Goal: Task Accomplishment & Management: Use online tool/utility

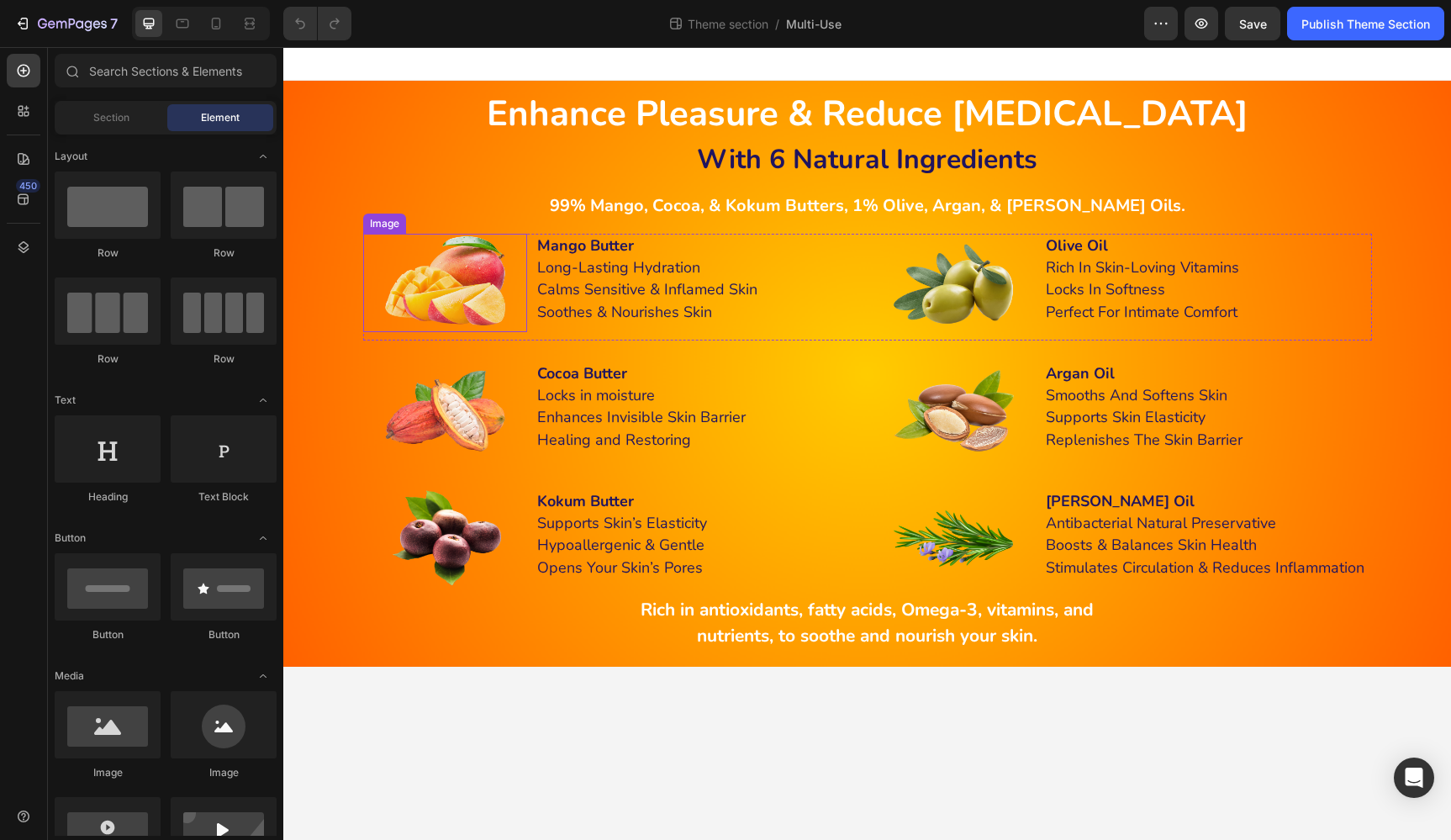
click at [472, 274] on img at bounding box center [444, 283] width 131 height 99
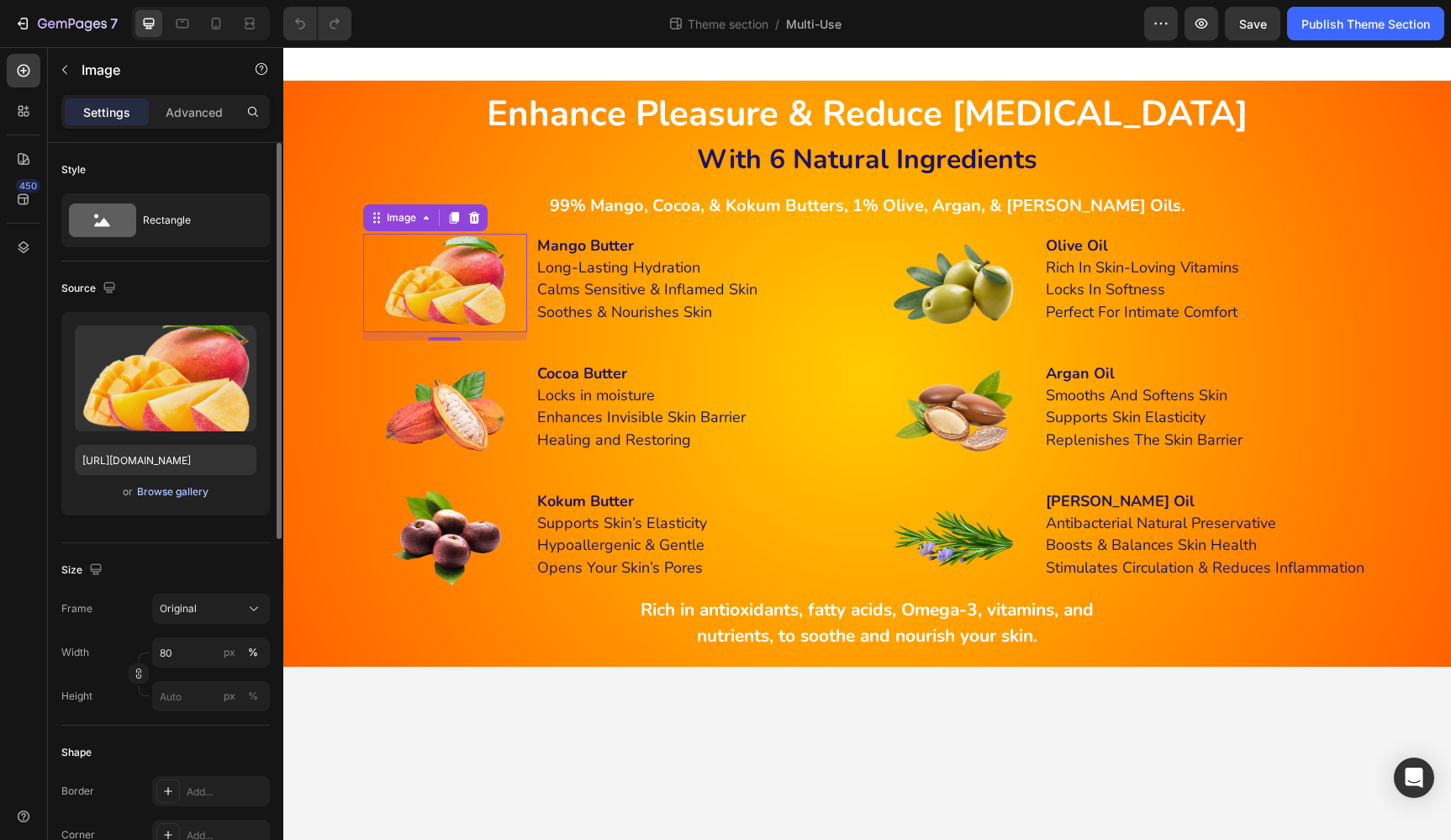
click at [167, 492] on div "Browse gallery" at bounding box center [172, 492] width 71 height 15
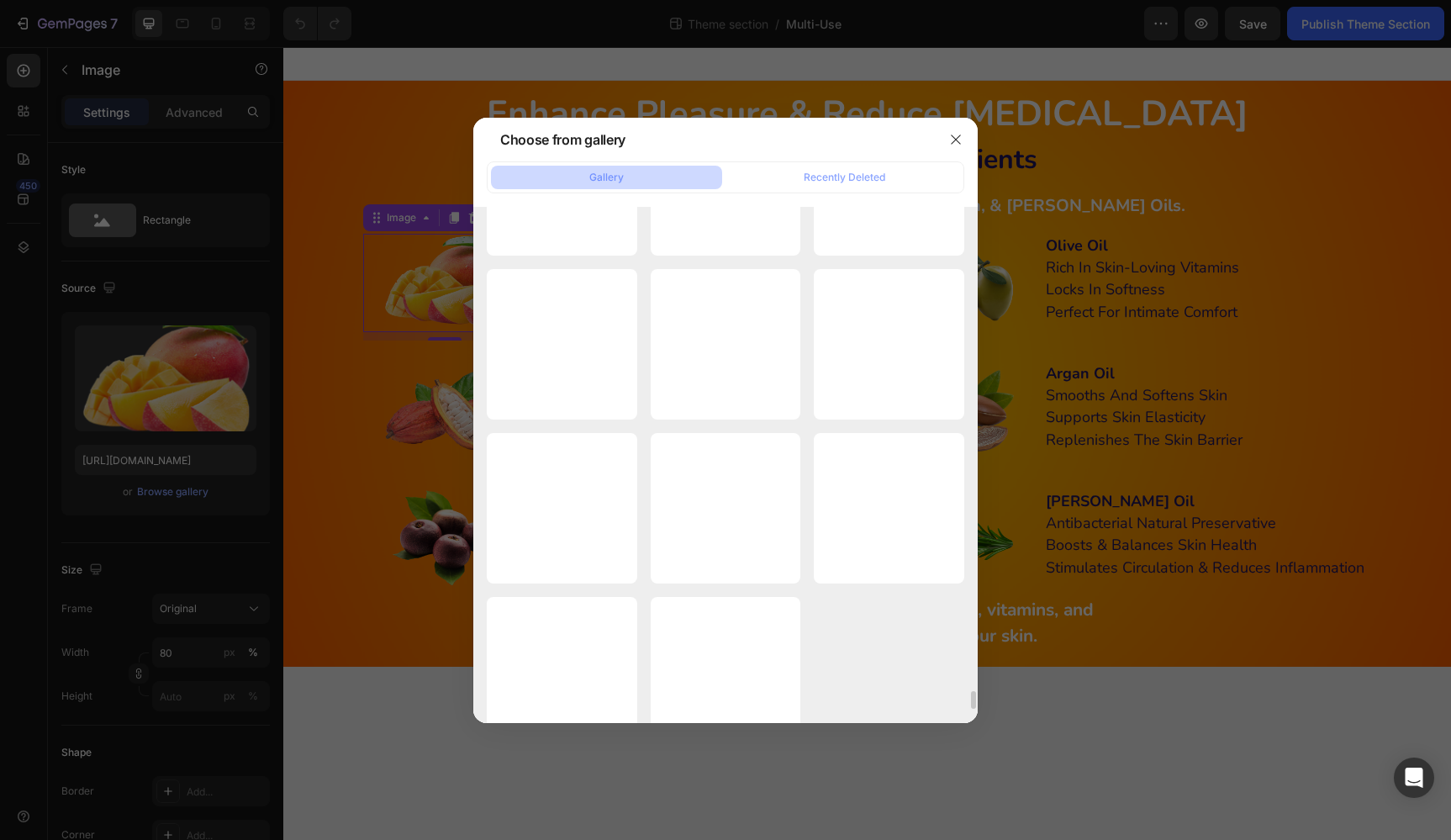
scroll to position [14551, 0]
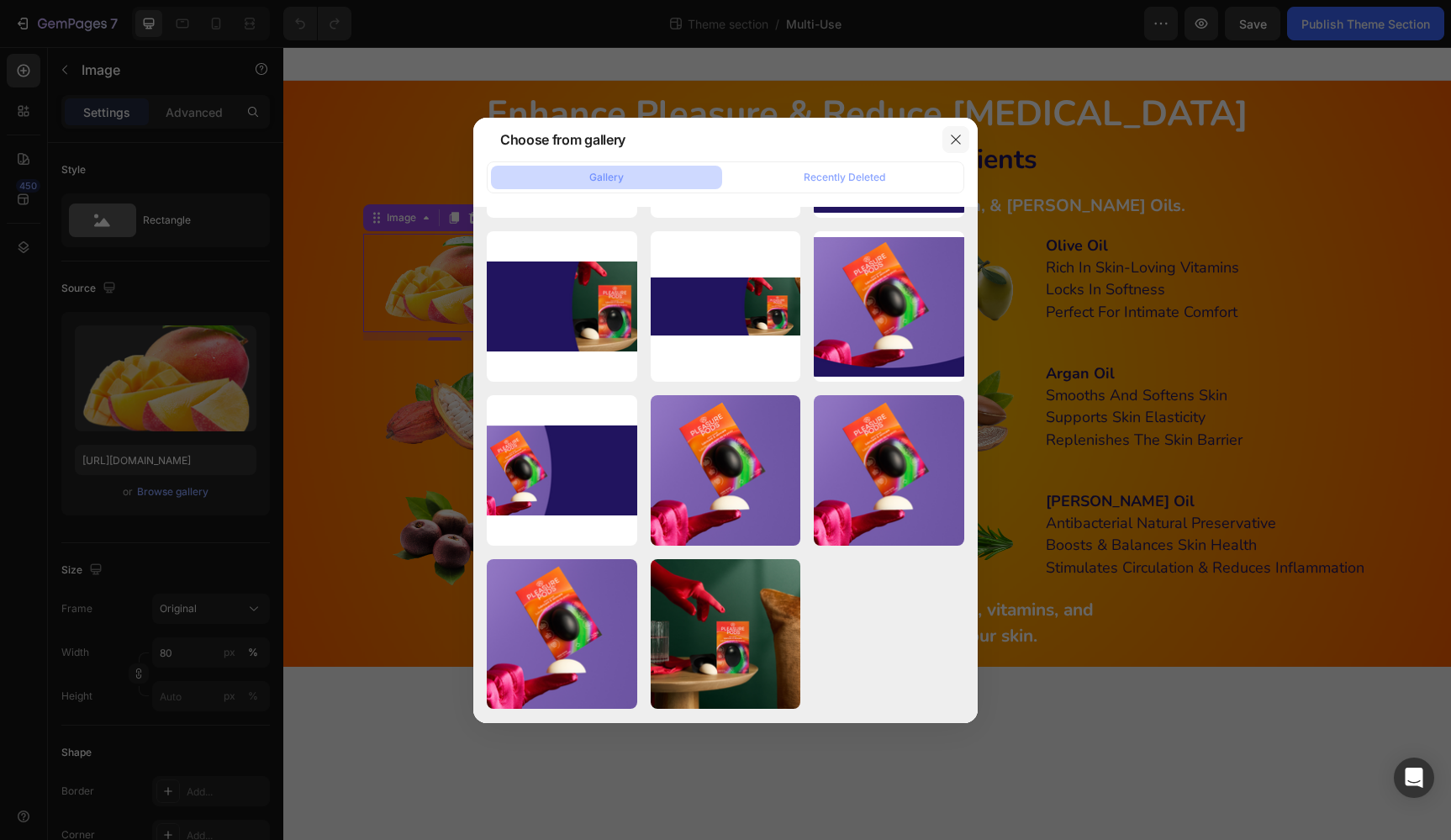
click at [955, 135] on icon "button" at bounding box center [956, 139] width 14 height 14
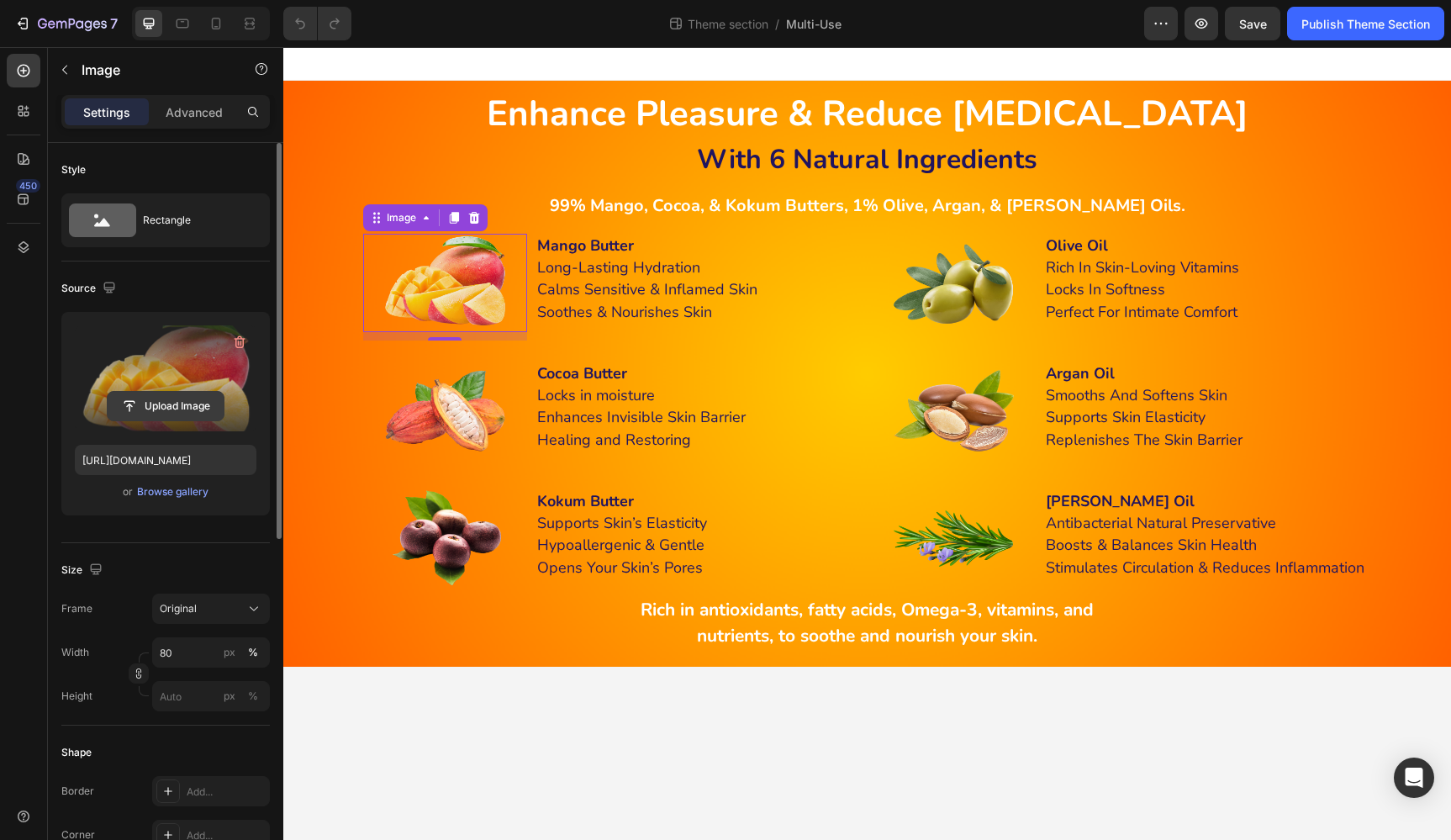
click at [178, 407] on input "file" at bounding box center [166, 406] width 116 height 29
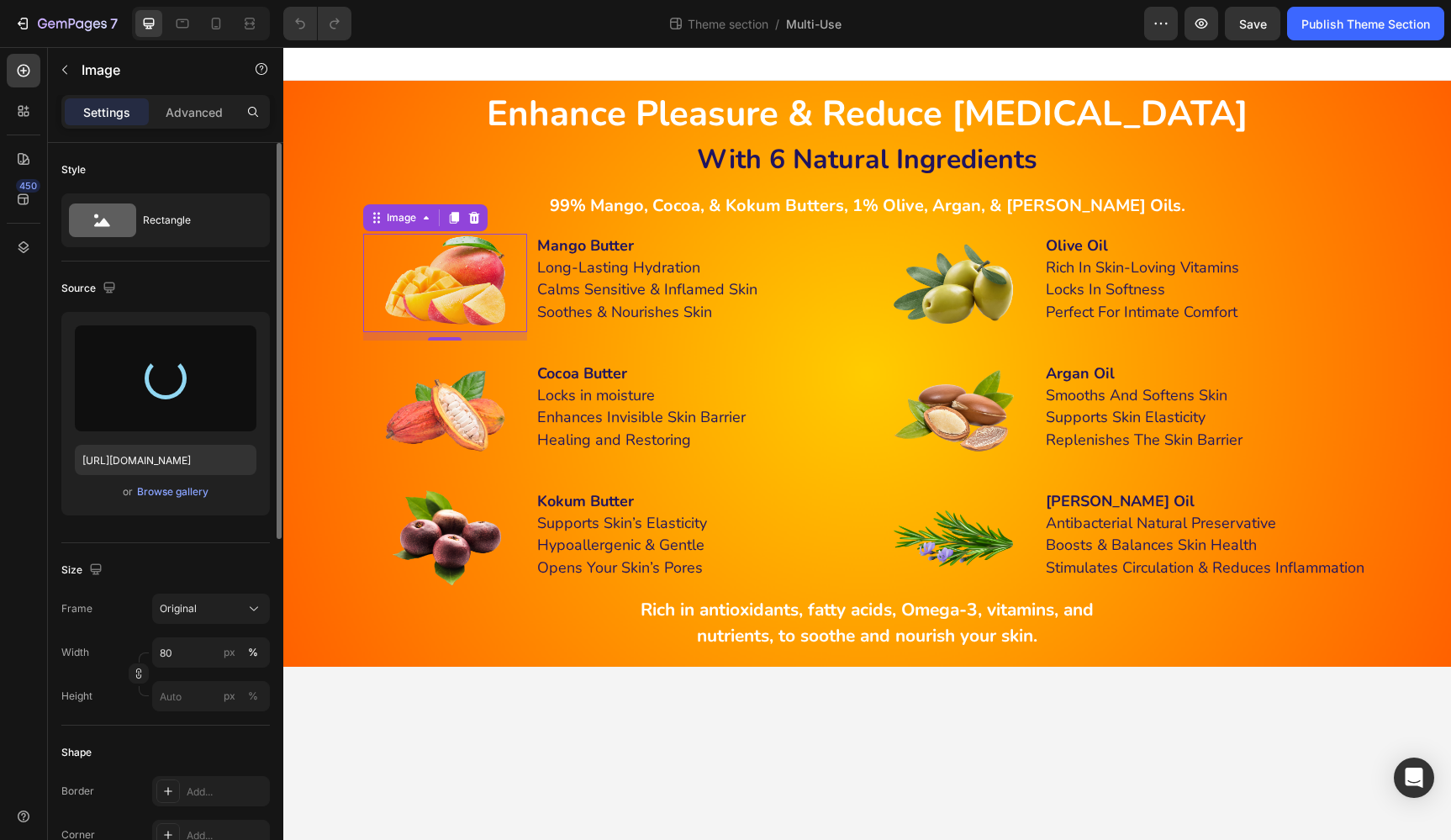
type input "https://cdn.shopify.com/s/files/1/0555/1692/2148/files/gempages_494844557955957…"
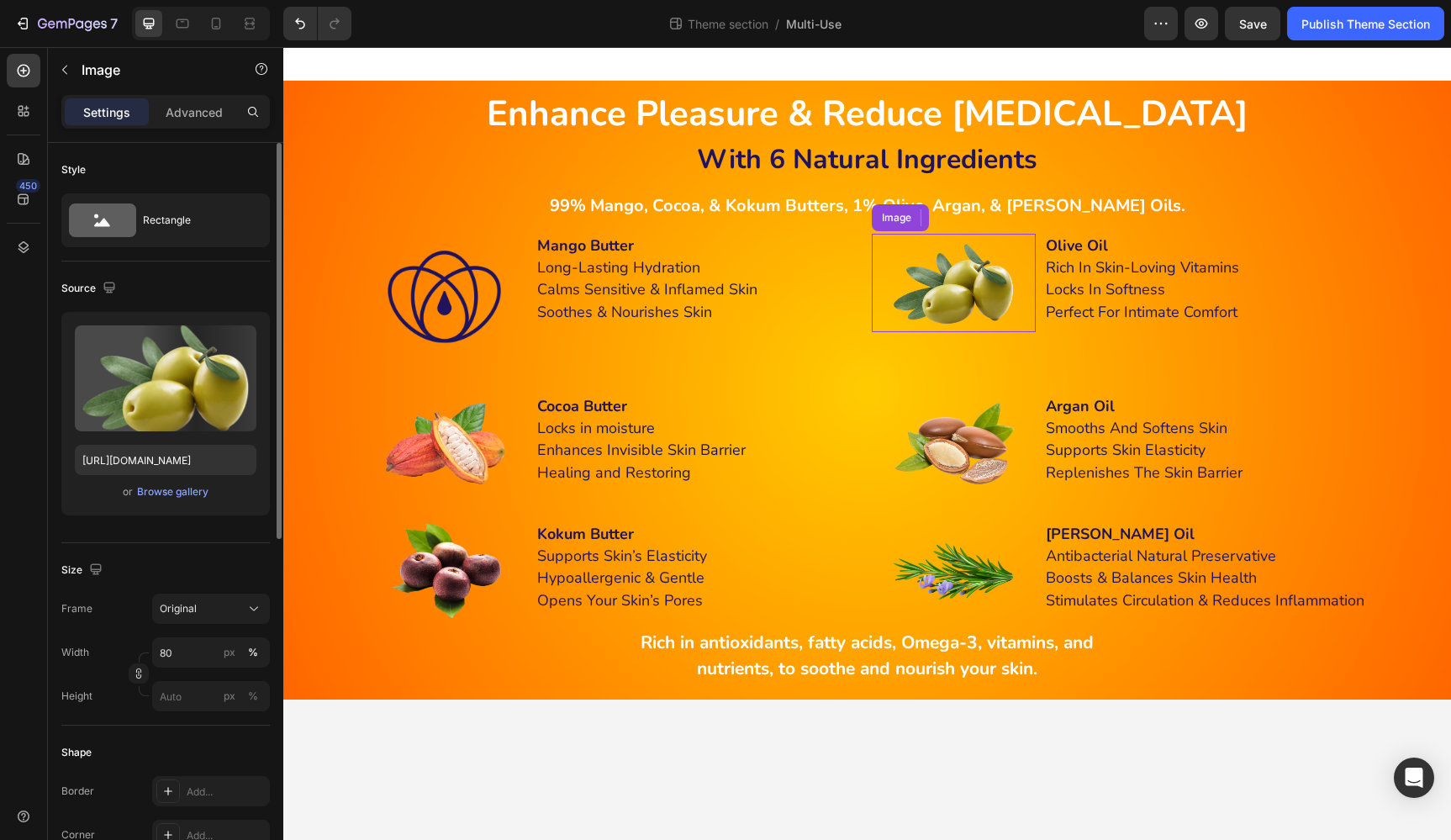
click at [968, 303] on img at bounding box center [953, 283] width 131 height 99
click at [183, 493] on div "Browse gallery" at bounding box center [172, 492] width 71 height 15
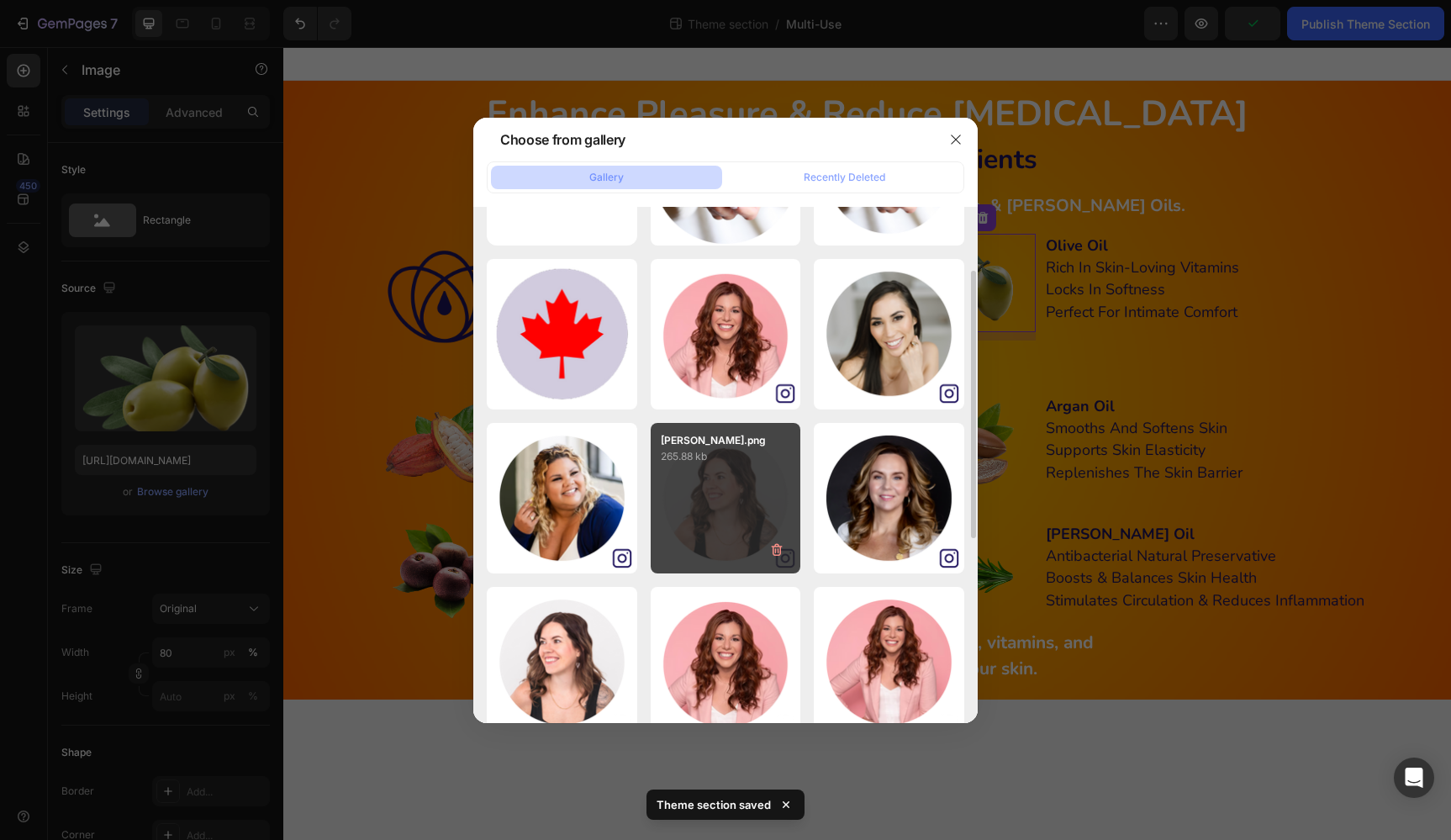
scroll to position [0, 0]
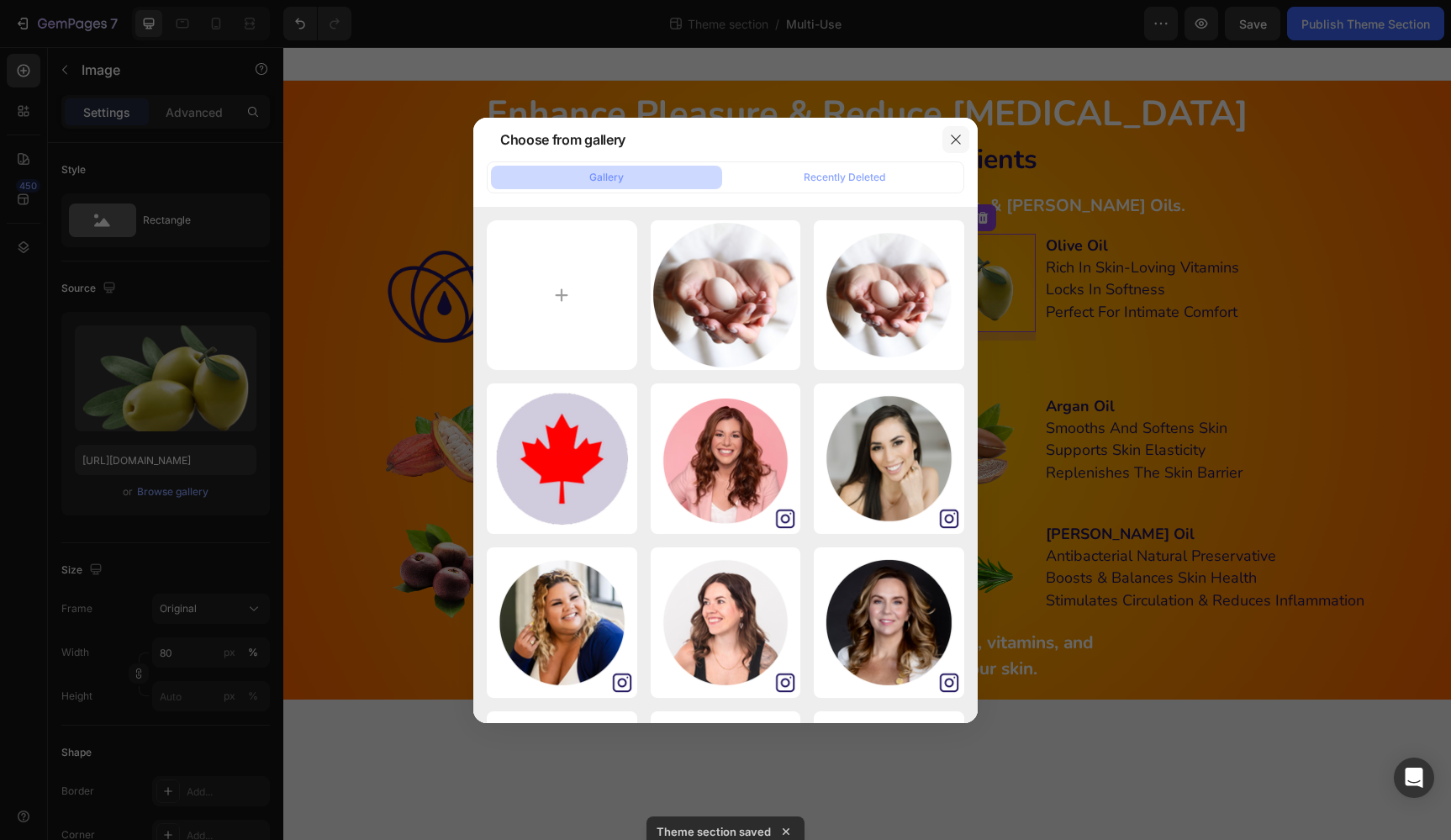
click at [959, 135] on icon "button" at bounding box center [955, 138] width 9 height 9
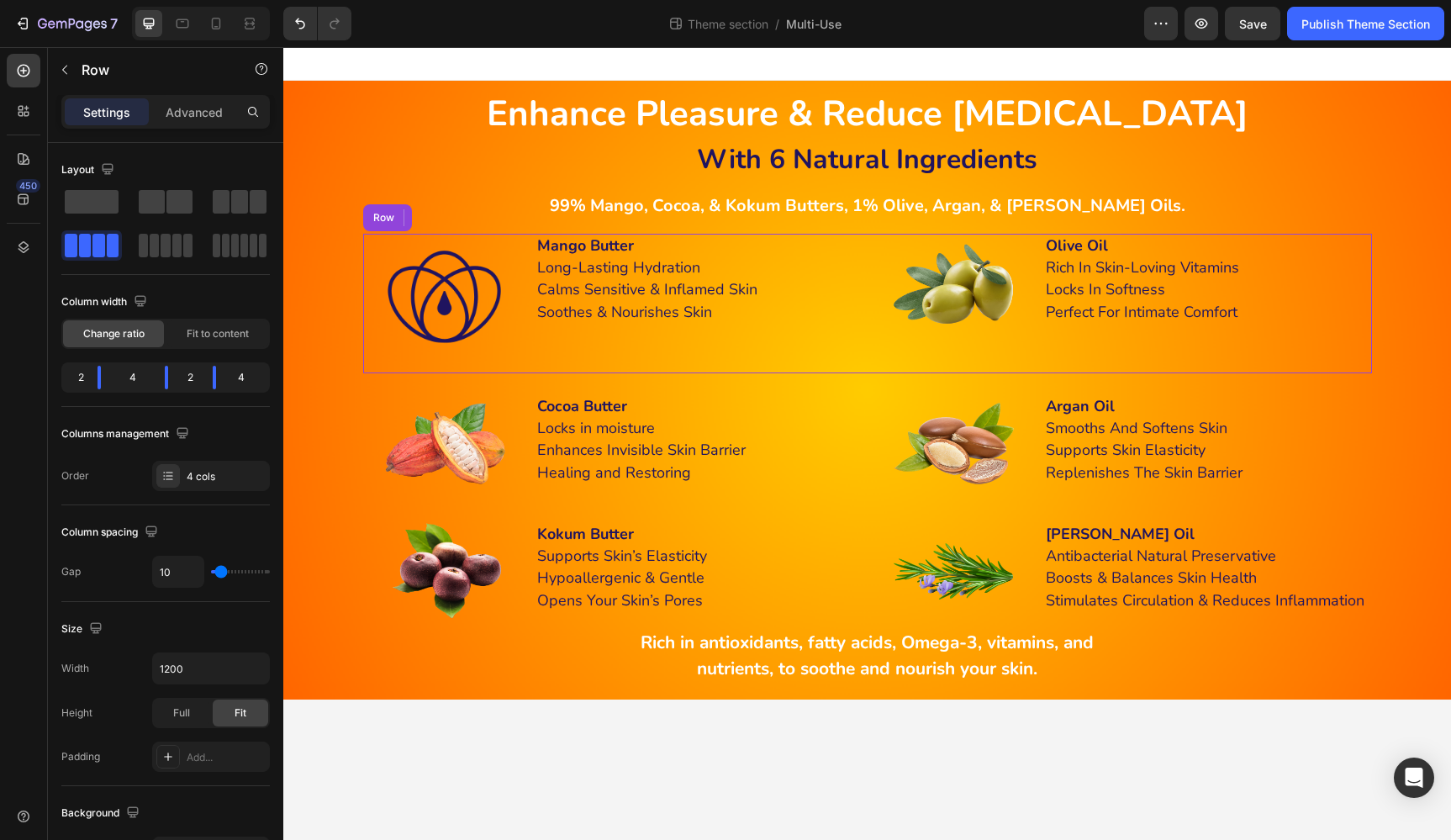
click at [780, 342] on div "Mango Butter Long-Lasting Hydration Calms Sensitive & Inflamed Skin Soothes & N…" at bounding box center [699, 303] width 328 height 139
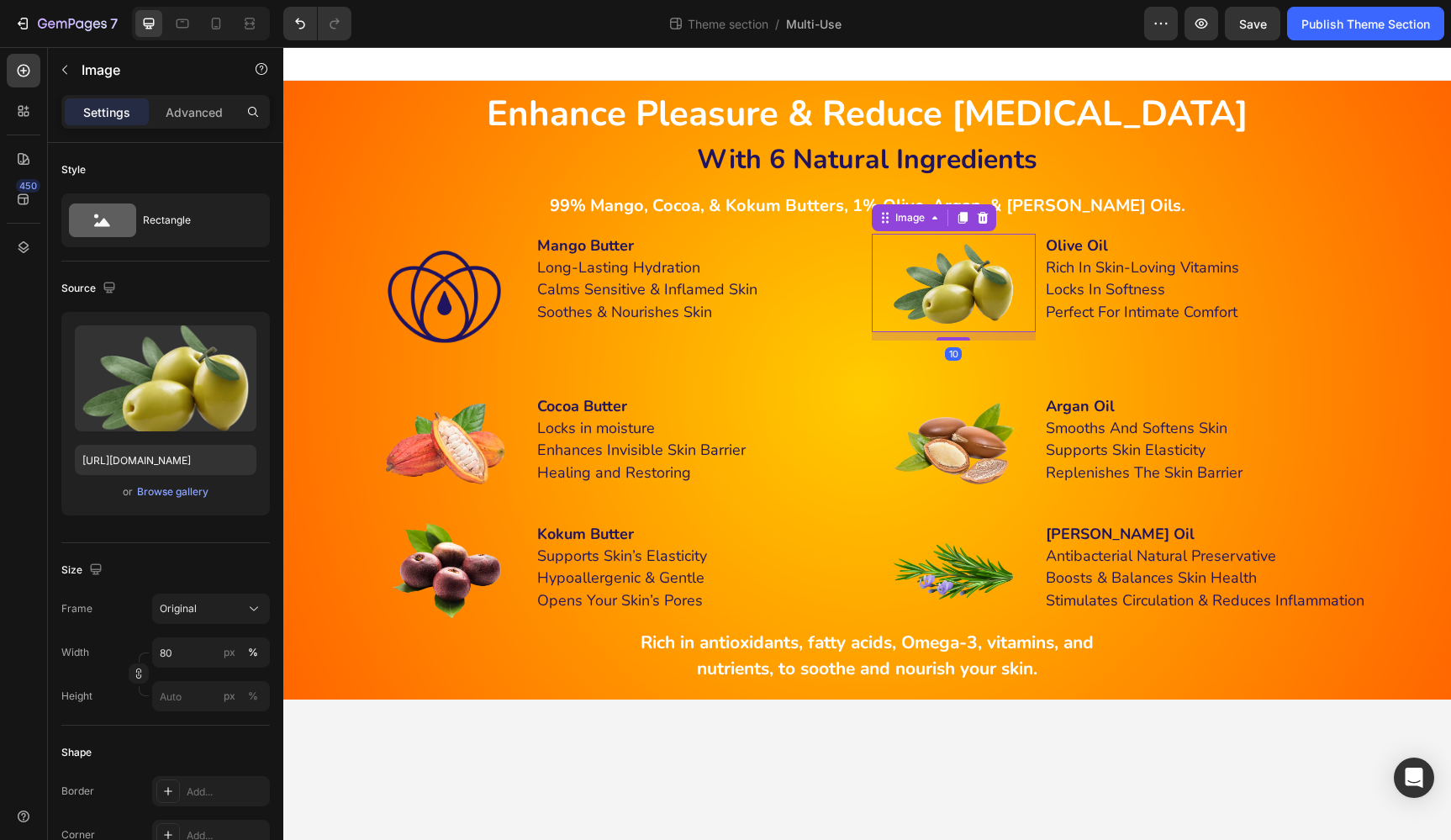
click at [979, 279] on img at bounding box center [953, 283] width 131 height 99
click at [176, 495] on div "Browse gallery" at bounding box center [172, 492] width 71 height 15
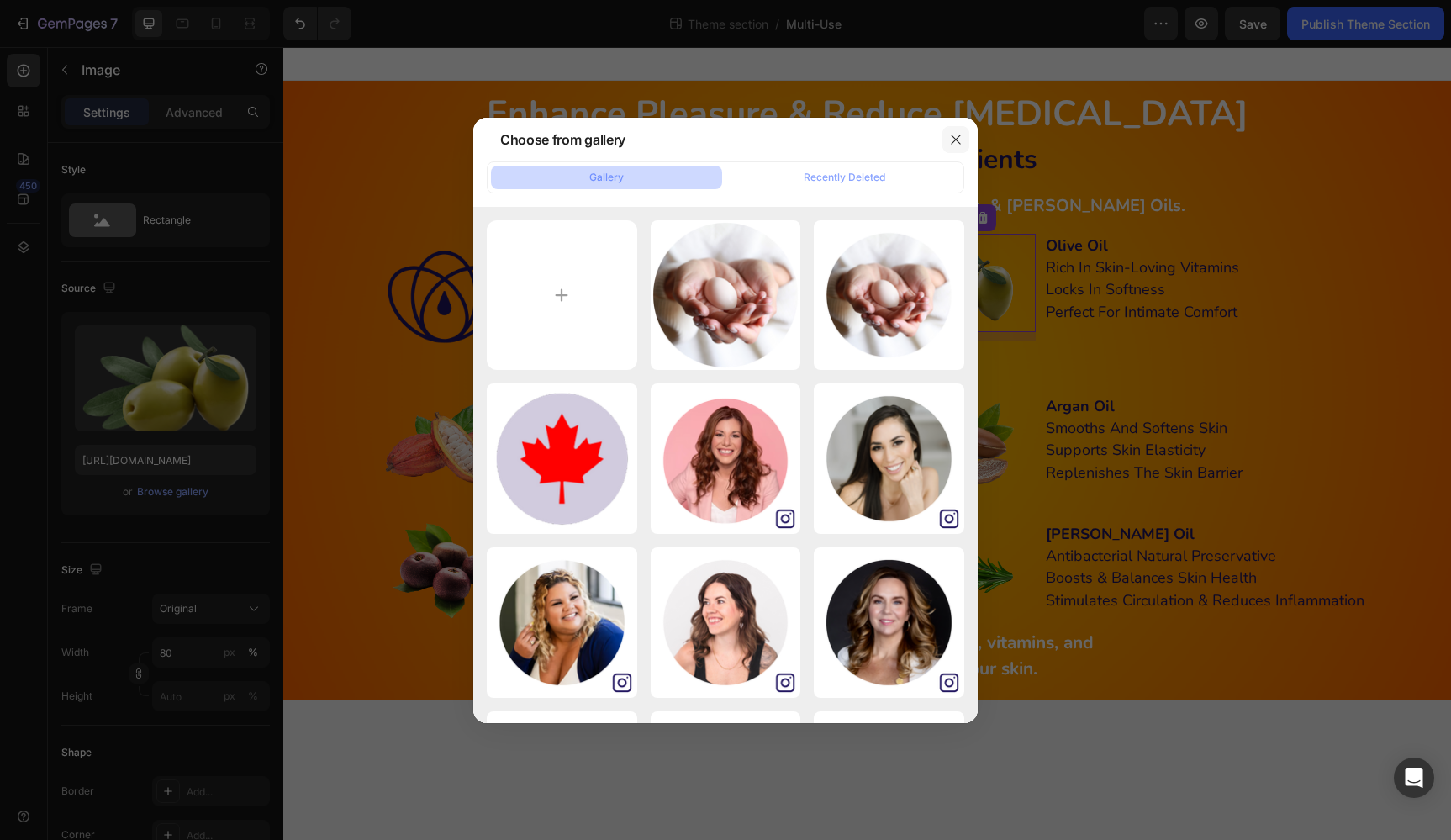
click at [961, 139] on icon "button" at bounding box center [956, 139] width 14 height 14
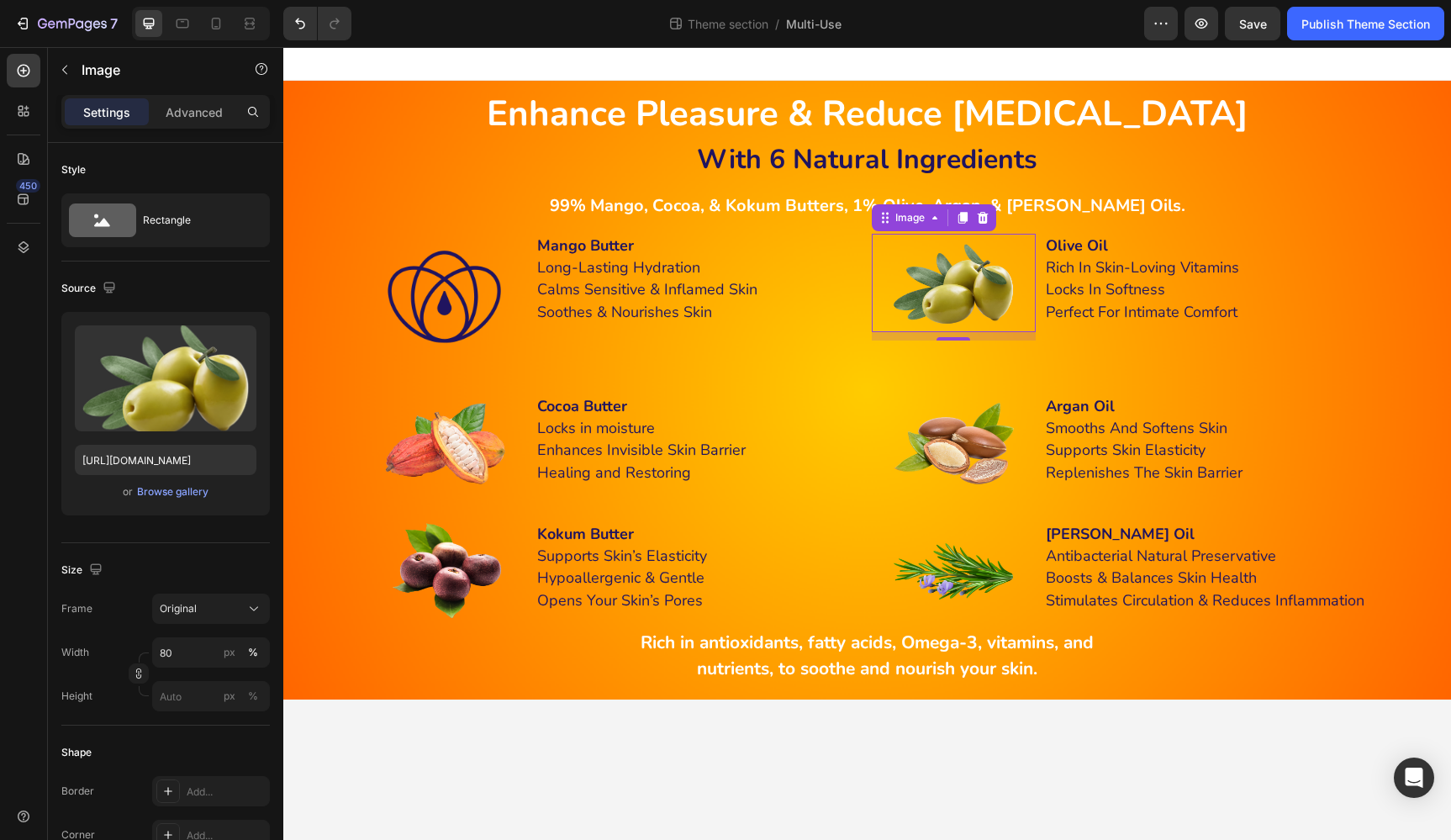
click at [973, 258] on img at bounding box center [953, 283] width 131 height 99
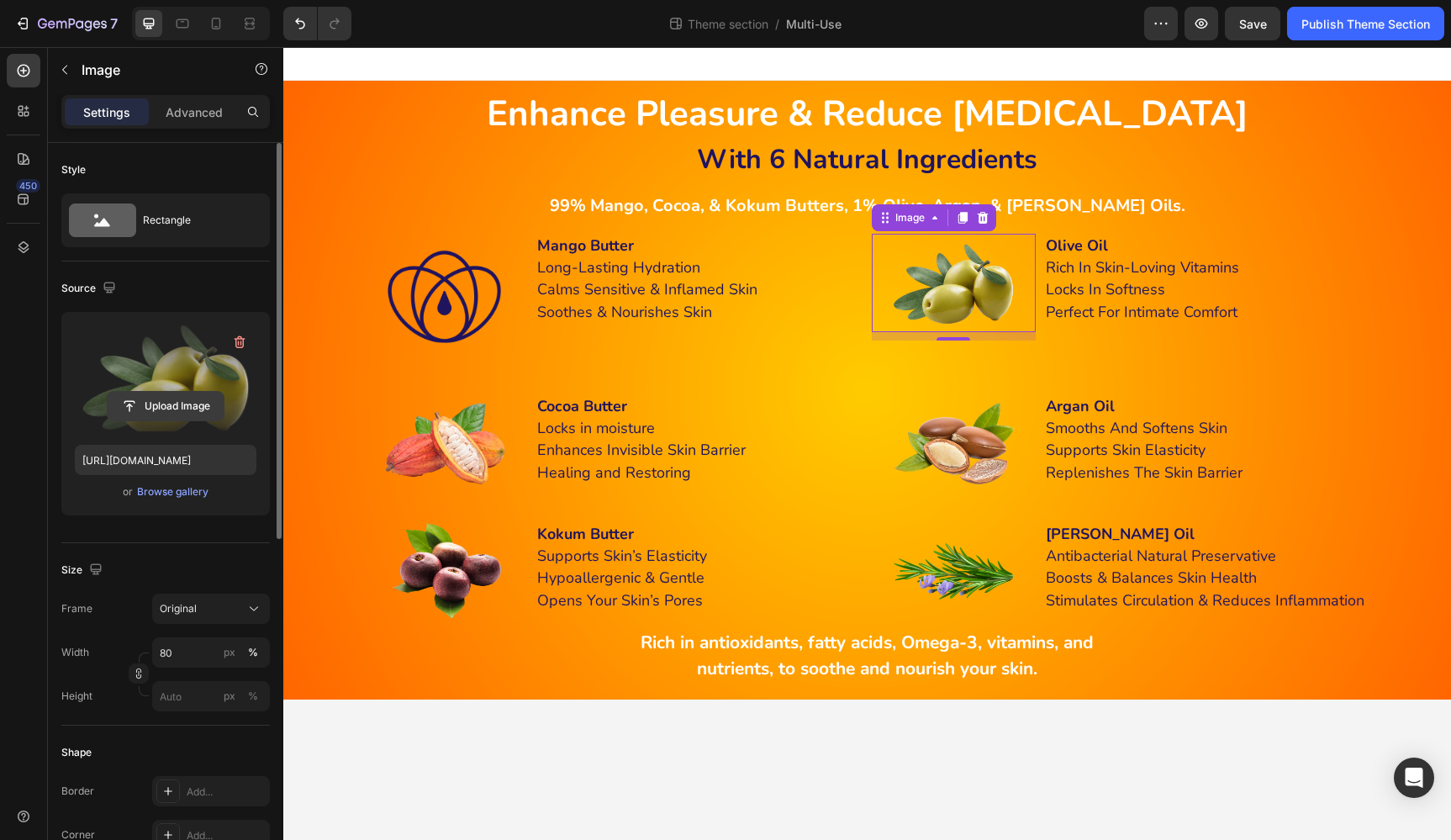
click at [181, 411] on input "file" at bounding box center [166, 406] width 116 height 29
type input "https://cdn.shopify.com/s/files/1/0555/1692/2148/files/gempages_494844557955957…"
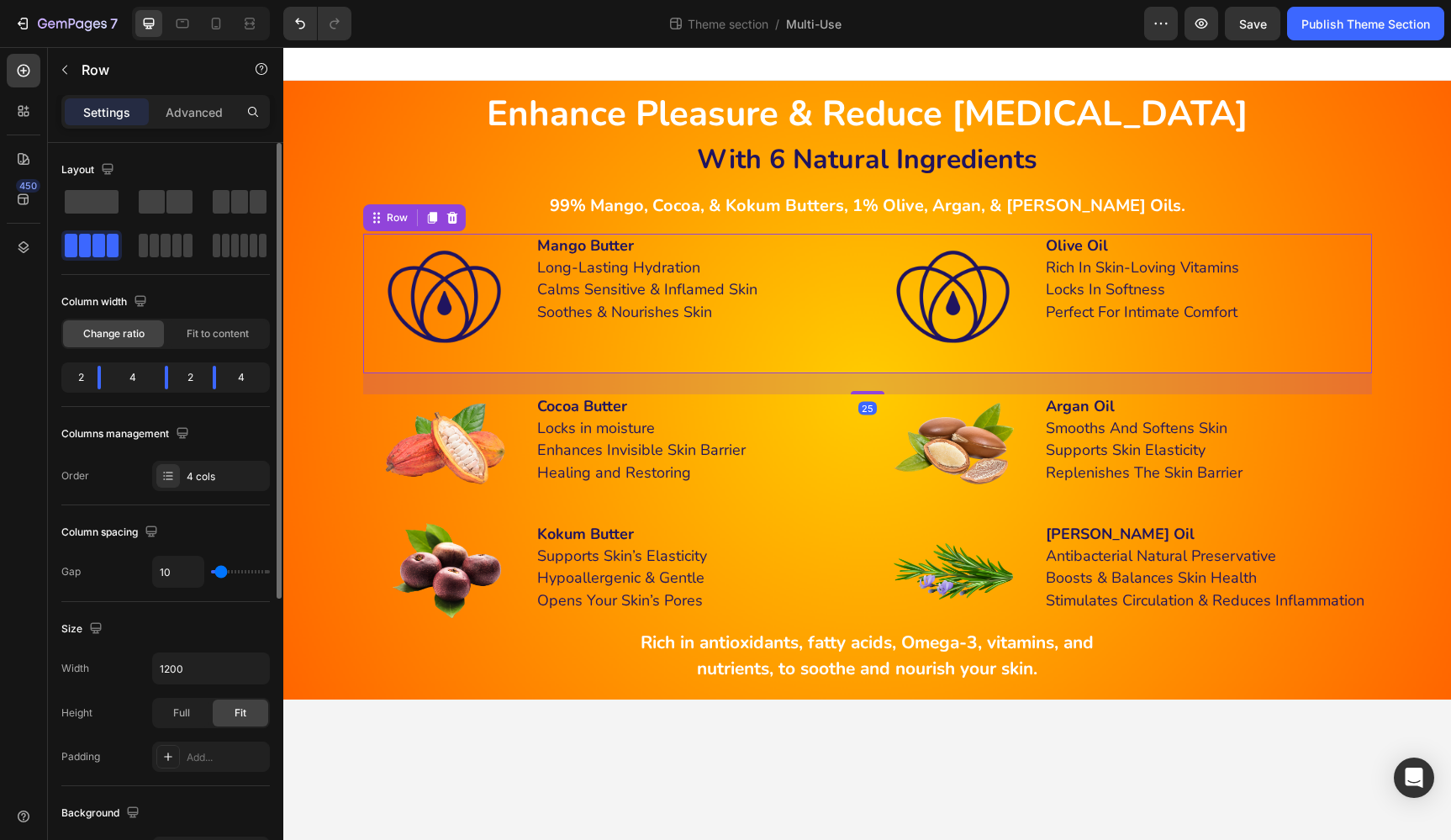
click at [779, 345] on div "Mango Butter Long-Lasting Hydration Calms Sensitive & Inflamed Skin Soothes & N…" at bounding box center [699, 303] width 328 height 139
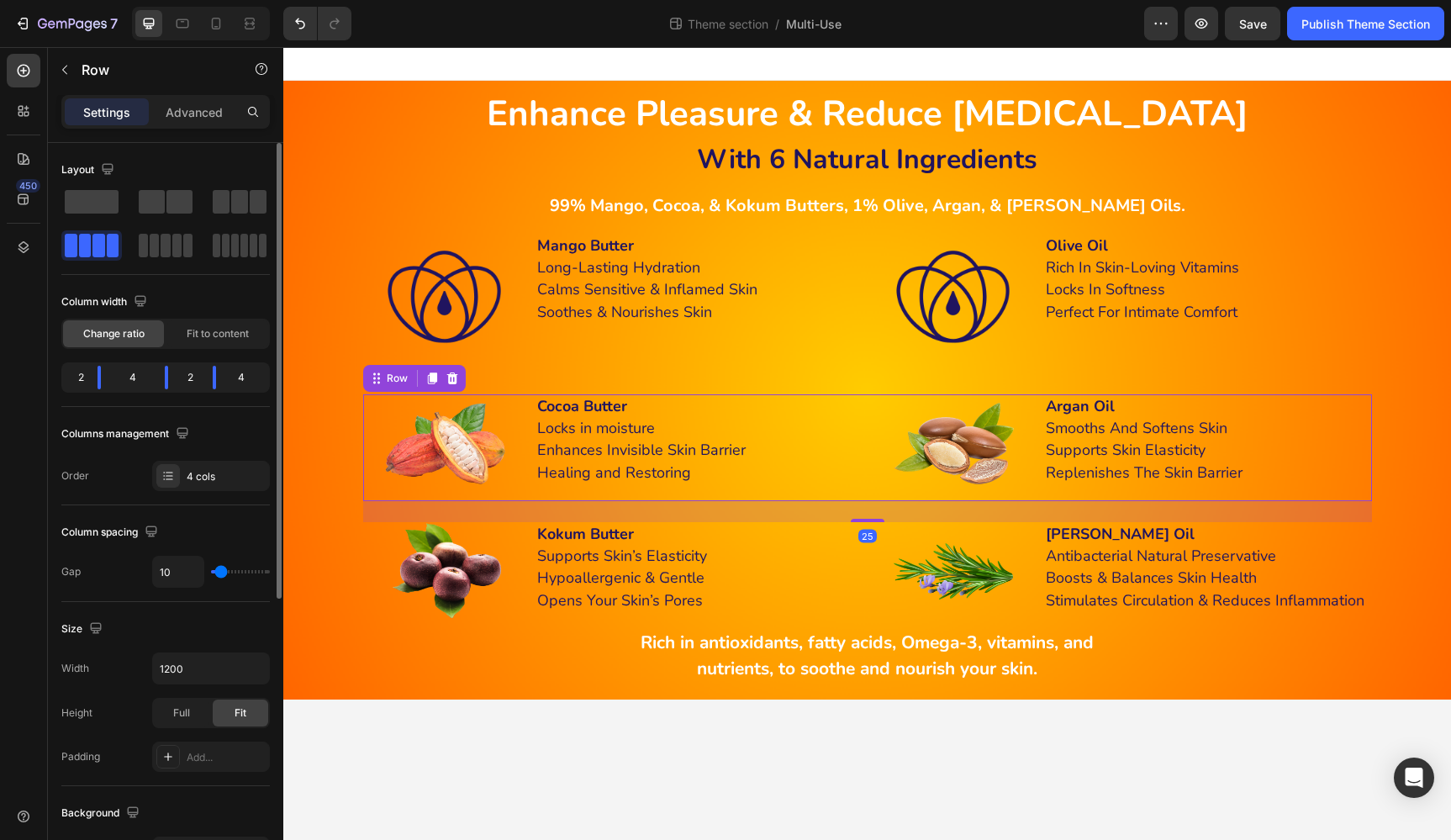
click at [861, 493] on div "Cocoa Butter Locks in moisture Enhances Invisible Skin Barrier Healing and Rest…" at bounding box center [699, 448] width 328 height 107
click at [454, 377] on icon at bounding box center [451, 378] width 11 height 12
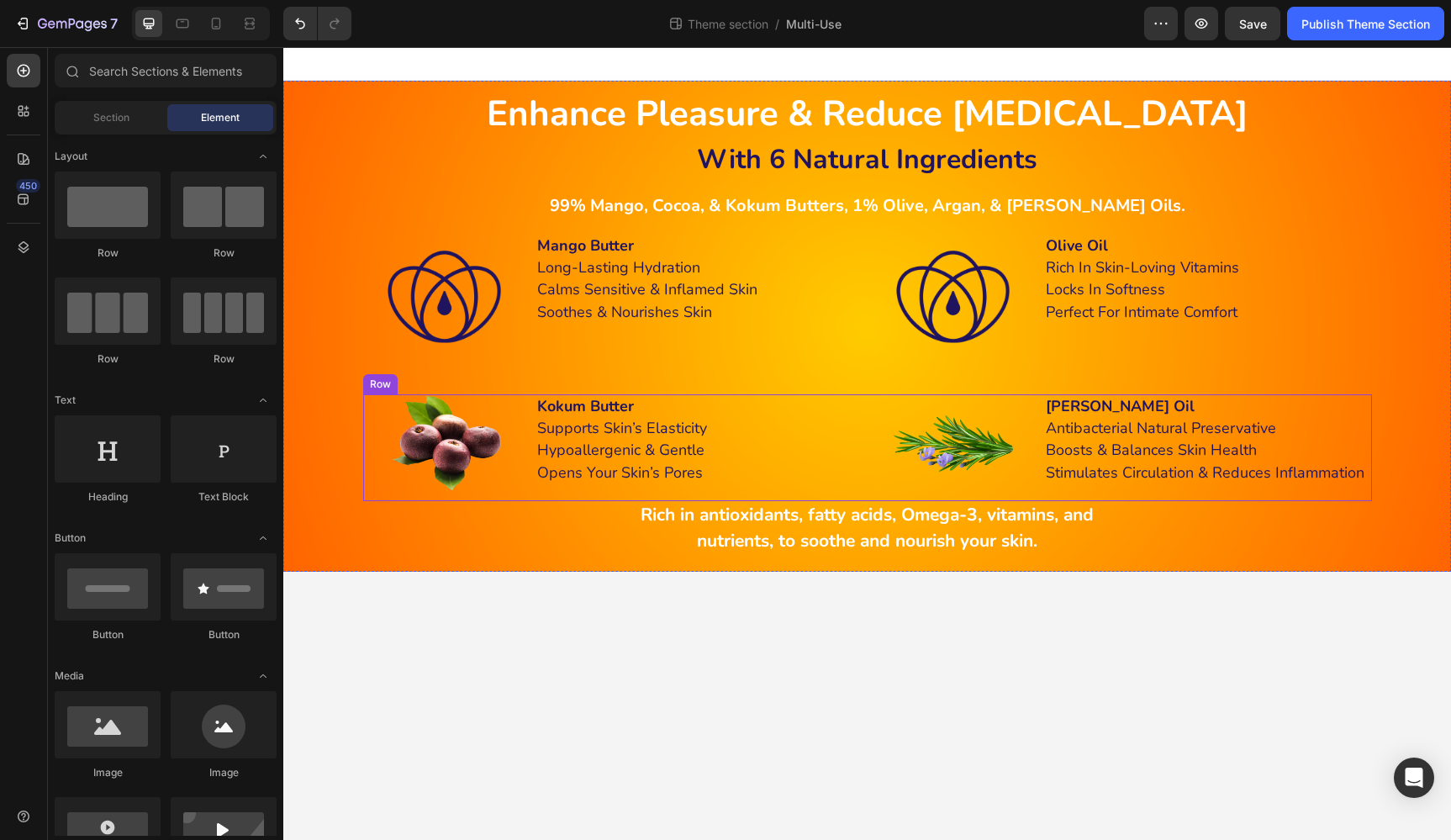
click at [844, 492] on div "Kokum Butter Supports Skin’s Elasticity Hypoallergenic & Gentle Opens Your Skin…" at bounding box center [699, 448] width 328 height 107
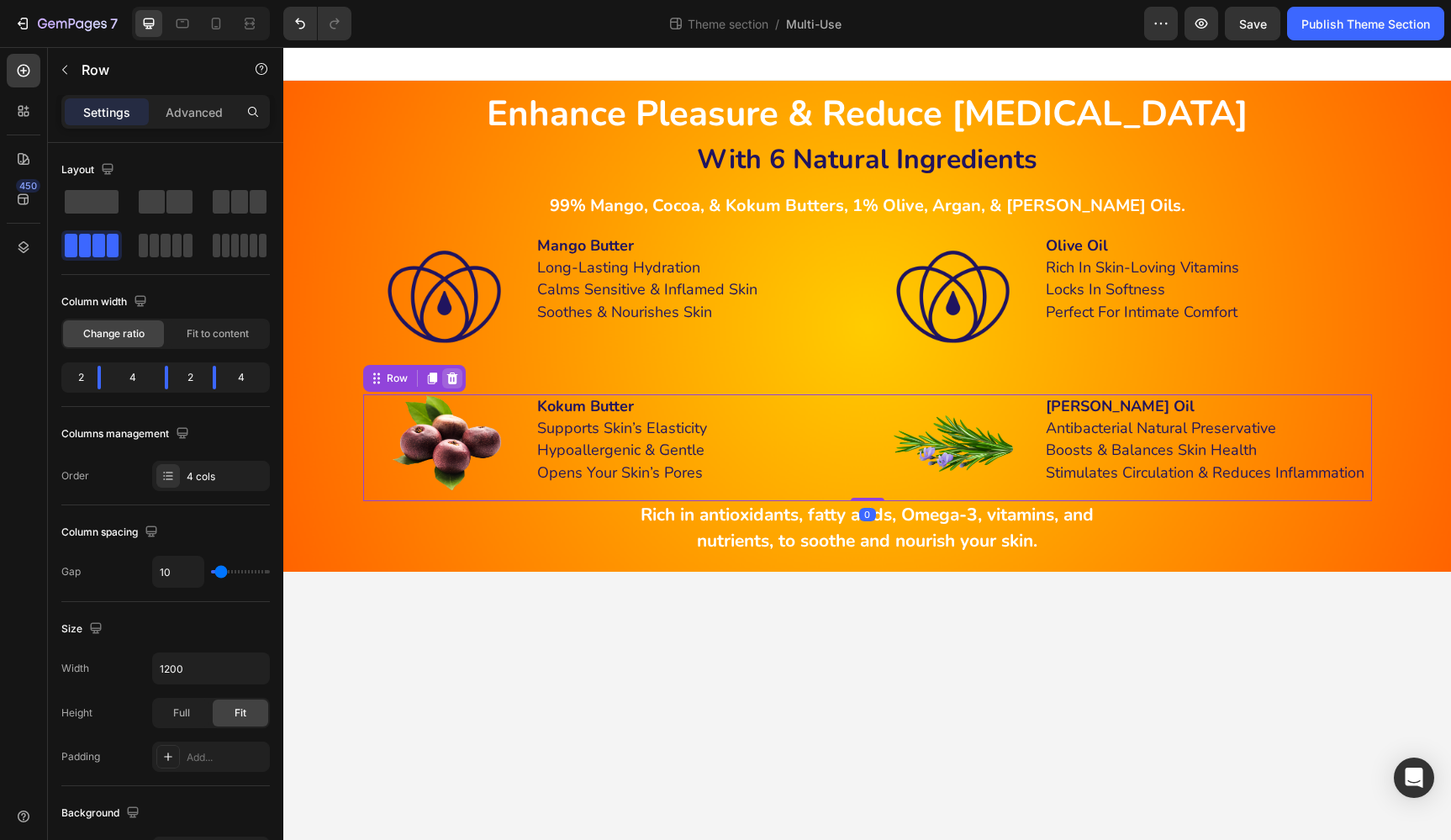
click at [454, 375] on icon at bounding box center [451, 378] width 11 height 12
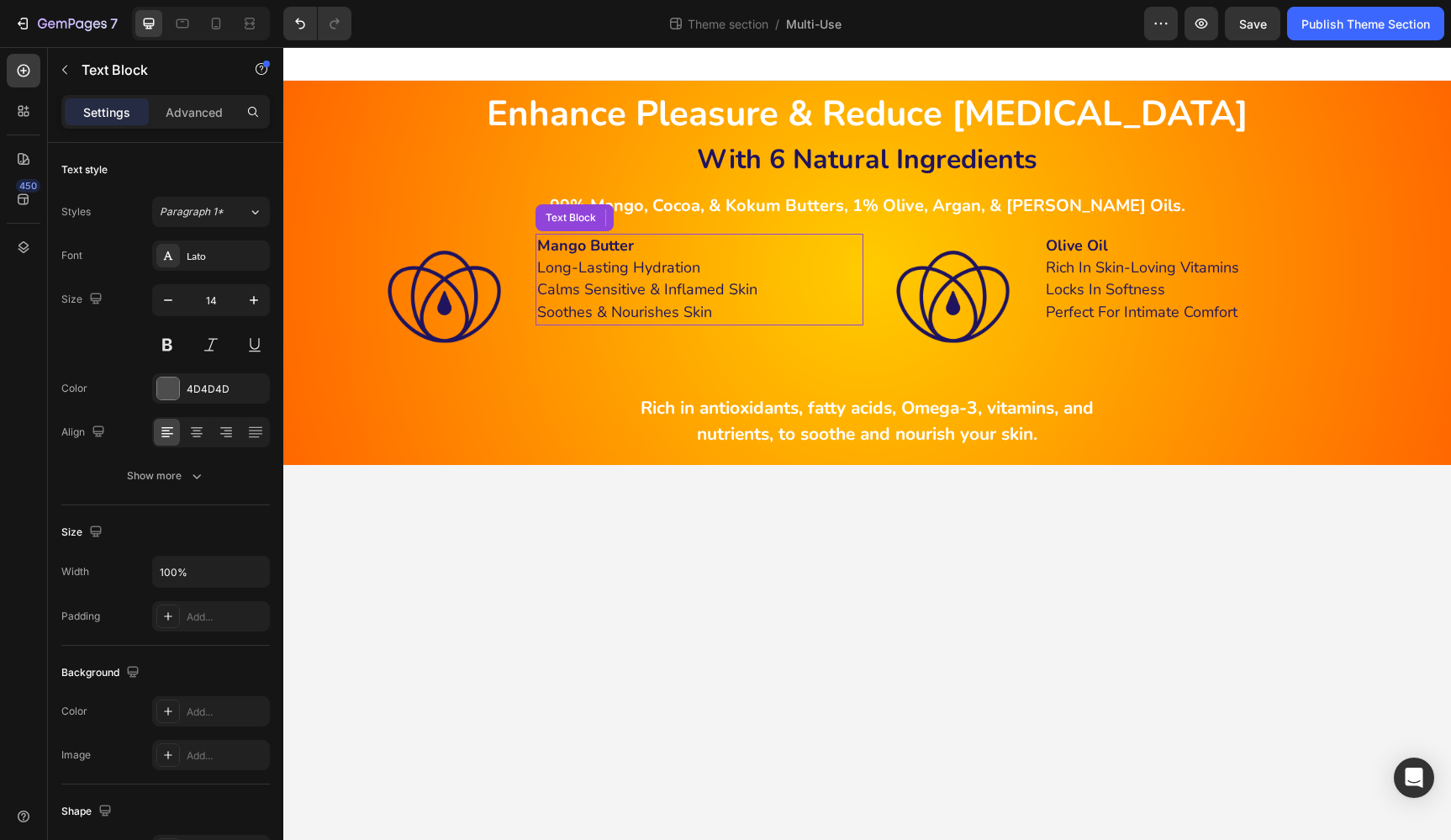
click at [564, 245] on strong "Mango Butter" at bounding box center [585, 245] width 97 height 20
click at [593, 248] on strong "Mango Butter" at bounding box center [585, 245] width 97 height 20
click at [540, 245] on strong "Mango Butter" at bounding box center [585, 245] width 97 height 20
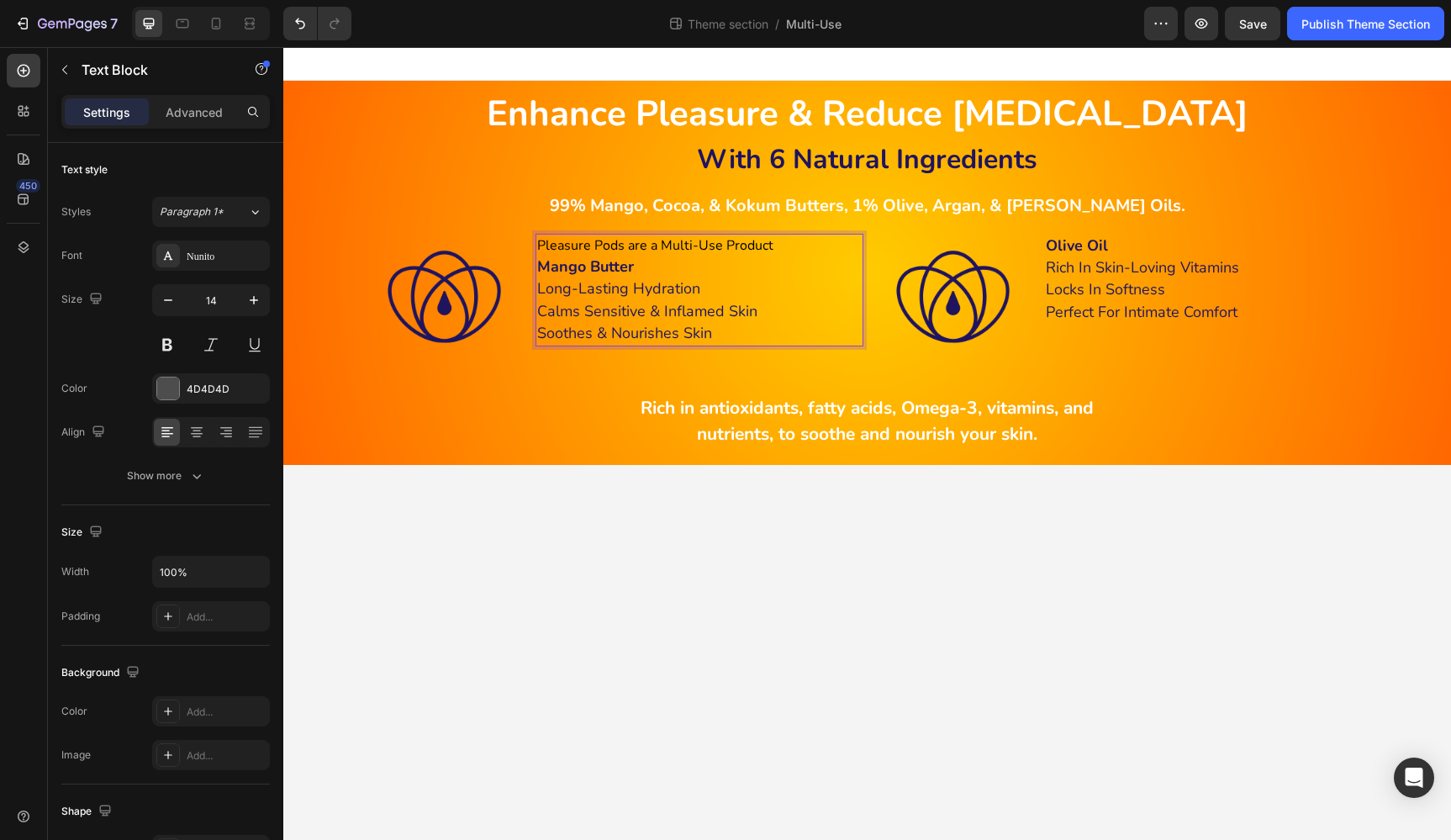
click at [601, 264] on strong "Mango Butter" at bounding box center [585, 267] width 97 height 20
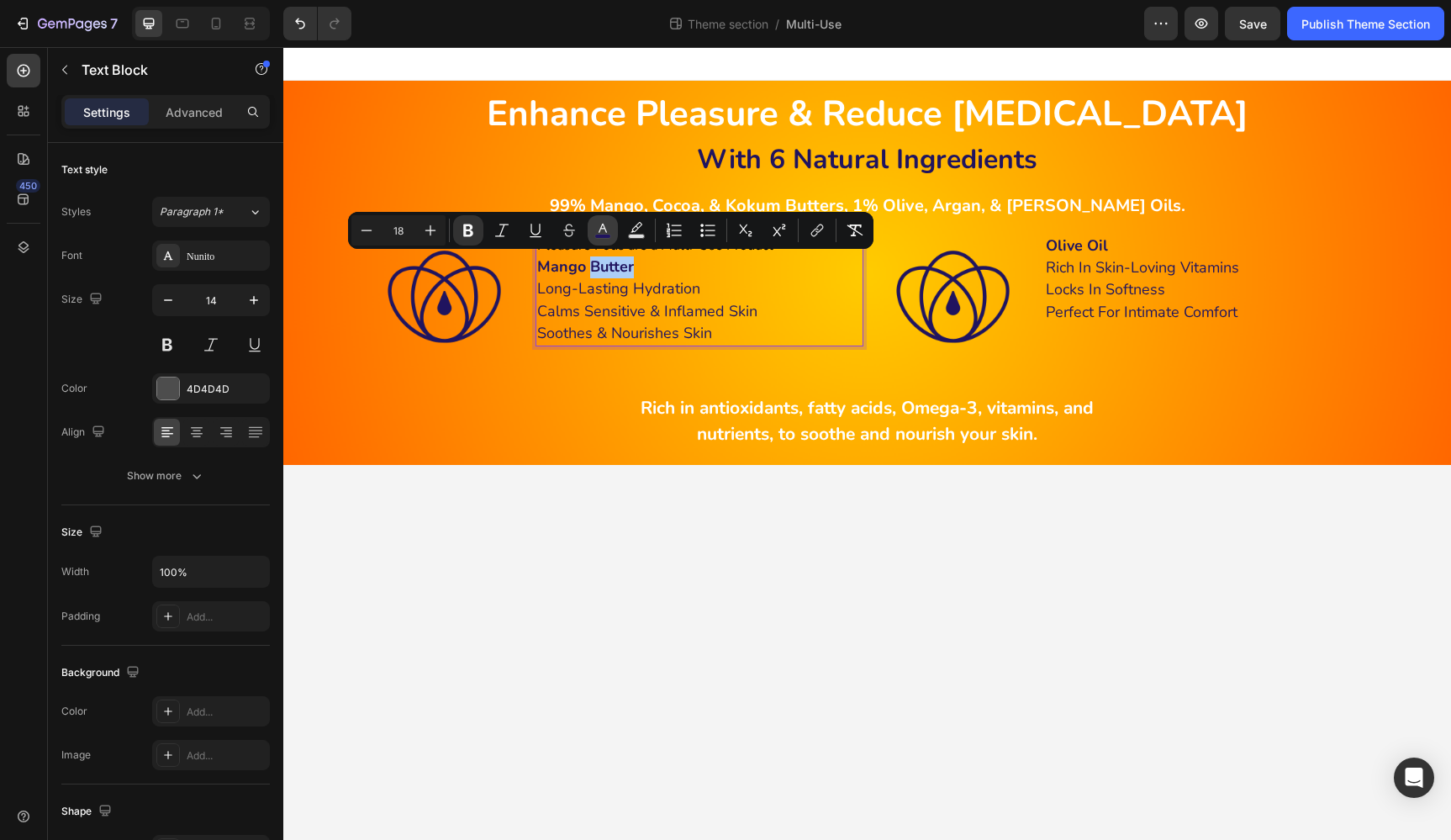
click at [604, 228] on icon "Editor contextual toolbar" at bounding box center [603, 228] width 8 height 9
type input "20145F"
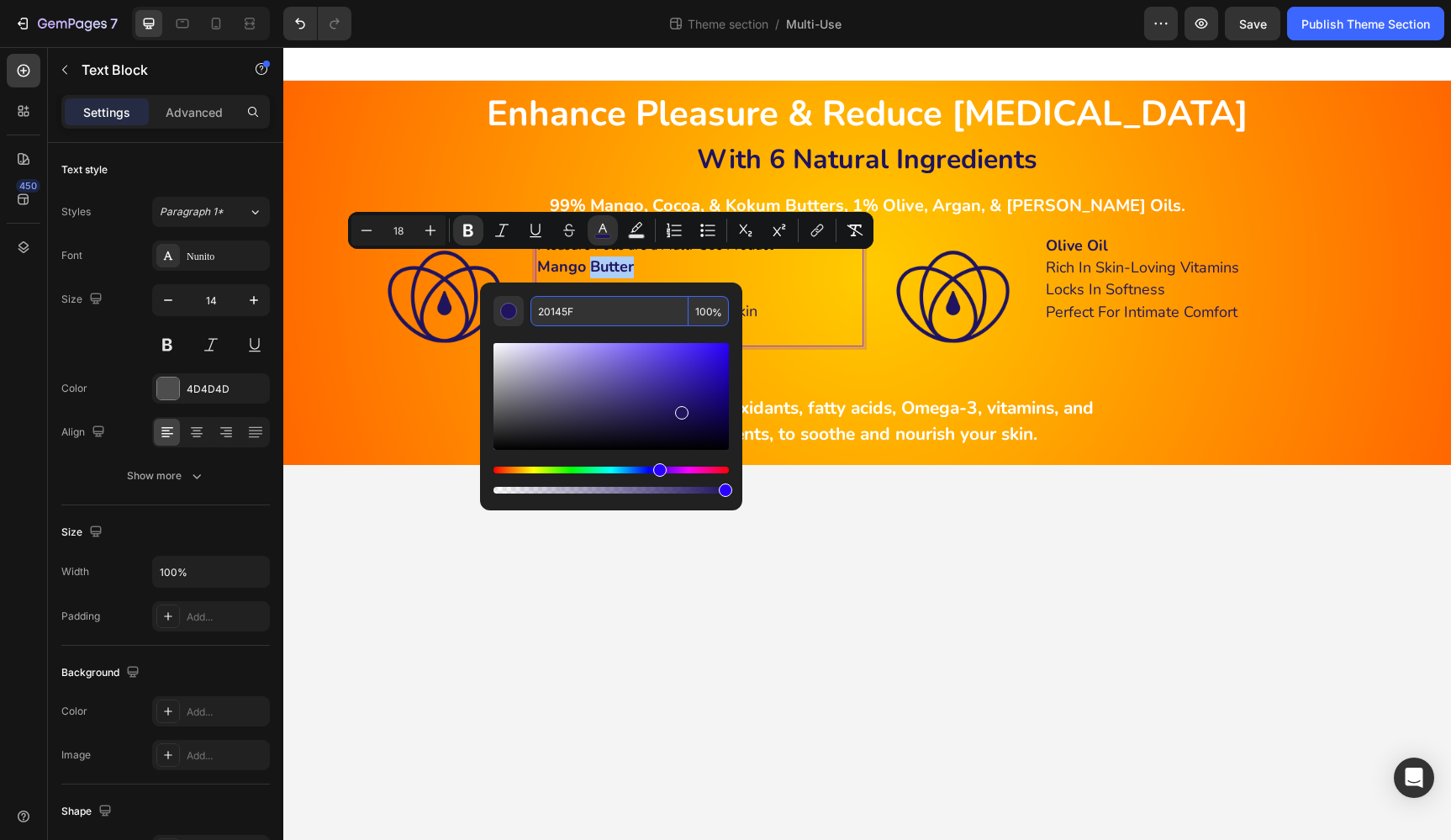
click at [592, 308] on input "20145F" at bounding box center [609, 311] width 158 height 31
click at [815, 281] on p "Long-Lasting Hydration" at bounding box center [699, 290] width 325 height 22
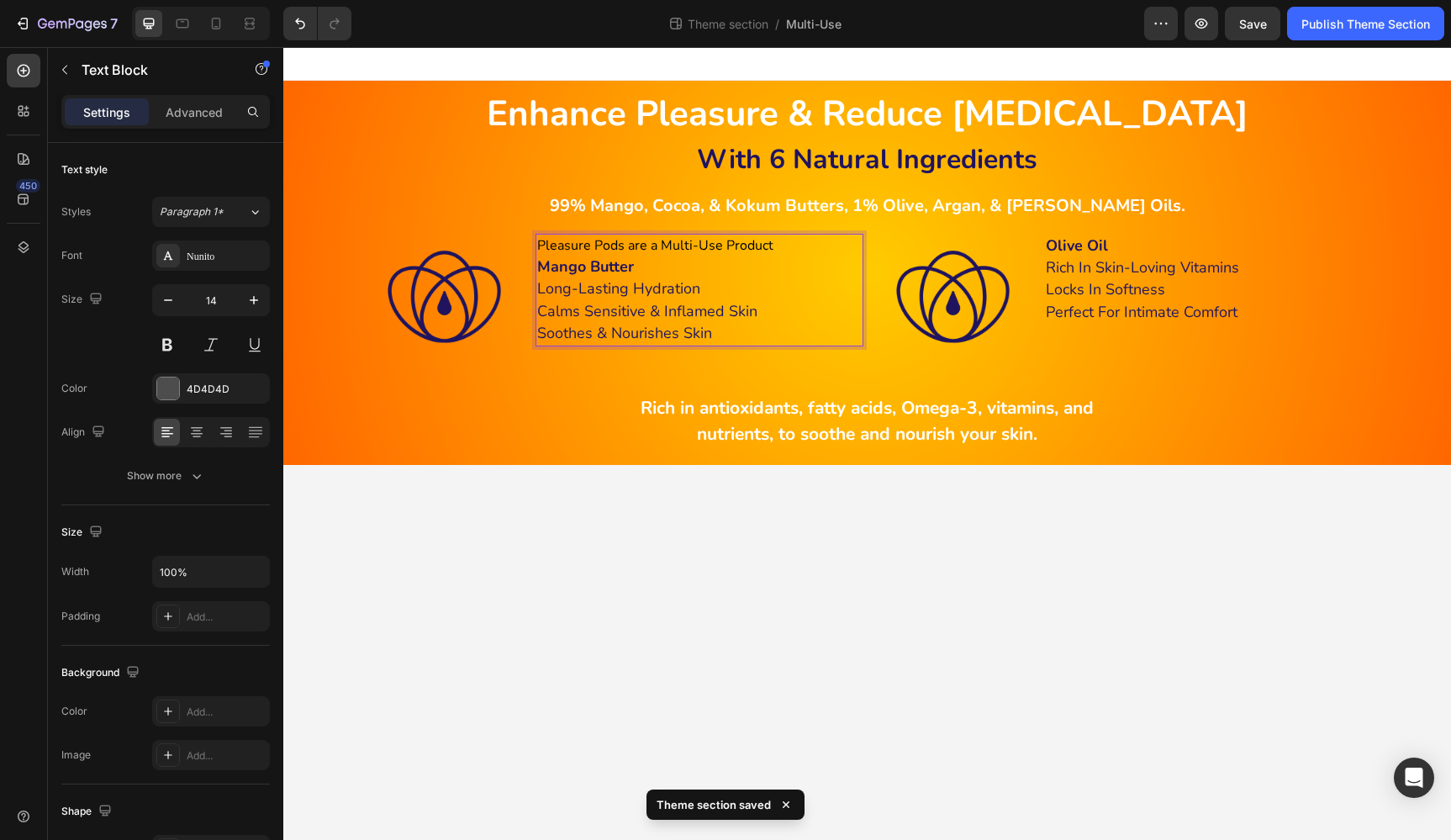
click at [772, 240] on p "Pleasure Pods are a Multi-Use Product" at bounding box center [699, 245] width 325 height 21
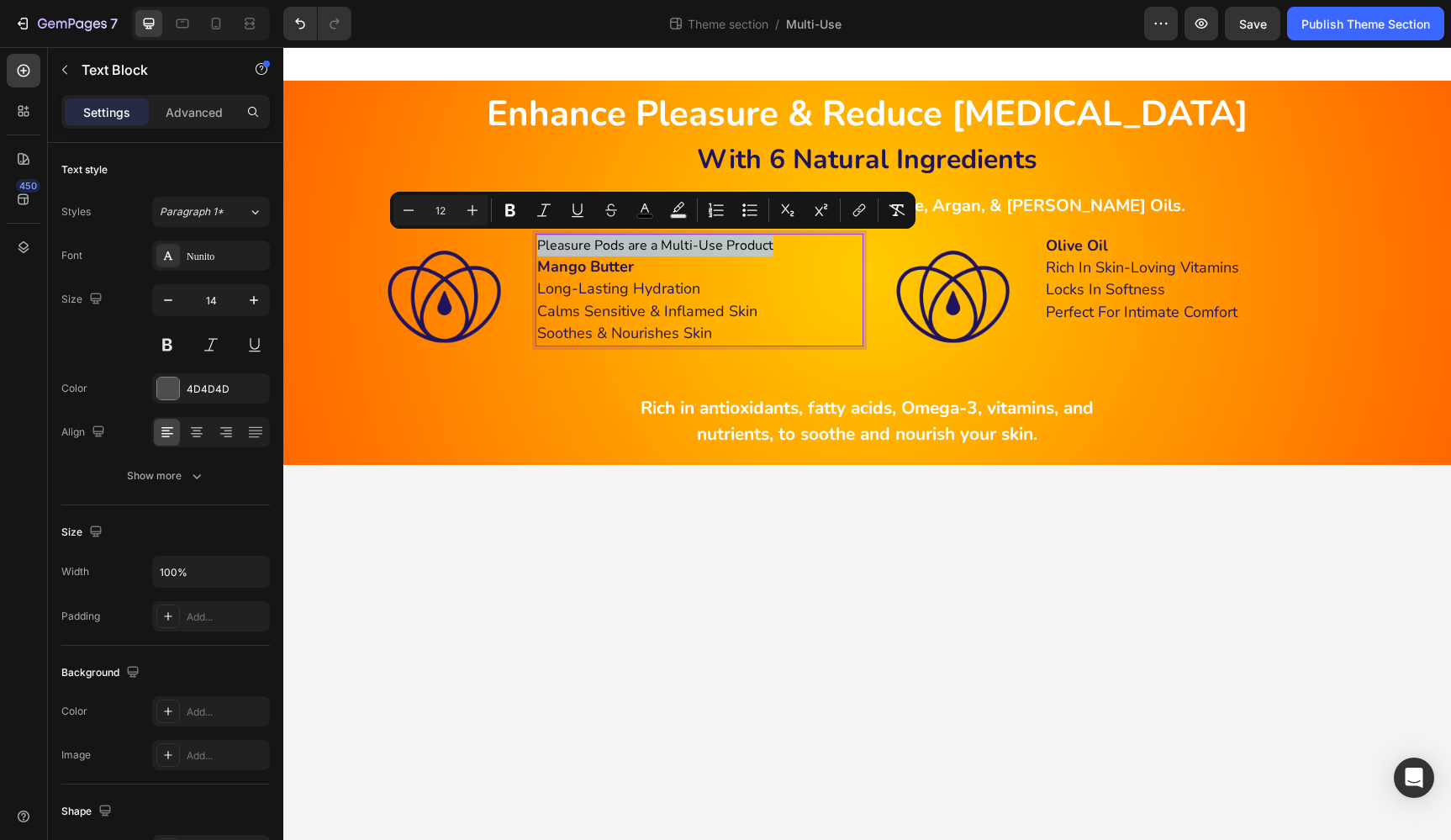
drag, startPoint x: 774, startPoint y: 240, endPoint x: 535, endPoint y: 245, distance: 239.1
click at [535, 245] on div "Pleasure Pods are a Multi-Use Product Mango Butter Long-Lasting Hydration Calms…" at bounding box center [699, 290] width 328 height 113
click at [646, 211] on icon "Editor contextual toolbar" at bounding box center [645, 210] width 17 height 17
type input "00000B"
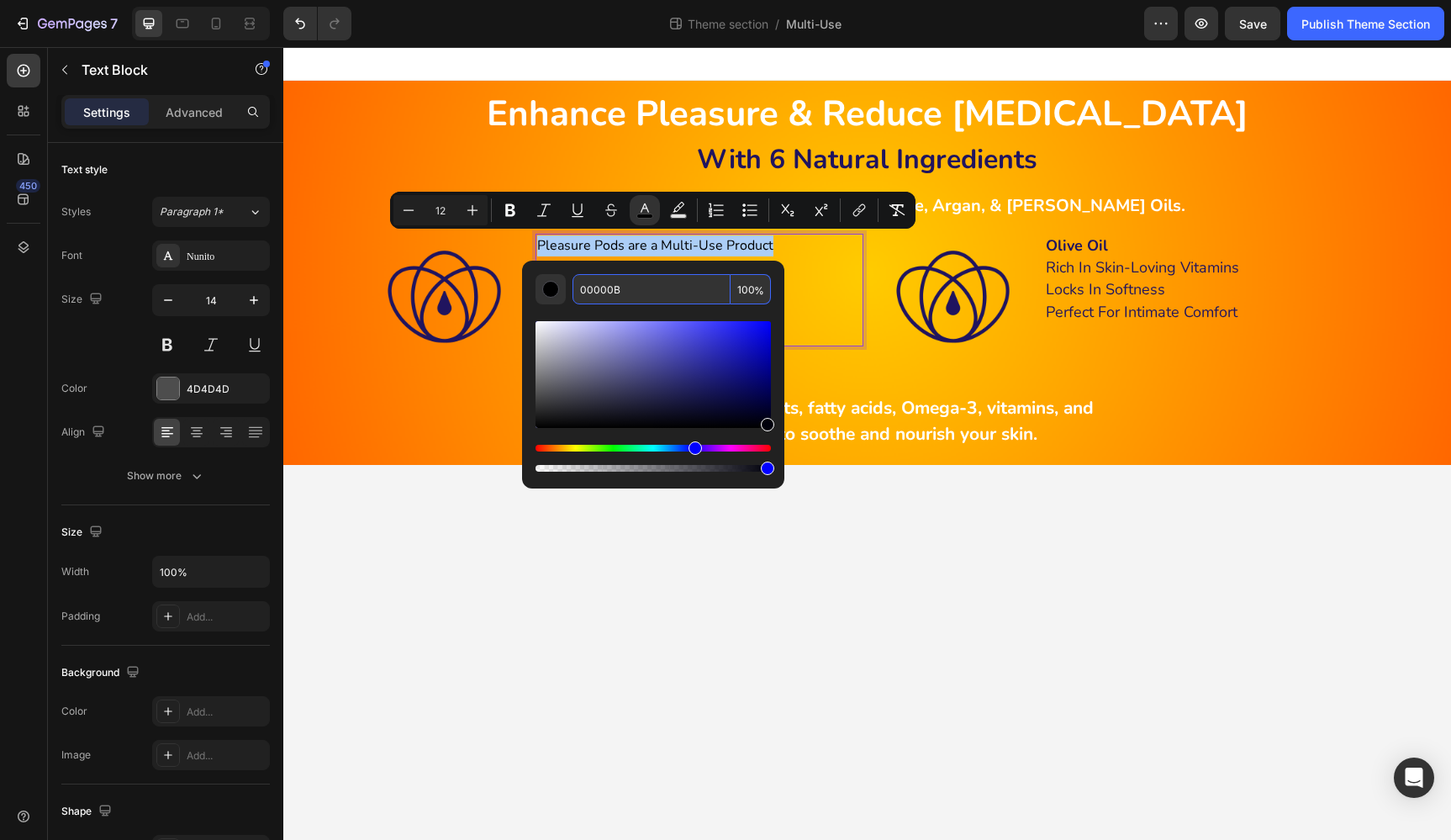
click at [650, 283] on input "00000B" at bounding box center [652, 290] width 158 height 31
paste input "20145F"
type input "20145F"
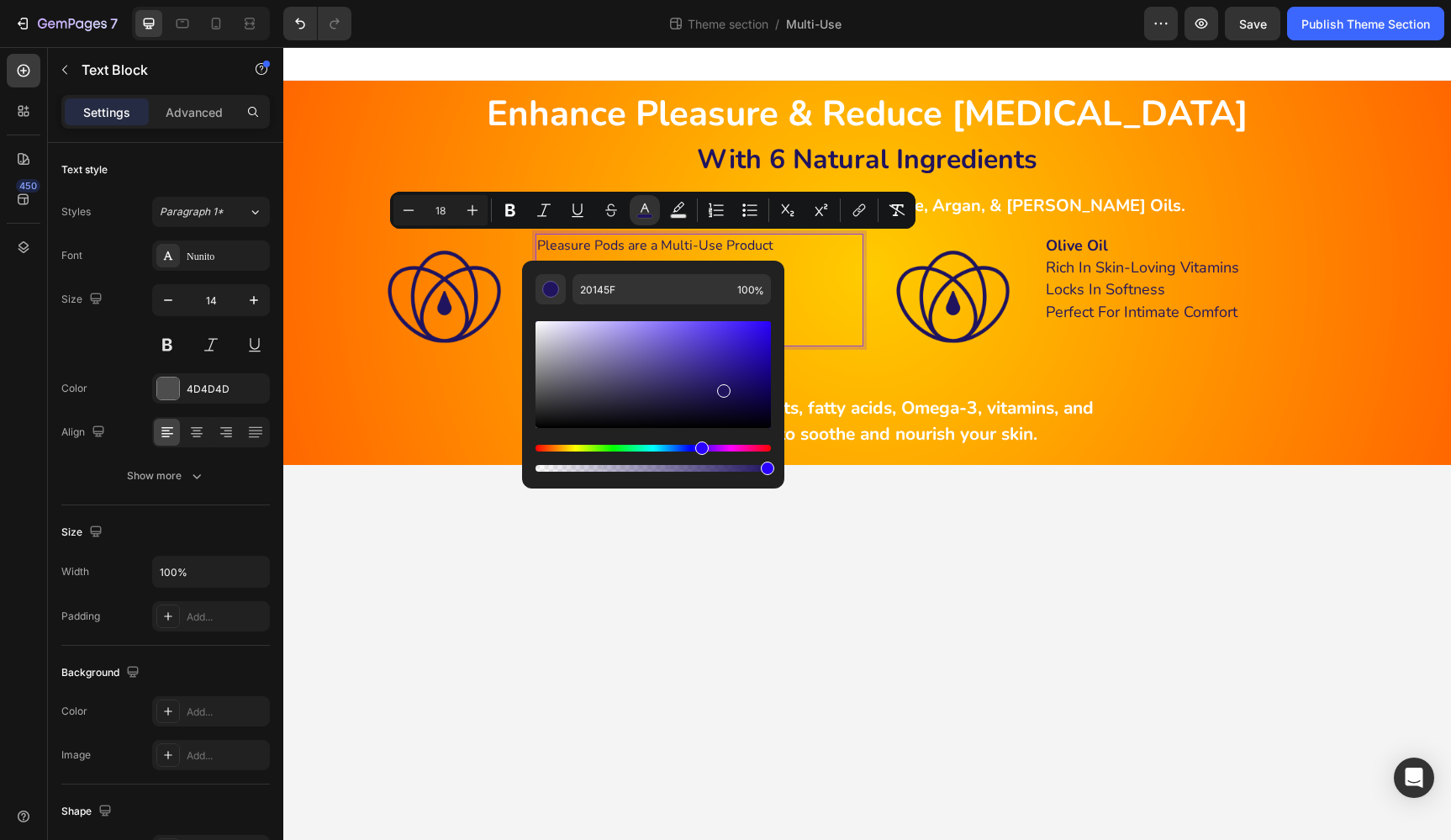
click at [830, 284] on p "Long-Lasting Hydration" at bounding box center [699, 290] width 325 height 22
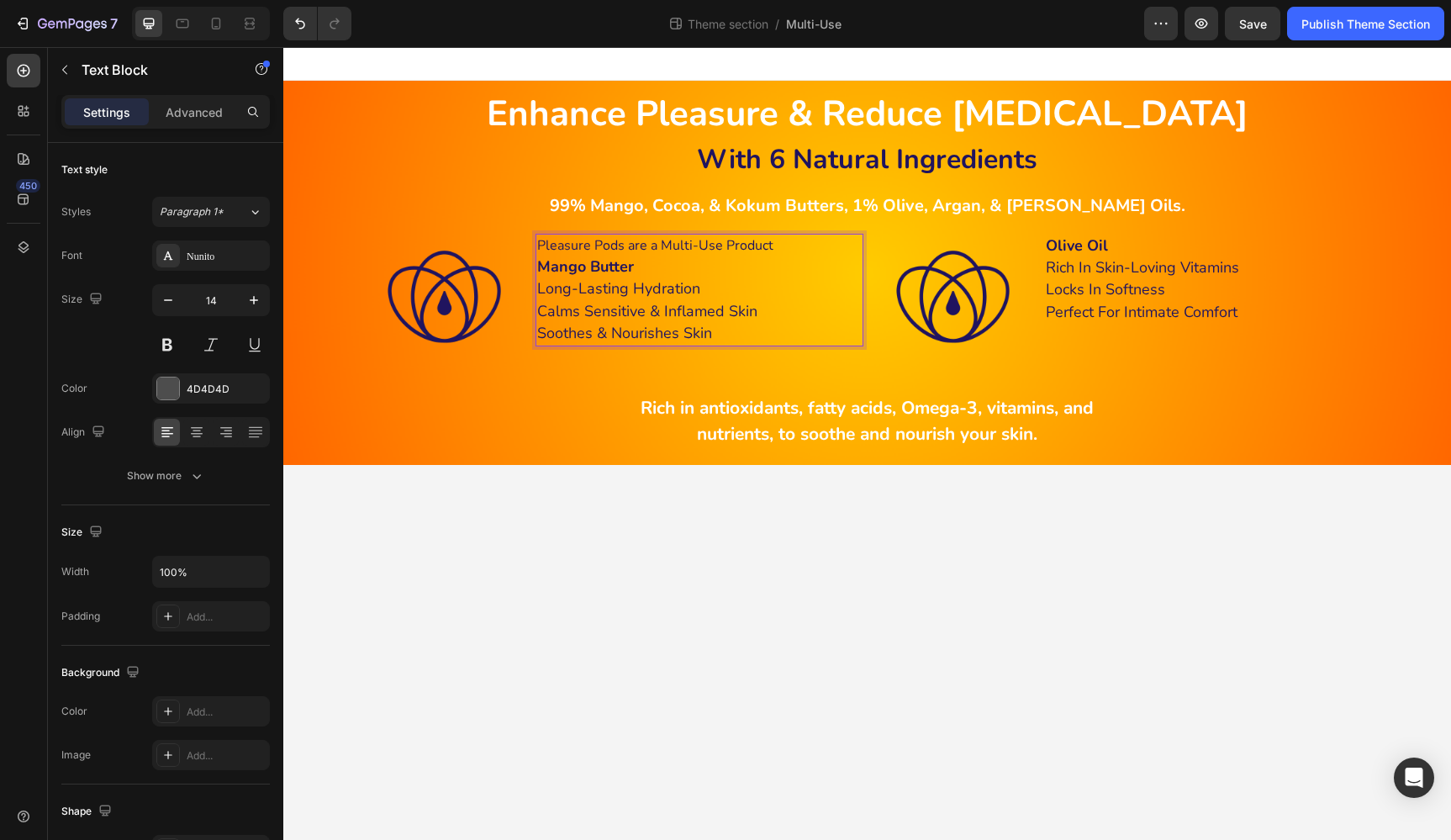
click at [618, 266] on strong "Mango Butter" at bounding box center [585, 267] width 97 height 20
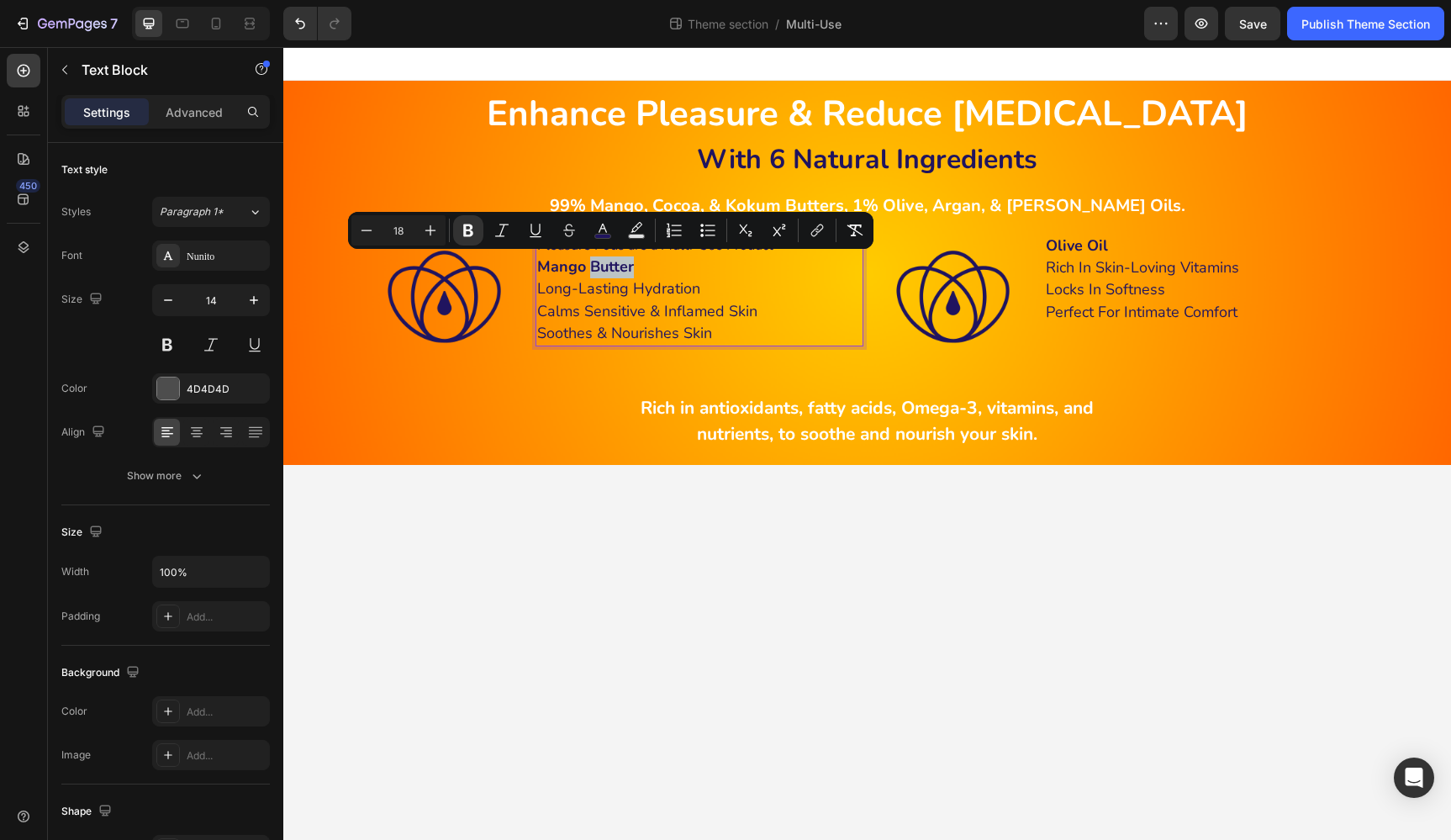
click at [759, 276] on p "Mango Butter" at bounding box center [699, 268] width 325 height 22
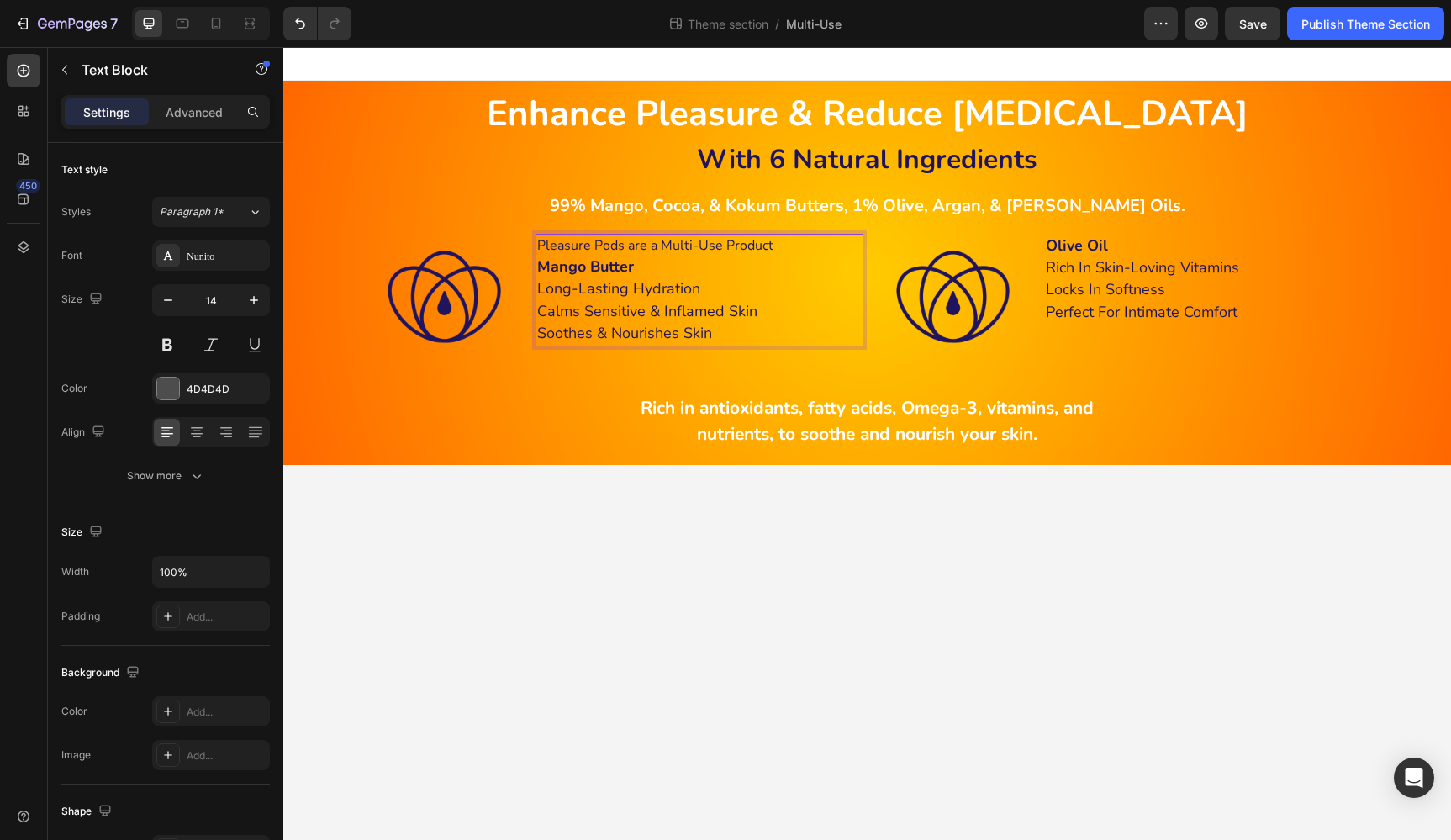
click at [786, 242] on p "Pleasure Pods are a Multi-Use Product" at bounding box center [699, 245] width 325 height 21
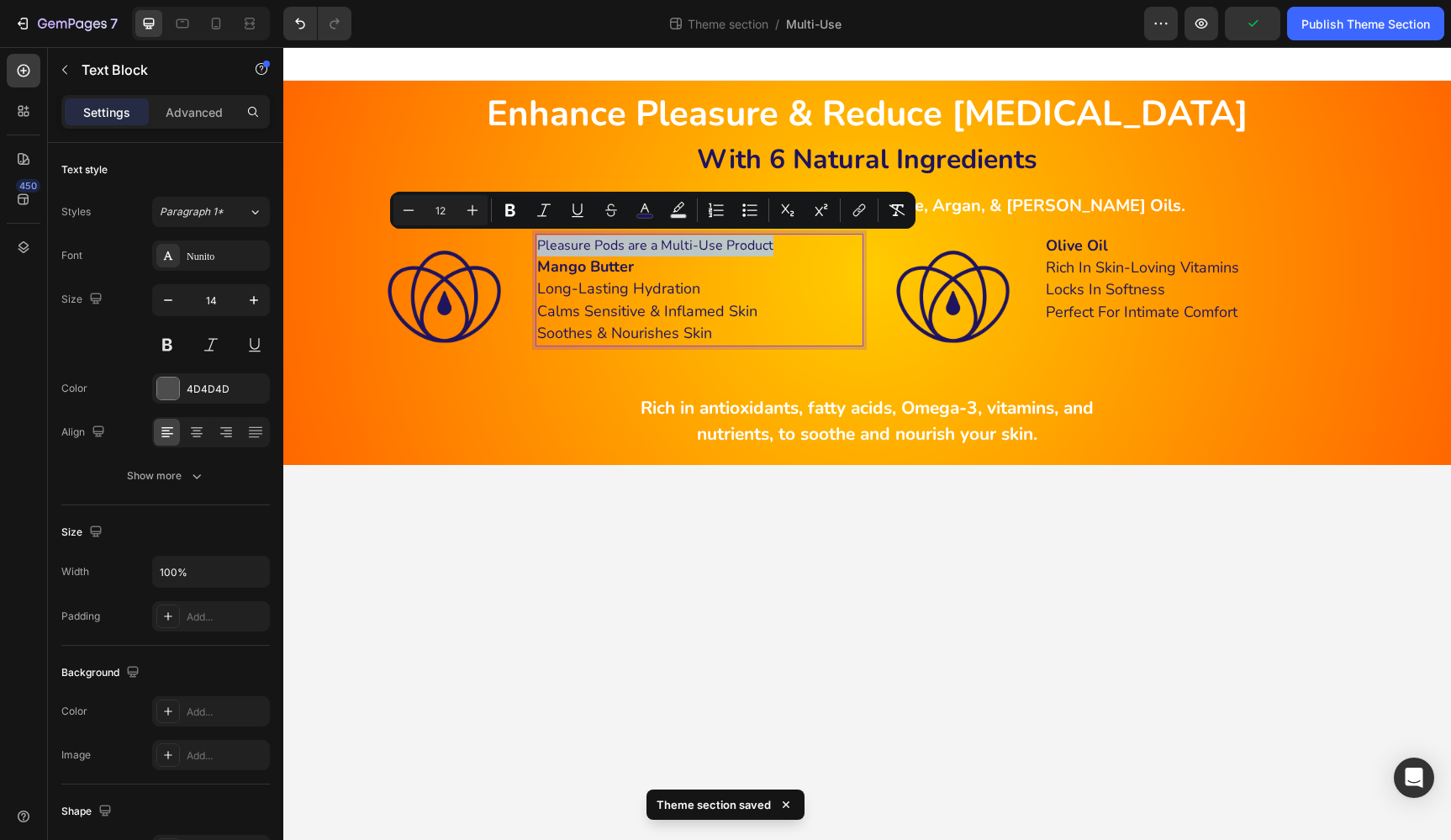
drag, startPoint x: 786, startPoint y: 242, endPoint x: 535, endPoint y: 247, distance: 251.0
click at [535, 247] on div "Pleasure Pods are a Multi-Use Product Mango Butter Long-Lasting Hydration Calms…" at bounding box center [699, 290] width 328 height 113
click at [468, 206] on icon "Editor contextual toolbar" at bounding box center [472, 210] width 17 height 17
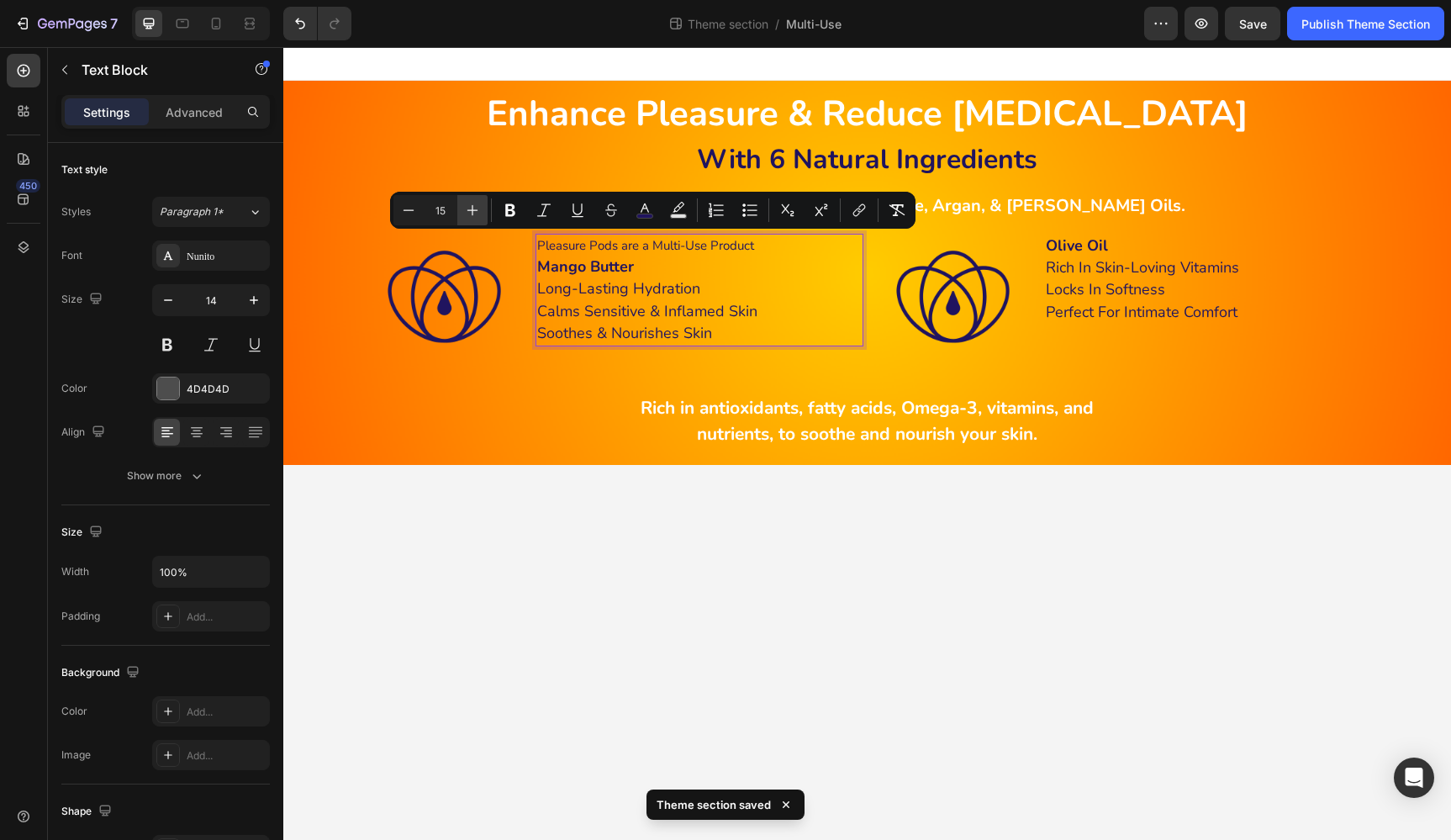
click at [468, 206] on icon "Editor contextual toolbar" at bounding box center [472, 210] width 17 height 17
type input "18"
click at [506, 206] on icon "Editor contextual toolbar" at bounding box center [511, 210] width 10 height 13
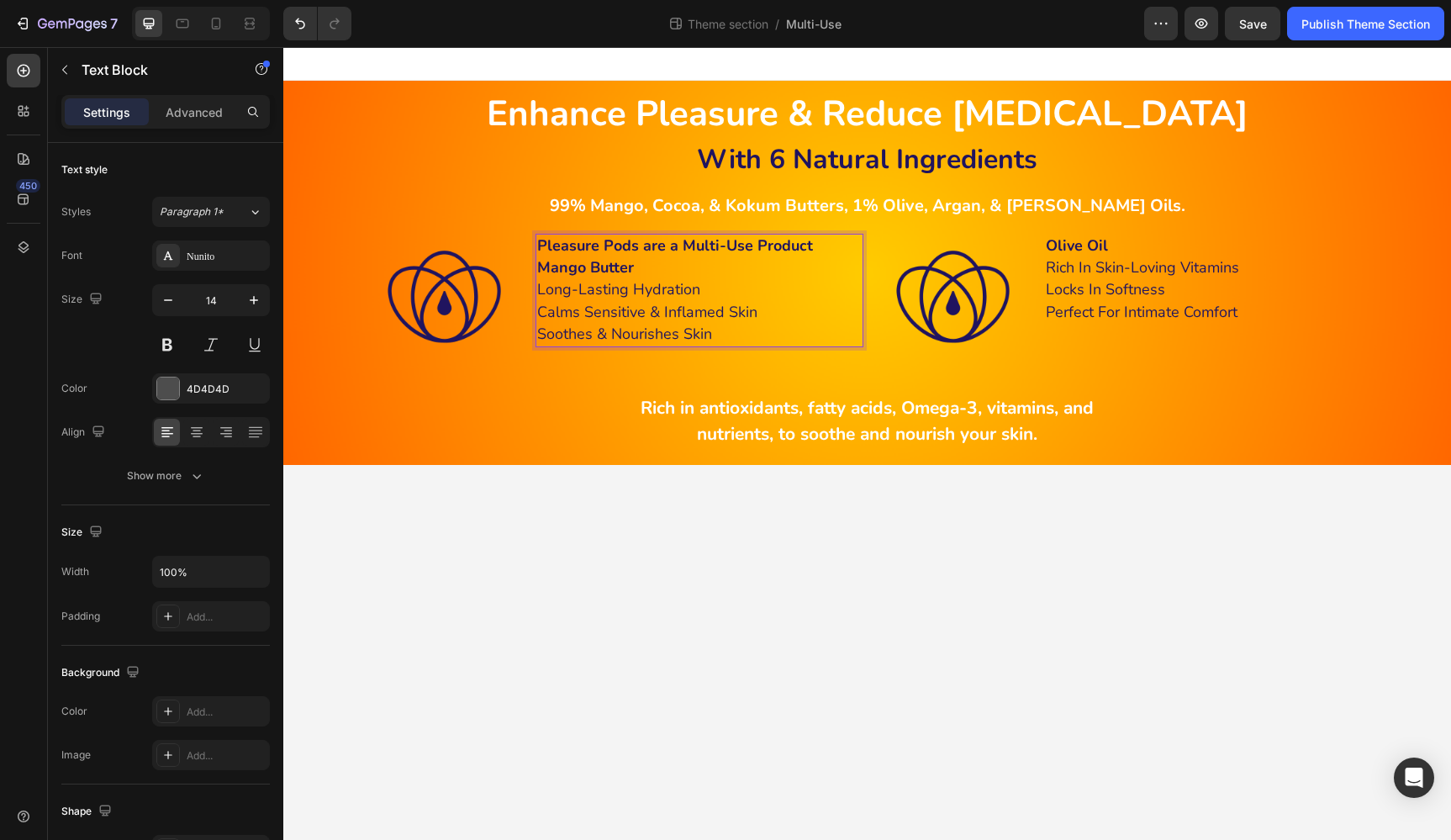
click at [651, 268] on p "Mango Butter" at bounding box center [699, 268] width 325 height 22
click at [662, 265] on p "Rich Text Editor. Editing area: main" at bounding box center [699, 268] width 325 height 21
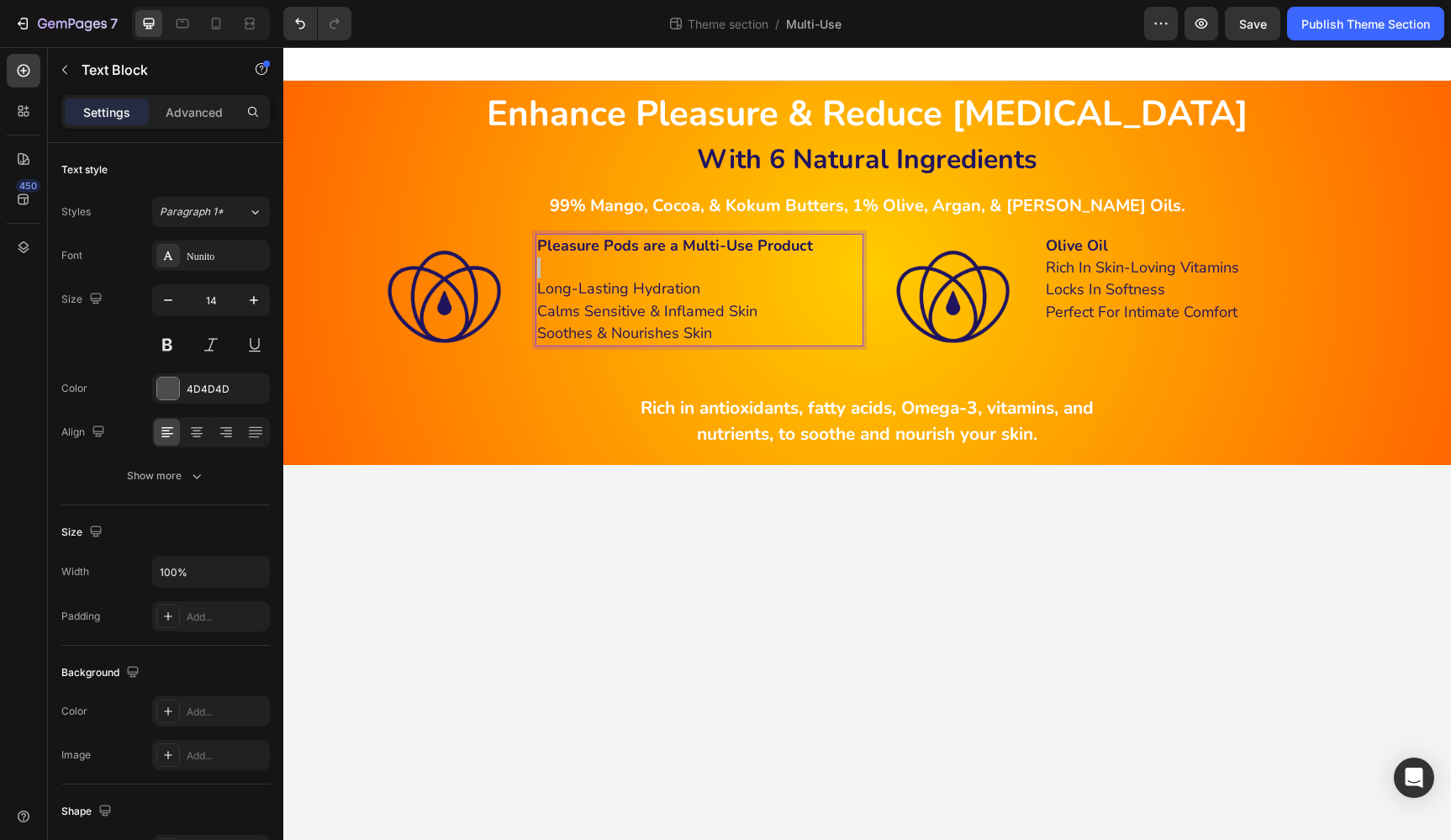
click at [662, 265] on p "Rich Text Editor. Editing area: main" at bounding box center [699, 268] width 325 height 21
click at [737, 284] on p "Long-Lasting Hydration" at bounding box center [699, 290] width 325 height 22
click at [295, 18] on icon "Undo/Redo" at bounding box center [300, 24] width 17 height 17
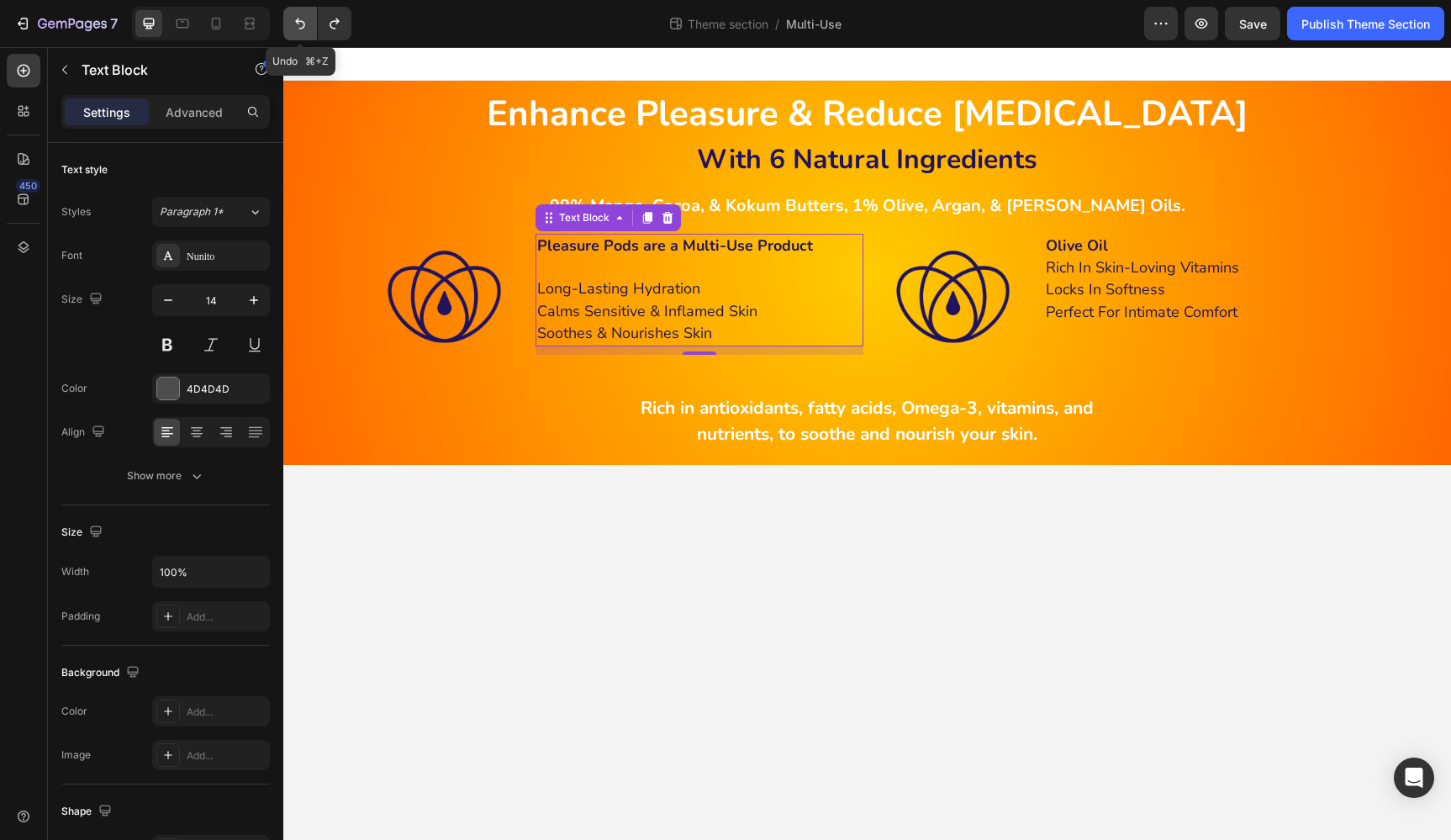
click at [295, 18] on icon "Undo/Redo" at bounding box center [300, 24] width 17 height 17
click at [298, 23] on icon "Undo/Redo" at bounding box center [300, 24] width 10 height 11
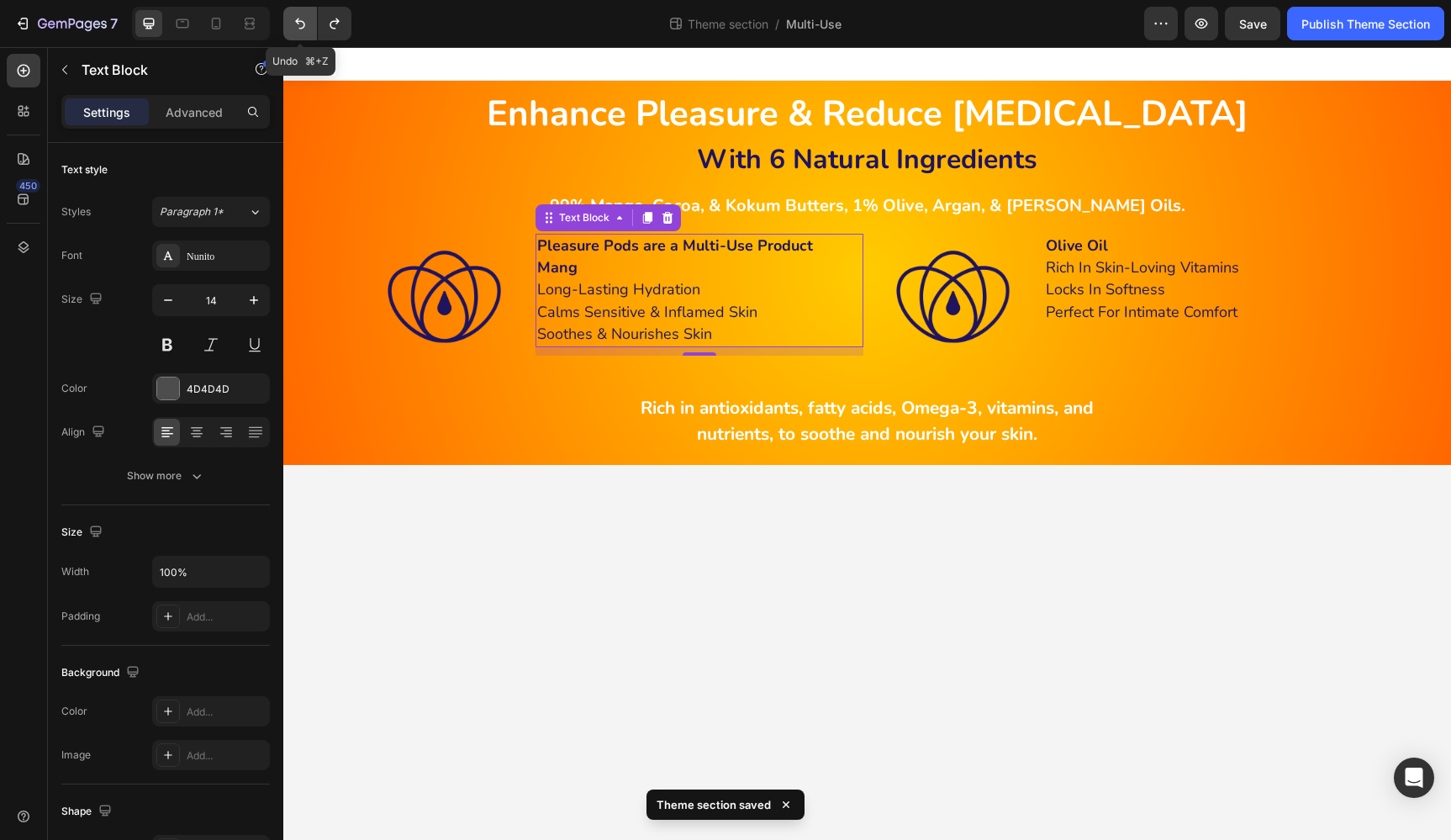
click at [298, 23] on icon "Undo/Redo" at bounding box center [300, 24] width 10 height 11
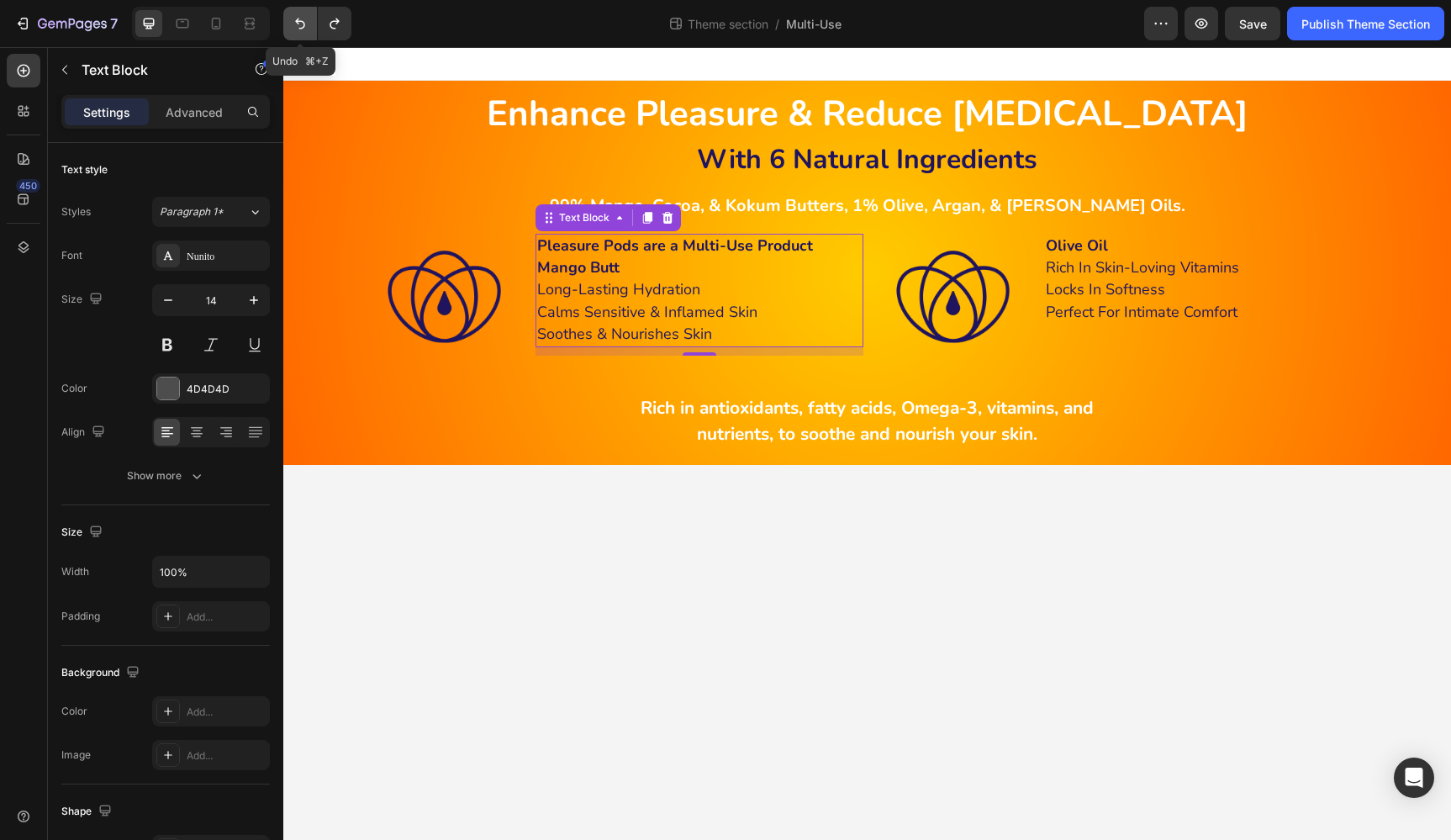
click at [298, 23] on icon "Undo/Redo" at bounding box center [300, 24] width 10 height 11
click at [338, 24] on icon "Undo/Redo" at bounding box center [335, 24] width 17 height 17
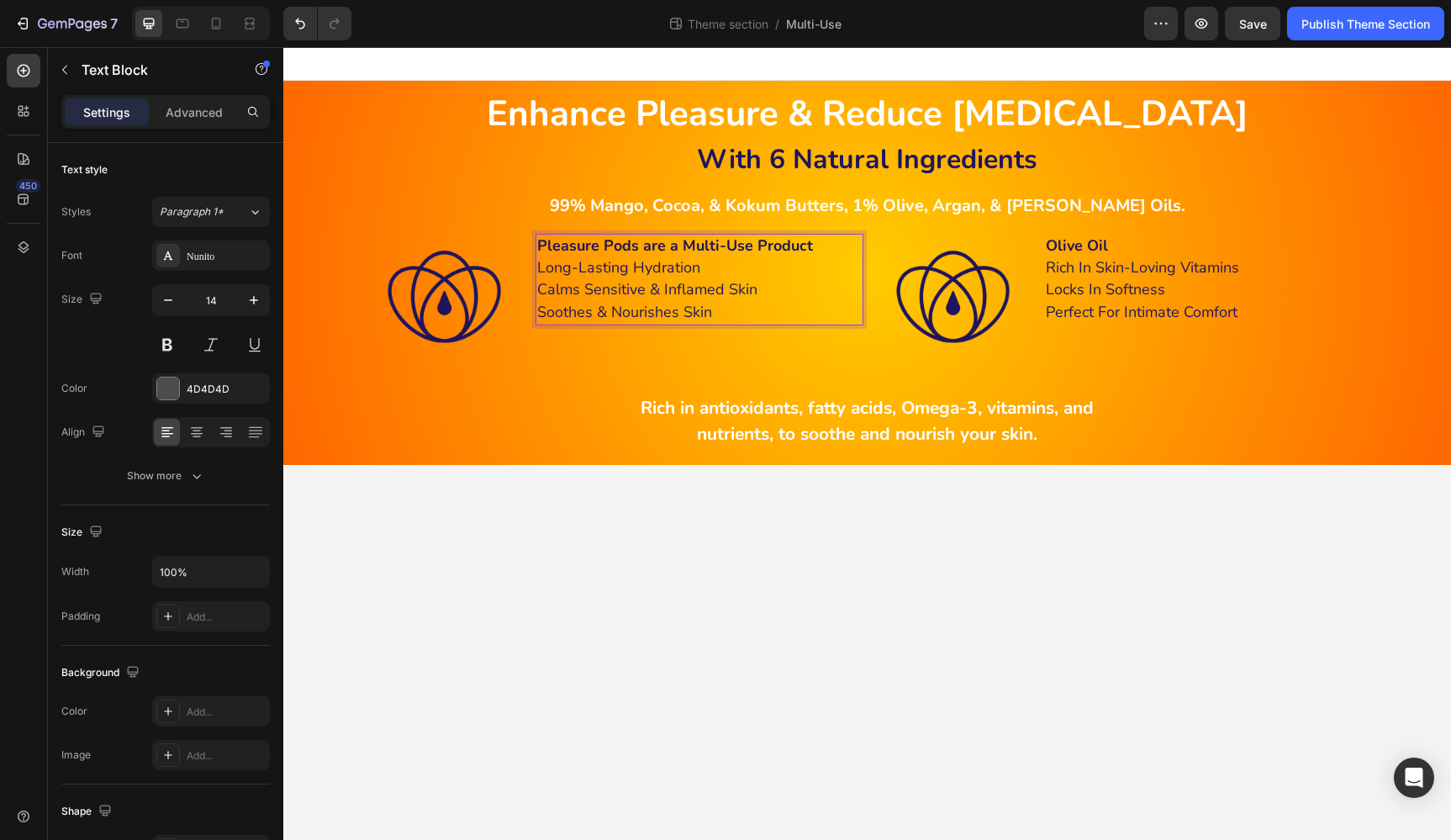
click at [949, 561] on body "Enhance Pleasure & Reduce Dryness Heading Enhance Pleasure & Reduce Dryness Hea…" at bounding box center [867, 443] width 1168 height 792
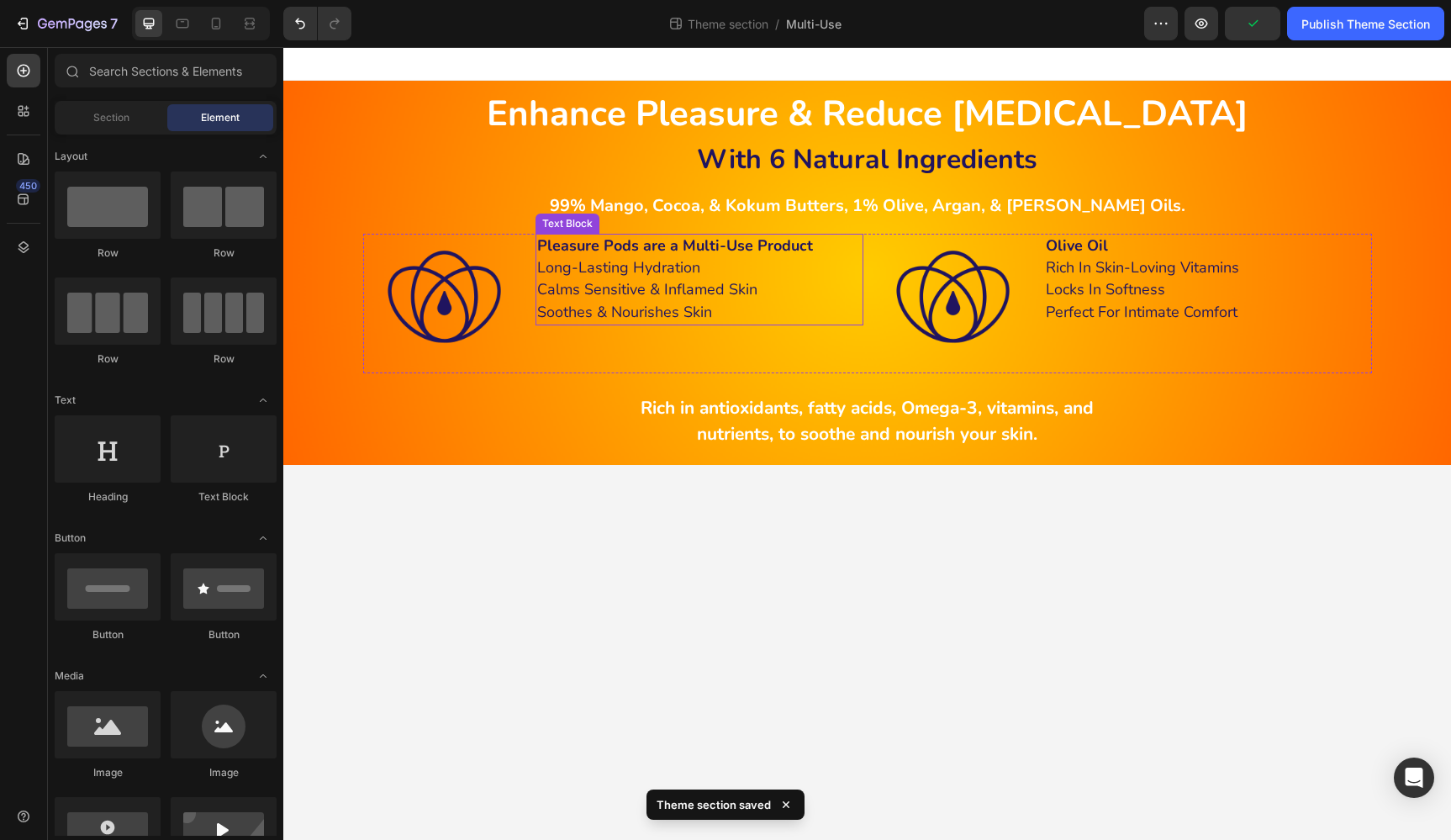
click at [791, 281] on p "Calms Sensitive & Inflamed Skin" at bounding box center [699, 290] width 325 height 22
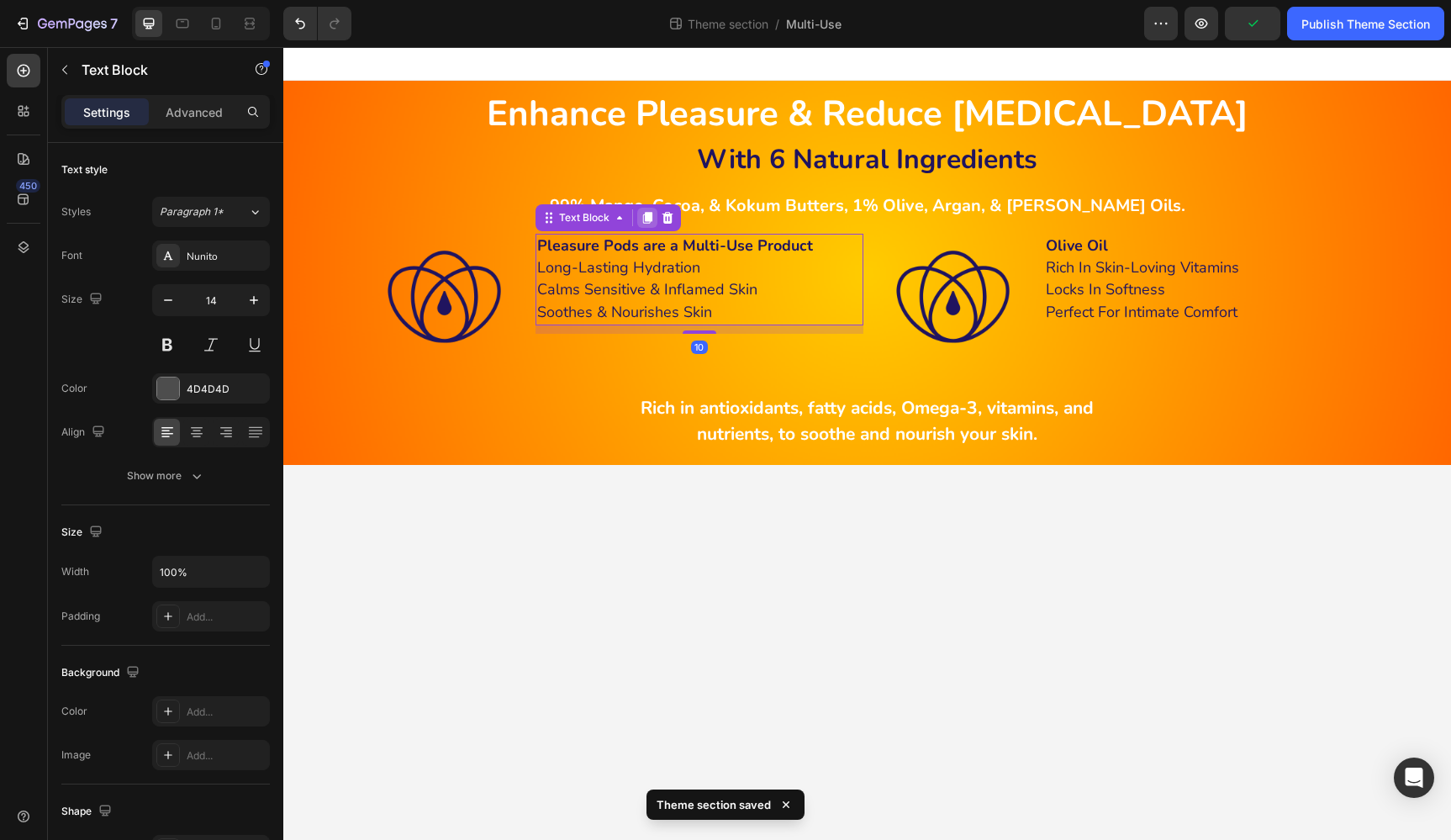
click at [644, 211] on icon at bounding box center [647, 217] width 14 height 14
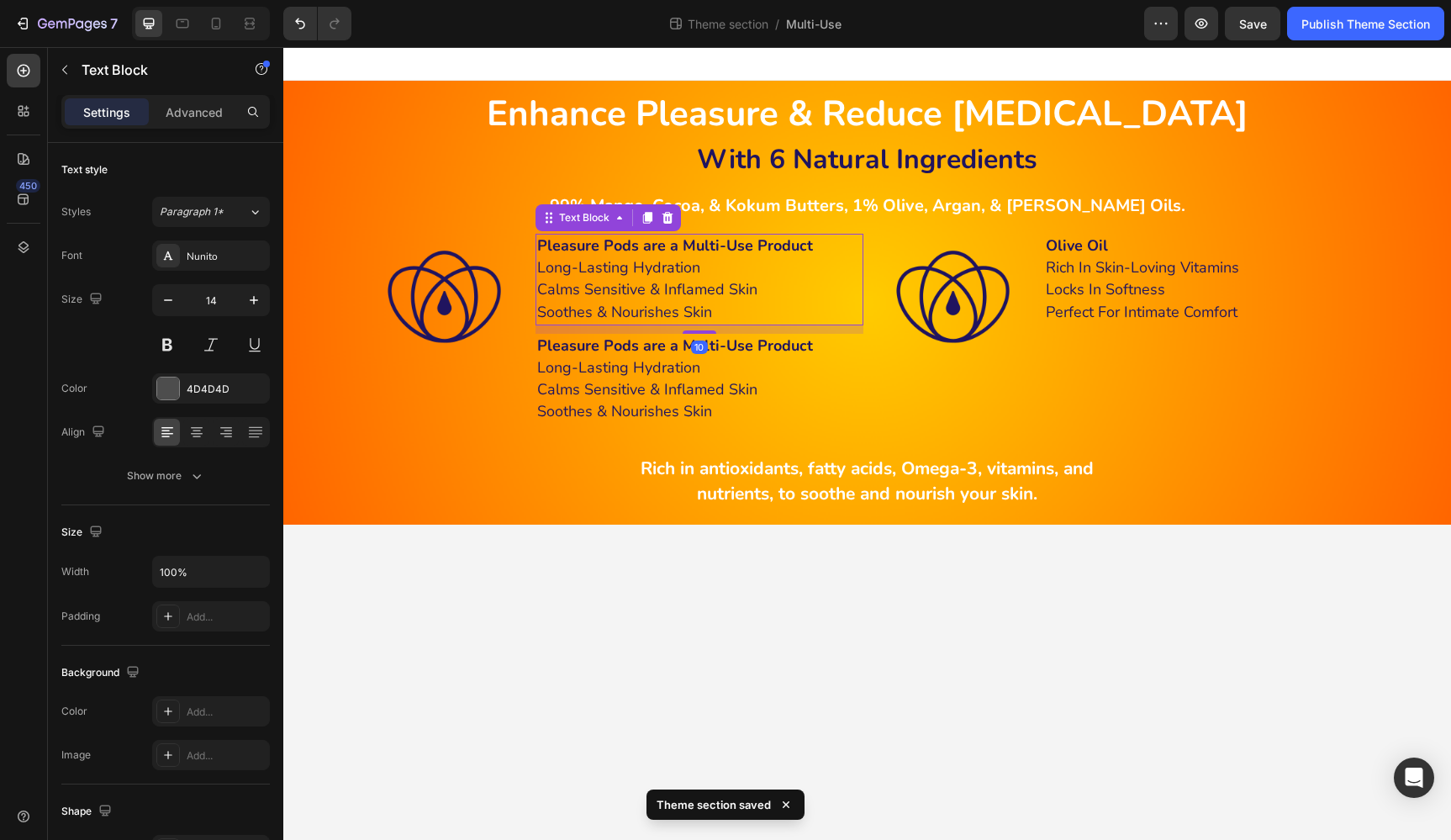
click at [765, 278] on p "Long-Lasting Hydration" at bounding box center [699, 268] width 325 height 22
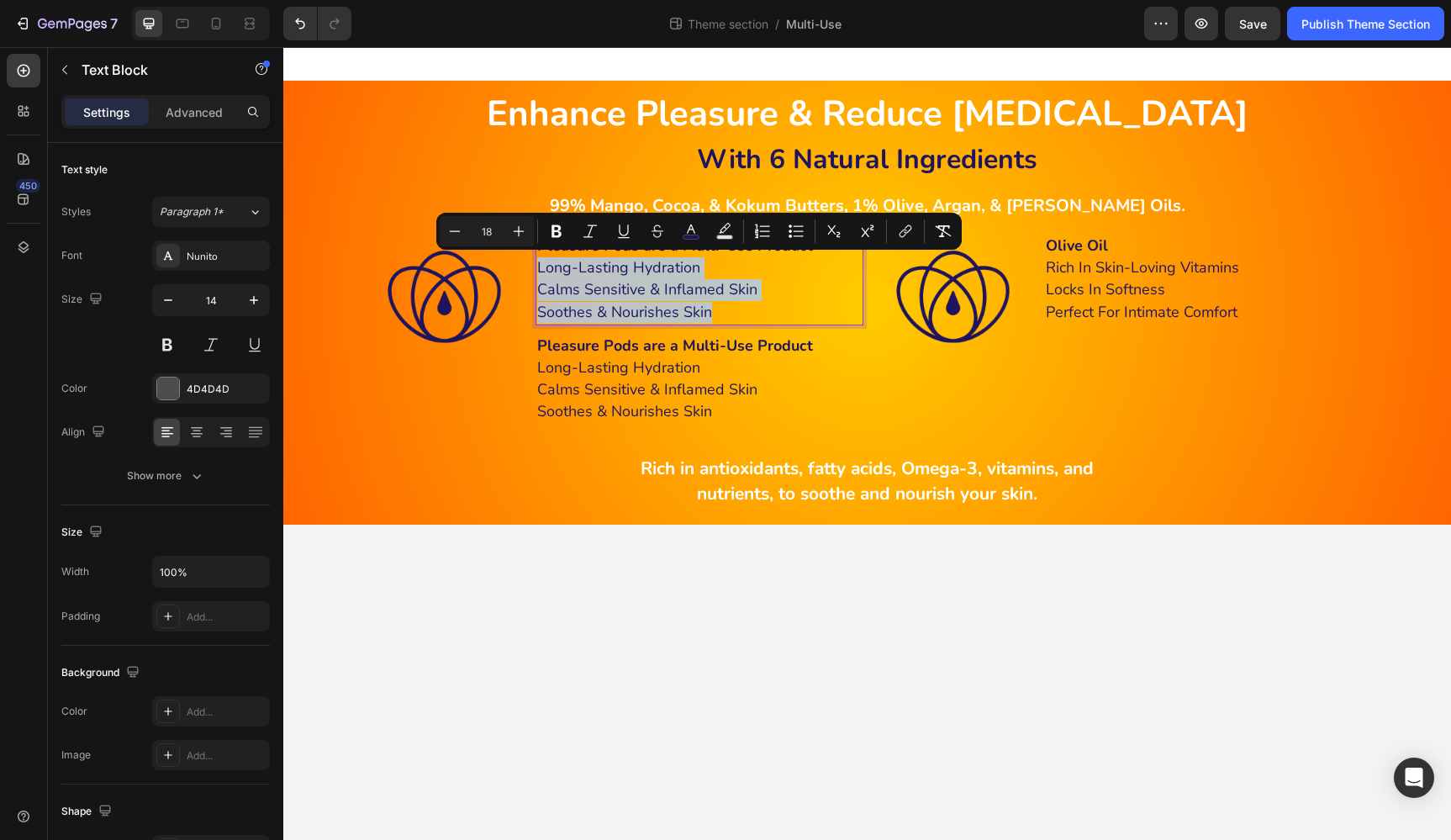
drag, startPoint x: 724, startPoint y: 313, endPoint x: 540, endPoint y: 271, distance: 188.7
click at [540, 271] on div "Pleasure Pods are a Multi-Use Product Long-Lasting Hydration Calms Sensitive & …" at bounding box center [699, 279] width 328 height 92
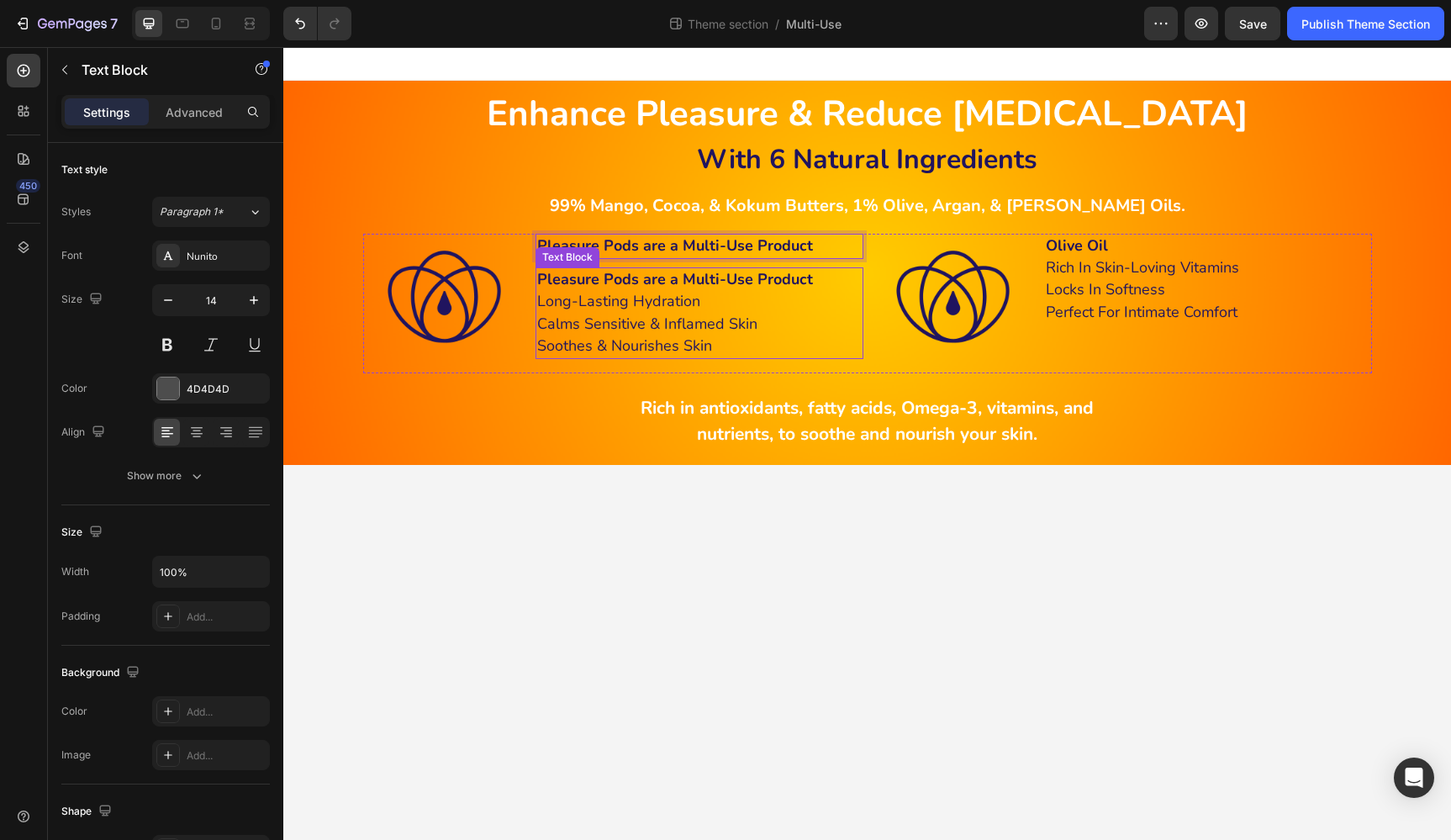
click at [692, 297] on span "Long-Lasting Hydration" at bounding box center [618, 301] width 163 height 20
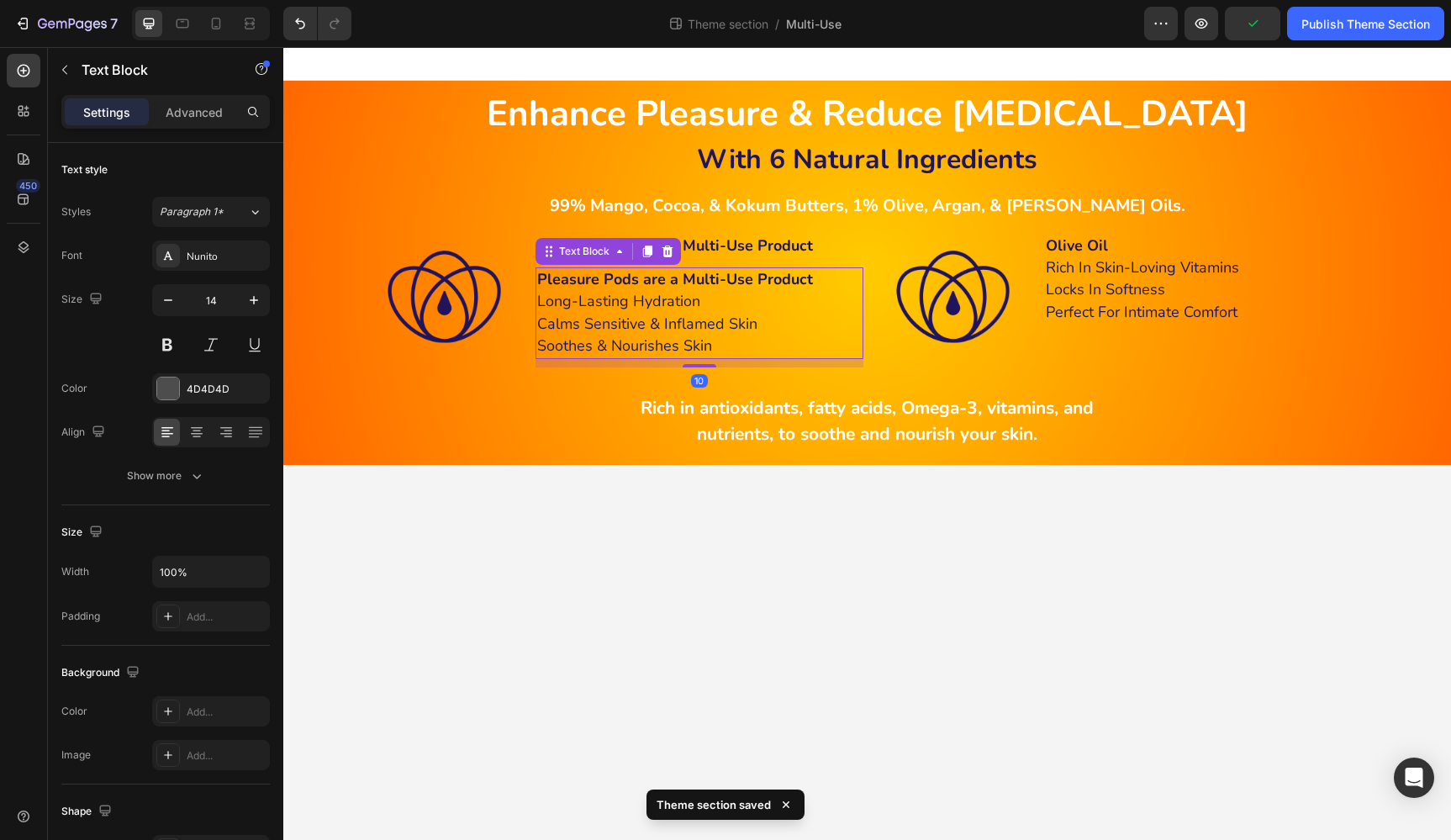
click at [806, 275] on strong "Pleasure Pods are a Multi-Use Product" at bounding box center [675, 279] width 276 height 20
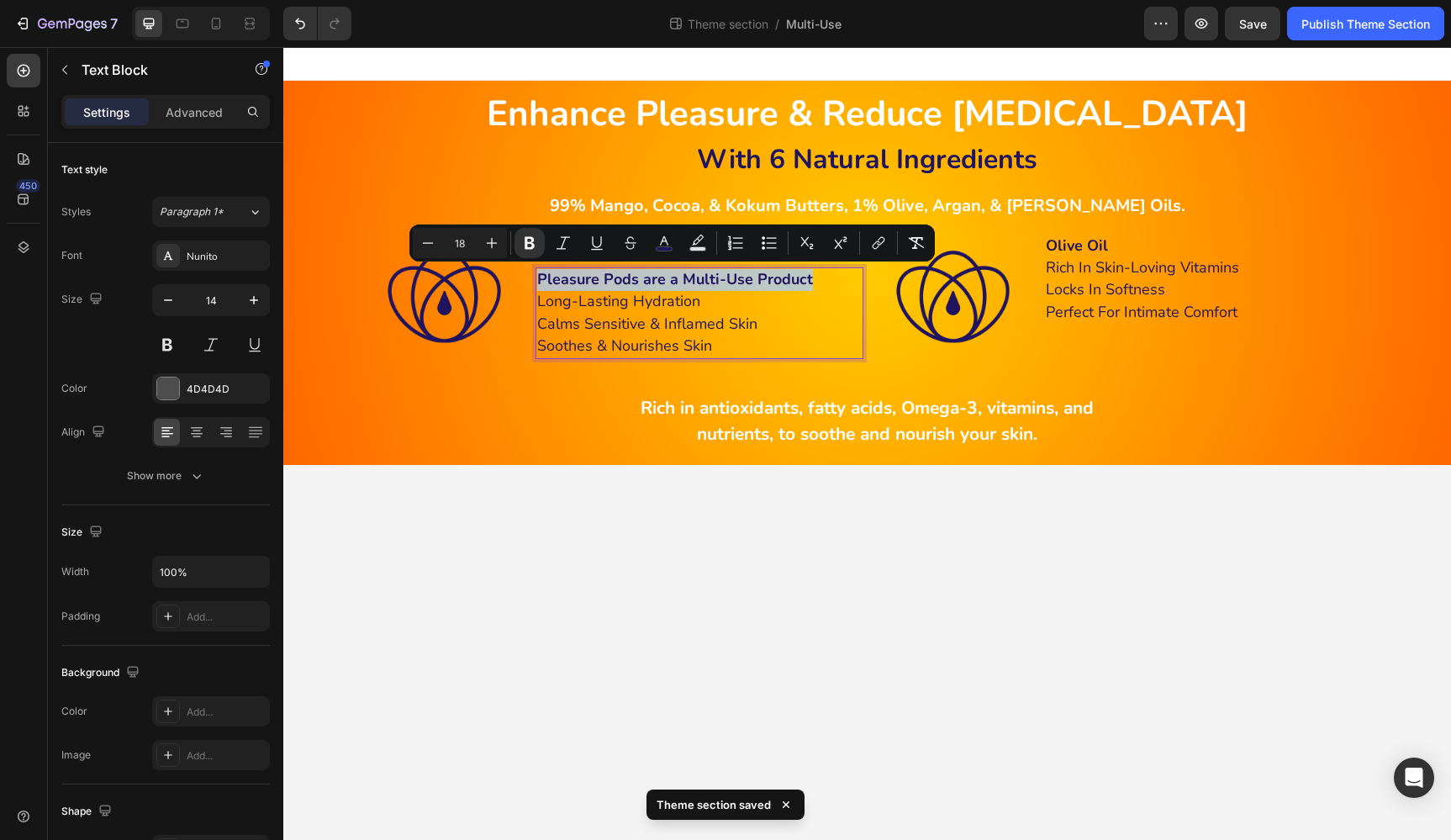
drag, startPoint x: 823, startPoint y: 279, endPoint x: 535, endPoint y: 279, distance: 288.0
click at [535, 279] on div "Pleasure Pods are a Multi-Use Product Long-Lasting Hydration Calms Sensitive & …" at bounding box center [699, 313] width 328 height 92
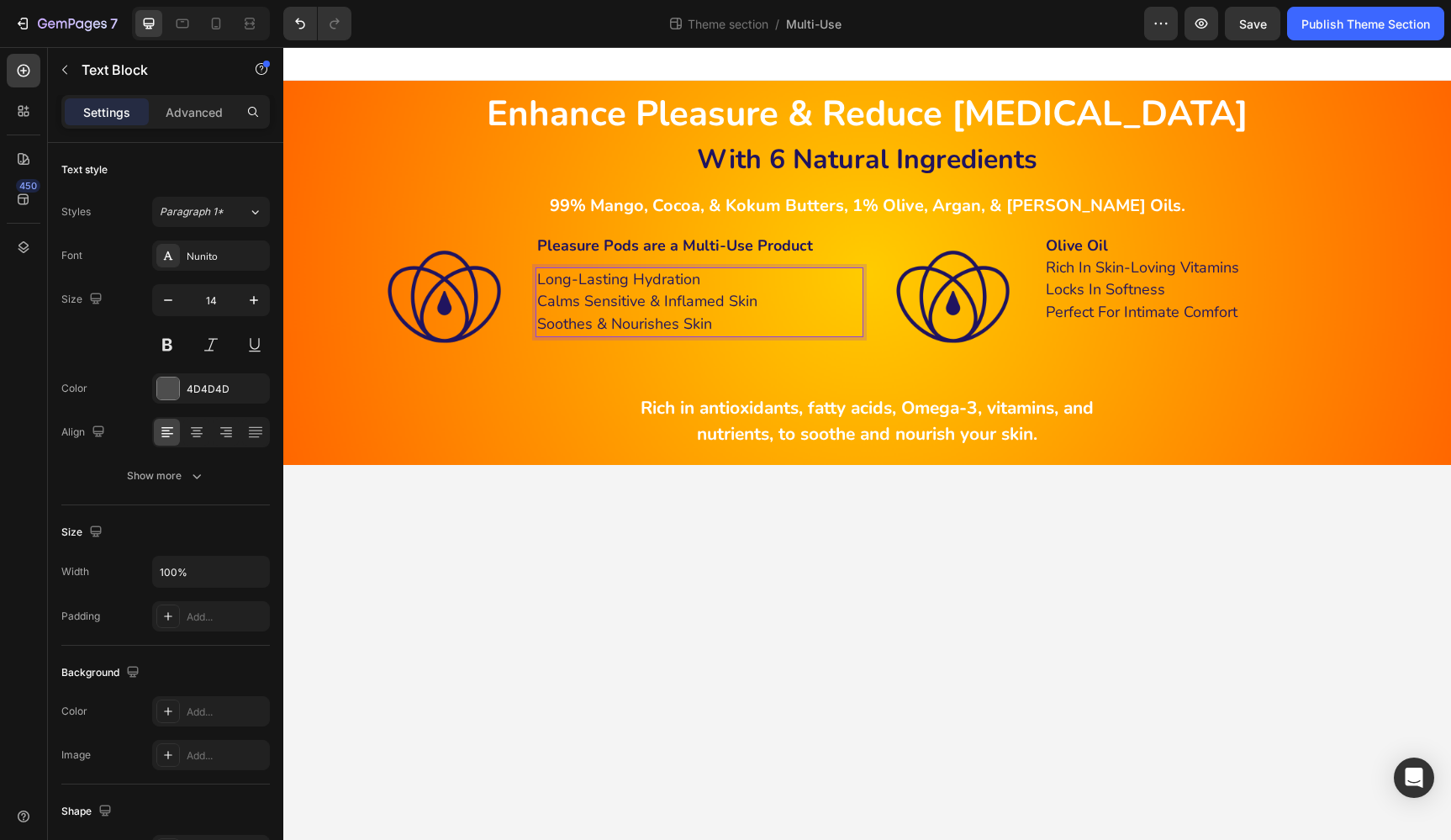
click at [713, 325] on p "Soothes & Nourishes Skin" at bounding box center [699, 324] width 325 height 22
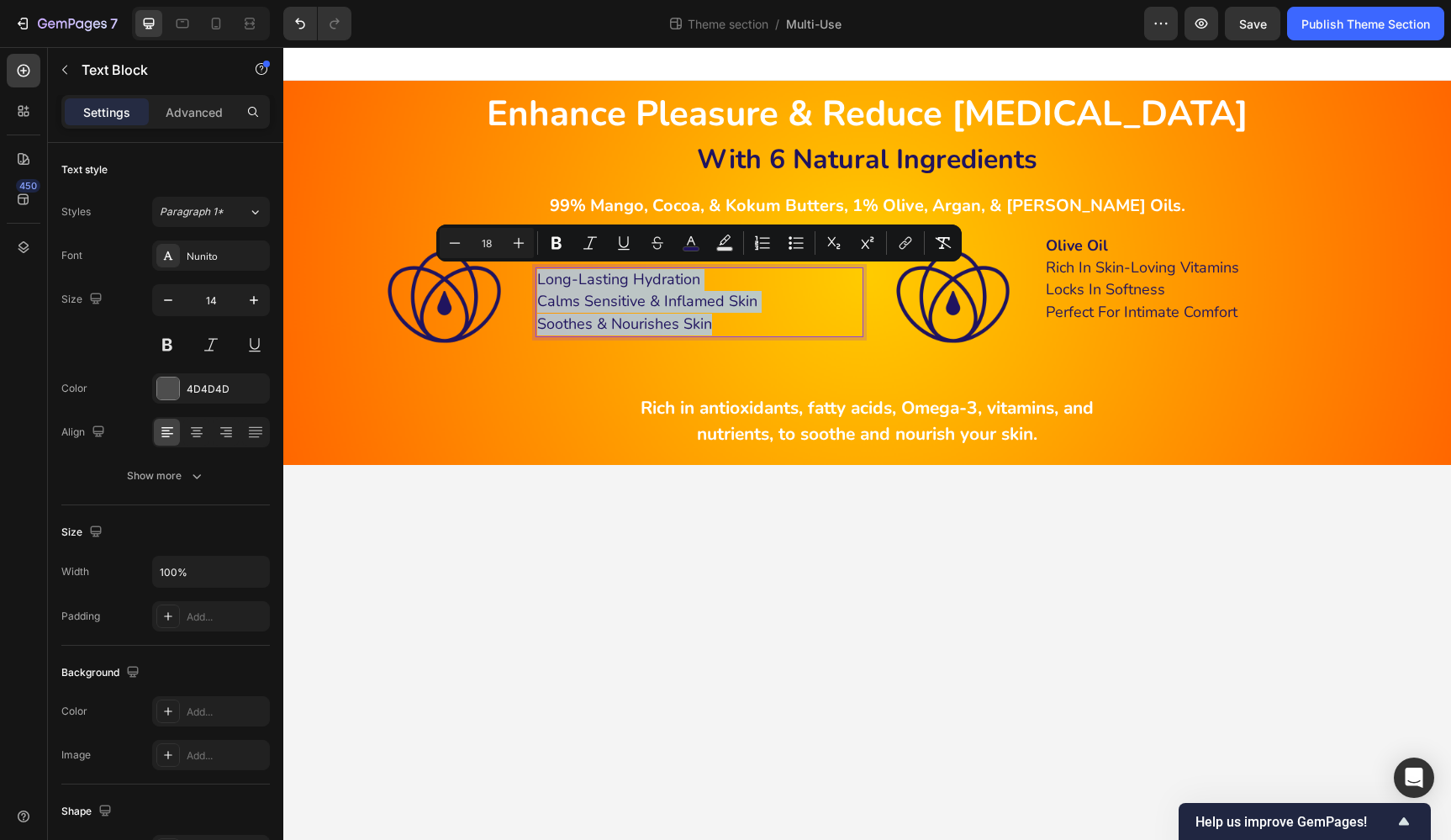
drag, startPoint x: 720, startPoint y: 324, endPoint x: 539, endPoint y: 280, distance: 186.3
click at [539, 280] on div "Long-Lasting Hydration Calms Sensitive & Inflamed Skin Soothes & Nourishes Skin" at bounding box center [699, 302] width 328 height 70
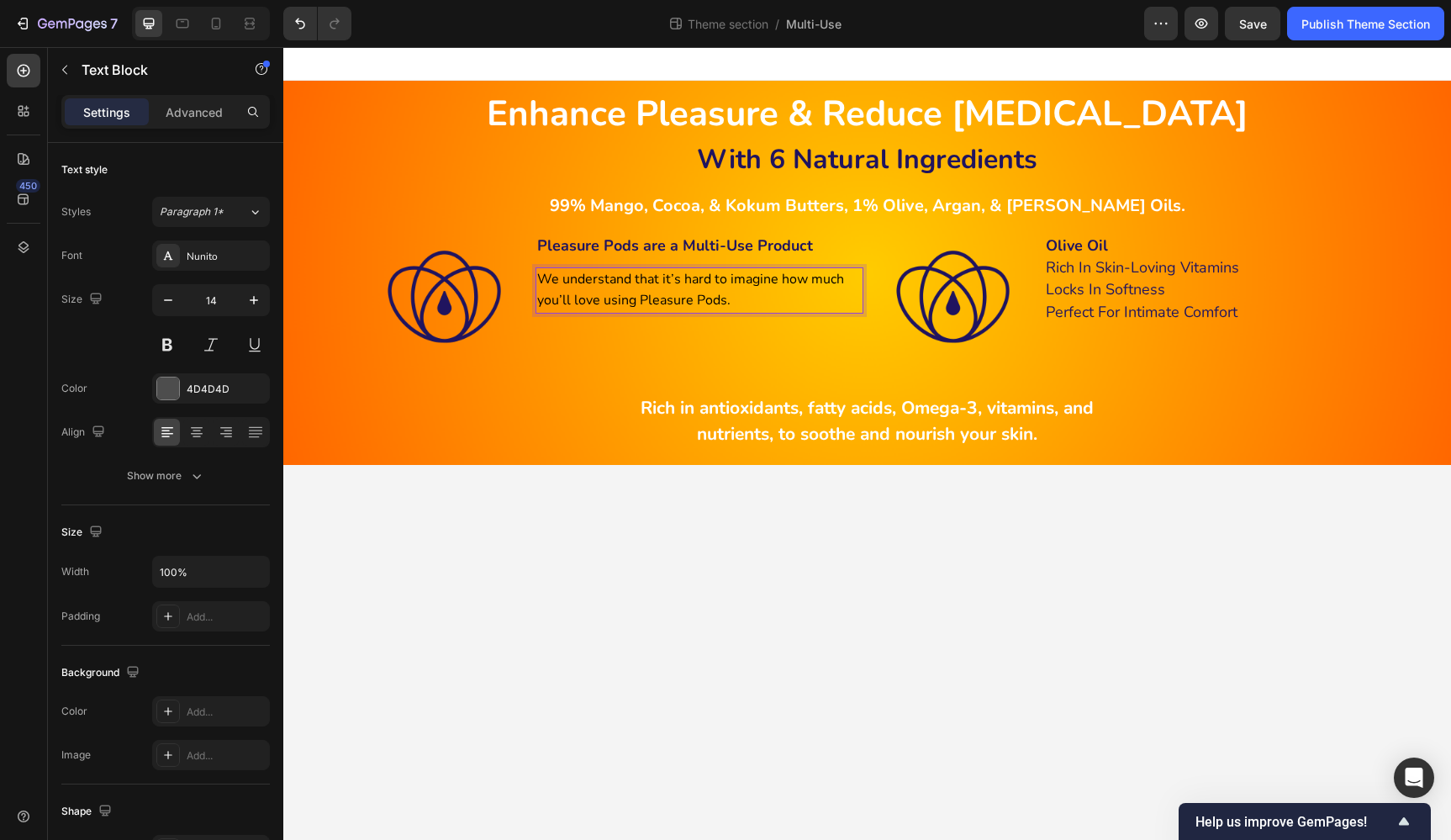
click at [742, 297] on p "We understand that it’s hard to imagine how much you’ll love using Pleasure Pod…" at bounding box center [699, 290] width 325 height 42
click at [666, 283] on span "We understand that it’s hard to imagine how much you’ll love using Pleasure Pod…" at bounding box center [690, 290] width 307 height 40
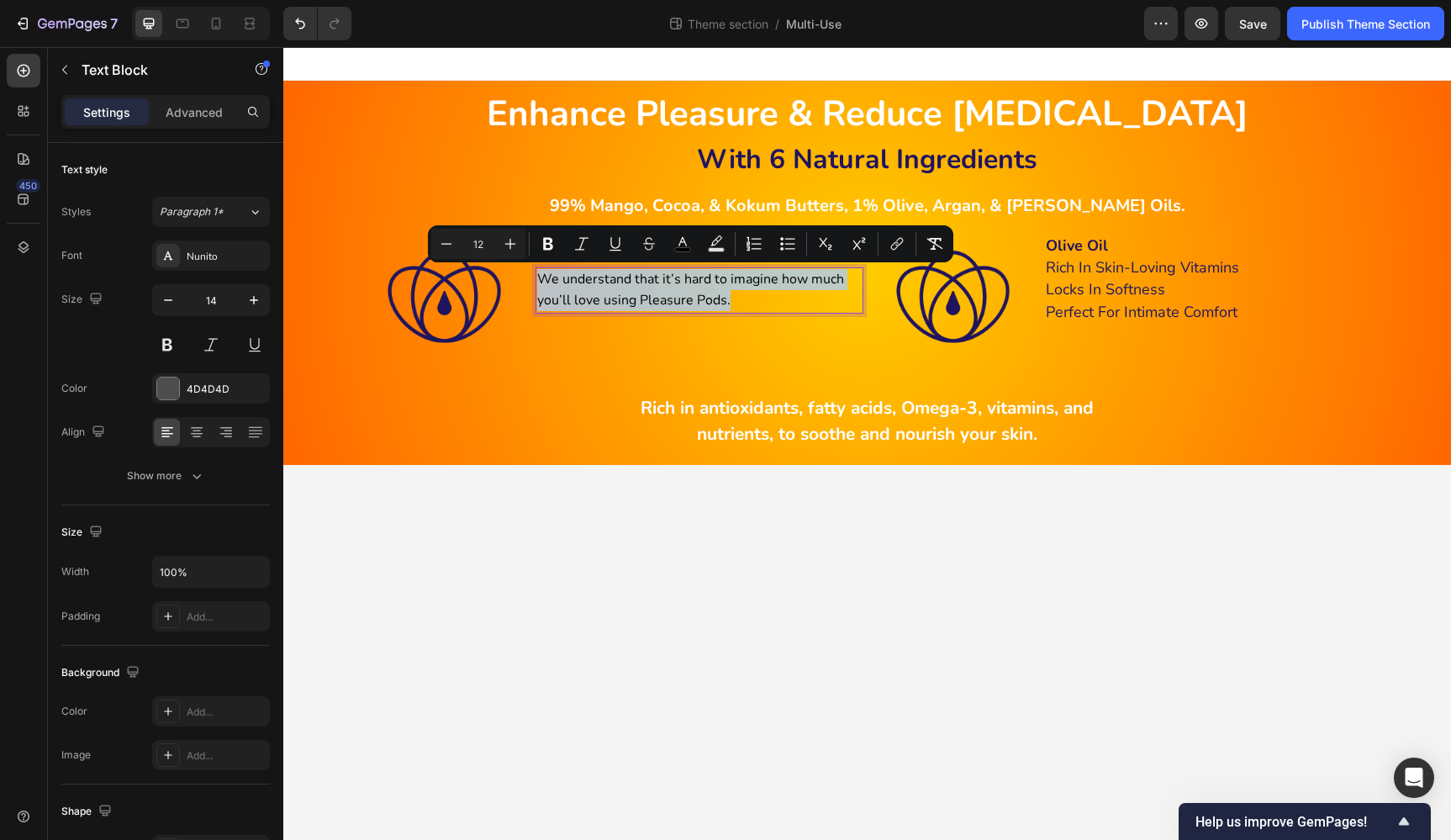
drag, startPoint x: 742, startPoint y: 294, endPoint x: 537, endPoint y: 278, distance: 205.6
click at [537, 278] on p "We understand that it’s hard to imagine how much you’ll love using Pleasure Pod…" at bounding box center [699, 290] width 325 height 42
click at [511, 245] on icon "Editor contextual toolbar" at bounding box center [511, 244] width 17 height 17
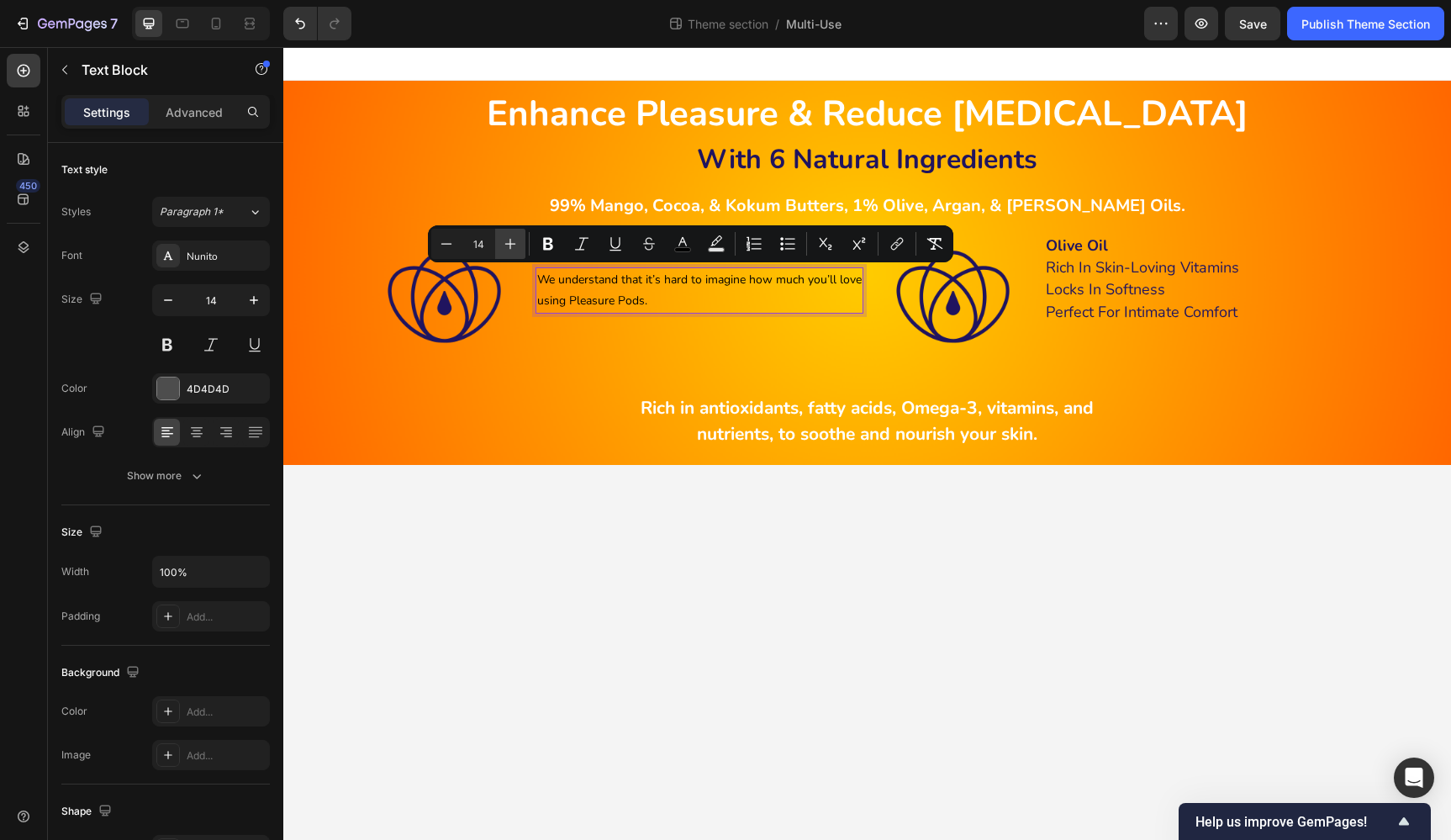
click at [511, 245] on icon "Editor contextual toolbar" at bounding box center [511, 244] width 17 height 17
type input "18"
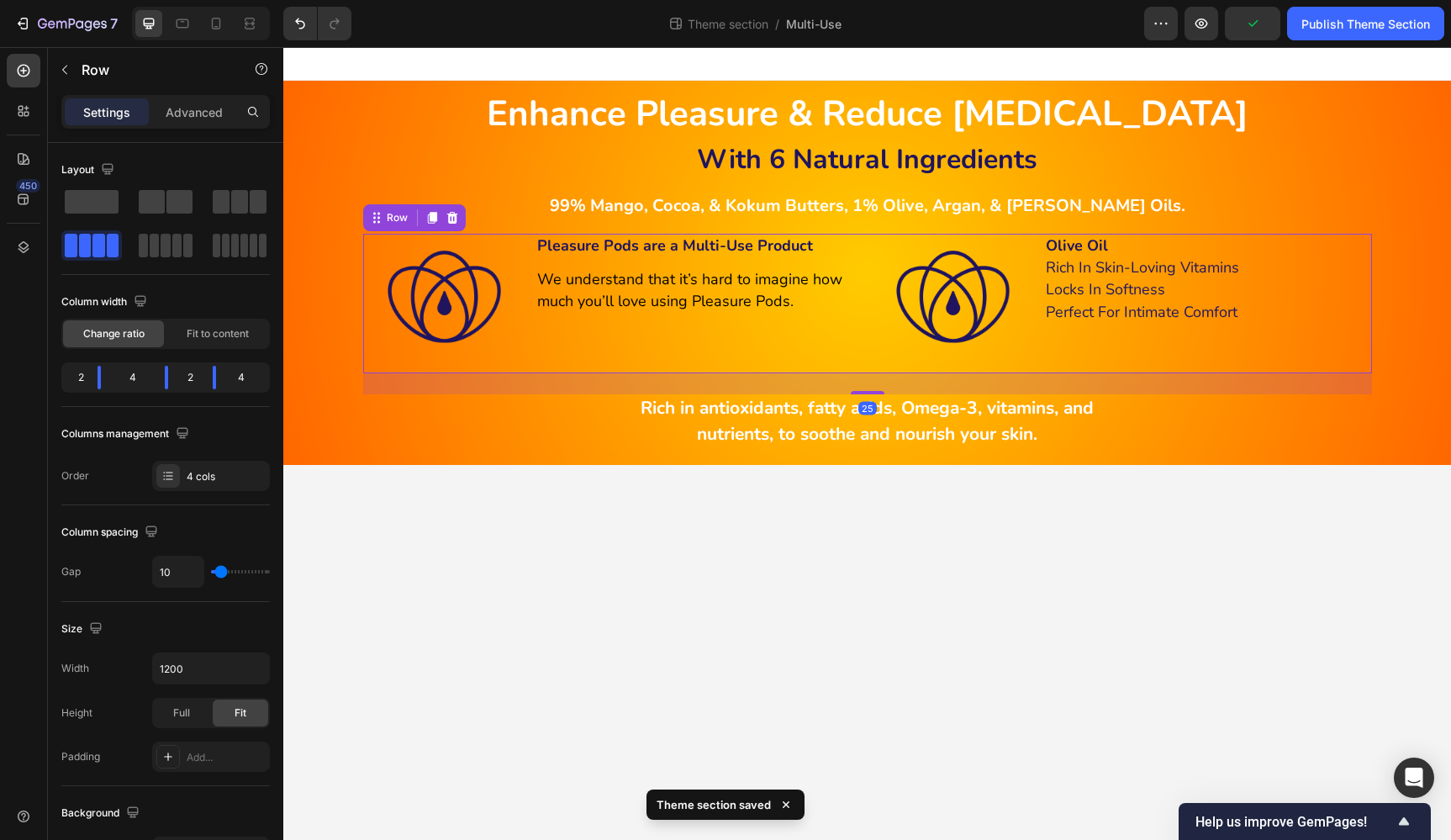
click at [680, 327] on div "Pleasure Pods are a Multi-Use Product Text Block We understand that it’s hard t…" at bounding box center [699, 303] width 328 height 139
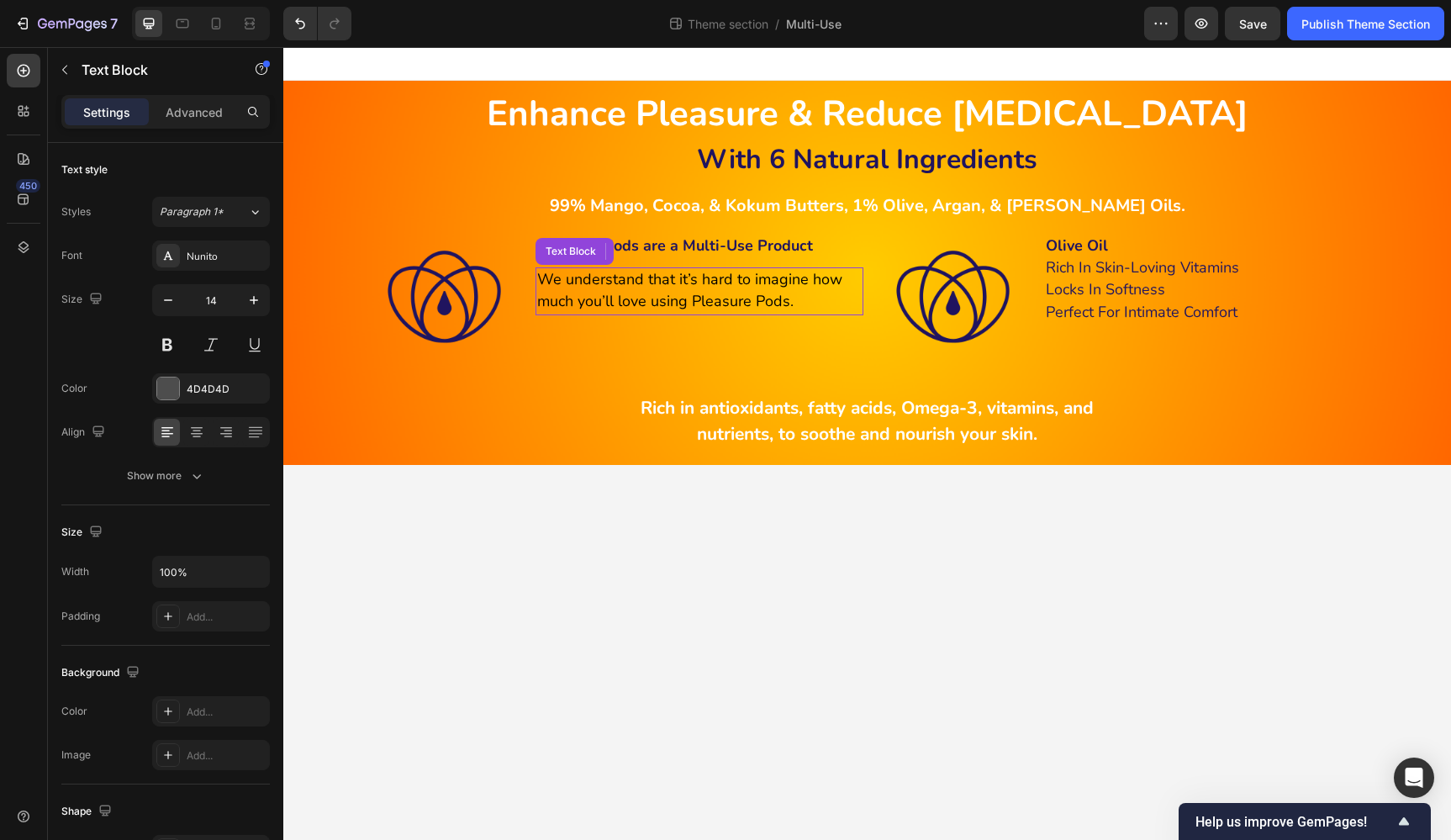
click at [713, 297] on span "We understand that it’s hard to imagine how much you’ll love using Pleasure Pod…" at bounding box center [689, 290] width 305 height 42
click at [644, 249] on icon at bounding box center [647, 251] width 14 height 14
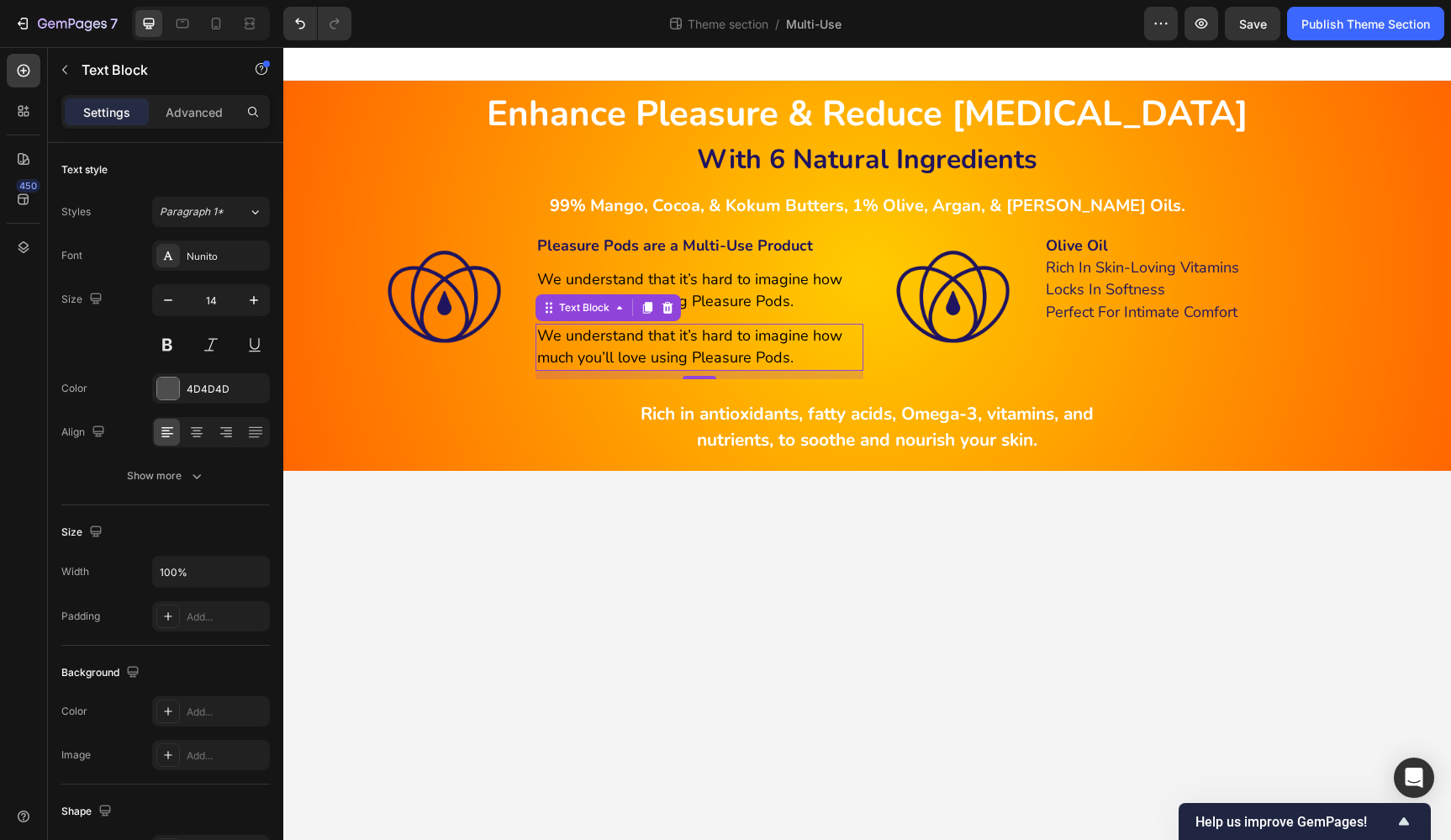
click at [799, 355] on p "We understand that it’s hard to imagine how much you’ll love using Pleasure Pod…" at bounding box center [699, 347] width 325 height 43
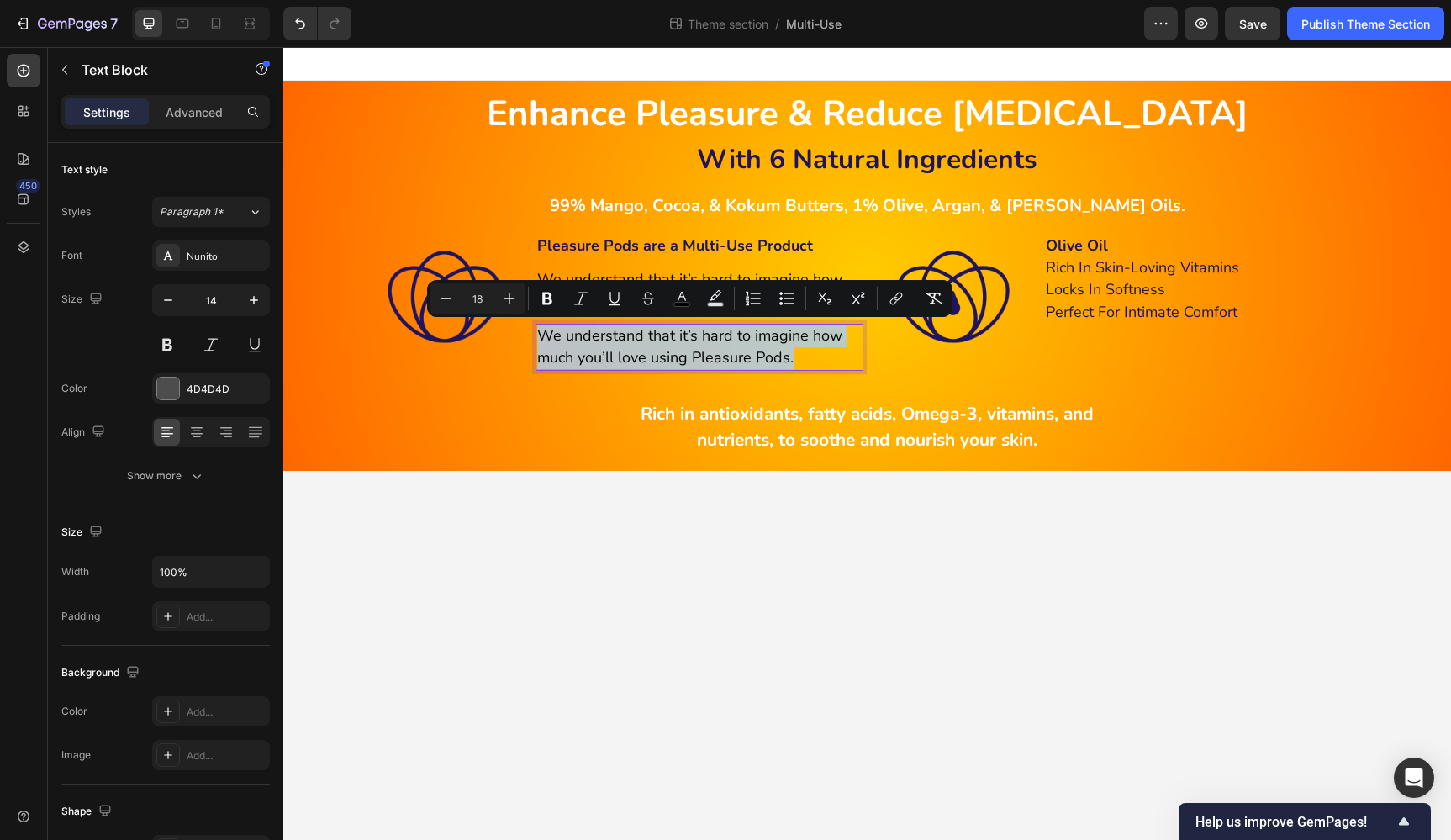
drag, startPoint x: 801, startPoint y: 355, endPoint x: 539, endPoint y: 333, distance: 262.9
click at [539, 333] on p "We understand that it’s hard to imagine how much you’ll love using Pleasure Pod…" at bounding box center [699, 347] width 325 height 43
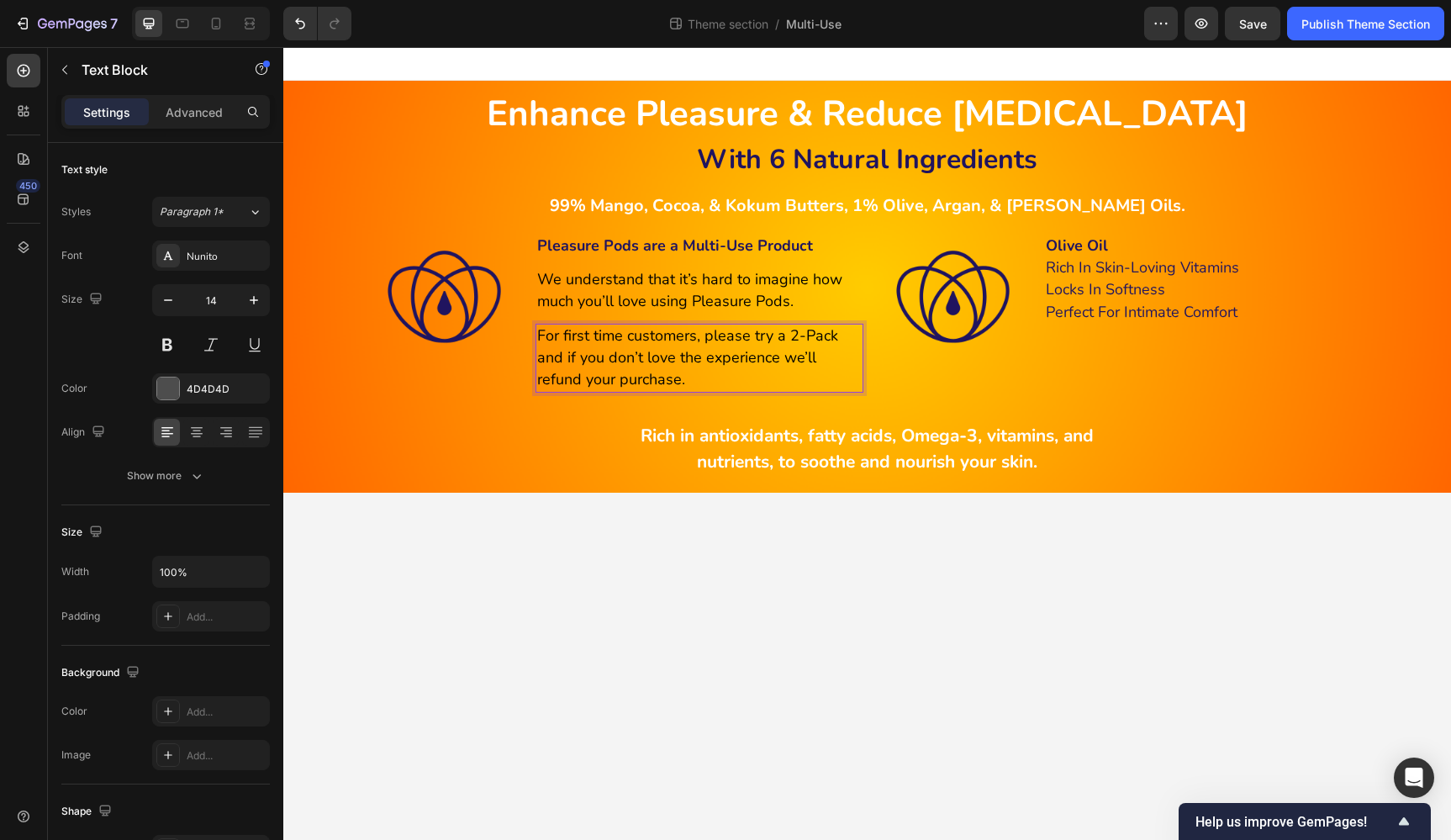
click at [700, 374] on p "For first time customers, please try a 2-Pack and if you don’t love the experie…" at bounding box center [699, 358] width 325 height 66
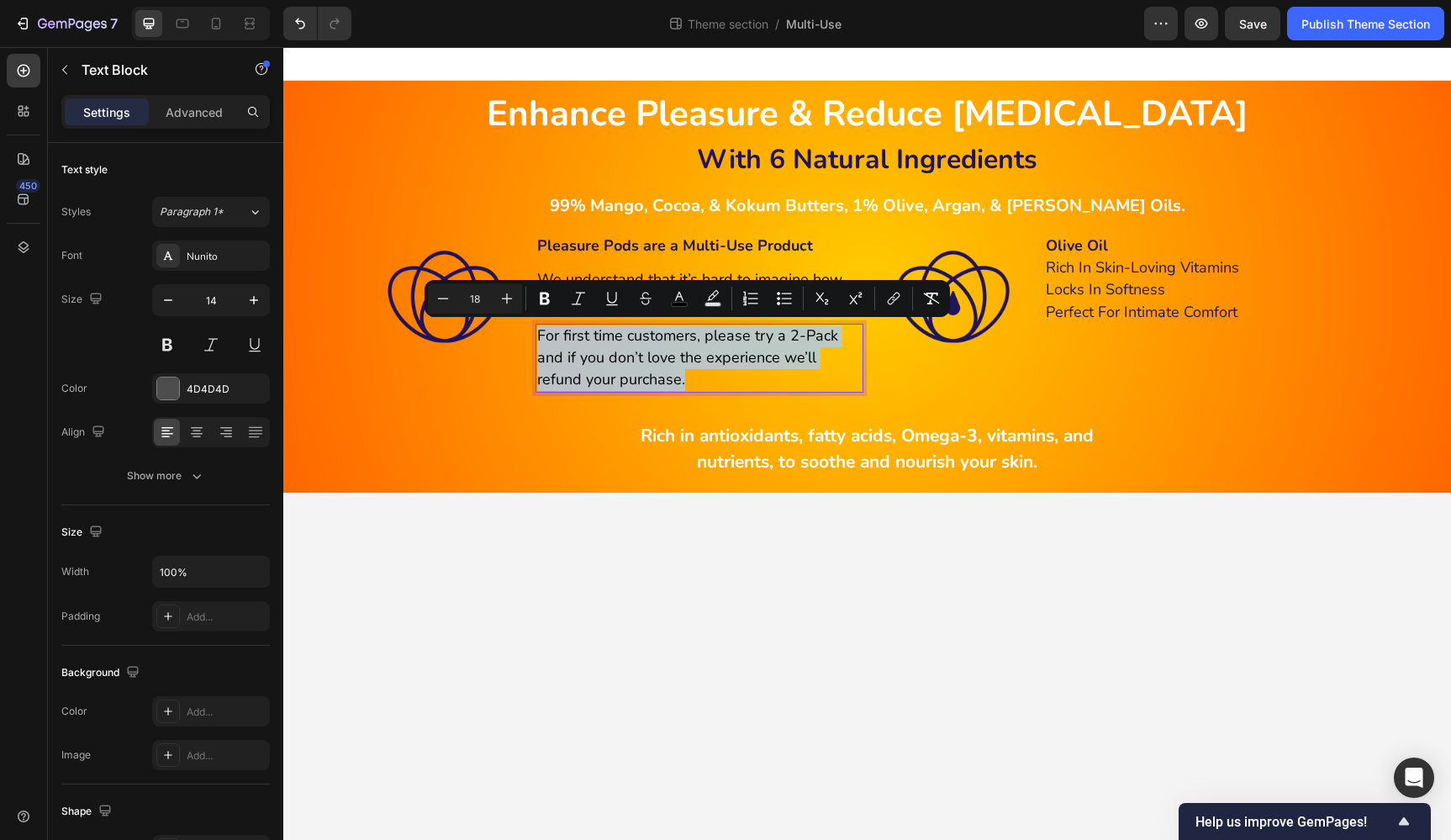
drag, startPoint x: 701, startPoint y: 374, endPoint x: 543, endPoint y: 335, distance: 162.7
click at [543, 335] on p "For first time customers, please try a 2-Pack and if you don’t love the experie…" at bounding box center [699, 358] width 325 height 66
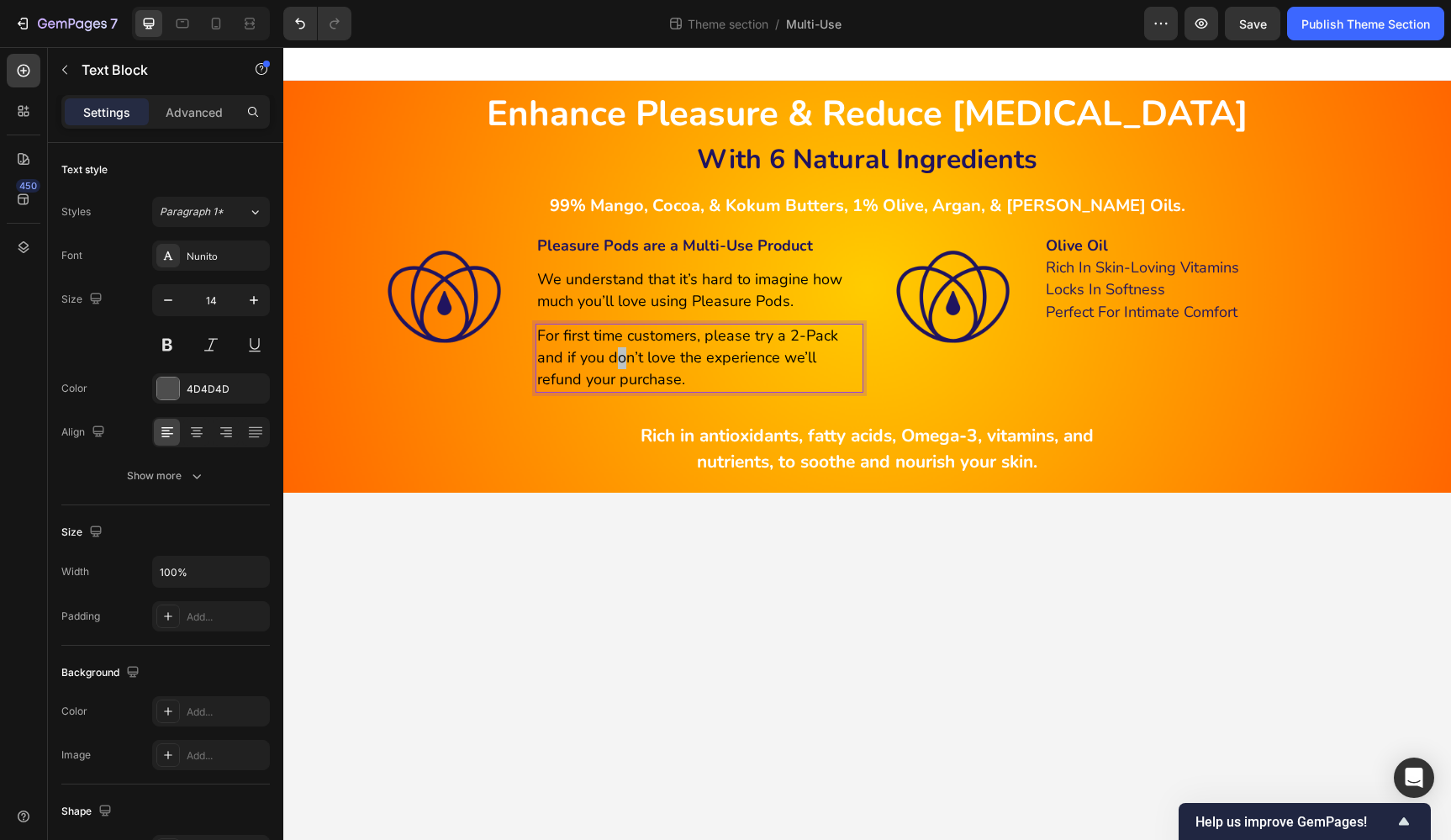
click at [620, 347] on span "For first time customers, please try a 2-Pack and if you don’t love the experie…" at bounding box center [687, 357] width 301 height 64
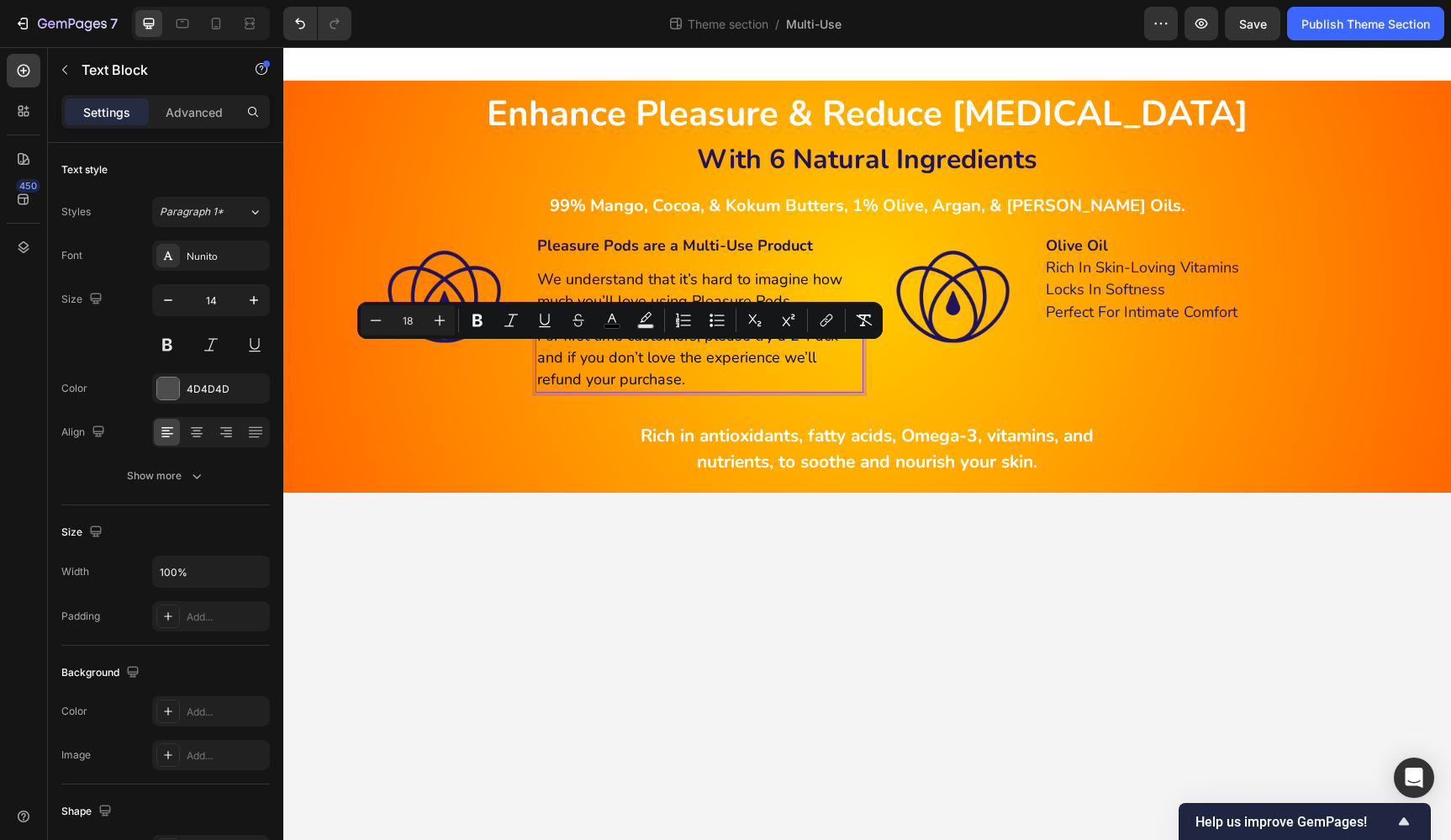
click at [695, 374] on p "For first time customers, please try a 2-Pack and if you don’t love the experie…" at bounding box center [699, 358] width 325 height 66
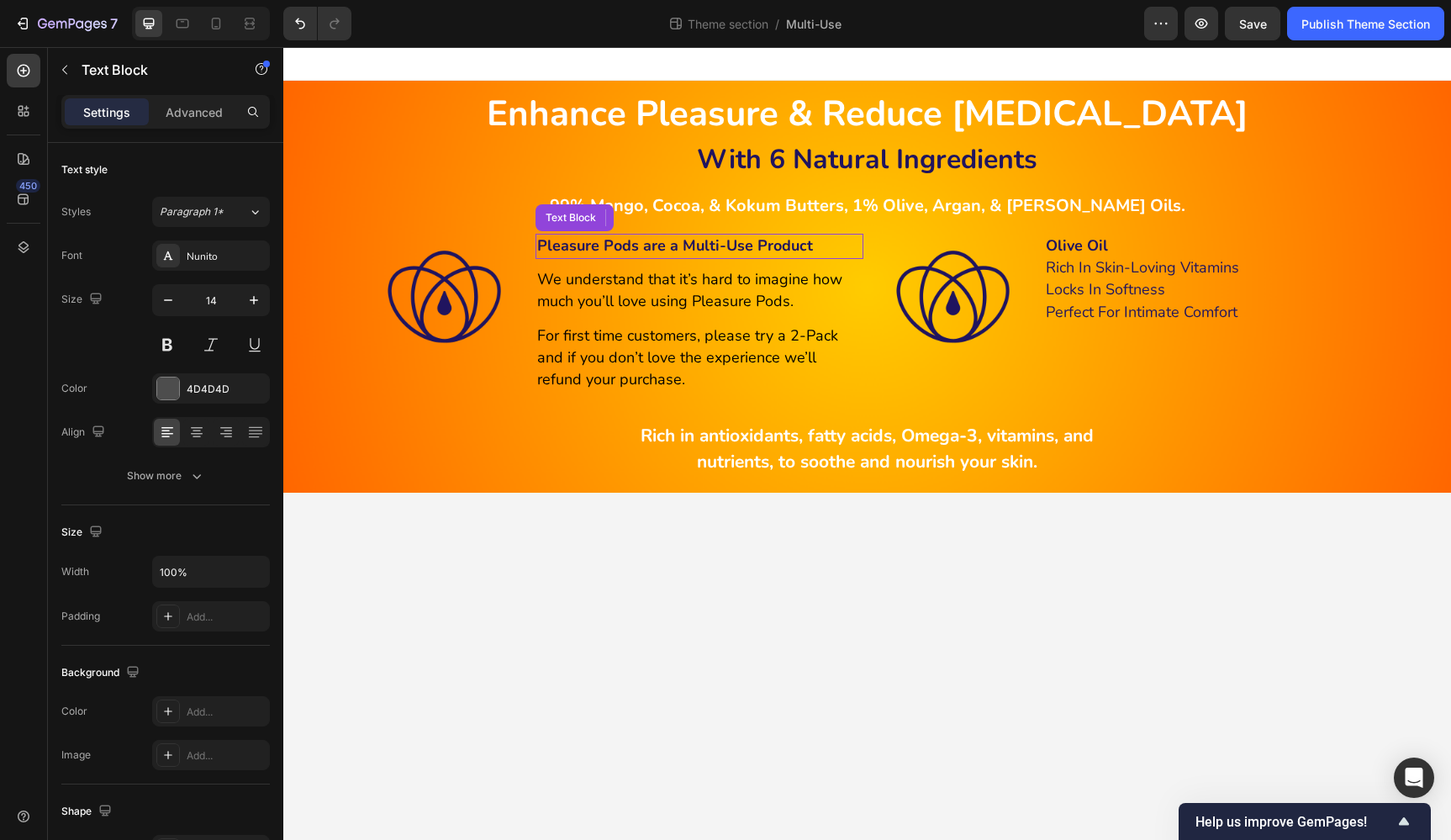
click at [699, 249] on strong "Pleasure Pods are a Multi-Use Product" at bounding box center [675, 245] width 276 height 20
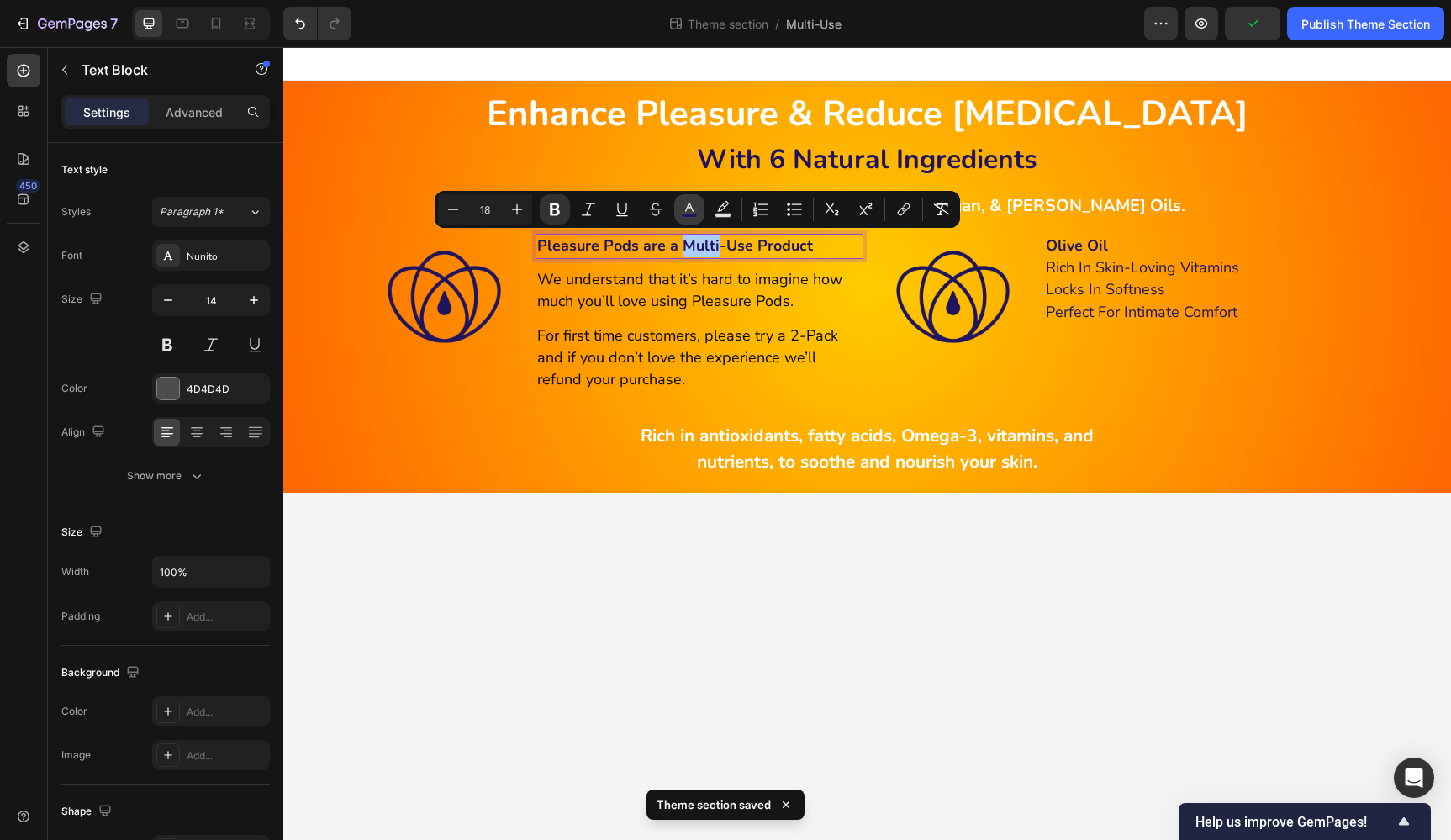
click at [686, 211] on icon "Editor contextual toolbar" at bounding box center [690, 210] width 17 height 17
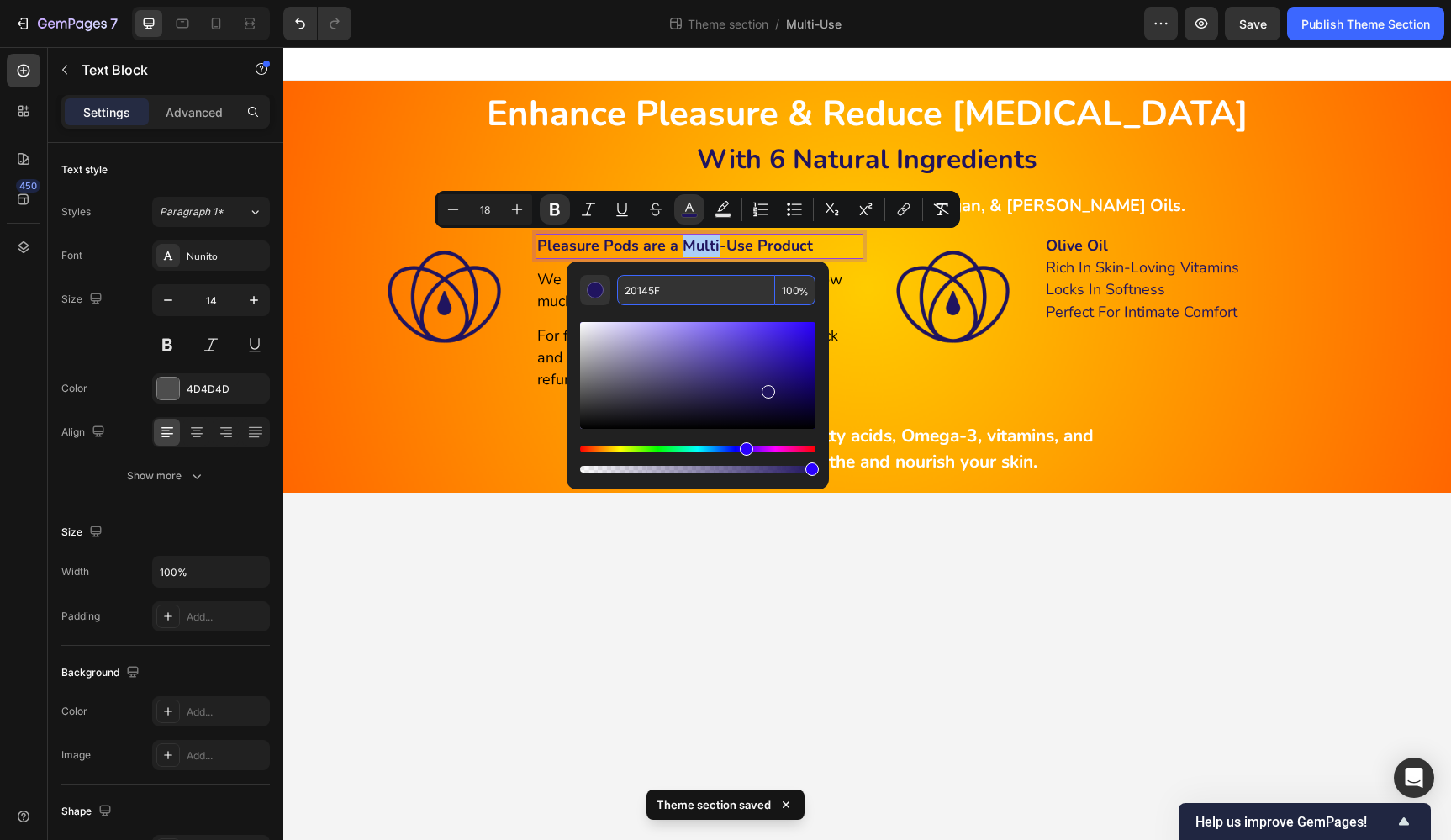
click at [695, 290] on input "20145F" at bounding box center [696, 290] width 158 height 31
click at [550, 297] on span "We understand that it’s hard to imagine how much you’ll love using Pleasure Pod…" at bounding box center [689, 290] width 305 height 42
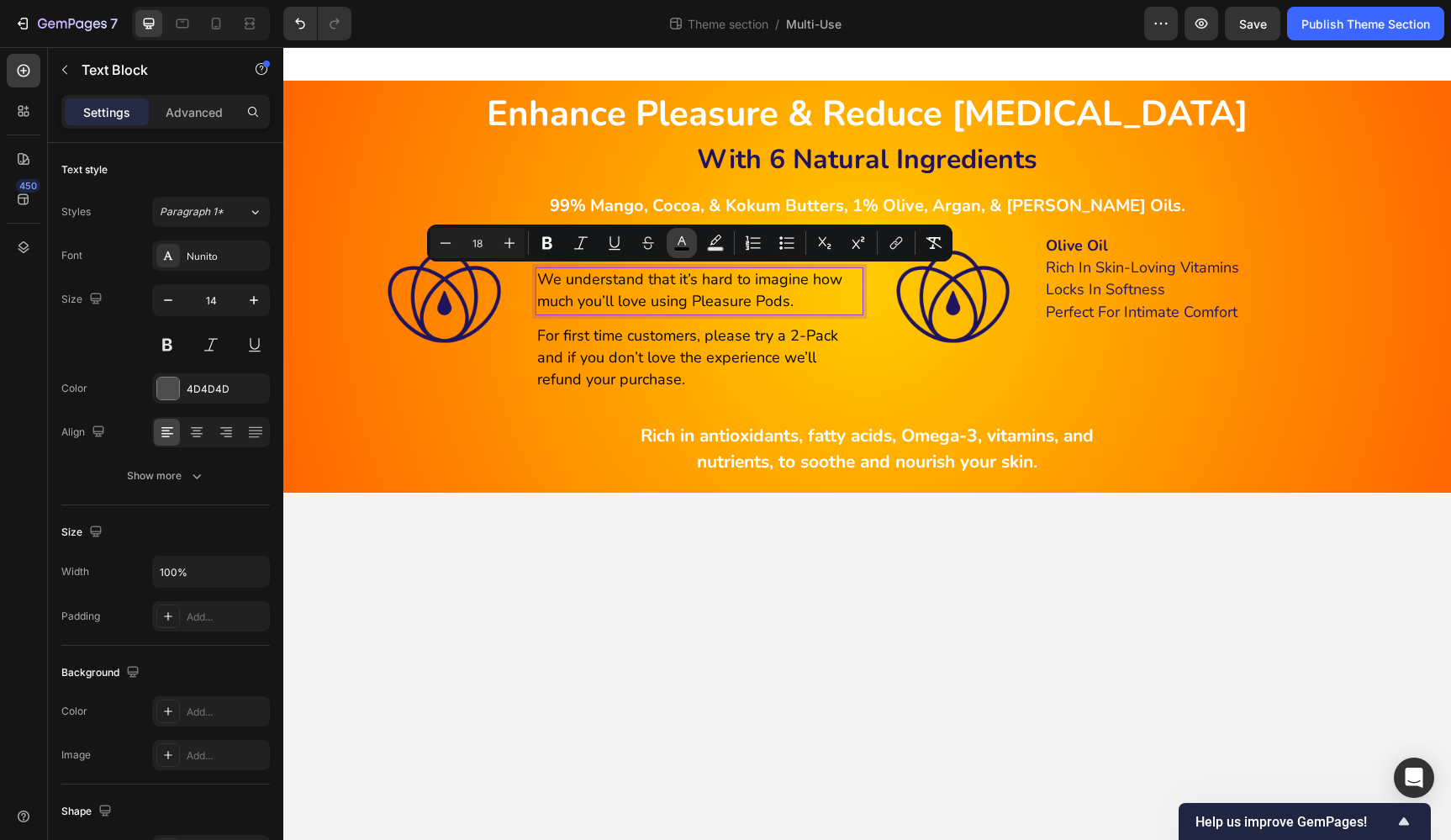
click at [677, 248] on rect "Editor contextual toolbar" at bounding box center [682, 249] width 16 height 4
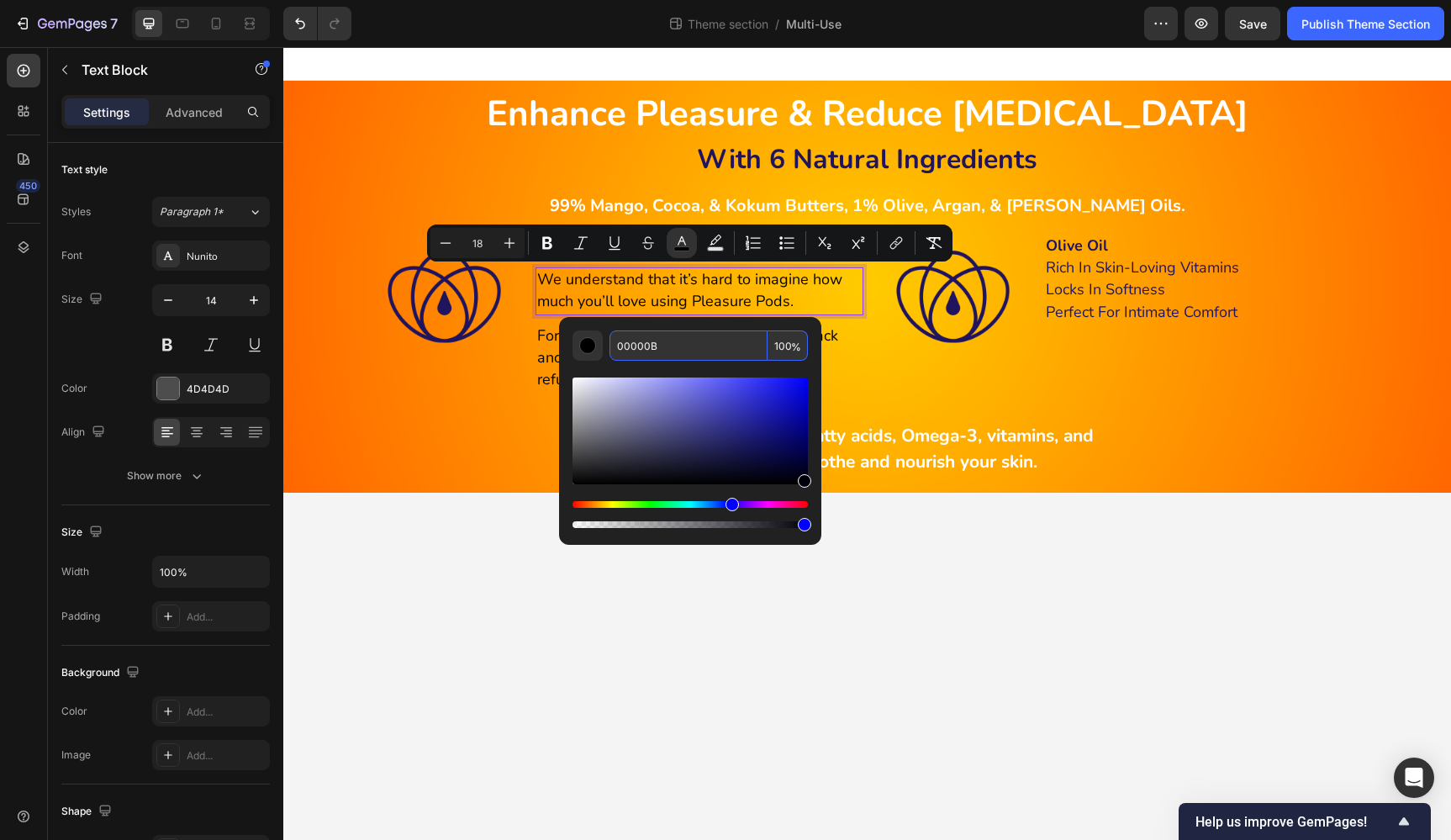
click at [714, 340] on input "00000B" at bounding box center [688, 346] width 158 height 31
paste input "20145F"
type input "20145F"
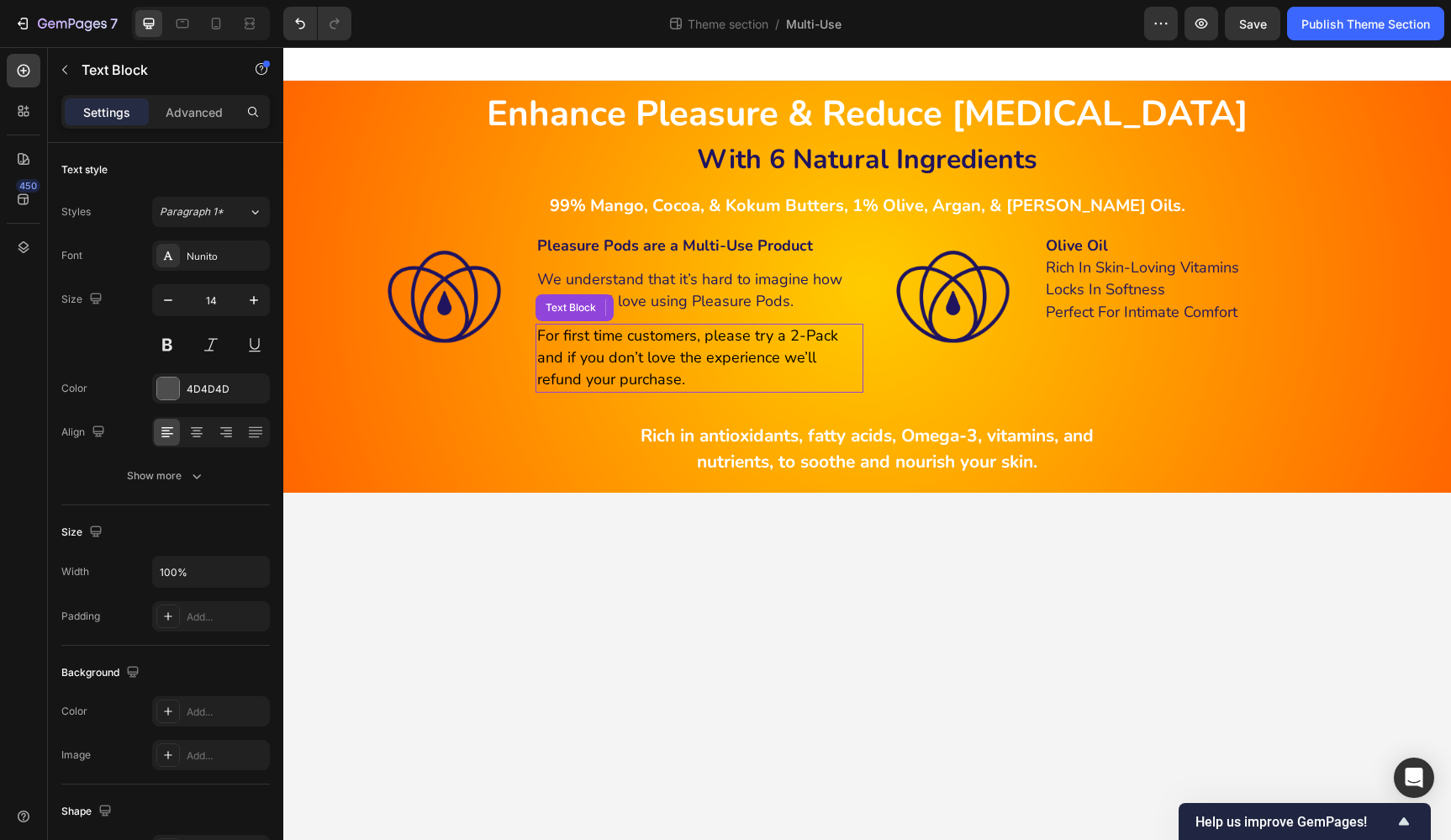
click at [549, 349] on span "For first time customers, please try a 2-Pack and if you don’t love the experie…" at bounding box center [687, 357] width 301 height 64
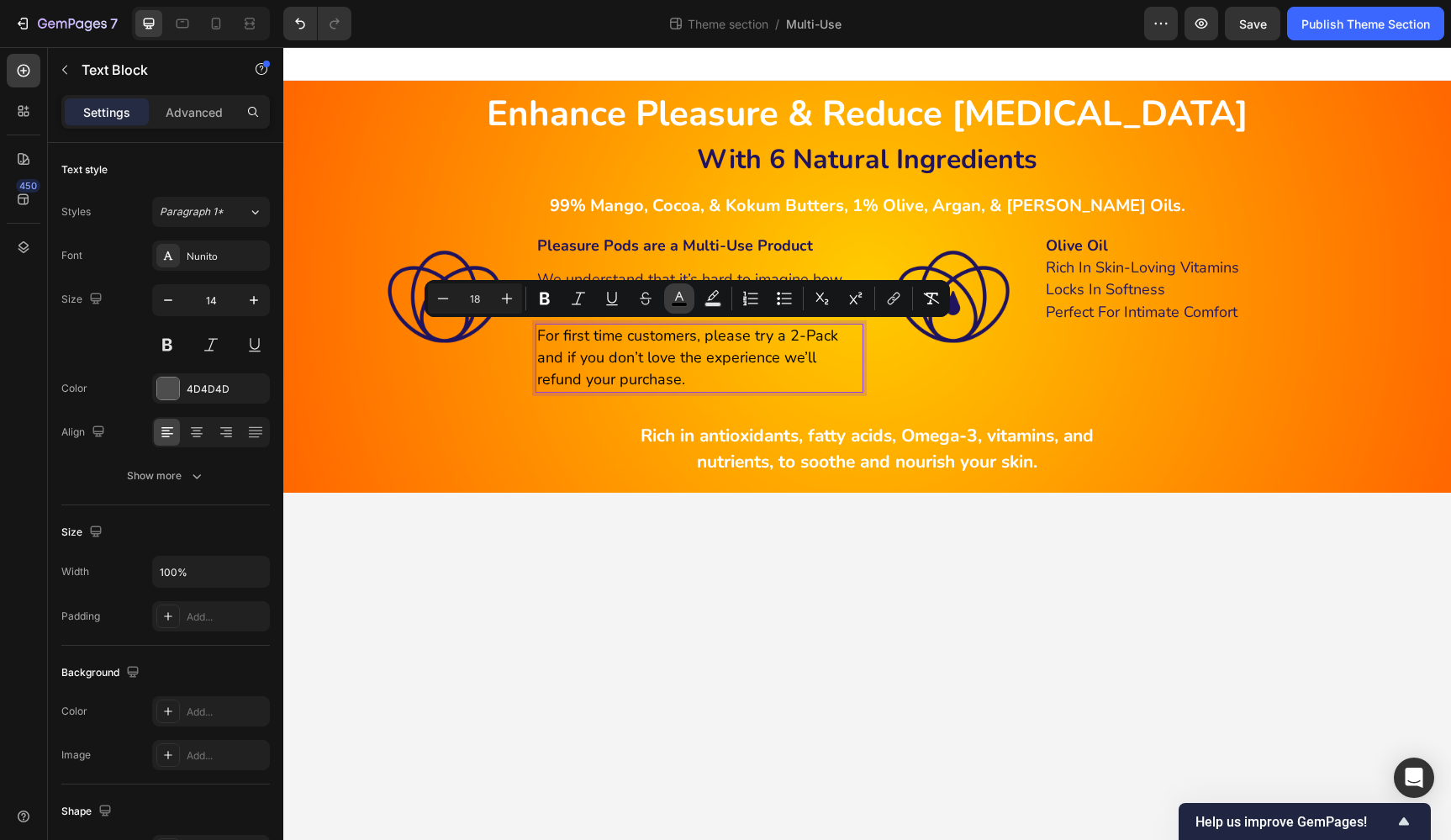
click at [680, 296] on icon "Editor contextual toolbar" at bounding box center [680, 298] width 17 height 17
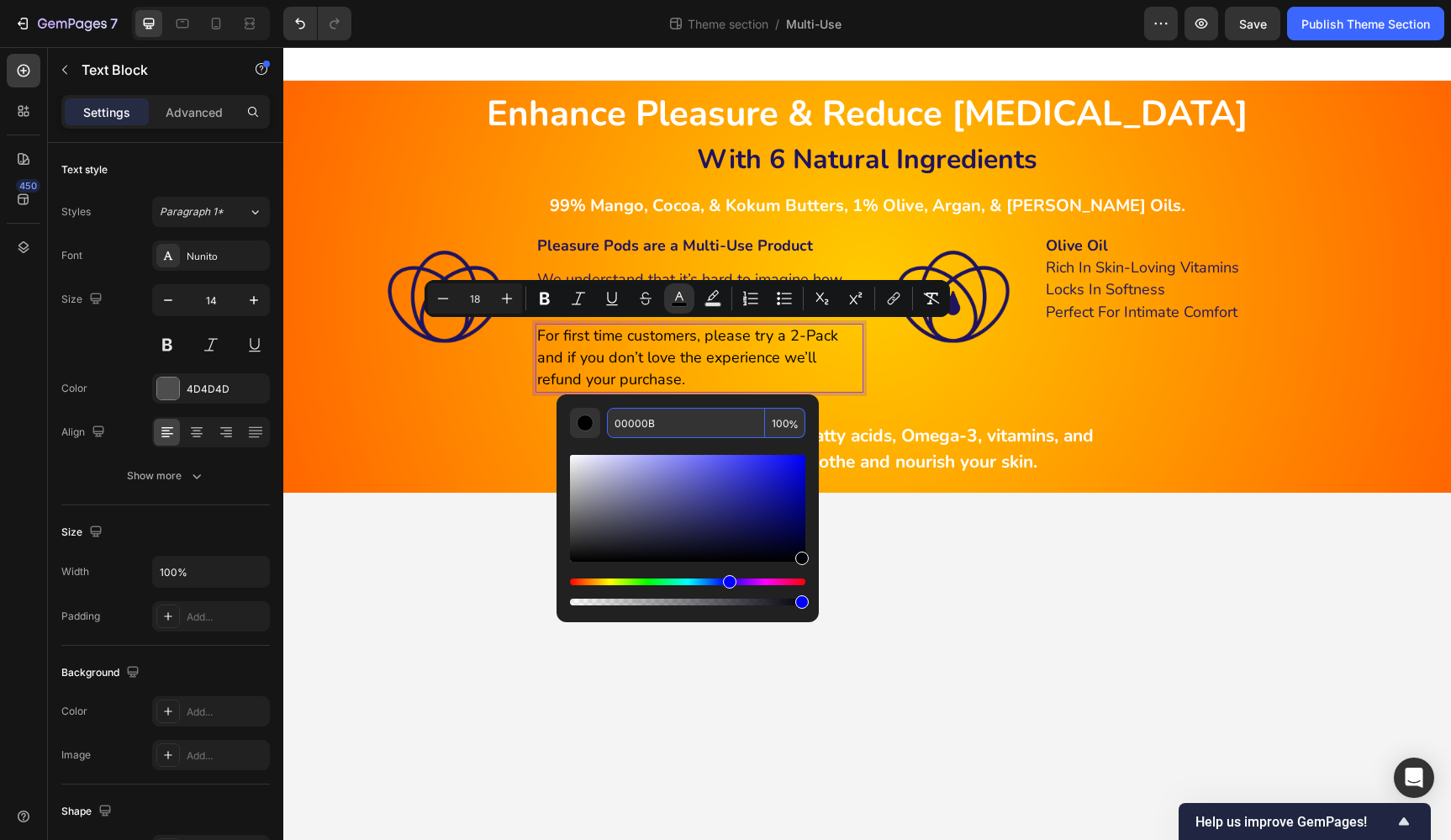
click at [712, 422] on input "00000B" at bounding box center [686, 423] width 158 height 31
paste input "20145F"
type input "20145F"
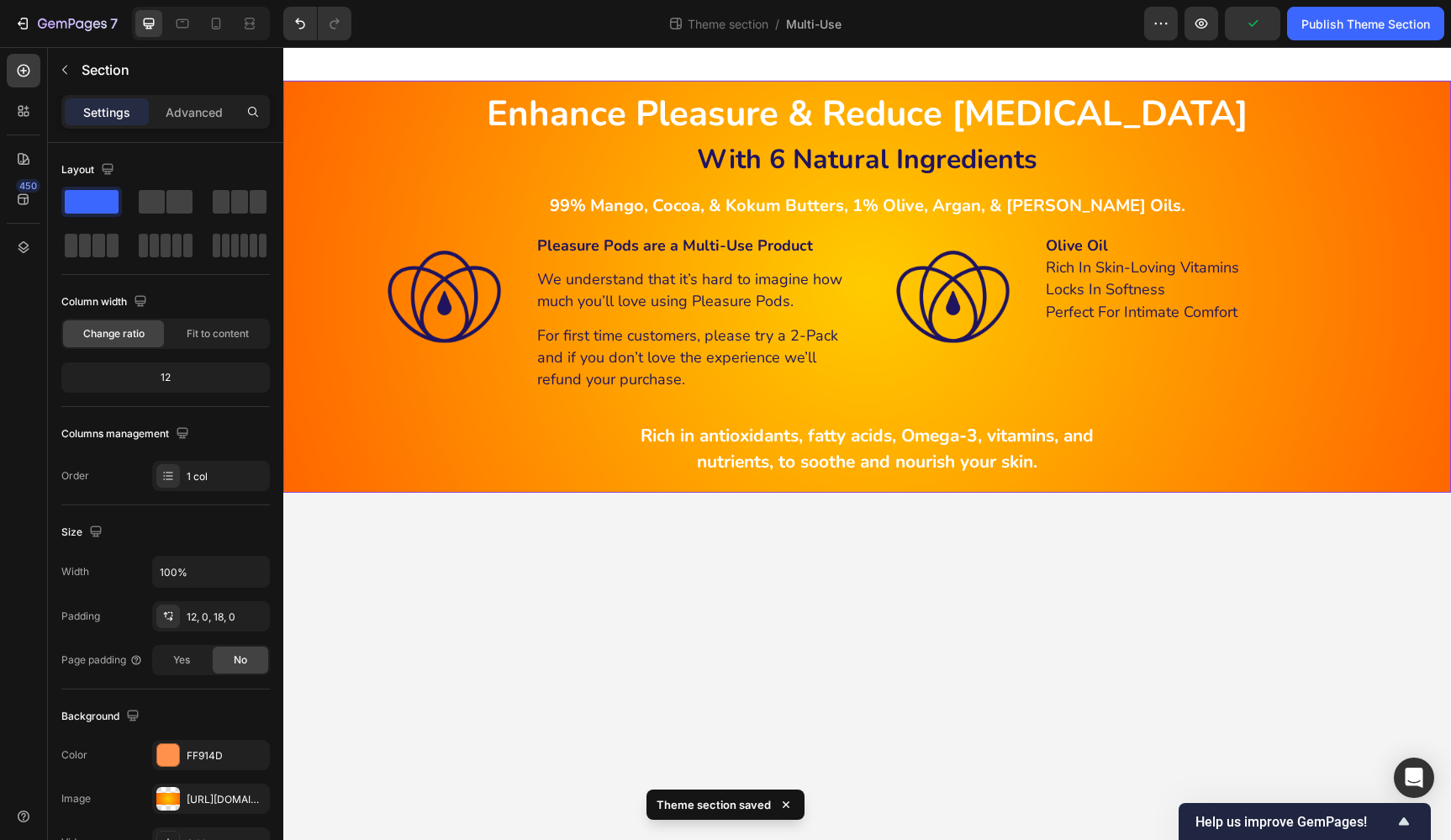
click at [510, 414] on div "Enhance Pleasure & Reduce Dryness Heading Enhance Pleasure & Reduce Dryness Hea…" at bounding box center [867, 284] width 1168 height 386
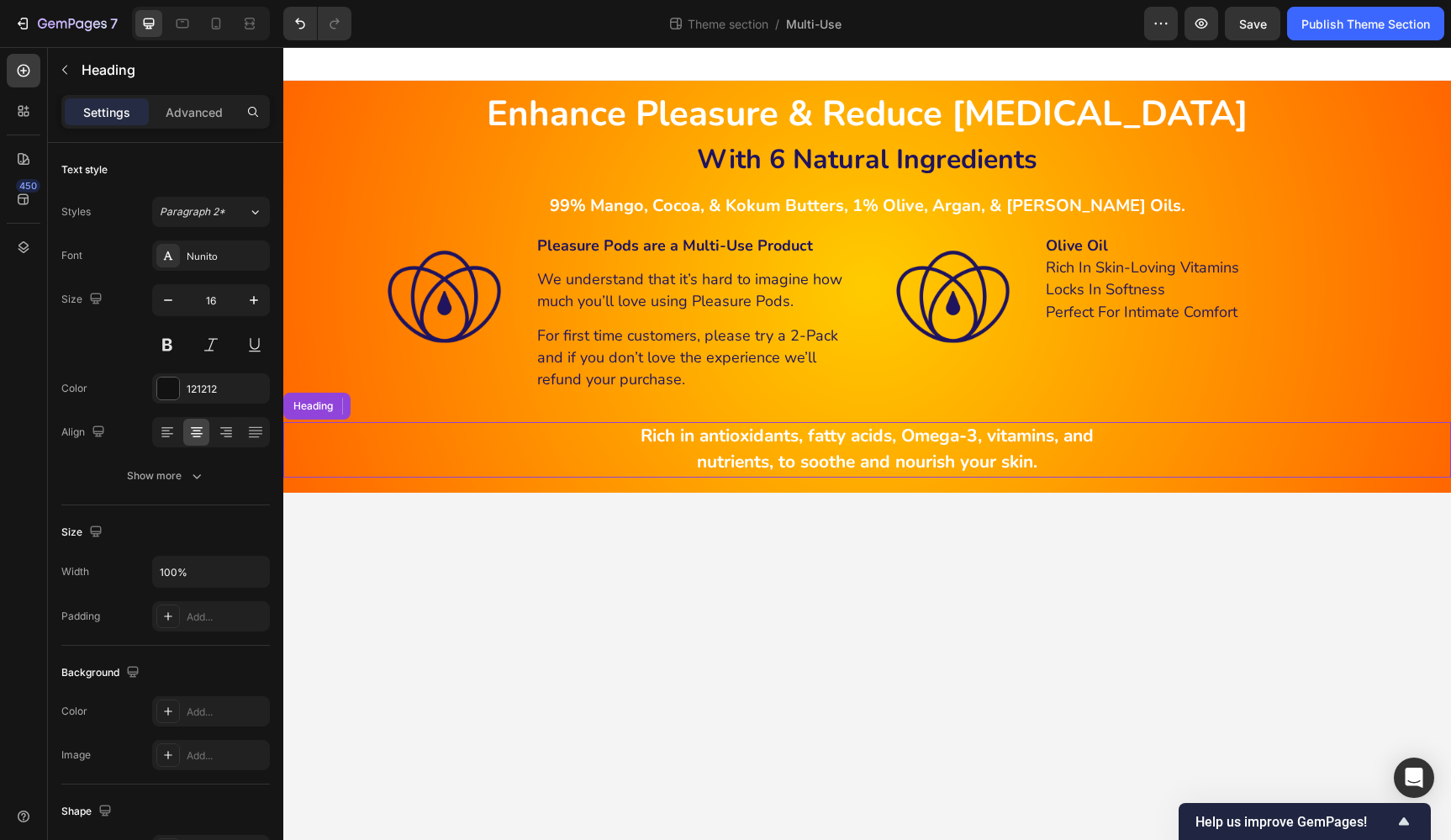
click at [1156, 448] on h2 "Rich in antioxidants, fatty acids, Omega-3, vitamins, and nutrients, to soothe …" at bounding box center [867, 449] width 1168 height 55
click at [395, 401] on icon at bounding box center [391, 406] width 11 height 12
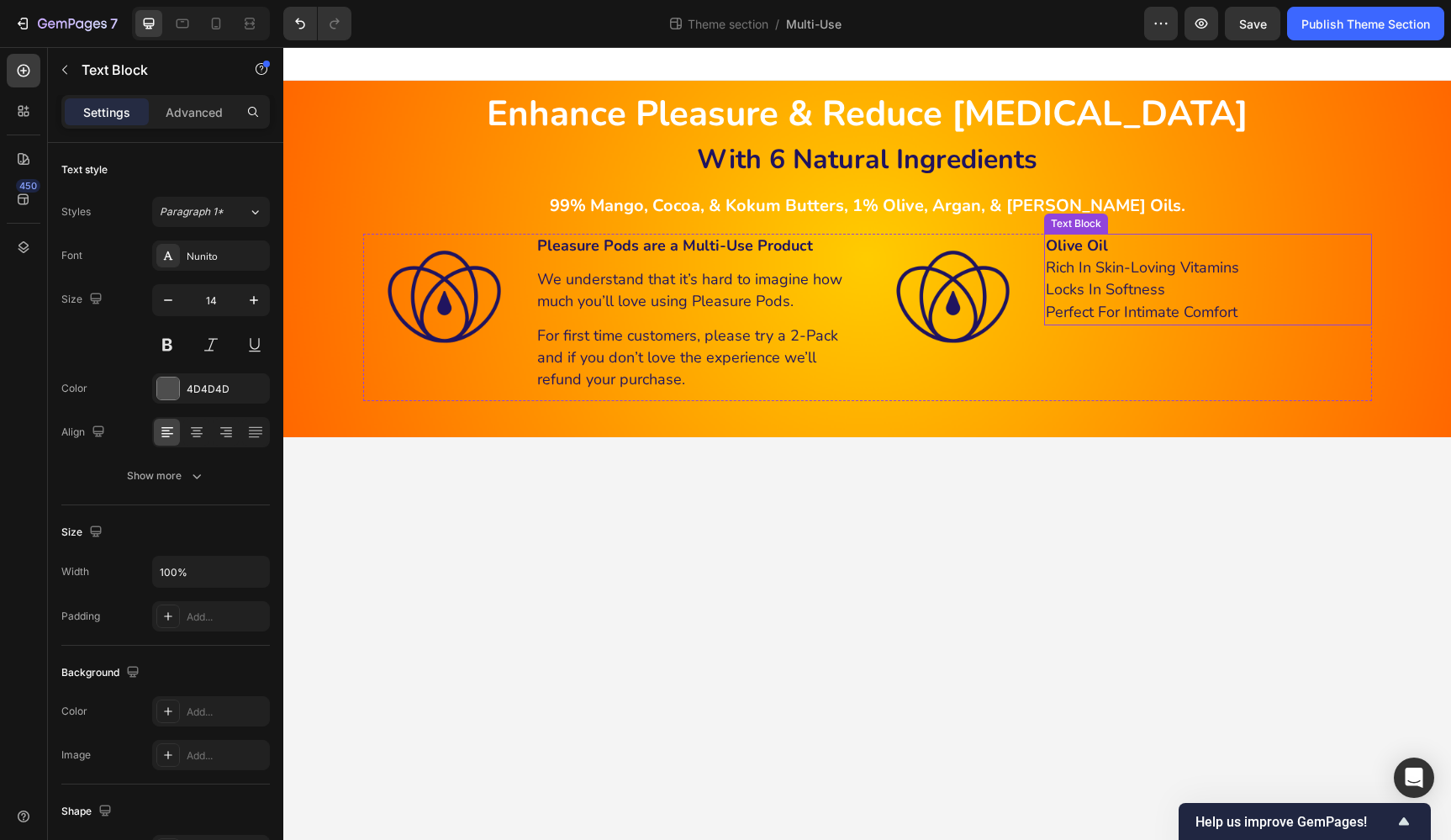
click at [1314, 252] on p "Olive Oil" at bounding box center [1208, 246] width 325 height 22
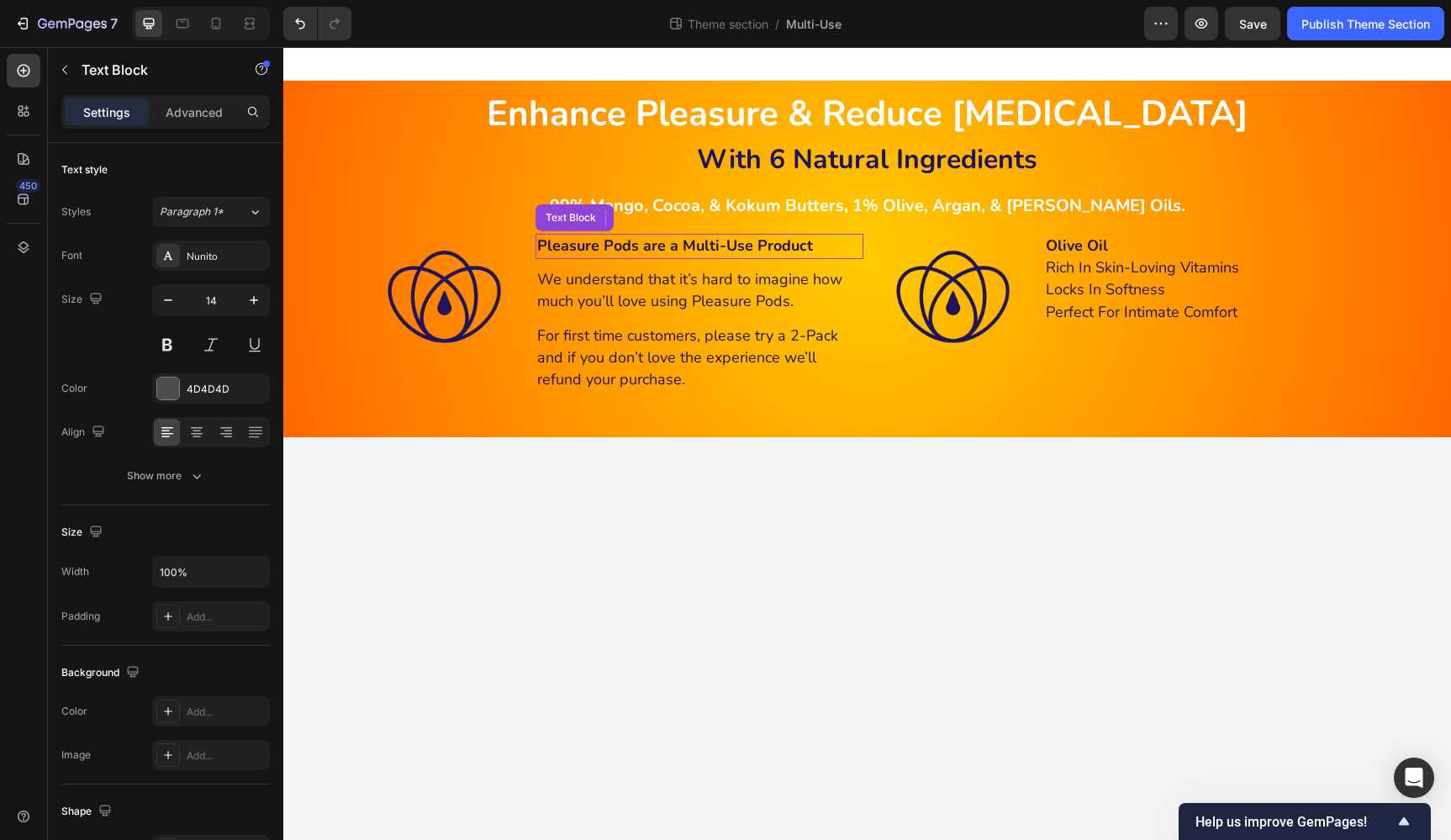
click at [704, 244] on strong "Pleasure Pods are a Multi-Use Product" at bounding box center [675, 245] width 276 height 20
click at [648, 212] on icon at bounding box center [646, 217] width 9 height 12
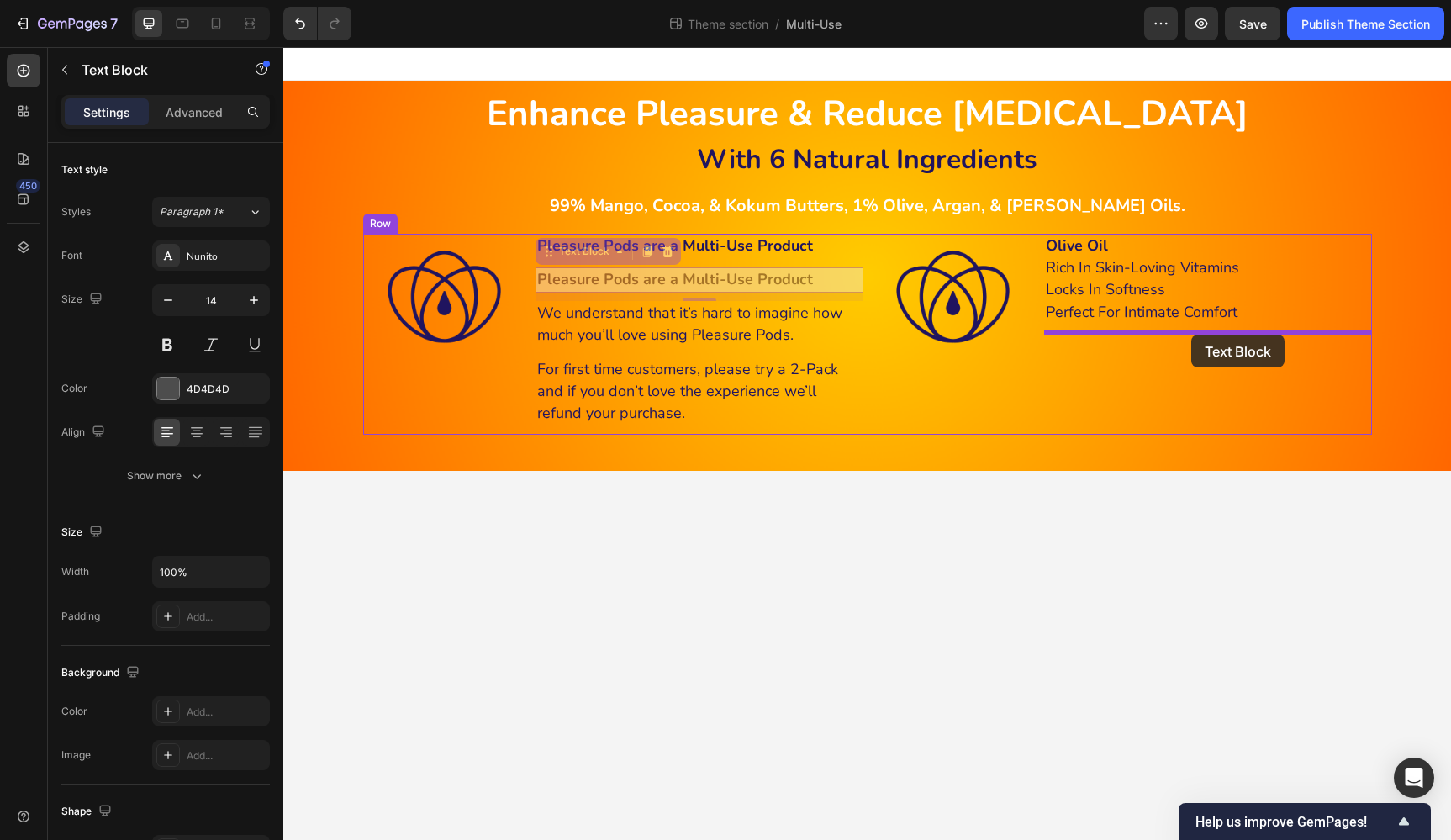
drag, startPoint x: 574, startPoint y: 253, endPoint x: 1191, endPoint y: 335, distance: 622.4
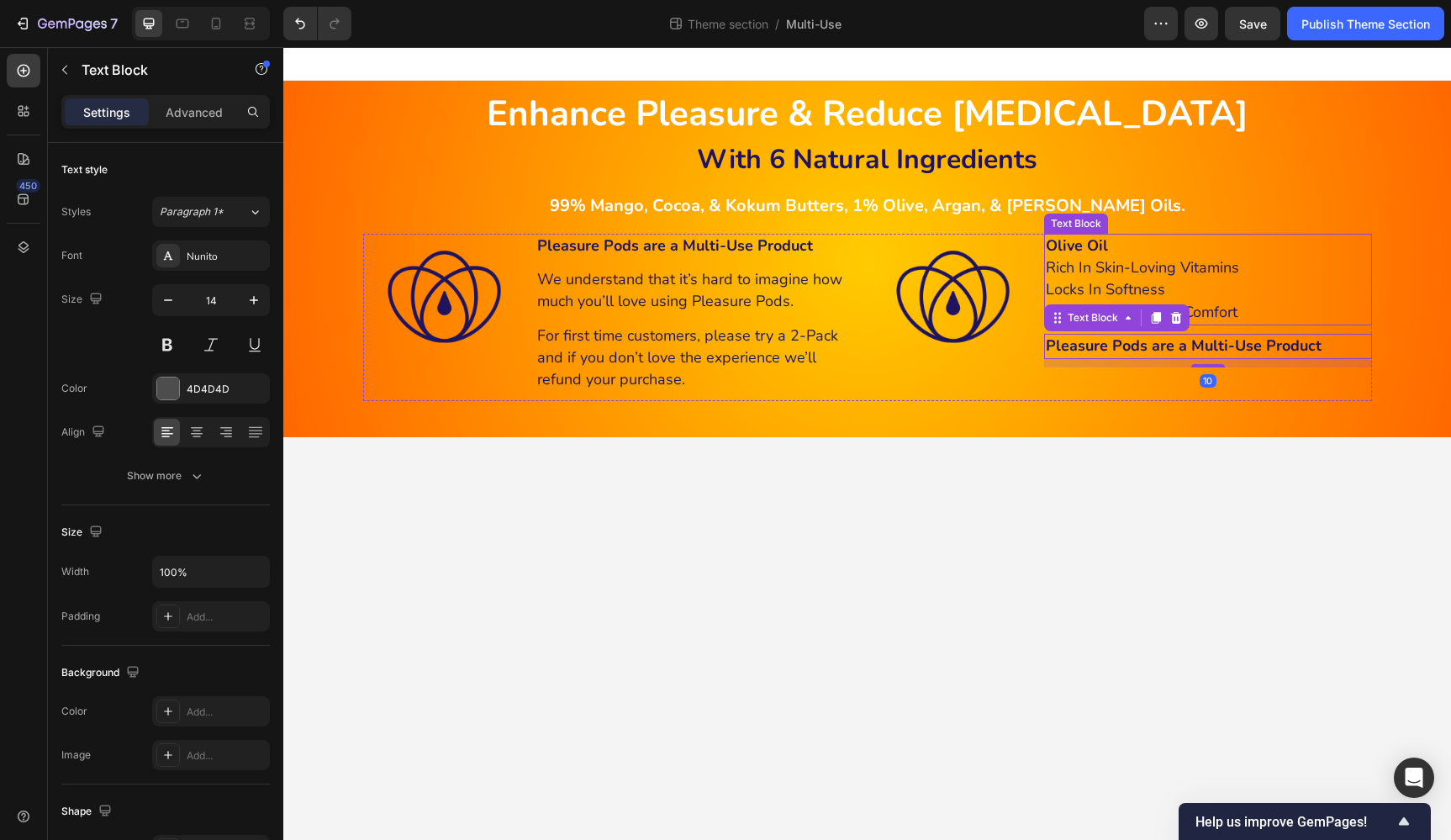
click at [1287, 272] on p "Rich In Skin-Loving Vitamins" at bounding box center [1208, 268] width 325 height 22
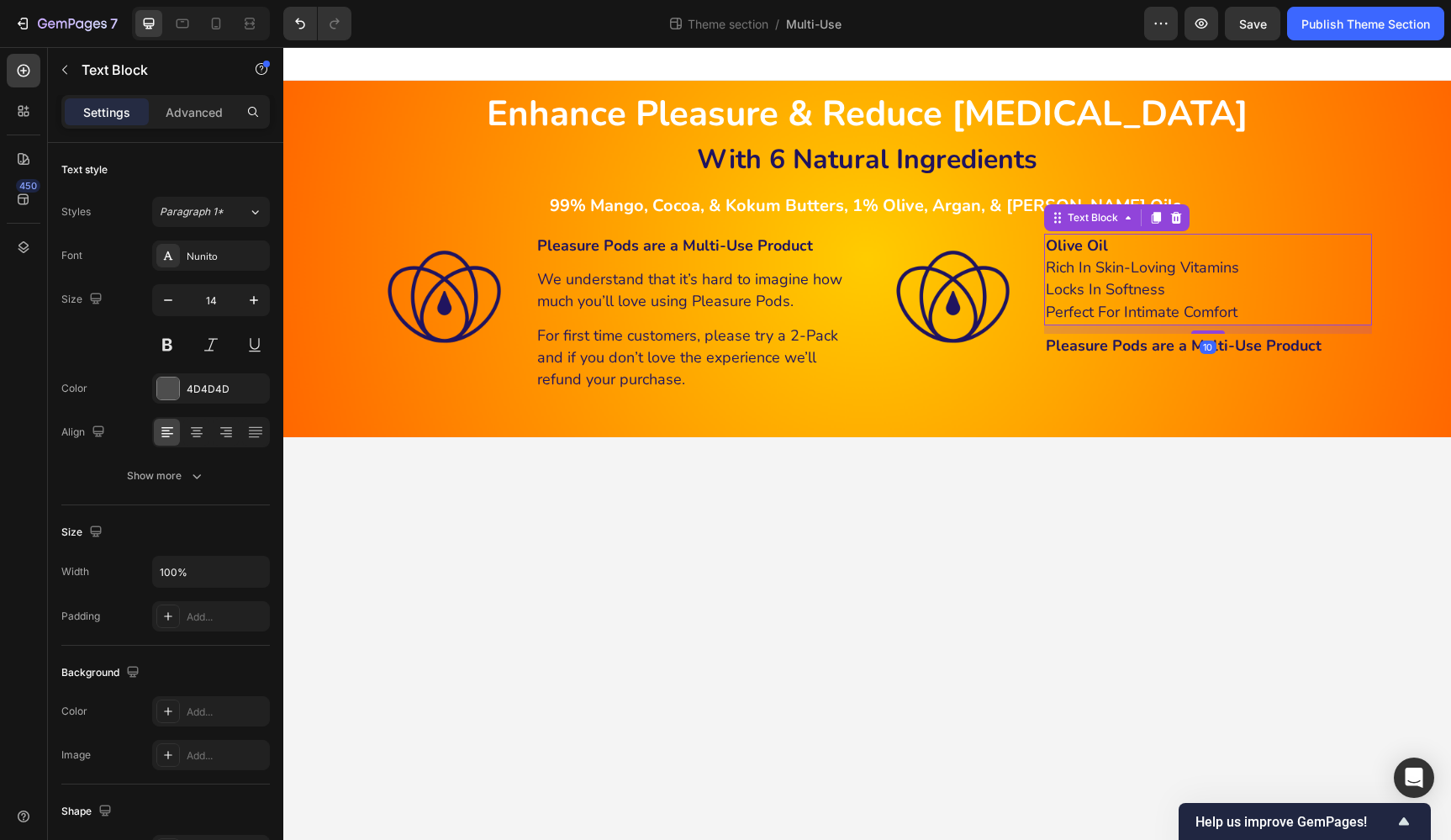
click at [1181, 223] on icon at bounding box center [1177, 217] width 14 height 14
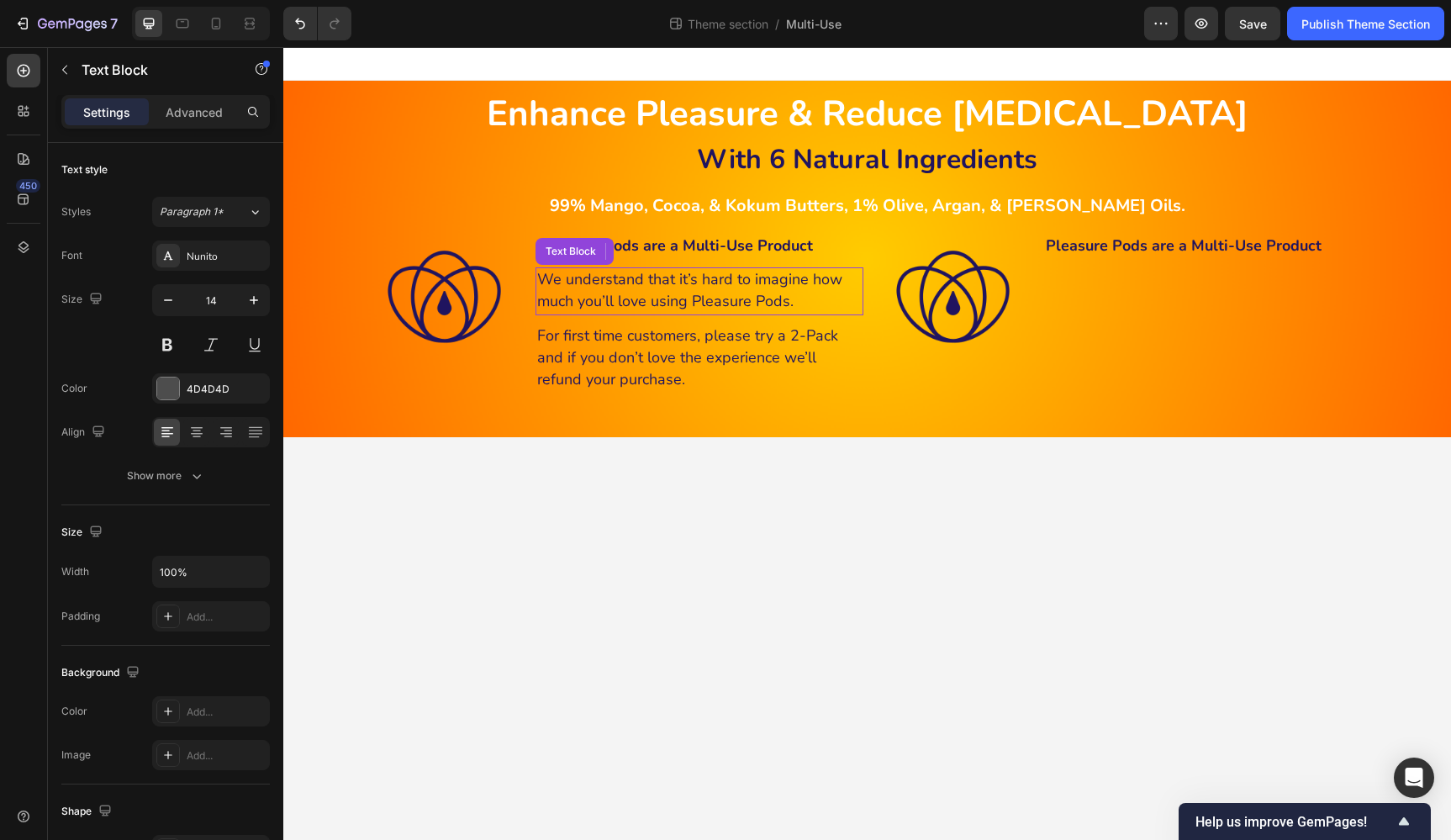
click at [756, 290] on span "We understand that it’s hard to imagine how much you’ll love using Pleasure Pod…" at bounding box center [689, 290] width 305 height 42
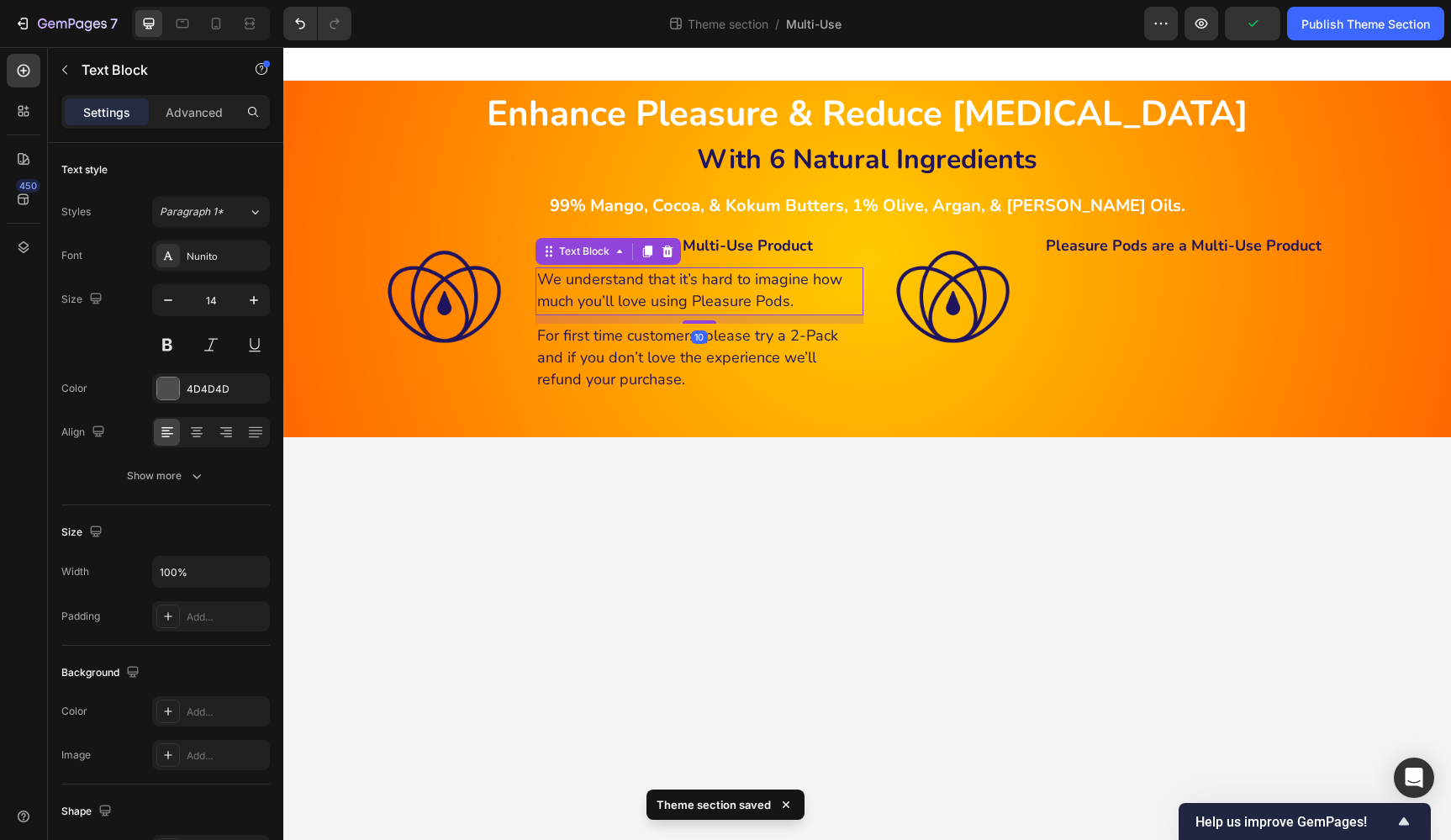
drag, startPoint x: 645, startPoint y: 245, endPoint x: 652, endPoint y: 274, distance: 29.8
click at [645, 245] on icon at bounding box center [647, 251] width 14 height 14
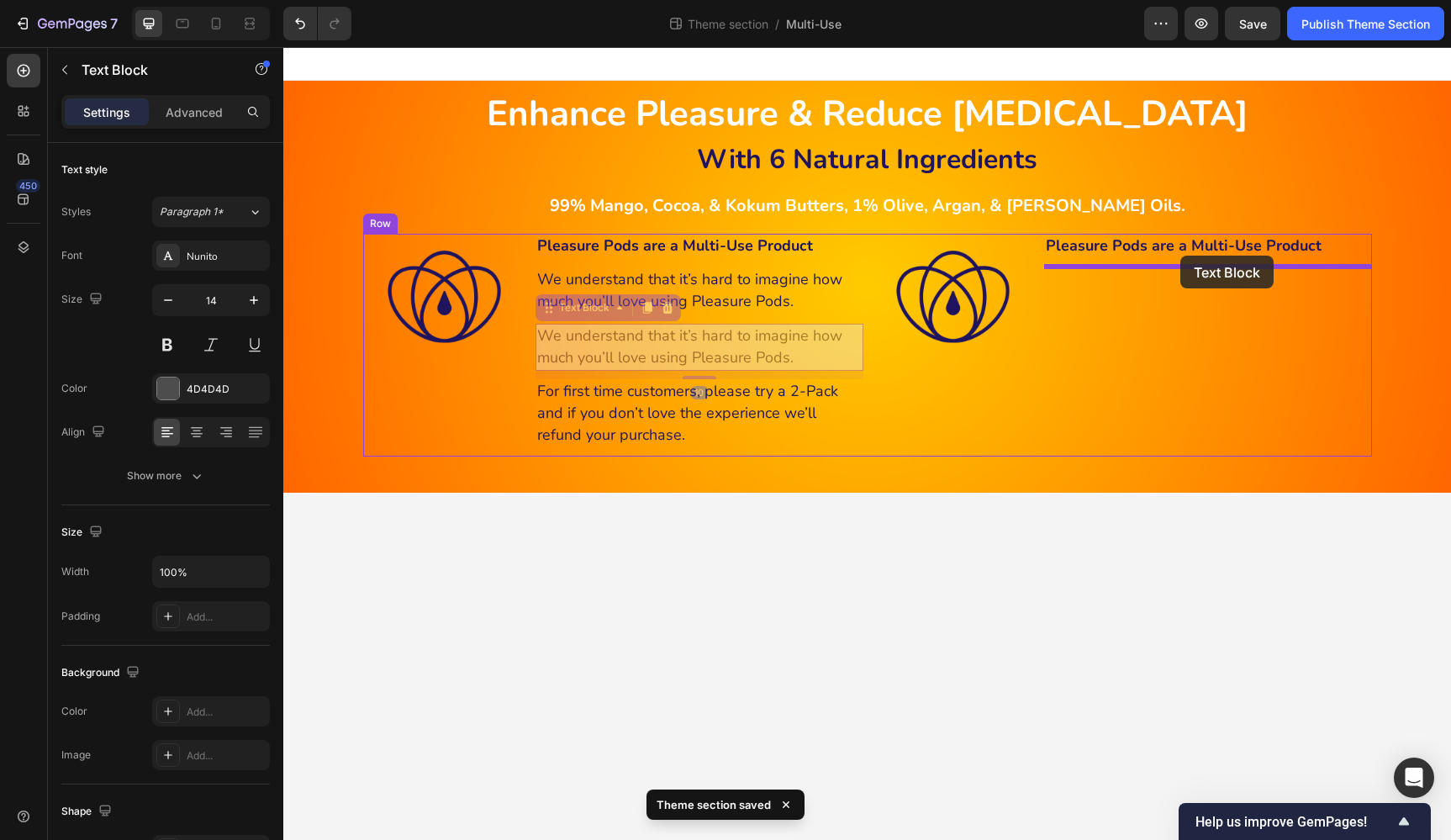
drag, startPoint x: 589, startPoint y: 304, endPoint x: 1180, endPoint y: 256, distance: 592.9
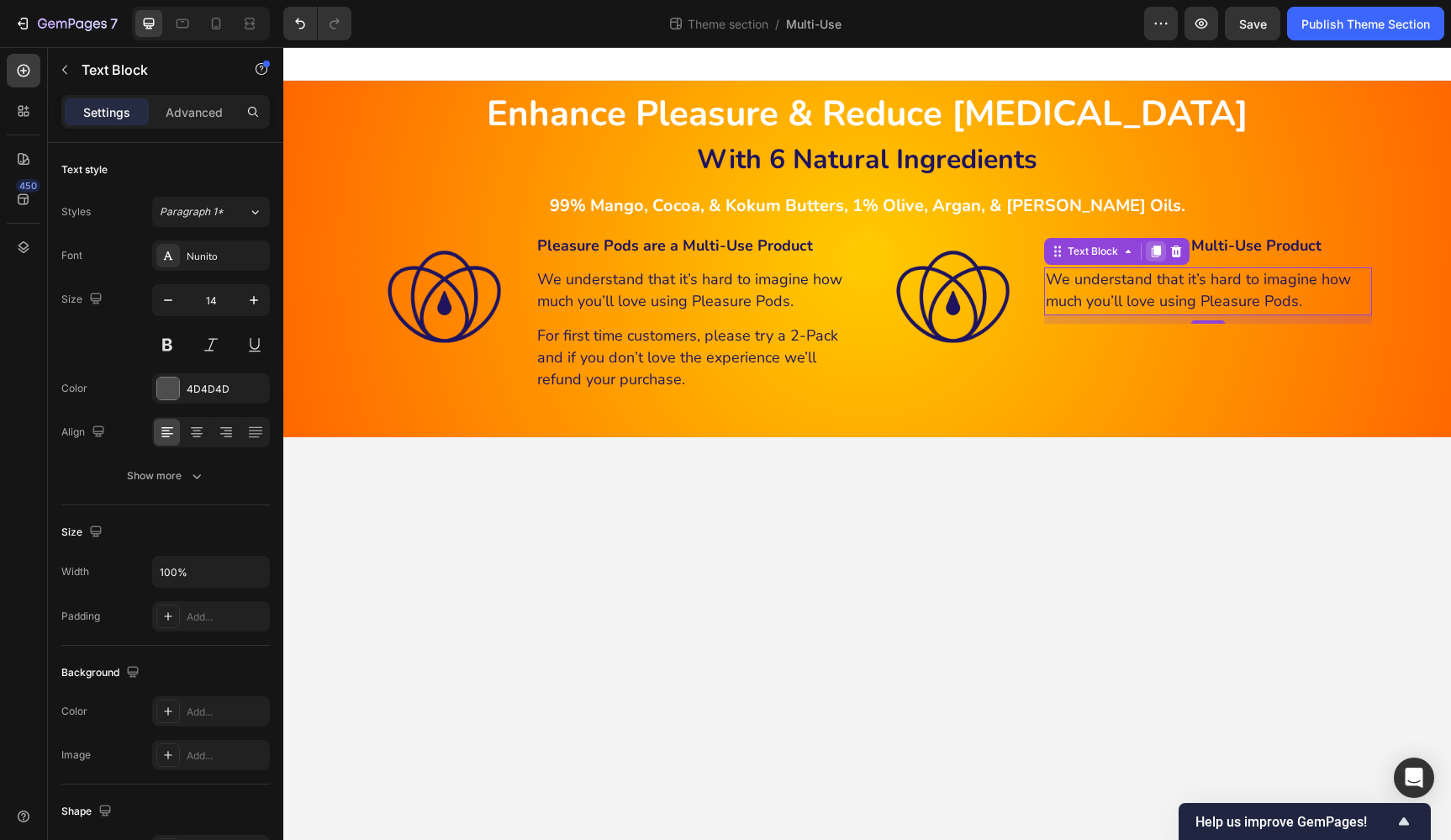
click at [1155, 249] on icon at bounding box center [1155, 251] width 9 height 12
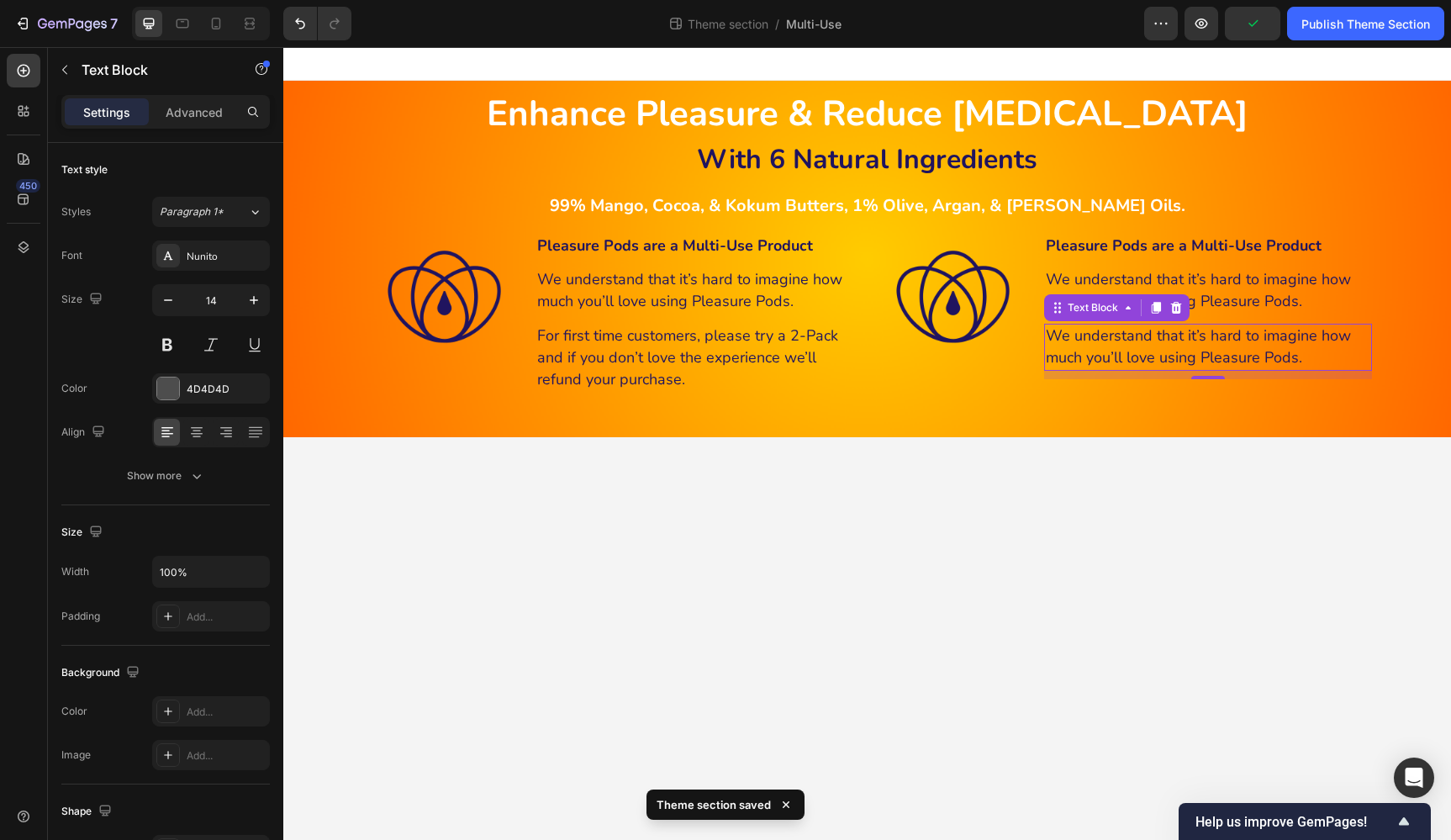
click at [1174, 306] on icon at bounding box center [1177, 307] width 14 height 14
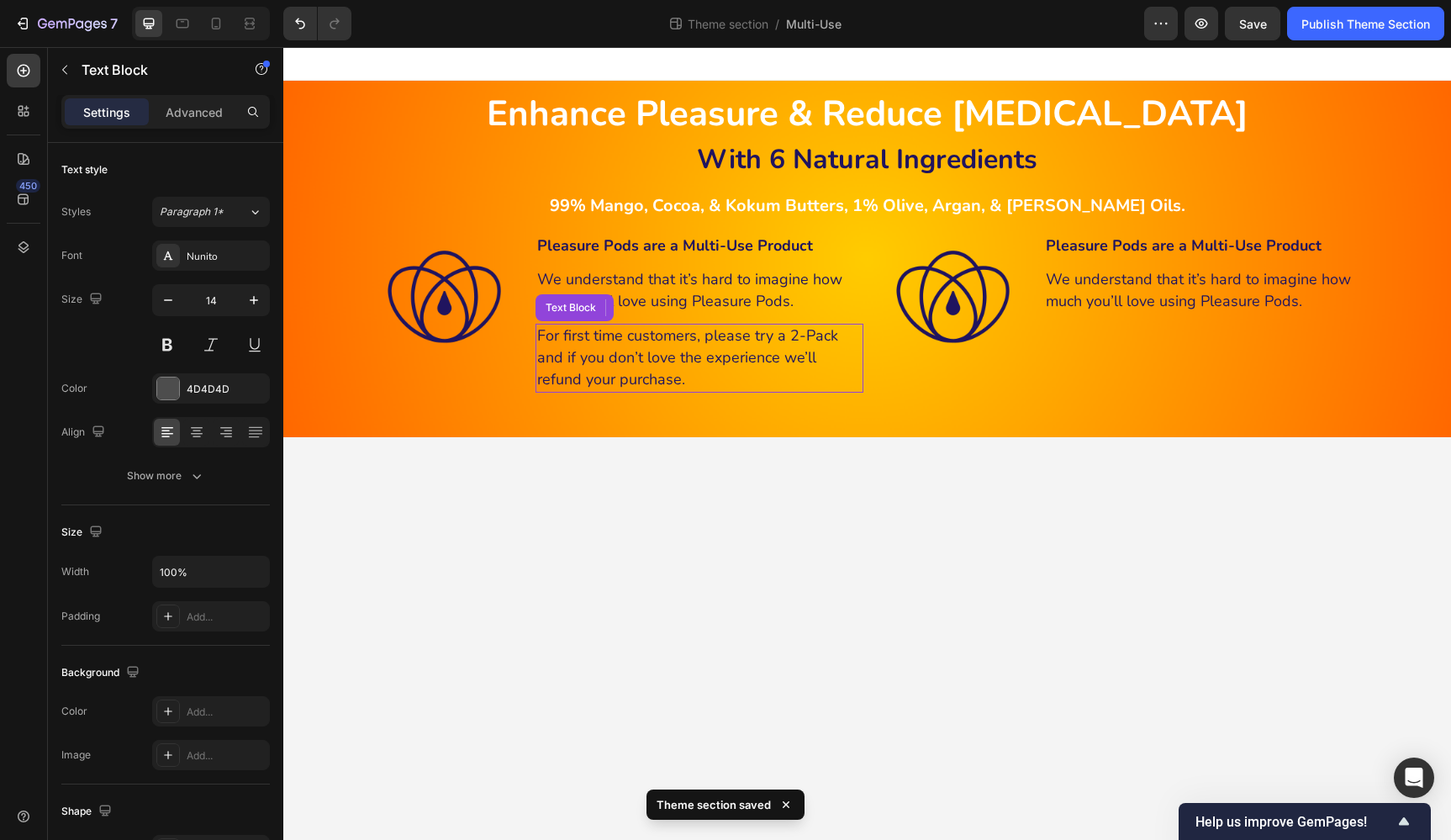
click at [709, 343] on p "For first time customers, please try a 2-Pack and if you don’t love the experie…" at bounding box center [699, 358] width 325 height 66
click at [648, 306] on icon at bounding box center [646, 307] width 9 height 12
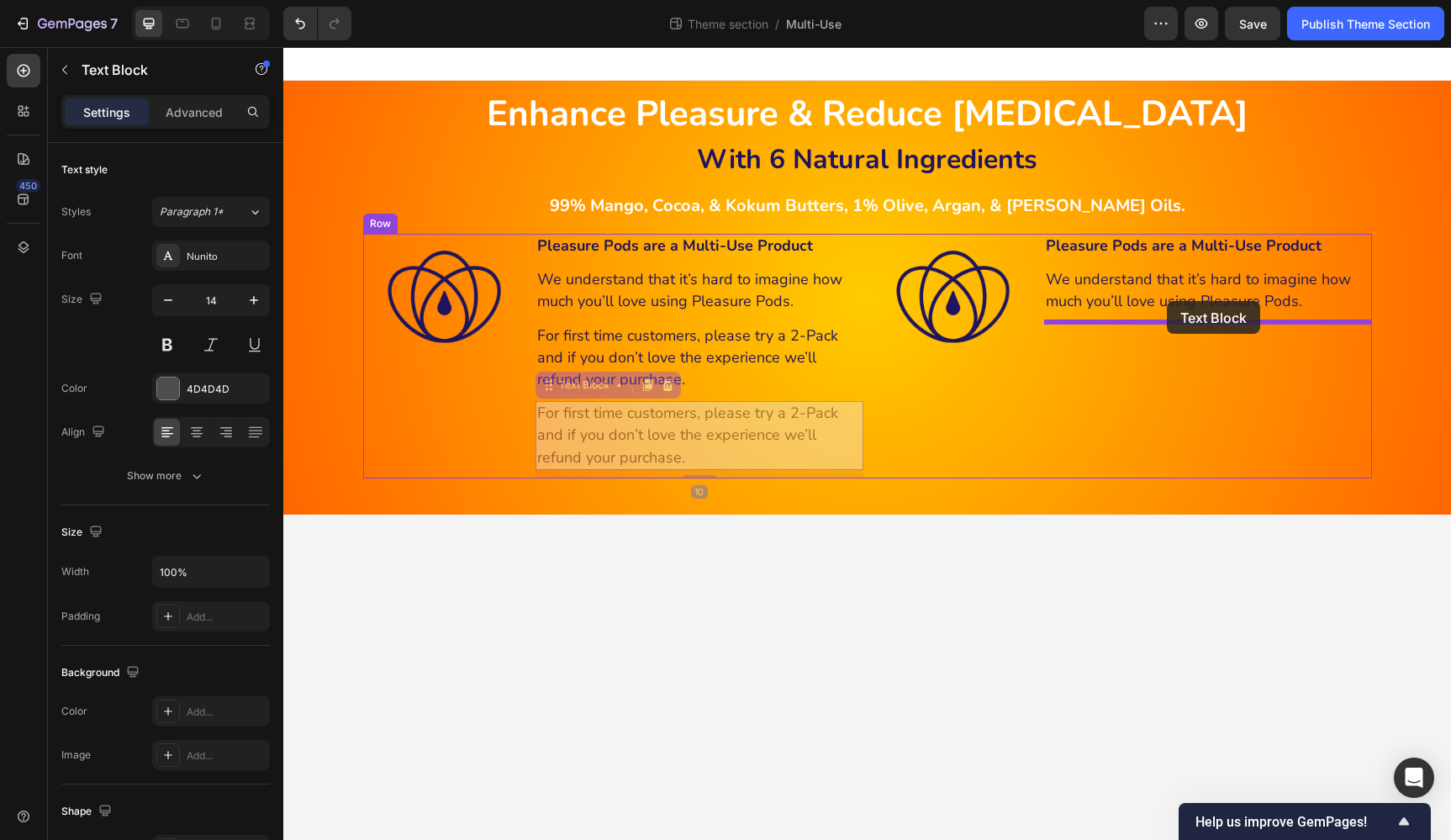
drag, startPoint x: 587, startPoint y: 383, endPoint x: 1167, endPoint y: 301, distance: 585.8
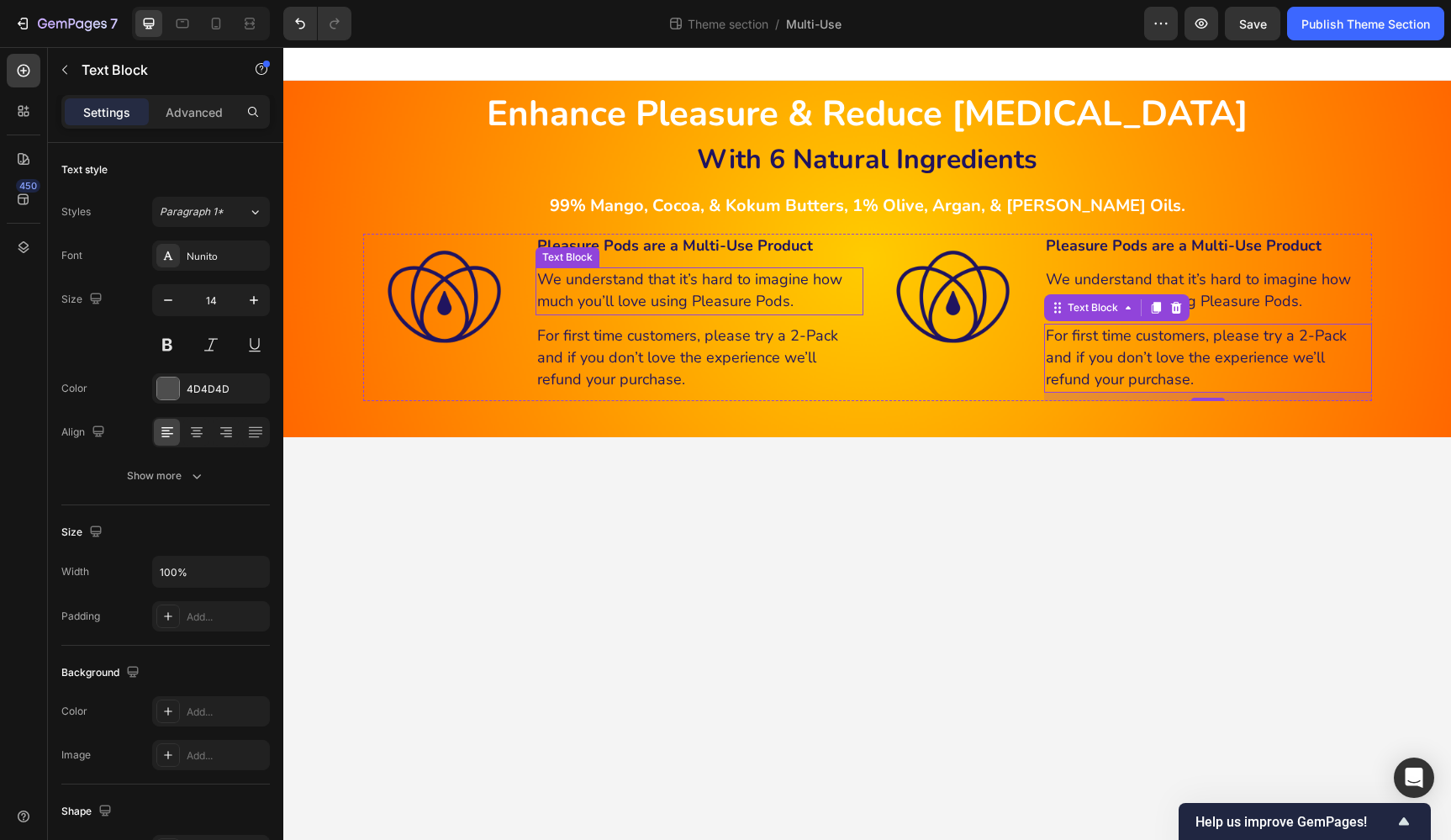
click at [701, 296] on span "We understand that it’s hard to imagine how much you’ll love using Pleasure Pod…" at bounding box center [689, 290] width 305 height 42
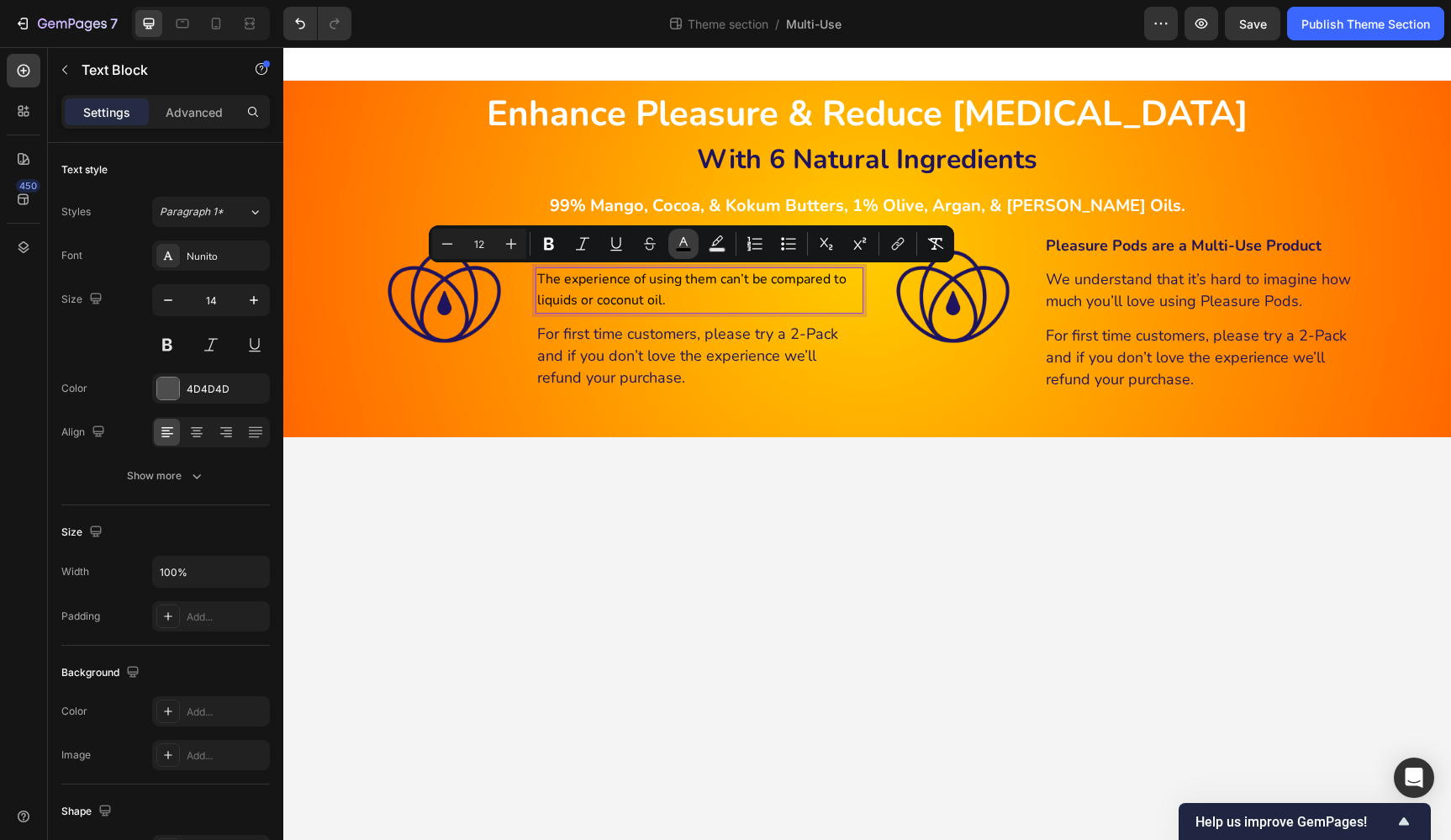
click at [688, 245] on icon "Editor contextual toolbar" at bounding box center [684, 244] width 17 height 17
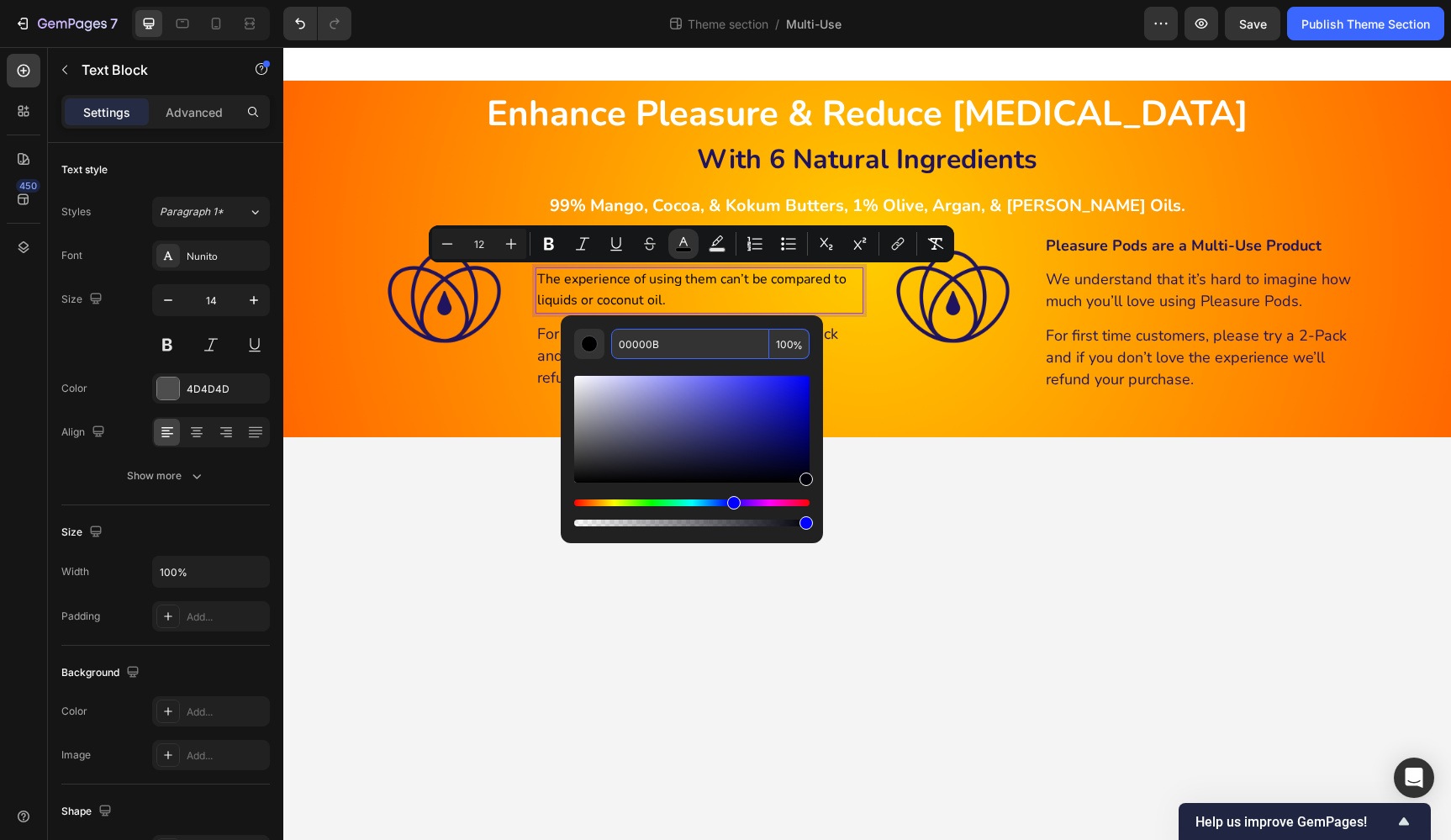
click at [725, 341] on input "00000B" at bounding box center [690, 344] width 158 height 31
paste input "The experience of using them can’t be compared to liquids or coconut oil."
type input "The experience of using them can’t be compared to liquids or coconut oil."
click at [725, 341] on input "The experience of using them can’t be compared to liquids or coconut oil." at bounding box center [690, 344] width 158 height 31
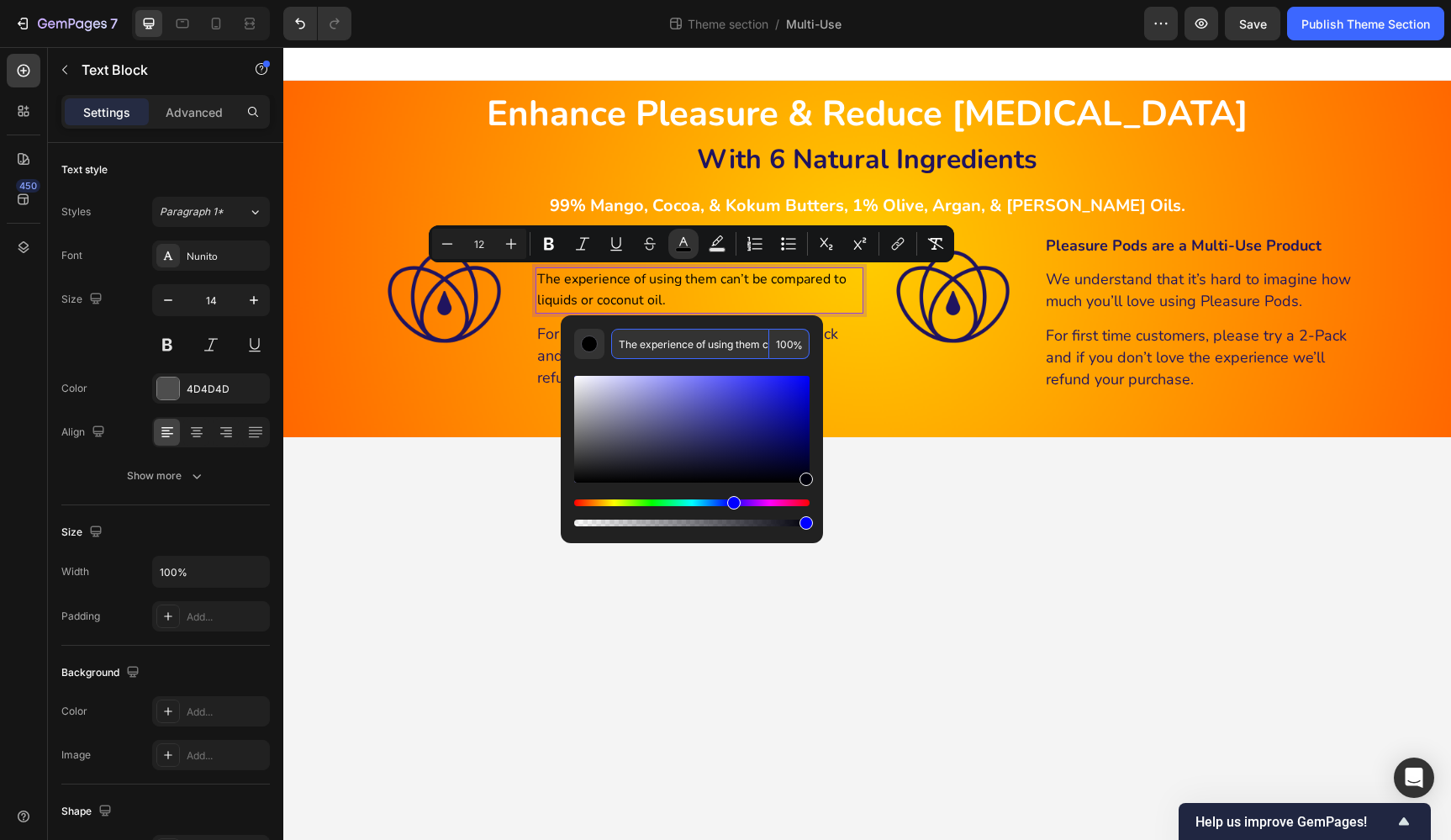
click at [725, 341] on input "The experience of using them can’t be compared to liquids or coconut oil." at bounding box center [690, 344] width 158 height 31
type input "00000B"
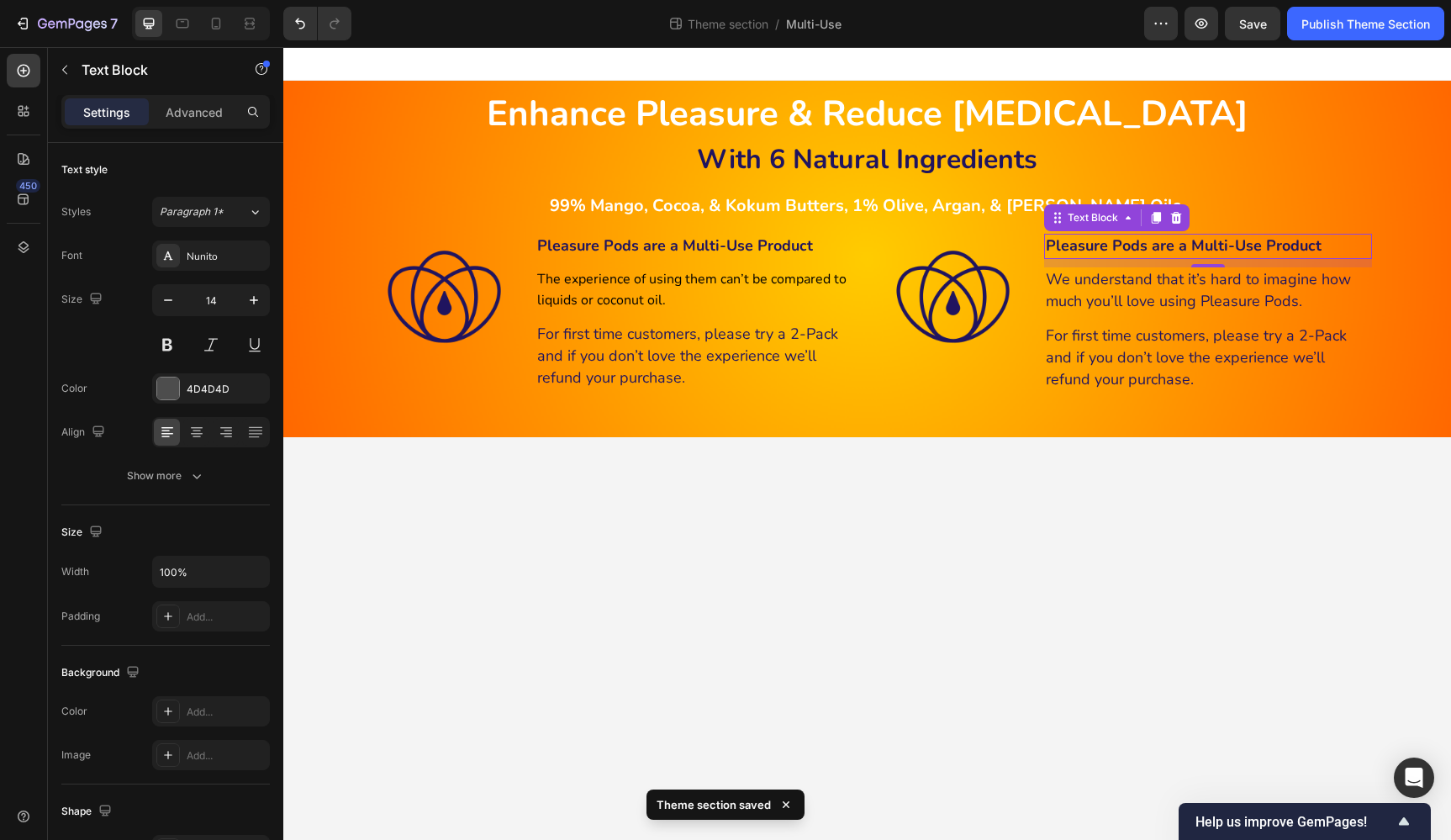
click at [1138, 247] on strong "Pleasure Pods are a Multi-Use Product" at bounding box center [1183, 245] width 276 height 20
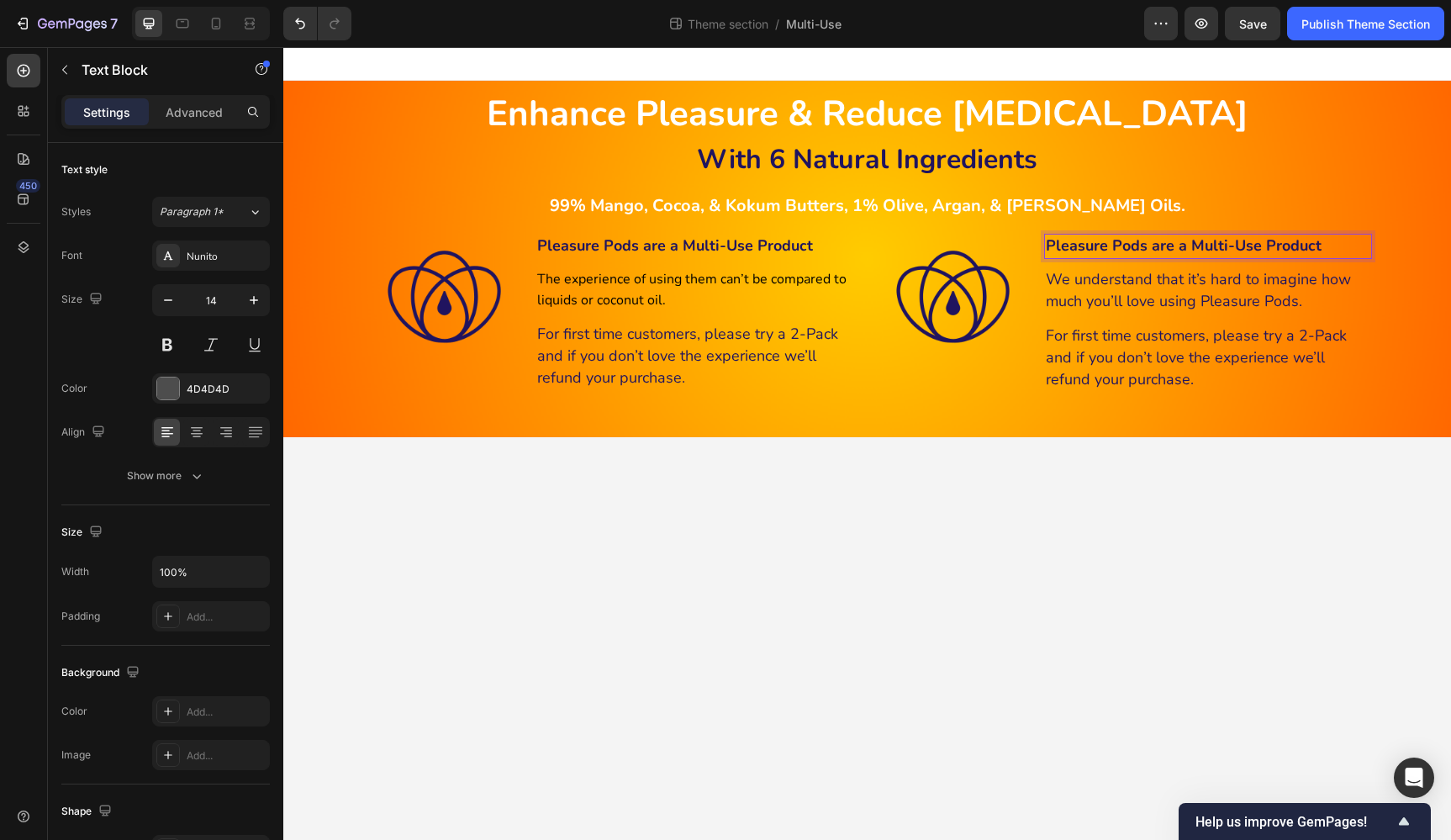
click at [1124, 246] on strong "Pleasure Pods are a Multi-Use Product" at bounding box center [1183, 245] width 276 height 20
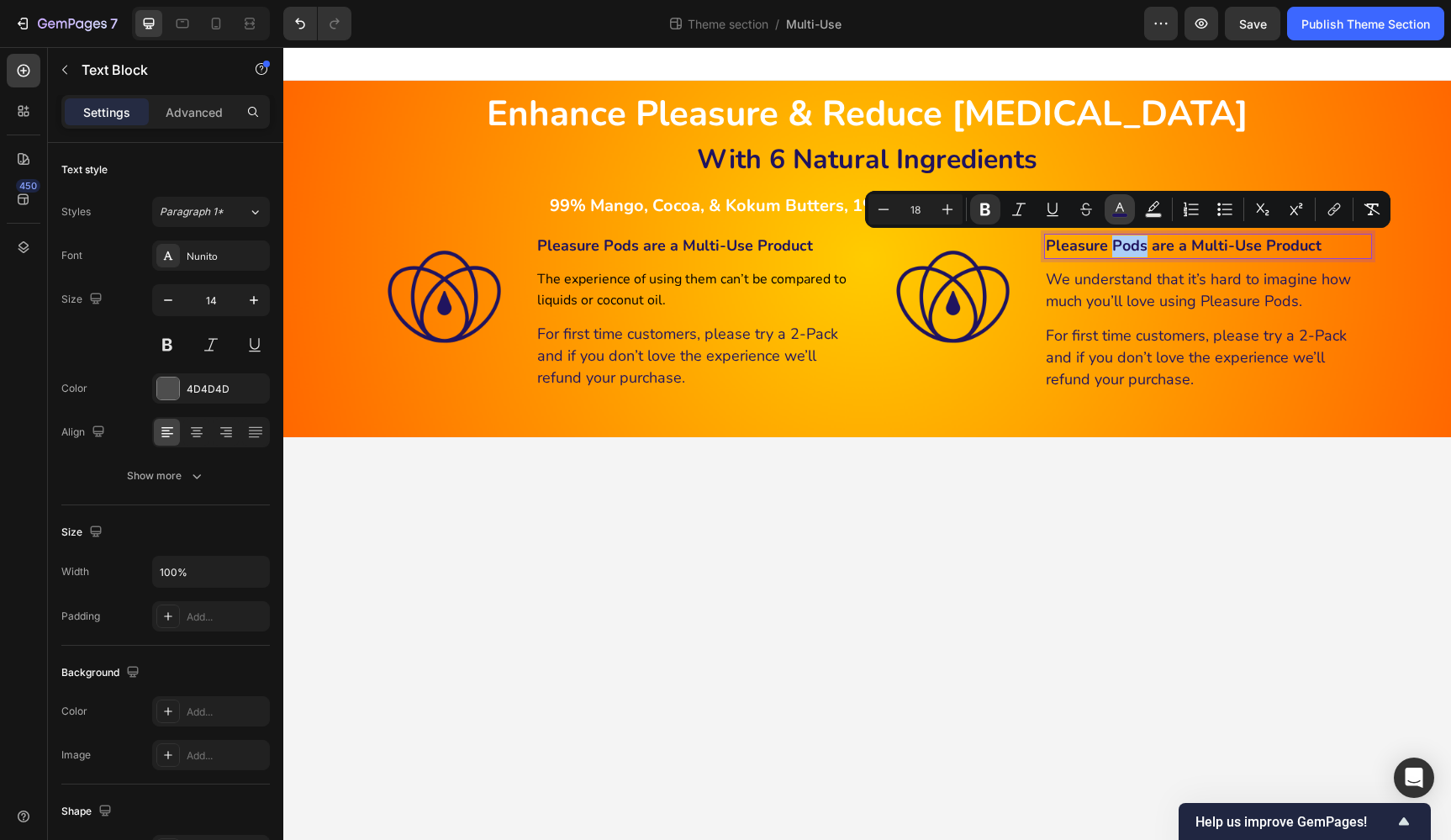
click at [1122, 211] on icon "Editor contextual toolbar" at bounding box center [1120, 210] width 17 height 17
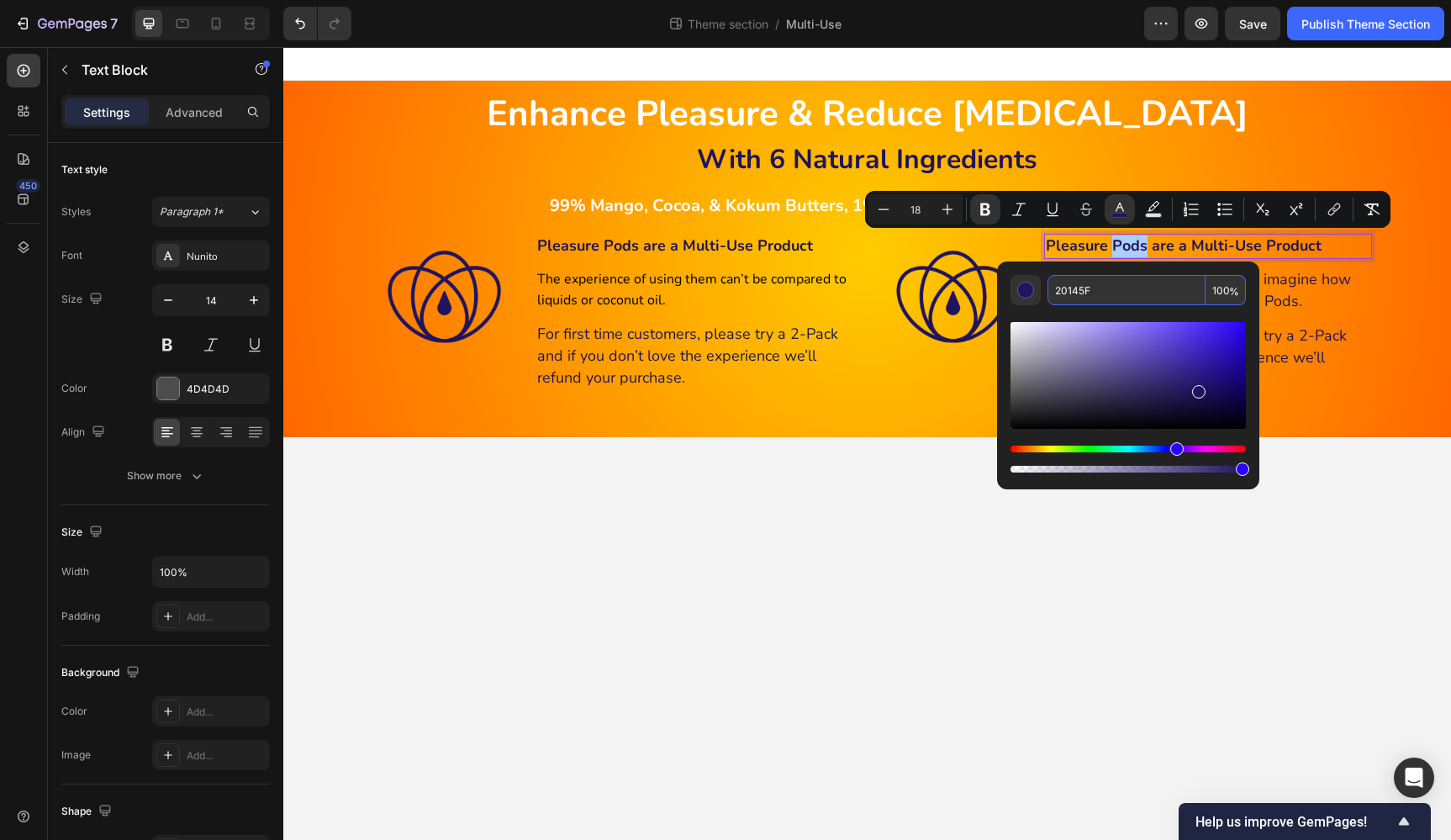
click at [1132, 283] on input "20145F" at bounding box center [1126, 290] width 158 height 31
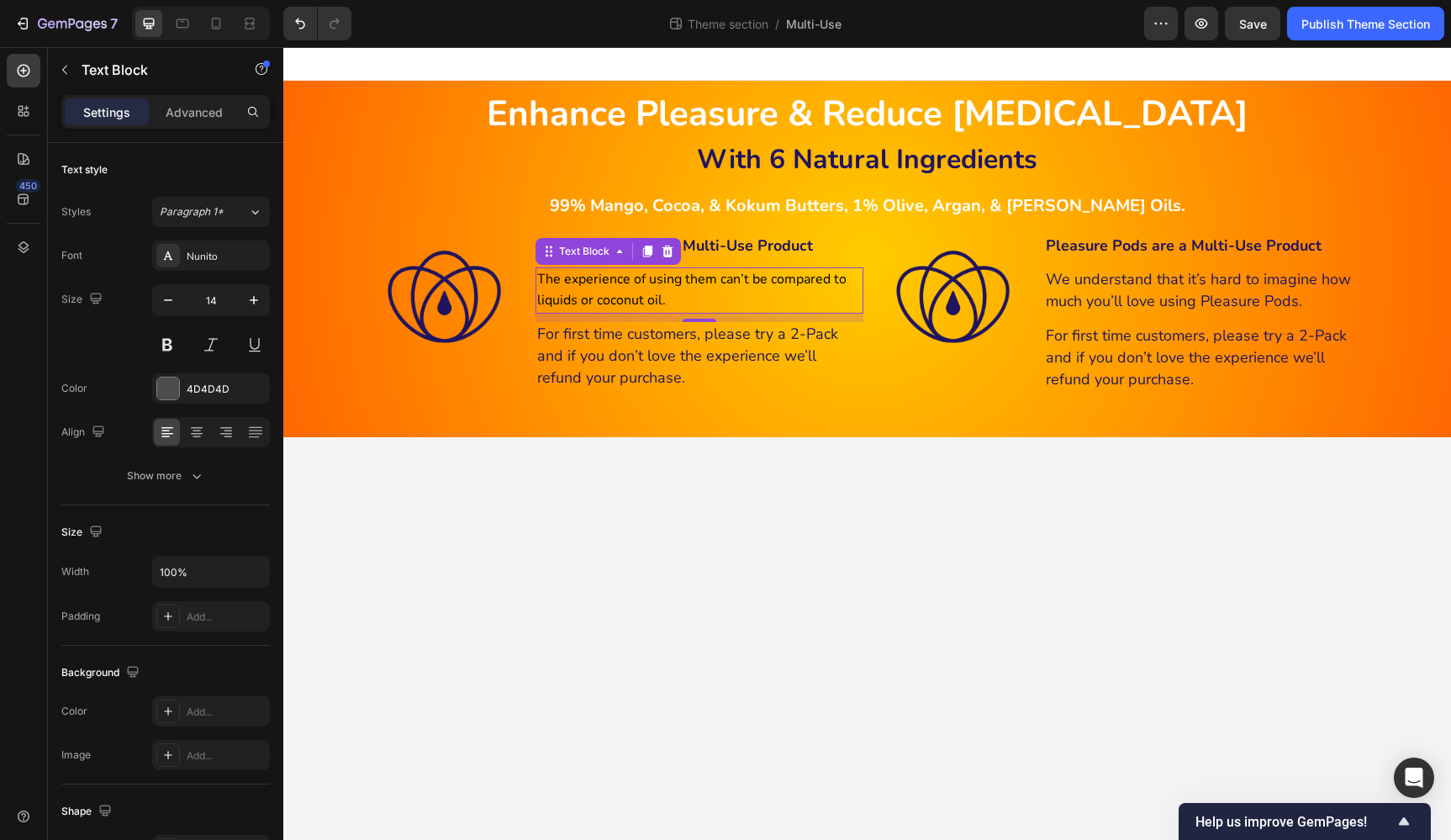
click at [735, 279] on span "The experience of using them can’t be compared to liquids or coconut oil." at bounding box center [692, 290] width 309 height 40
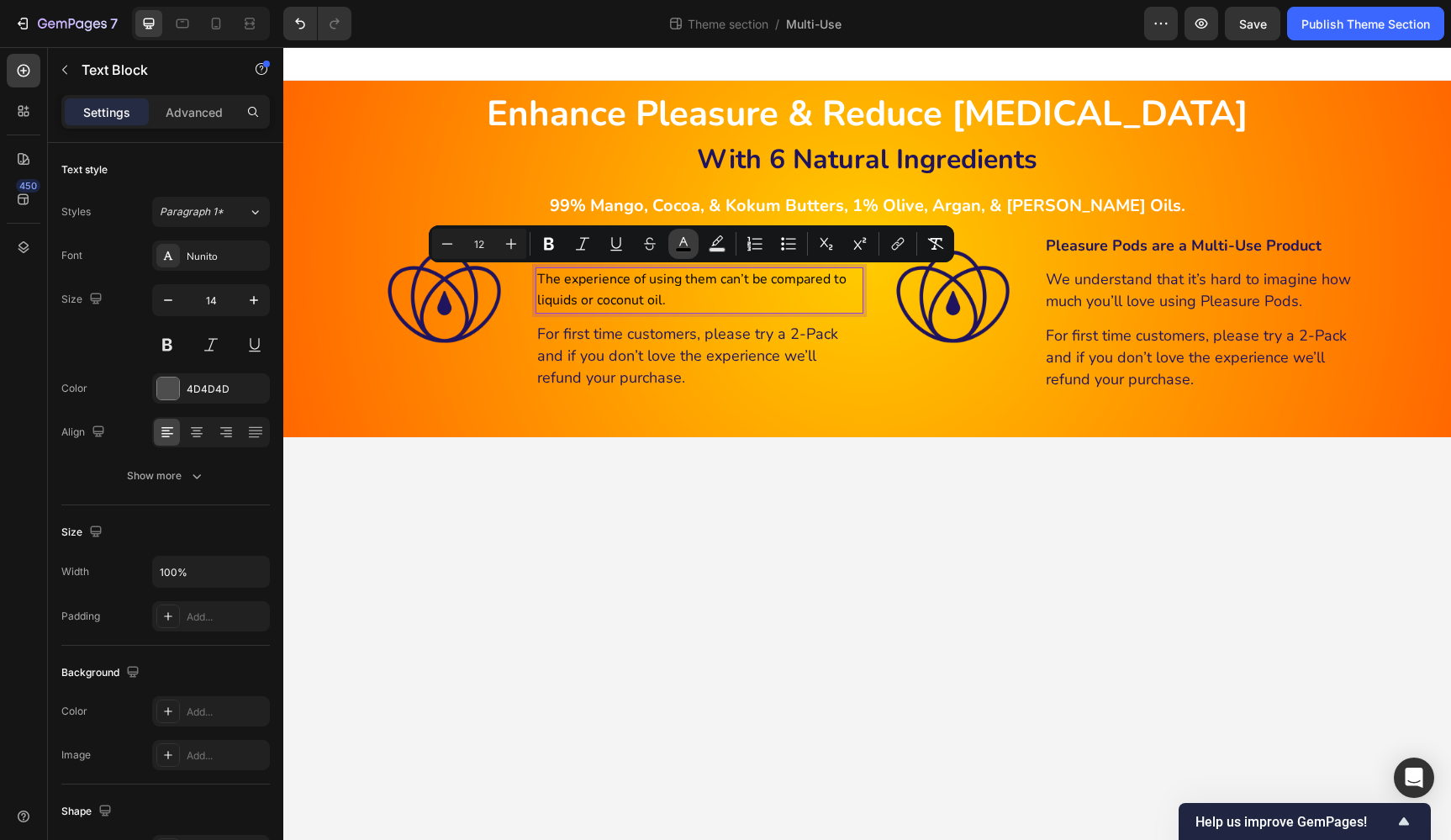
click at [682, 240] on icon "Editor contextual toolbar" at bounding box center [684, 241] width 8 height 9
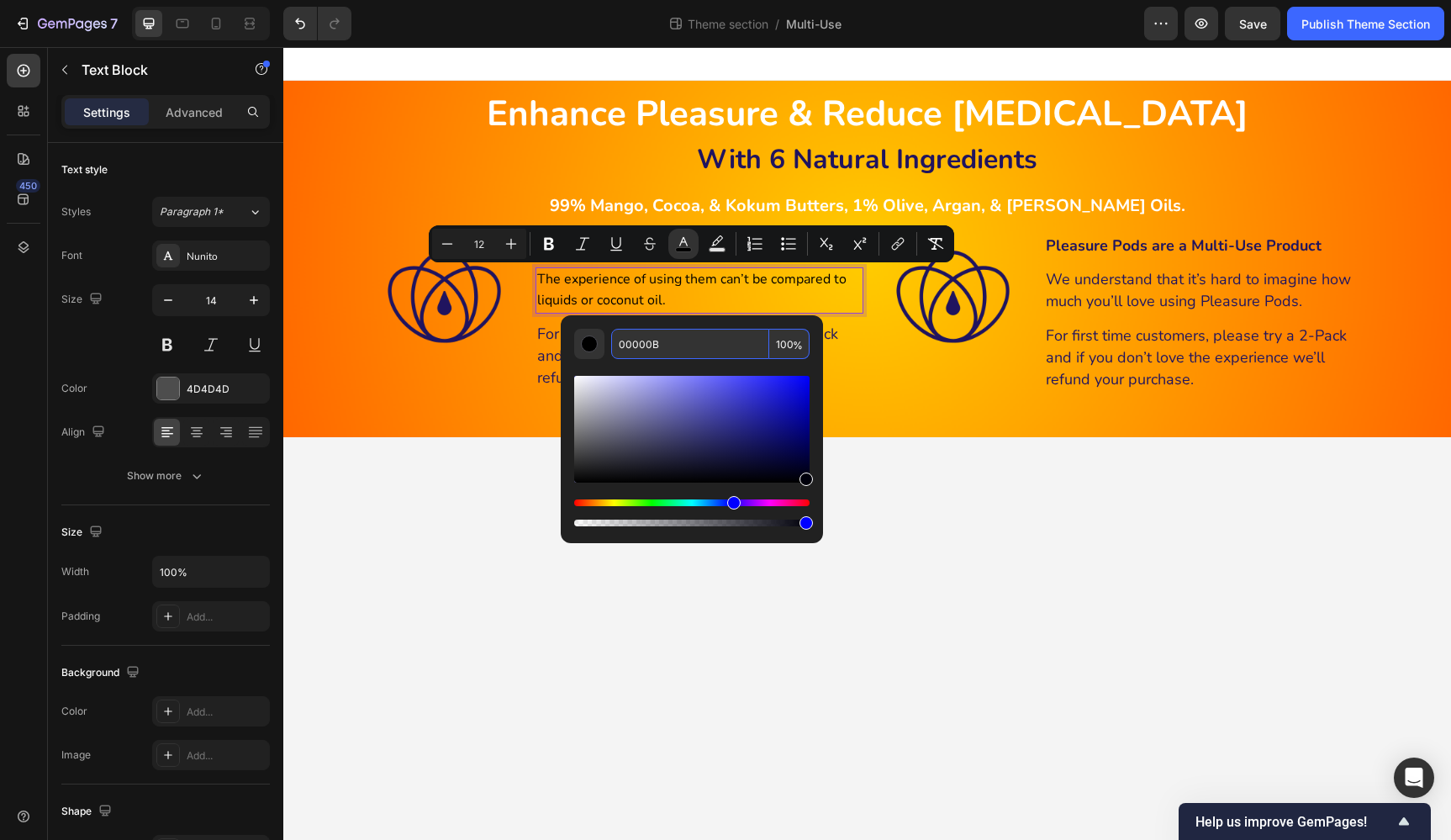
click at [697, 342] on input "00000B" at bounding box center [690, 344] width 158 height 31
paste input "20145F"
type input "20145F"
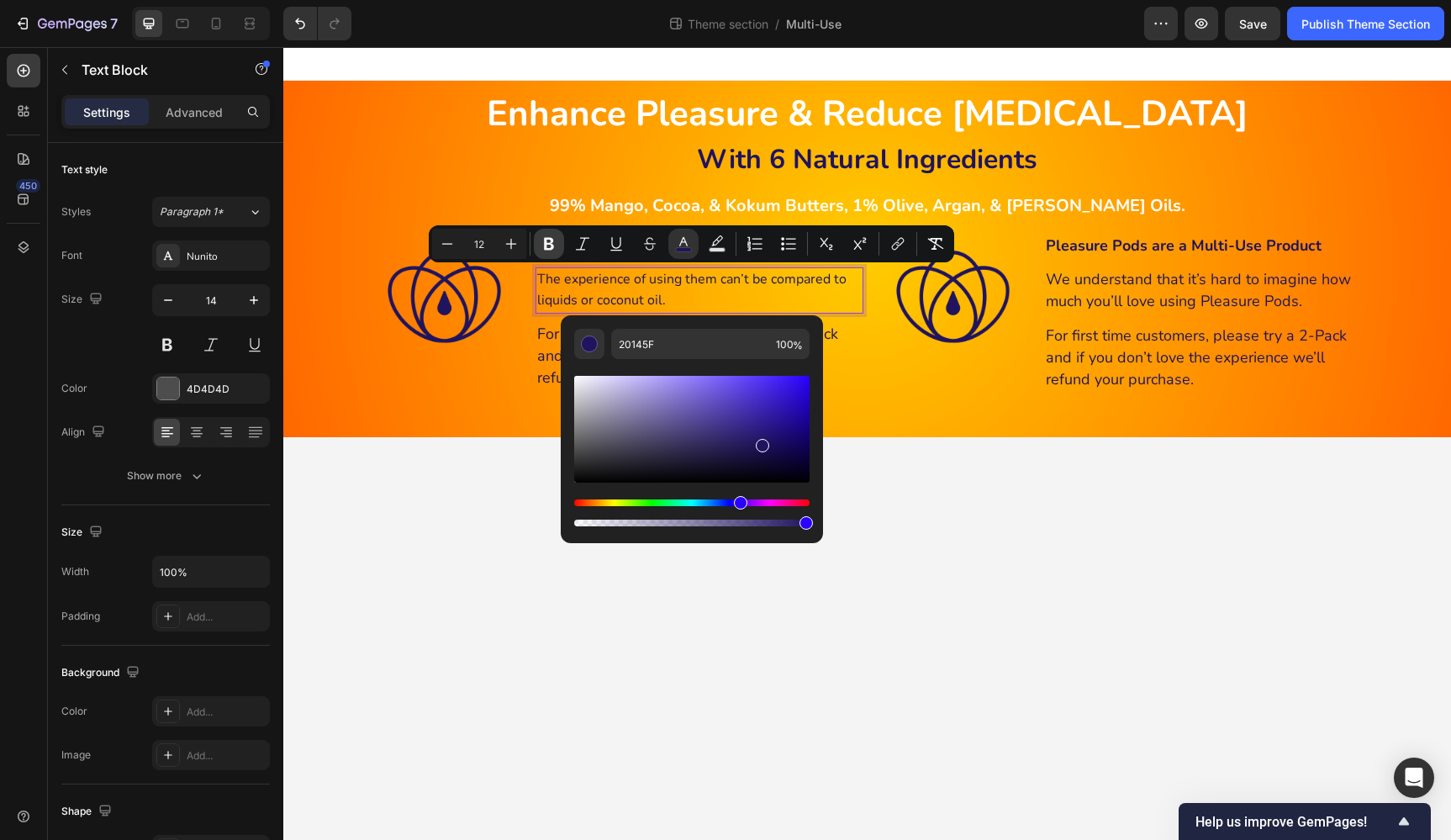
click at [545, 240] on icon "Editor contextual toolbar" at bounding box center [549, 244] width 10 height 13
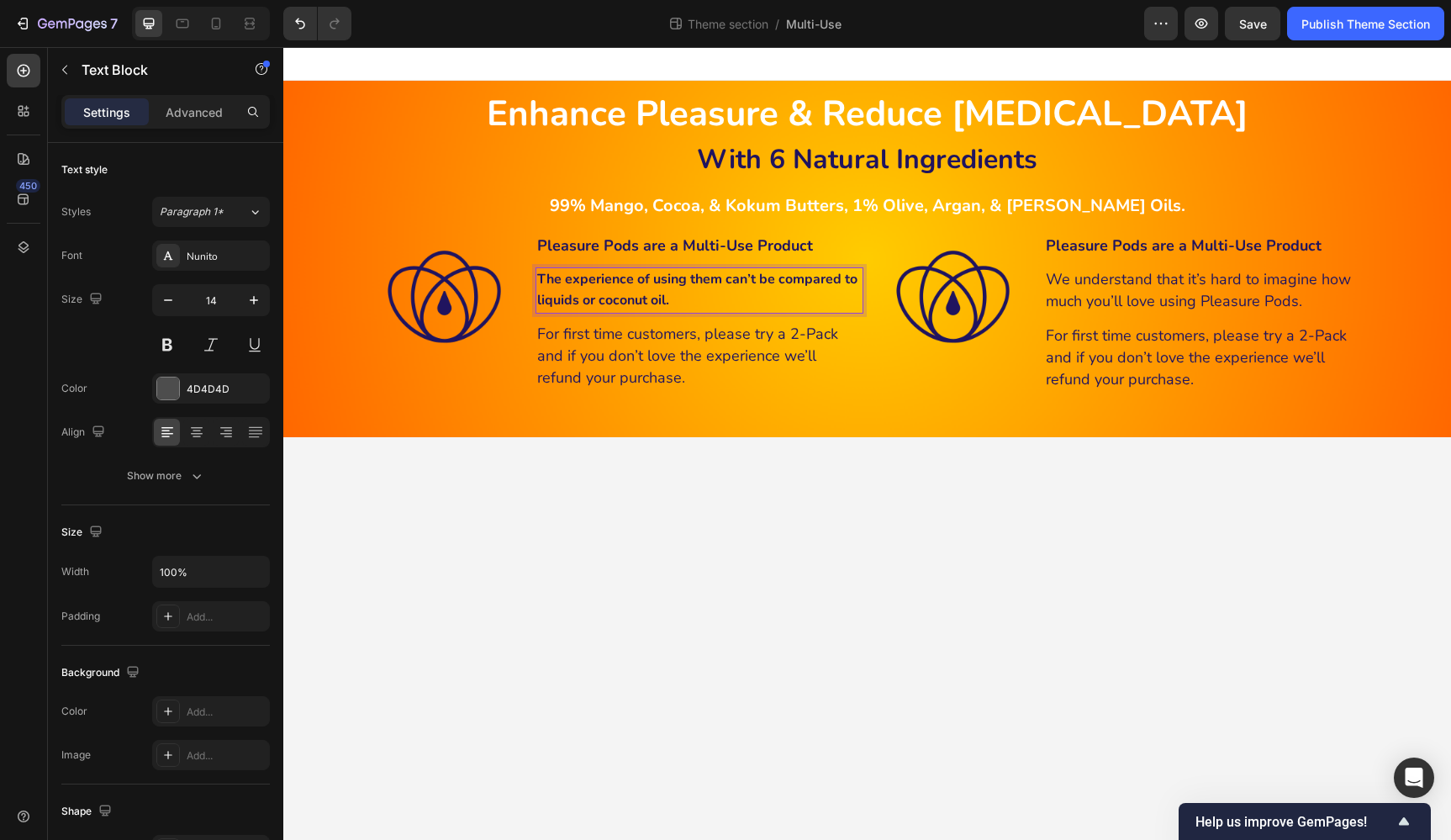
click at [703, 299] on p "The experience of using them can’t be compared to liquids or coconut oil." at bounding box center [699, 290] width 325 height 42
click at [703, 300] on p "The experience of using them can’t be compared to liquids or coconut oil." at bounding box center [699, 290] width 325 height 42
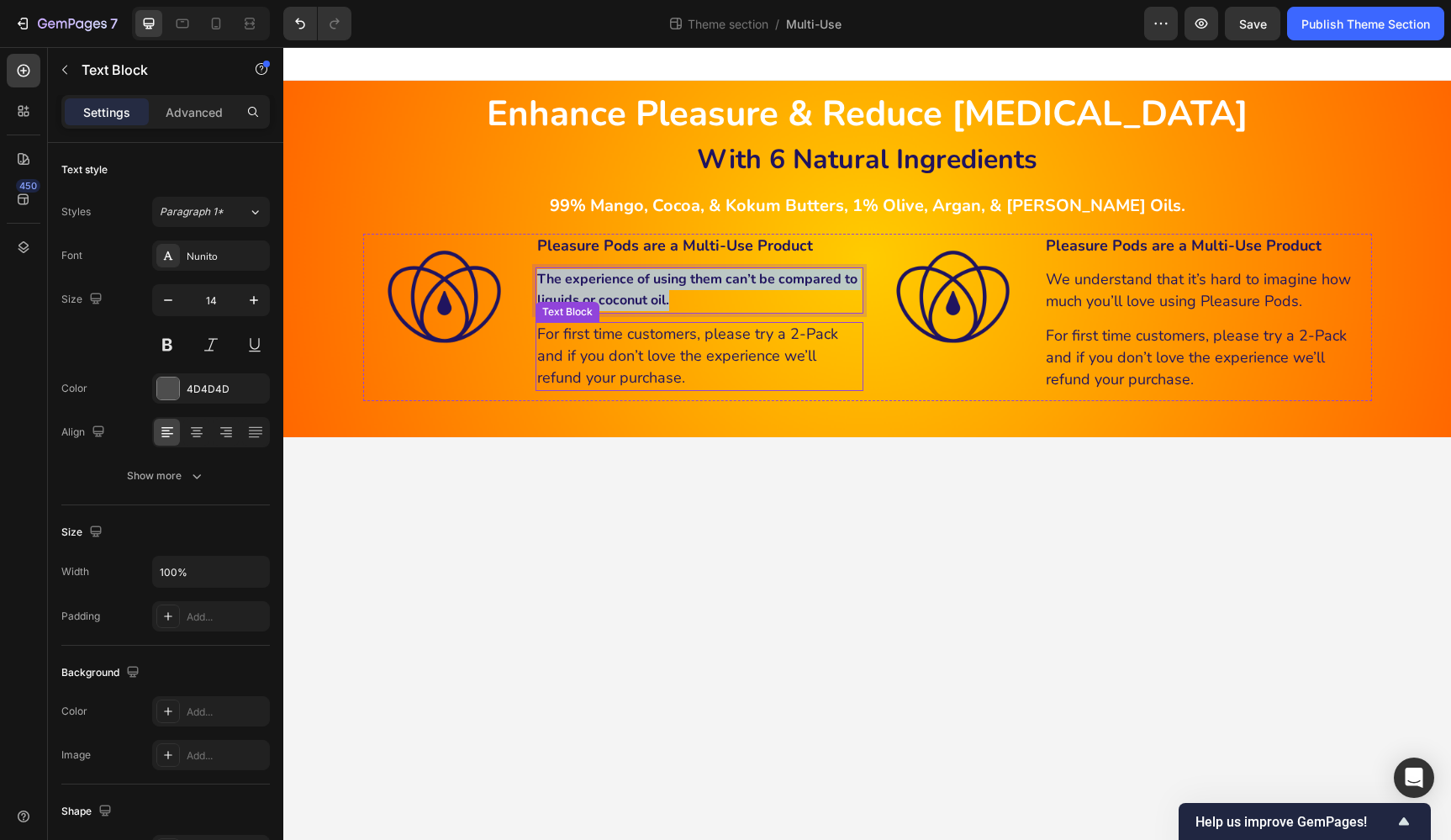
click at [720, 347] on span "For first time customers, please try a 2-Pack and if you don’t love the experie…" at bounding box center [687, 355] width 301 height 64
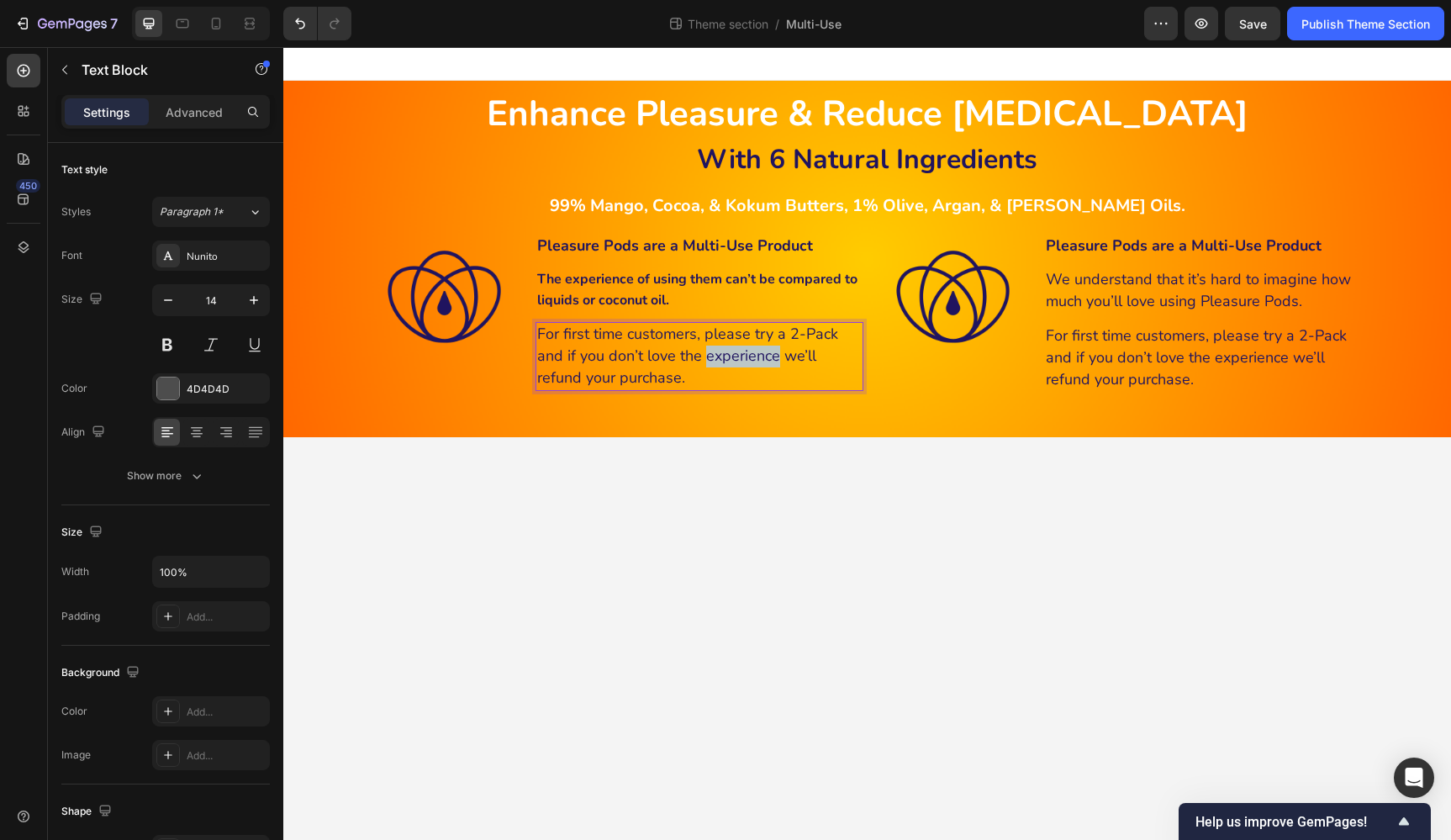
click at [720, 347] on span "For first time customers, please try a 2-Pack and if you don’t love the experie…" at bounding box center [687, 355] width 301 height 64
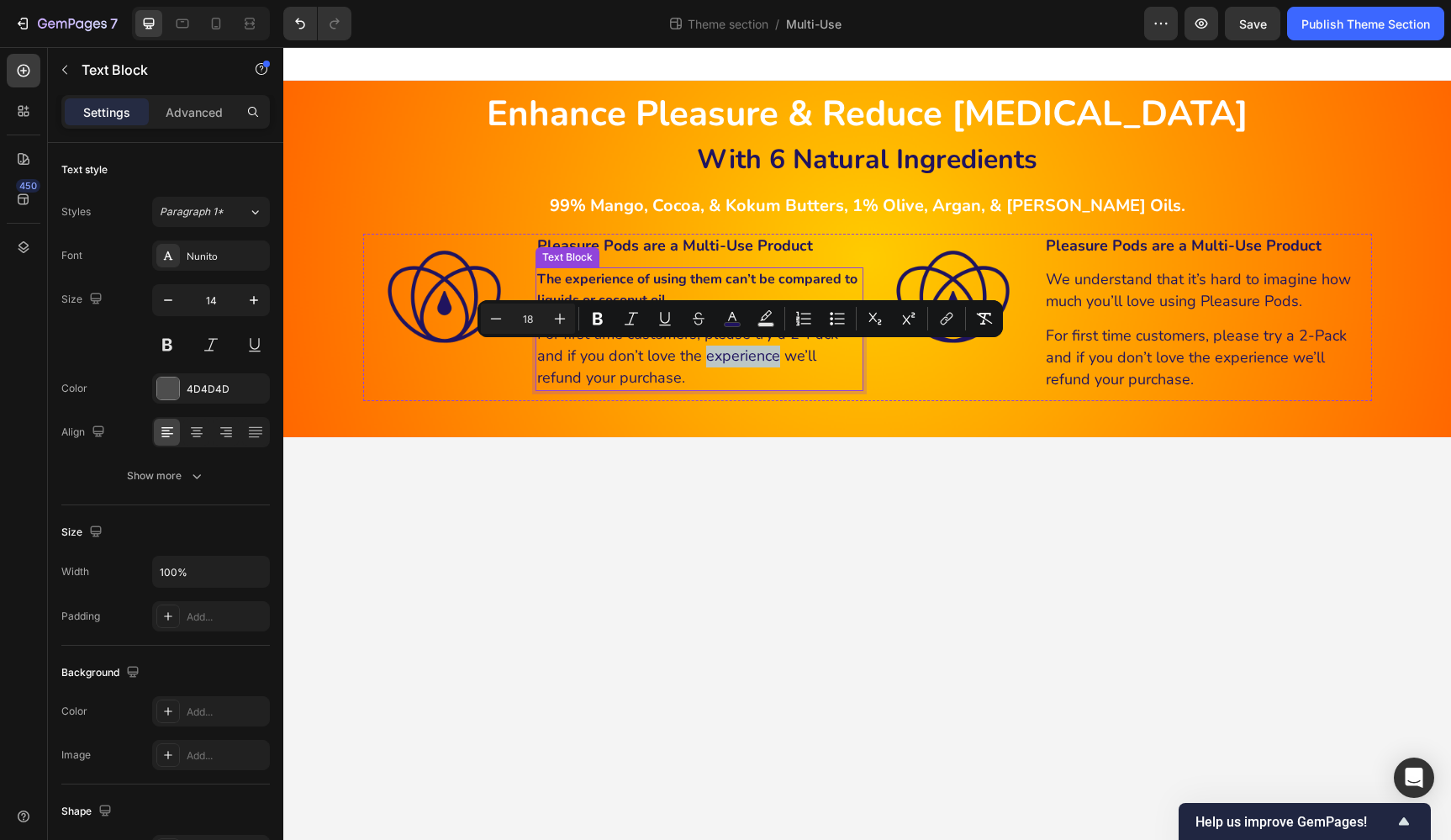
click at [686, 290] on p "The experience of using them can’t be compared to liquids or coconut oil." at bounding box center [699, 290] width 325 height 42
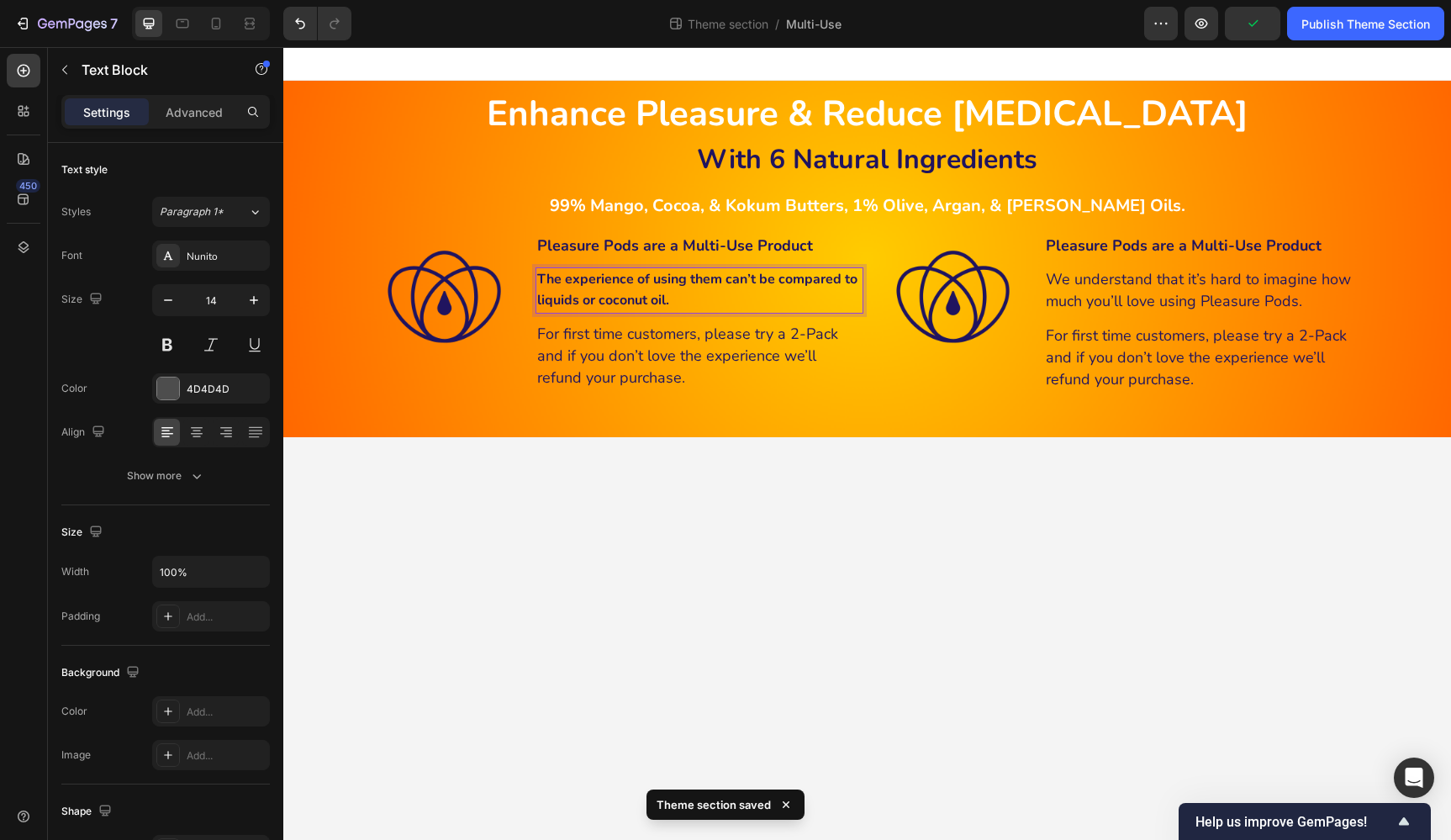
click at [702, 292] on p "The experience of using them can’t be compared to liquids or coconut oil." at bounding box center [699, 290] width 325 height 42
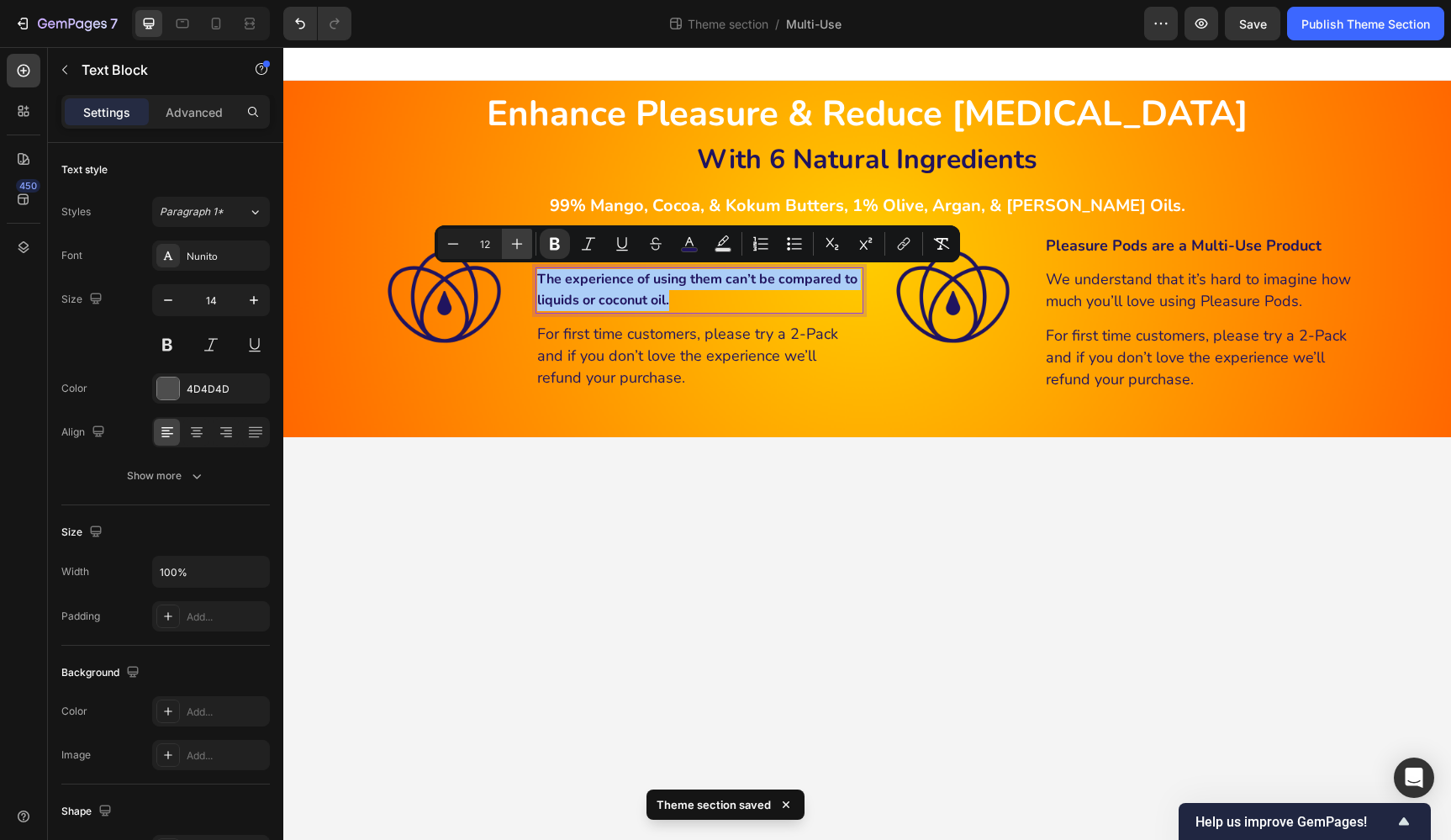
click at [522, 245] on icon "Editor contextual toolbar" at bounding box center [517, 244] width 17 height 17
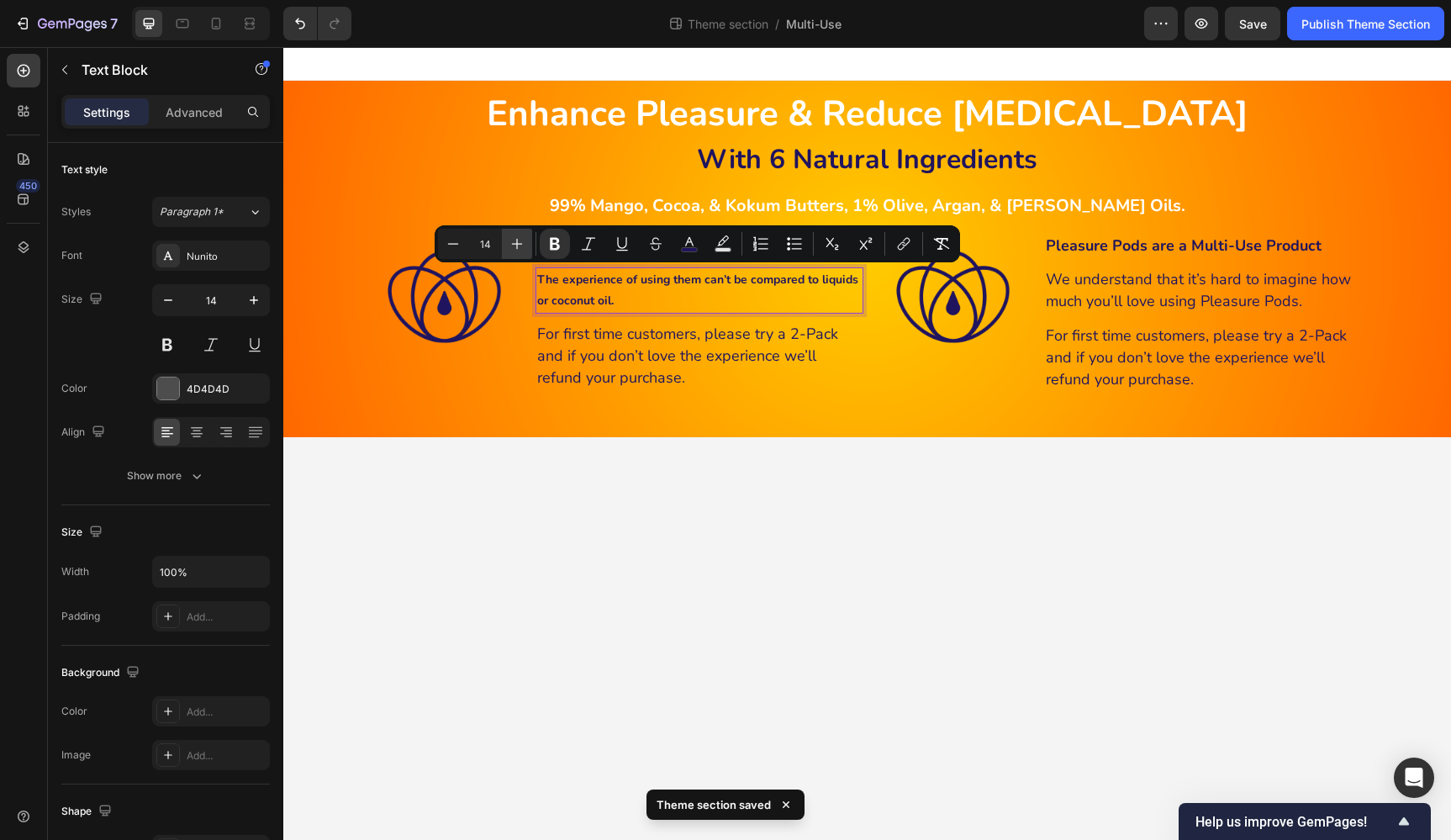
click at [522, 245] on icon "Editor contextual toolbar" at bounding box center [517, 244] width 17 height 17
click at [523, 244] on icon "Editor contextual toolbar" at bounding box center [517, 244] width 17 height 17
type input "18"
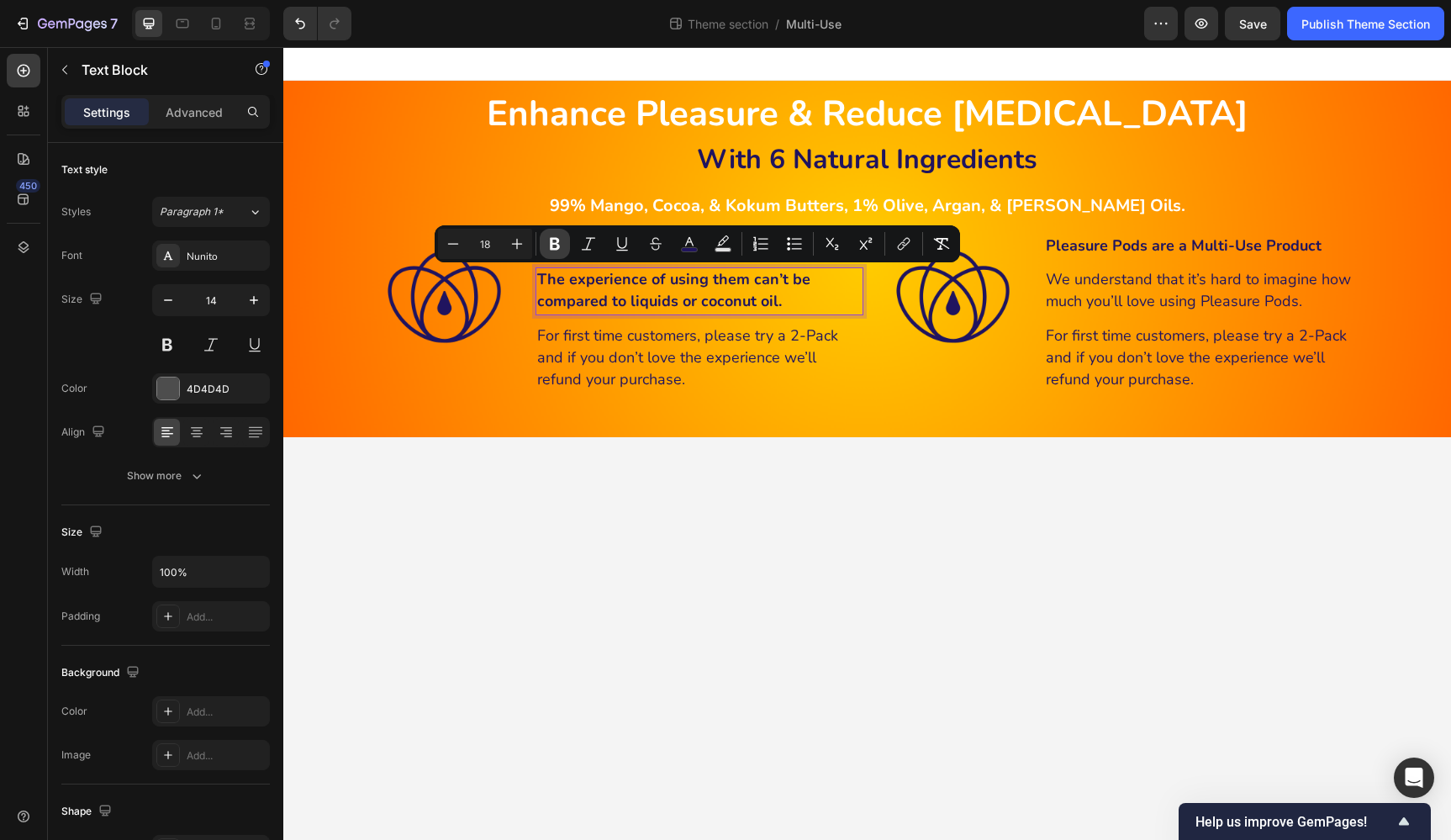
click at [551, 241] on icon "Editor contextual toolbar" at bounding box center [555, 244] width 10 height 13
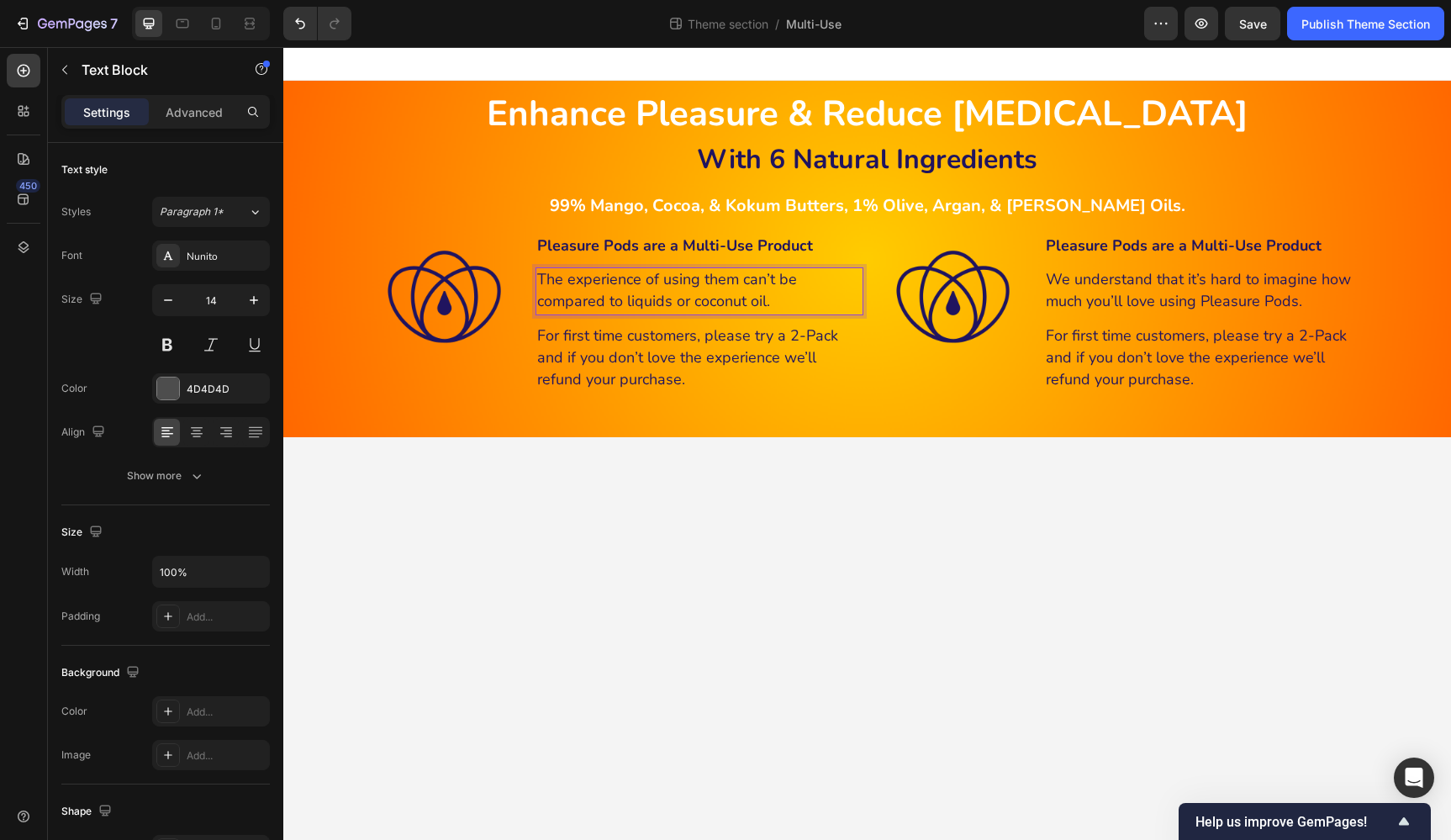
click at [814, 291] on p "The experience of using them can’t be compared to liquids or coconut oil." at bounding box center [699, 290] width 325 height 43
click at [739, 298] on span "The experience of using them can’t be compared to liquids or coconut oil." at bounding box center [667, 290] width 260 height 42
click at [768, 343] on p "For first time customers, please try a 2-Pack and if you don’t love the experie…" at bounding box center [699, 358] width 325 height 66
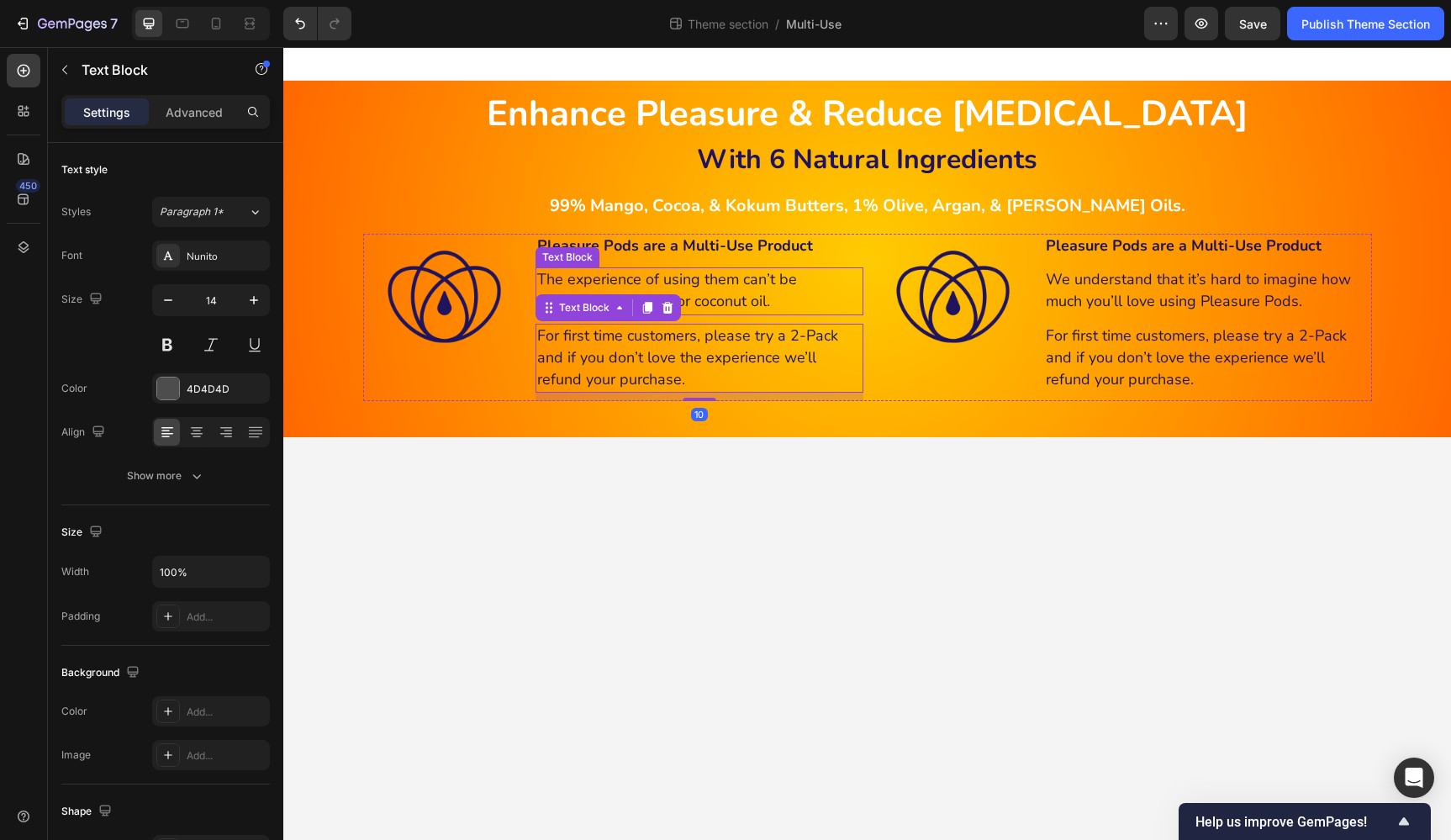
click at [725, 300] on span "The experience of using them can’t be compared to liquids or coconut oil." at bounding box center [667, 290] width 260 height 42
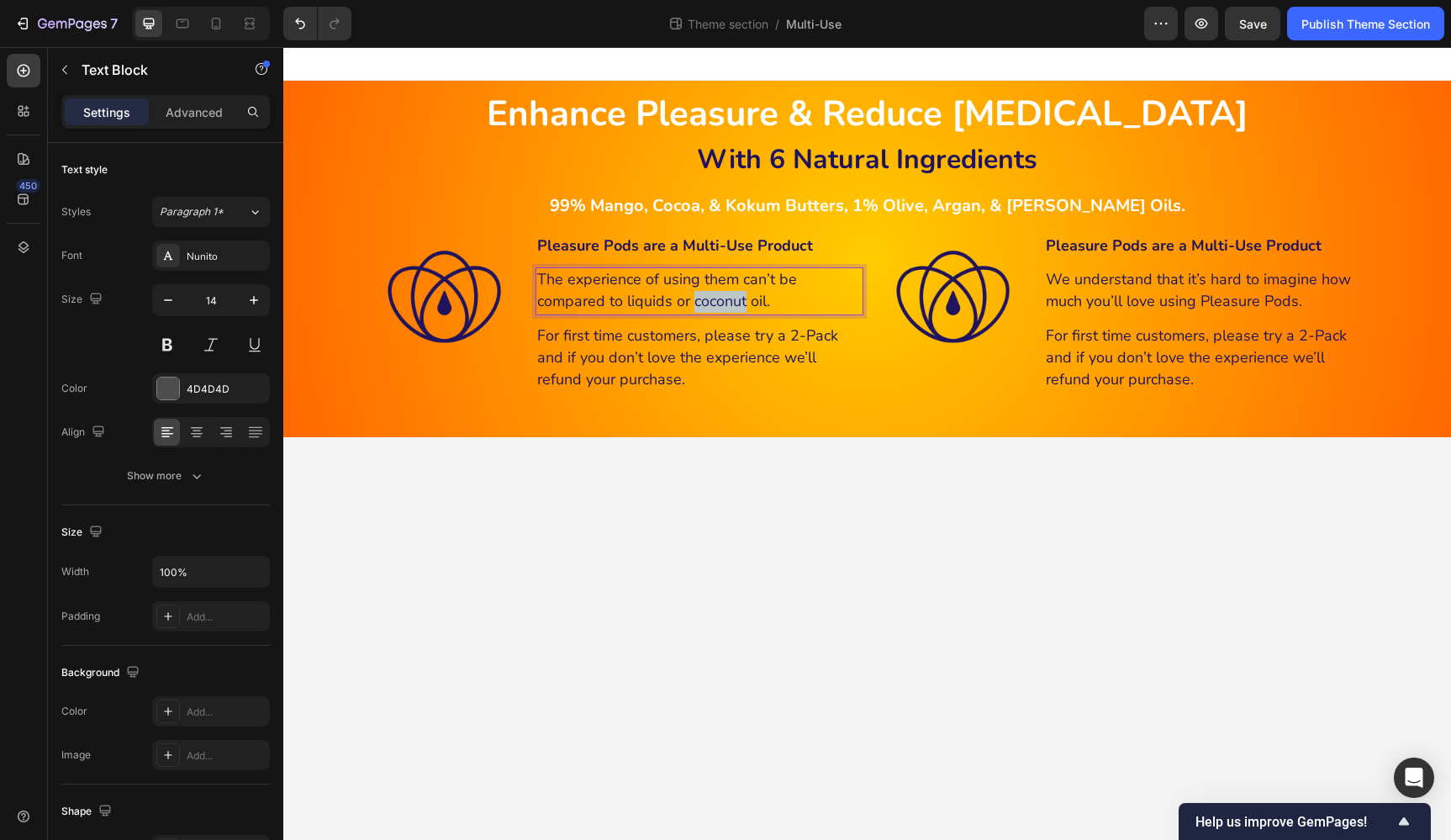
click at [725, 300] on span "The experience of using them can’t be compared to liquids or coconut oil." at bounding box center [667, 290] width 260 height 42
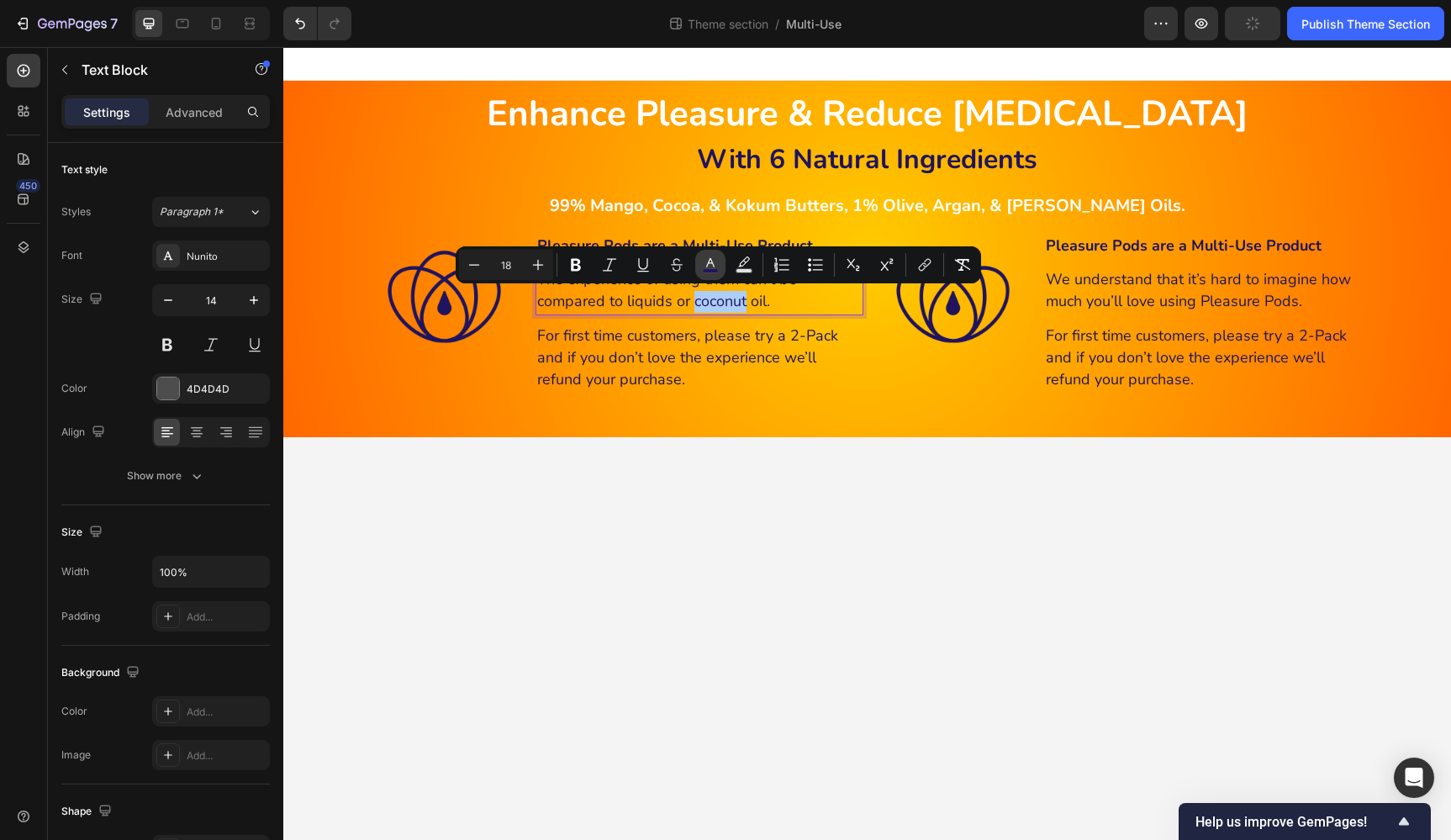
click at [710, 270] on rect "Editor contextual toolbar" at bounding box center [710, 271] width 16 height 4
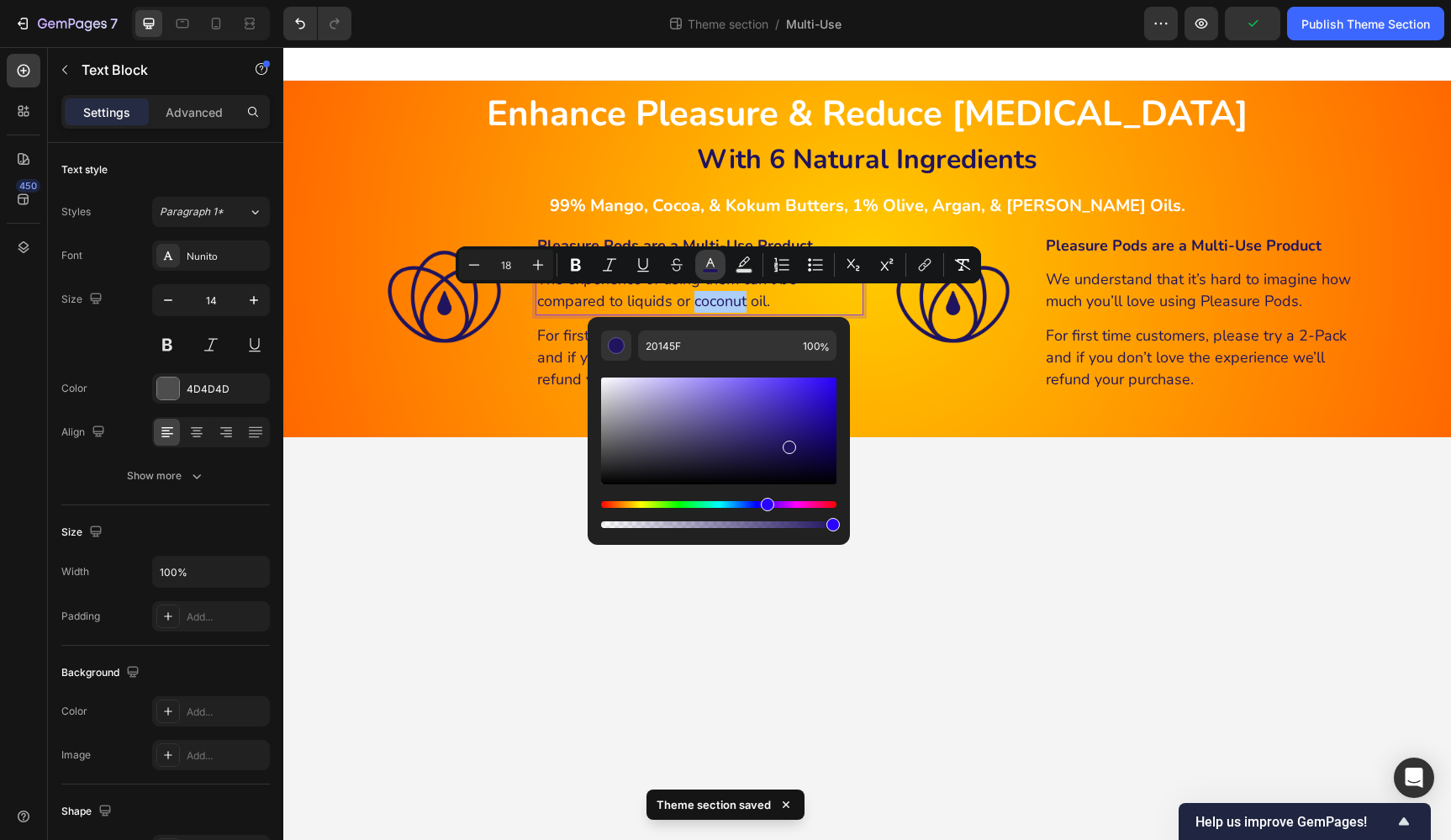
click at [710, 270] on rect "Editor contextual toolbar" at bounding box center [710, 271] width 16 height 4
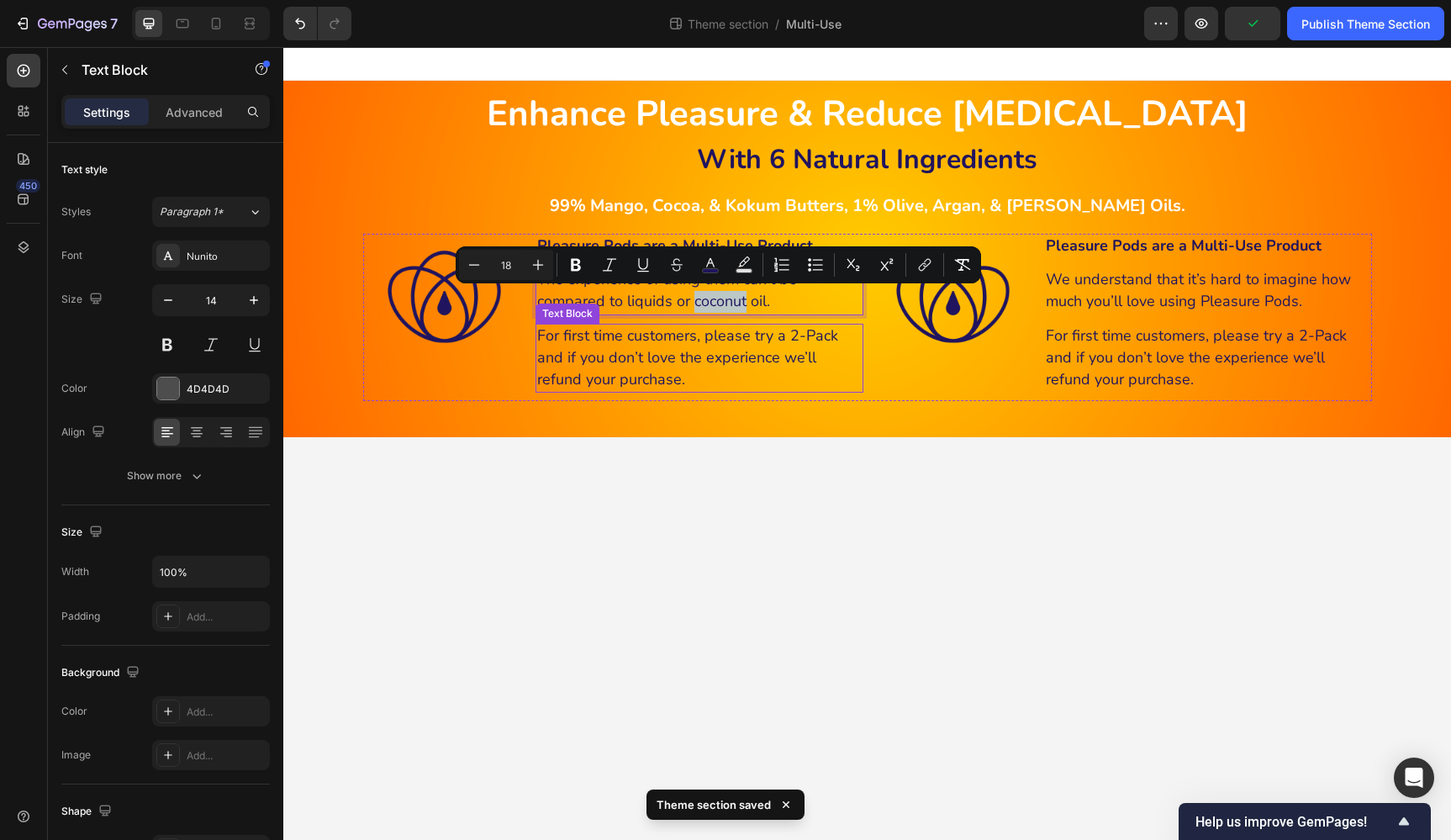
click at [752, 355] on span "For first time customers, please try a 2-Pack and if you don’t love the experie…" at bounding box center [687, 357] width 301 height 64
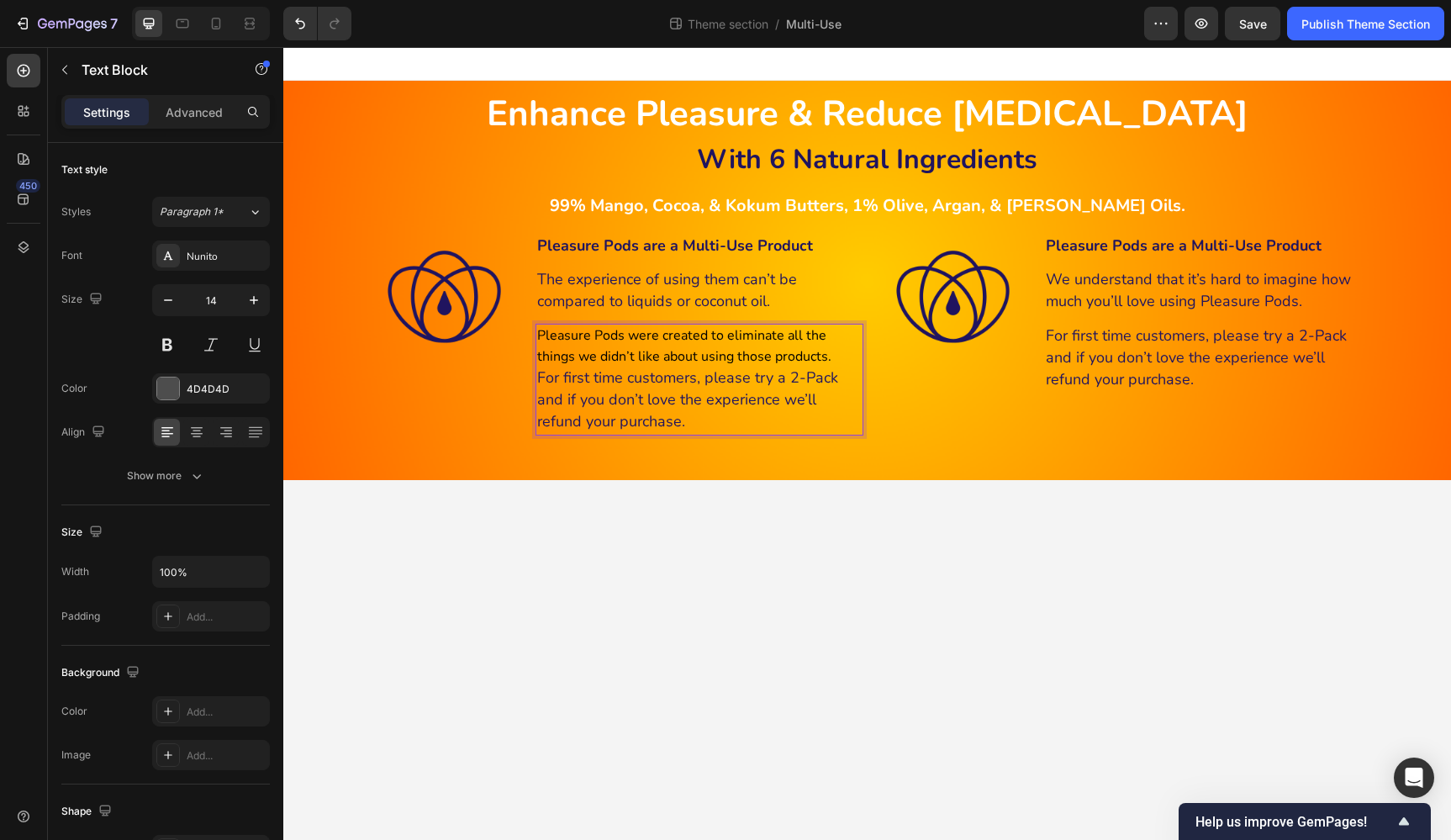
click at [722, 381] on span "For first time customers, please try a 2-Pack and if you don’t love the experie…" at bounding box center [687, 398] width 301 height 64
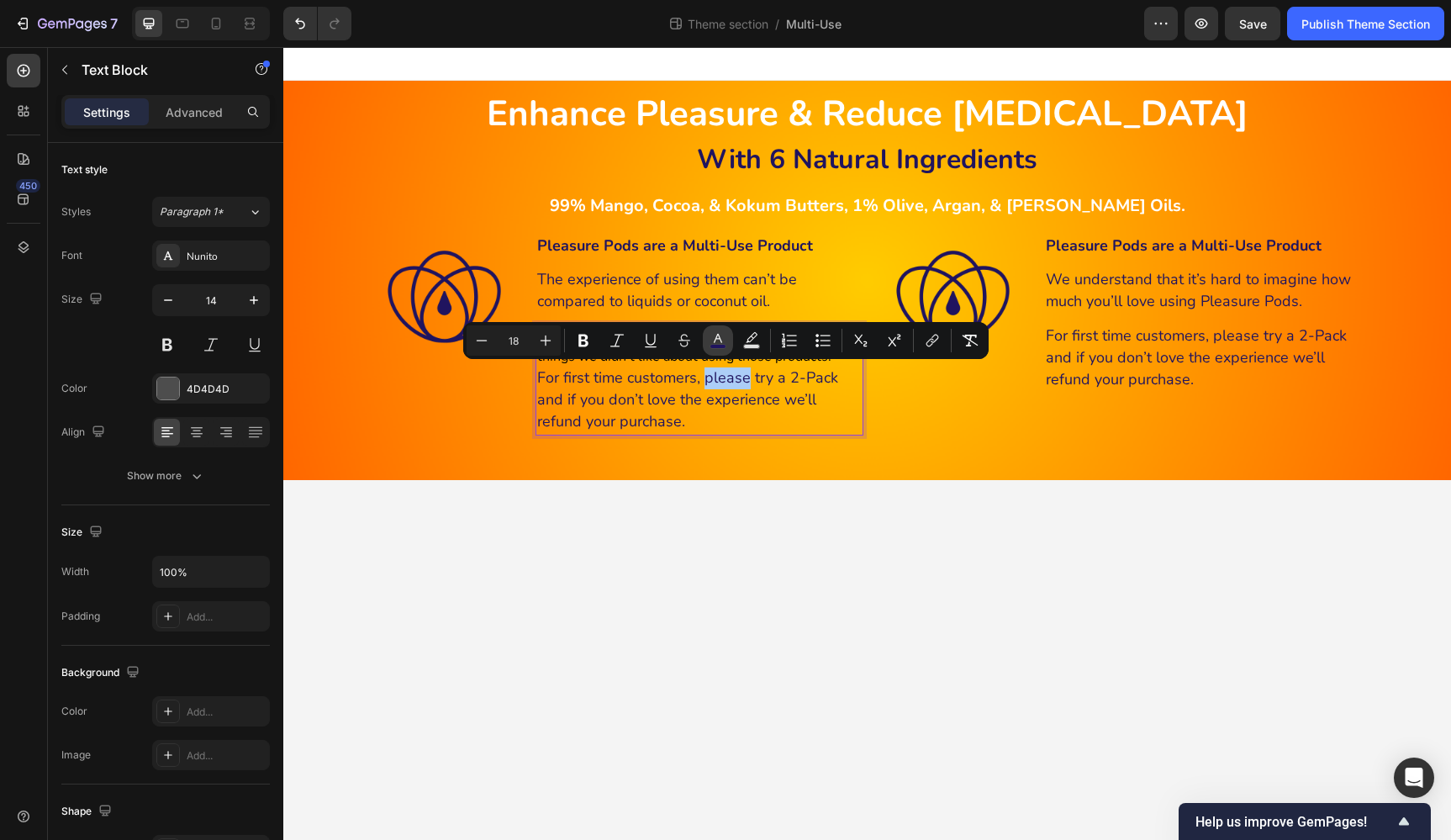
click at [723, 337] on icon "Editor contextual toolbar" at bounding box center [718, 341] width 17 height 17
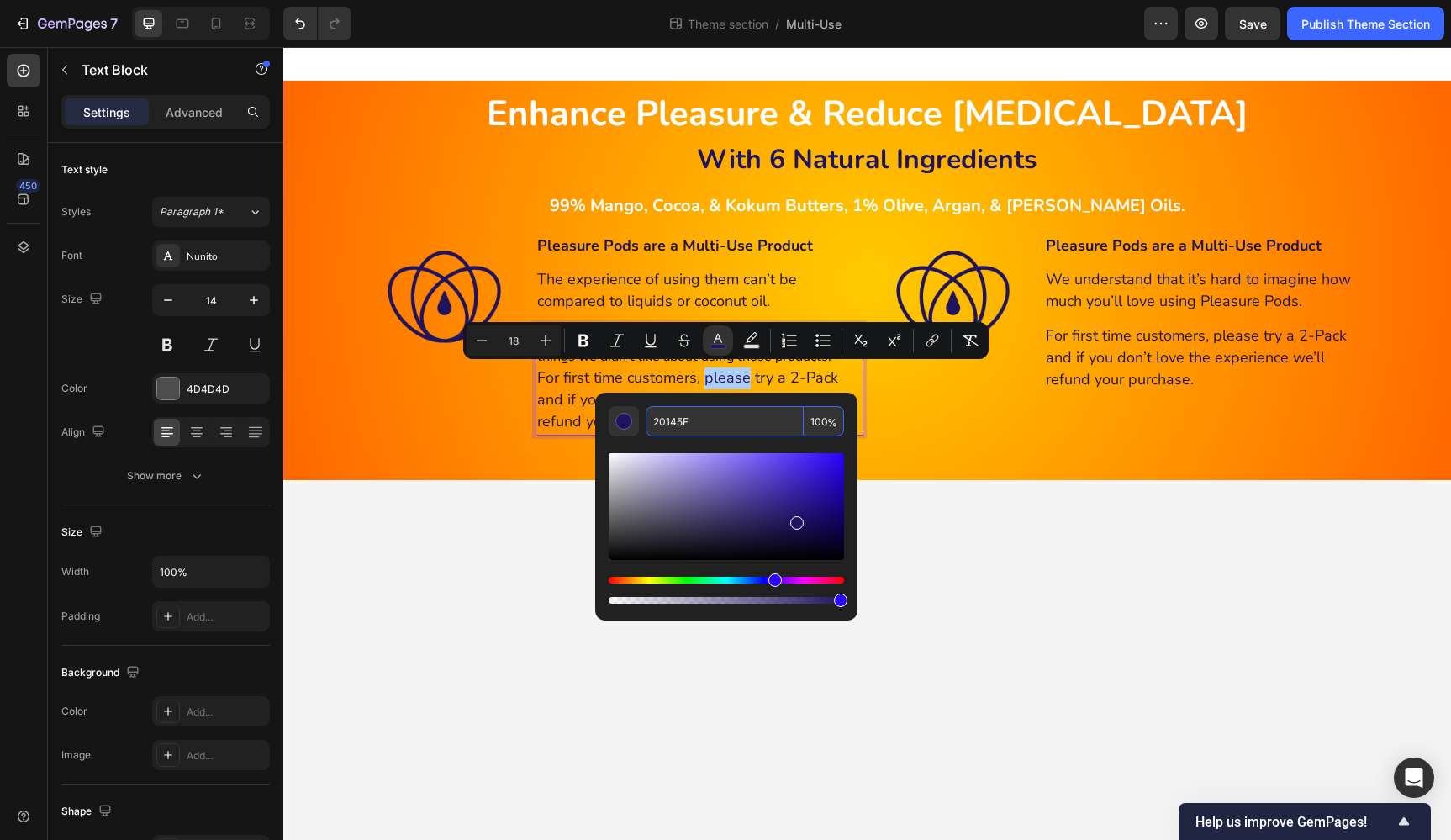
click at [735, 420] on input "20145F" at bounding box center [725, 421] width 158 height 31
click at [776, 385] on span "For first time customers, please try a 2-Pack and if you don’t love the experie…" at bounding box center [687, 398] width 301 height 64
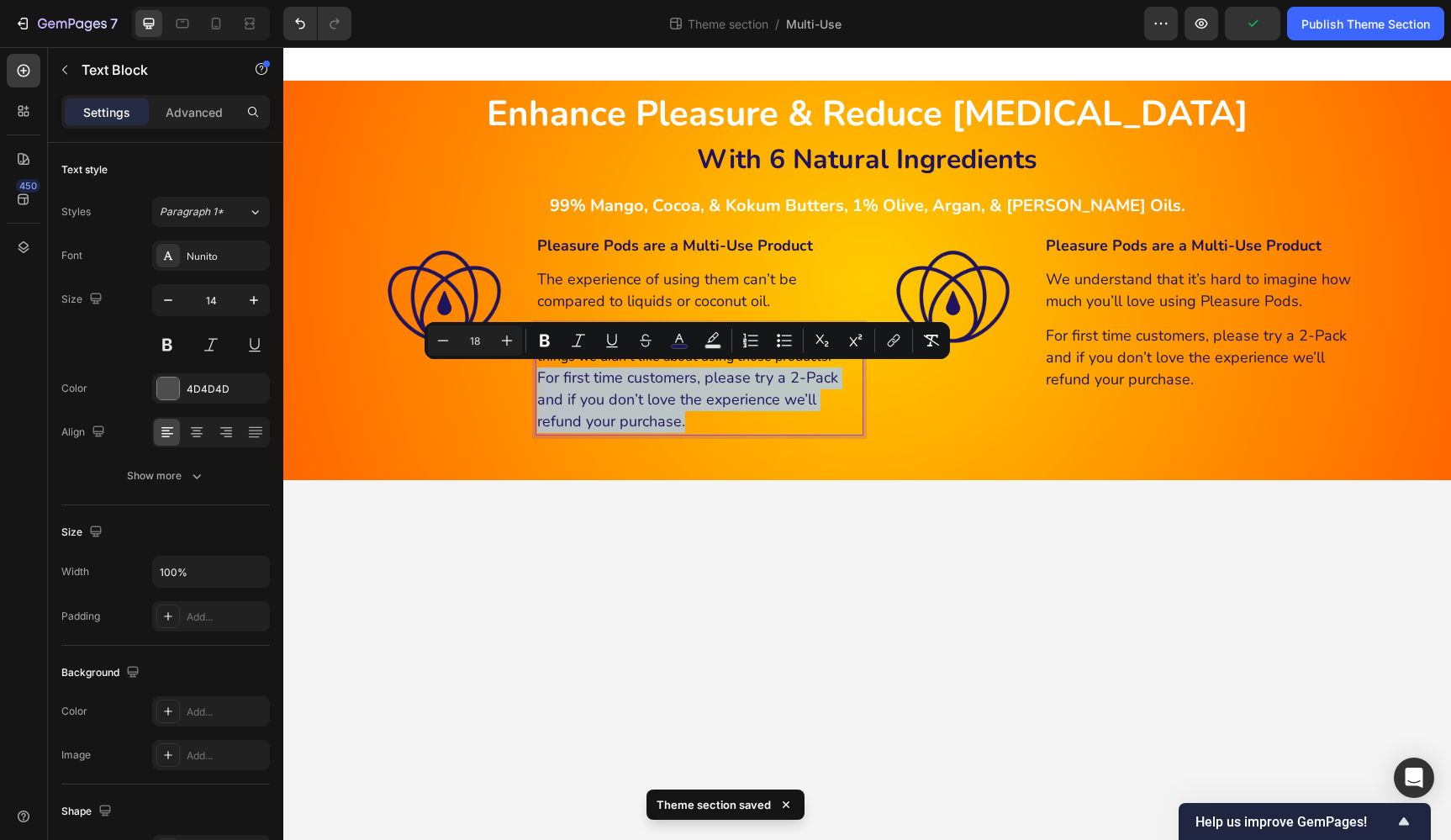
drag, startPoint x: 723, startPoint y: 420, endPoint x: 542, endPoint y: 379, distance: 185.6
click at [540, 379] on p "For first time customers, please try a 2-Pack and if you don’t love the experie…" at bounding box center [699, 400] width 325 height 66
type input "14"
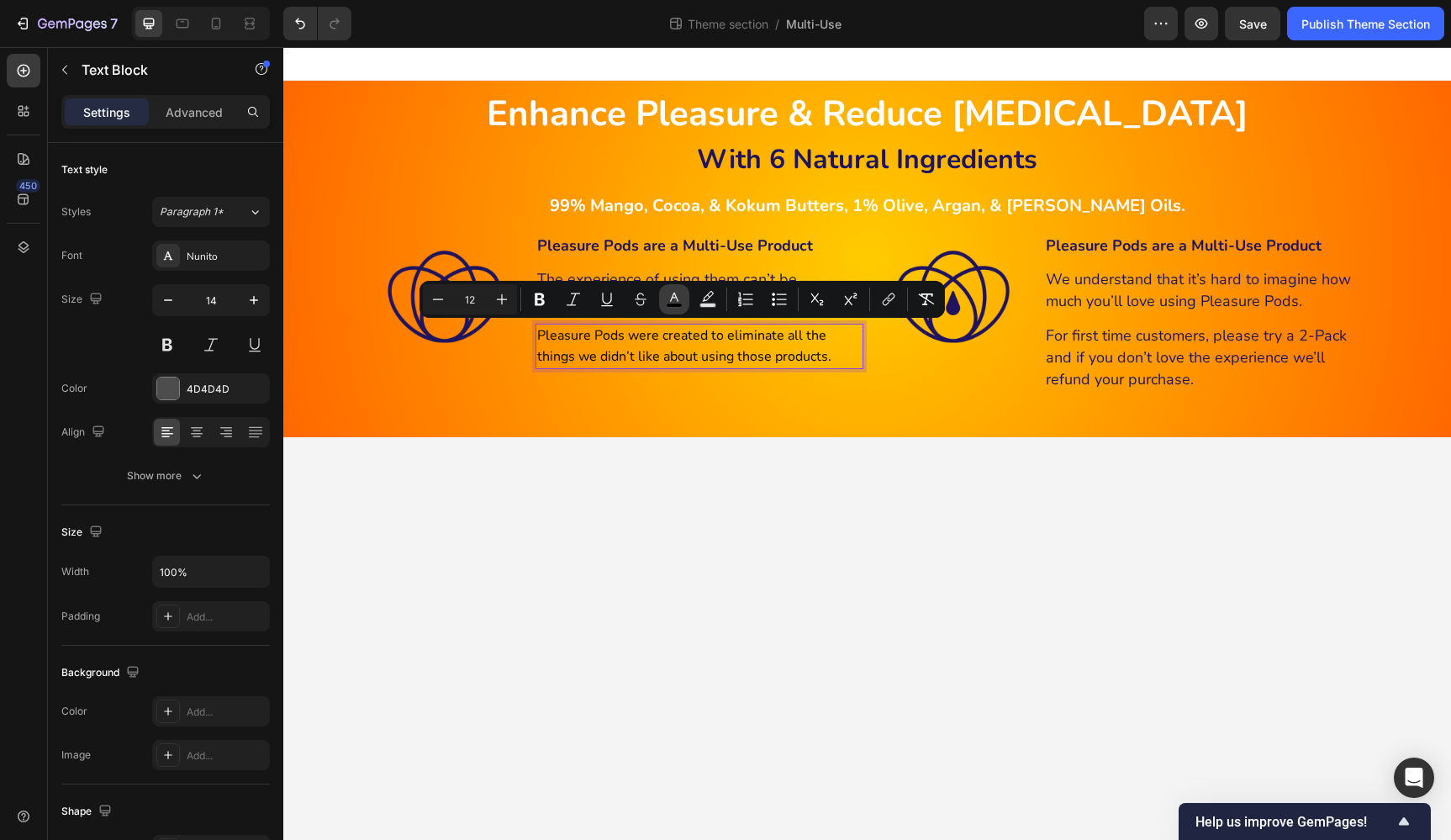
click at [682, 295] on icon "Editor contextual toolbar" at bounding box center [675, 299] width 17 height 17
type input "00000B"
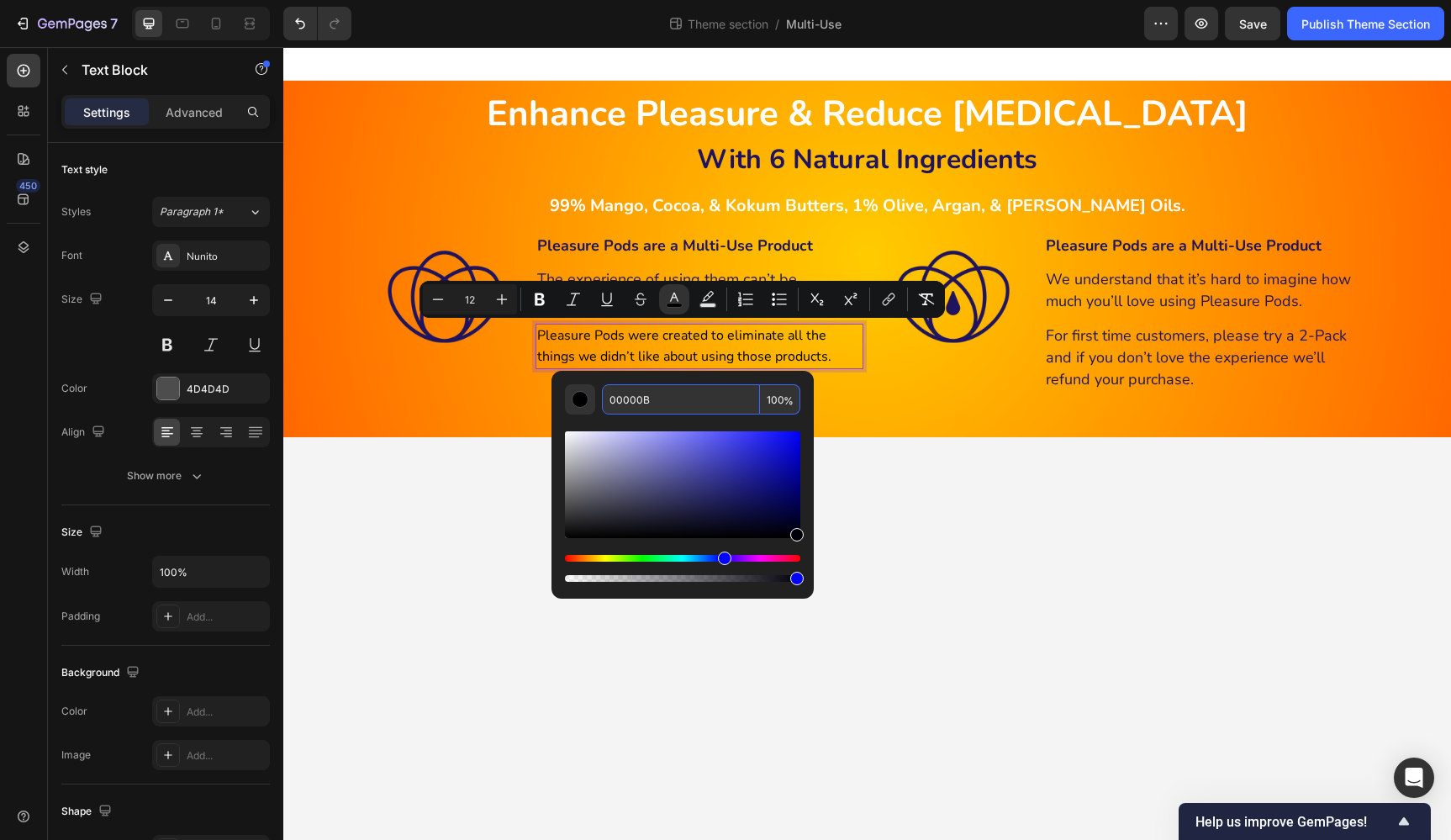
click at [679, 396] on input "00000B" at bounding box center [681, 399] width 158 height 31
paste input "20145F"
type input "20145F"
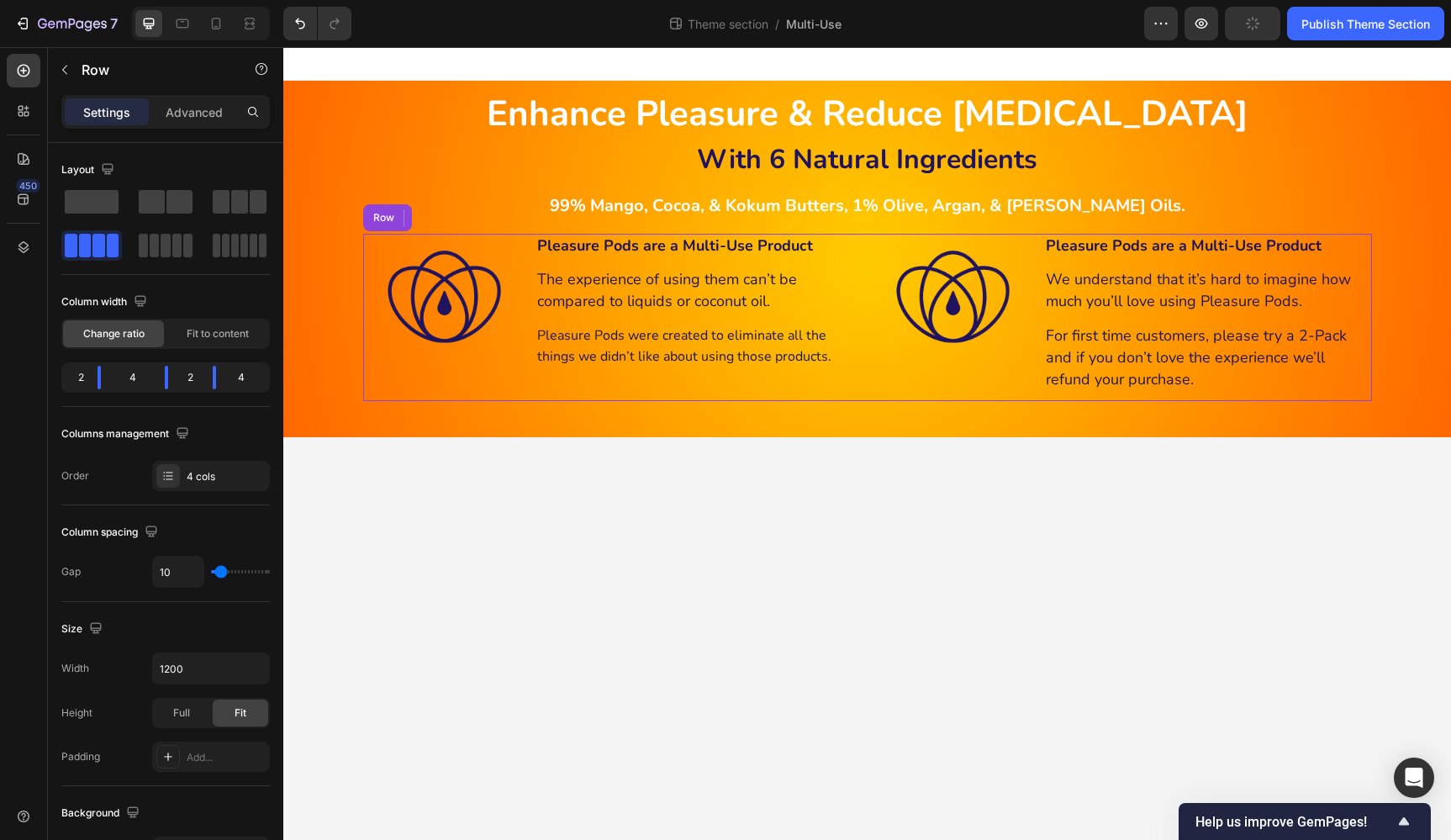
click at [879, 387] on div "Image" at bounding box center [953, 317] width 164 height 167
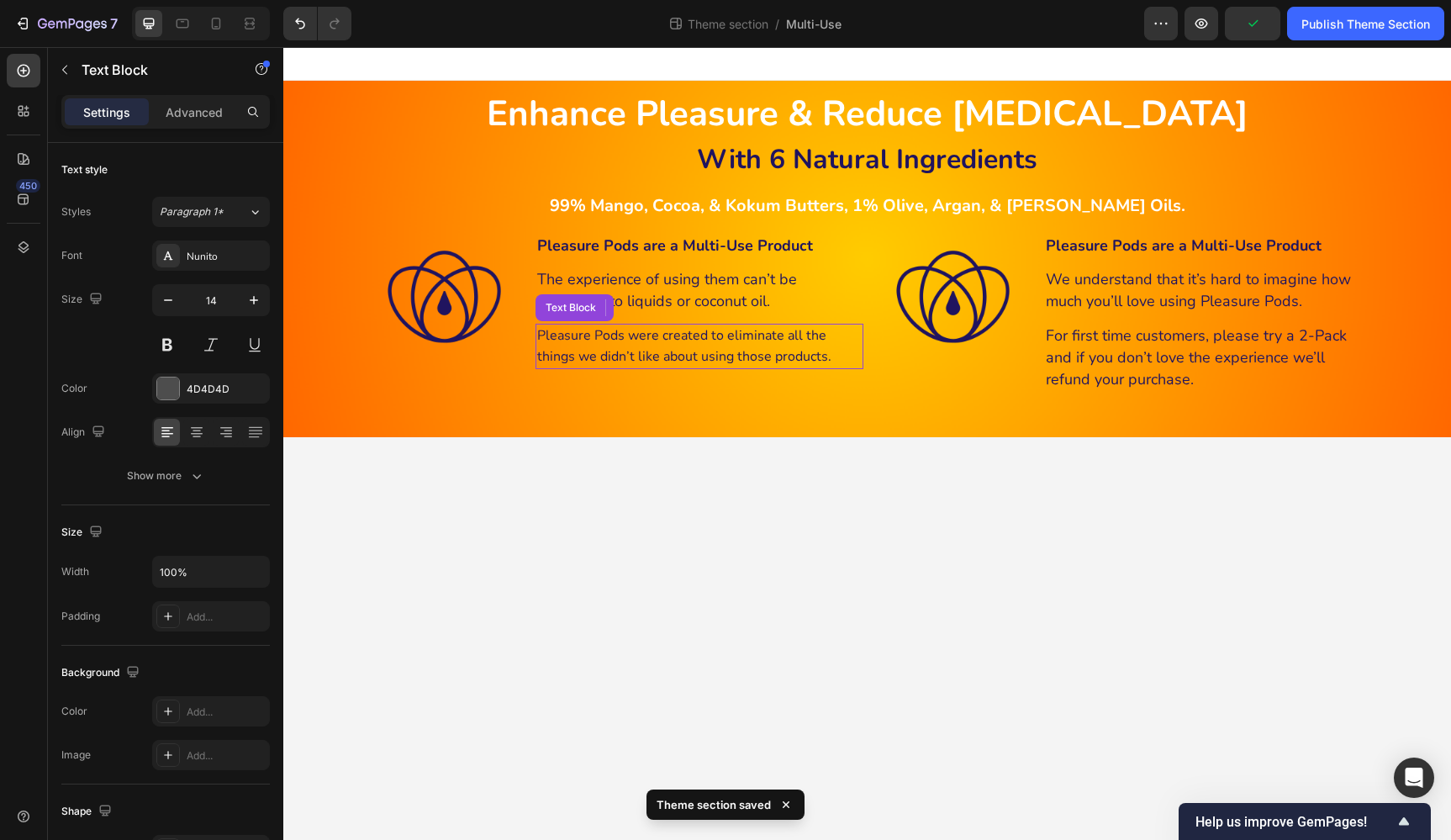
click at [779, 343] on p "Pleasure Pods were created to eliminate all the things we didn’t like about usi…" at bounding box center [699, 346] width 325 height 42
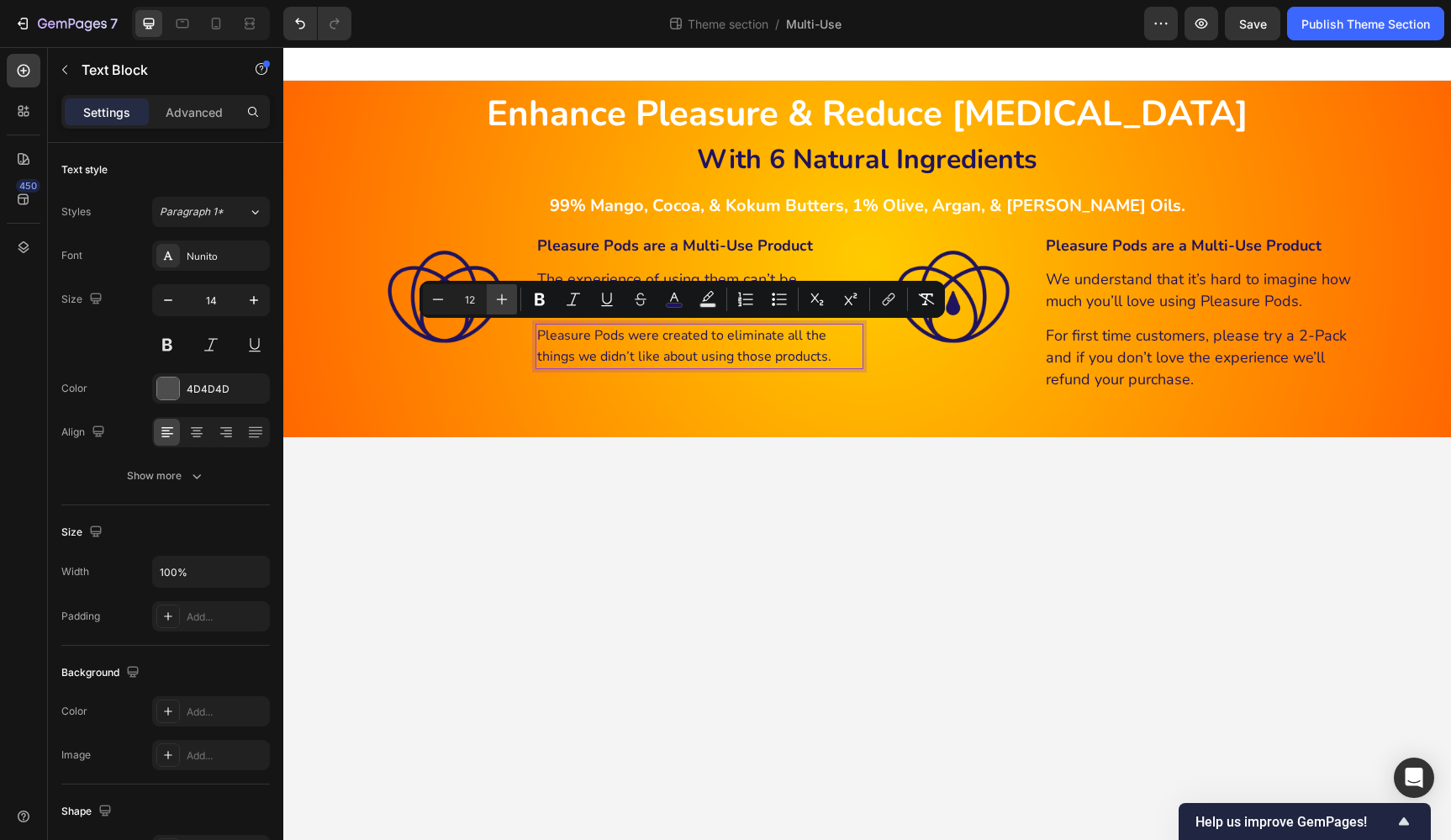
click at [511, 300] on button "Plus" at bounding box center [502, 299] width 31 height 31
click at [510, 300] on icon "Editor contextual toolbar" at bounding box center [502, 299] width 17 height 17
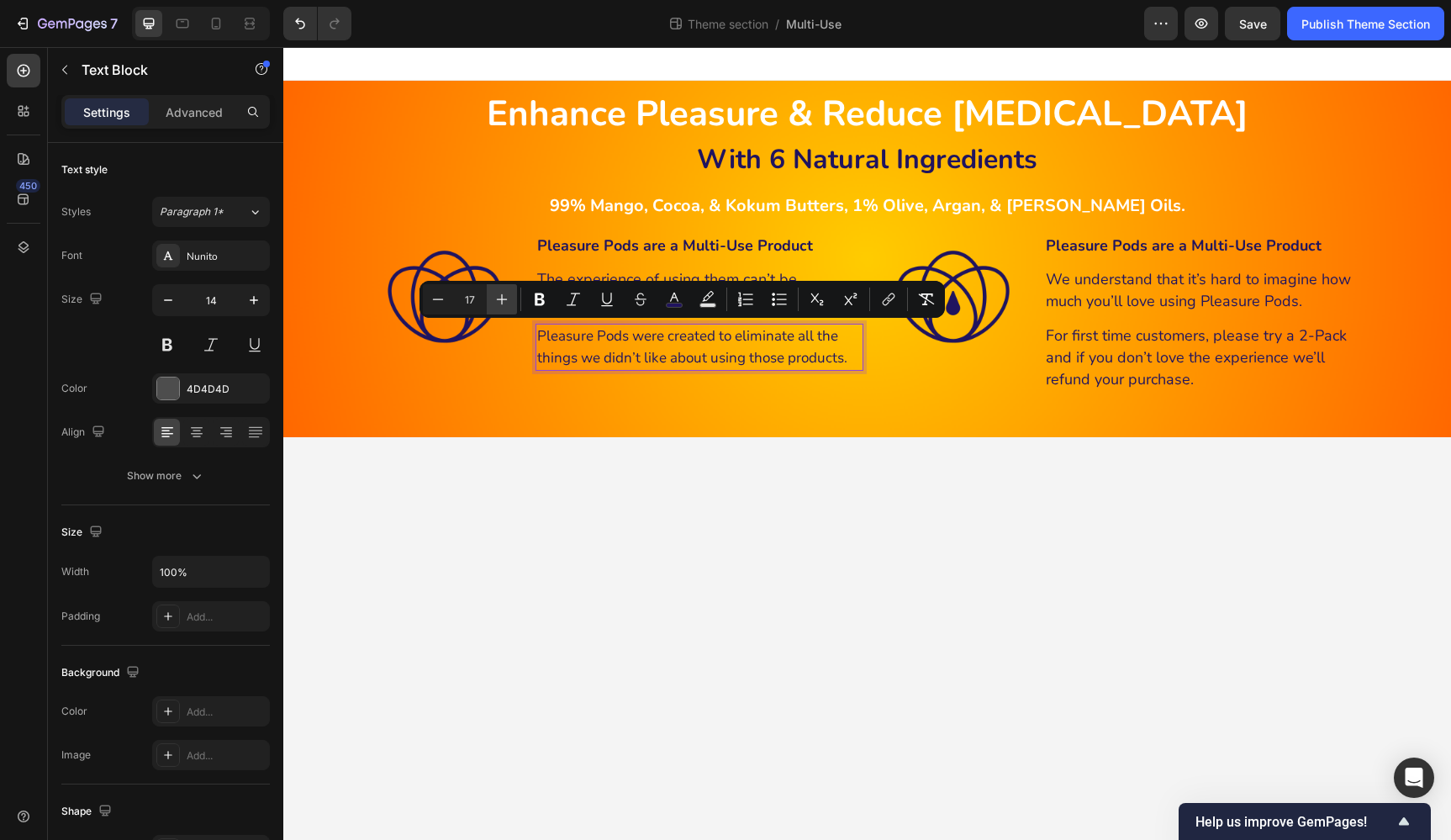
click at [510, 300] on icon "Editor contextual toolbar" at bounding box center [502, 299] width 17 height 17
type input "18"
click at [734, 355] on span "Pleasure Pods were created to eliminate all the things we didn’t like about usi…" at bounding box center [698, 357] width 324 height 64
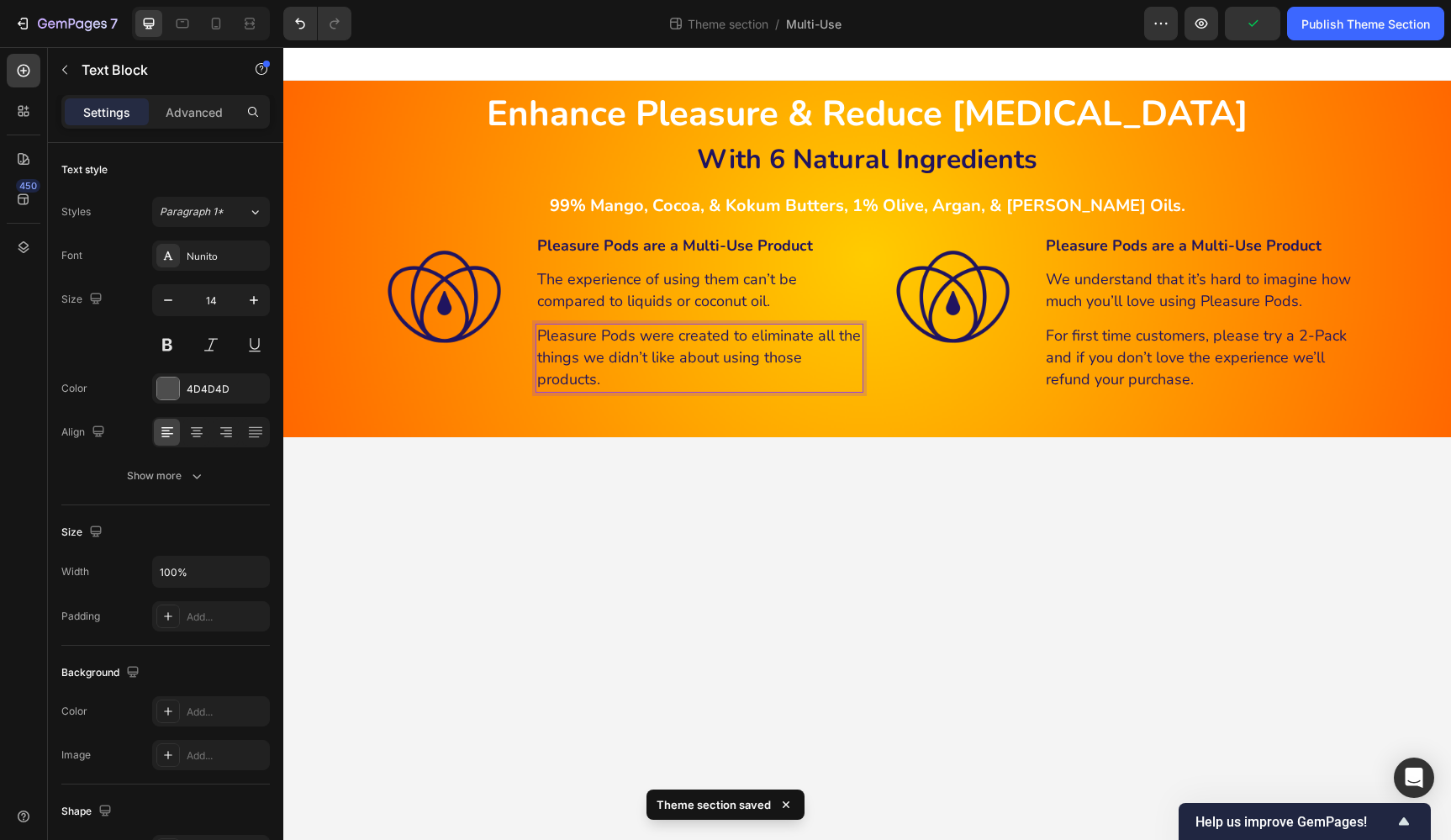
click at [781, 336] on span "Pleasure Pods were created to eliminate all the things we didn’t like about usi…" at bounding box center [698, 357] width 324 height 64
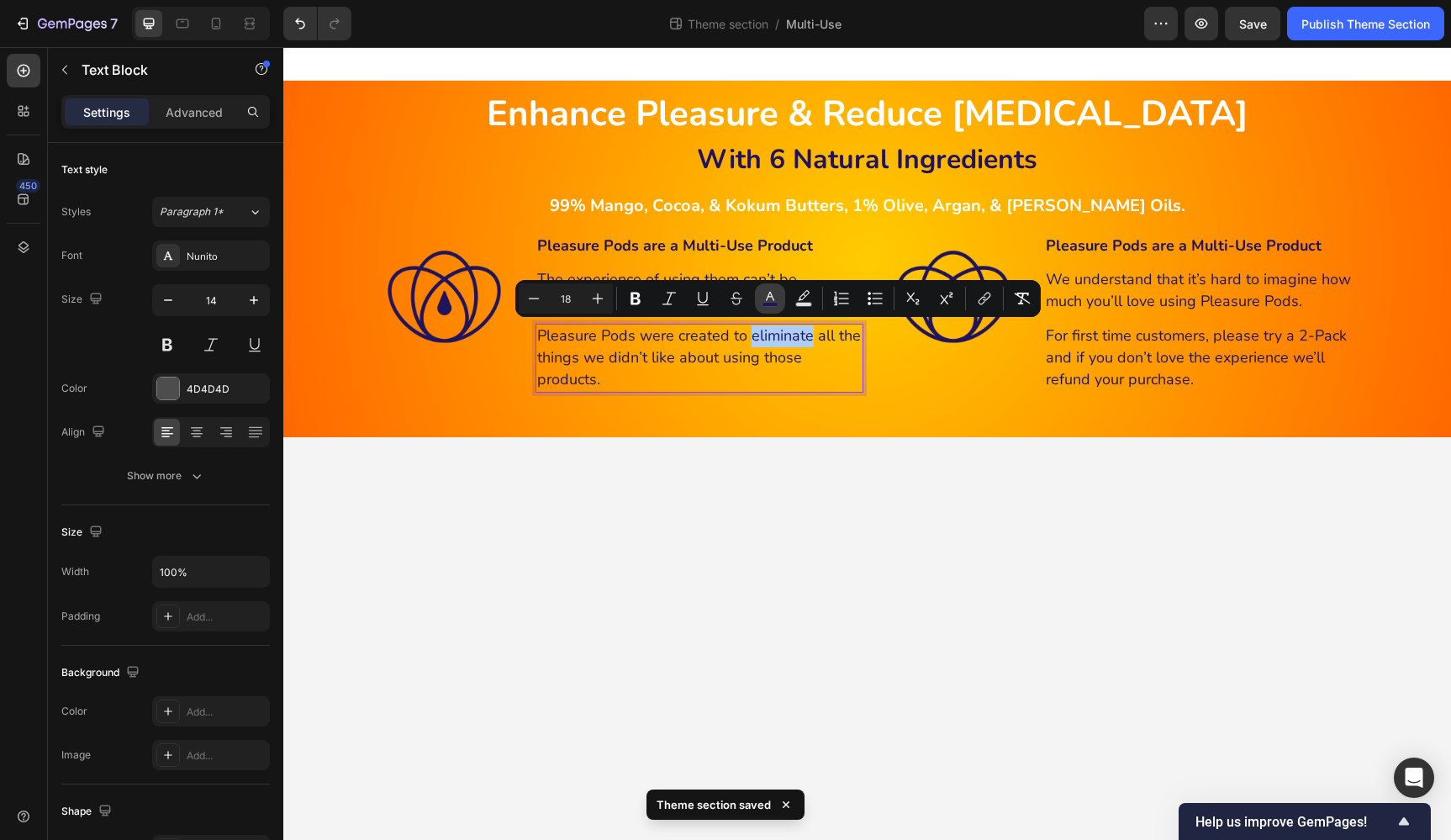
click at [772, 301] on icon "Editor contextual toolbar" at bounding box center [771, 298] width 17 height 17
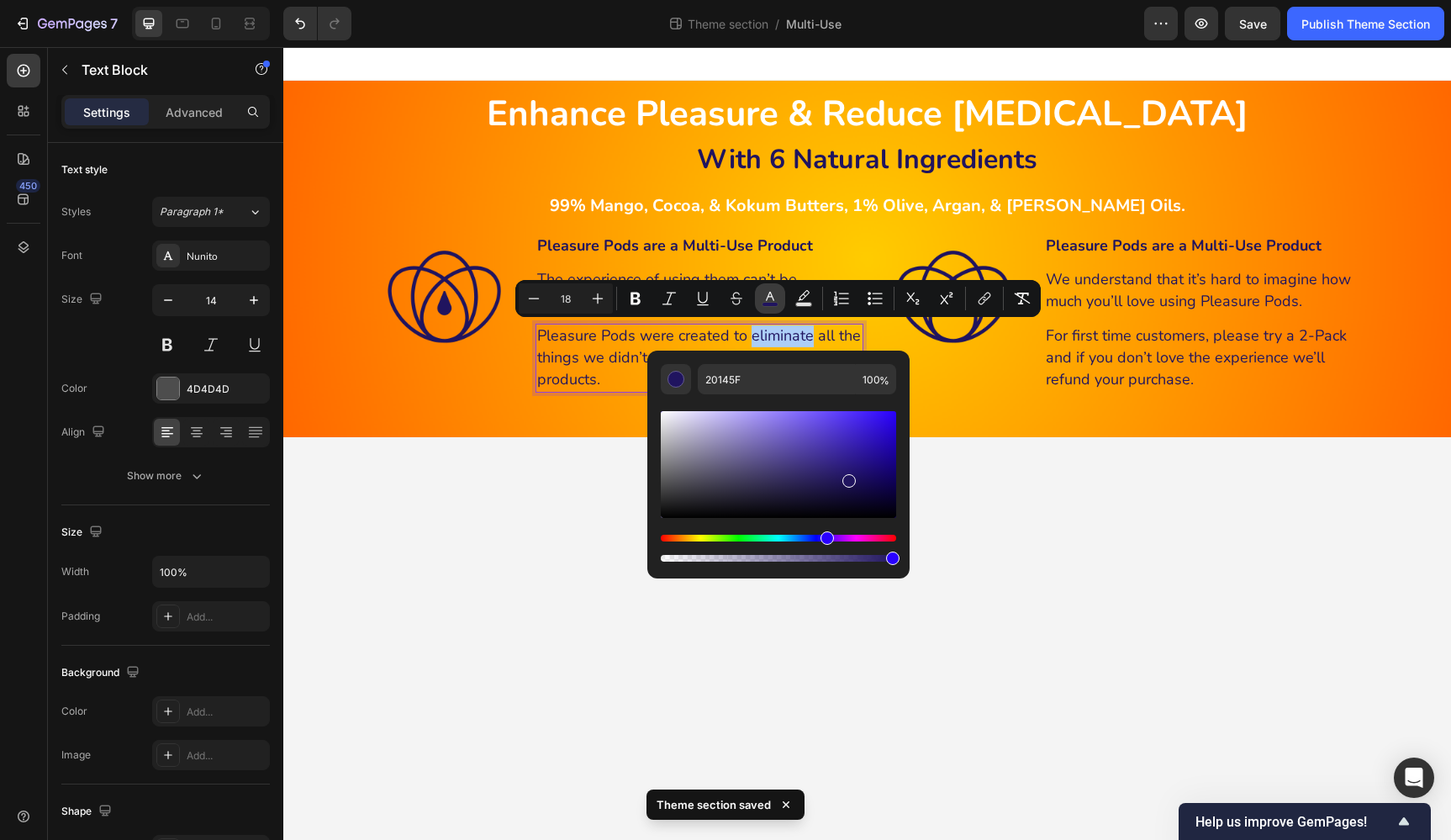
click at [772, 301] on icon "Editor contextual toolbar" at bounding box center [771, 298] width 17 height 17
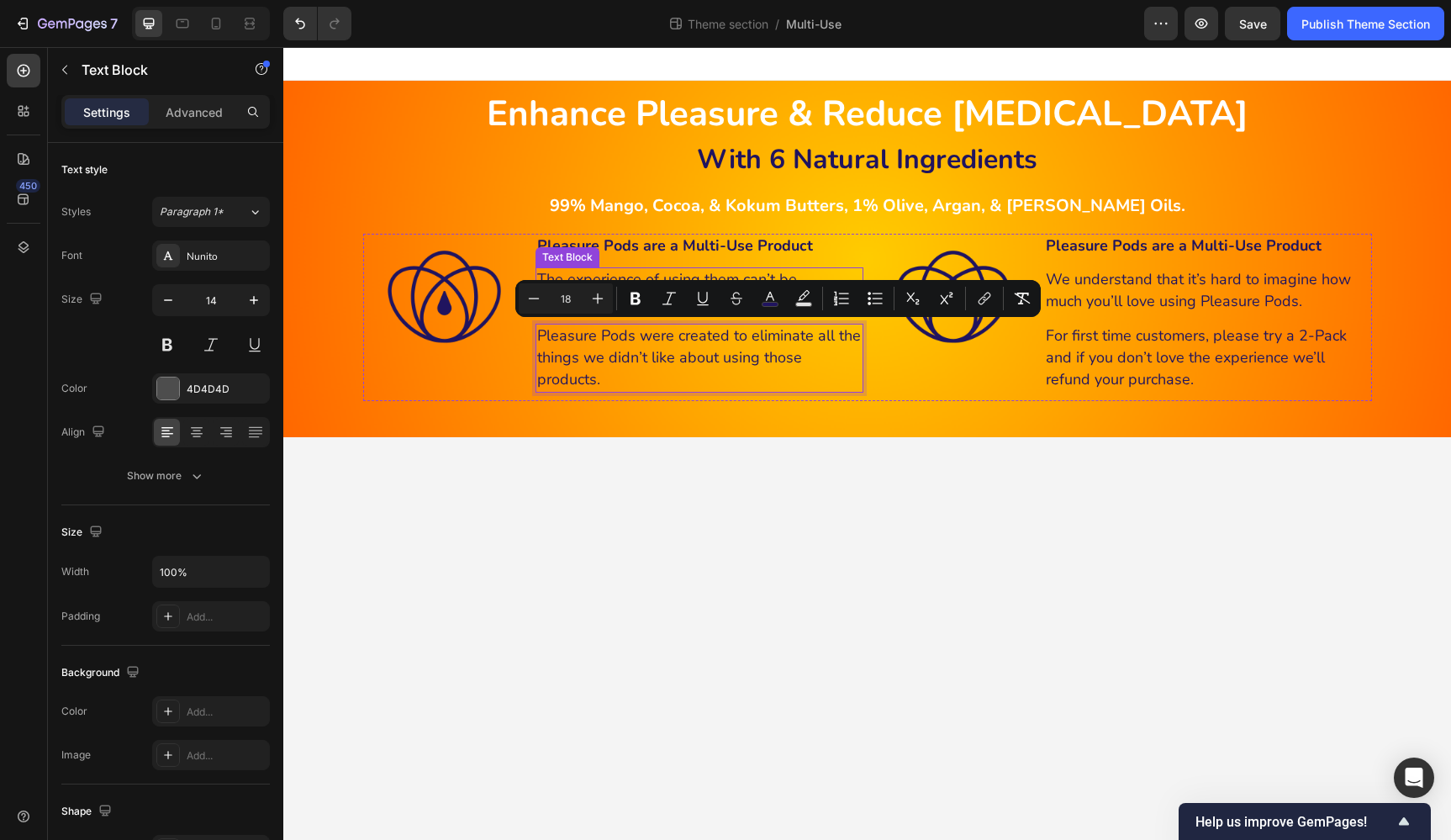
click at [761, 271] on span "The experience of using them can’t be compared to liquids or coconut oil." at bounding box center [667, 290] width 260 height 42
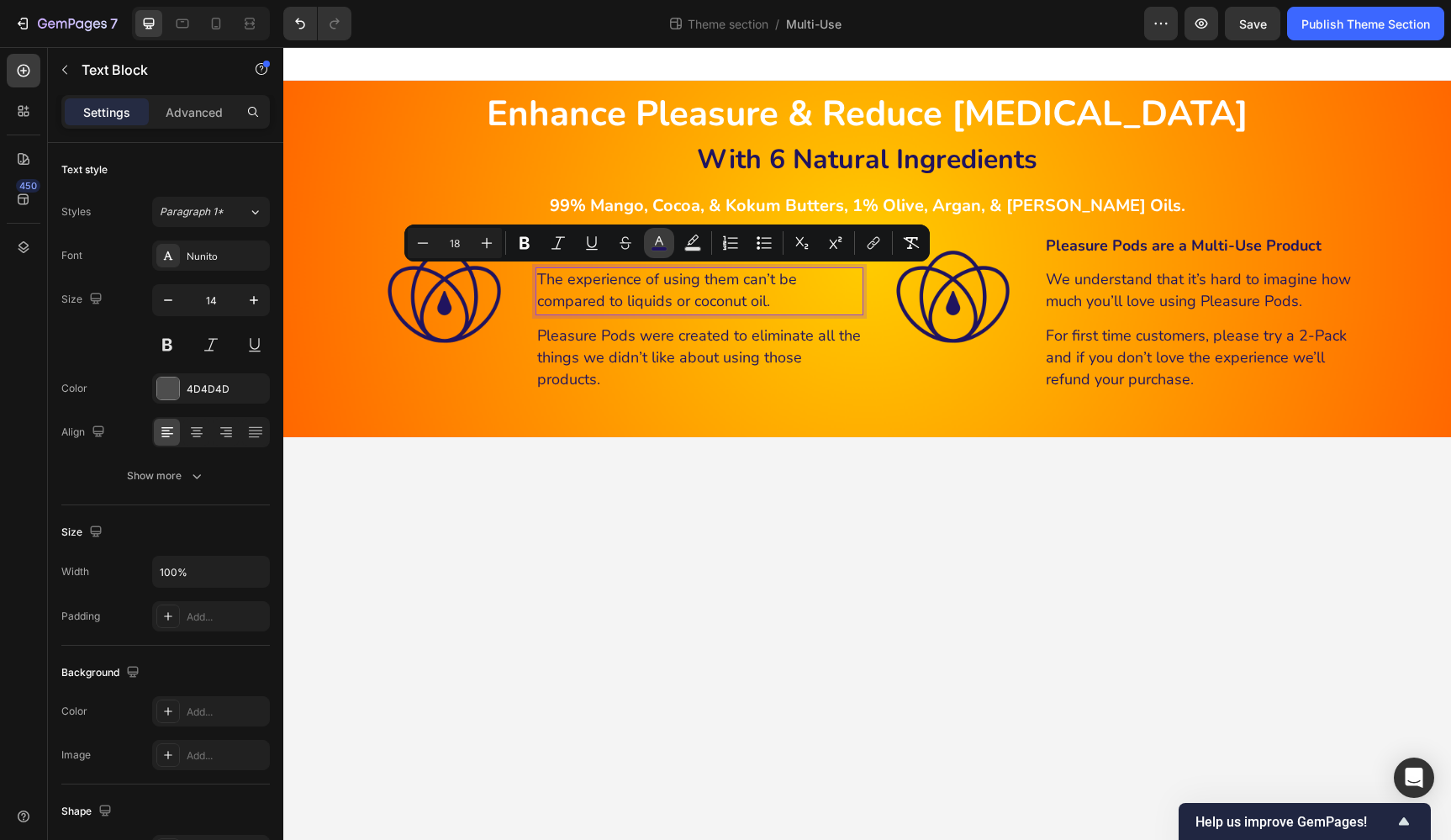
click at [658, 248] on rect "Editor contextual toolbar" at bounding box center [659, 249] width 16 height 4
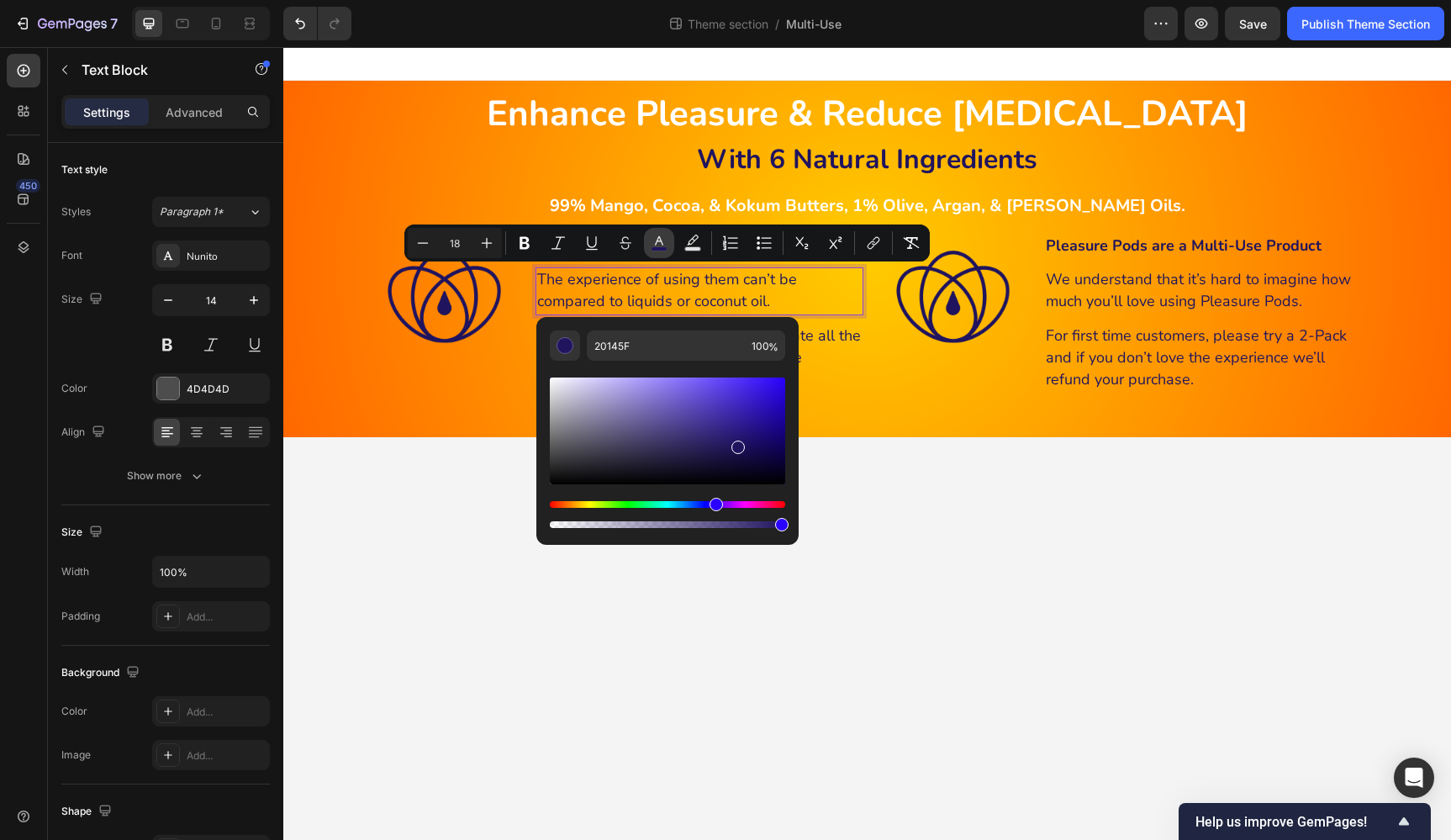
click at [658, 248] on rect "Editor contextual toolbar" at bounding box center [659, 249] width 16 height 4
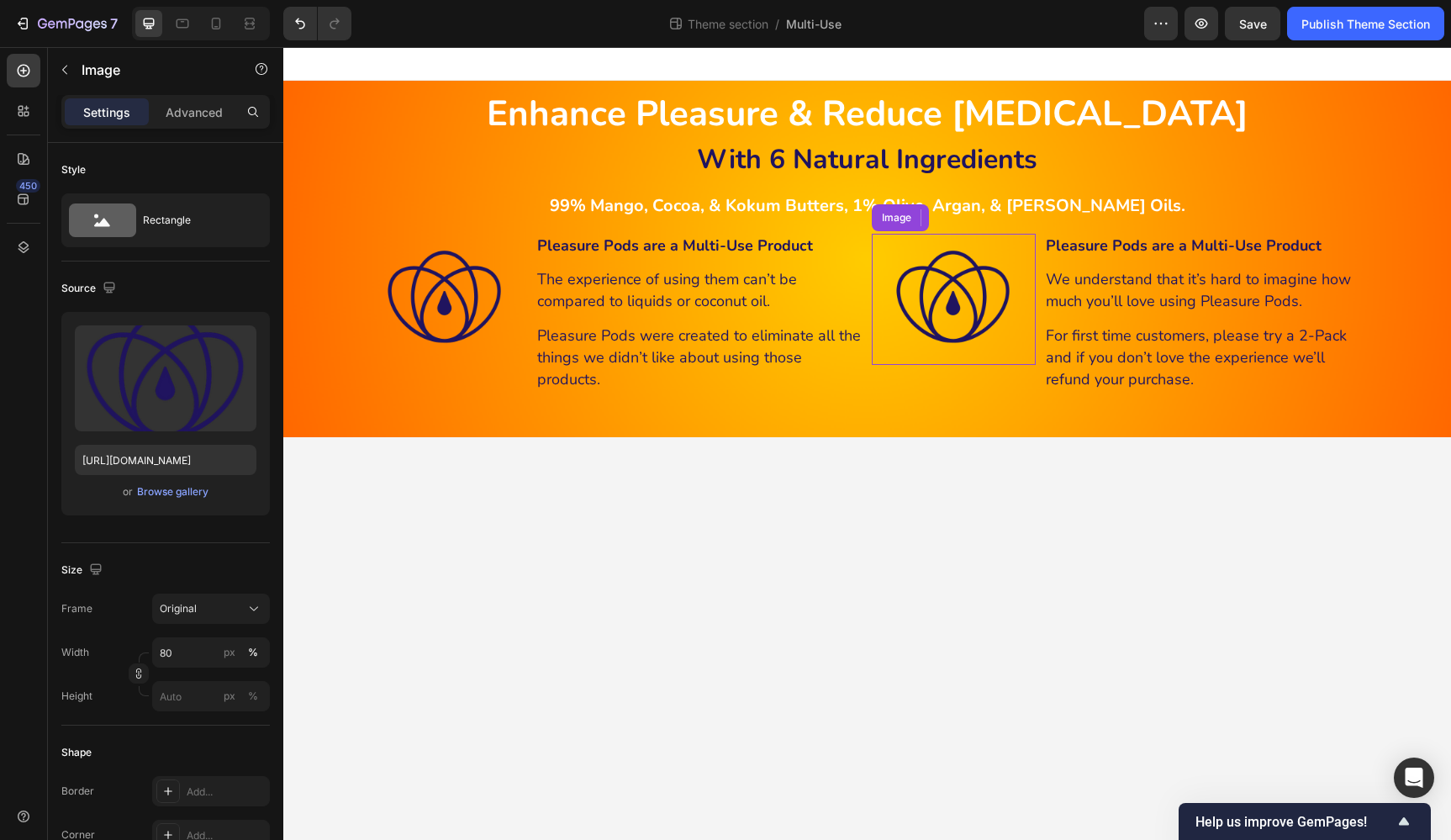
click at [911, 351] on img at bounding box center [953, 299] width 131 height 131
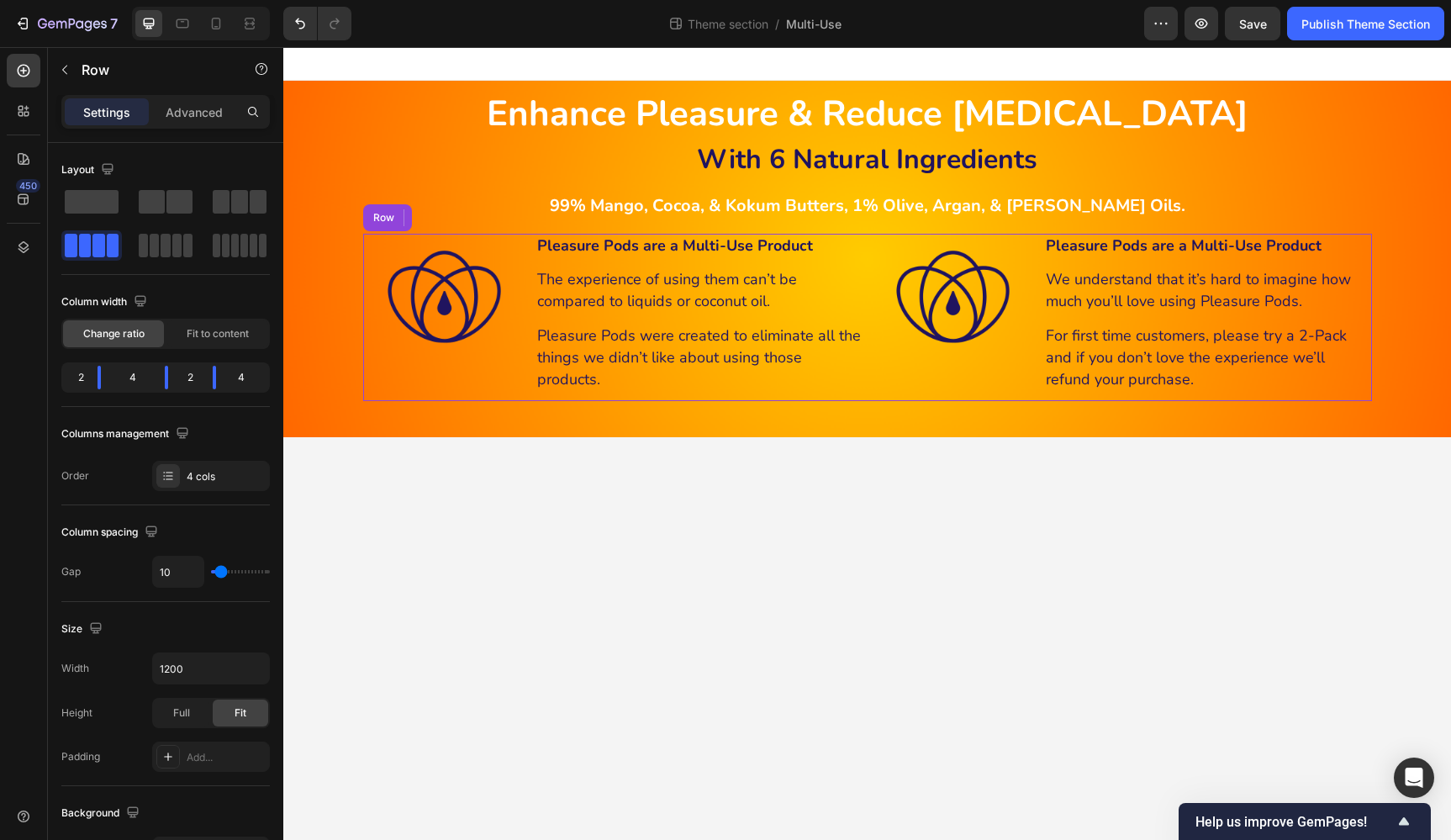
click at [895, 375] on div "Image 10" at bounding box center [953, 317] width 164 height 167
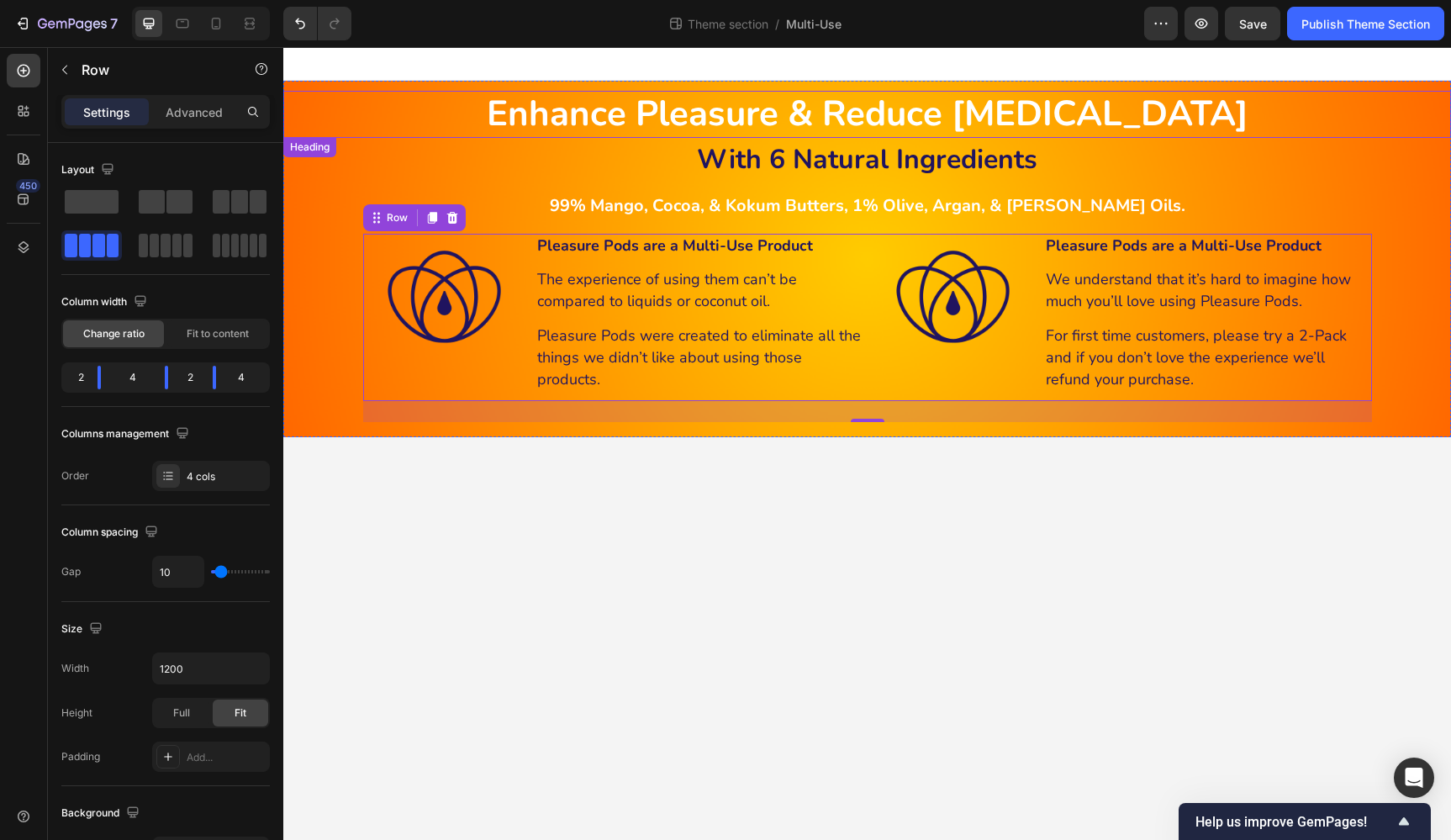
click at [949, 119] on strong "Enhance Pleasure & Reduce Dryness" at bounding box center [867, 114] width 762 height 48
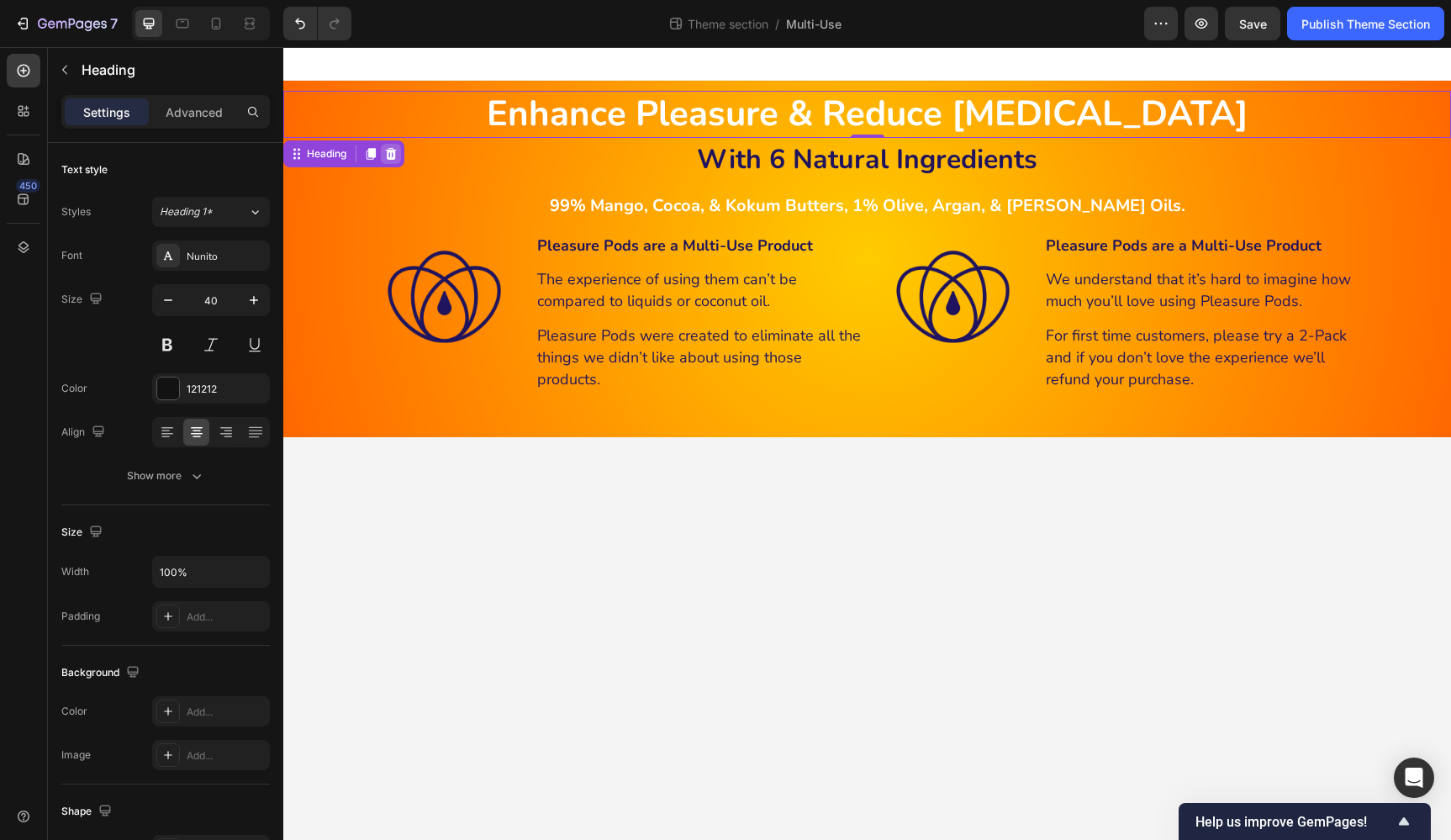
click at [392, 149] on icon at bounding box center [391, 154] width 11 height 12
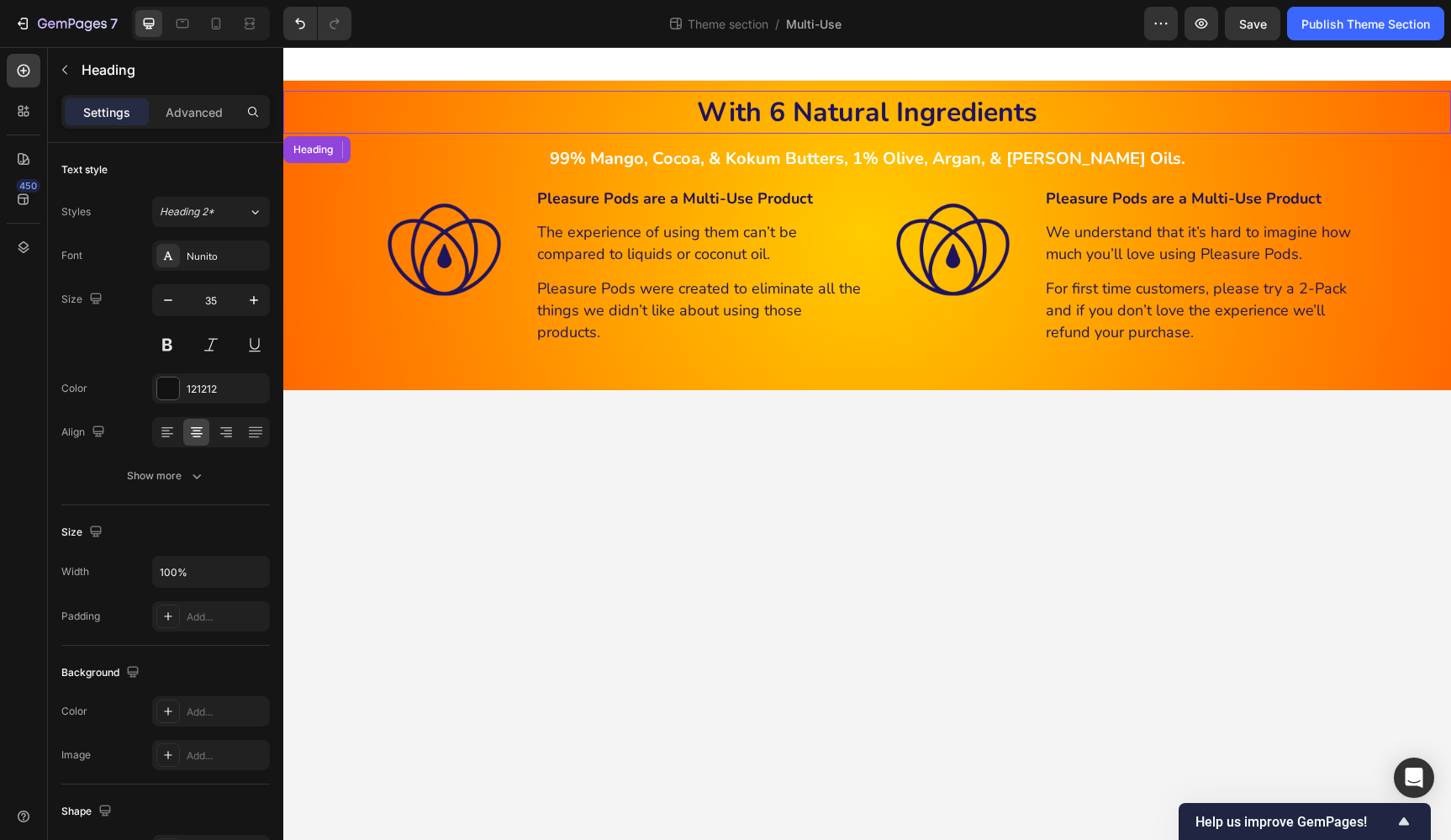
click at [891, 115] on strong "With 6 Natural Ingredients" at bounding box center [867, 112] width 341 height 37
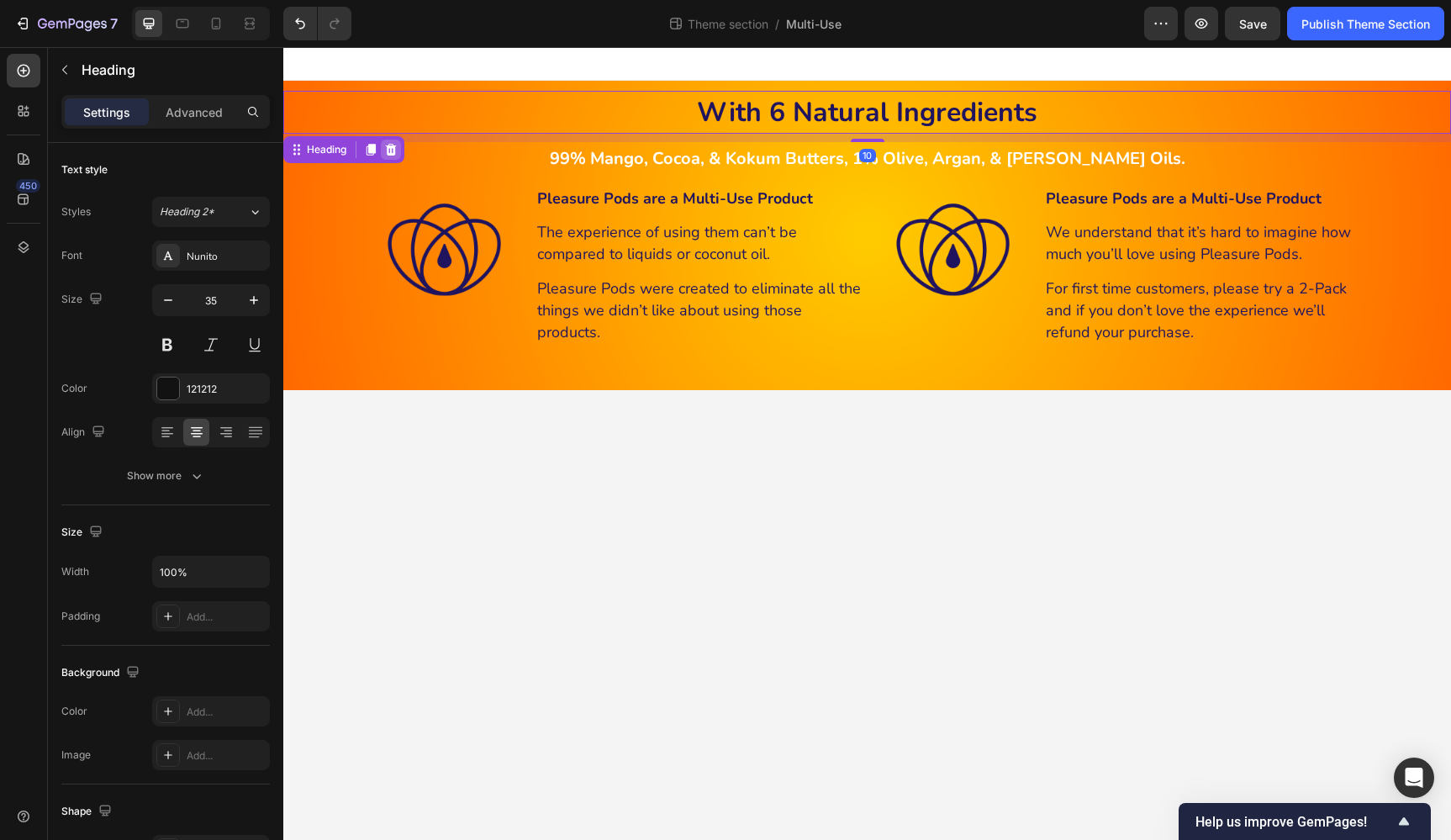
click at [394, 151] on icon at bounding box center [391, 149] width 11 height 12
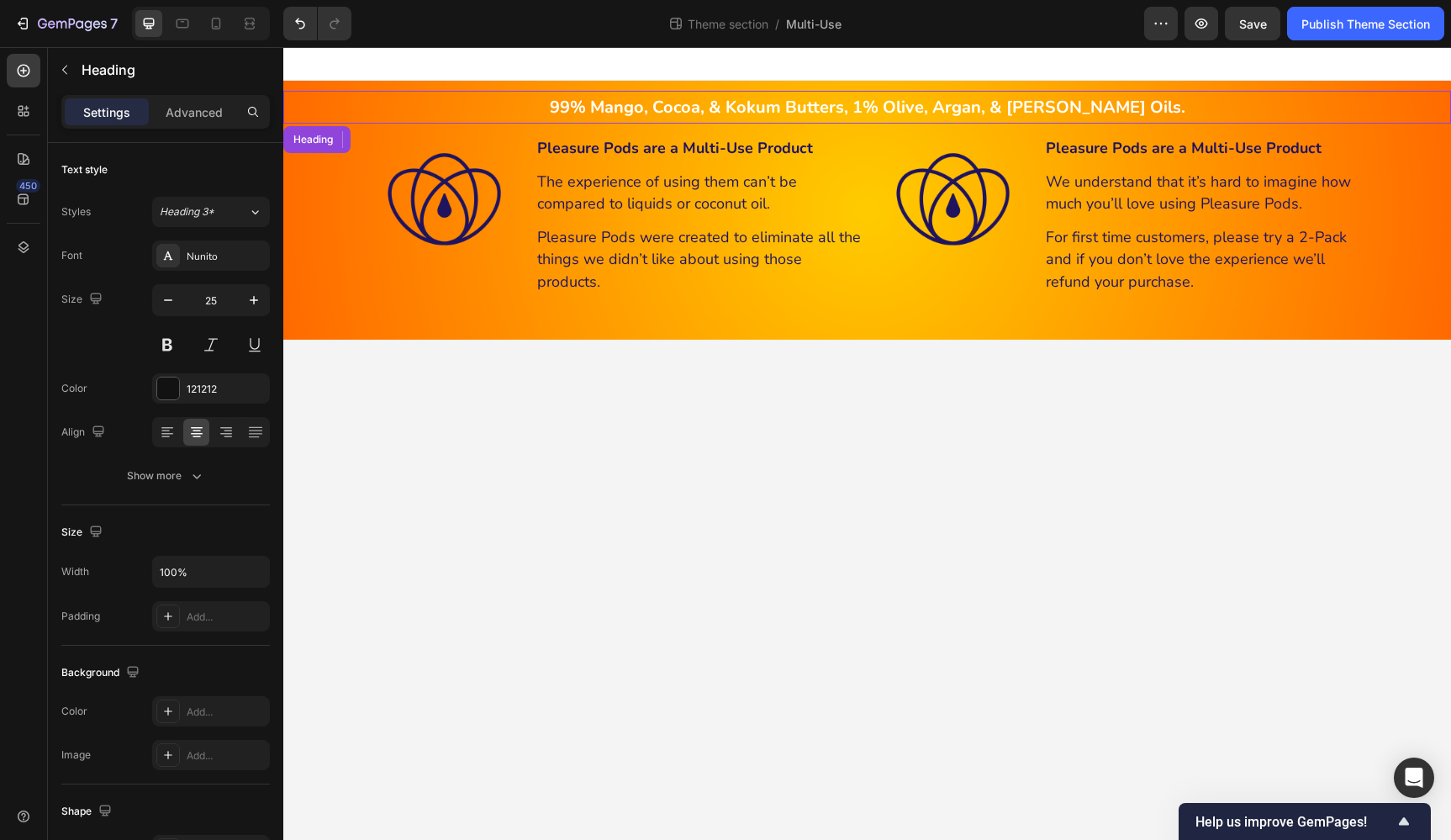
click at [844, 105] on strong "99% Mango, Cocoa, & Kokum Butters, 1% Olive, Argan, & [PERSON_NAME] Oils." at bounding box center [867, 107] width 635 height 23
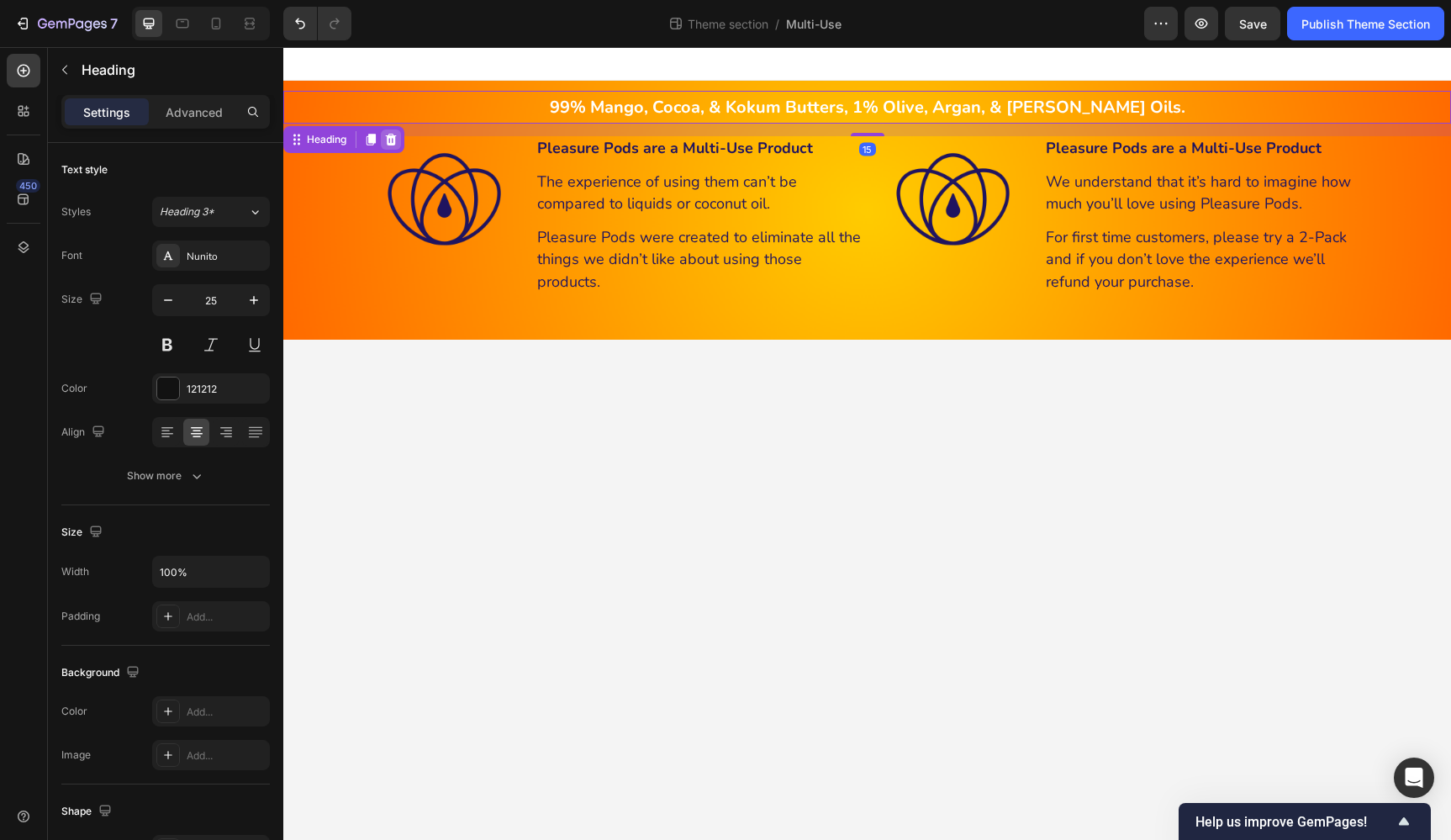
click at [395, 132] on icon at bounding box center [391, 139] width 14 height 14
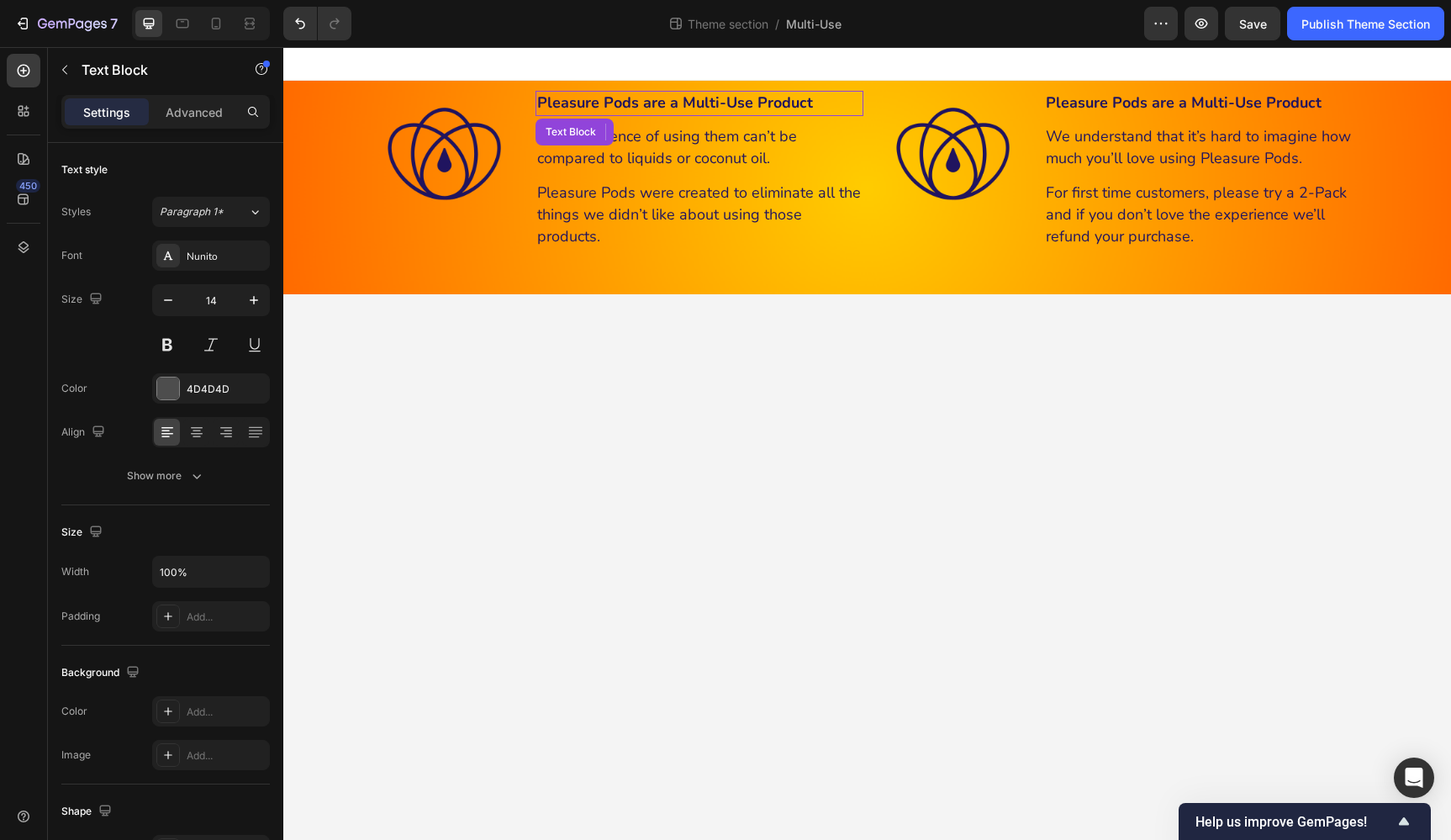
click at [750, 101] on strong "Pleasure Pods are a Multi-Use Product" at bounding box center [675, 103] width 276 height 20
click at [1047, 105] on strong "Pleasure Pods are a Multi-Use Product" at bounding box center [1183, 103] width 276 height 20
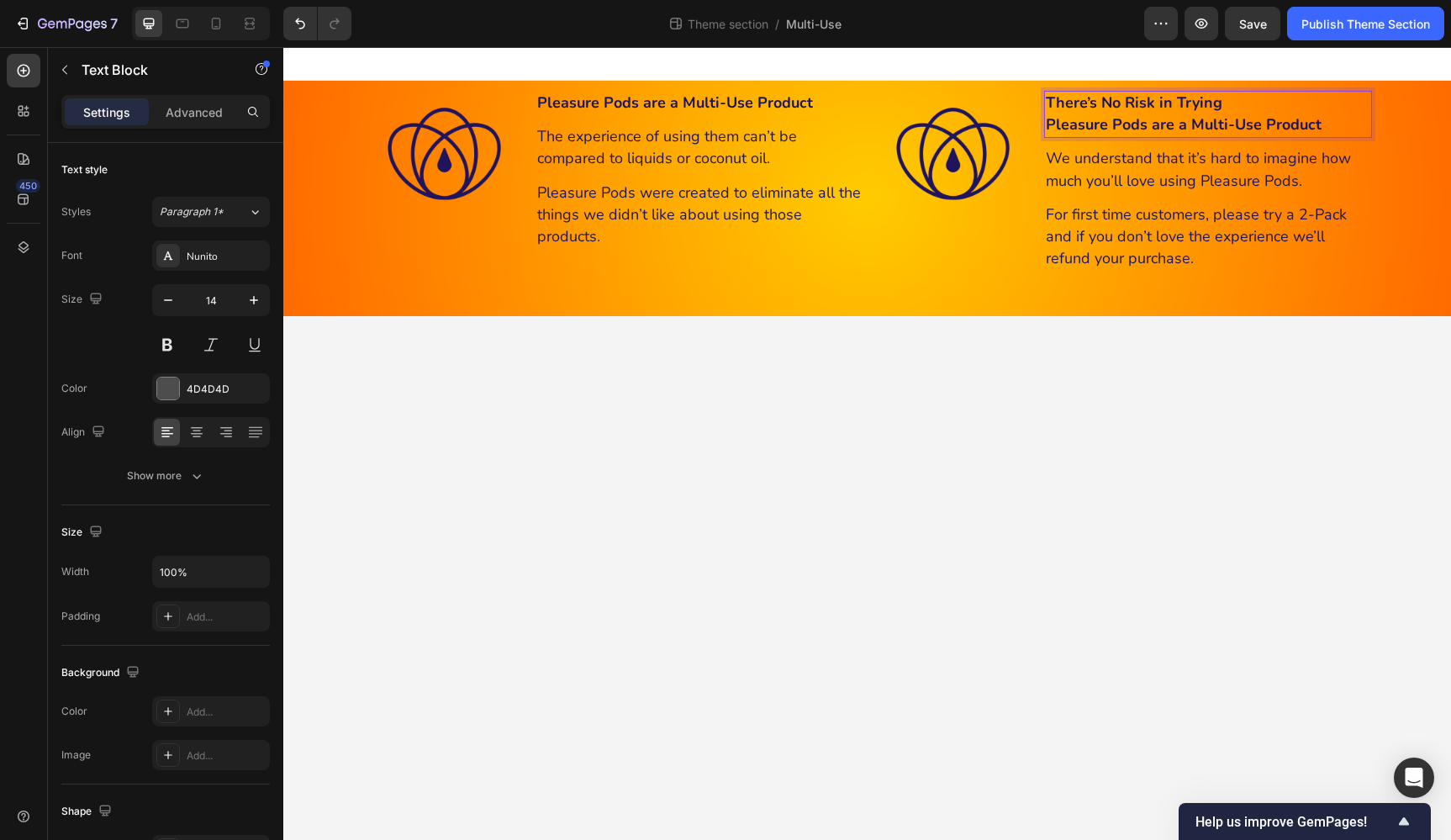
click at [1203, 127] on strong "Pleasure Pods are a Multi-Use Product" at bounding box center [1183, 125] width 276 height 20
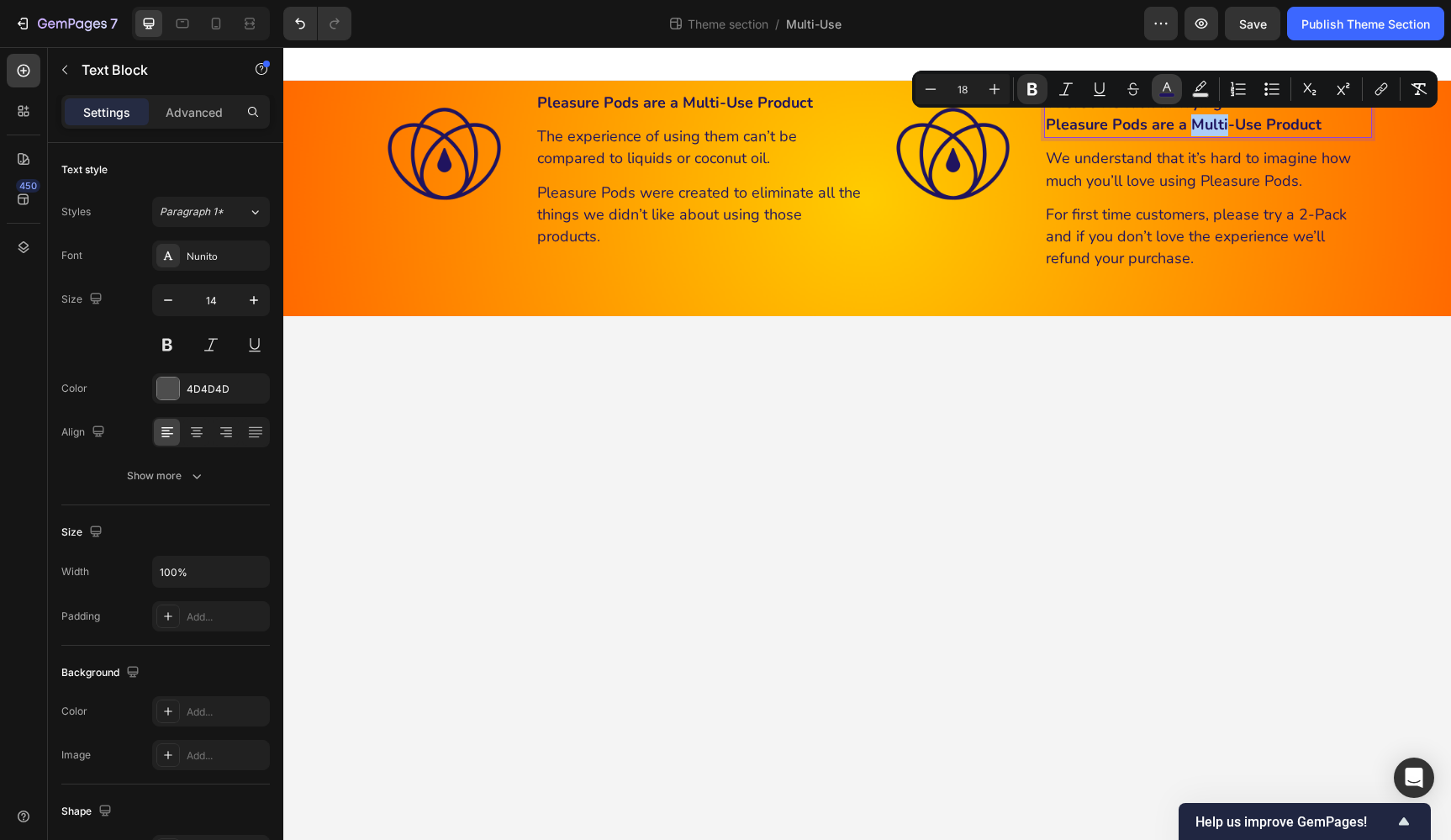
click at [1170, 90] on icon "Editor contextual toolbar" at bounding box center [1167, 87] width 8 height 9
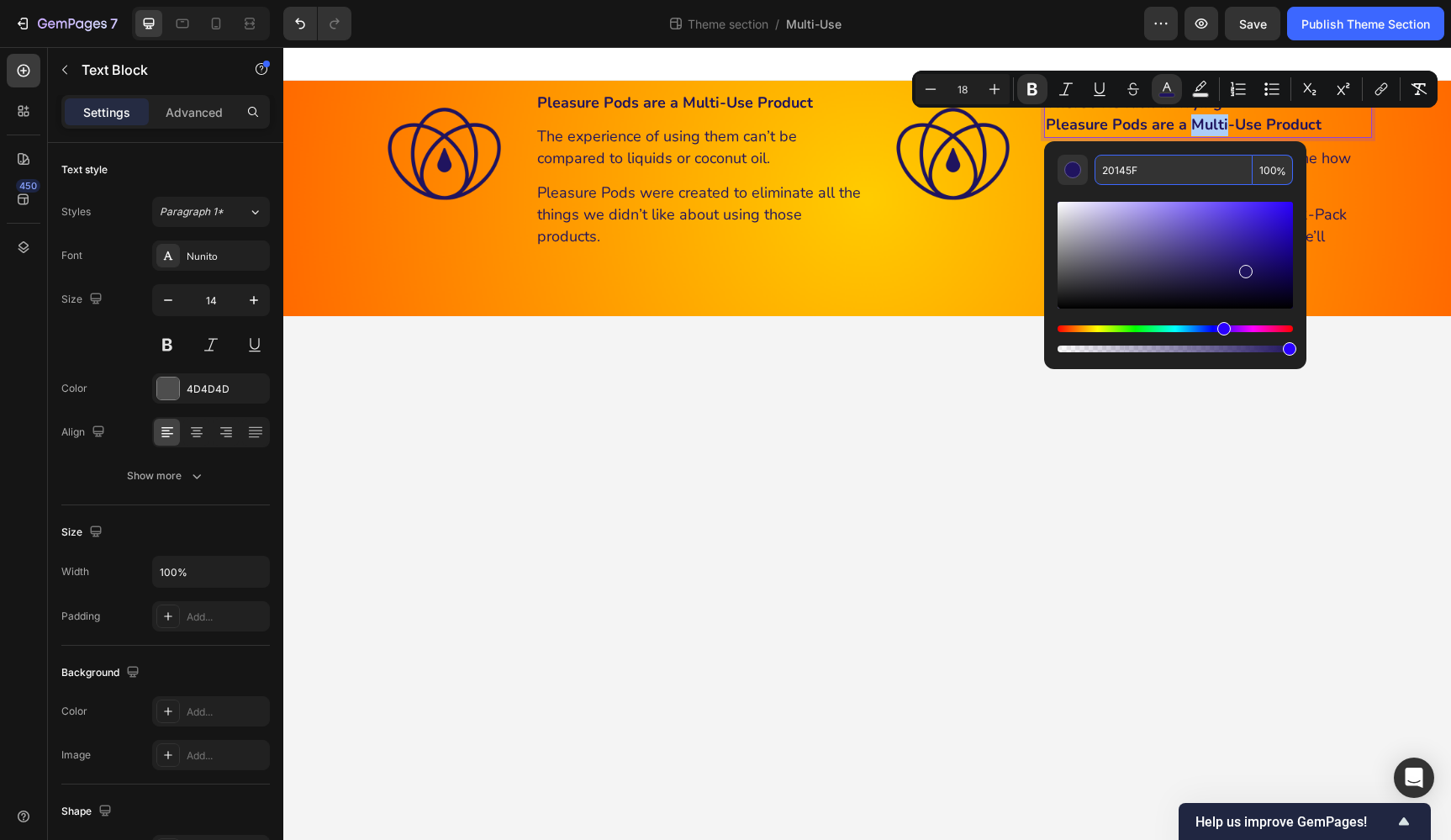
click at [1194, 168] on input "20145F" at bounding box center [1173, 170] width 158 height 31
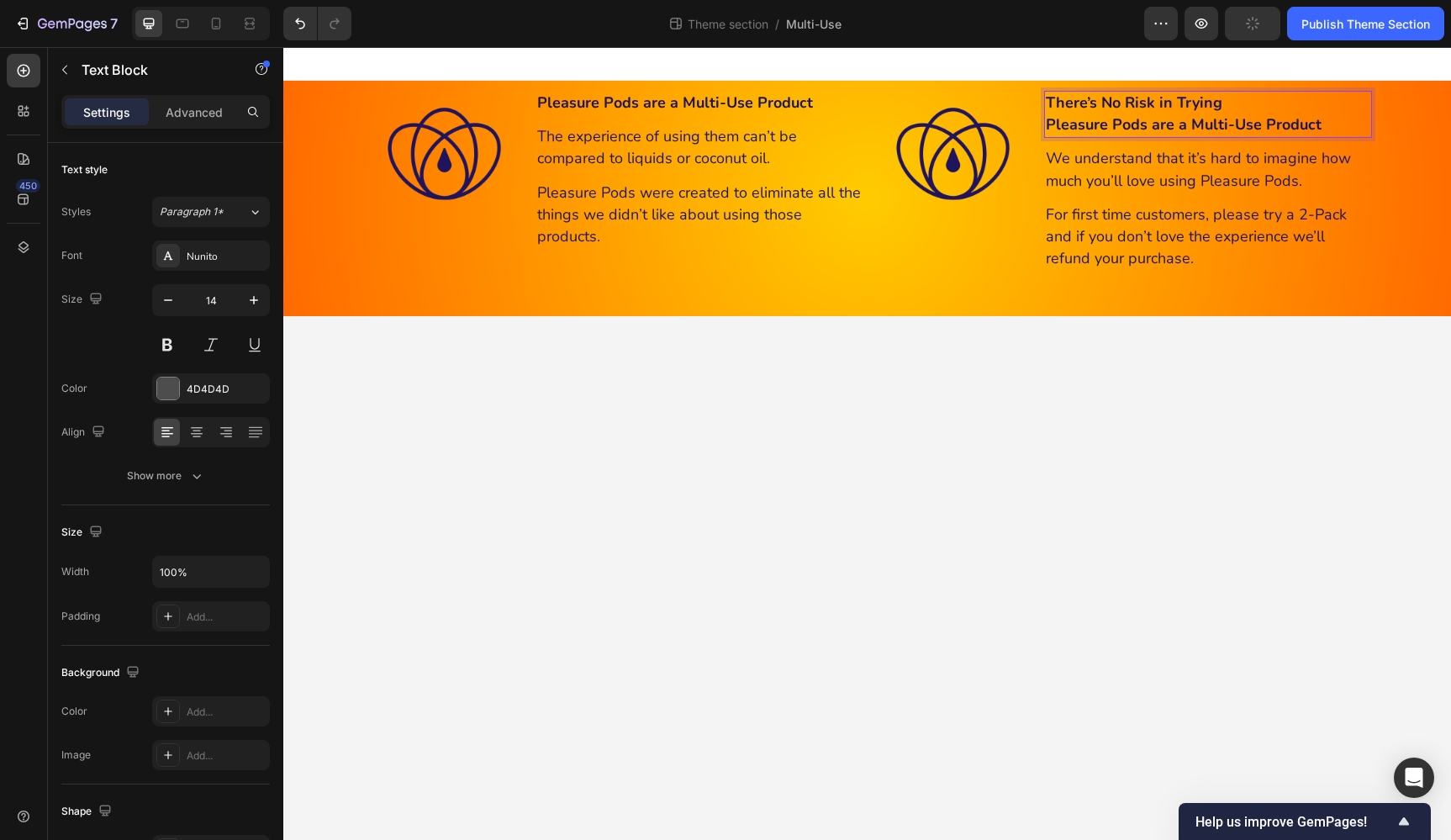
click at [1166, 123] on strong "Pleasure Pods are a Multi-Use Product" at bounding box center [1183, 125] width 276 height 20
click at [1228, 106] on p "There’s No Risk in Trying" at bounding box center [1208, 104] width 325 height 22
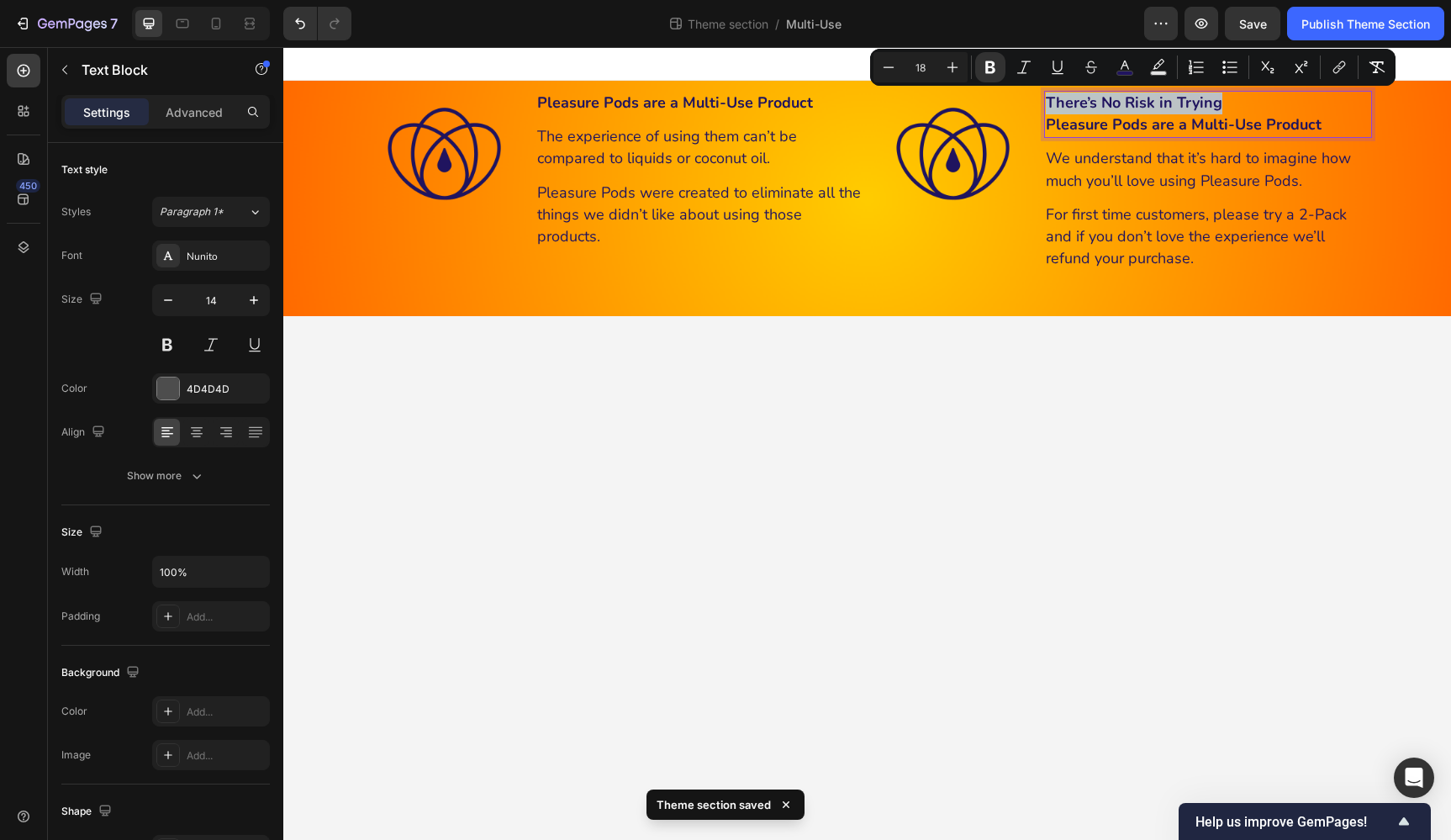
drag, startPoint x: 1228, startPoint y: 105, endPoint x: 1052, endPoint y: 104, distance: 176.0
click at [1052, 104] on p "There’s No Risk in Trying" at bounding box center [1208, 104] width 325 height 22
click at [1121, 71] on rect "Editor contextual toolbar" at bounding box center [1125, 73] width 16 height 4
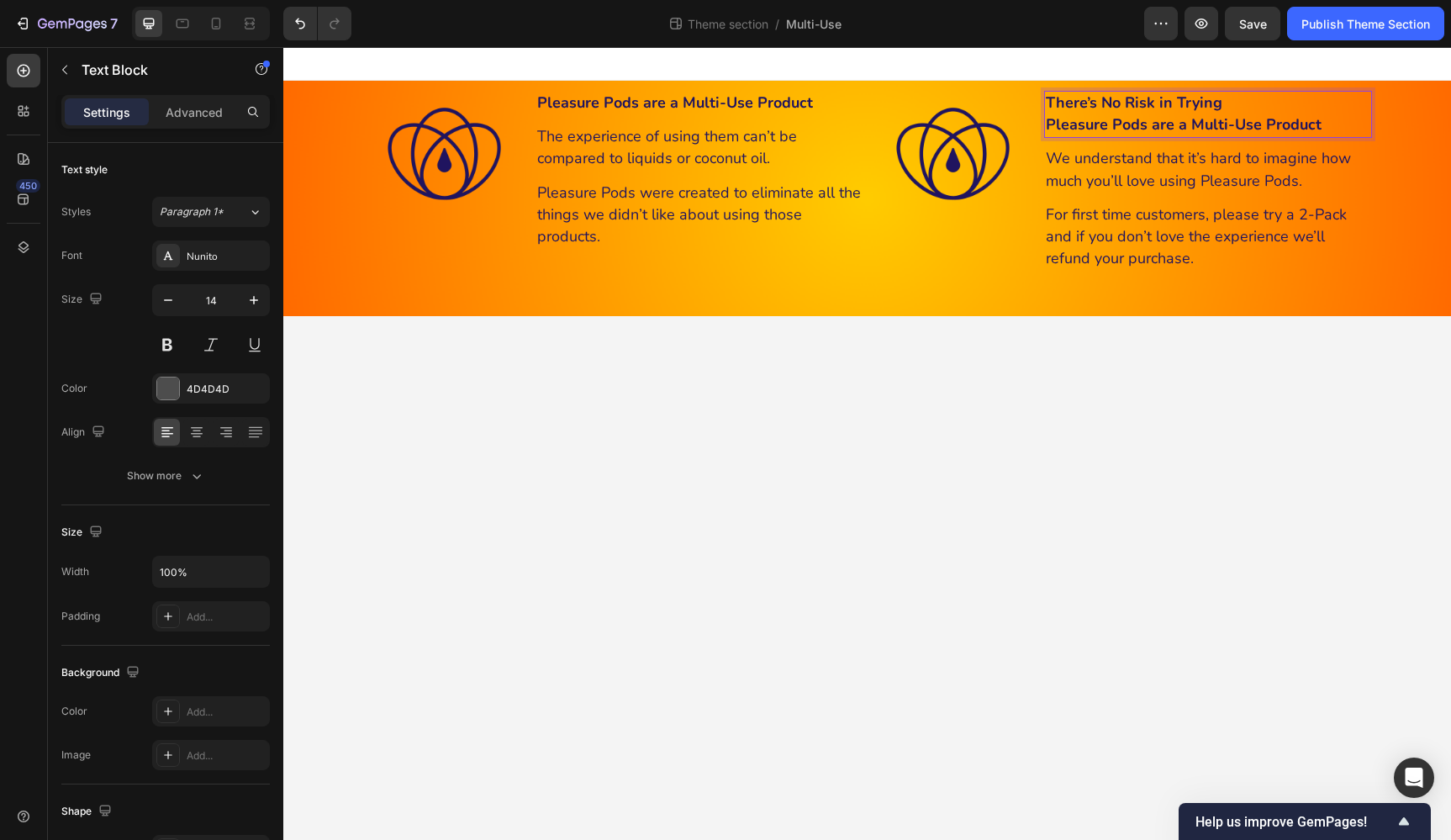
click at [1299, 118] on strong "Pleasure Pods are a Multi-Use Product" at bounding box center [1183, 125] width 276 height 20
click at [1135, 104] on strong "There’s No Risk in Trying" at bounding box center [1134, 103] width 177 height 20
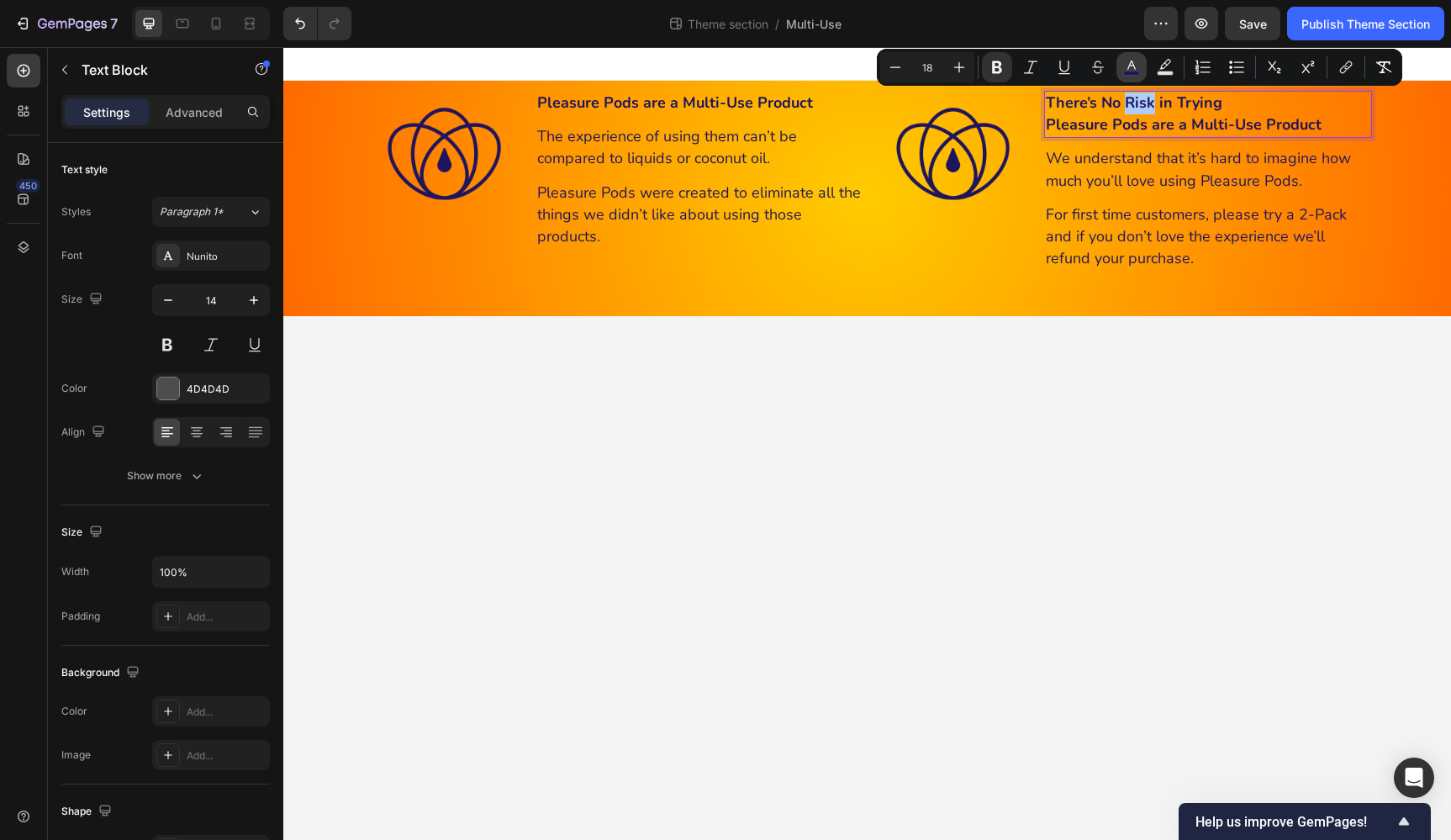
click at [1131, 76] on button "color" at bounding box center [1132, 67] width 31 height 31
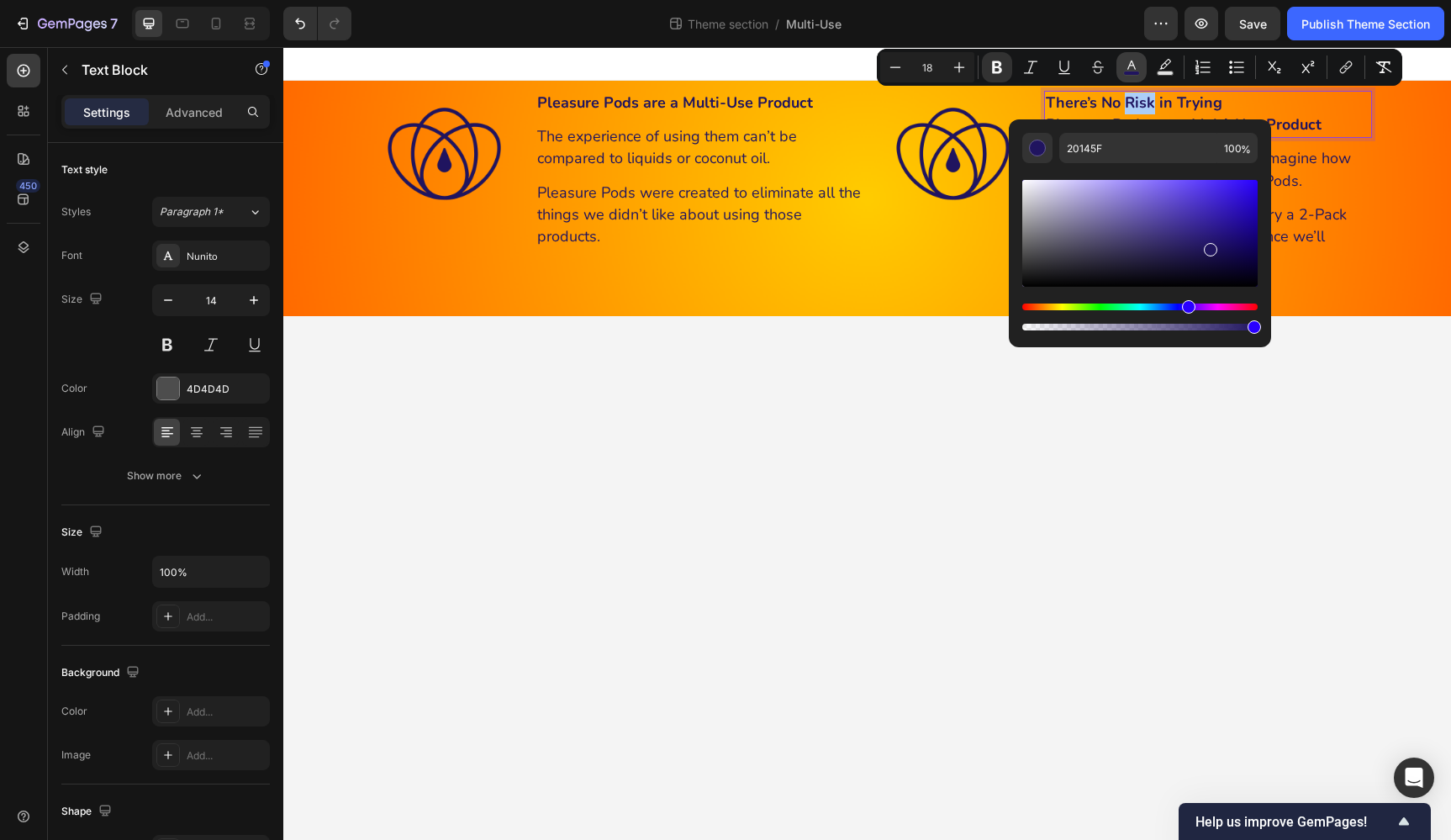
click at [1131, 76] on button "color" at bounding box center [1132, 67] width 31 height 31
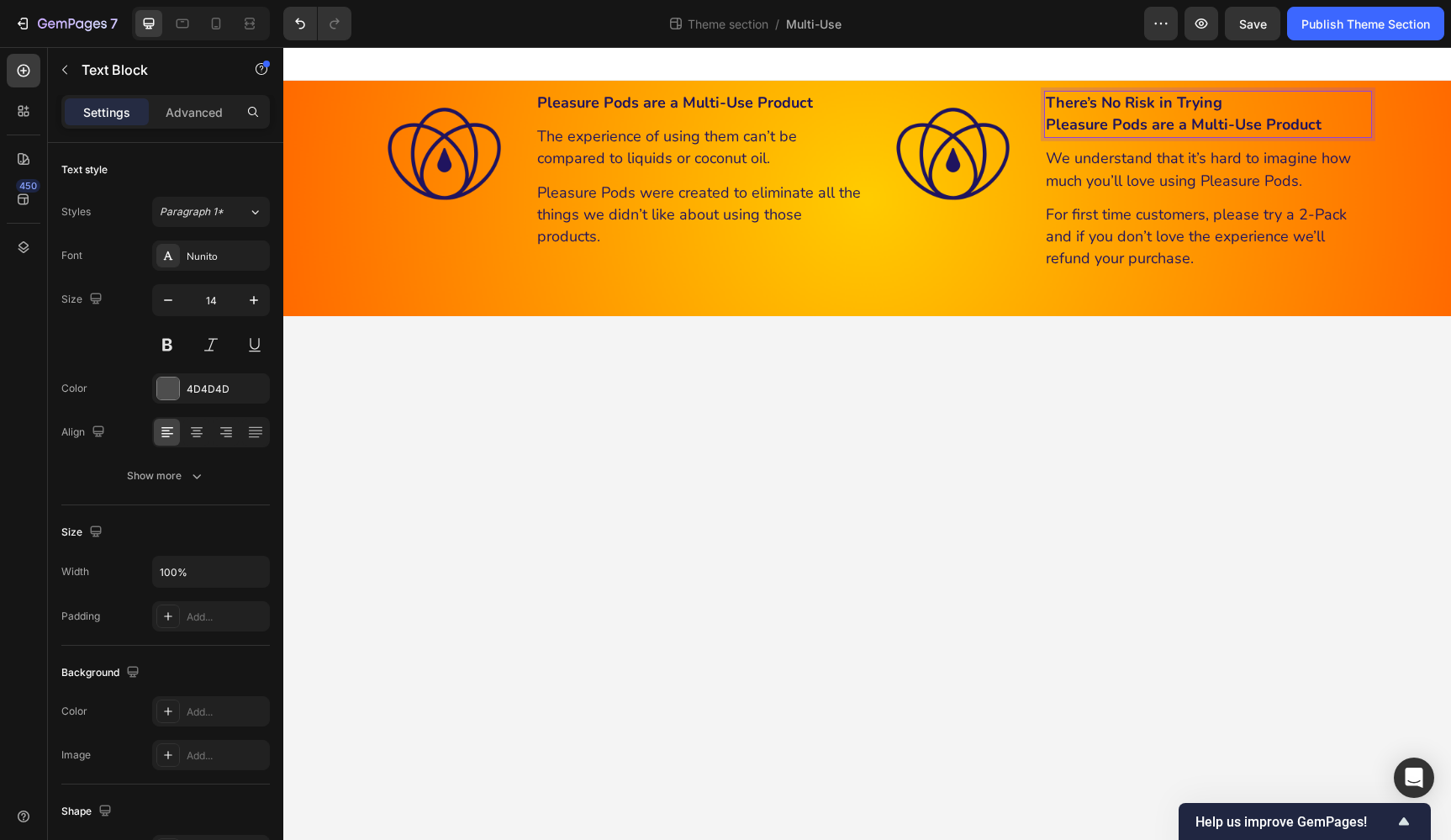
click at [1330, 112] on p "There’s No Risk in Trying" at bounding box center [1208, 104] width 325 height 22
click at [1338, 121] on p "Pleasure Pods are a Multi-Use Product" at bounding box center [1208, 126] width 325 height 22
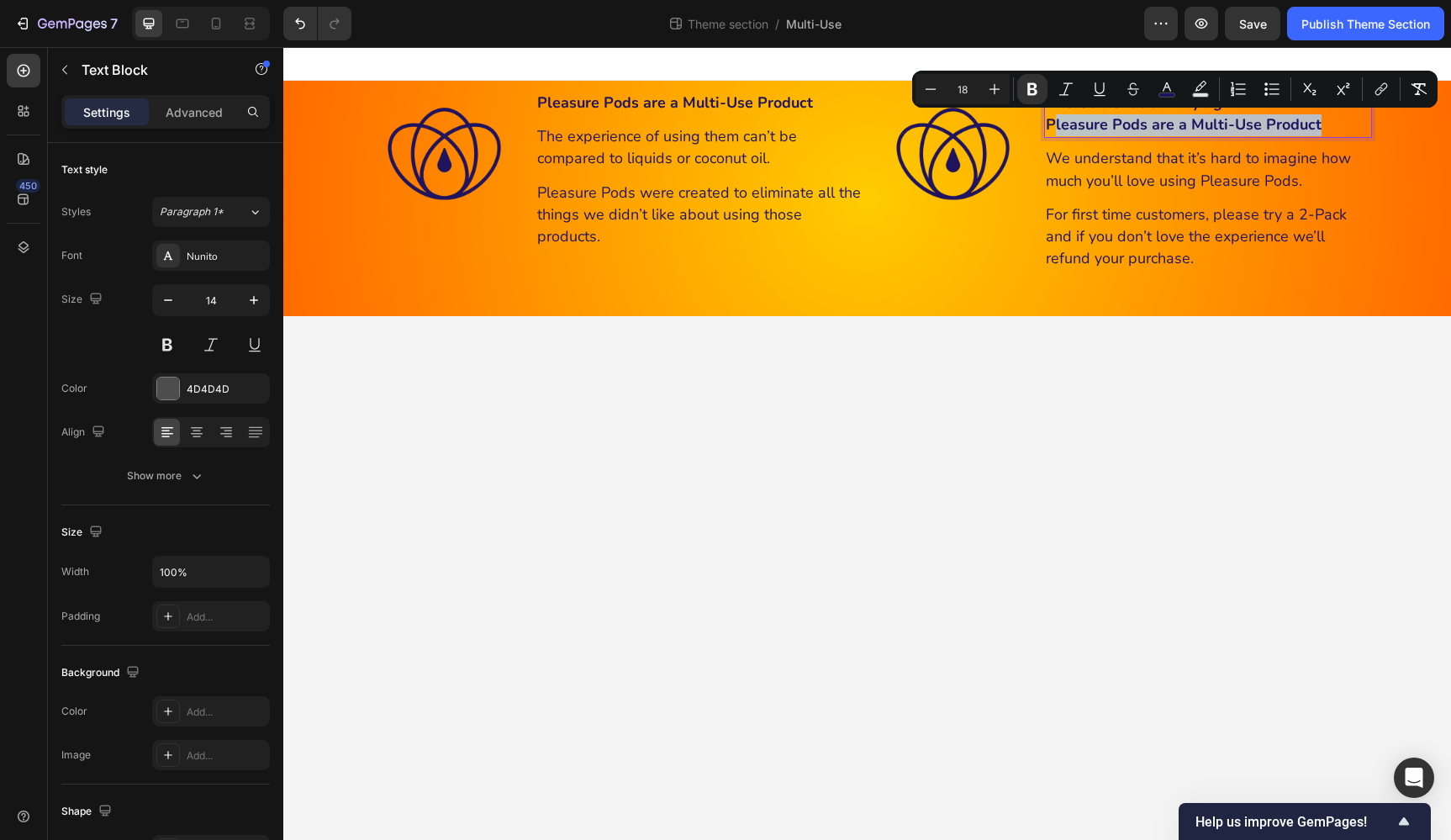
drag, startPoint x: 1338, startPoint y: 121, endPoint x: 1053, endPoint y: 123, distance: 285.0
click at [1053, 123] on p "Pleasure Pods are a Multi-Use Product" at bounding box center [1208, 126] width 325 height 22
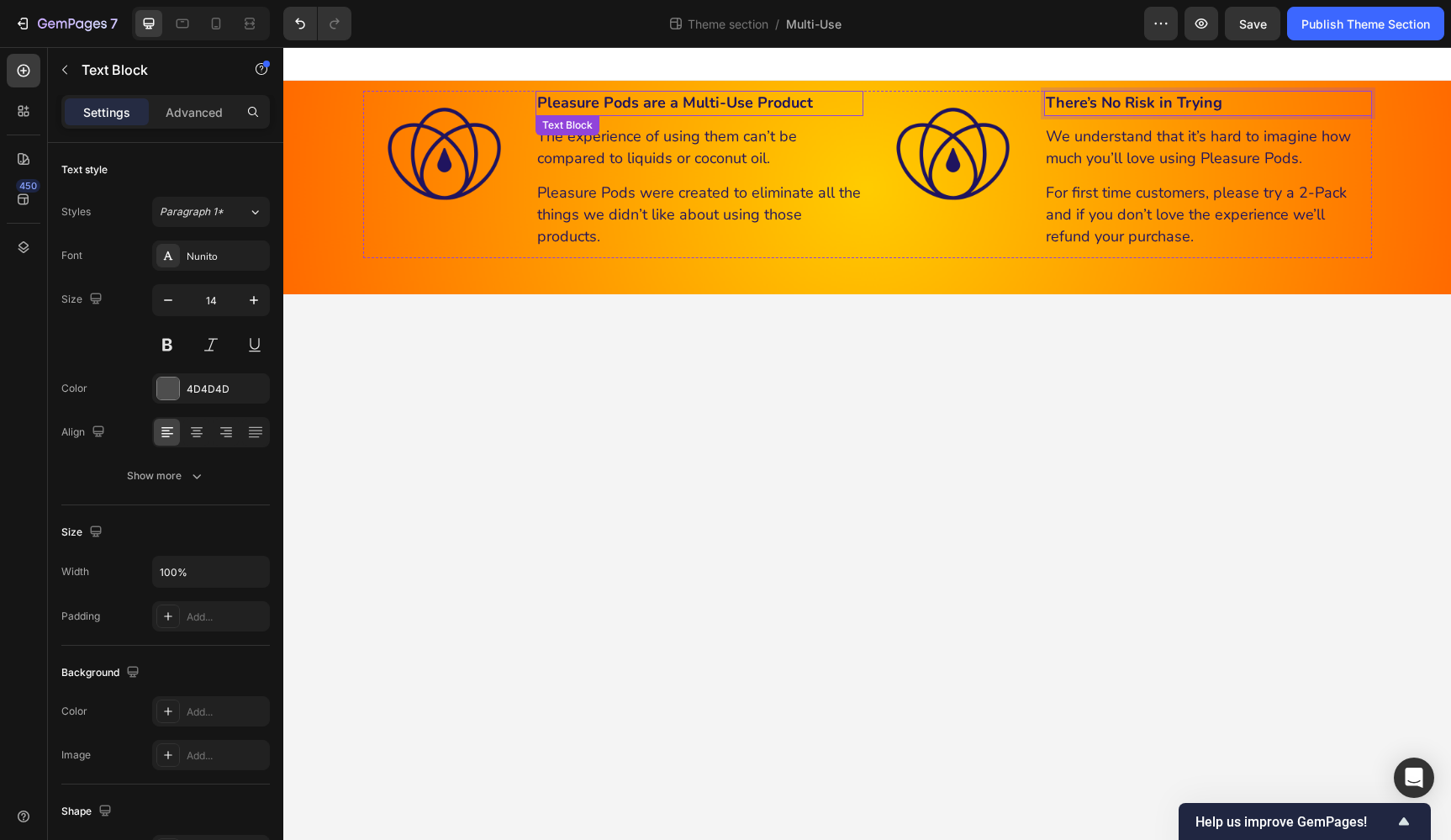
click at [790, 107] on strong "Pleasure Pods are a Multi-Use Product" at bounding box center [675, 103] width 276 height 20
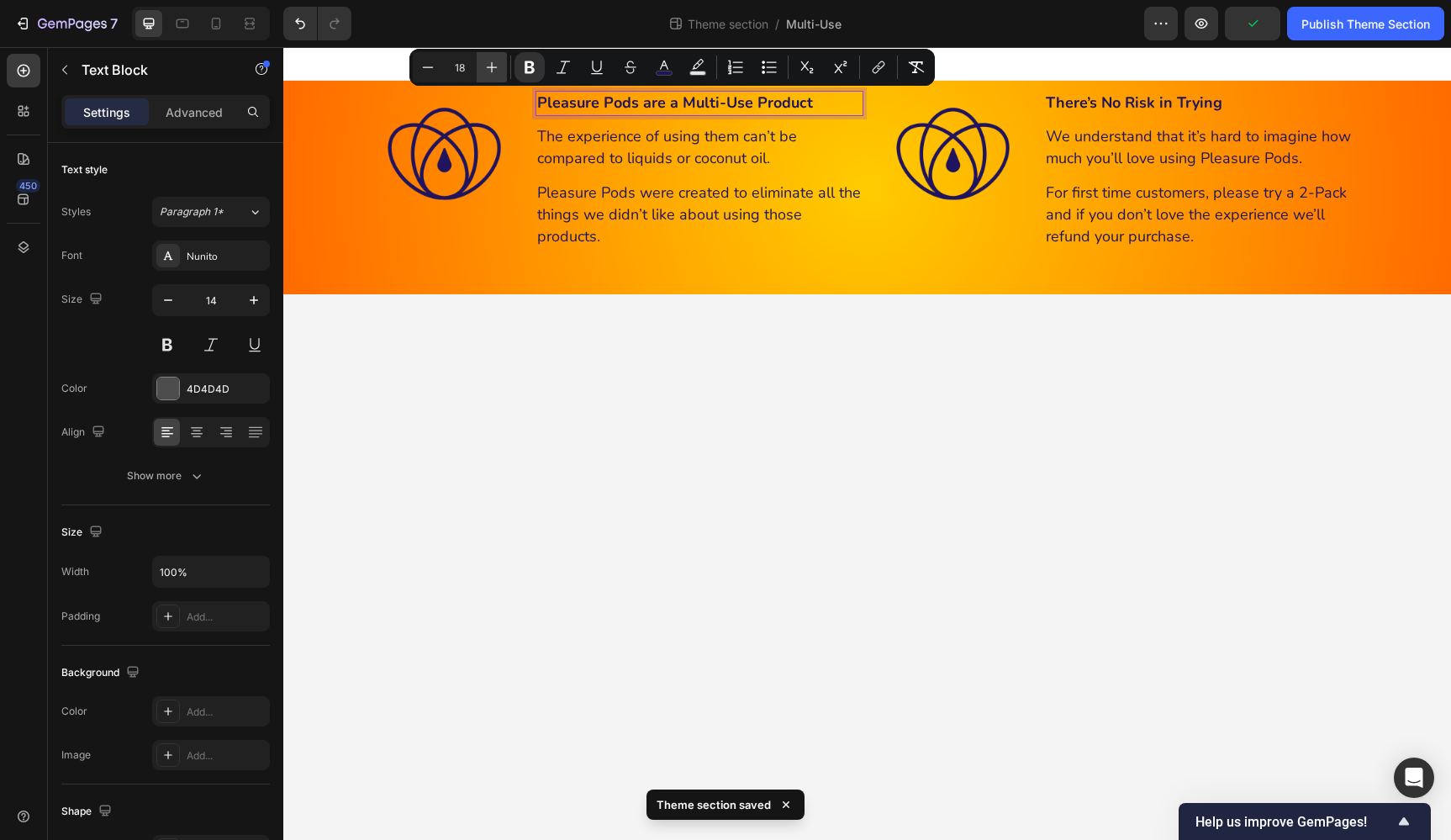
click at [489, 65] on icon "Editor contextual toolbar" at bounding box center [492, 67] width 17 height 17
click at [489, 64] on icon "Editor contextual toolbar" at bounding box center [492, 67] width 17 height 17
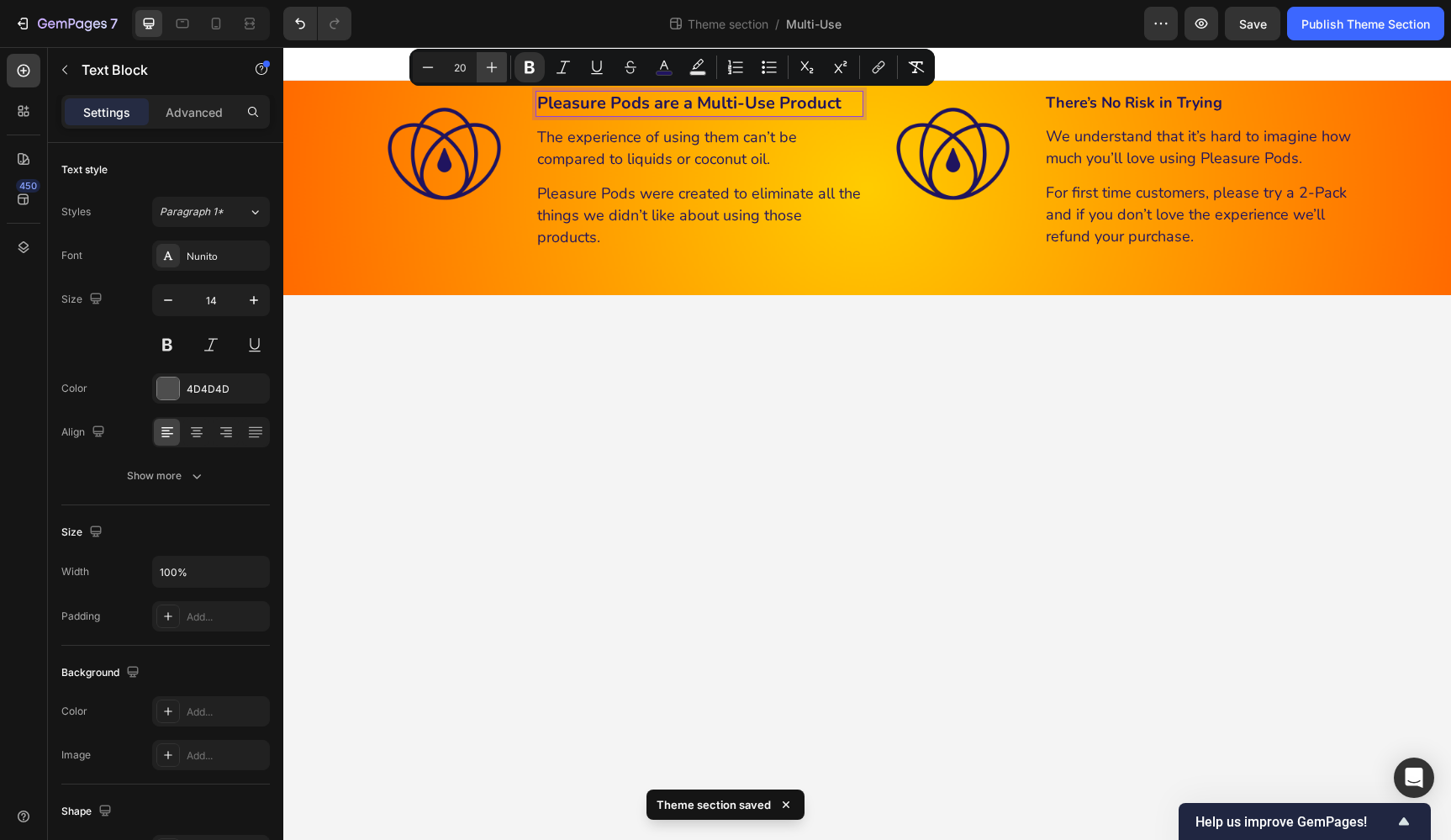
click at [489, 64] on icon "Editor contextual toolbar" at bounding box center [492, 67] width 17 height 17
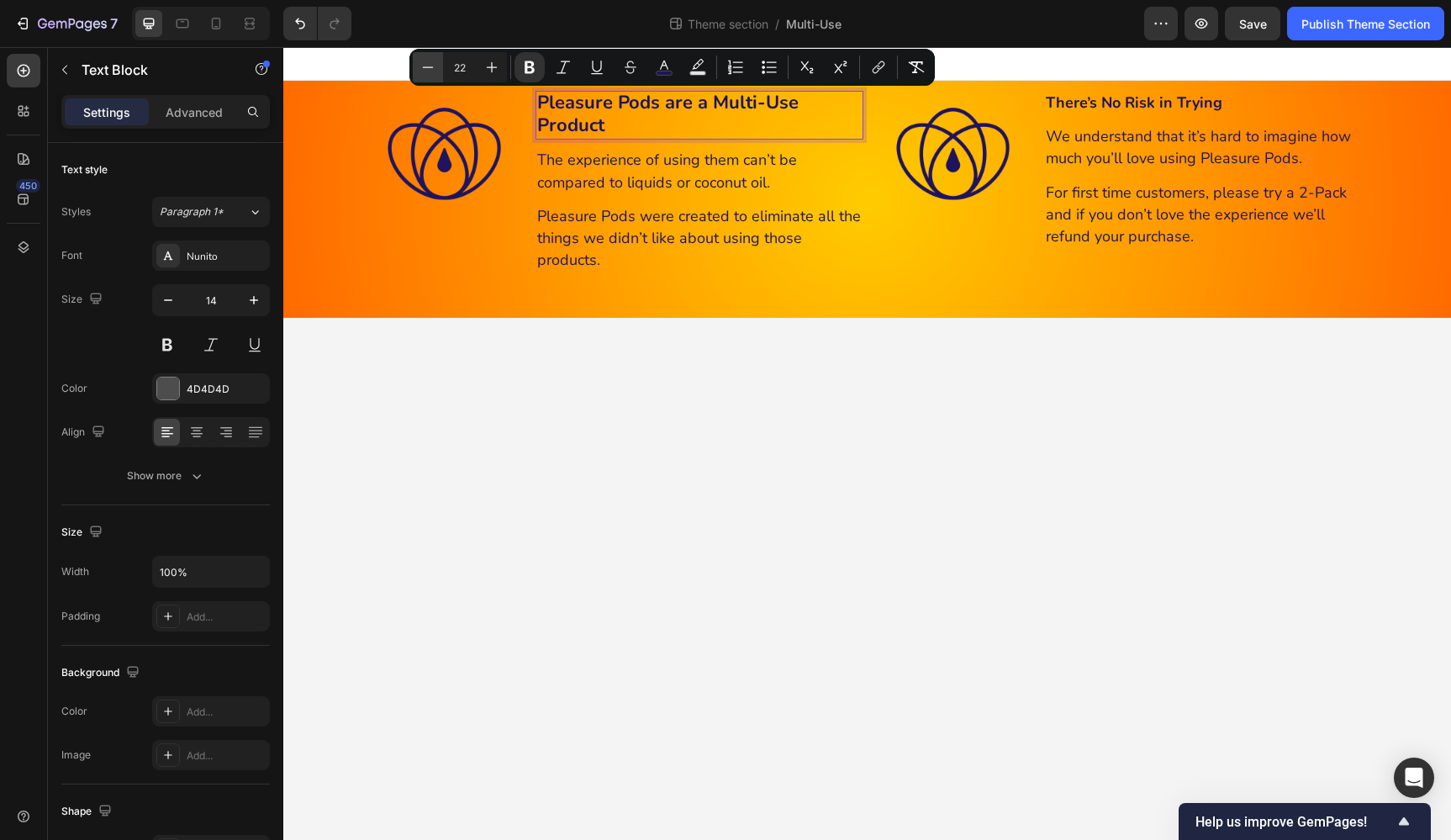
click at [428, 70] on icon "Editor contextual toolbar" at bounding box center [428, 67] width 17 height 17
type input "21"
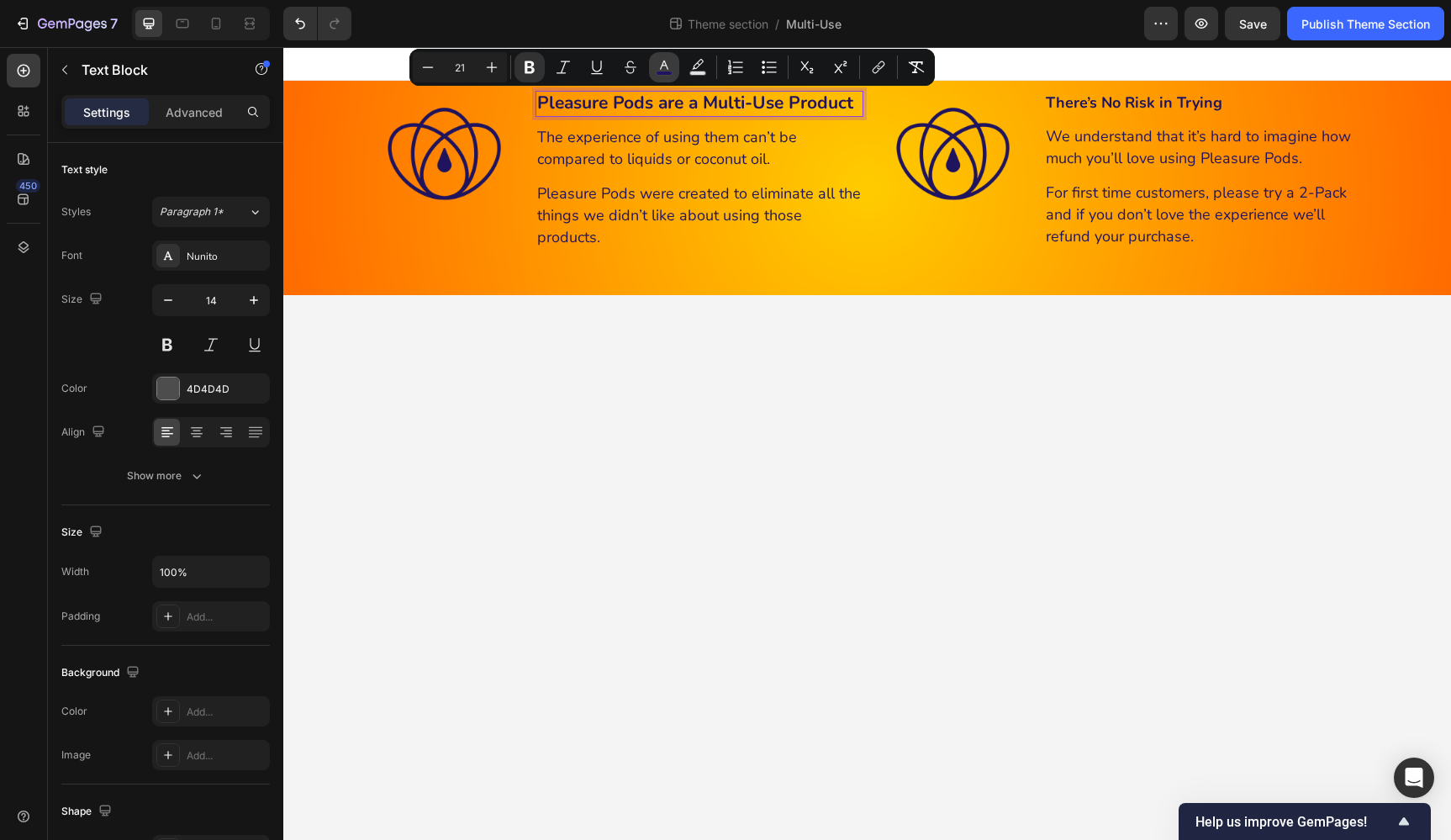
click at [667, 67] on icon "Editor contextual toolbar" at bounding box center [664, 65] width 8 height 9
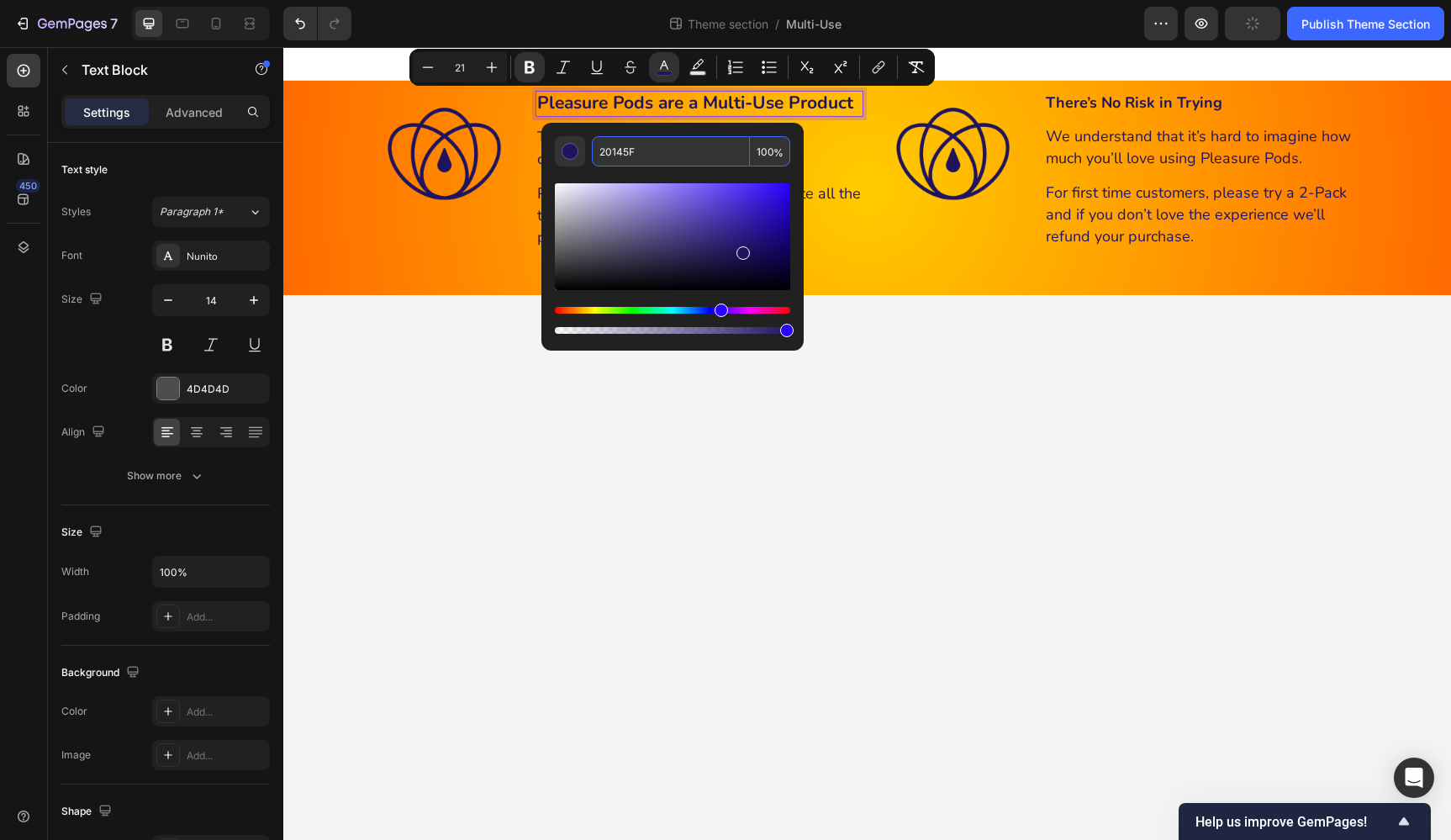
click at [664, 144] on input "20145F" at bounding box center [671, 151] width 158 height 31
type input "FFFFFF"
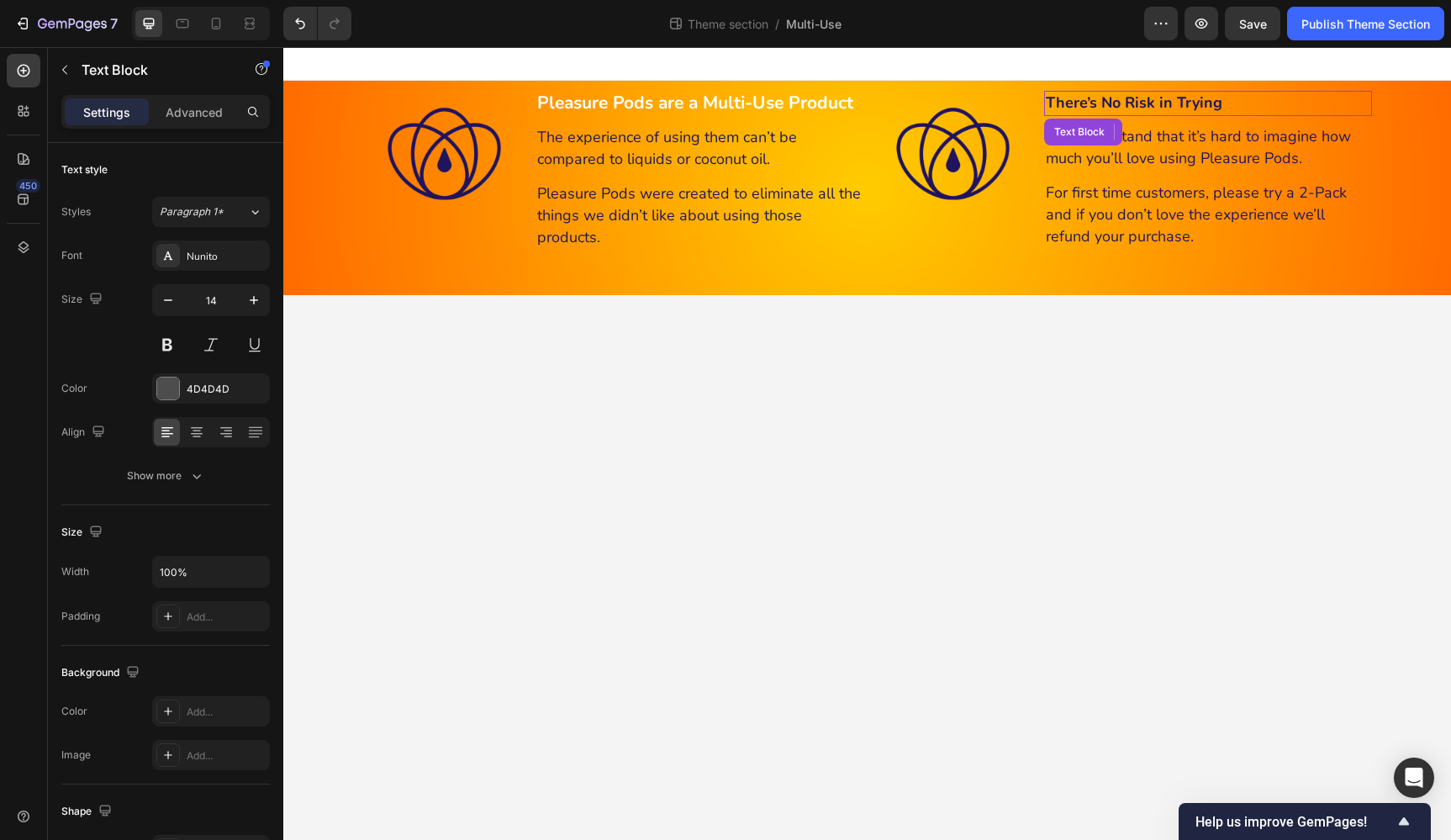
click at [1164, 105] on strong "There’s No Risk in Trying" at bounding box center [1134, 103] width 177 height 20
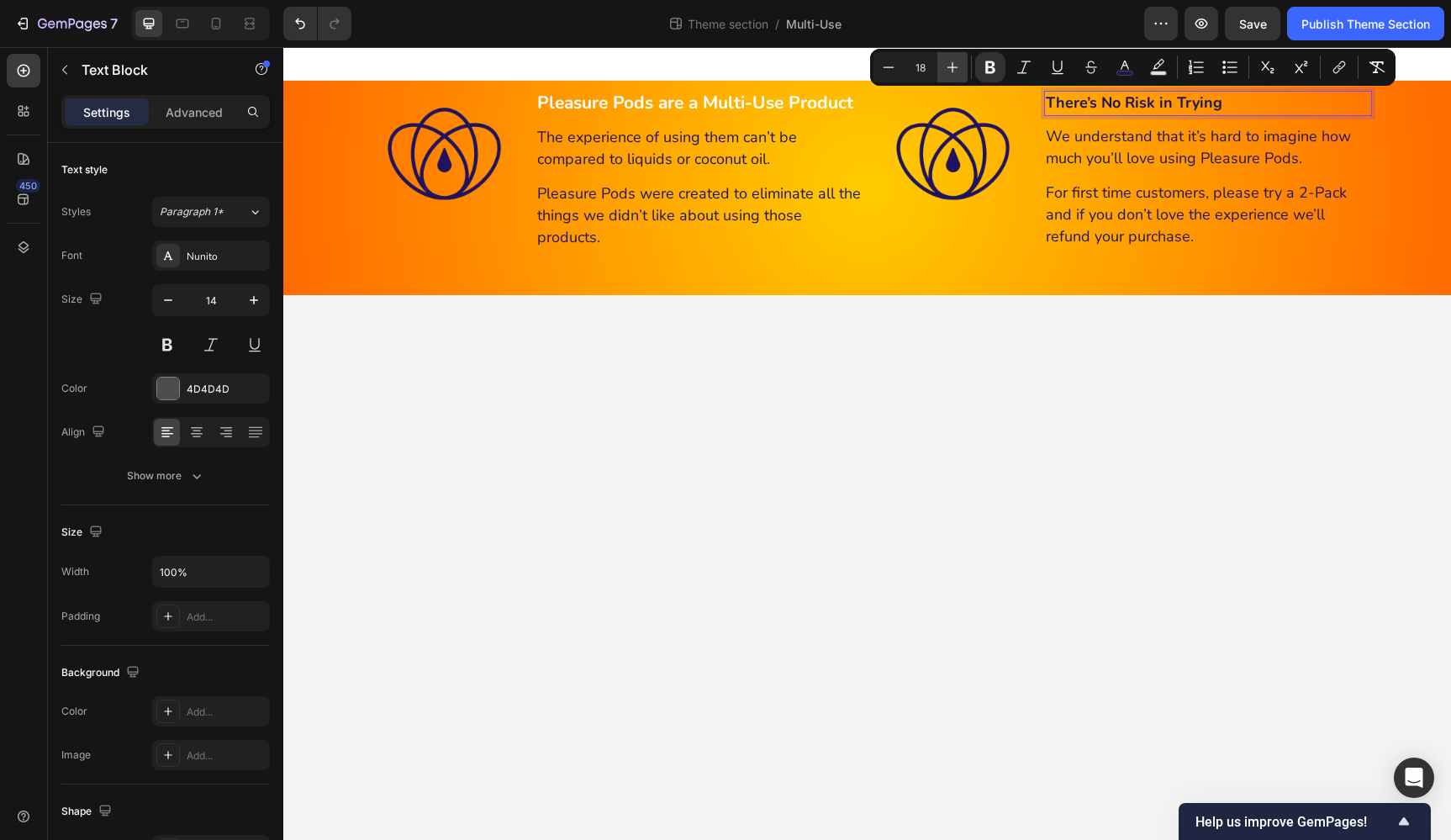
click at [953, 63] on icon "Editor contextual toolbar" at bounding box center [952, 67] width 17 height 17
type input "21"
click at [1118, 65] on icon "Editor contextual toolbar" at bounding box center [1125, 67] width 17 height 17
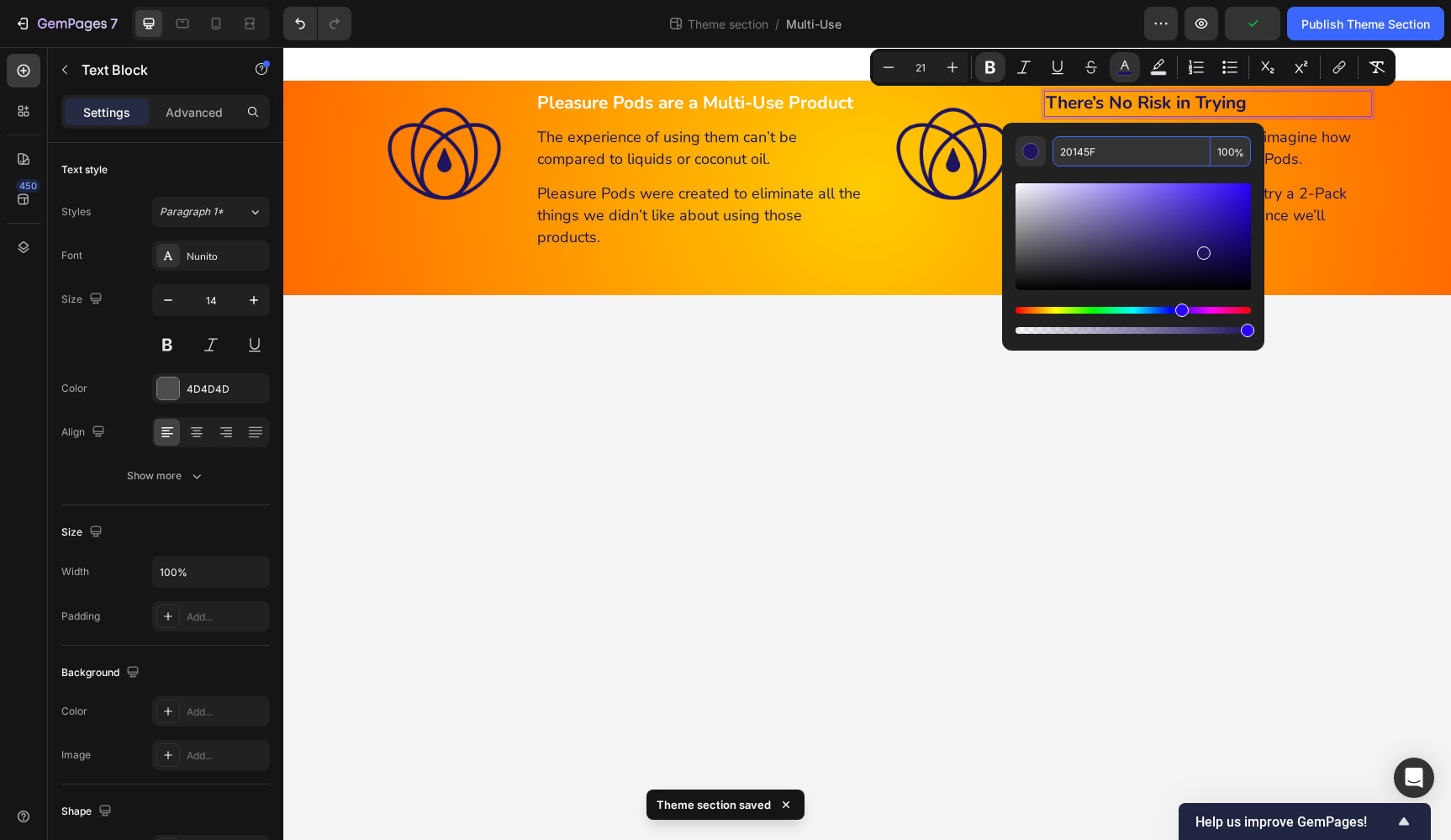
click at [1136, 143] on input "20145F" at bounding box center [1132, 151] width 158 height 31
type input "FFFFFF"
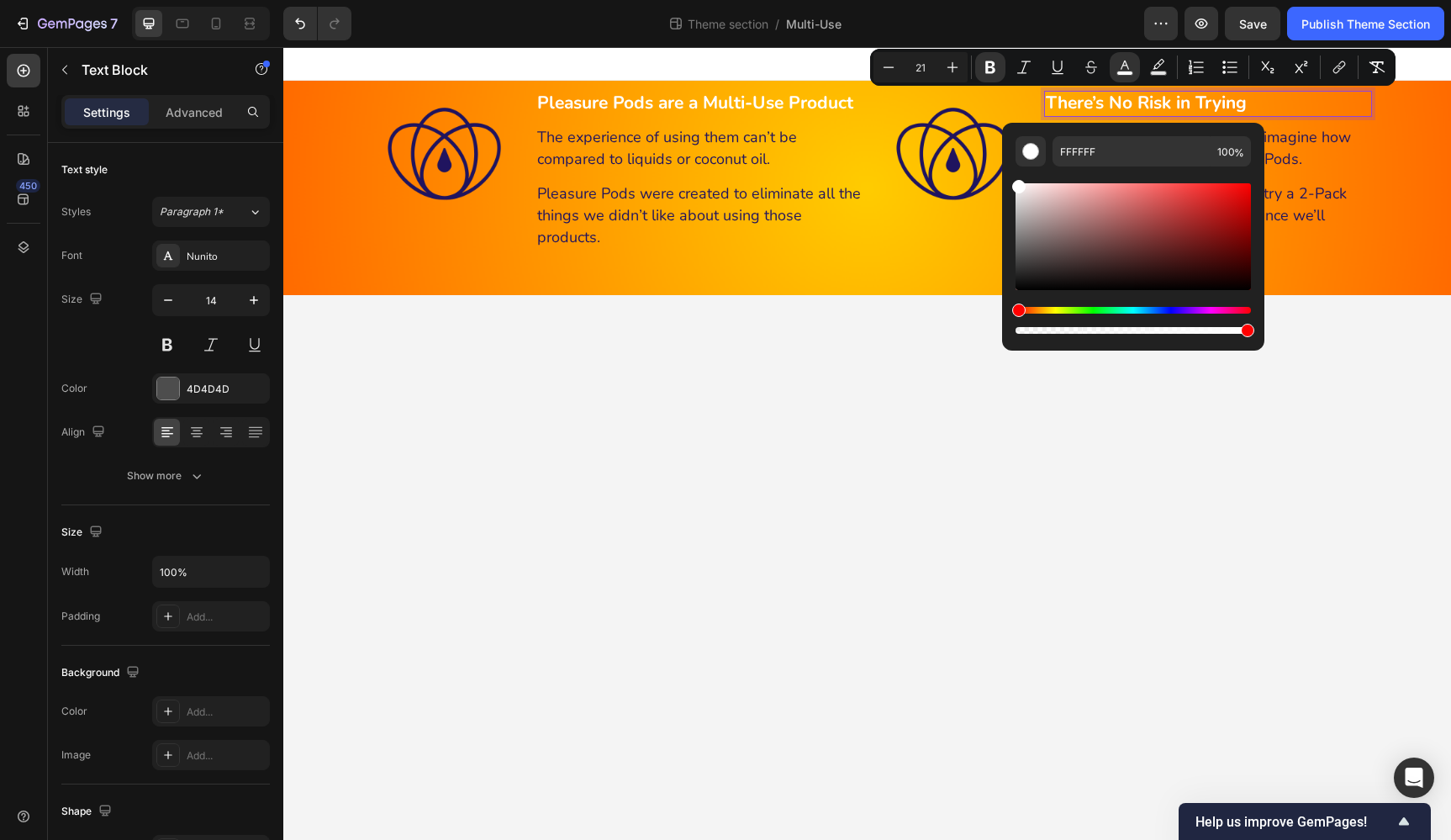
click at [1356, 410] on body "Enhance Pleasure & Reduce Dryness Heading With 6 Natural Ingredients Heading 99…" at bounding box center [867, 443] width 1168 height 792
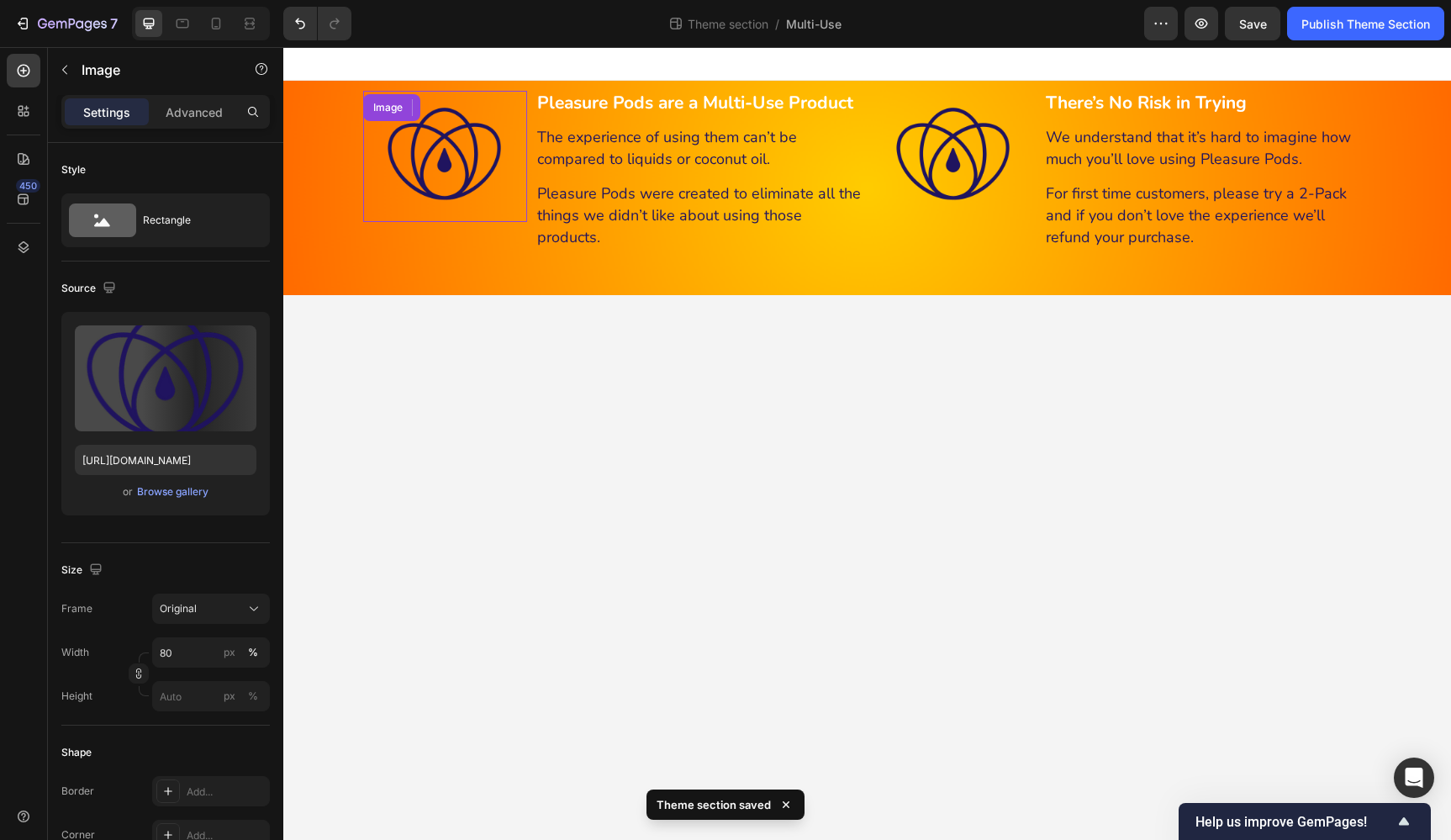
click at [505, 140] on img at bounding box center [444, 156] width 131 height 131
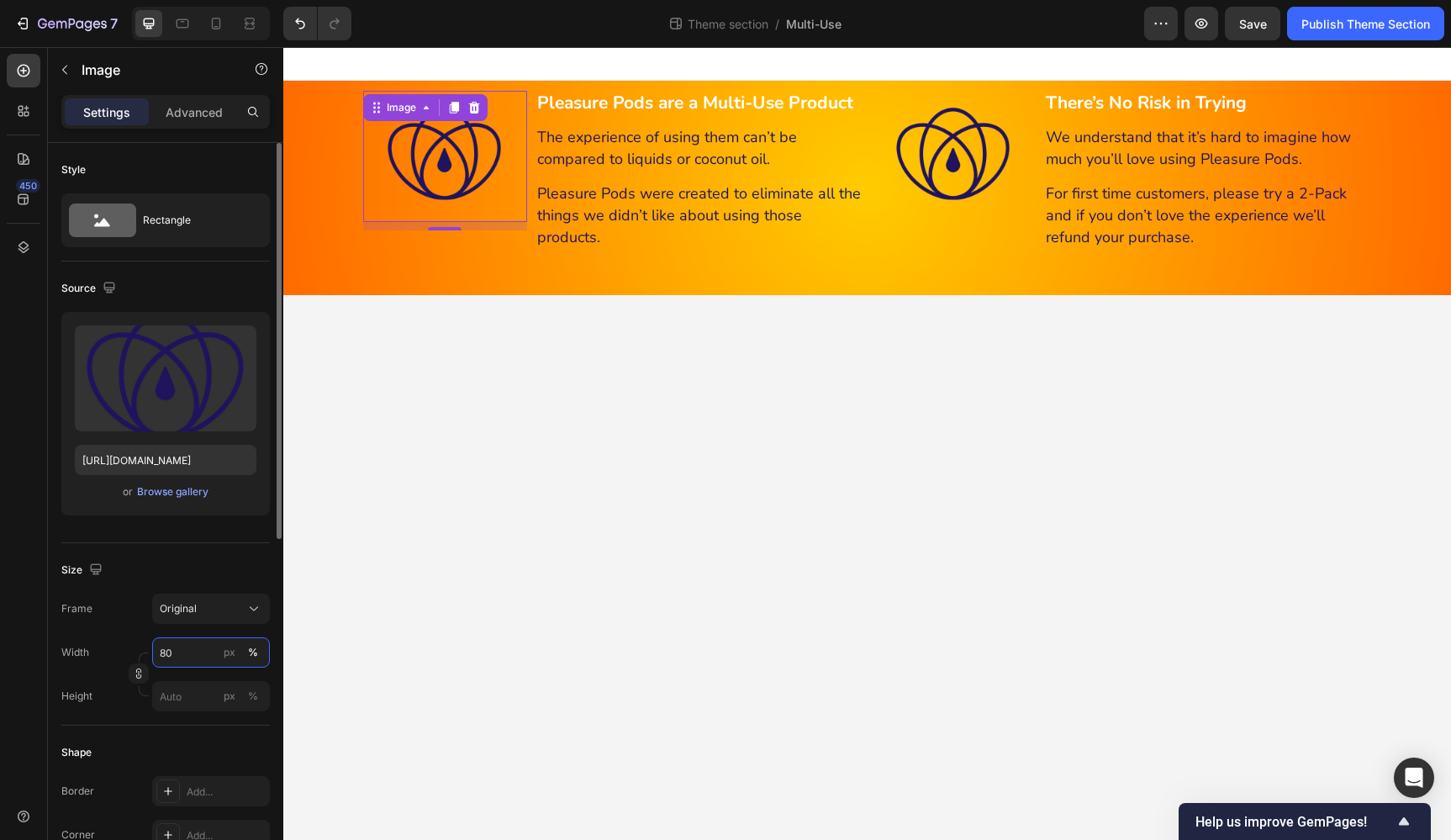
click at [191, 651] on input "80" at bounding box center [211, 652] width 118 height 31
click at [195, 651] on input "80" at bounding box center [211, 652] width 118 height 31
type input "60"
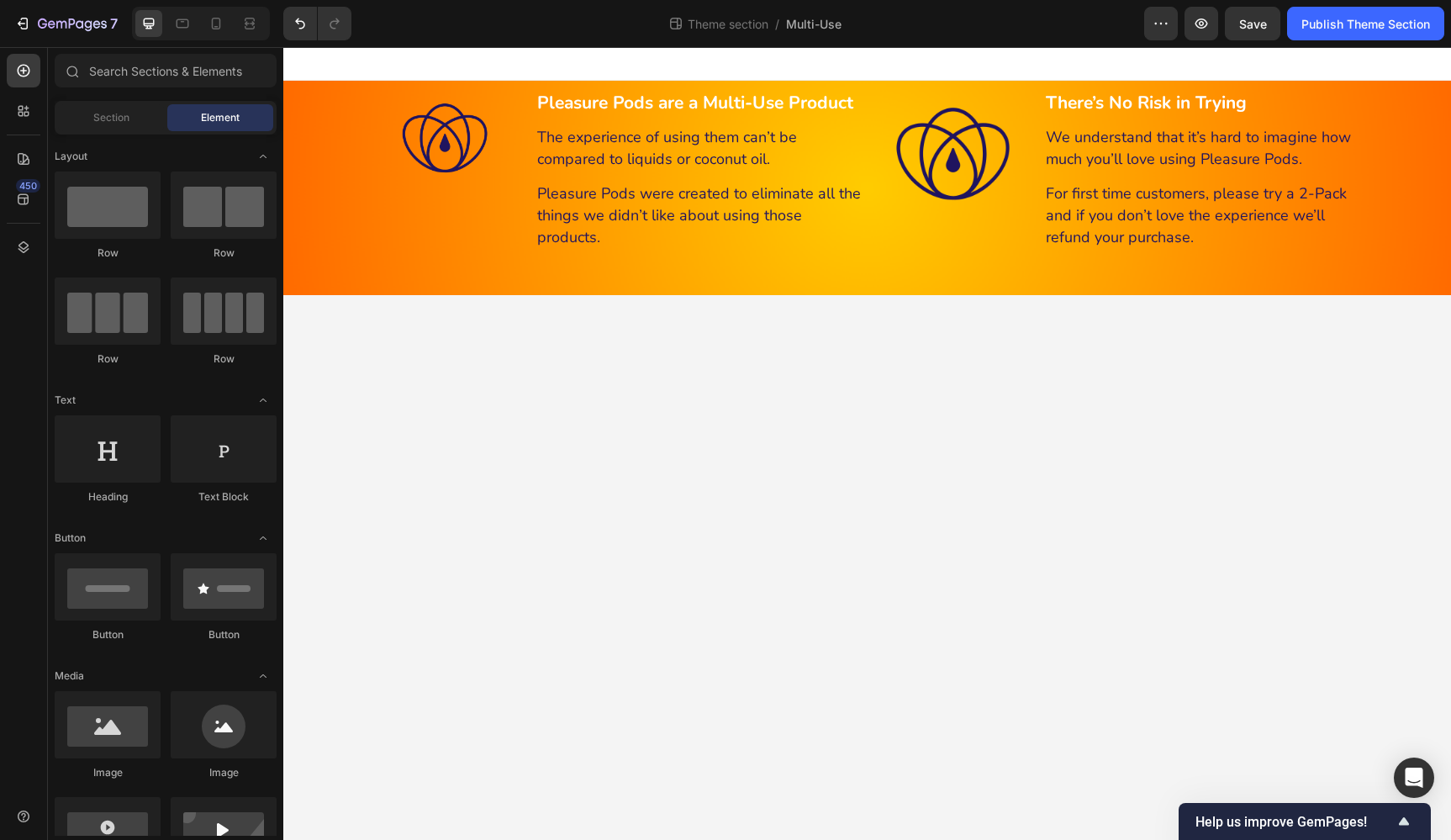
click at [783, 569] on body "Enhance Pleasure & Reduce Dryness Heading With 6 Natural Ingredients Heading 99…" at bounding box center [867, 443] width 1168 height 792
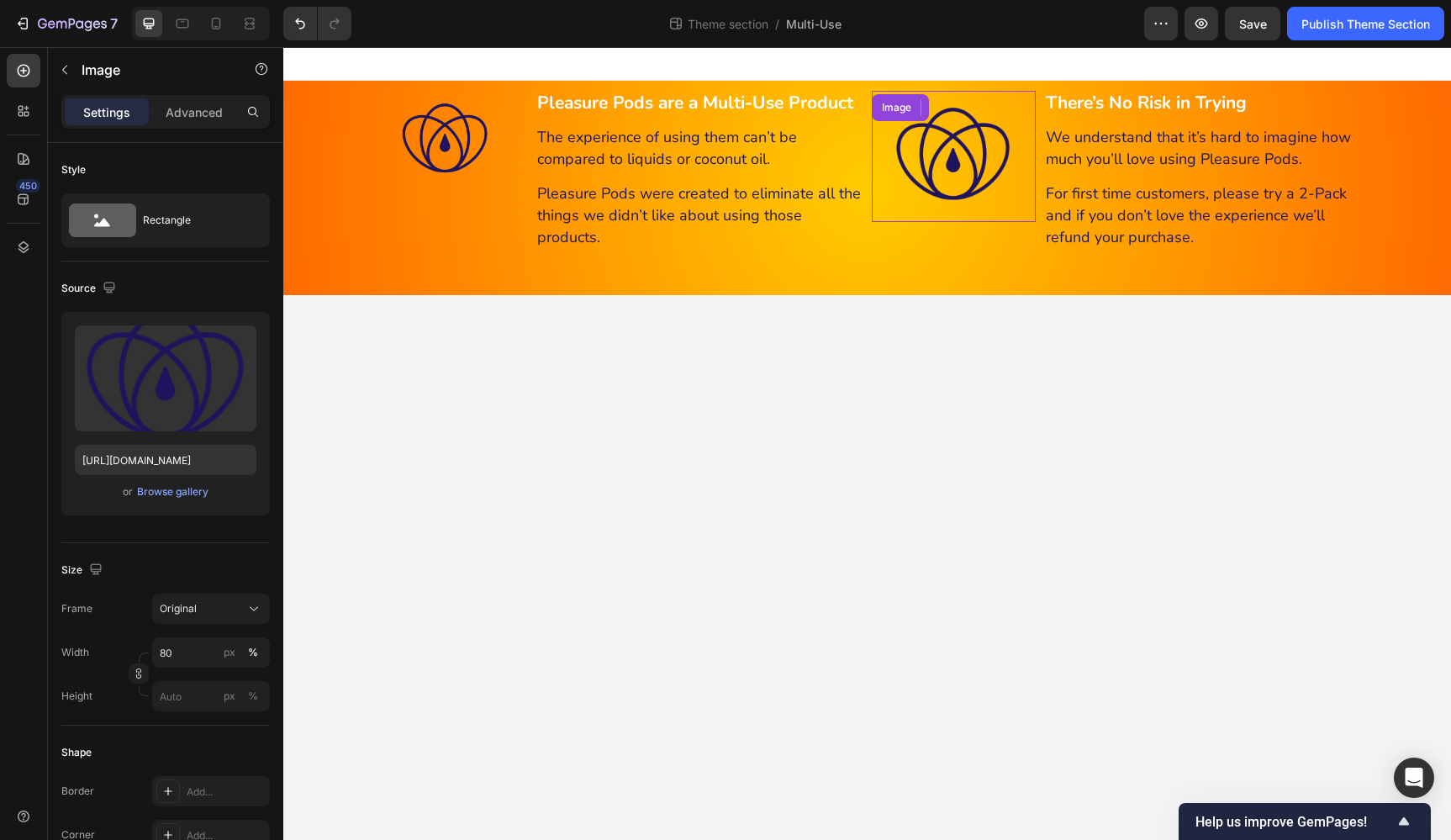
click at [969, 166] on img at bounding box center [953, 156] width 131 height 131
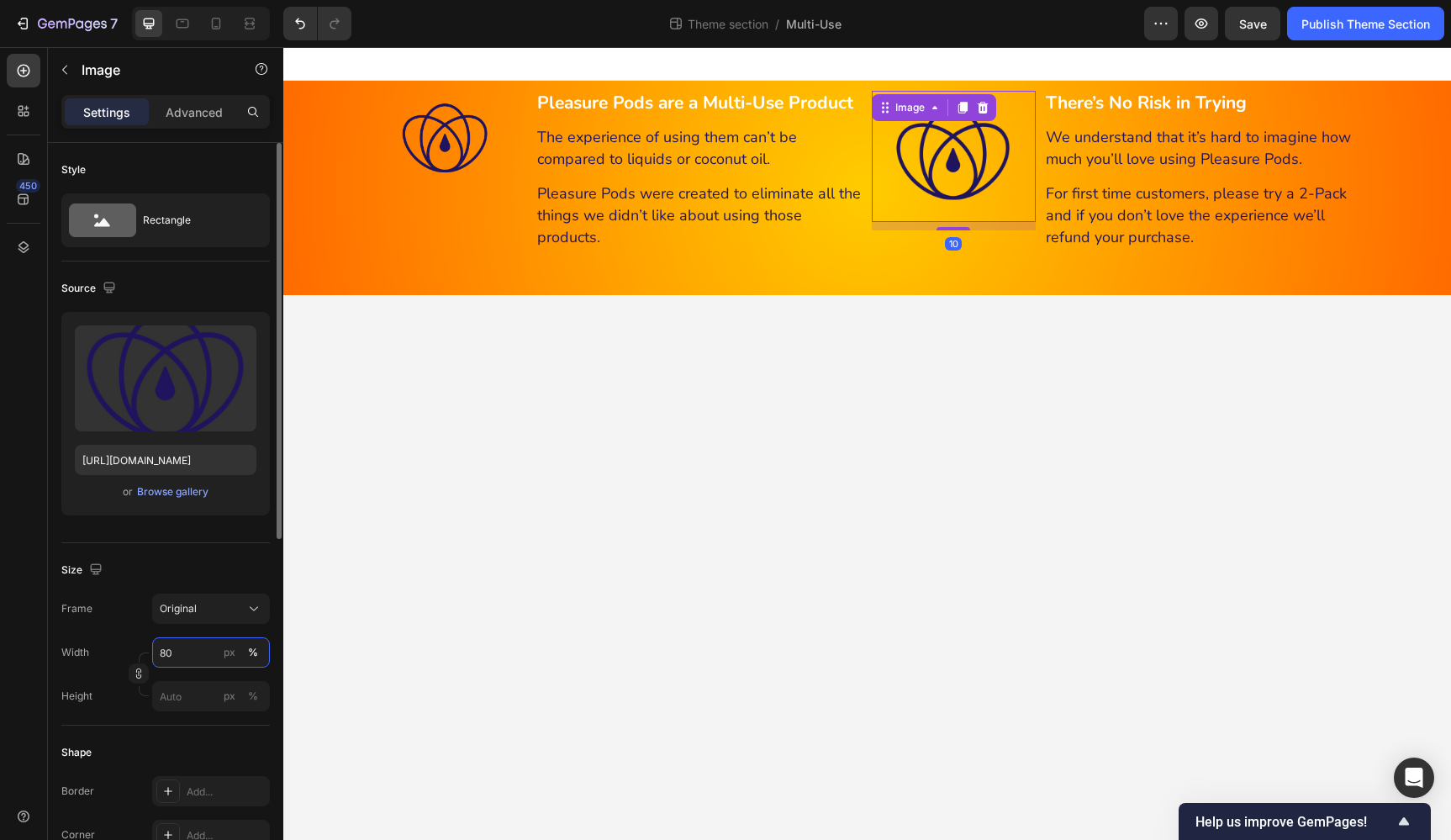
click at [182, 646] on input "80" at bounding box center [211, 652] width 118 height 31
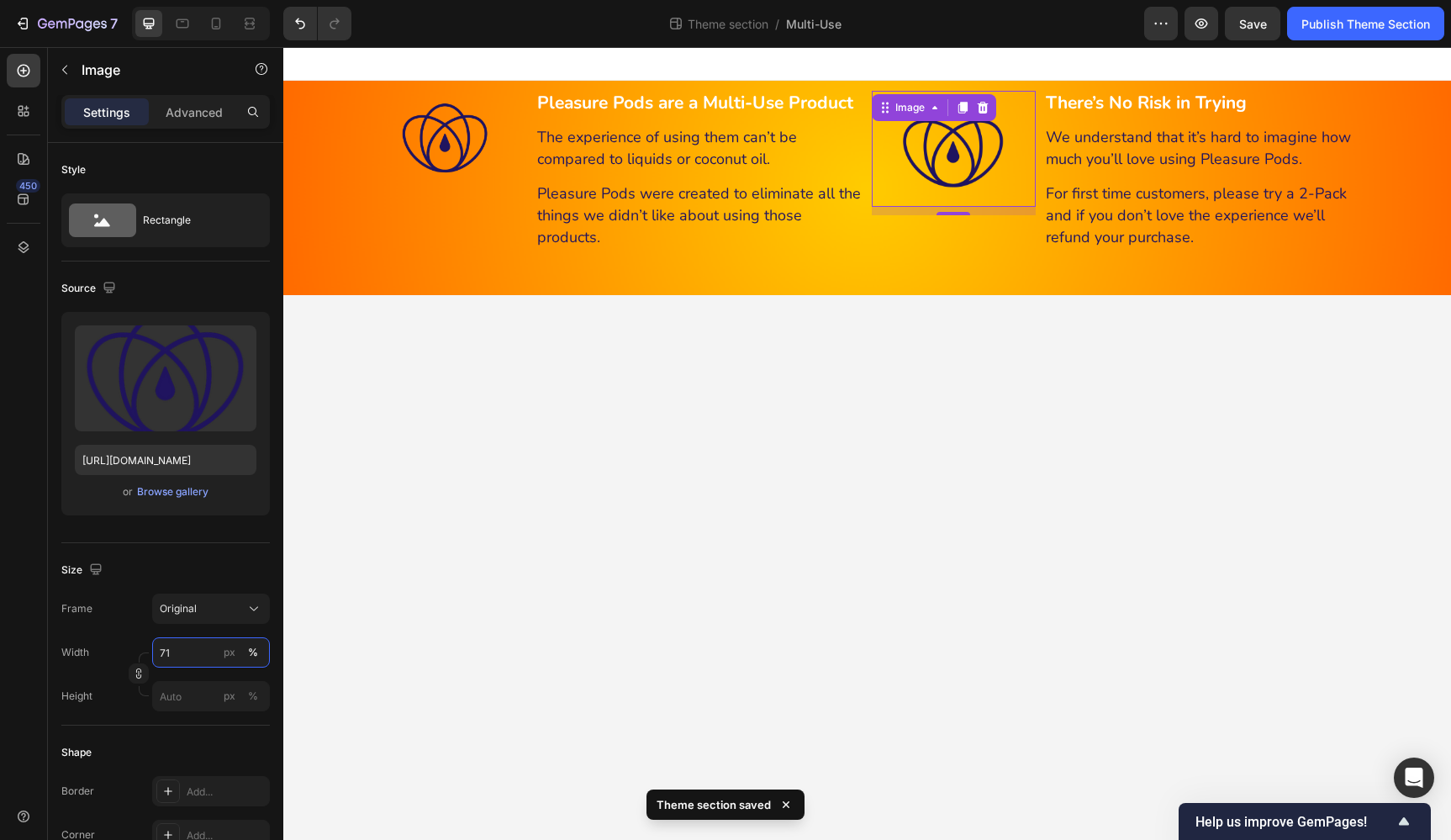
type input "70"
click at [852, 600] on body "Enhance Pleasure & Reduce Dryness Heading With 6 Natural Ingredients Heading 99…" at bounding box center [867, 443] width 1168 height 792
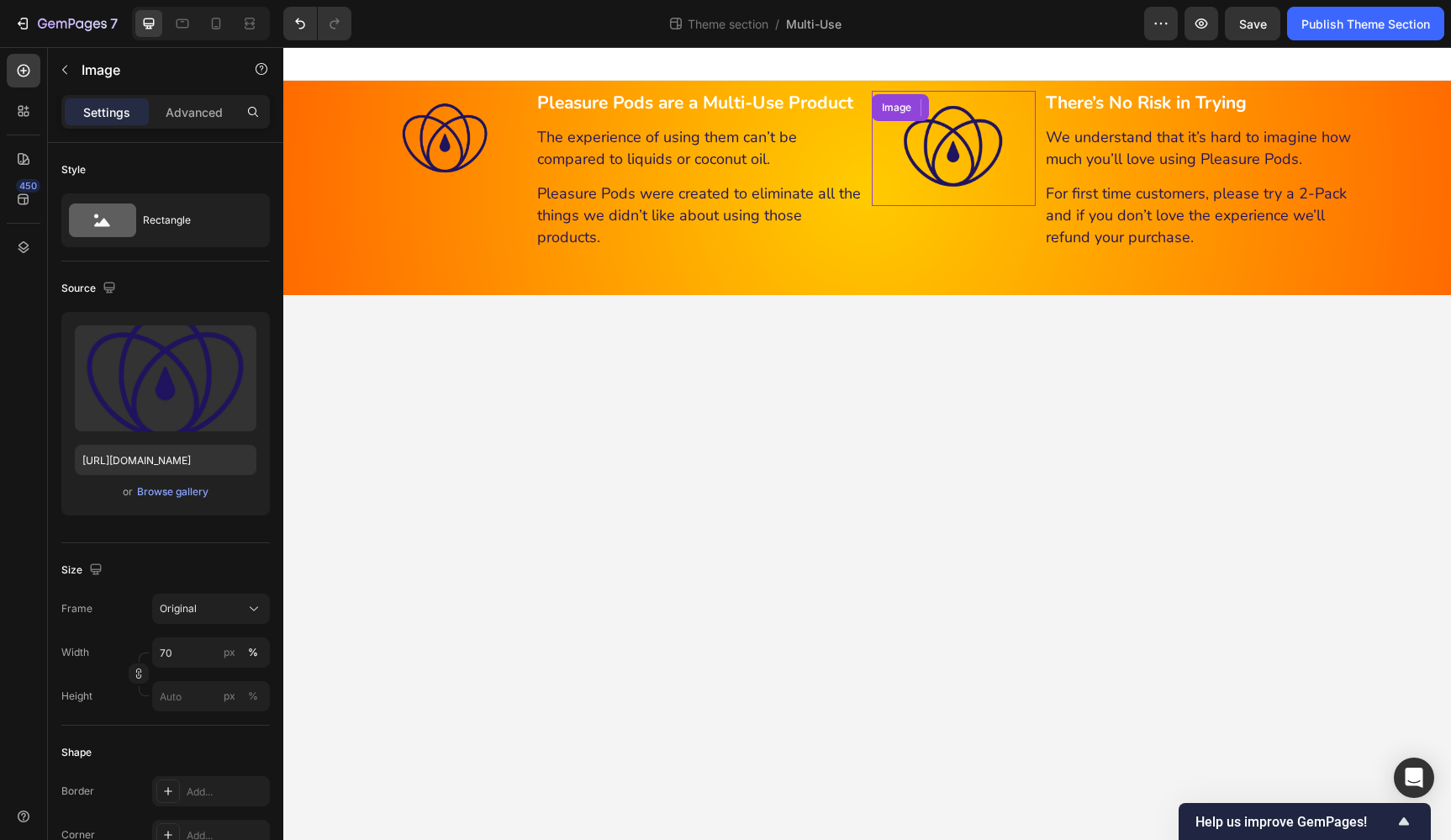
click at [965, 141] on img at bounding box center [954, 149] width 116 height 116
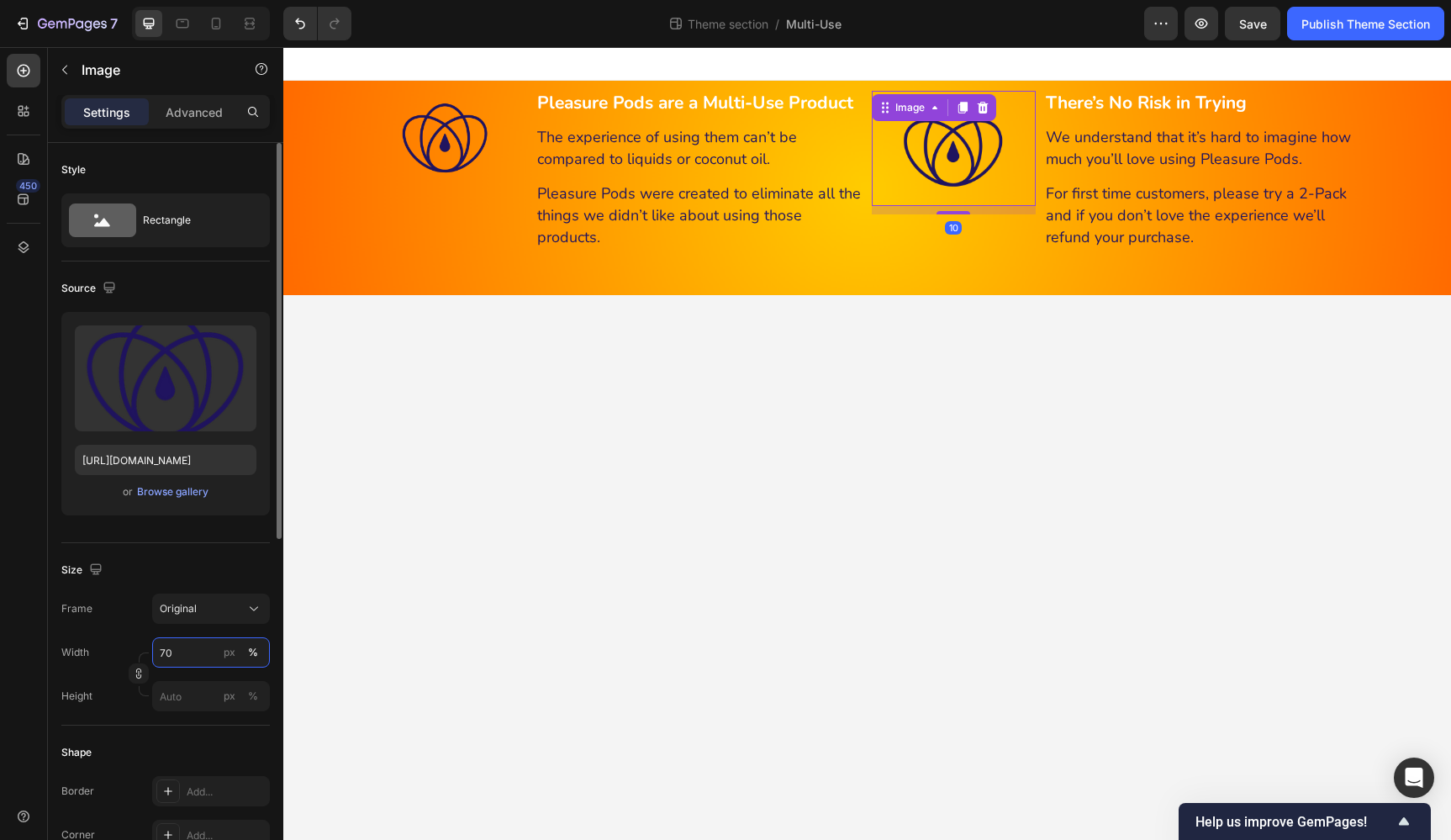
click at [192, 646] on input "70" at bounding box center [211, 652] width 118 height 31
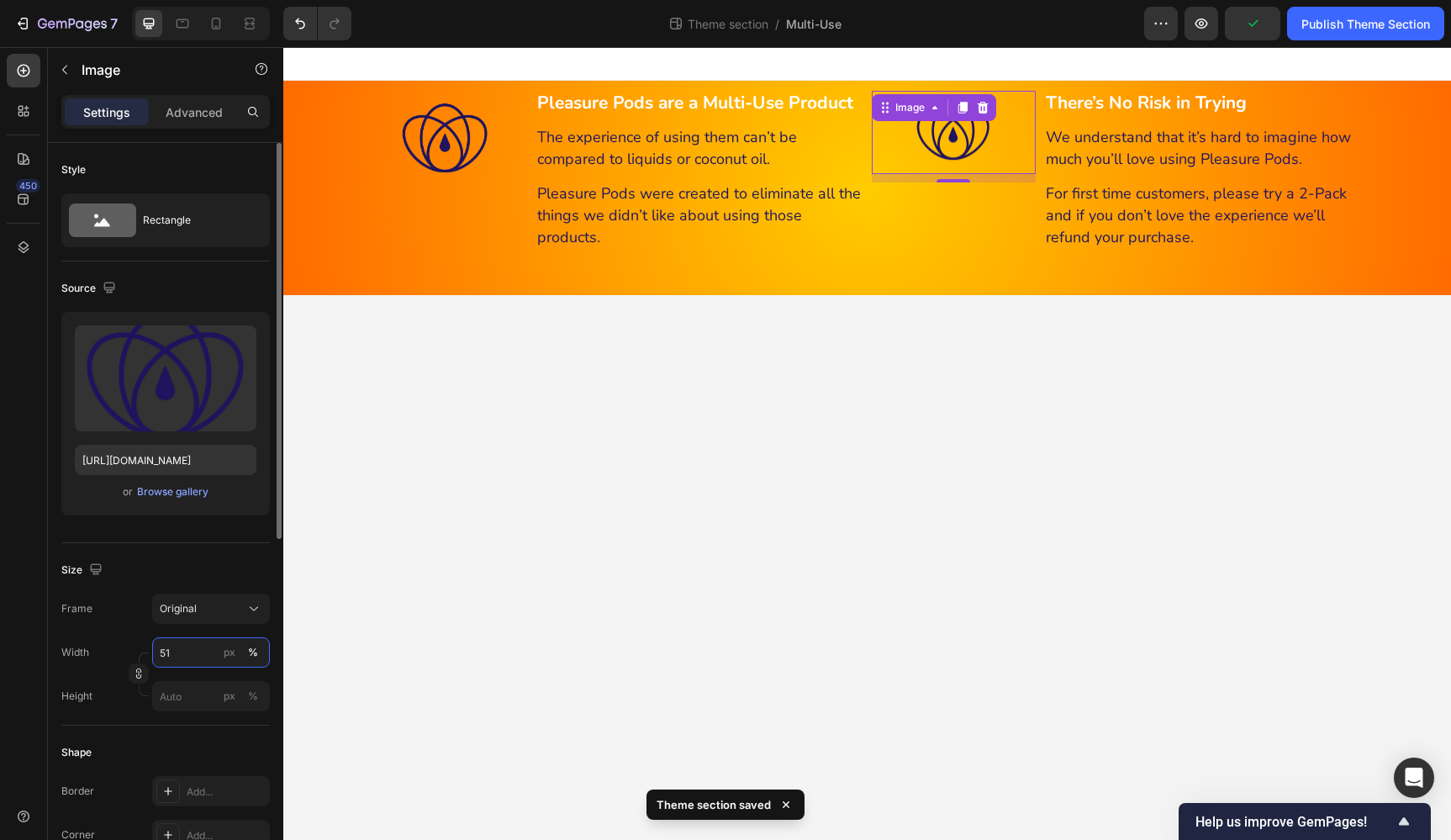
type input "50"
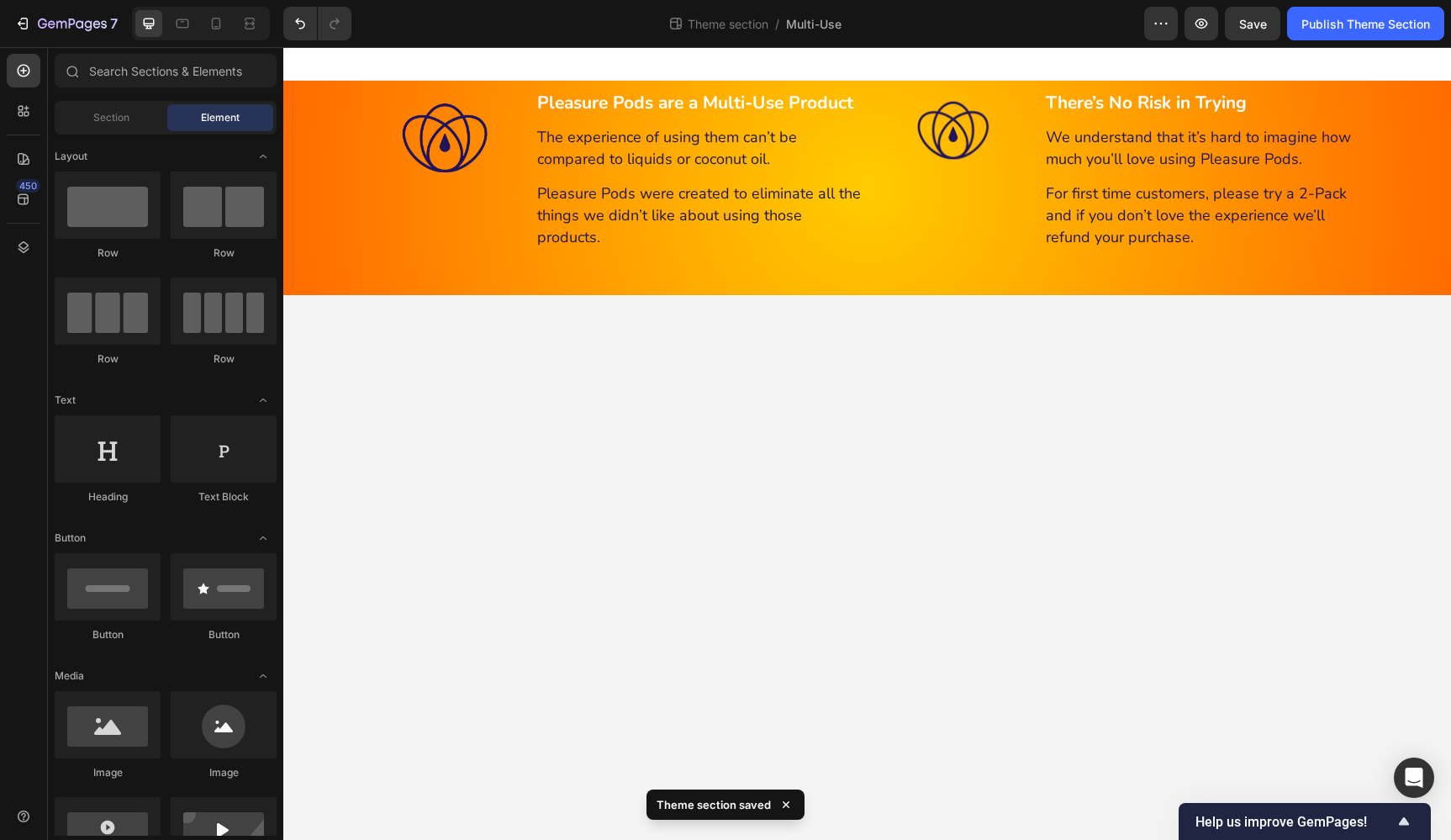
click at [627, 567] on body "Enhance Pleasure & Reduce Dryness Heading With 6 Natural Ingredients Heading 99…" at bounding box center [867, 443] width 1168 height 792
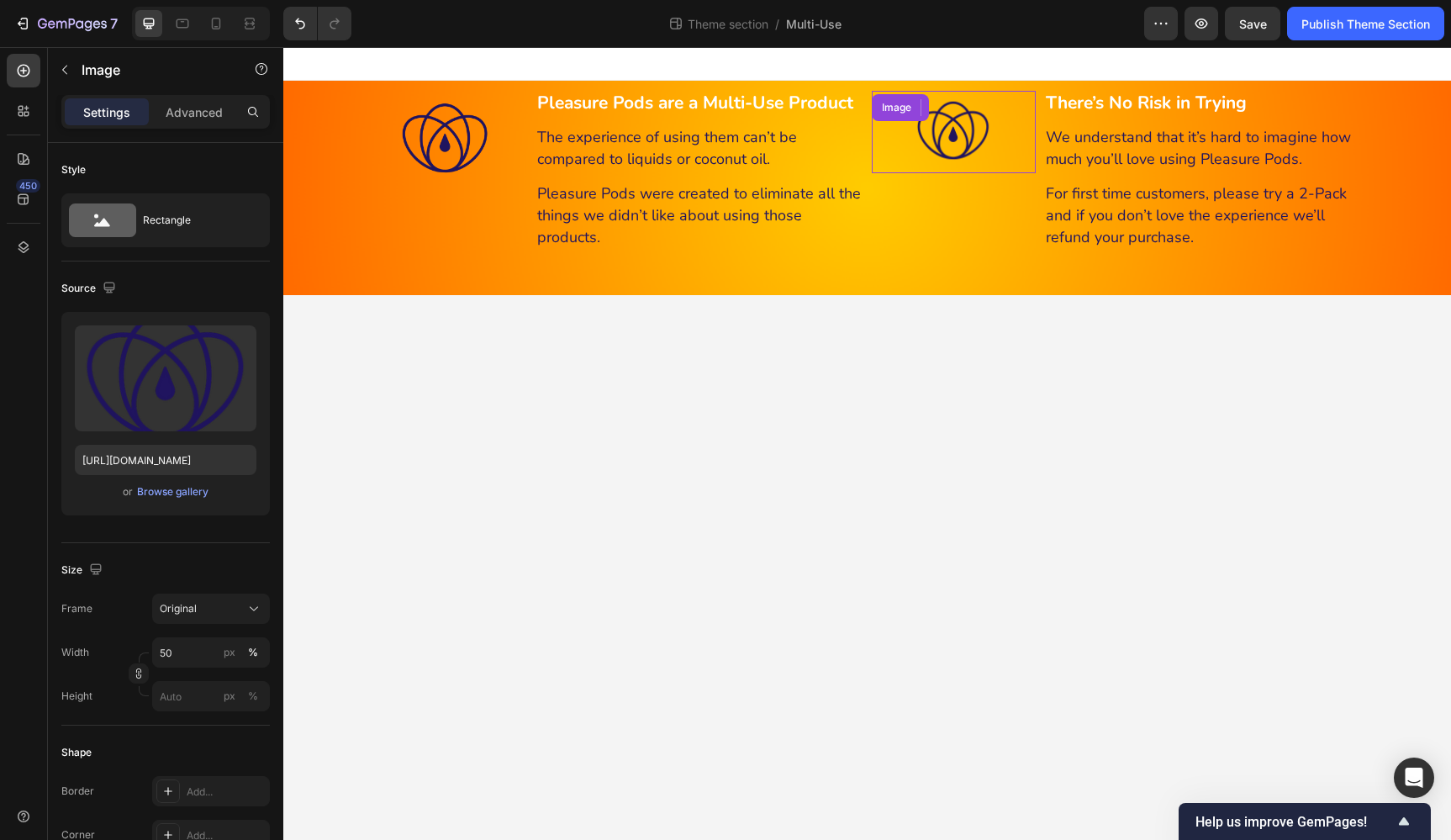
click at [997, 134] on link at bounding box center [953, 132] width 164 height 82
click at [183, 112] on p "Advanced" at bounding box center [194, 112] width 57 height 18
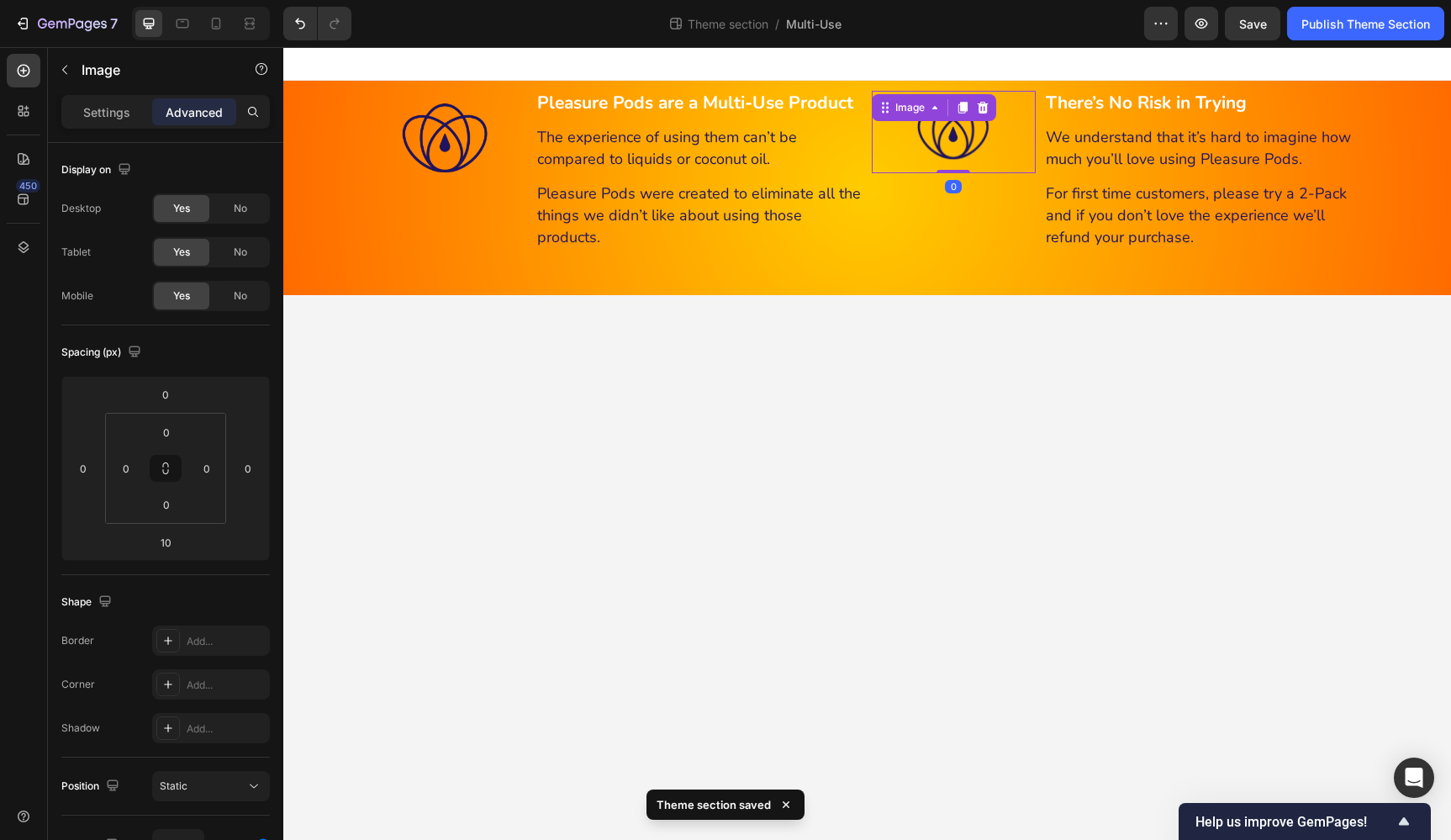
drag, startPoint x: 956, startPoint y: 179, endPoint x: 951, endPoint y: 164, distance: 15.8
click at [951, 164] on div "Image 0" at bounding box center [953, 132] width 164 height 82
type input "0"
click at [986, 139] on img at bounding box center [953, 132] width 82 height 82
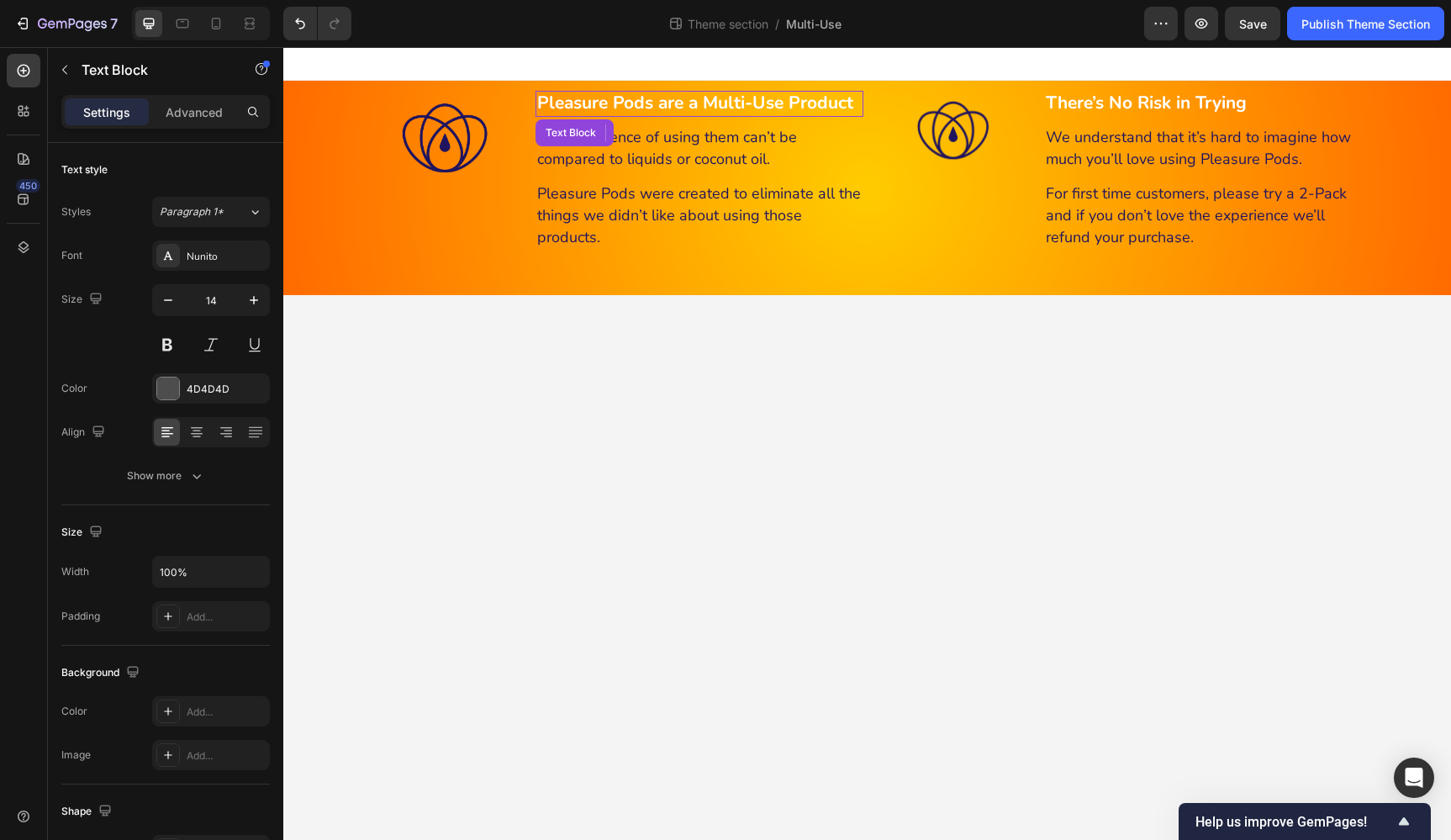
click at [703, 105] on strong "Pleasure Pods are a Multi-Use Product" at bounding box center [695, 103] width 316 height 24
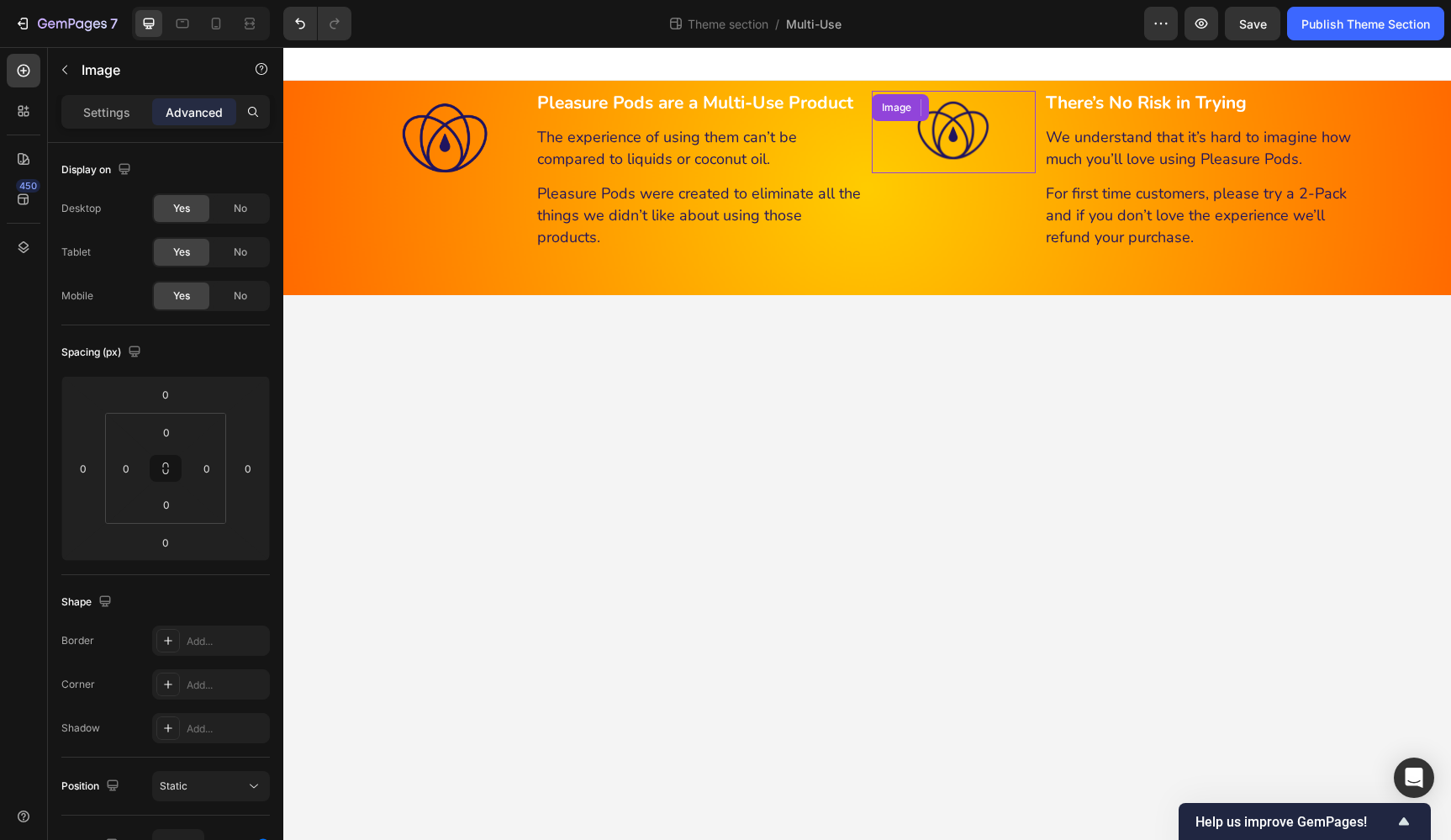
click at [969, 124] on img at bounding box center [953, 132] width 82 height 82
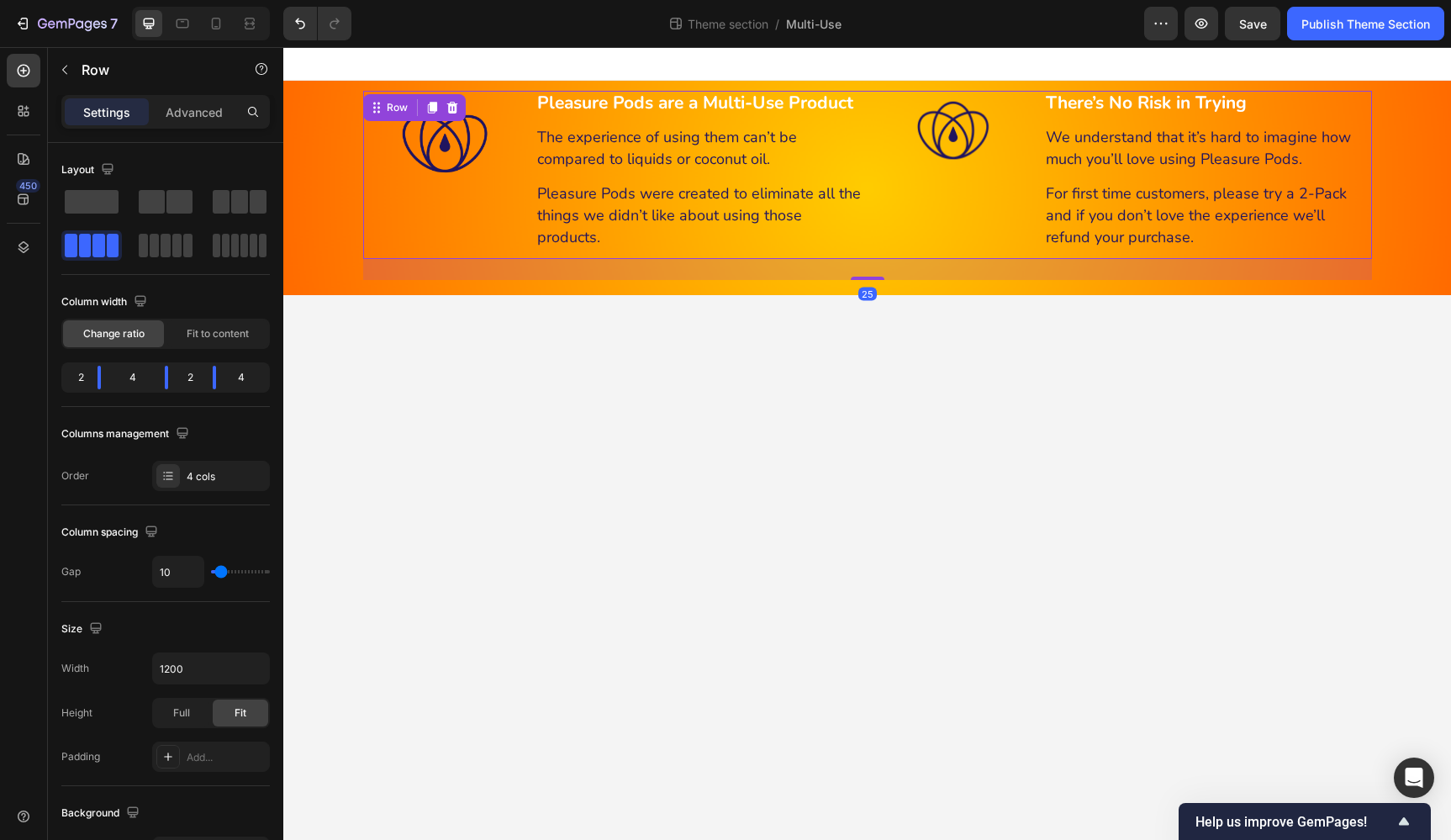
click at [867, 255] on div "Image Pleasure Pods are a Multi-Use Product Text Block The experience of using …" at bounding box center [867, 175] width 1008 height 168
click at [93, 0] on body "7 Theme section / Multi-Use Preview Save Publish Theme Section 450 Sections(18)…" at bounding box center [726, 0] width 1451 height 0
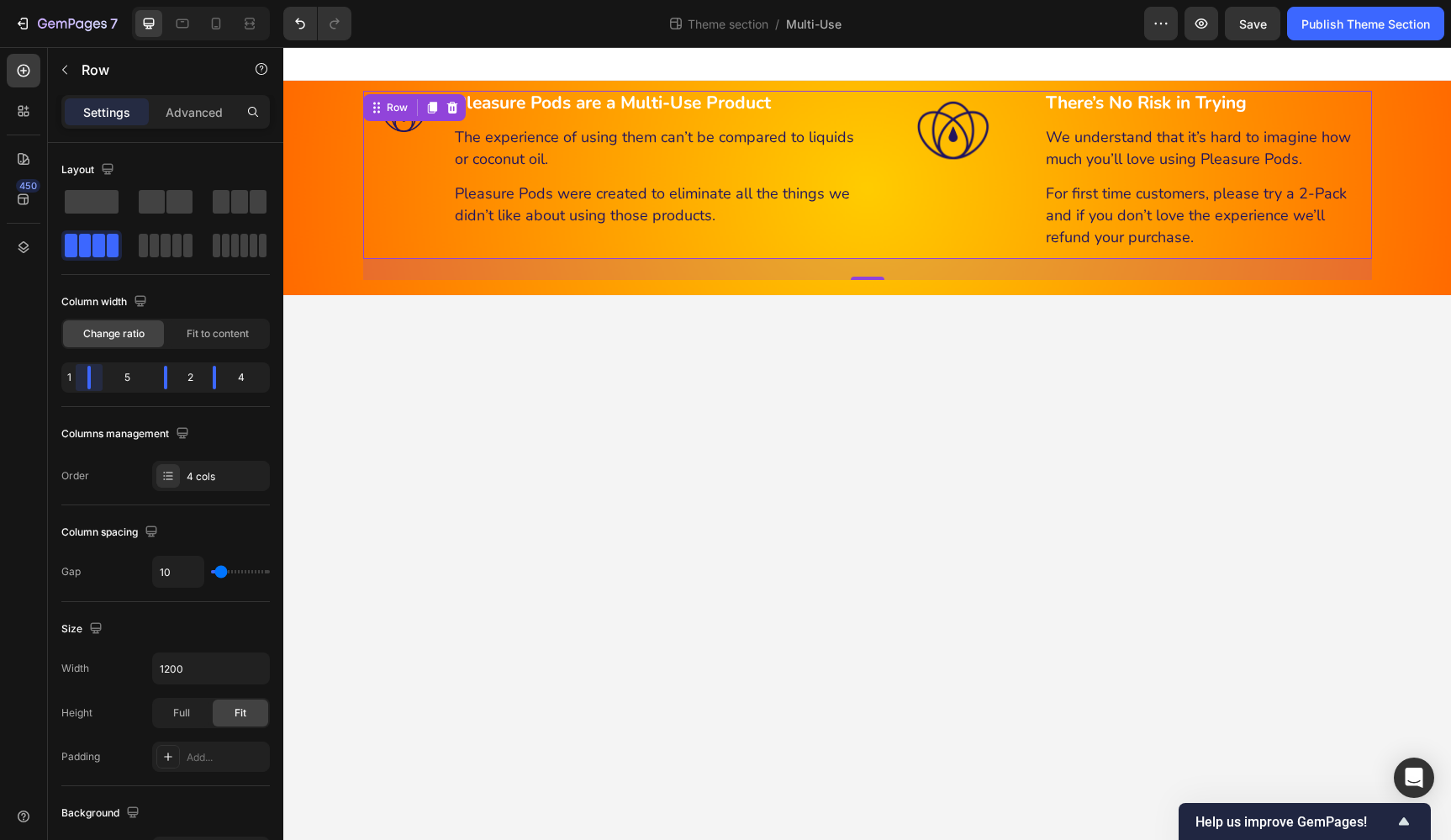
drag, startPoint x: 102, startPoint y: 376, endPoint x: 88, endPoint y: 376, distance: 14.0
click at [88, 0] on body "7 Theme section / Multi-Use Preview Save Publish Theme Section 450 Sections(18)…" at bounding box center [726, 0] width 1451 height 0
drag, startPoint x: 99, startPoint y: 376, endPoint x: 86, endPoint y: 377, distance: 13.0
click at [86, 0] on body "7 Theme section / Multi-Use Preview Save Publish Theme Section 450 Sections(18)…" at bounding box center [726, 0] width 1451 height 0
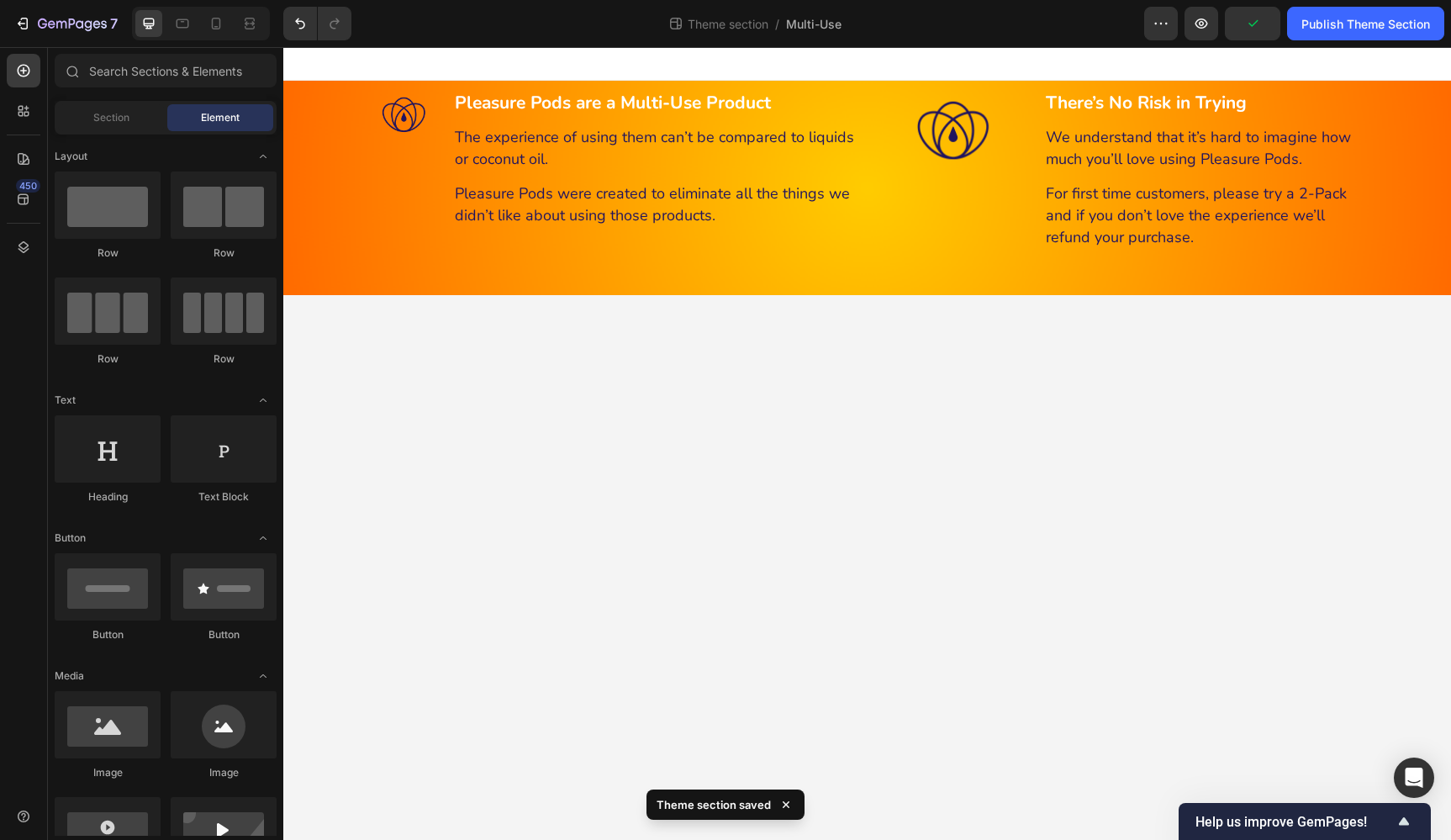
click at [675, 341] on body "Enhance Pleasure & Reduce Dryness Heading With 6 Natural Ingredients Heading 99…" at bounding box center [867, 443] width 1168 height 792
click at [296, 25] on icon "Undo/Redo" at bounding box center [300, 24] width 17 height 17
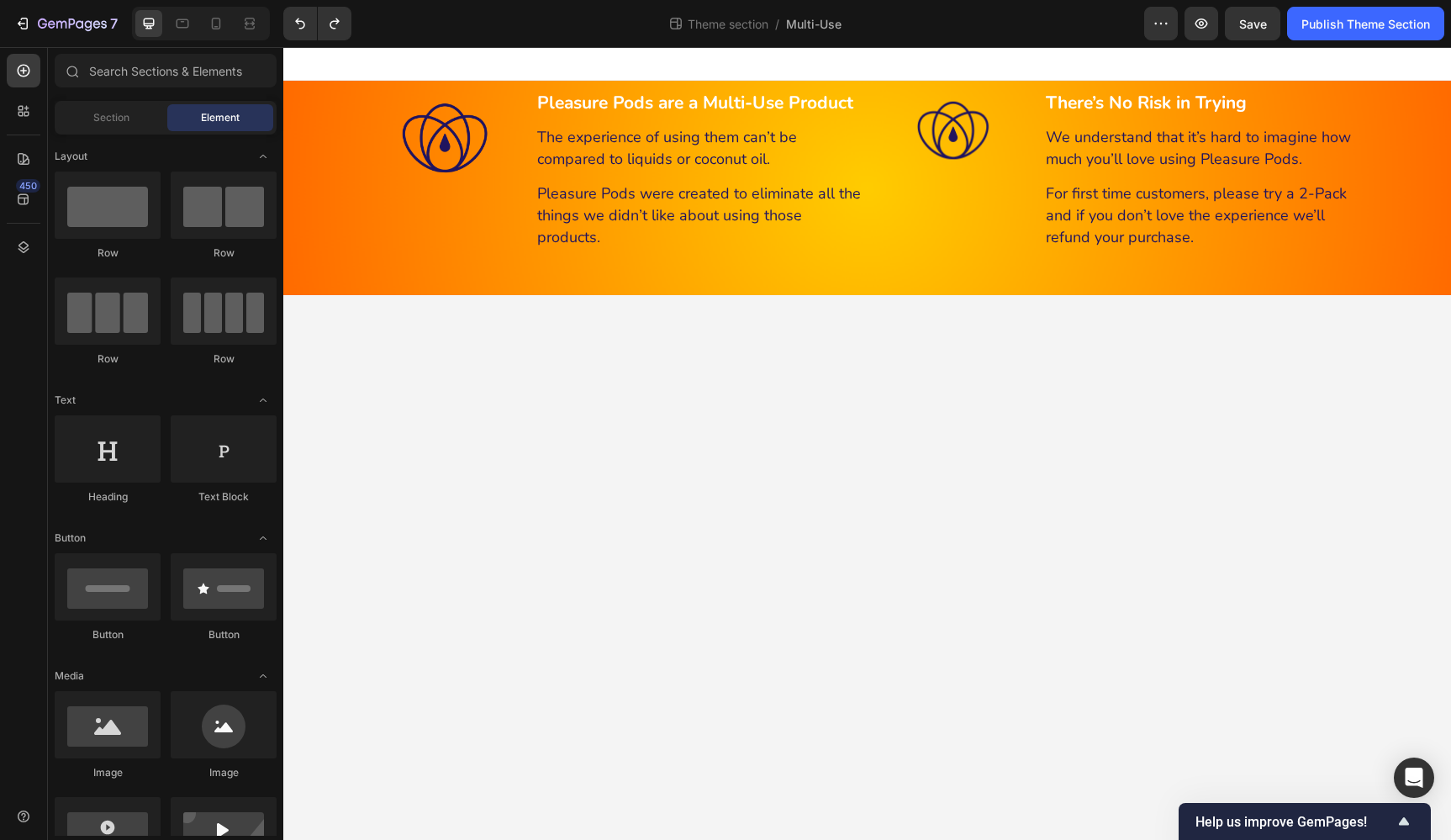
click at [904, 464] on body "Enhance Pleasure & Reduce Dryness Heading With 6 Natural Ingredients Heading 99…" at bounding box center [867, 443] width 1168 height 792
click at [178, 22] on icon at bounding box center [183, 24] width 17 height 17
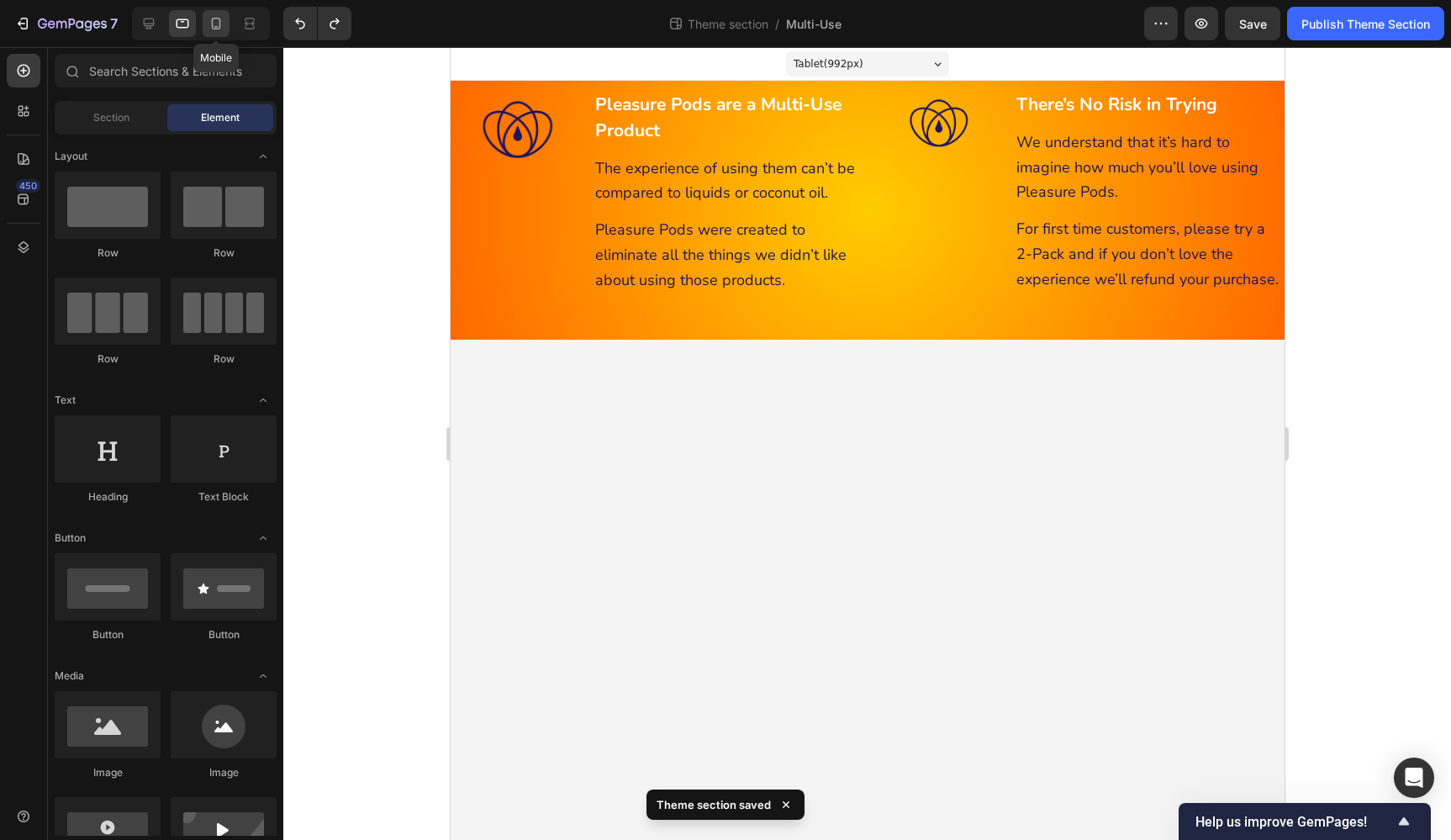
click at [216, 25] on icon at bounding box center [216, 24] width 17 height 17
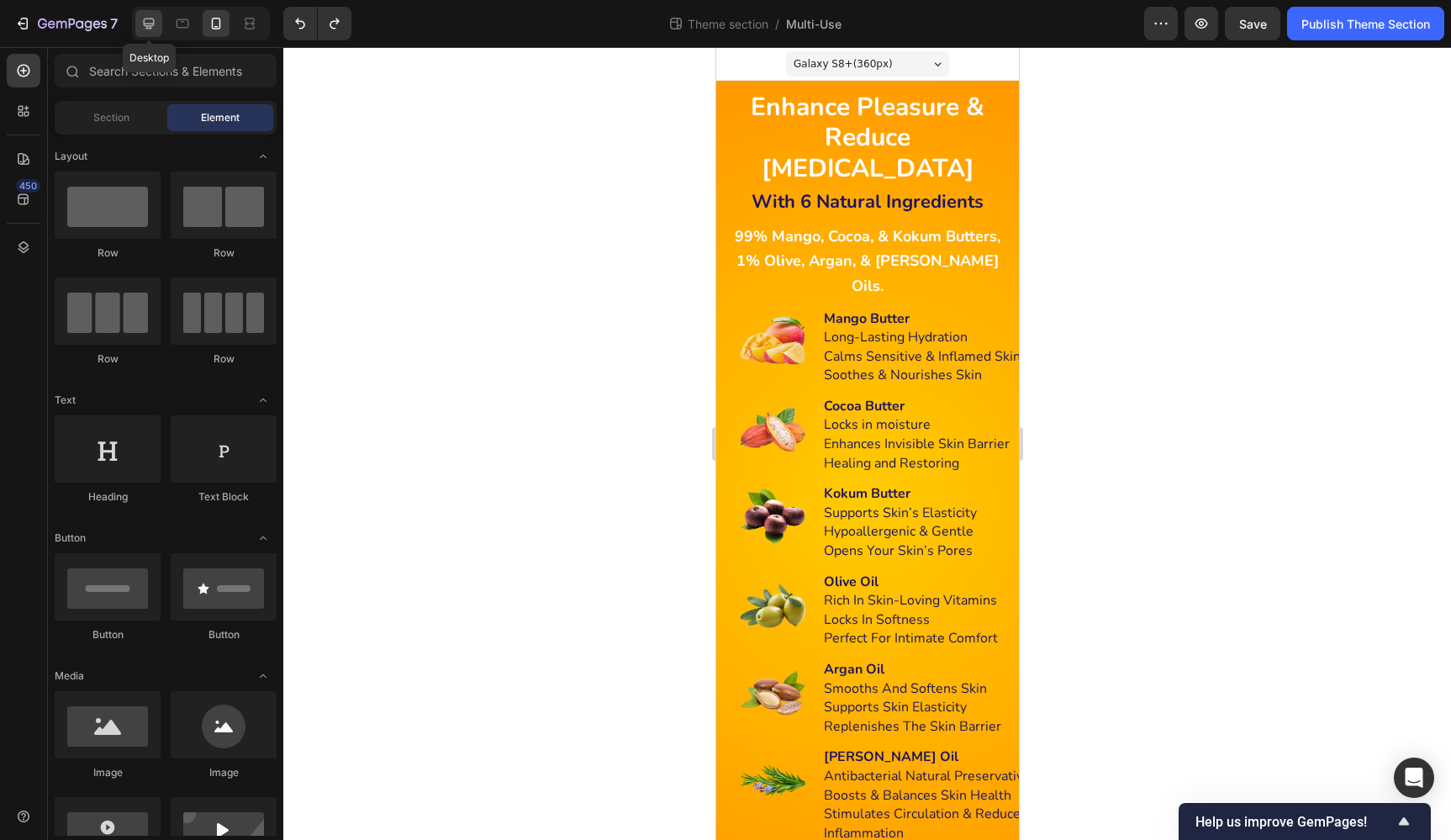
click at [144, 20] on icon at bounding box center [149, 24] width 11 height 11
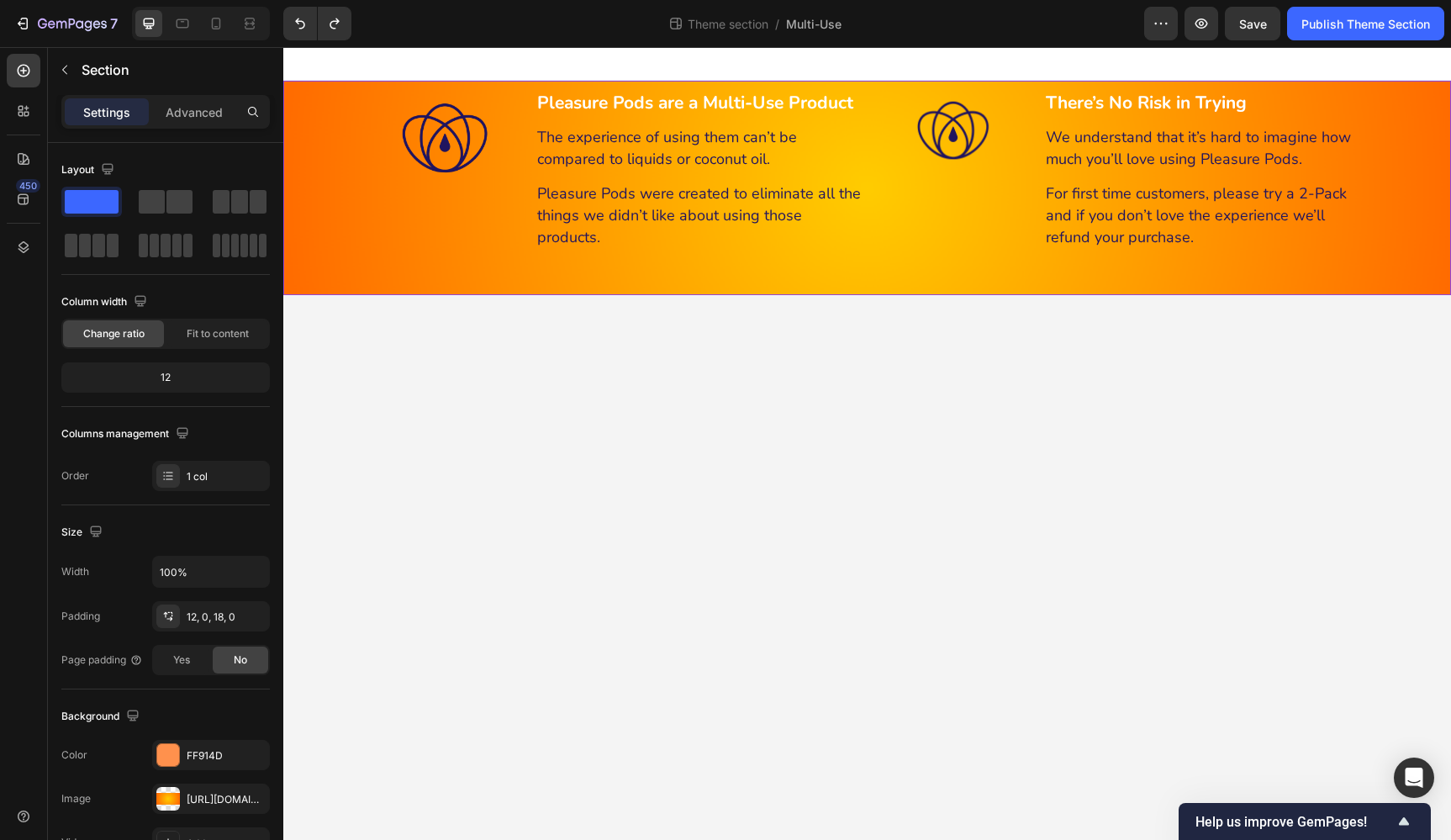
click at [340, 98] on div "Enhance Pleasure & Reduce Dryness Heading With 6 Natural Ingredients Heading 99…" at bounding box center [867, 185] width 1168 height 189
click at [192, 108] on p "Advanced" at bounding box center [194, 112] width 57 height 18
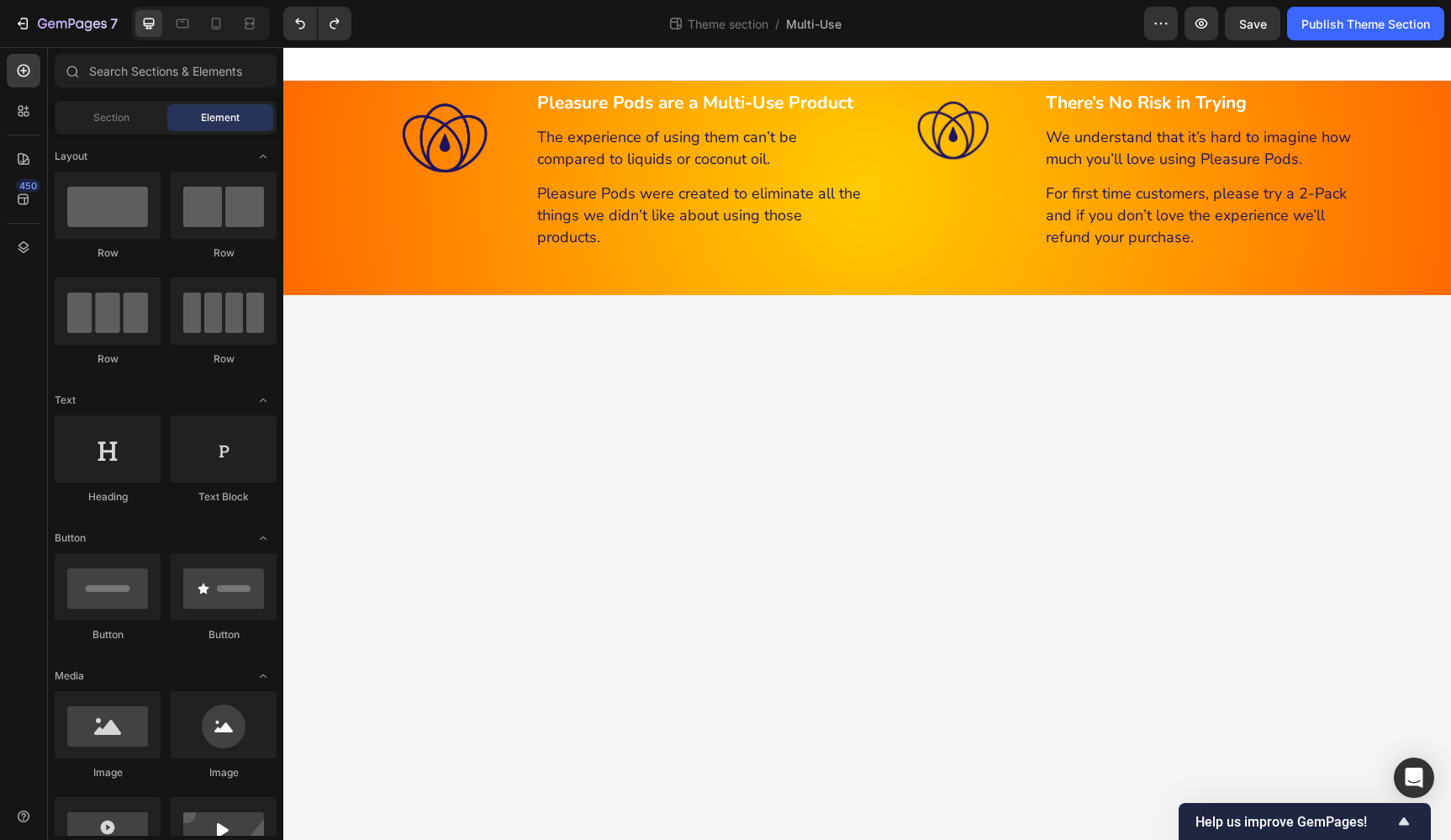
click at [712, 415] on body "Enhance Pleasure & Reduce Dryness Heading With 6 Natural Ingredients Heading 99…" at bounding box center [867, 443] width 1168 height 792
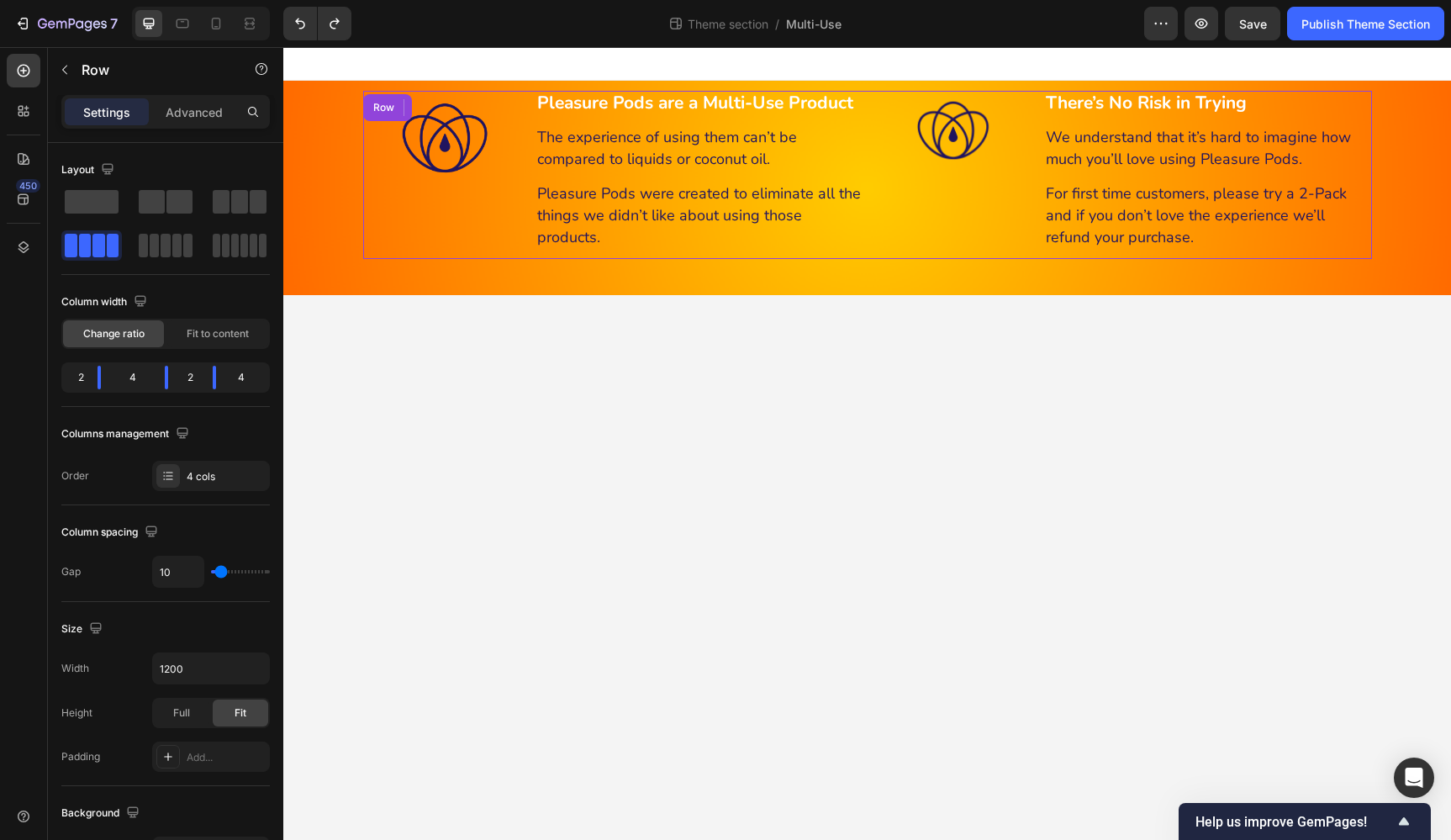
click at [404, 238] on div "Image" at bounding box center [444, 175] width 164 height 168
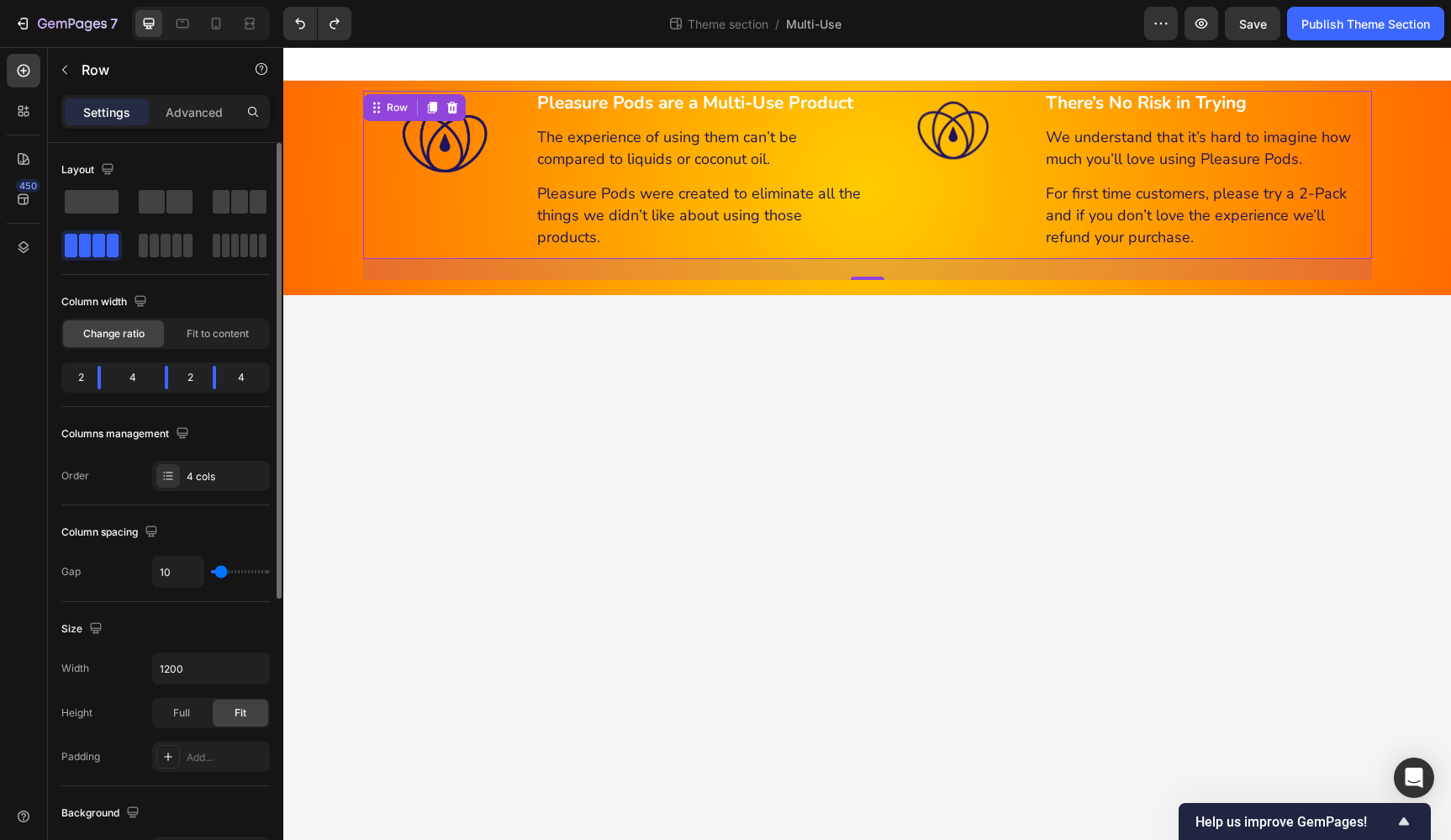
type input "0"
drag, startPoint x: 214, startPoint y: 574, endPoint x: 190, endPoint y: 574, distance: 24.0
type input "0"
click at [190, 574] on div "0" at bounding box center [211, 572] width 118 height 32
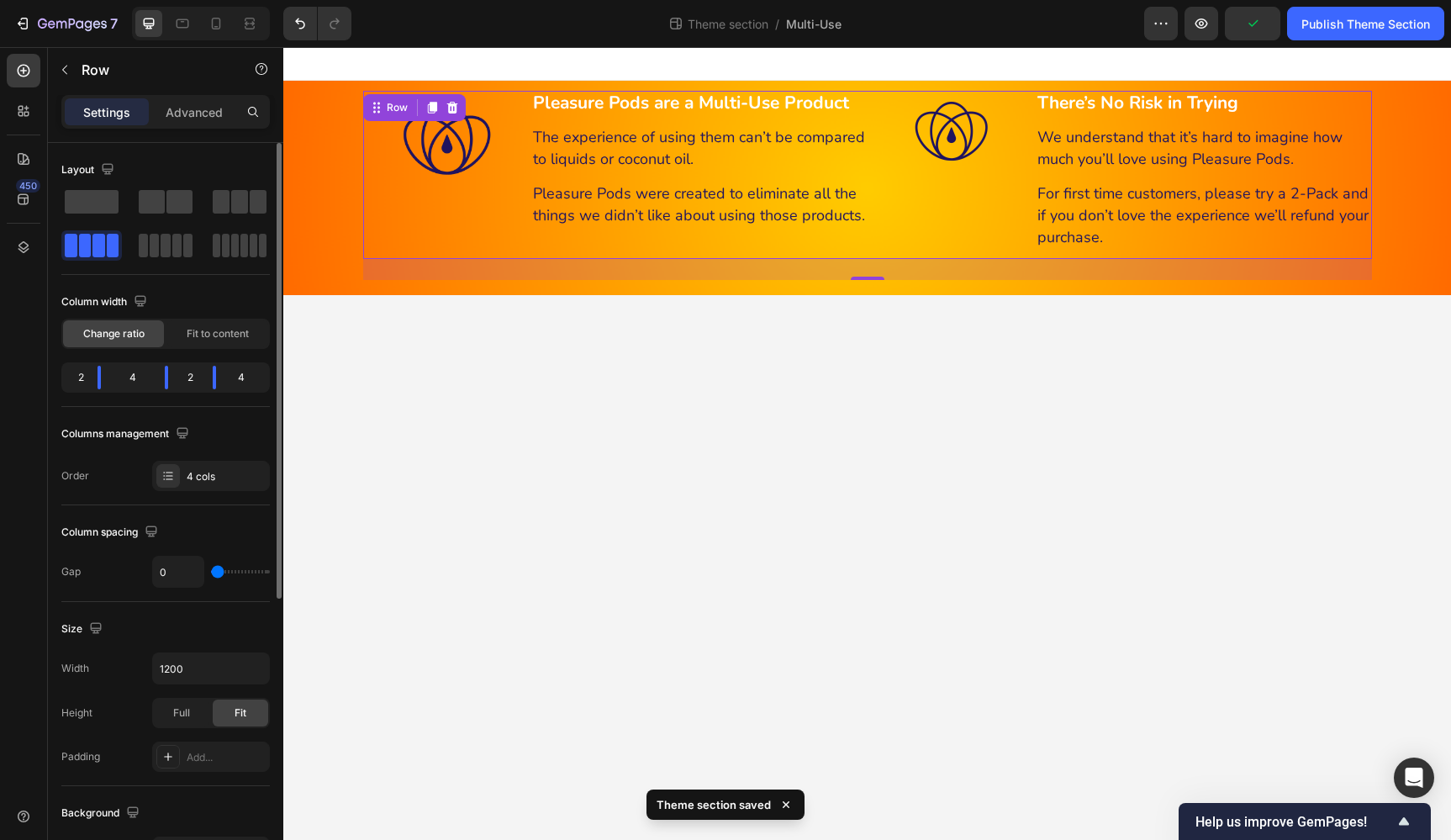
type input "3"
type input "7"
type input "12"
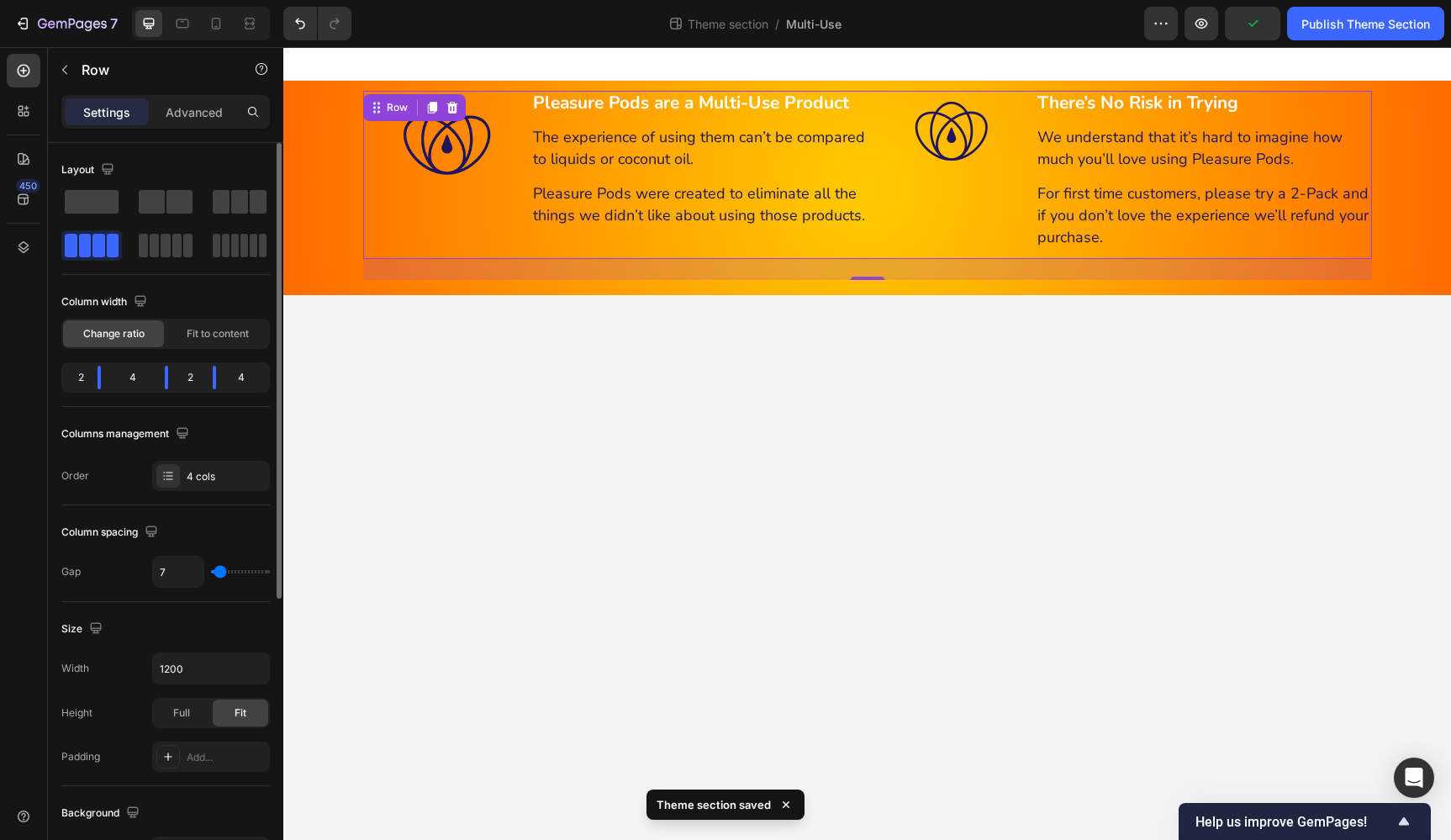
type input "12"
type input "18"
type input "22"
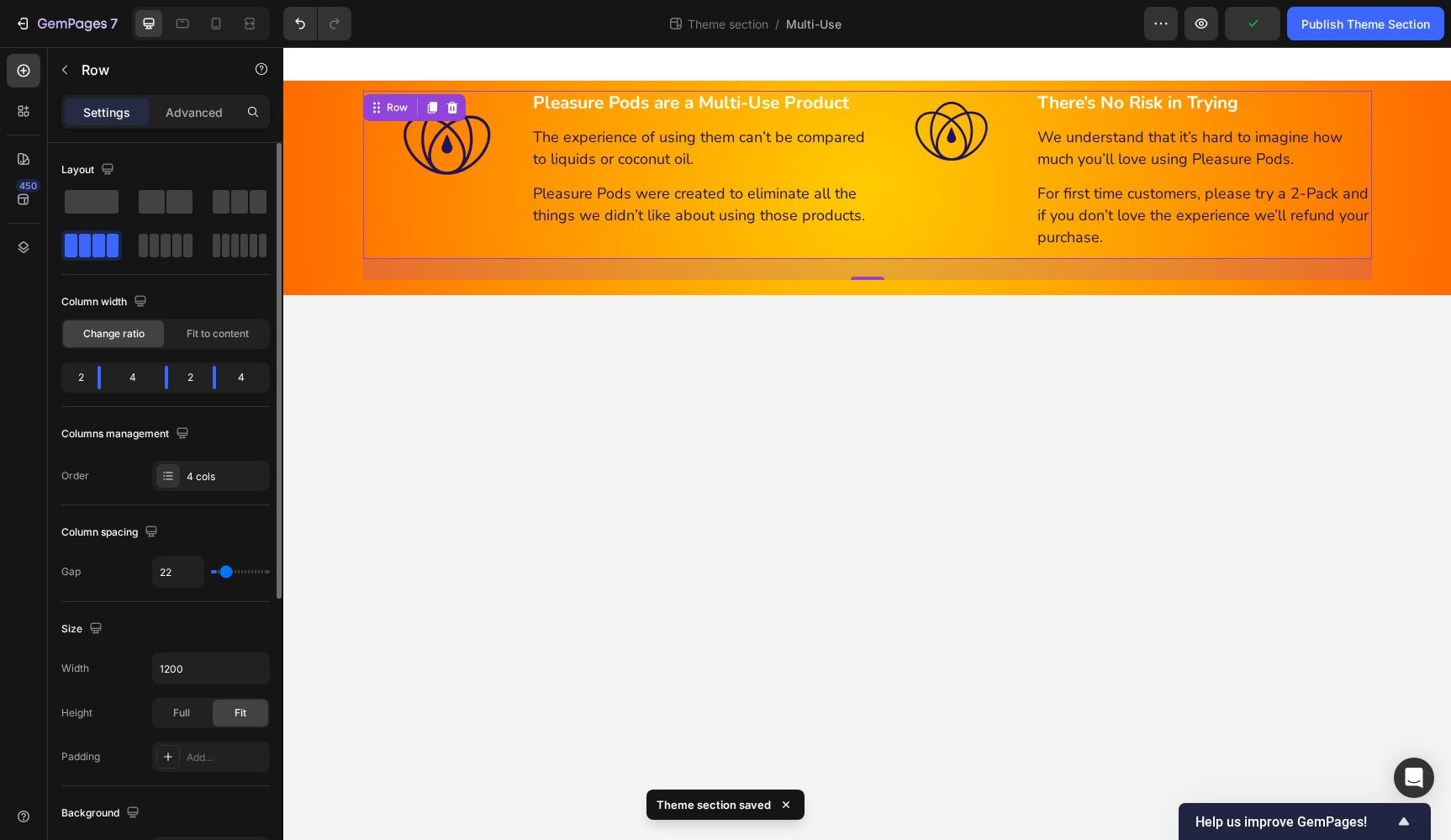
type input "31"
type input "37"
type input "41"
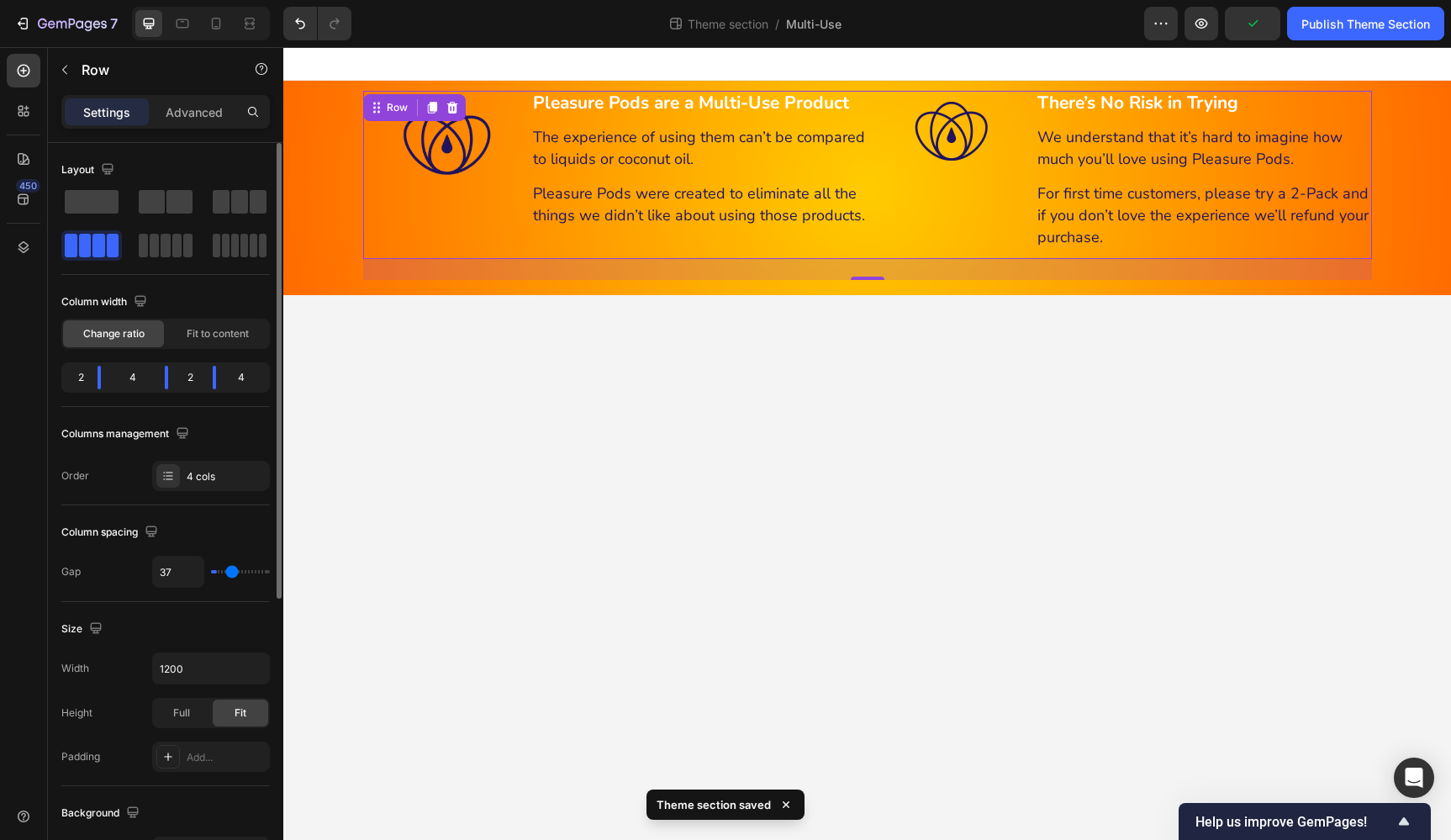
type input "41"
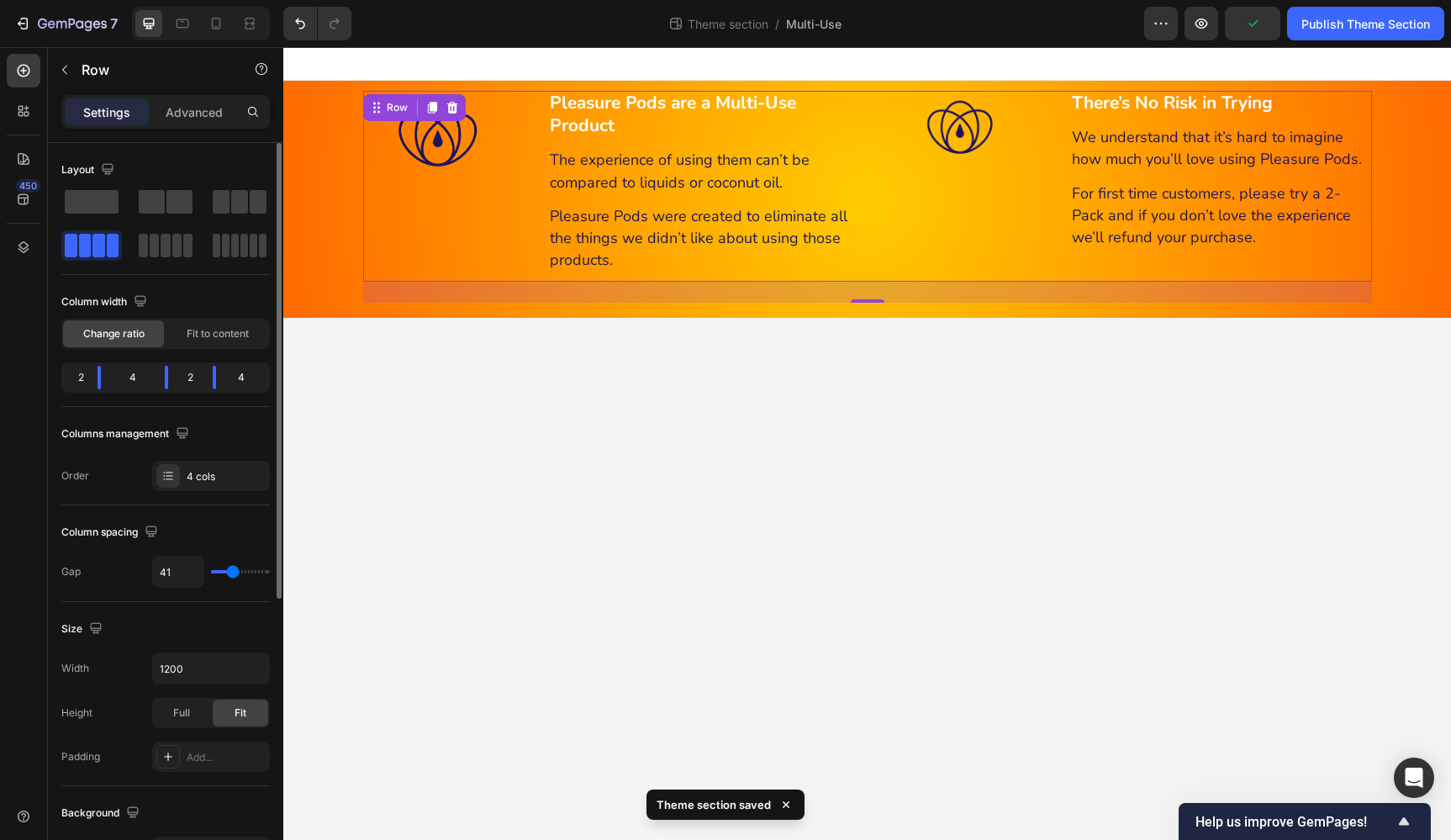
type input "45"
type input "49"
type input "52"
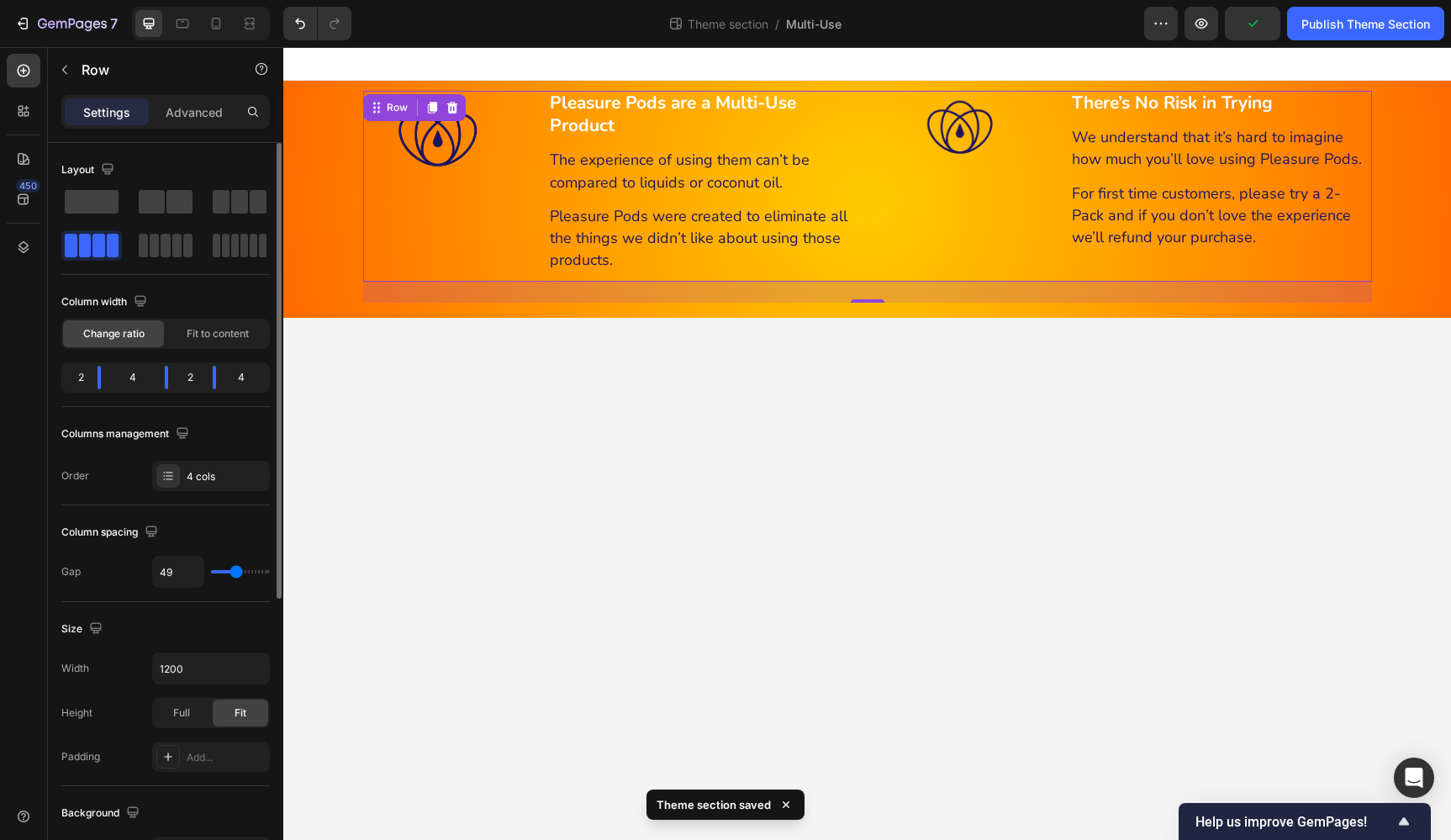
type input "52"
type input "54"
type input "58"
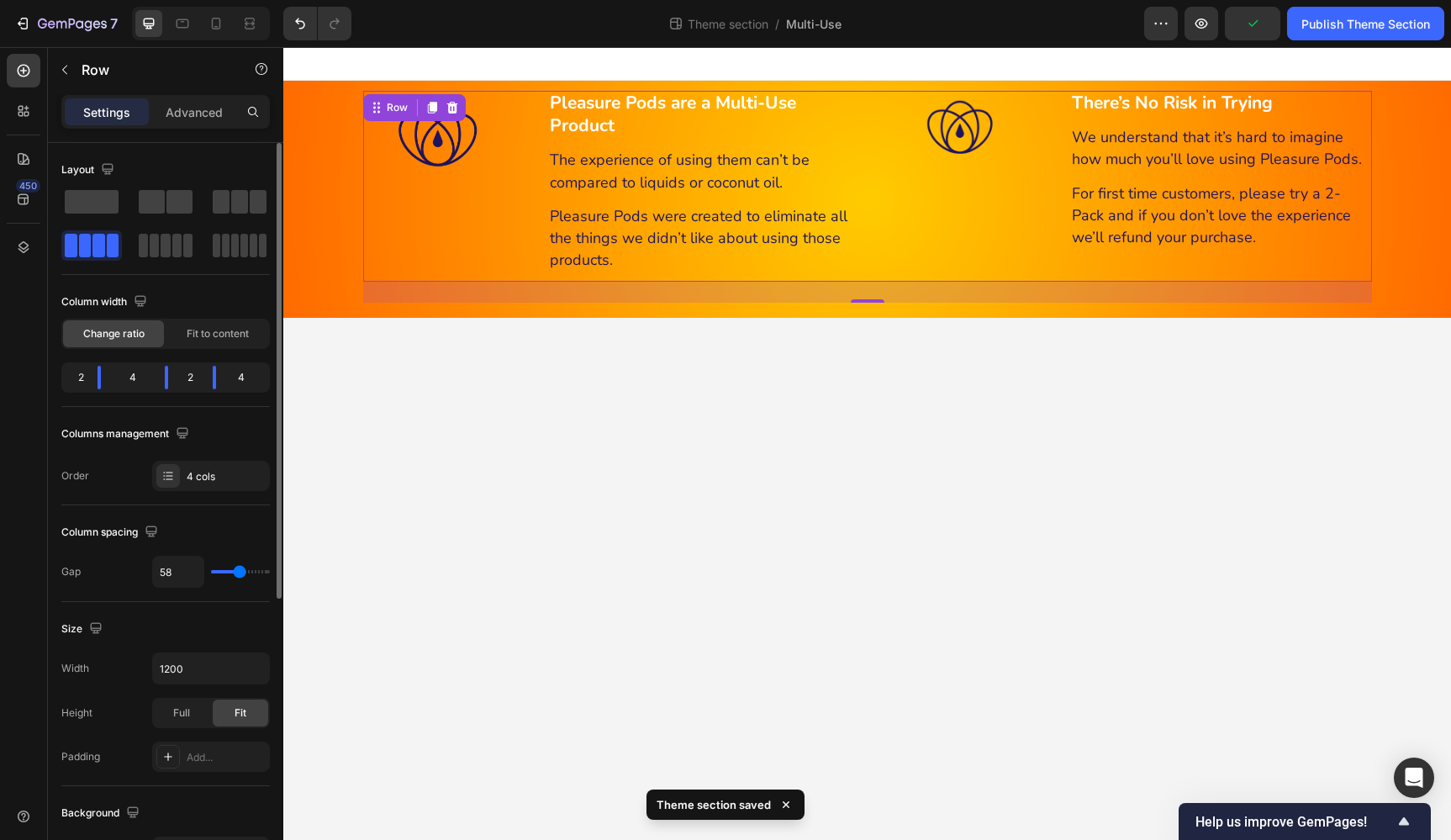
type input "60"
type input "62"
type input "64"
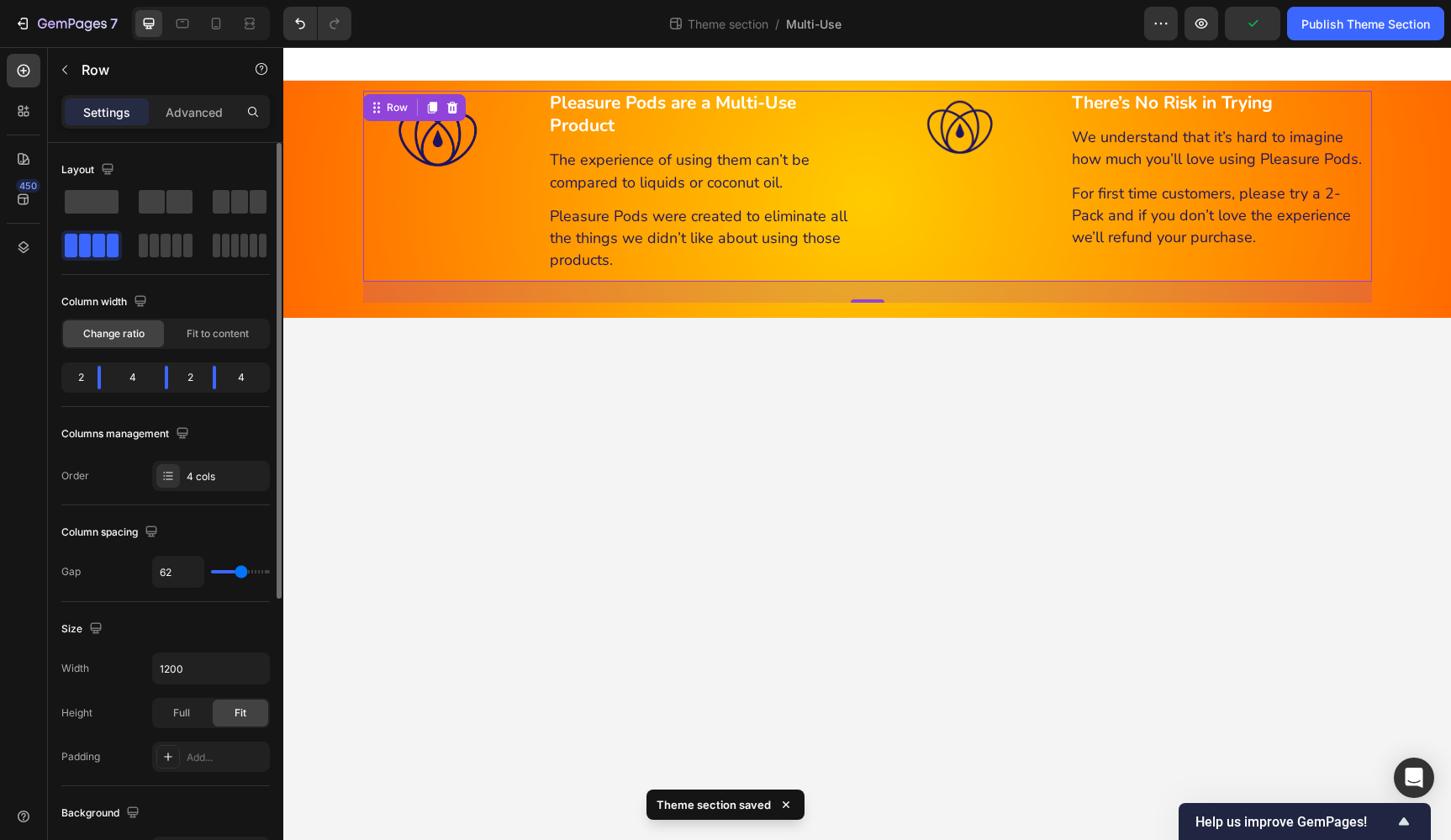
type input "64"
type input "66"
type input "68"
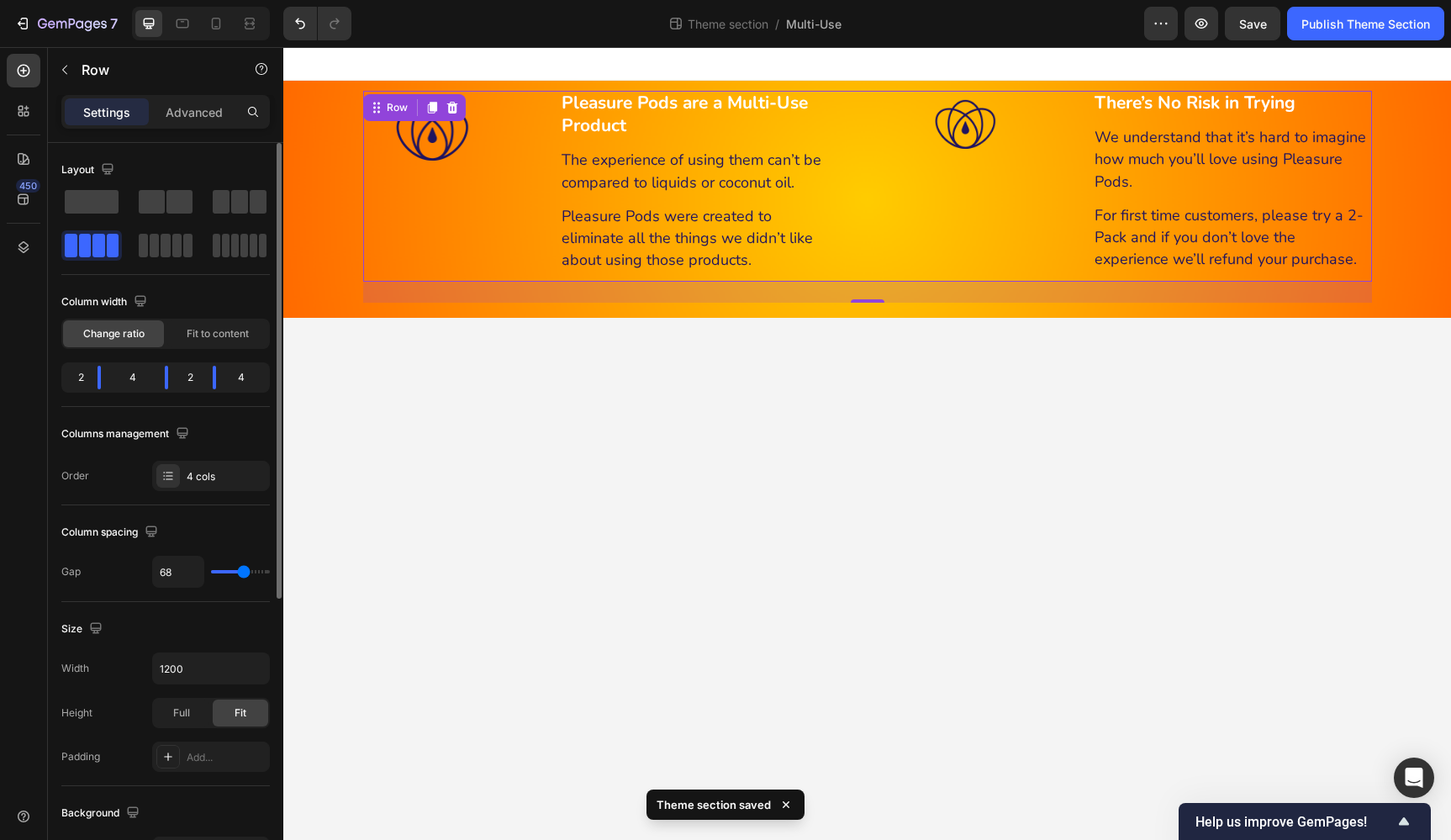
type input "66"
type input "64"
type input "62"
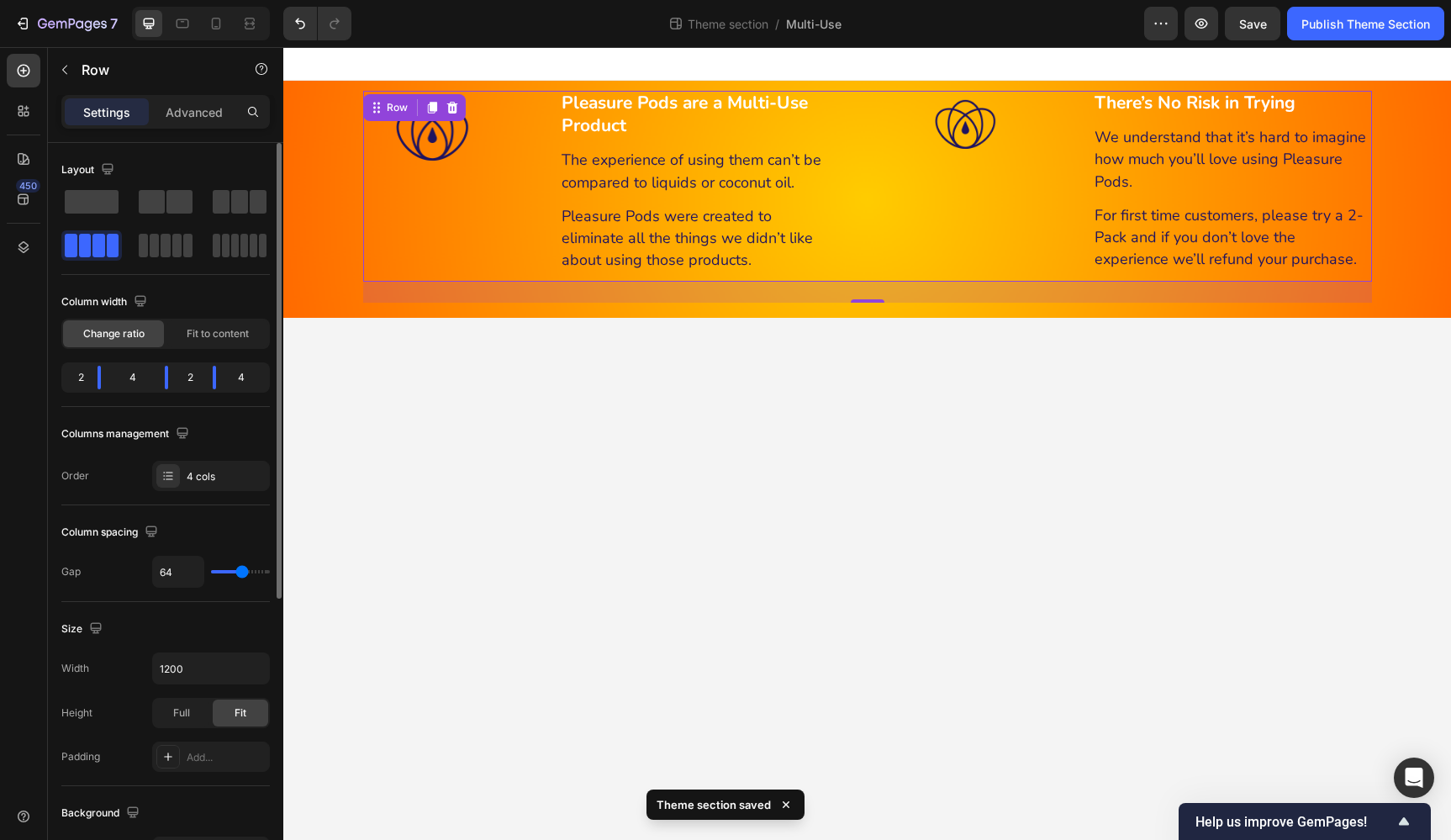
type input "62"
type input "60"
type input "58"
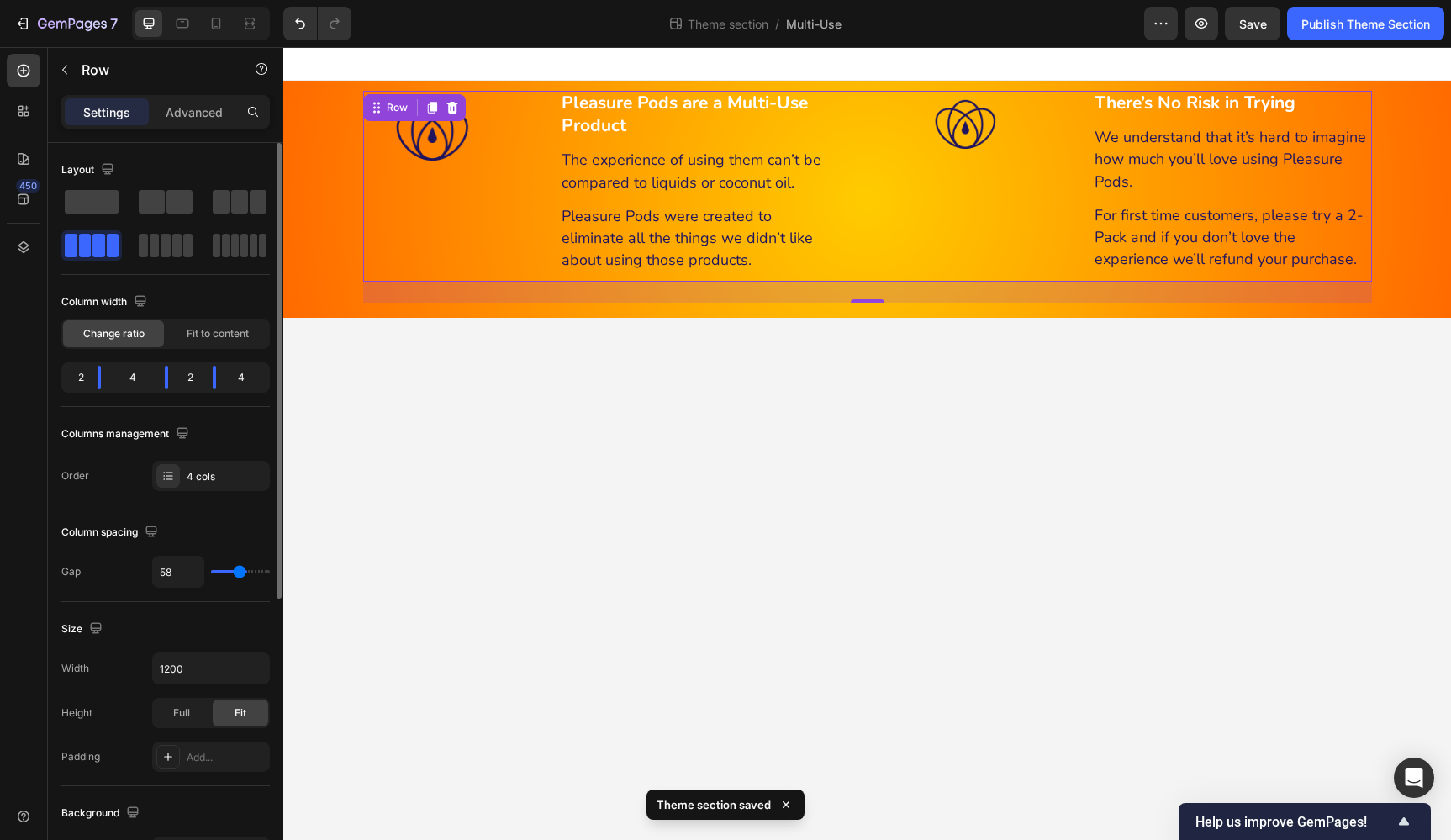
type input "56"
type input "54"
type input "52"
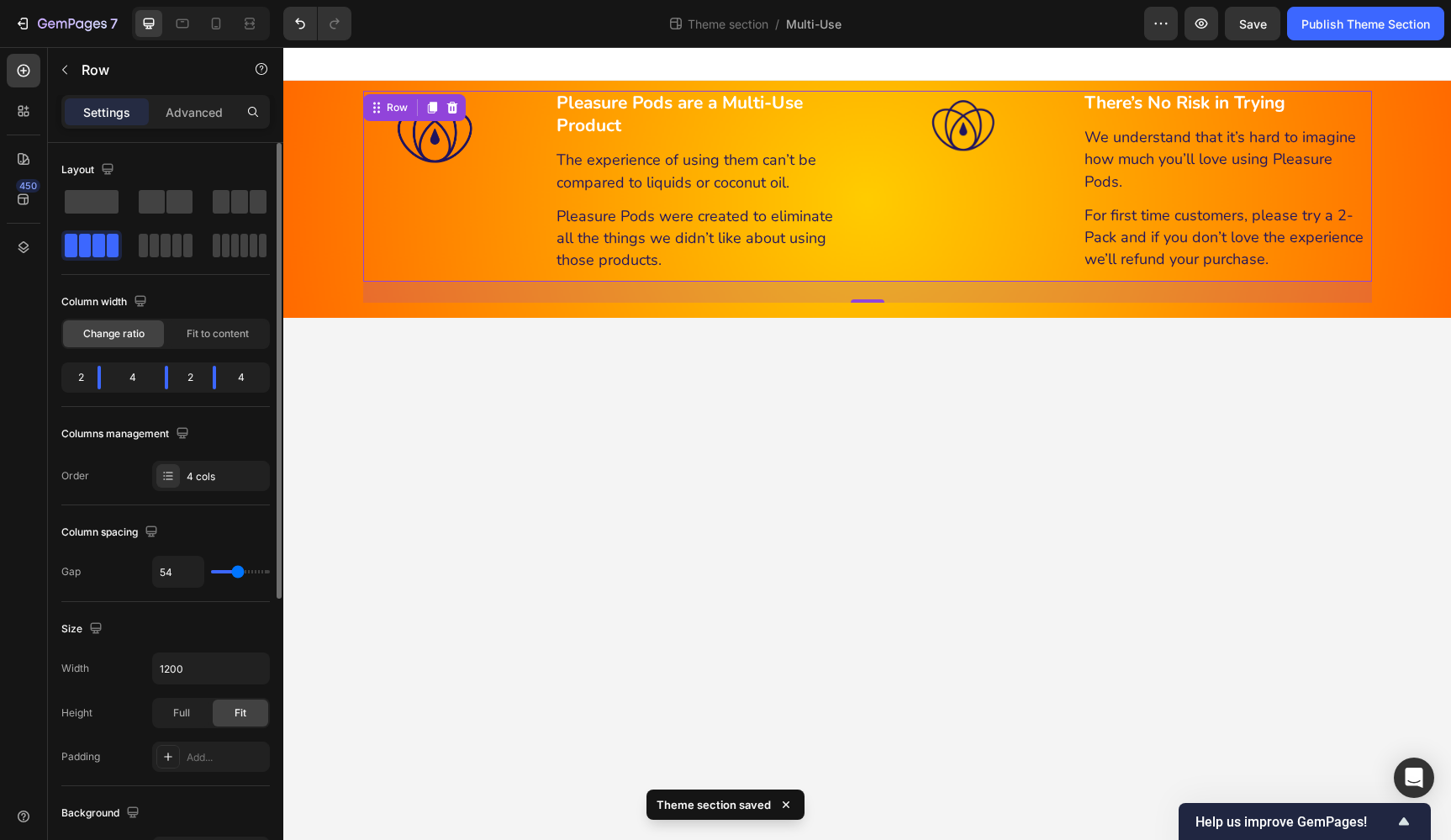
type input "52"
type input "49"
type input "47"
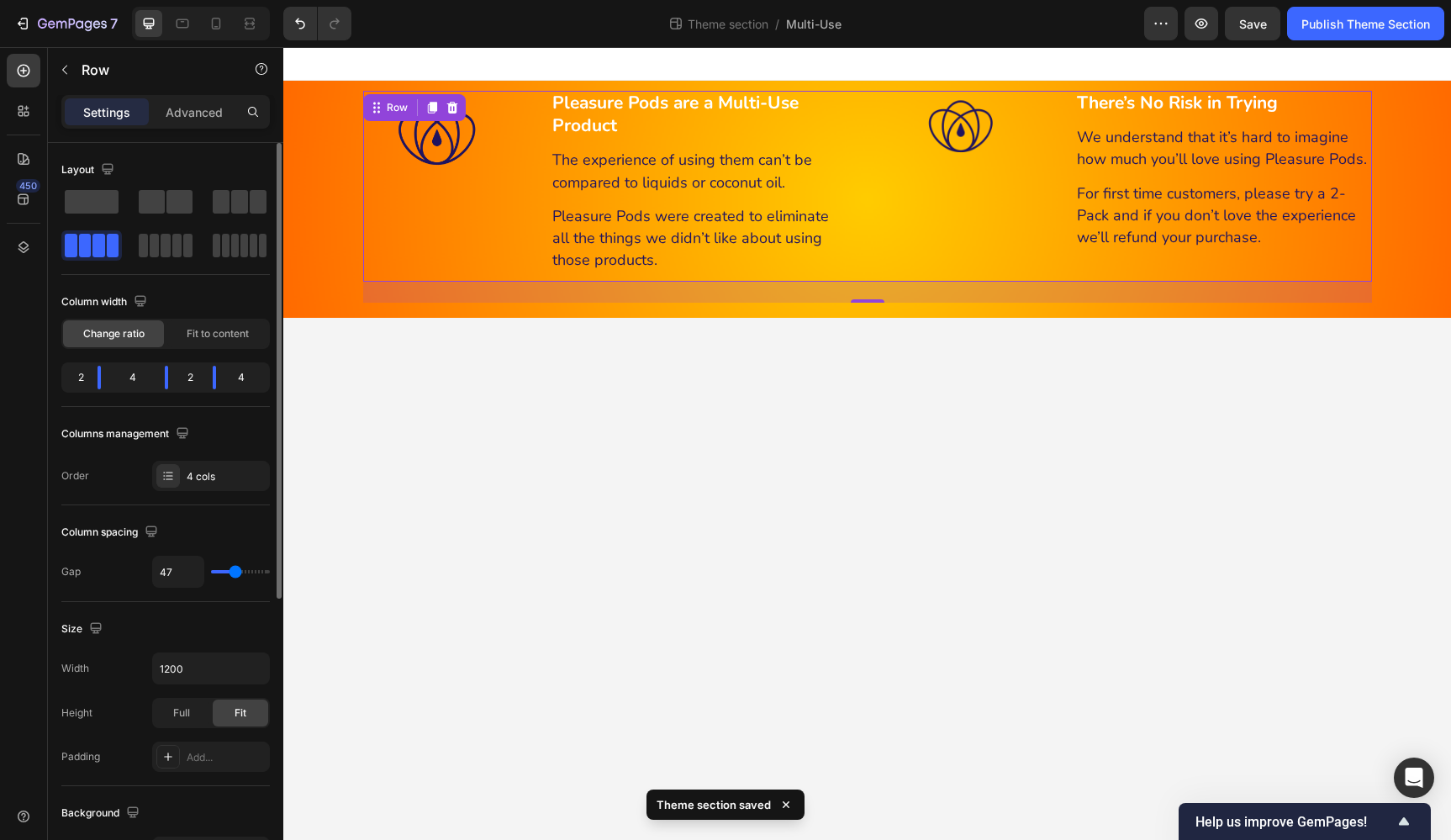
type input "45"
type input "43"
type input "41"
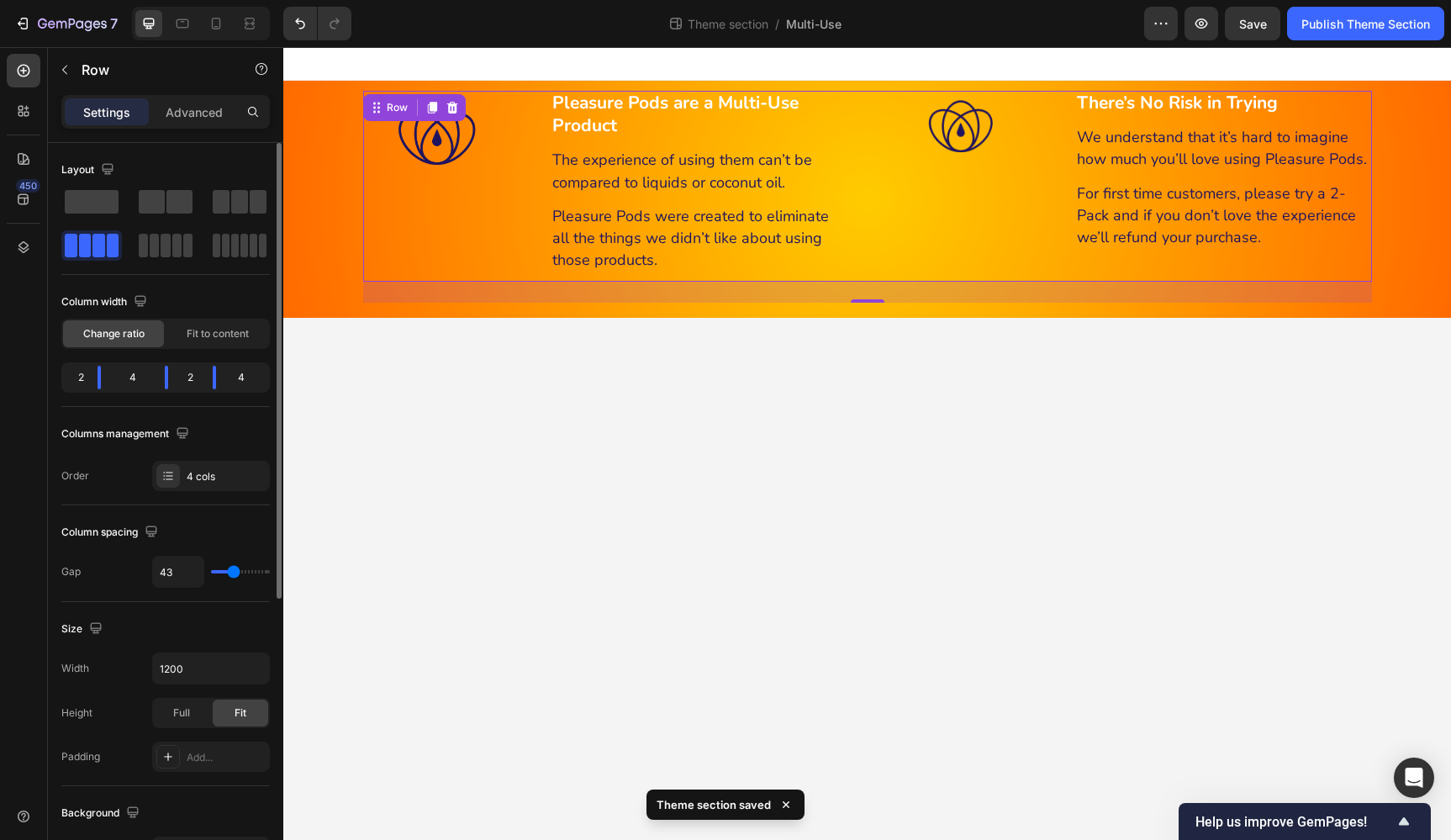
type input "41"
type input "39"
type input "35"
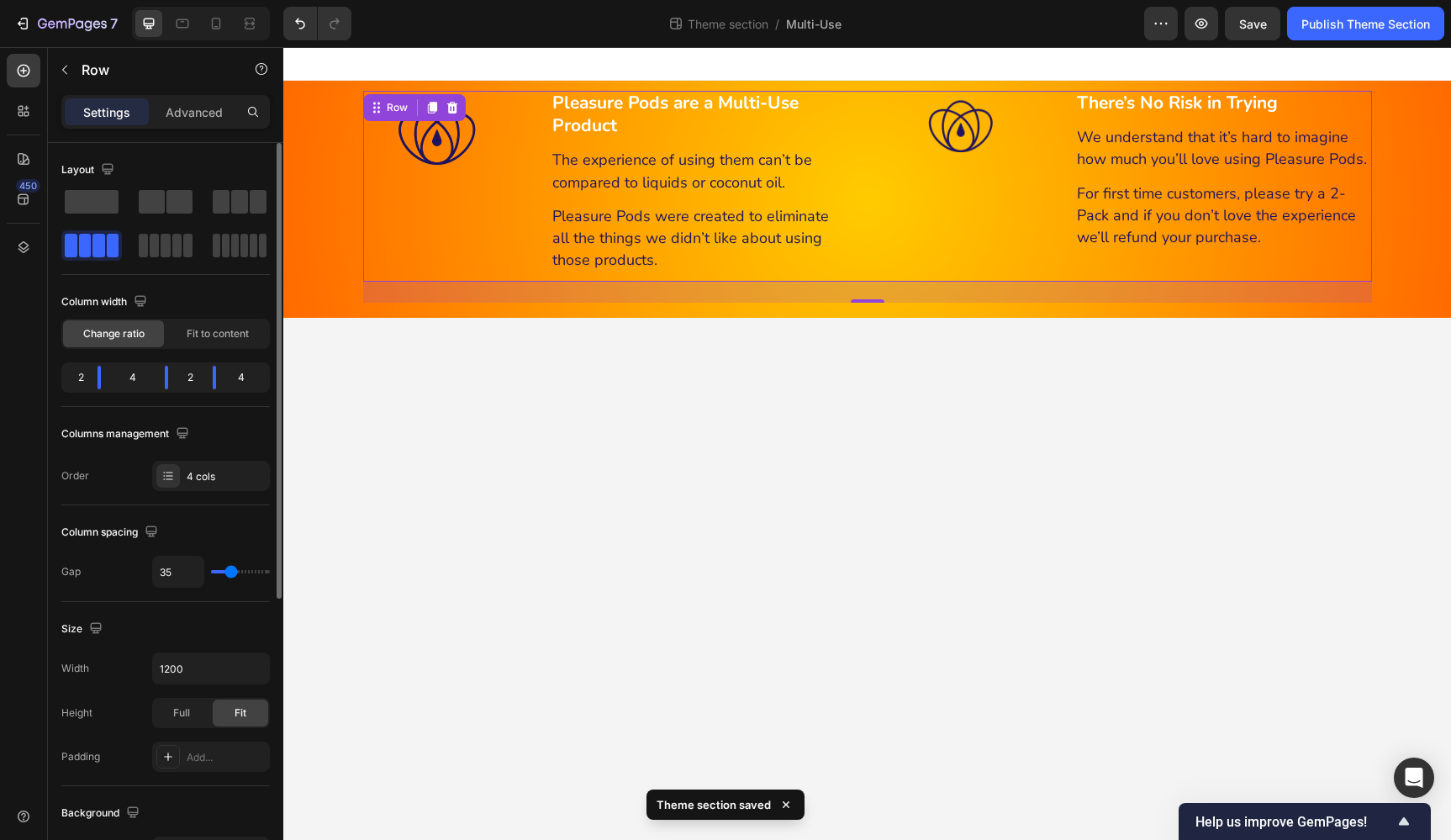
type input "31"
type input "28"
type input "26"
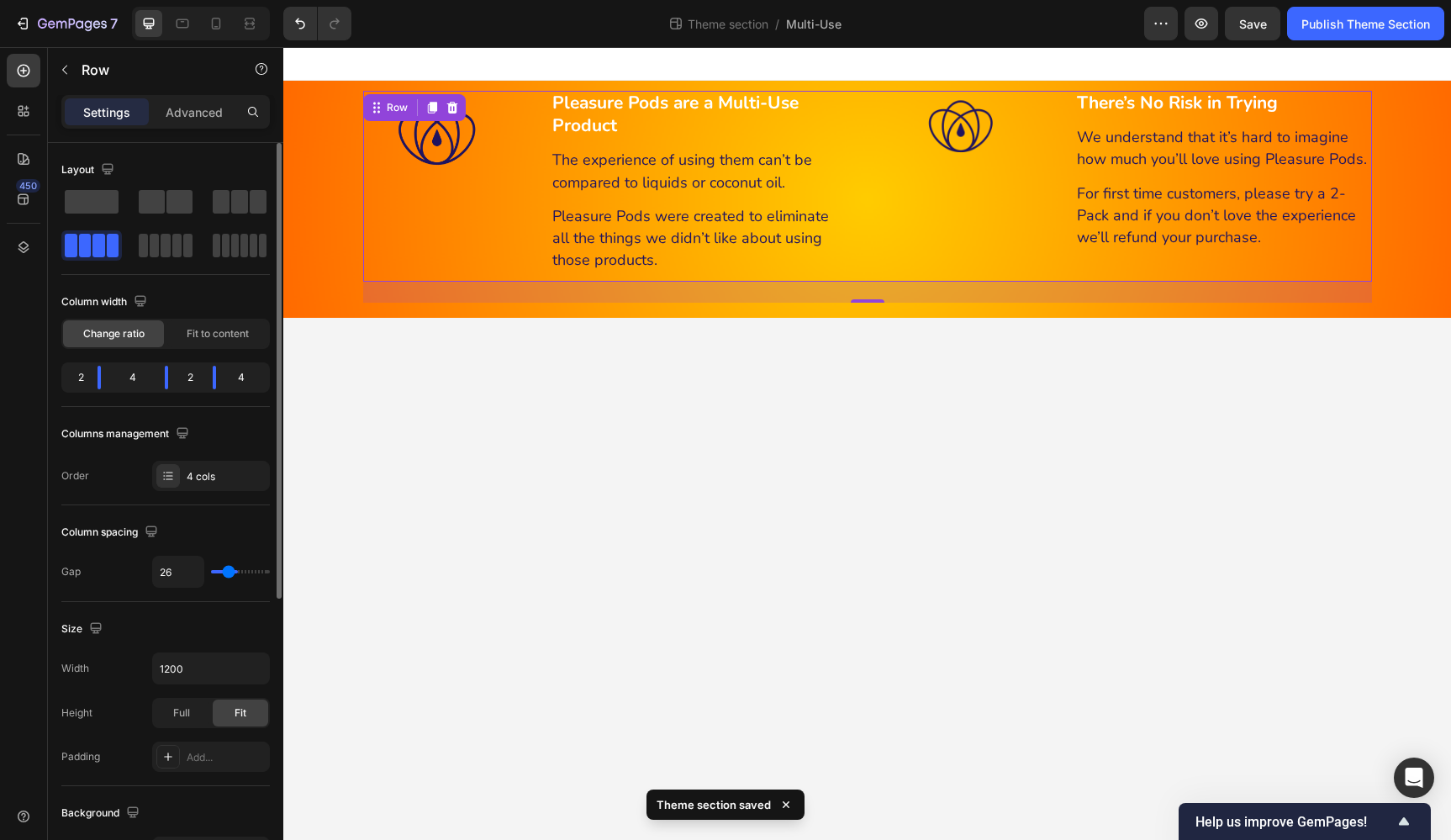
type input "26"
type input "24"
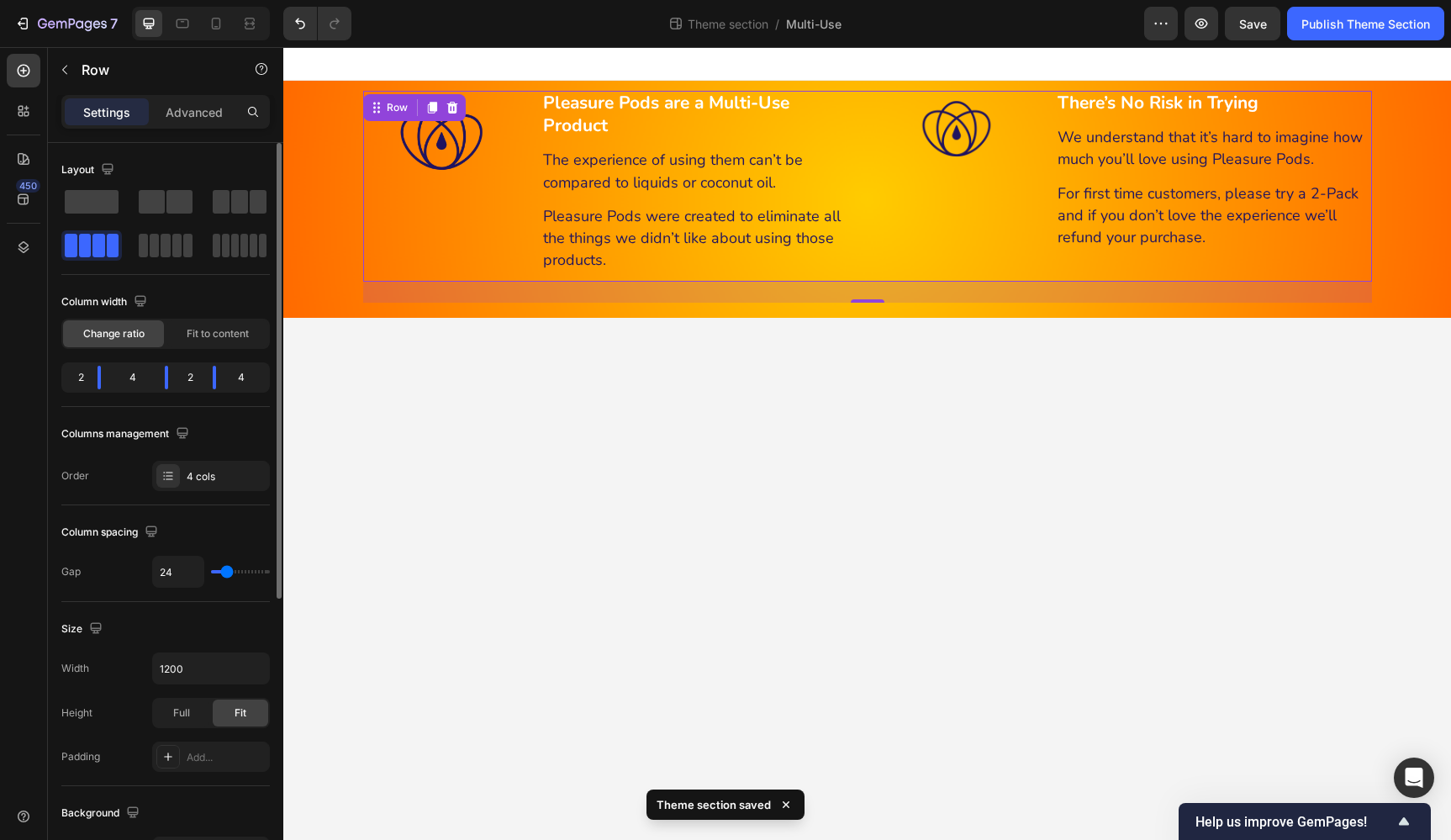
type input "22"
type input "20"
type input "18"
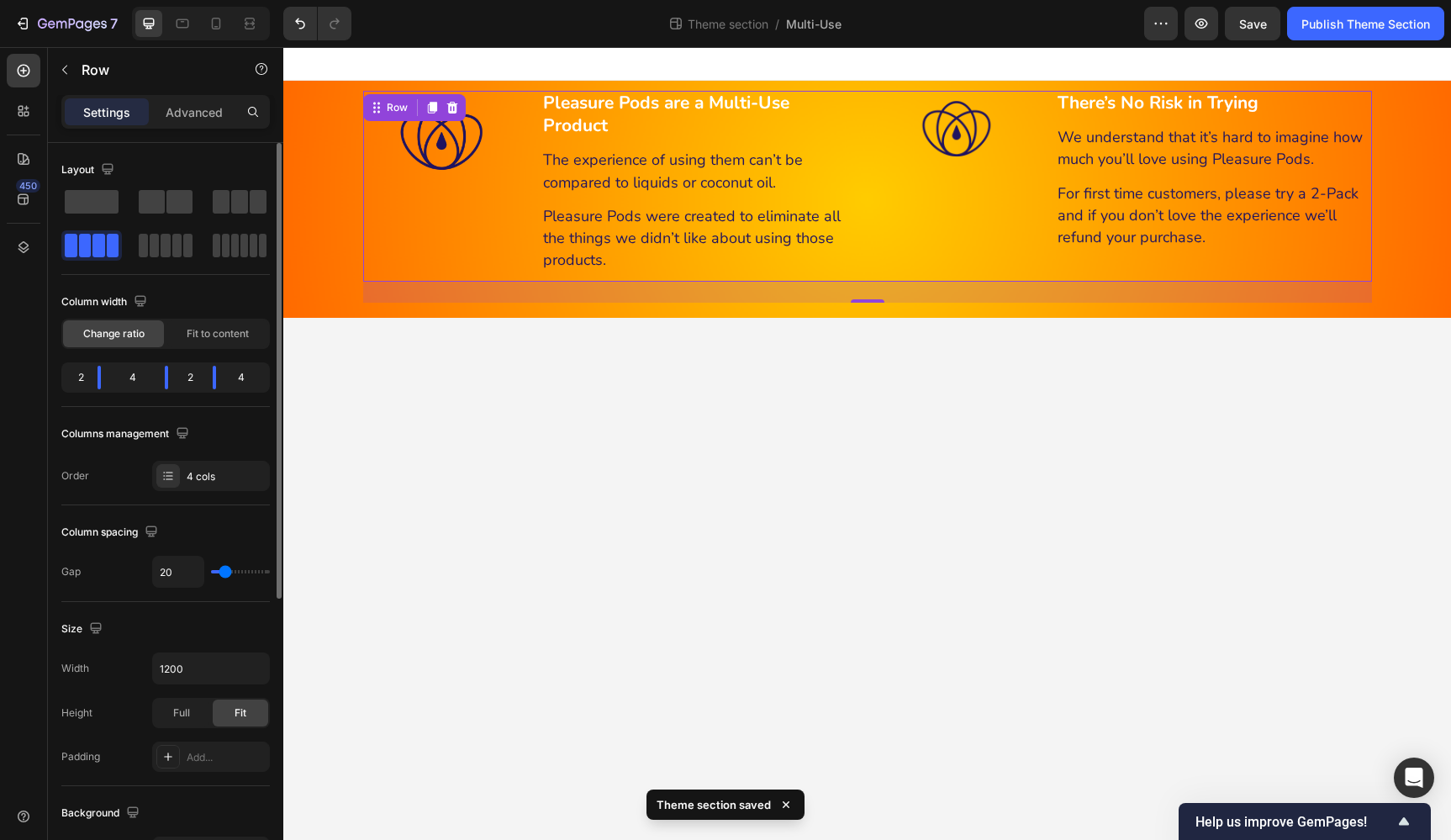
type input "18"
type input "16"
type input "14"
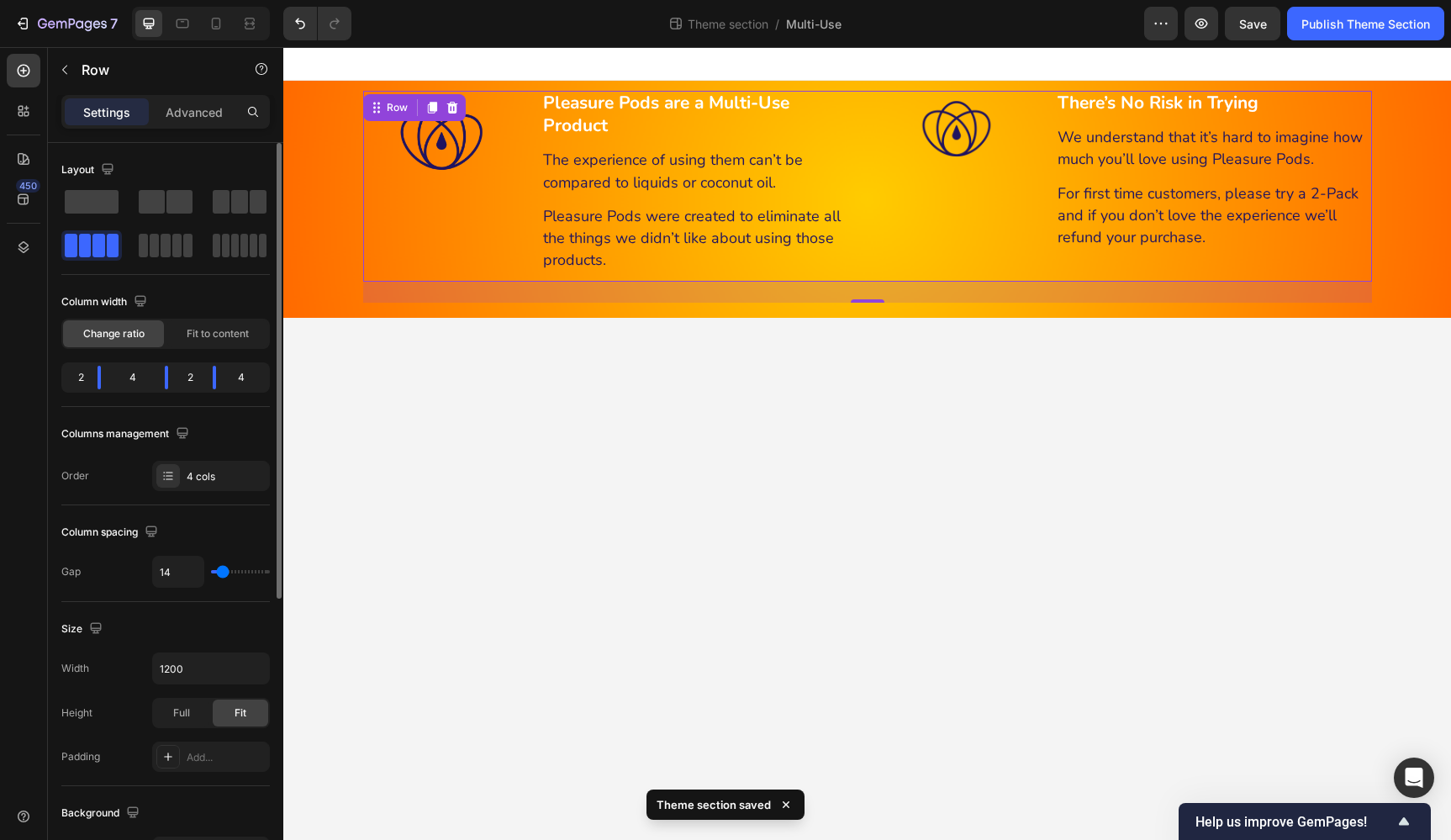
type input "12"
type input "9"
type input "7"
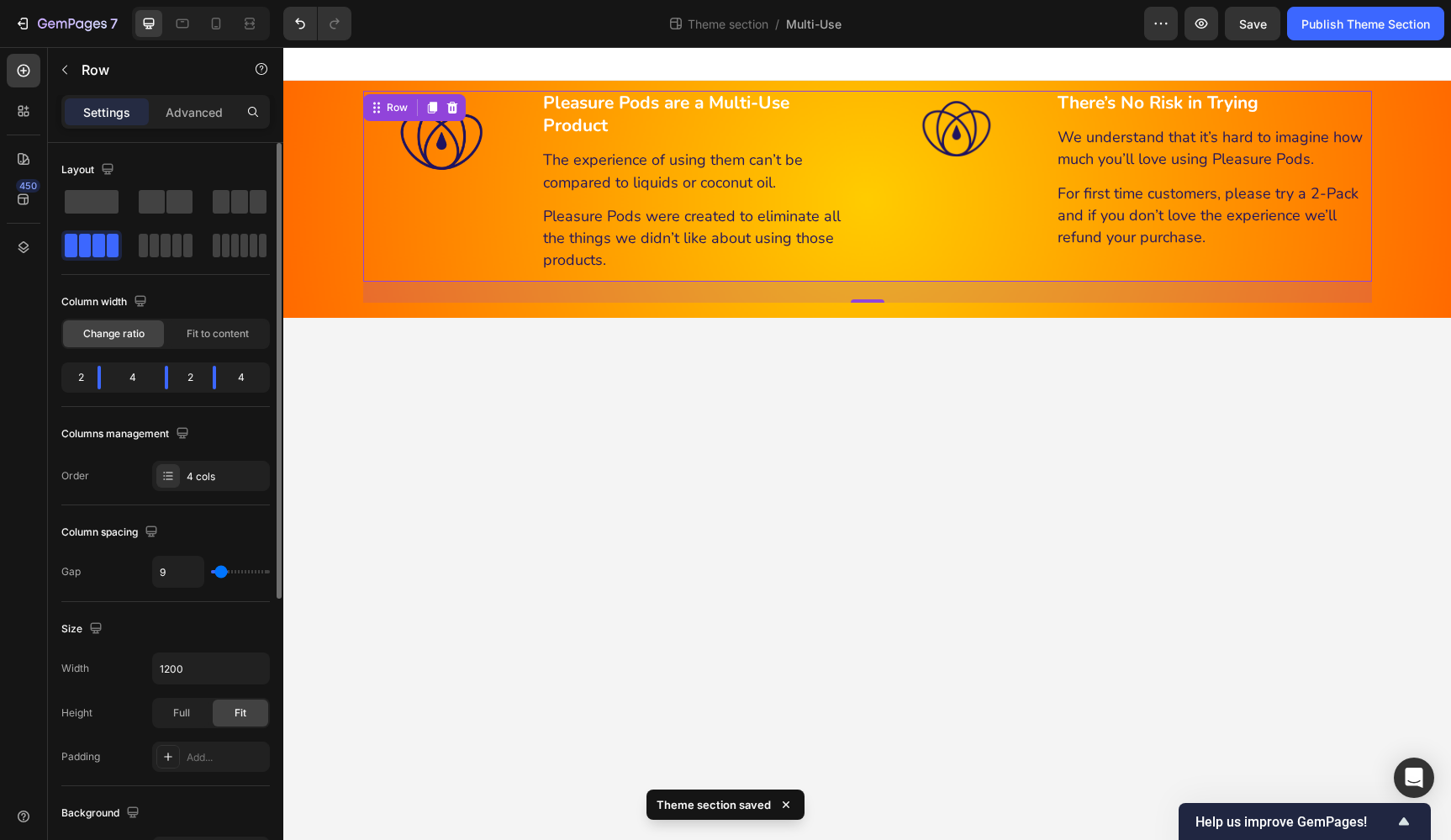
type input "7"
type input "5"
type input "3"
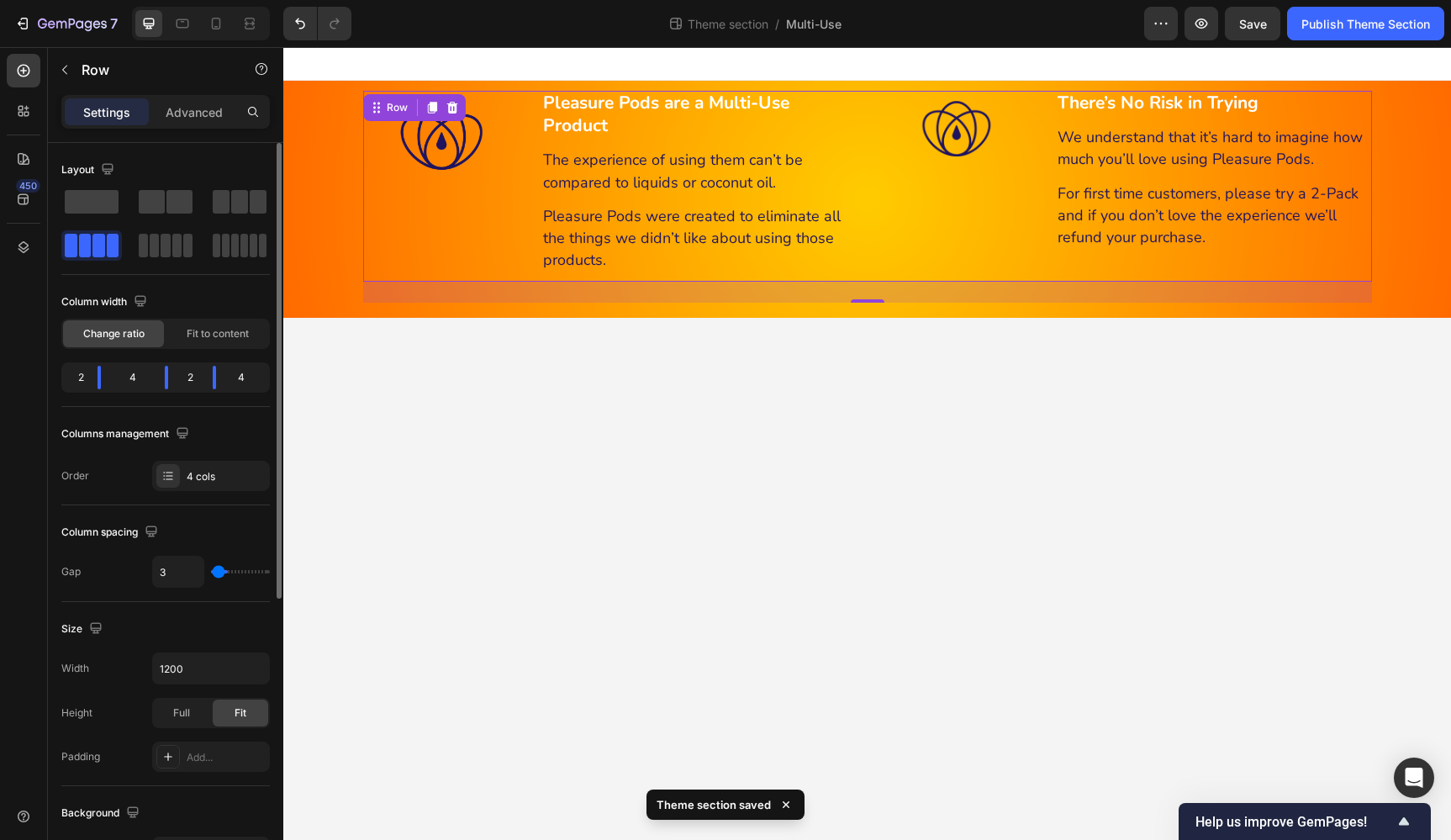
type input "1"
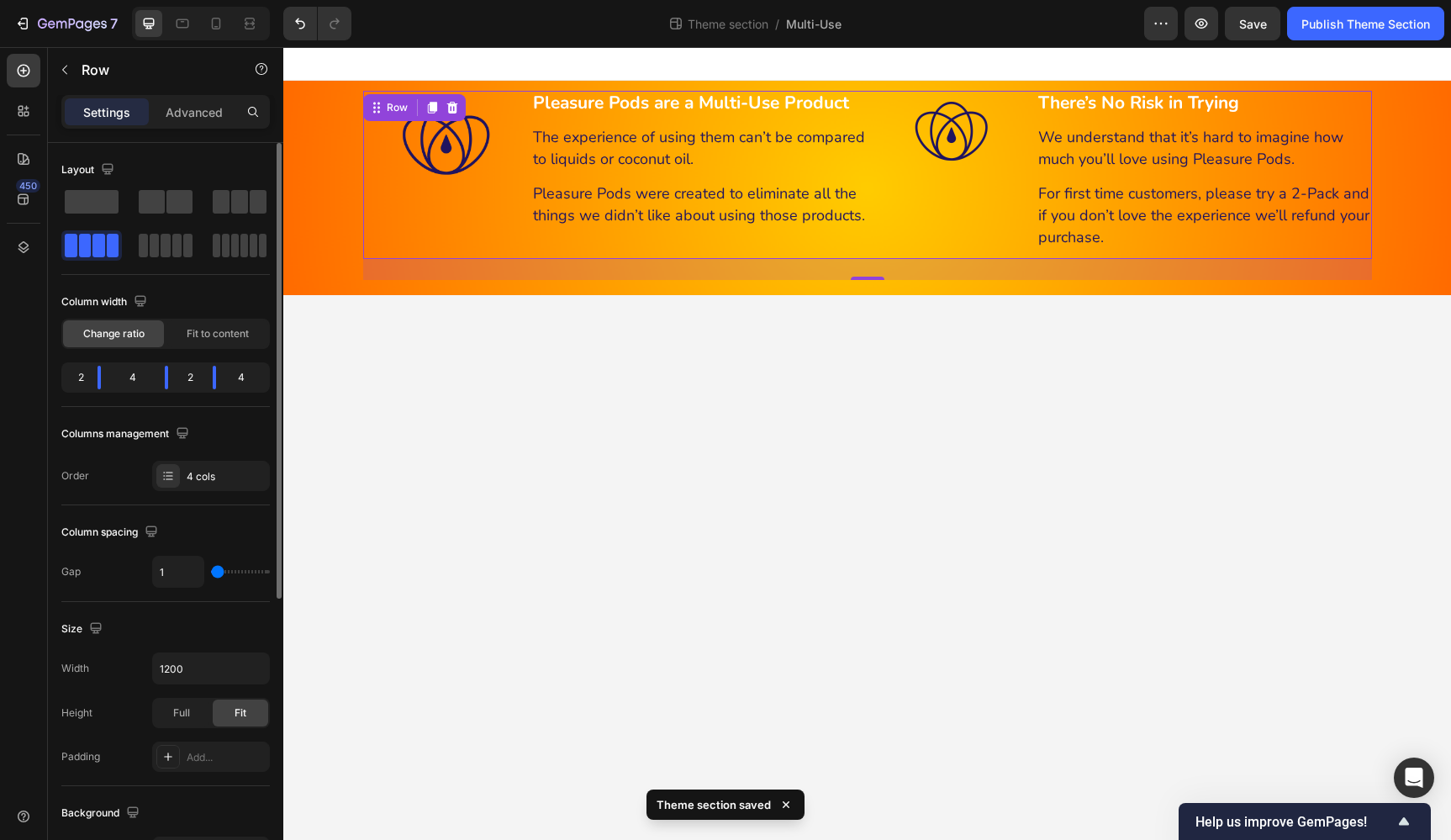
type input "0"
type input "1"
type input "5"
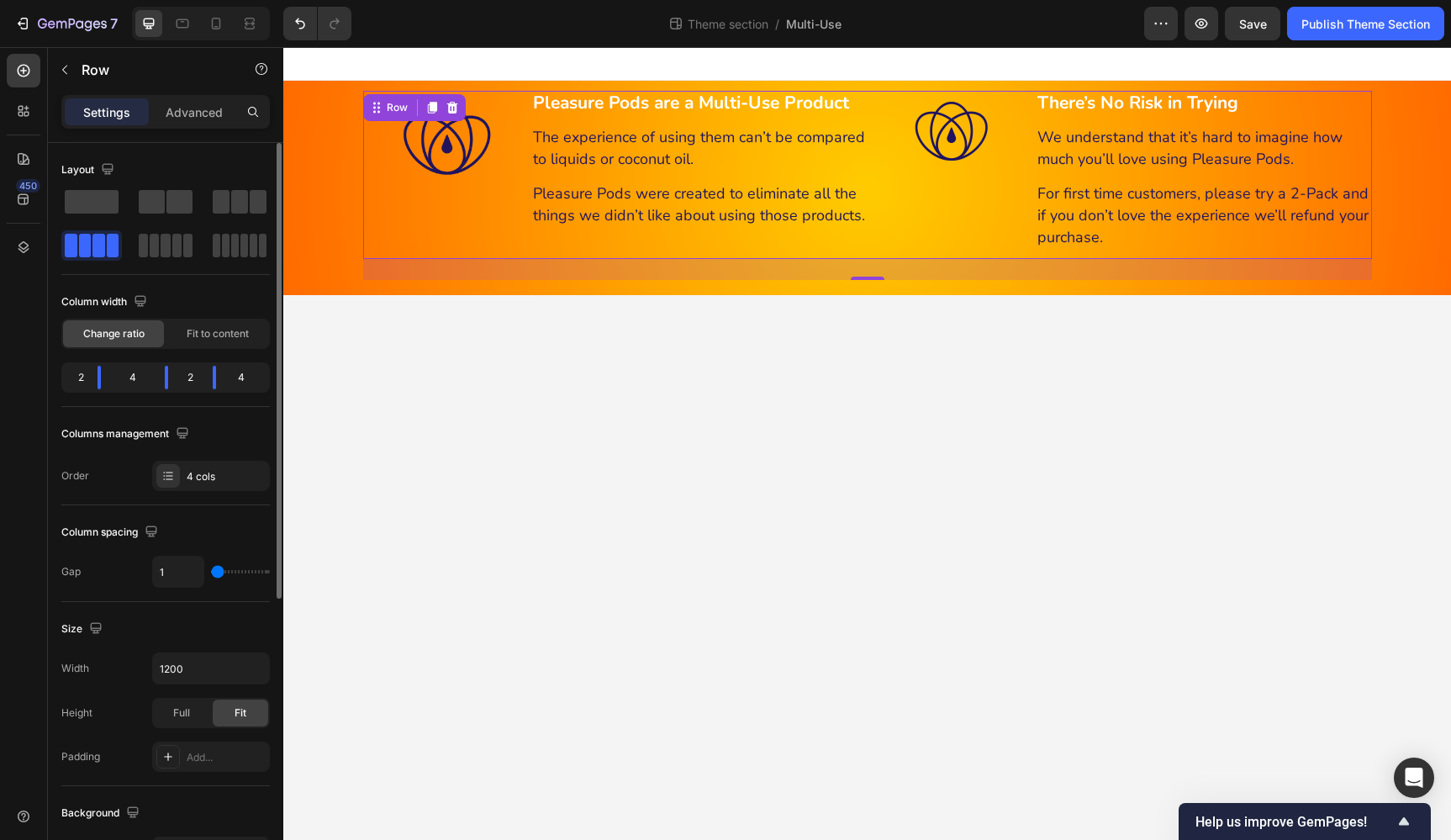
type input "5"
type input "7"
type input "9"
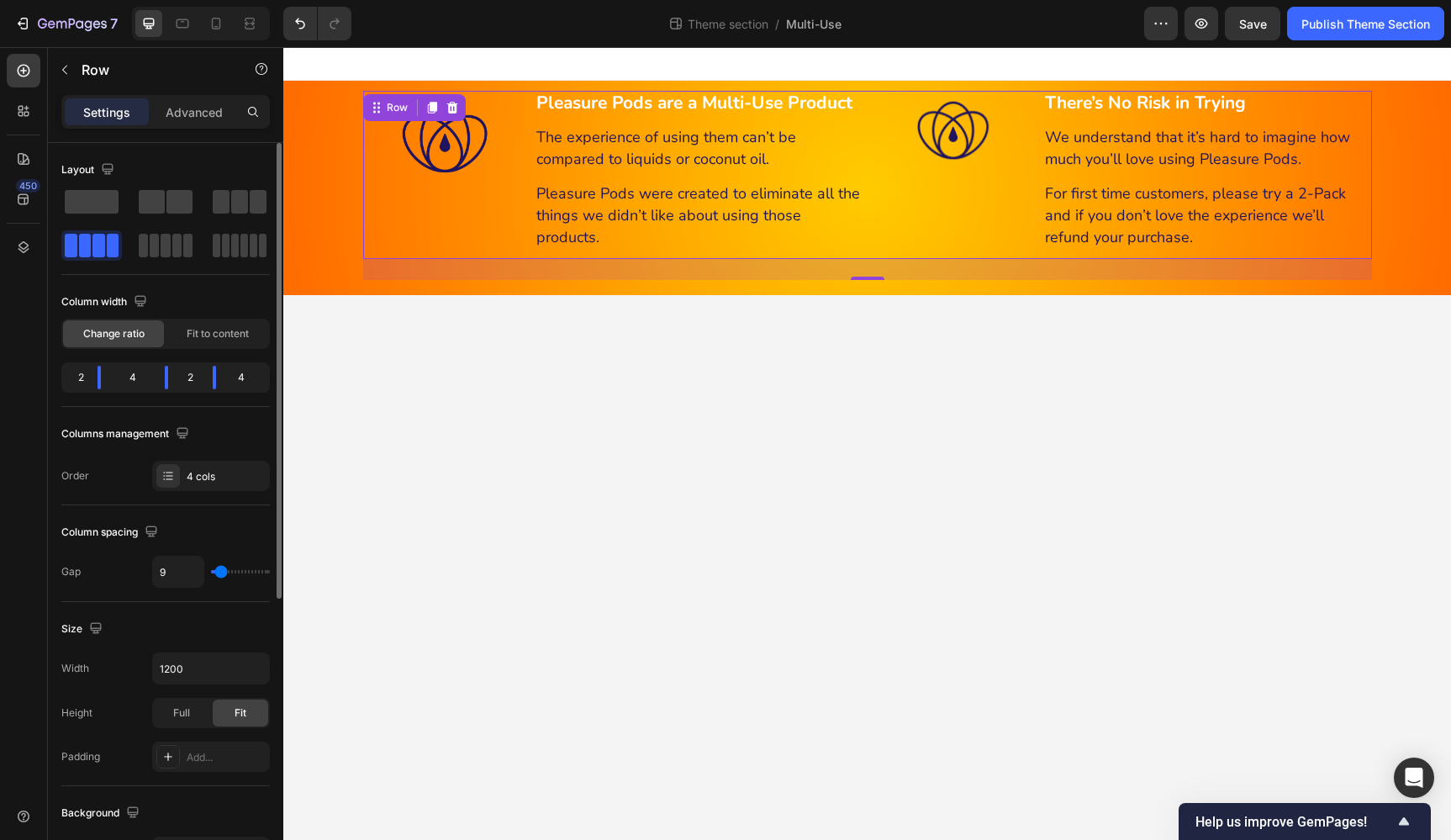
type input "12"
type input "14"
type input "16"
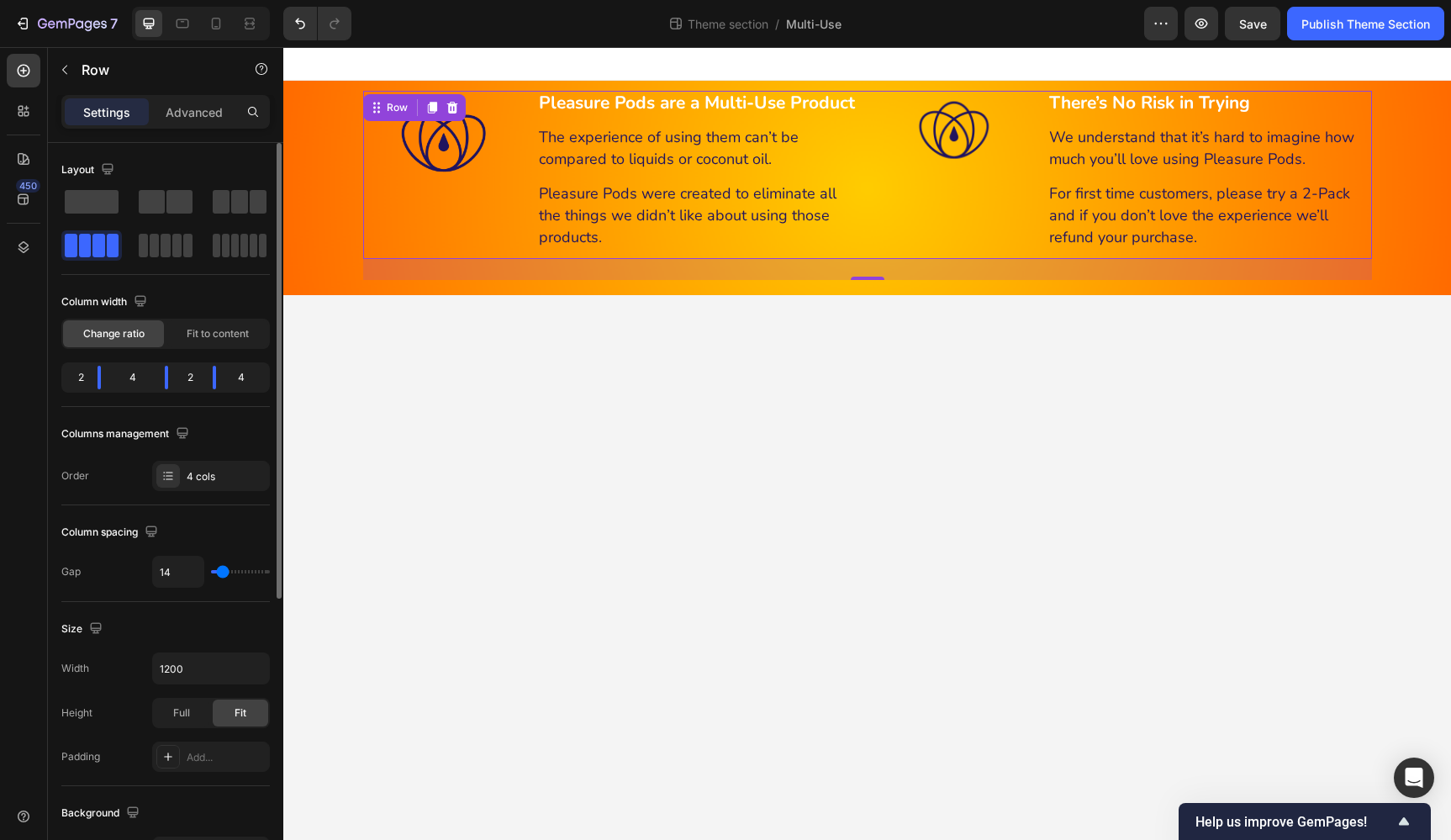
type input "16"
type input "18"
type input "20"
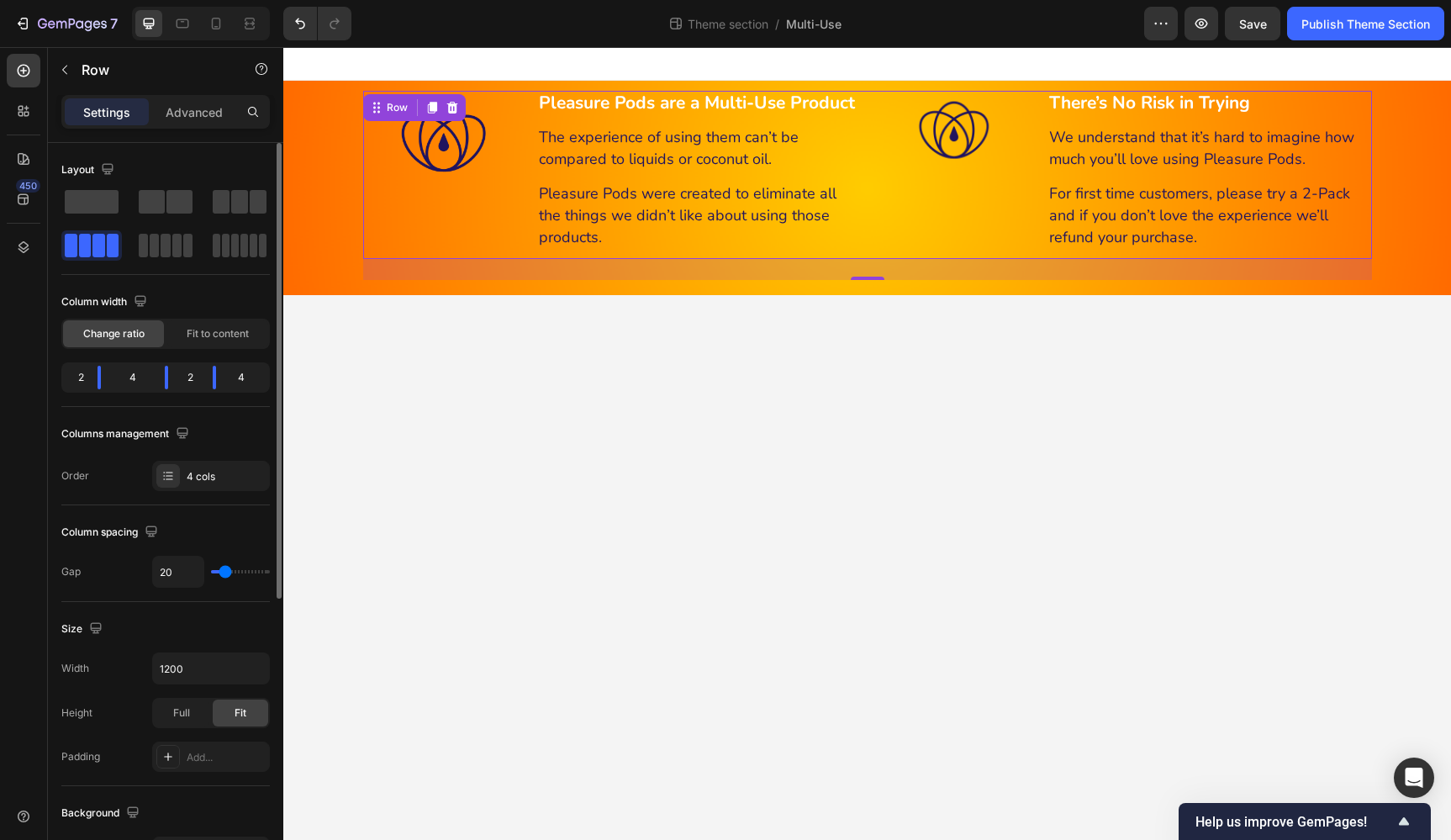
type input "22"
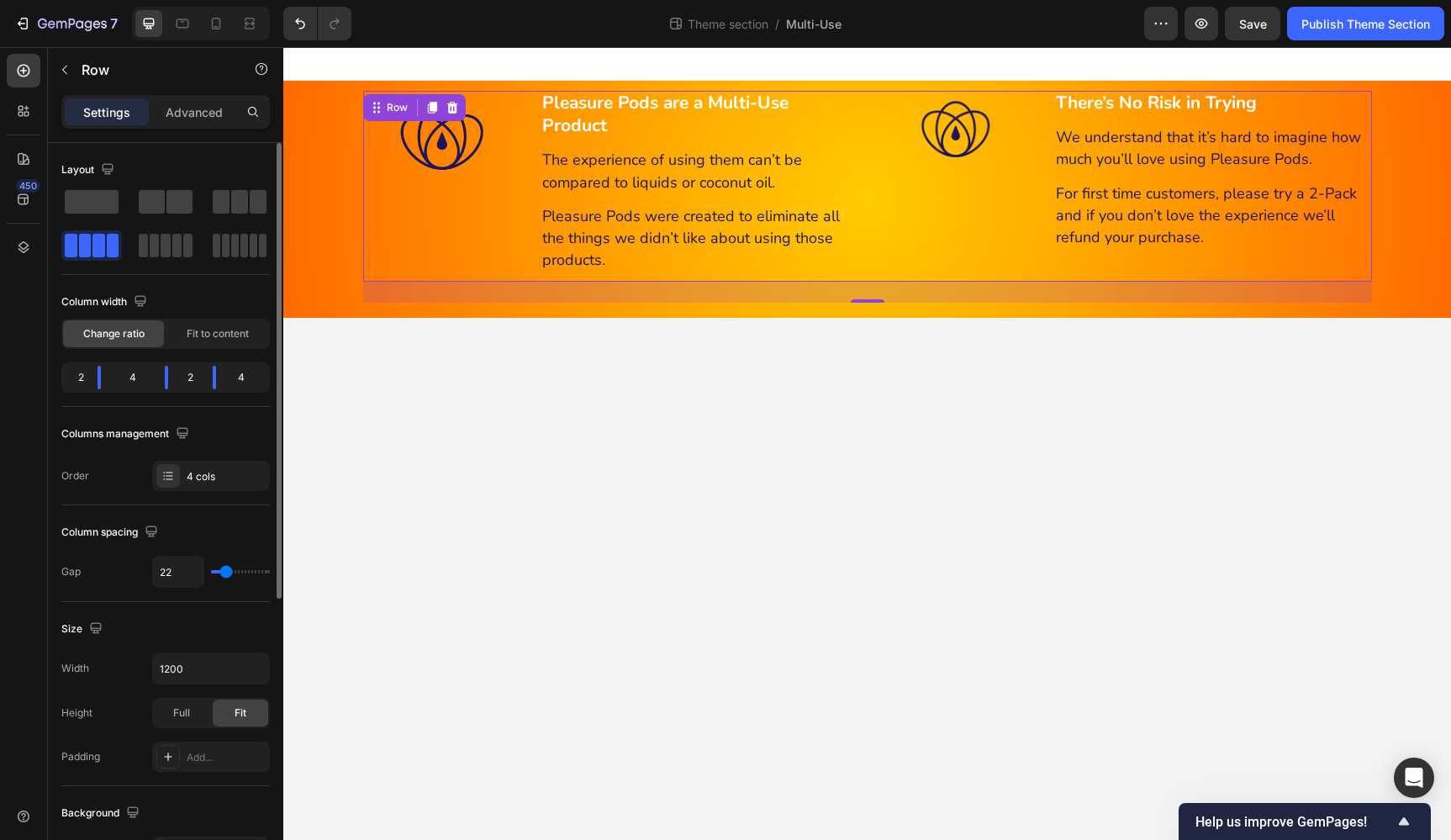
type input "20"
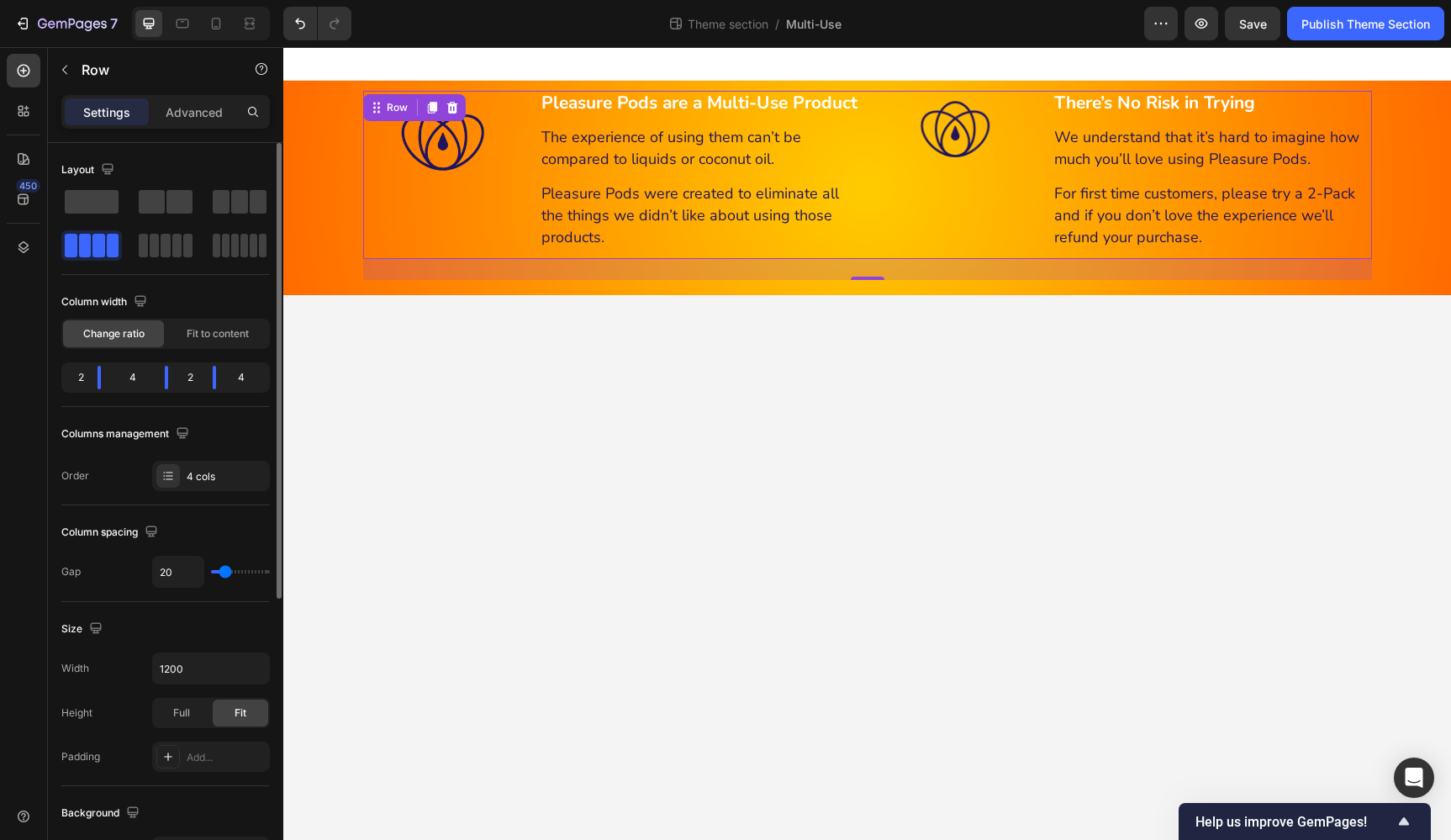
type input "18"
type input "16"
type input "14"
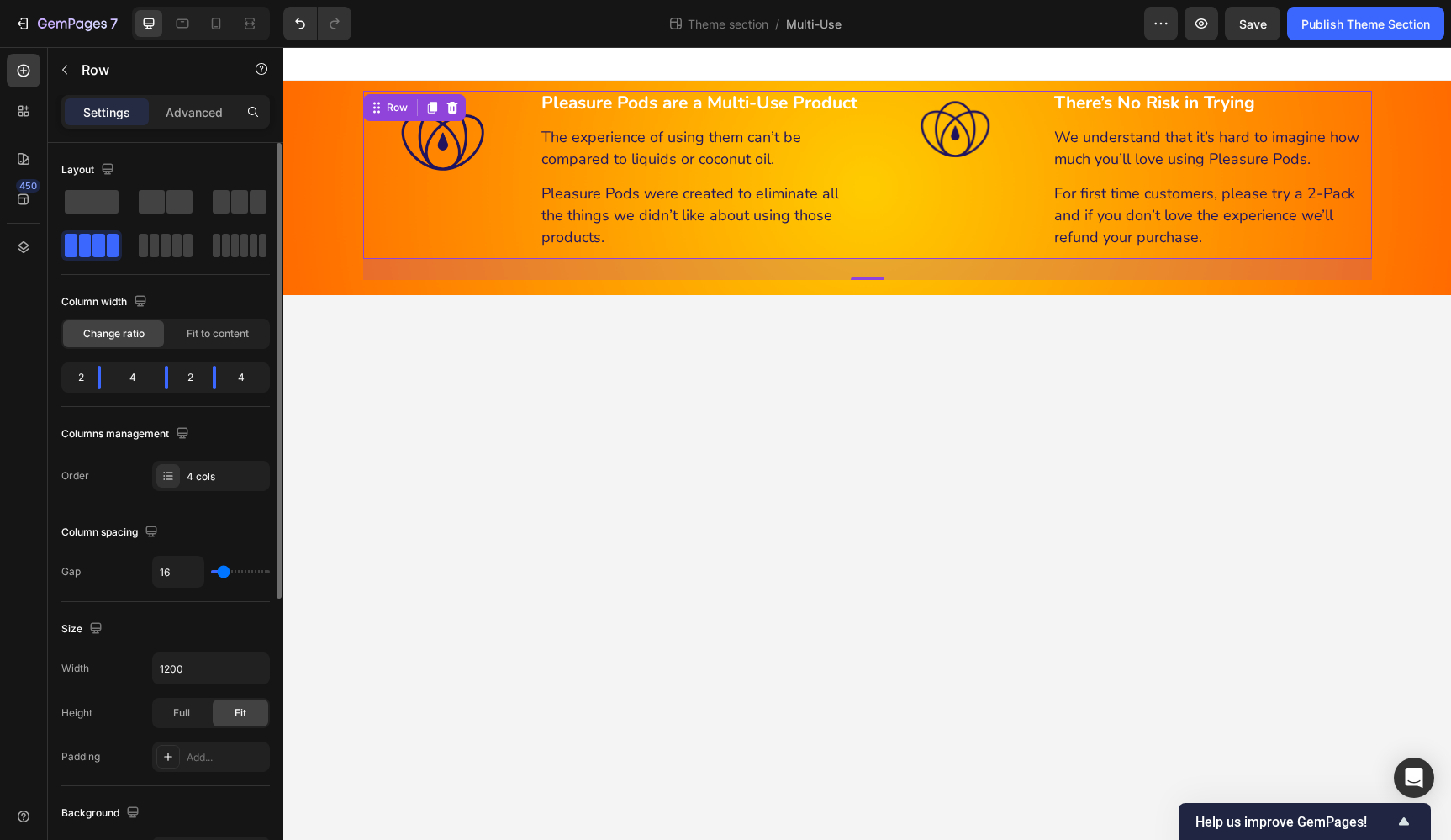
type input "14"
type input "12"
type input "9"
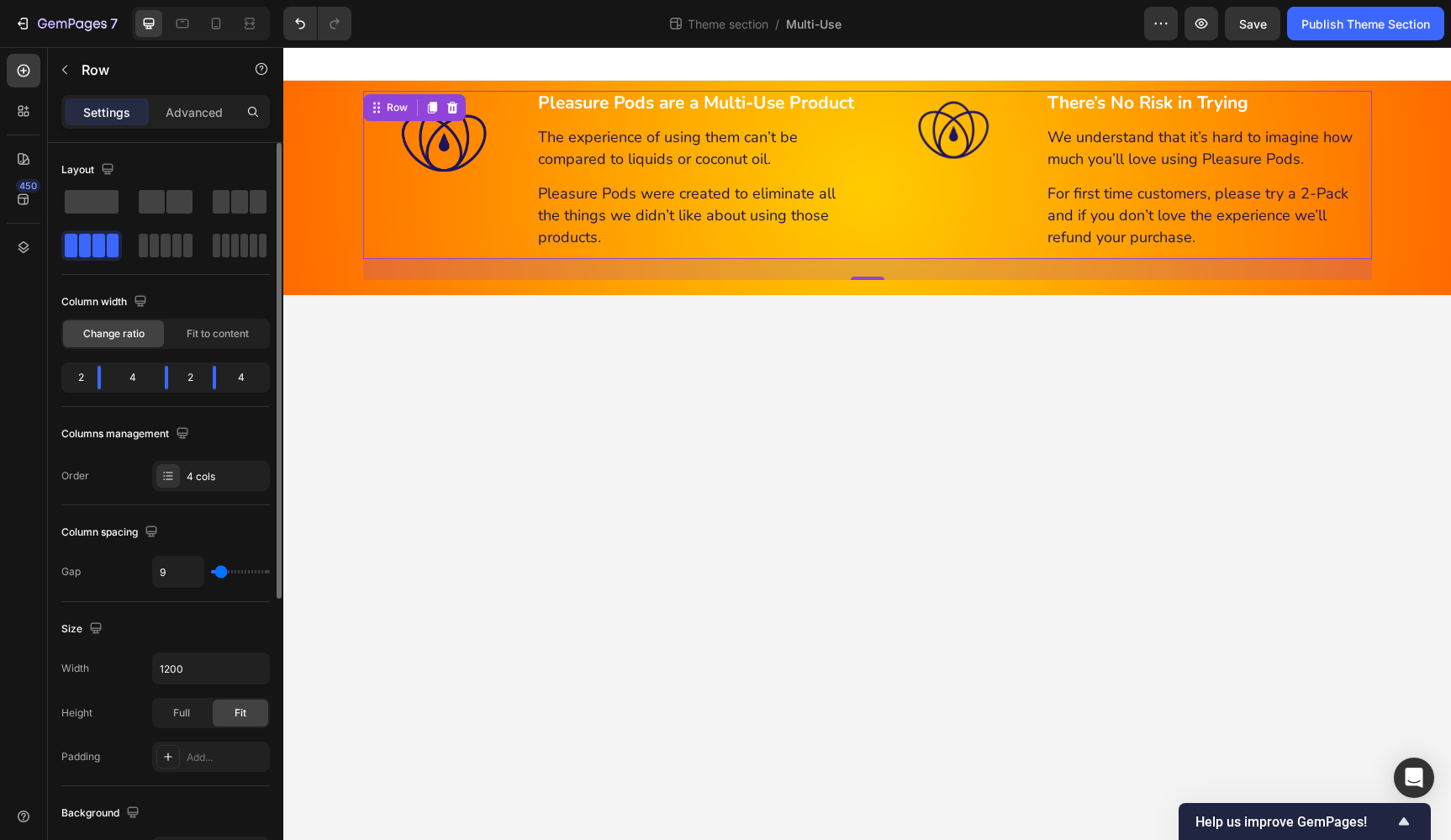
type input "7"
type input "5"
type input "3"
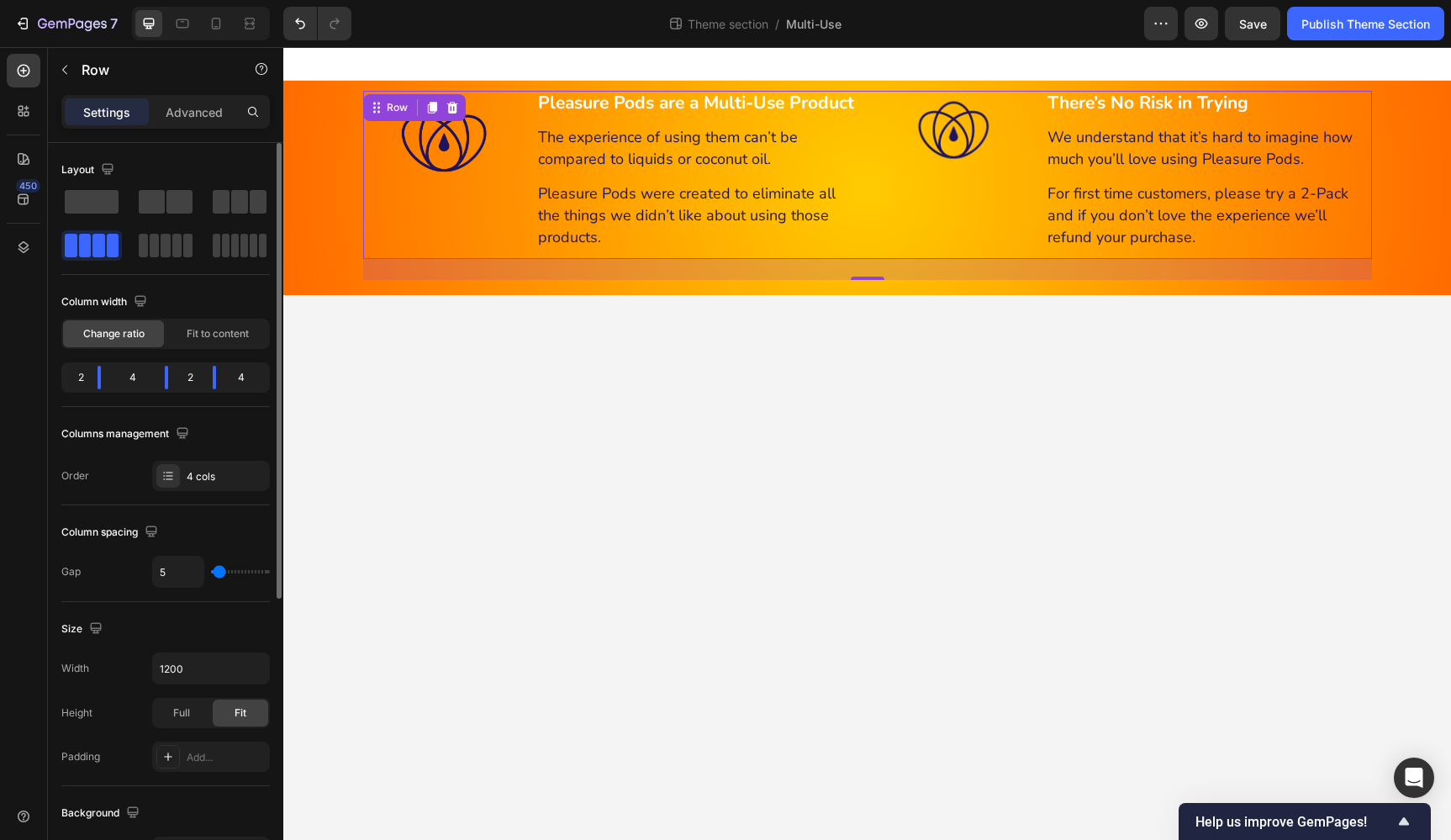
type input "3"
type input "1"
type input "0"
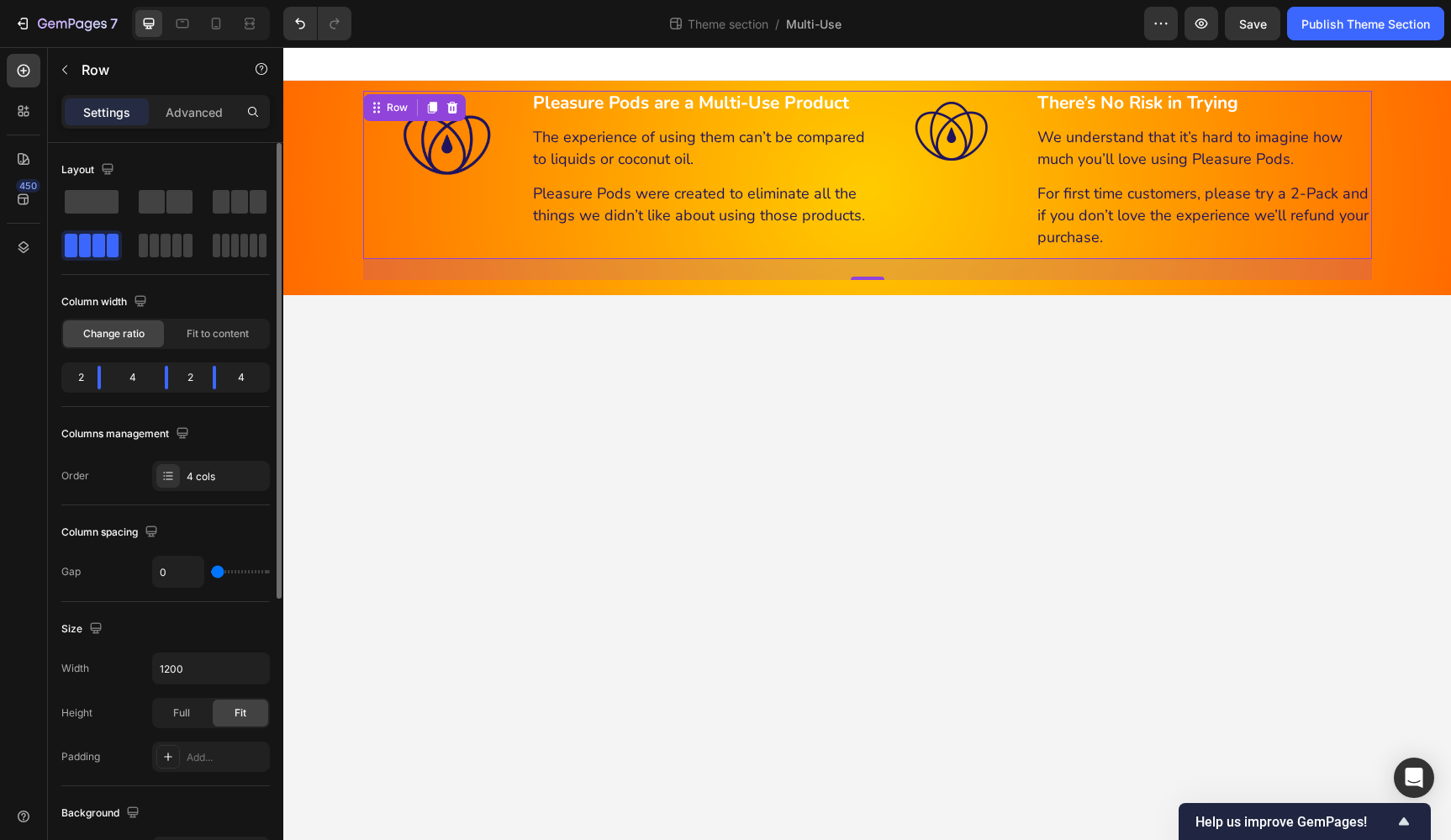
drag, startPoint x: 216, startPoint y: 570, endPoint x: 206, endPoint y: 570, distance: 10.0
click at [206, 570] on div "0" at bounding box center [211, 572] width 118 height 32
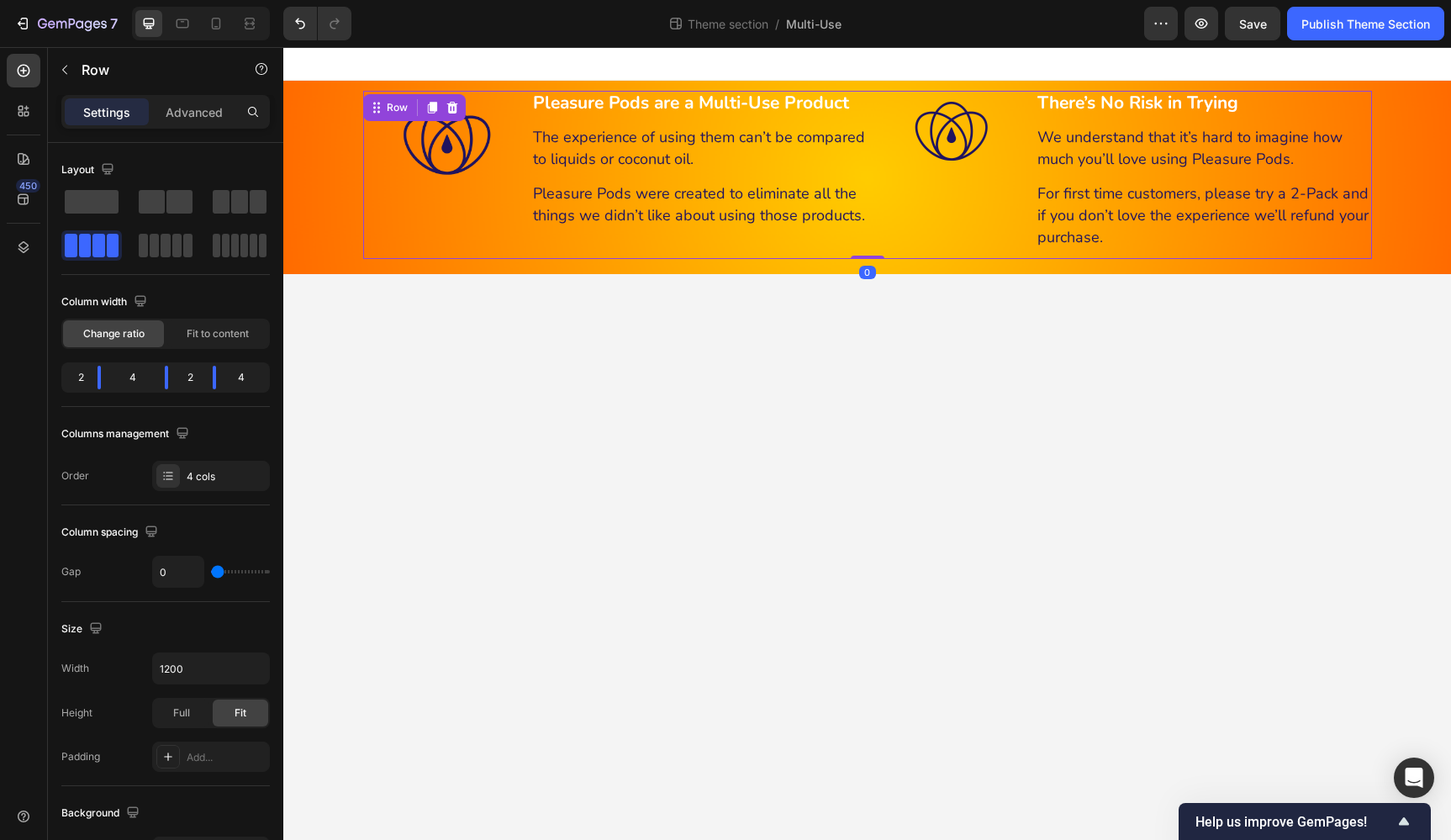
click at [861, 256] on div at bounding box center [867, 257] width 34 height 3
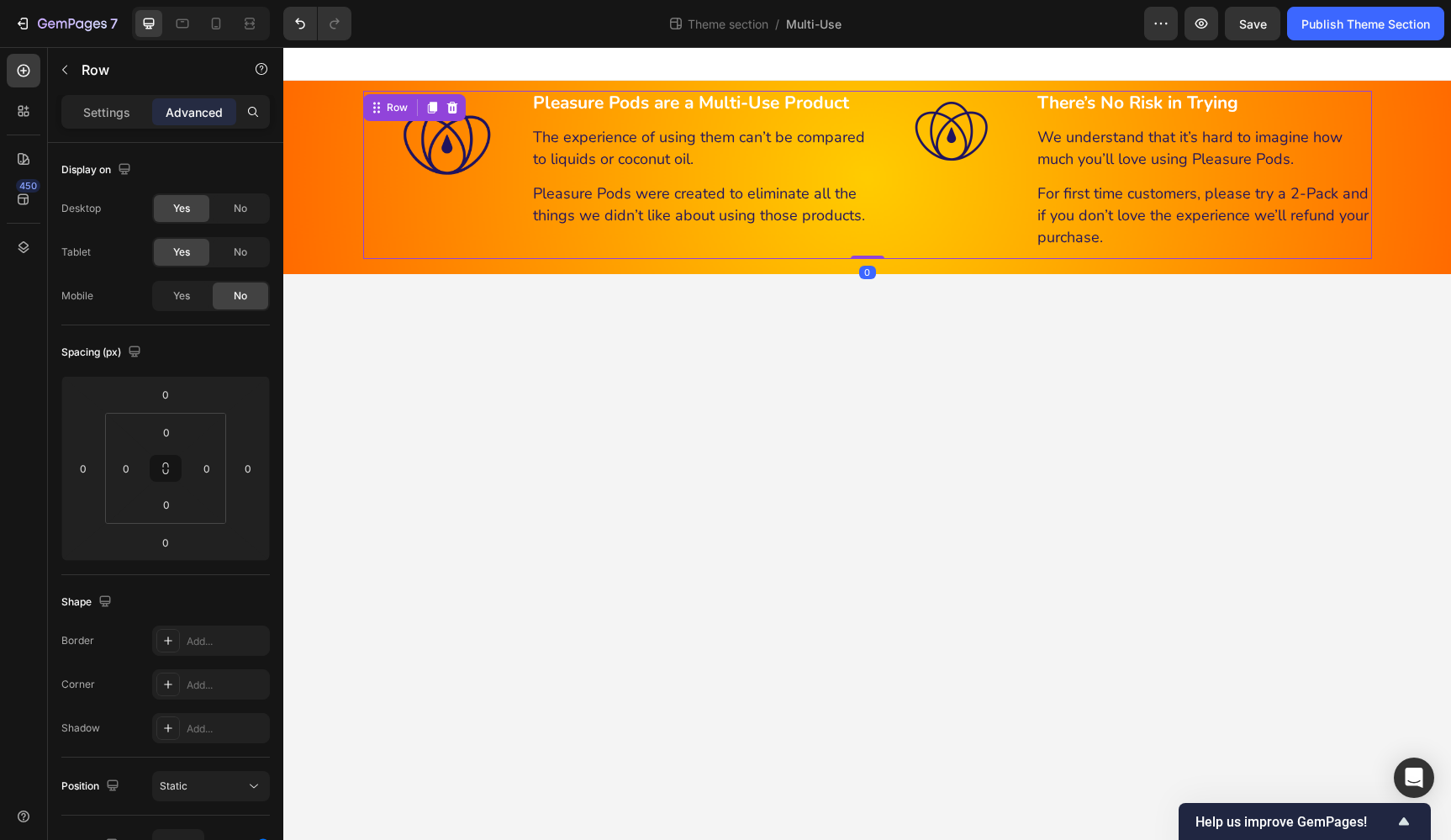
click at [937, 325] on body "Enhance Pleasure & Reduce Dryness Heading With 6 Natural Ingredients Heading 99…" at bounding box center [867, 443] width 1168 height 792
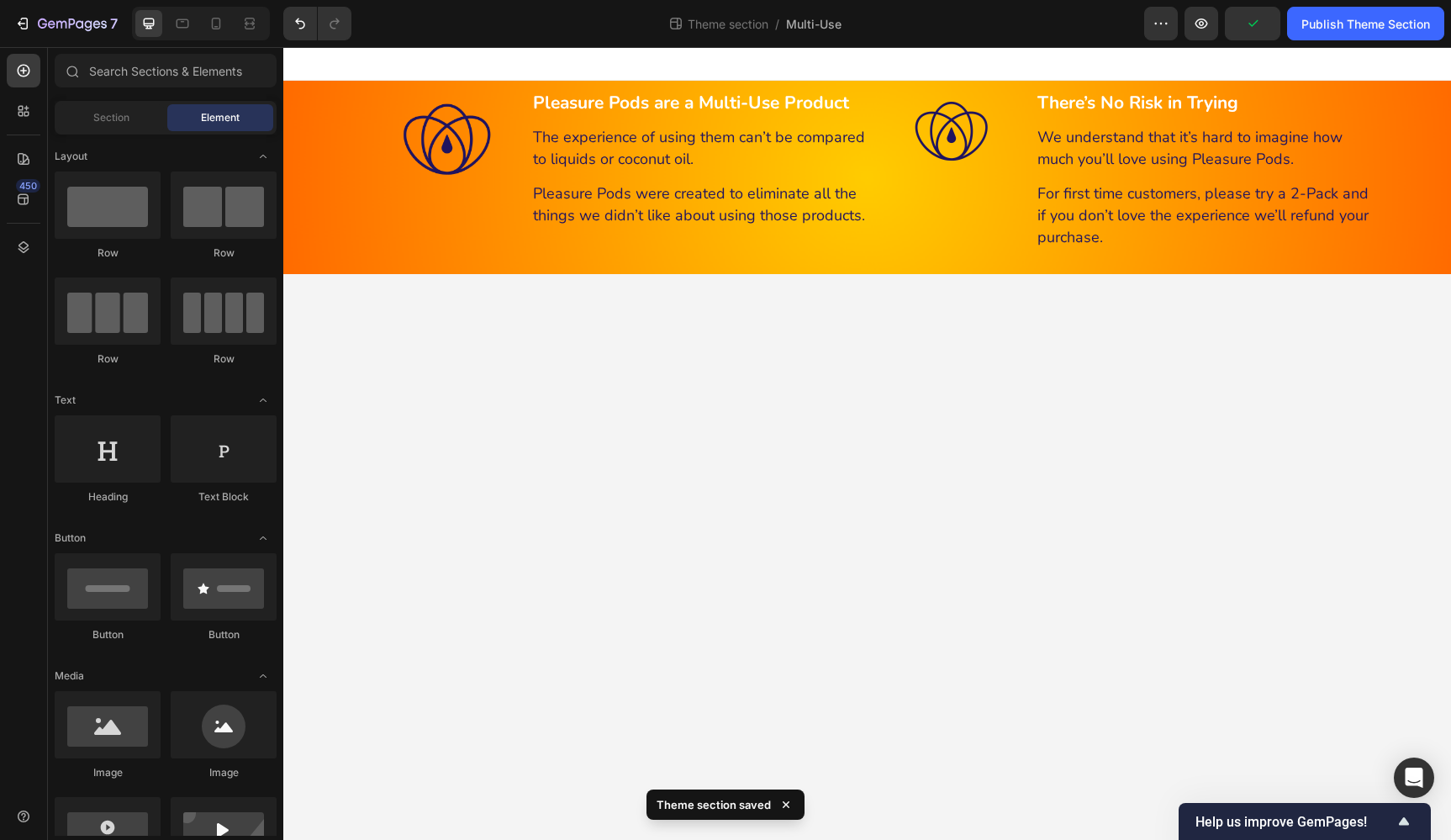
click at [545, 79] on div at bounding box center [867, 64] width 1168 height 34
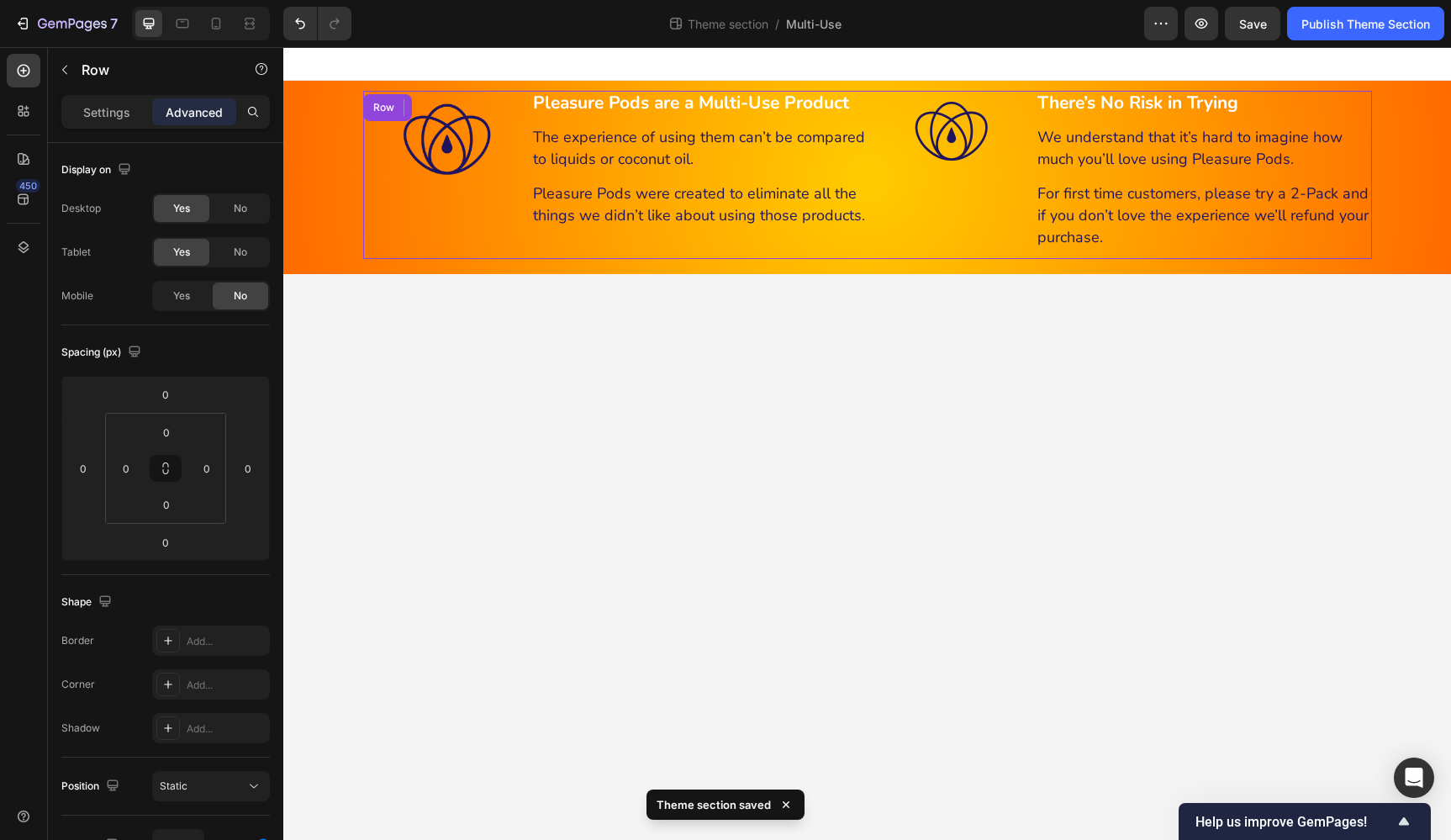
click at [877, 254] on div "Image" at bounding box center [951, 175] width 168 height 168
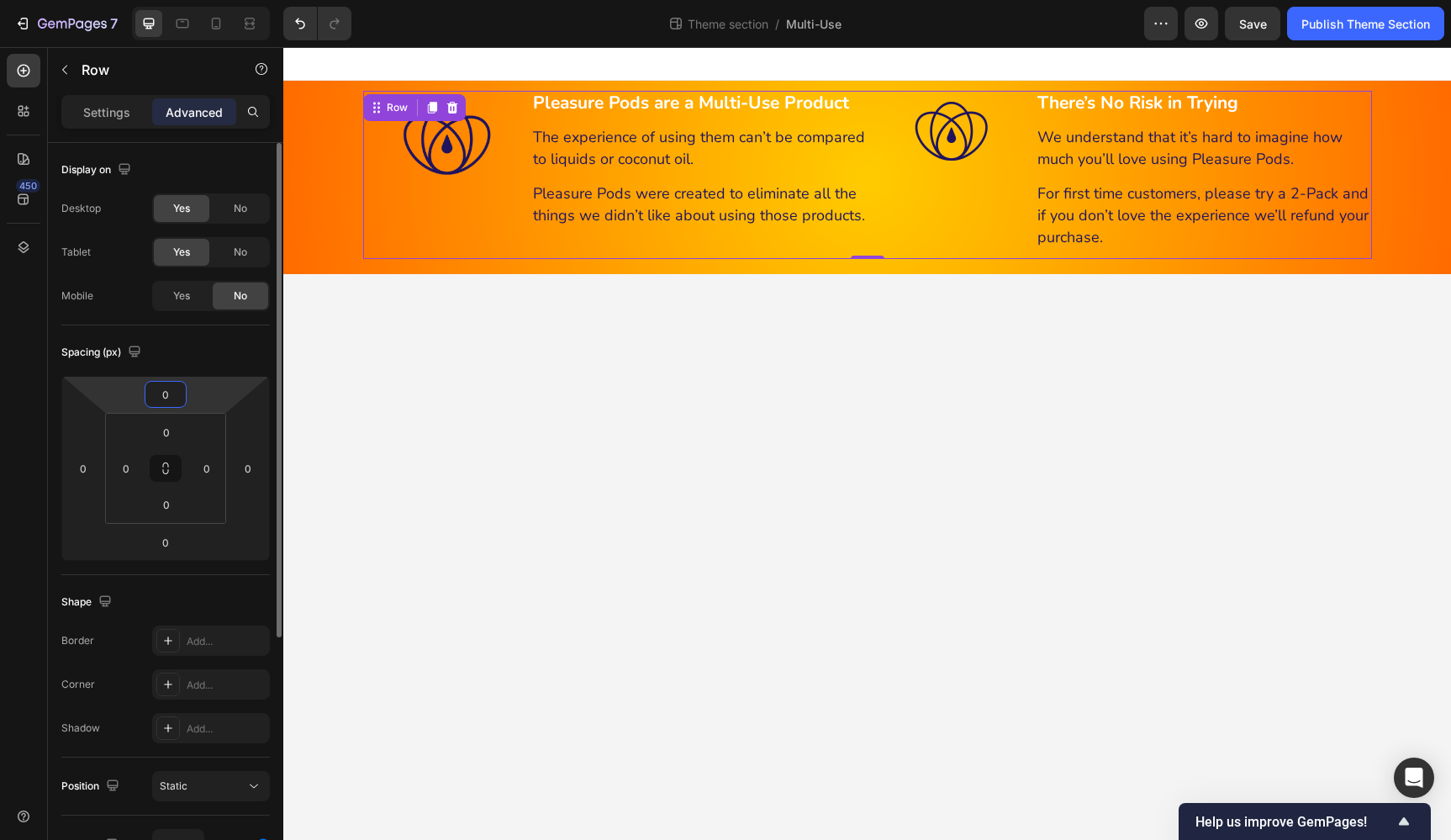
click at [168, 391] on input "0" at bounding box center [166, 394] width 34 height 25
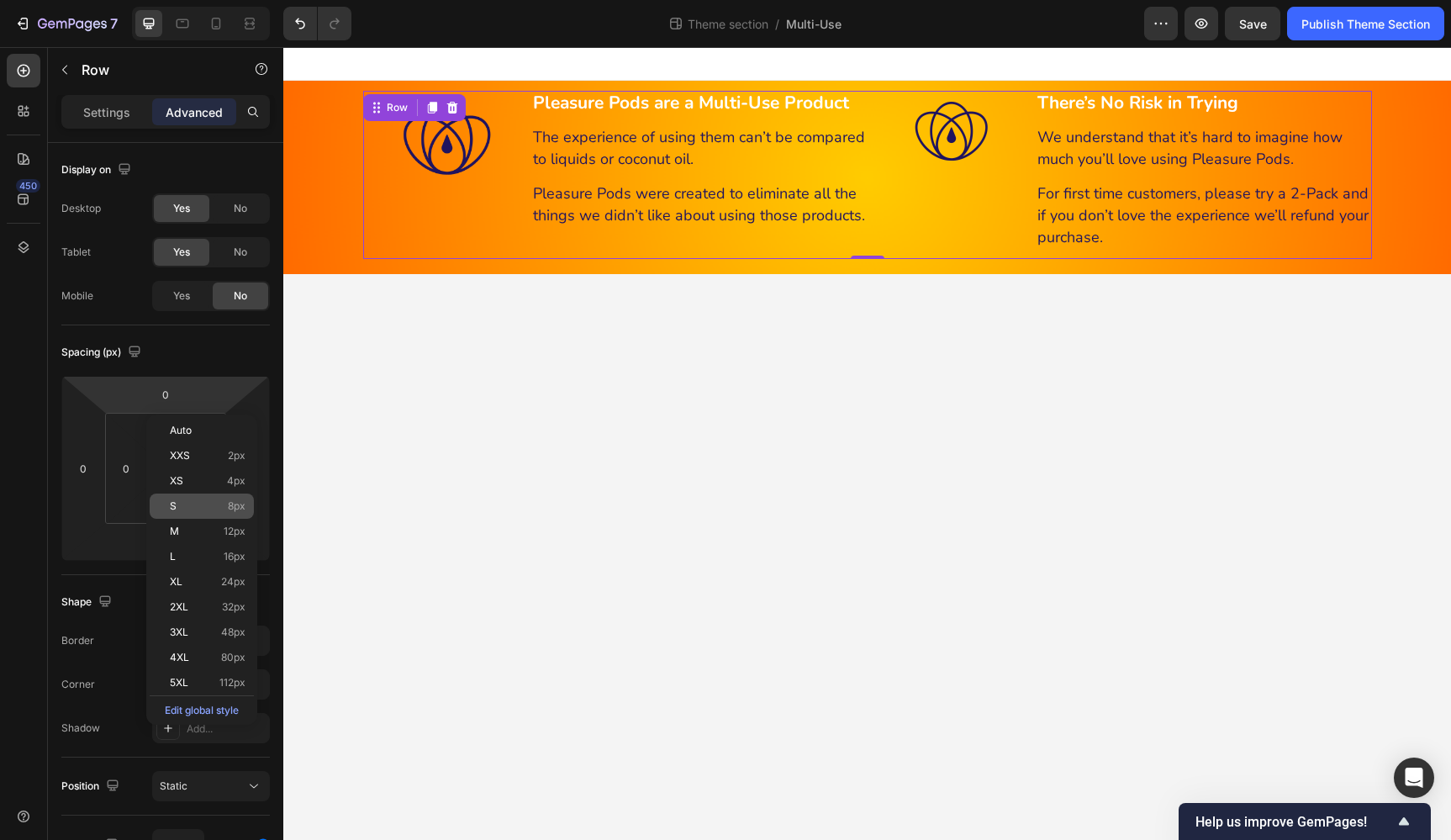
click at [238, 505] on span "8px" at bounding box center [236, 506] width 18 height 12
type input "8"
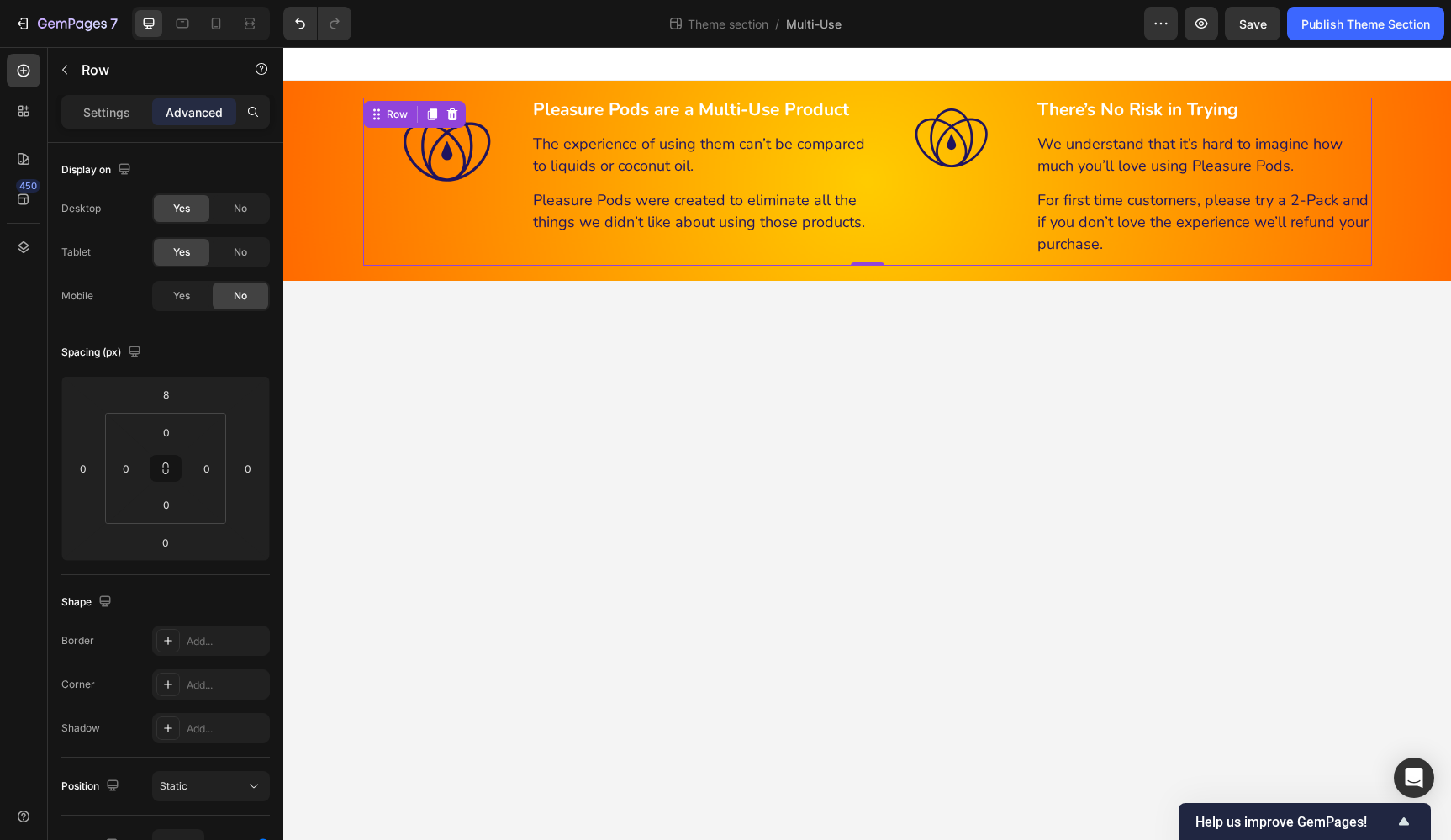
click at [783, 513] on body "Enhance Pleasure & Reduce Dryness Heading With 6 Natural Ingredients Heading 99…" at bounding box center [867, 443] width 1168 height 792
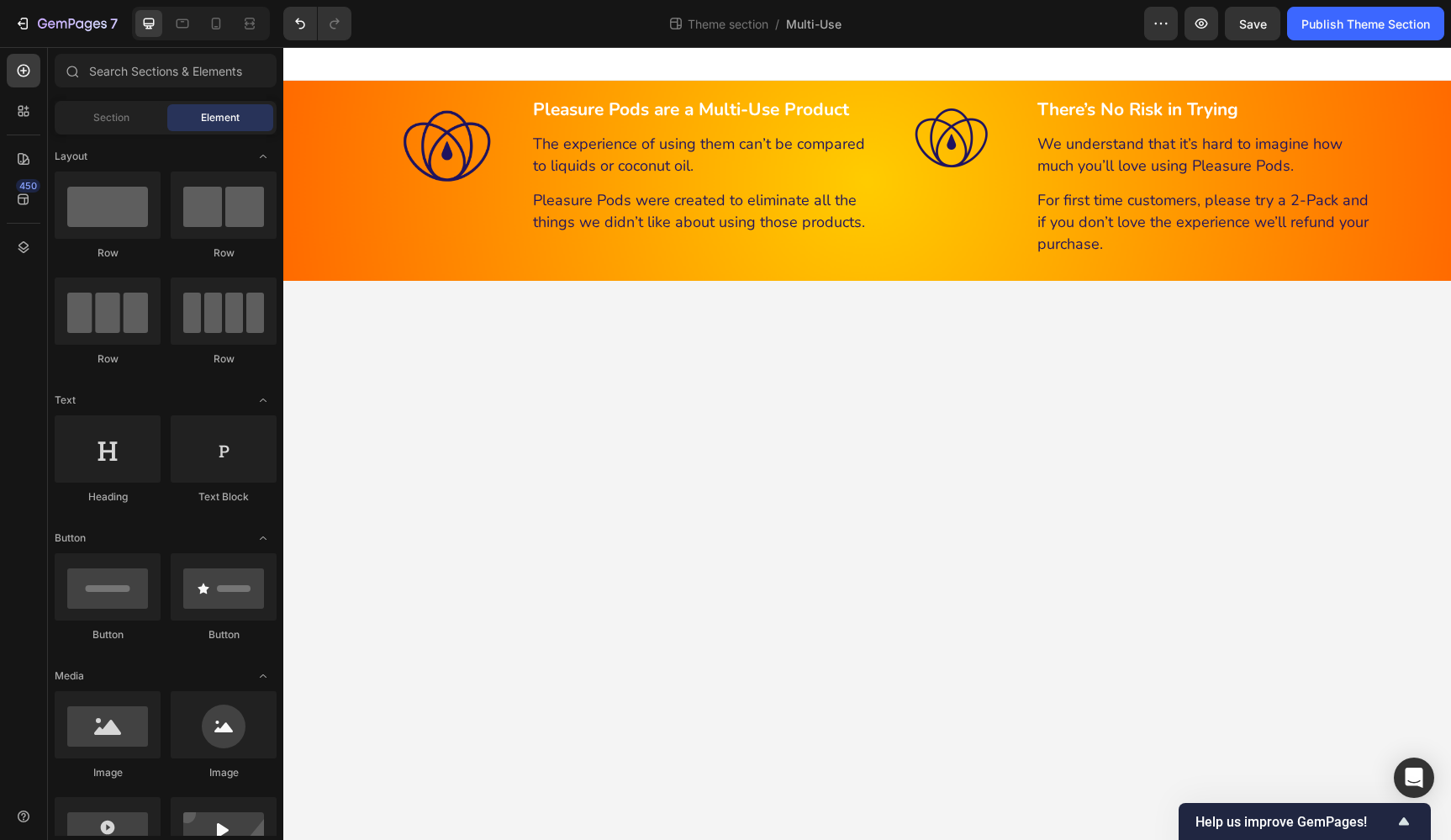
click at [917, 310] on body "Enhance Pleasure & Reduce Dryness Heading With 6 Natural Ingredients Heading 99…" at bounding box center [867, 443] width 1168 height 792
click at [183, 22] on icon at bounding box center [183, 22] width 4 height 2
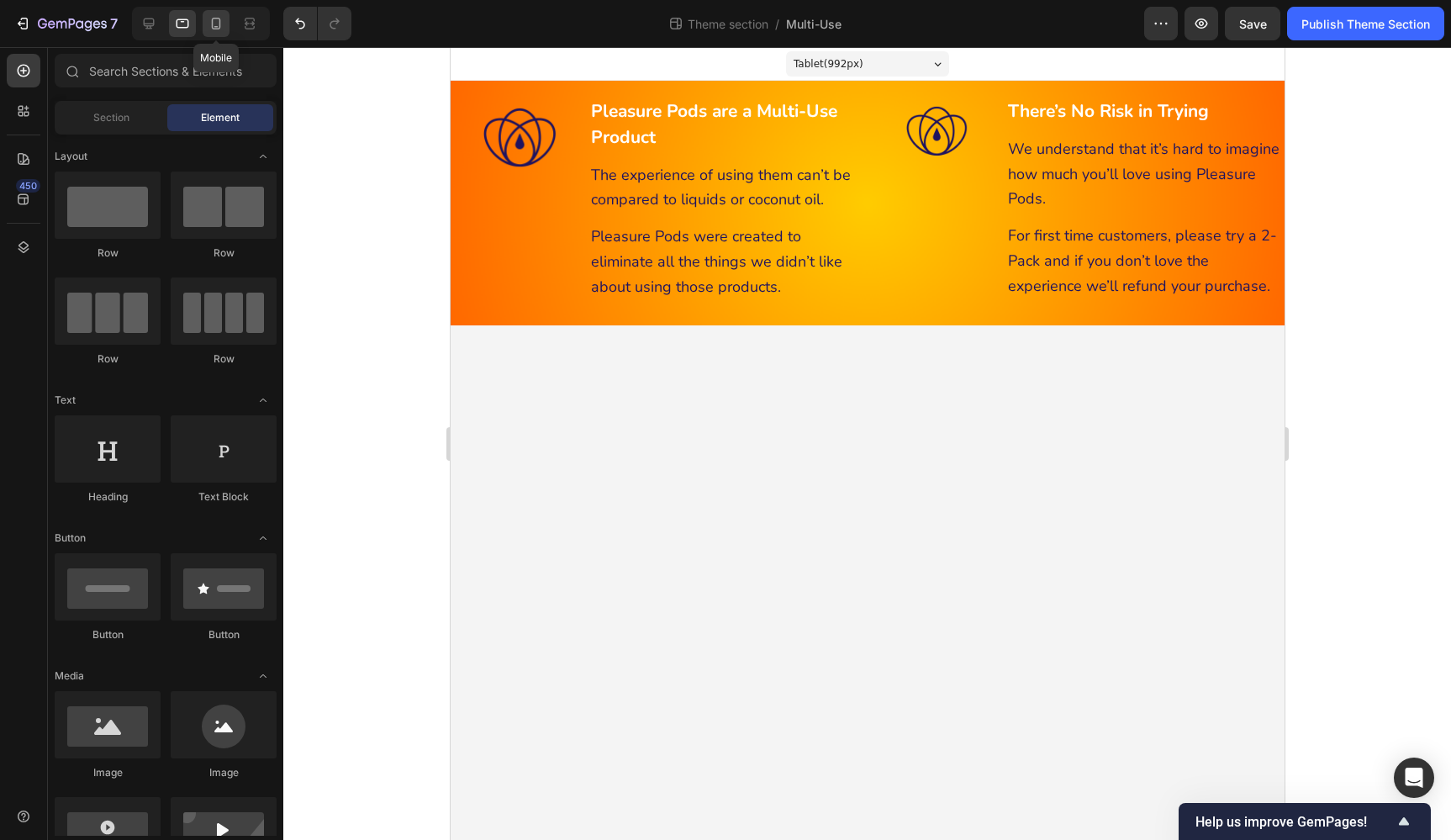
click at [212, 21] on icon at bounding box center [216, 24] width 9 height 12
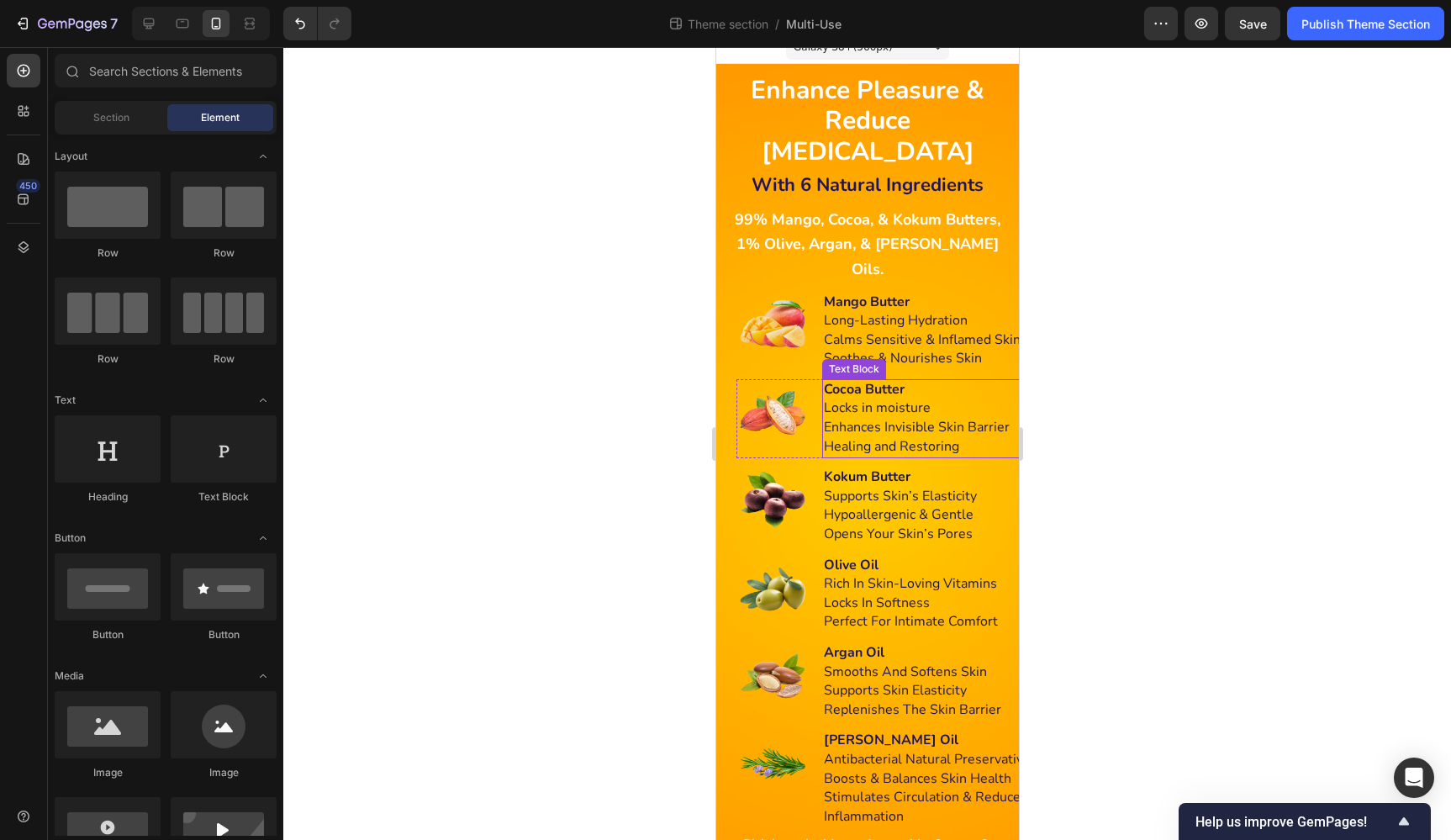
scroll to position [16, 0]
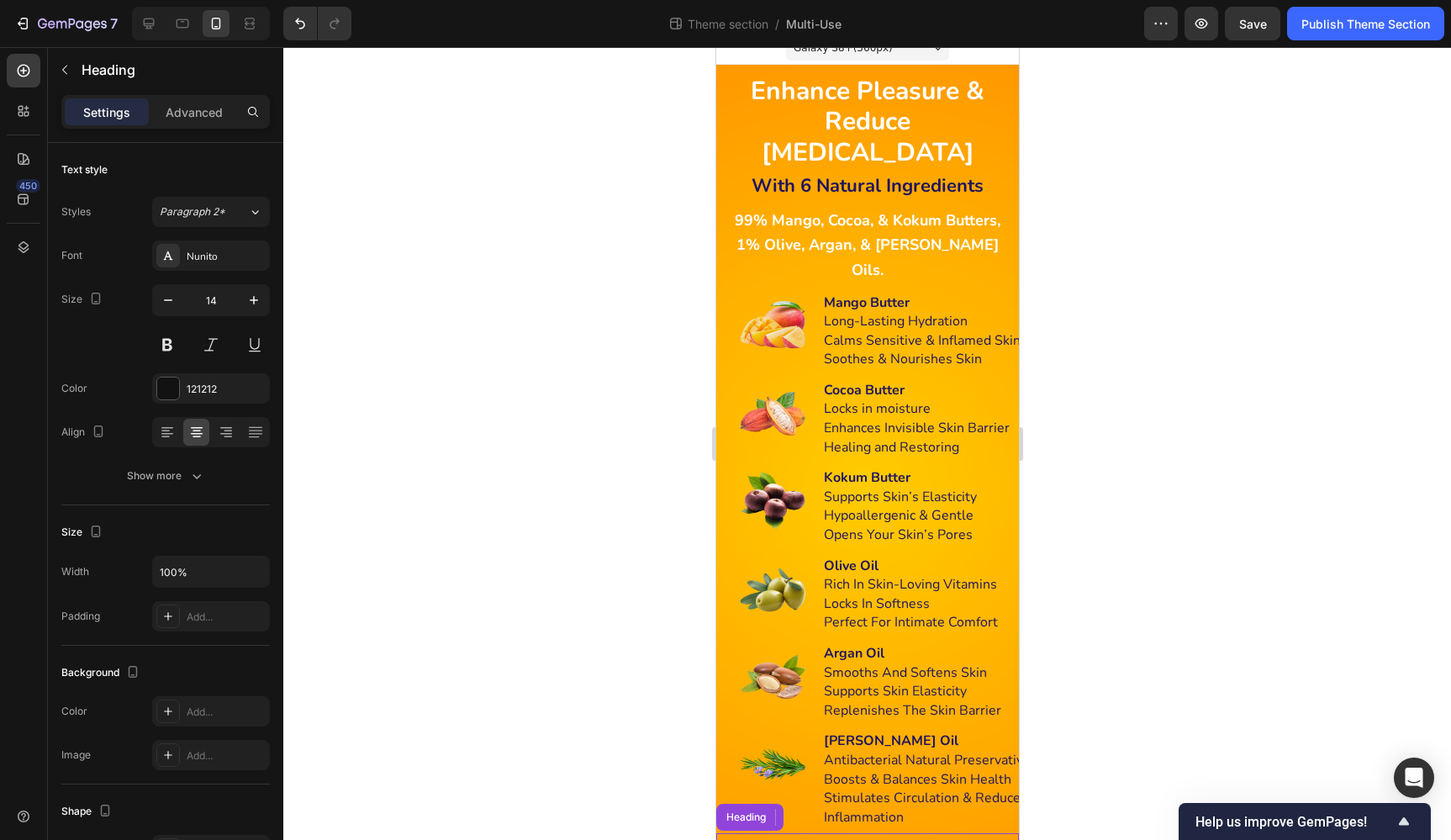
click at [827, 811] on icon at bounding box center [823, 817] width 11 height 12
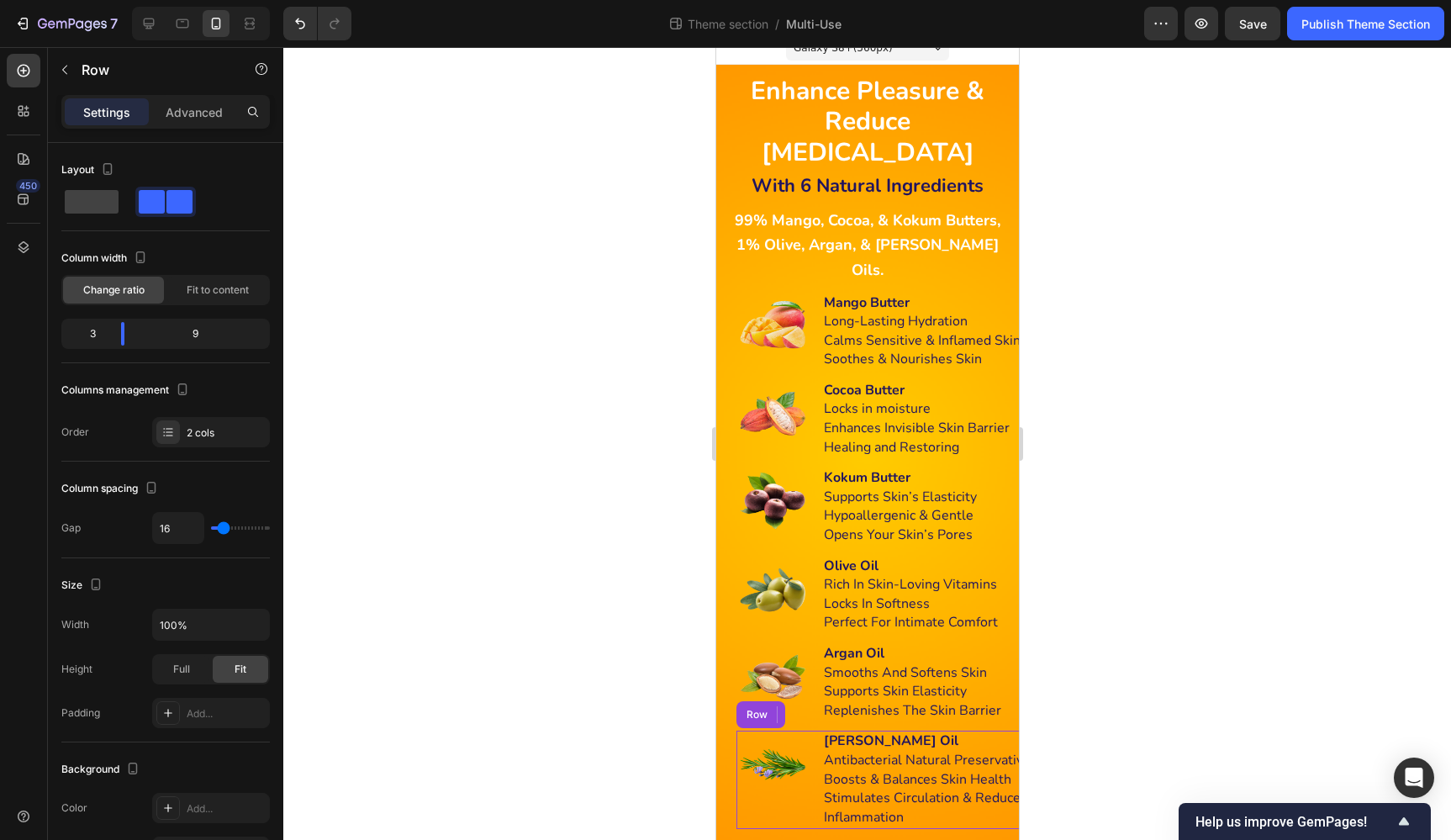
click at [812, 750] on div "Image Rosemary Oil Antibacterial Natural Preservative Boosts & Balances Skin He…" at bounding box center [887, 780] width 302 height 99
click at [826, 708] on icon at bounding box center [825, 714] width 14 height 14
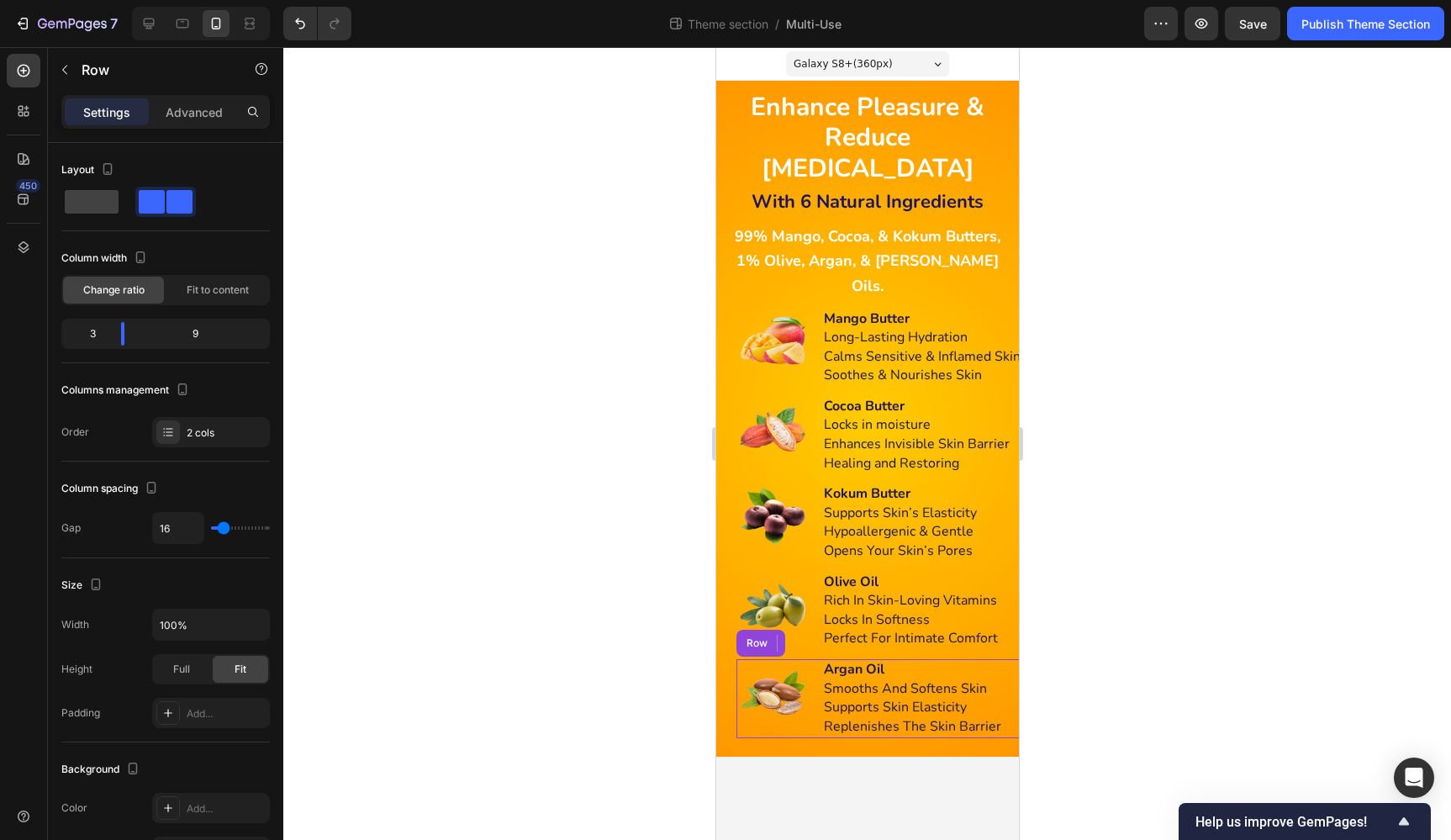
click at [811, 659] on div "Image Argan Oil Smooths And Softens Skin Supports Skin Elasticity Replenishes T…" at bounding box center [887, 698] width 302 height 79
click at [826, 637] on icon at bounding box center [825, 643] width 11 height 12
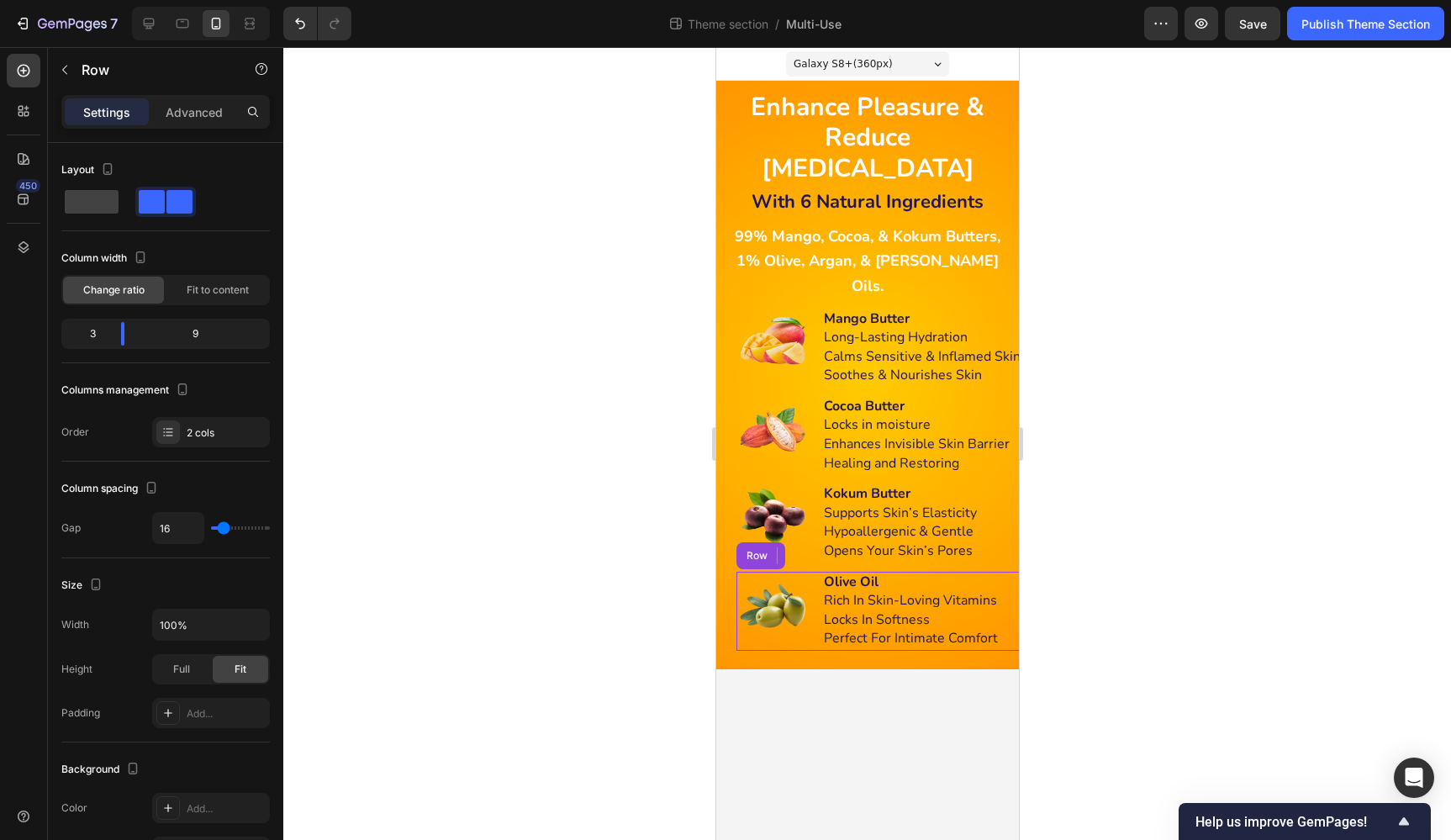
click at [810, 572] on div "Image Olive Oil Rich In Skin-Loving Vitamins Locks In Softness Perfect For Inti…" at bounding box center [887, 611] width 302 height 79
click at [828, 550] on icon at bounding box center [825, 555] width 11 height 12
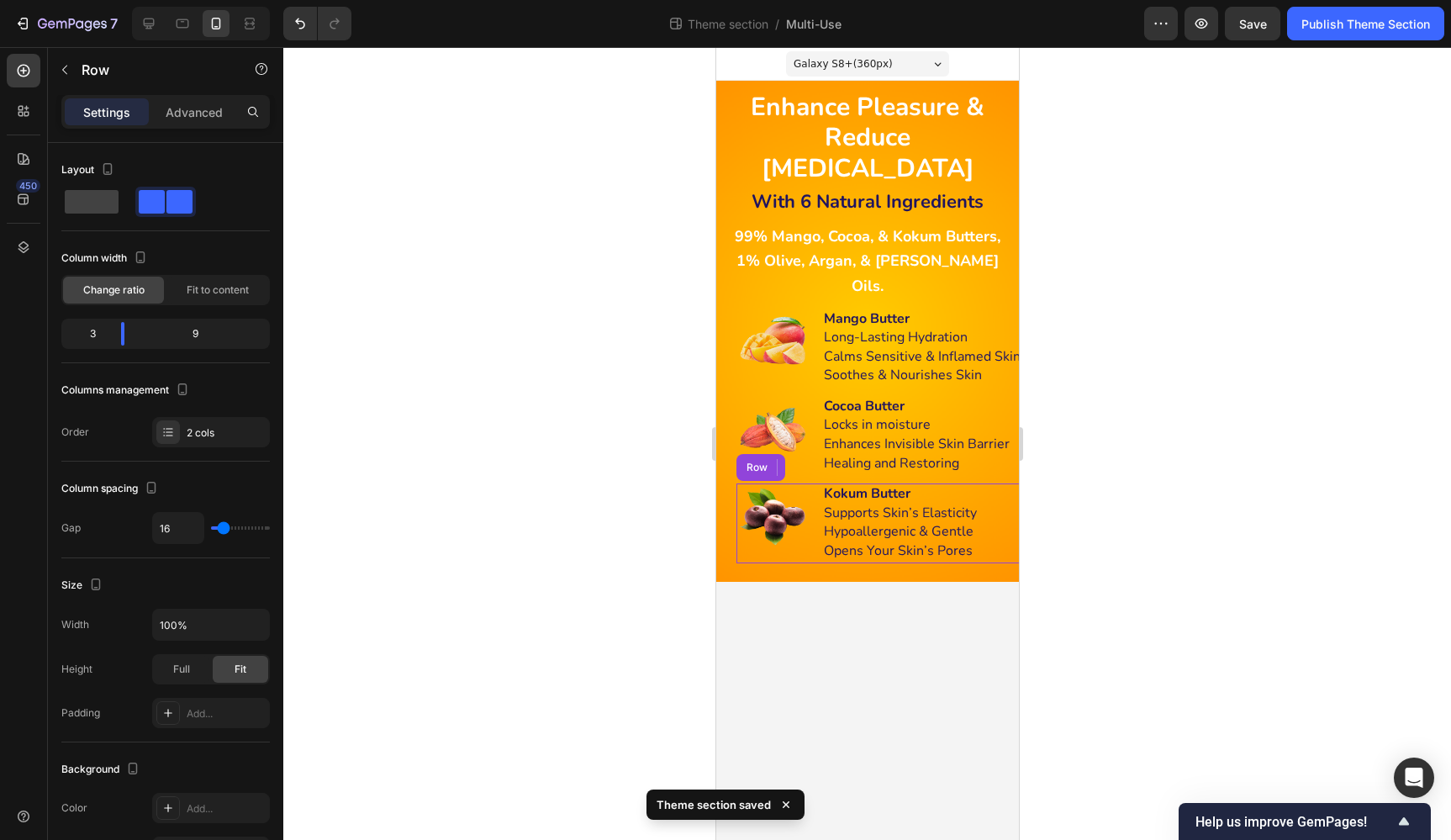
click at [810, 483] on div "Image Kokum Butter Supports Skin’s Elasticity Hypoallergenic & Gentle Opens You…" at bounding box center [887, 522] width 302 height 79
click at [825, 461] on icon at bounding box center [825, 467] width 11 height 12
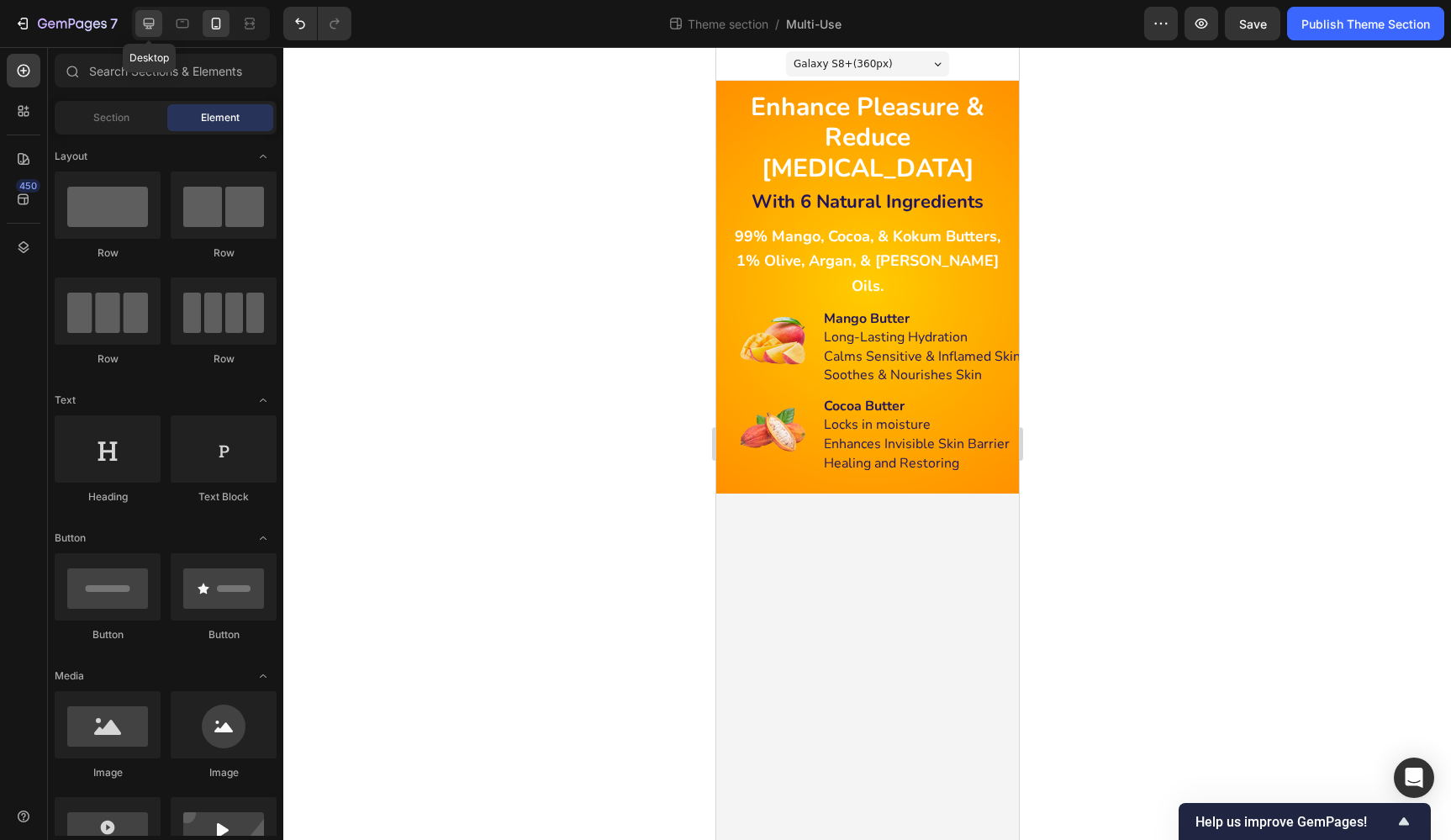
click at [138, 21] on div at bounding box center [149, 24] width 27 height 27
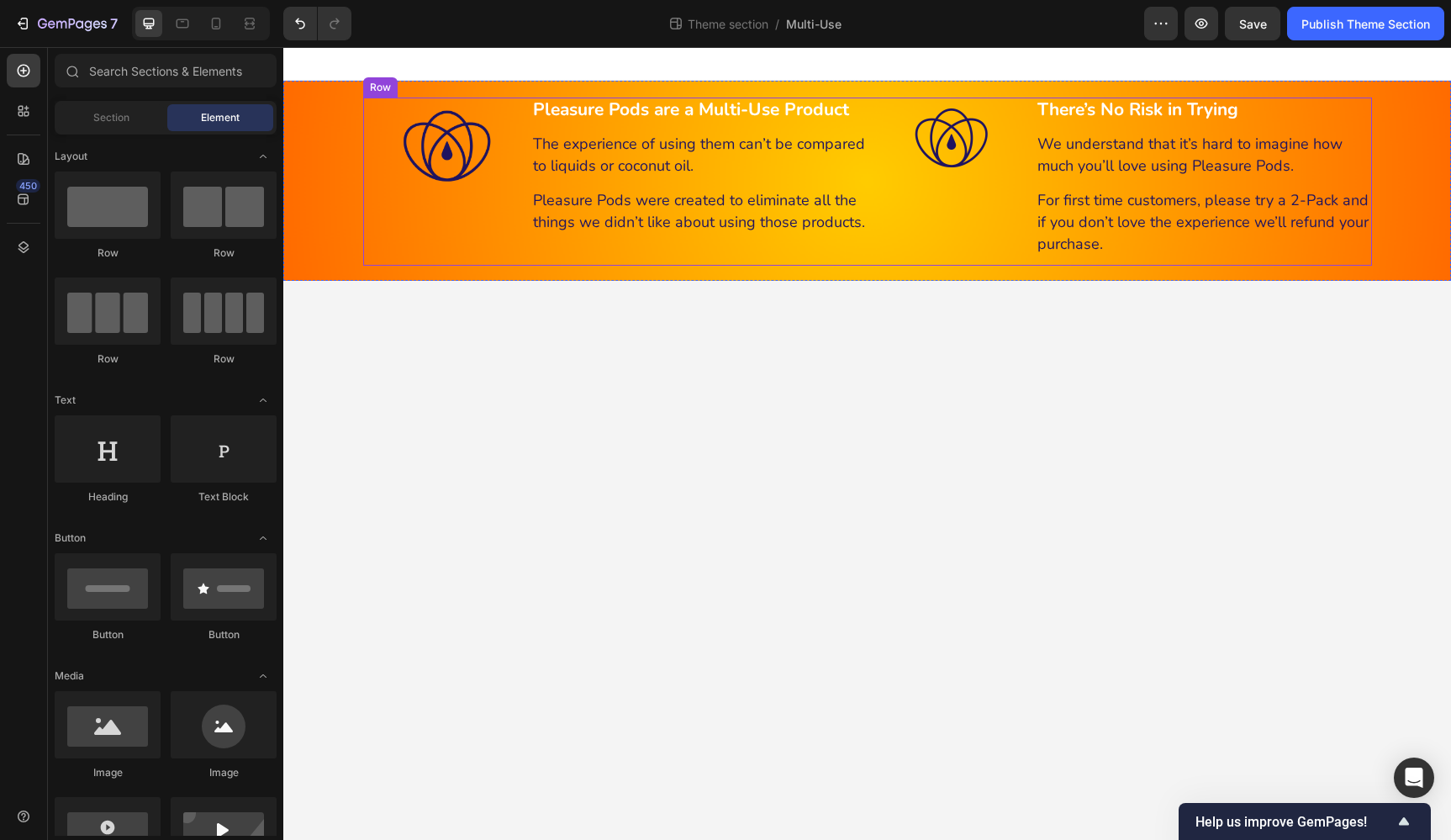
click at [438, 257] on div "Image" at bounding box center [447, 182] width 168 height 168
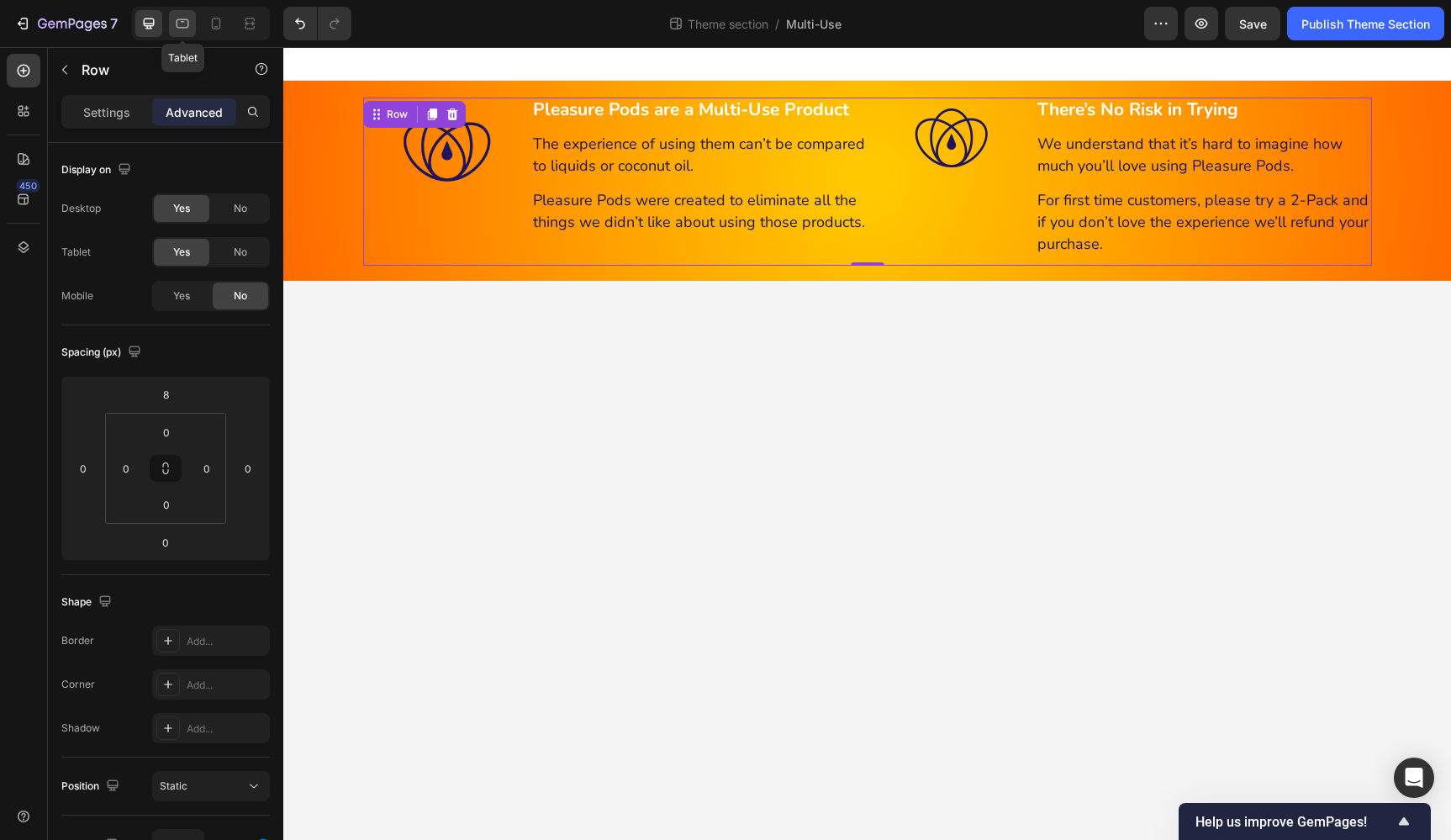
click at [182, 21] on icon at bounding box center [183, 22] width 4 height 2
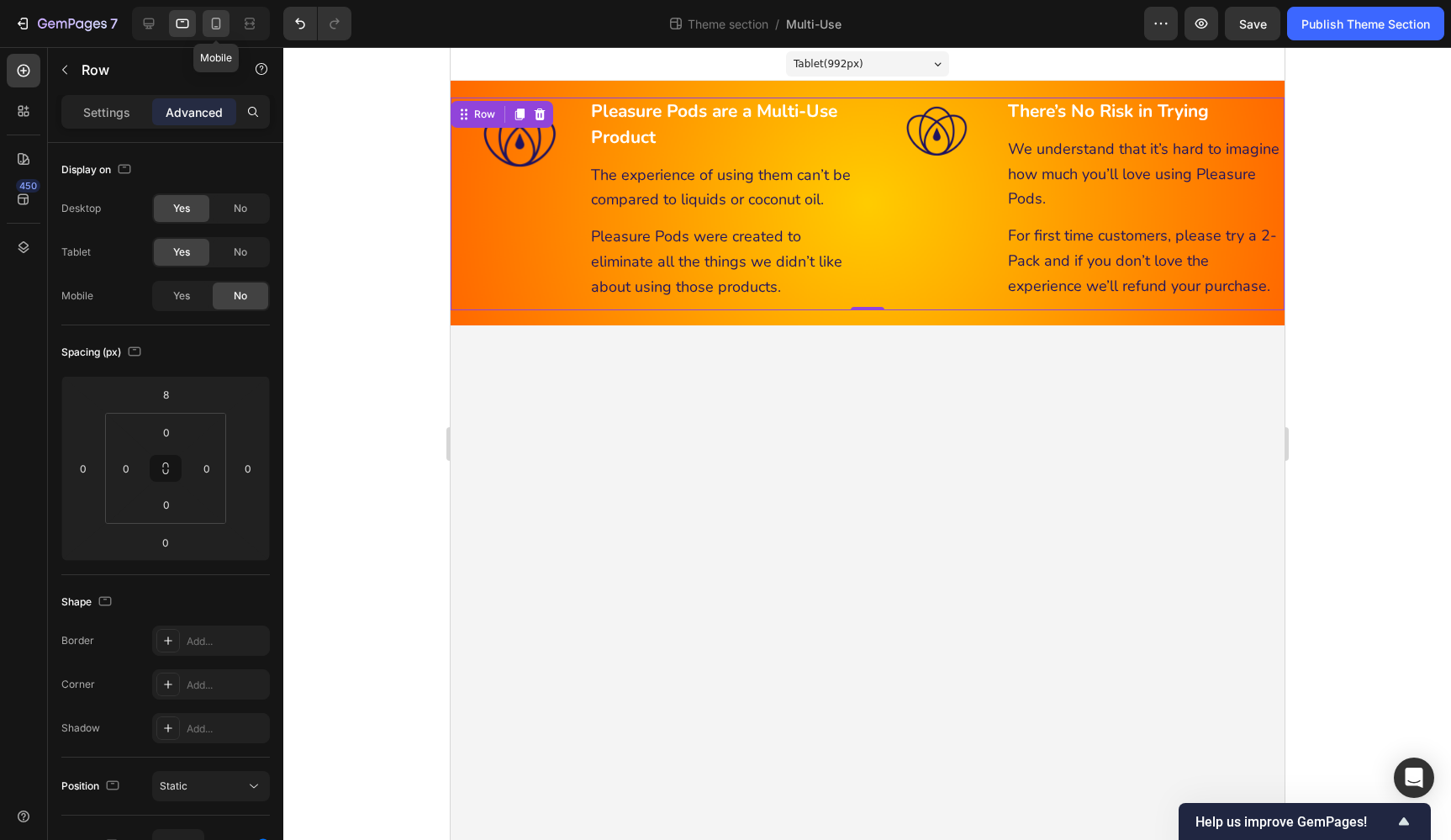
click at [209, 24] on icon at bounding box center [216, 24] width 17 height 17
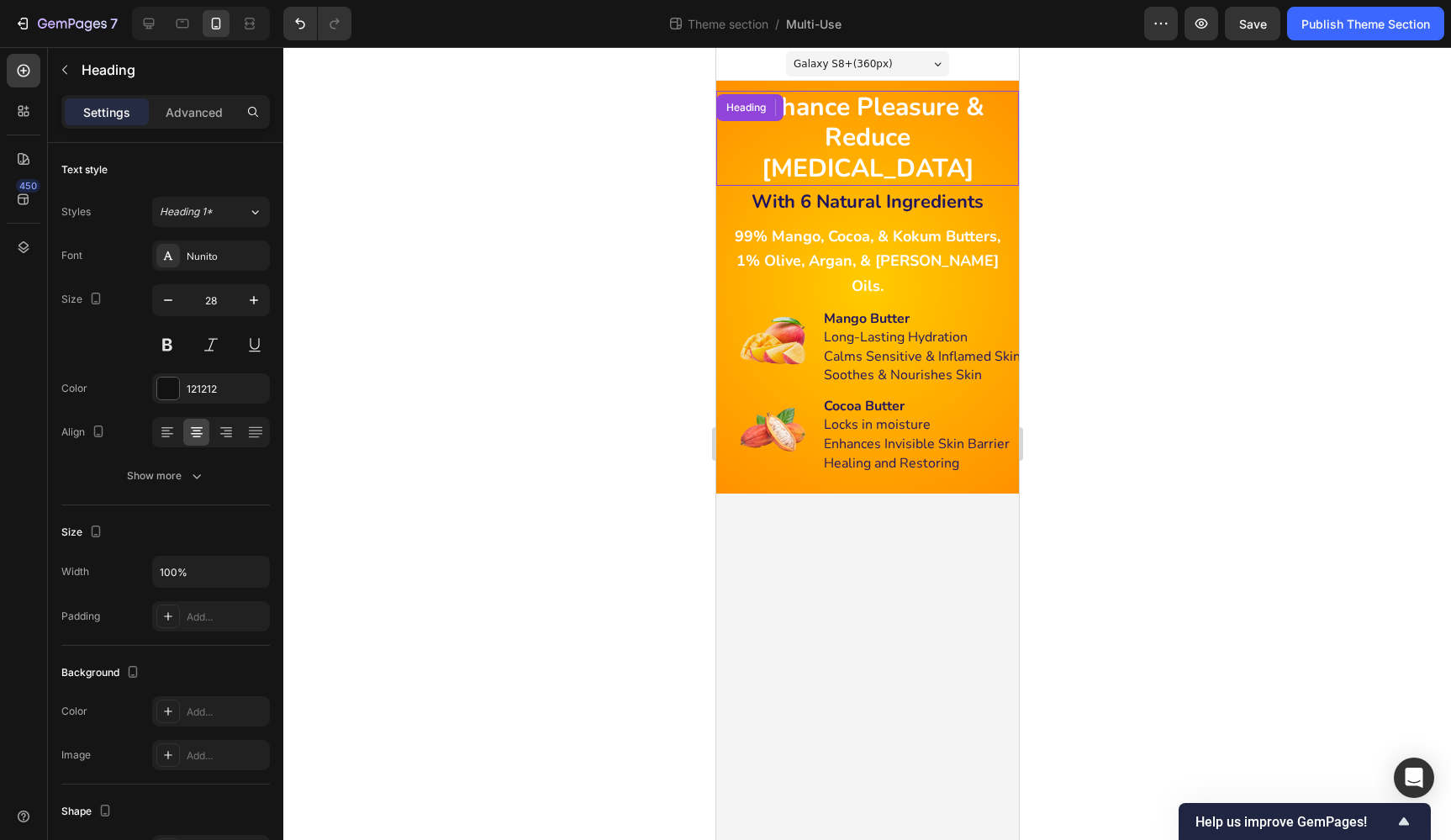
click at [855, 124] on strong "Enhance Pleasure & Reduce Dryness" at bounding box center [867, 138] width 234 height 96
click at [200, 110] on p "Advanced" at bounding box center [194, 112] width 57 height 18
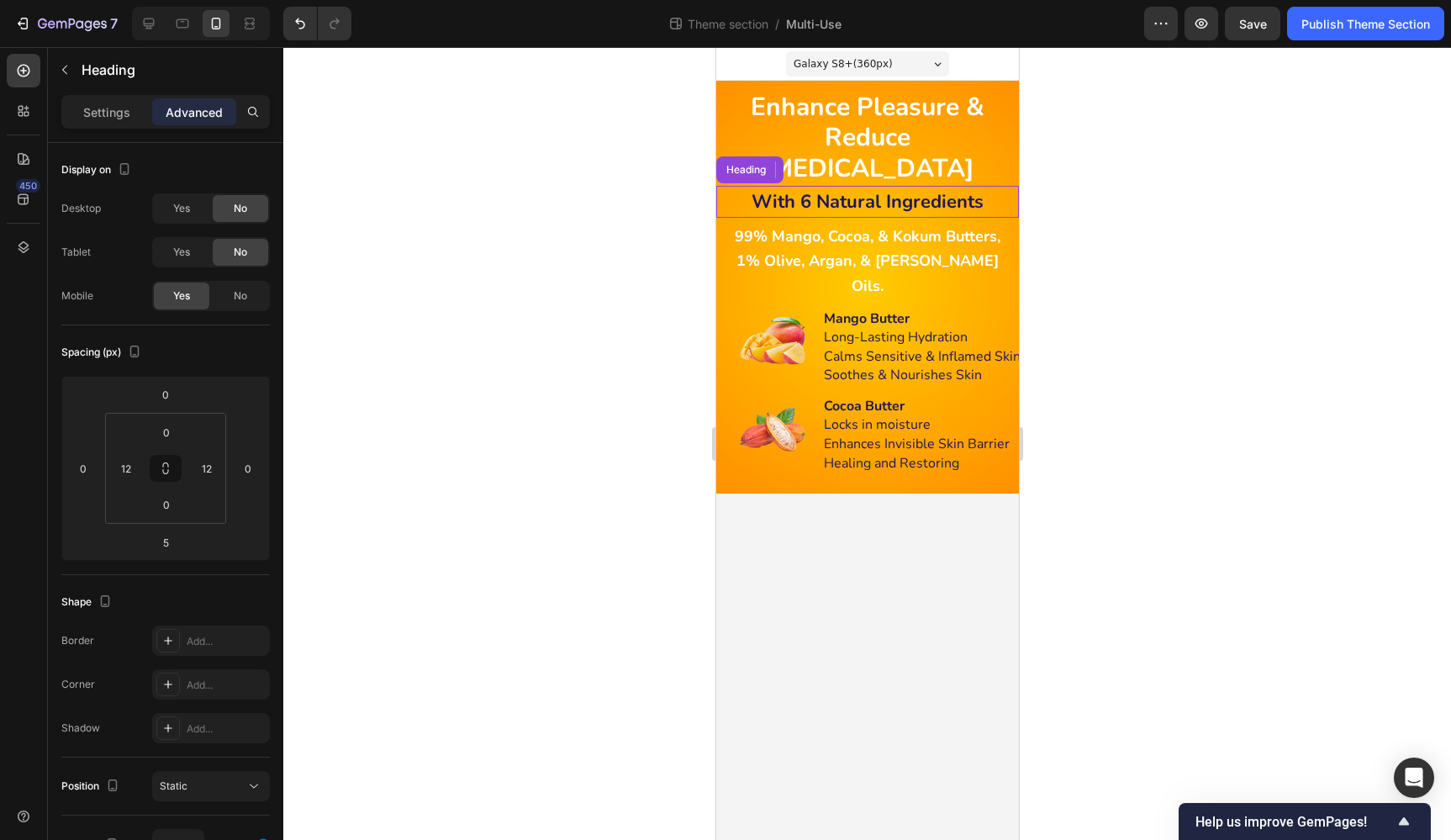
click at [826, 189] on strong "With 6 Natural Ingredients" at bounding box center [867, 202] width 232 height 25
click at [934, 251] on strong "1% Olive, Argan, & [PERSON_NAME] Oils." at bounding box center [867, 273] width 263 height 45
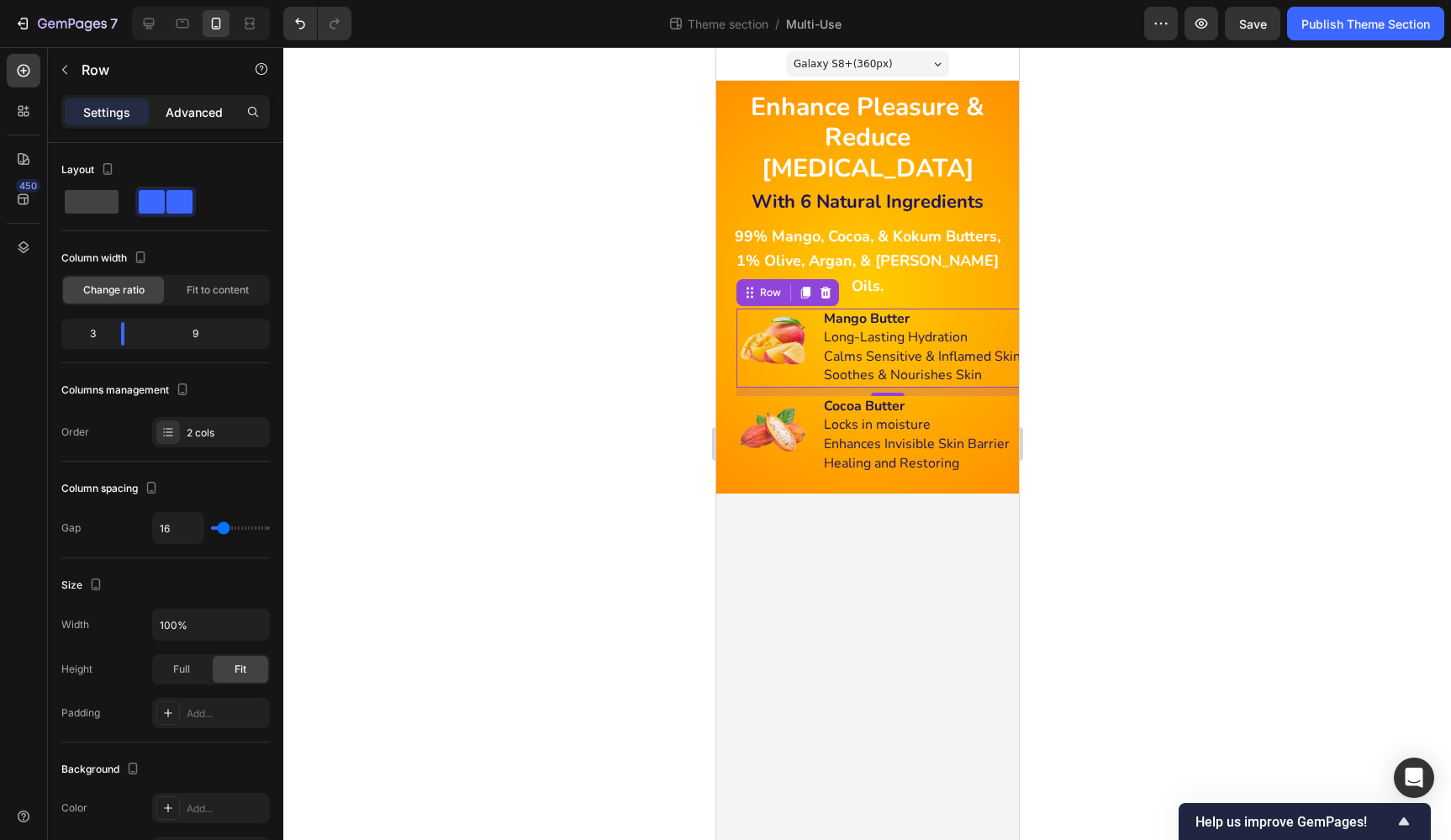
click at [184, 114] on p "Advanced" at bounding box center [194, 112] width 57 height 18
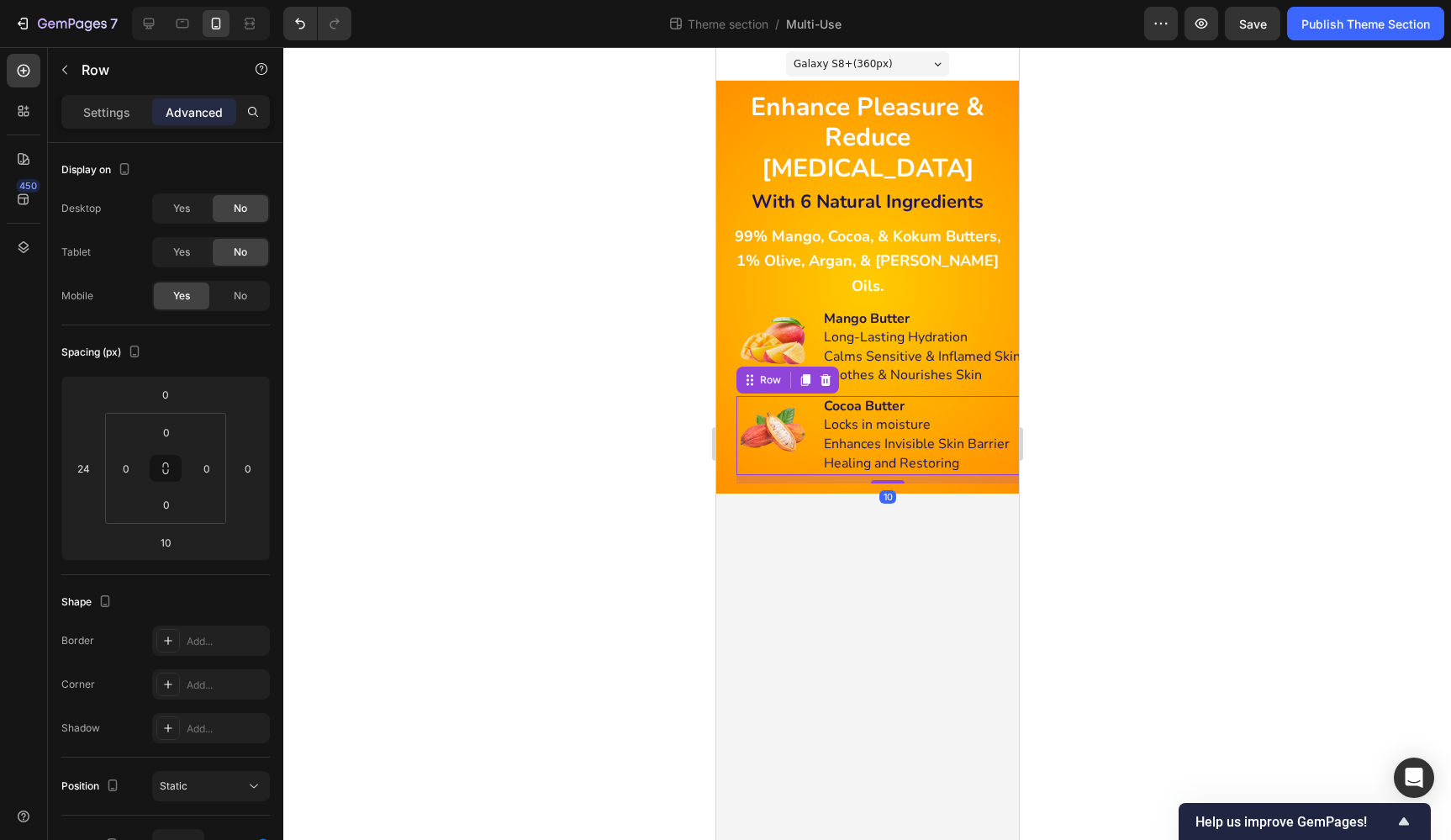
click at [820, 396] on div "Image Cocoa Butter Locks in moisture Enhances Invisible Skin Barrier Healing an…" at bounding box center [887, 435] width 302 height 79
click at [1248, 385] on div at bounding box center [867, 443] width 1168 height 792
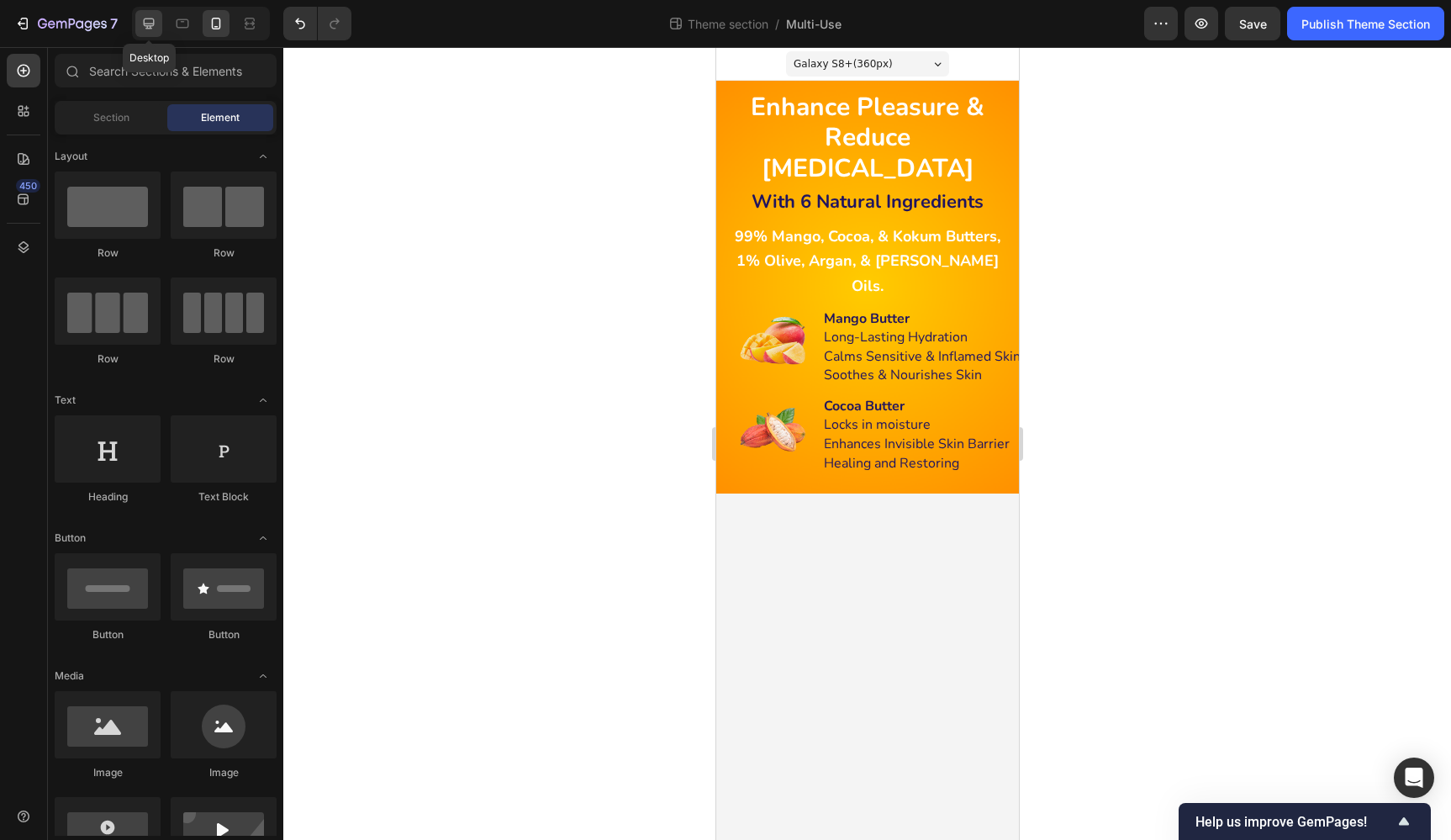
click at [153, 20] on icon at bounding box center [149, 24] width 17 height 17
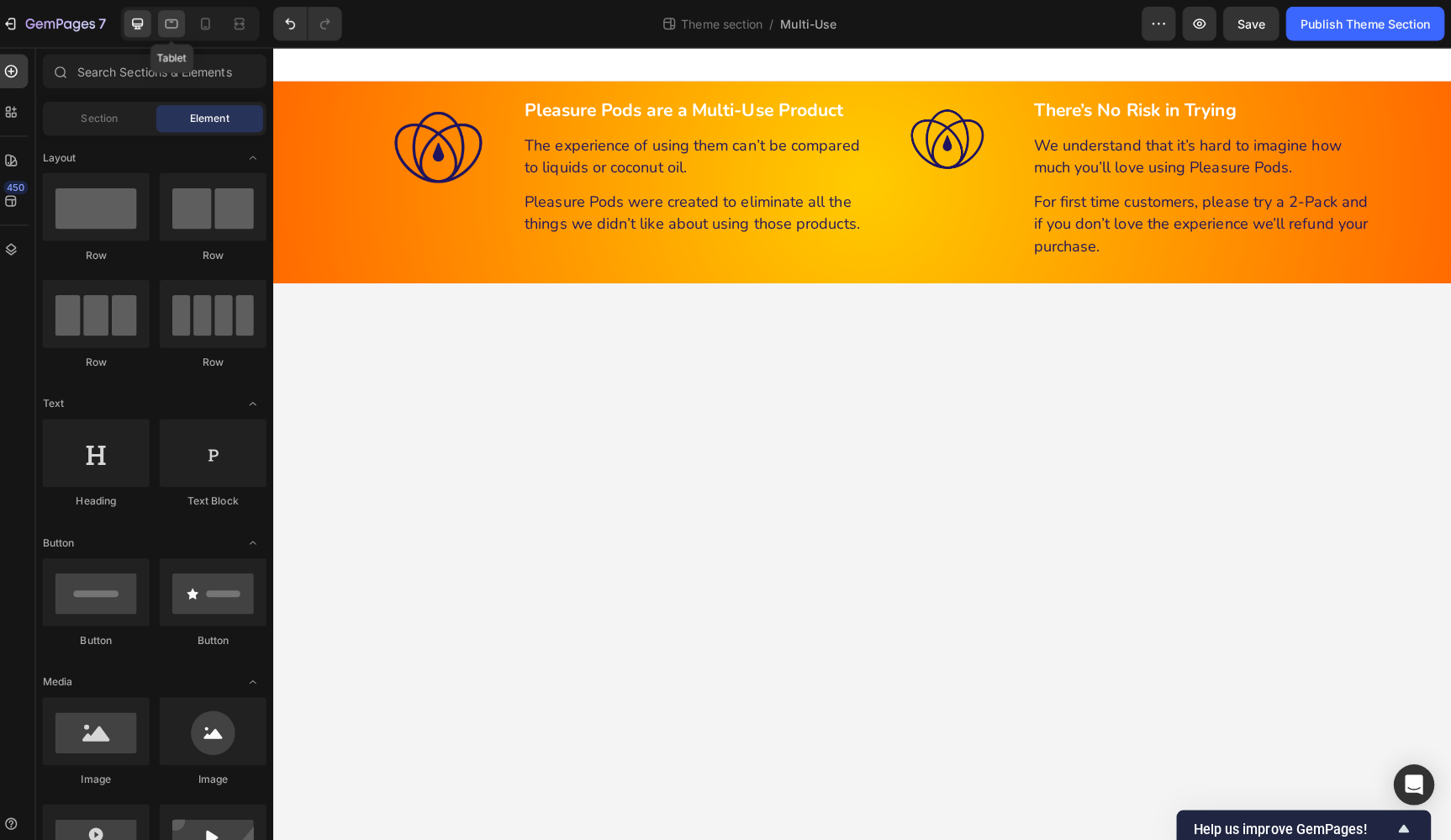
click at [181, 21] on icon at bounding box center [183, 22] width 4 height 2
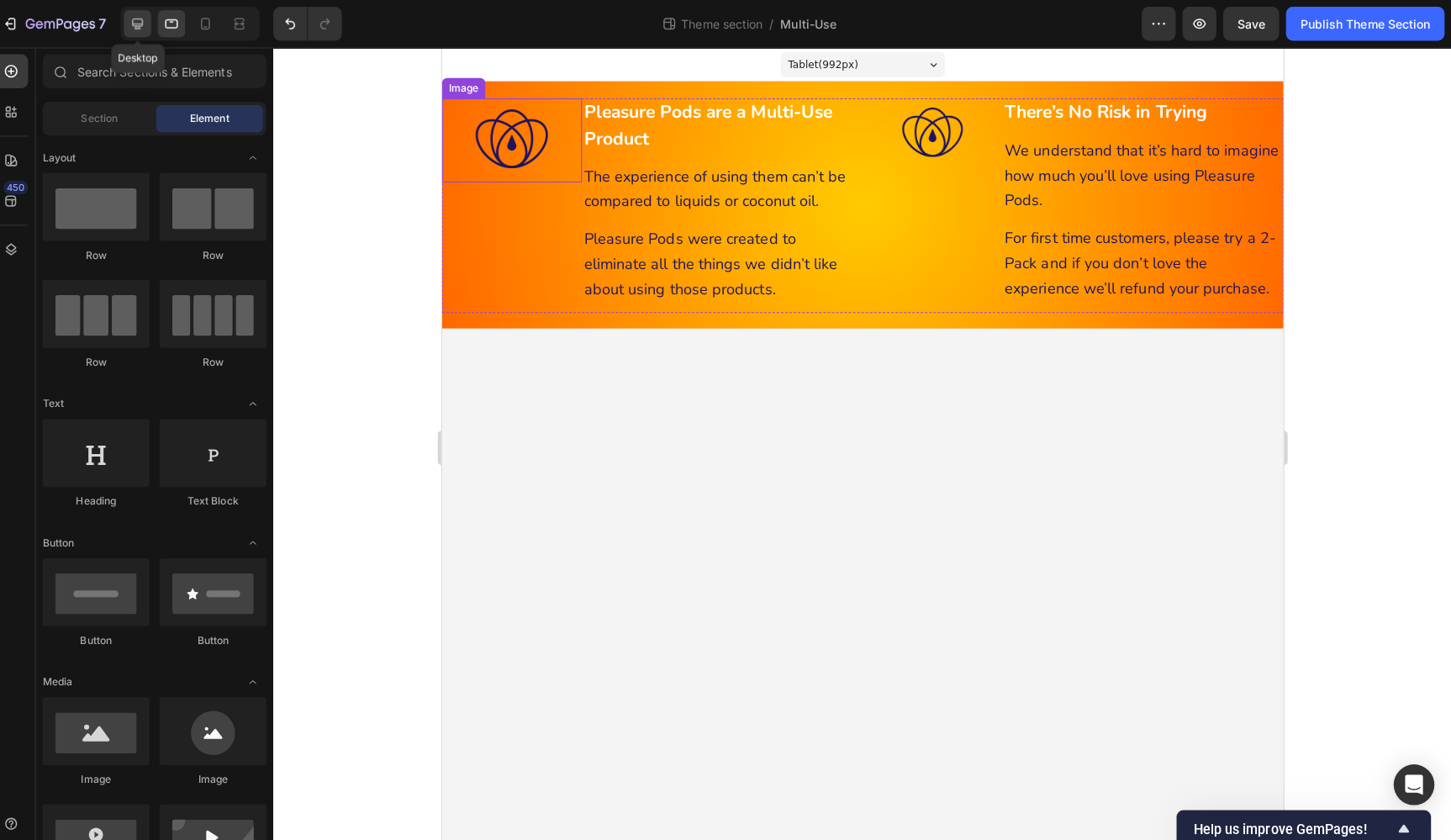
click at [140, 25] on icon at bounding box center [149, 24] width 17 height 17
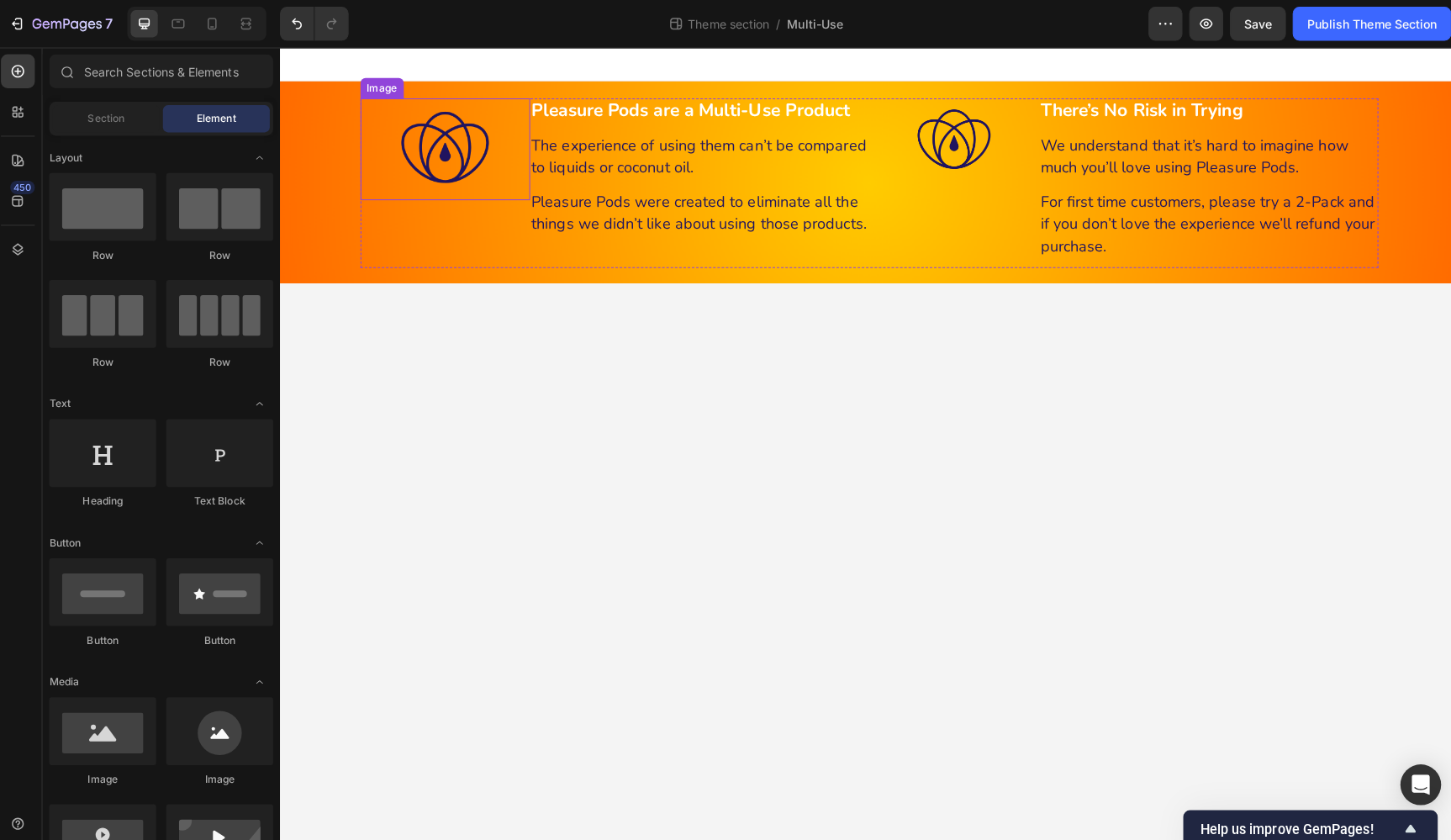
click at [421, 157] on img at bounding box center [443, 148] width 101 height 101
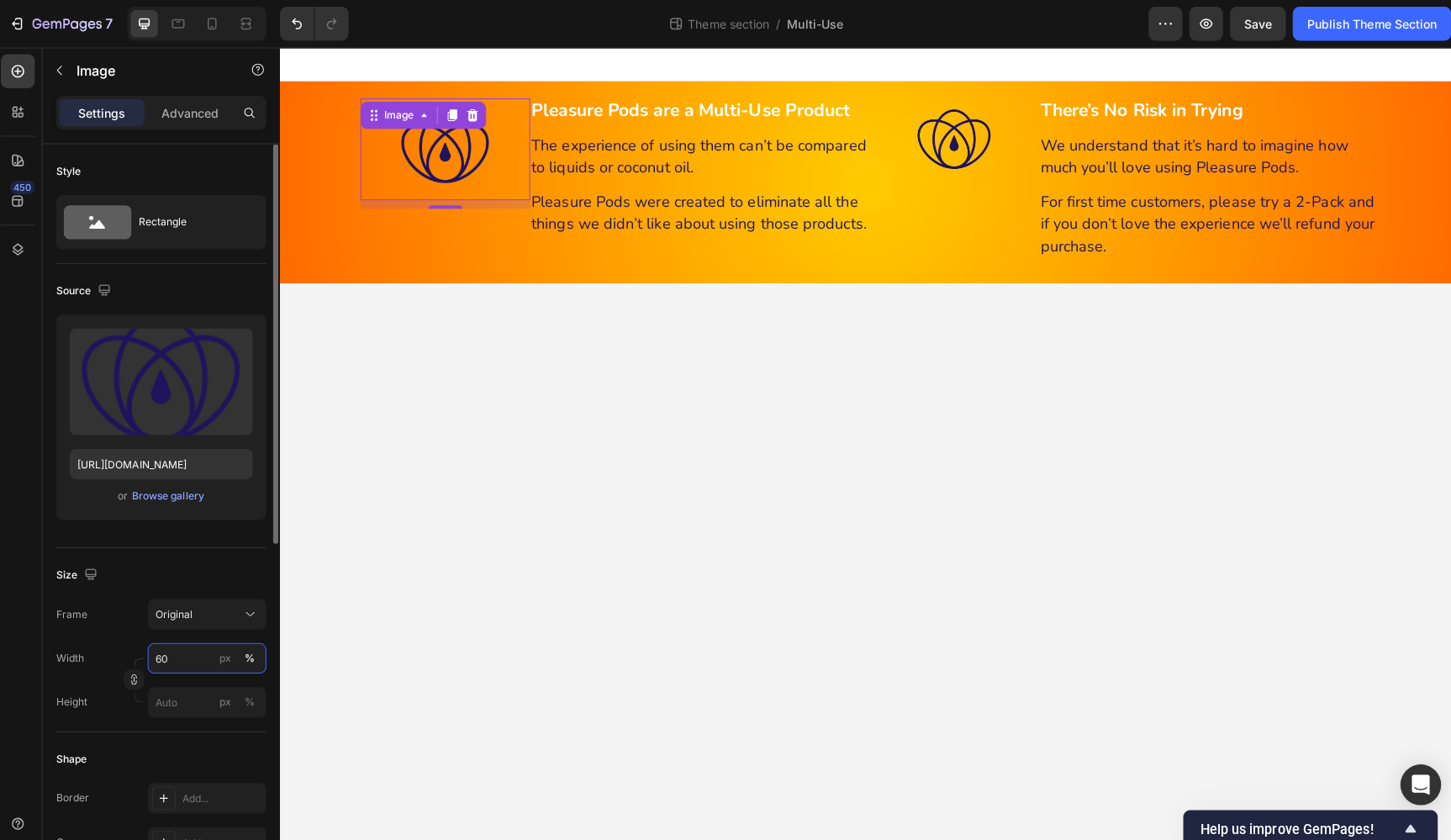
click at [182, 655] on input "60" at bounding box center [211, 652] width 118 height 31
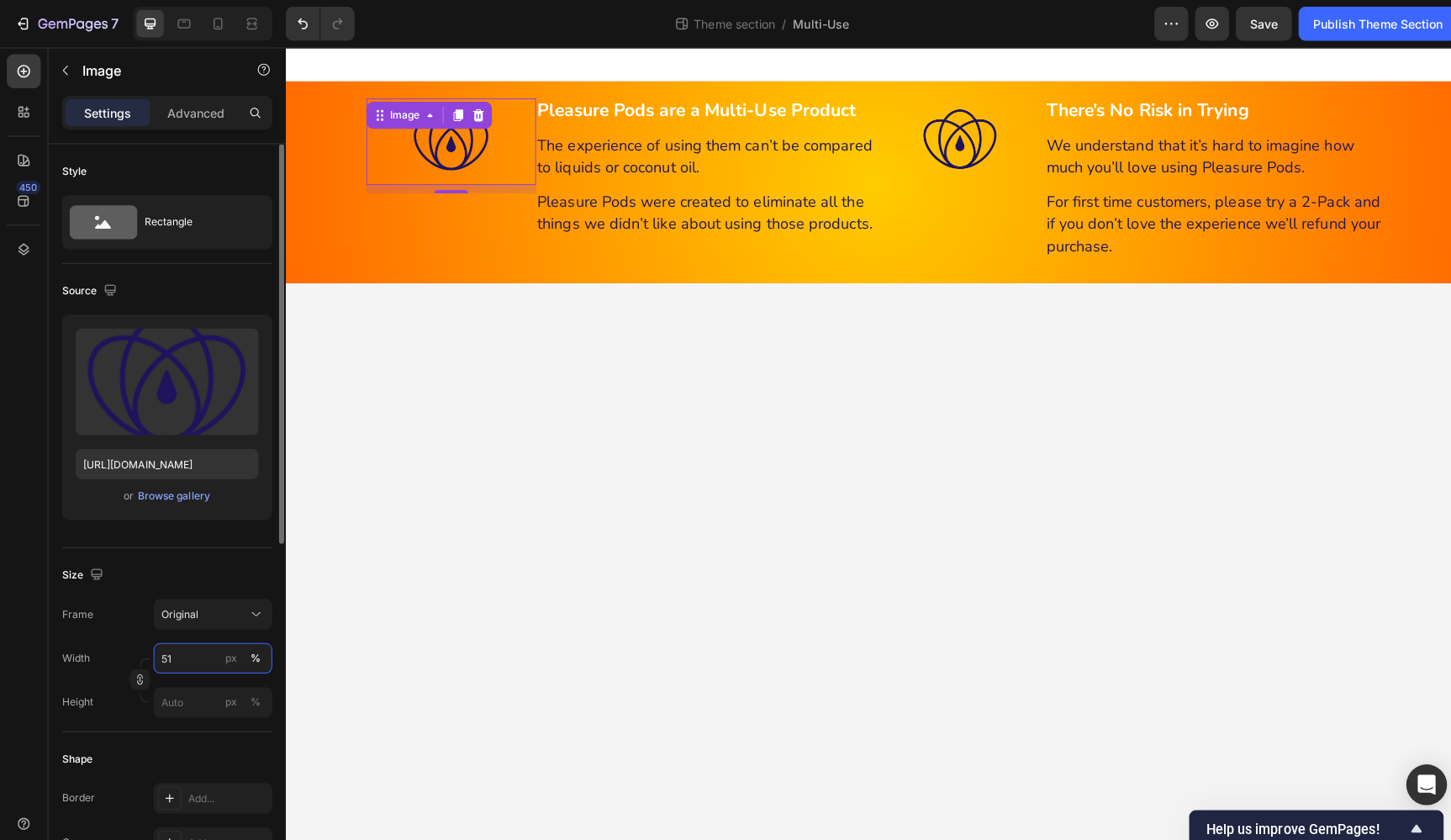
type input "50"
click at [835, 660] on body "Enhance Pleasure & Reduce Dryness Heading With 6 Natural Ingredients Heading 99…" at bounding box center [869, 443] width 1168 height 792
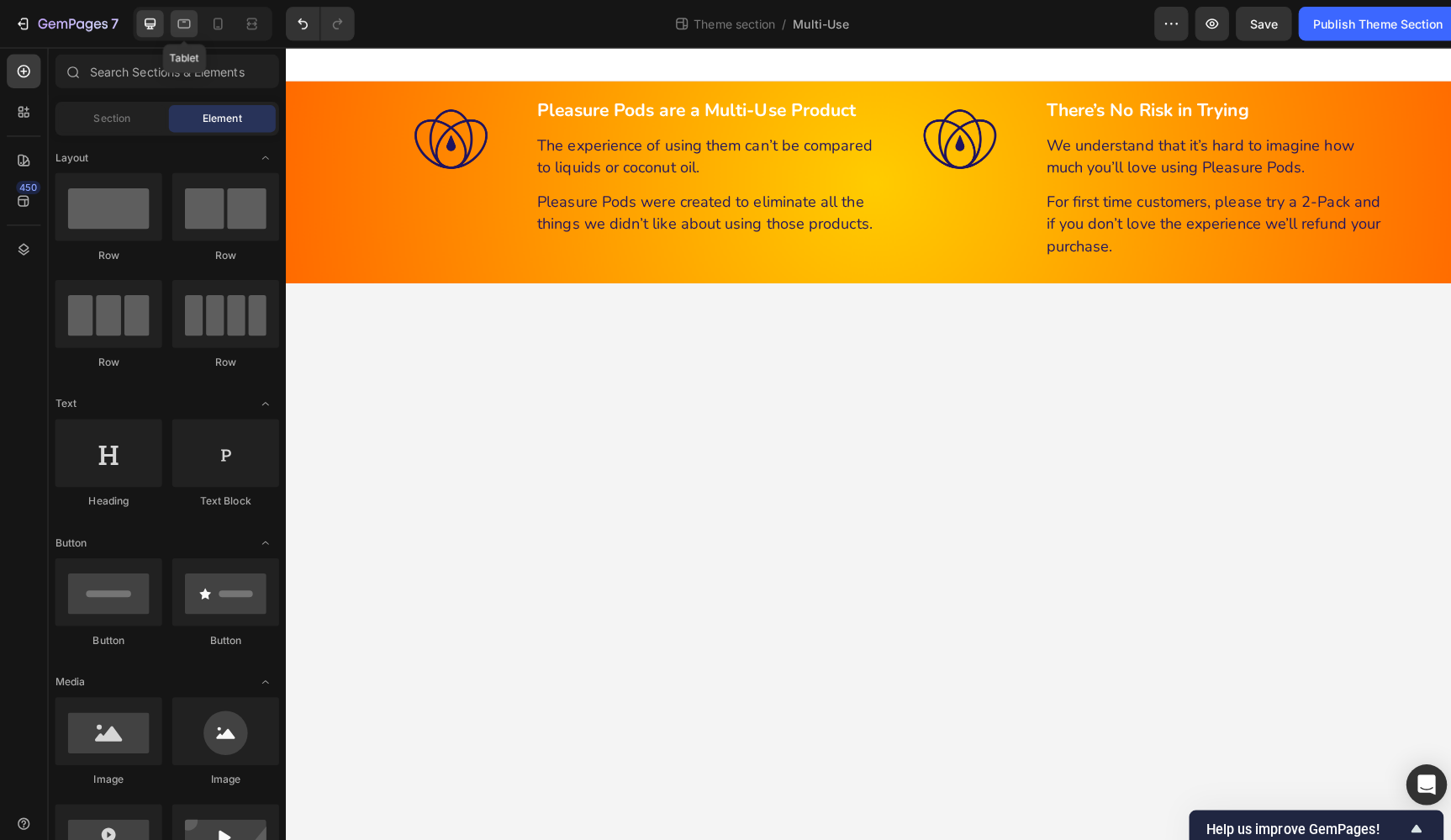
click at [181, 23] on icon at bounding box center [183, 24] width 17 height 17
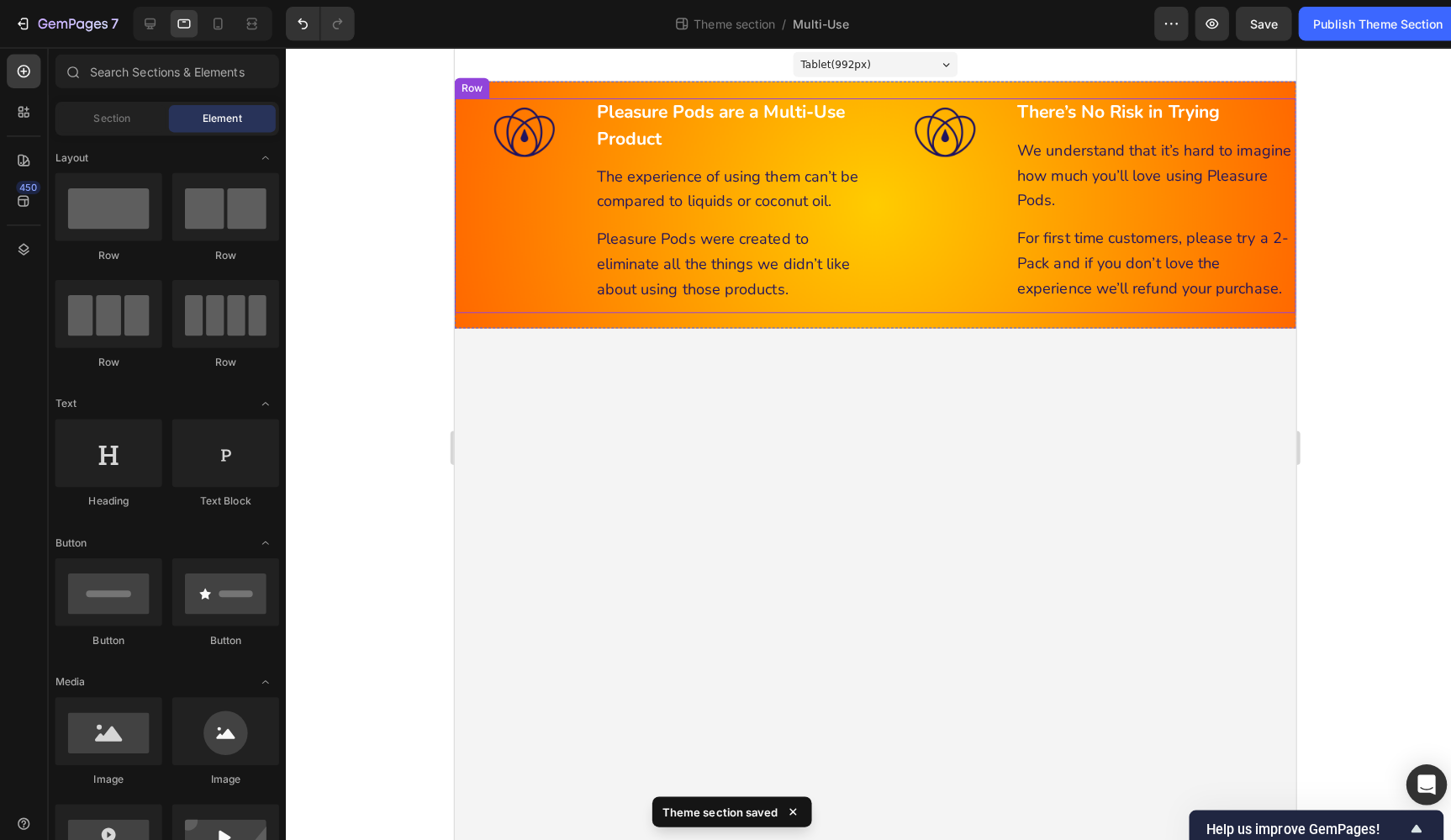
click at [545, 296] on div "Image" at bounding box center [522, 204] width 138 height 212
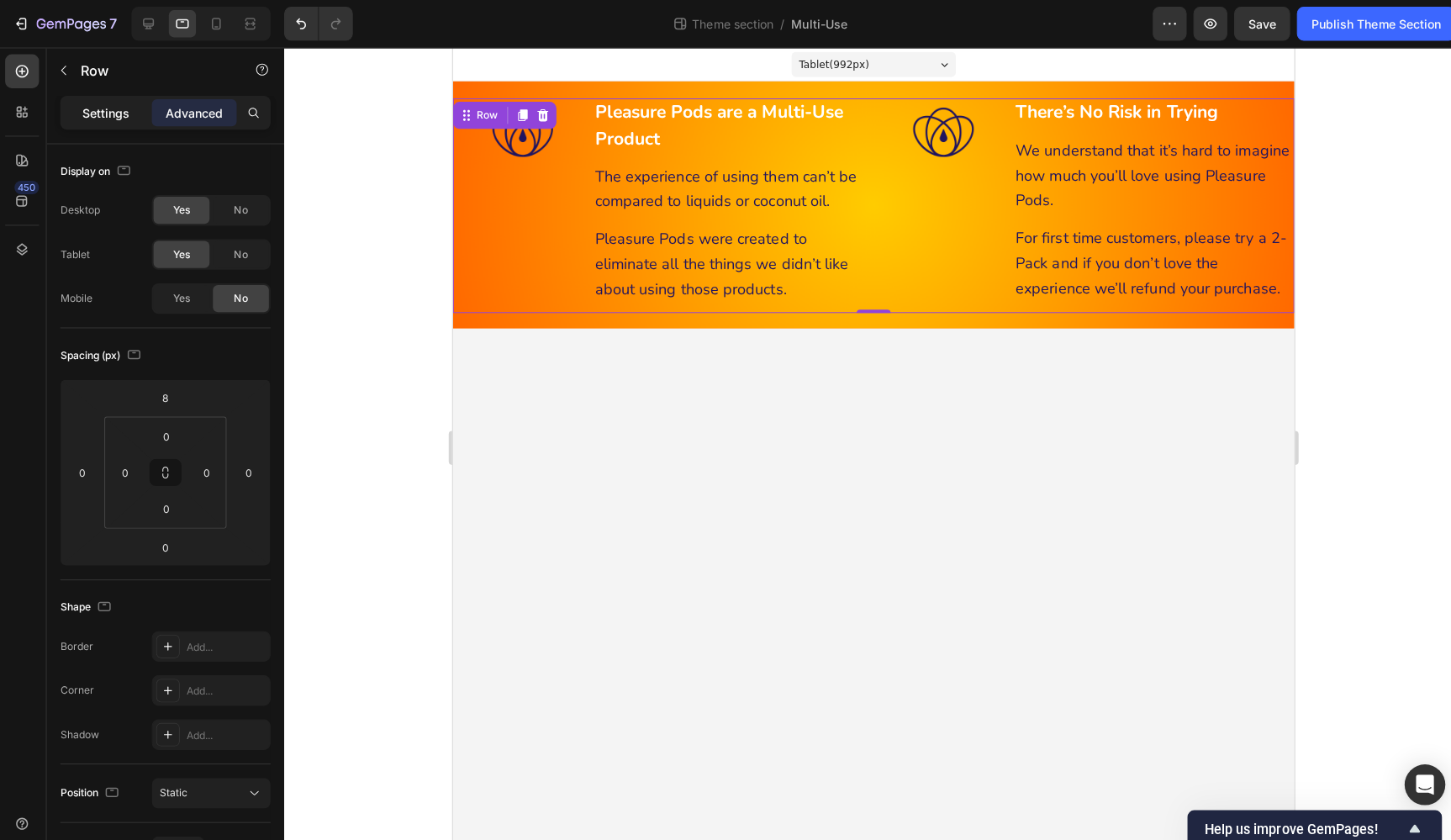
click at [98, 112] on p "Settings" at bounding box center [106, 112] width 47 height 18
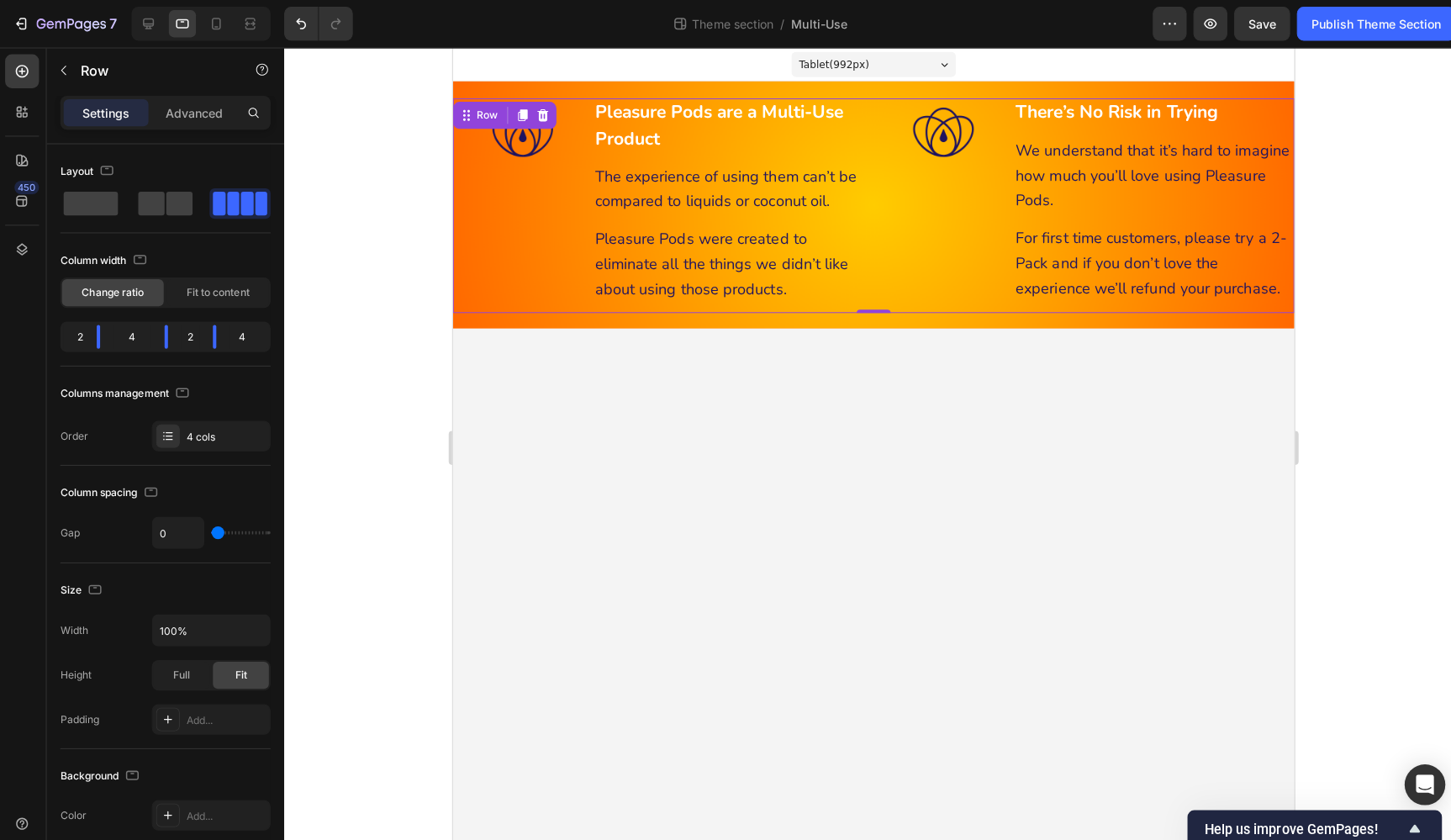
click at [469, 194] on div "Image" at bounding box center [521, 204] width 138 height 212
click at [181, 107] on p "Advanced" at bounding box center [194, 112] width 57 height 18
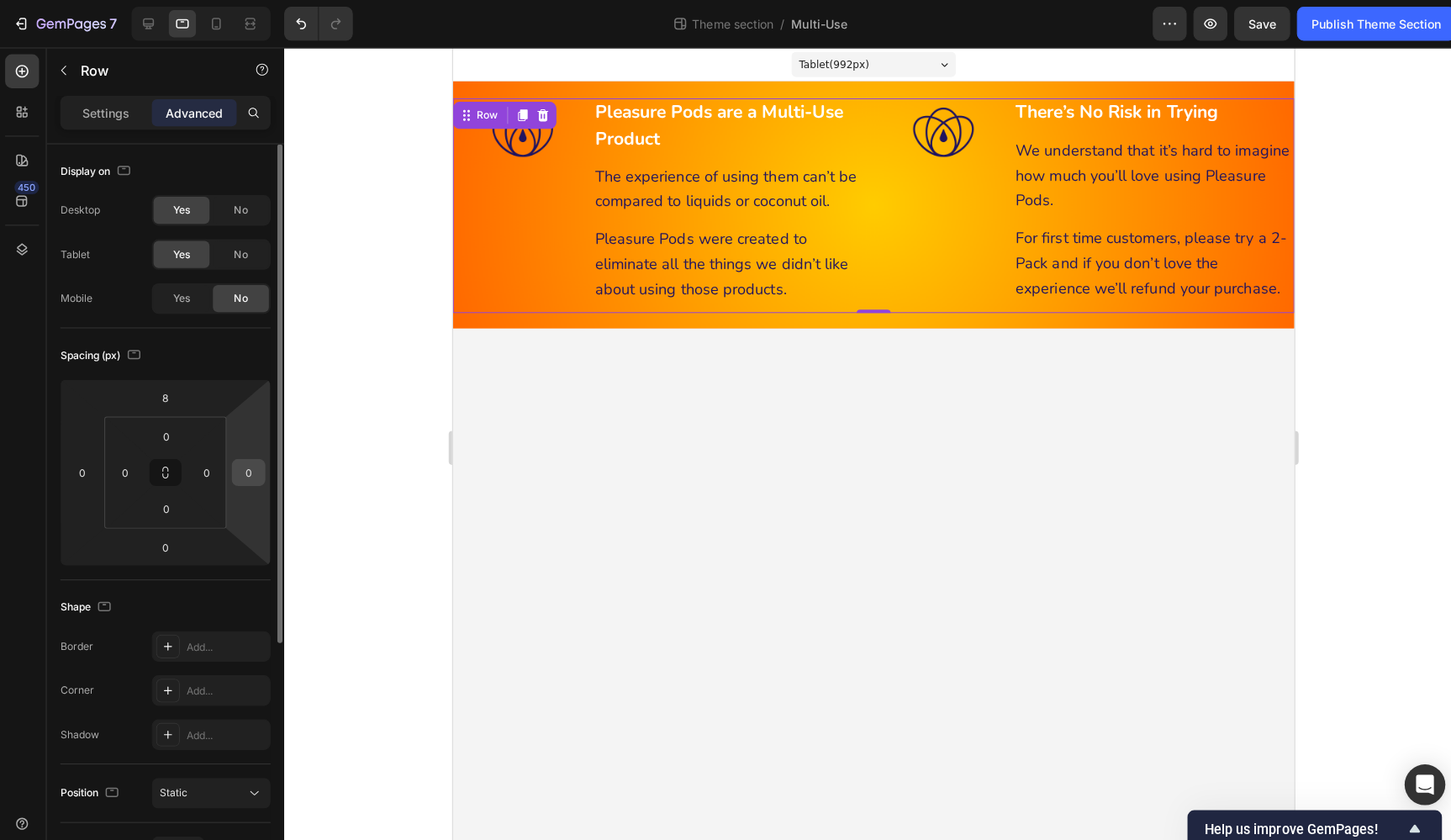
click at [246, 466] on input "0" at bounding box center [248, 468] width 25 height 25
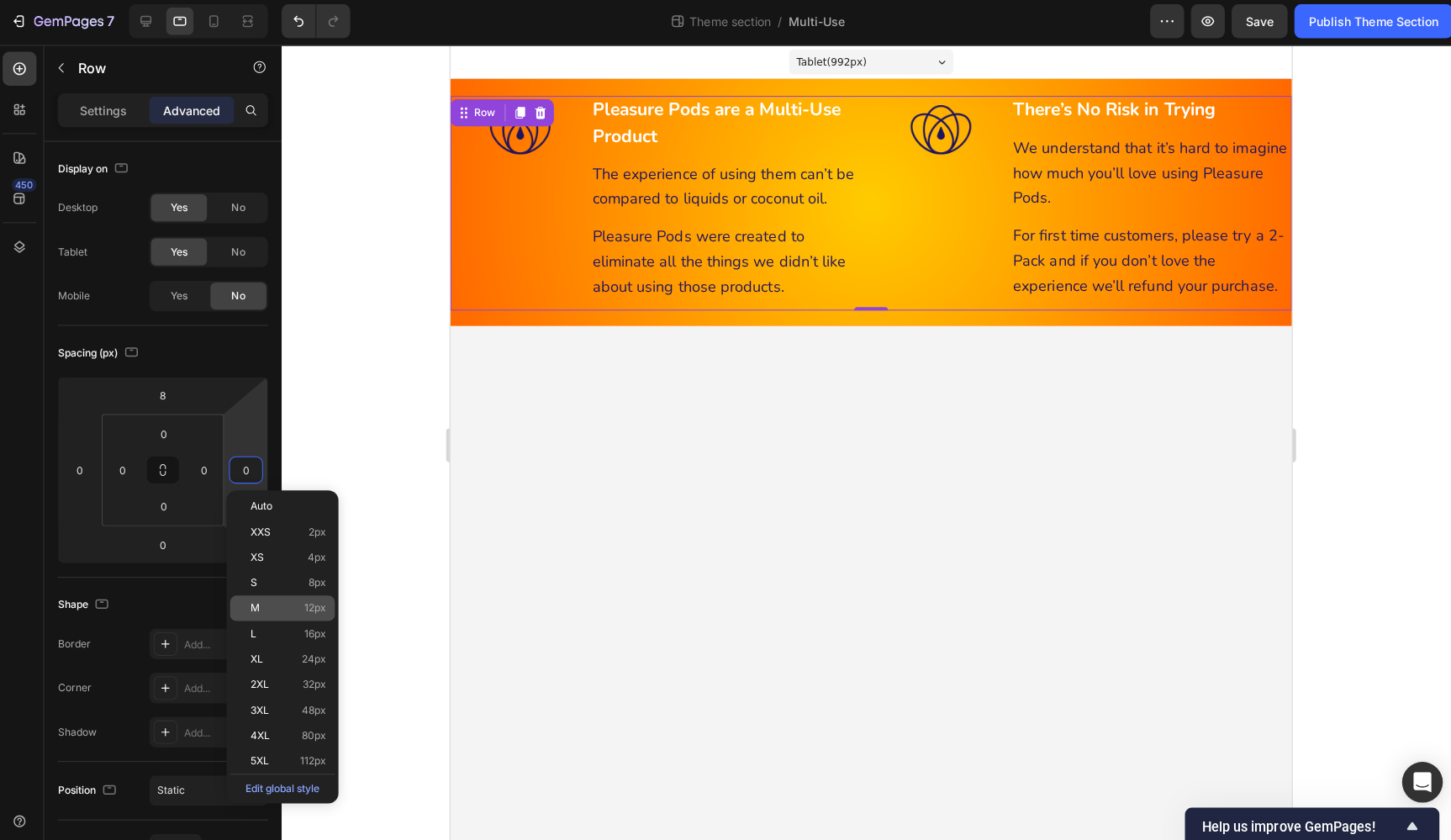
click at [325, 599] on div "M 12px" at bounding box center [284, 606] width 104 height 25
type input "12"
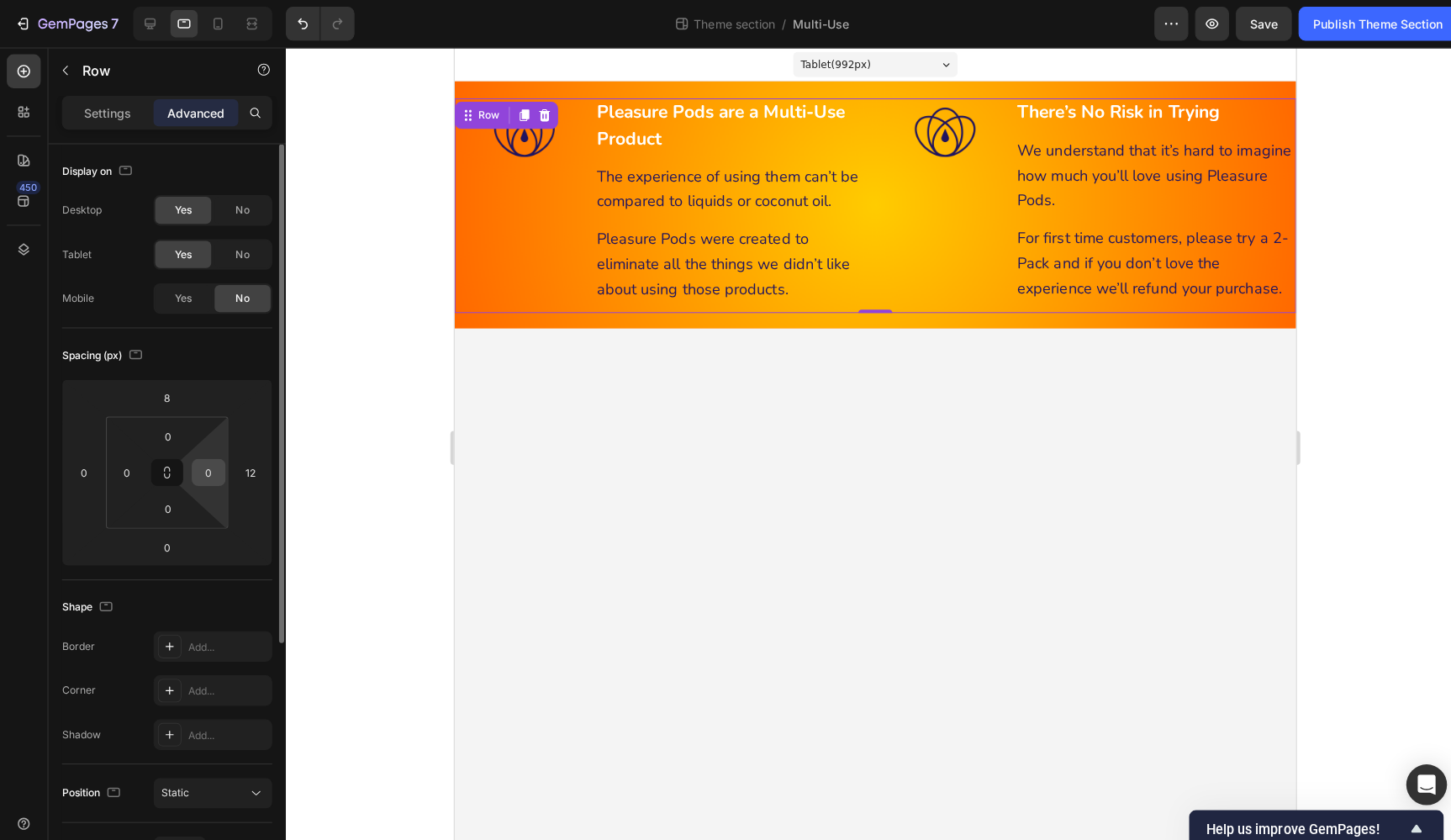
click at [205, 470] on input "0" at bounding box center [207, 468] width 25 height 25
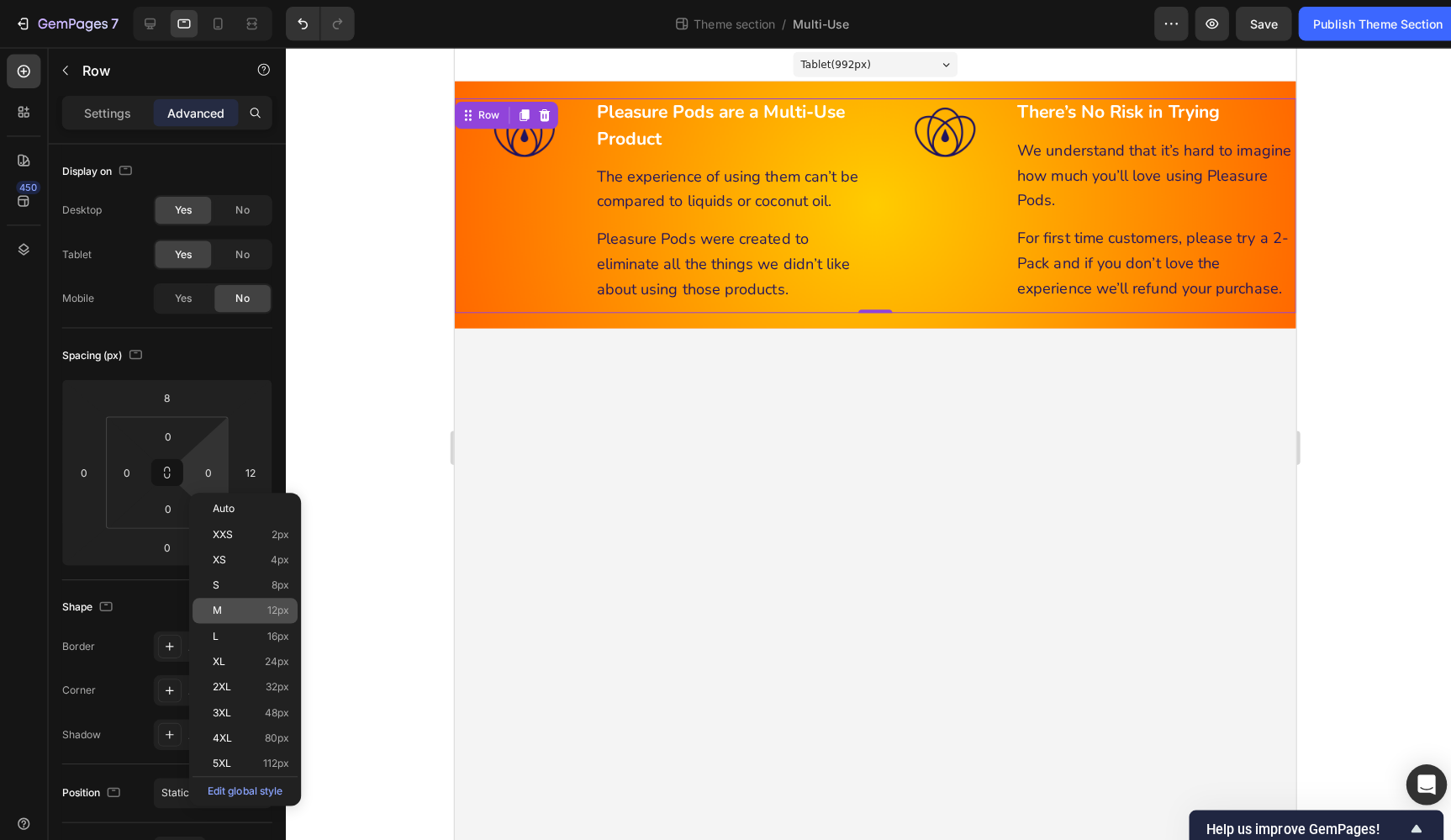
click at [270, 600] on span "12px" at bounding box center [276, 606] width 22 height 12
type input "12"
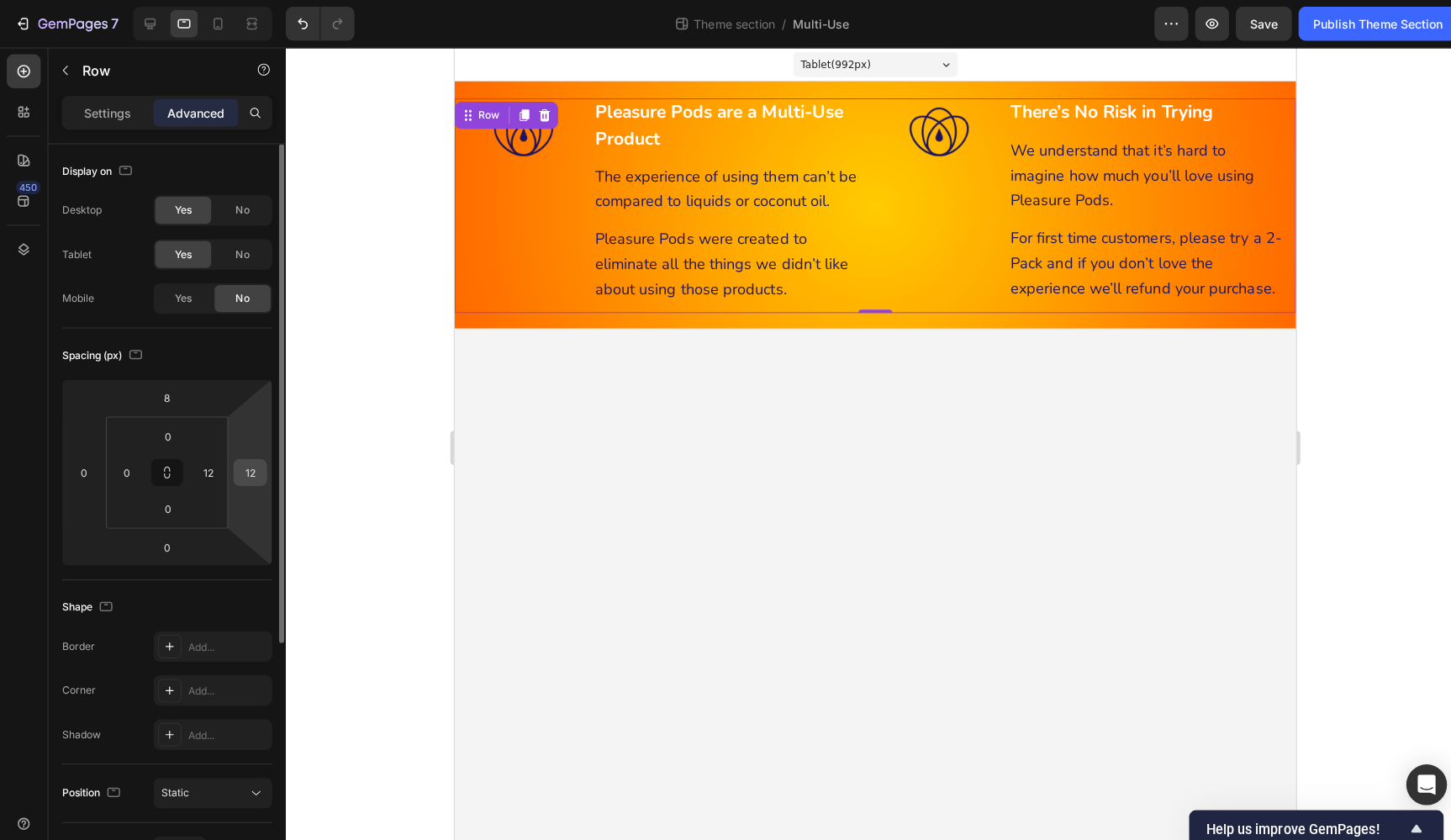
click at [242, 471] on input "12" at bounding box center [248, 468] width 25 height 25
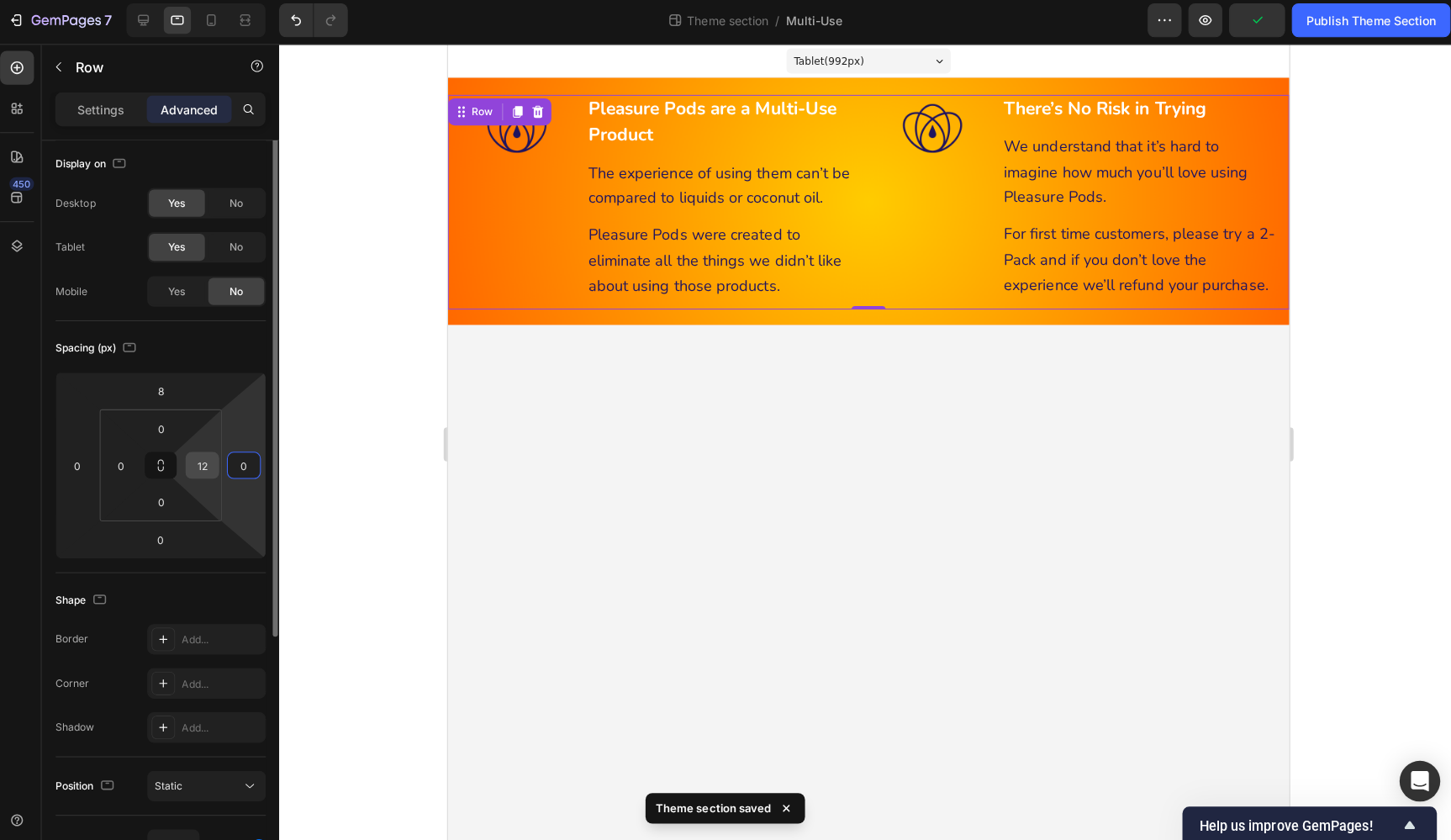
type input "0"
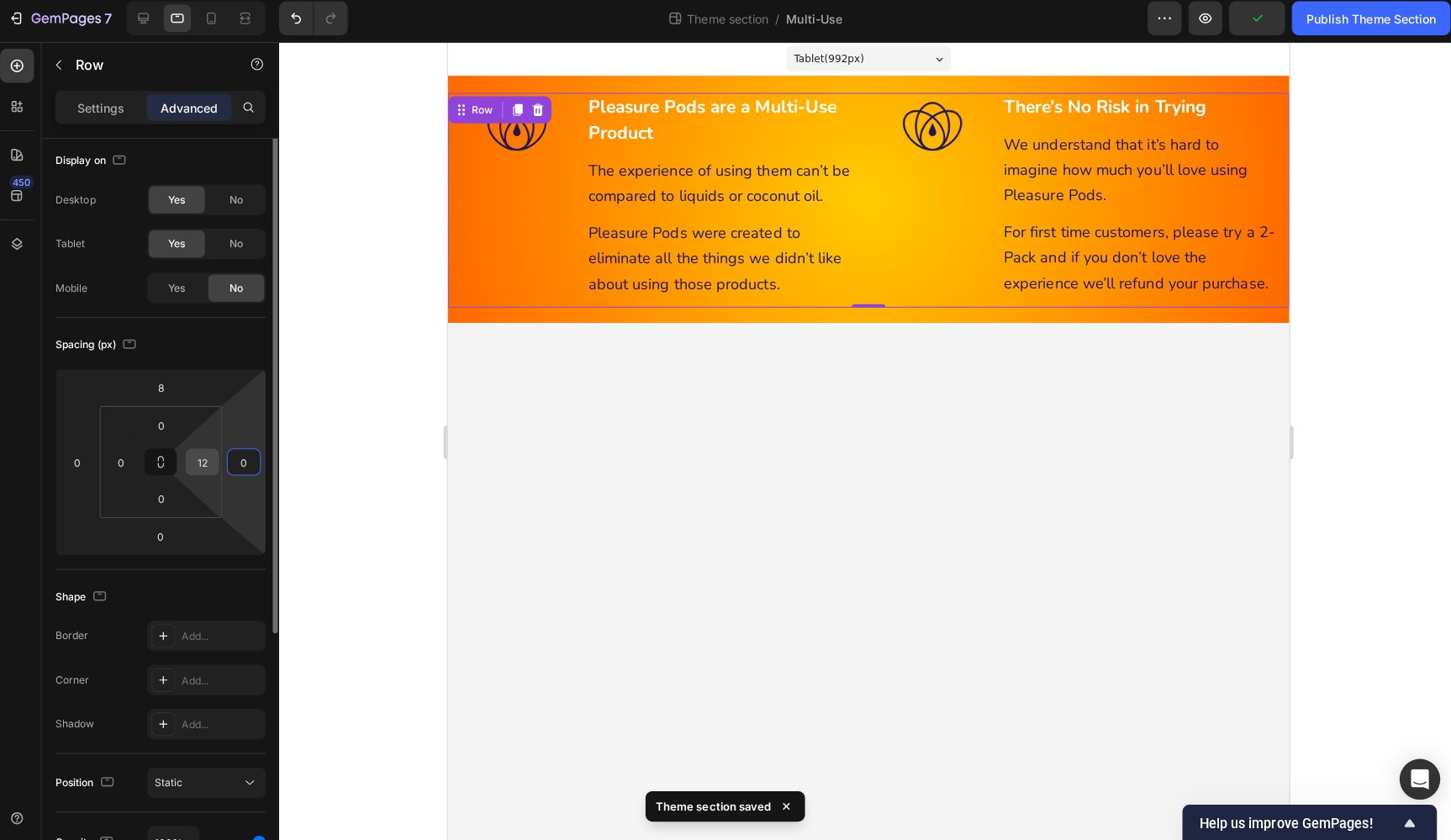
click at [202, 465] on input "12" at bounding box center [207, 463] width 25 height 25
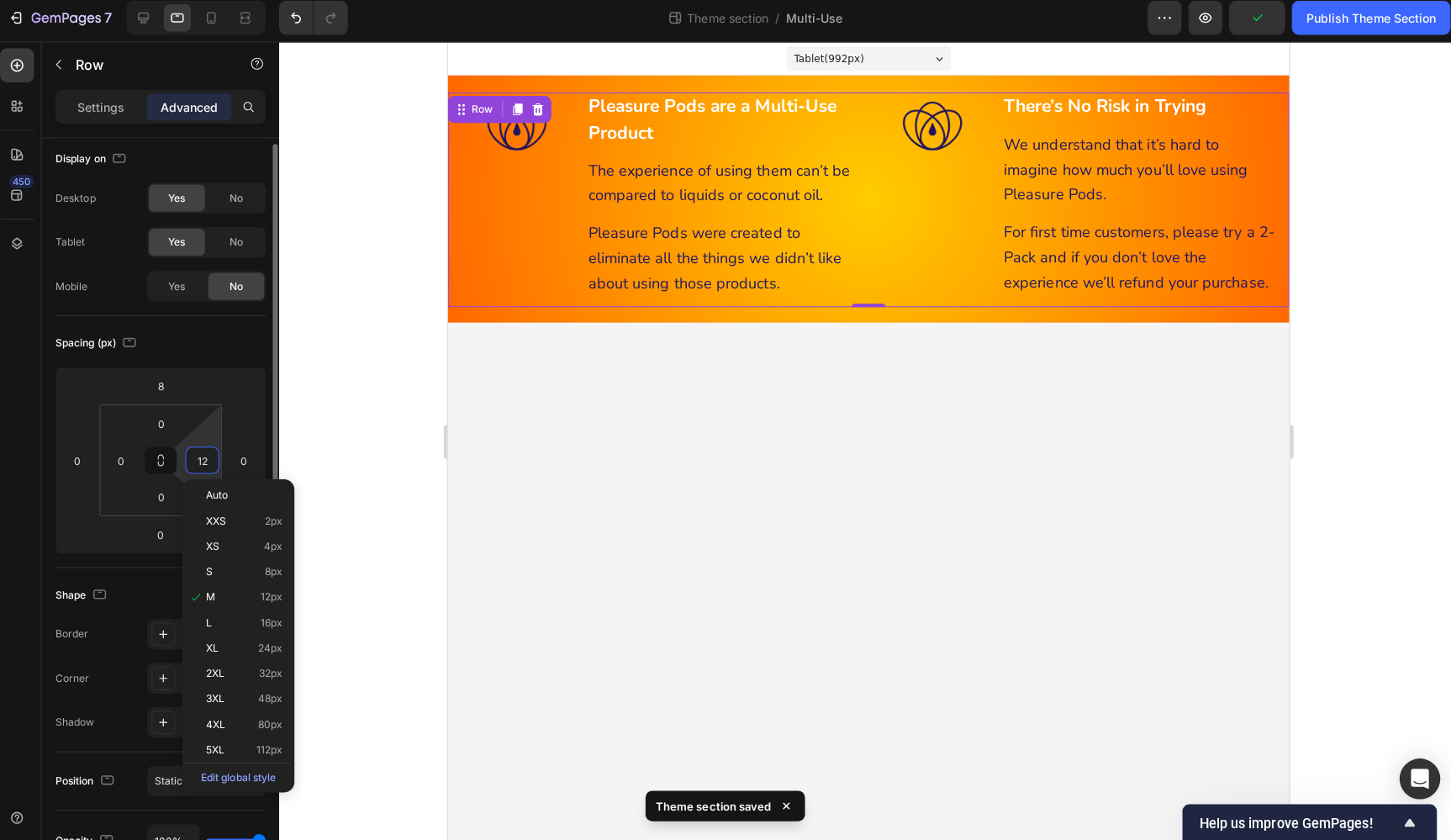
scroll to position [8, 0]
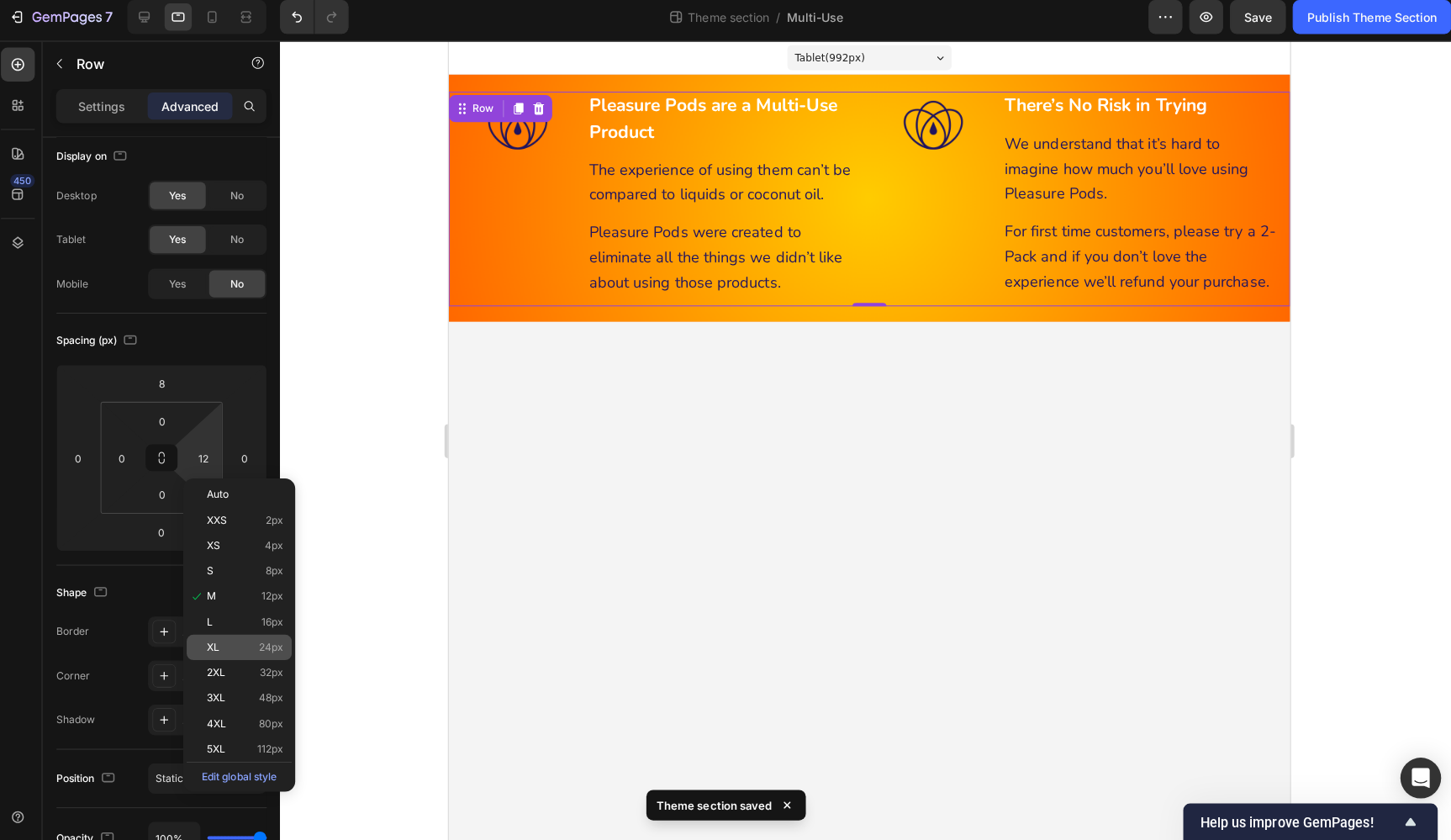
click at [274, 643] on span "24px" at bounding box center [274, 648] width 25 height 12
type input "24"
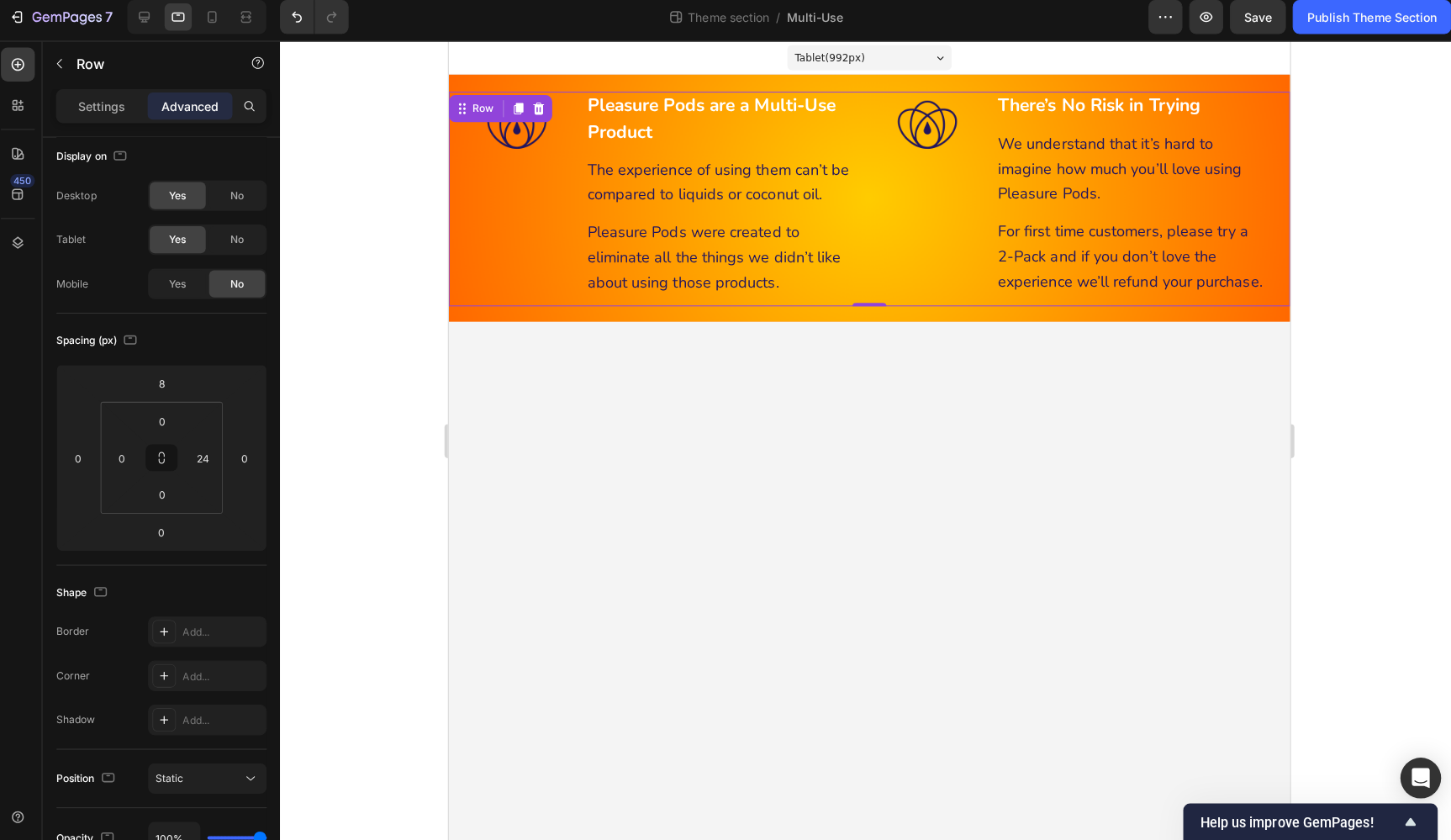
click at [639, 587] on body "Tablet ( 992 px) iPhone 13 Mini iPhone 13 Pro iPhone 11 Pro Max iPhone 15 Pro M…" at bounding box center [865, 436] width 834 height 792
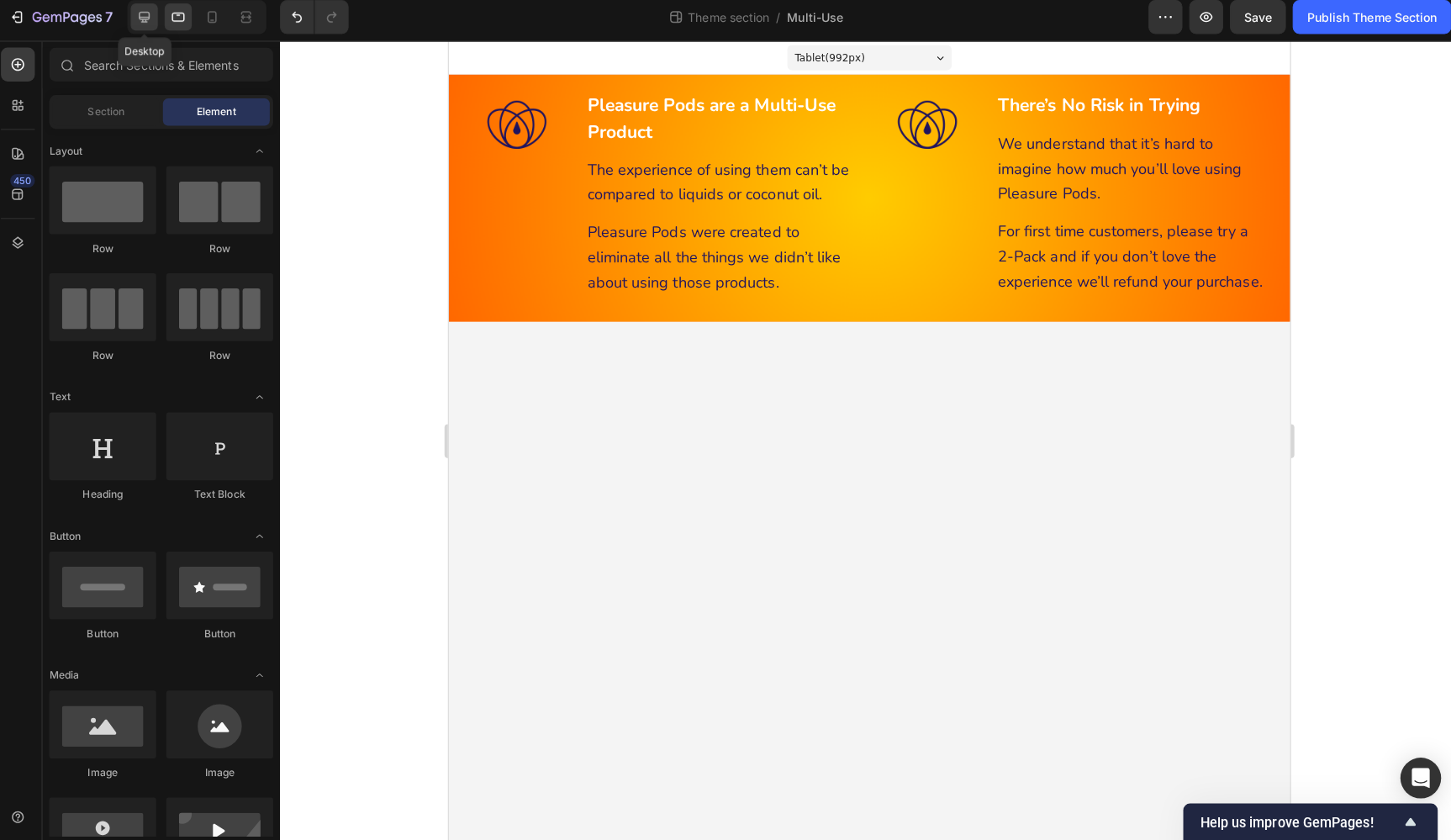
click at [140, 15] on icon at bounding box center [149, 24] width 17 height 17
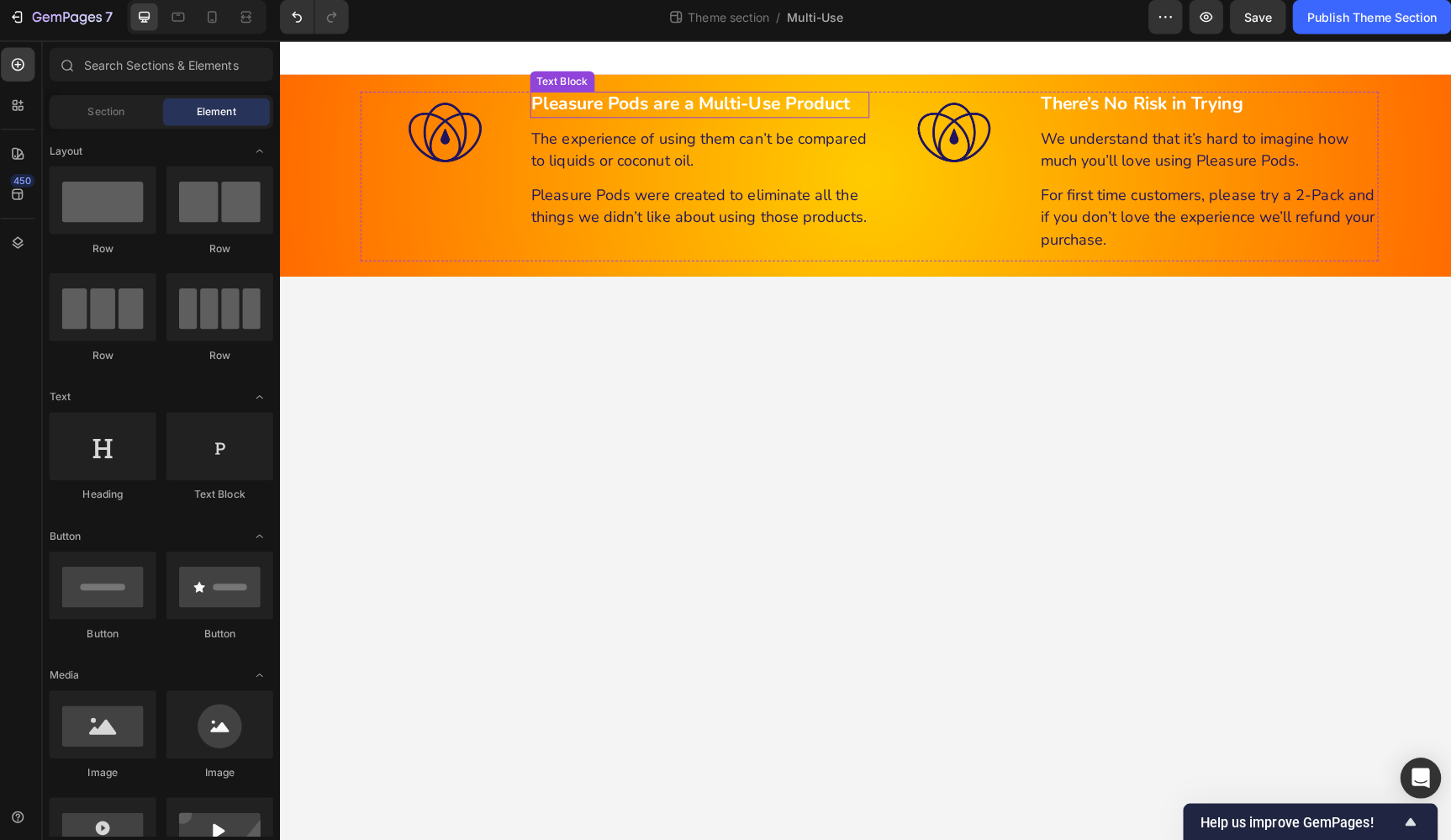
click at [731, 99] on strong "Pleasure Pods are a Multi-Use Product" at bounding box center [687, 103] width 316 height 24
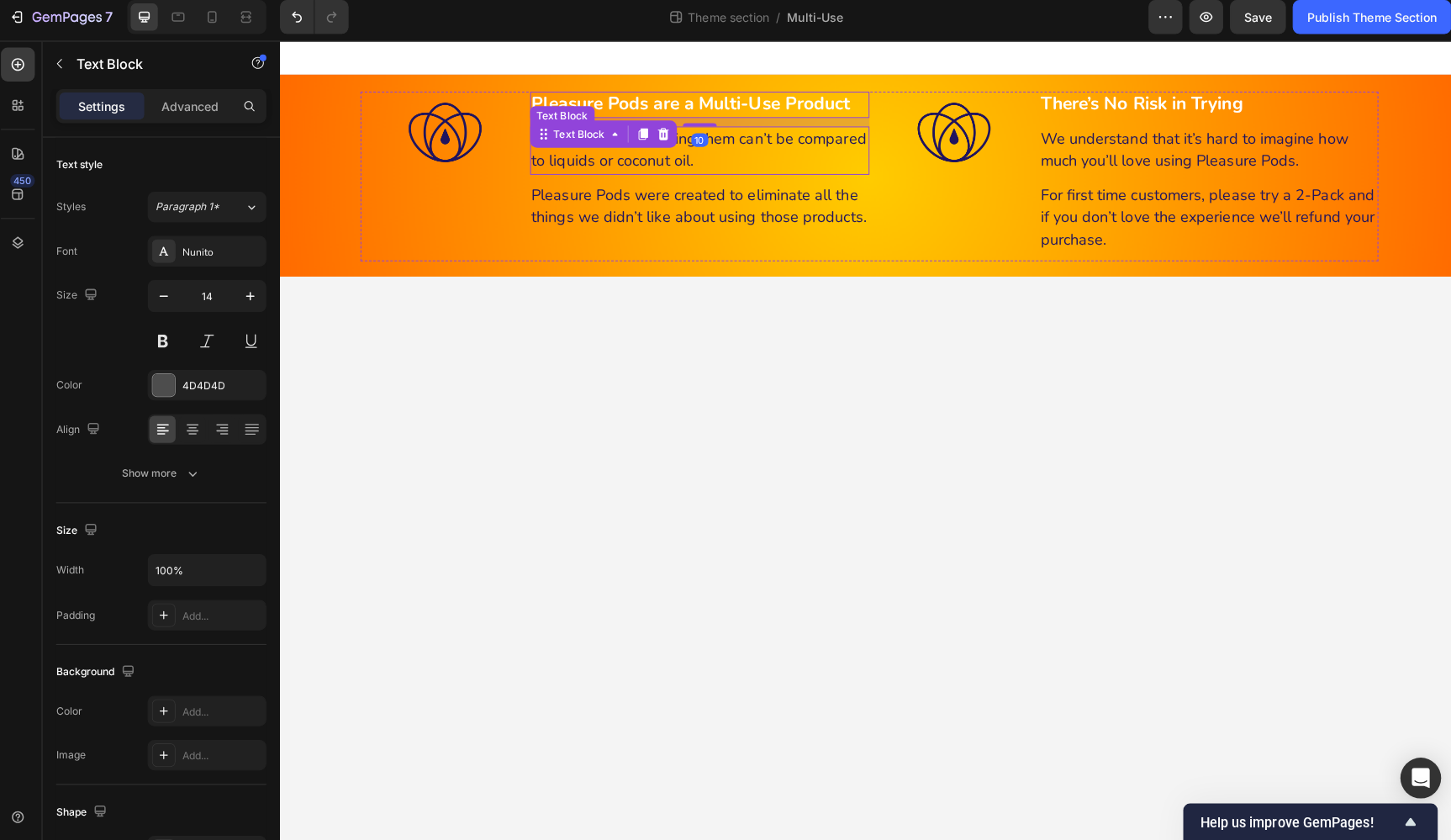
click at [737, 144] on span "The experience of using them can’t be compared to liquids or coconut oil." at bounding box center [695, 147] width 332 height 42
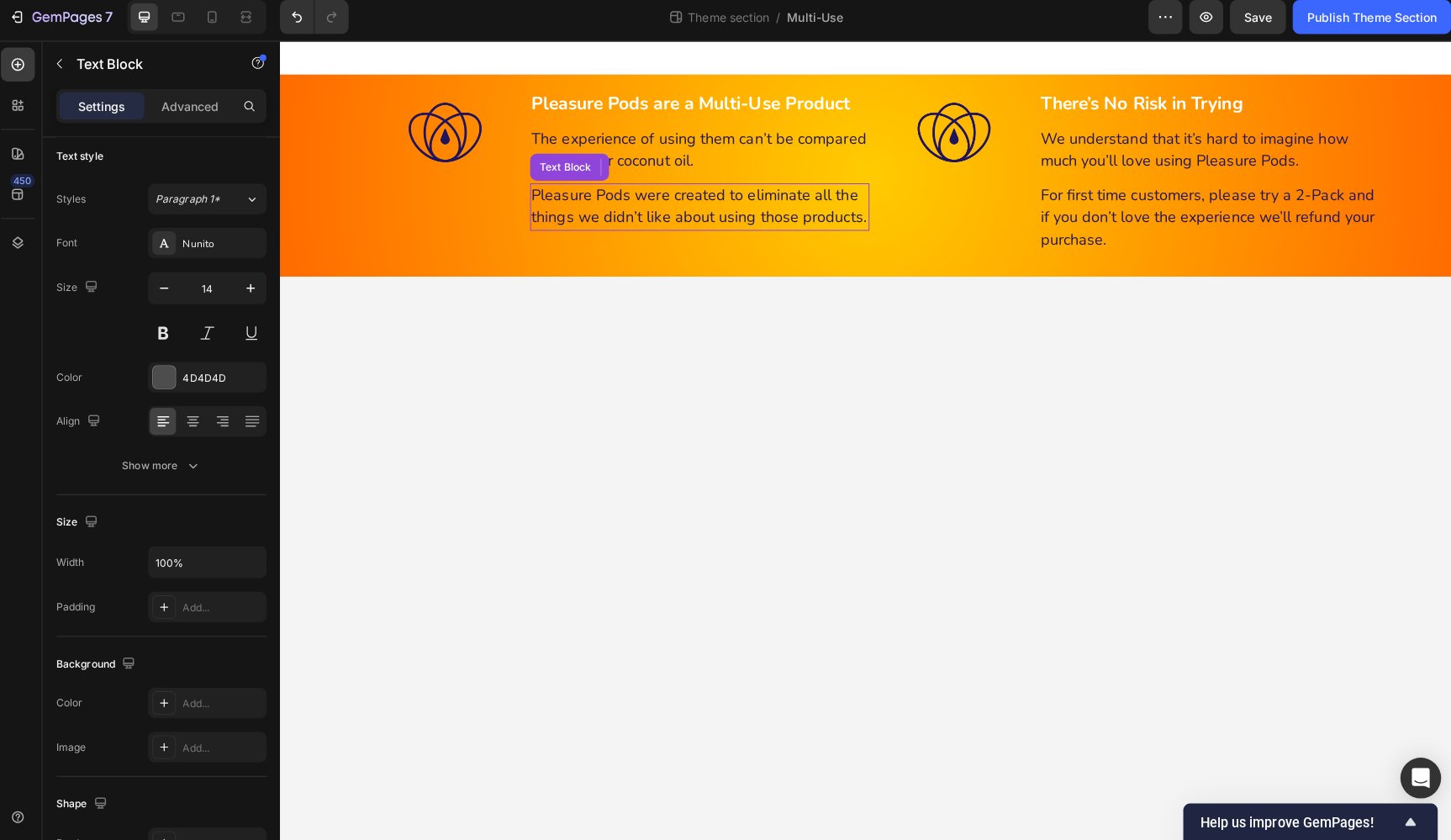
click at [745, 207] on span "Pleasure Pods were created to eliminate all the things we didn’t like about usi…" at bounding box center [695, 204] width 332 height 42
drag, startPoint x: 702, startPoint y: 234, endPoint x: 700, endPoint y: 223, distance: 11.2
click at [700, 223] on div at bounding box center [697, 226] width 34 height 5
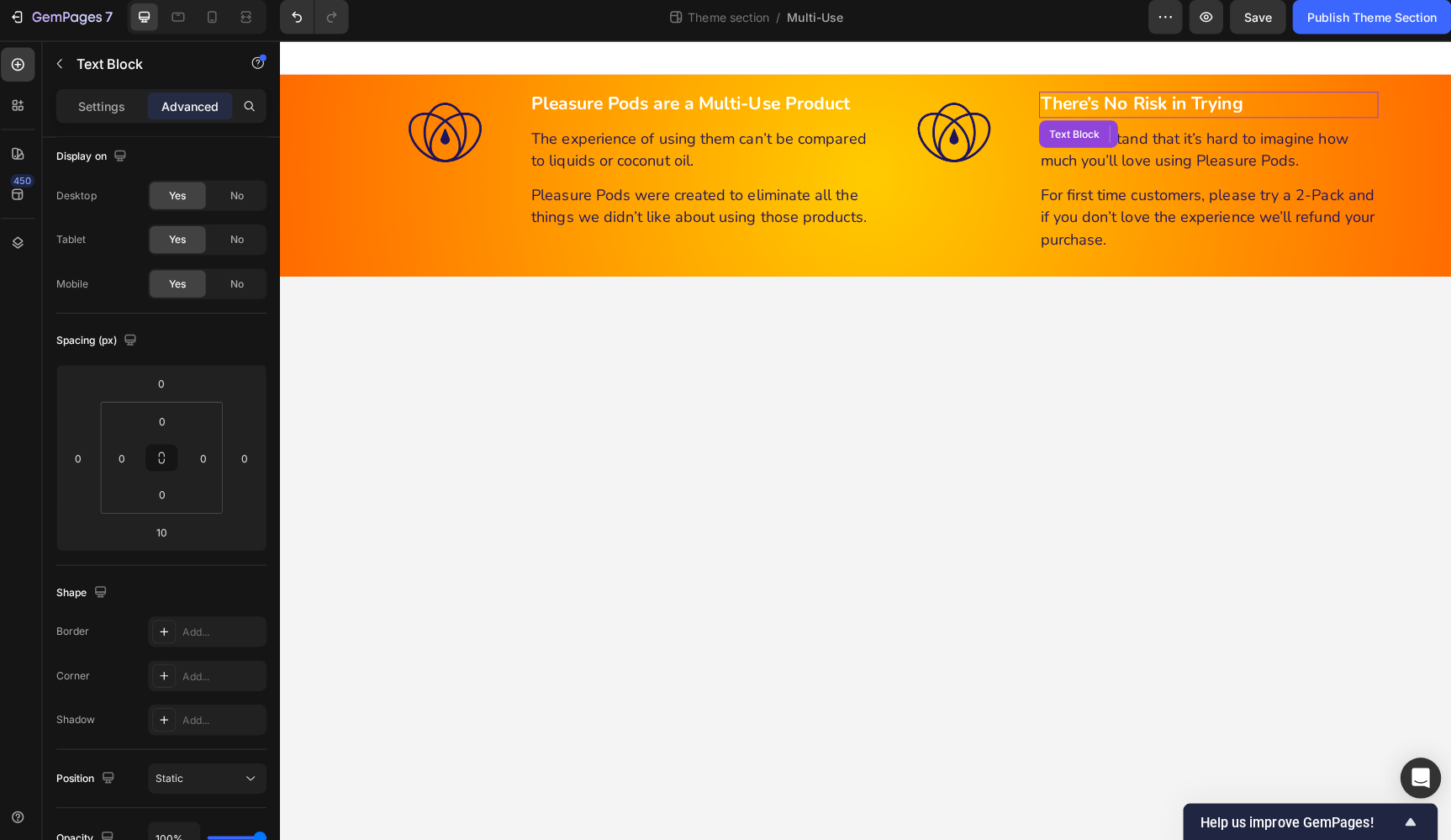
click at [1213, 103] on strong "There’s No Risk in Trying" at bounding box center [1134, 103] width 201 height 24
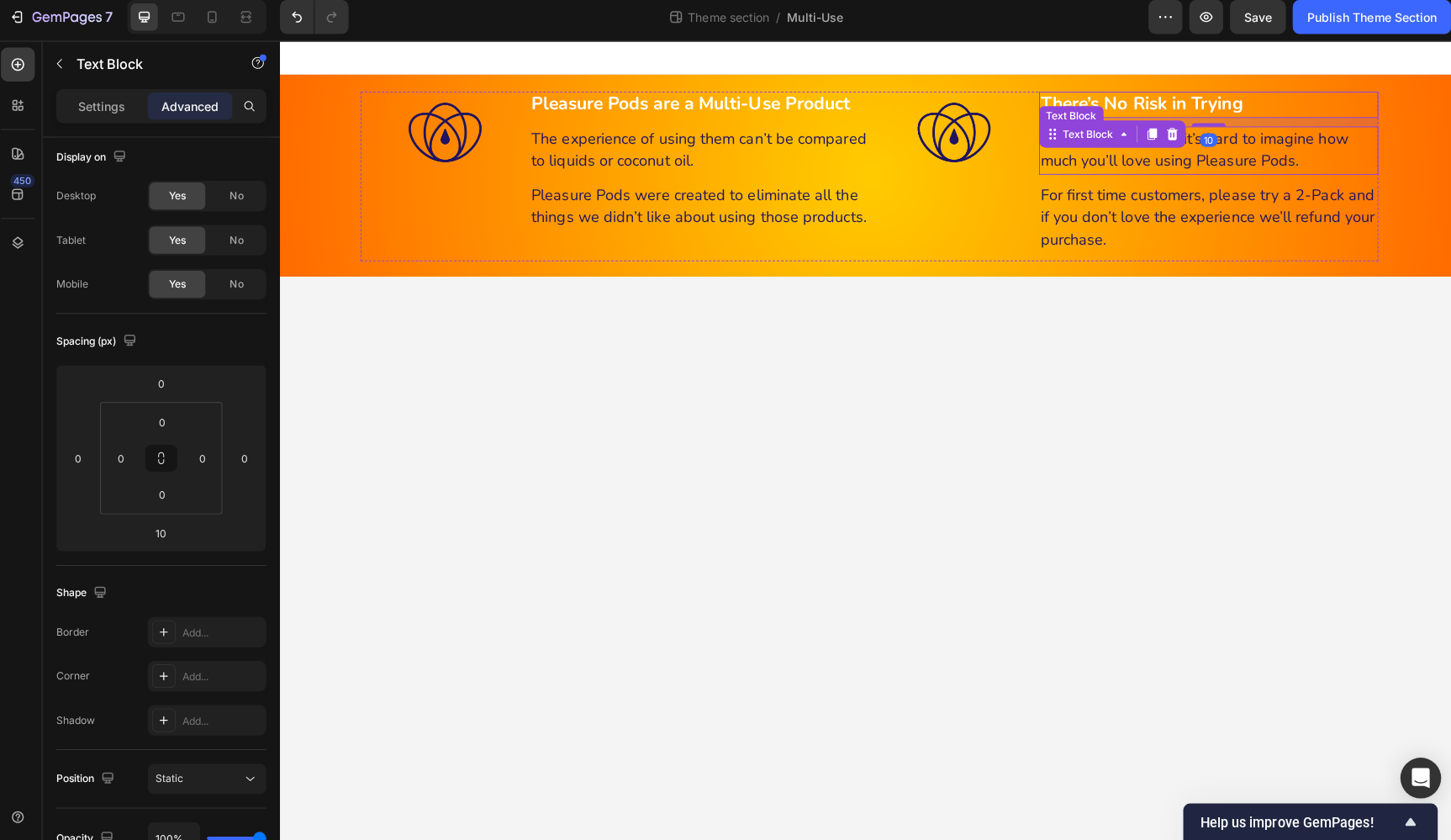
click at [1253, 150] on span "We understand that it’s hard to imagine how much you’ll love using Pleasure Pod…" at bounding box center [1186, 147] width 305 height 42
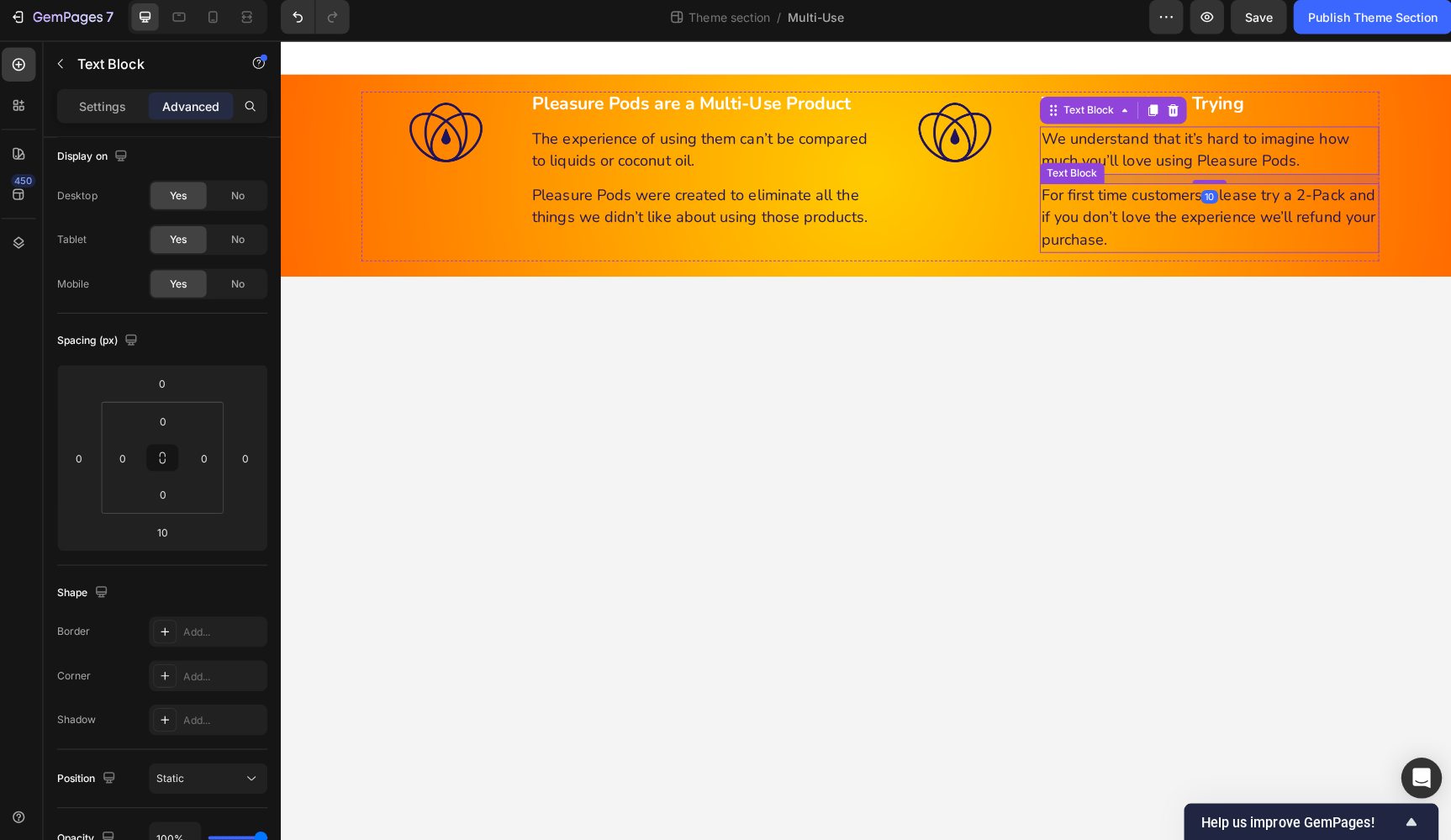
click at [1255, 198] on span "For first time customers, please try a 2-Pack and if you don’t love the experie…" at bounding box center [1200, 215] width 331 height 64
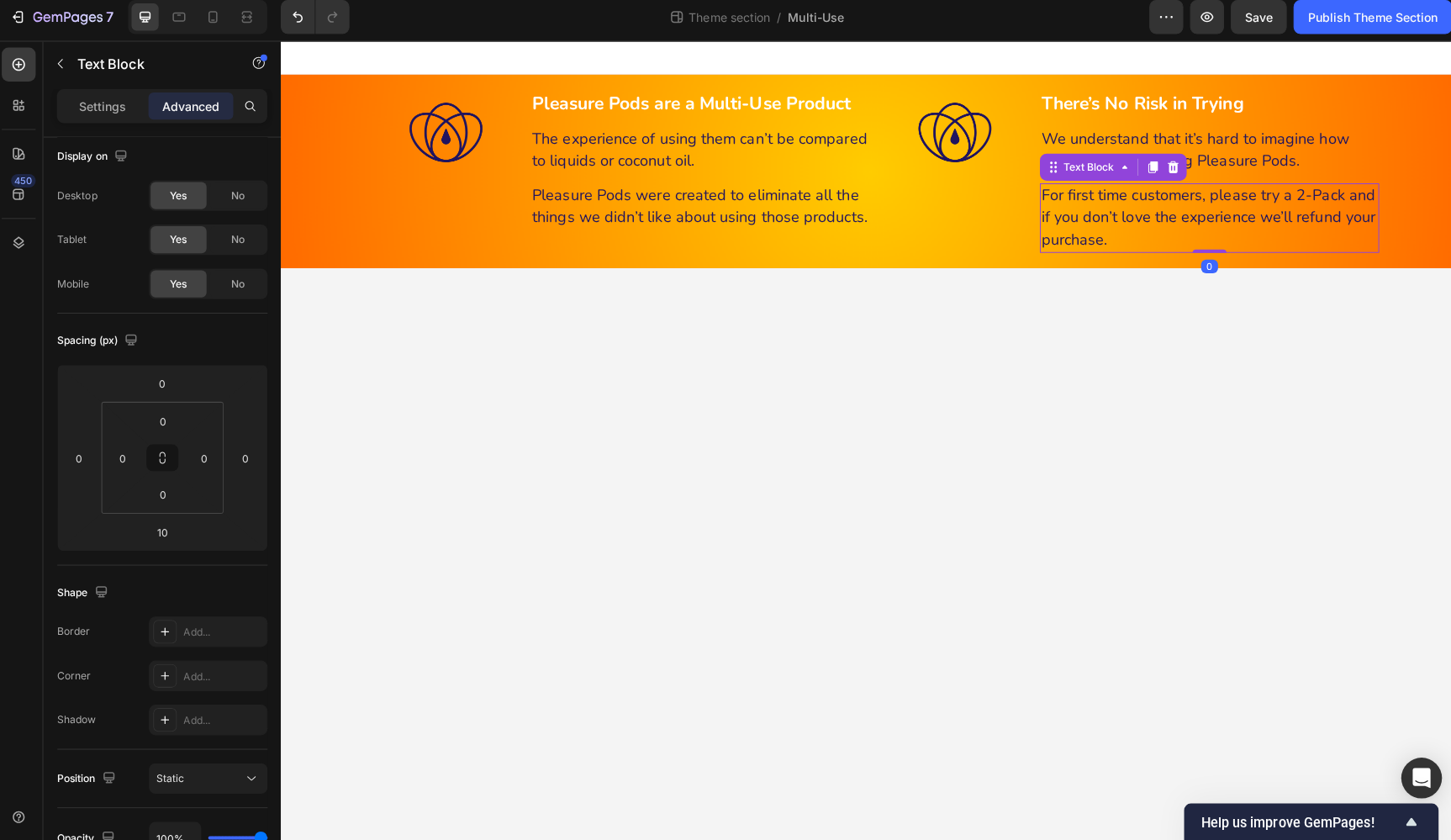
drag, startPoint x: 1205, startPoint y: 256, endPoint x: 1203, endPoint y: 241, distance: 15.1
click at [1203, 241] on div "For first time customers, please try a 2-Pack and if you don’t love the experie…" at bounding box center [1201, 217] width 336 height 70
type input "0"
click at [1275, 304] on body "Enhance Pleasure & Reduce Dryness Heading With 6 Natural Ingredients Heading 99…" at bounding box center [865, 436] width 1168 height 792
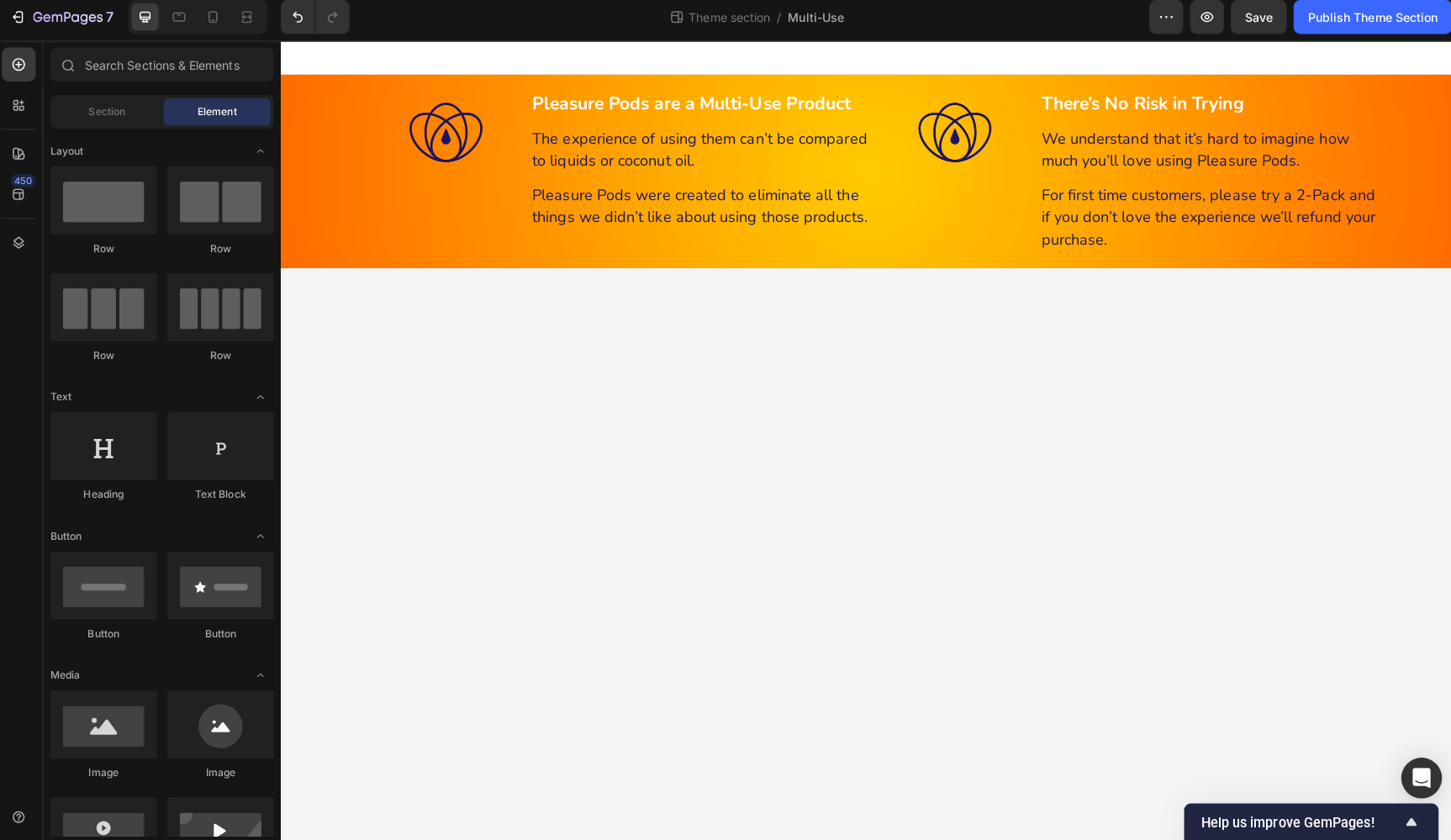
click at [1274, 304] on body "Enhance Pleasure & Reduce Dryness Heading With 6 Natural Ingredients Heading 99…" at bounding box center [865, 436] width 1168 height 792
click at [627, 108] on strong "Pleasure Pods are a Multi-Use Product" at bounding box center [688, 103] width 316 height 24
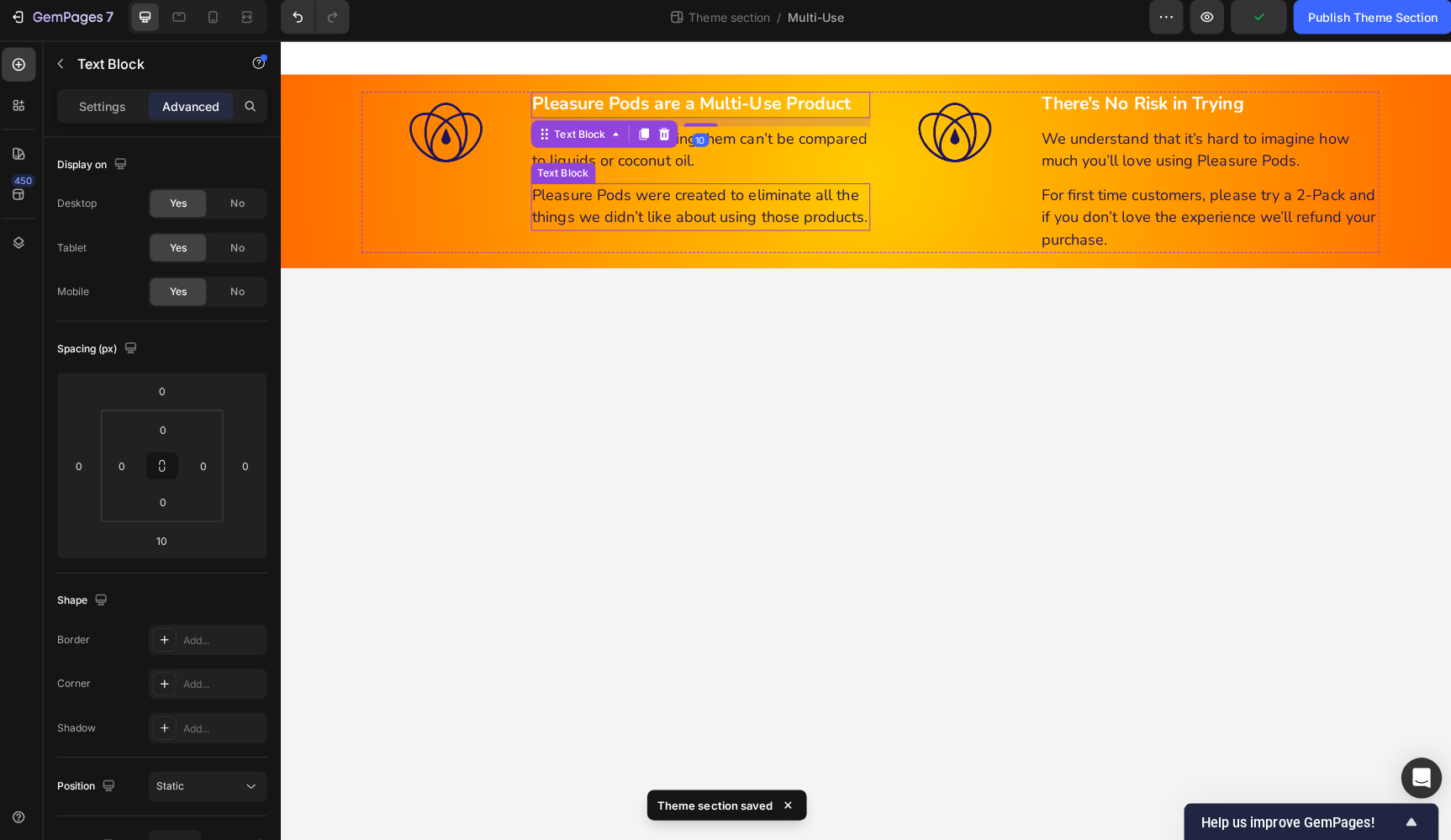
click at [815, 211] on span "Pleasure Pods were created to eliminate all the things we didn’t like about usi…" at bounding box center [696, 204] width 332 height 42
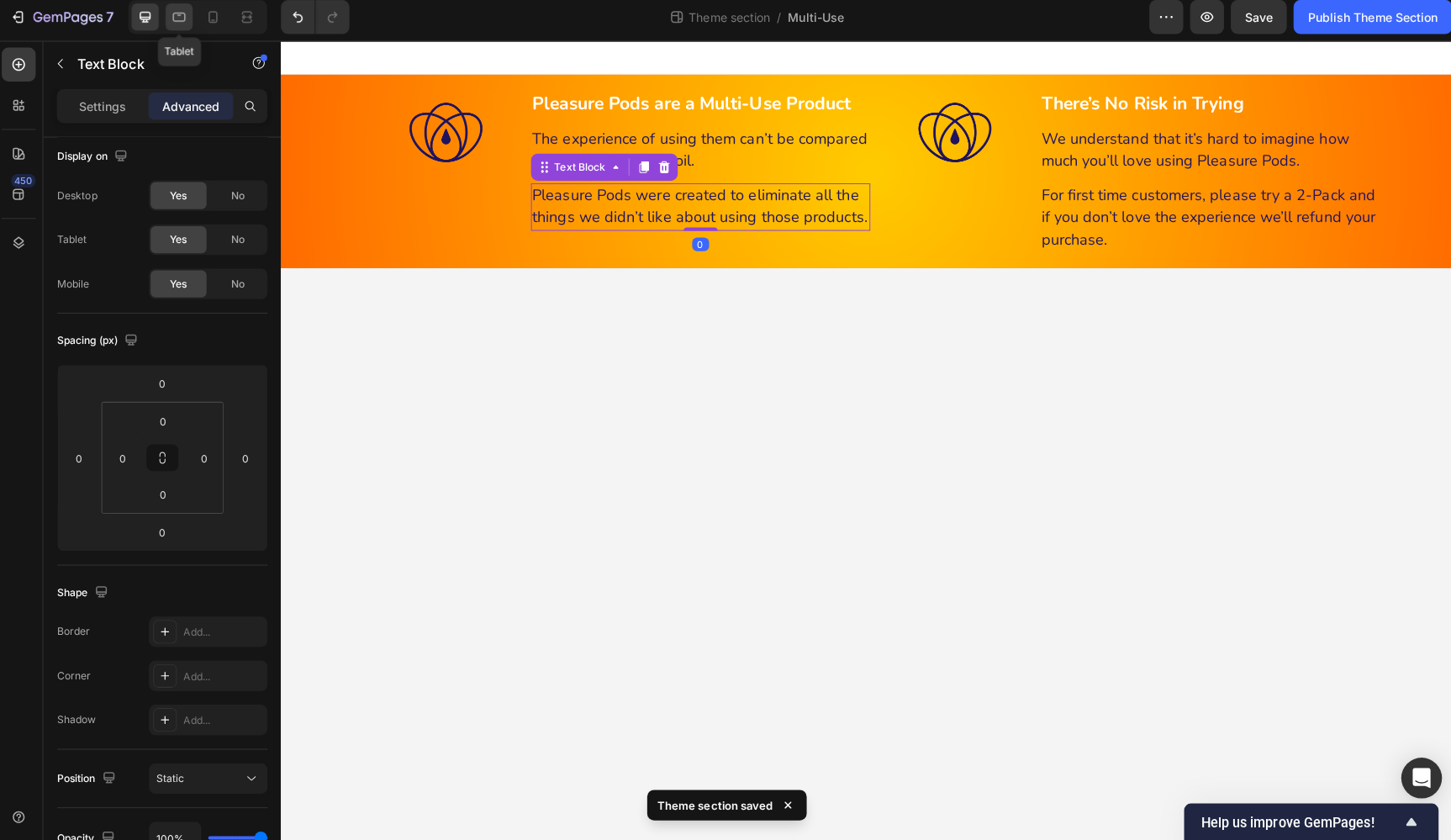
click at [177, 20] on icon at bounding box center [183, 24] width 13 height 9
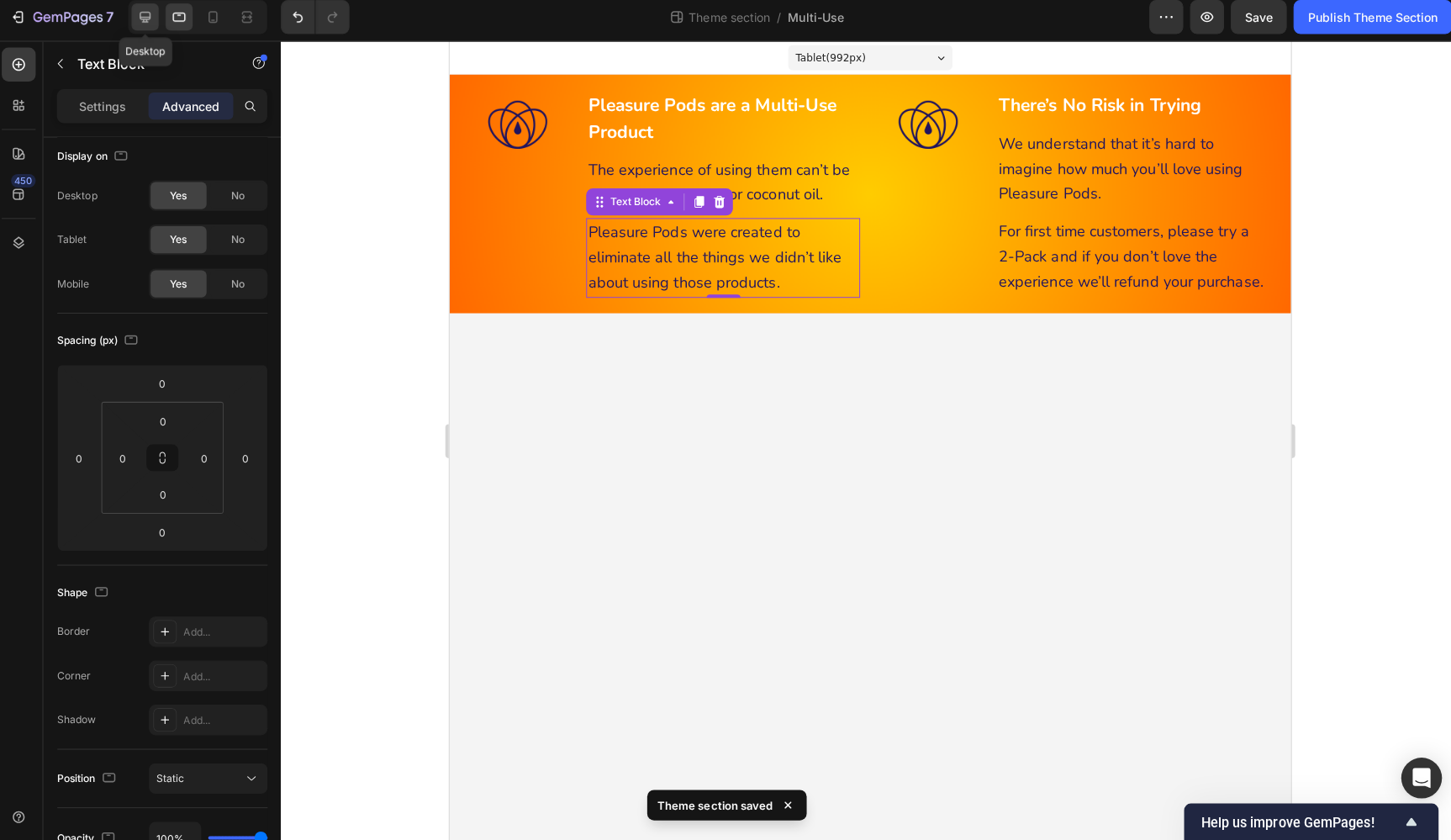
click at [150, 15] on icon at bounding box center [149, 24] width 17 height 17
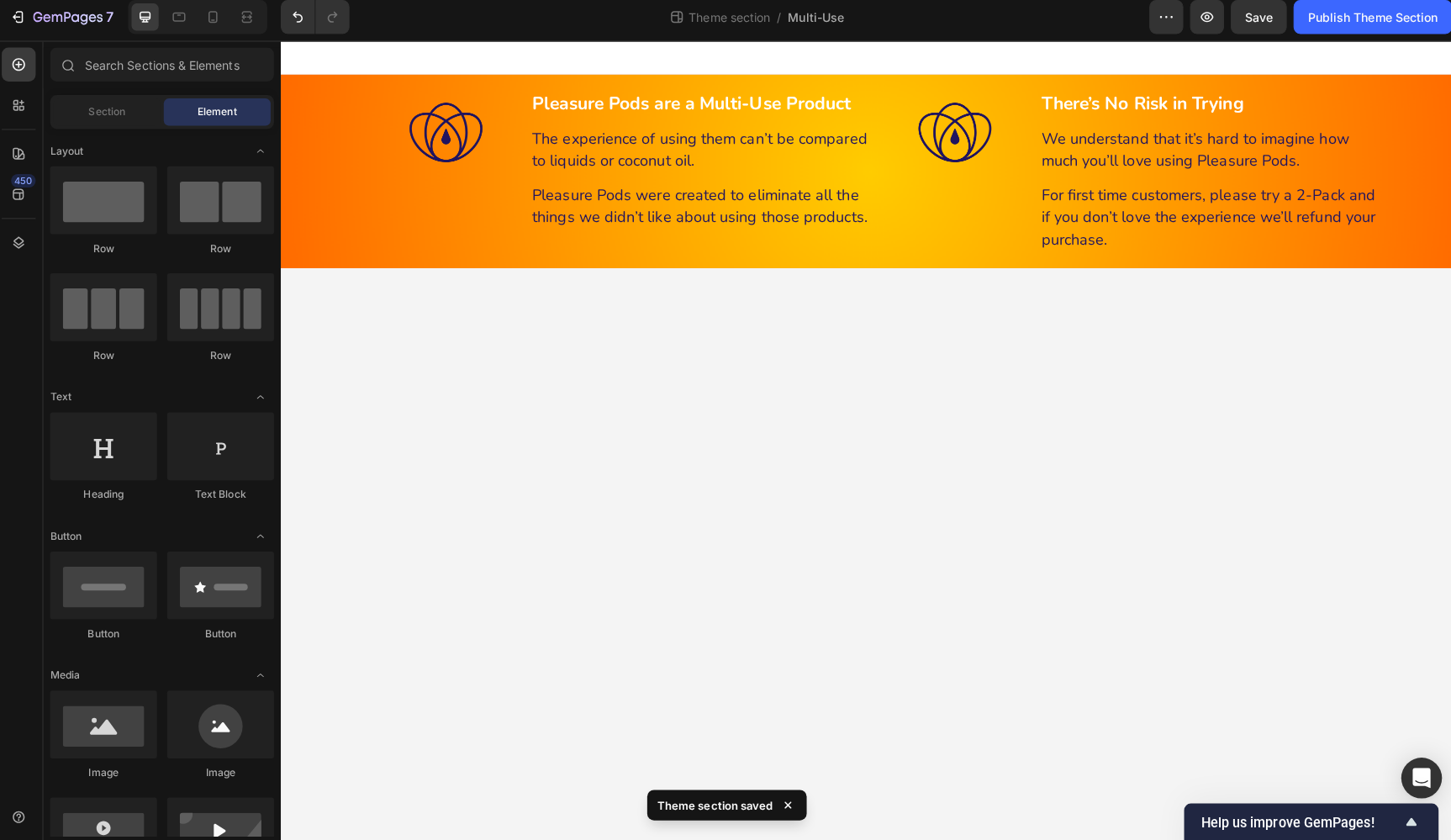
click at [1205, 352] on body "Enhance Pleasure & Reduce Dryness Heading With 6 Natural Ingredients Heading 99…" at bounding box center [865, 436] width 1168 height 792
click at [181, 21] on icon at bounding box center [183, 22] width 4 height 2
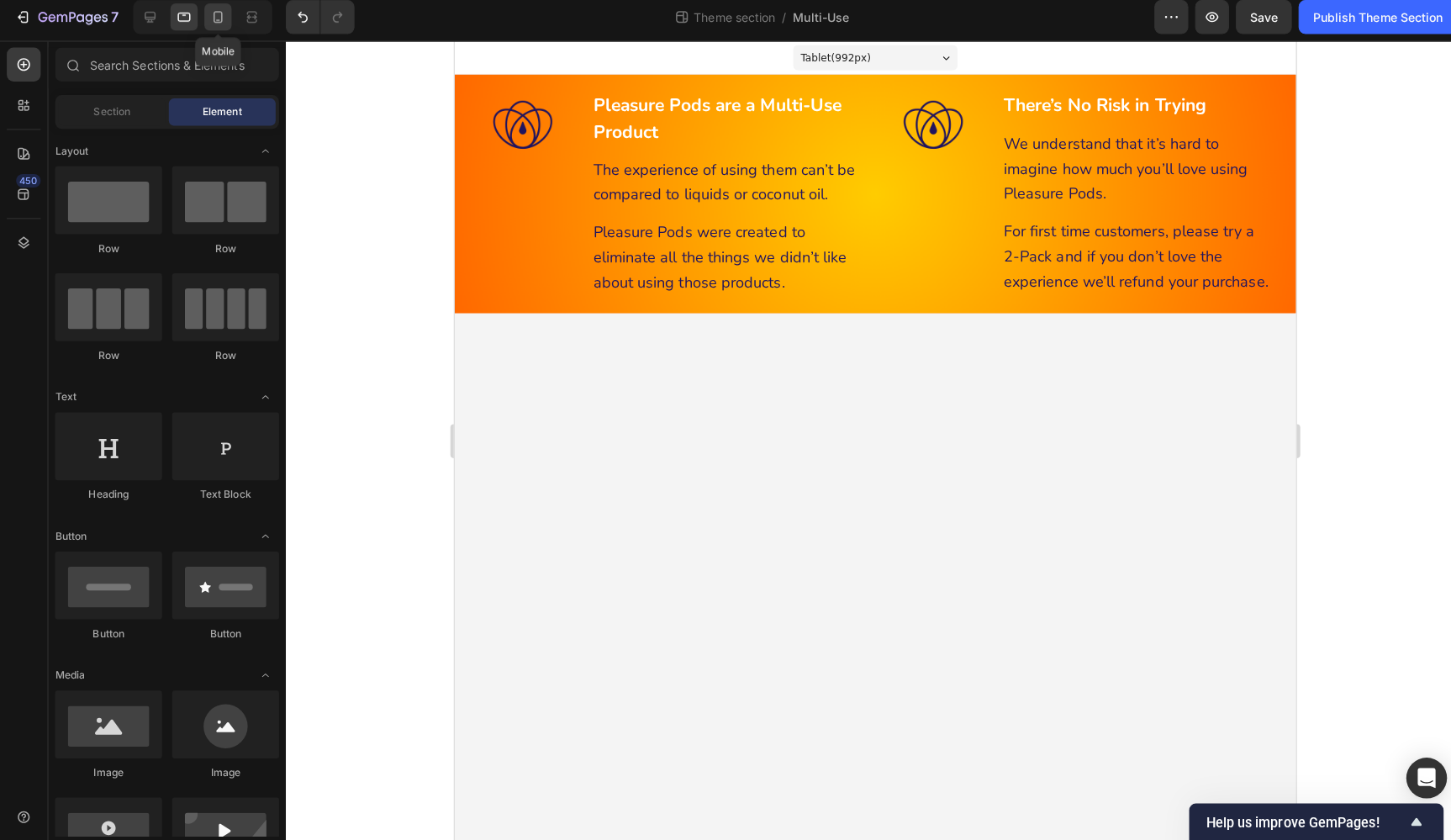
click at [216, 15] on icon at bounding box center [216, 24] width 17 height 17
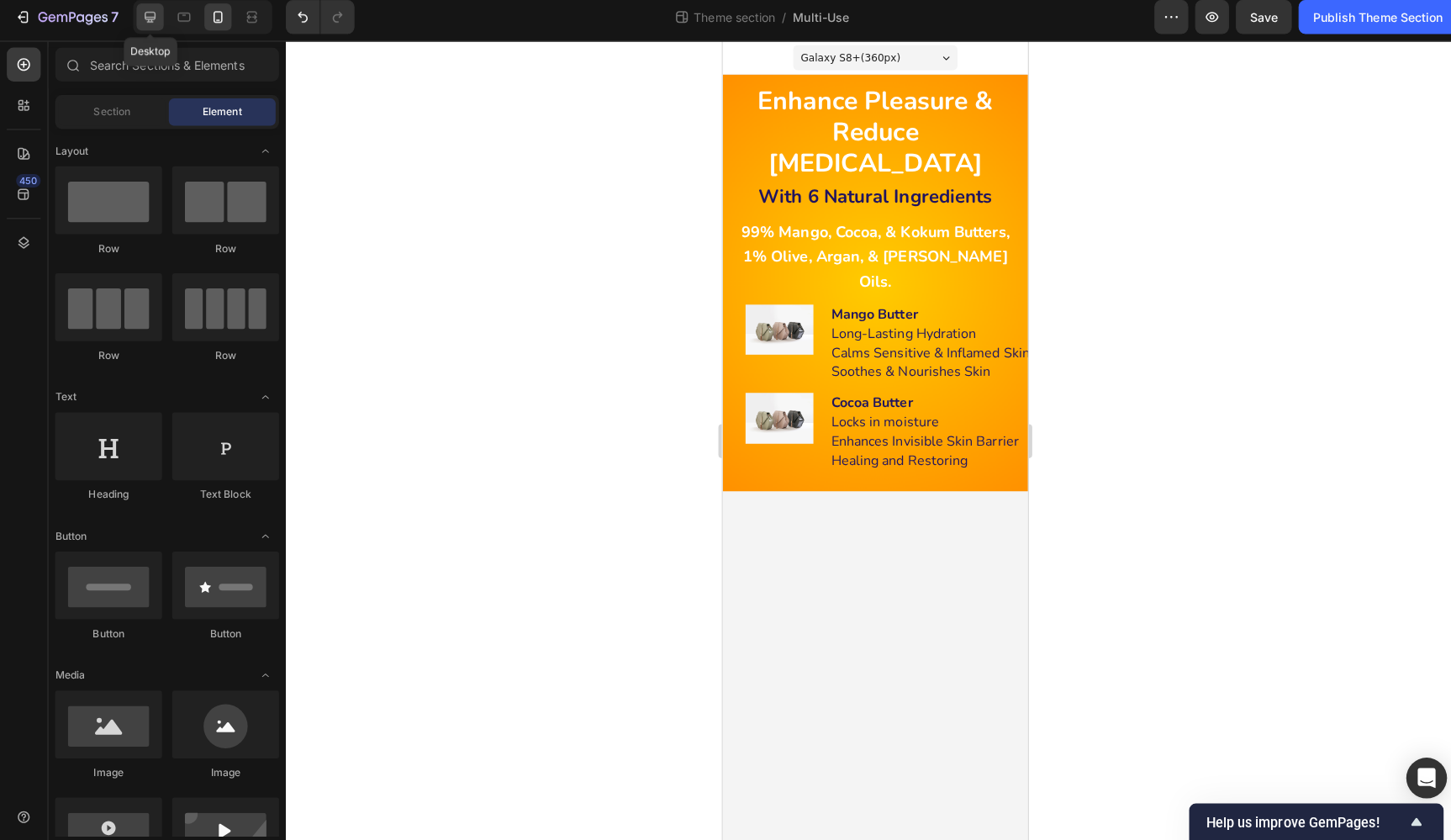
click at [146, 21] on icon at bounding box center [149, 24] width 11 height 11
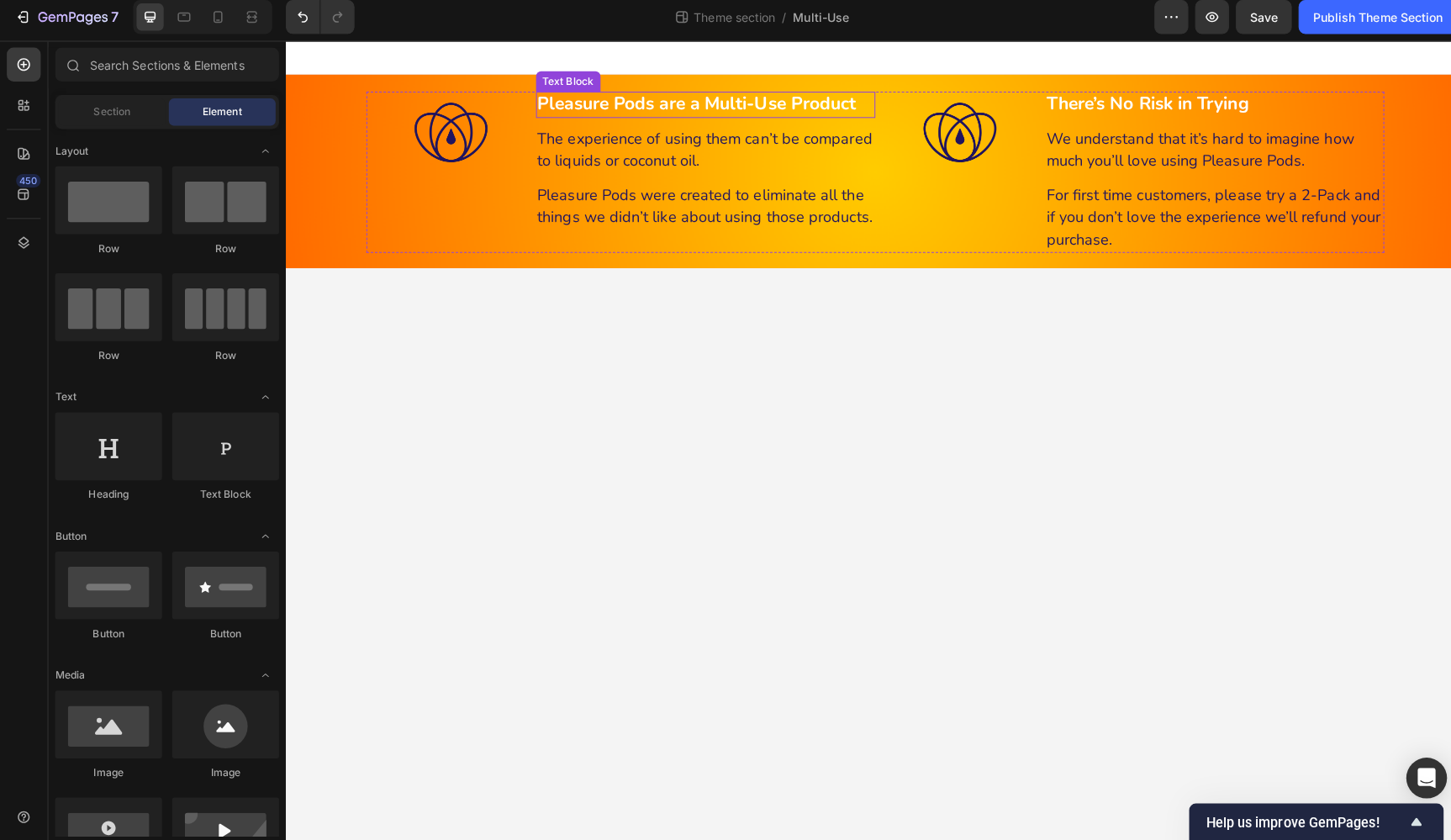
click at [710, 109] on strong "Pleasure Pods are a Multi-Use Product" at bounding box center [693, 103] width 316 height 24
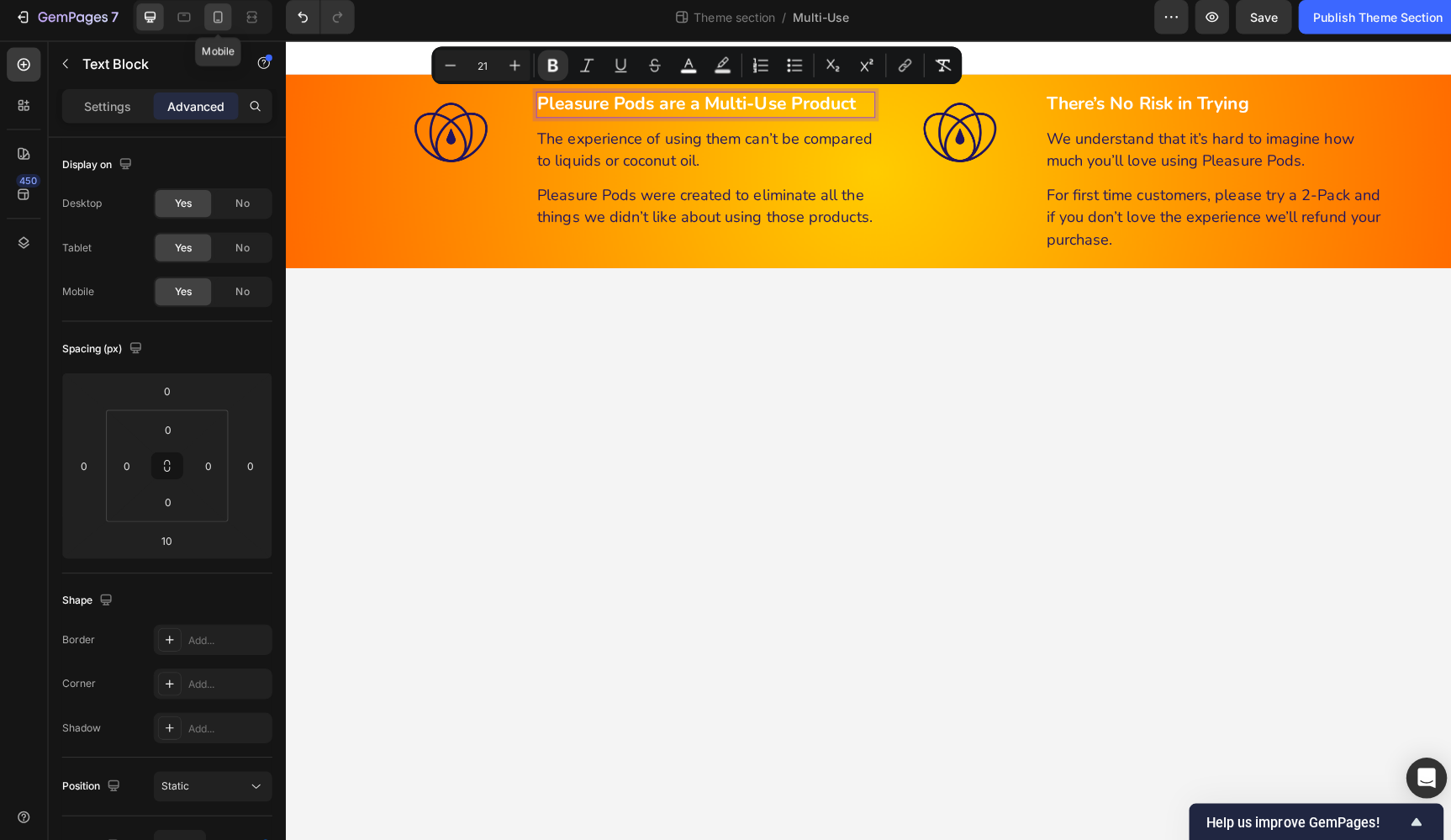
click at [220, 15] on icon at bounding box center [216, 24] width 17 height 17
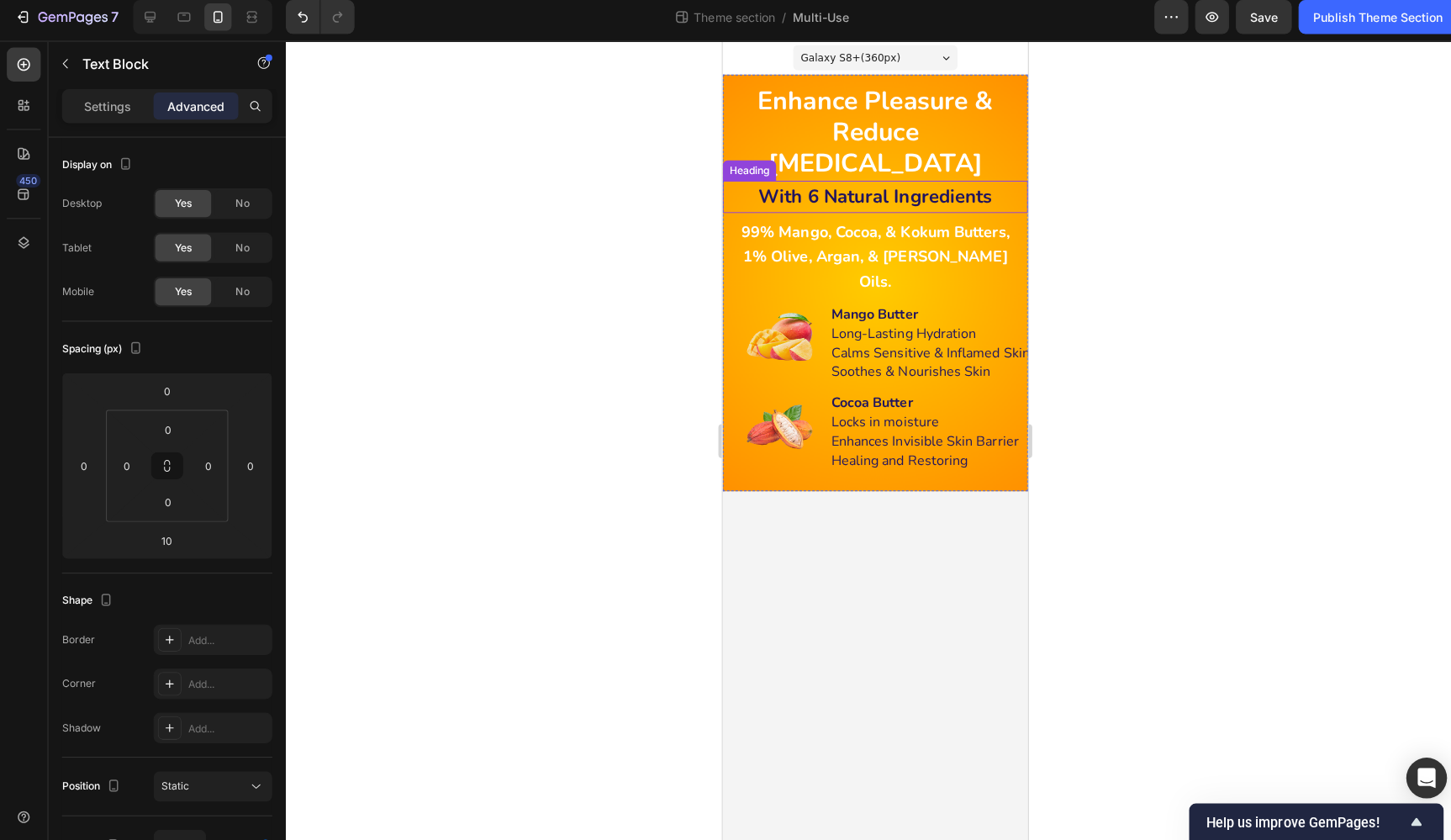
click at [859, 183] on strong "With 6 Natural Ingredients" at bounding box center [873, 195] width 232 height 25
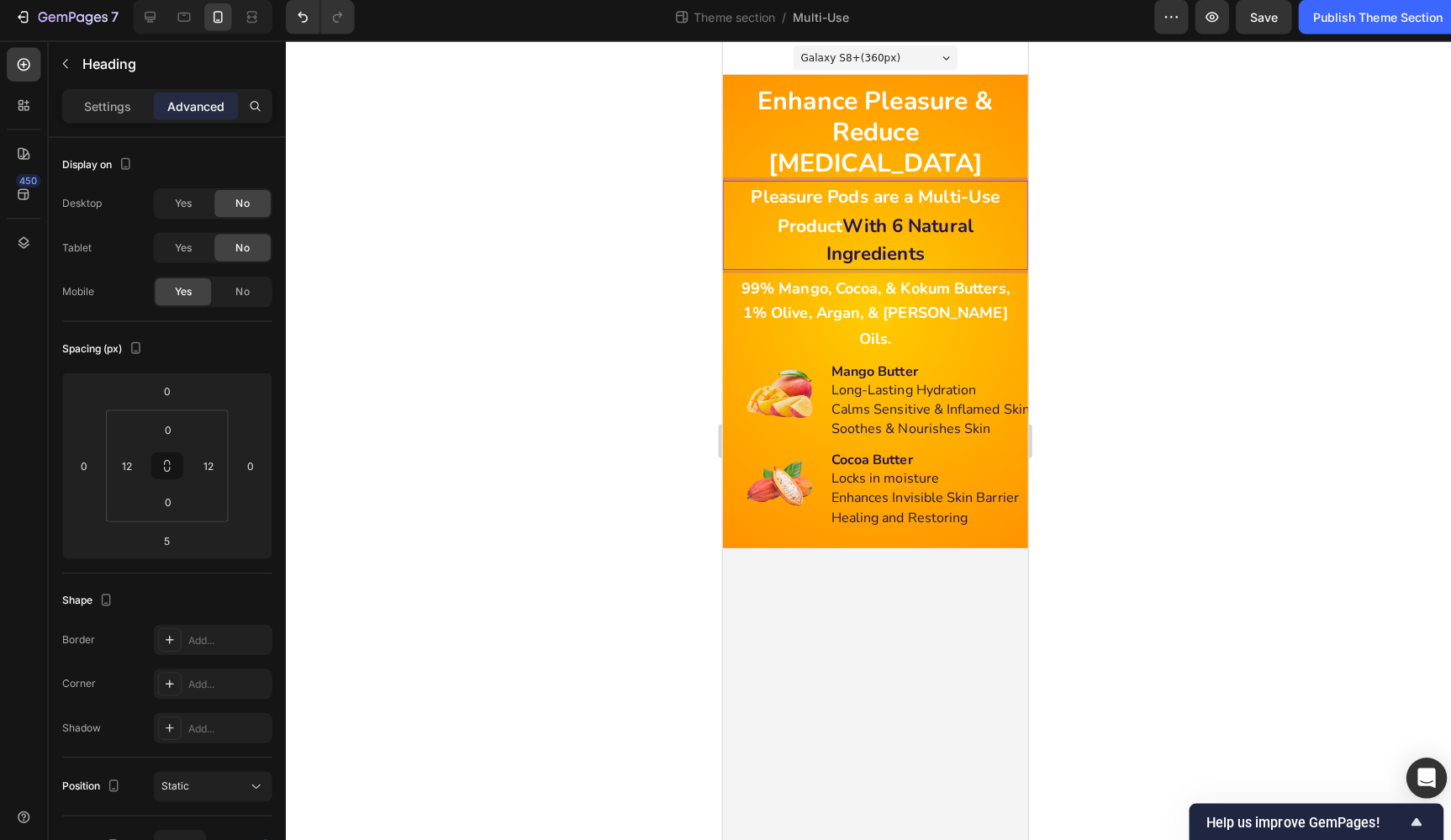
click at [913, 211] on strong "With 6 Natural Ingredients" at bounding box center [898, 237] width 146 height 54
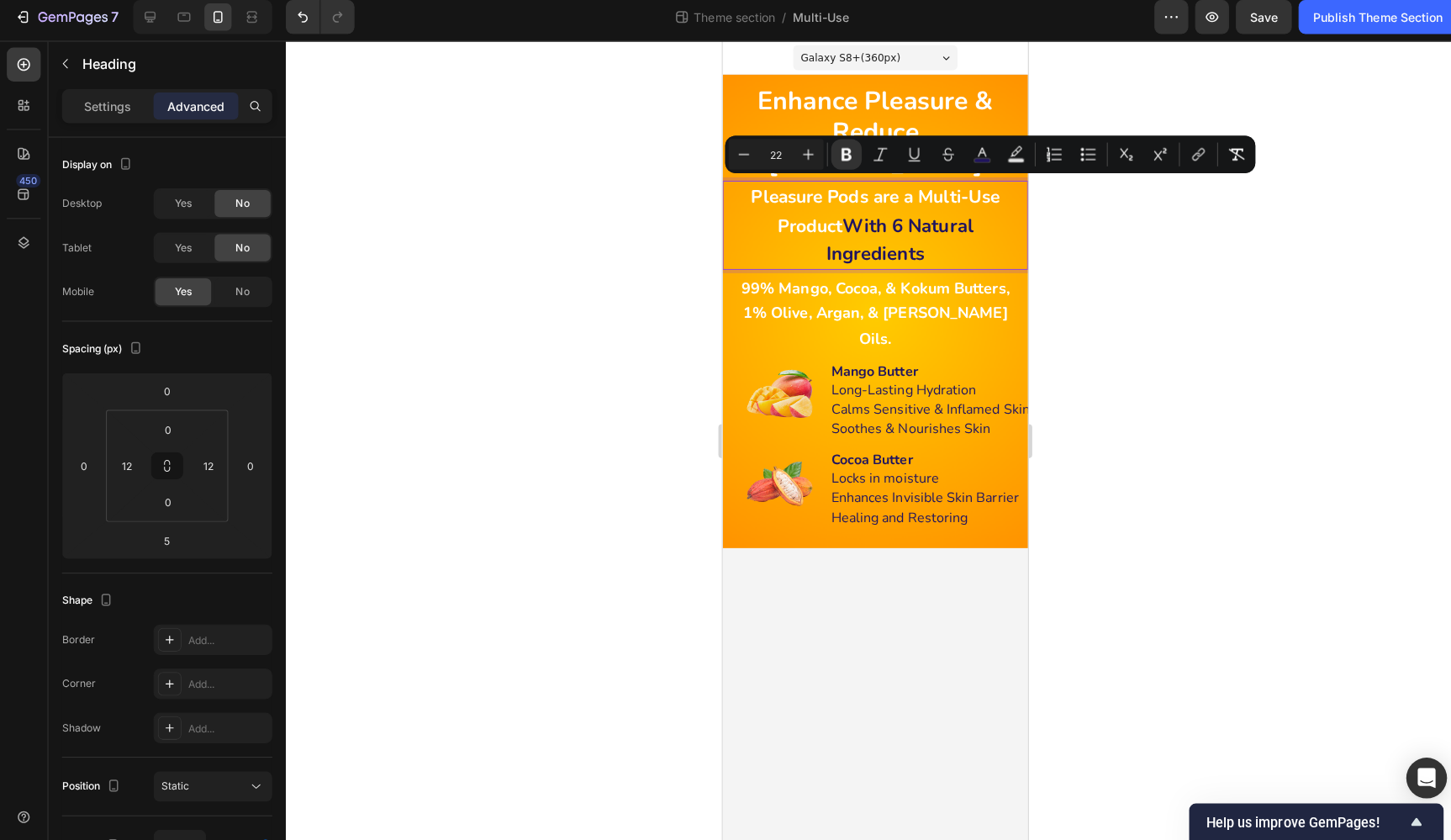
click at [944, 218] on p "Pleasure Pods are a Multi-Use Product With 6 Natural Ingredients" at bounding box center [873, 223] width 279 height 85
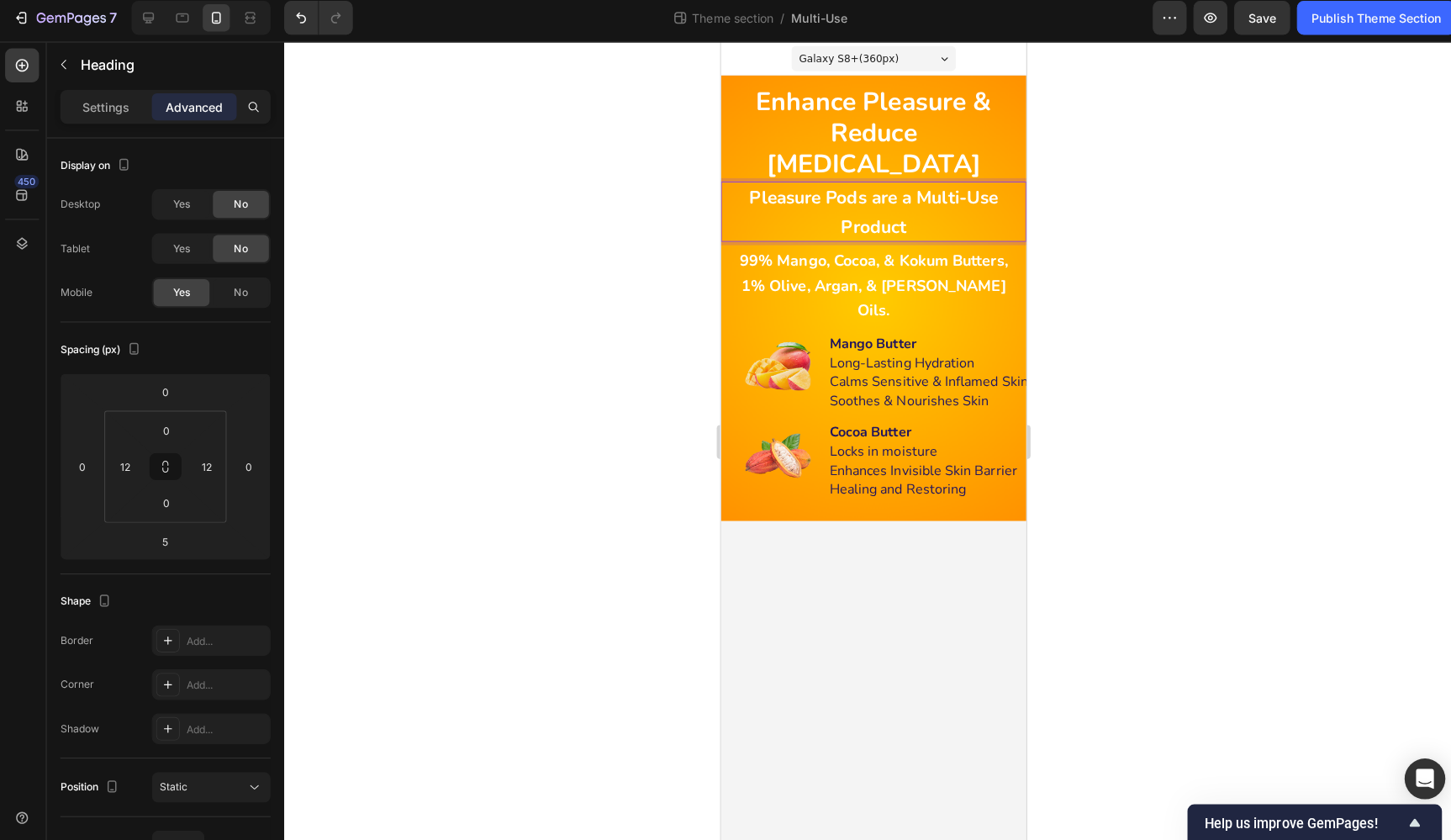
click at [1097, 222] on div at bounding box center [867, 443] width 1168 height 792
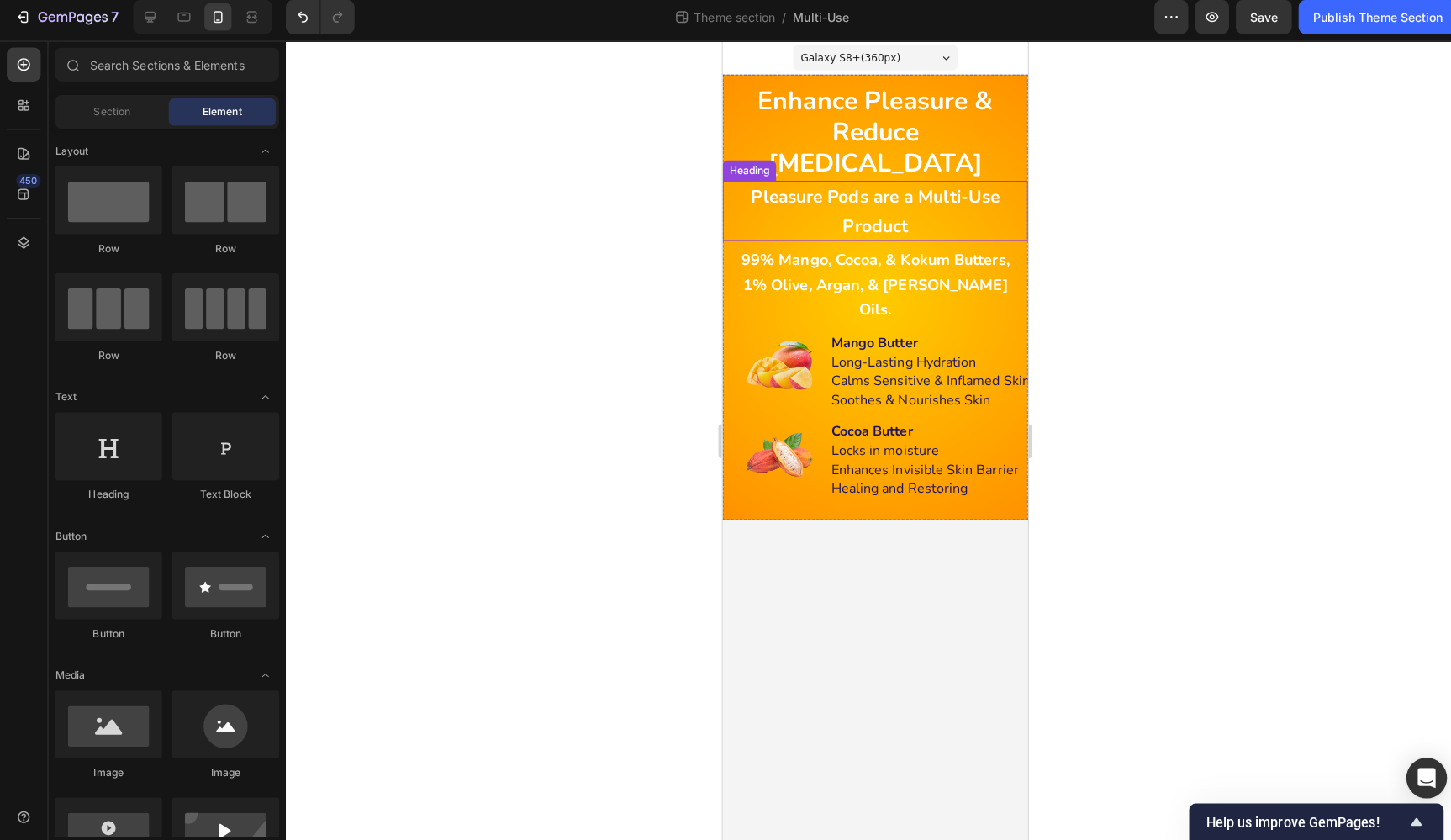
click at [943, 181] on p "⁠⁠⁠⁠⁠⁠⁠ Pleasure Pods are a Multi-Use Product" at bounding box center [873, 209] width 279 height 56
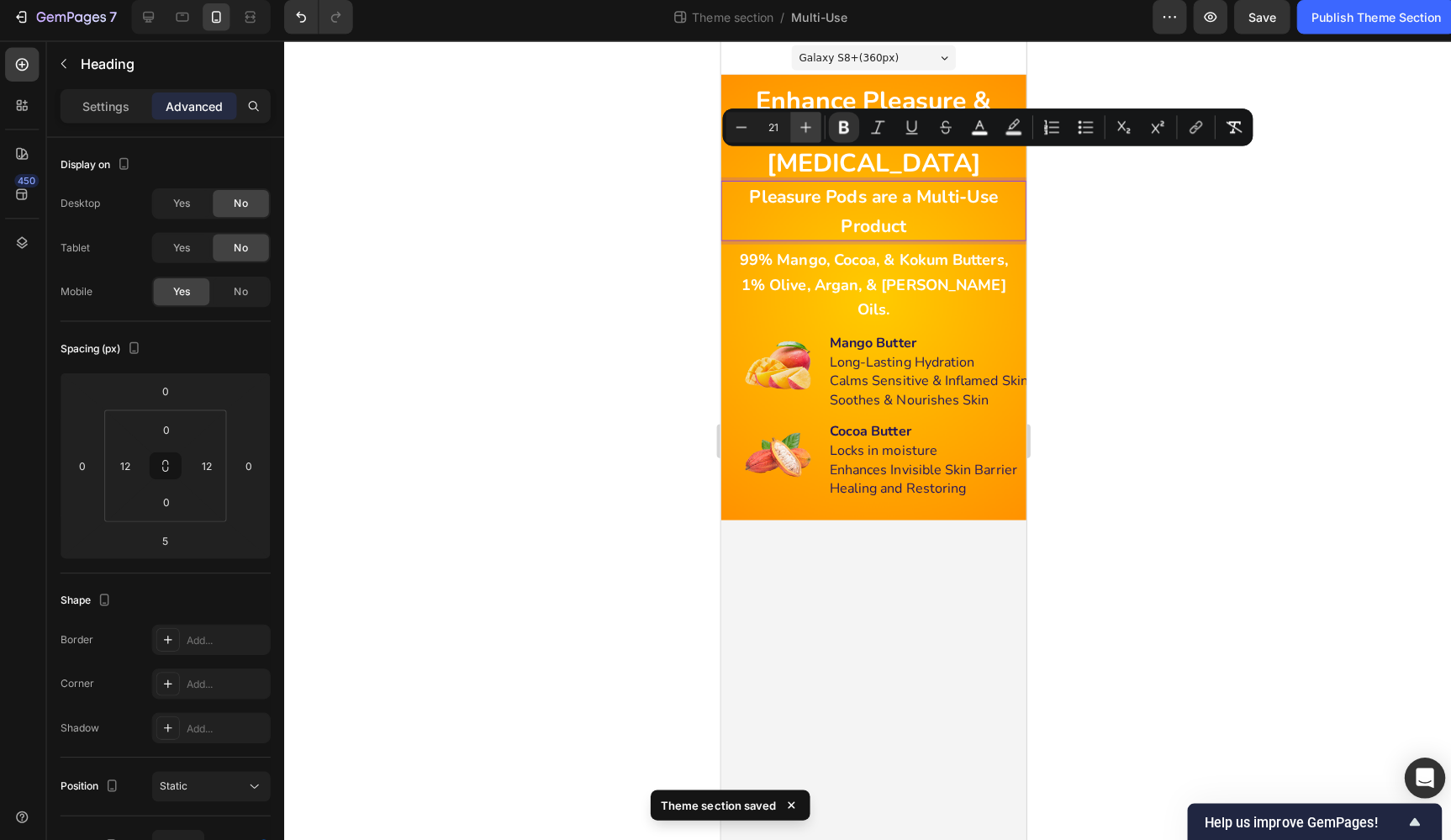
click at [799, 127] on icon "Editor contextual toolbar" at bounding box center [800, 132] width 11 height 11
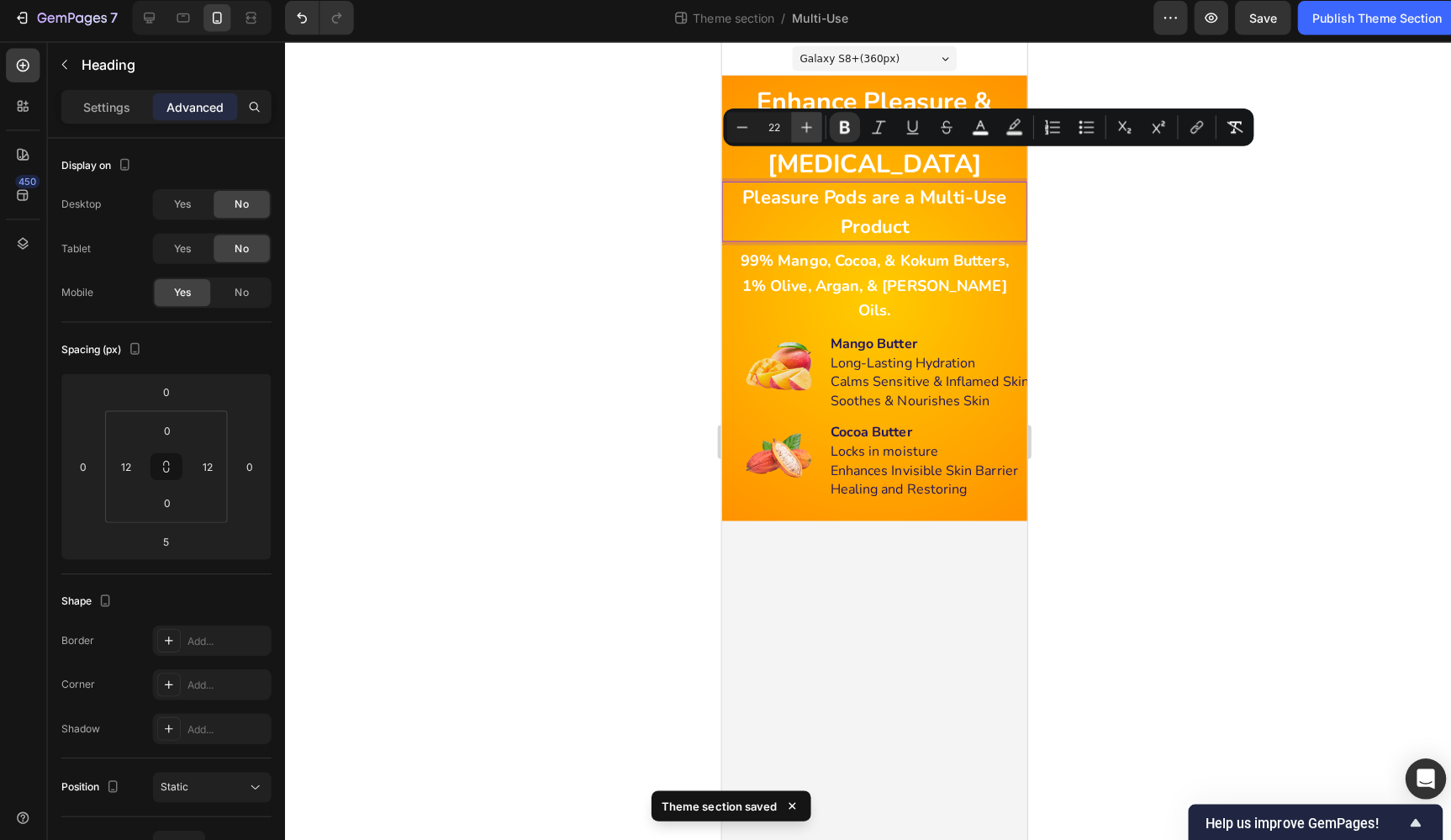
click at [799, 127] on icon "Editor contextual toolbar" at bounding box center [800, 132] width 11 height 11
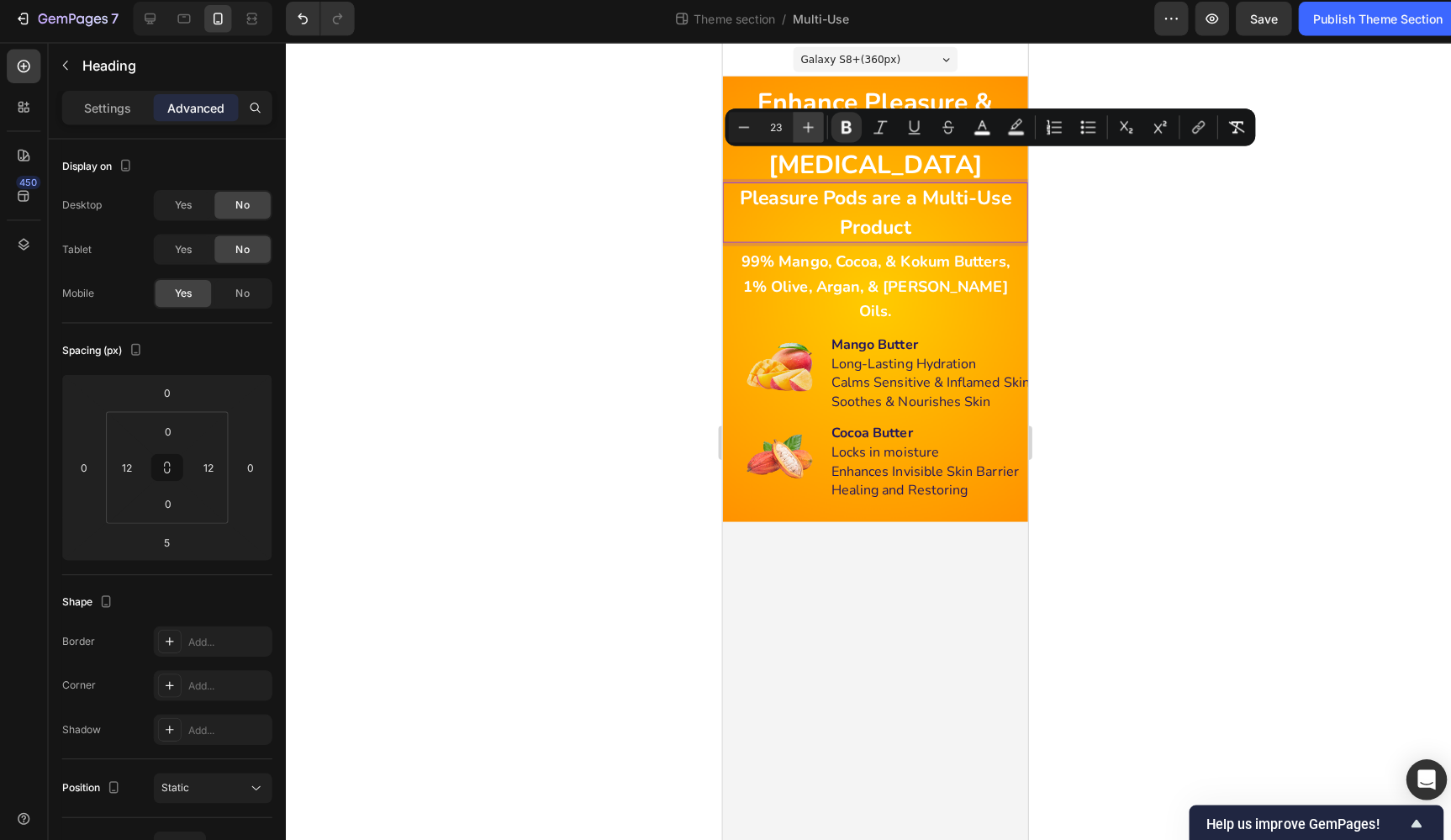
click at [799, 123] on icon "Editor contextual toolbar" at bounding box center [801, 131] width 17 height 17
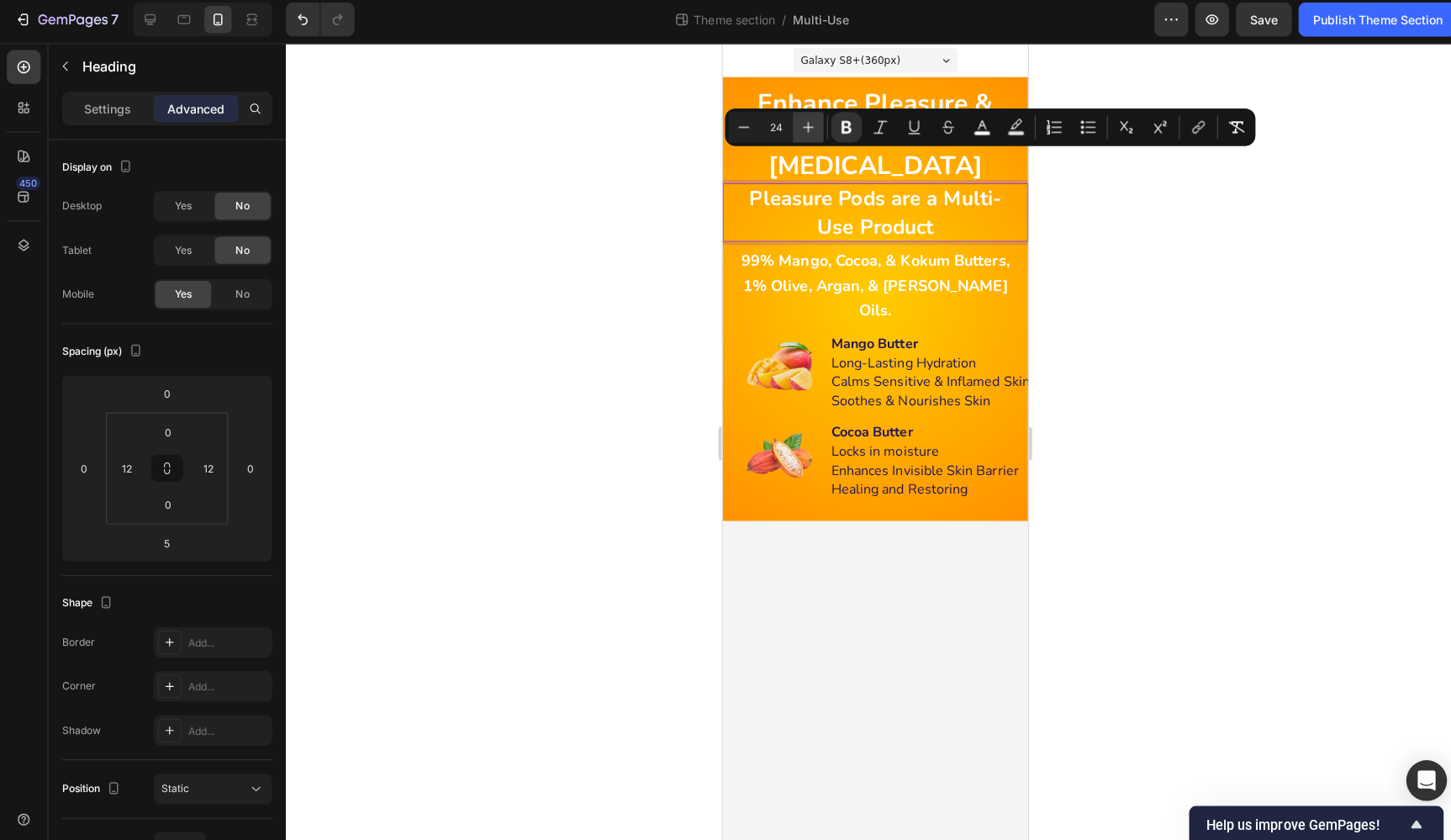
click at [799, 123] on icon "Editor contextual toolbar" at bounding box center [801, 130] width 17 height 17
click at [799, 123] on icon "Editor contextual toolbar" at bounding box center [801, 129] width 17 height 17
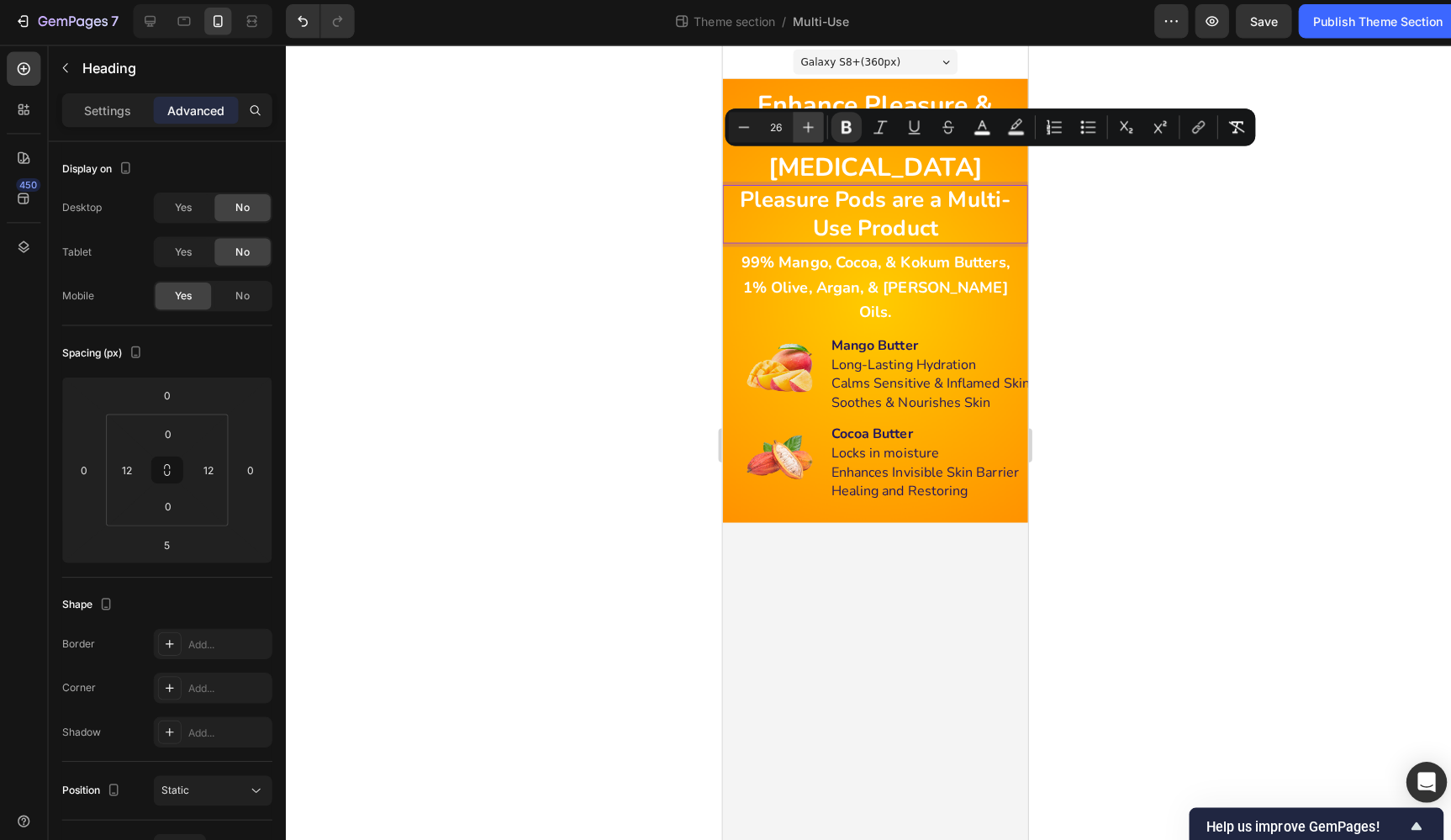
click at [799, 123] on icon "Editor contextual toolbar" at bounding box center [801, 129] width 17 height 17
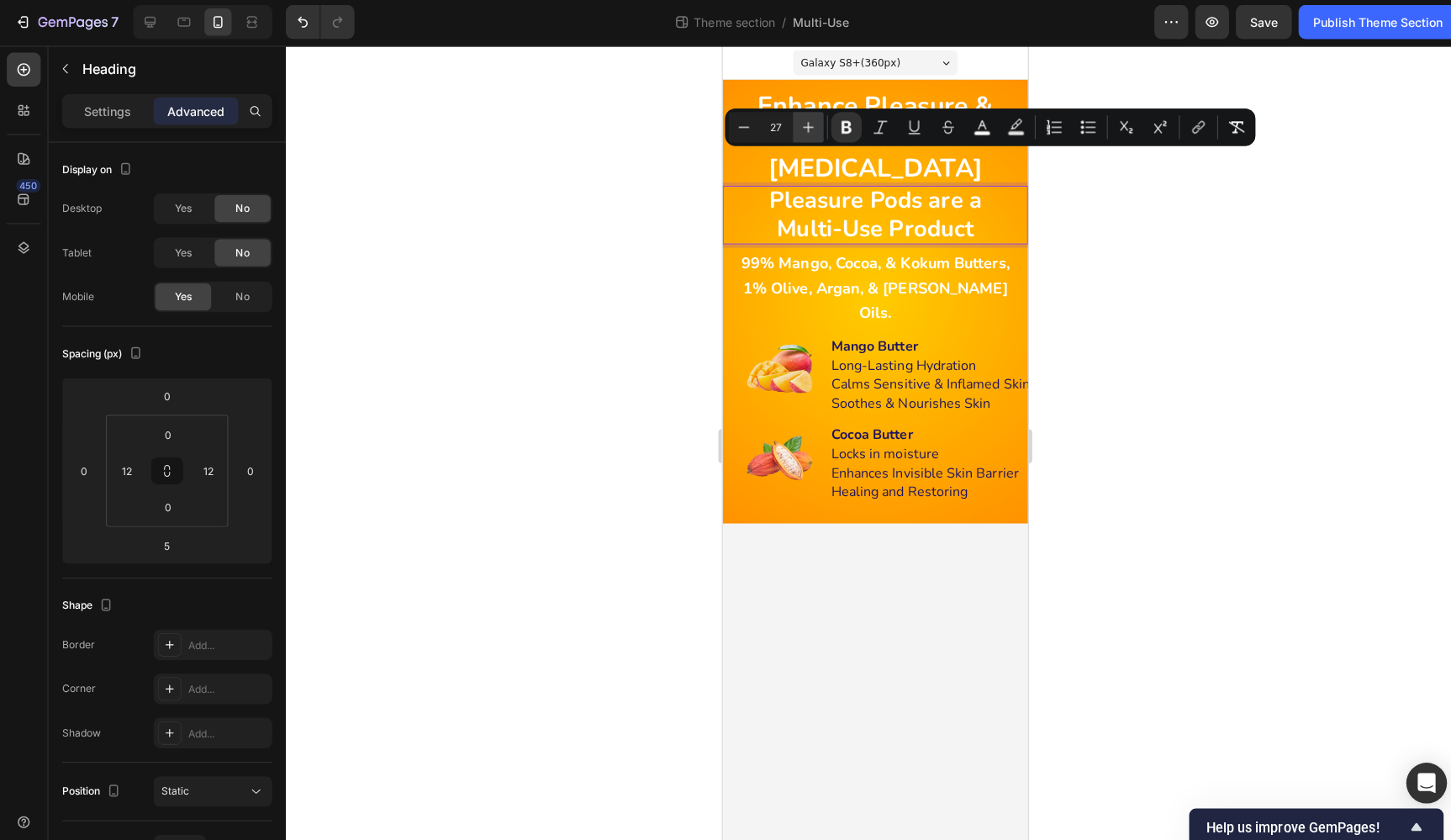
click at [799, 123] on icon "Editor contextual toolbar" at bounding box center [801, 128] width 17 height 17
type input "28"
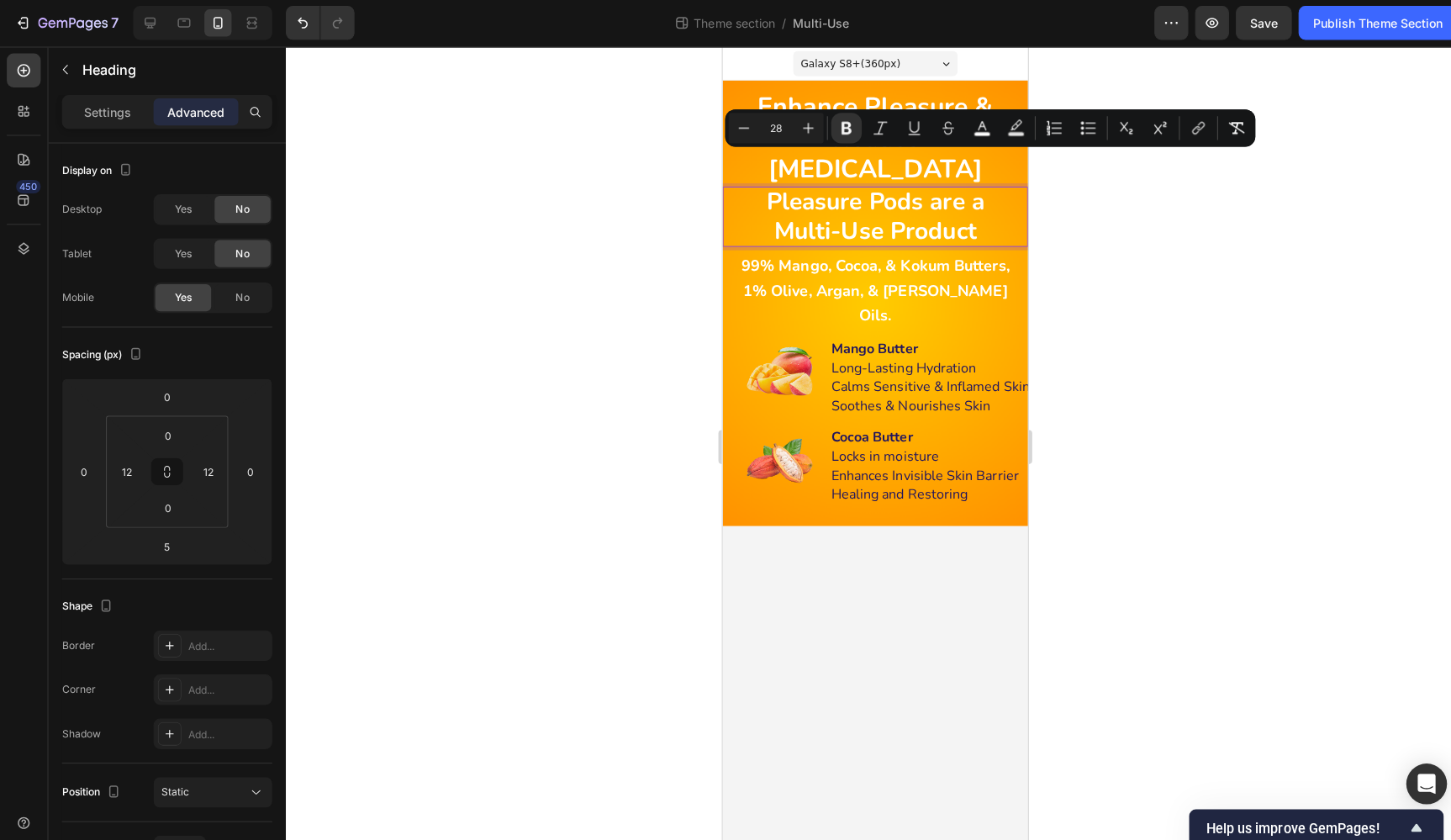
click at [1138, 254] on div at bounding box center [867, 443] width 1168 height 792
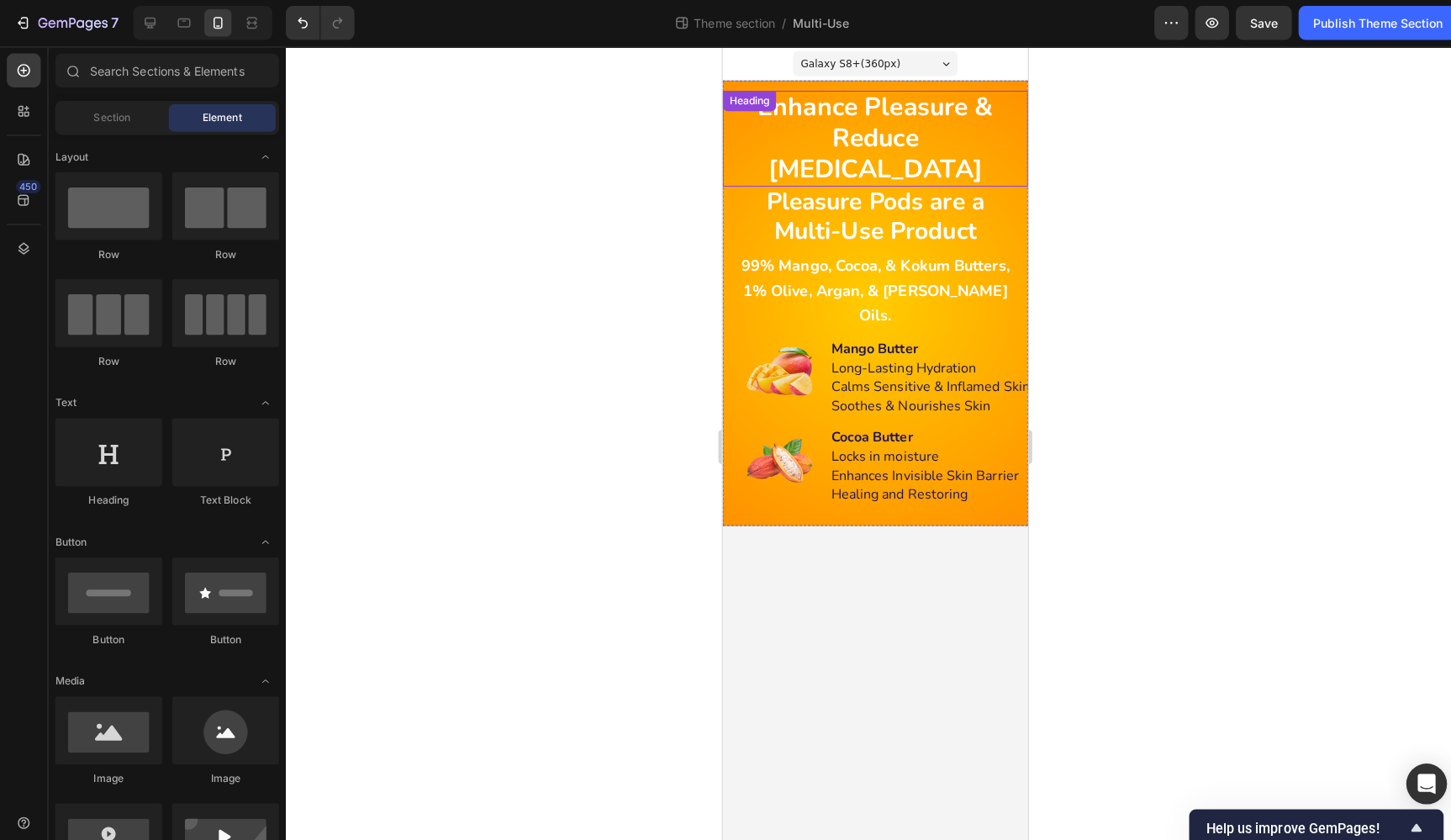
click at [1000, 127] on h1 "Enhance Pleasure & Reduce Dryness" at bounding box center [873, 138] width 282 height 95
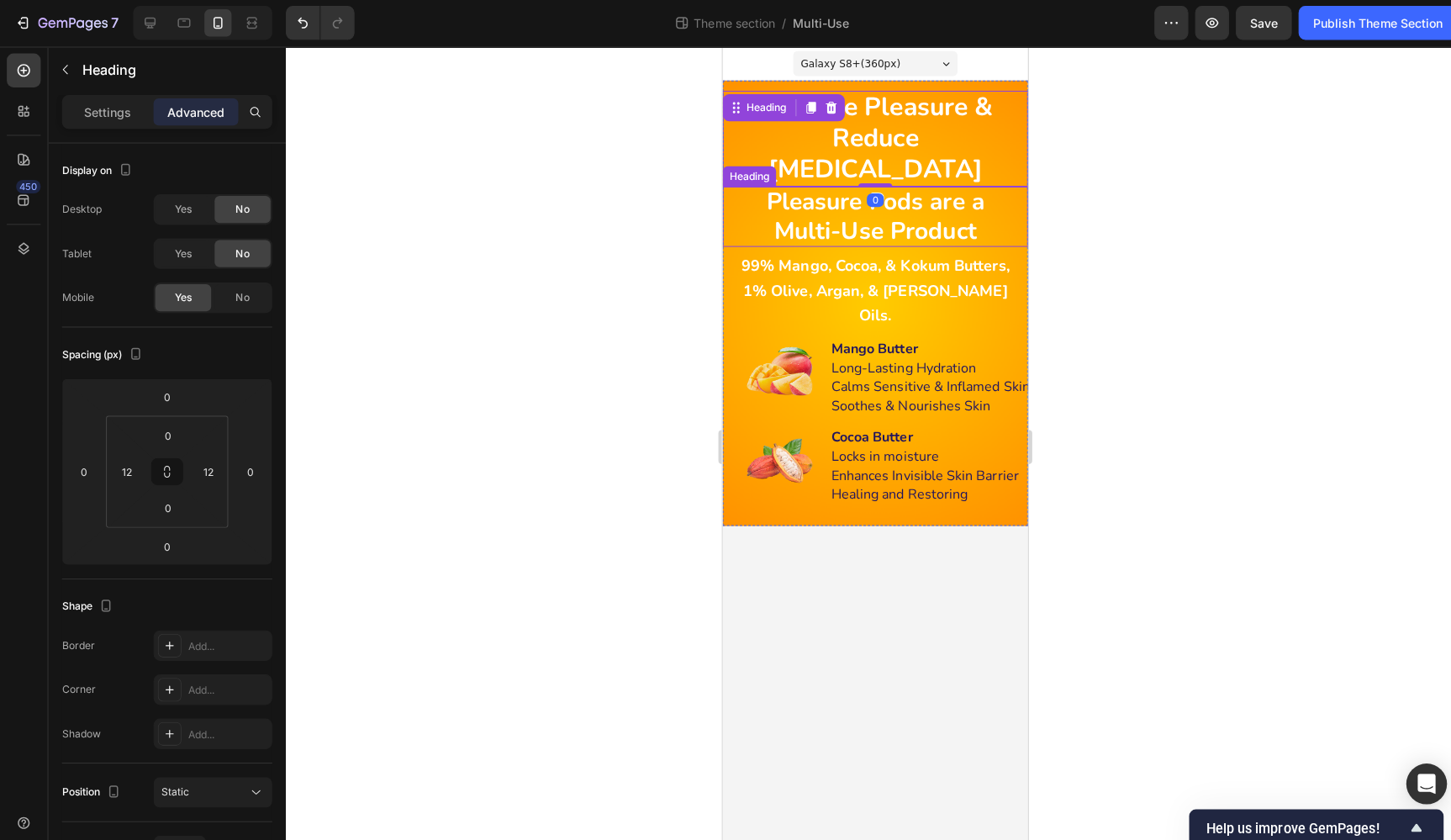
click at [929, 184] on strong "Pleasure Pods are a Multi-Use Product" at bounding box center [874, 214] width 216 height 60
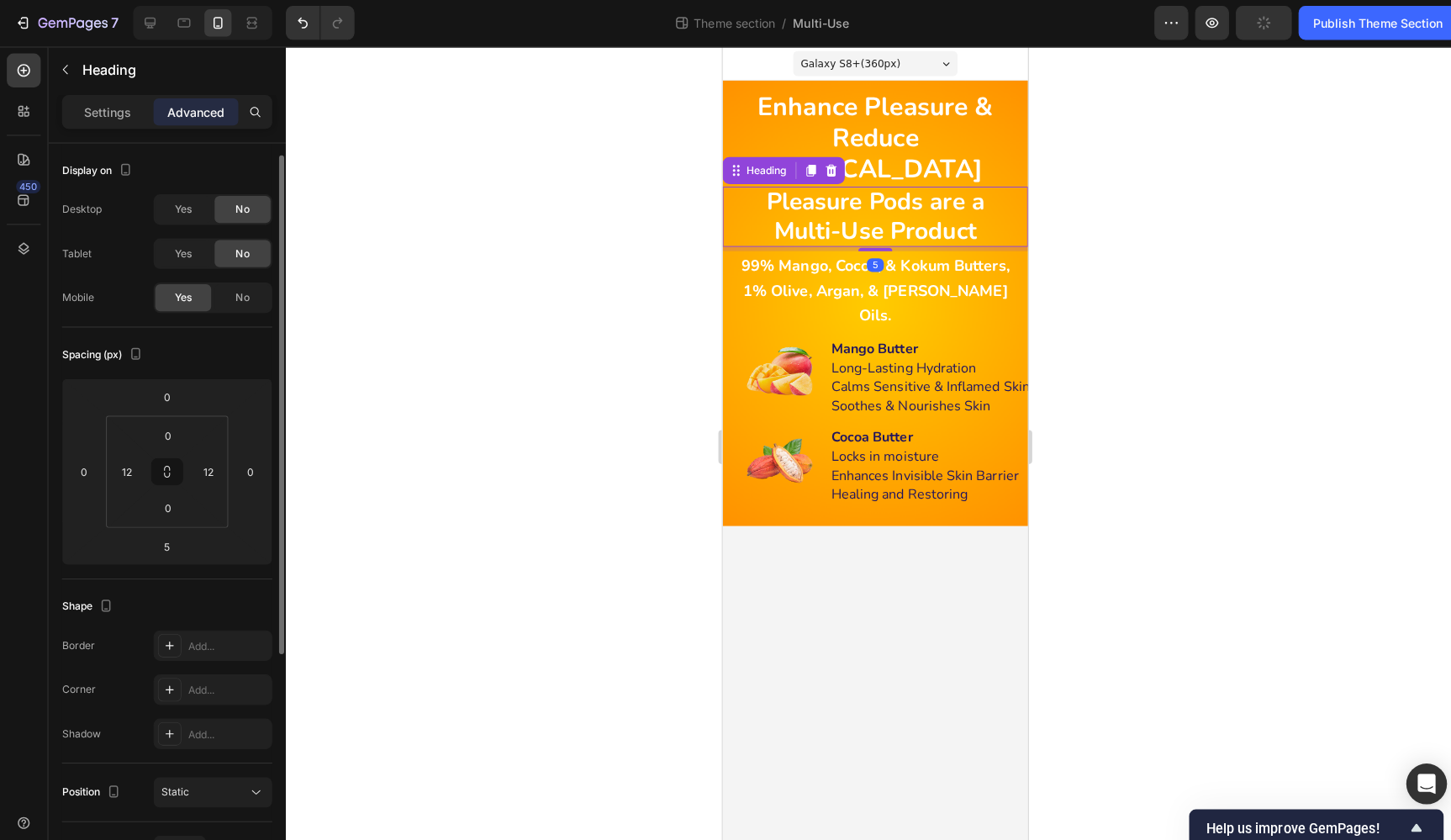
scroll to position [8, 0]
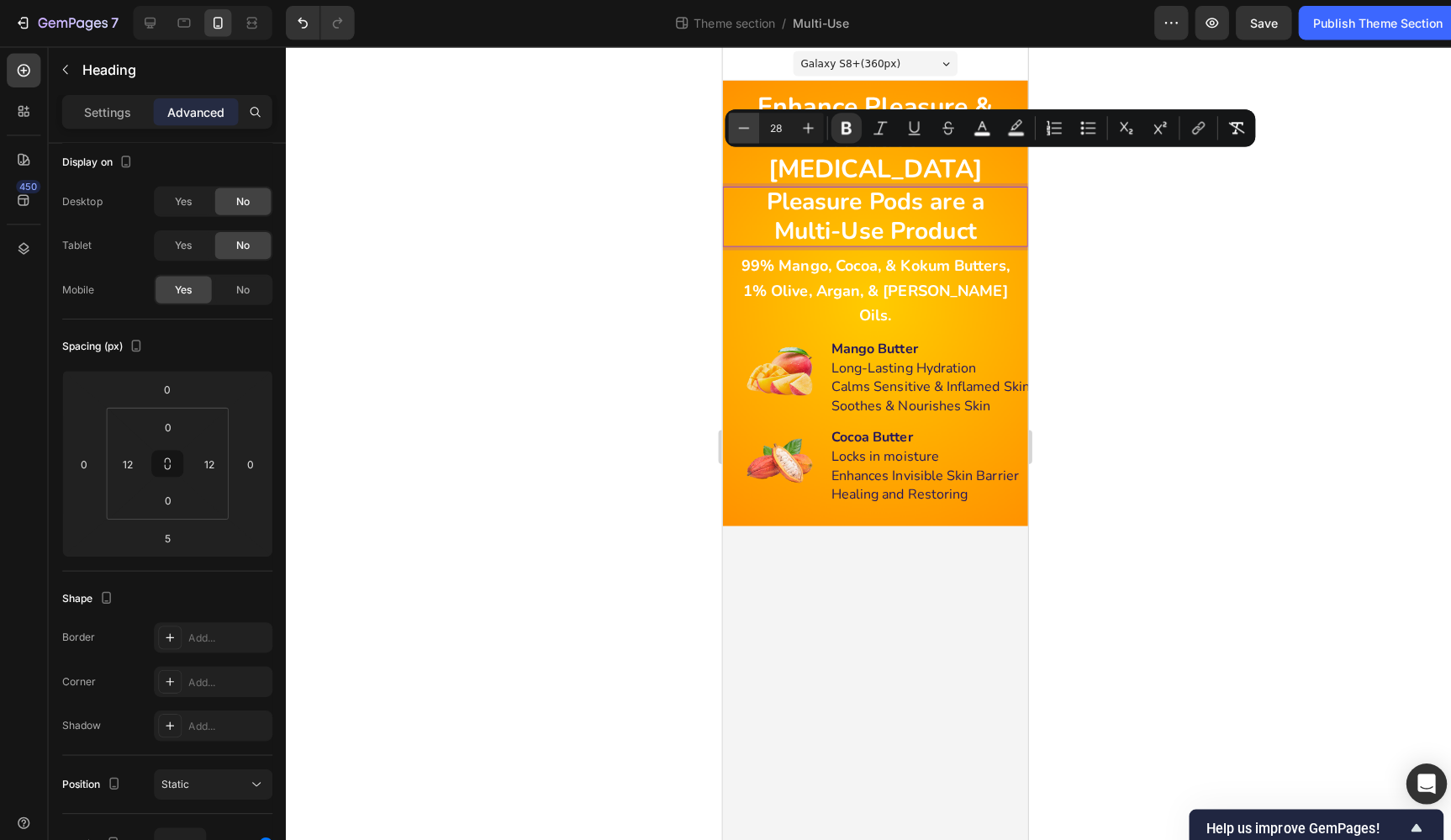
click at [733, 127] on icon "Editor contextual toolbar" at bounding box center [737, 127] width 11 height 1
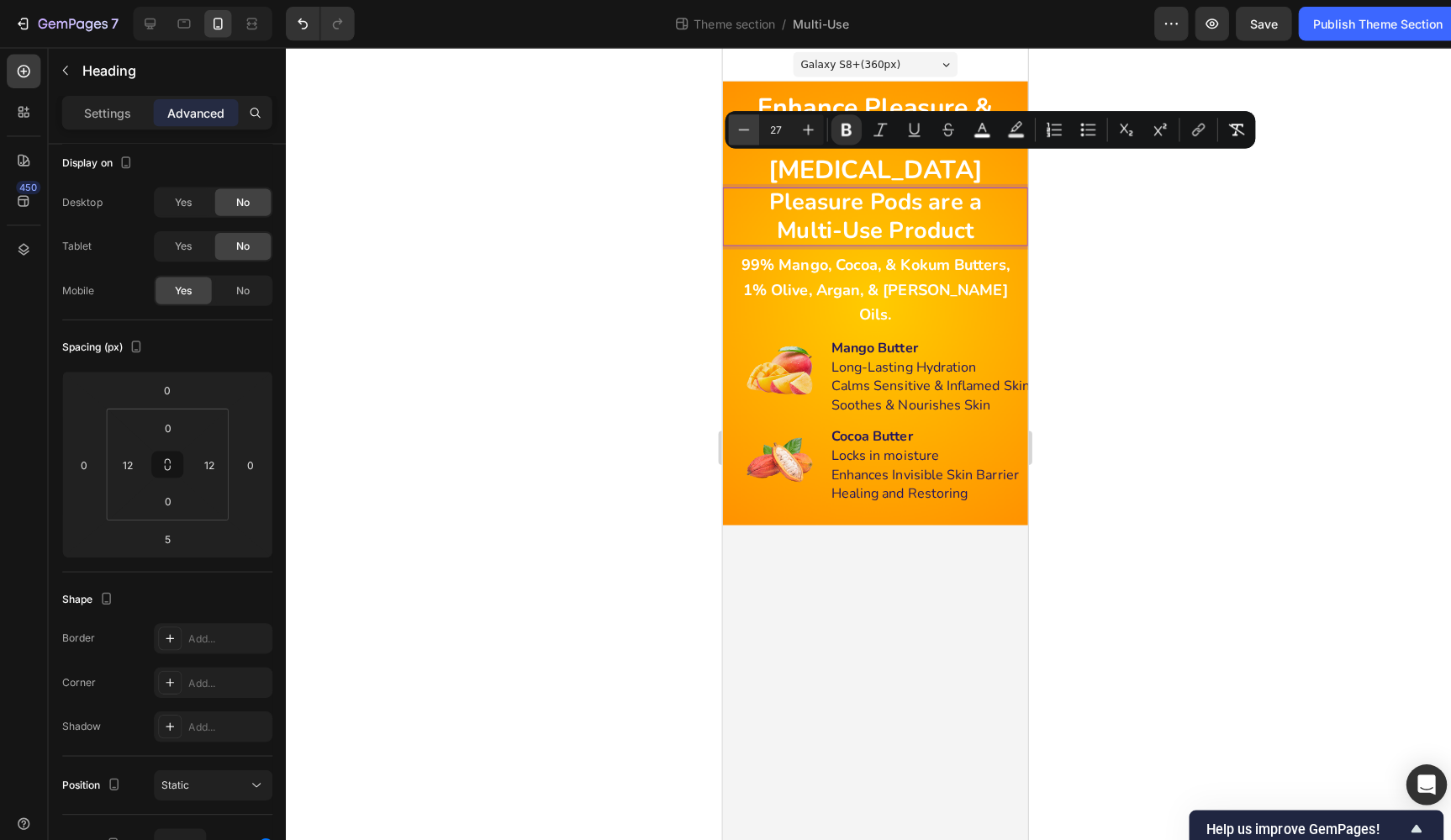
click at [733, 126] on icon "Editor contextual toolbar" at bounding box center [737, 129] width 17 height 17
type input "26"
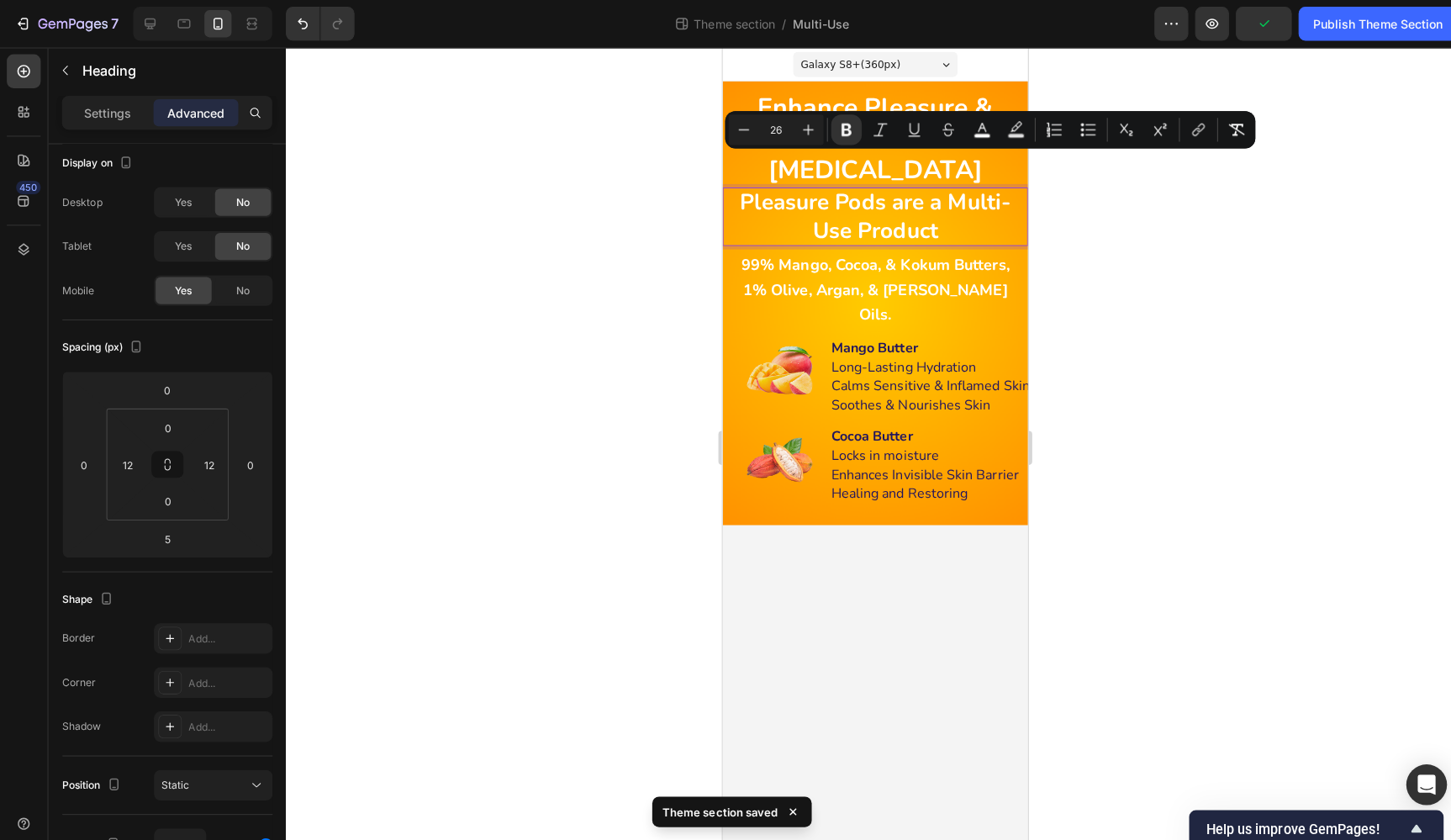
click at [946, 186] on strong "Pleasure Pods are a Multi-Use Product" at bounding box center [874, 214] width 268 height 57
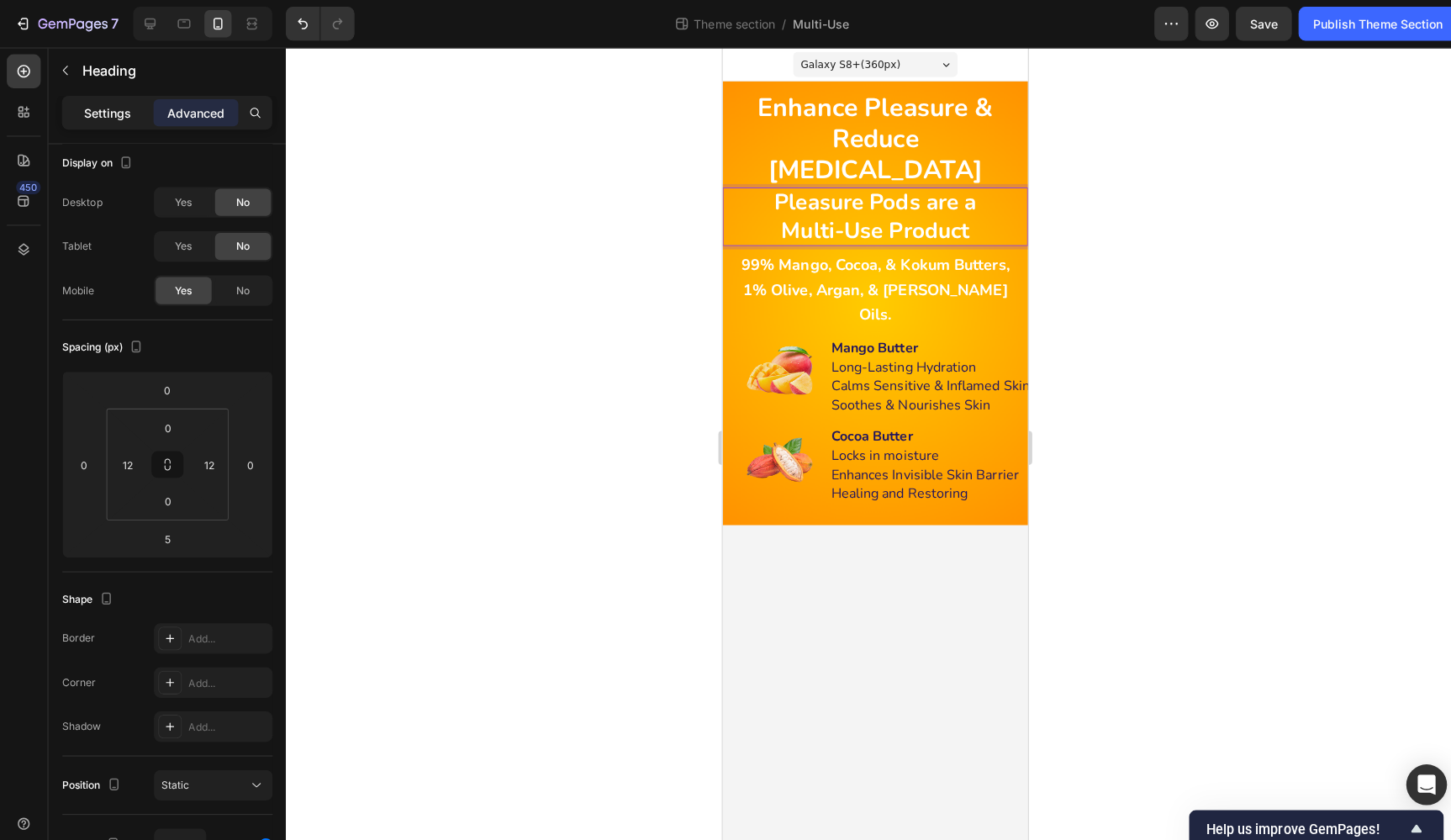
click at [104, 116] on p "Settings" at bounding box center [106, 112] width 47 height 18
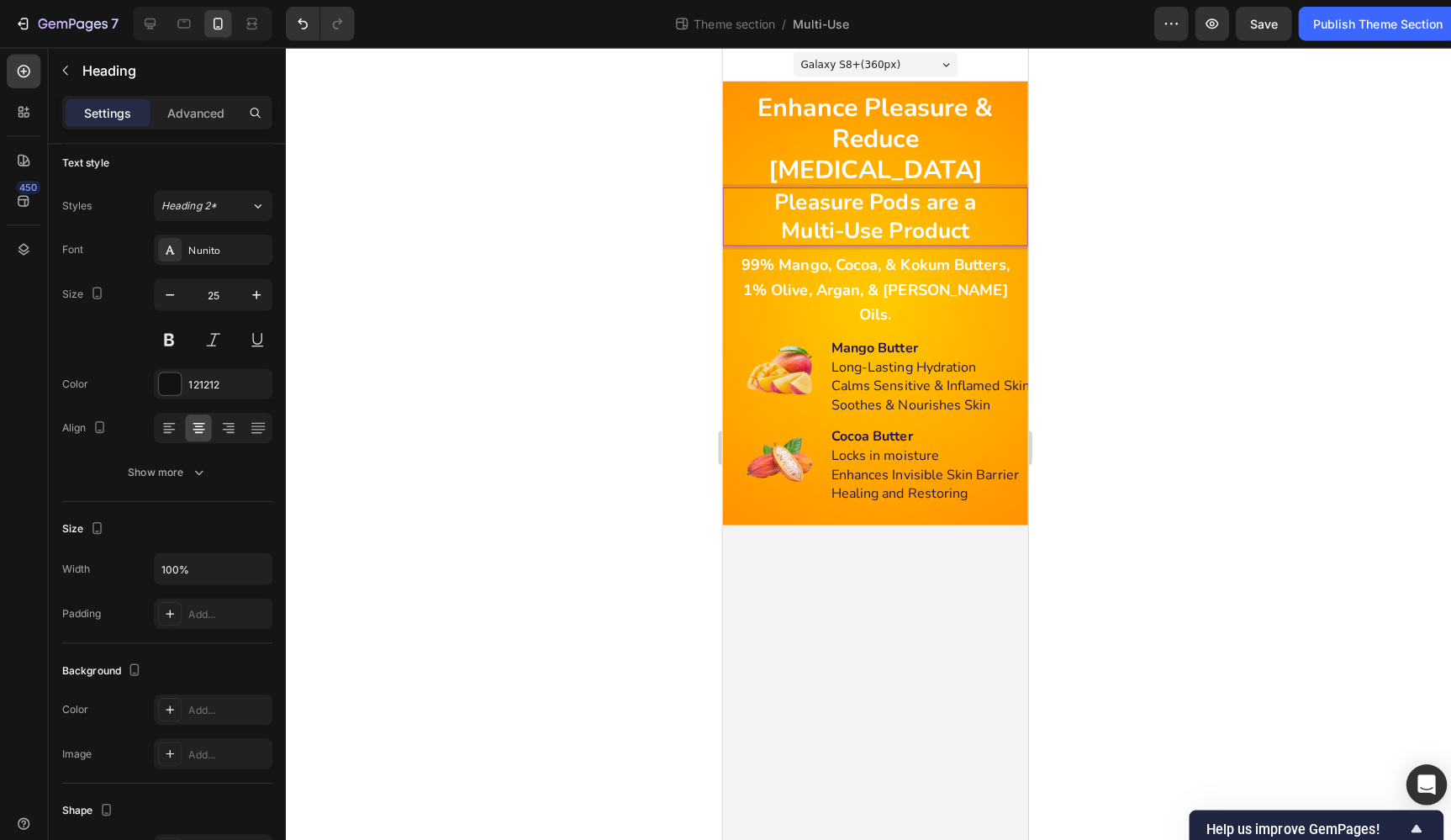
click at [958, 213] on strong "Multi-Use Product" at bounding box center [873, 228] width 187 height 30
click at [967, 200] on p "Pleasure Pods are a Multi-Use Product" at bounding box center [873, 215] width 279 height 54
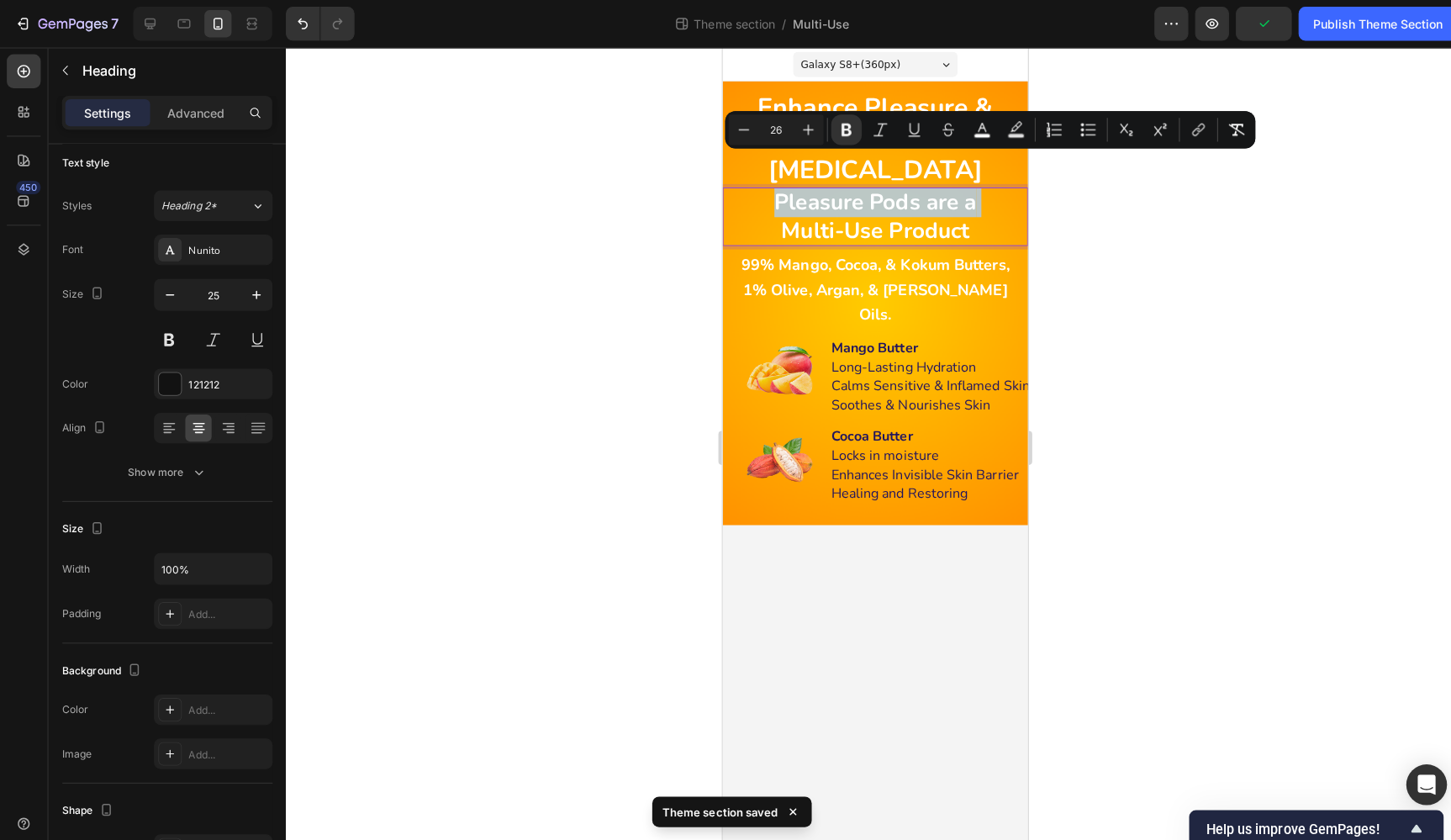
copy p "Pleasure Pods are a"
click at [896, 99] on strong "Enhance Pleasure & Reduce Dryness" at bounding box center [873, 138] width 234 height 96
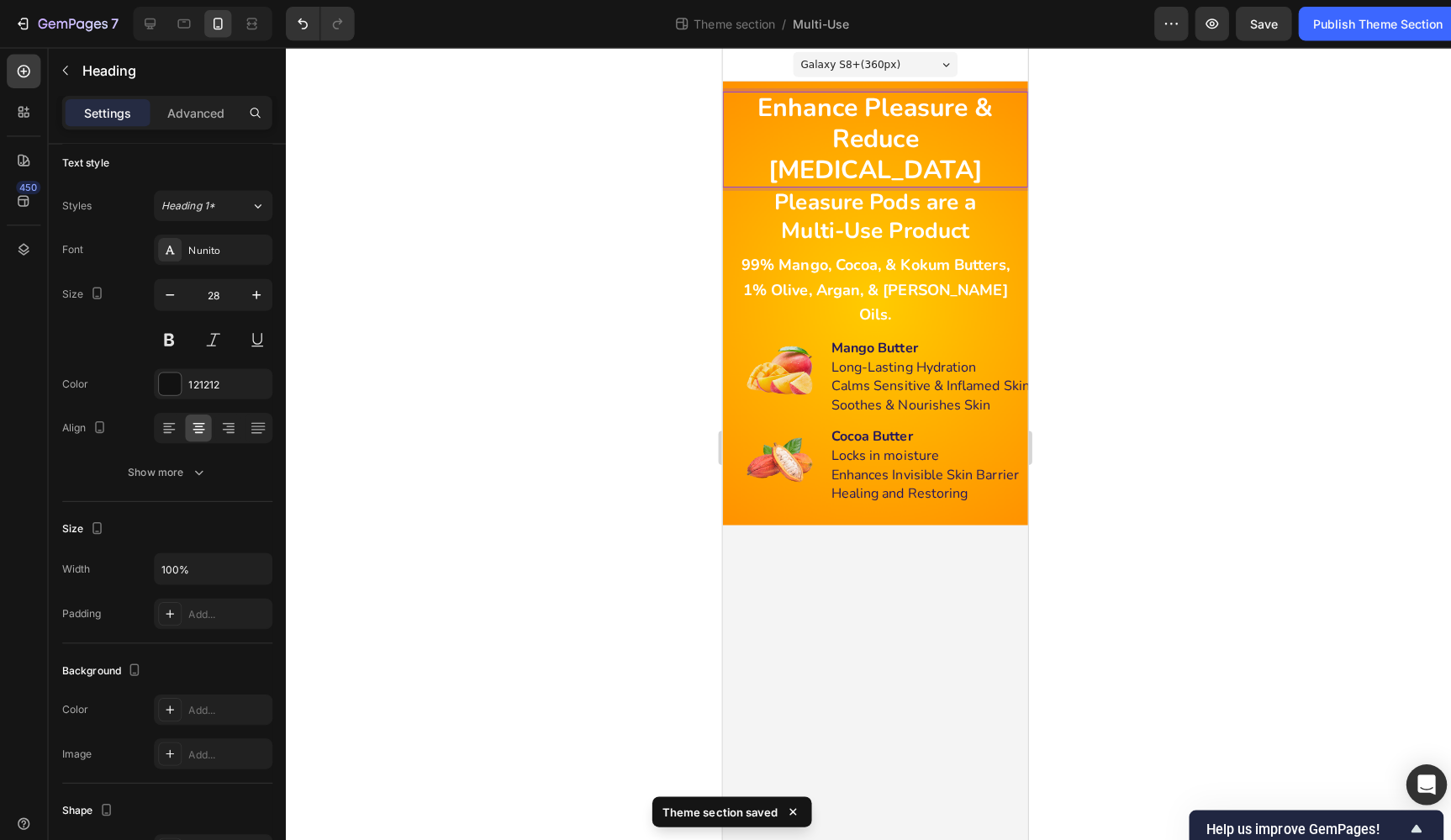
click at [968, 142] on p "Enhance Pleasure & Reduce Dryness" at bounding box center [873, 138] width 279 height 92
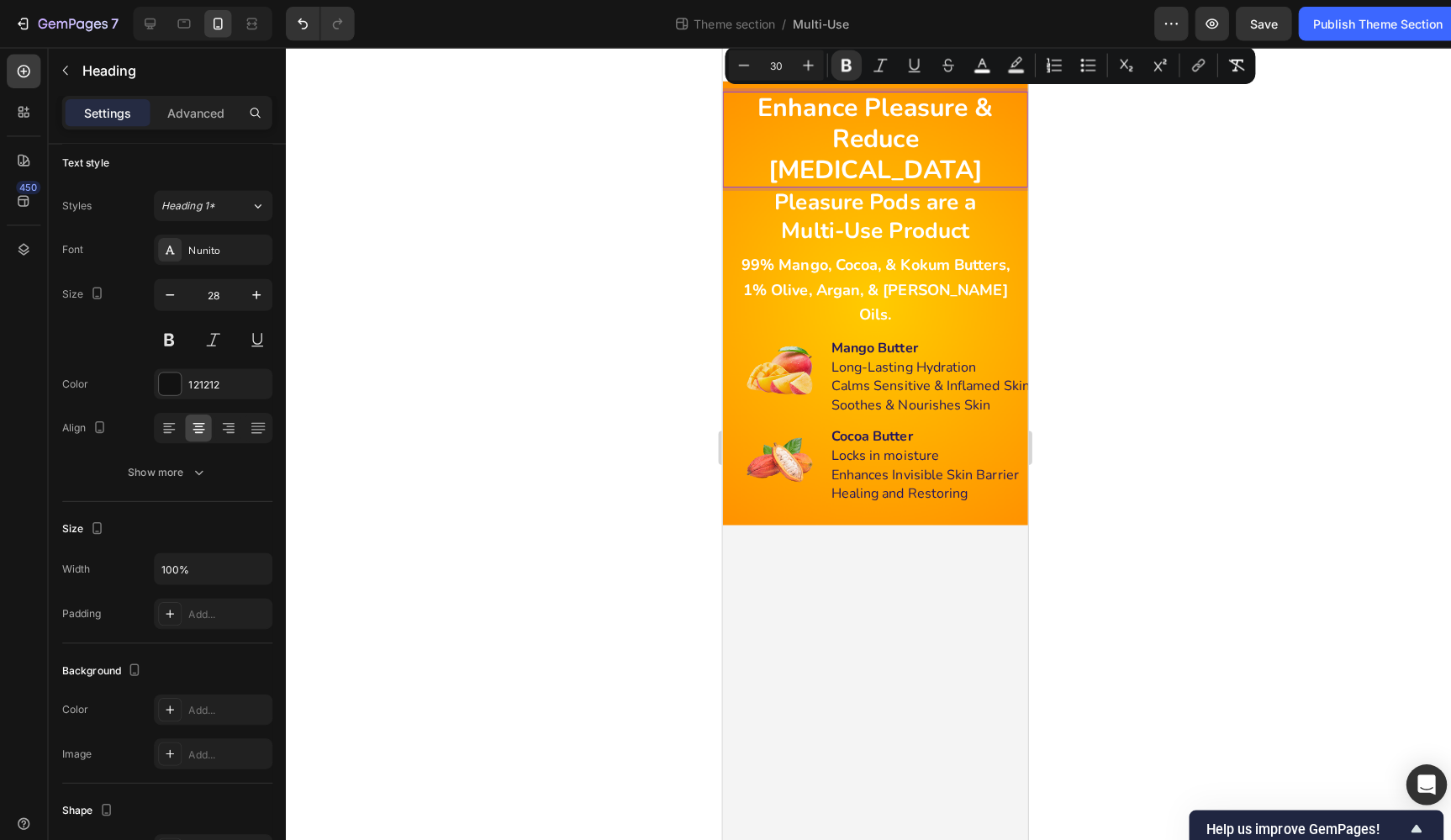
type input "26"
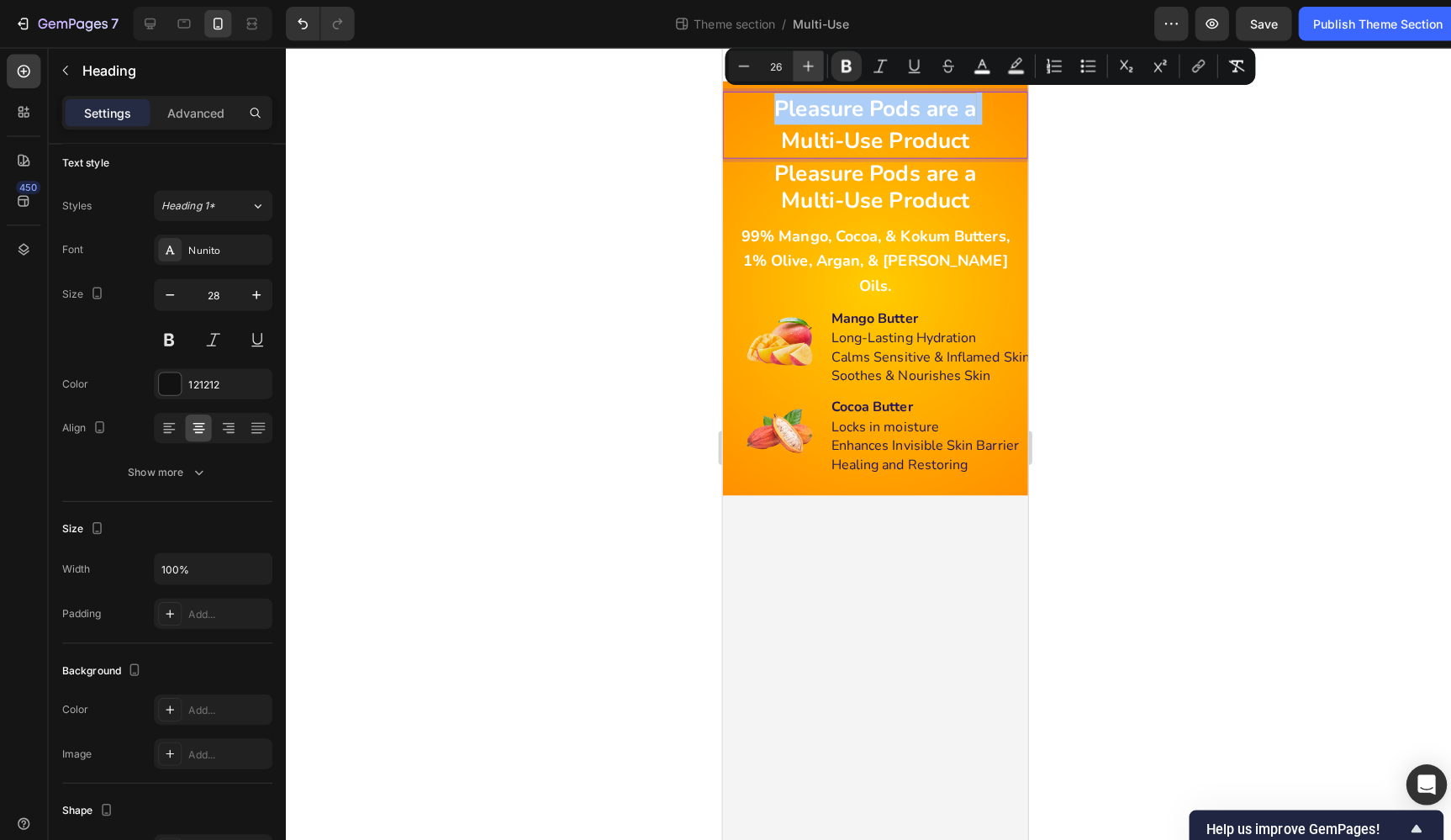
click at [800, 66] on icon "Editor contextual toolbar" at bounding box center [801, 65] width 11 height 11
type input "28"
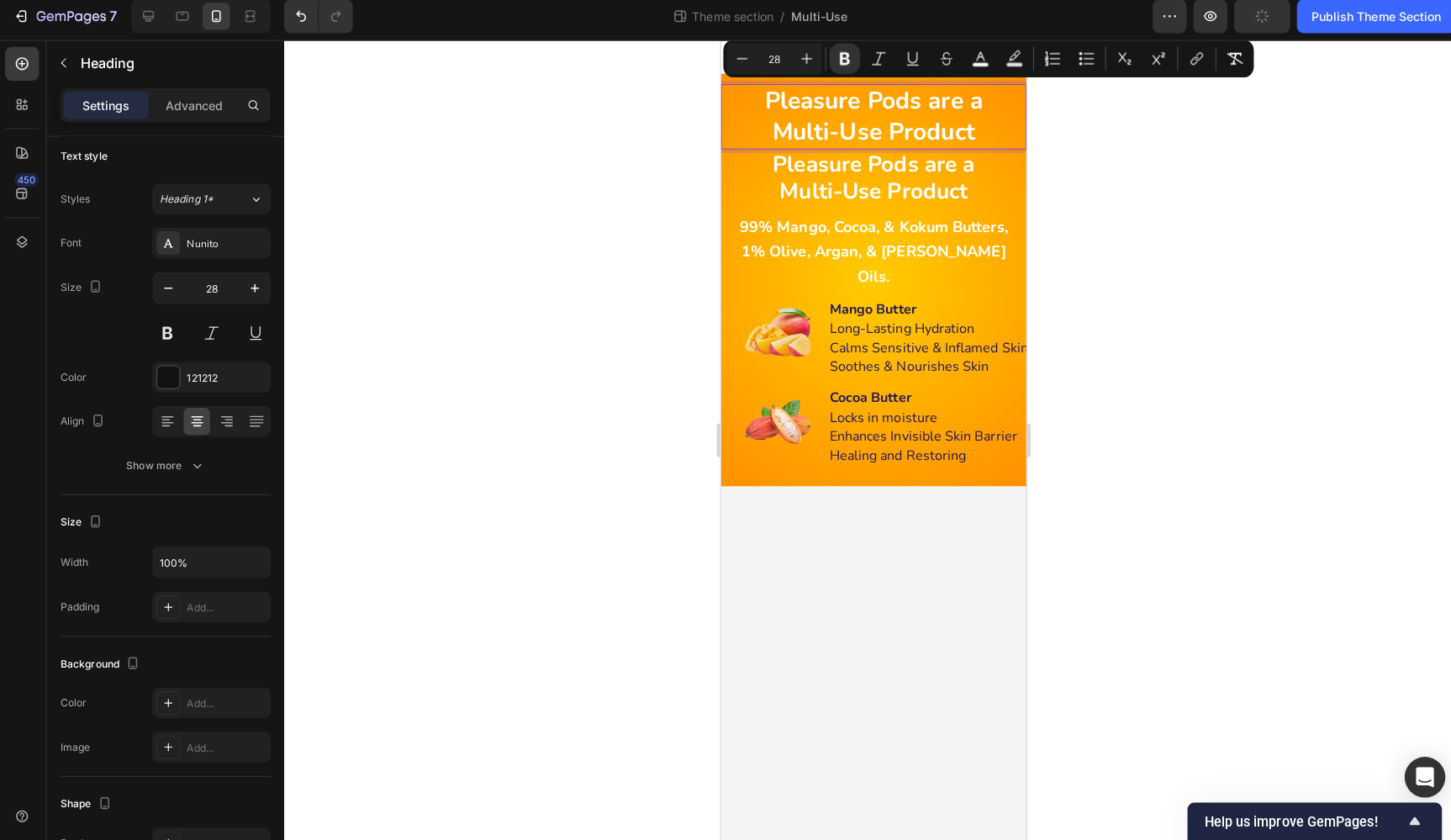
scroll to position [0, 0]
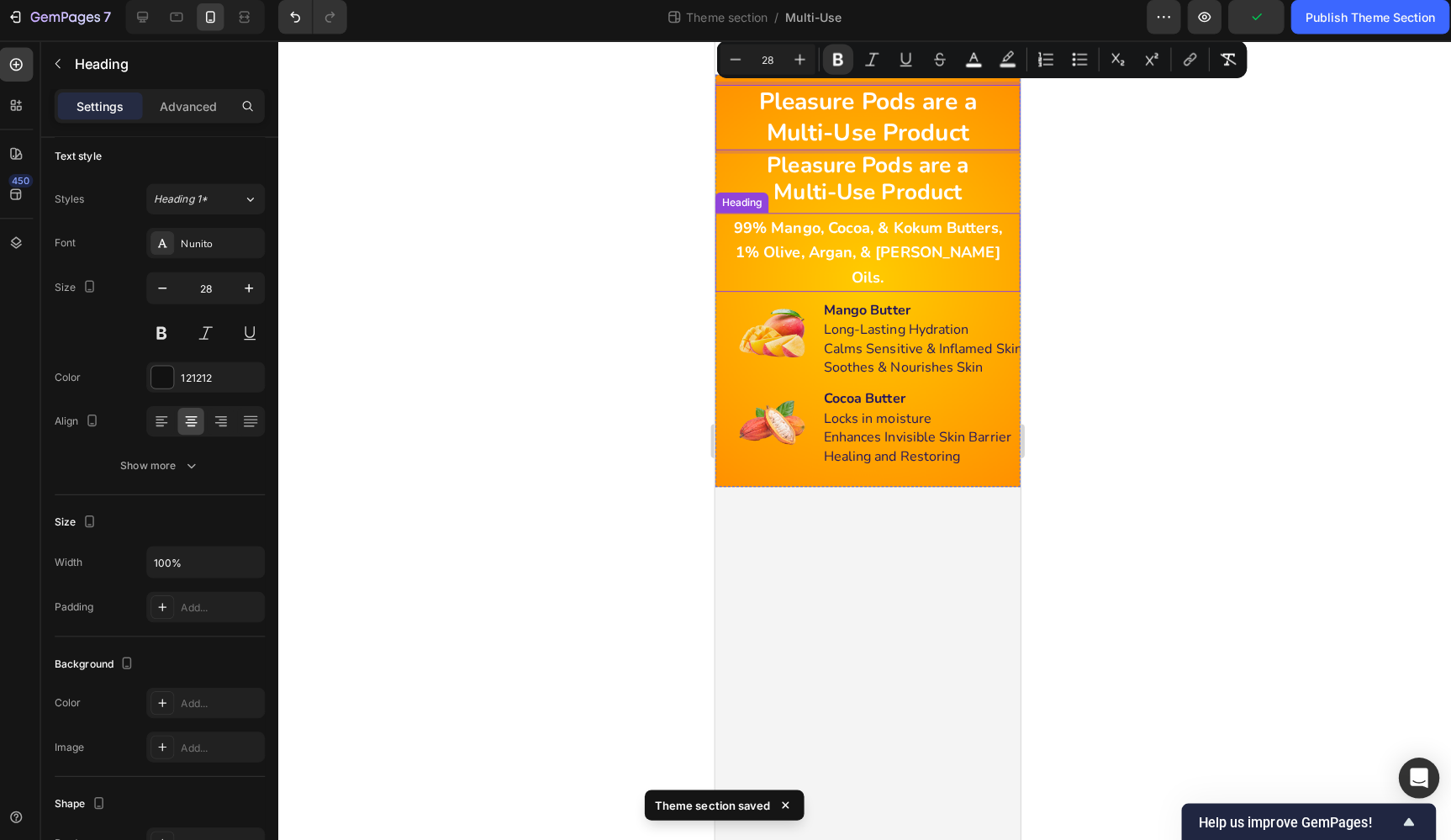
click at [1106, 234] on div at bounding box center [867, 443] width 1168 height 792
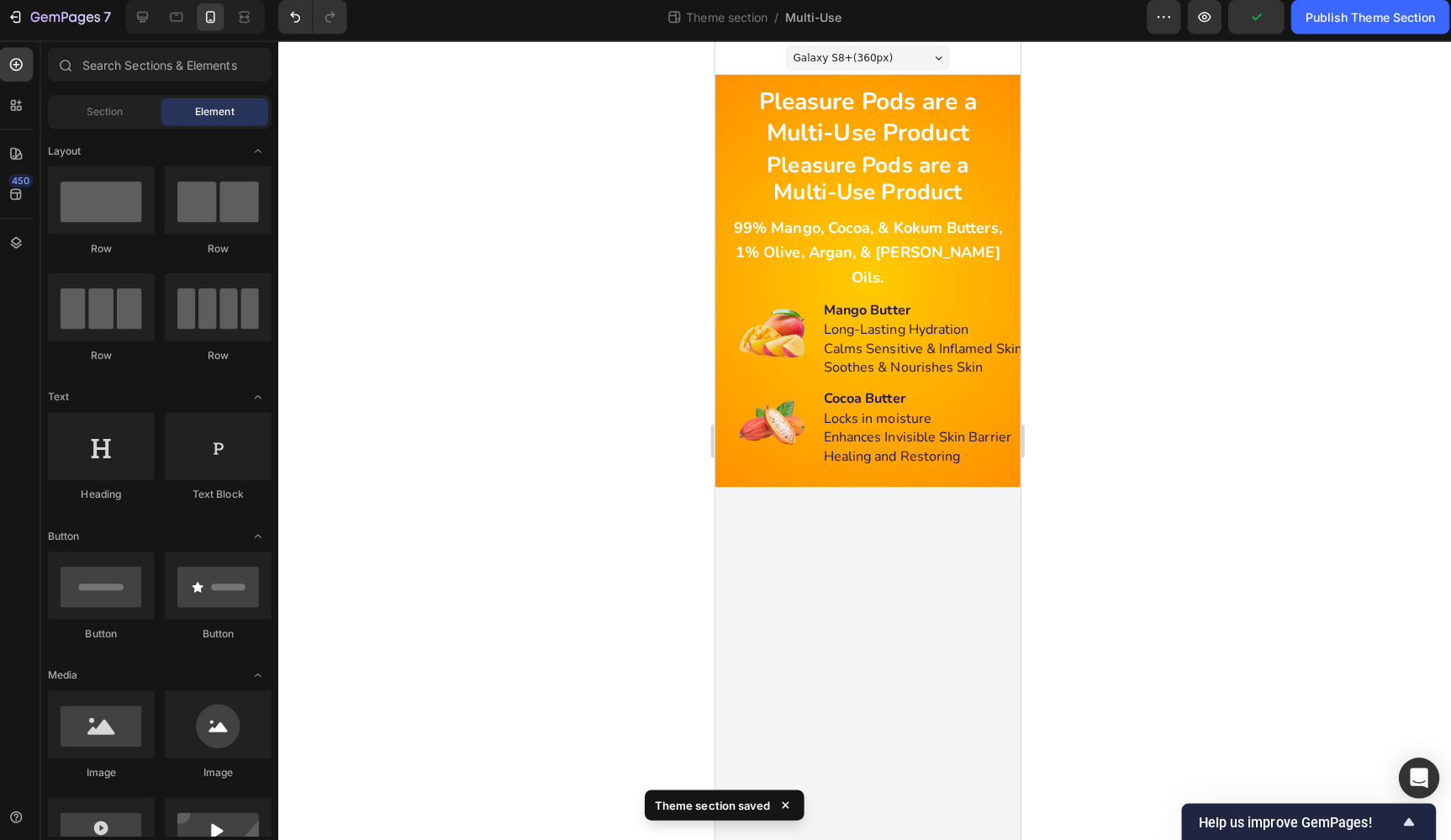
click at [1170, 195] on div at bounding box center [867, 443] width 1168 height 792
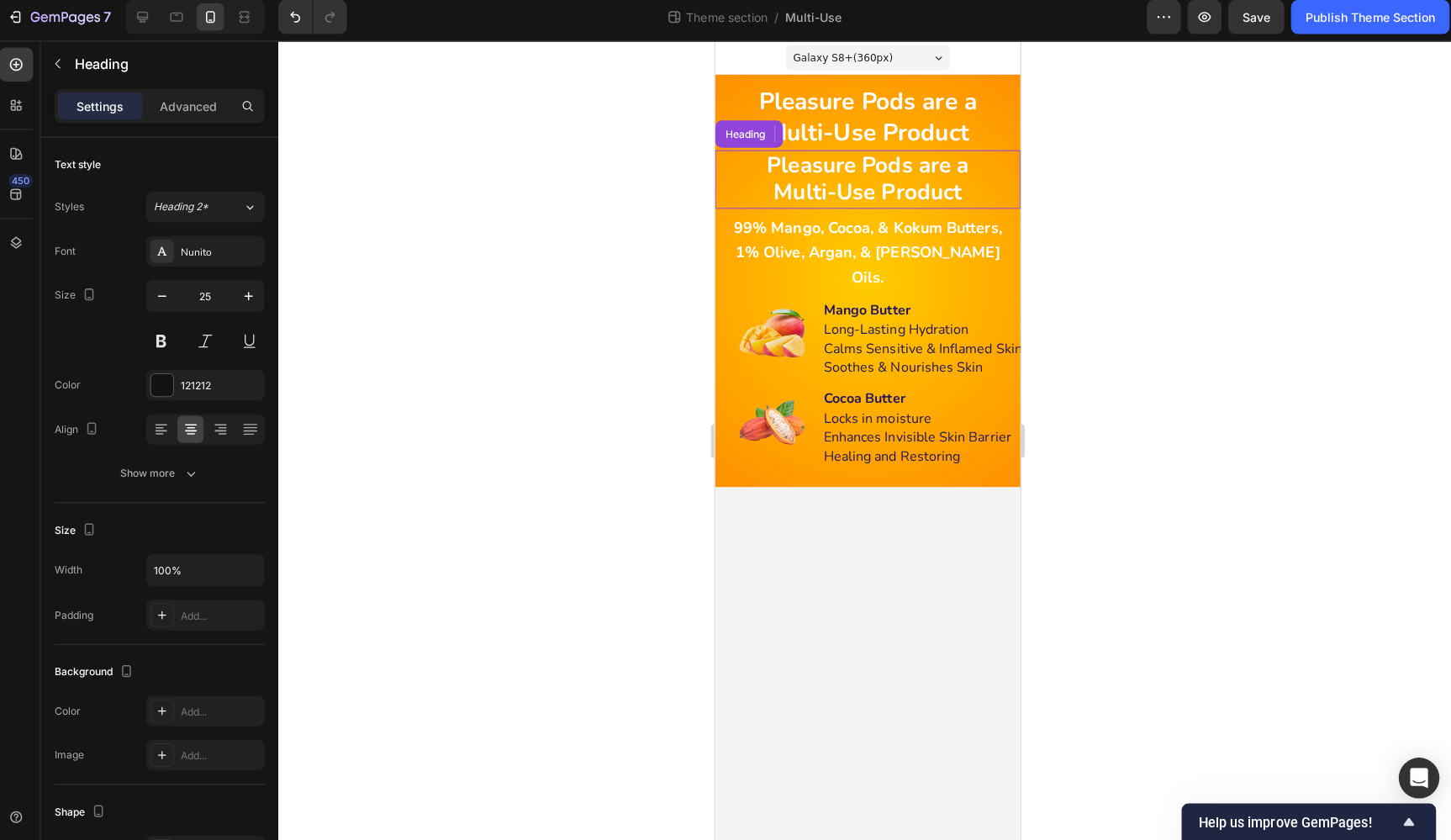
click at [986, 184] on p "⁠⁠⁠⁠⁠⁠⁠ Pleasure Pods are a Multi-Use Product" at bounding box center [866, 178] width 279 height 54
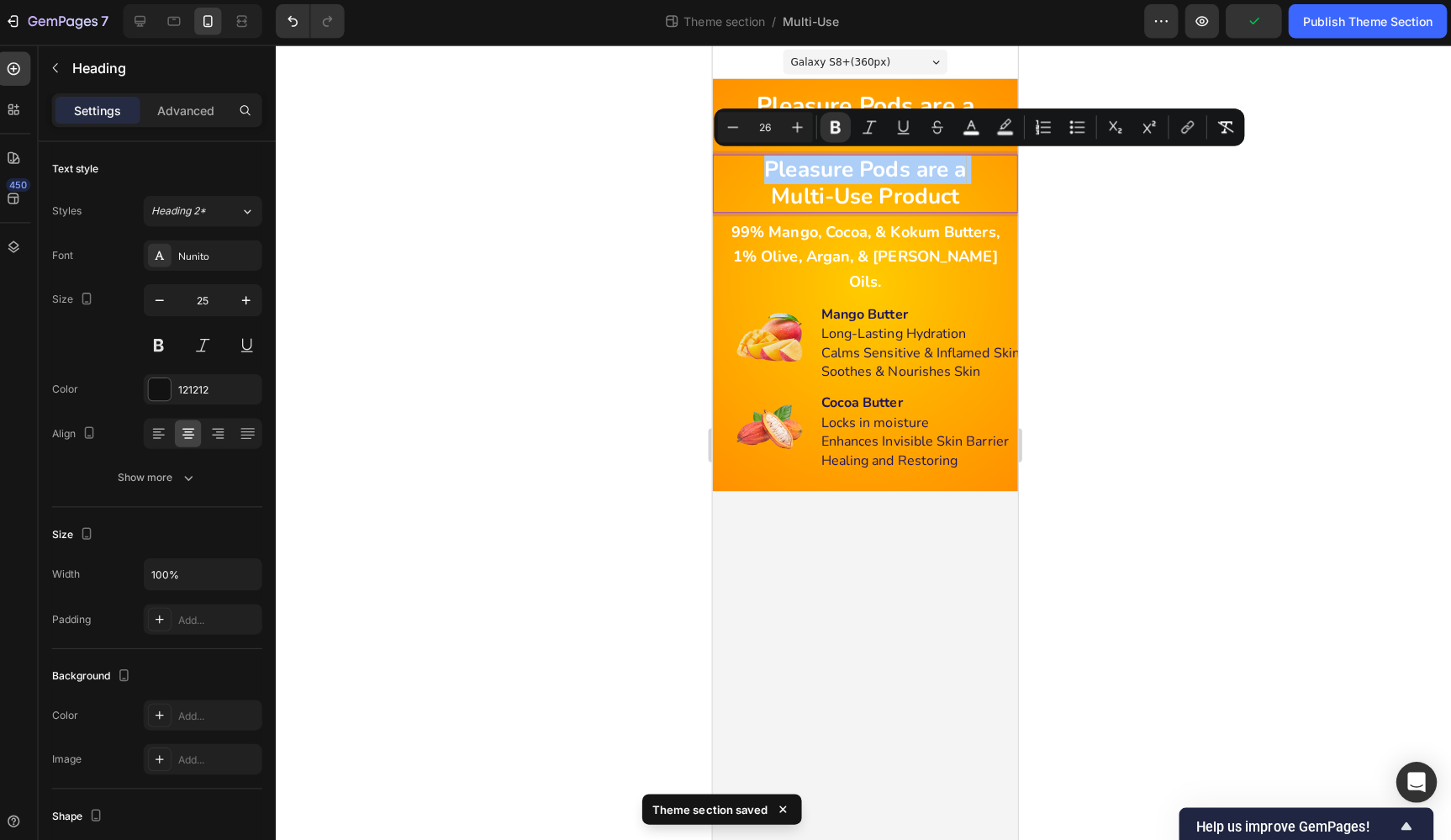
click at [1171, 177] on div at bounding box center [867, 443] width 1168 height 792
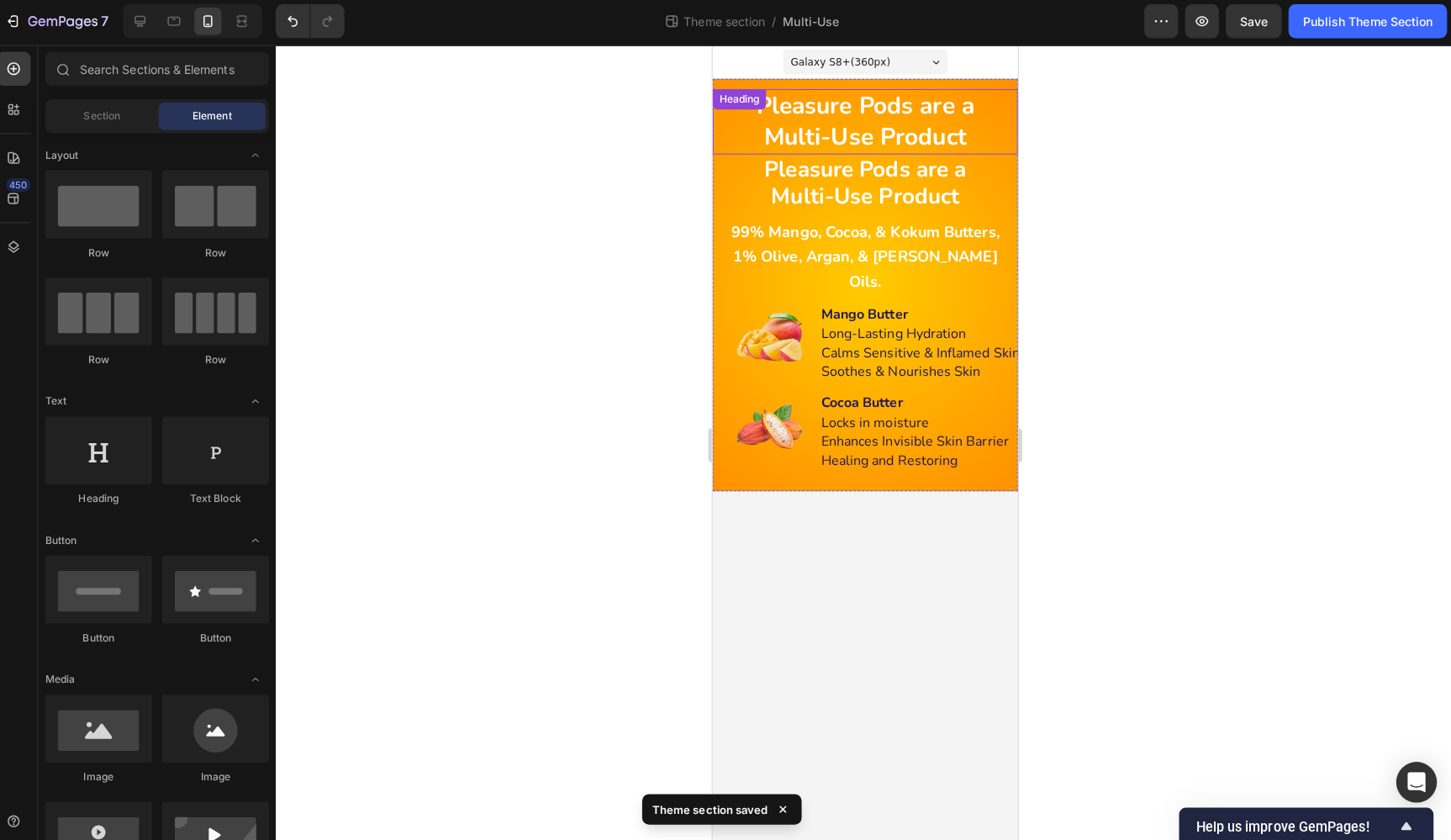
click at [951, 119] on strong "Pleasure Pods are a" at bounding box center [864, 105] width 216 height 32
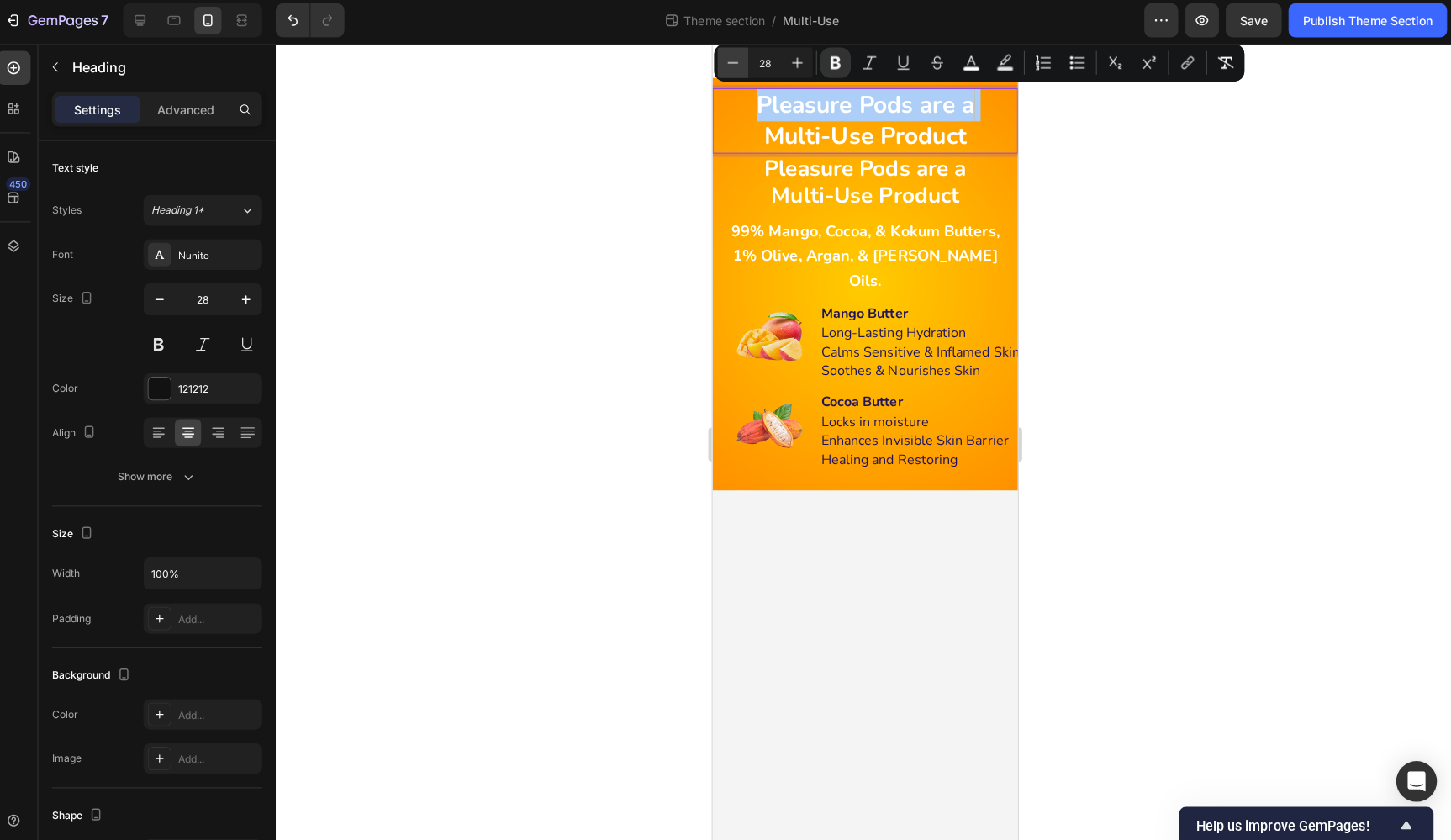
click at [728, 61] on icon "Editor contextual toolbar" at bounding box center [737, 65] width 17 height 17
type input "27"
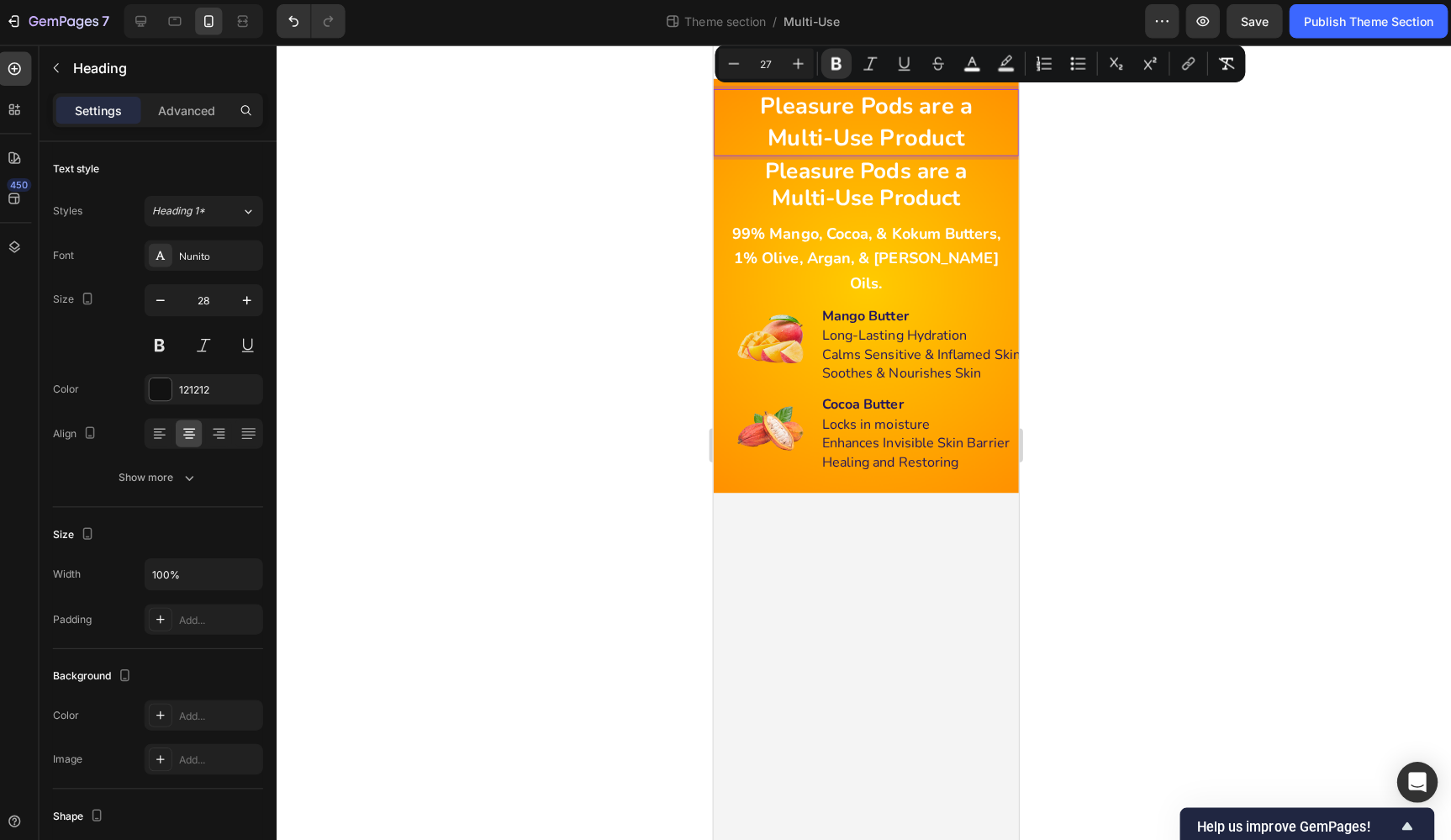
click at [1085, 161] on div at bounding box center [867, 443] width 1168 height 792
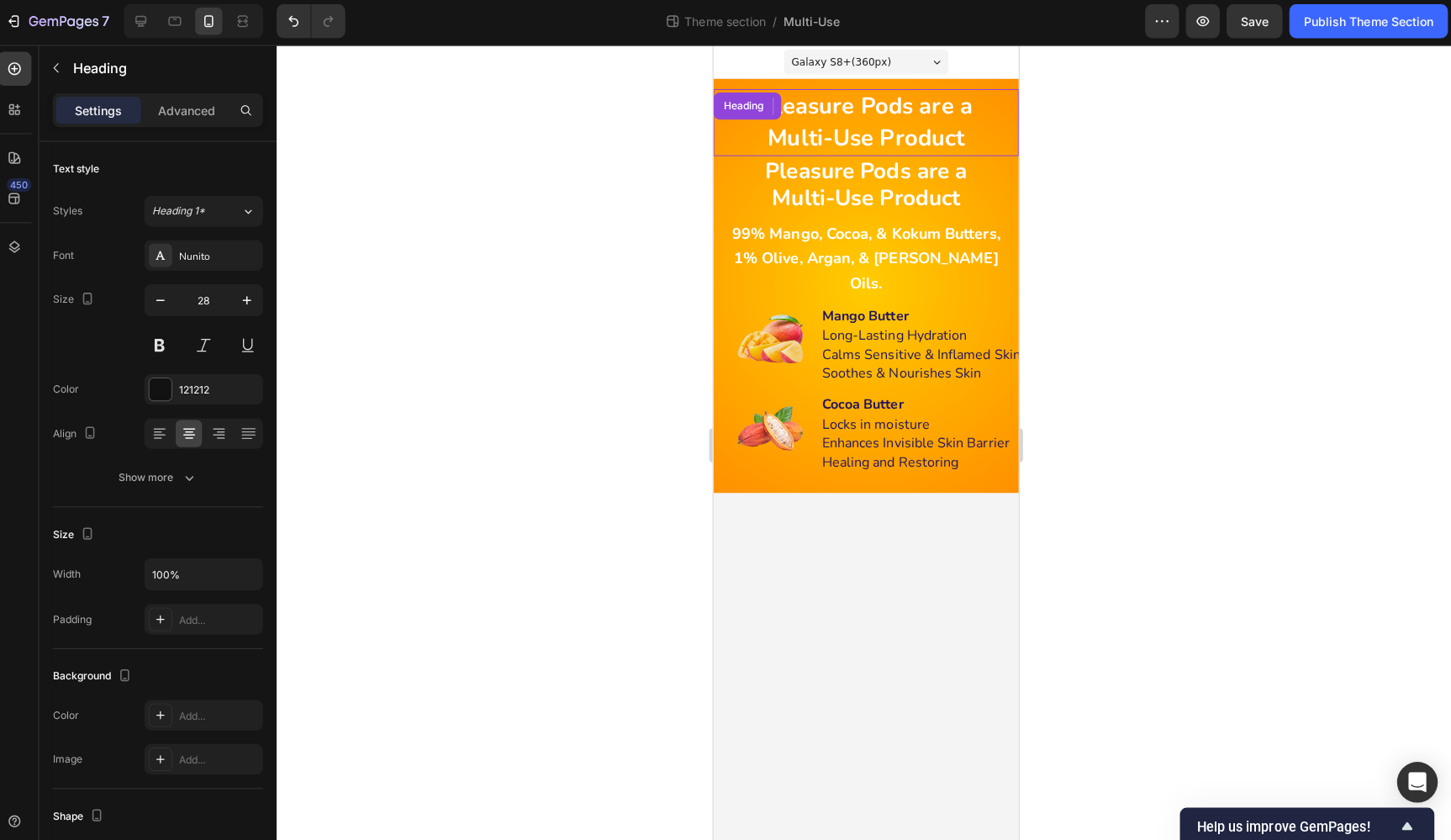
click at [977, 130] on p "⁠⁠⁠⁠⁠⁠⁠ Pleasure Pods are a Multi-Use Product" at bounding box center [864, 121] width 279 height 63
click at [823, 105] on icon at bounding box center [821, 105] width 14 height 14
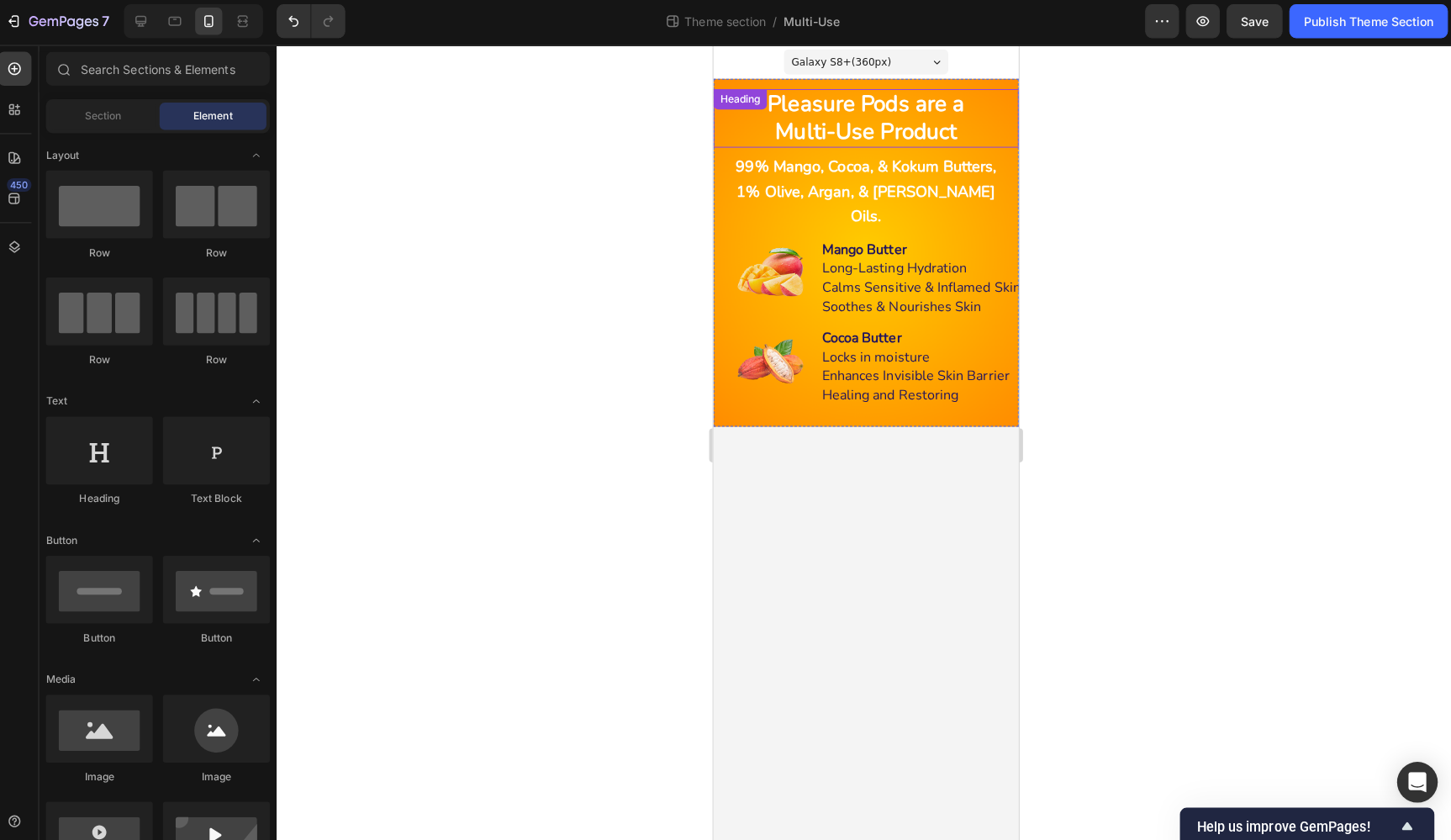
click at [1161, 177] on div at bounding box center [867, 443] width 1168 height 792
click at [1088, 178] on div at bounding box center [867, 443] width 1168 height 792
click at [936, 173] on strong "99% Mango, Cocoa, & Kokum Butters," at bounding box center [865, 165] width 258 height 20
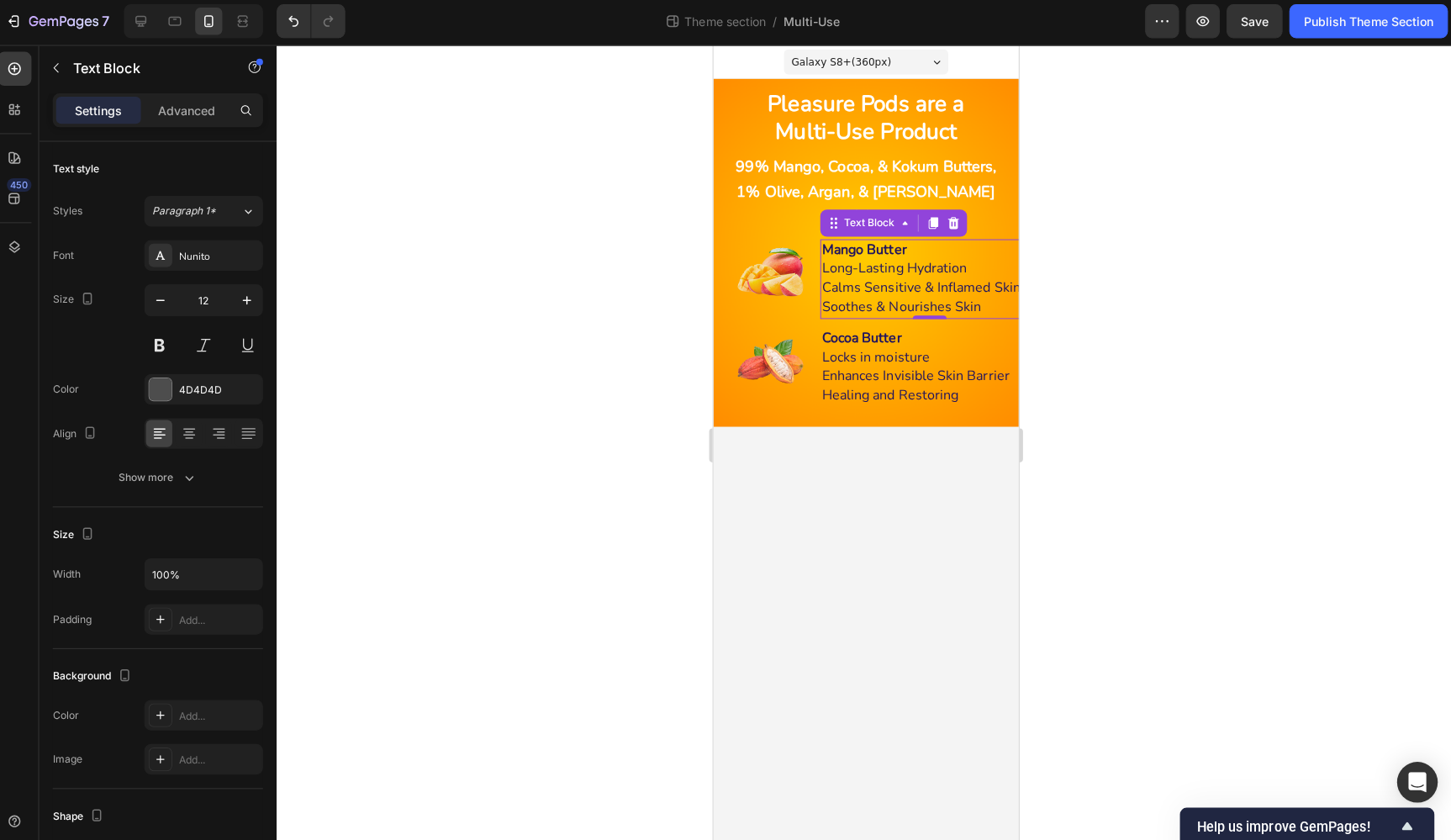
click at [960, 257] on span "Long-Lasting Hydration" at bounding box center [892, 266] width 144 height 19
click at [1143, 240] on div at bounding box center [867, 443] width 1168 height 792
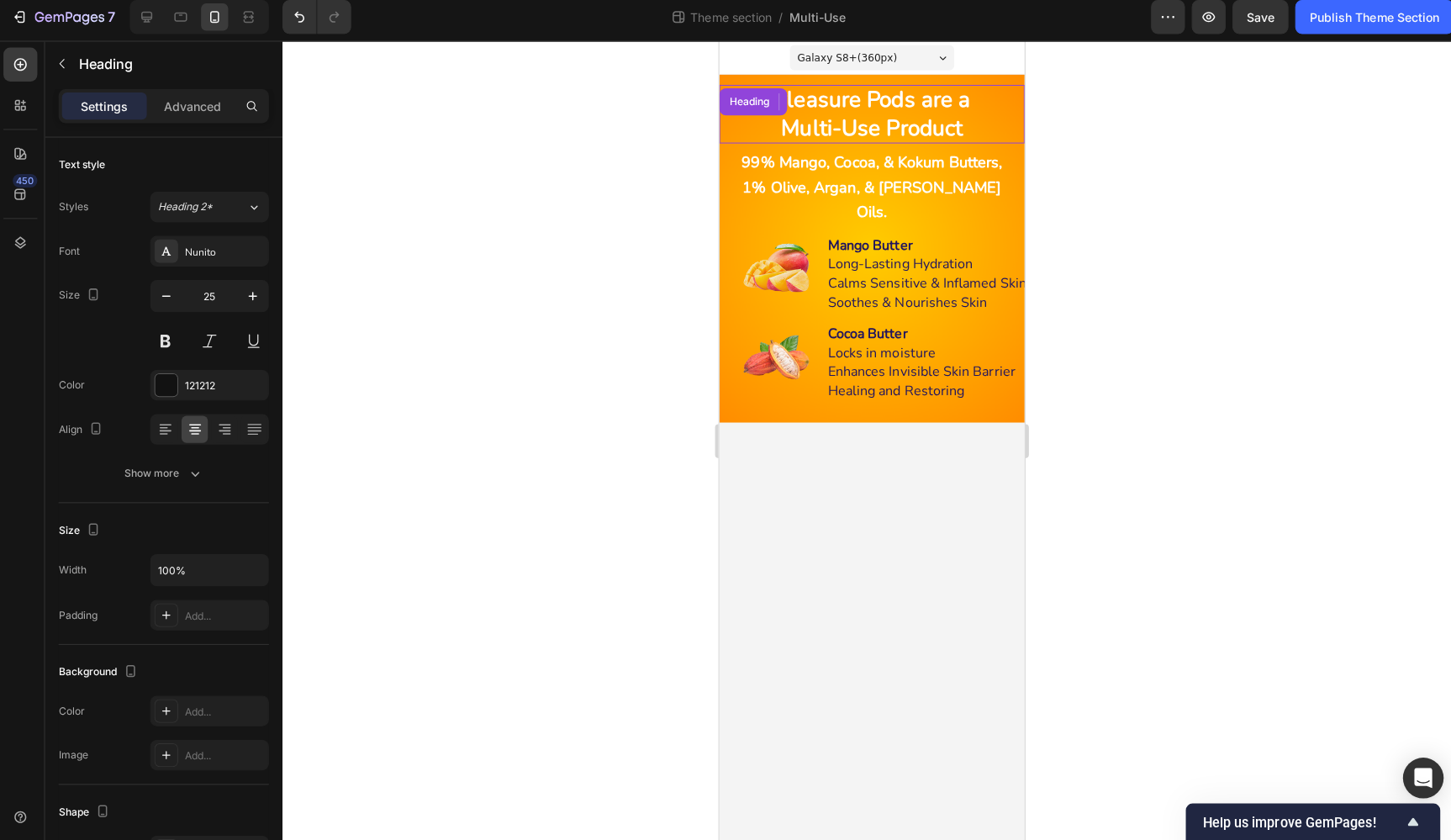
drag, startPoint x: 901, startPoint y: 119, endPoint x: 942, endPoint y: 126, distance: 41.6
click at [901, 119] on strong "Multi-Use Product" at bounding box center [870, 127] width 180 height 30
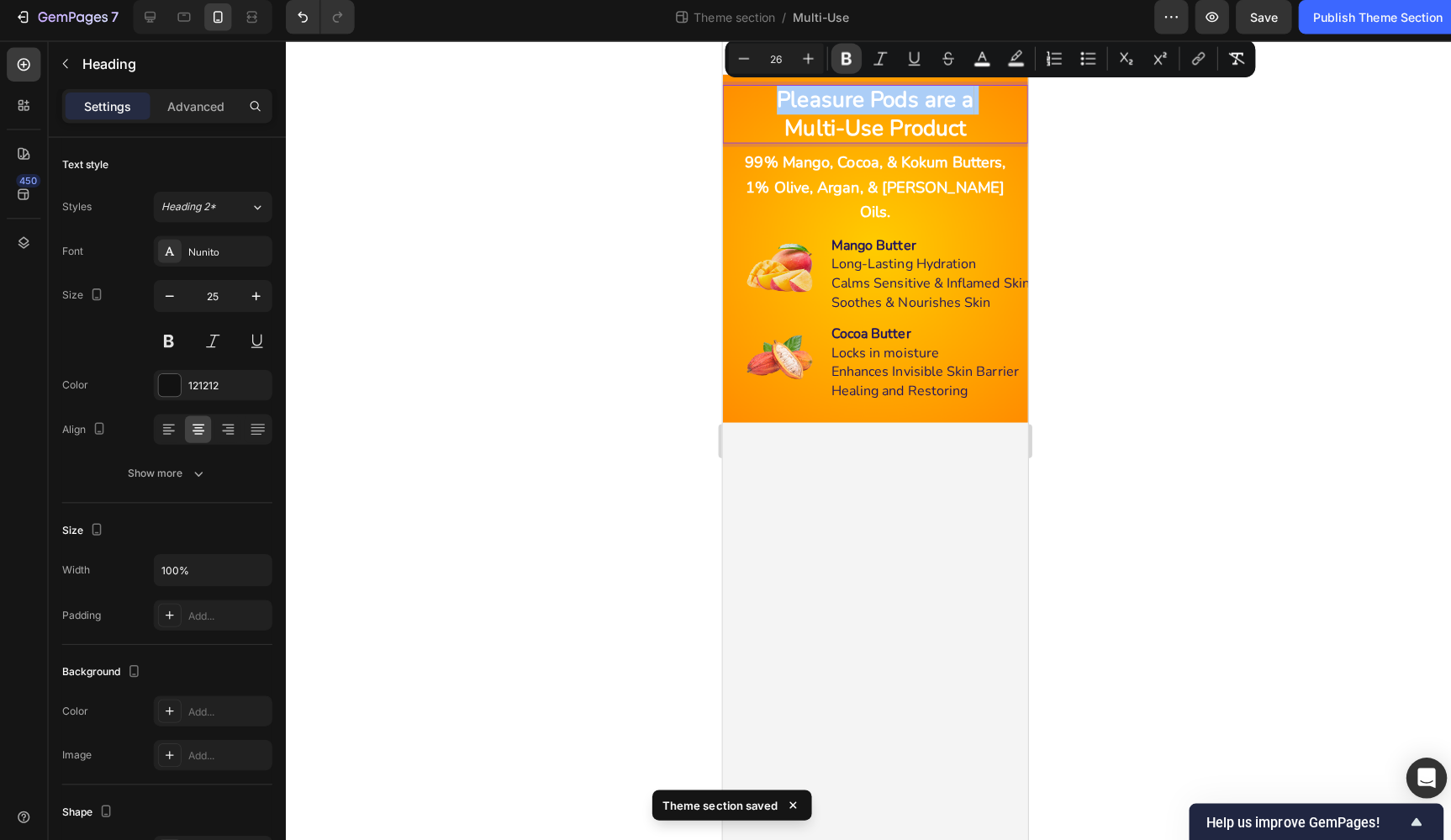
click at [837, 59] on icon "Editor contextual toolbar" at bounding box center [839, 65] width 10 height 13
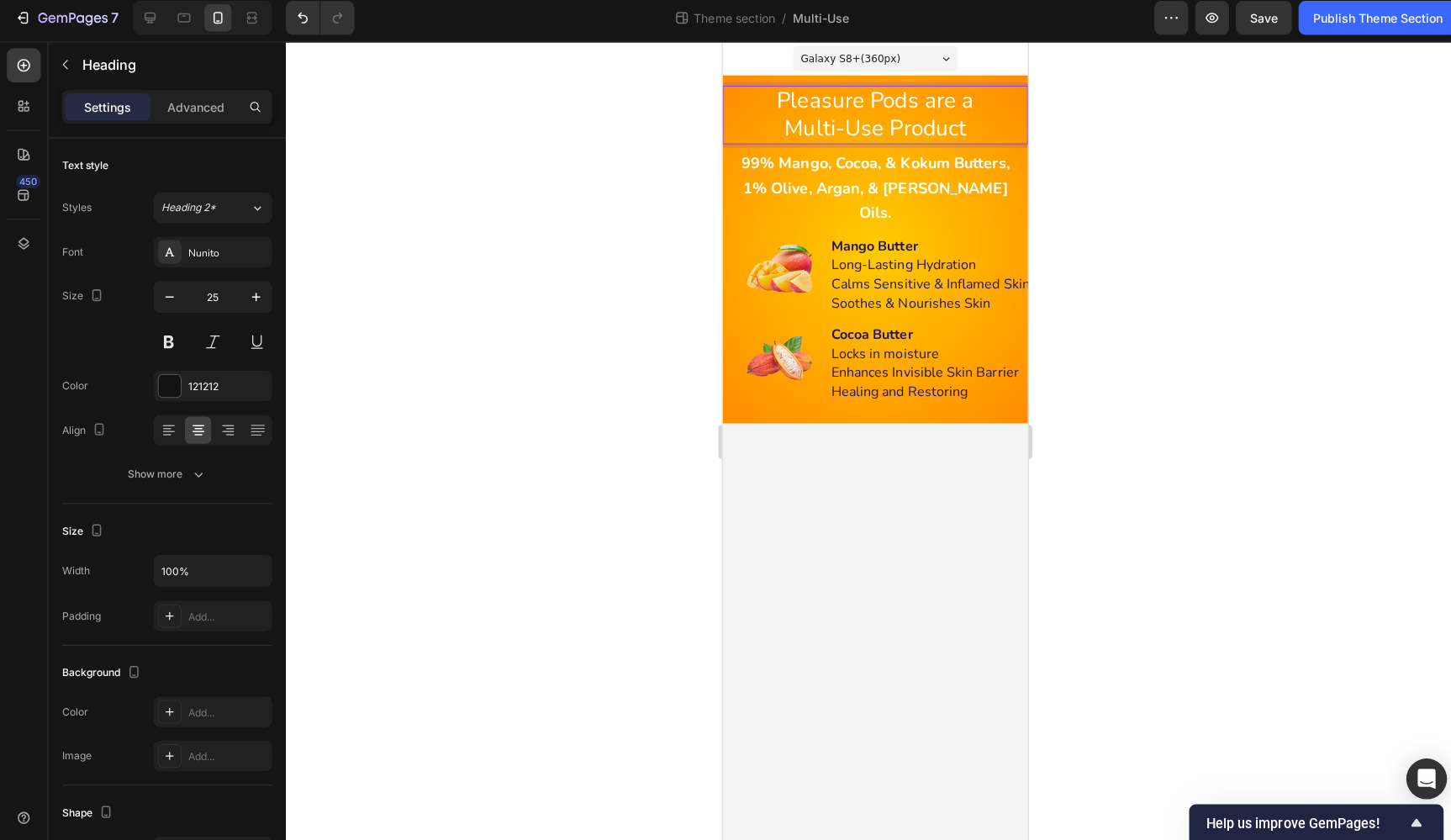
click at [872, 118] on span "Multi-Use Product" at bounding box center [873, 127] width 180 height 30
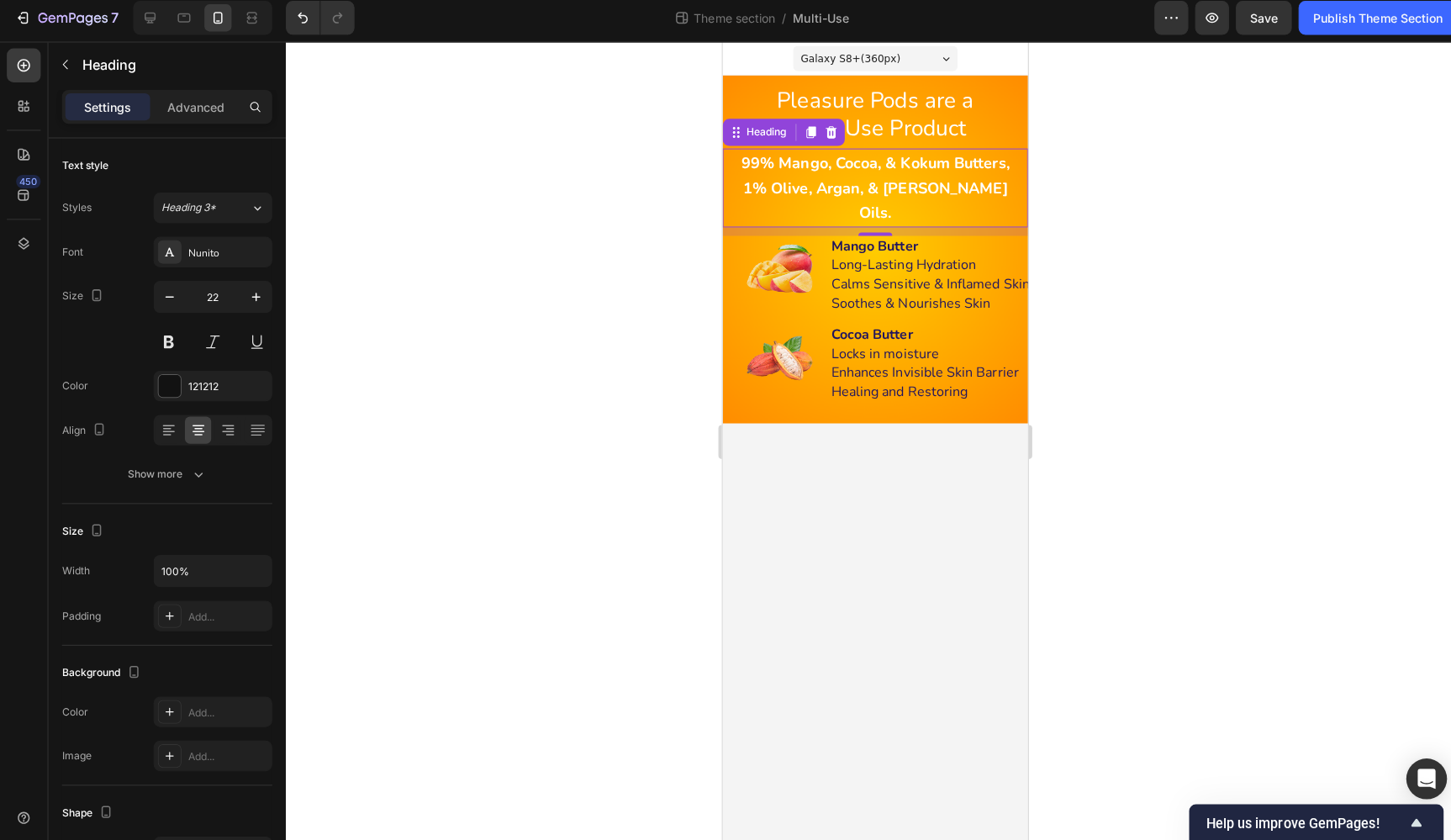
click at [915, 161] on strong "99% Mango, Cocoa, & Kokum Butters," at bounding box center [873, 161] width 266 height 20
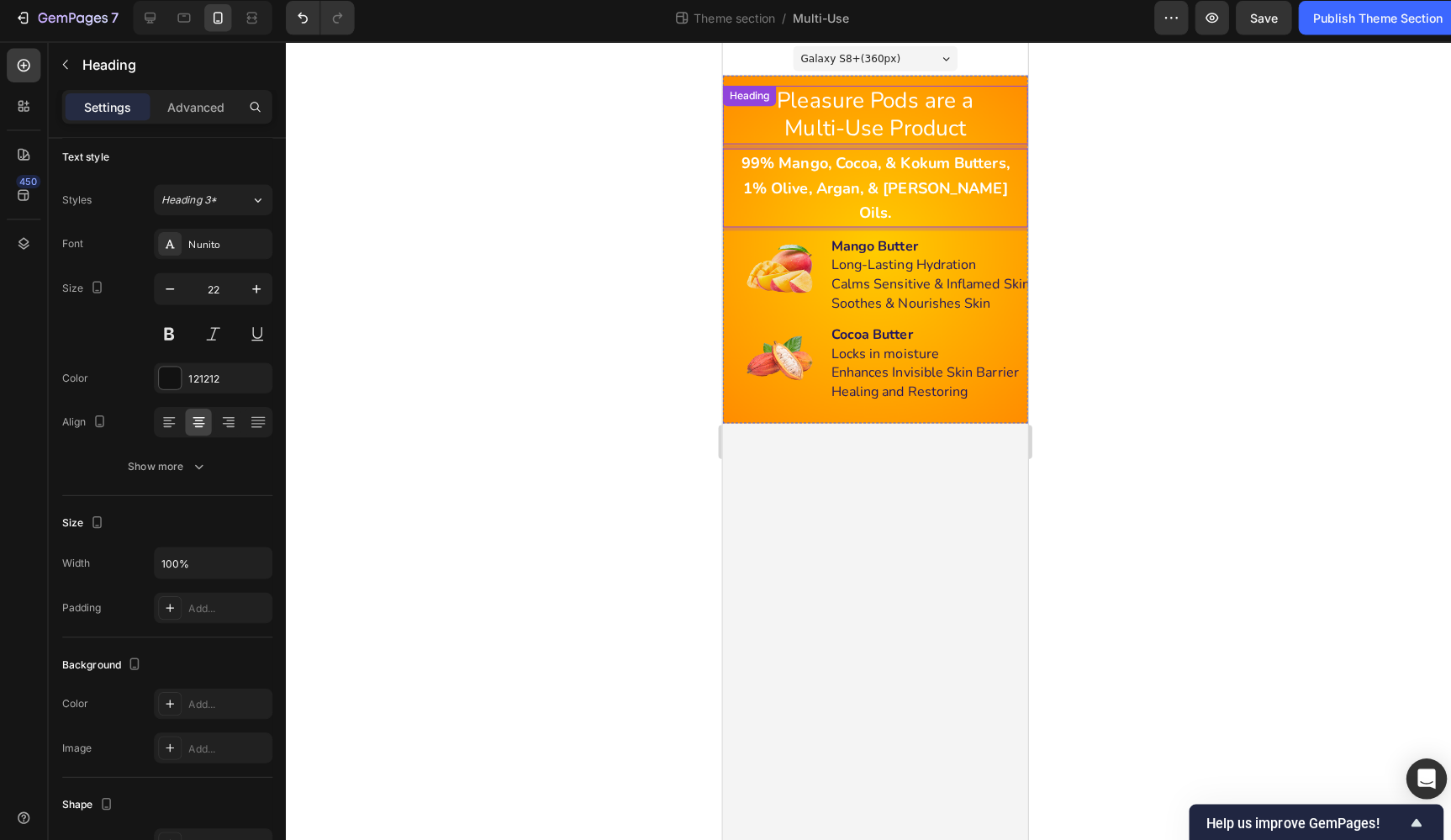
click at [918, 124] on span "Multi-Use Product" at bounding box center [873, 127] width 180 height 30
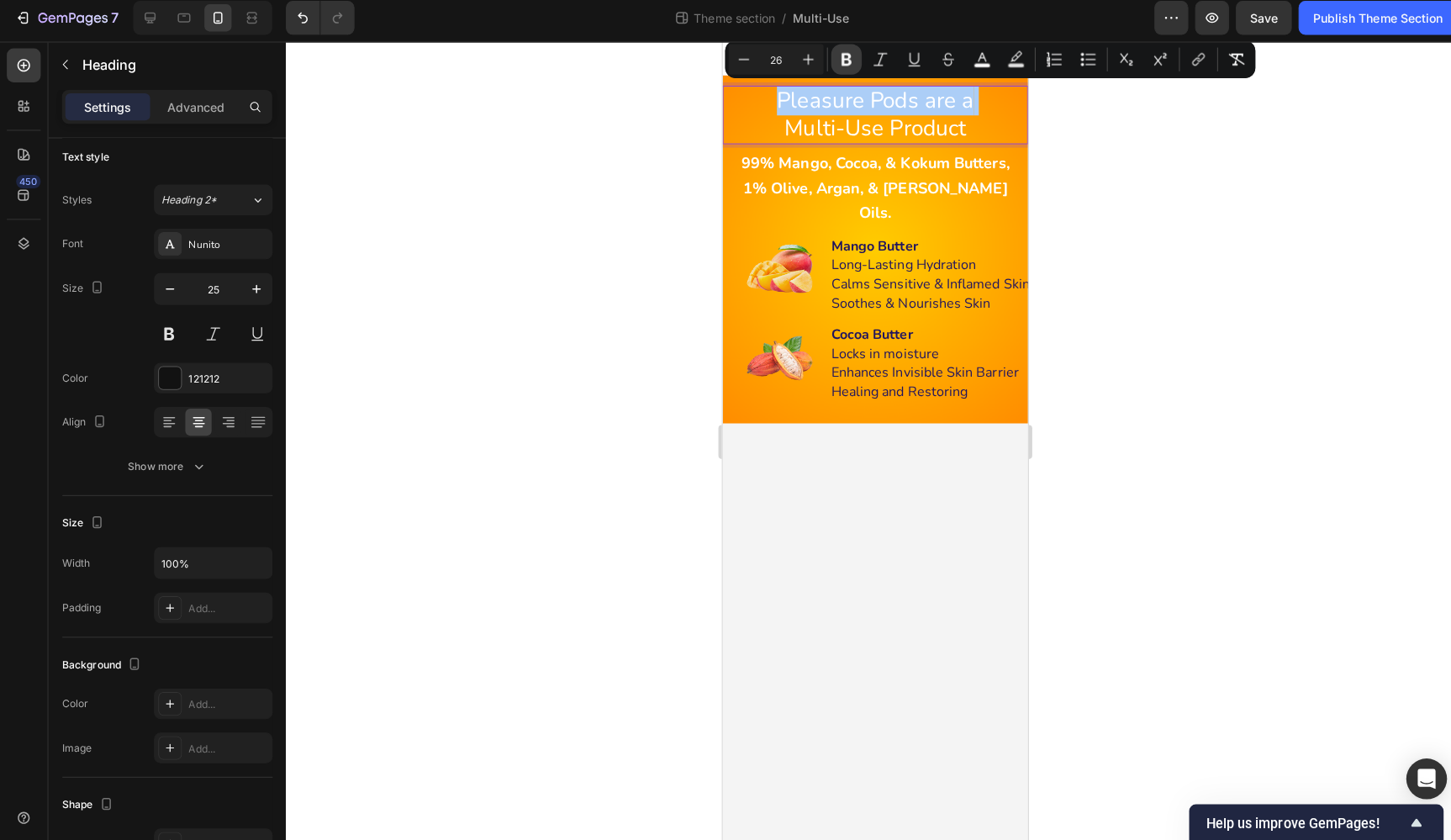
click at [846, 58] on icon "Editor contextual toolbar" at bounding box center [839, 65] width 17 height 17
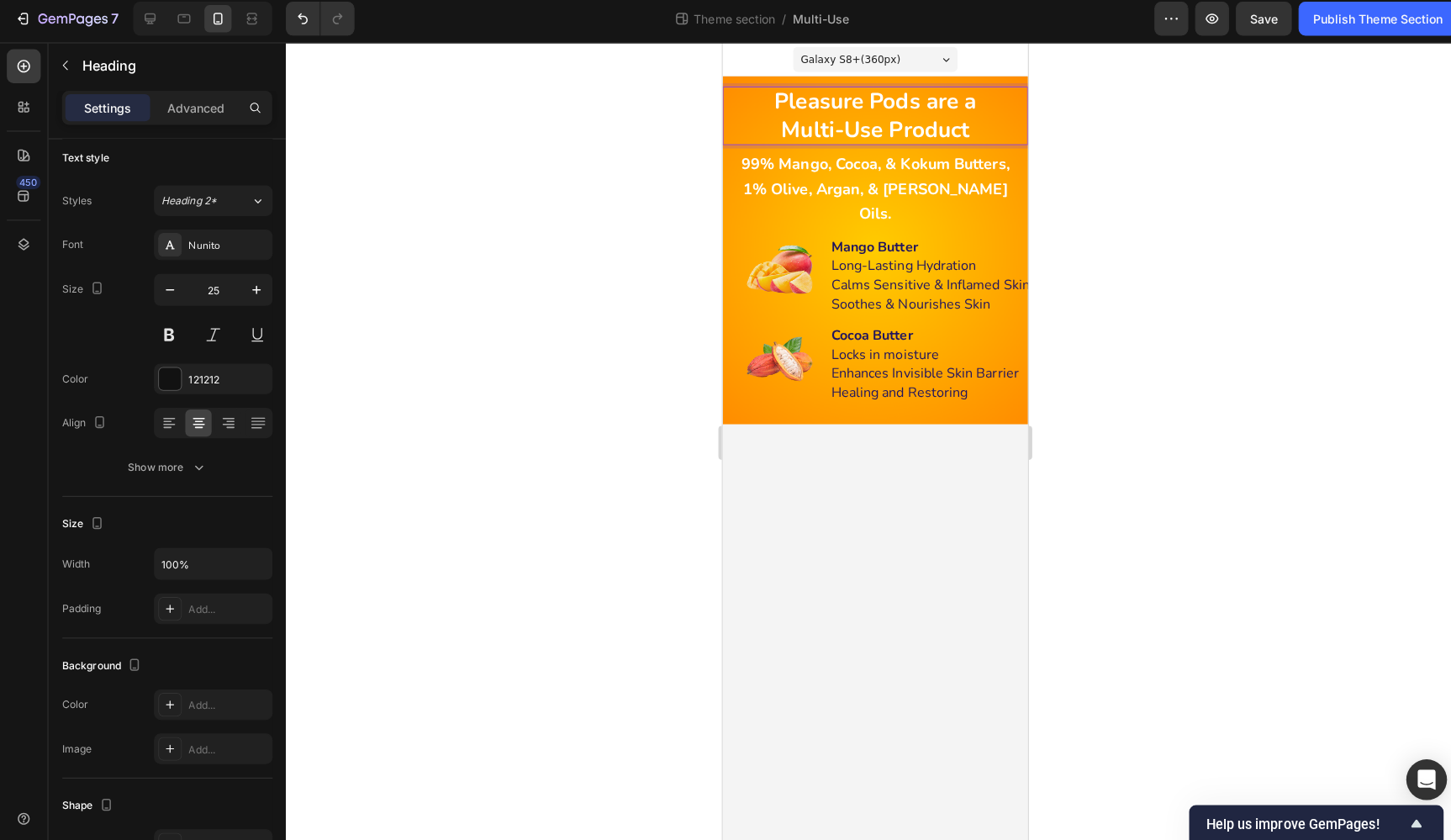
click at [1116, 211] on div at bounding box center [867, 443] width 1168 height 792
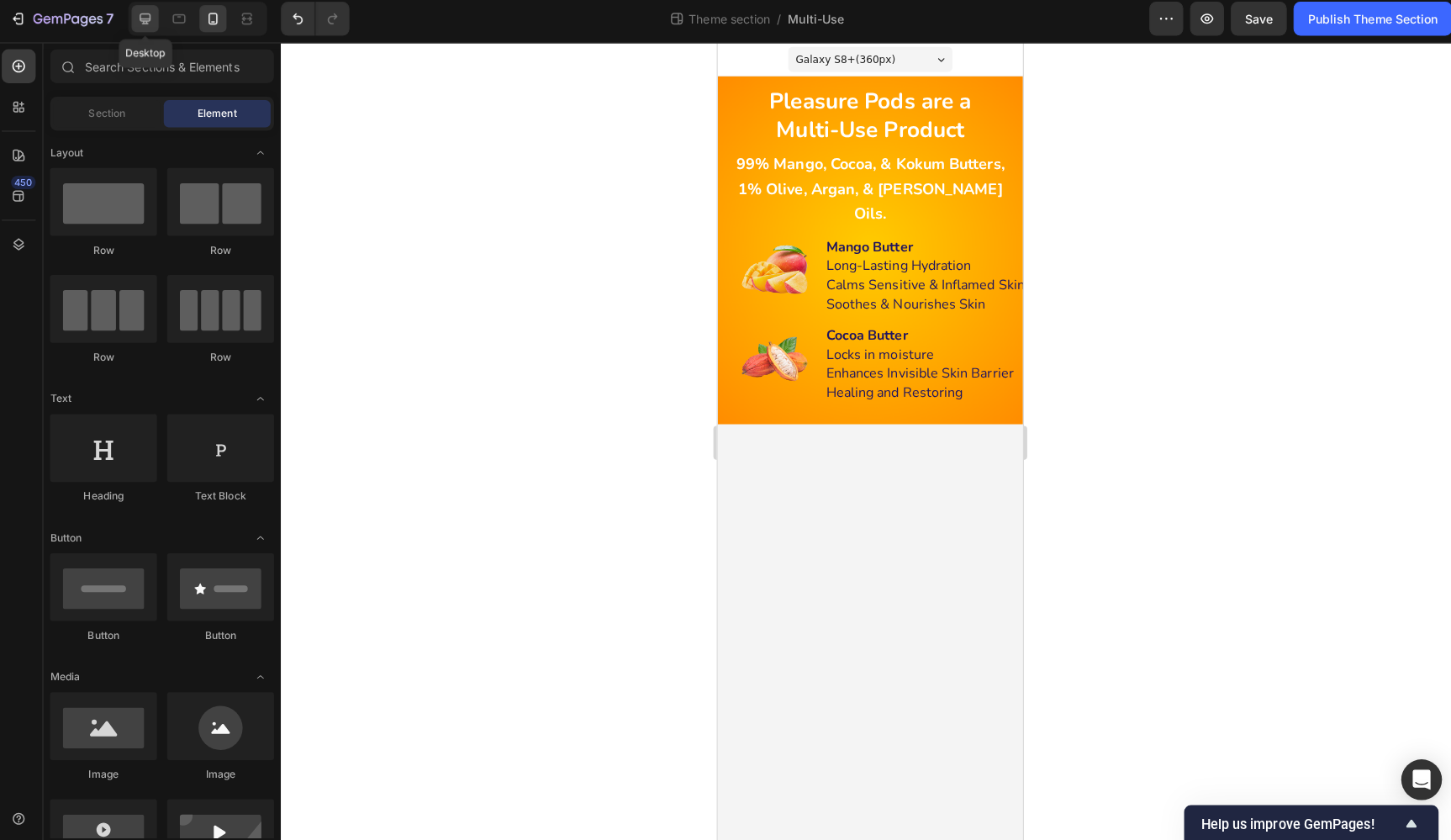
click at [144, 17] on icon at bounding box center [149, 24] width 17 height 17
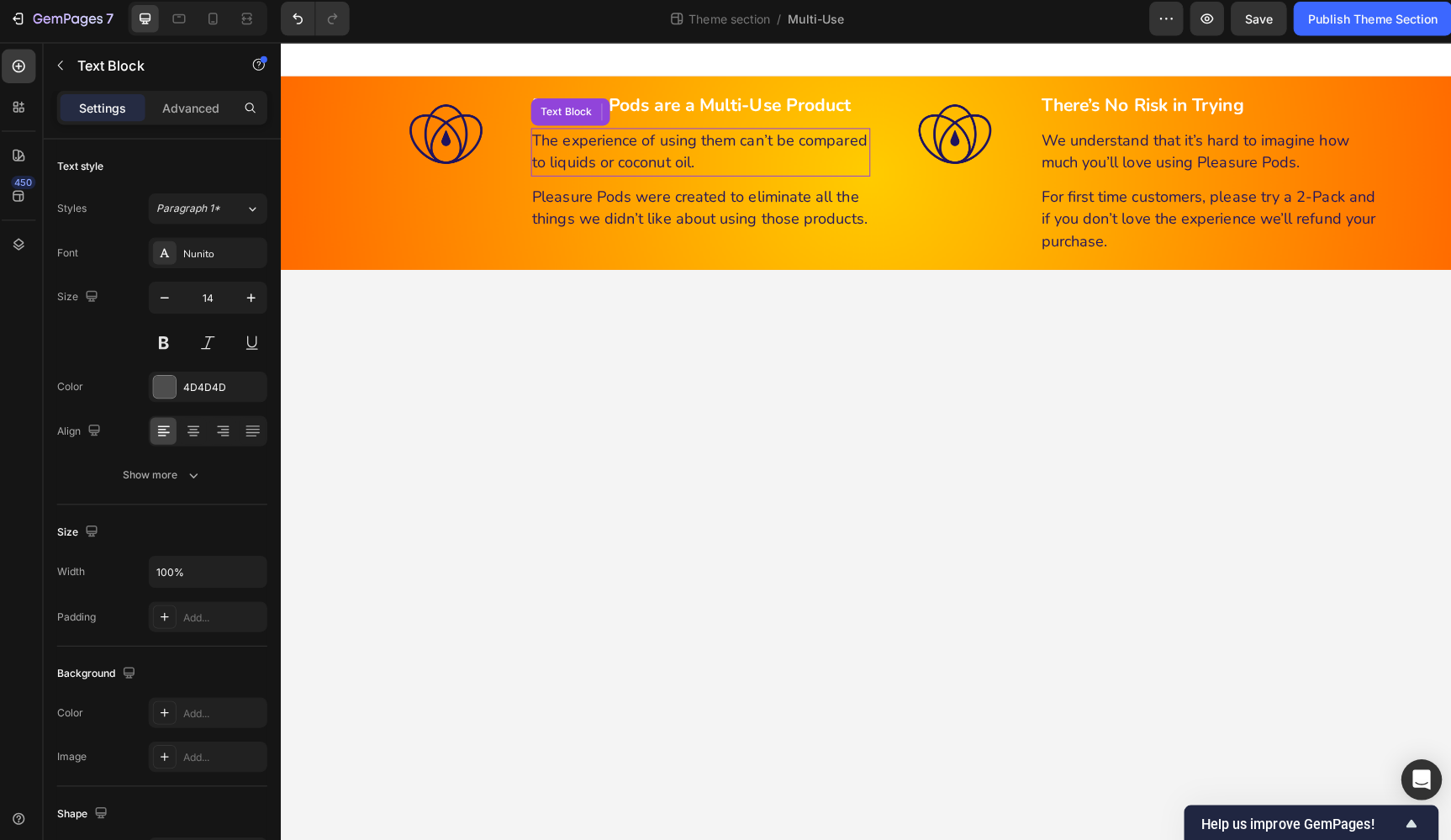
click at [675, 155] on span "The experience of using them can’t be compared to liquids or coconut oil." at bounding box center [696, 149] width 332 height 42
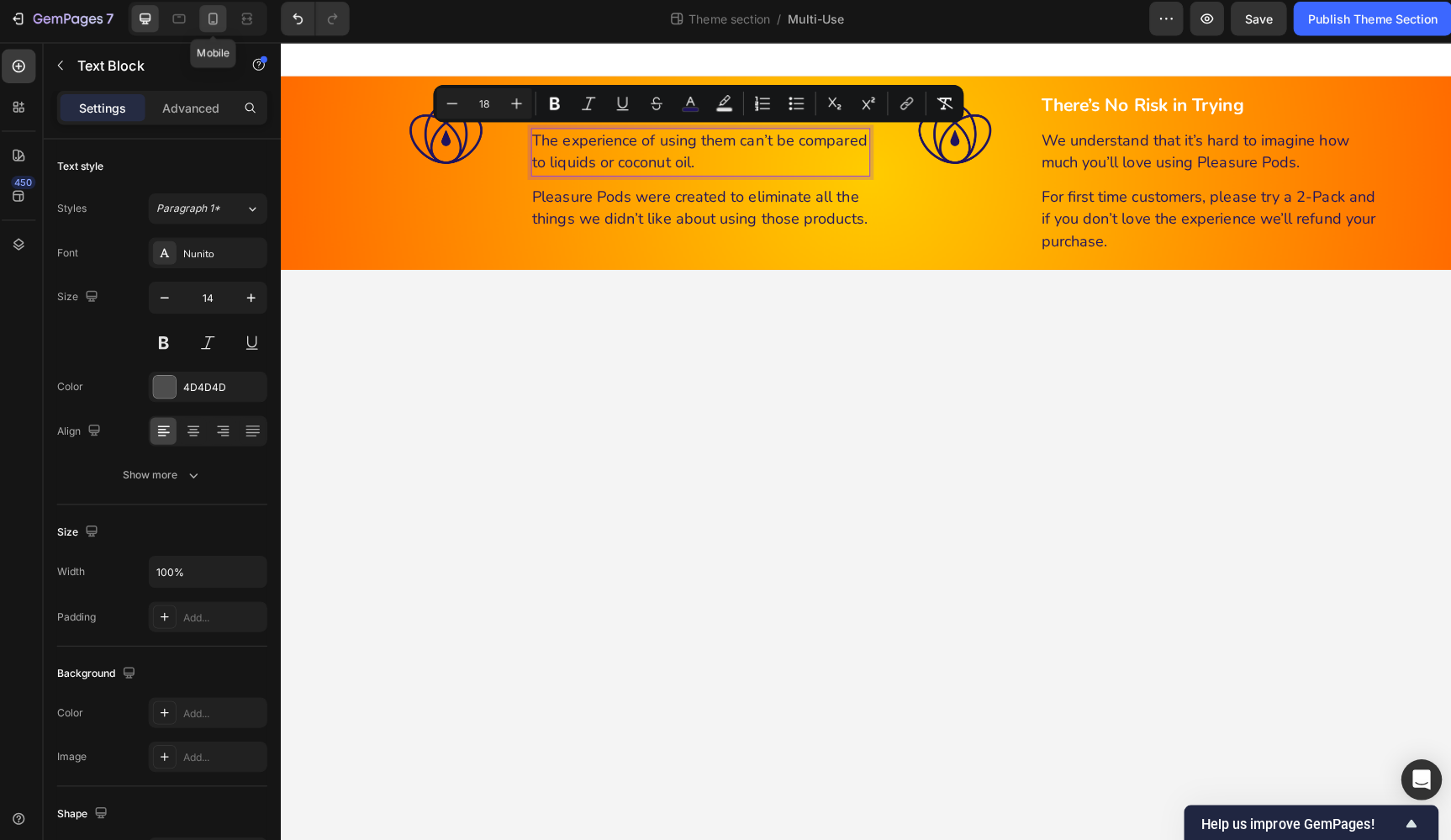
click at [209, 15] on icon at bounding box center [216, 24] width 17 height 17
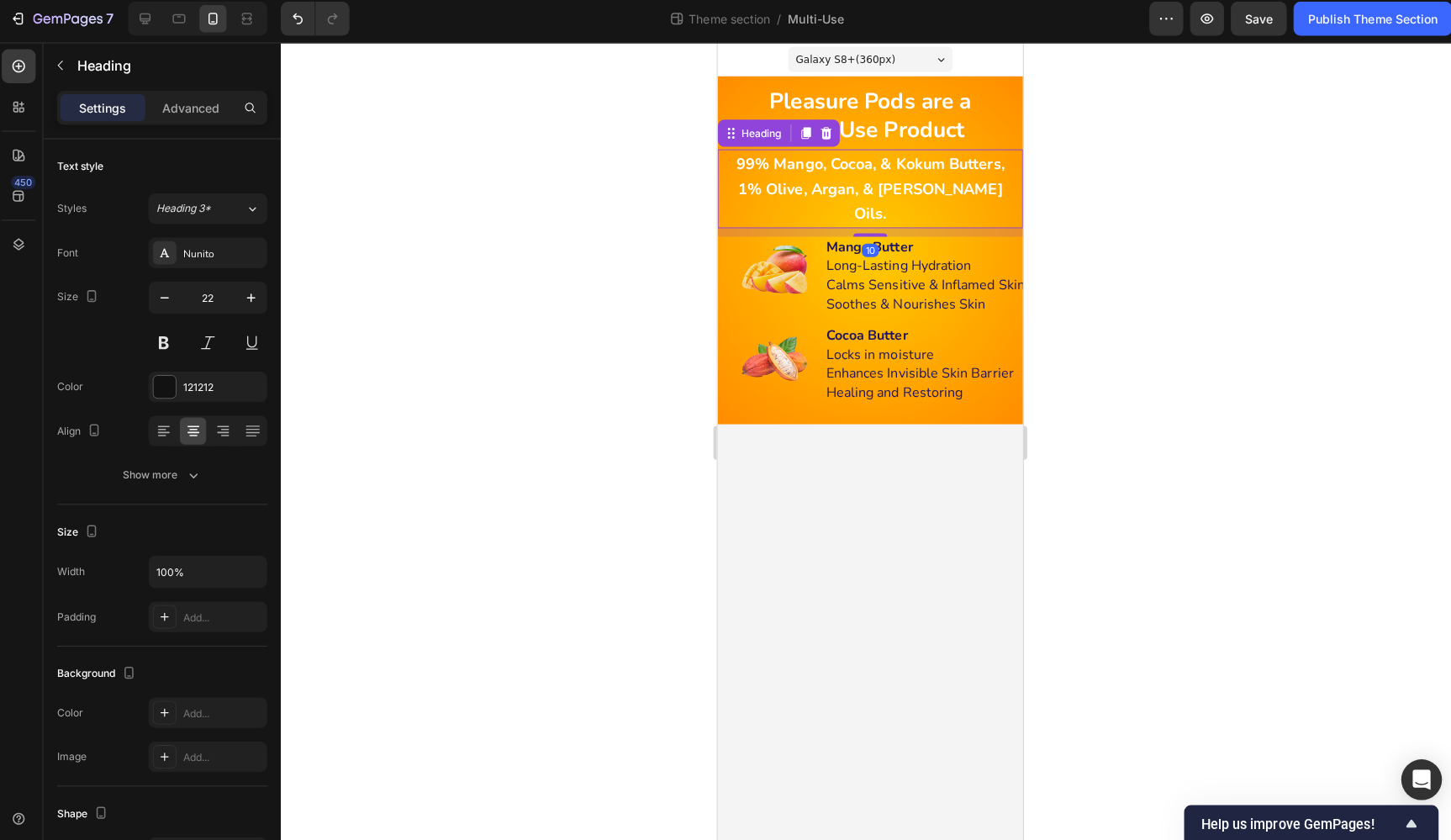
click at [906, 182] on strong "1% Olive, Argan, & [PERSON_NAME] Oils." at bounding box center [868, 200] width 263 height 45
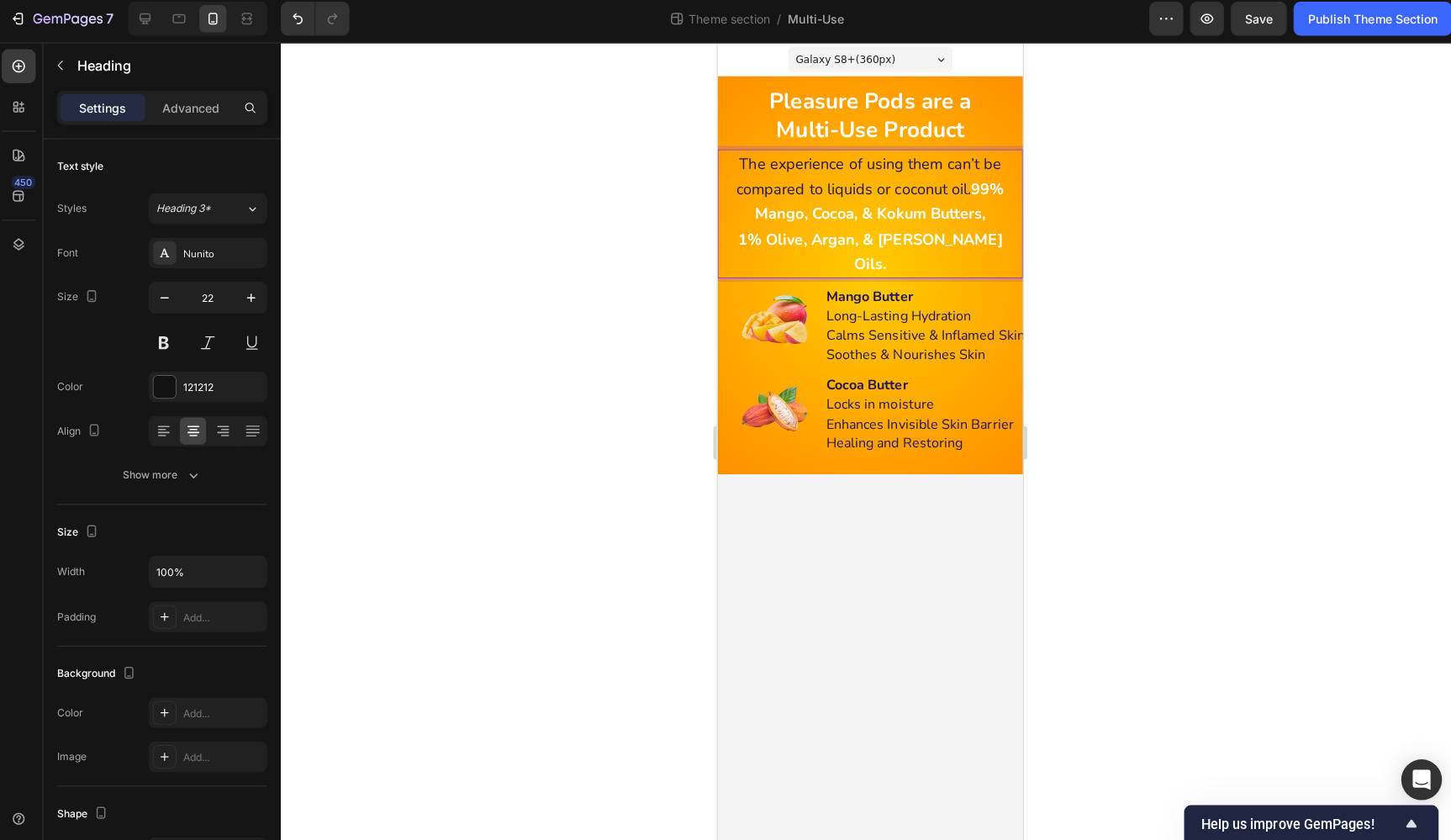
click at [968, 187] on strong "99% Mango, Cocoa, & Kokum Butters," at bounding box center [878, 200] width 247 height 45
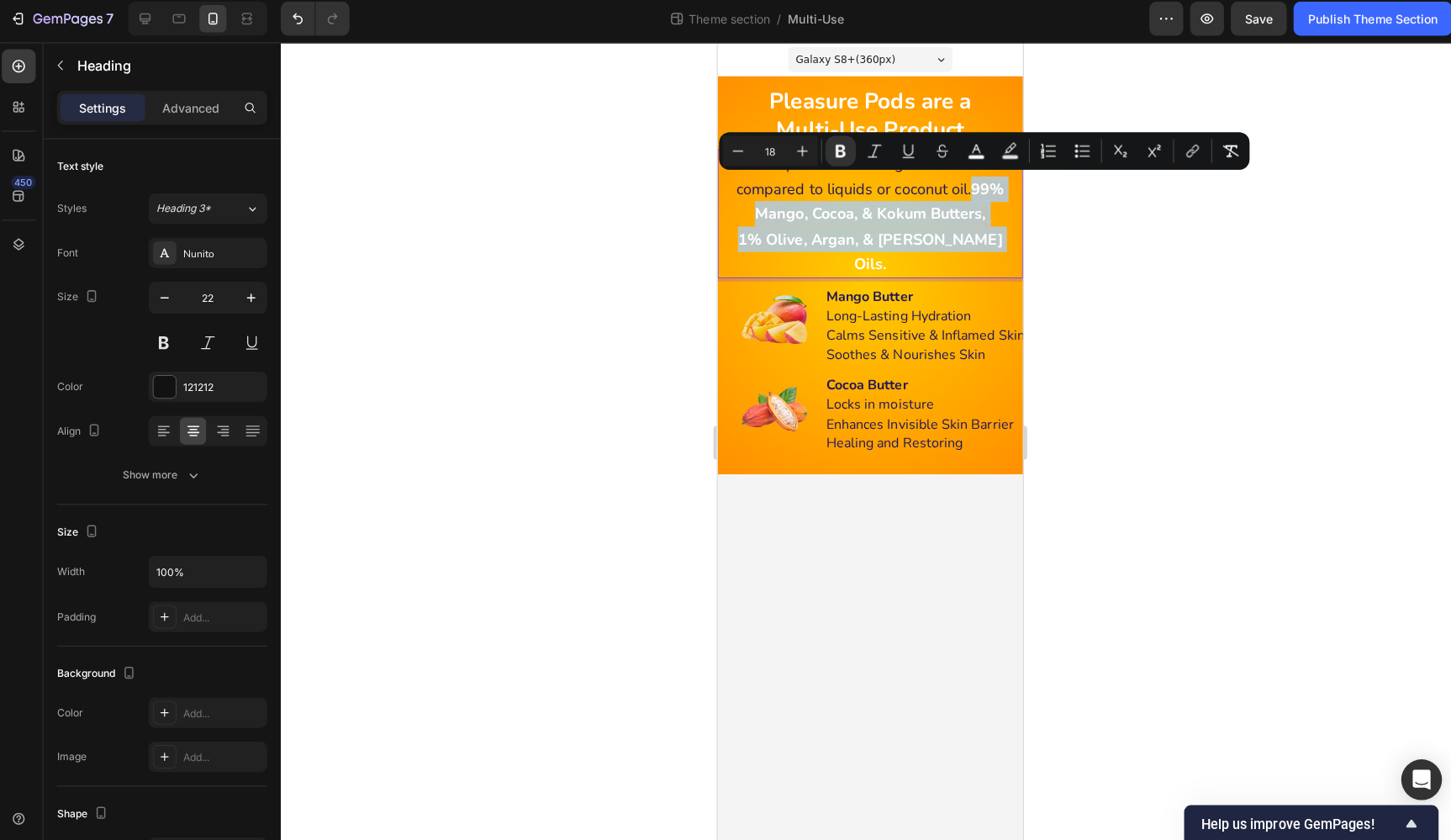
drag, startPoint x: 968, startPoint y: 189, endPoint x: 994, endPoint y: 239, distance: 56.4
click at [994, 239] on p "The experience of using them can’t be compared to liquids or coconut oil. 99% M…" at bounding box center [868, 211] width 279 height 124
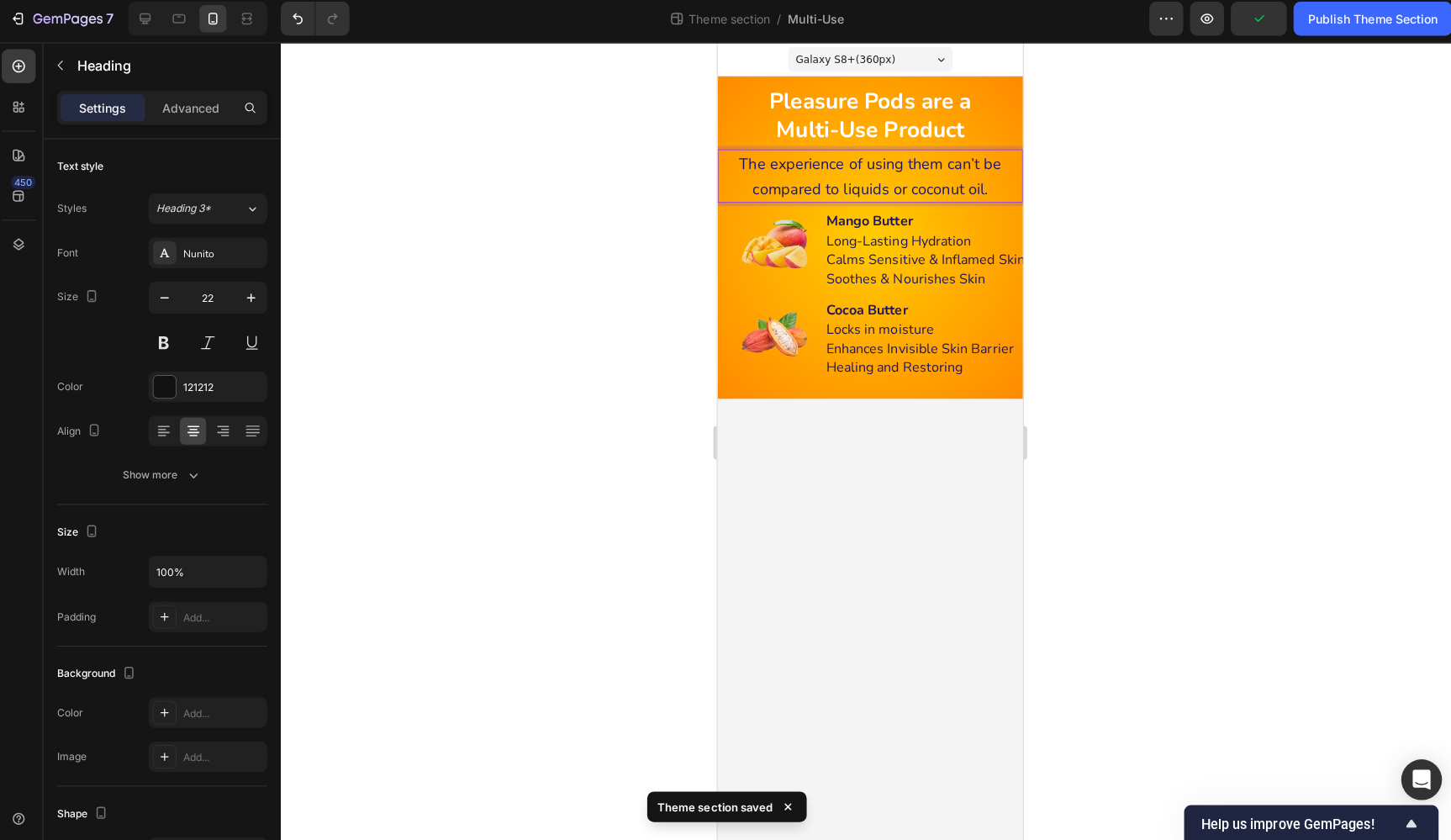
click at [941, 185] on span "The experience of using them can’t be compared to liquids or coconut oil." at bounding box center [869, 174] width 260 height 45
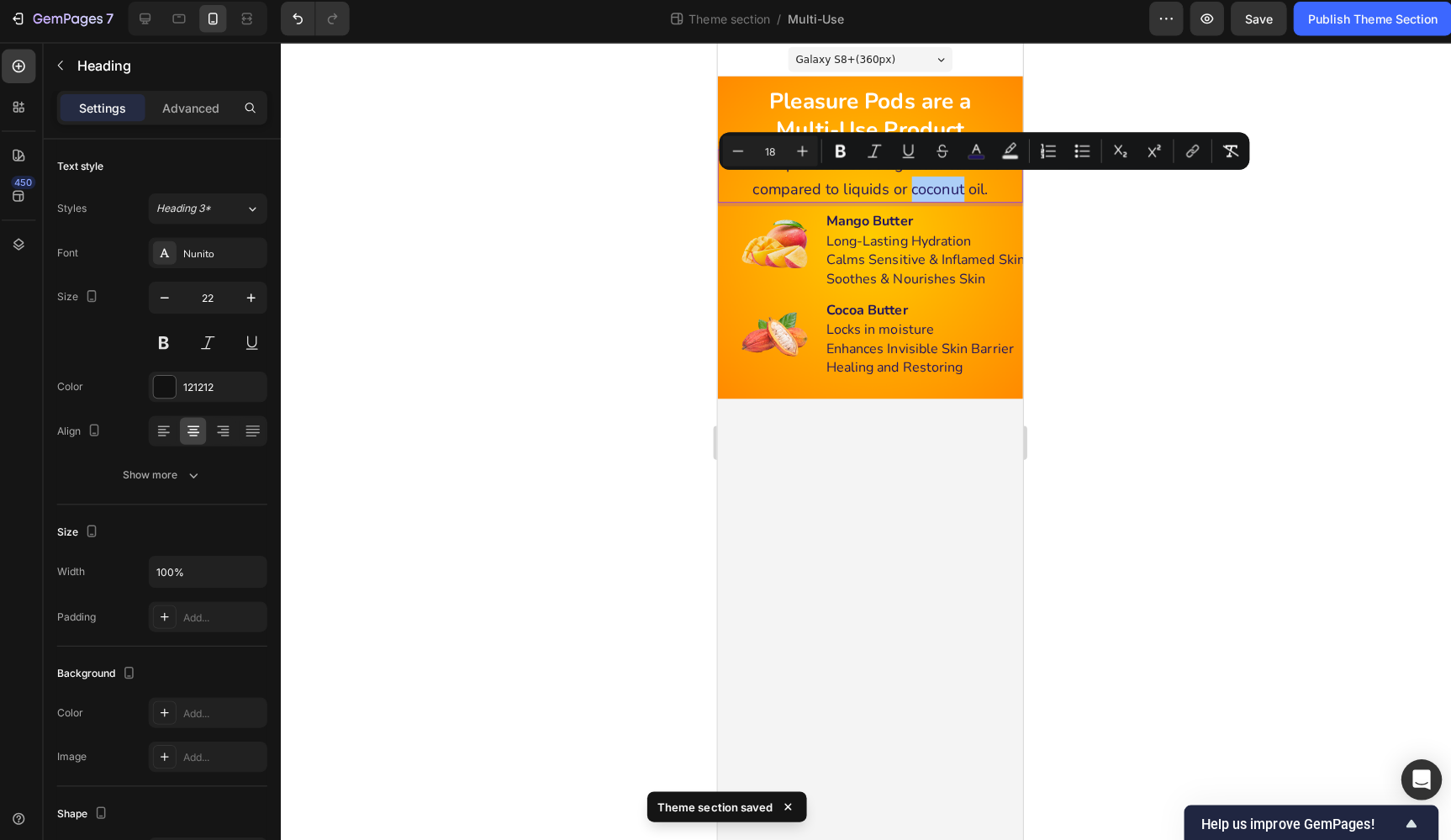
click at [1092, 200] on div at bounding box center [867, 443] width 1168 height 792
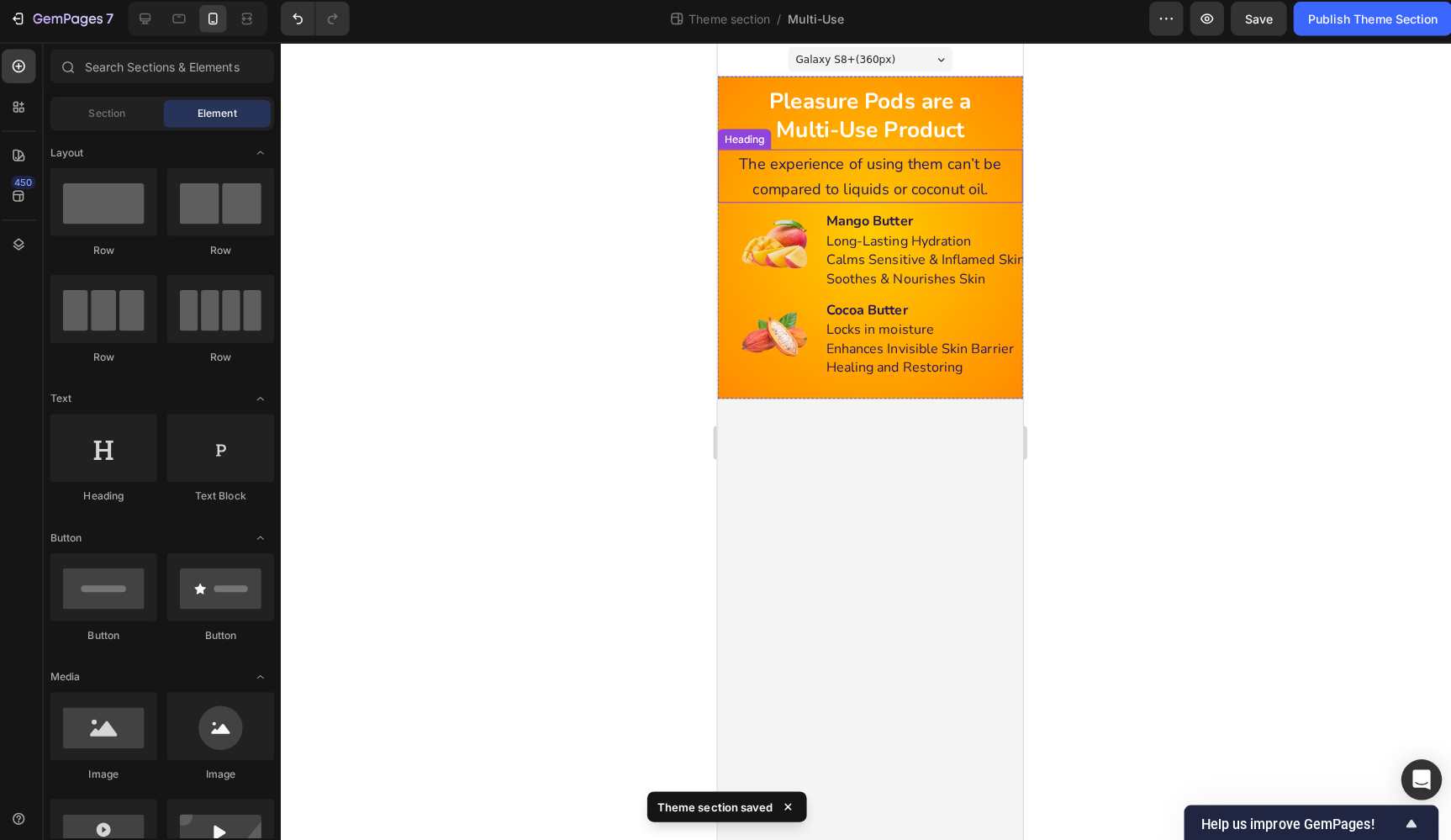
click at [980, 166] on span "The experience of using them can’t be compared to liquids or coconut oil." at bounding box center [869, 174] width 260 height 45
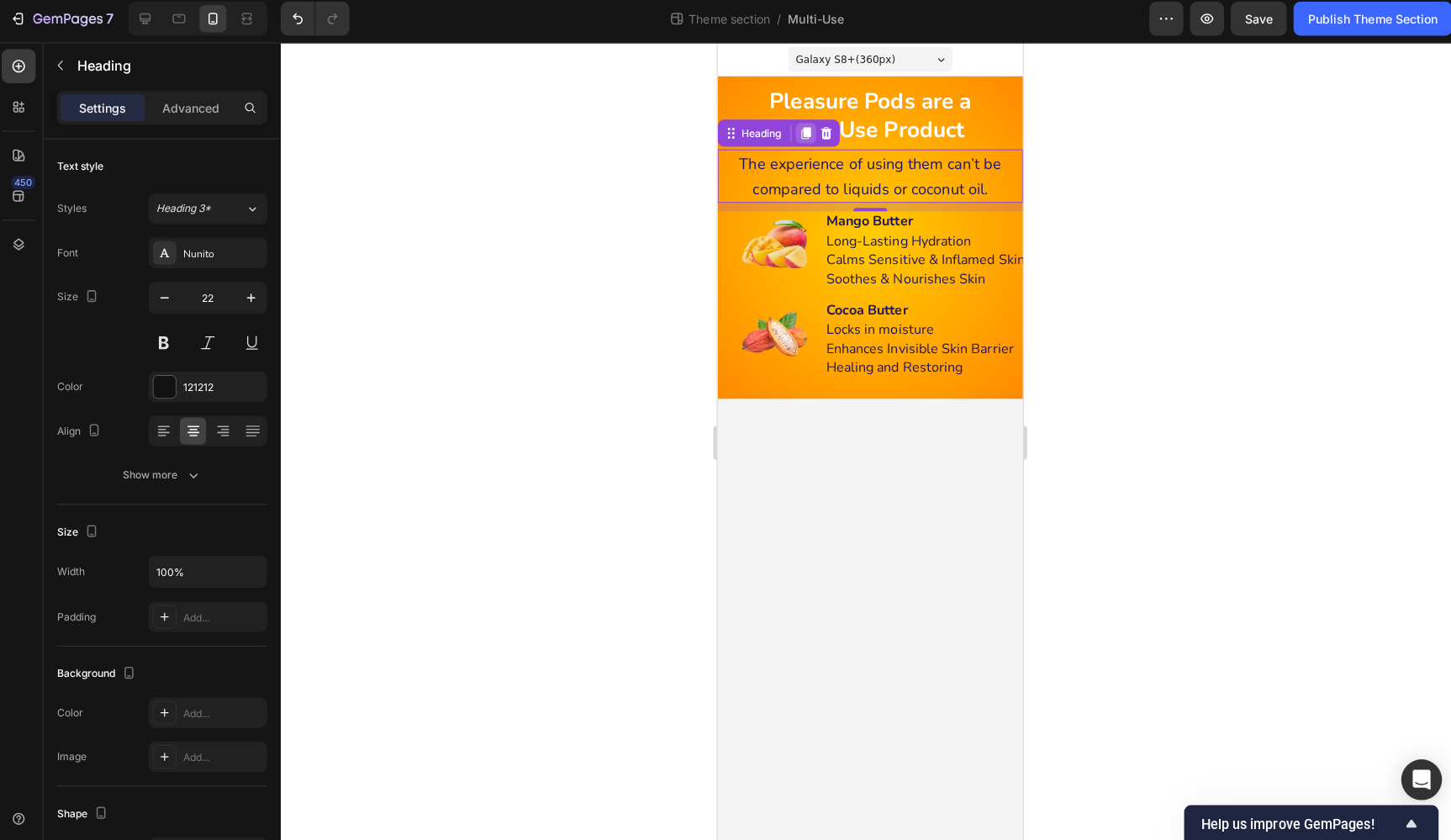
click at [809, 129] on icon at bounding box center [805, 132] width 9 height 12
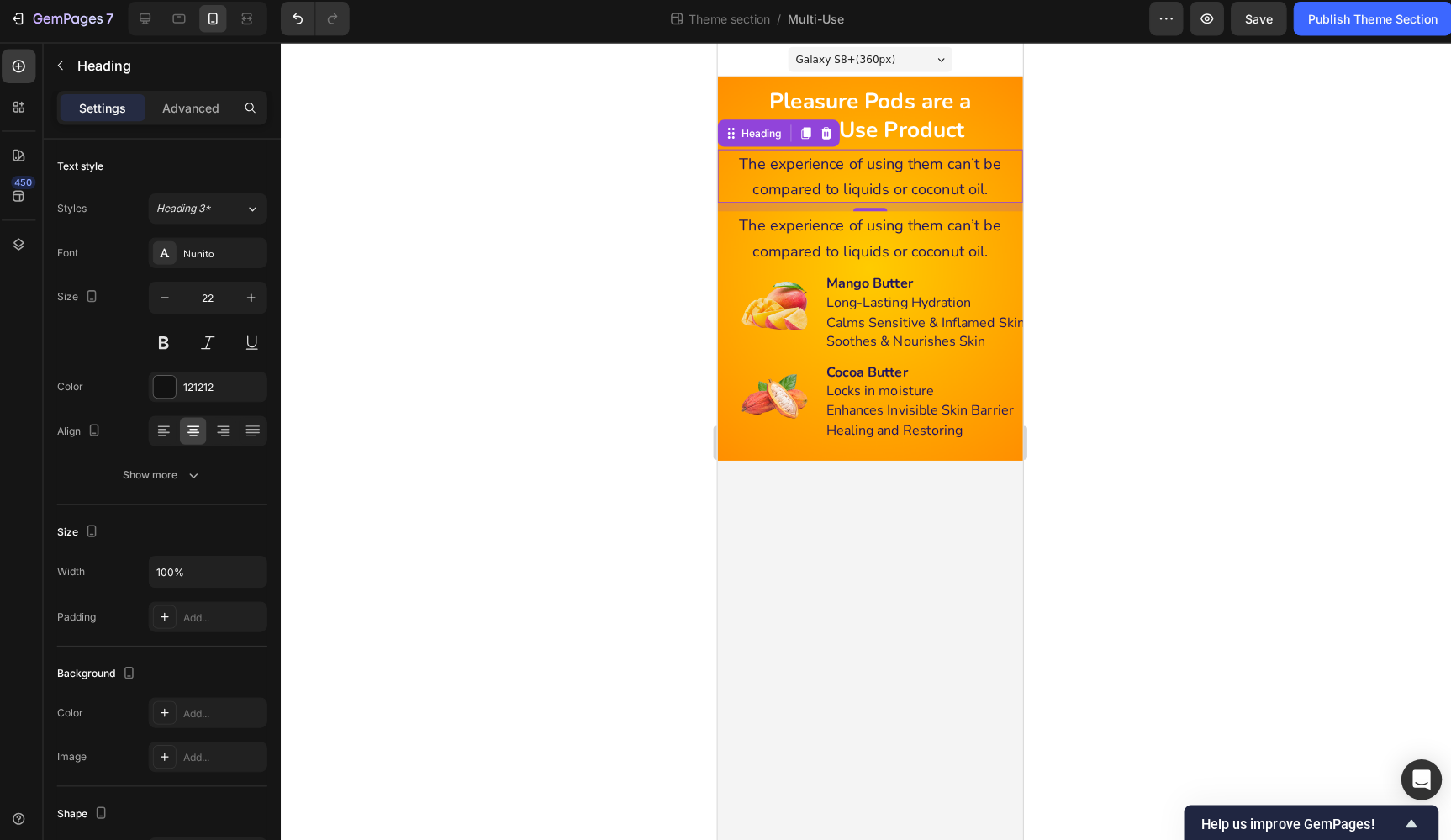
scroll to position [8, 0]
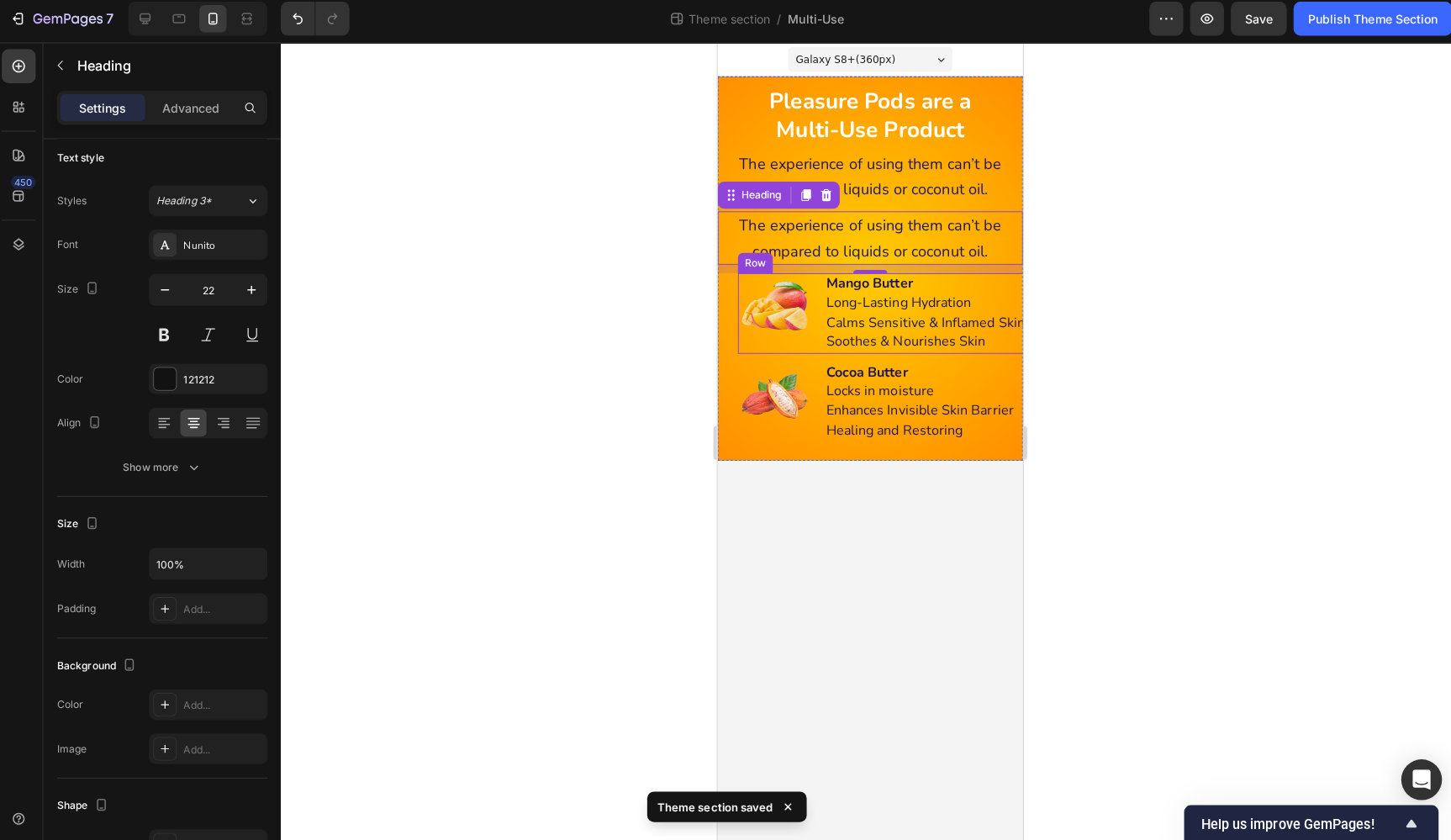
click at [818, 341] on div "Image Mango Butter Long-Lasting Hydration Calms Sensitive & Inflamed Skin Sooth…" at bounding box center [889, 310] width 302 height 79
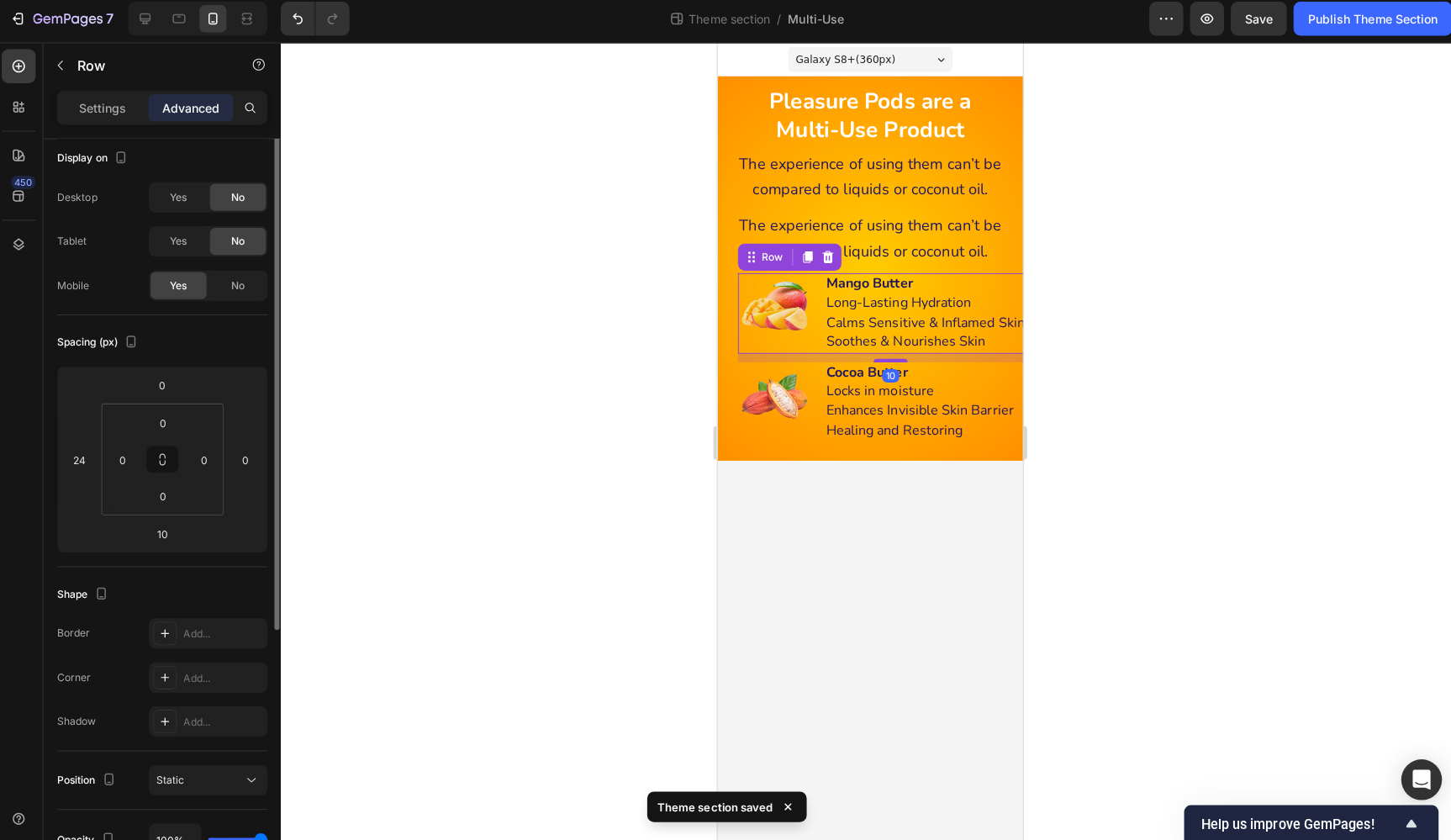
scroll to position [0, 0]
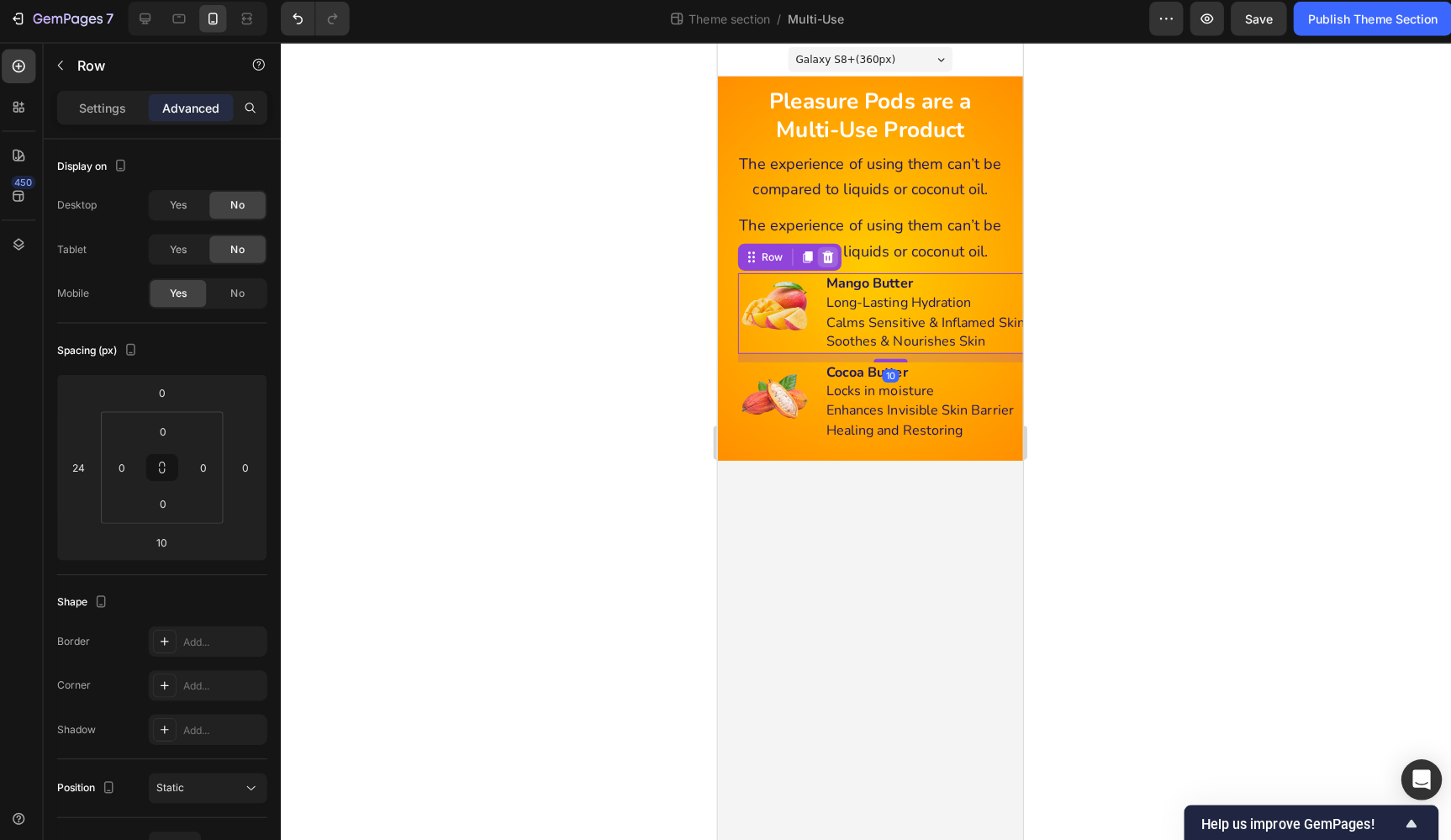
click at [827, 253] on icon at bounding box center [827, 255] width 11 height 12
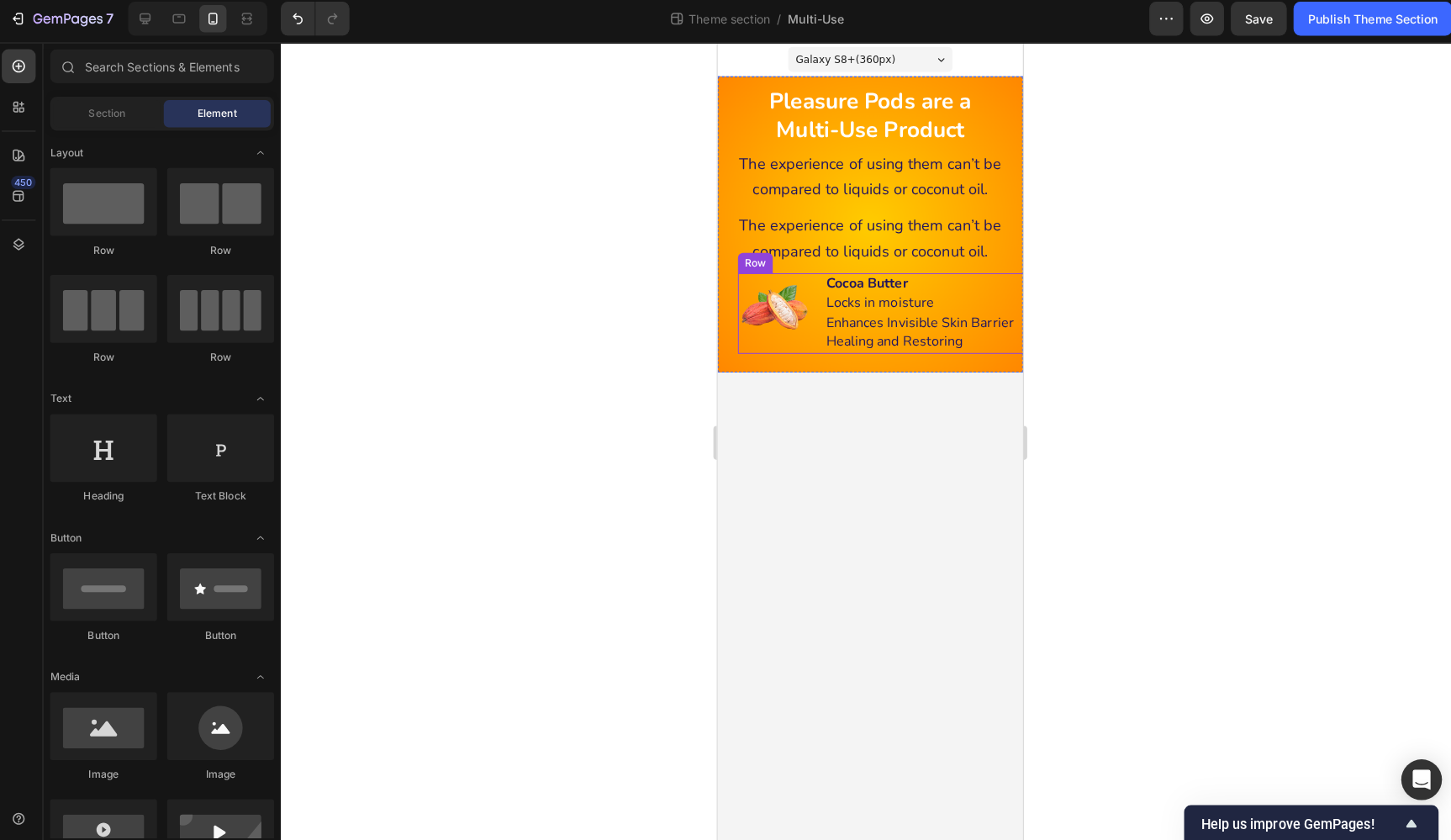
click at [819, 338] on div "Image Cocoa Butter Locks in moisture Enhances Invisible Skin Barrier Healing an…" at bounding box center [889, 310] width 302 height 79
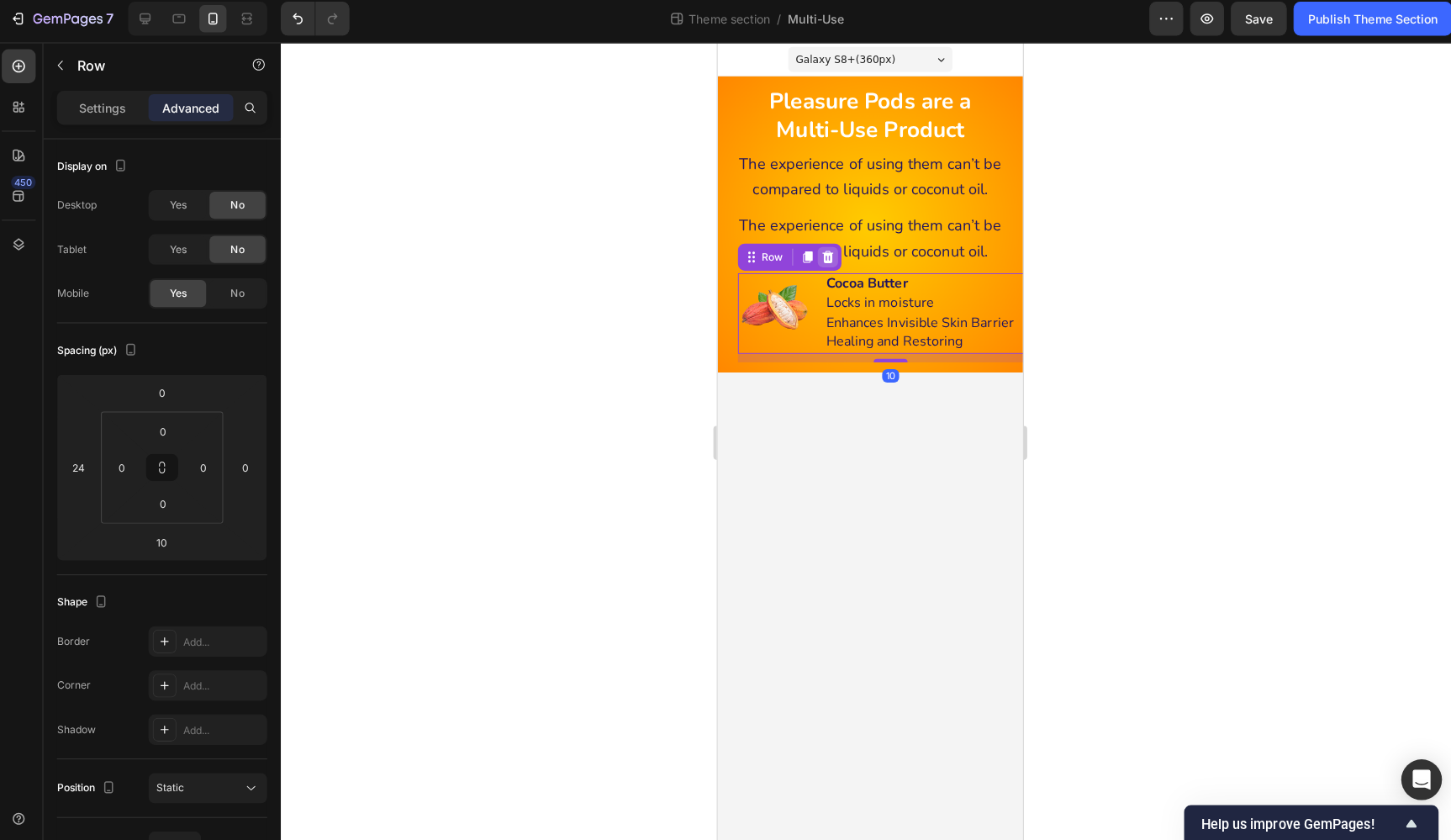
click at [831, 257] on icon at bounding box center [827, 255] width 14 height 14
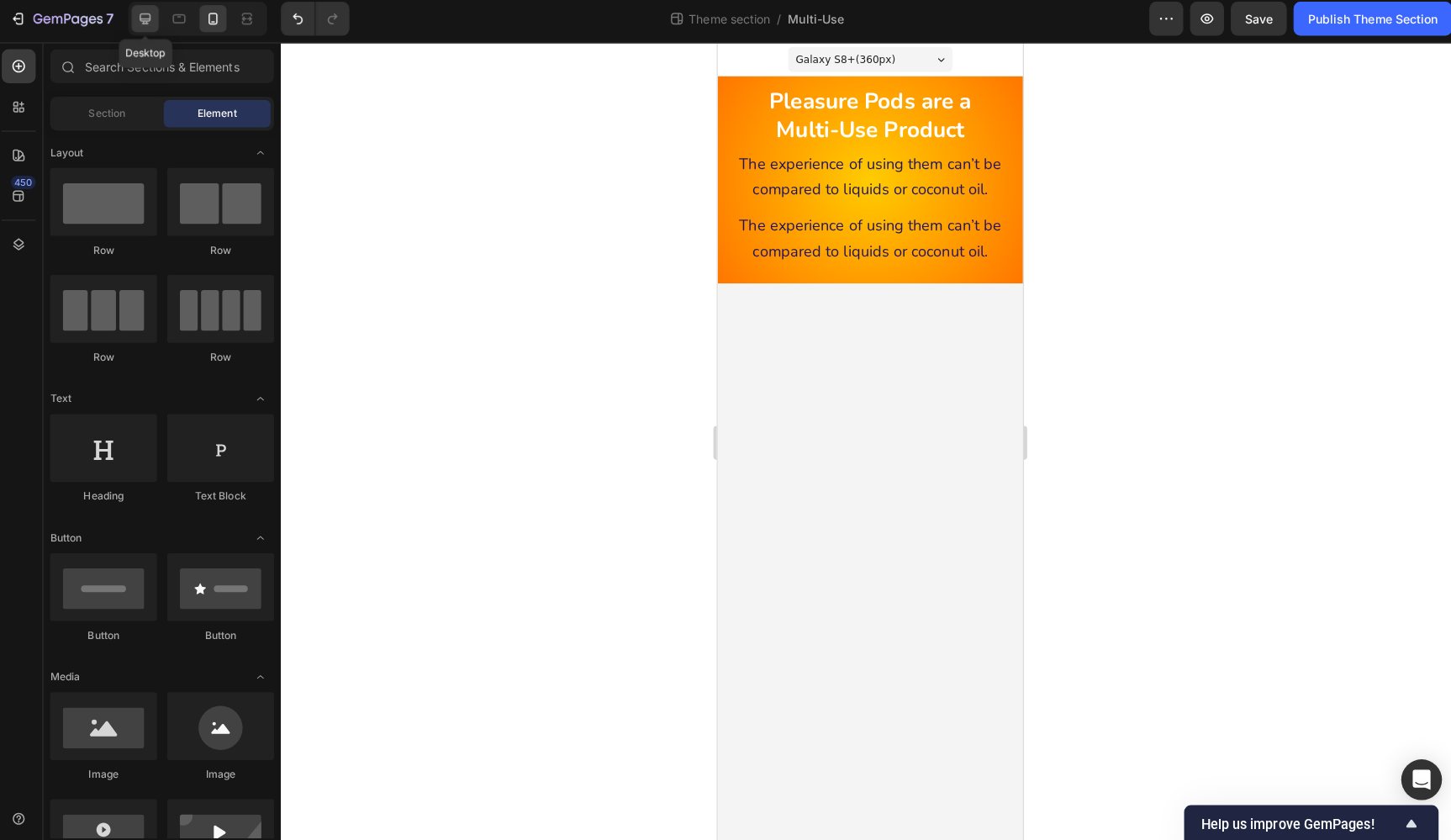
click at [149, 19] on icon at bounding box center [149, 24] width 11 height 11
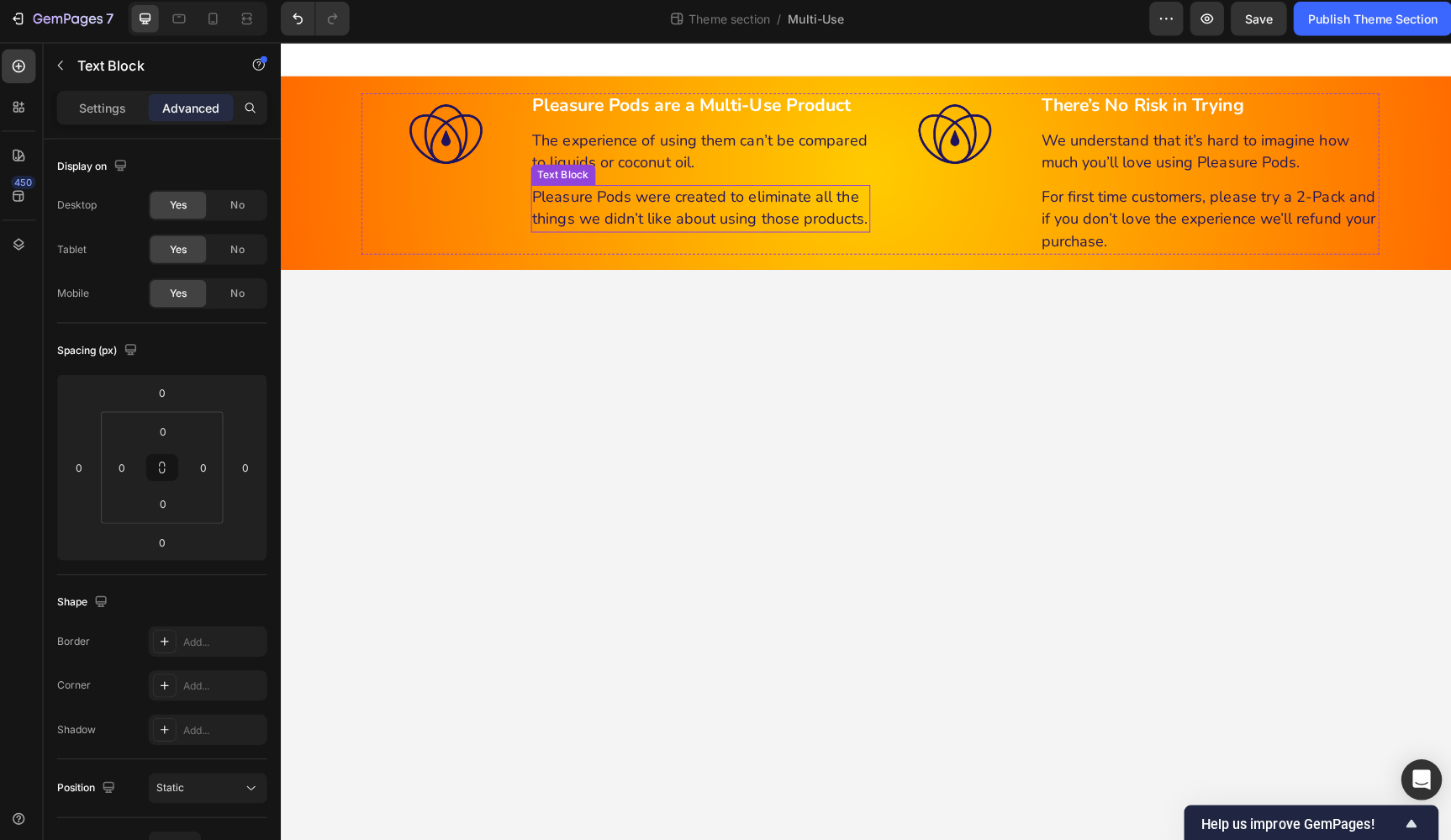
click at [586, 194] on span "Pleasure Pods were created to eliminate all the things we didn’t like about usi…" at bounding box center [696, 206] width 332 height 42
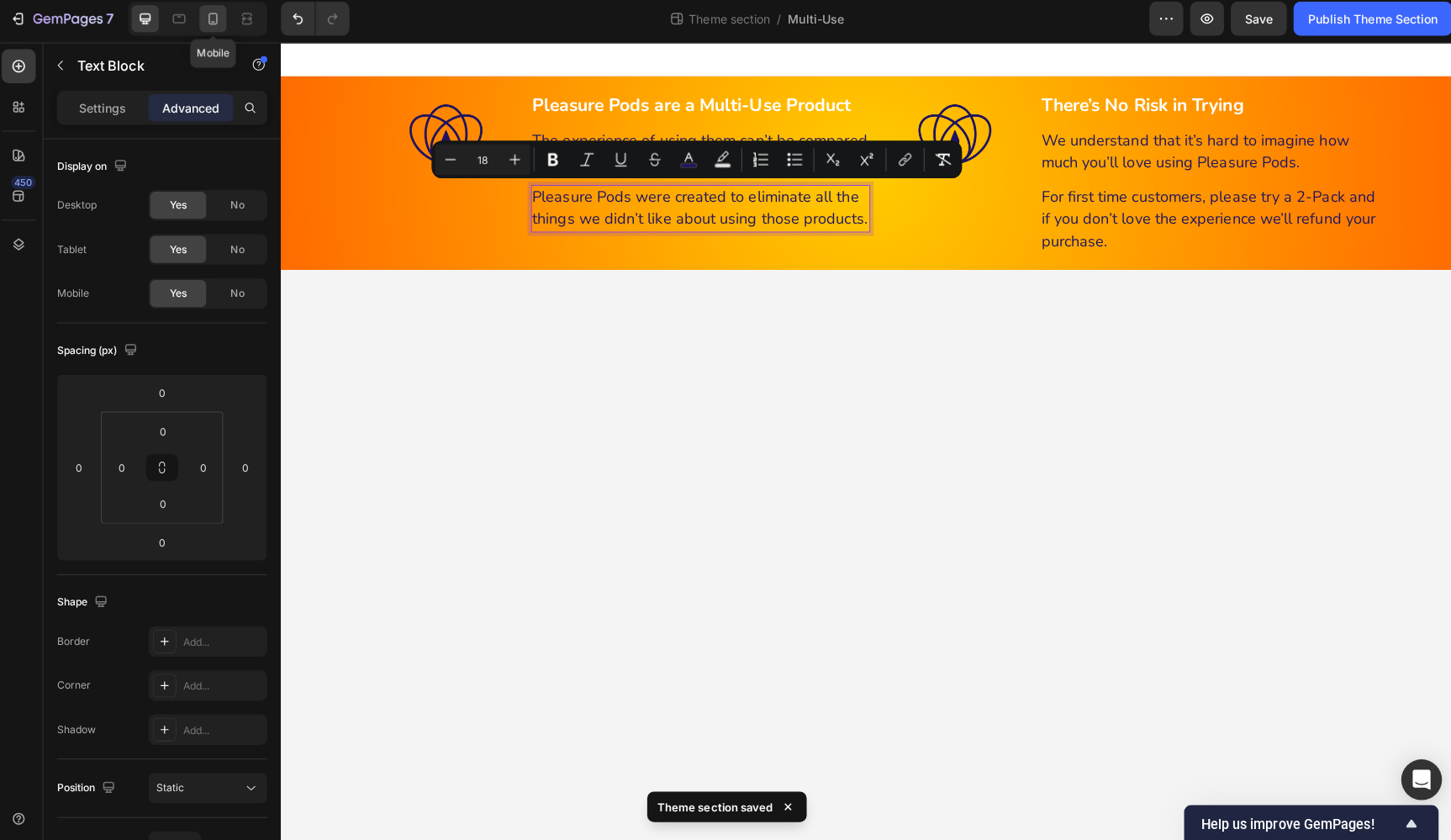
click at [210, 10] on div at bounding box center [216, 24] width 27 height 27
type input "10"
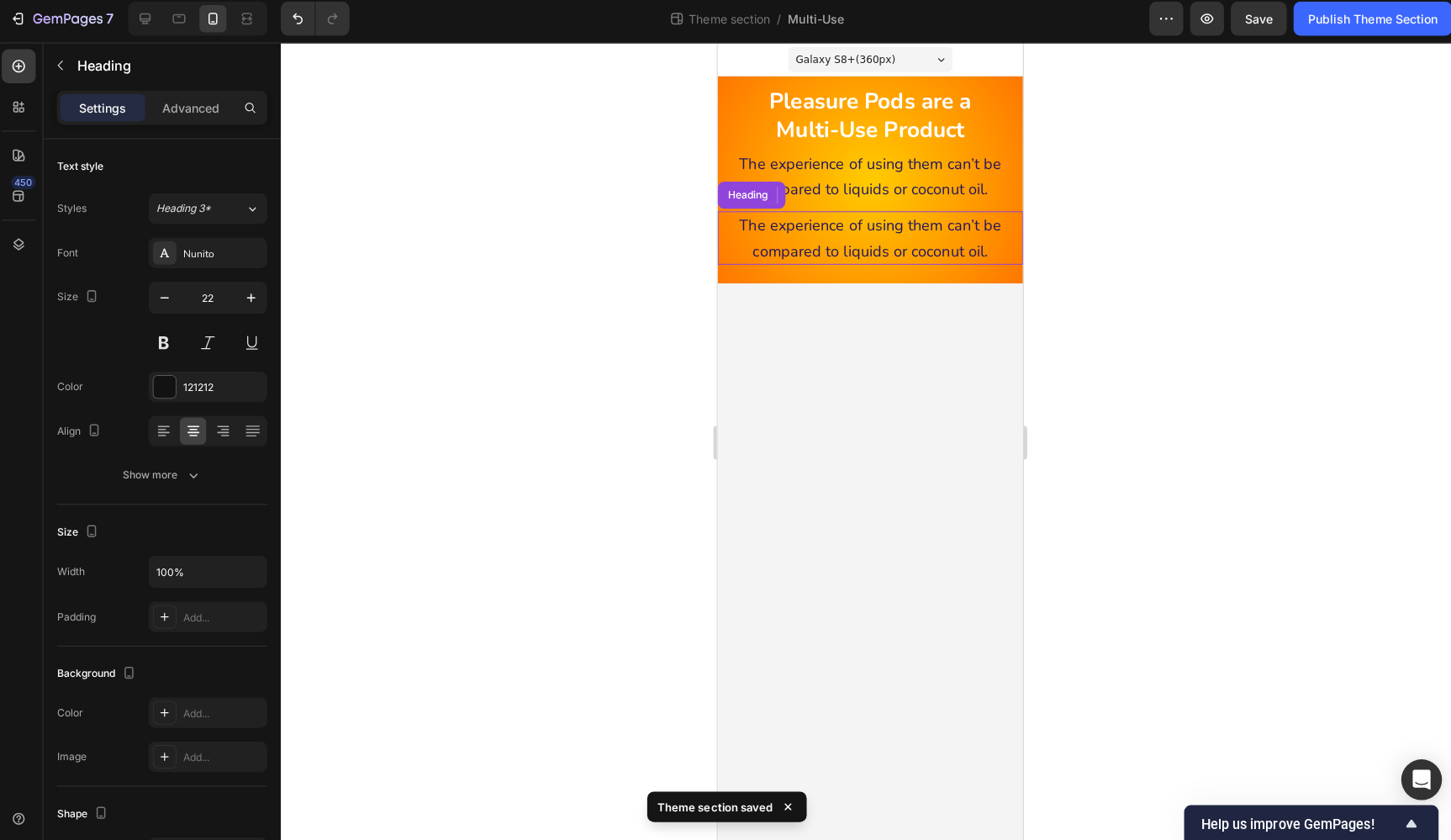
drag, startPoint x: 847, startPoint y: 221, endPoint x: 817, endPoint y: 228, distance: 30.8
click at [847, 222] on span "The experience of using them can’t be compared to liquids or coconut oil." at bounding box center [869, 235] width 260 height 45
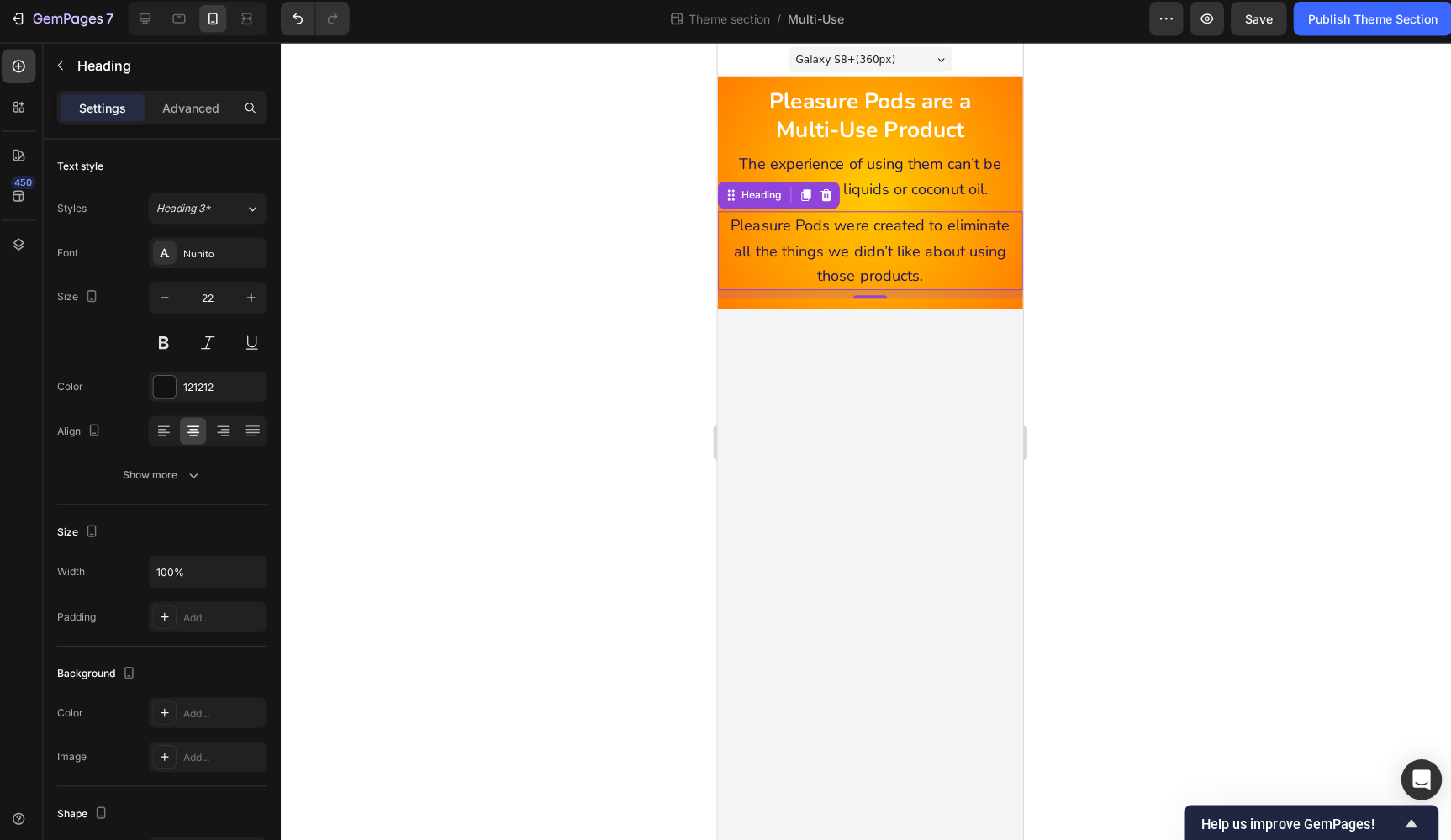
drag, startPoint x: 1088, startPoint y: 243, endPoint x: 1061, endPoint y: 239, distance: 27.3
click at [1088, 243] on div at bounding box center [867, 443] width 1168 height 792
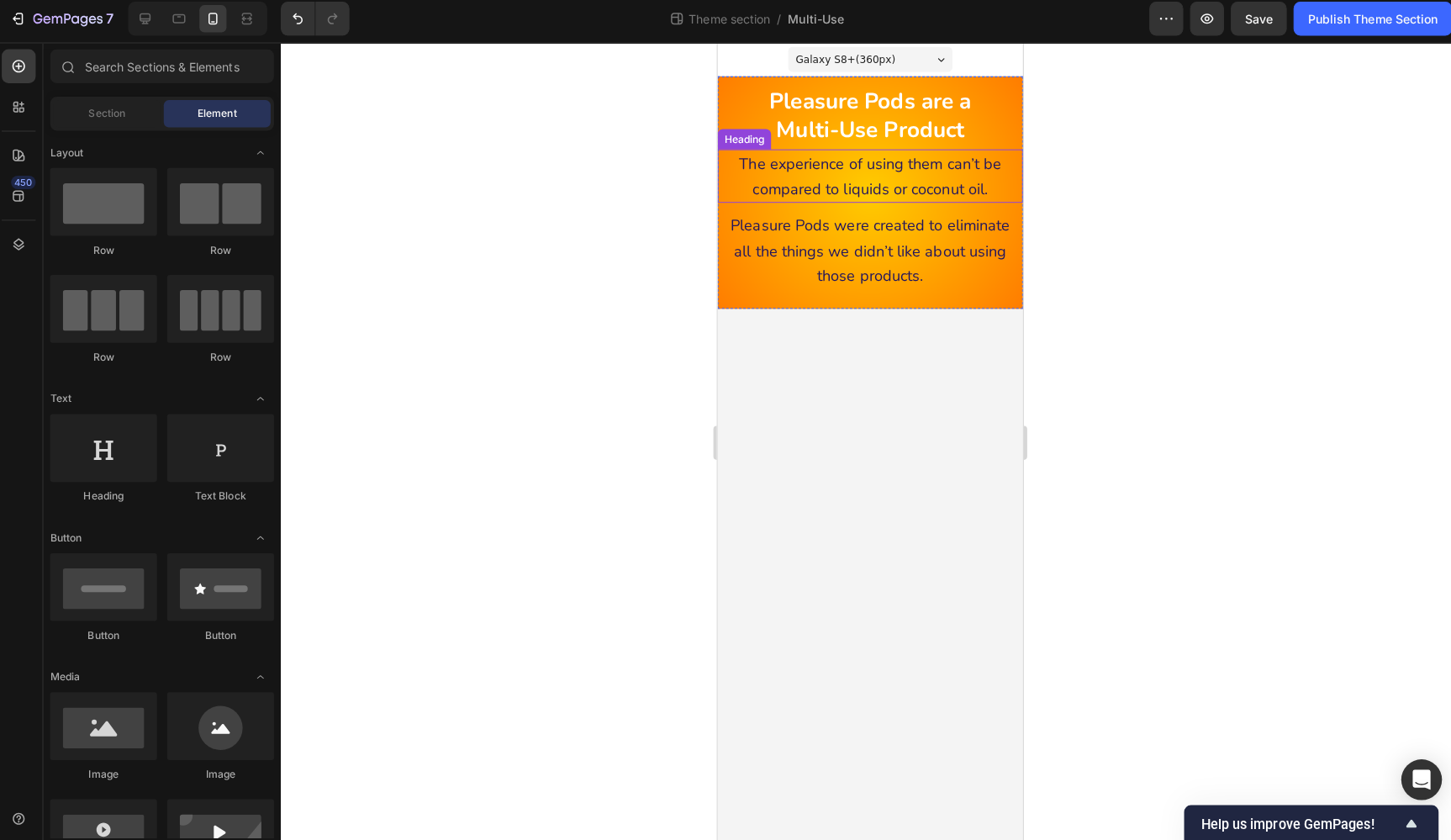
click at [951, 179] on span "The experience of using them can’t be compared to liquids or coconut oil." at bounding box center [869, 174] width 260 height 45
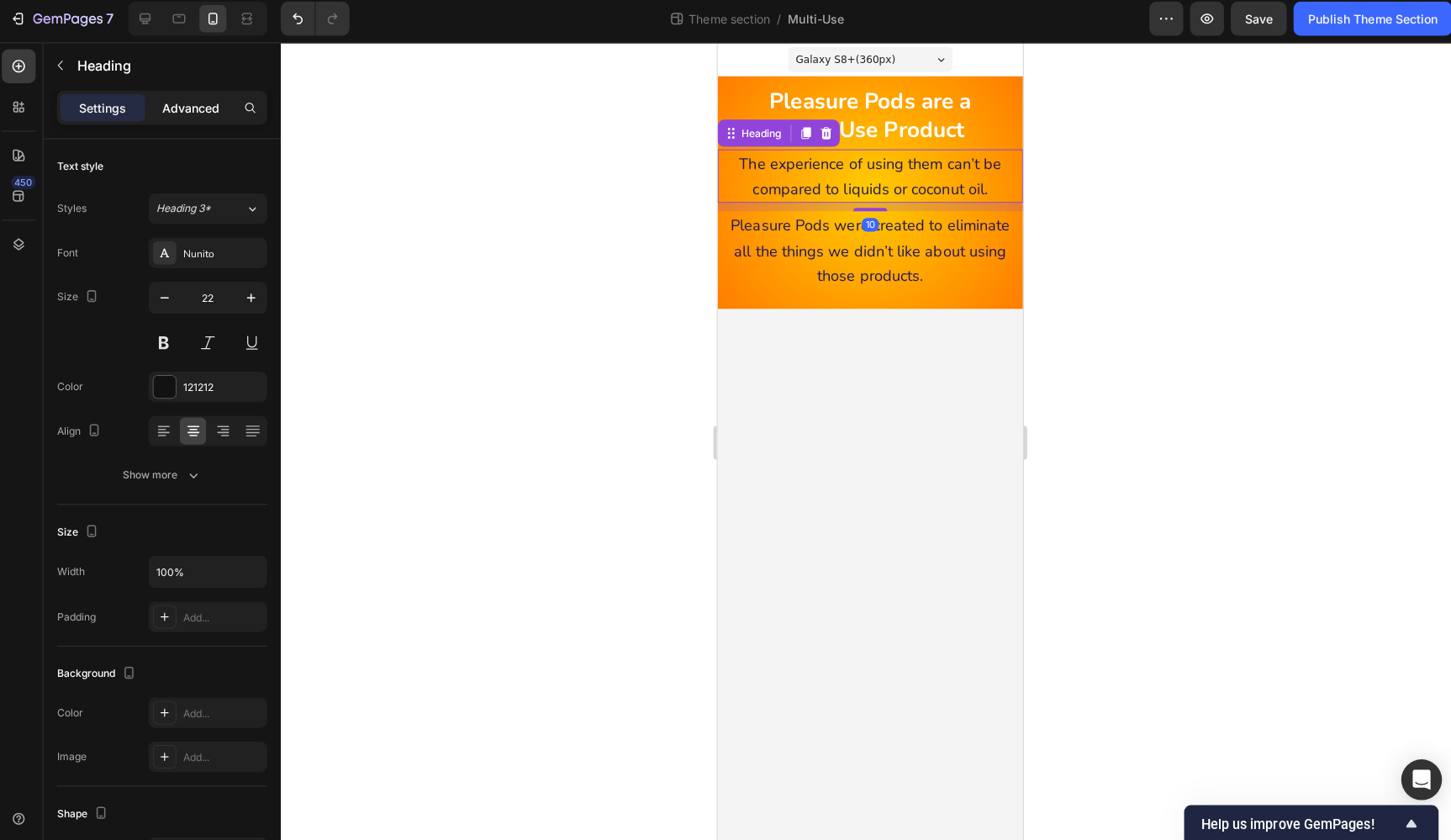
click at [195, 104] on p "Advanced" at bounding box center [194, 112] width 57 height 18
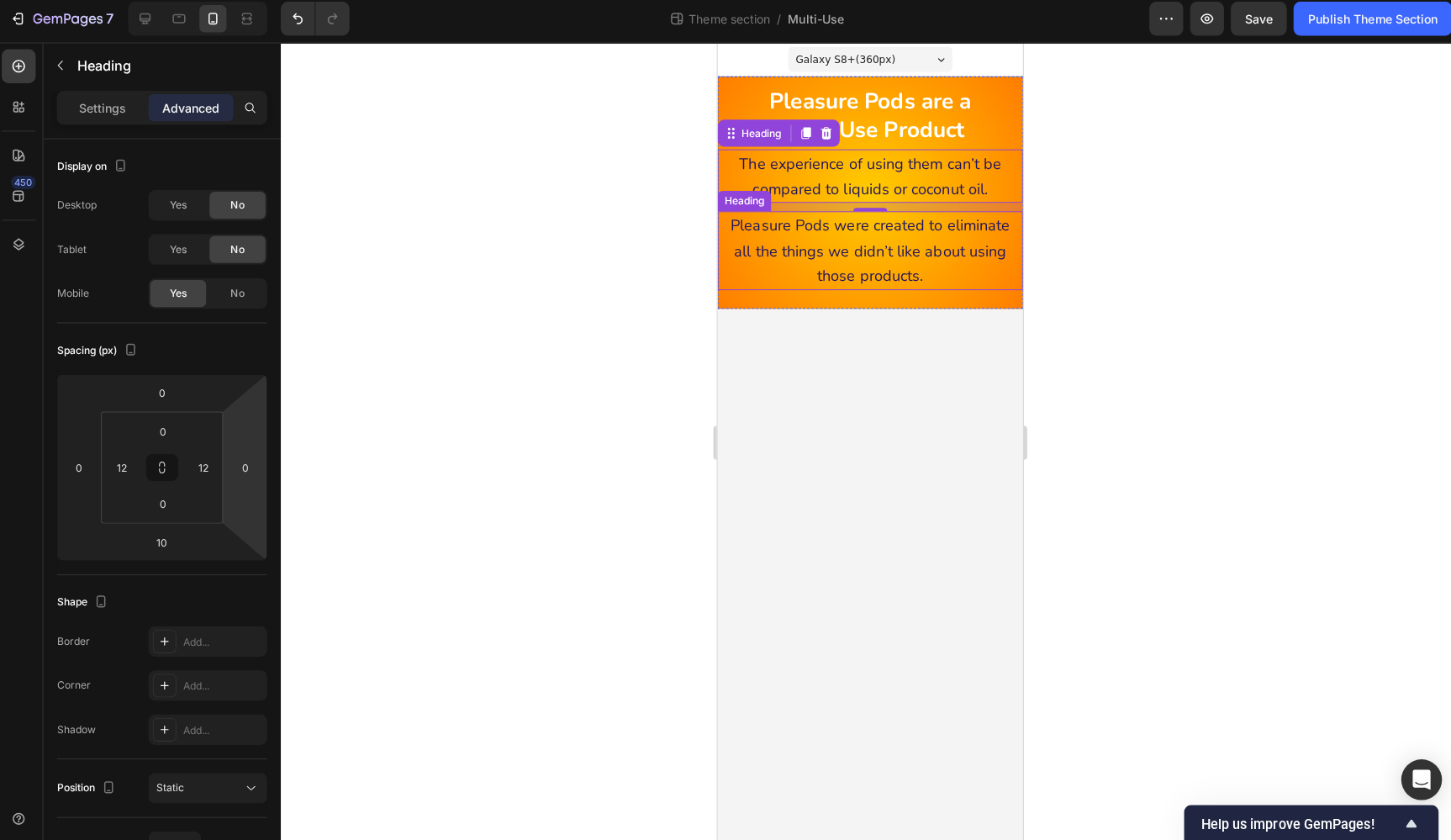
click at [850, 237] on span "Pleasure Pods were created to eliminate all the things we didn’t like about usi…" at bounding box center [869, 248] width 277 height 70
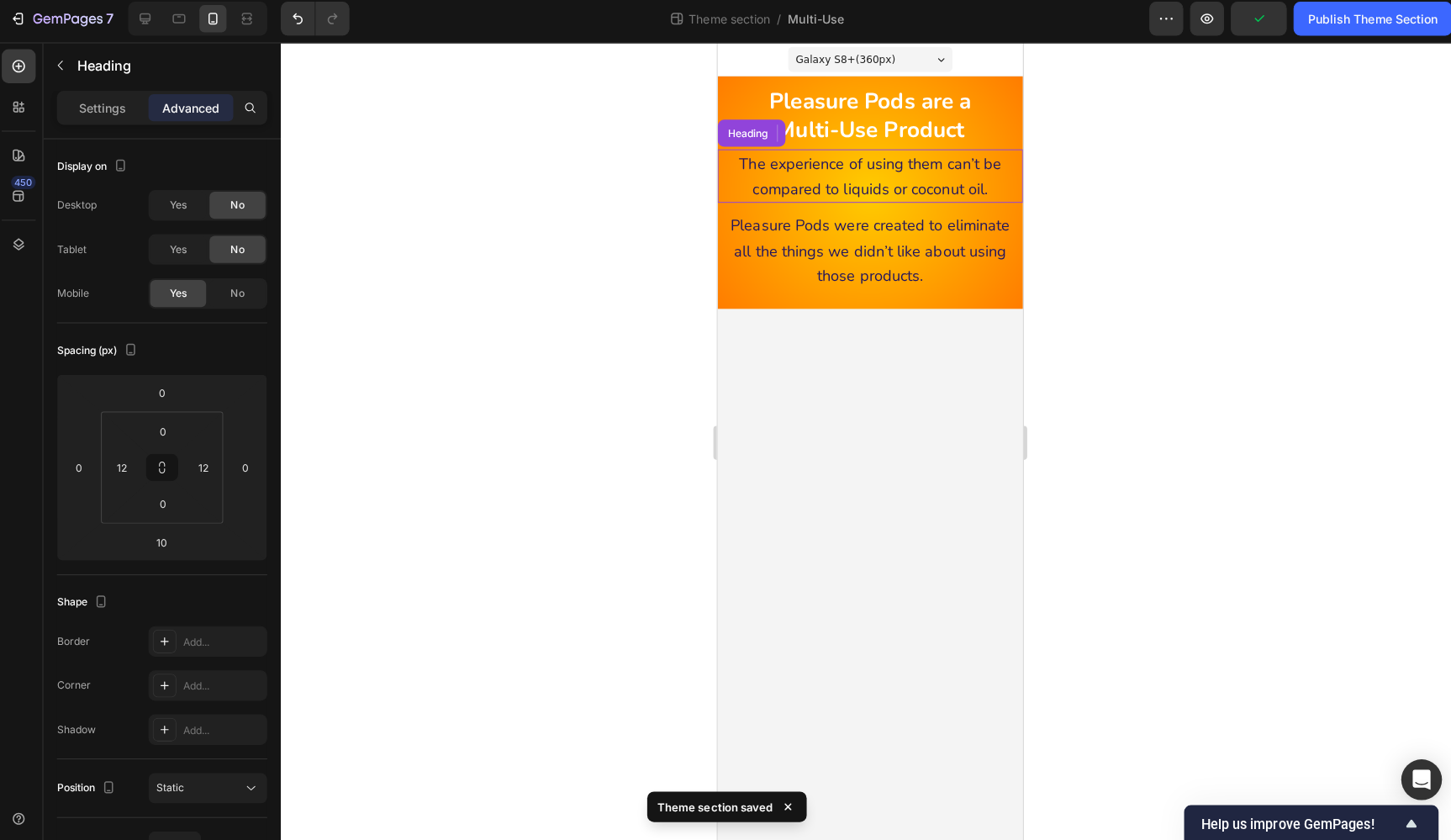
click at [904, 178] on span "The experience of using them can’t be compared to liquids or coconut oil." at bounding box center [869, 174] width 260 height 45
click at [1111, 287] on div at bounding box center [867, 443] width 1168 height 792
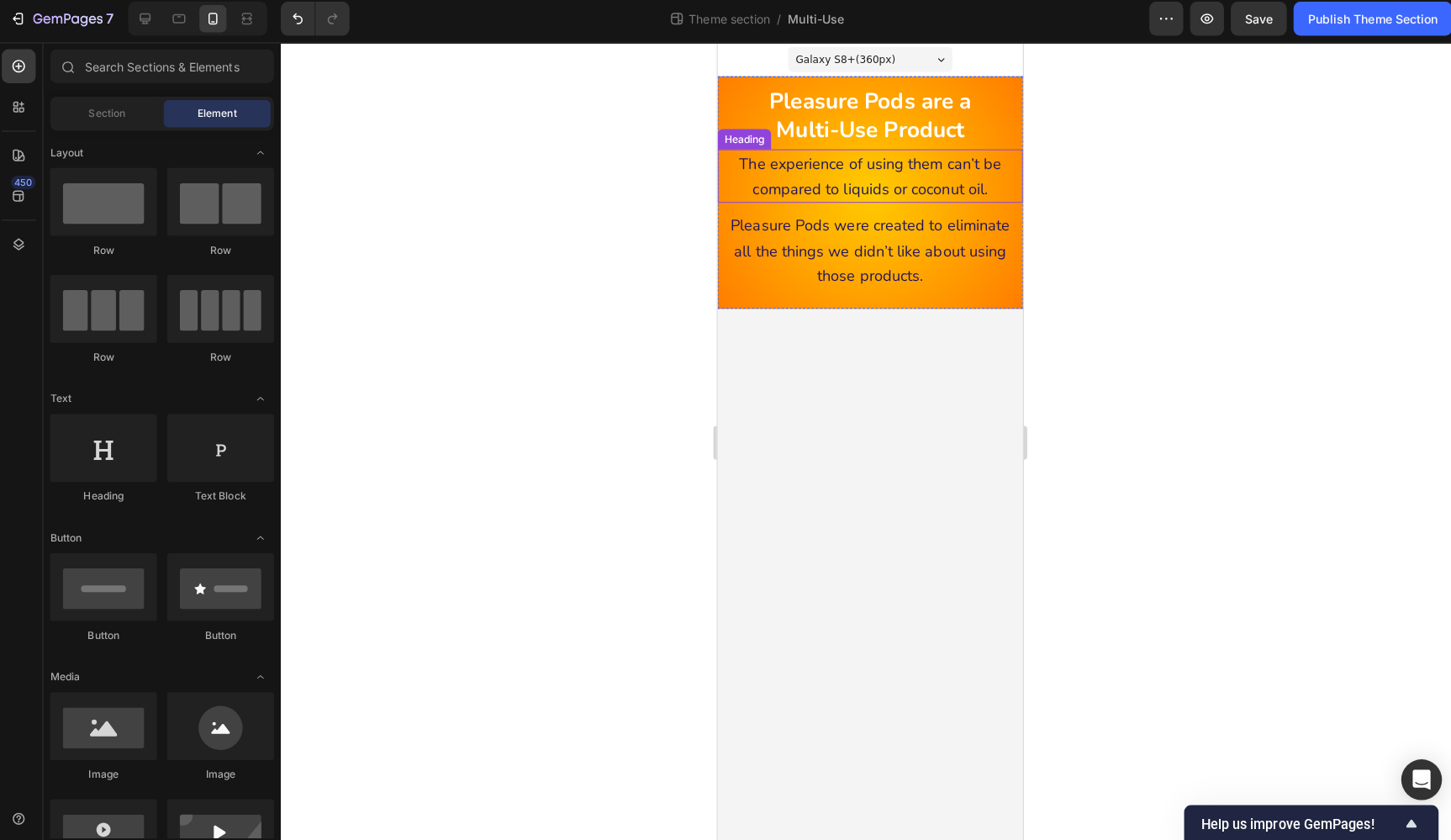
click at [867, 196] on p "⁠⁠⁠⁠⁠⁠⁠ The experience of using them can’t be compared to liquids or coconut oi…" at bounding box center [868, 174] width 279 height 49
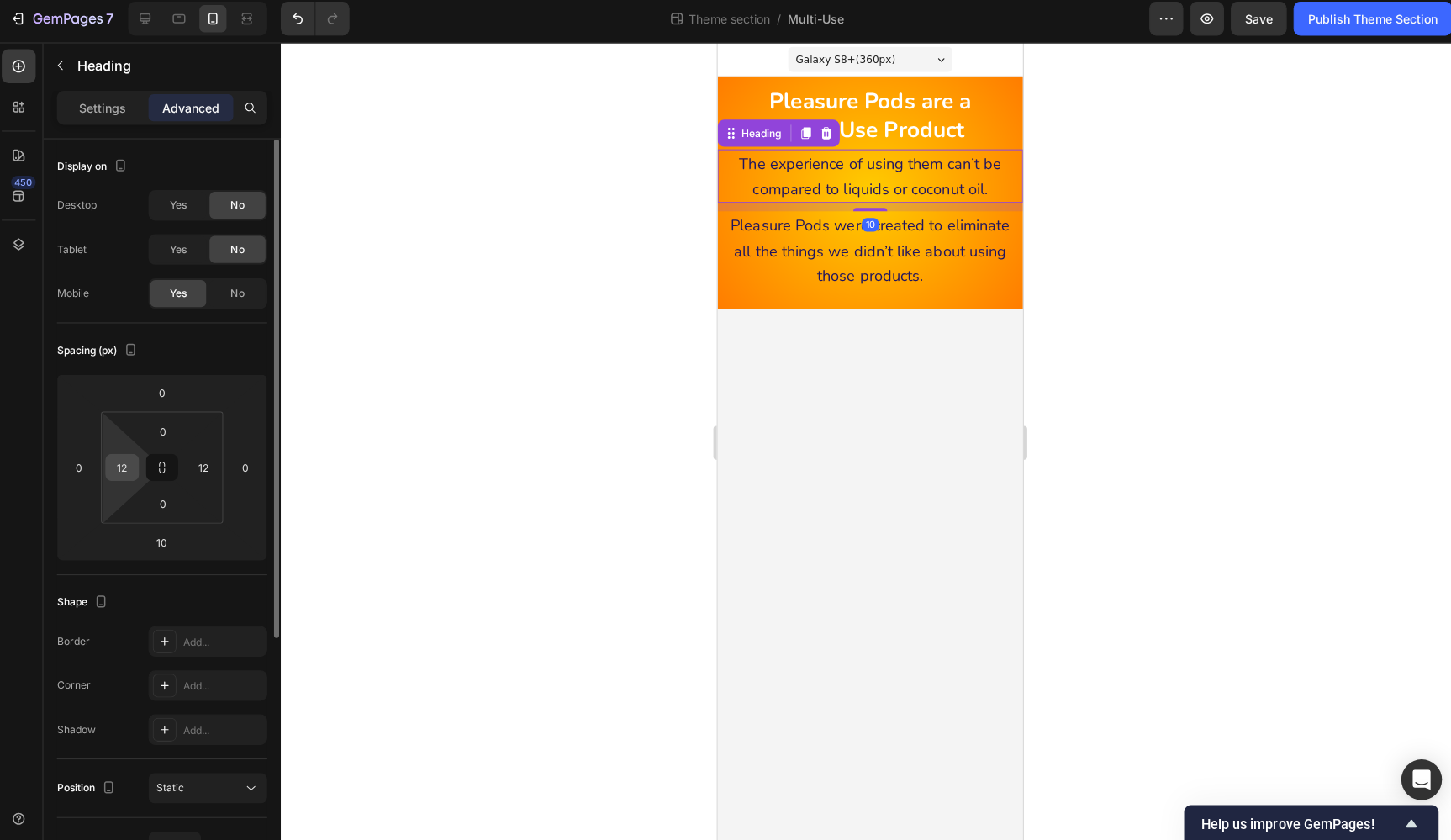
click at [121, 464] on input "12" at bounding box center [127, 468] width 25 height 25
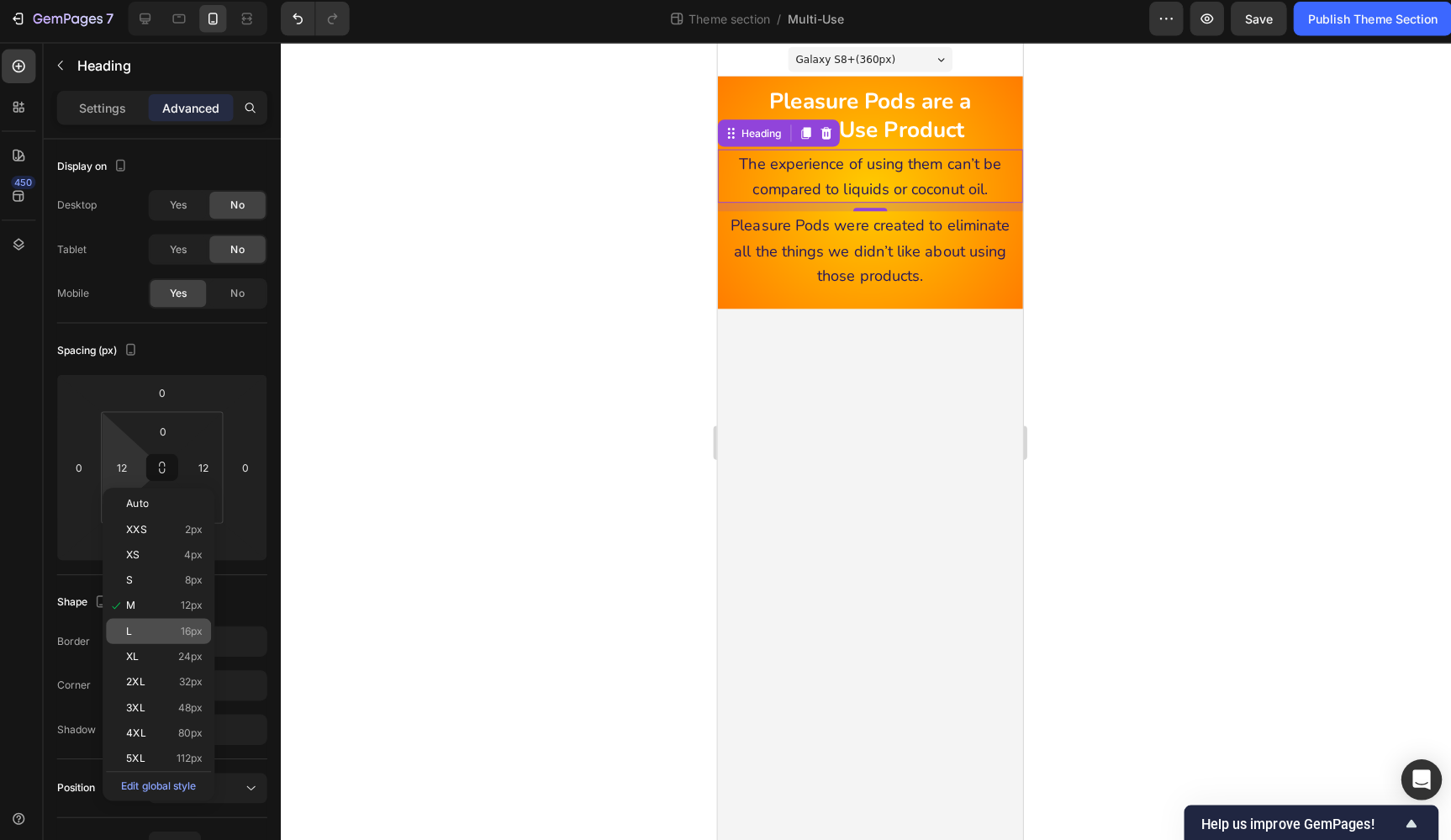
click at [184, 624] on span "16px" at bounding box center [195, 630] width 22 height 12
type input "16"
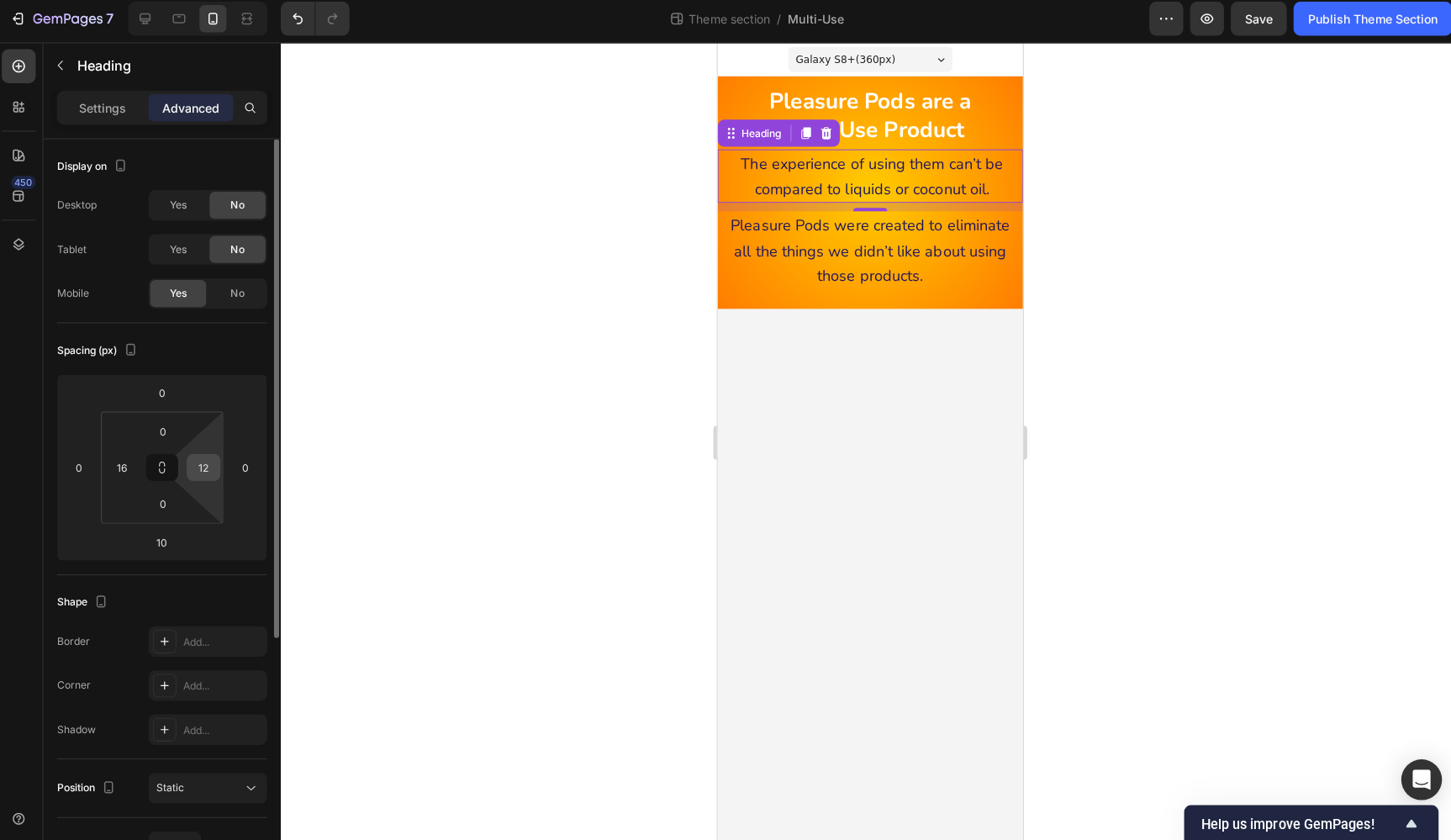
click at [199, 461] on input "12" at bounding box center [207, 468] width 25 height 25
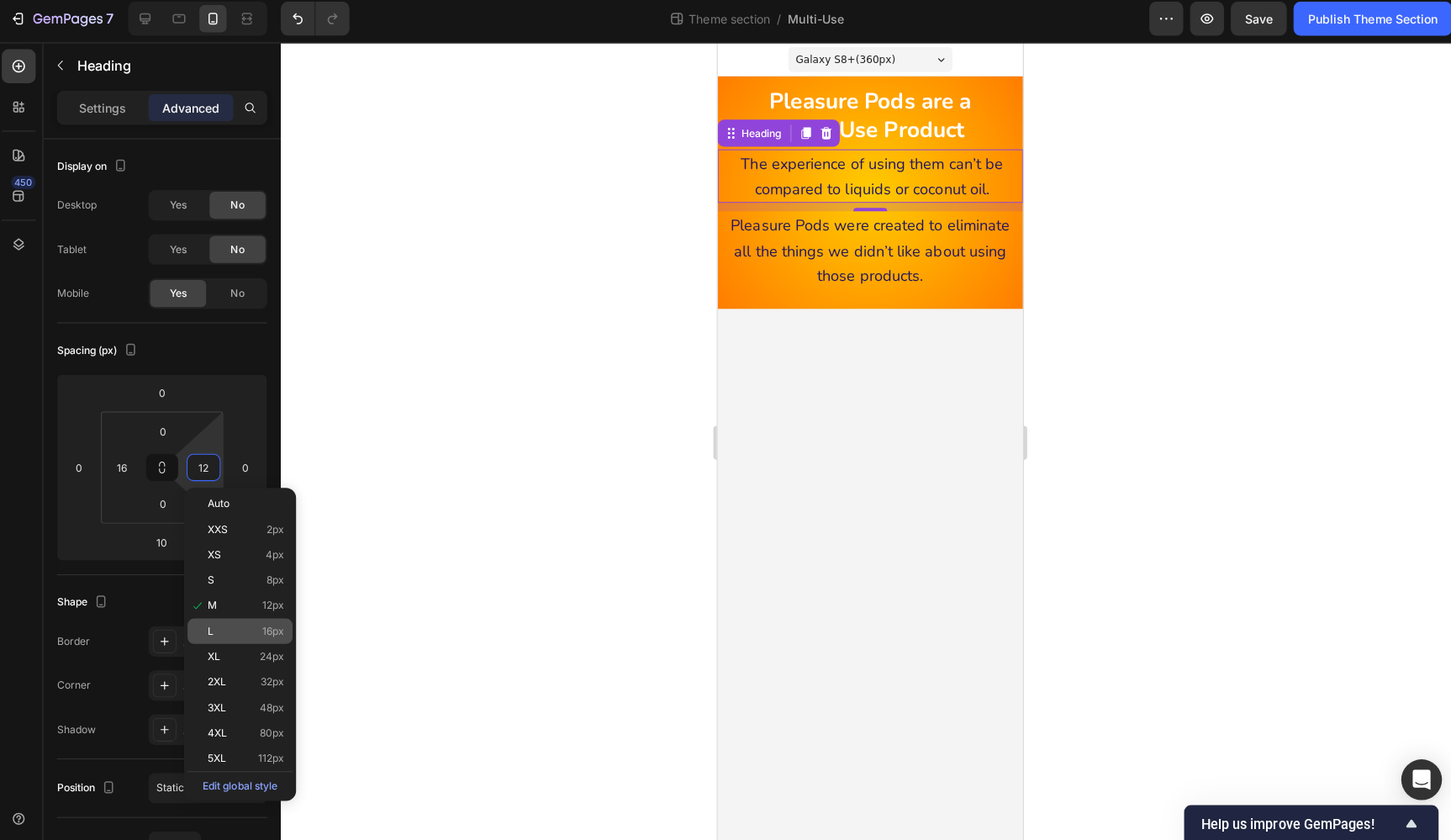
click at [244, 624] on p "L 16px" at bounding box center [248, 630] width 76 height 12
type input "16"
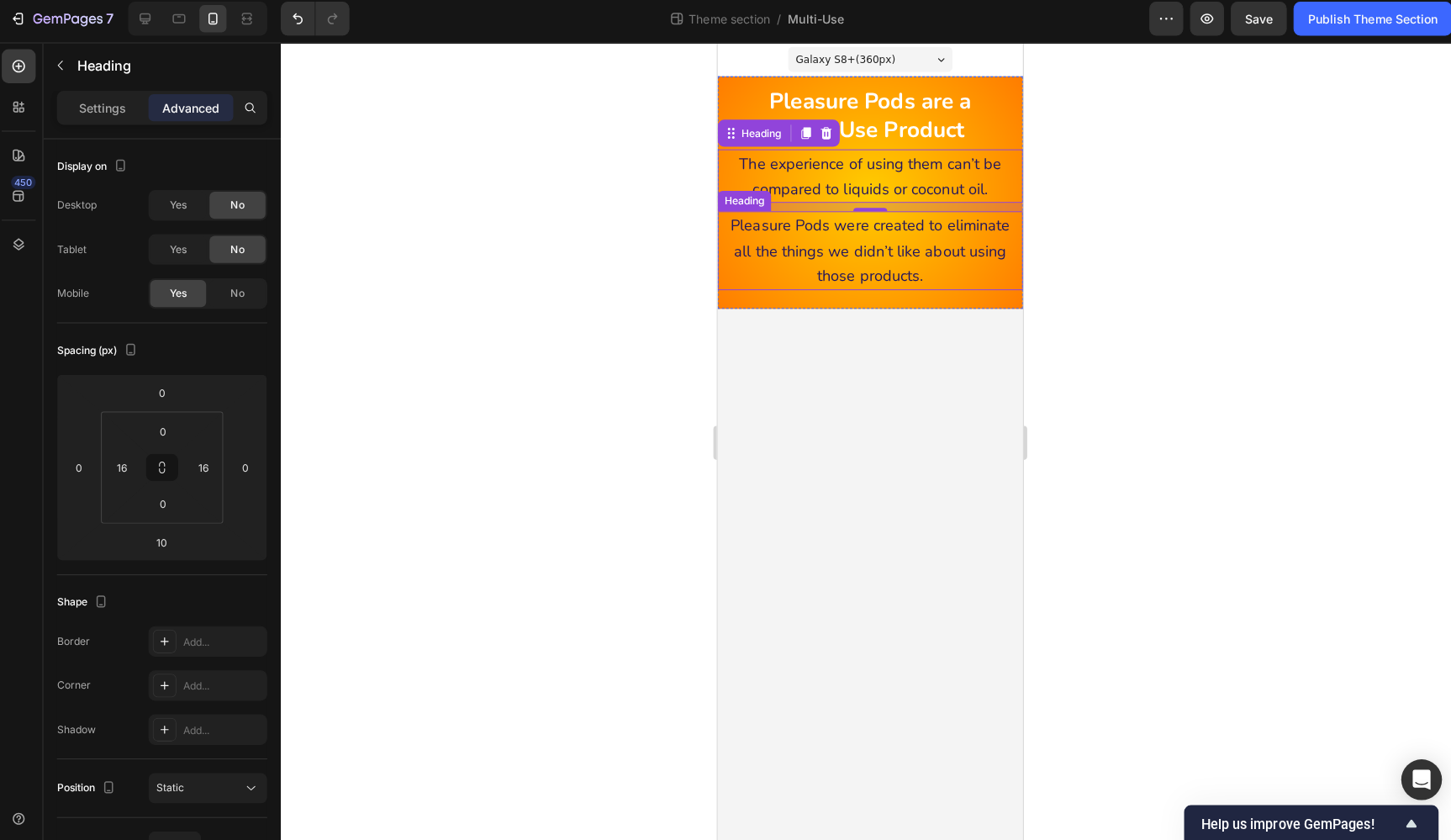
click at [818, 248] on span "Pleasure Pods were created to eliminate all the things we didn’t like about usi…" at bounding box center [869, 248] width 277 height 70
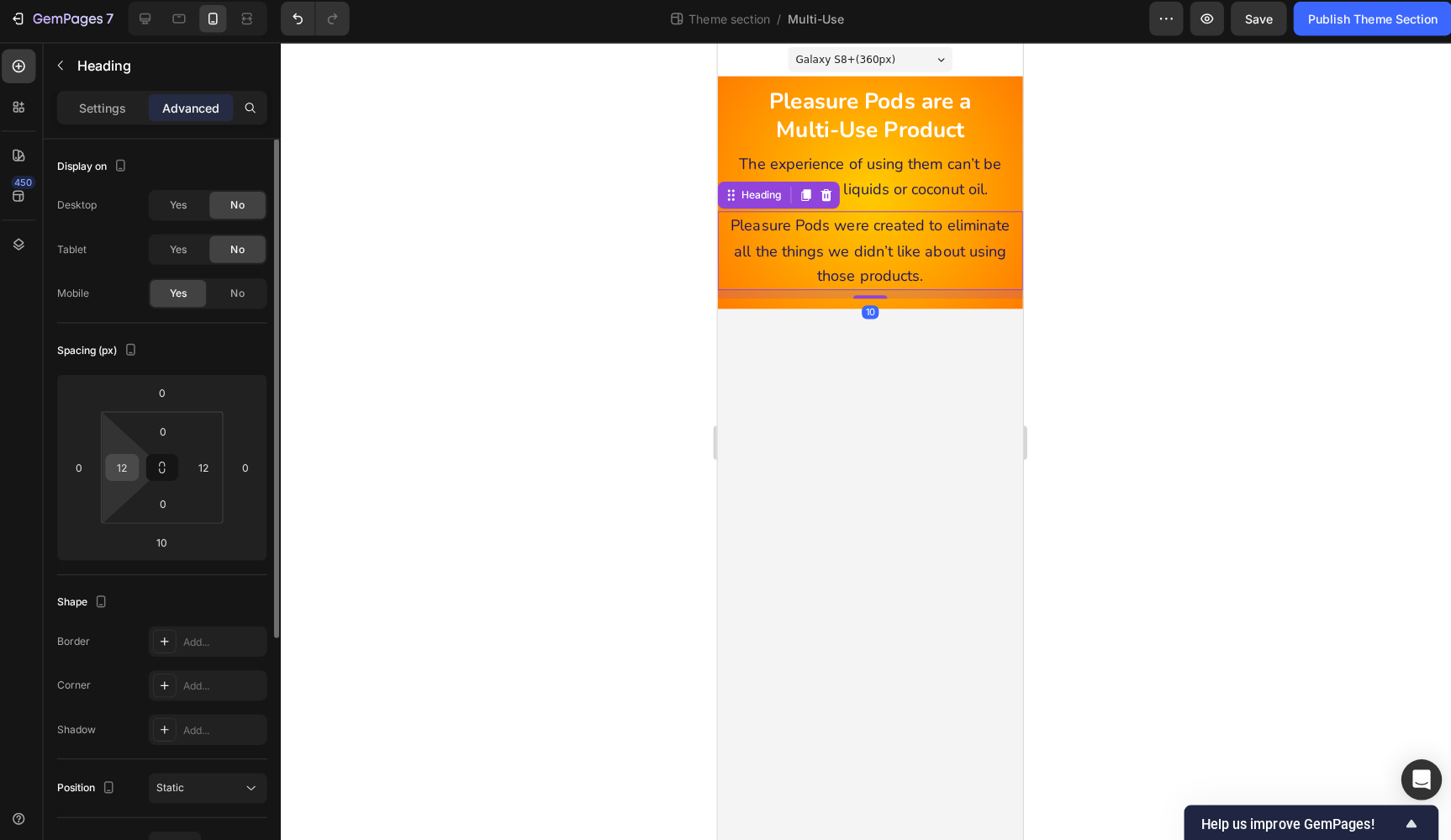
click at [121, 462] on input "12" at bounding box center [127, 468] width 25 height 25
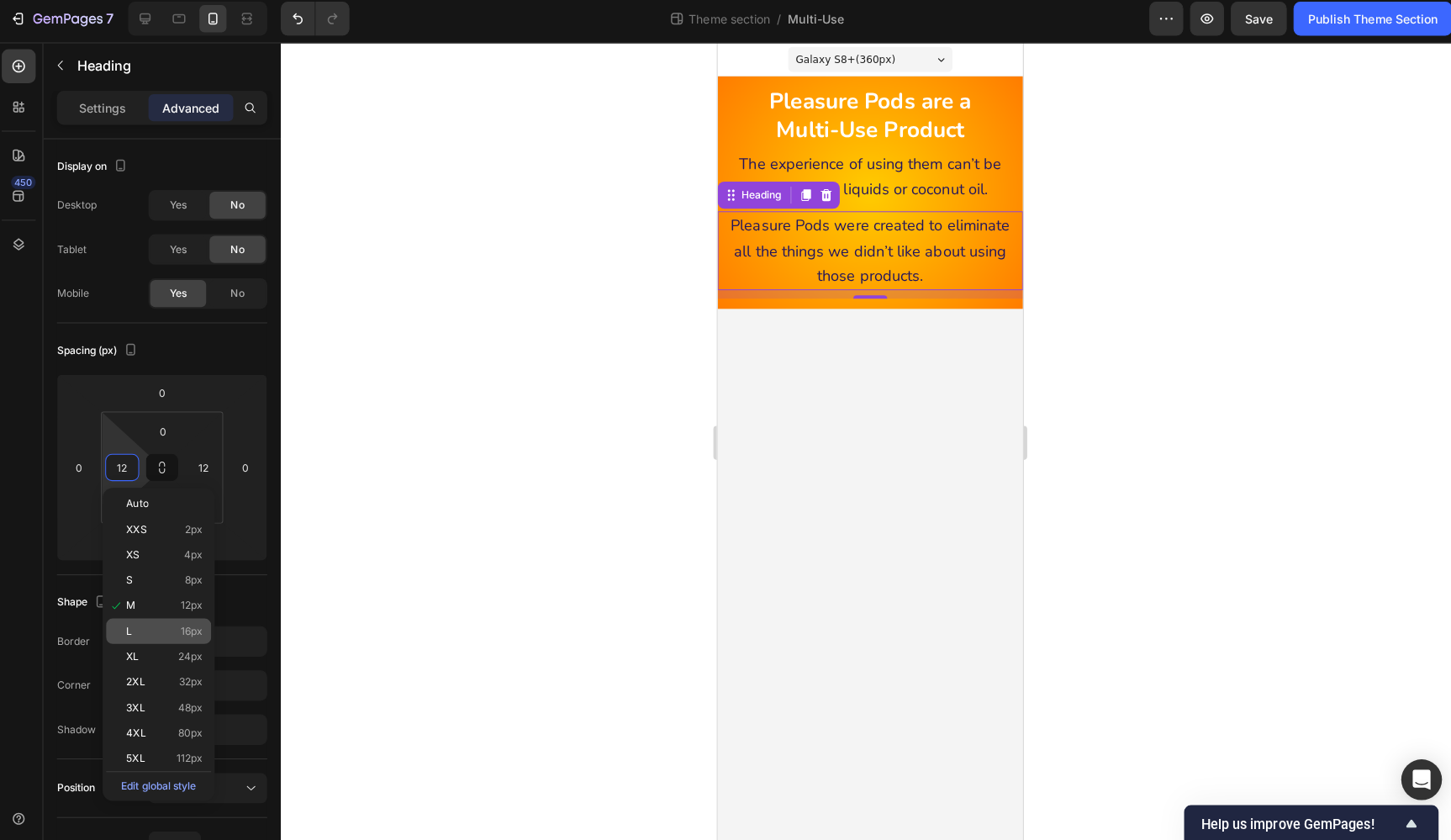
click at [184, 624] on span "16px" at bounding box center [195, 630] width 22 height 12
type input "16"
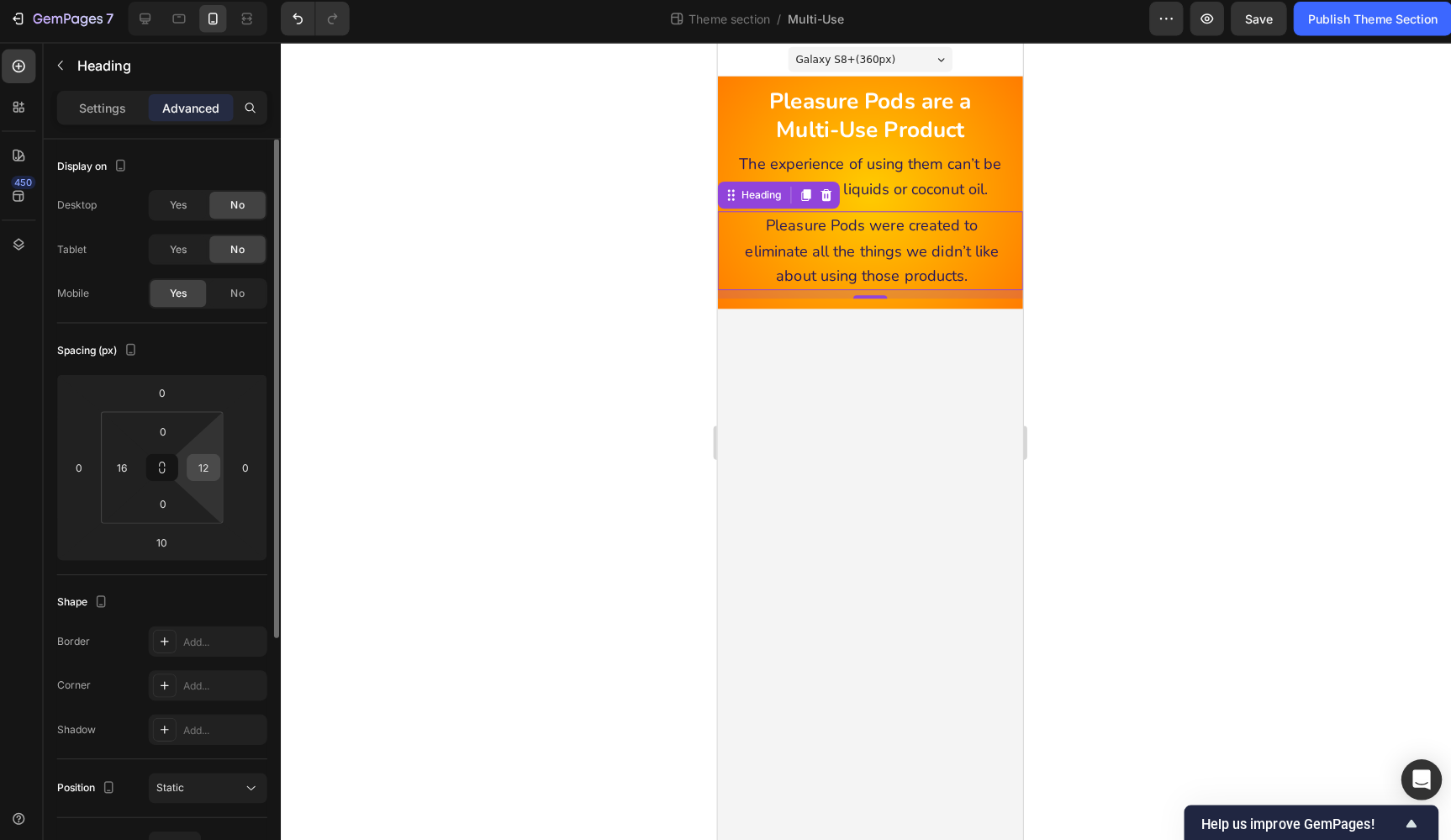
click at [200, 462] on input "12" at bounding box center [207, 468] width 25 height 25
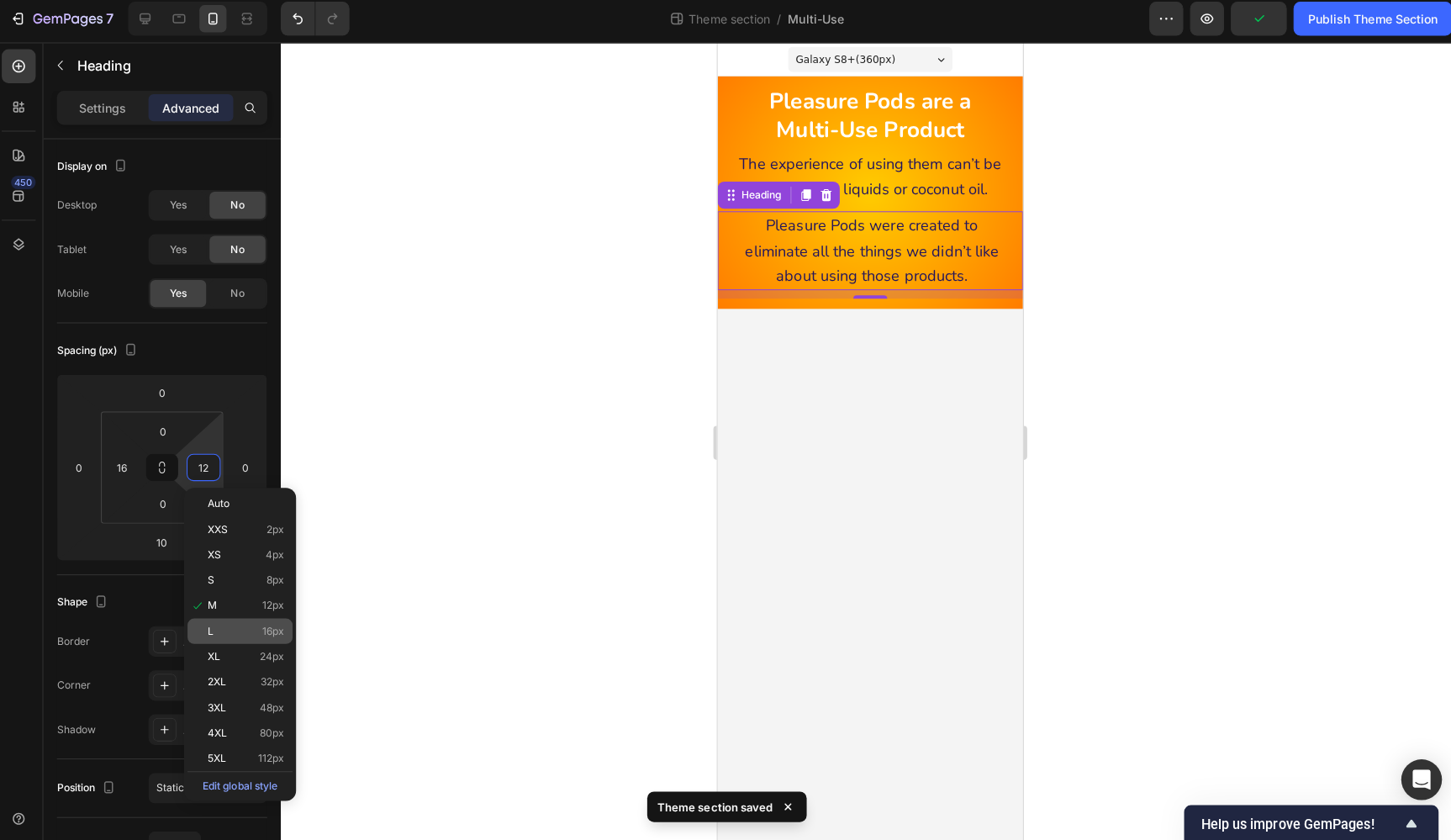
click at [249, 629] on p "L 16px" at bounding box center [248, 630] width 76 height 12
type input "16"
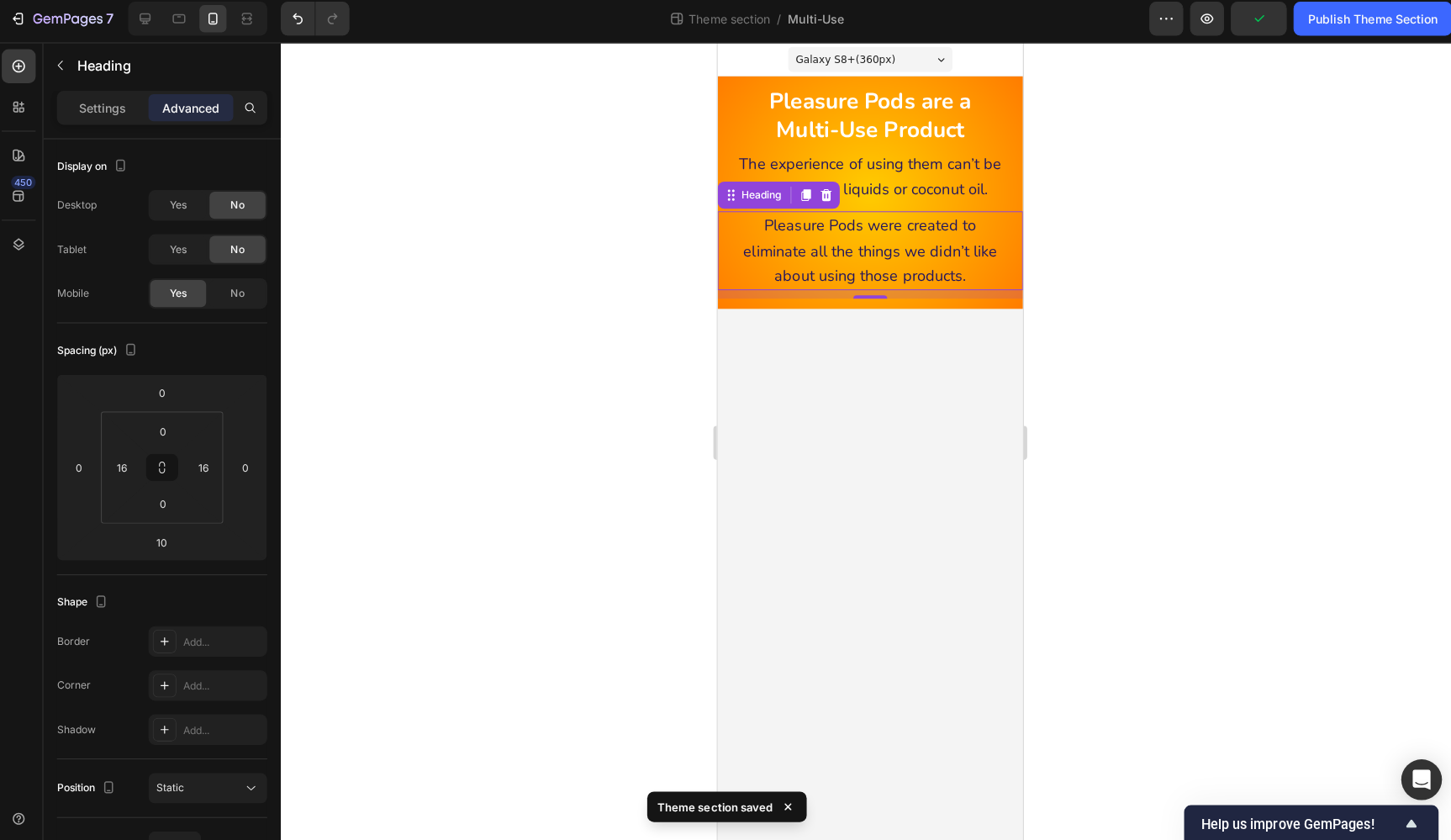
click at [454, 531] on div at bounding box center [867, 443] width 1168 height 792
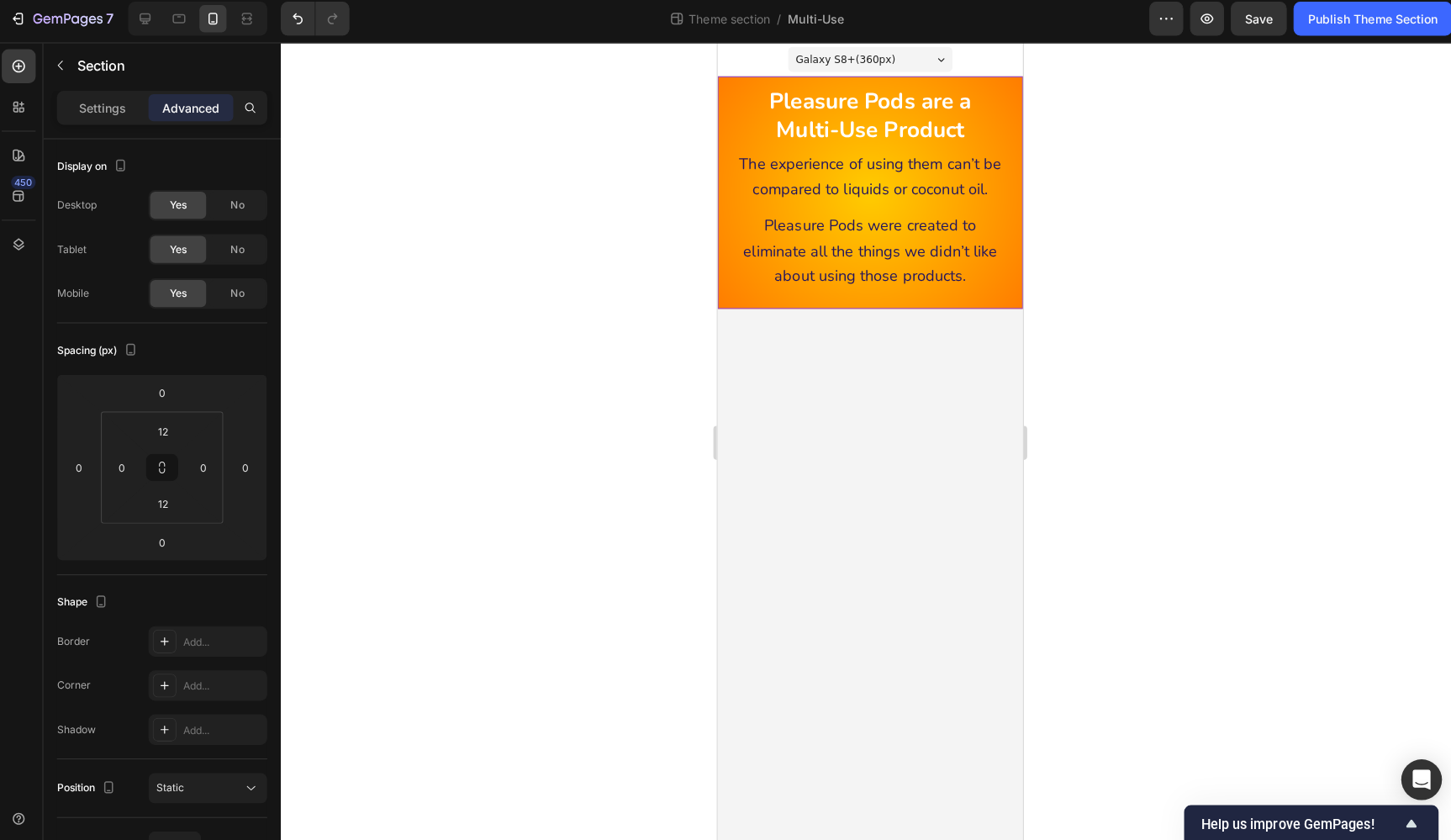
click at [867, 296] on div "⁠⁠⁠⁠⁠⁠⁠ Pleasure Pods are a Multi-Use Product Heading ⁠⁠⁠⁠⁠⁠⁠ The experience of…" at bounding box center [868, 190] width 302 height 230
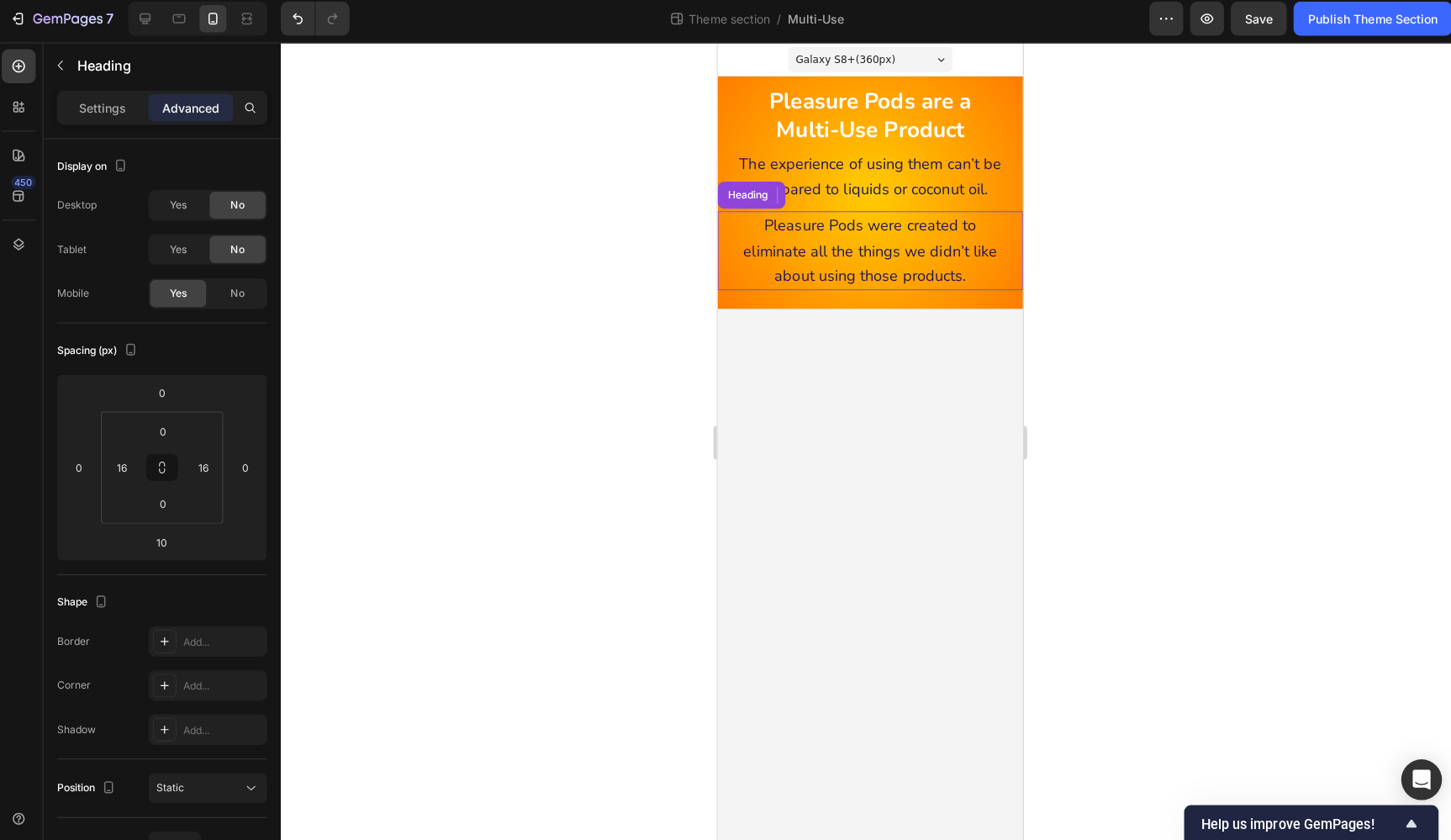
click at [897, 236] on span "Pleasure Pods were created to eliminate all the things we didn’t like about usi…" at bounding box center [869, 248] width 251 height 70
click at [806, 190] on icon at bounding box center [805, 194] width 9 height 12
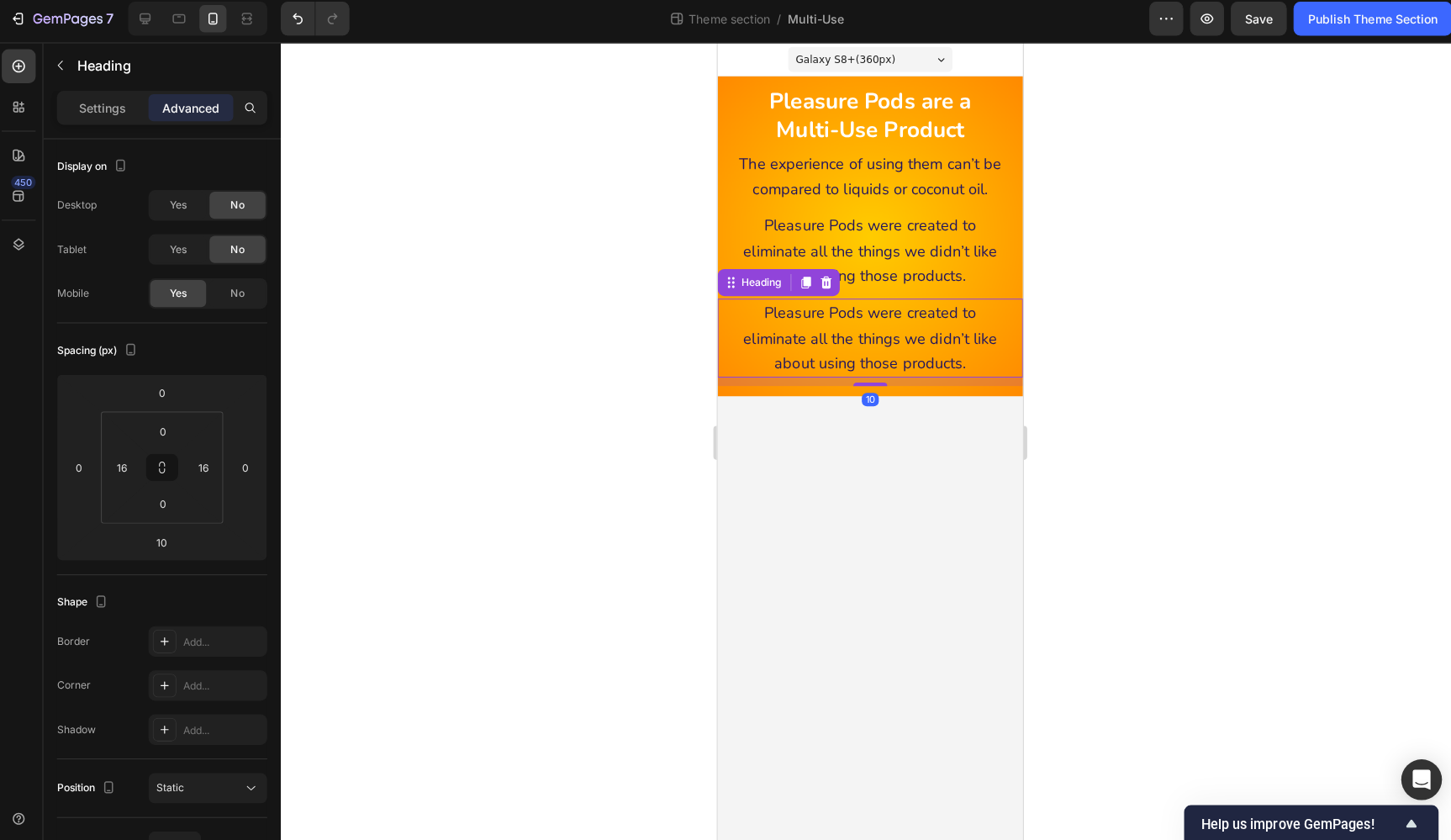
click at [970, 347] on h2 "Pleasure Pods were created to eliminate all the things we didn’t like about usi…" at bounding box center [868, 335] width 276 height 78
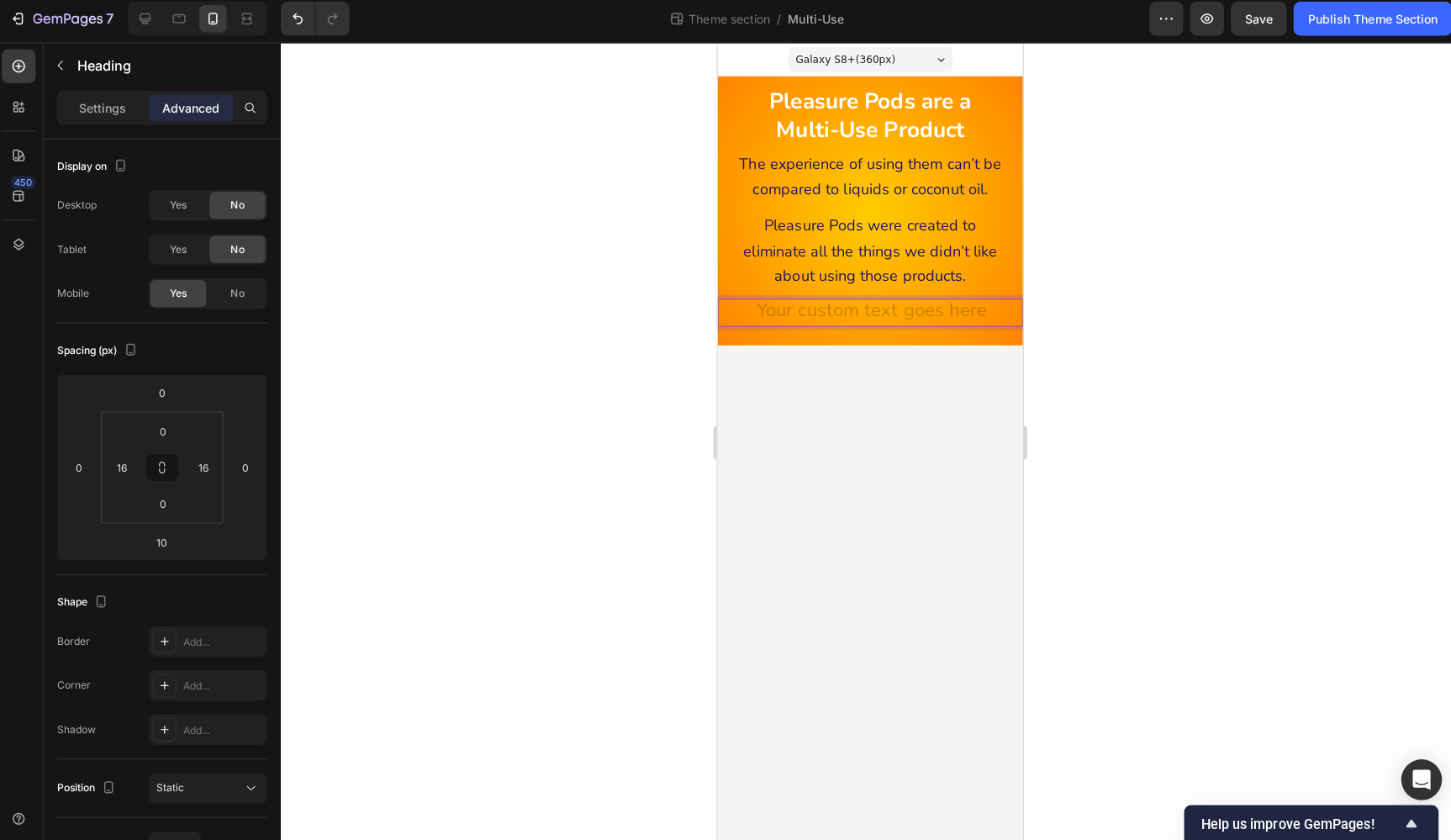
click at [926, 302] on h2 "Rich Text Editor. Editing area: main" at bounding box center [868, 309] width 276 height 28
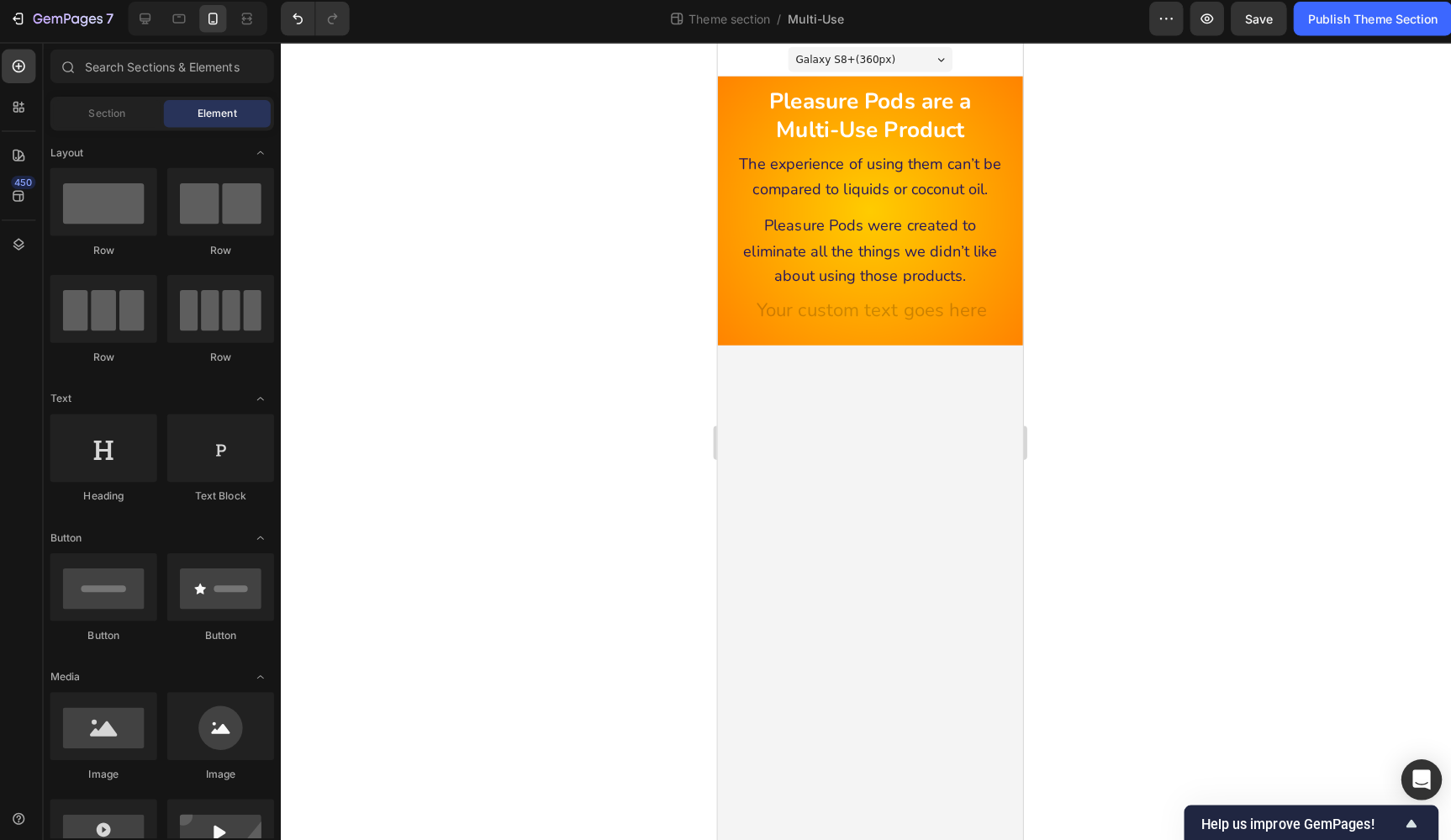
click at [941, 375] on body "Galaxy S8+ ( 360 px) iPhone 13 Mini iPhone 13 Pro iPhone 11 Pro Max iPhone 15 P…" at bounding box center [868, 437] width 302 height 792
click at [927, 306] on h2 "Rich Text Editor. Editing area: main" at bounding box center [868, 309] width 276 height 28
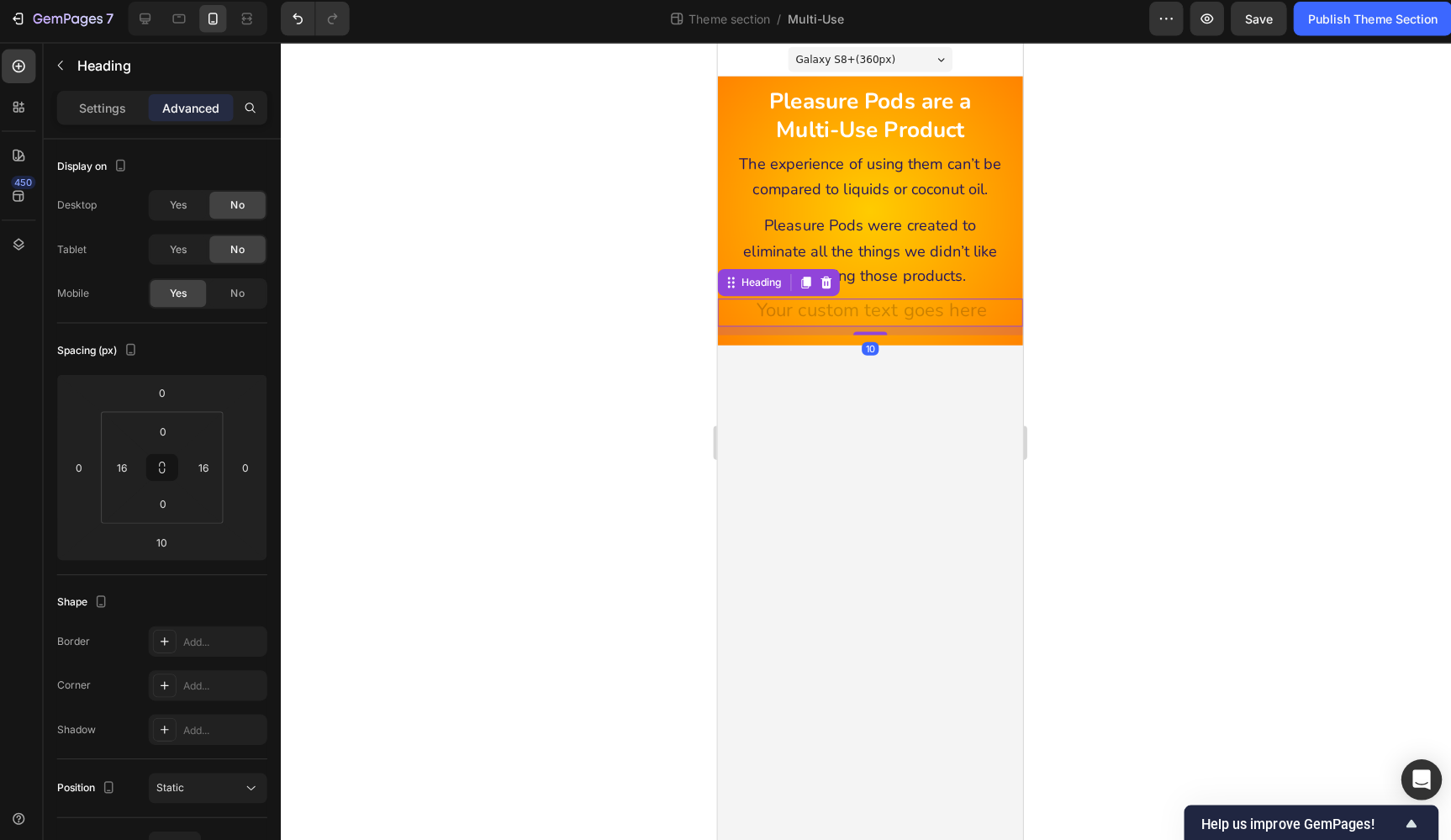
click at [824, 280] on icon at bounding box center [825, 280] width 14 height 14
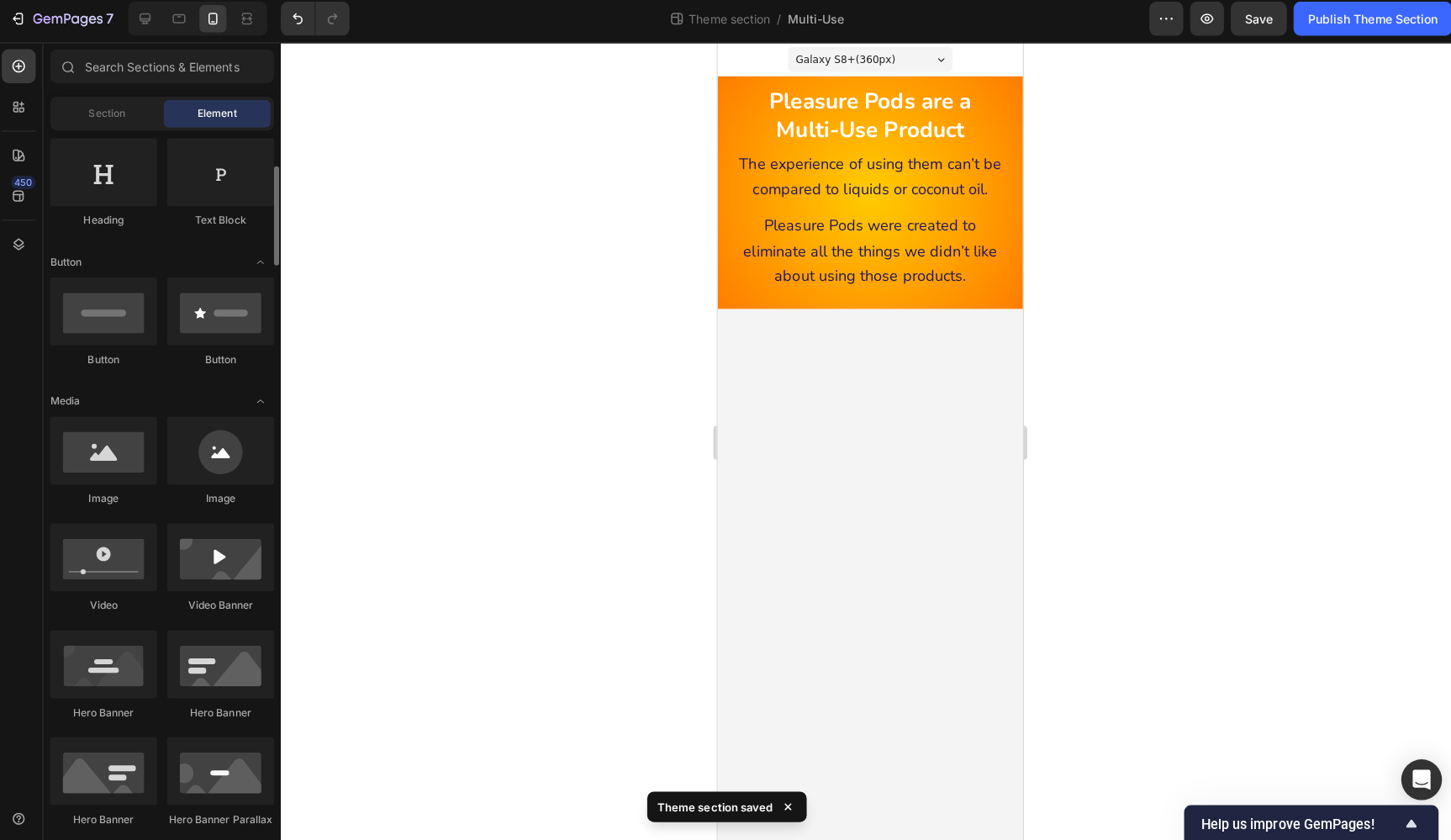
scroll to position [277, 0]
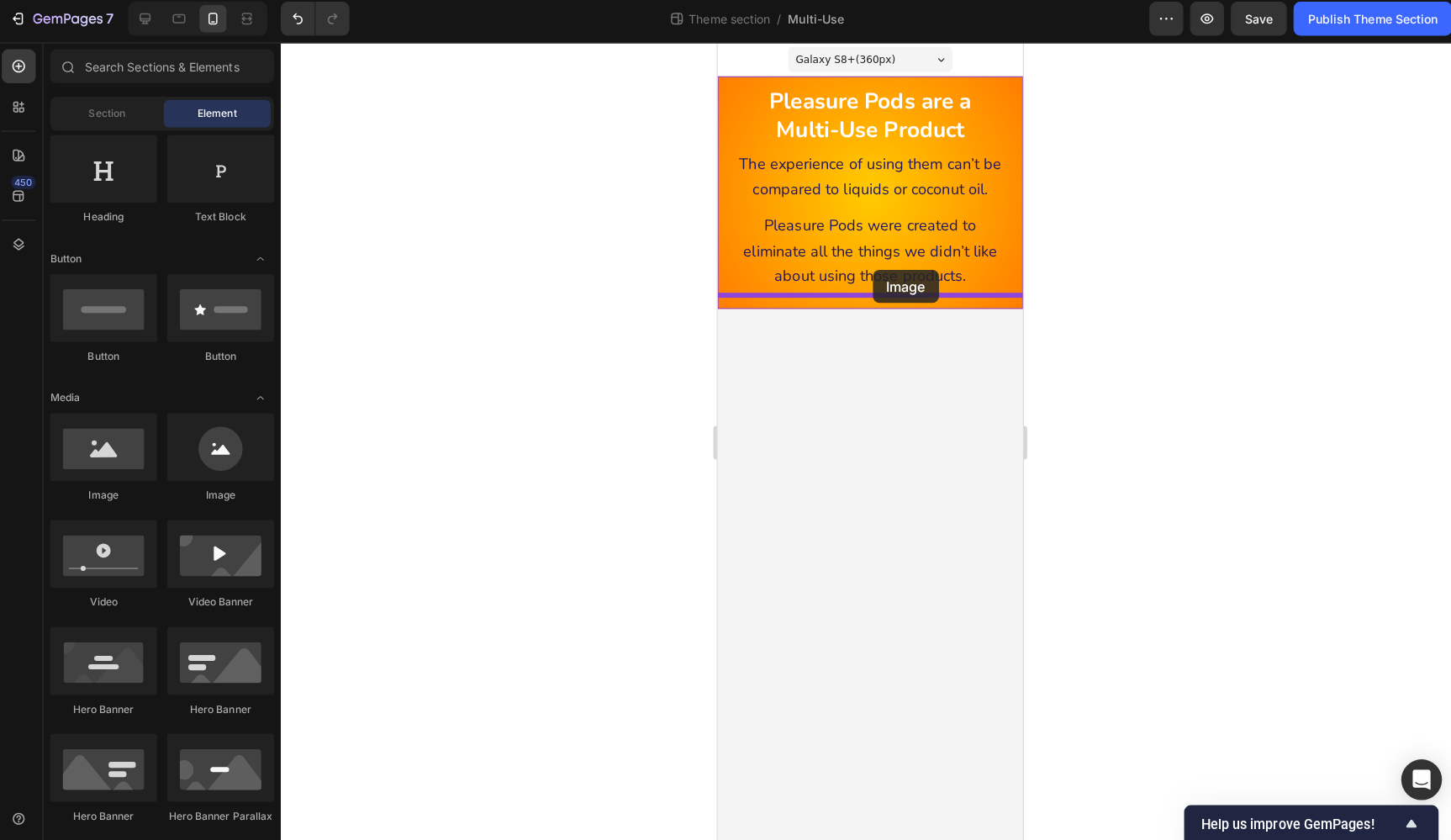
drag, startPoint x: 823, startPoint y: 485, endPoint x: 876, endPoint y: 273, distance: 218.5
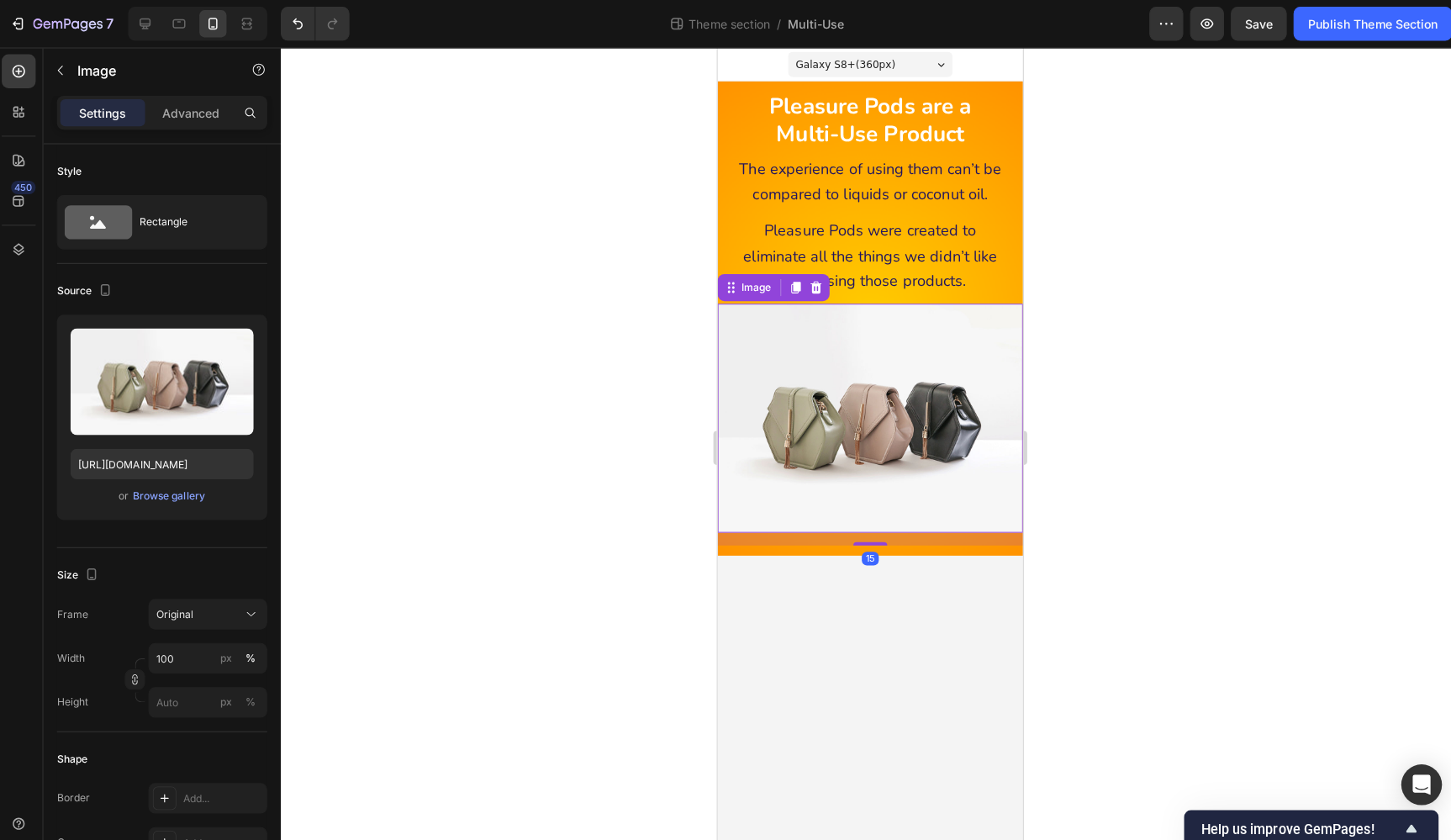
scroll to position [0, 0]
click at [176, 493] on div "Browse gallery" at bounding box center [172, 492] width 71 height 15
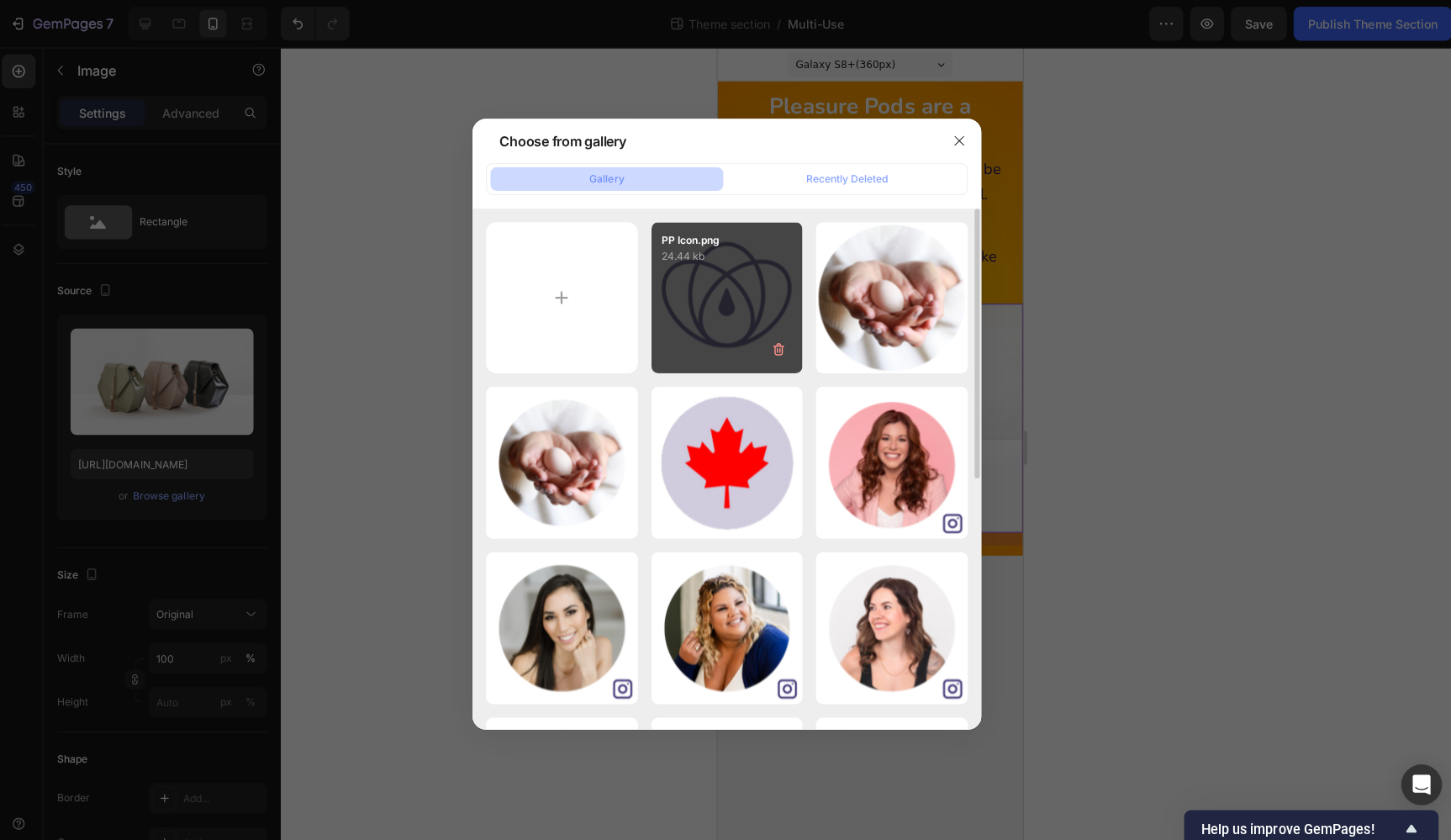
click at [675, 314] on div "PP Icon.png 24.44 kb" at bounding box center [726, 295] width 150 height 150
type input "https://cdn.shopify.com/s/files/1/0555/1692/2148/files/gempages_494844557955957…"
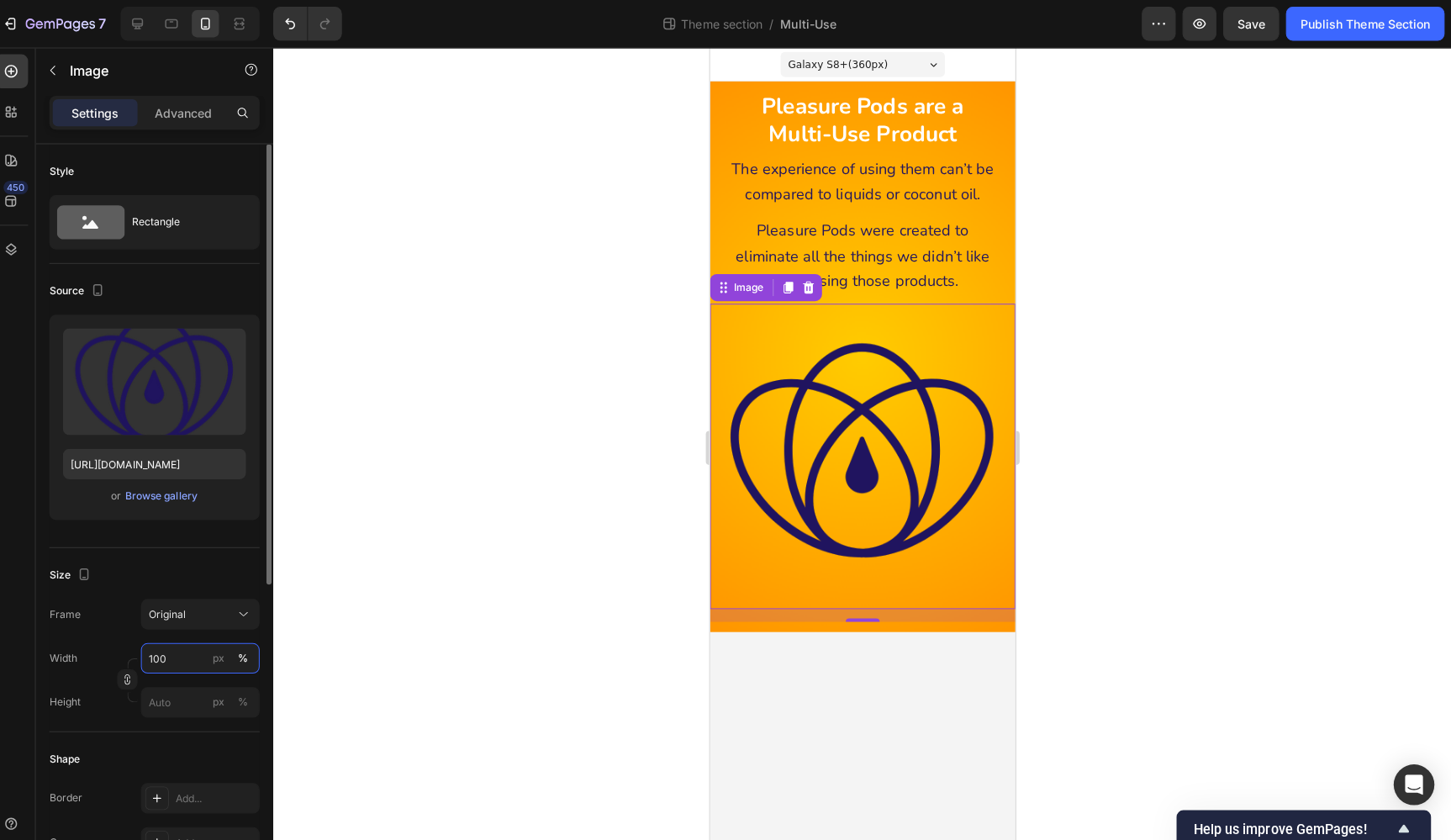
click at [178, 648] on input "100" at bounding box center [211, 652] width 118 height 31
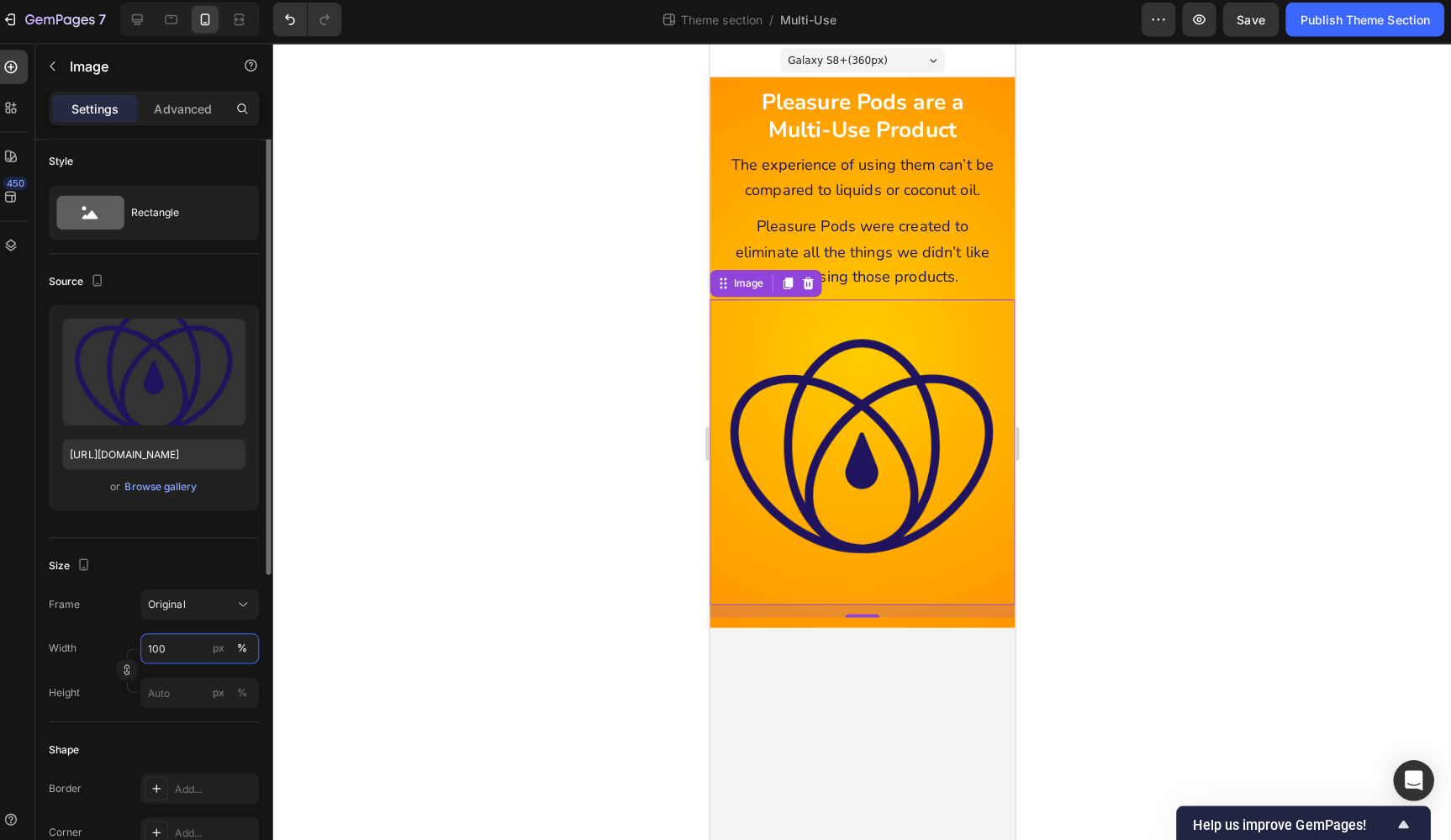
click at [178, 648] on input "100" at bounding box center [211, 647] width 118 height 31
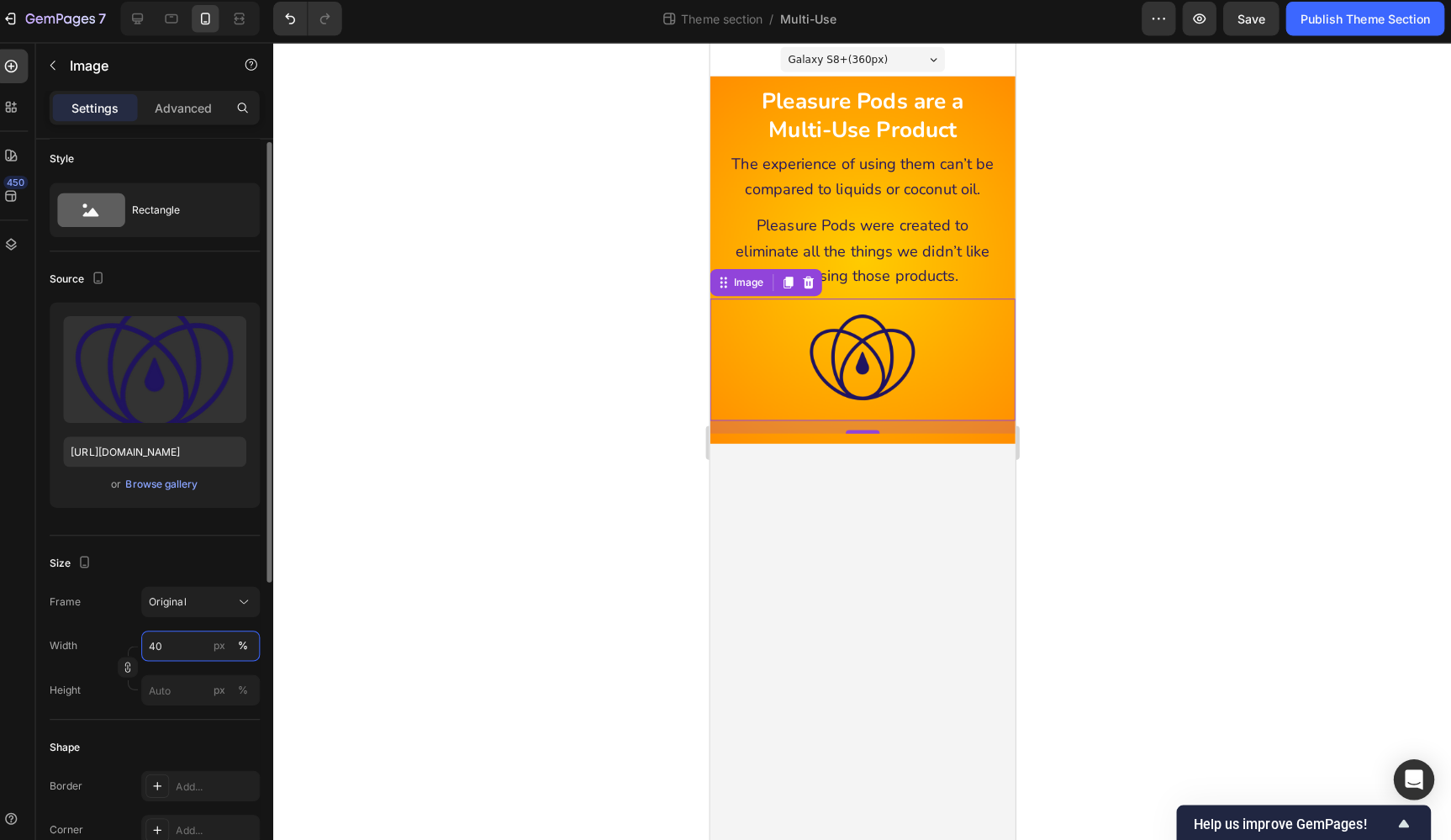
type input "4"
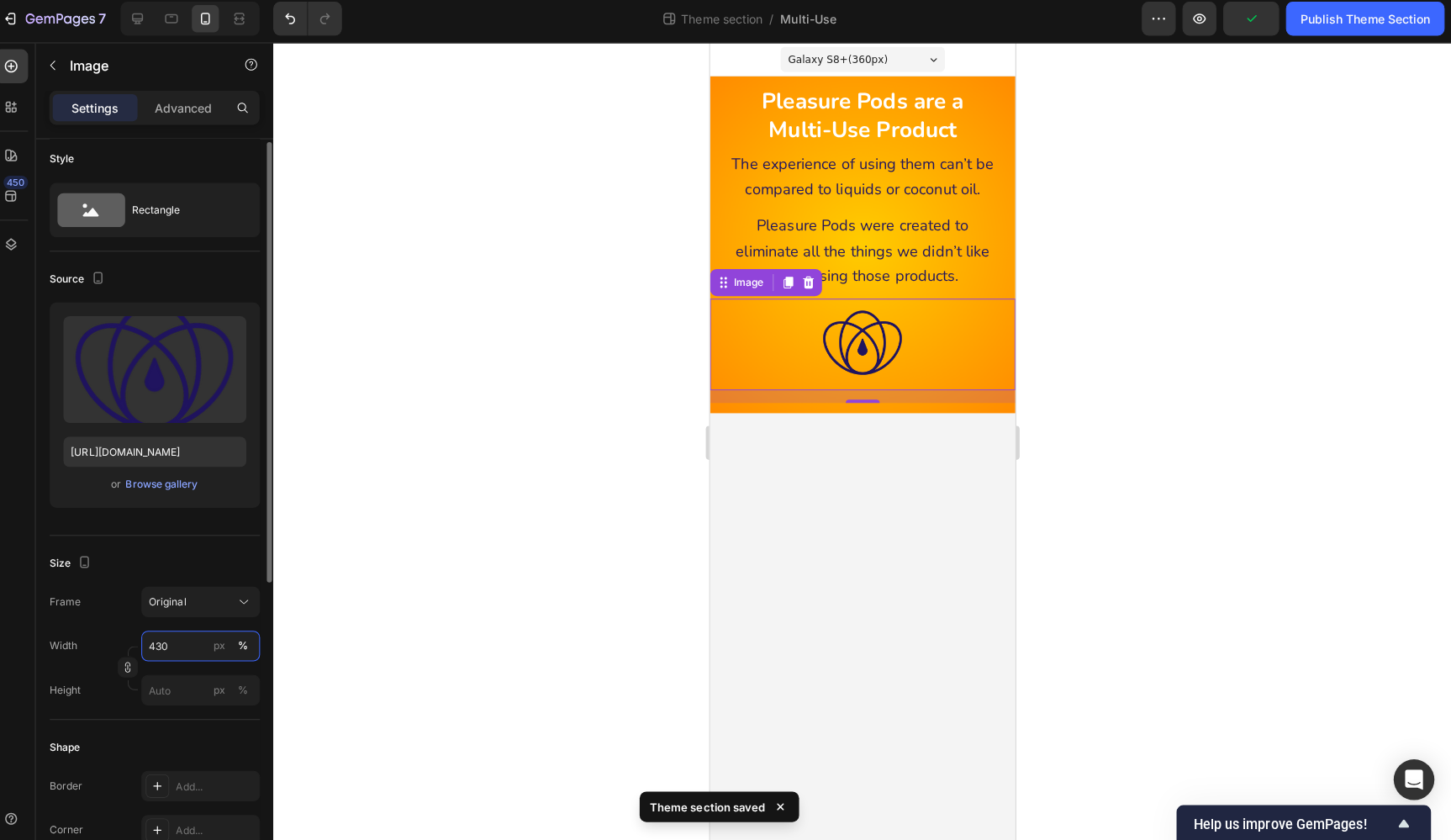
type input "30"
click at [1099, 550] on div at bounding box center [867, 443] width 1168 height 792
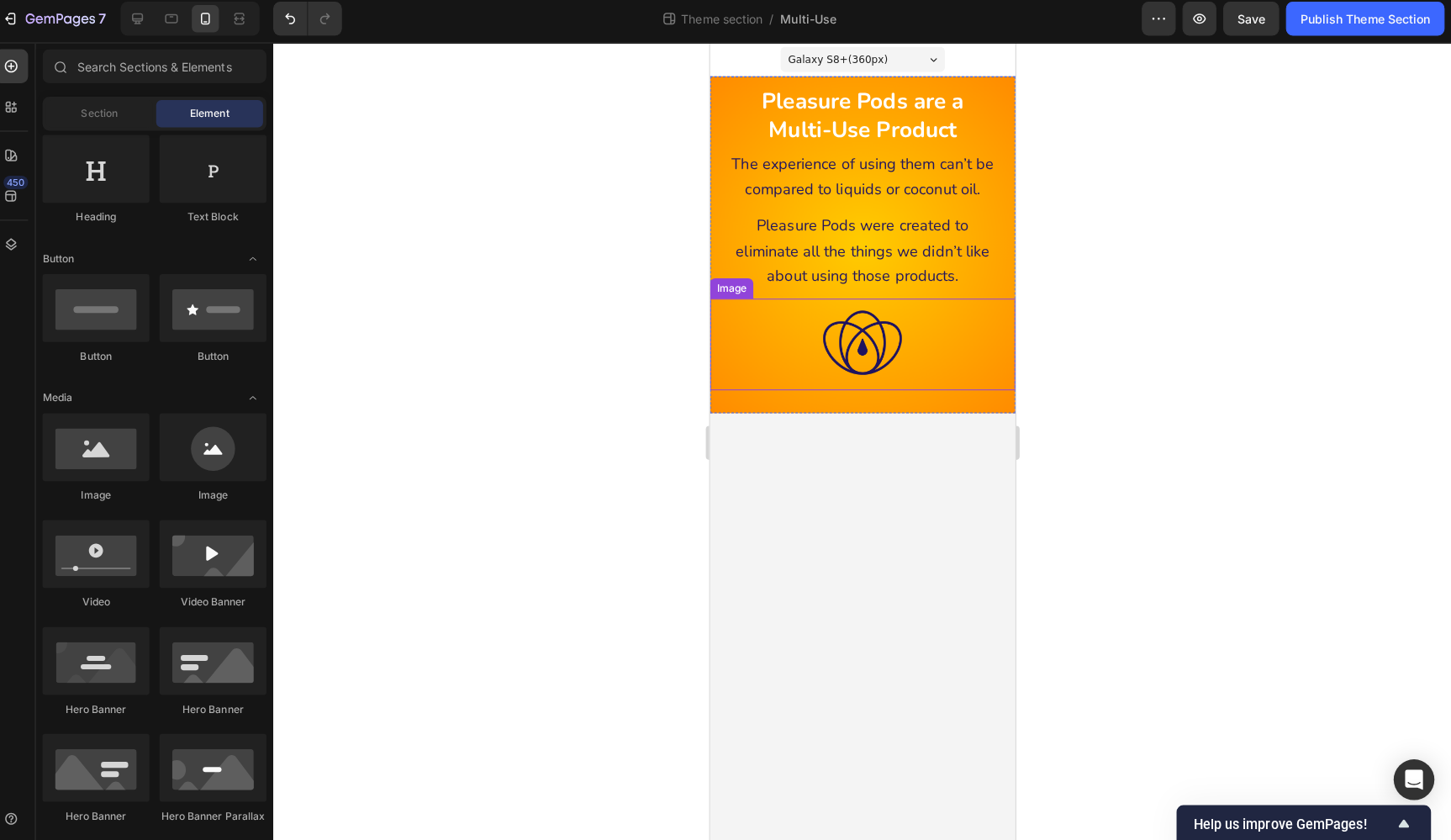
click at [929, 332] on div at bounding box center [861, 341] width 302 height 91
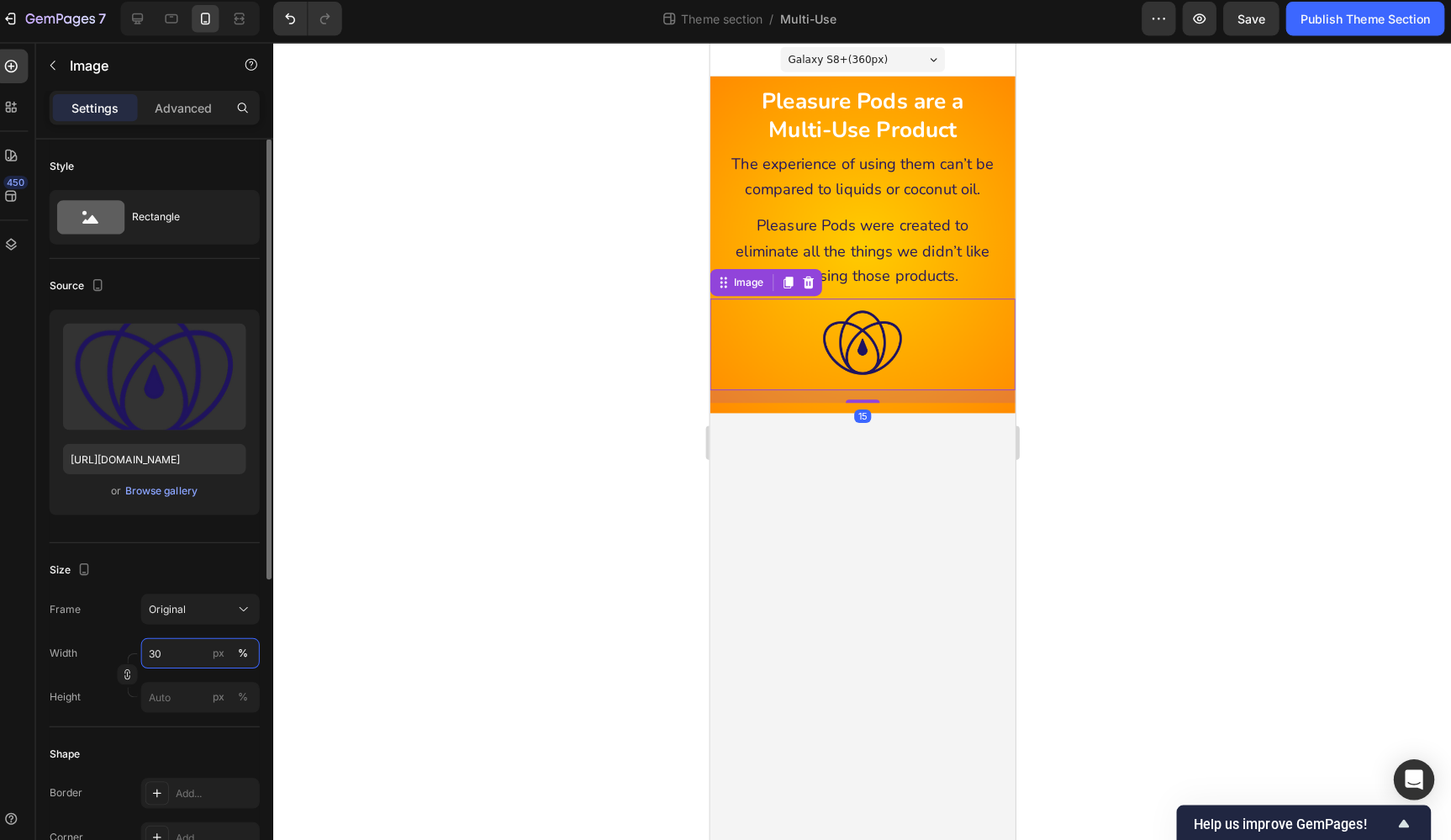
click at [163, 651] on input "30" at bounding box center [211, 652] width 118 height 31
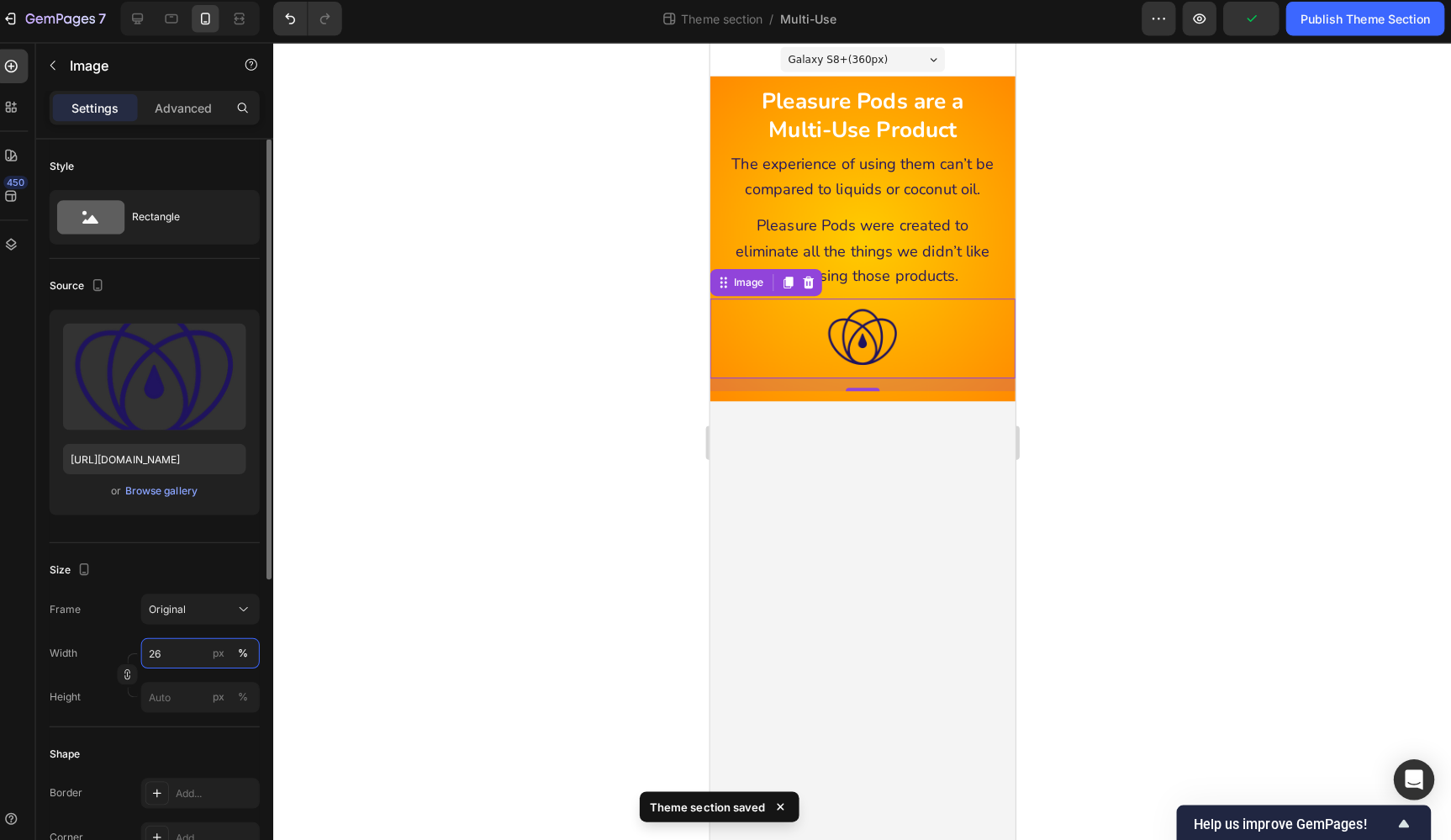
type input "25"
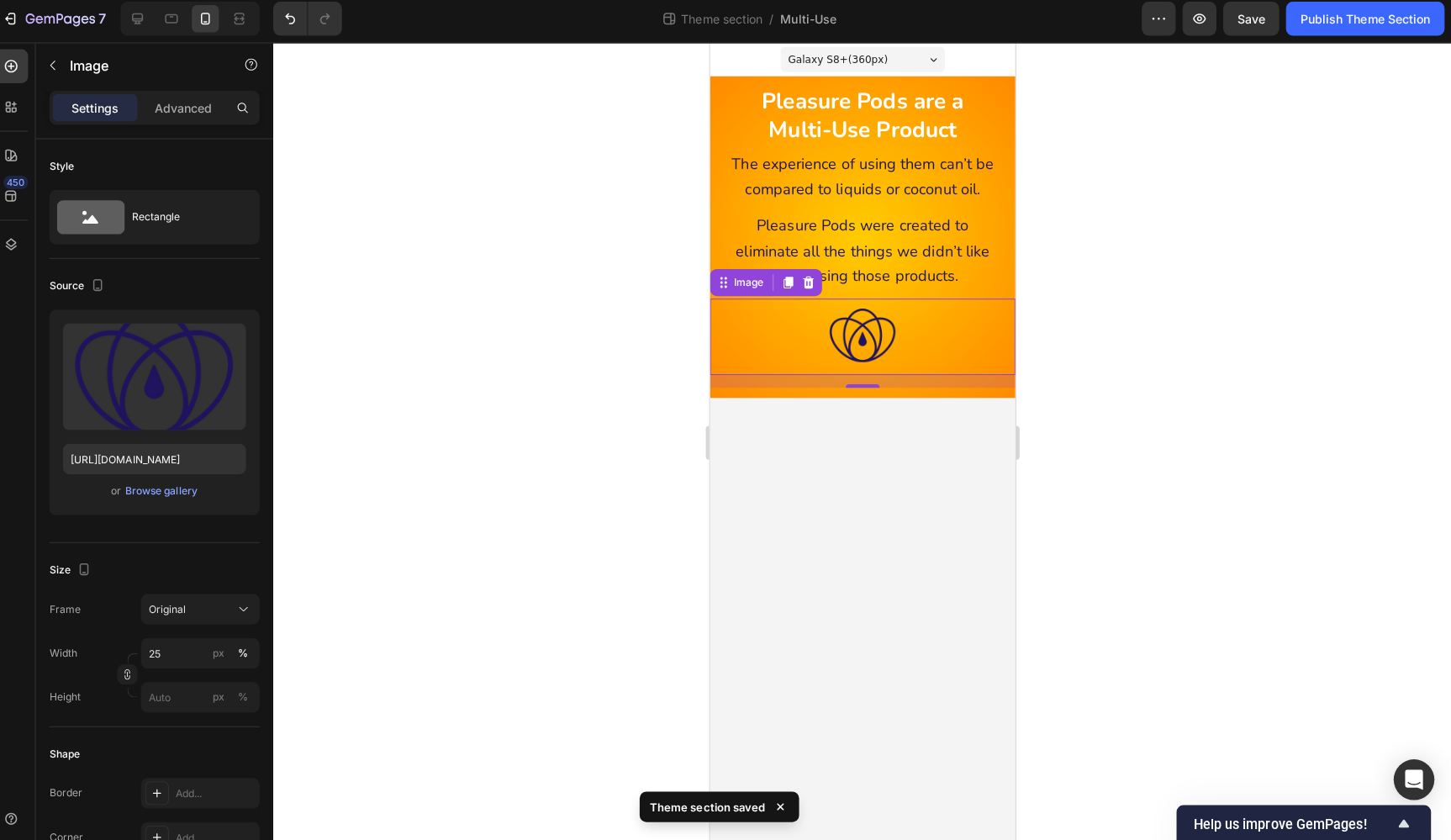
click at [1092, 609] on div at bounding box center [867, 443] width 1168 height 792
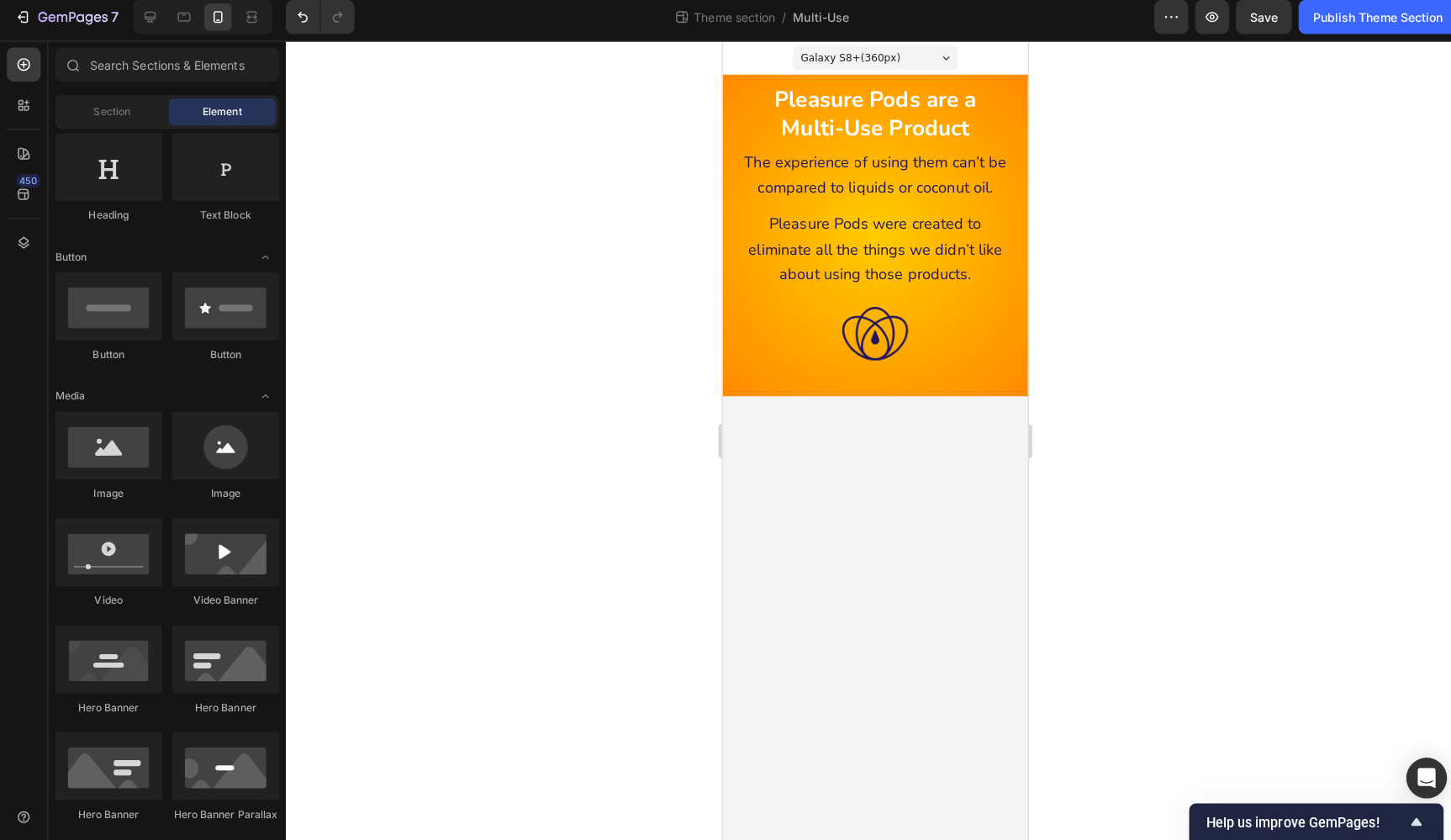
scroll to position [0, 0]
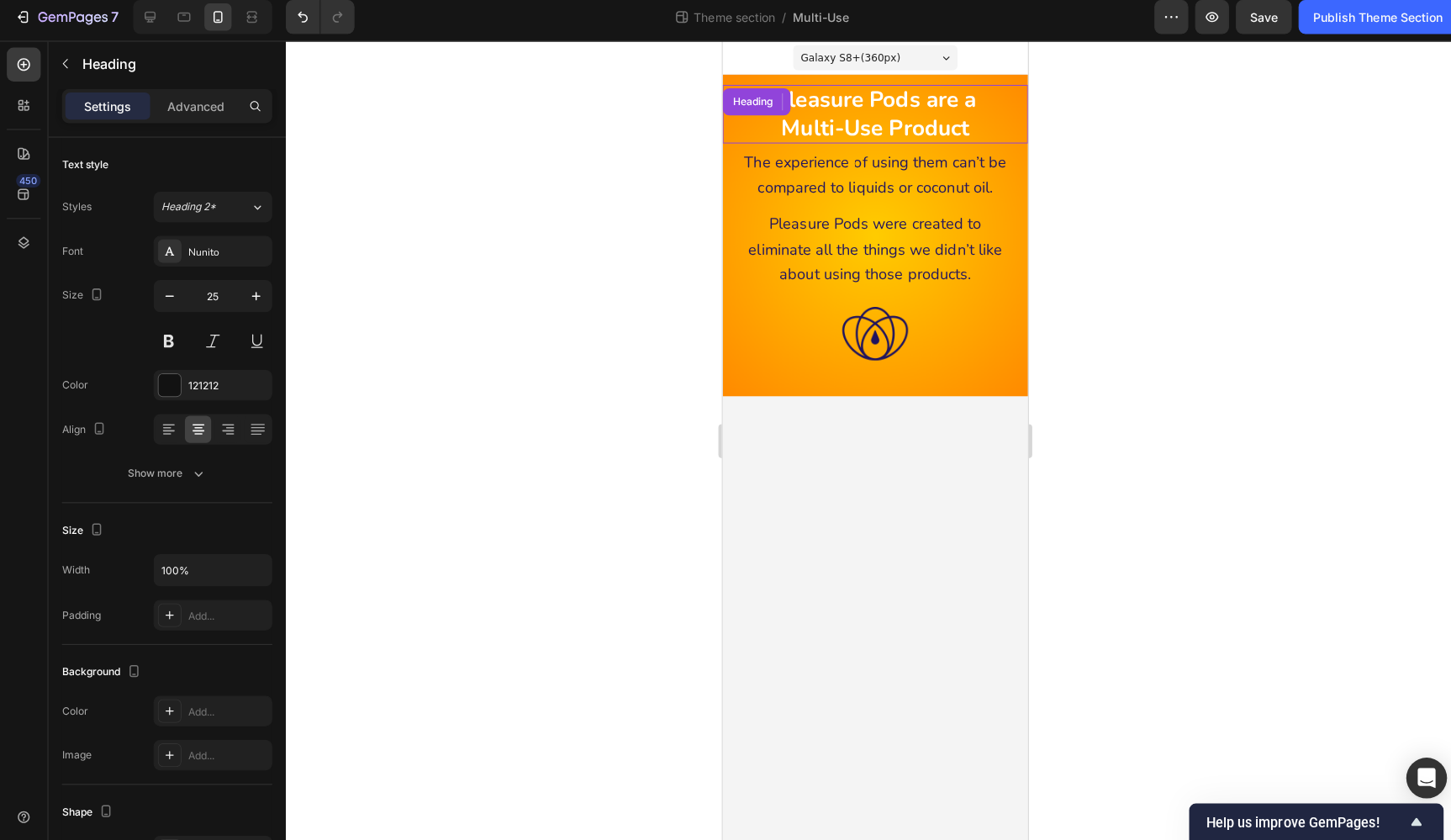
click at [863, 105] on strong "Pleasure Pods are a" at bounding box center [873, 99] width 200 height 30
click at [811, 100] on icon at bounding box center [810, 101] width 9 height 12
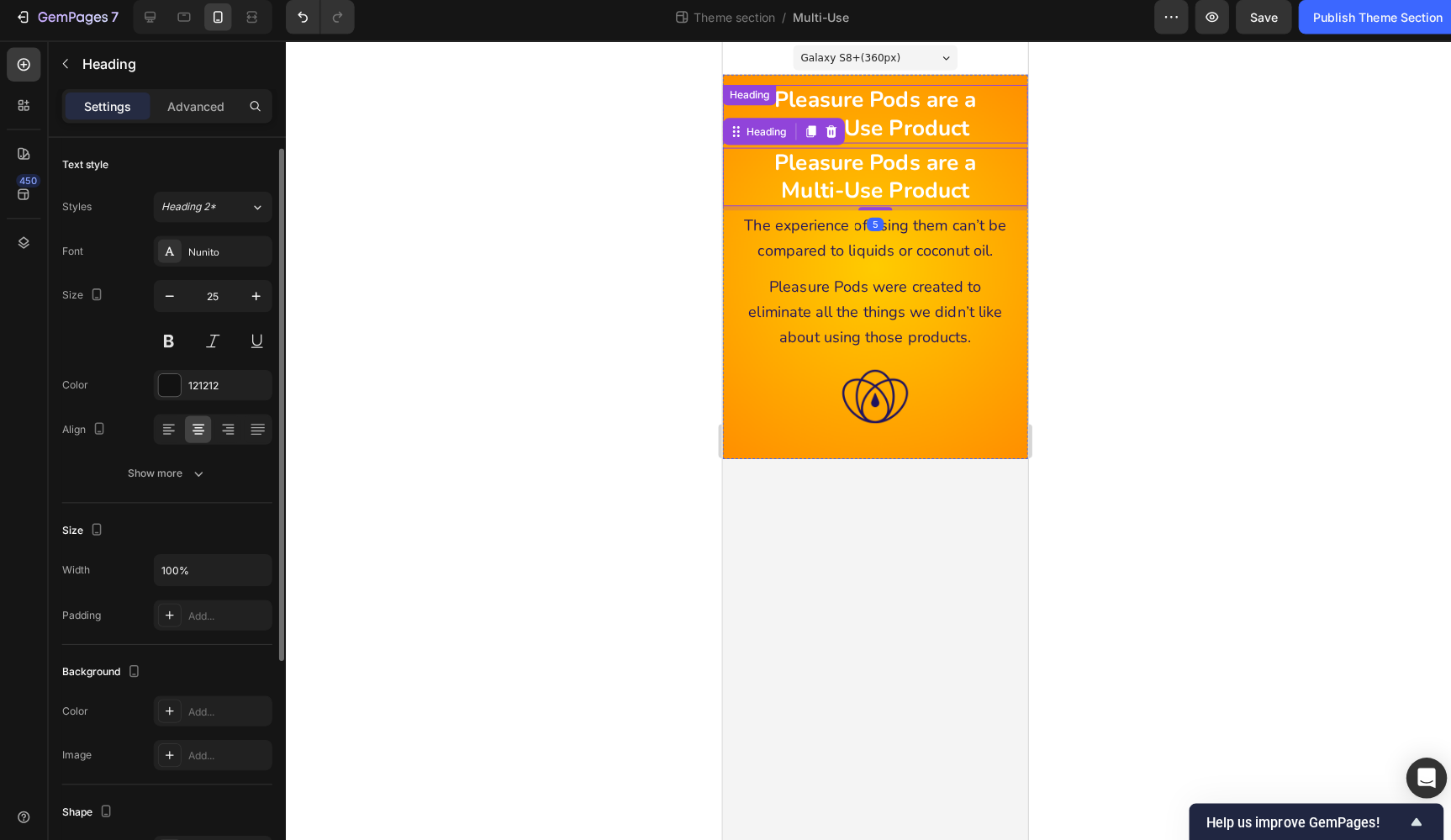
scroll to position [7, 0]
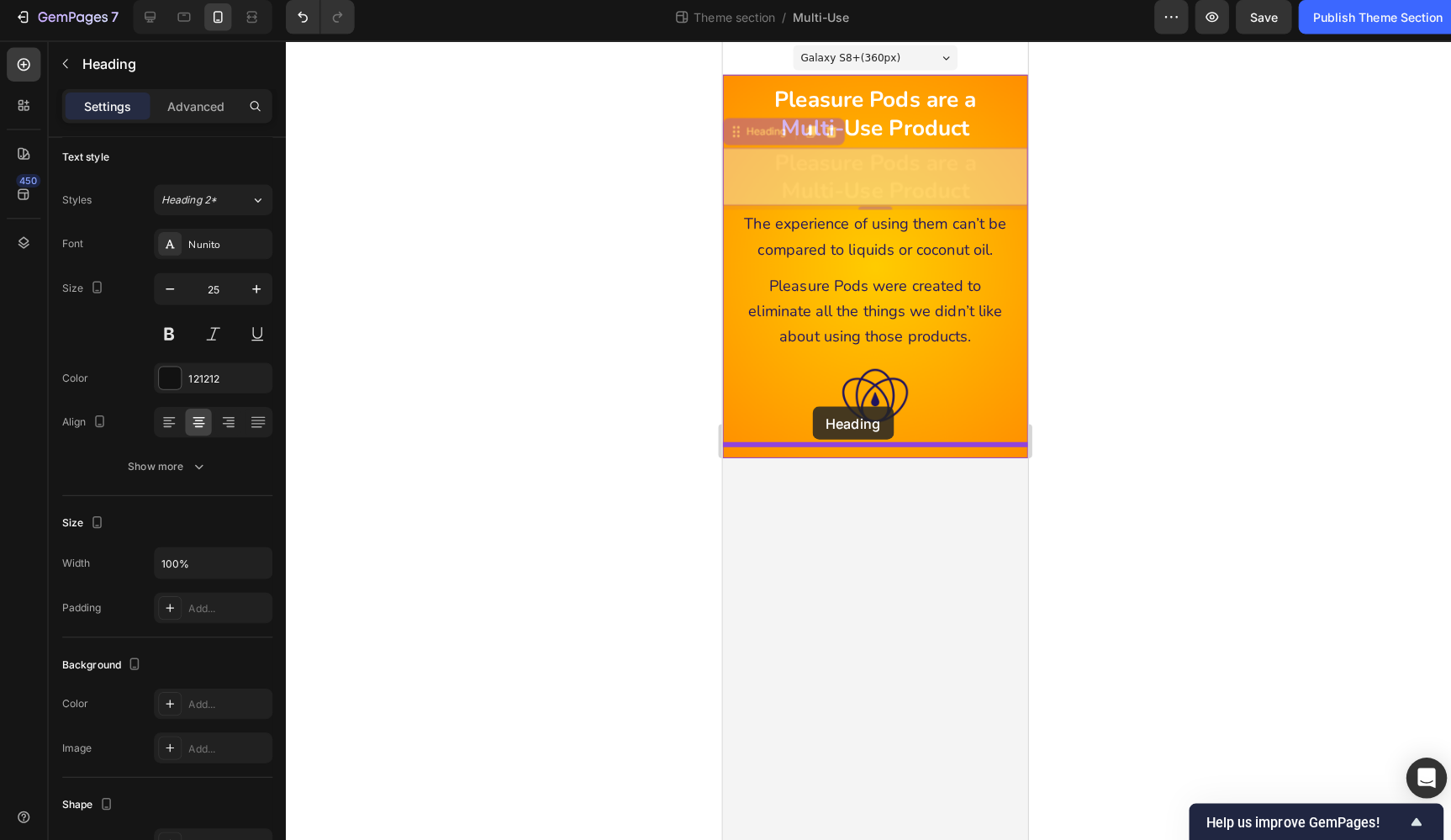
drag, startPoint x: 759, startPoint y: 130, endPoint x: 811, endPoint y: 409, distance: 283.8
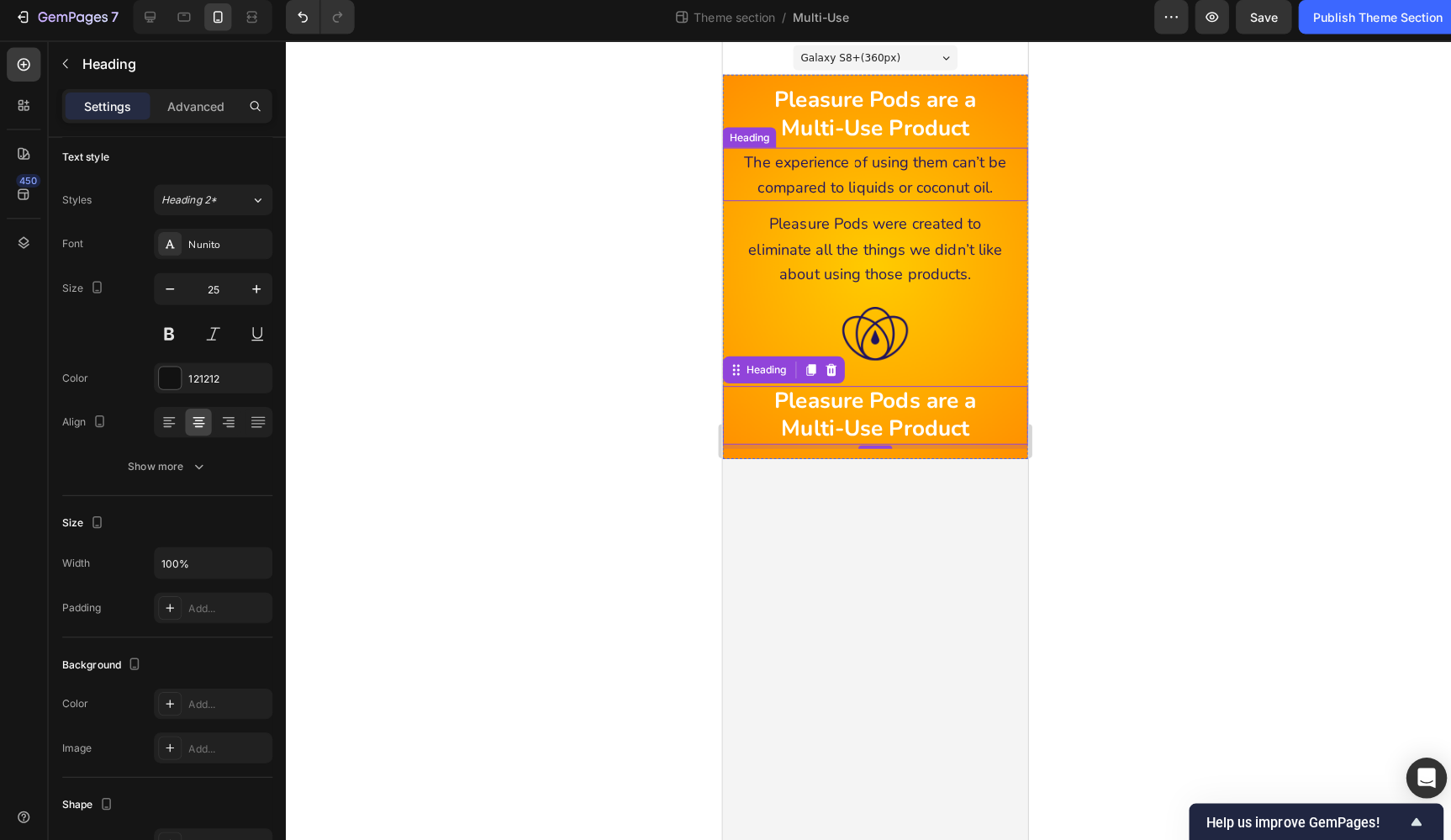
click at [896, 166] on span "The experience of using them can’t be compared to liquids or coconut oil." at bounding box center [874, 172] width 260 height 45
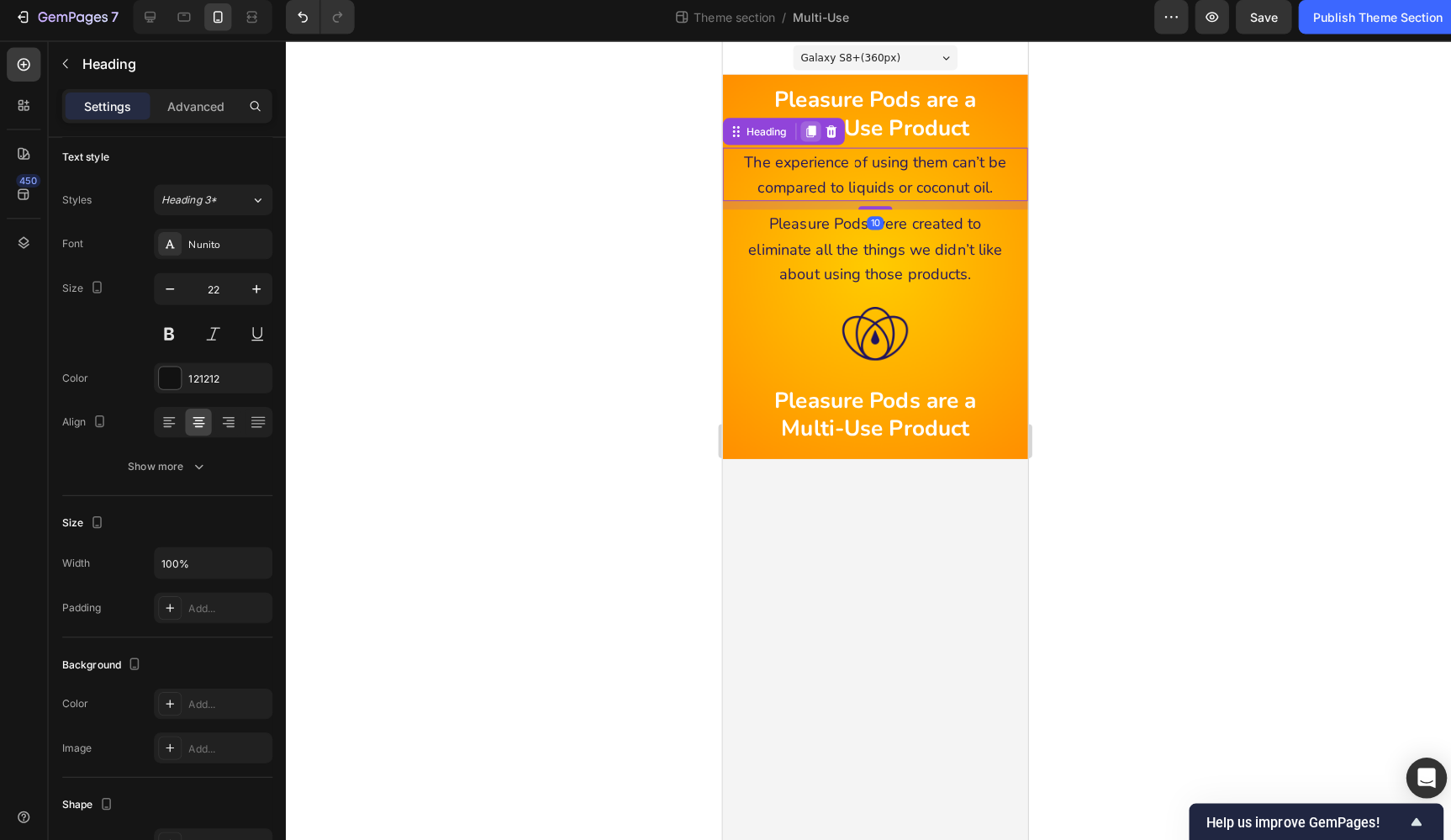
click at [815, 132] on icon at bounding box center [810, 130] width 9 height 12
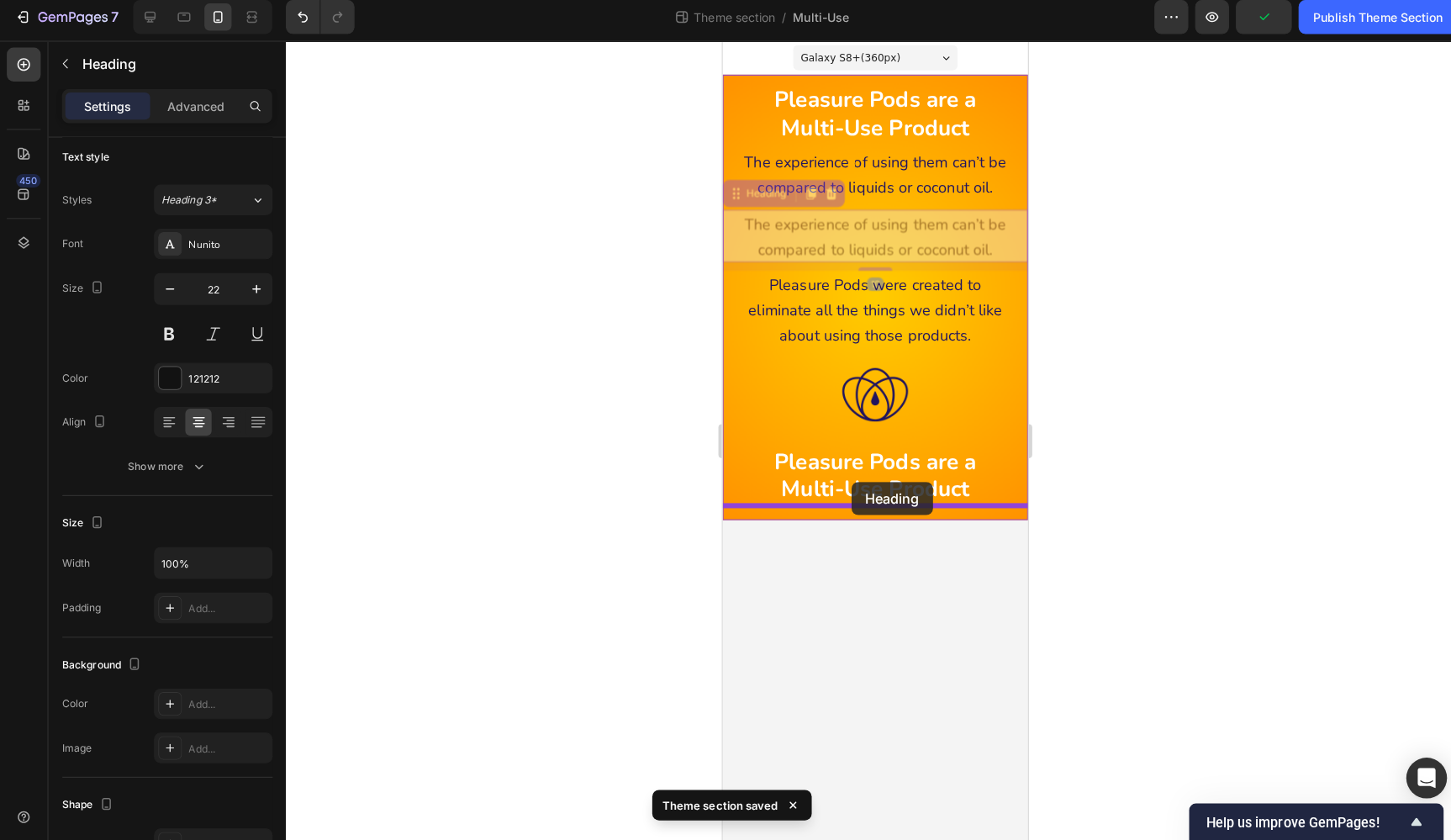
drag, startPoint x: 762, startPoint y: 191, endPoint x: 850, endPoint y: 484, distance: 305.9
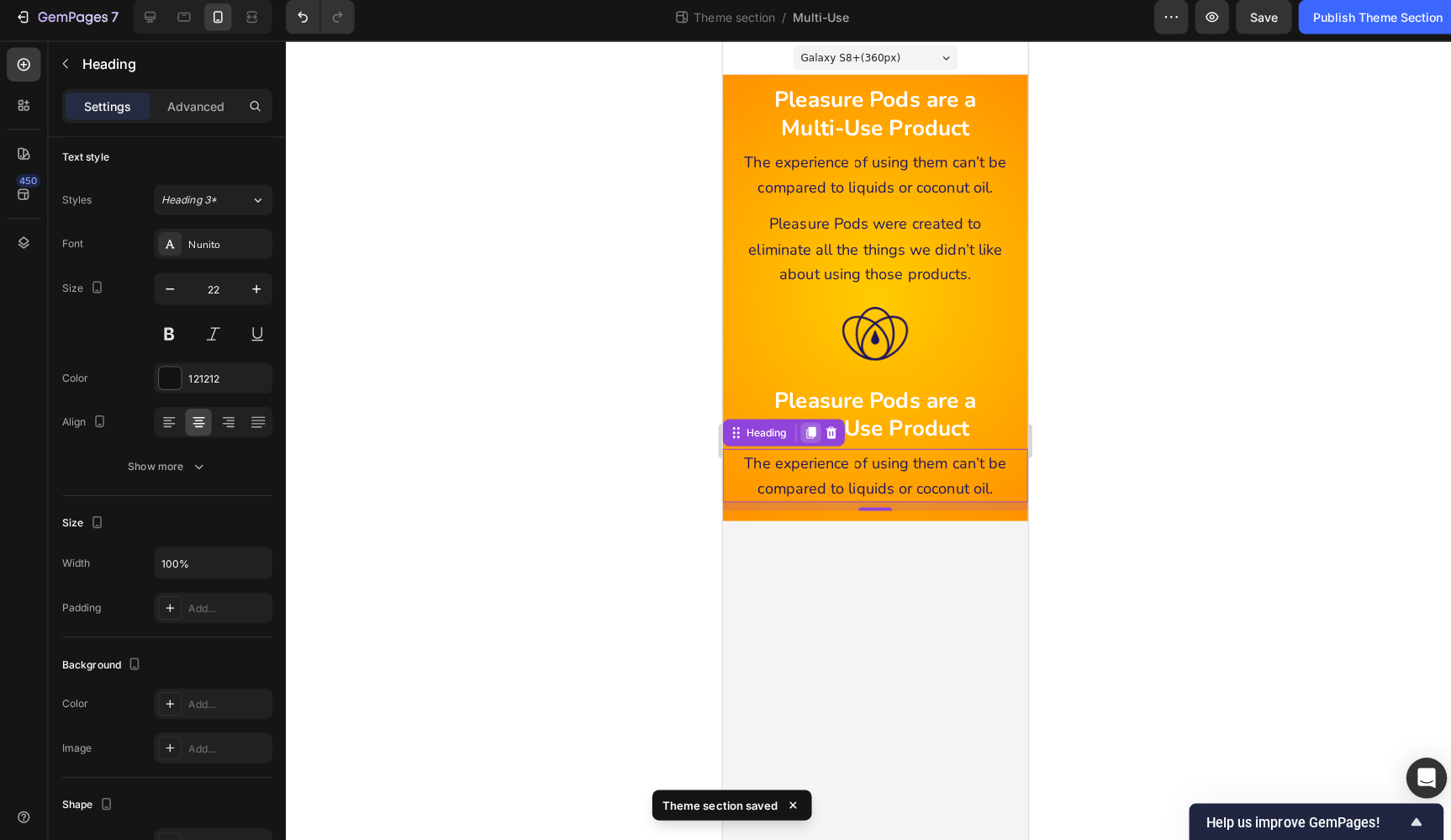
click at [813, 423] on icon at bounding box center [810, 429] width 9 height 12
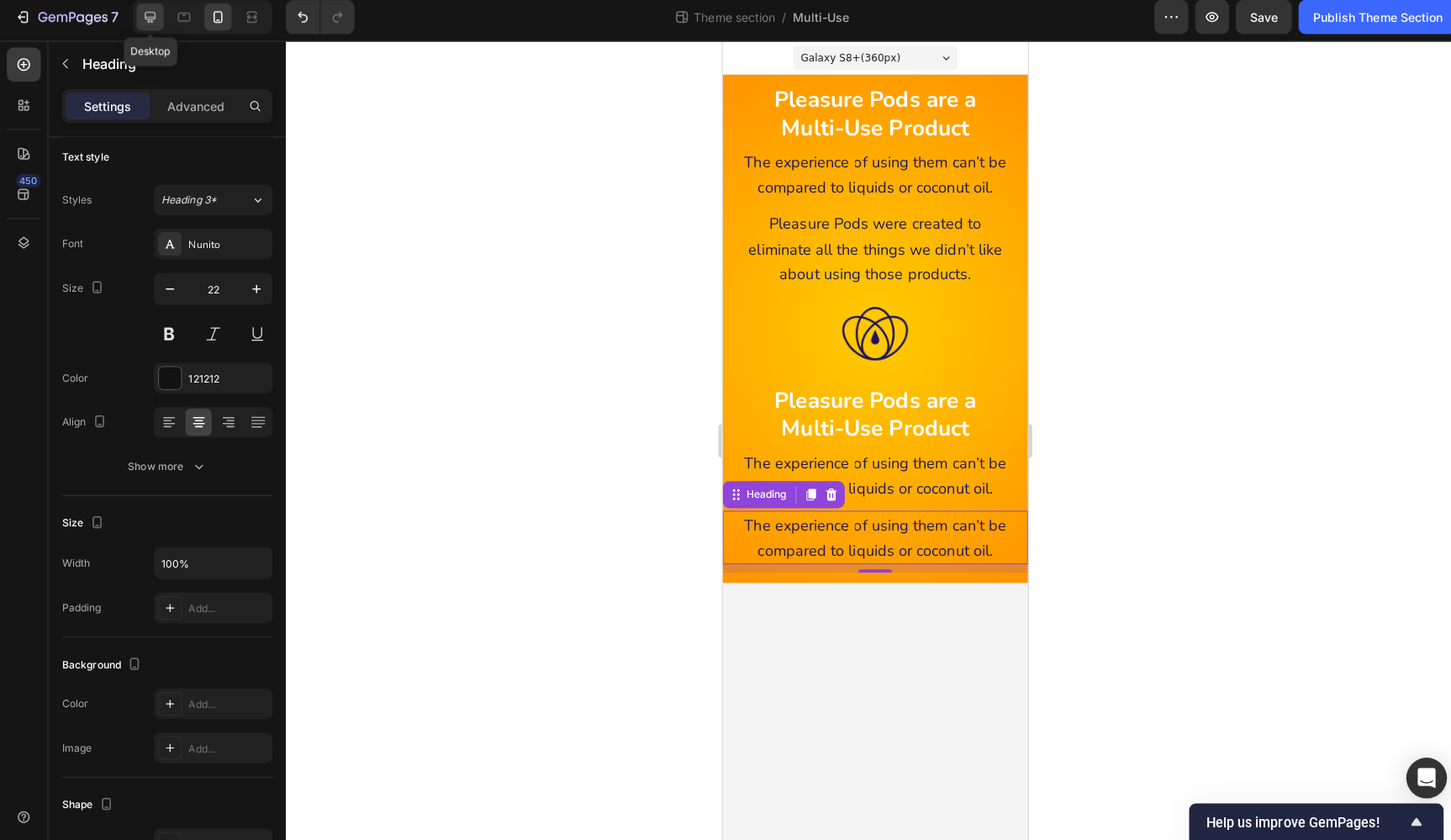
click at [147, 15] on icon at bounding box center [149, 24] width 17 height 17
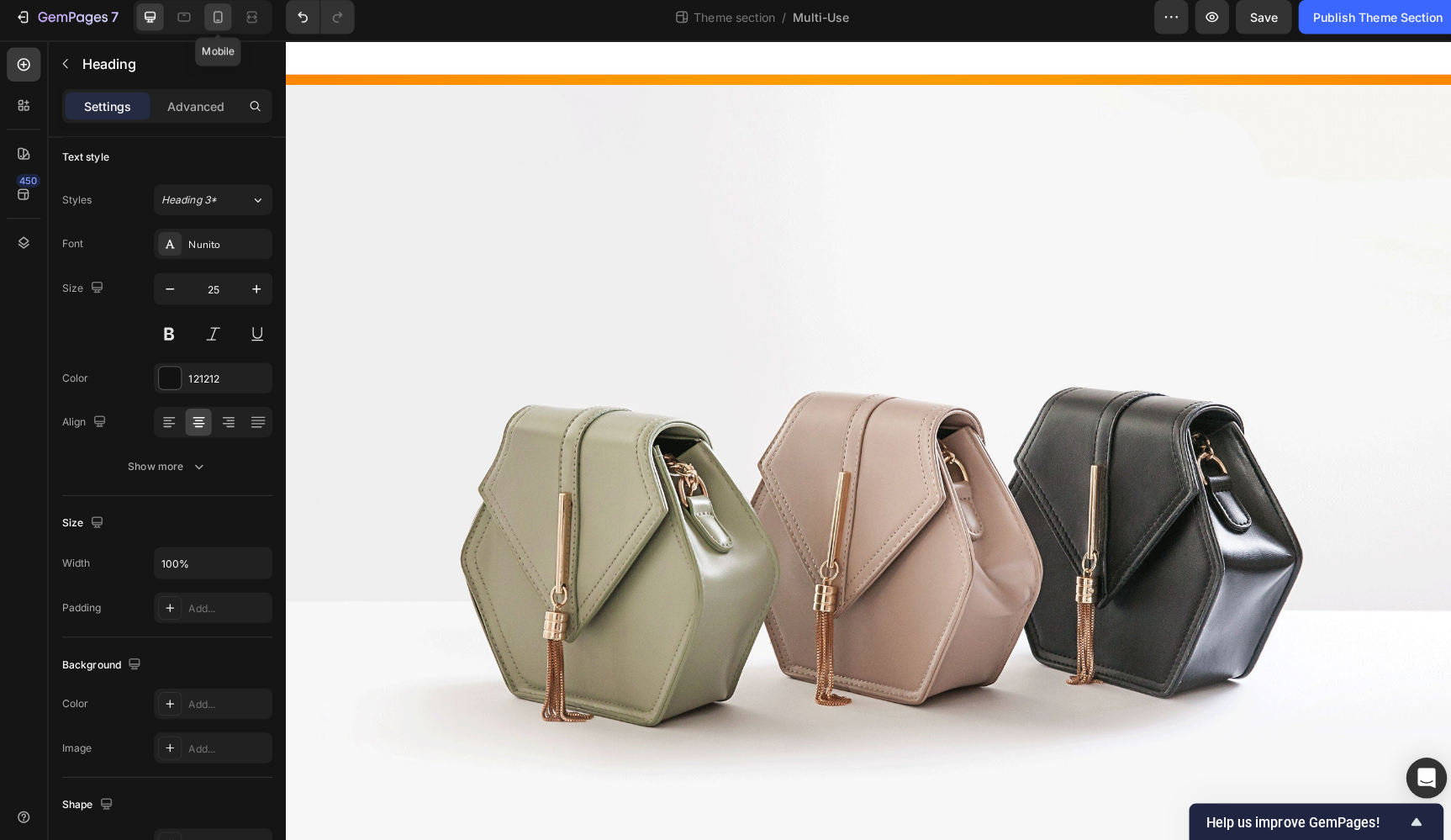
click at [212, 15] on icon at bounding box center [216, 24] width 17 height 17
type input "22"
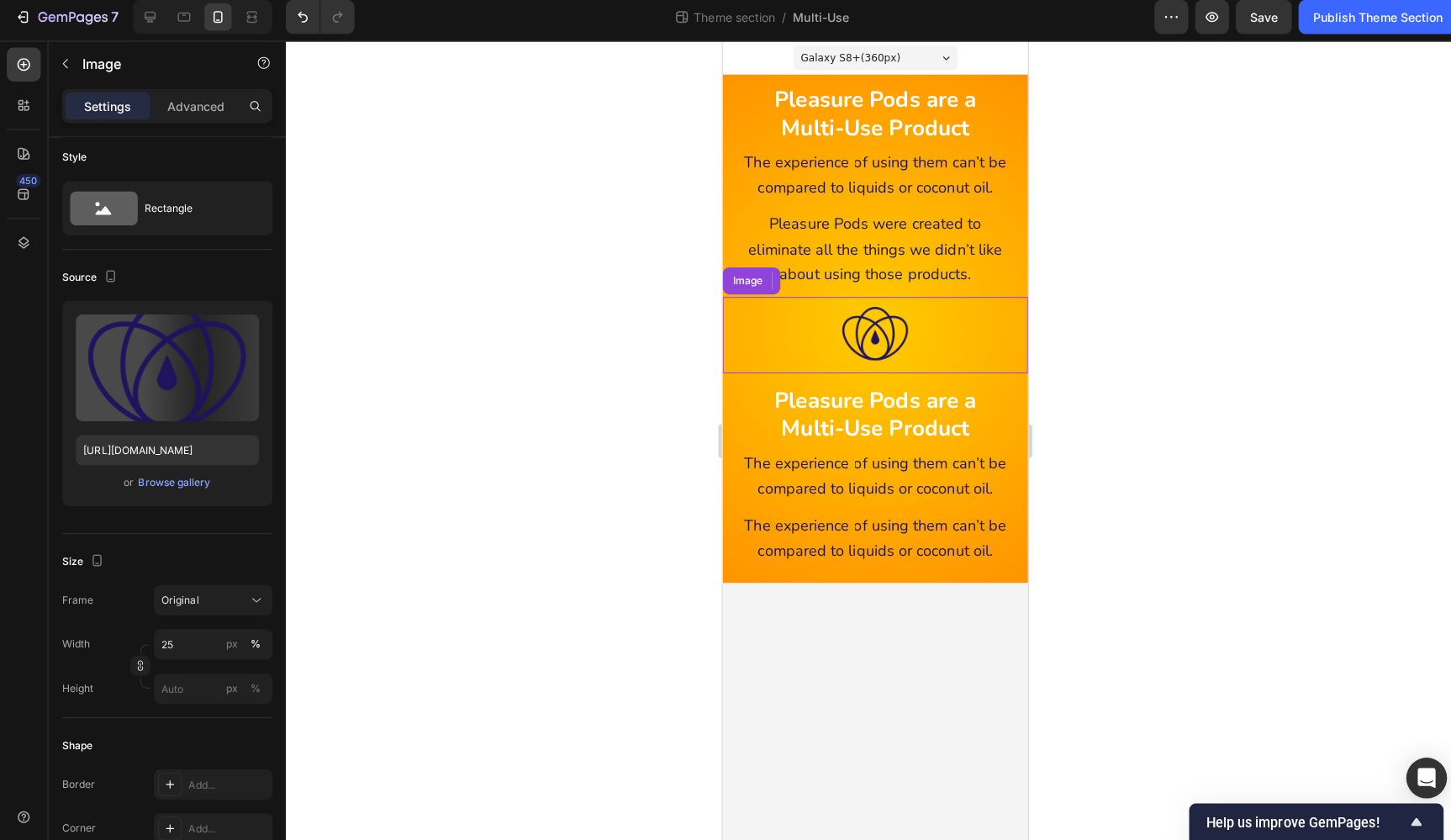
click at [944, 327] on div at bounding box center [873, 331] width 302 height 76
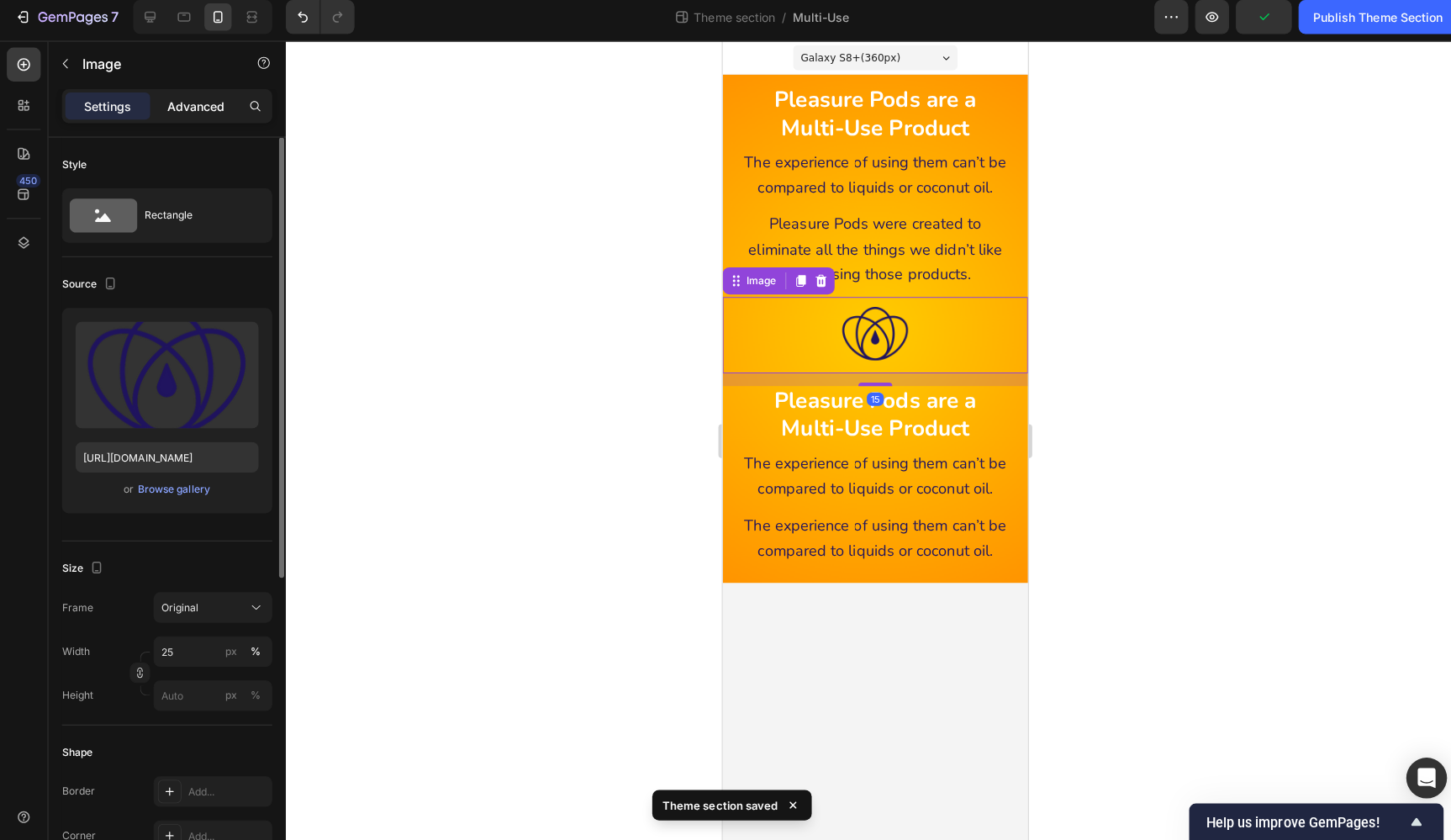
click at [193, 110] on p "Advanced" at bounding box center [194, 112] width 57 height 18
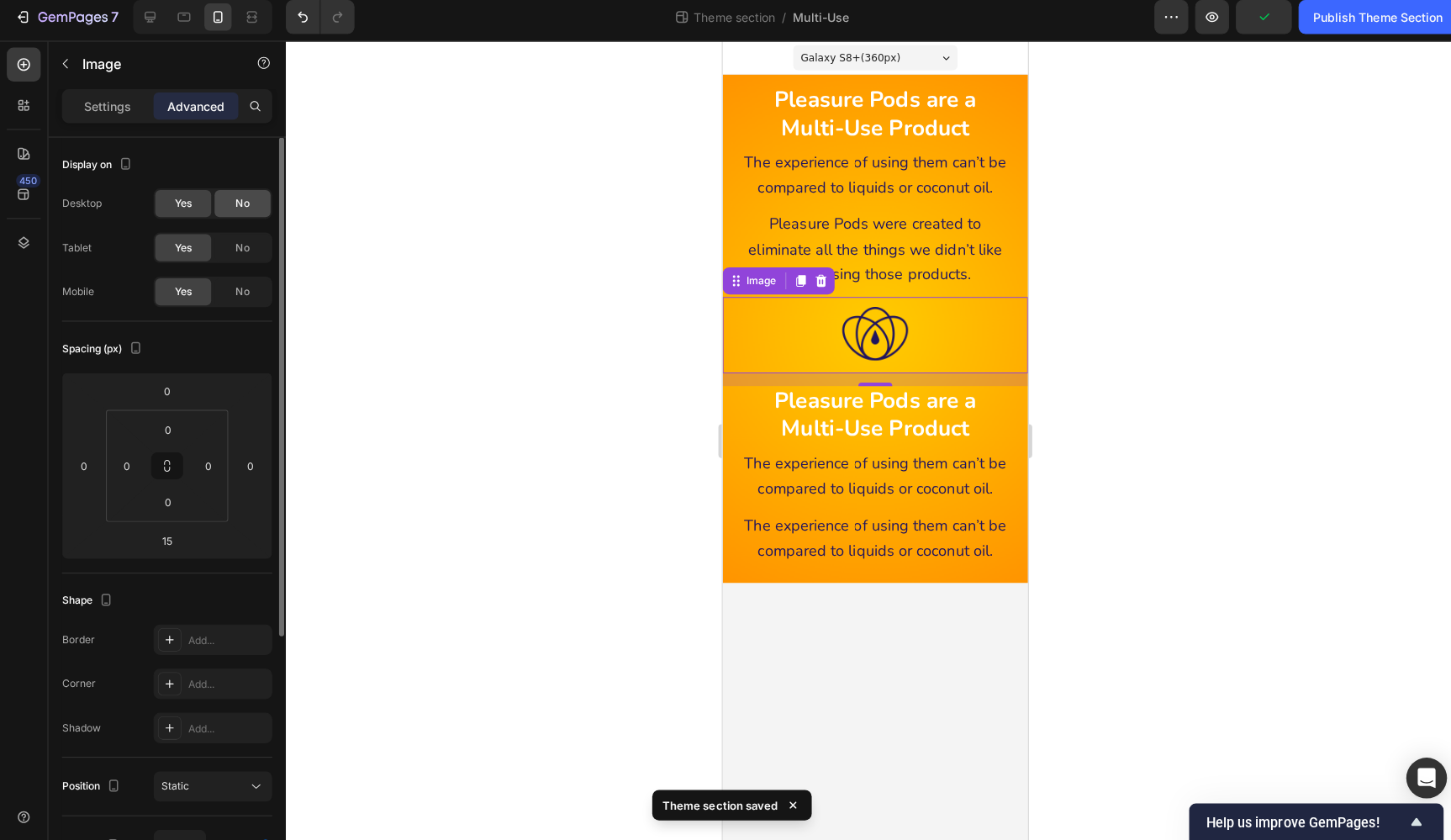
click at [230, 204] on div "No" at bounding box center [240, 209] width 55 height 27
click at [236, 245] on span "No" at bounding box center [240, 252] width 14 height 15
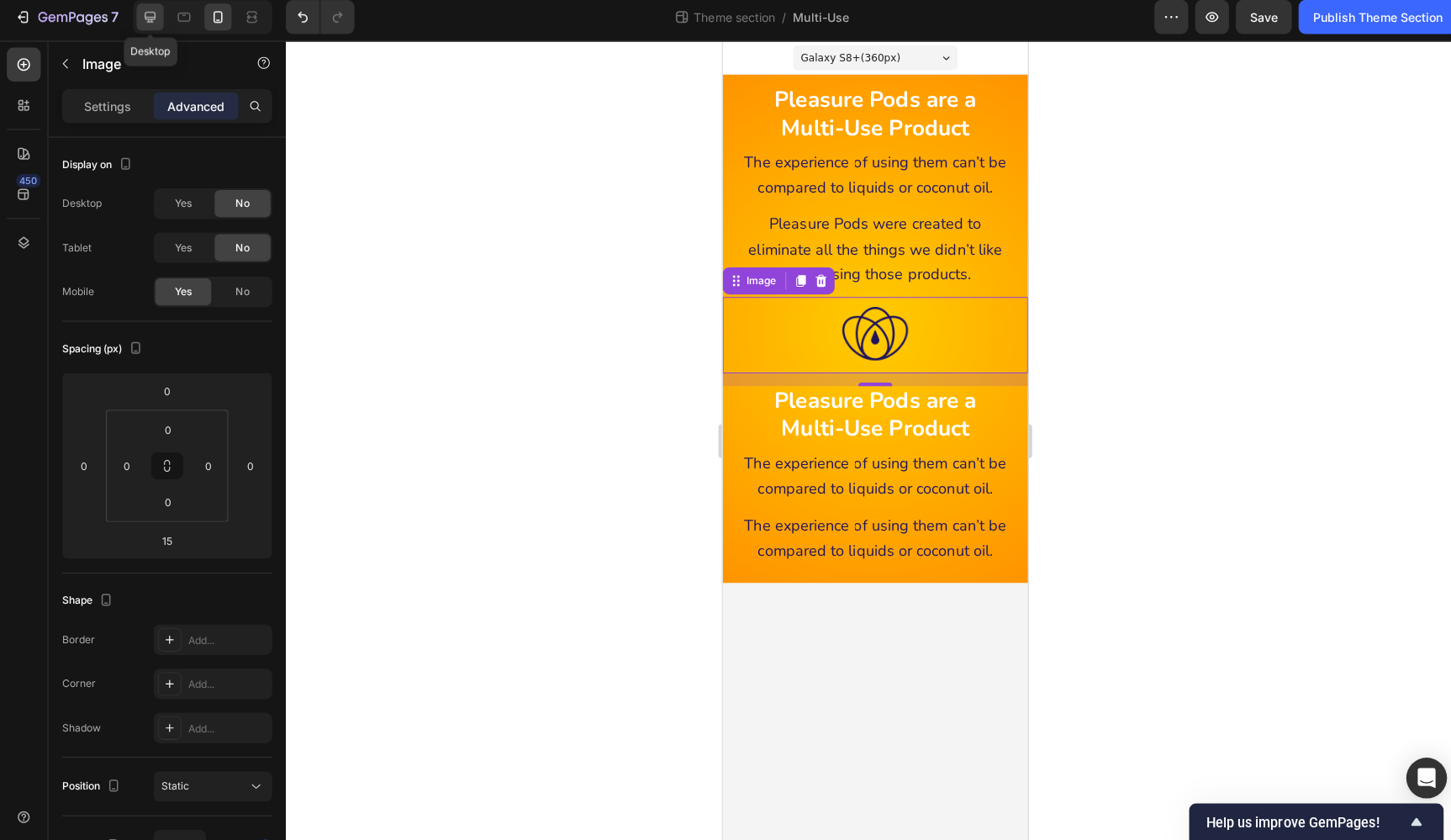
click at [142, 15] on icon at bounding box center [149, 24] width 17 height 17
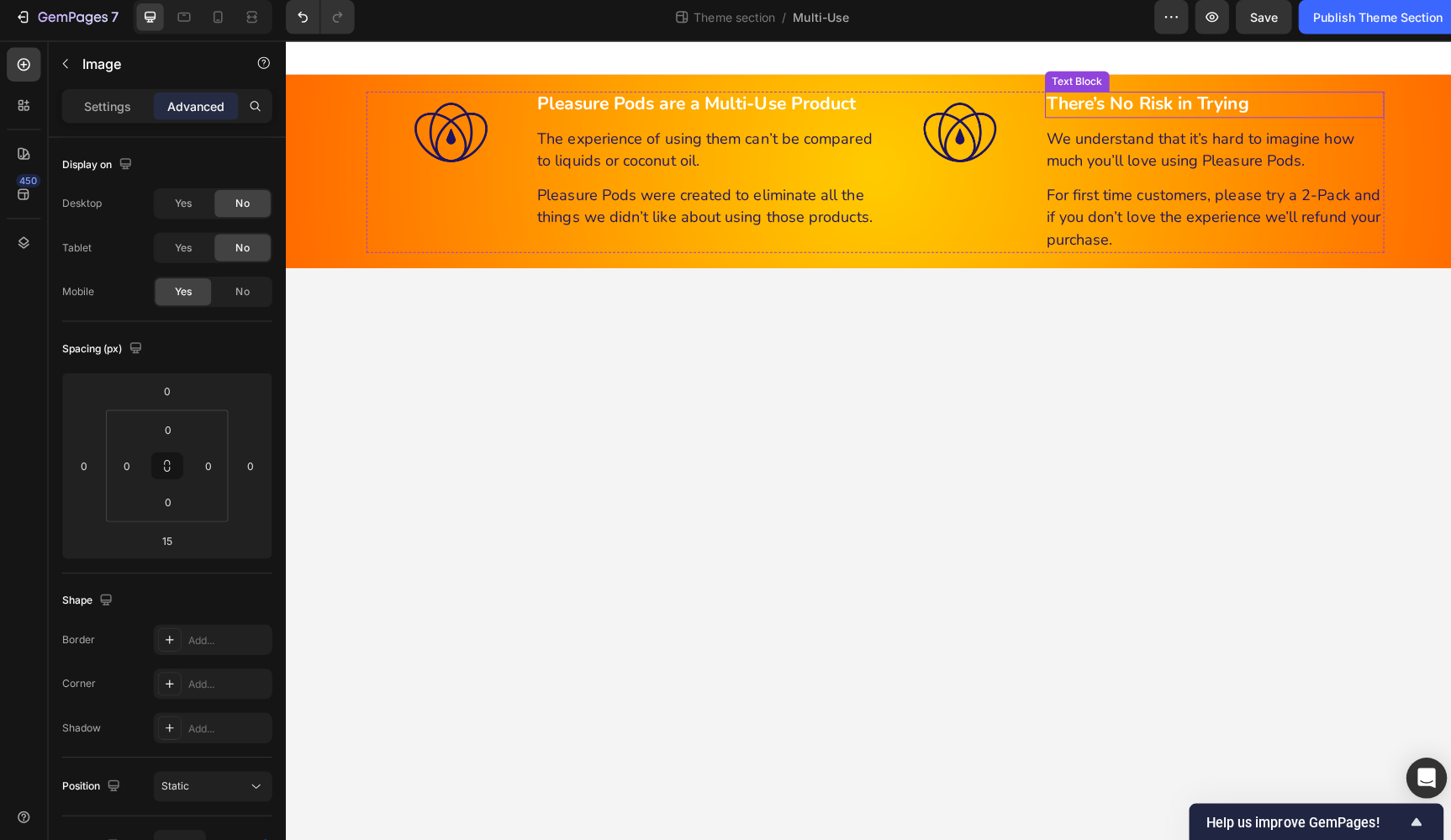
click at [1132, 104] on strong "There’s No Risk in Trying" at bounding box center [1140, 103] width 201 height 24
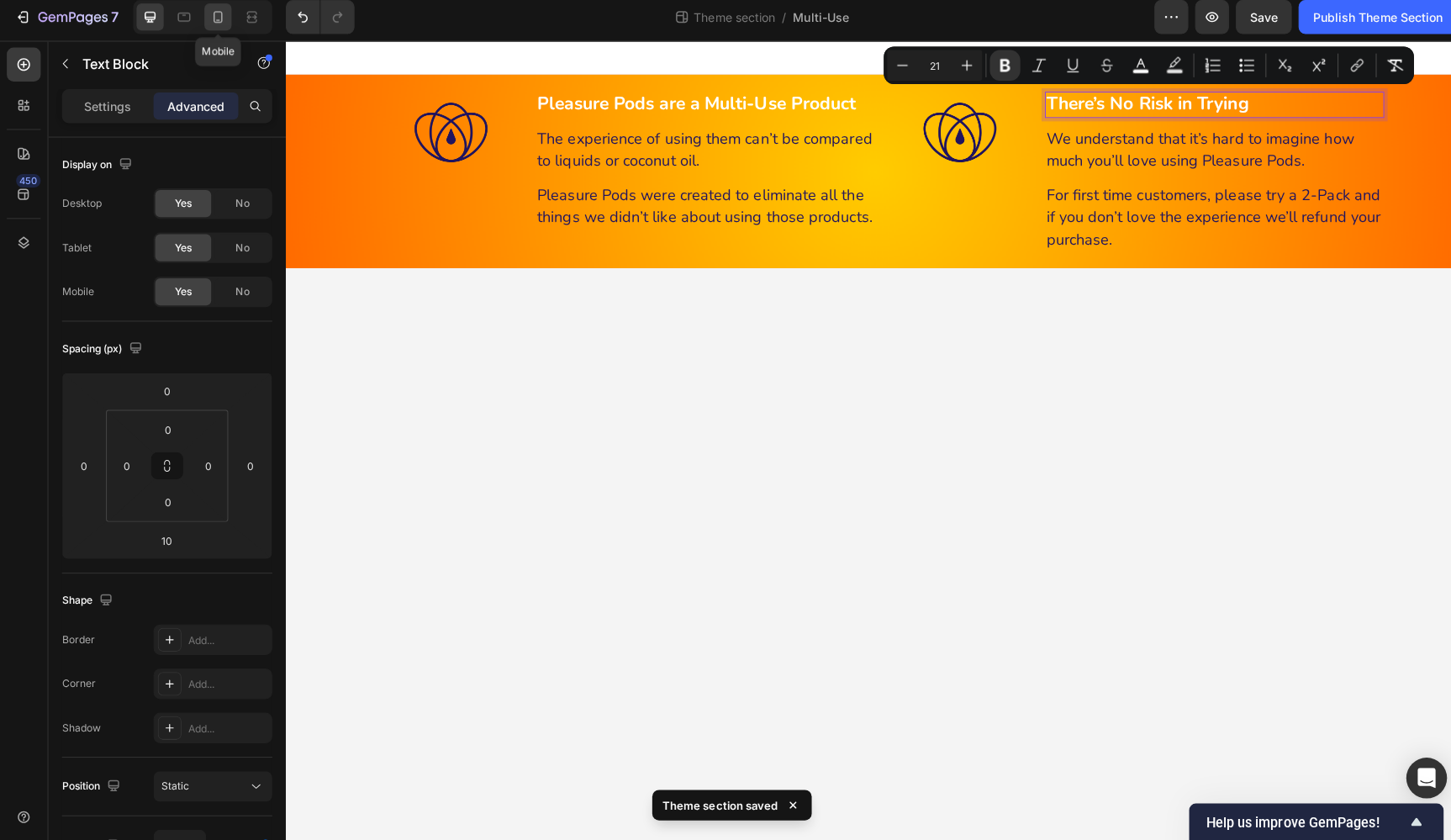
click at [217, 16] on icon at bounding box center [216, 24] width 17 height 17
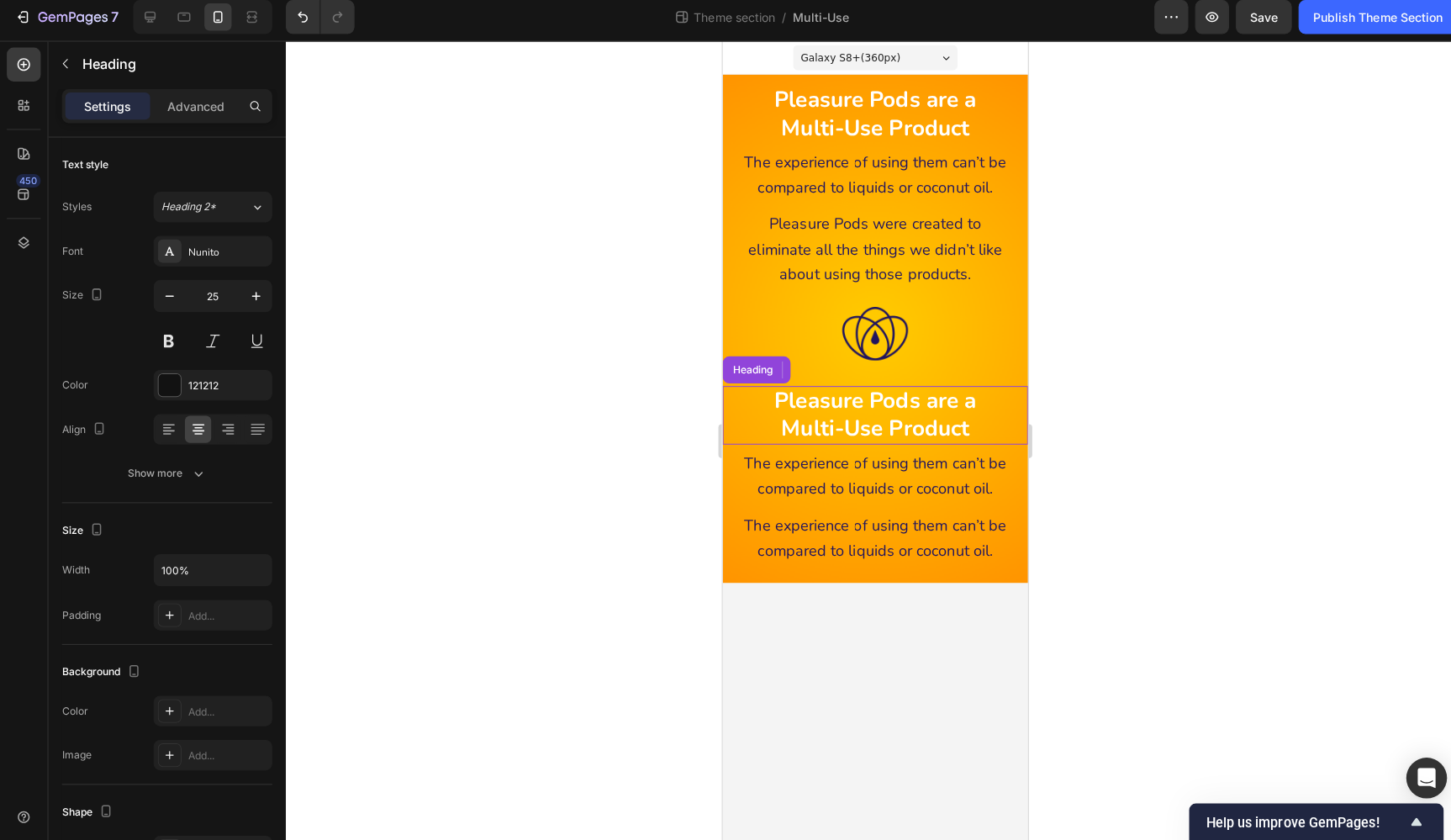
click at [931, 420] on strong "Multi-Use Product" at bounding box center [873, 424] width 187 height 30
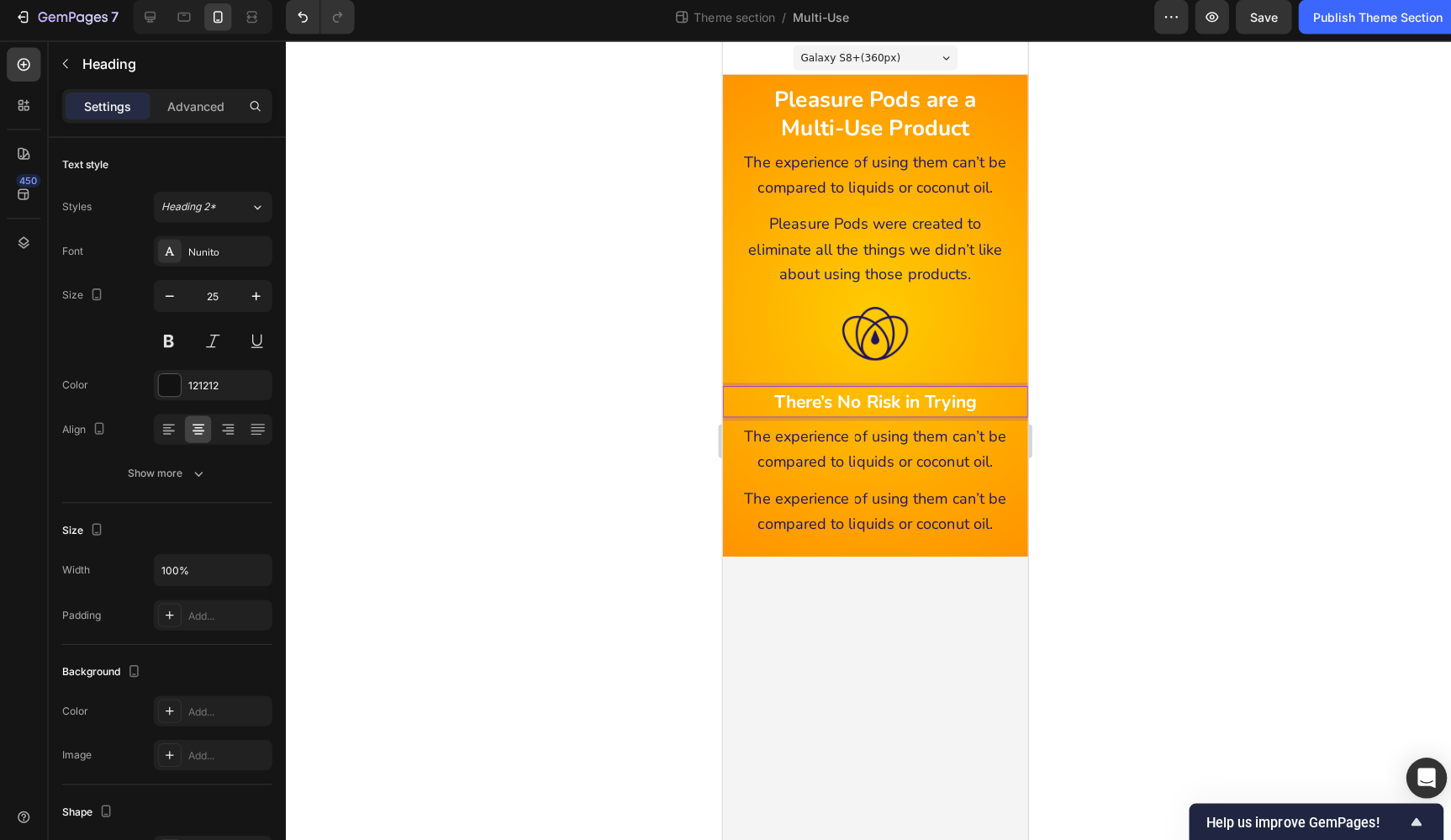
click at [1106, 397] on div at bounding box center [867, 443] width 1168 height 792
click at [978, 397] on p "⁠⁠⁠⁠⁠⁠⁠ There’s No Risk in Trying" at bounding box center [873, 398] width 279 height 29
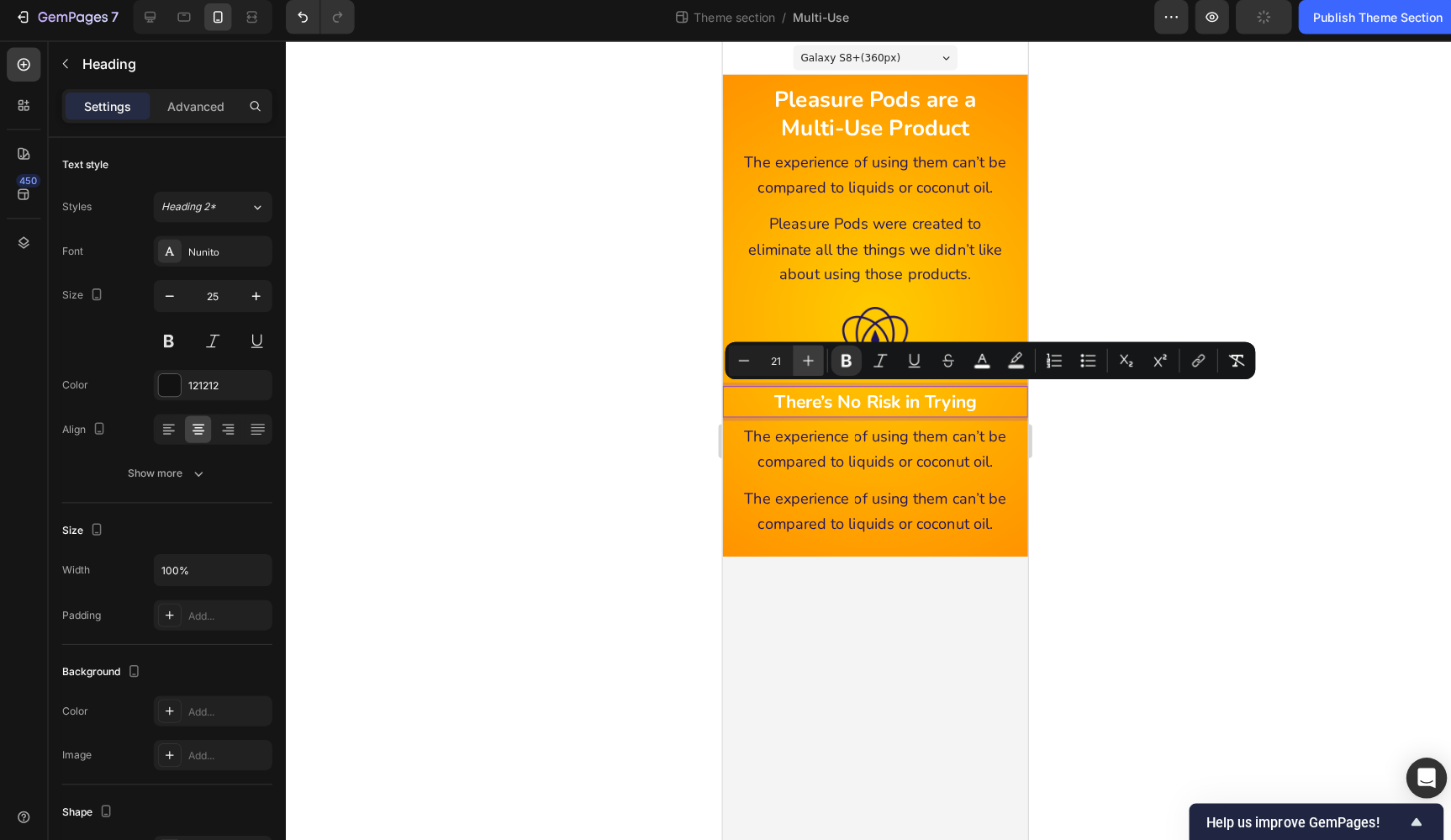
click at [799, 358] on icon "Editor contextual toolbar" at bounding box center [801, 364] width 17 height 17
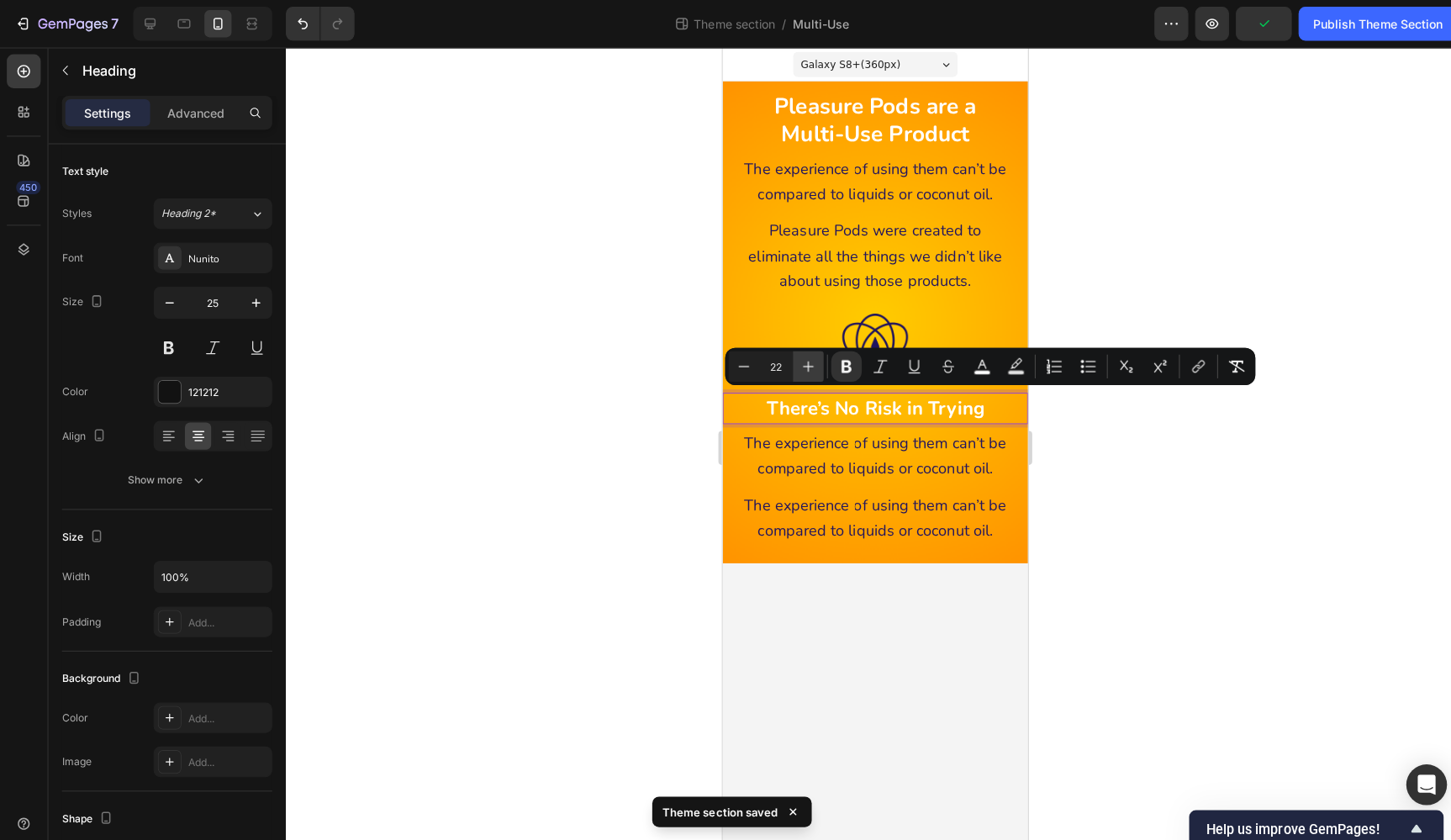
click at [799, 358] on icon "Editor contextual toolbar" at bounding box center [801, 364] width 17 height 17
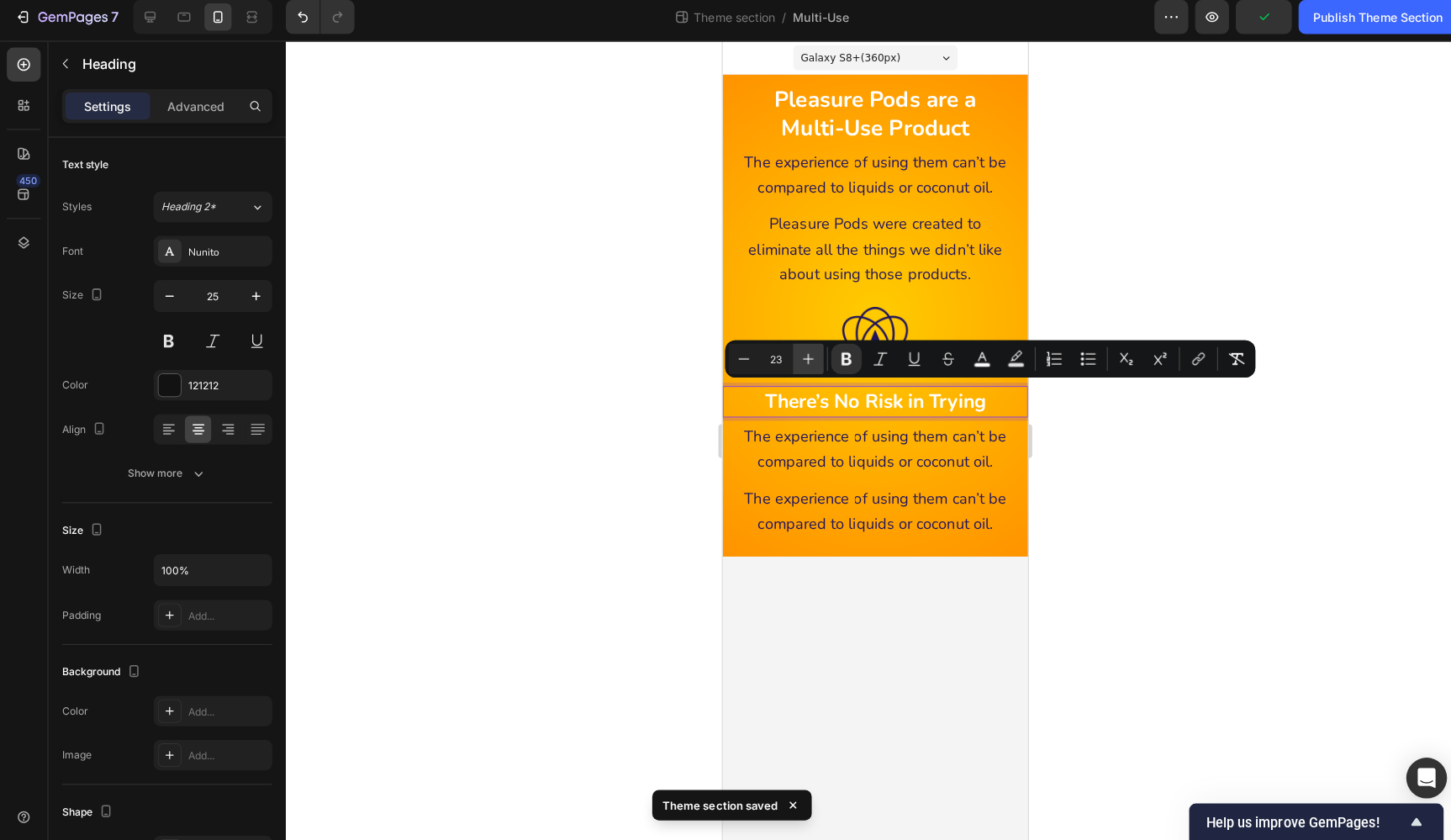
click at [799, 358] on icon "Editor contextual toolbar" at bounding box center [801, 363] width 17 height 17
click at [799, 358] on icon "Editor contextual toolbar" at bounding box center [801, 362] width 17 height 17
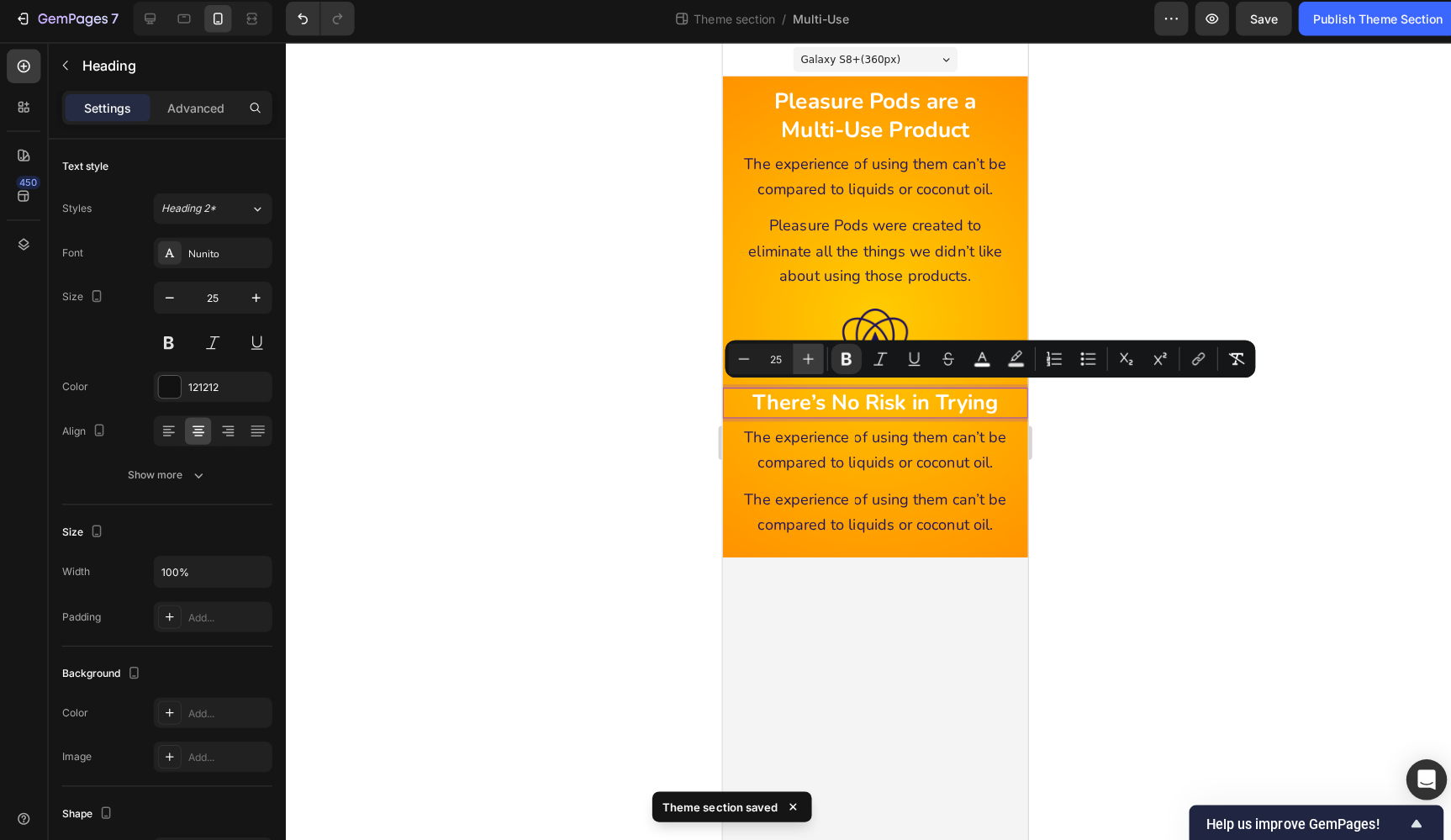
click at [799, 358] on icon "Editor contextual toolbar" at bounding box center [801, 361] width 17 height 17
type input "26"
click at [1191, 419] on div at bounding box center [867, 443] width 1168 height 792
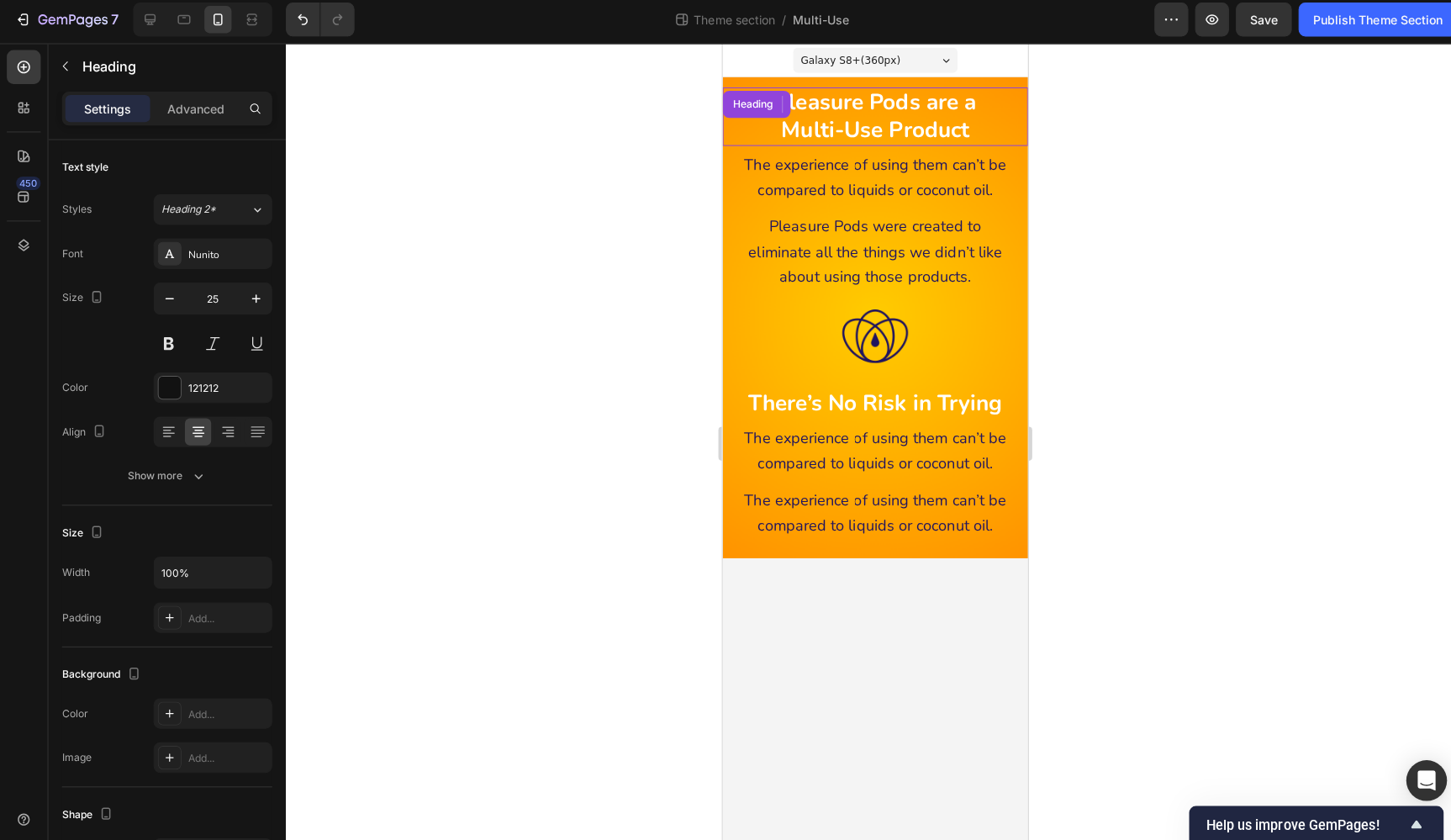
click at [921, 129] on strong "Multi-Use Product" at bounding box center [873, 129] width 187 height 30
click at [921, 130] on strong "Multi-Use Product" at bounding box center [873, 129] width 187 height 30
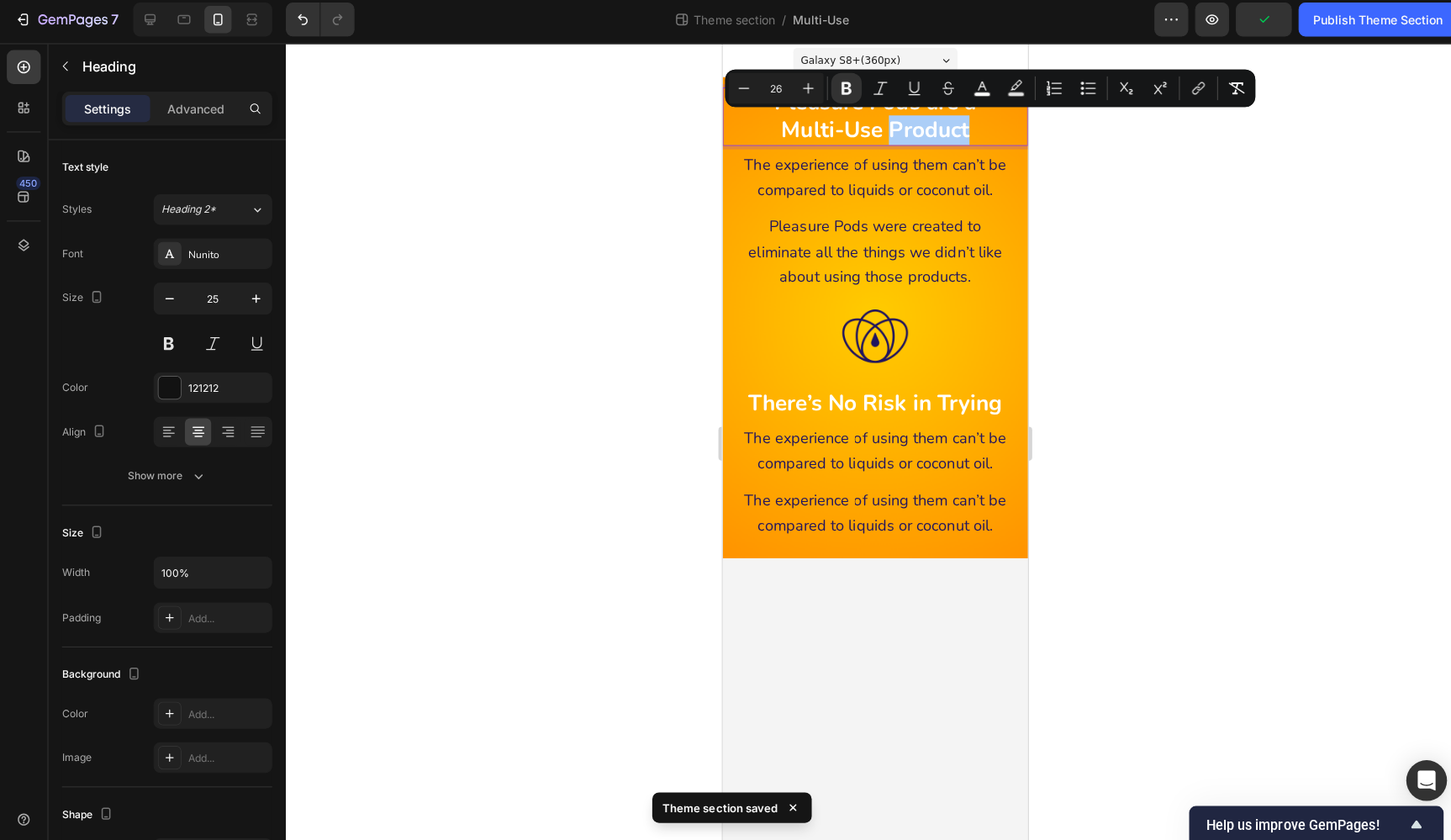
click at [1103, 272] on div at bounding box center [867, 443] width 1168 height 792
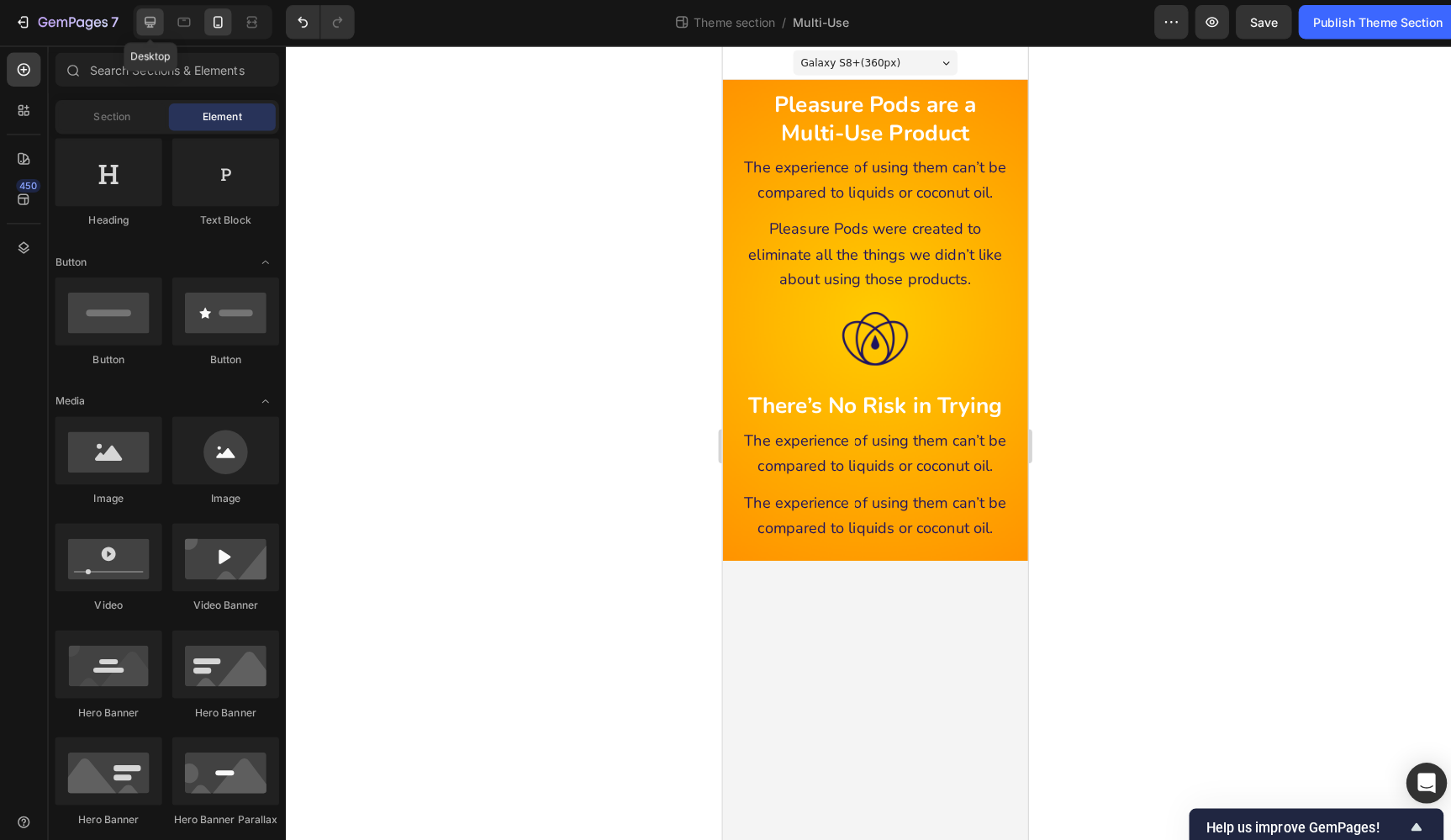
click at [153, 21] on icon at bounding box center [149, 24] width 11 height 11
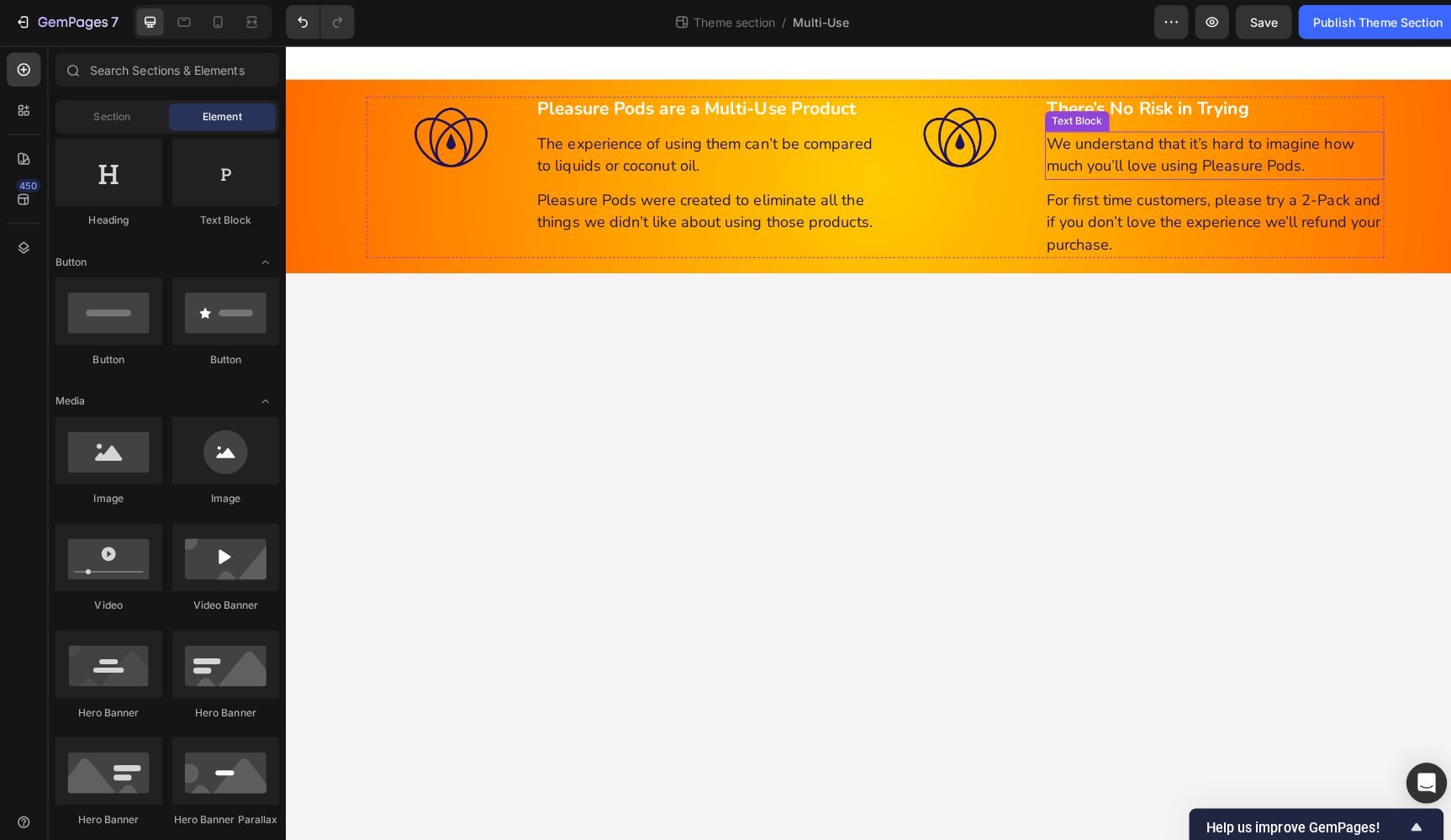
click at [1306, 145] on span "We understand that it’s hard to imagine how much you’ll love using Pleasure Pod…" at bounding box center [1192, 152] width 305 height 42
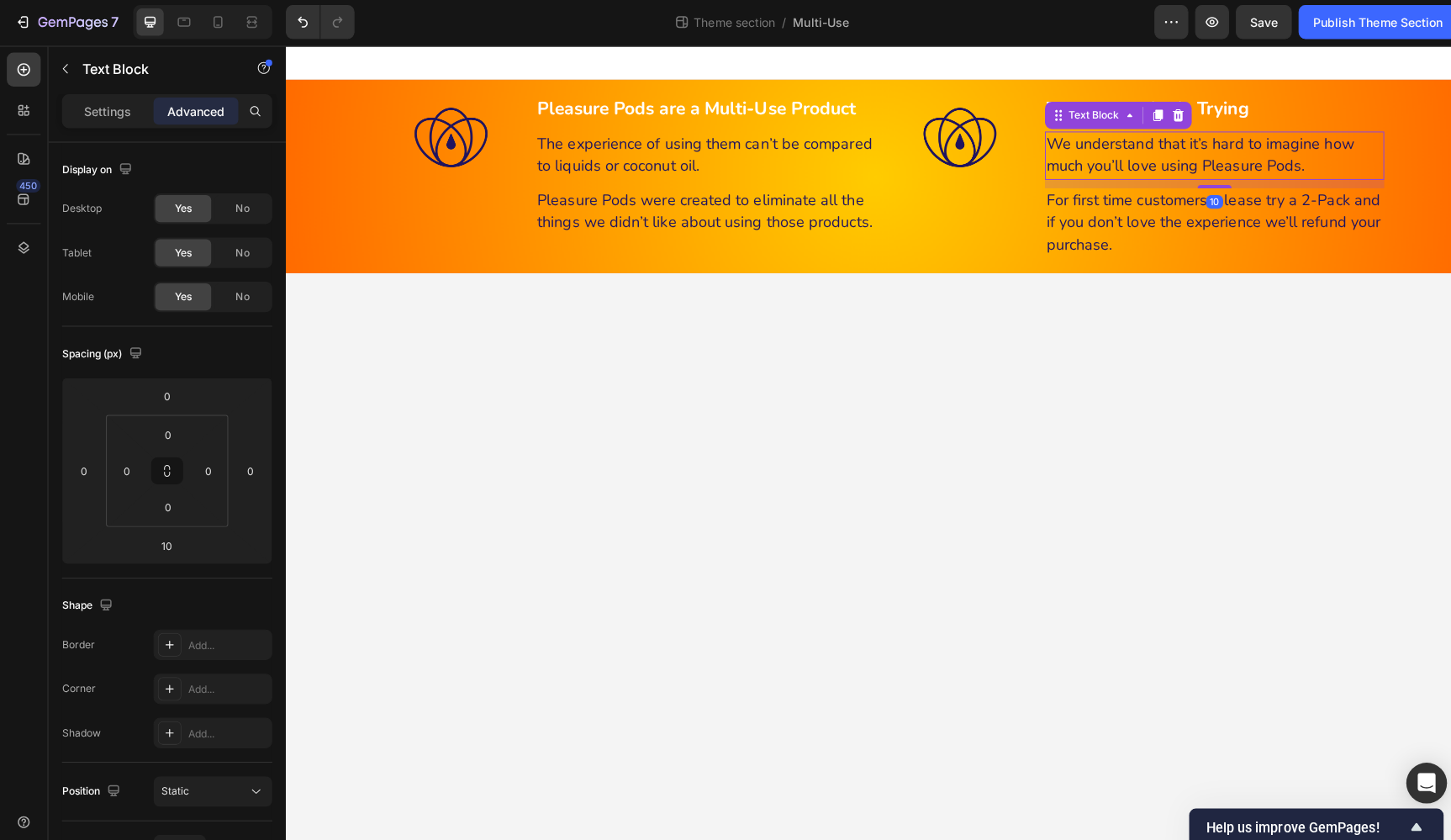
click at [1308, 160] on p "We understand that it’s hard to imagine how much you’ll love using Pleasure Pod…" at bounding box center [1206, 153] width 333 height 43
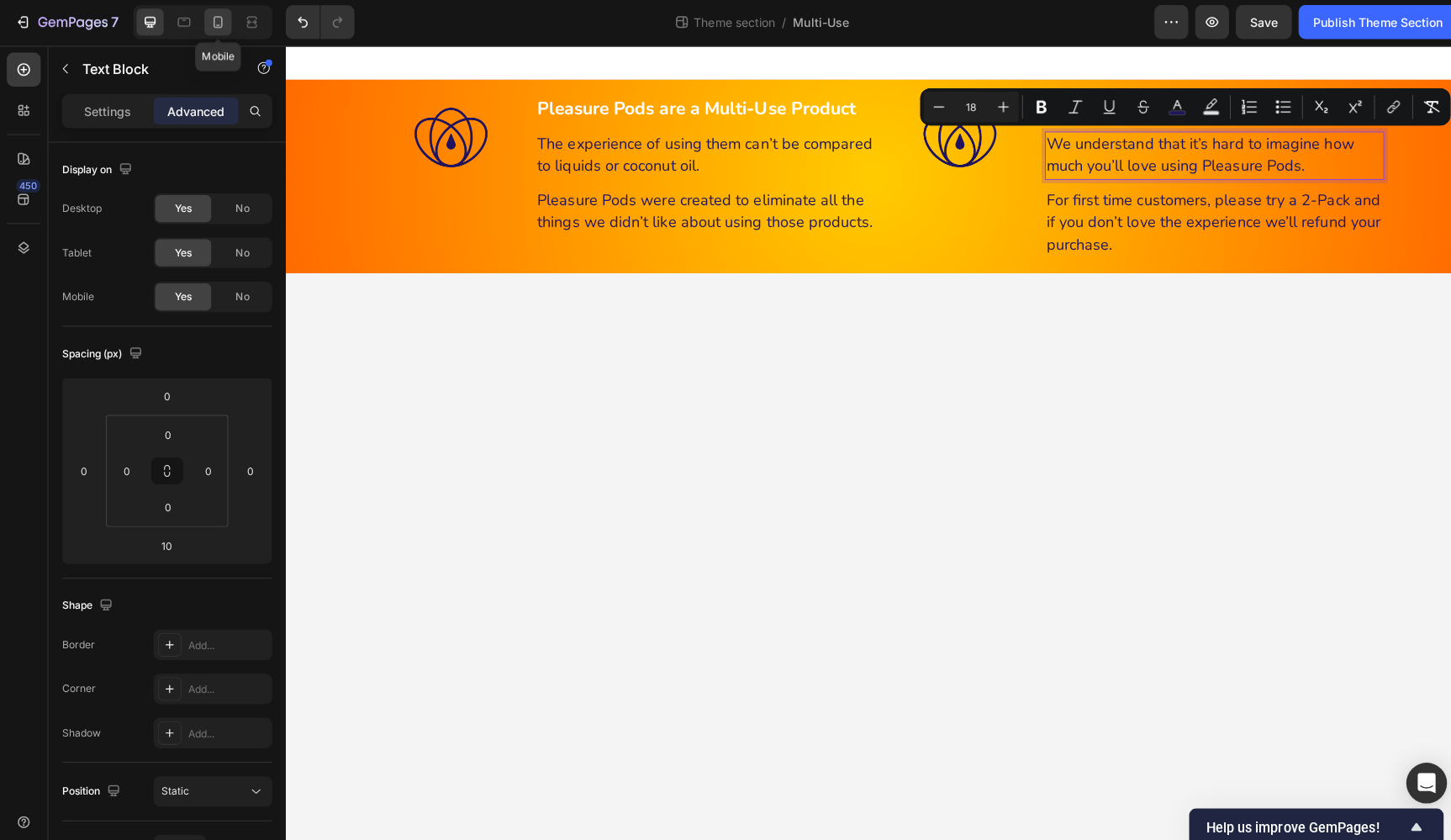
click at [216, 22] on icon at bounding box center [216, 24] width 17 height 17
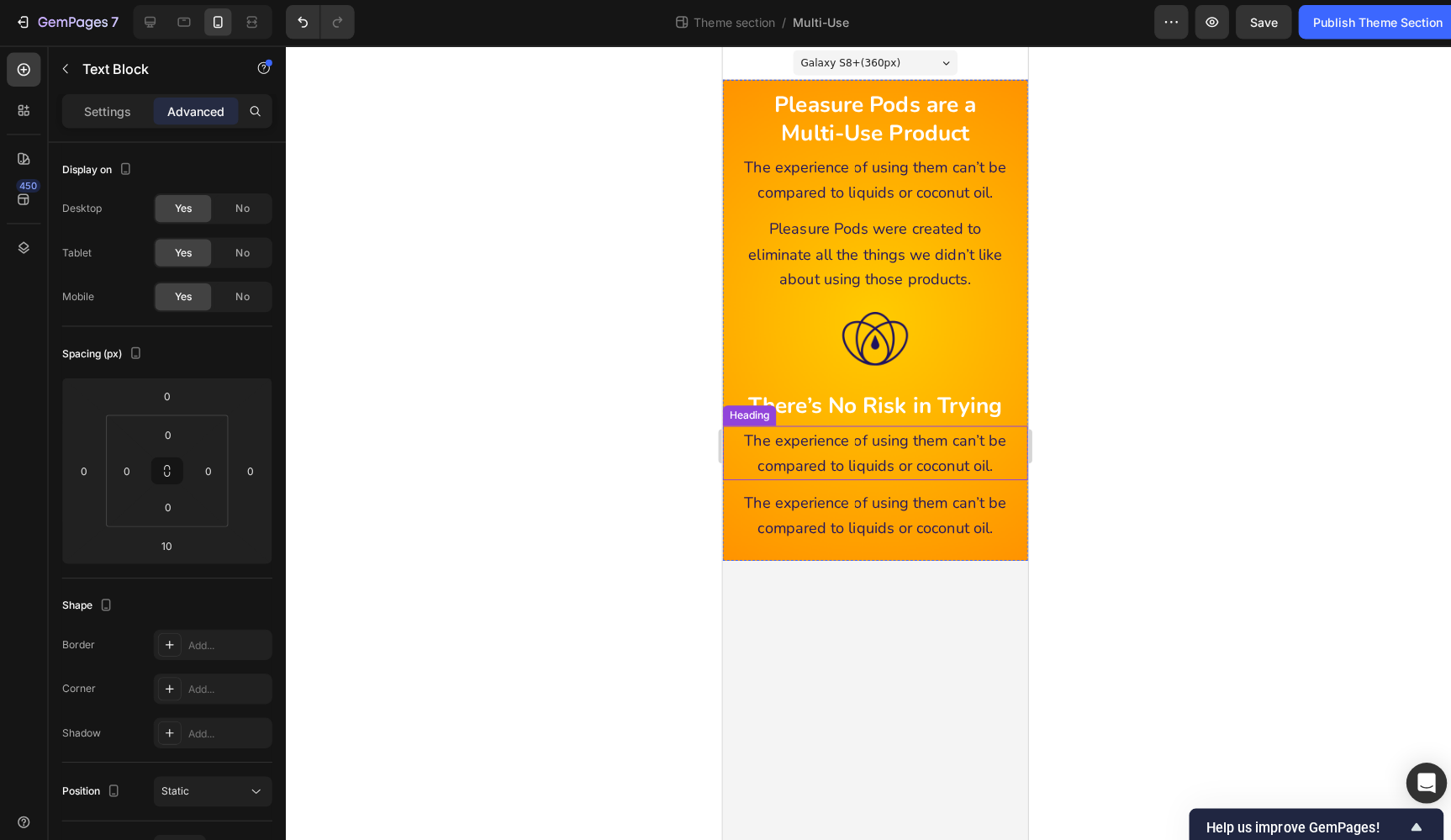
click at [924, 454] on span "The experience of using them can’t be compared to liquids or coconut oil." at bounding box center [874, 448] width 260 height 45
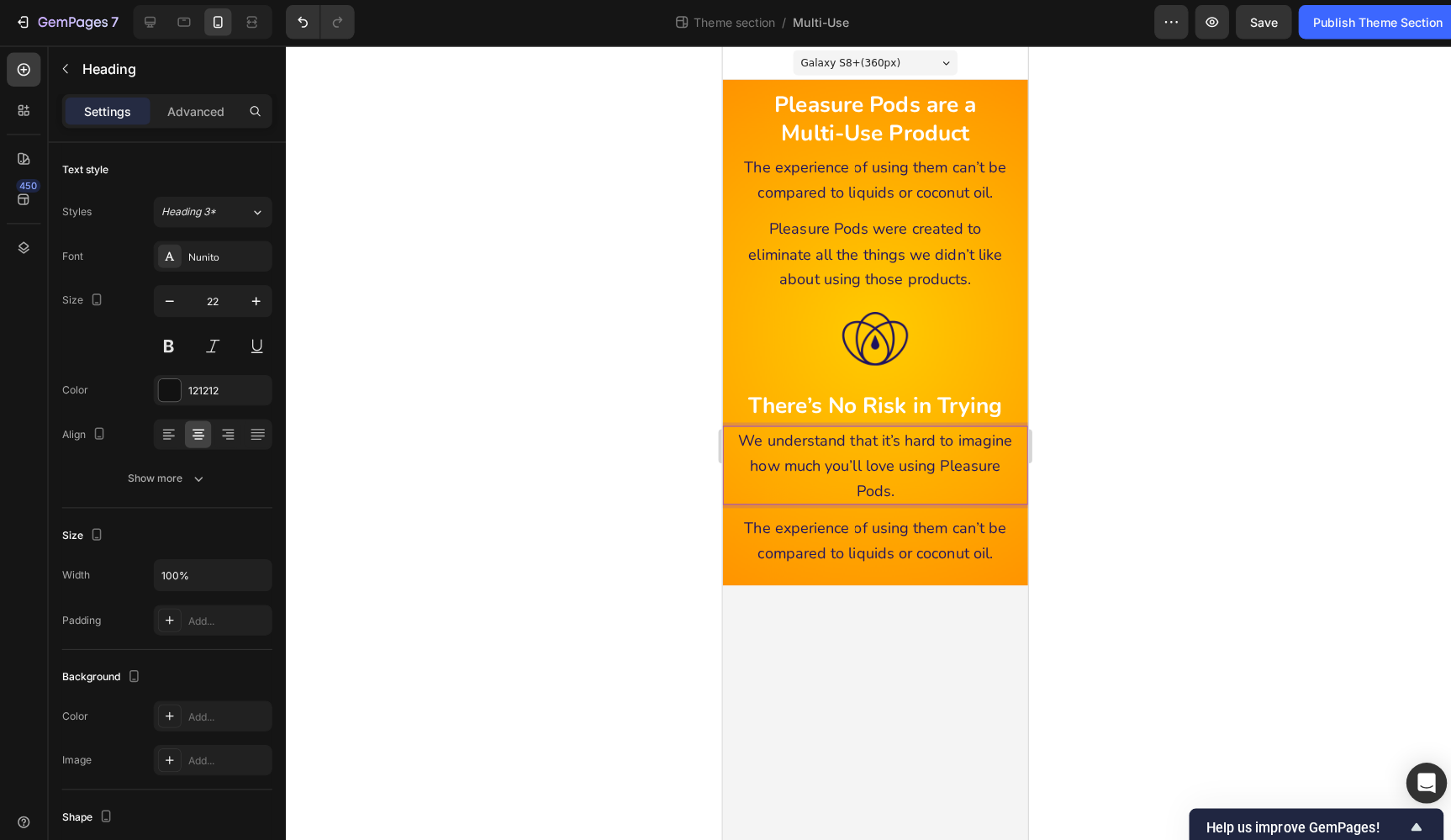
click at [1119, 444] on div at bounding box center [867, 443] width 1168 height 792
click at [970, 448] on span "We understand that it’s hard to imagine how much you’ll love using Pleasure Pod…" at bounding box center [874, 461] width 272 height 70
click at [184, 108] on p "Advanced" at bounding box center [194, 112] width 57 height 18
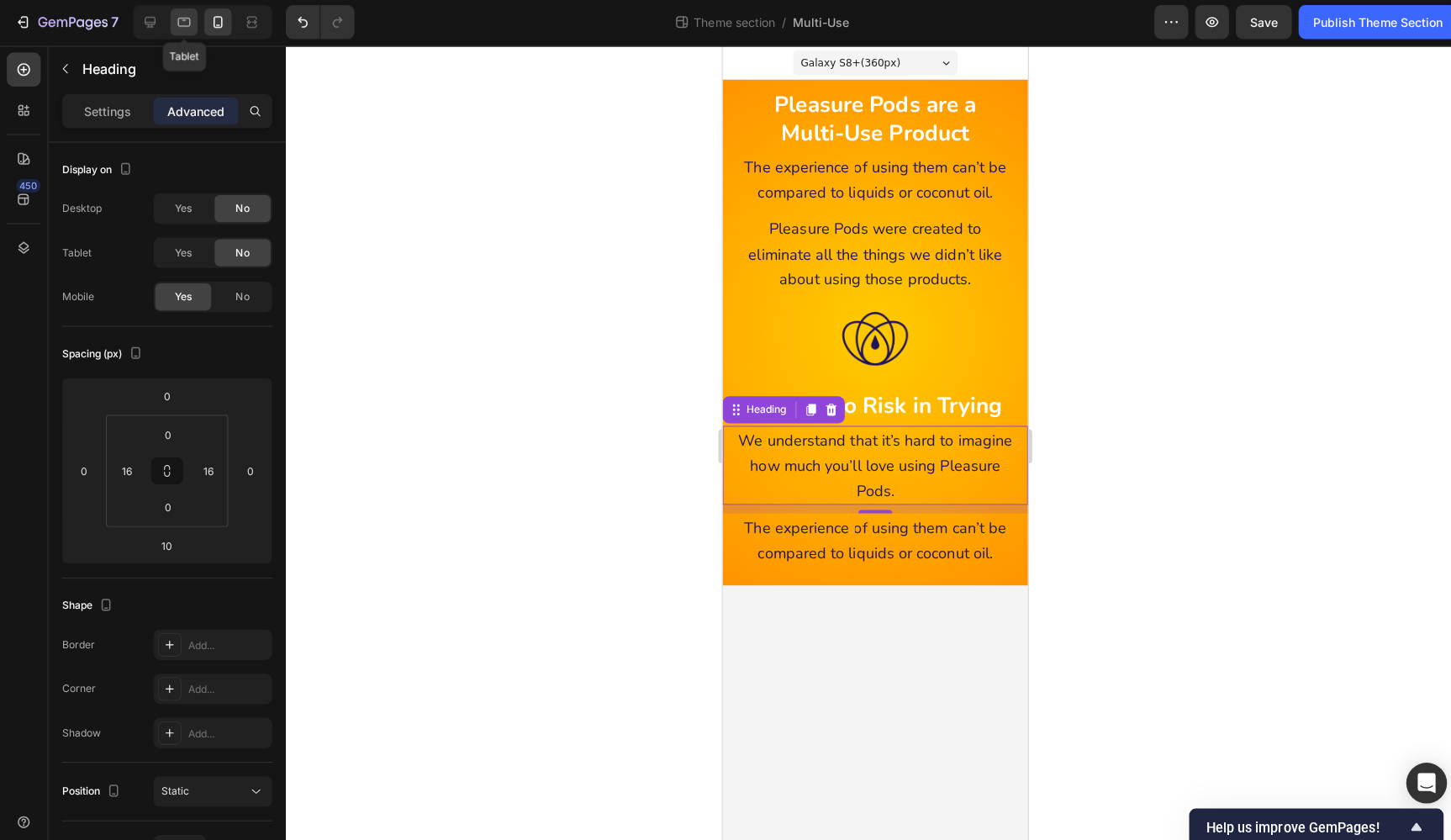
click at [180, 20] on icon at bounding box center [183, 24] width 13 height 9
type input "0"
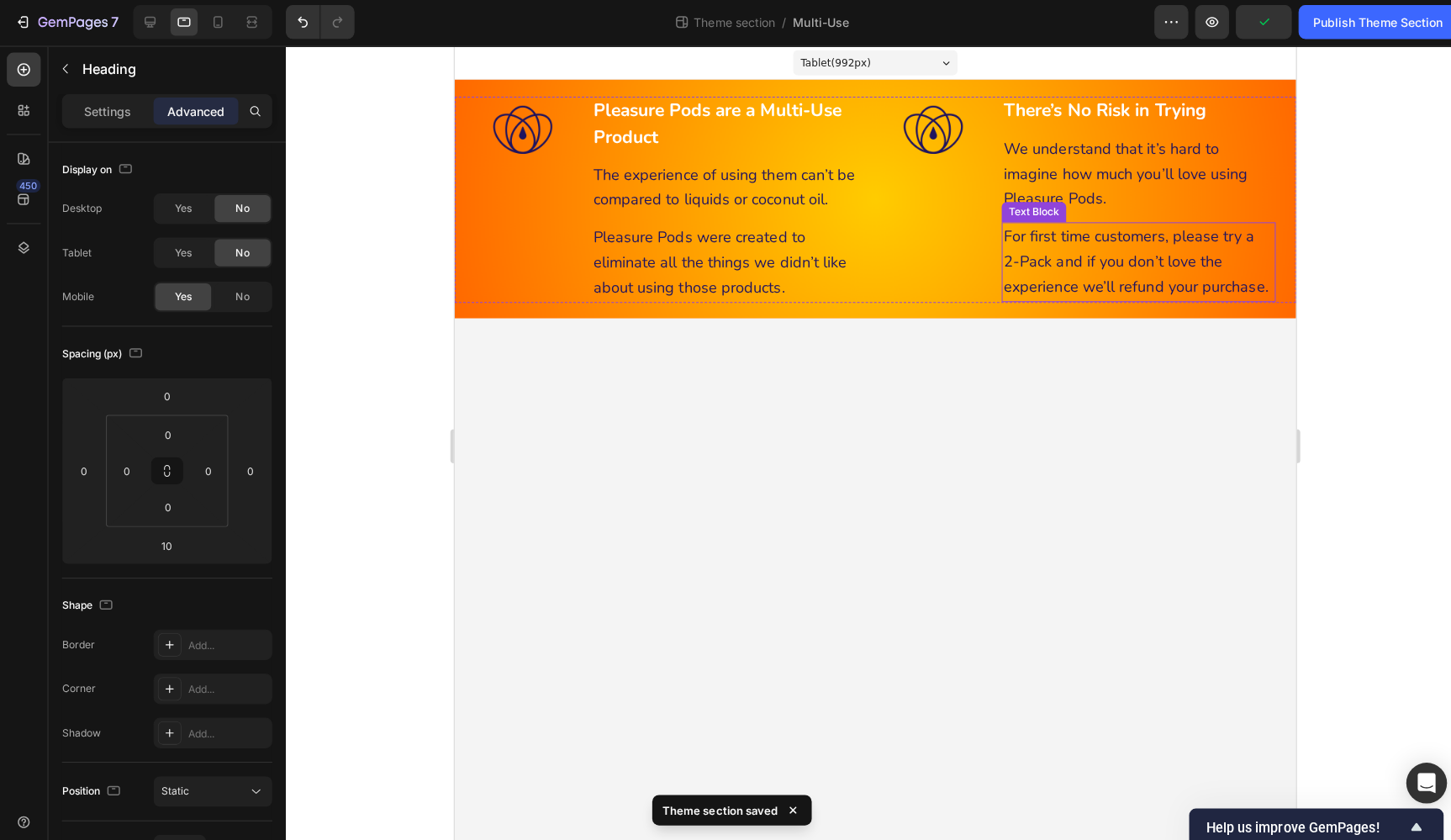
click at [1061, 249] on span "For first time customers, please try a 2-Pack and if you don’t love the experie…" at bounding box center [1129, 258] width 263 height 70
click at [1037, 246] on span "For first time customers, please try a 2-Pack and if you don’t love the experie…" at bounding box center [1129, 258] width 263 height 70
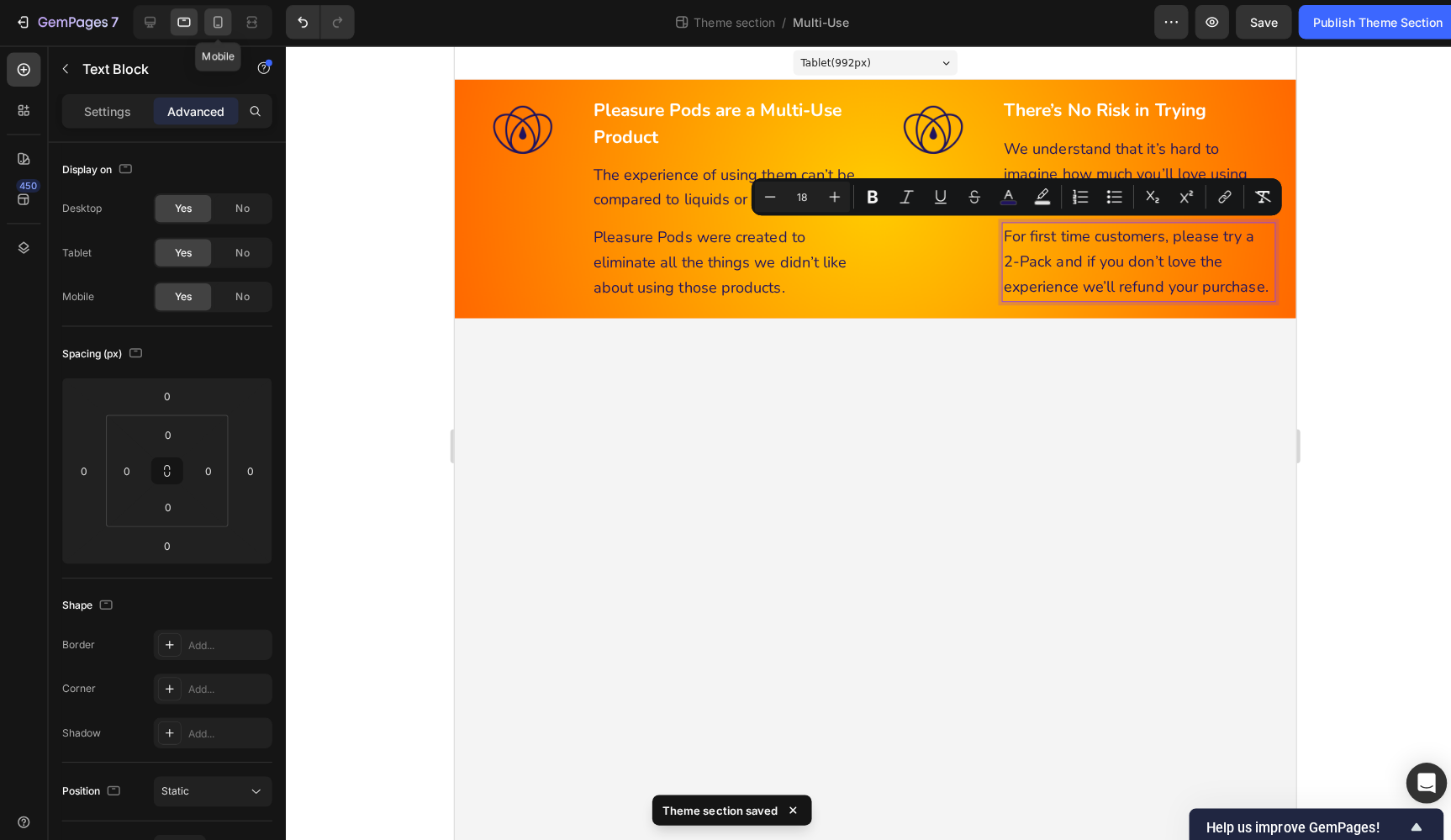
click at [212, 21] on icon at bounding box center [216, 24] width 9 height 12
type input "10"
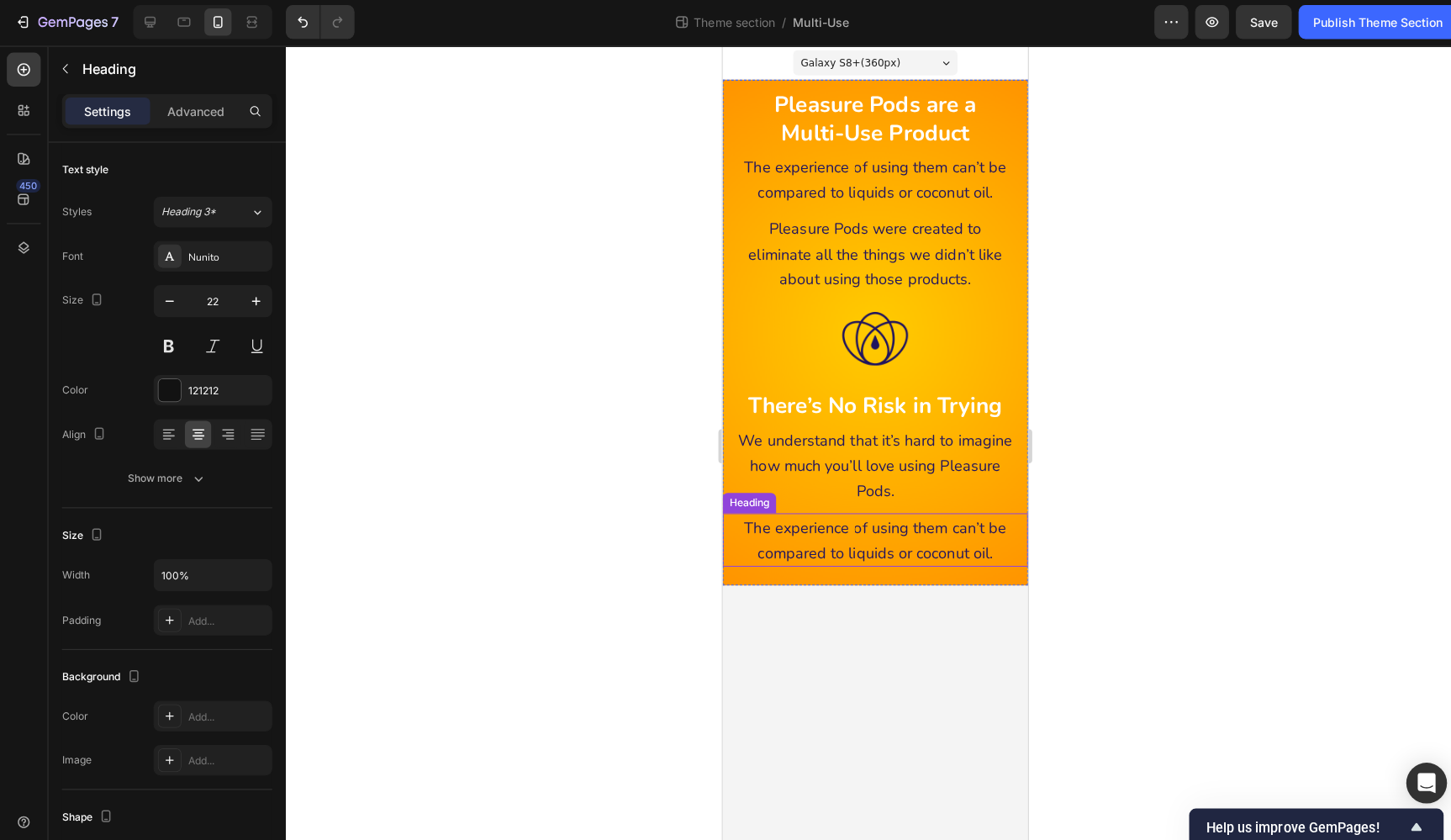
click at [878, 528] on h2 "The experience of using them can’t be compared to liquids or coconut oil." at bounding box center [873, 535] width 276 height 53
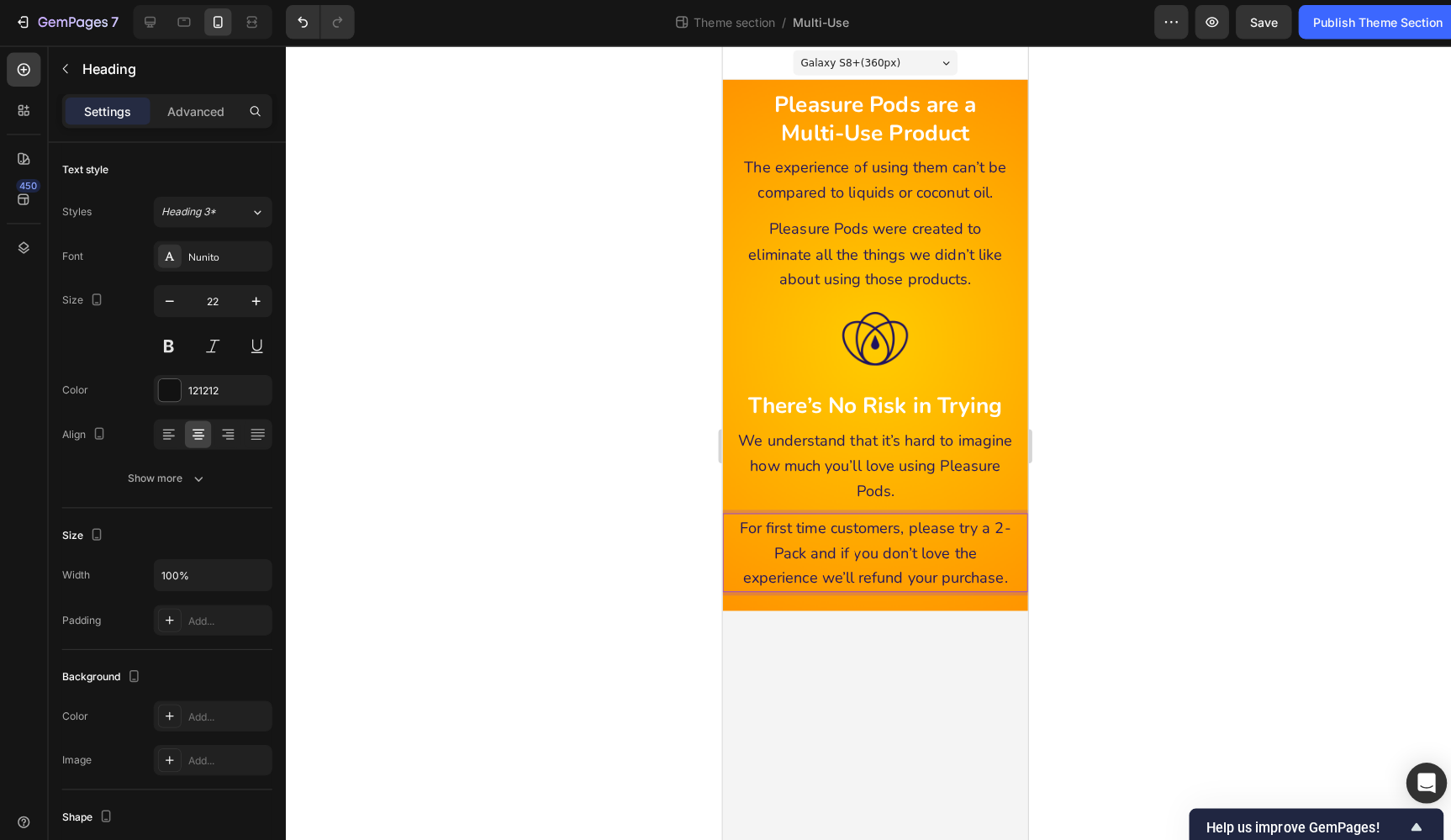
click at [1051, 520] on div at bounding box center [867, 443] width 1168 height 792
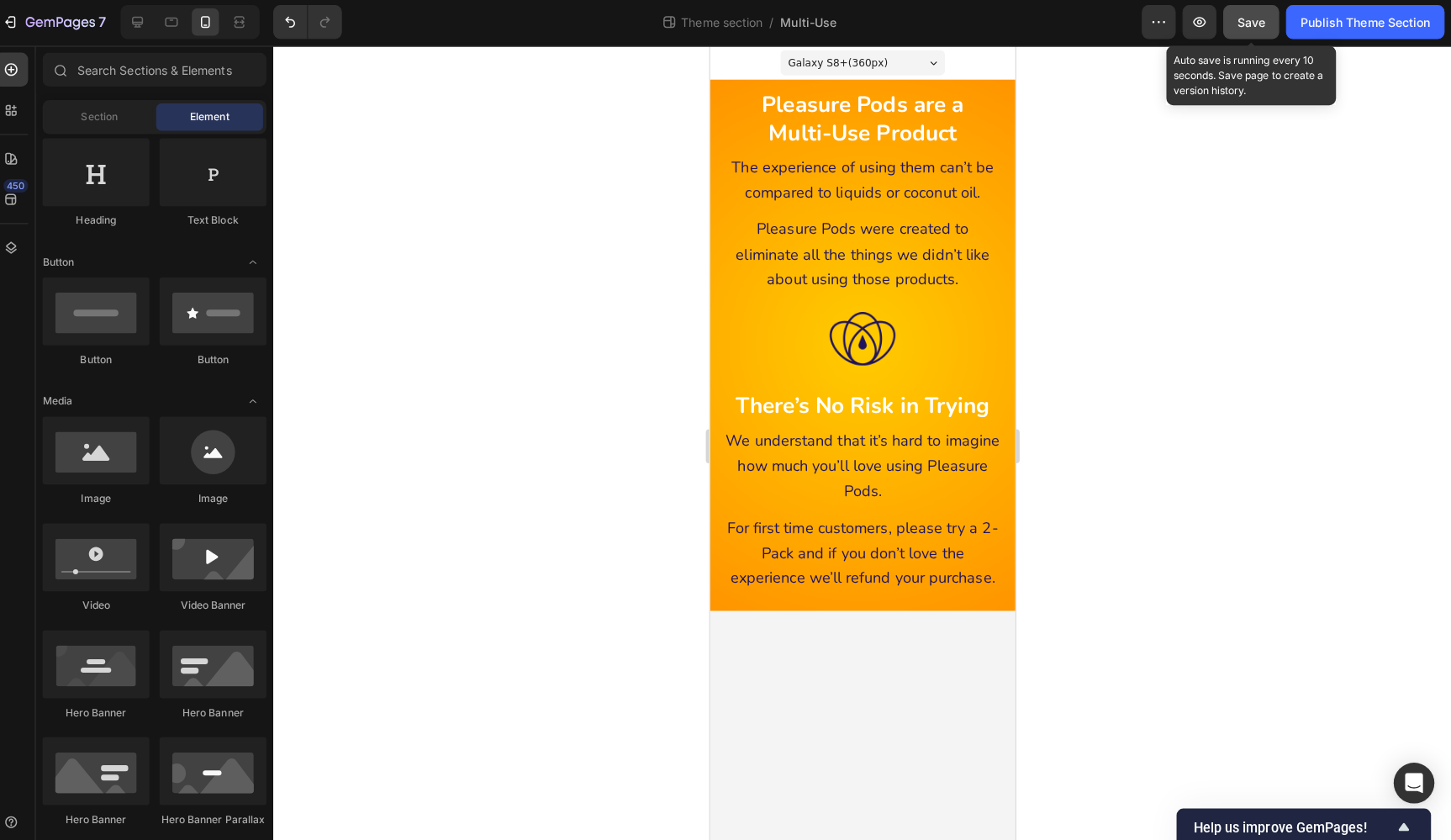
click at [1249, 18] on span "Save" at bounding box center [1253, 24] width 28 height 14
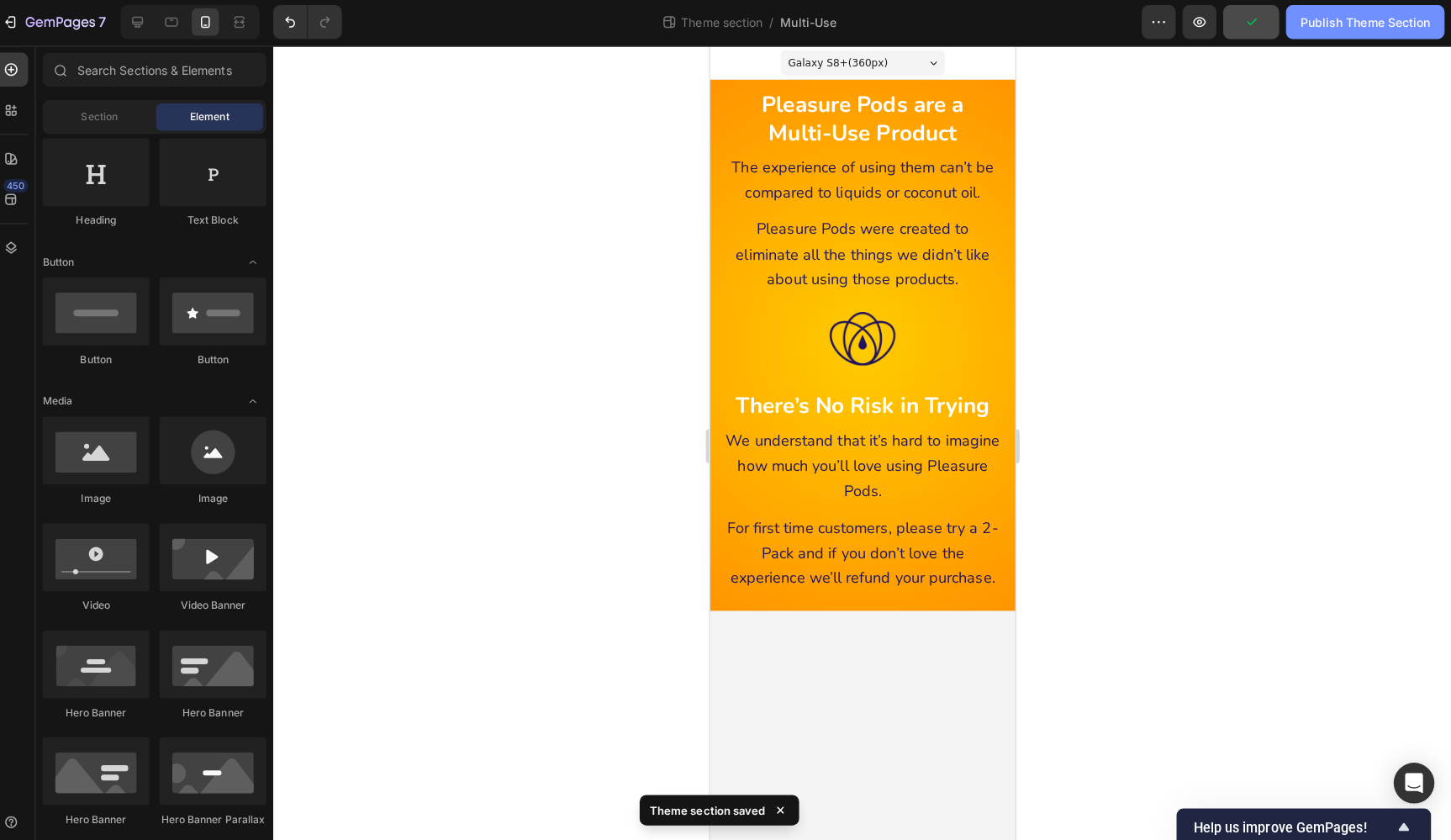
click at [1347, 25] on div "Publish Theme Section" at bounding box center [1365, 24] width 128 height 18
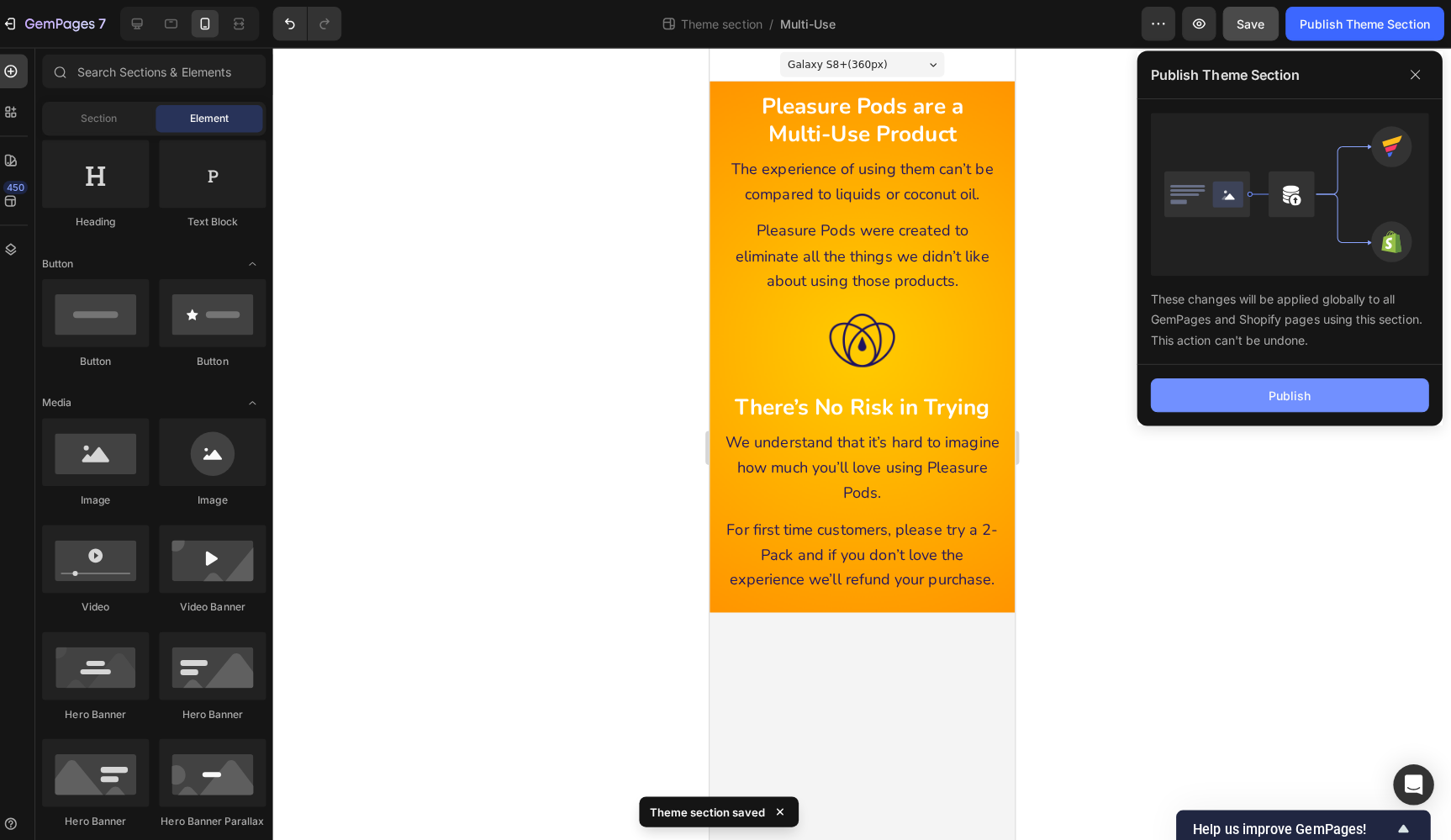
click at [1341, 392] on button "Publish" at bounding box center [1291, 392] width 276 height 34
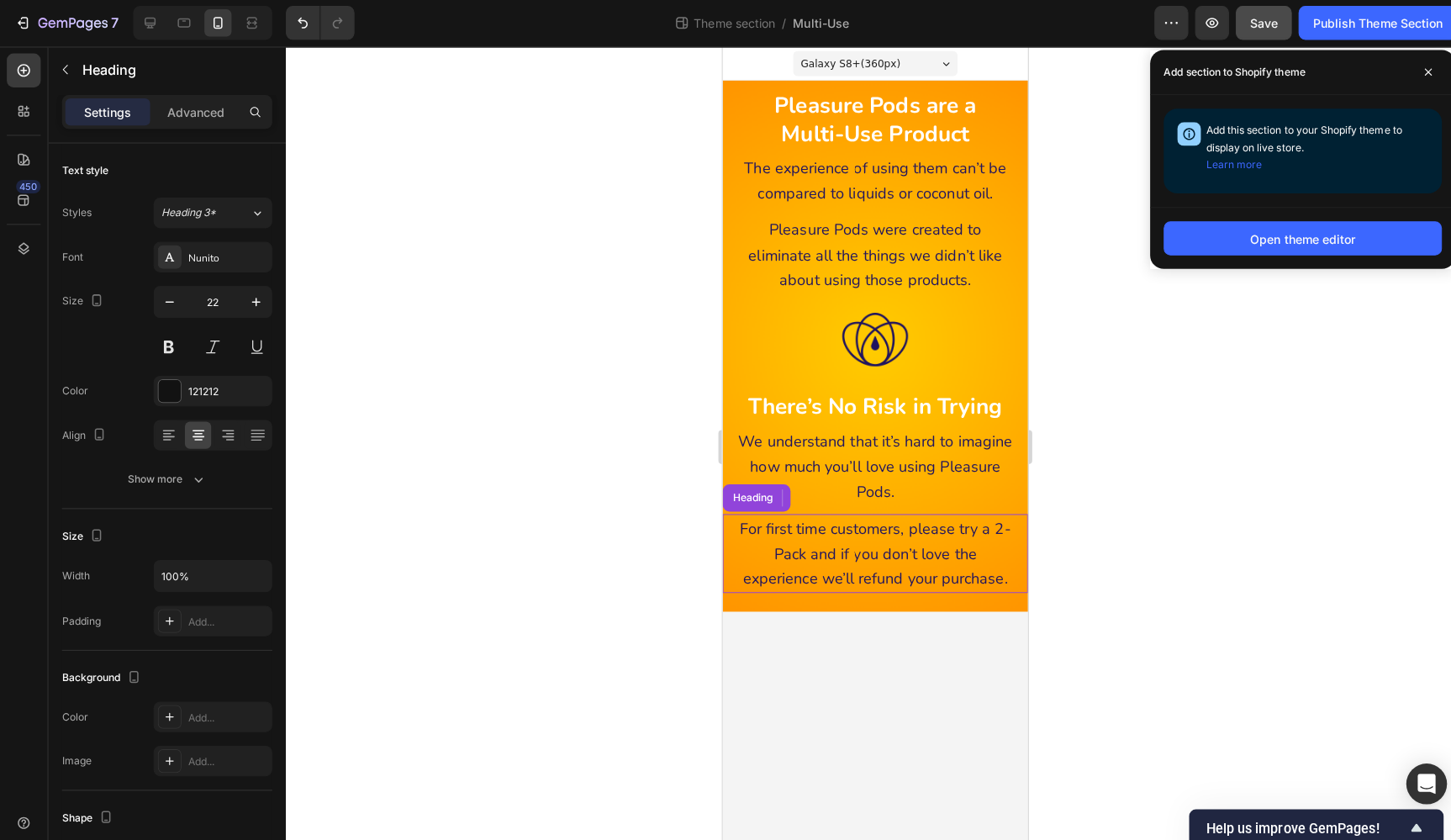
click at [782, 541] on span "For first time customers, please try a 2-Pack and if you don’t love the experie…" at bounding box center [873, 549] width 269 height 70
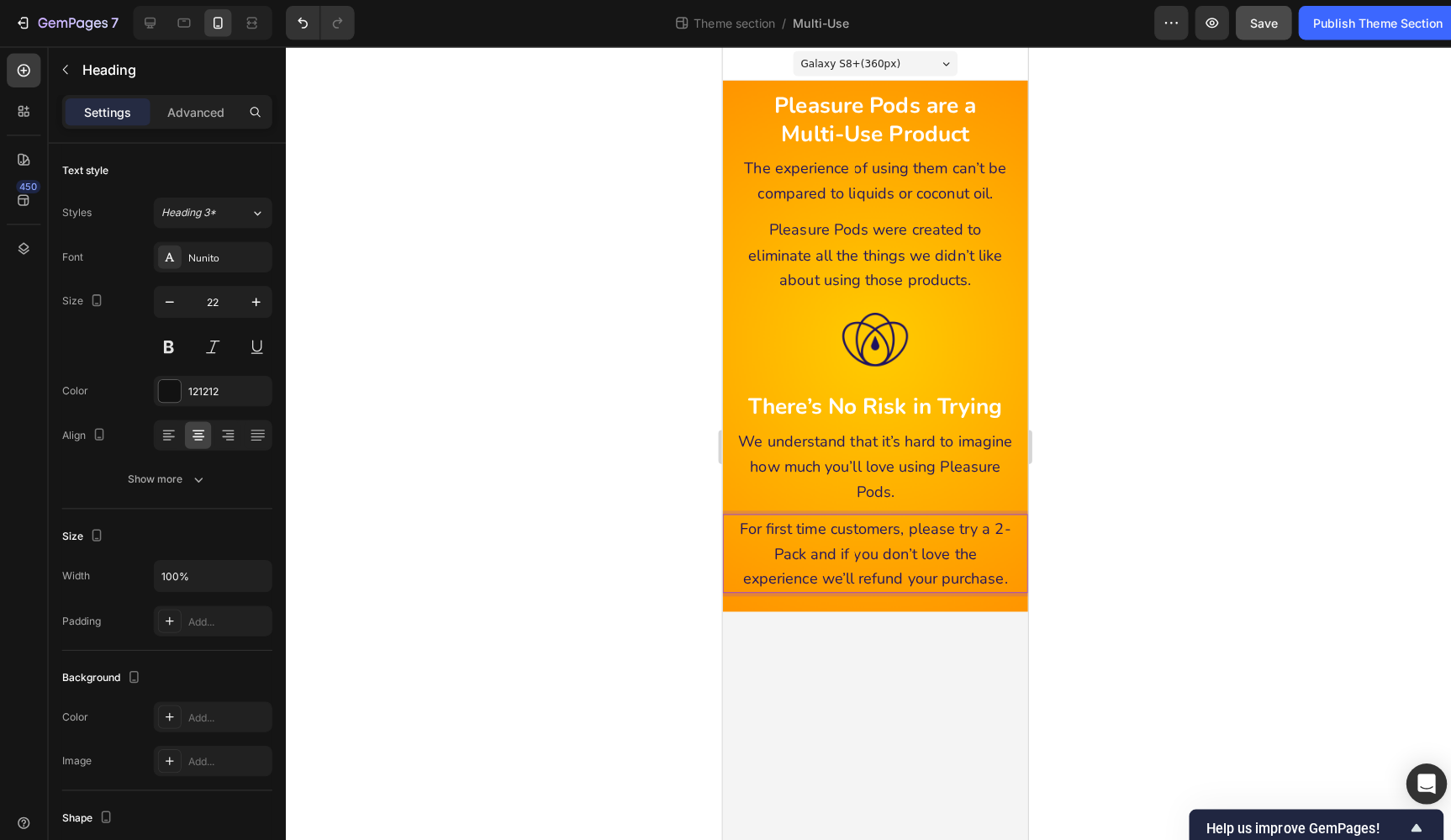
click at [782, 544] on span "For first time customers, please try a 2-Pack and if you don’t love the experie…" at bounding box center [873, 549] width 269 height 70
click at [1087, 519] on div at bounding box center [867, 443] width 1168 height 792
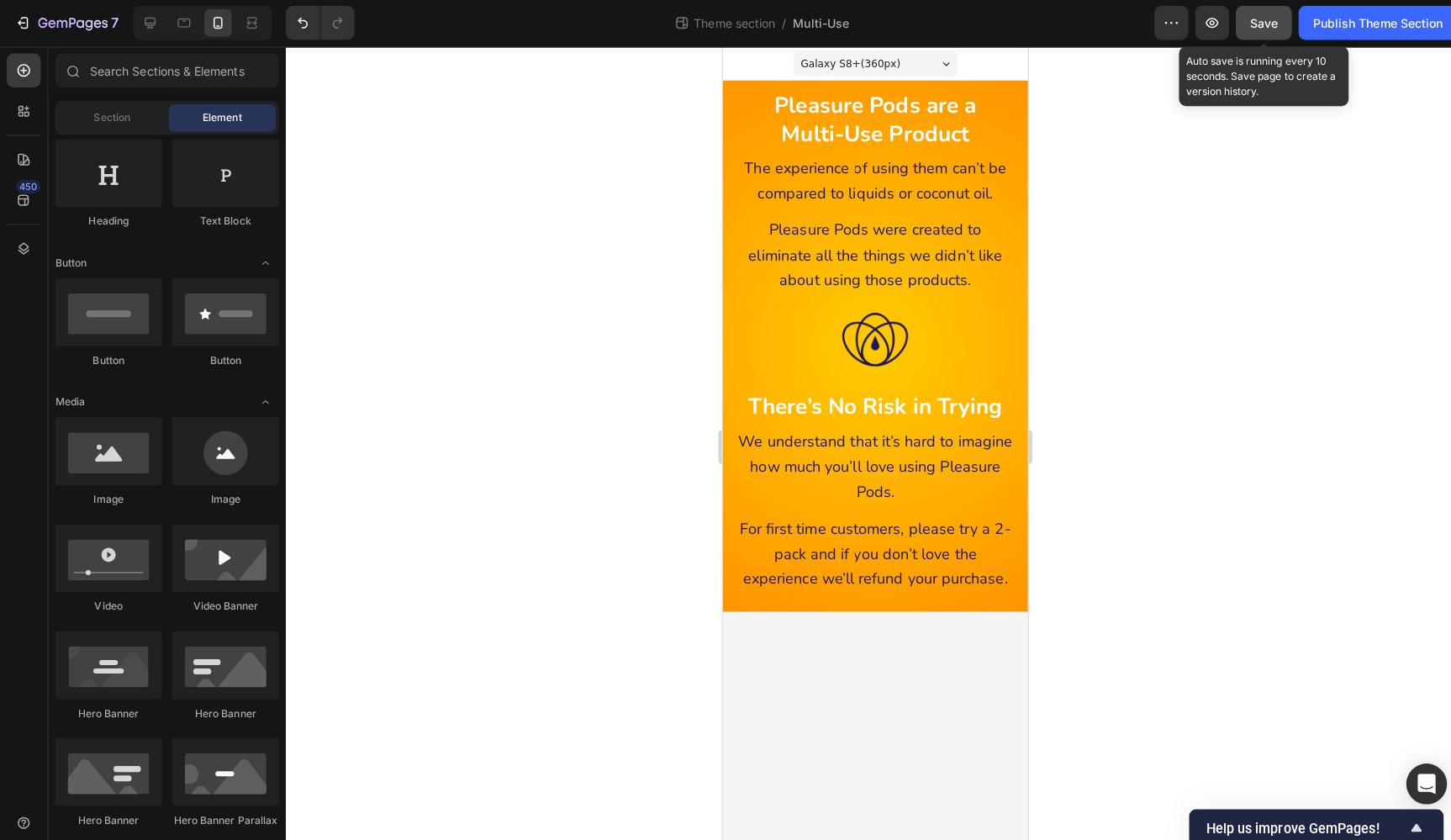
click at [1245, 23] on span "Save" at bounding box center [1253, 24] width 28 height 14
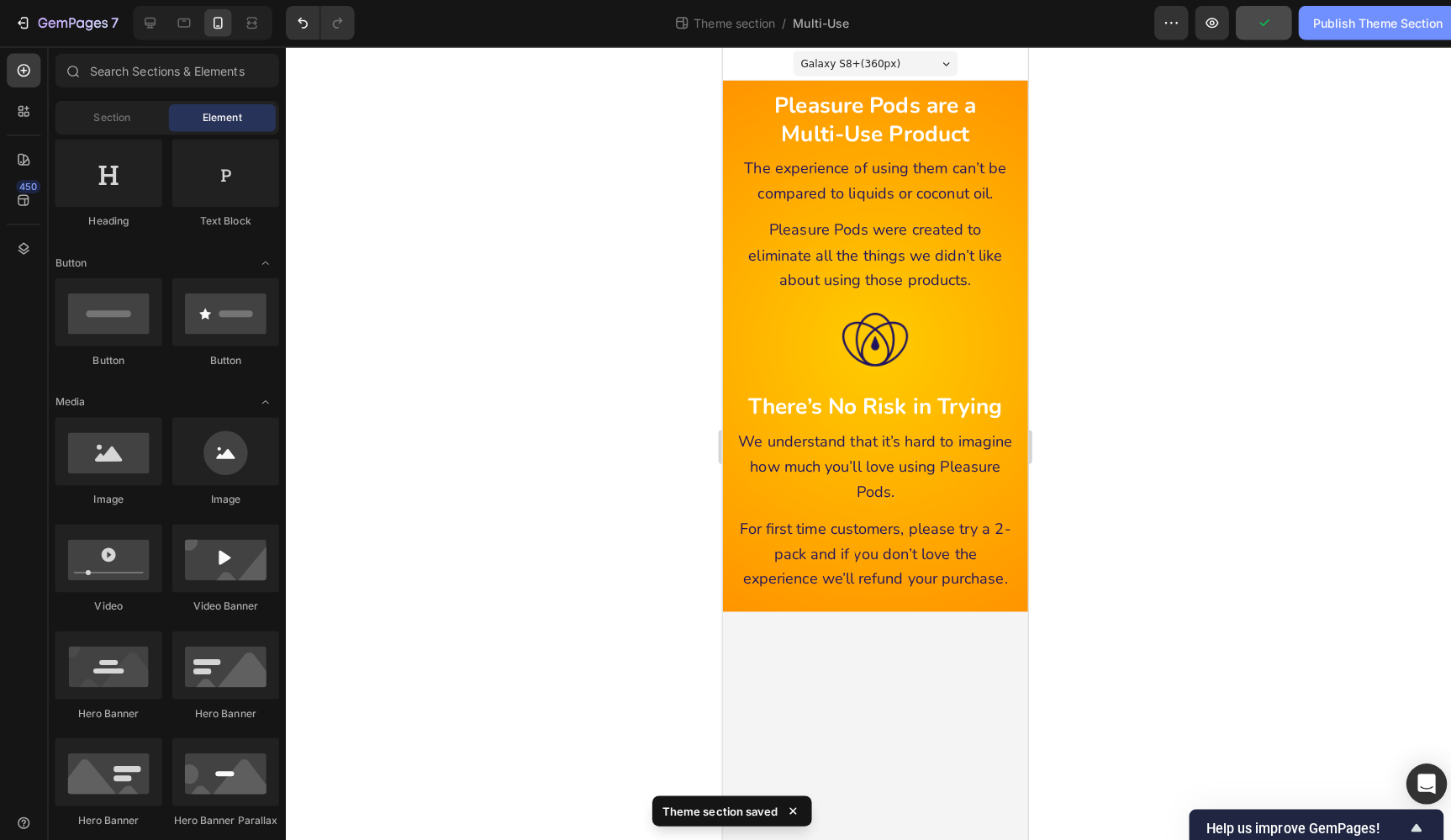
click at [1315, 20] on div "Publish Theme Section" at bounding box center [1365, 24] width 128 height 18
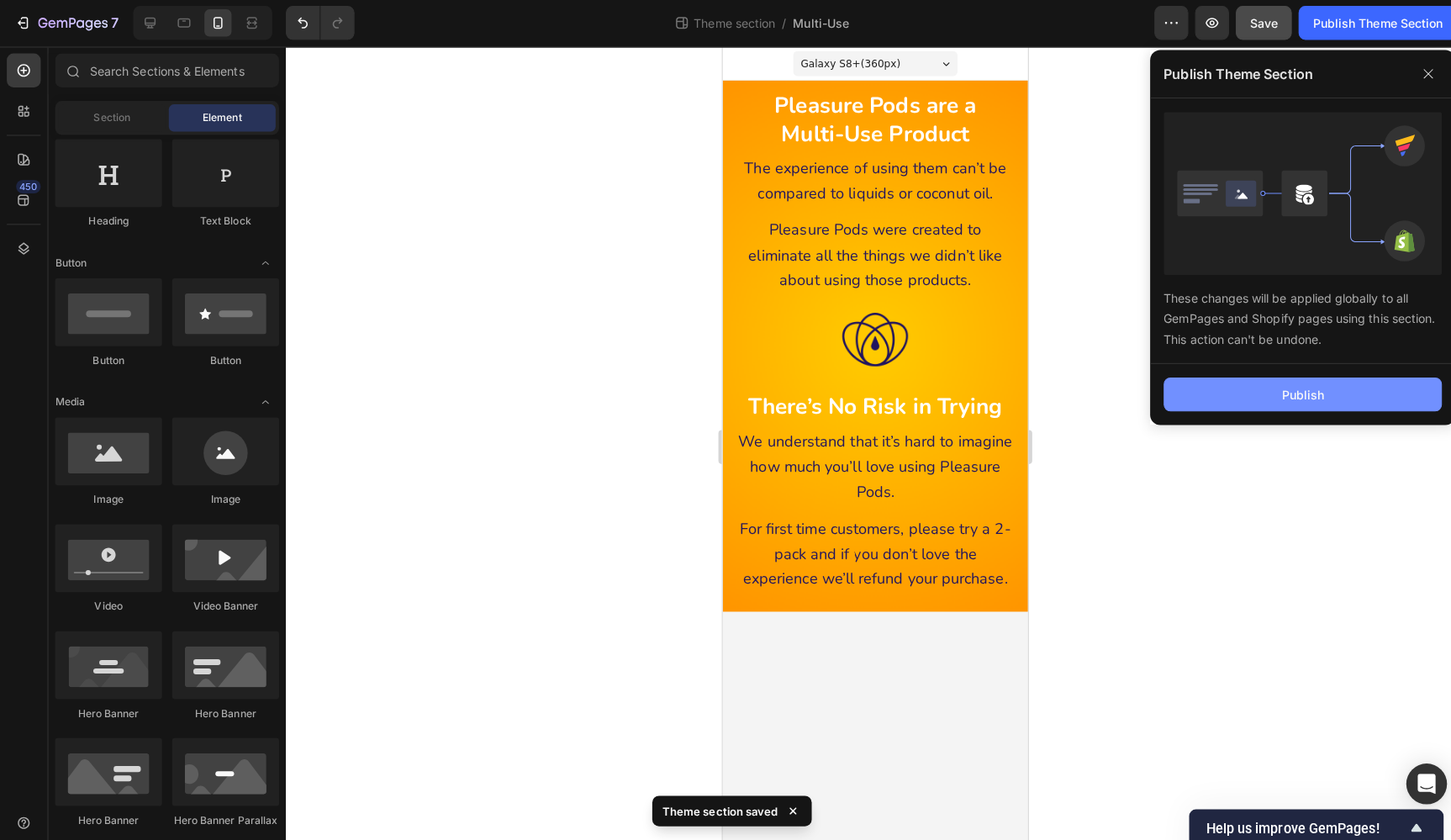
click at [1369, 389] on button "Publish" at bounding box center [1291, 392] width 276 height 34
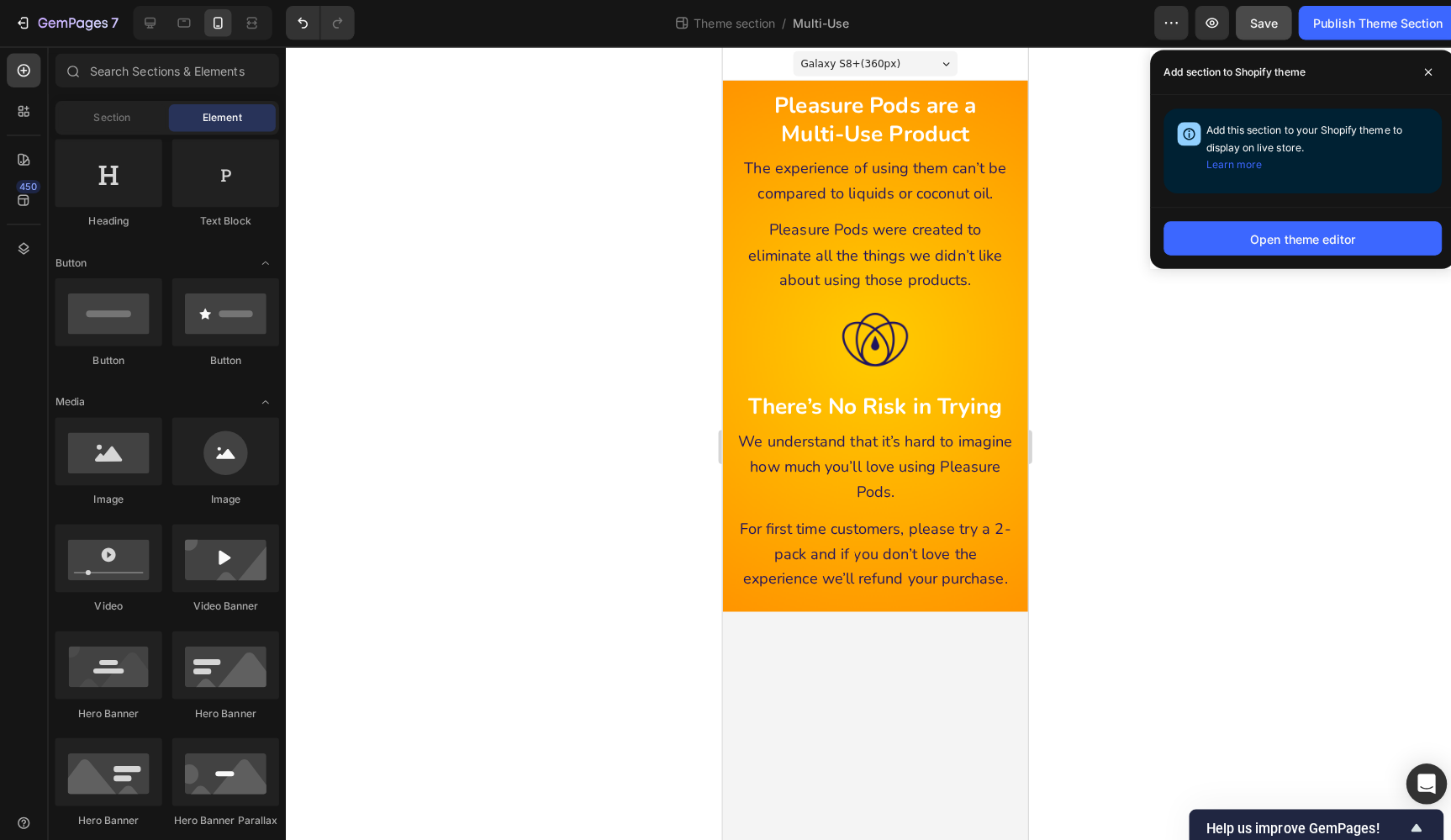
click at [1069, 223] on div at bounding box center [867, 443] width 1168 height 792
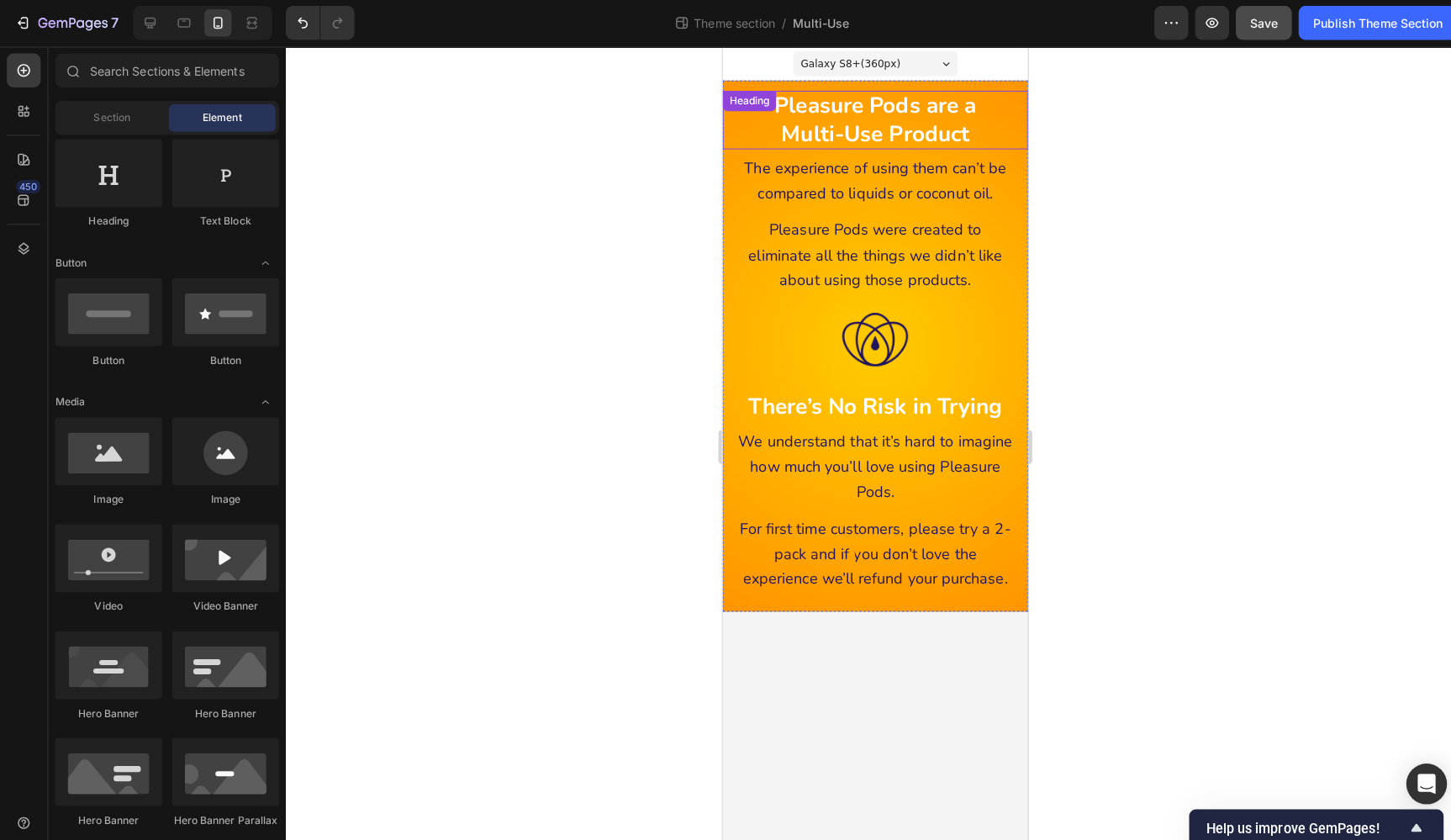
click at [878, 110] on strong "Pleasure Pods are a" at bounding box center [873, 104] width 200 height 30
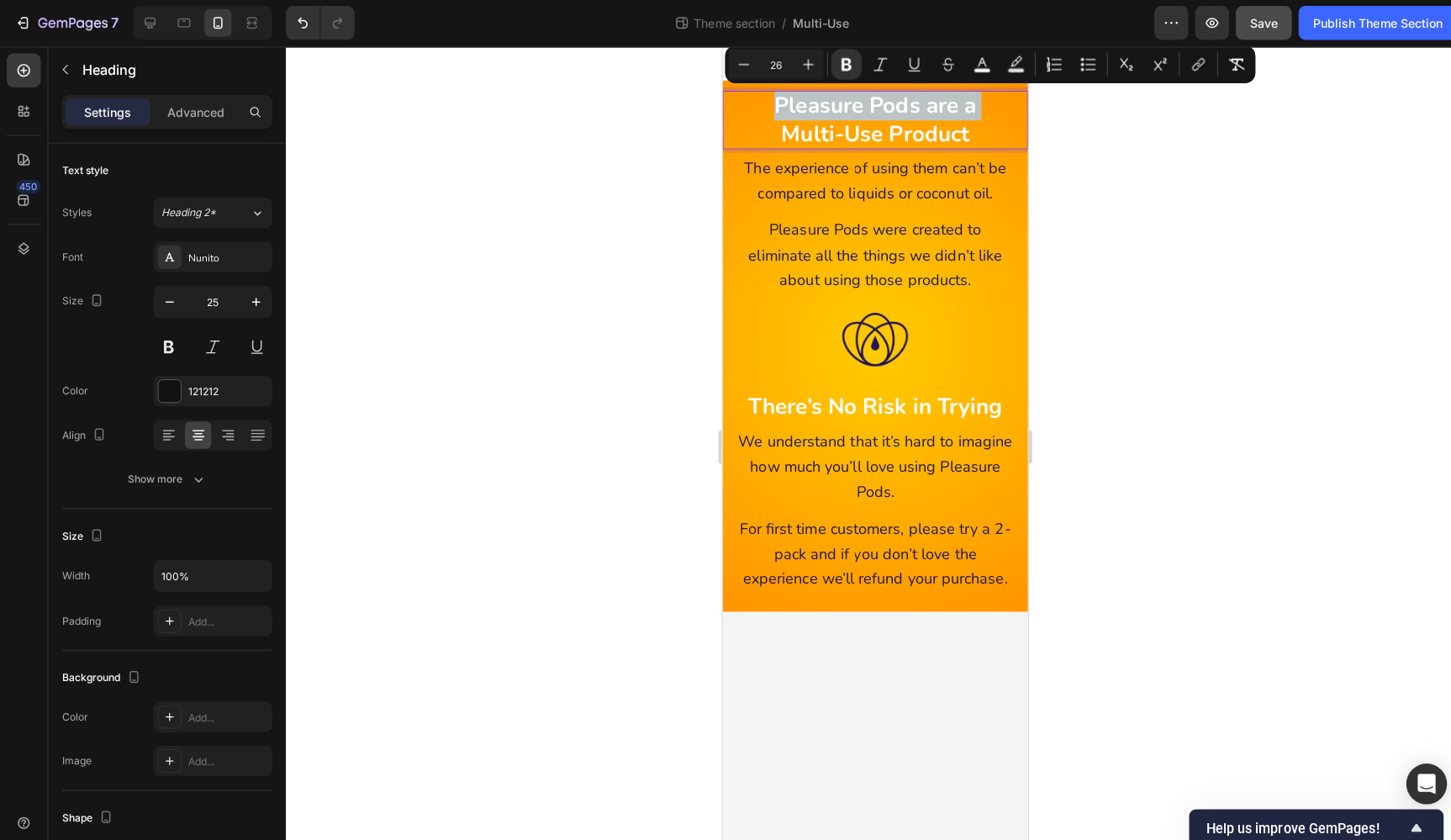
copy p "Pleasure Pods are a"
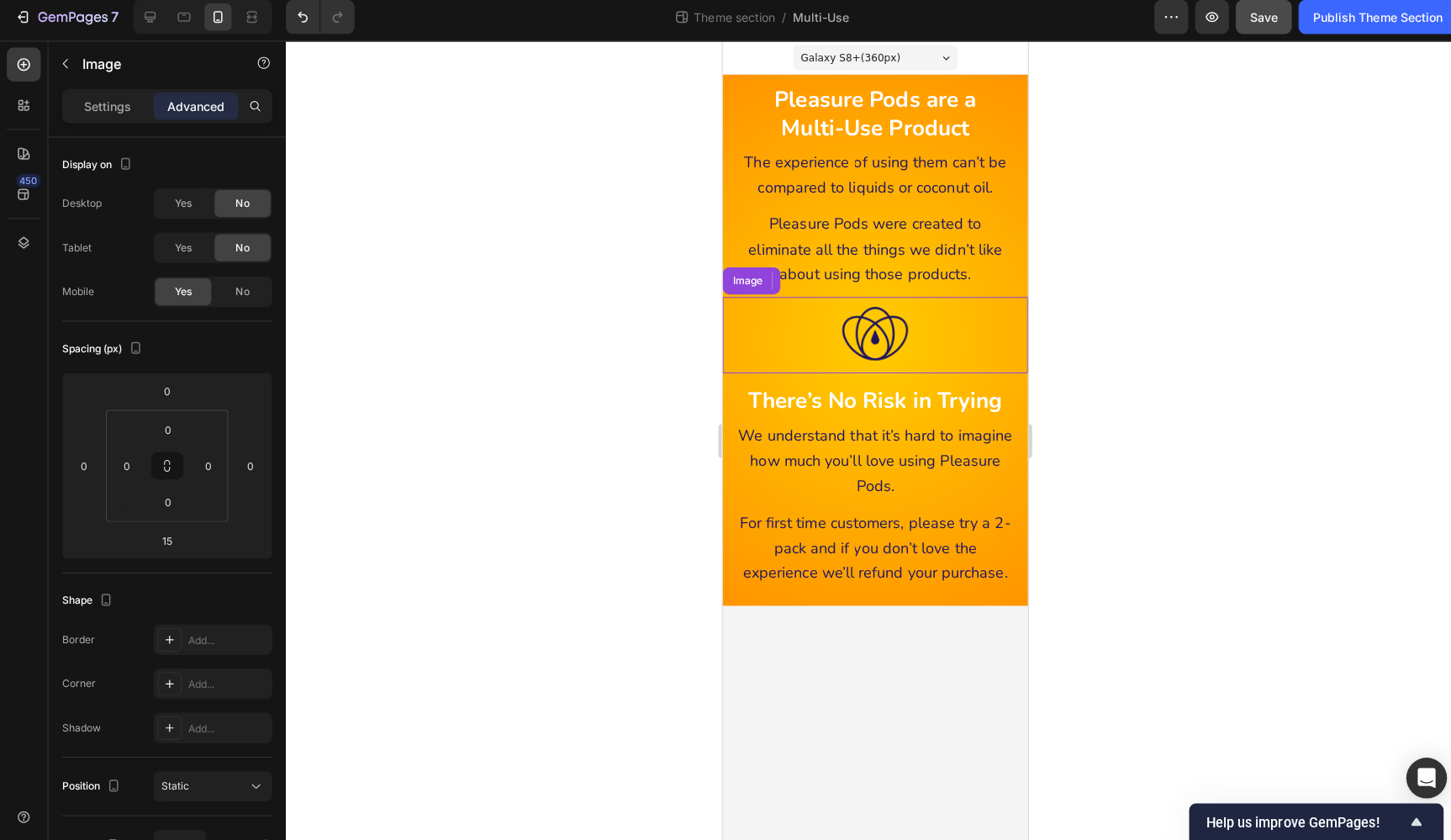
click at [928, 324] on div at bounding box center [873, 331] width 302 height 76
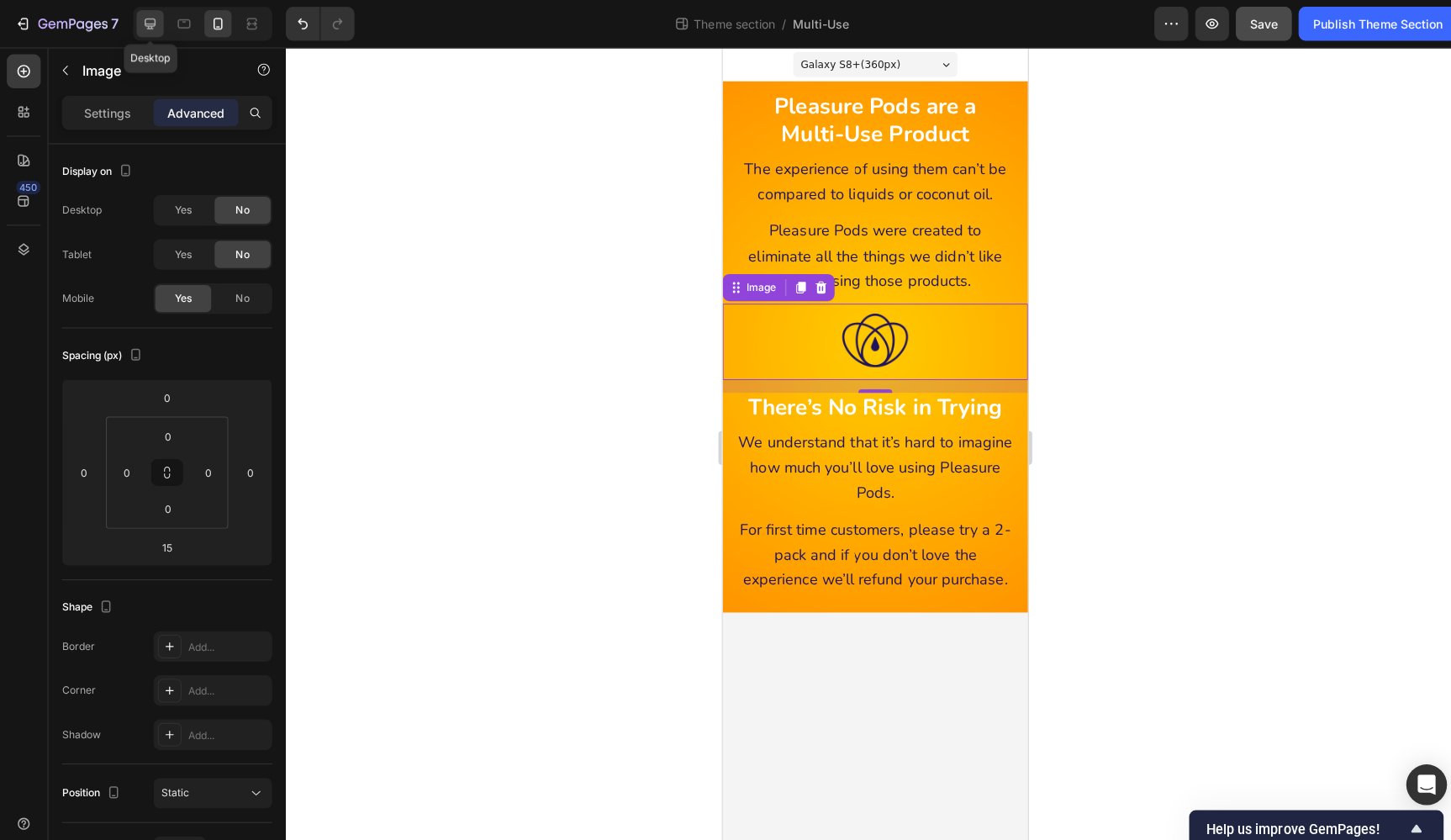
click at [148, 20] on icon at bounding box center [149, 24] width 17 height 17
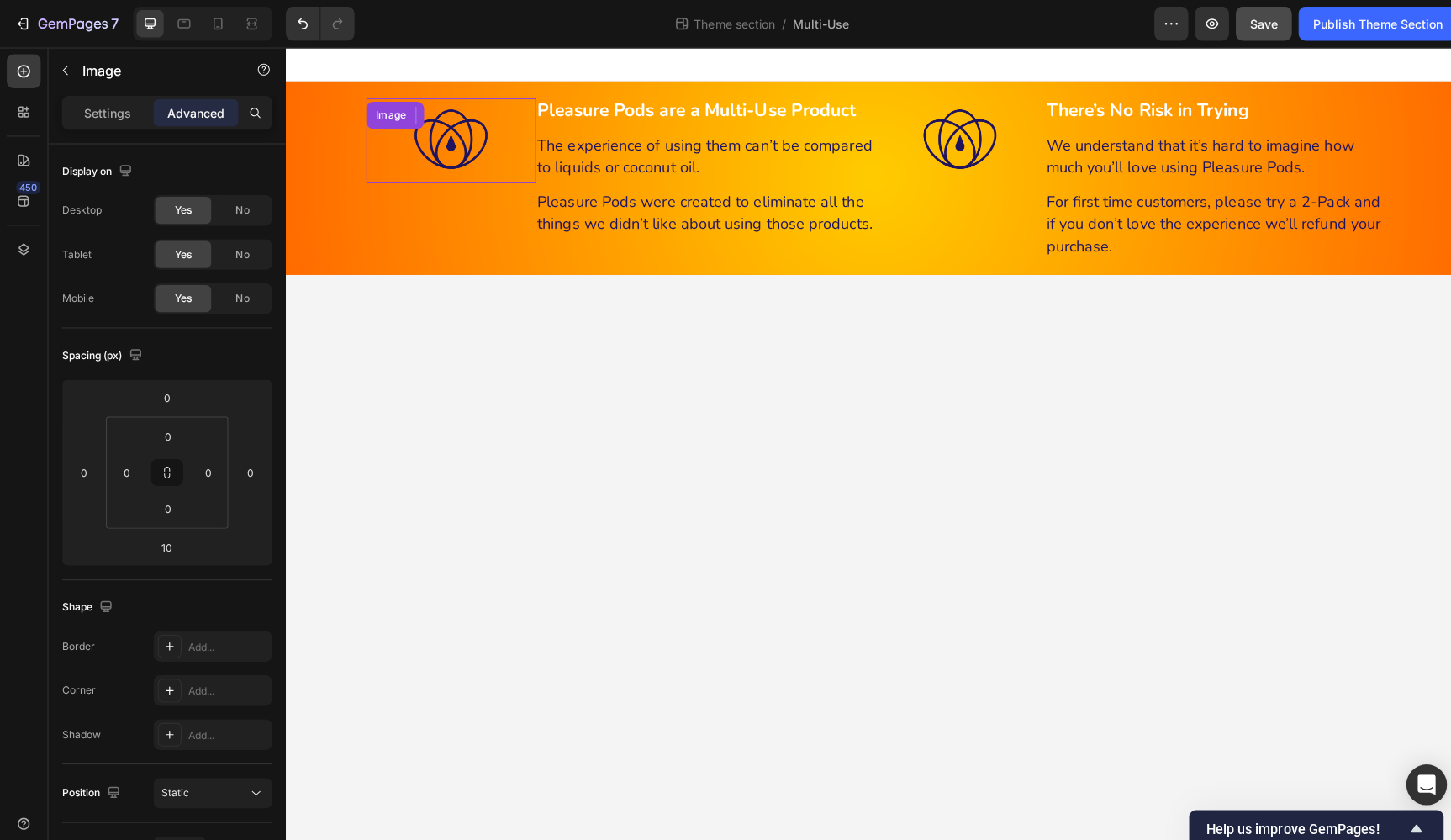
click at [456, 138] on img at bounding box center [449, 139] width 84 height 84
click at [236, 296] on span "No" at bounding box center [240, 296] width 14 height 15
click at [185, 285] on div "Yes" at bounding box center [181, 296] width 55 height 27
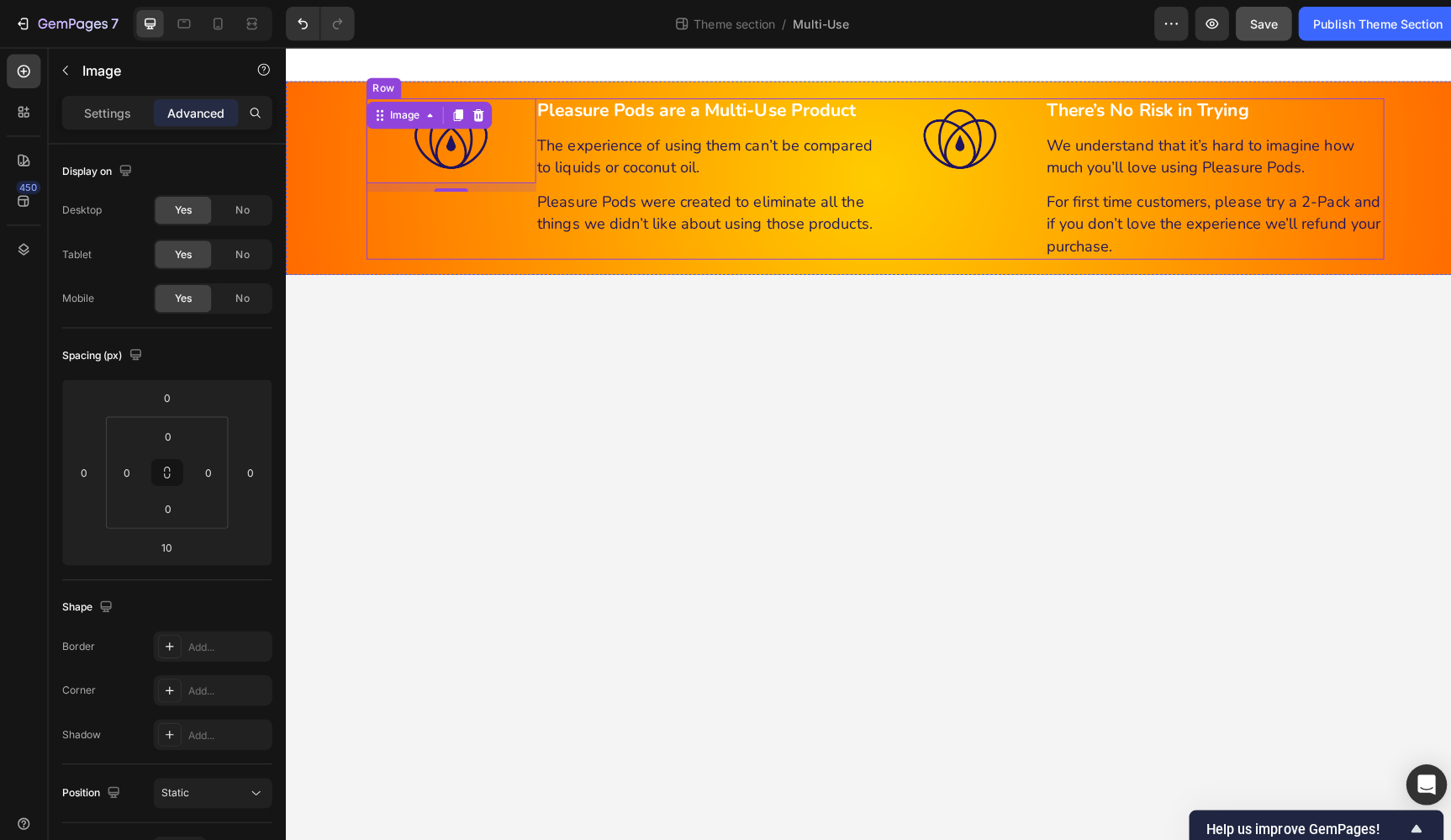
click at [625, 245] on div "Pleasure Pods are a Multi-Use Product Text Block The experience of using them c…" at bounding box center [702, 178] width 336 height 160
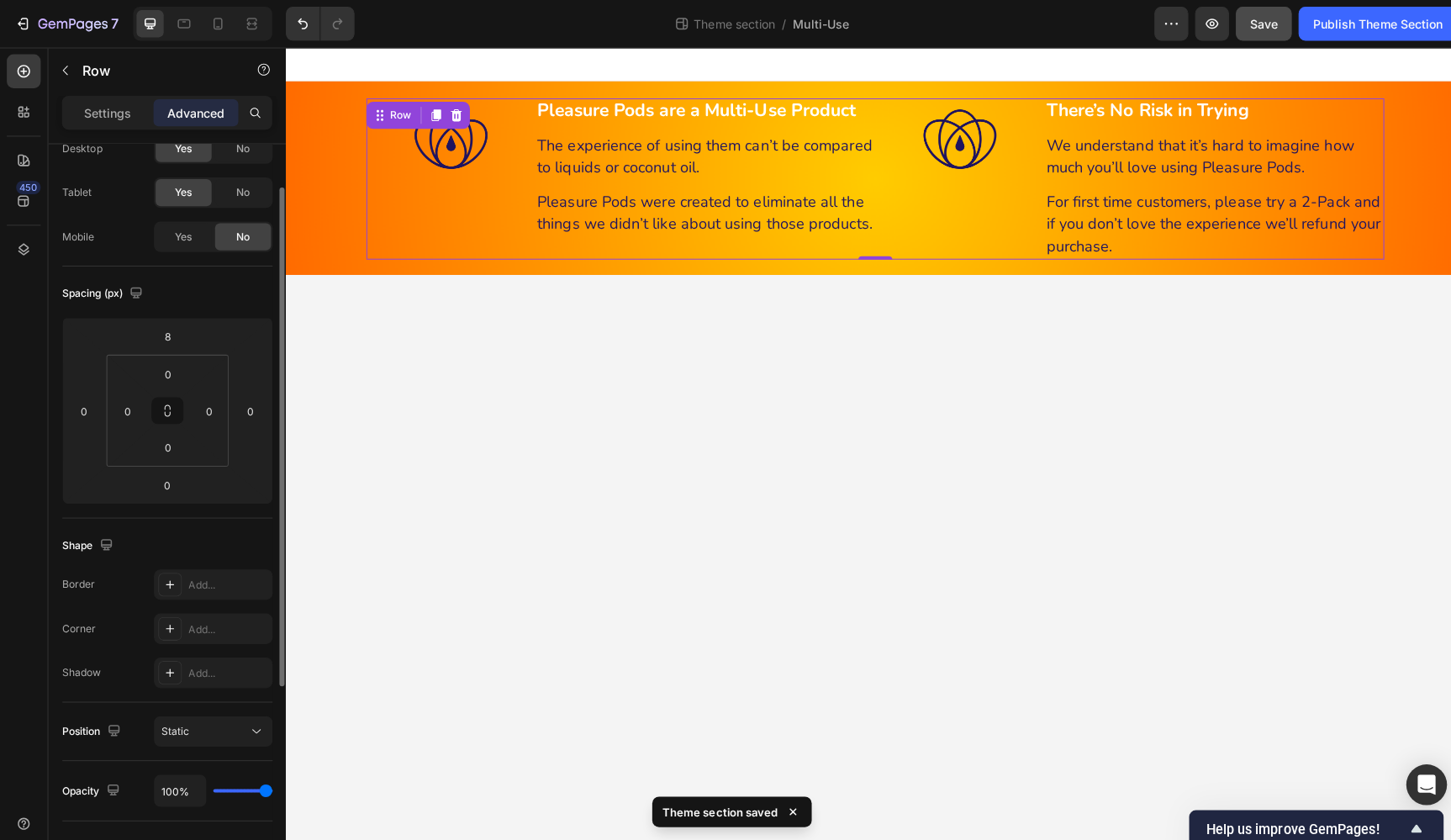
scroll to position [63, 0]
click at [439, 138] on img at bounding box center [449, 139] width 84 height 84
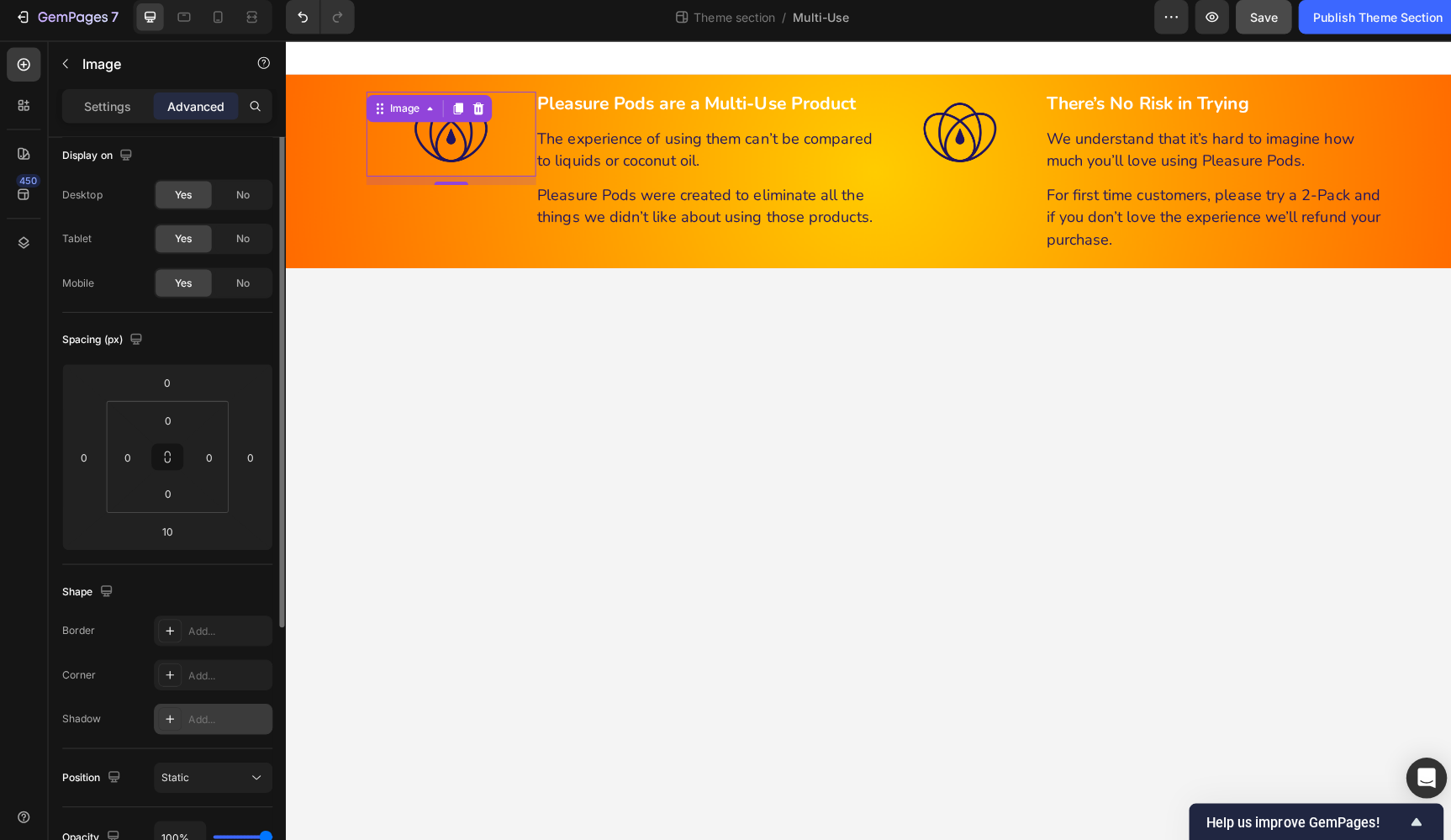
scroll to position [0, 0]
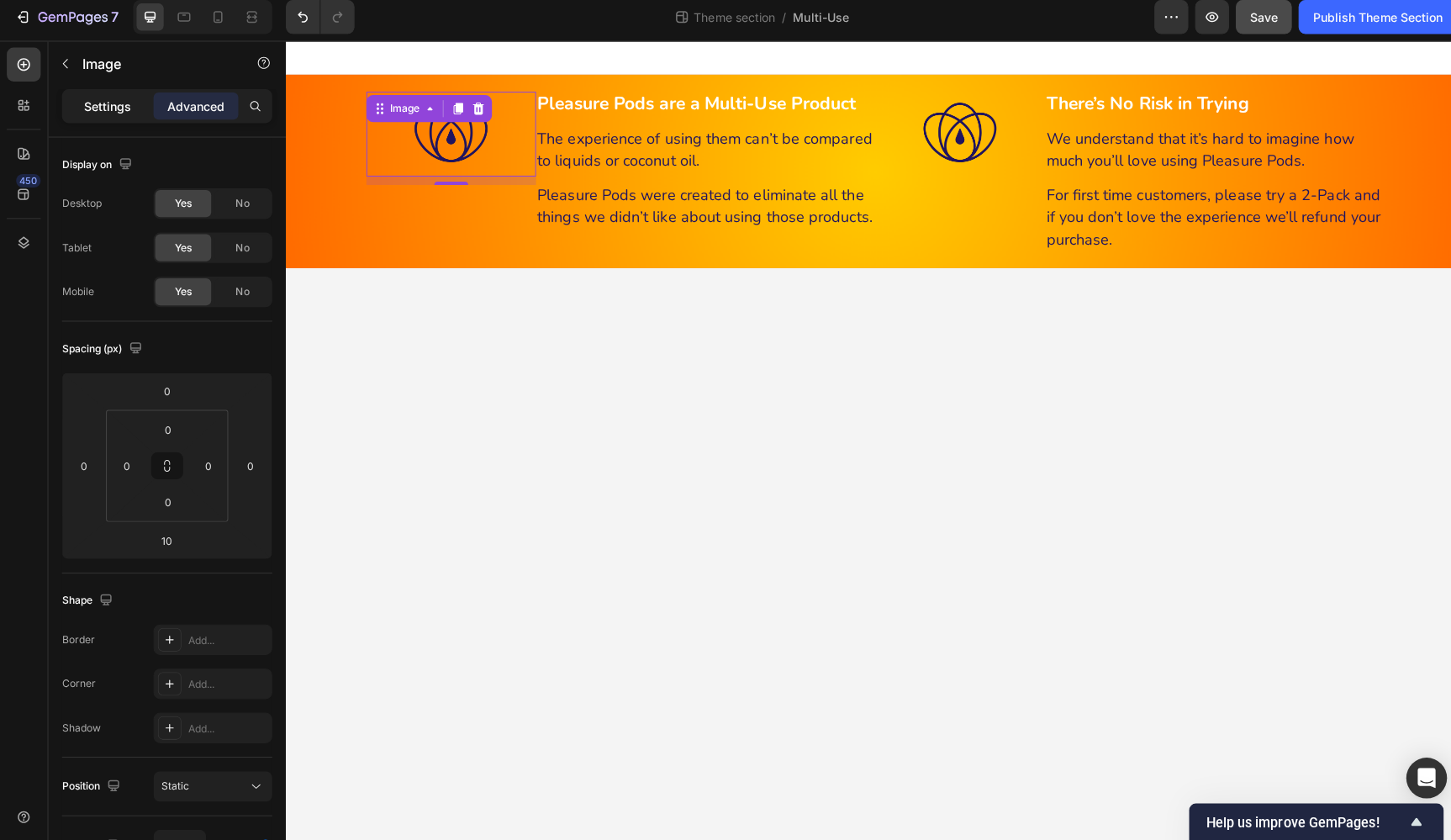
click at [105, 113] on p "Settings" at bounding box center [106, 112] width 47 height 18
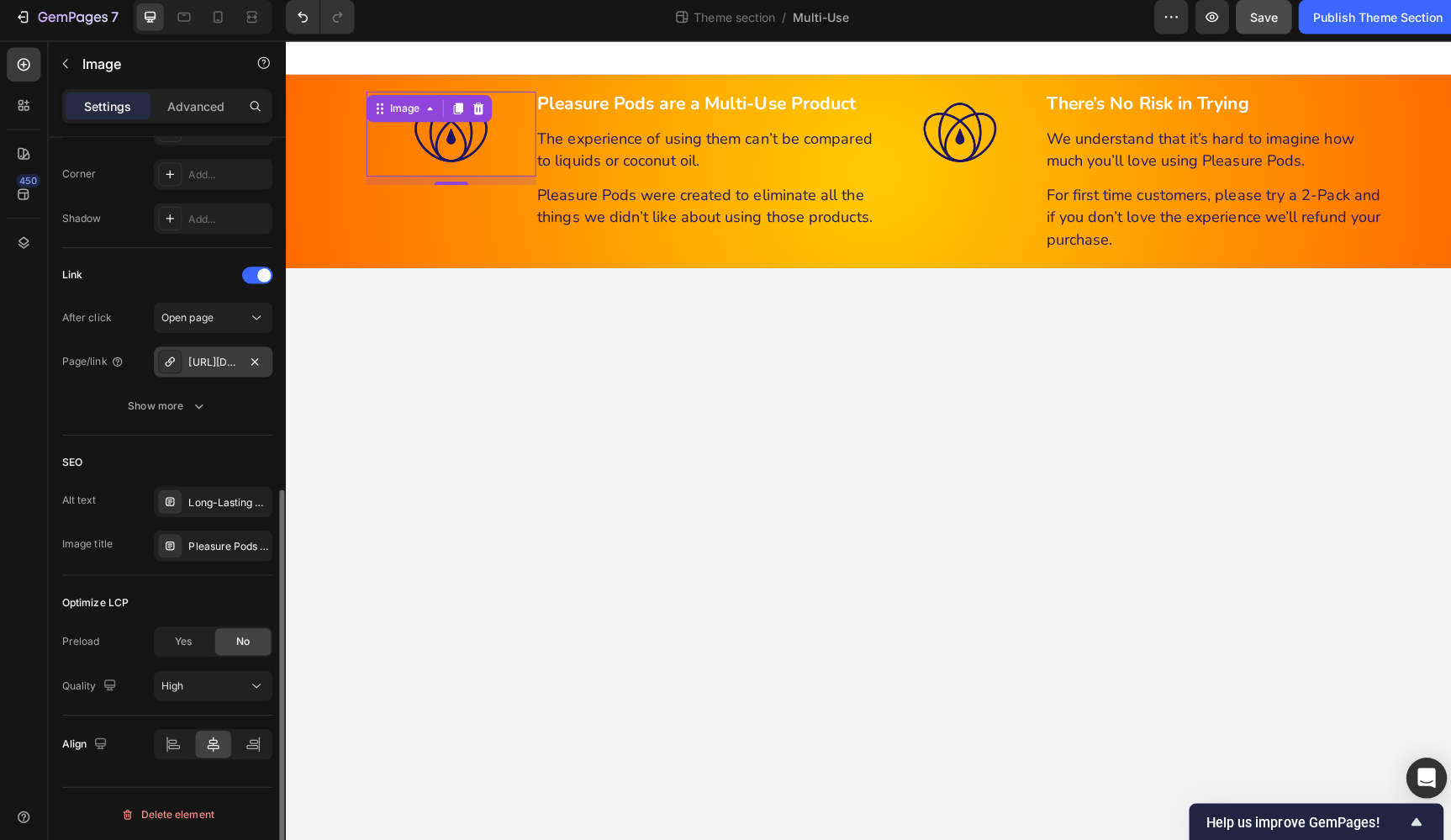
click at [218, 358] on div "https://www.instagram.com/serena_haines/" at bounding box center [211, 366] width 48 height 15
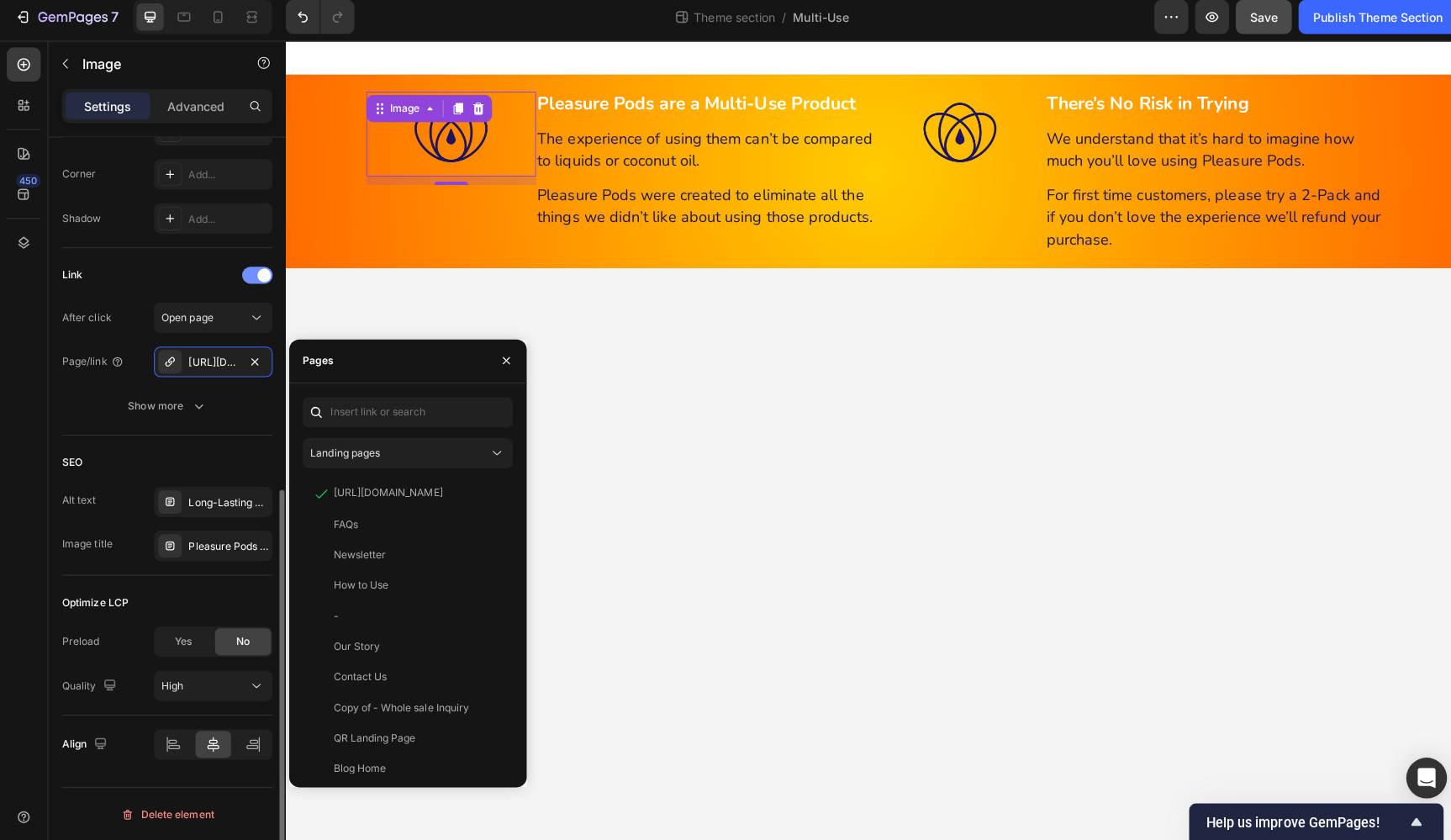
click at [246, 273] on div at bounding box center [255, 279] width 31 height 17
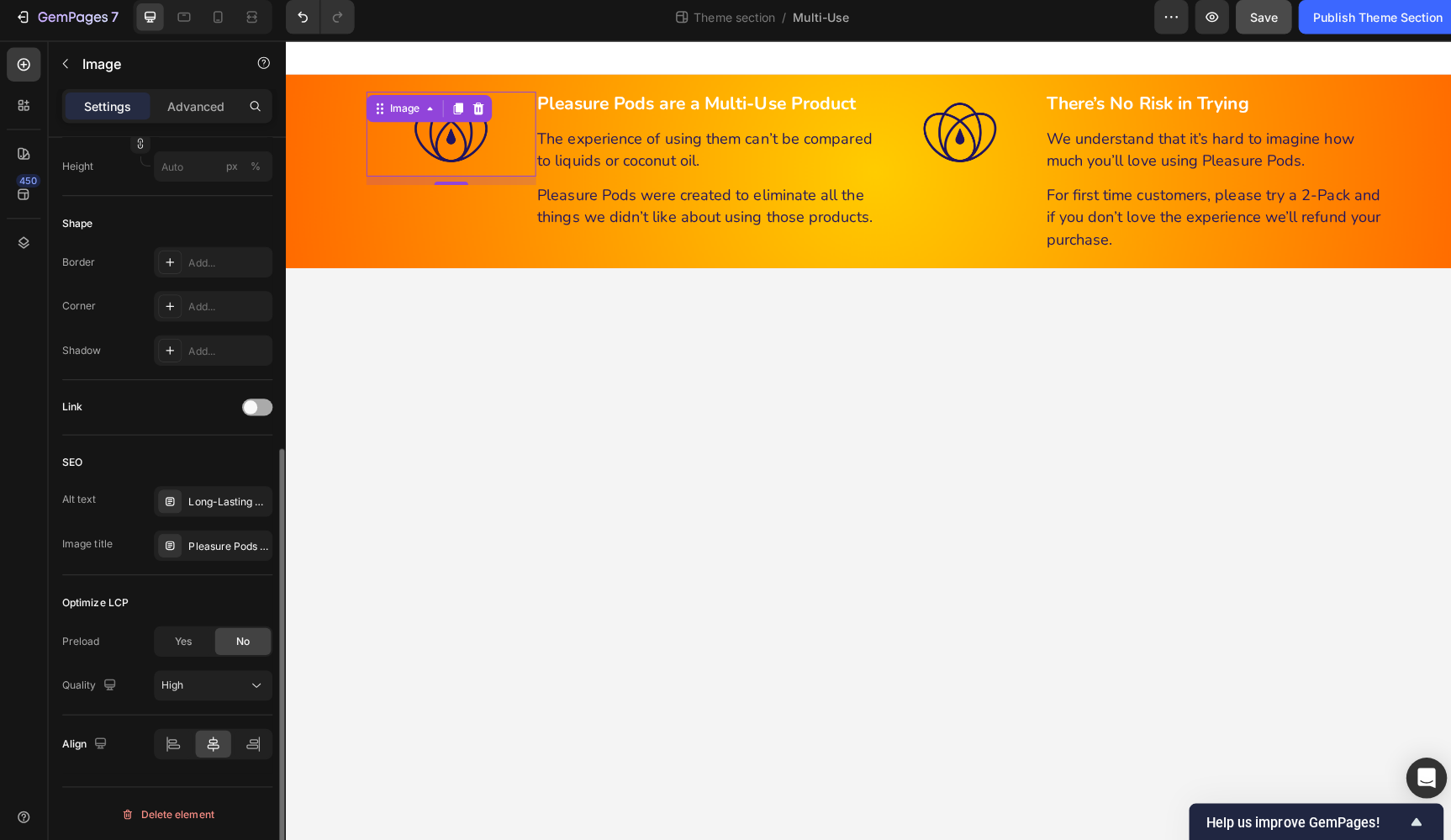
scroll to position [524, 0]
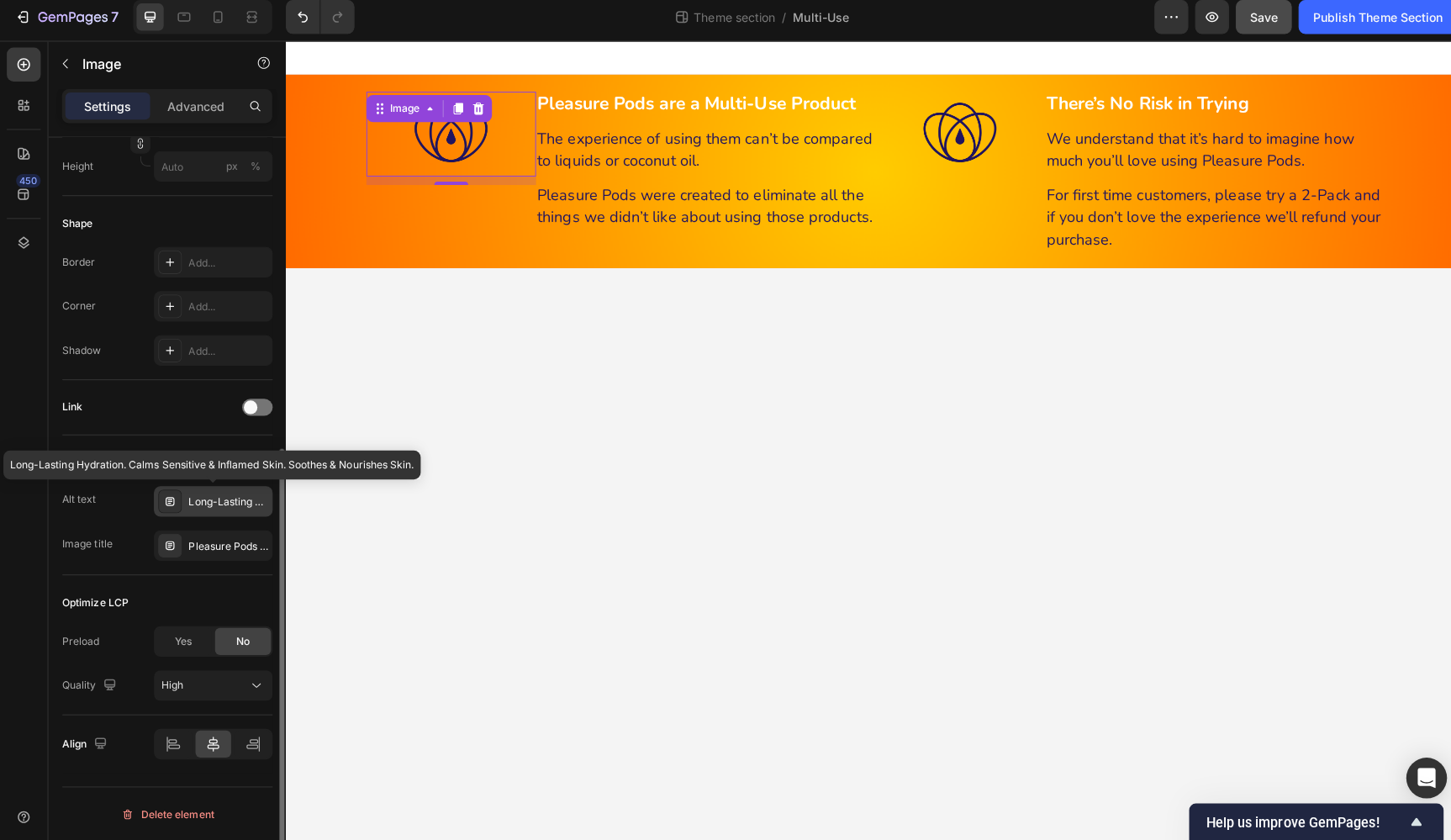
click at [209, 497] on div "Long-Lasting Hydration. Calms Sensitive & Inflamed Skin. Soothes & Nourishes Sk…" at bounding box center [226, 505] width 79 height 15
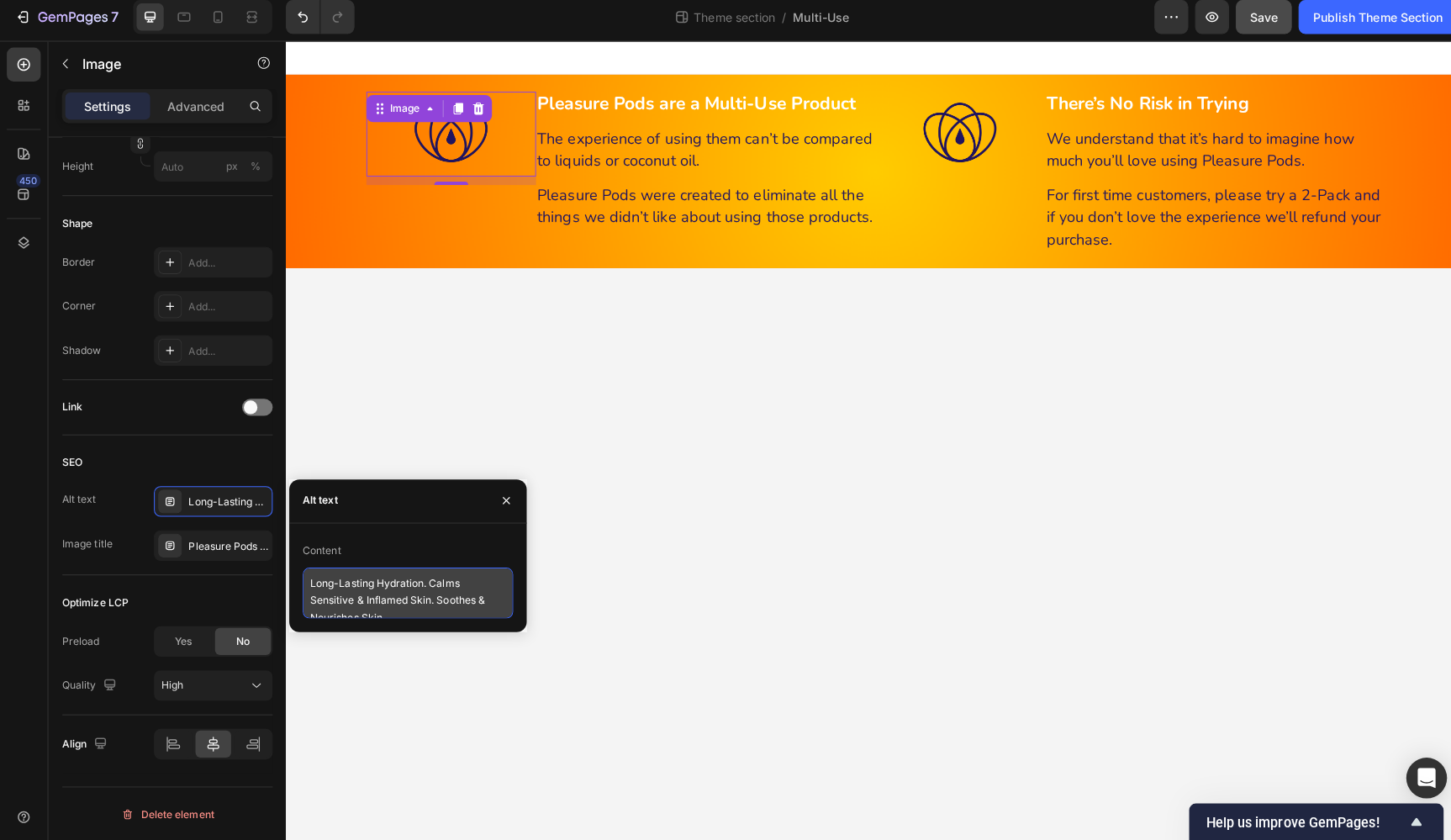
click at [420, 577] on textarea "Long-Lasting Hydration. Calms Sensitive & Inflamed Skin. Soothes & Nourishes Sk…" at bounding box center [404, 594] width 208 height 50
click at [422, 578] on textarea "Long-Lasting Hydration. Calms Sensitive & Inflamed Skin. Soothes & Nourishes Sk…" at bounding box center [404, 594] width 208 height 50
paste textarea "Pleasure Pods are a Multi-Use Product"
type textarea "Pleasure Pods are a Multi-Use Product"
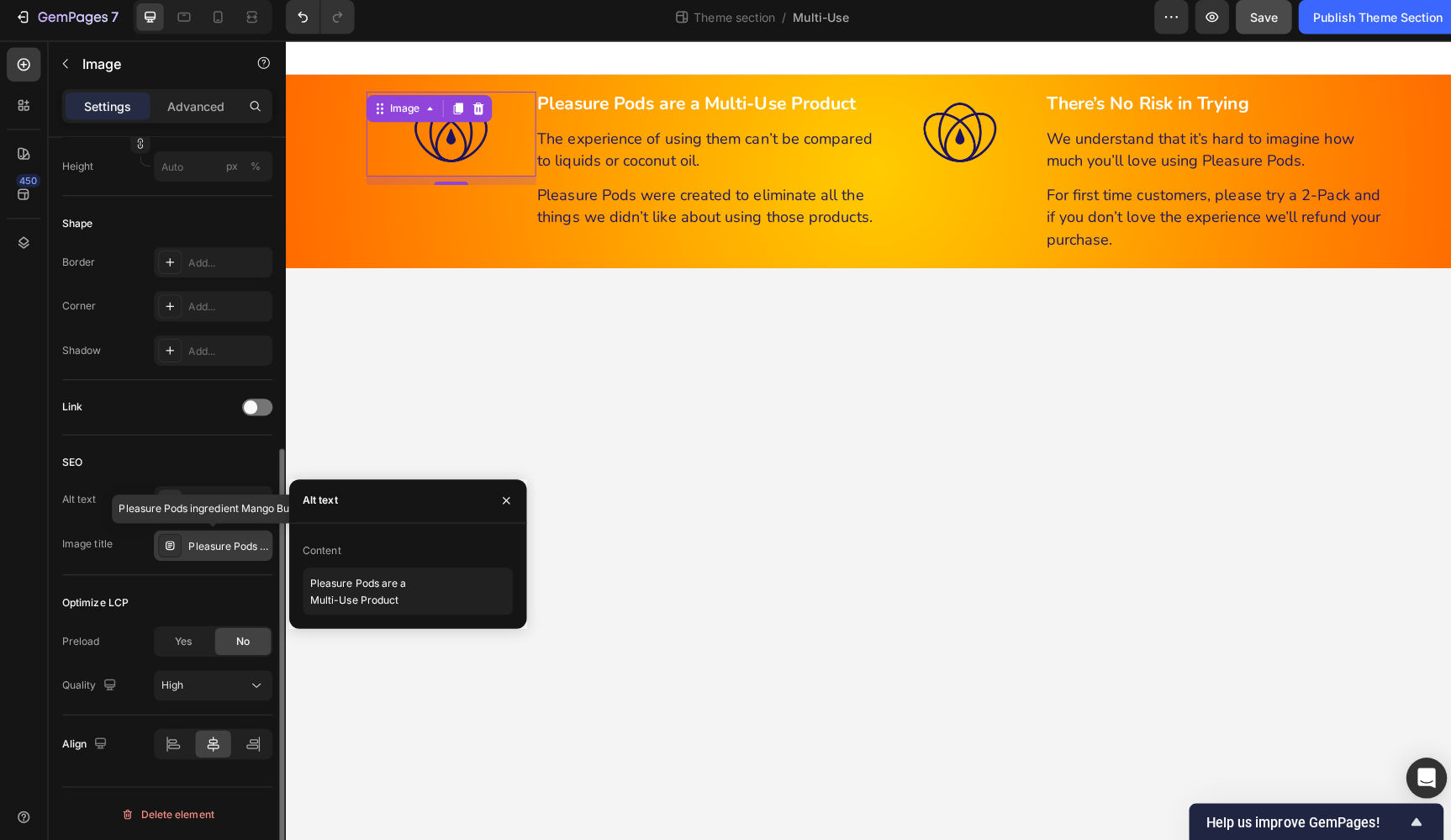
click at [213, 540] on div "Pleasure Pods ingredient Mango Butter" at bounding box center [226, 548] width 79 height 15
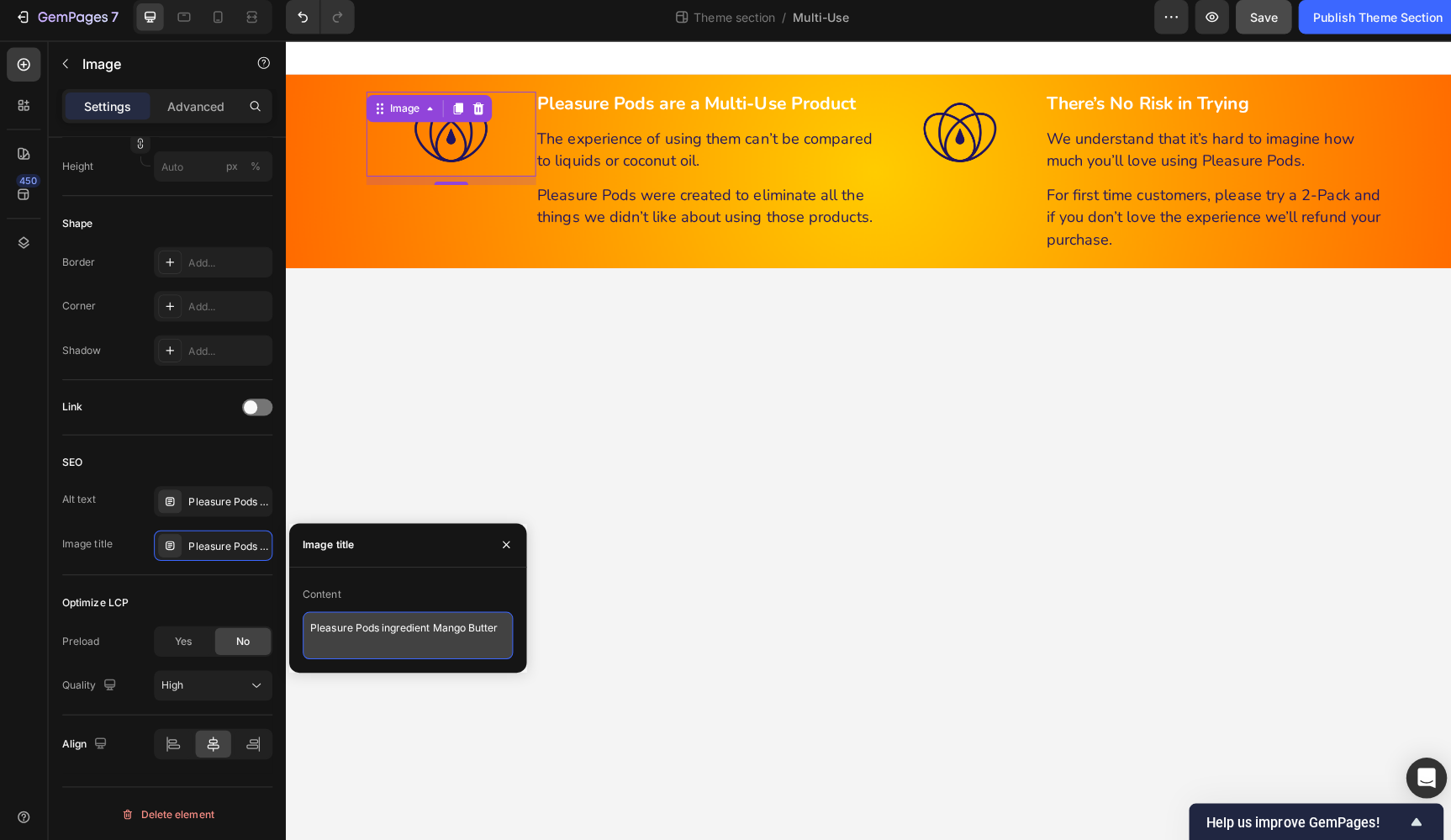
click at [354, 624] on textarea "Pleasure Pods ingredient Mango Butter" at bounding box center [404, 635] width 208 height 47
paste textarea "are a Multi-Use Product"
type textarea "Pleasure Pods are a Multi-Use Product"
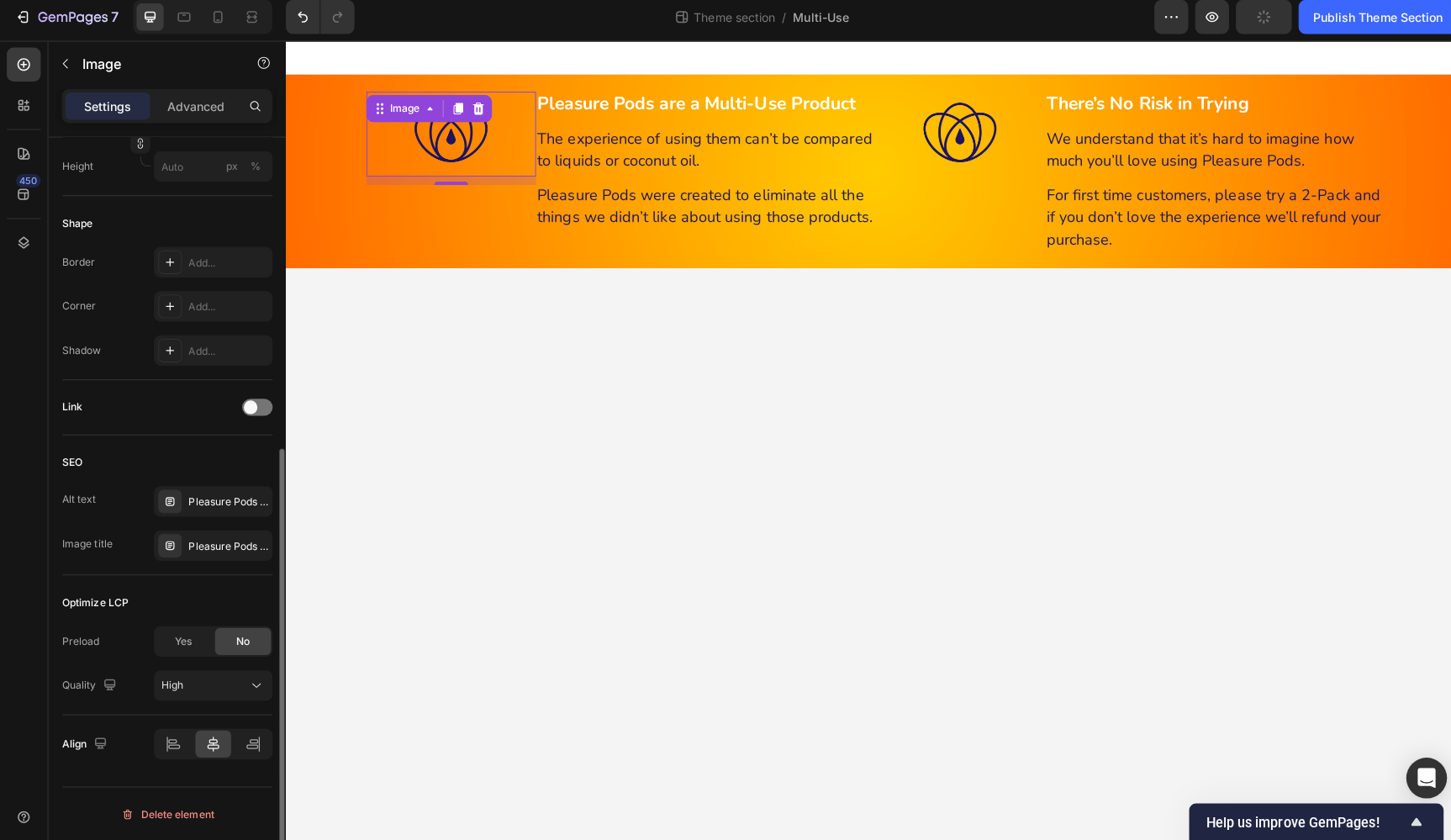
click at [270, 516] on div "Style Rectangle Source Upload Image https://cdn.shopify.com/s/files/1/0555/1692…" at bounding box center [165, 253] width 235 height 1269
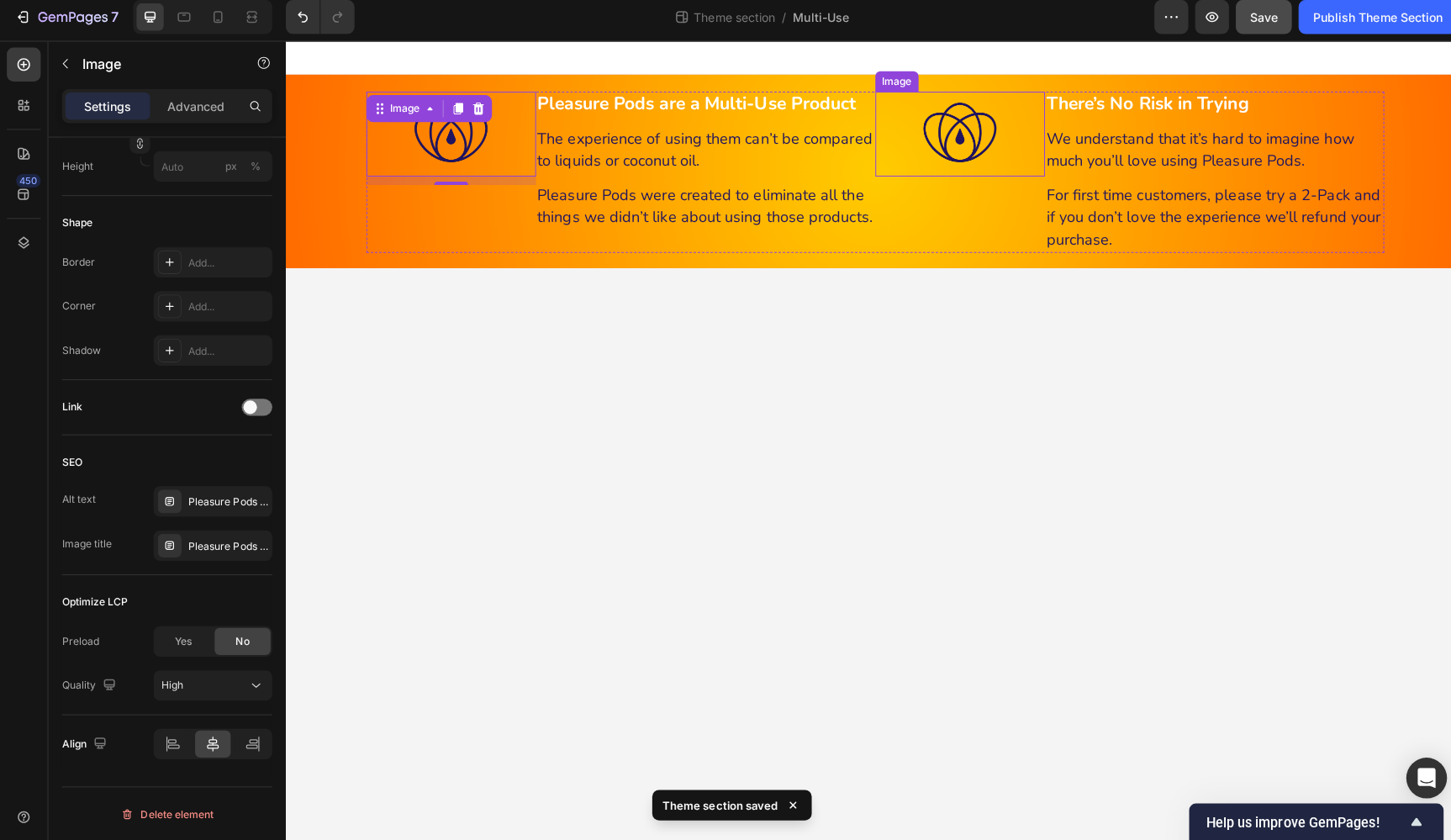
click at [958, 119] on div "Image" at bounding box center [954, 132] width 168 height 84
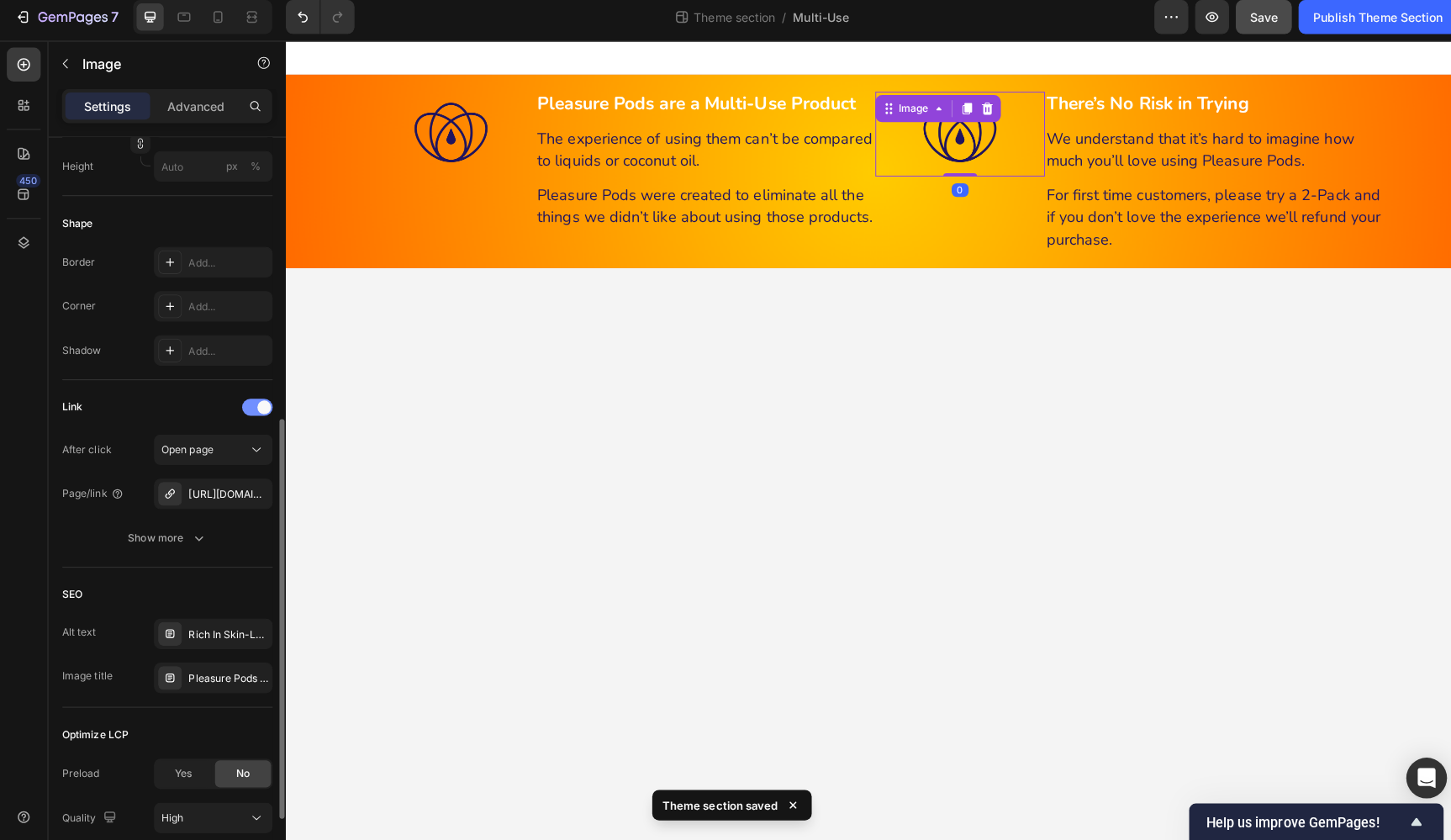
click at [247, 404] on div at bounding box center [255, 410] width 31 height 17
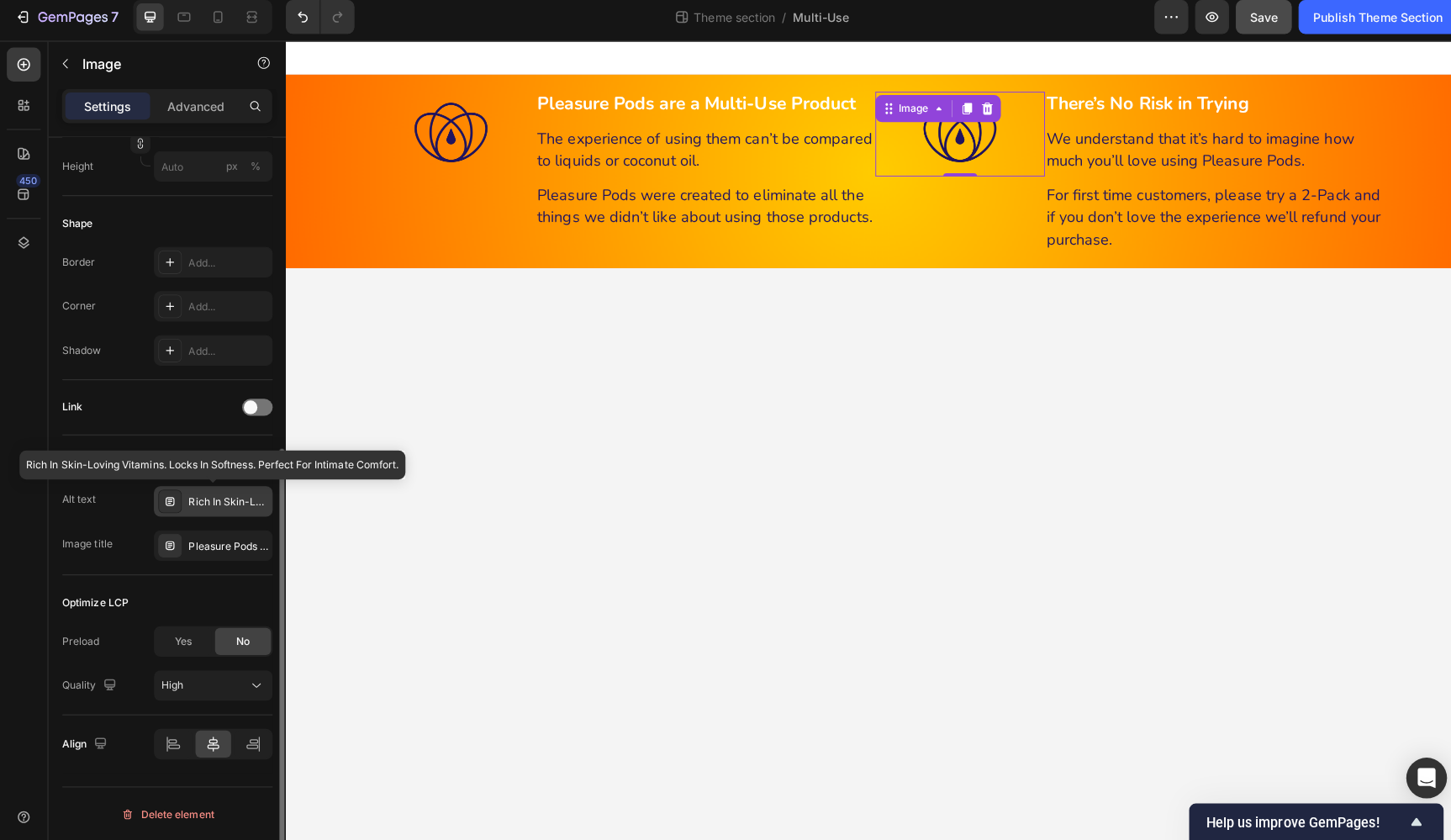
click at [225, 498] on div "Rich In Skin-Loving Vitamins. Locks In Softness. Perfect For Intimate Comfort." at bounding box center [226, 505] width 79 height 15
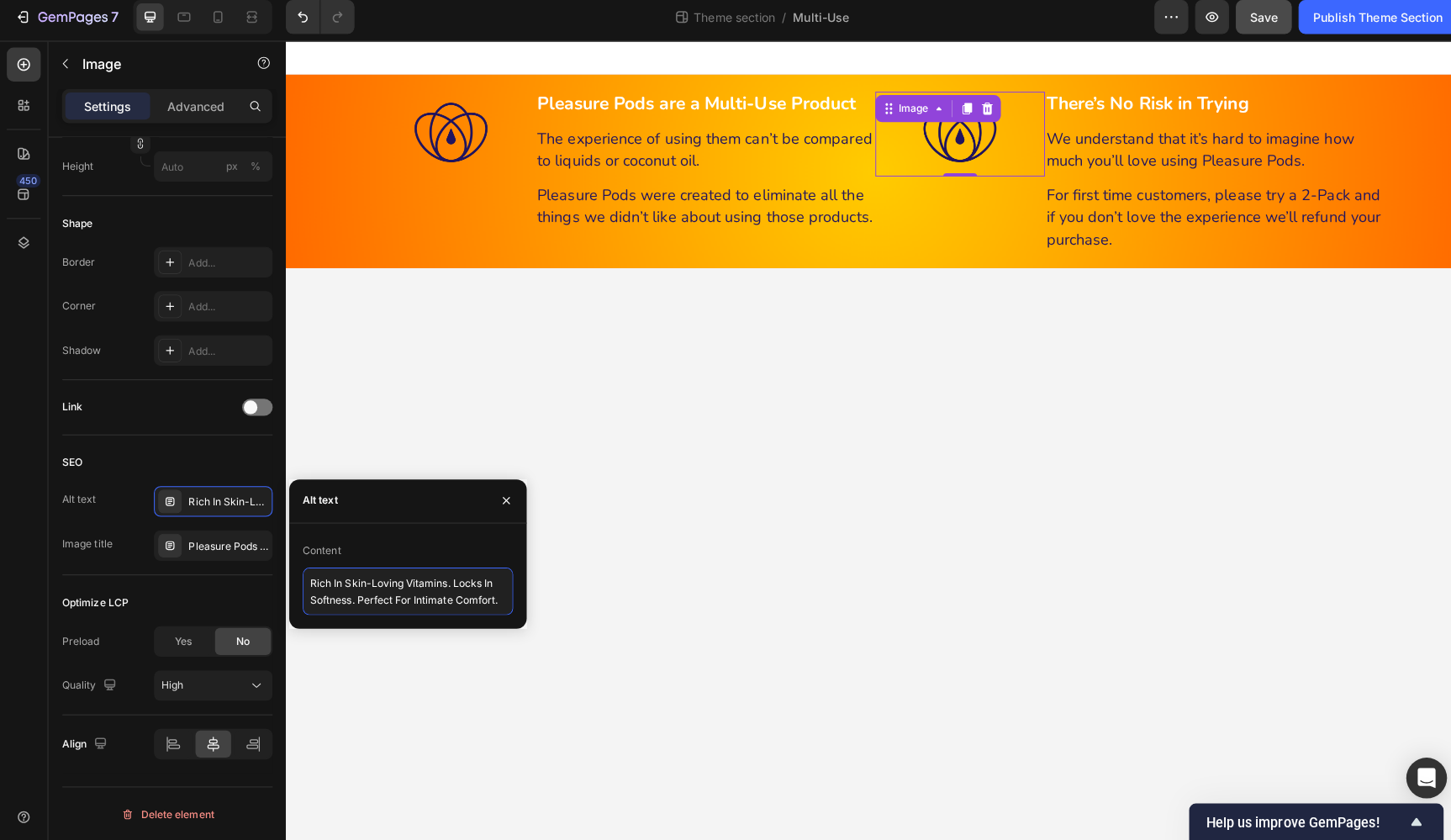
click at [375, 588] on textarea "Rich In Skin-Loving Vitamins. Locks In Softness. Perfect For Intimate Comfort." at bounding box center [404, 592] width 208 height 47
paste textarea "Pleasure Pods are a Multi-Use Product"
type textarea "Pleasure Pods are a Multi-Use Product"
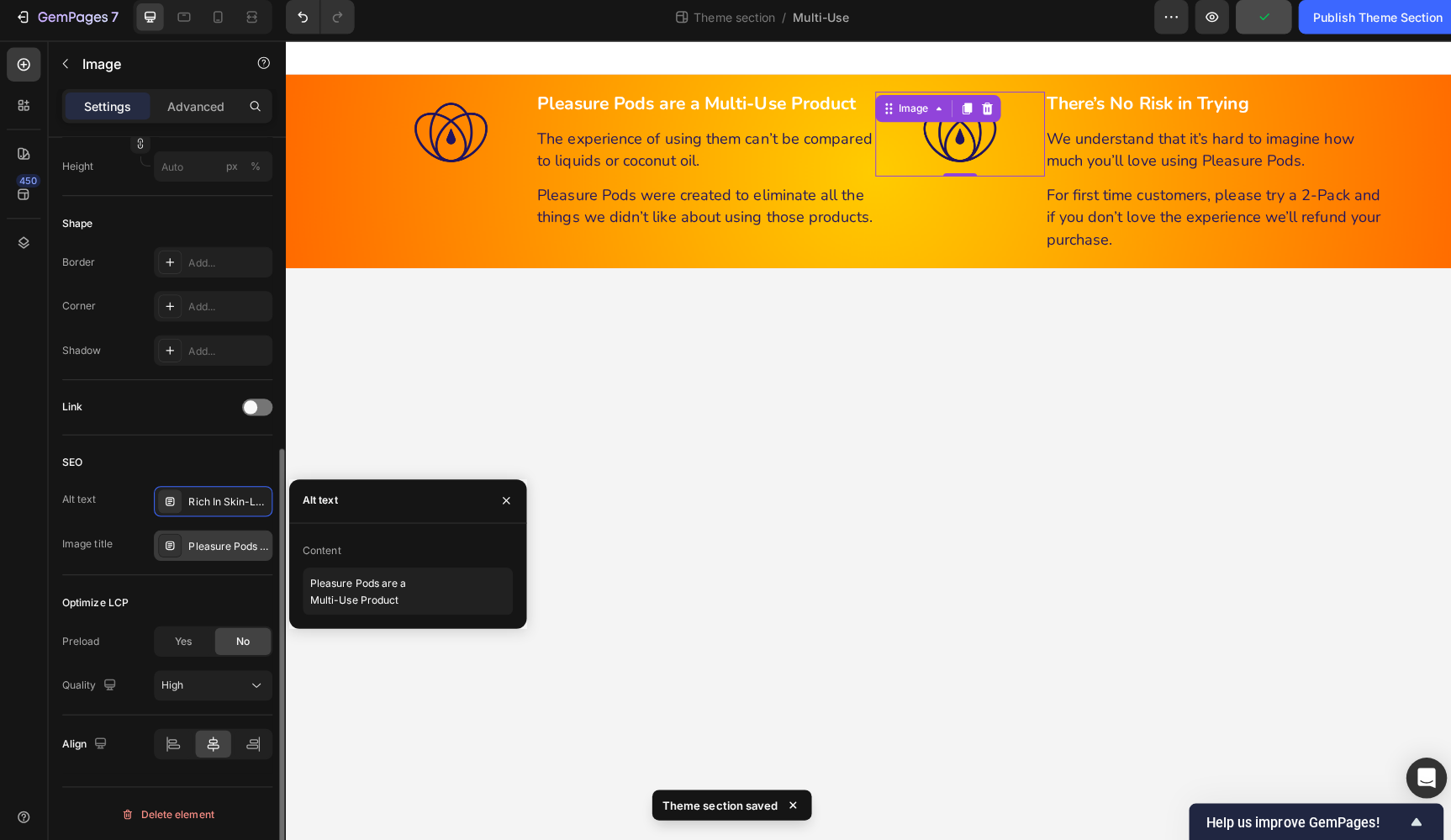
click at [235, 544] on div "Pleasure Pods ingredient Olive Oil" at bounding box center [226, 548] width 79 height 15
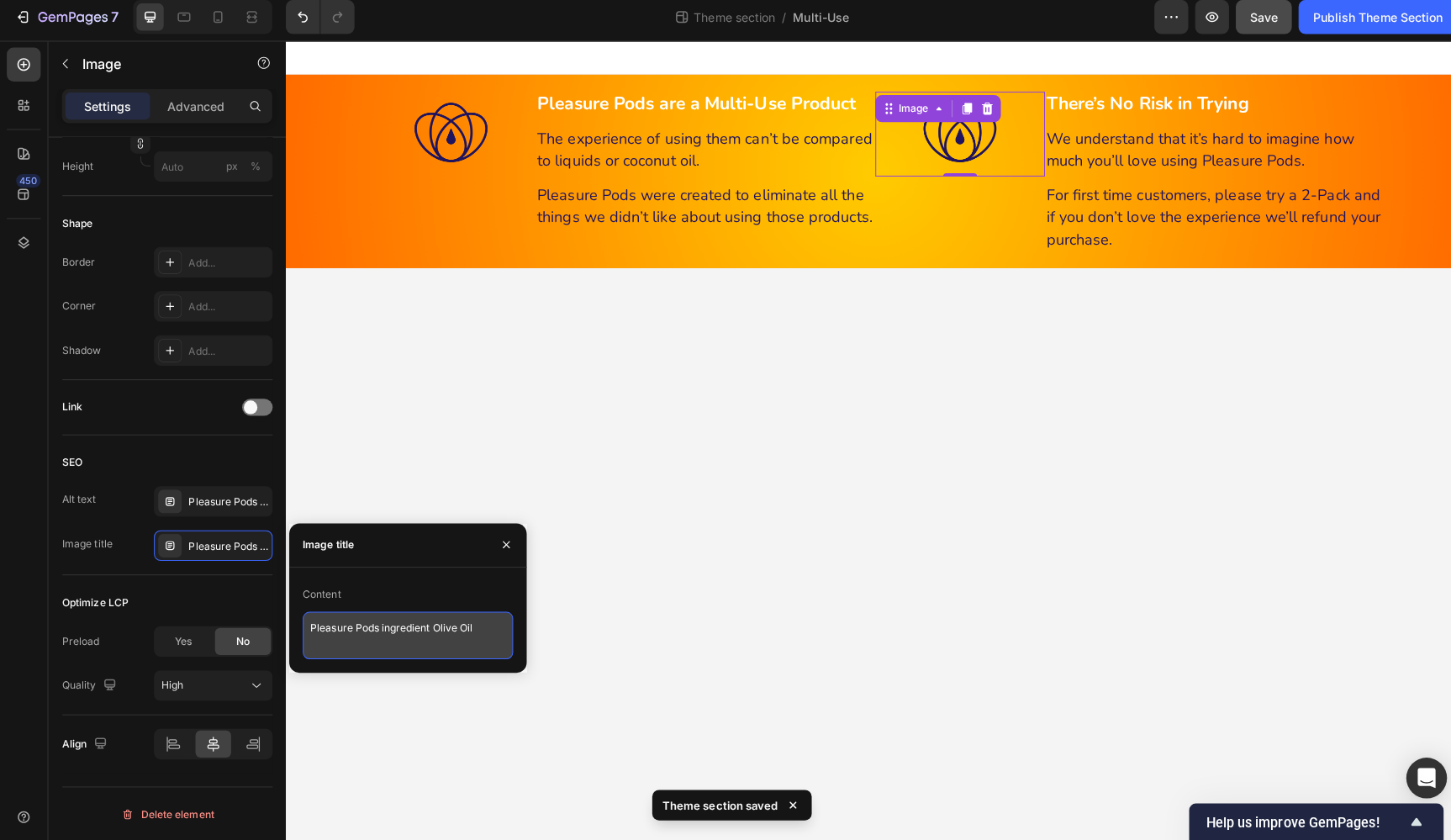
click at [370, 624] on textarea "Pleasure Pods ingredient Olive Oil" at bounding box center [404, 635] width 208 height 47
paste textarea "are a Multi-Use Product"
type textarea "Pleasure Pods are a Multi-Use Product"
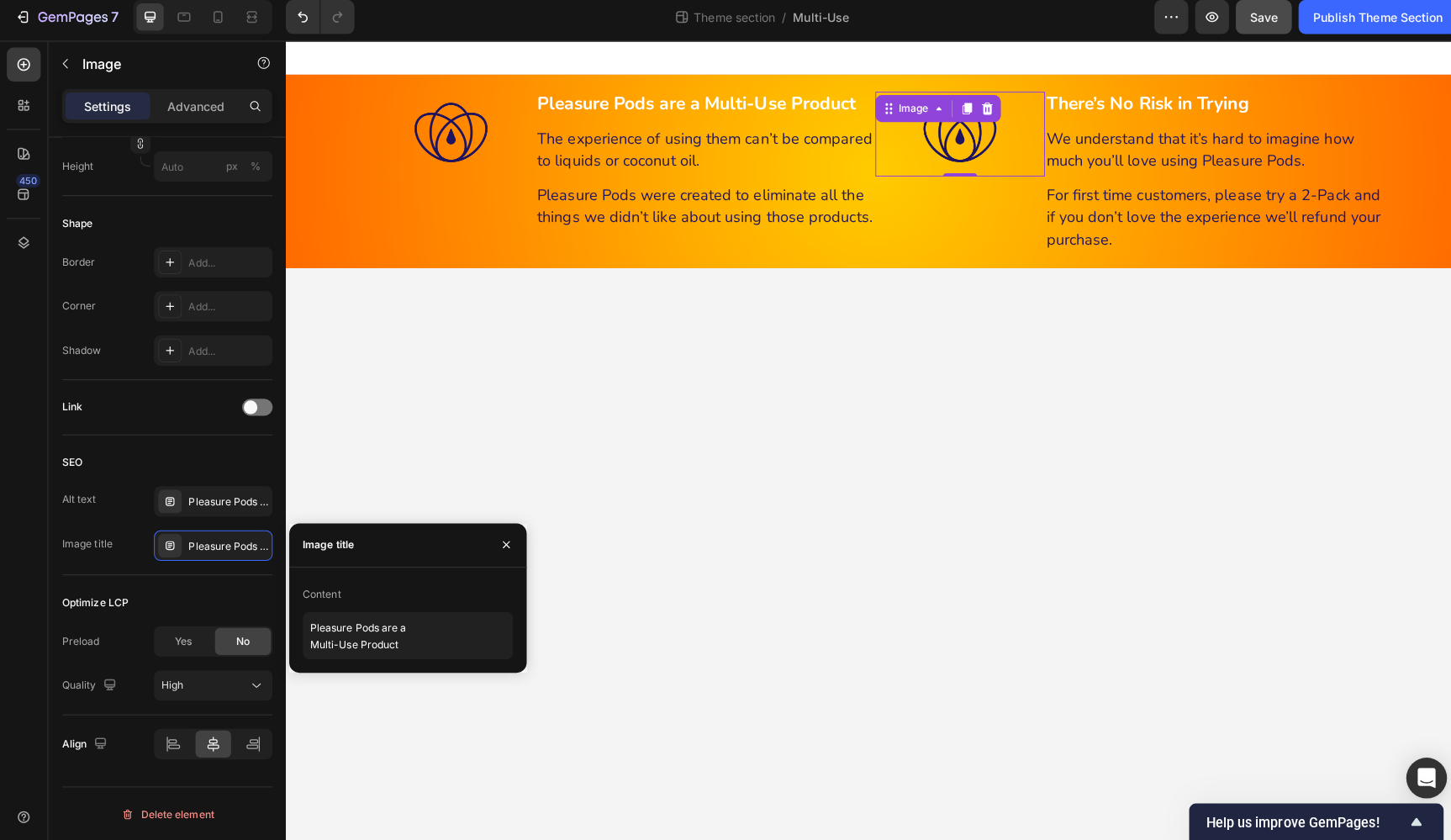
click at [337, 493] on body "⁠⁠⁠⁠⁠⁠⁠ Pleasure Pods are a Multi-Use Product Heading ⁠⁠⁠⁠⁠⁠⁠ The experience of…" at bounding box center [869, 436] width 1168 height 792
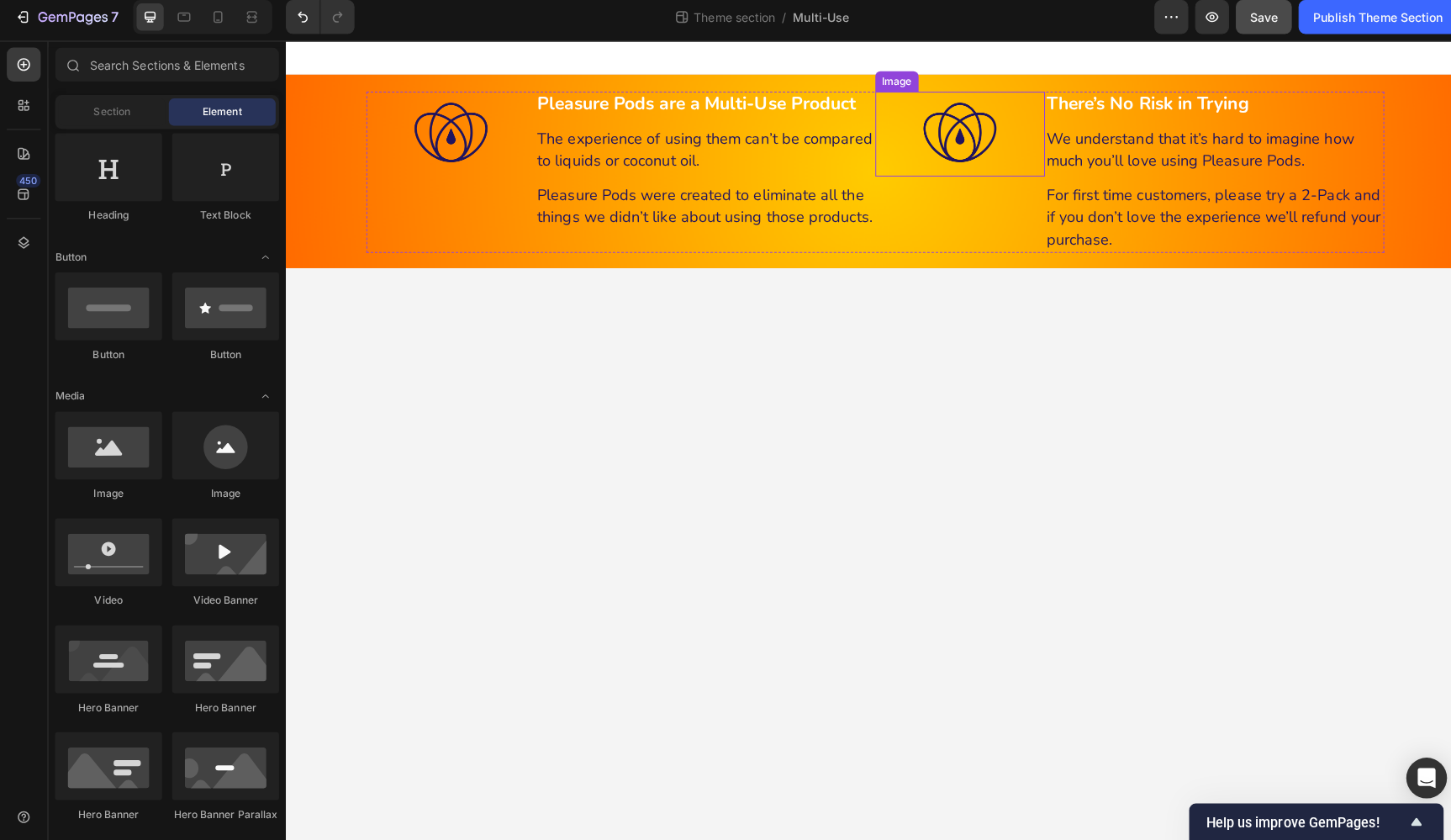
click at [961, 122] on img at bounding box center [954, 132] width 84 height 84
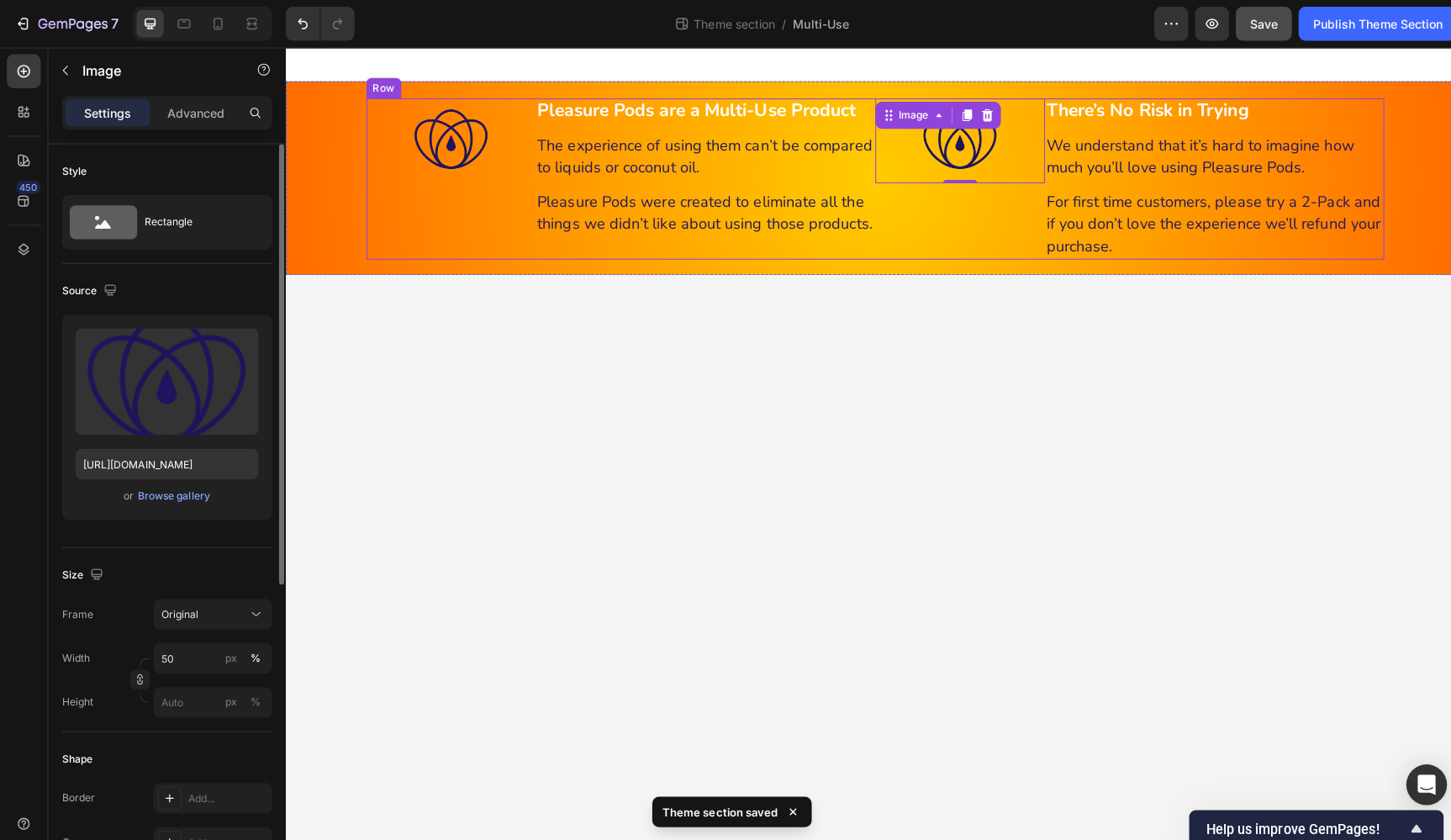
scroll to position [0, 0]
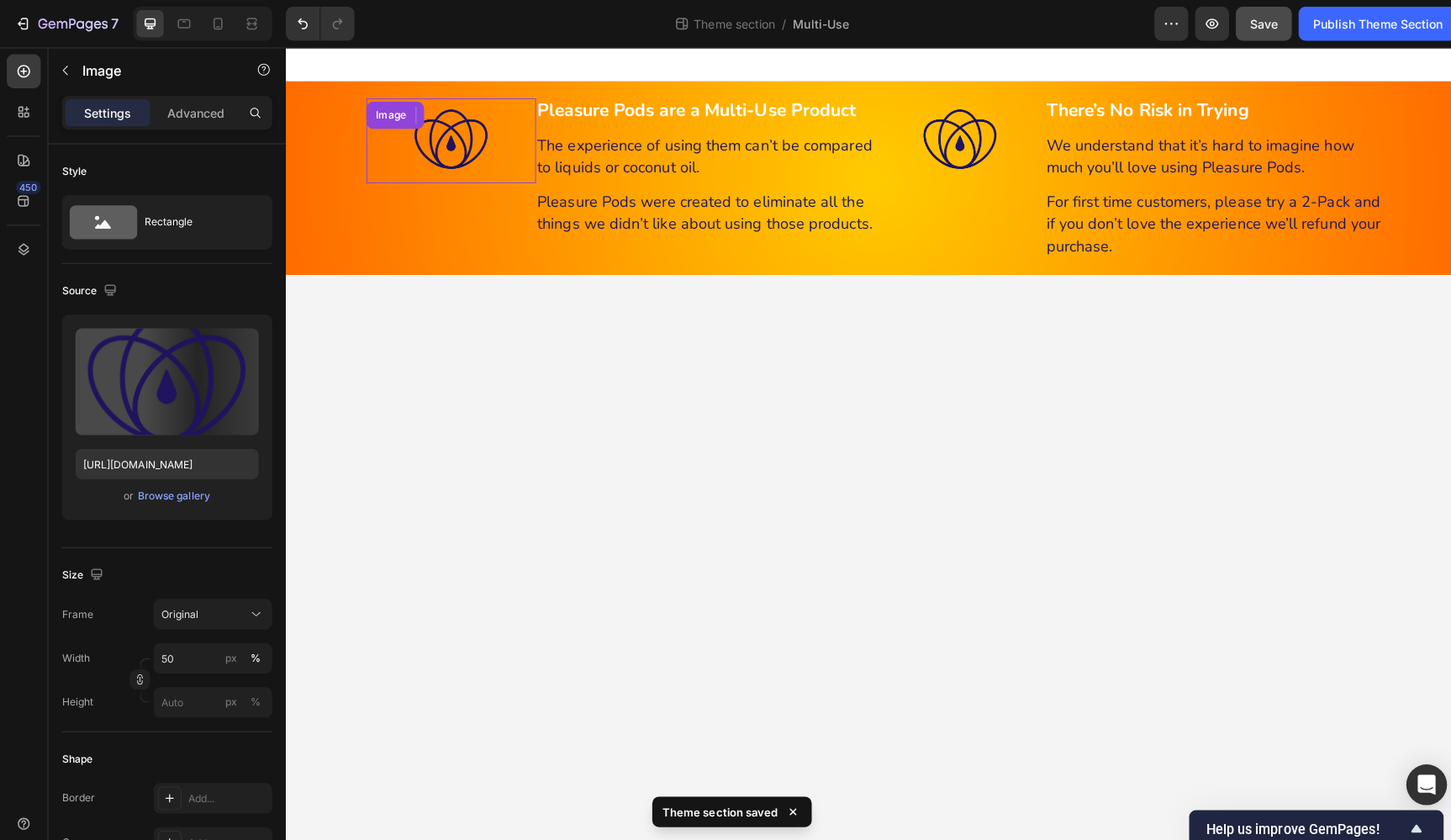
click at [456, 148] on img at bounding box center [449, 139] width 84 height 84
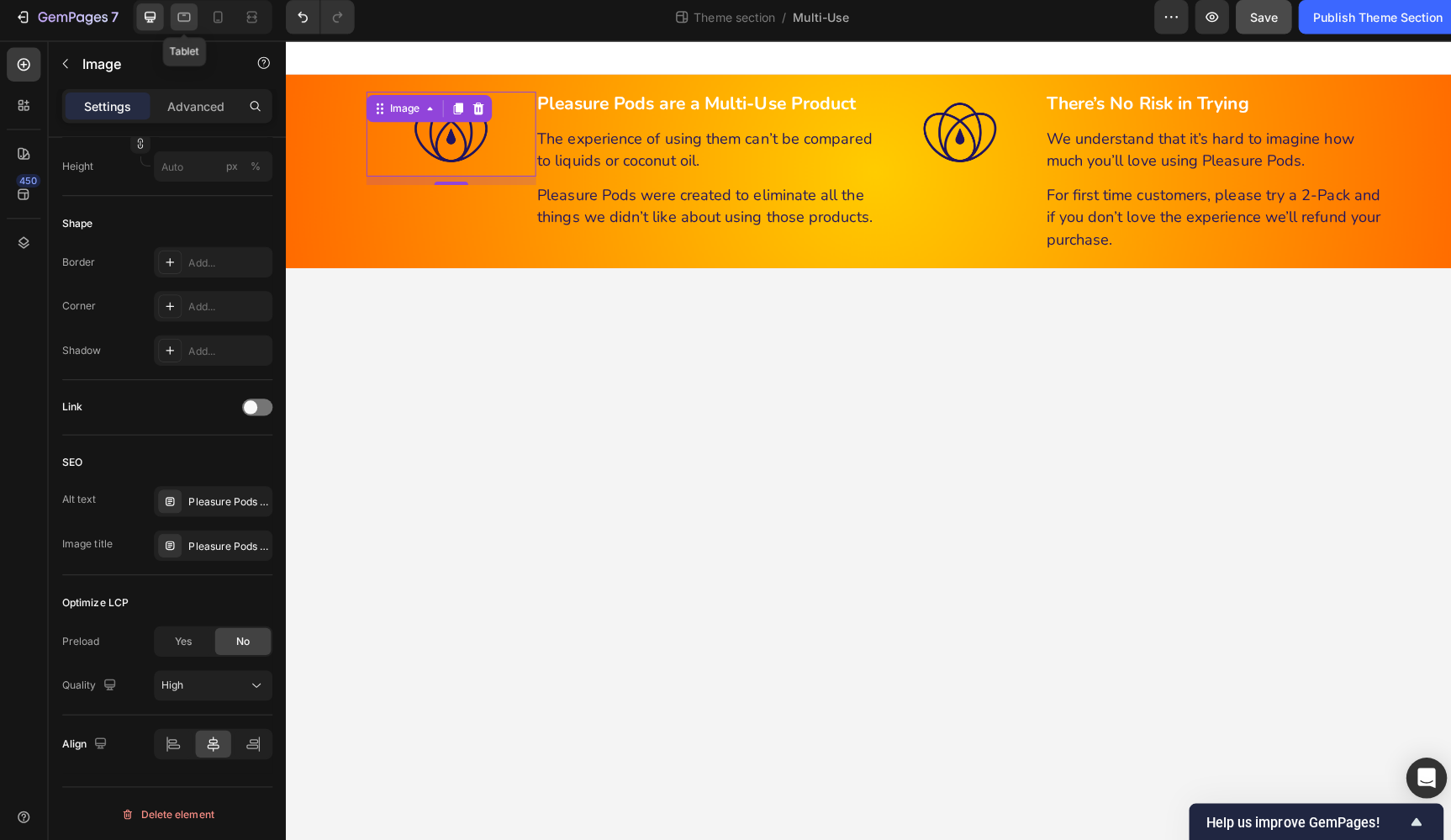
click at [185, 19] on icon at bounding box center [183, 24] width 17 height 17
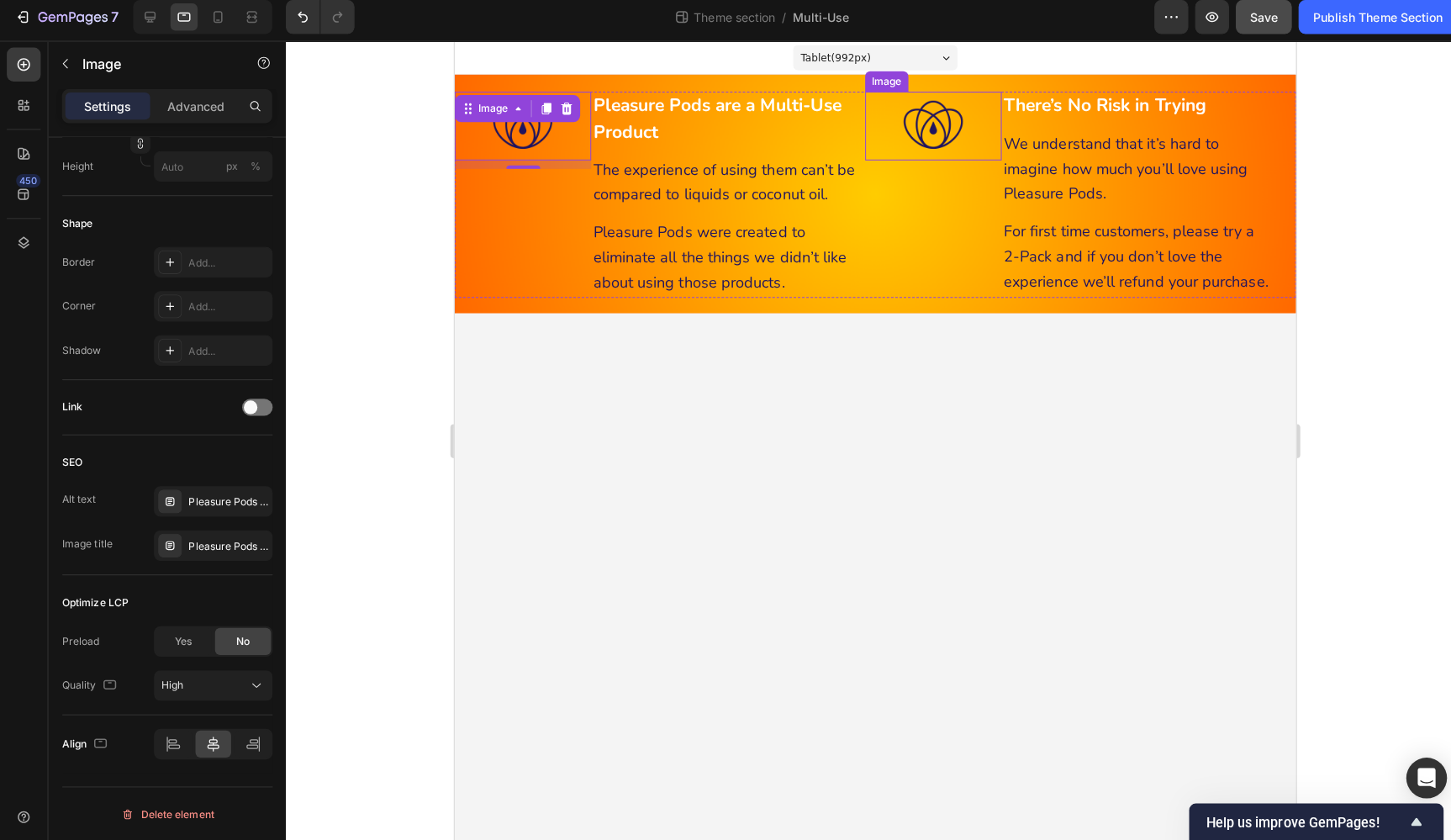
click at [928, 121] on div "Image" at bounding box center [928, 125] width 135 height 68
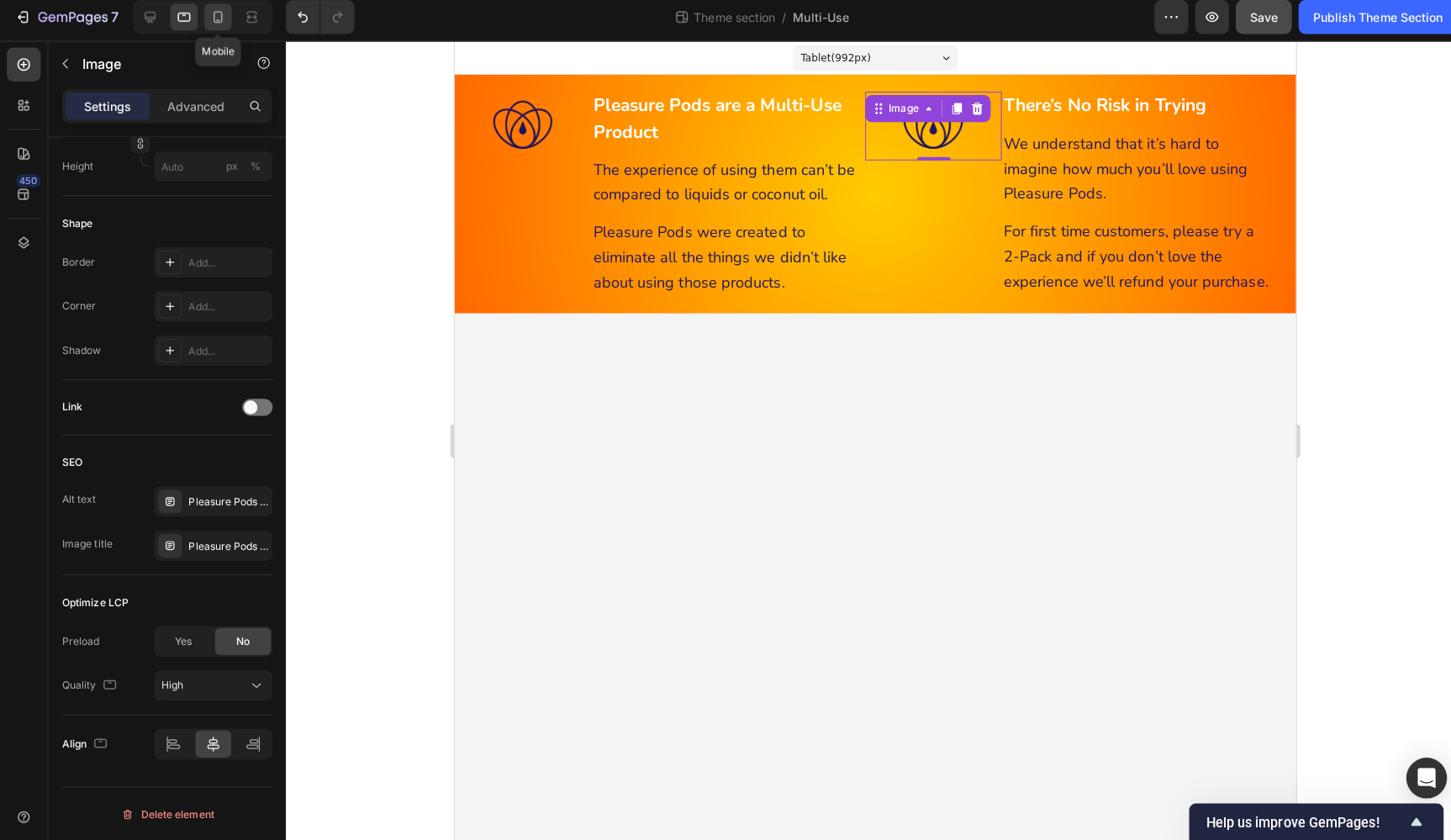
click at [216, 17] on icon at bounding box center [216, 24] width 17 height 17
type input "60"
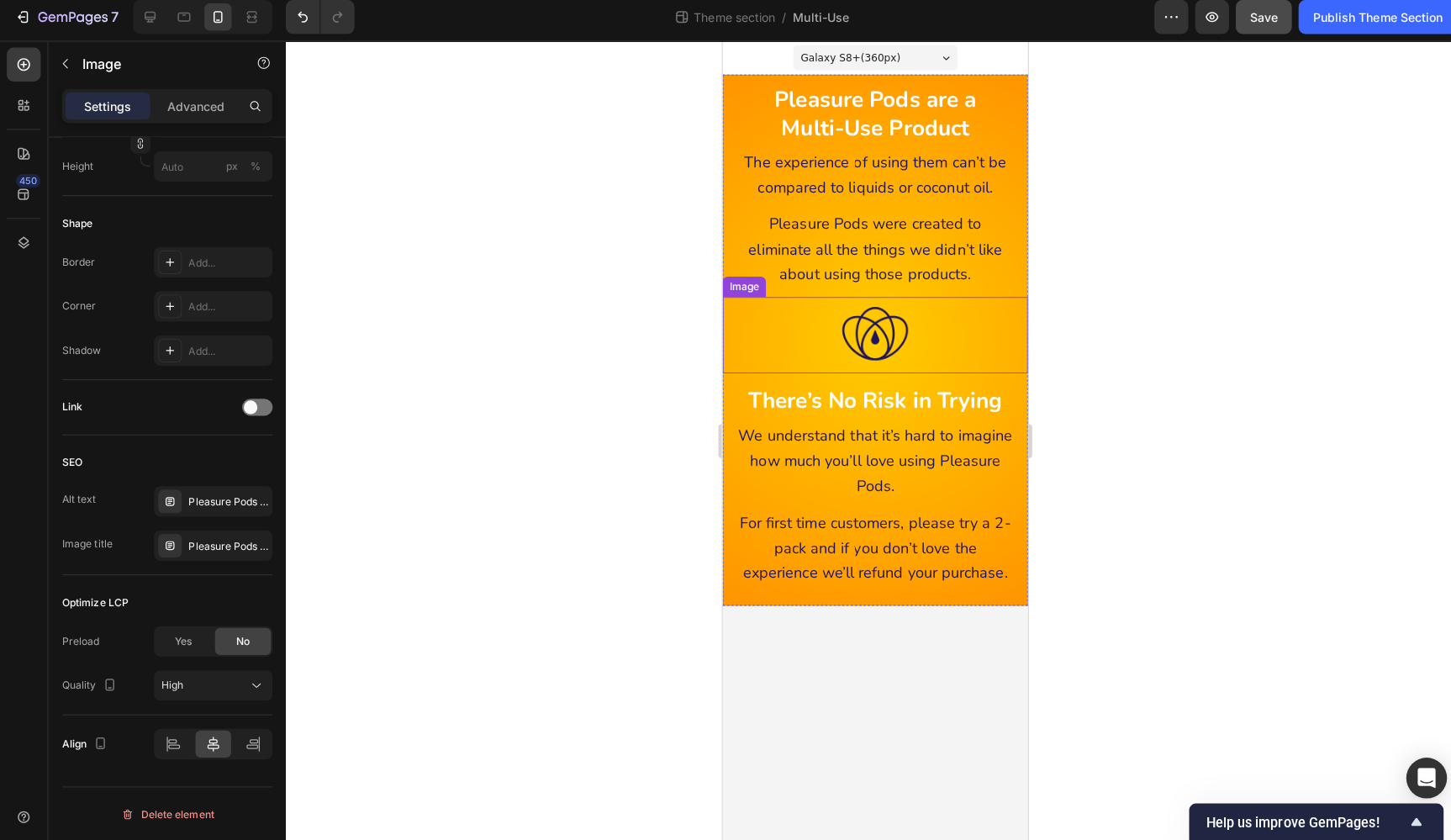
click at [889, 323] on img at bounding box center [873, 331] width 76 height 76
click at [188, 106] on p "Advanced" at bounding box center [194, 112] width 57 height 18
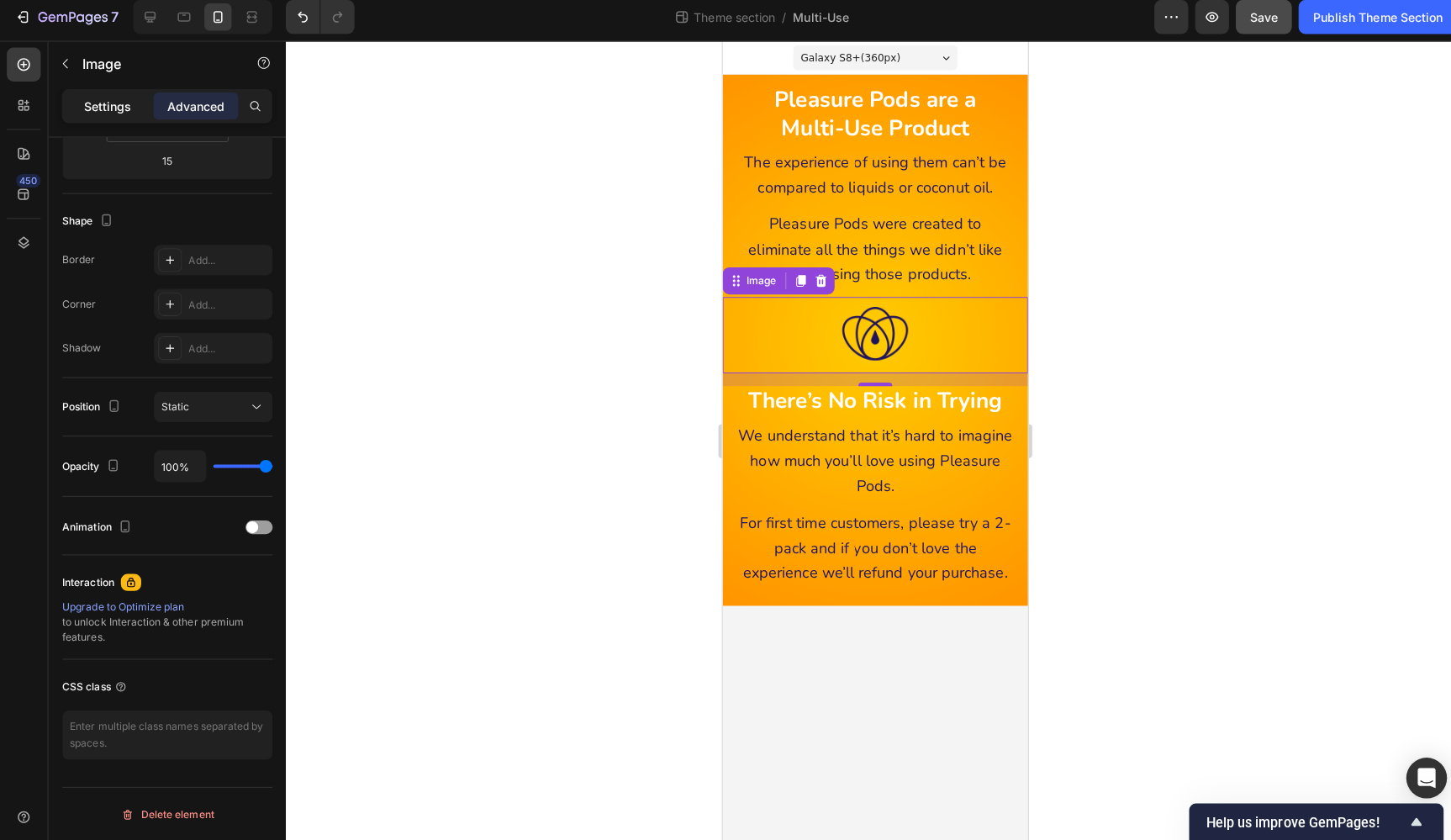
click at [111, 104] on p "Settings" at bounding box center [106, 112] width 47 height 18
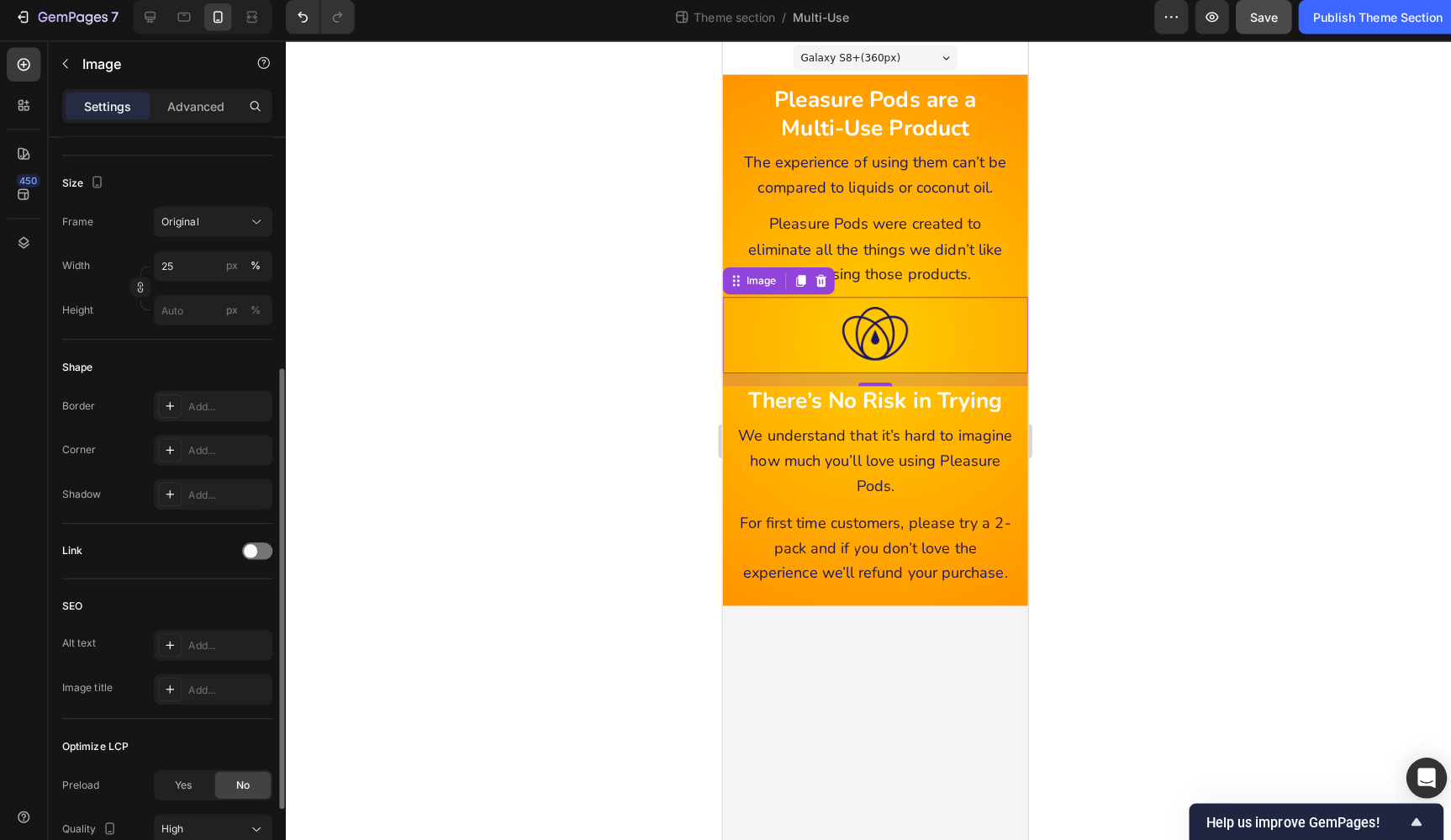
scroll to position [385, 0]
click at [194, 109] on p "Advanced" at bounding box center [194, 112] width 57 height 18
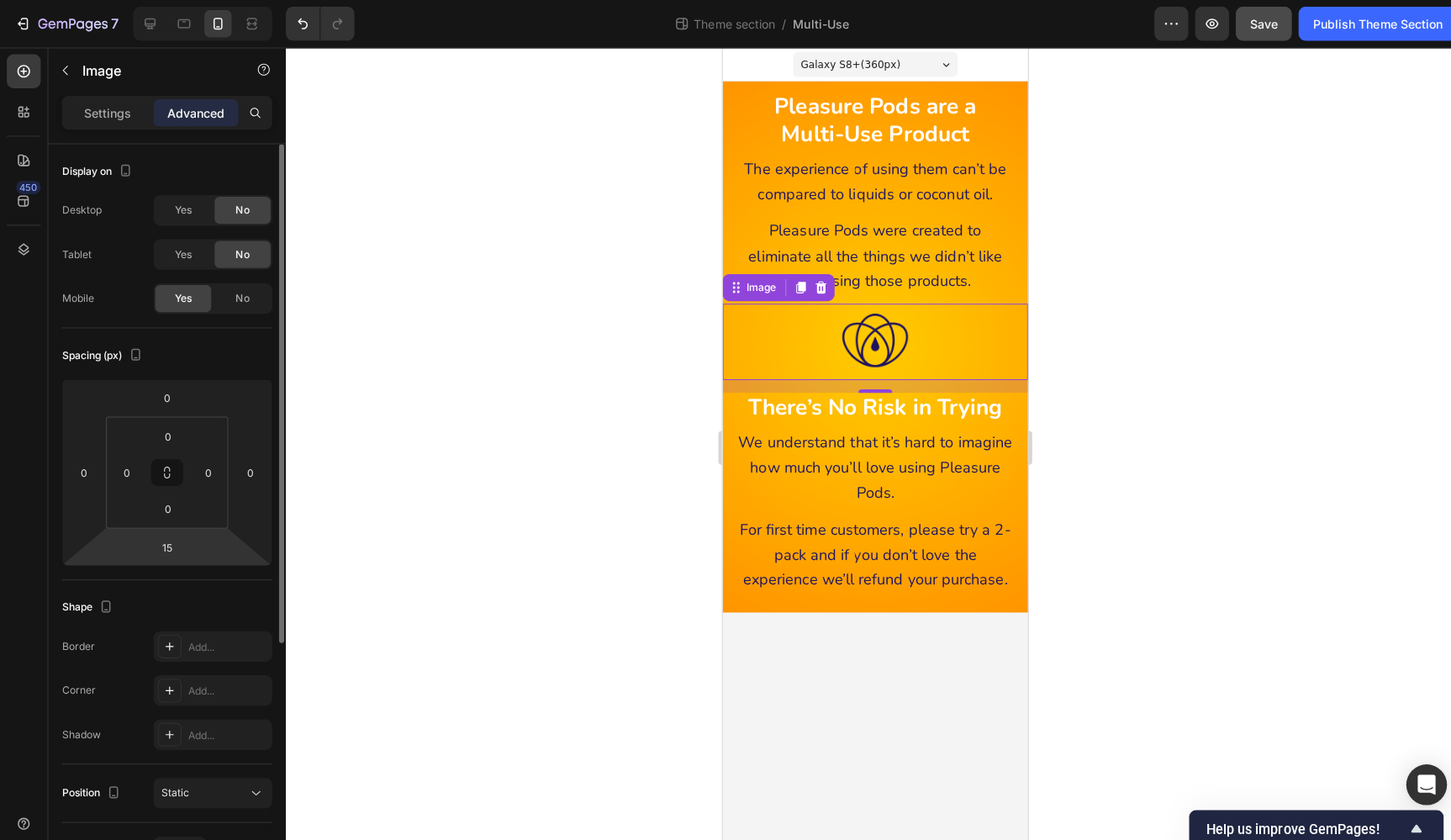
scroll to position [0, 0]
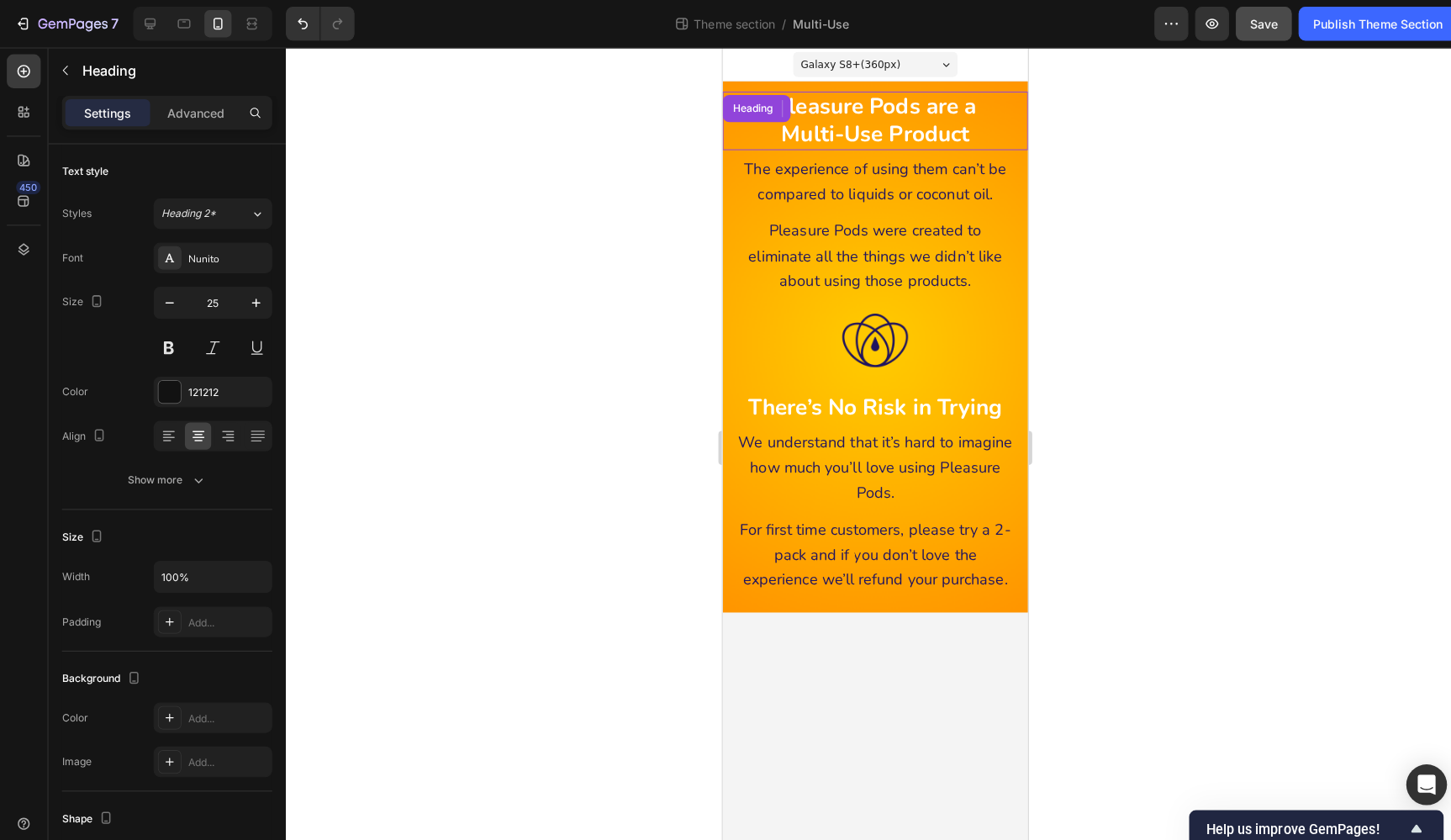
click at [889, 109] on strong "Pleasure Pods are a" at bounding box center [873, 105] width 200 height 30
click at [180, 113] on p "Advanced" at bounding box center [194, 112] width 57 height 18
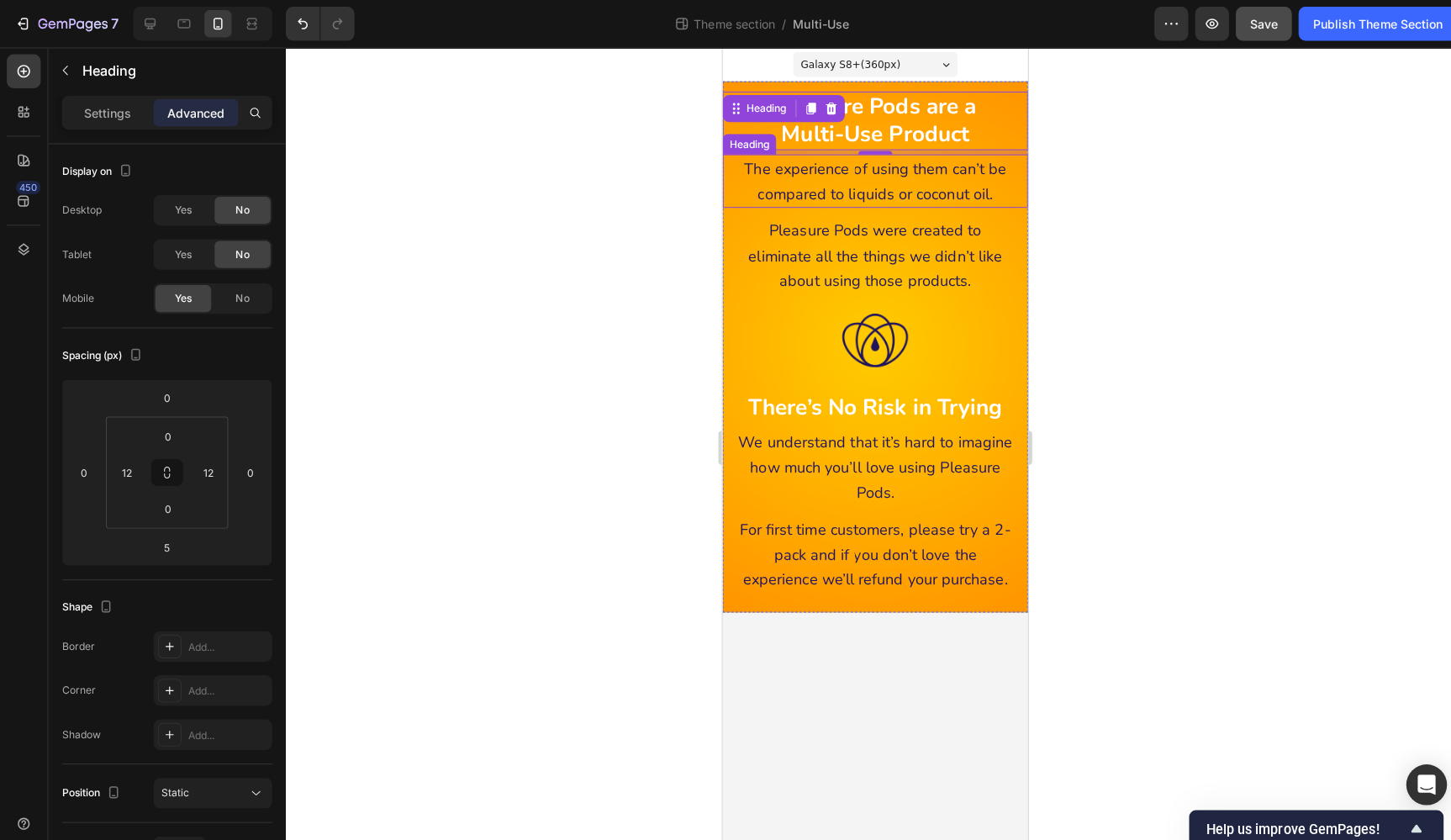
click at [902, 189] on span "The experience of using them can’t be compared to liquids or coconut oil." at bounding box center [874, 179] width 260 height 45
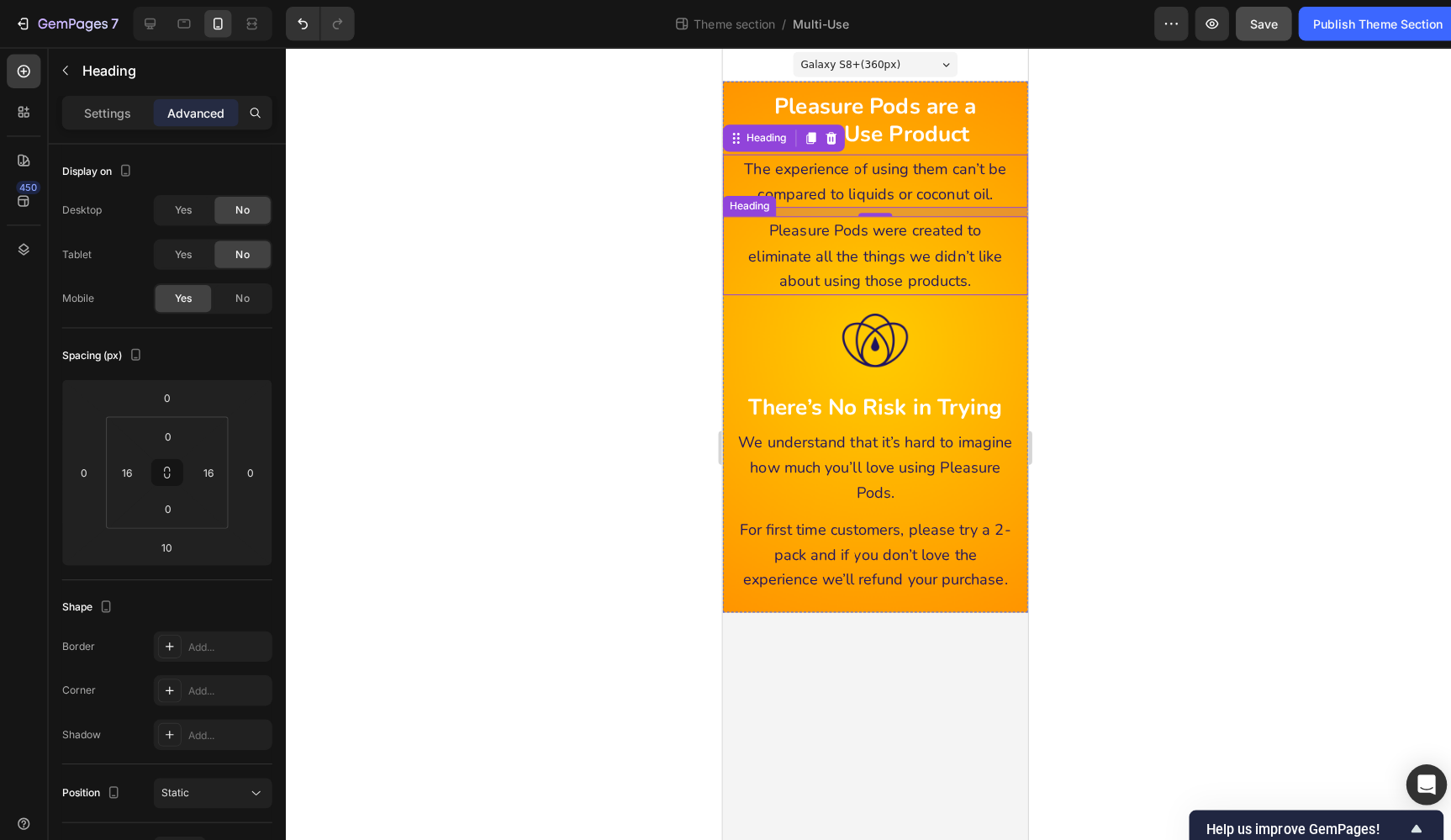
click at [910, 249] on span "Pleasure Pods were created to eliminate all the things we didn’t like about usi…" at bounding box center [874, 253] width 251 height 70
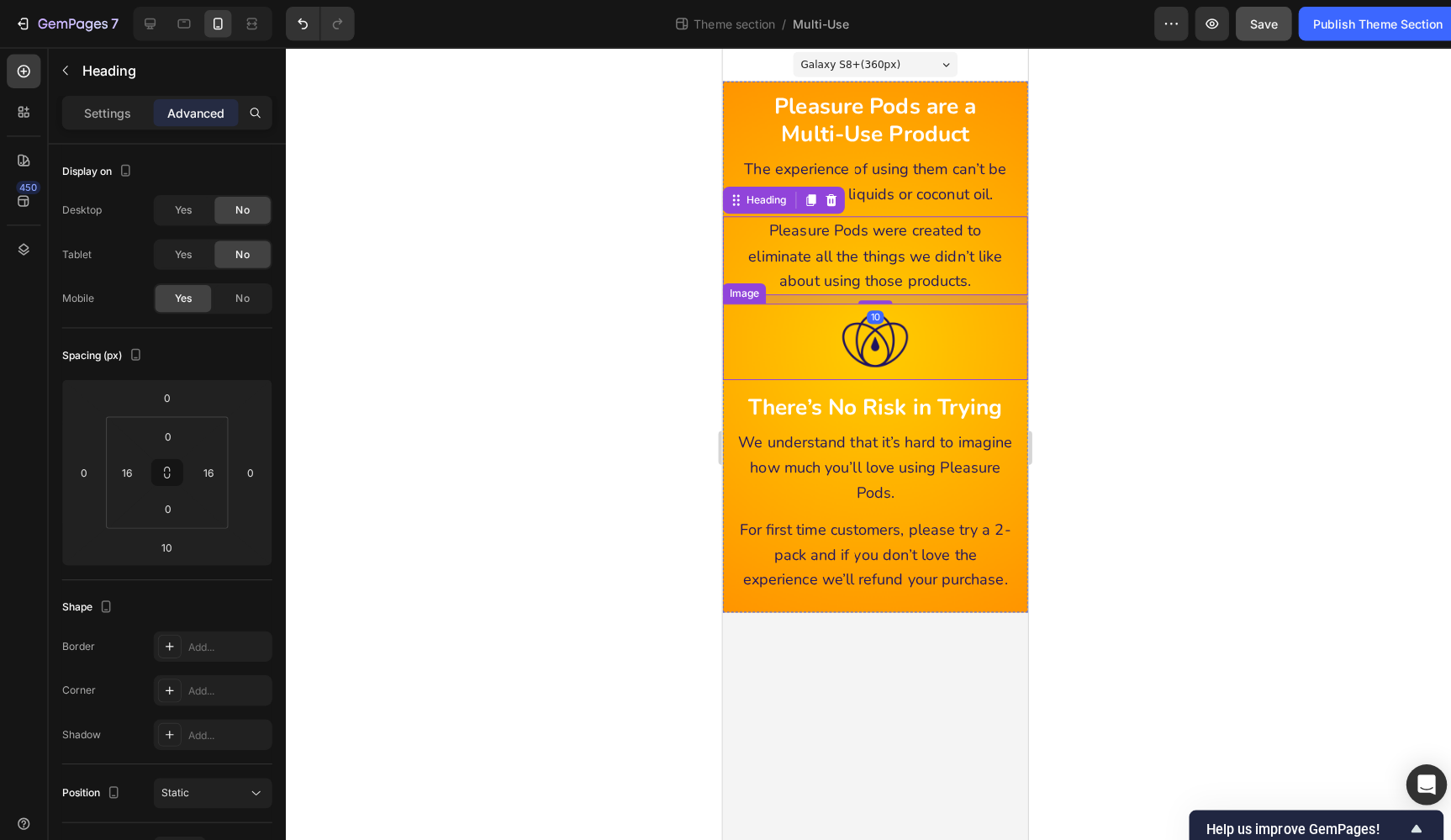
click at [976, 335] on div at bounding box center [873, 338] width 302 height 76
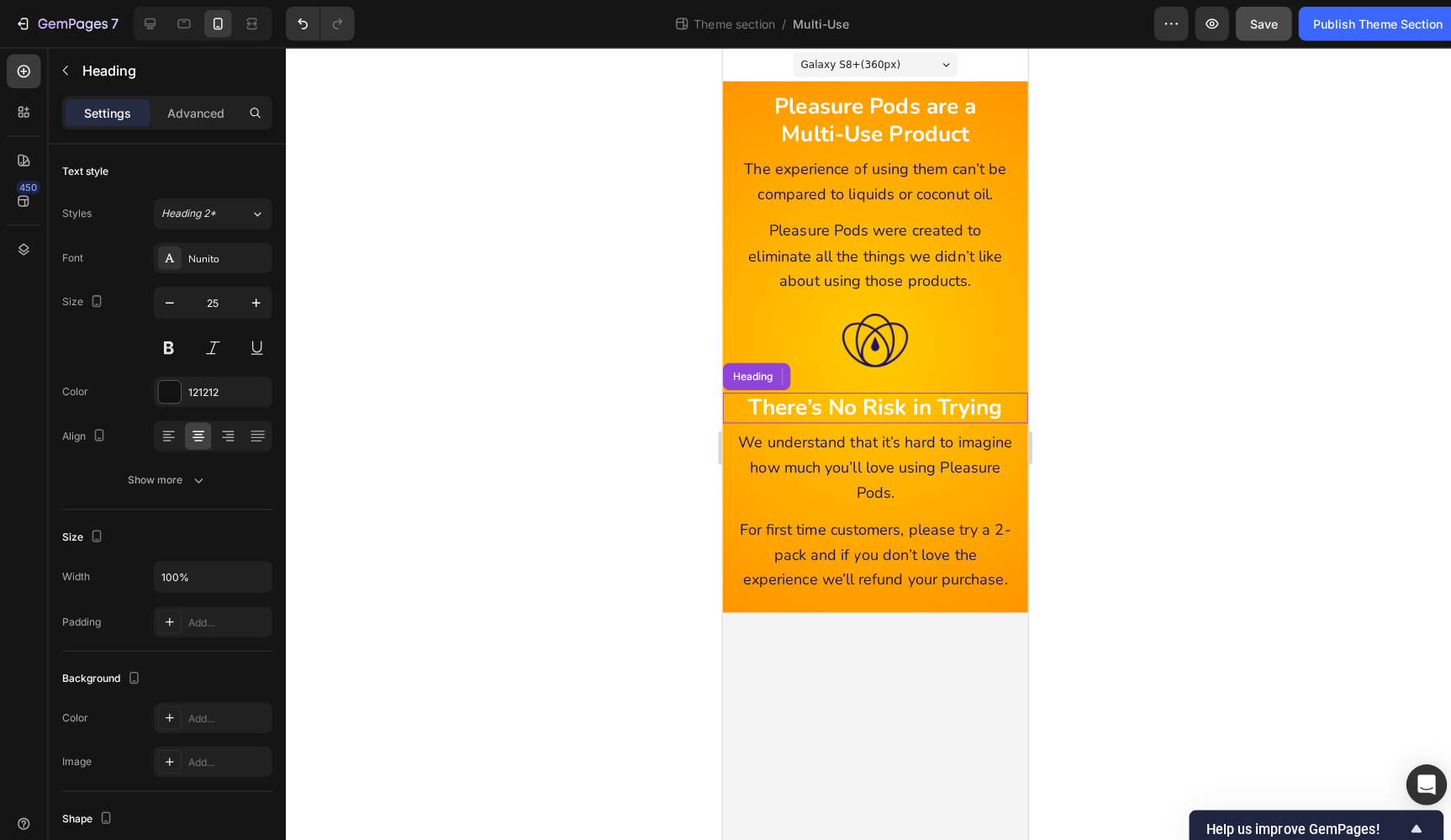
click at [963, 402] on strong "There’s No Risk in Trying" at bounding box center [873, 403] width 252 height 30
click at [205, 115] on p "Advanced" at bounding box center [194, 112] width 57 height 18
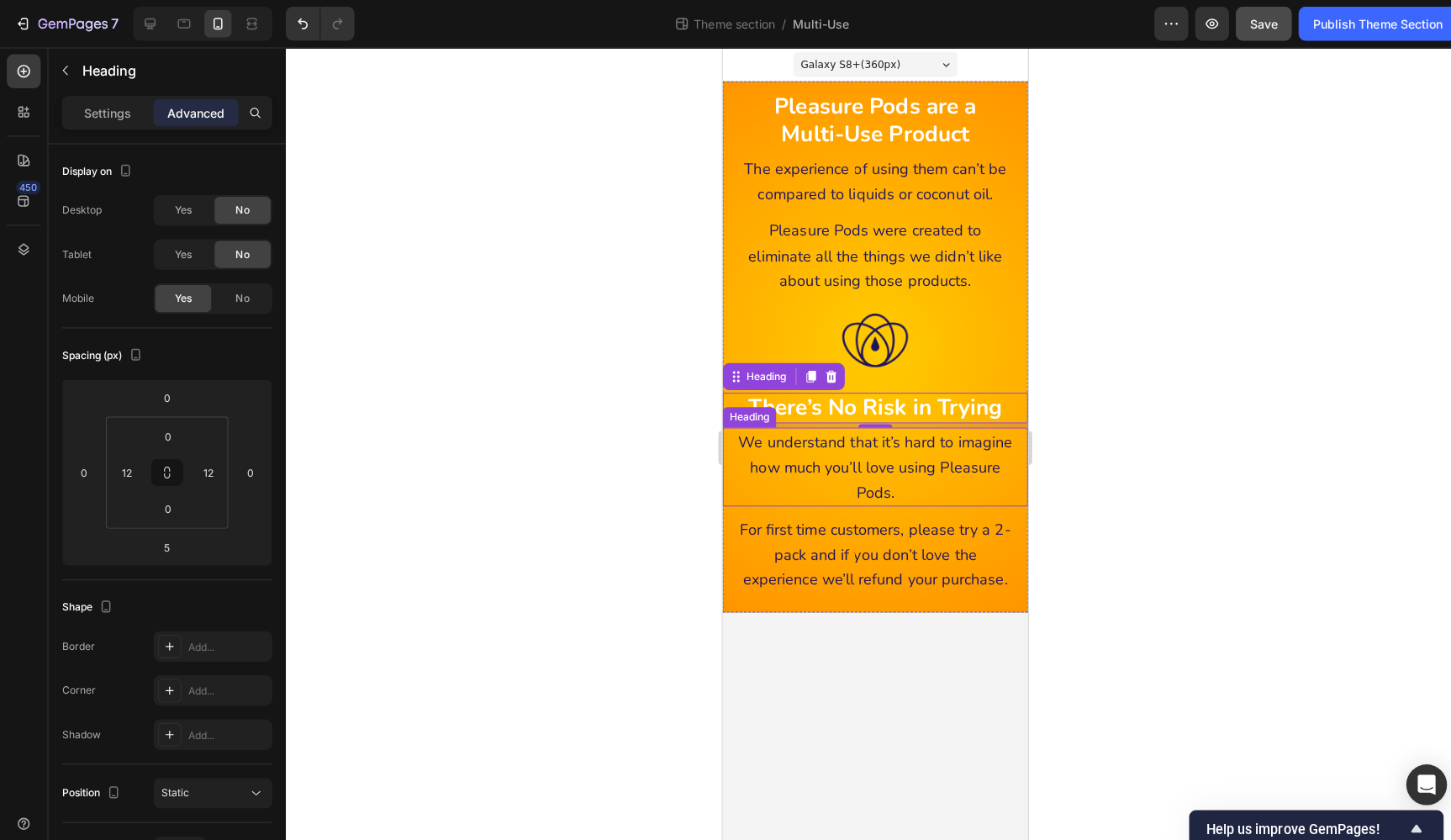
click at [941, 431] on span "We understand that it’s hard to imagine how much you’ll love using Pleasure Pod…" at bounding box center [874, 463] width 272 height 70
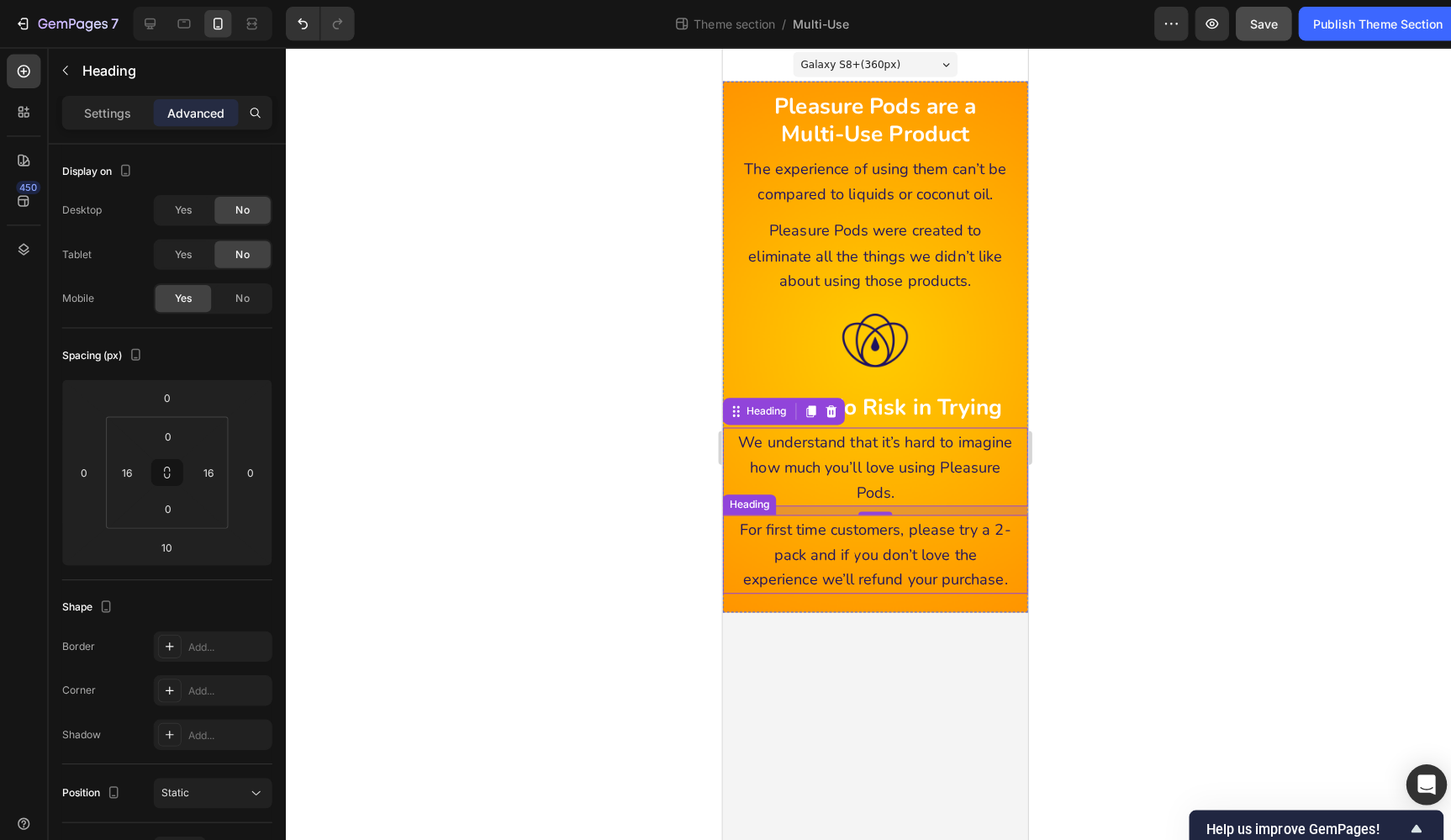
click at [967, 533] on p "⁠⁠⁠⁠⁠⁠⁠ For first time customers, please try a 2-pack and if you don’t love the…" at bounding box center [873, 550] width 273 height 75
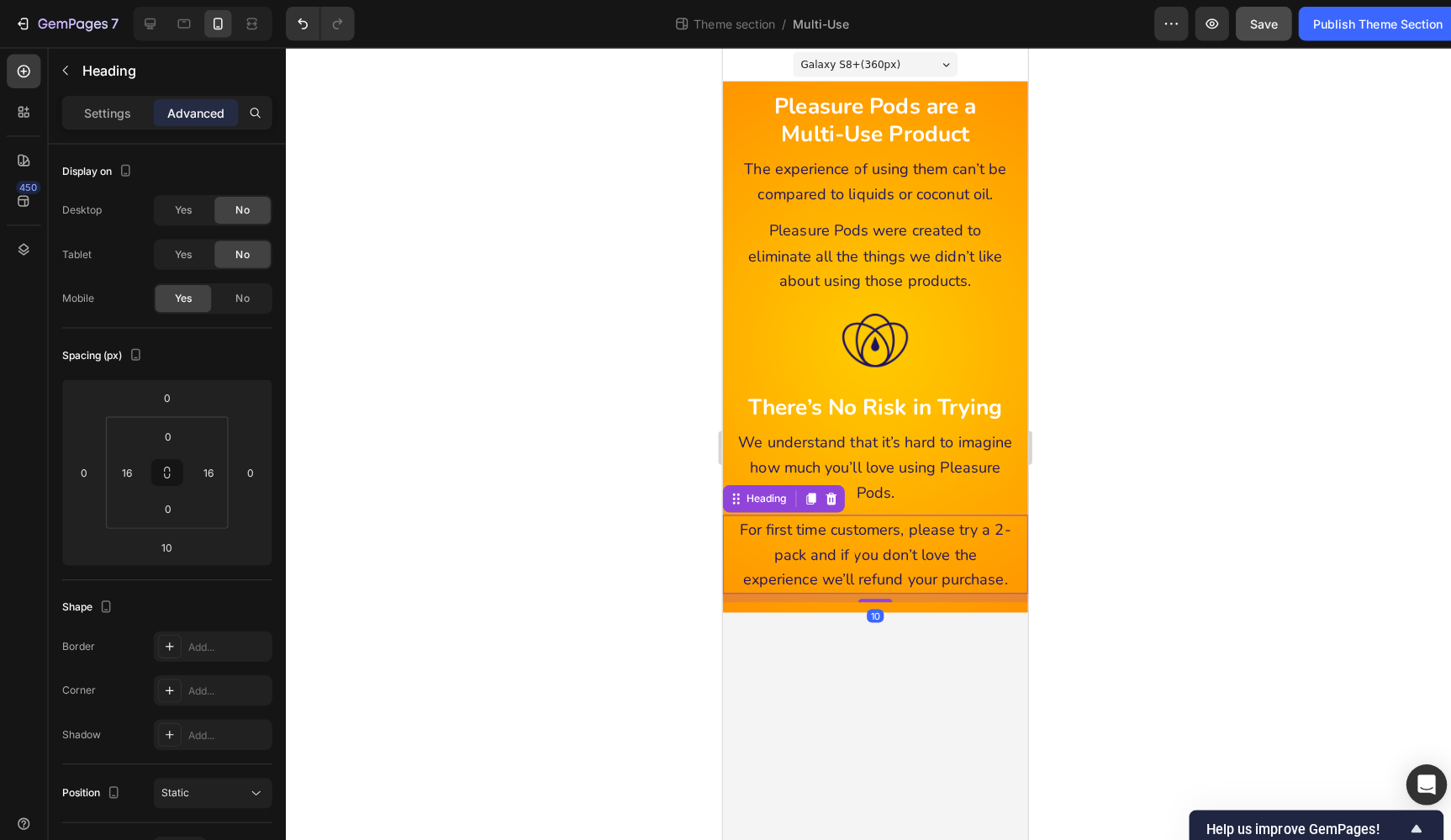
click at [1143, 501] on div at bounding box center [867, 443] width 1168 height 792
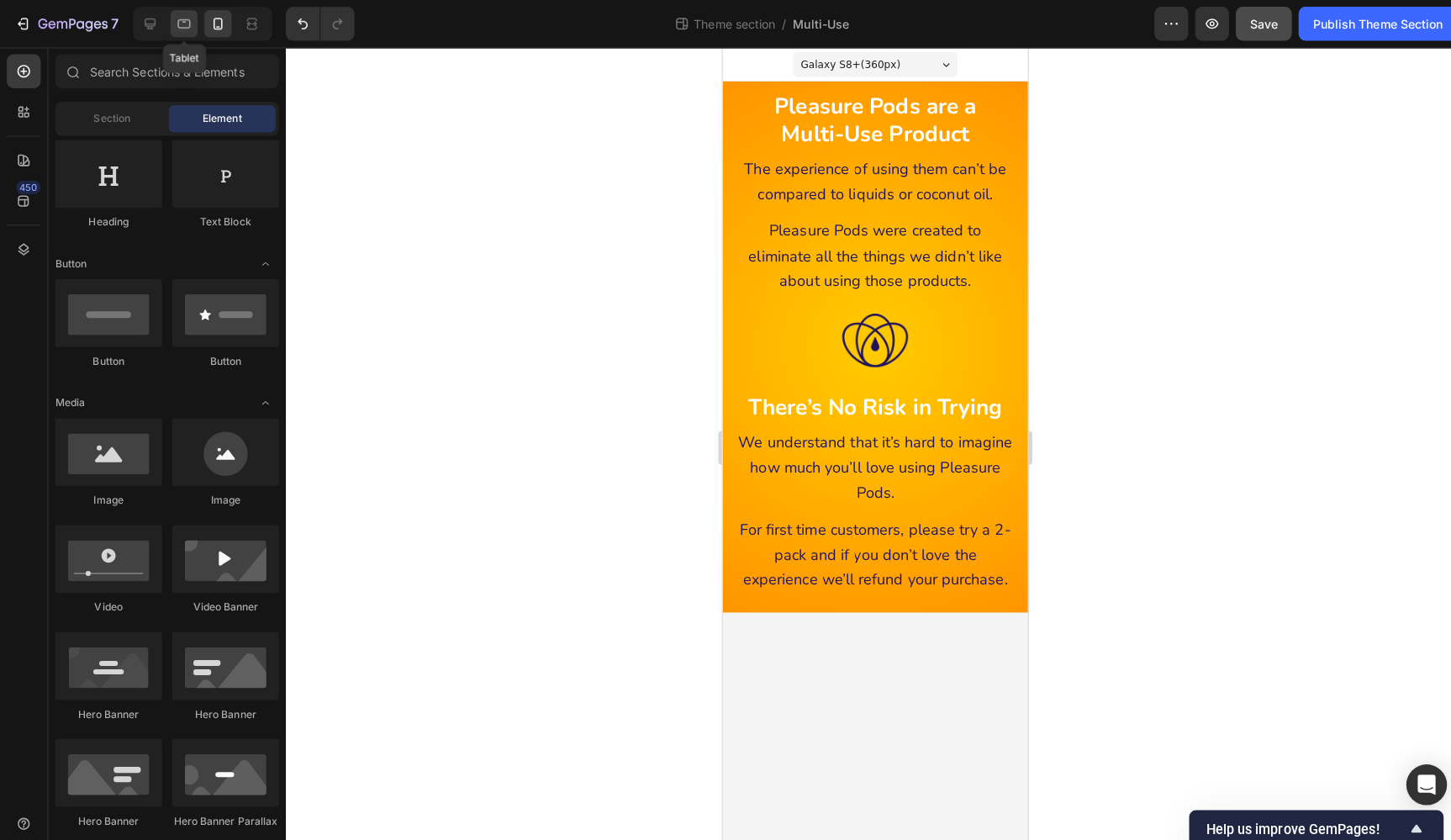
click at [180, 20] on icon at bounding box center [183, 24] width 17 height 17
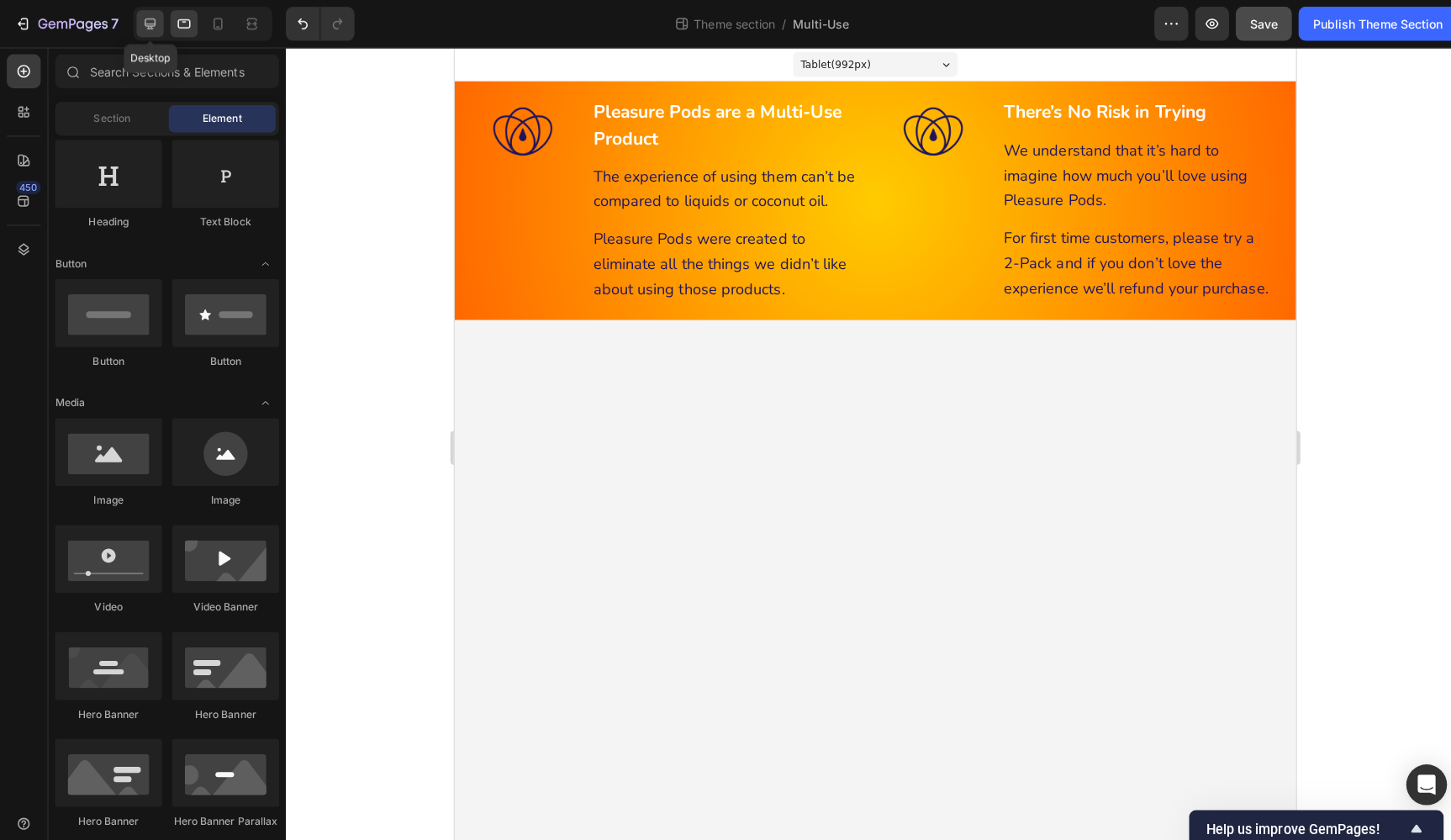
click at [150, 21] on icon at bounding box center [149, 24] width 17 height 17
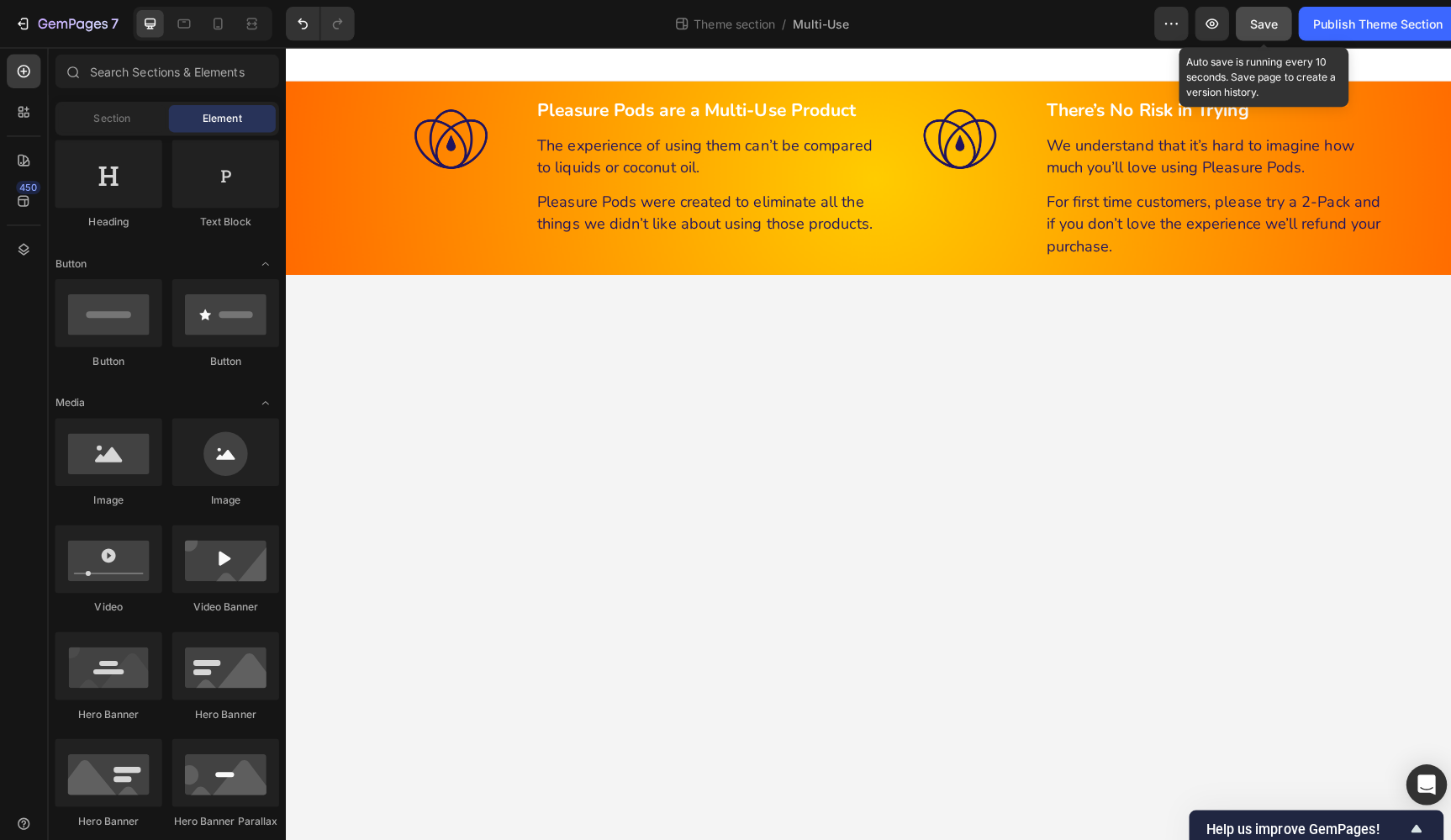
click at [1249, 20] on span "Save" at bounding box center [1253, 24] width 28 height 14
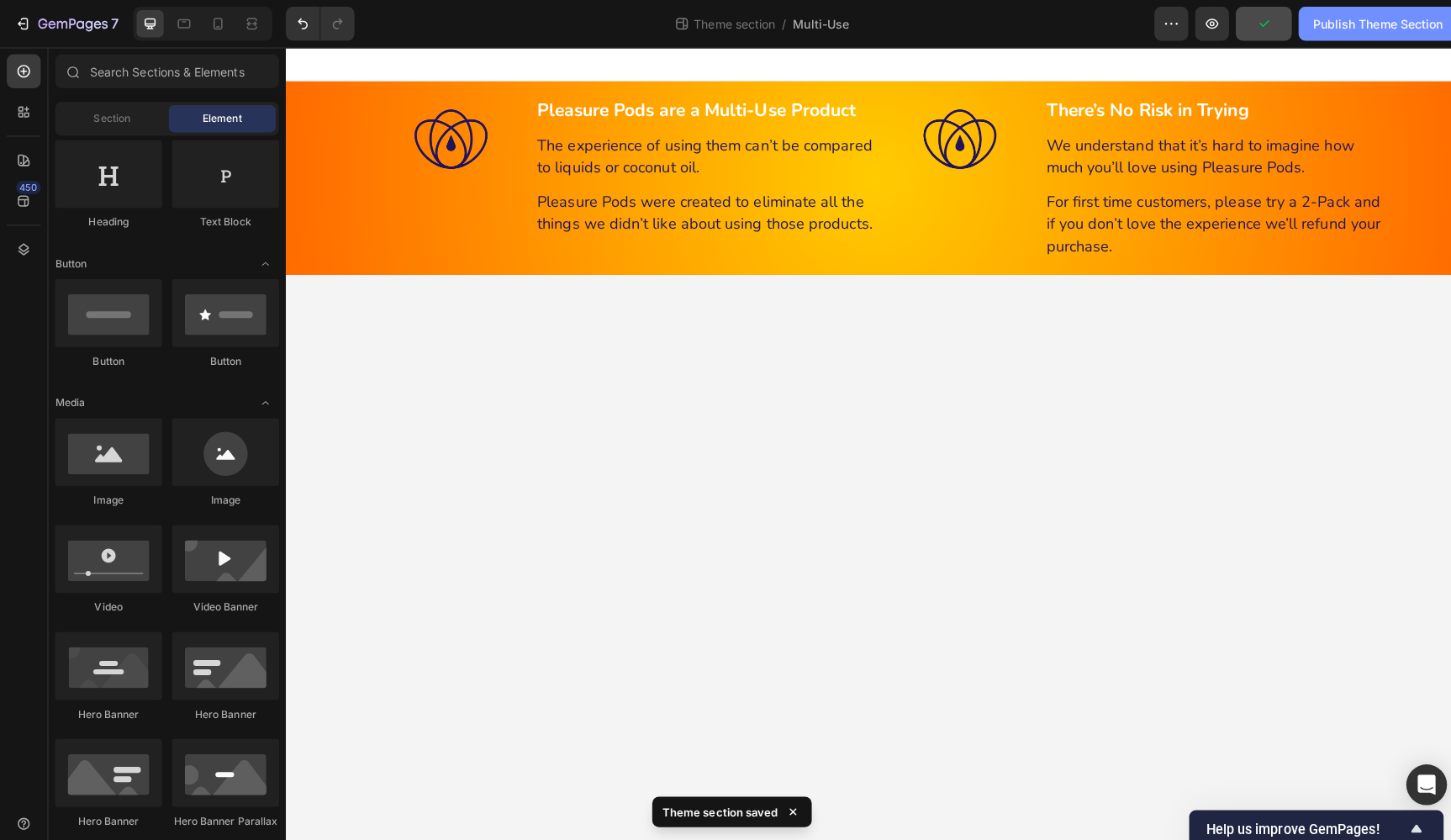
click at [1353, 31] on div "Publish Theme Section" at bounding box center [1365, 24] width 128 height 18
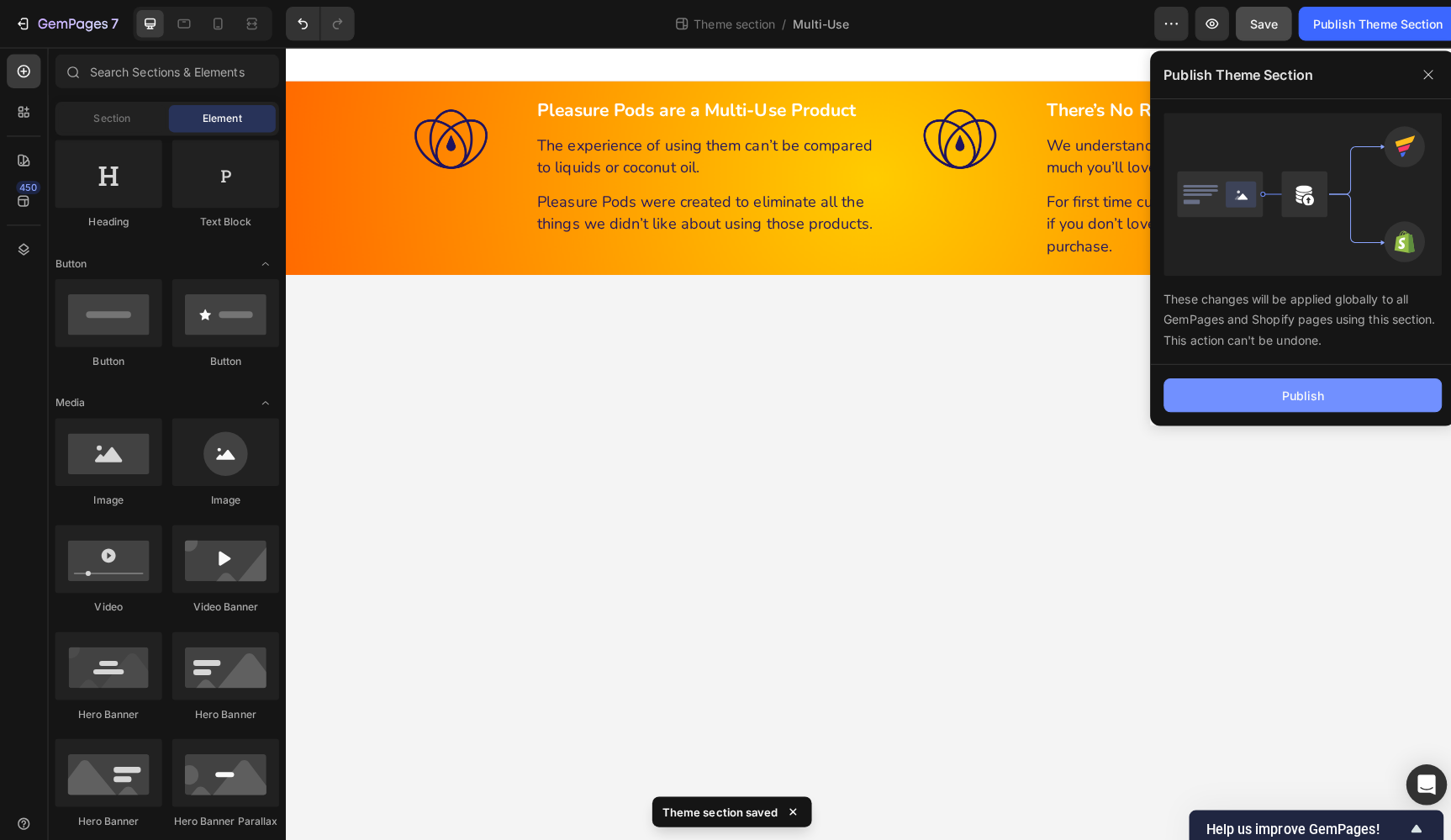
click at [1349, 390] on button "Publish" at bounding box center [1291, 392] width 276 height 34
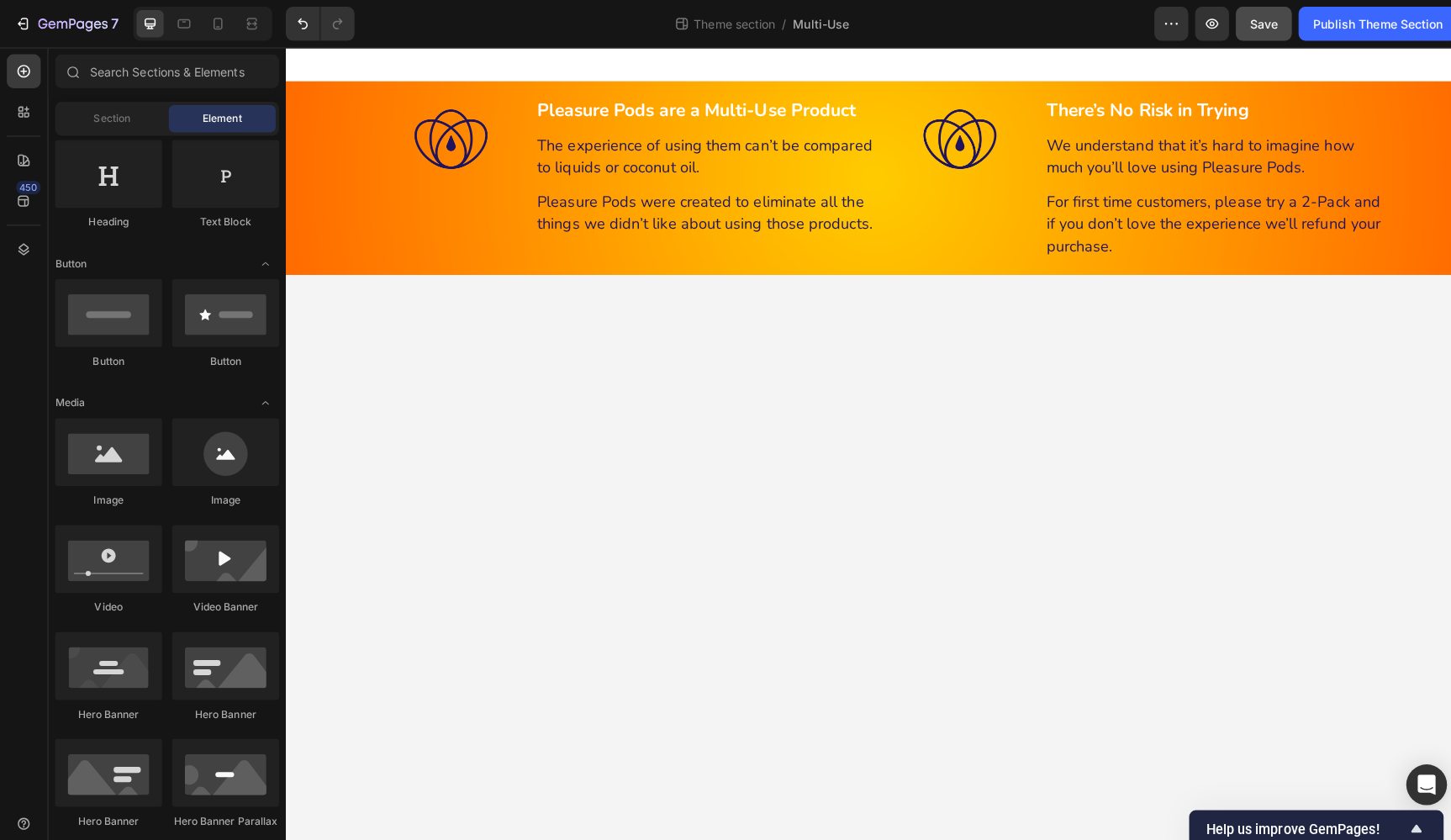
click at [1352, 391] on body "⁠⁠⁠⁠⁠⁠⁠ Pleasure Pods are a Multi-Use Product Heading ⁠⁠⁠⁠⁠⁠⁠ The experience of…" at bounding box center [869, 443] width 1168 height 792
click at [726, 27] on span "Theme section" at bounding box center [728, 24] width 88 height 18
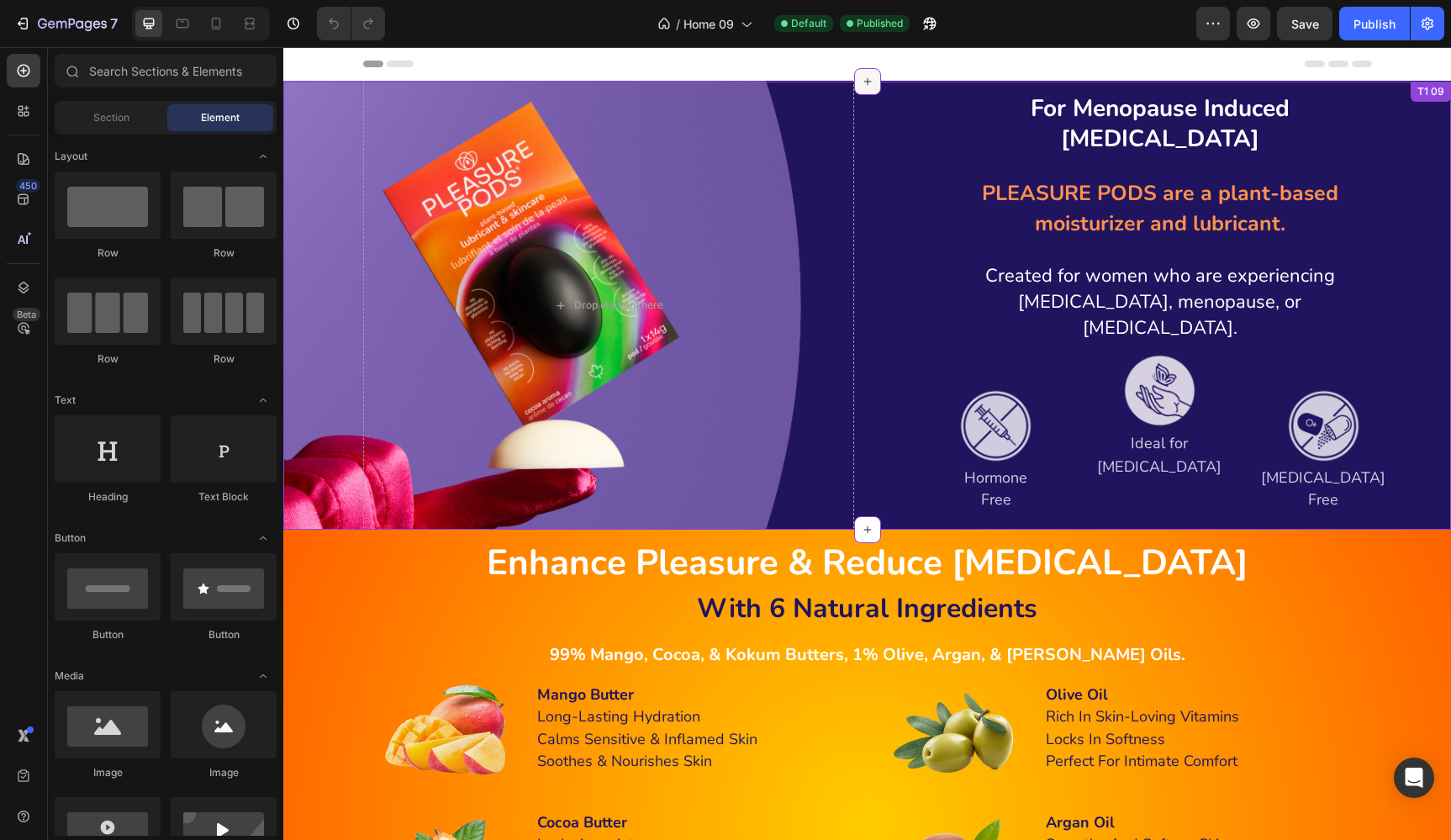
click at [869, 76] on icon at bounding box center [867, 82] width 14 height 14
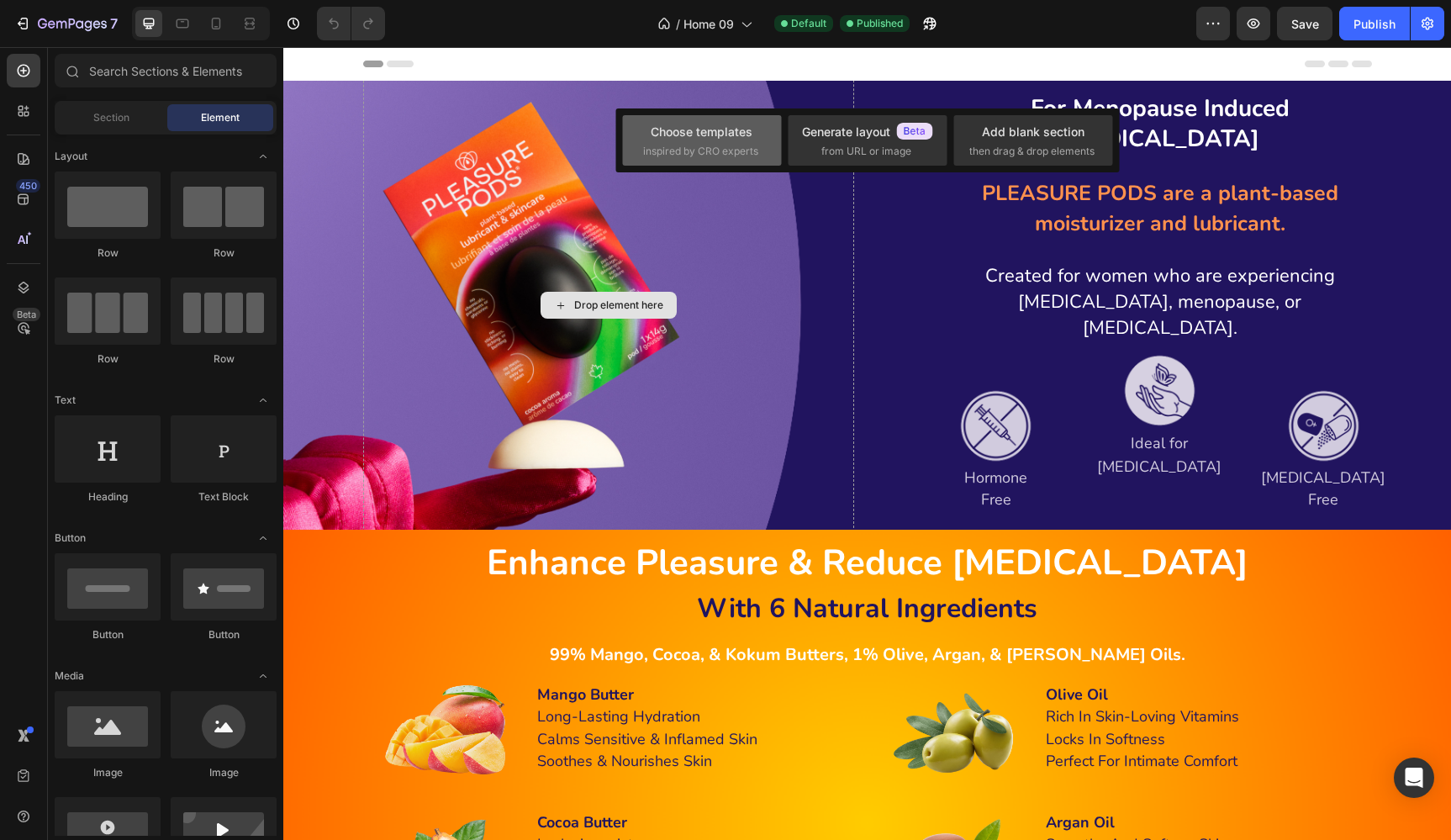
click at [718, 127] on div "Choose templates" at bounding box center [702, 131] width 102 height 18
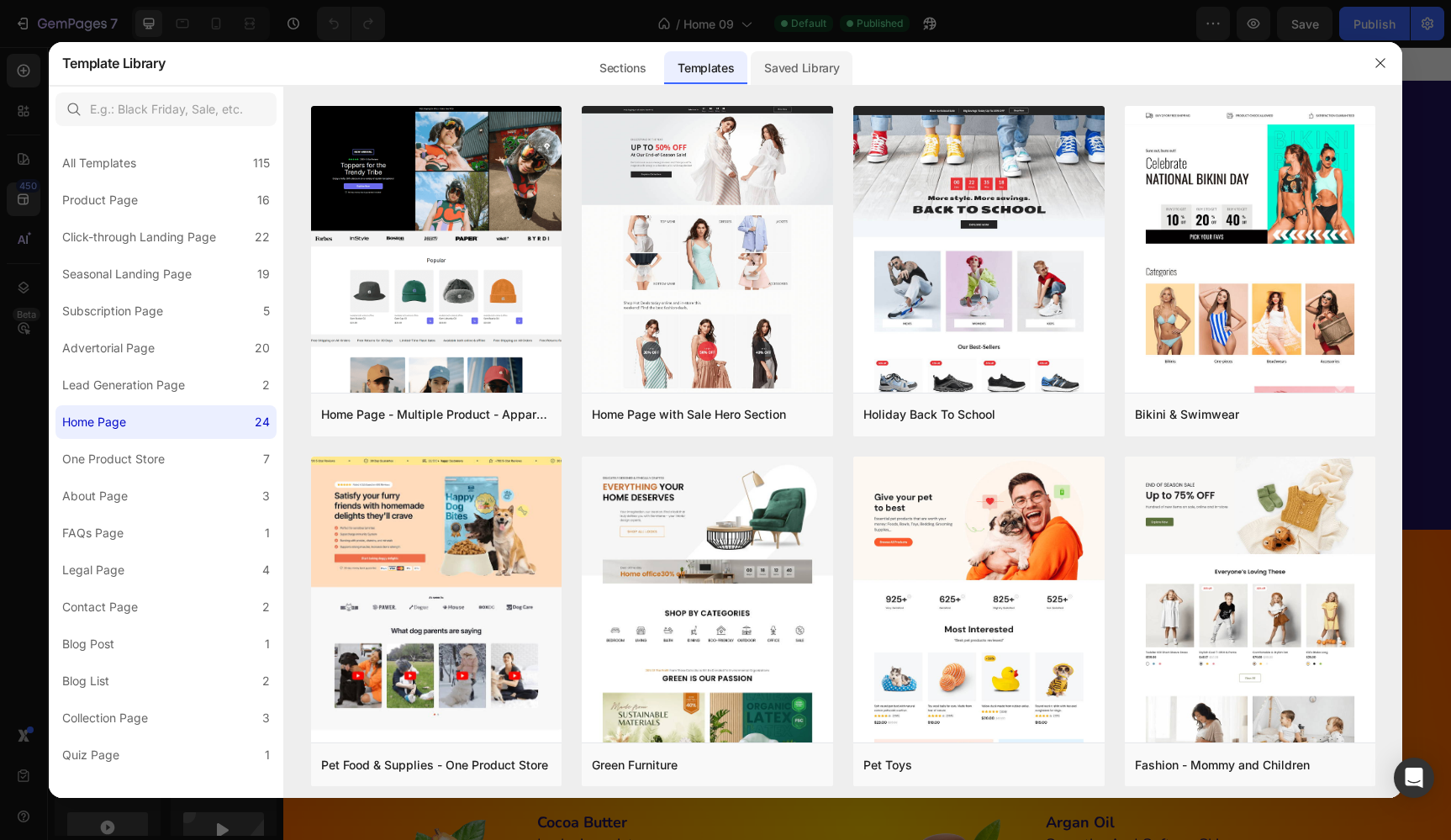
click at [804, 70] on div "Saved Library" at bounding box center [802, 68] width 102 height 34
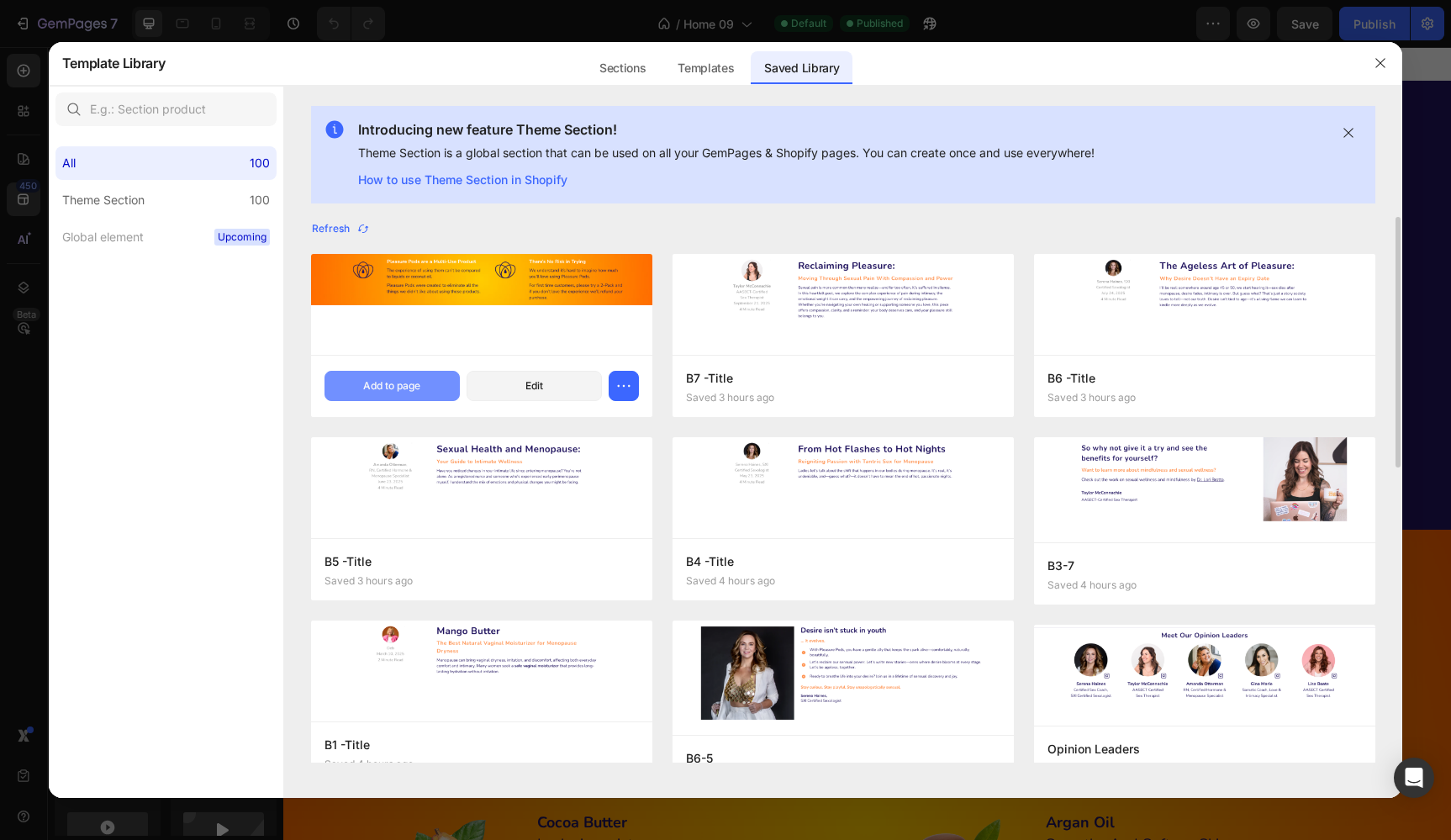
click at [377, 386] on div "Add to page" at bounding box center [391, 386] width 57 height 15
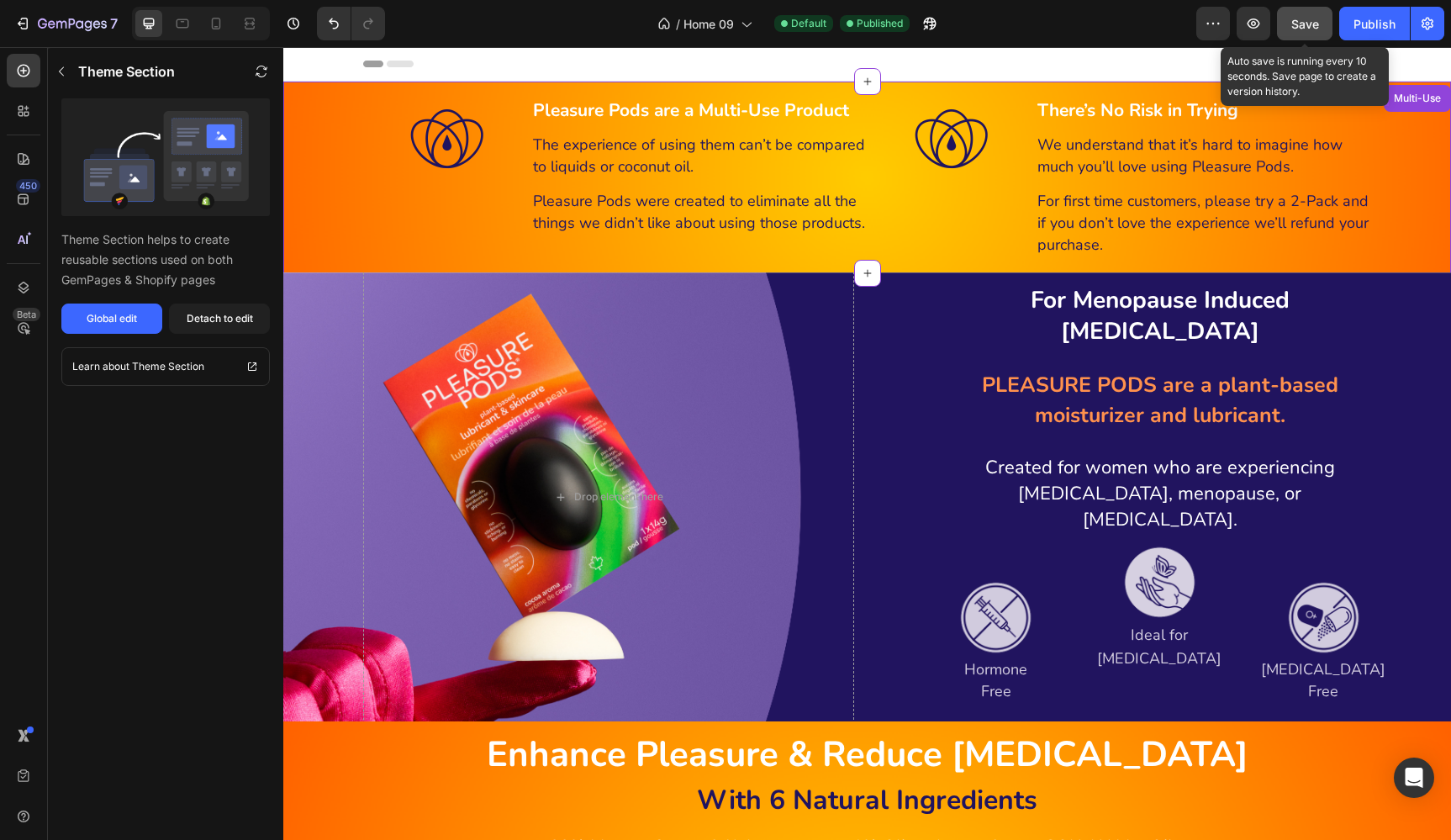
click at [1300, 20] on span "Save" at bounding box center [1305, 24] width 28 height 14
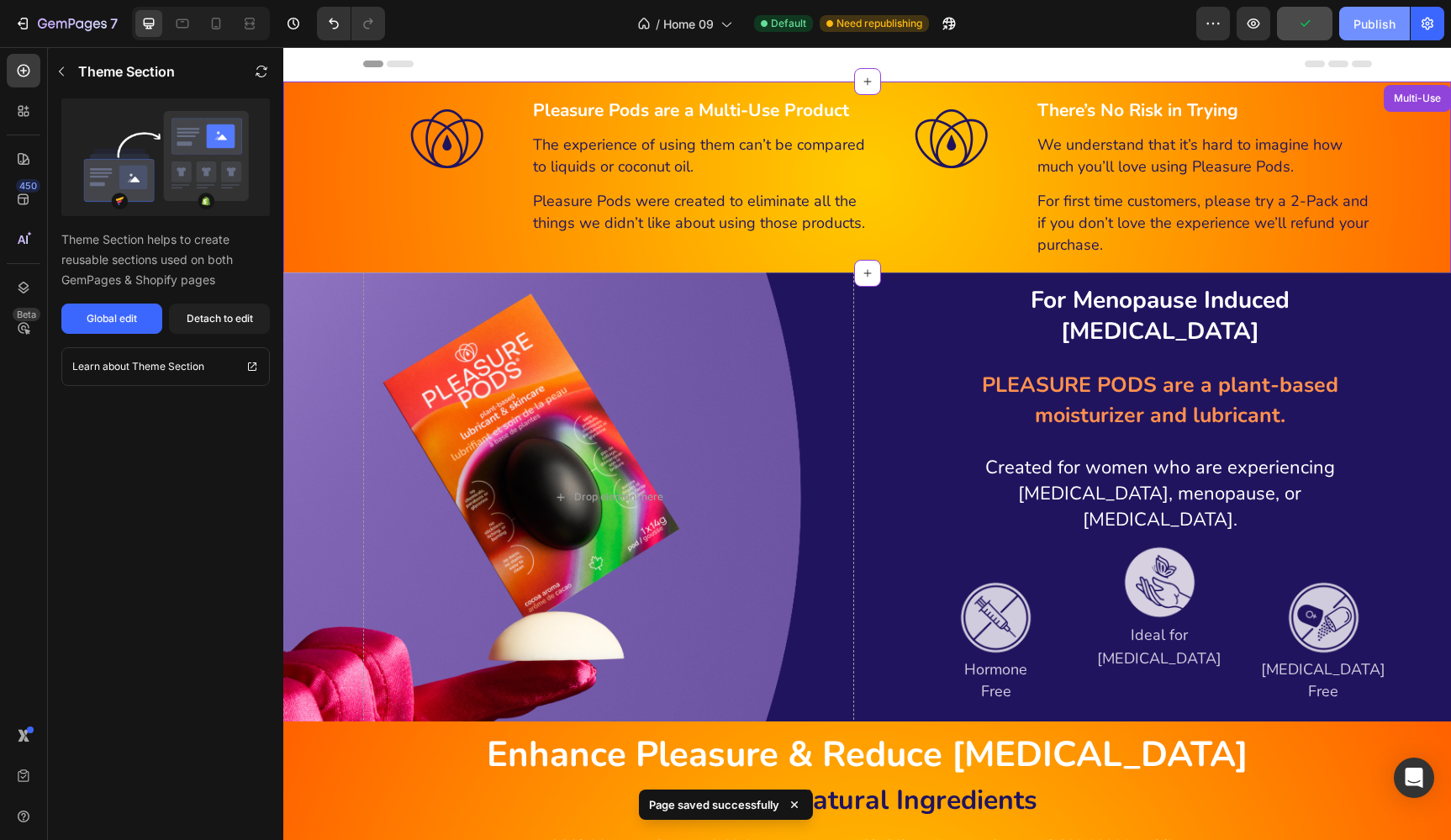
click at [1367, 24] on div "Publish" at bounding box center [1374, 24] width 42 height 18
click at [1069, 23] on div "/ Home 09 Default Published" at bounding box center [797, 24] width 798 height 34
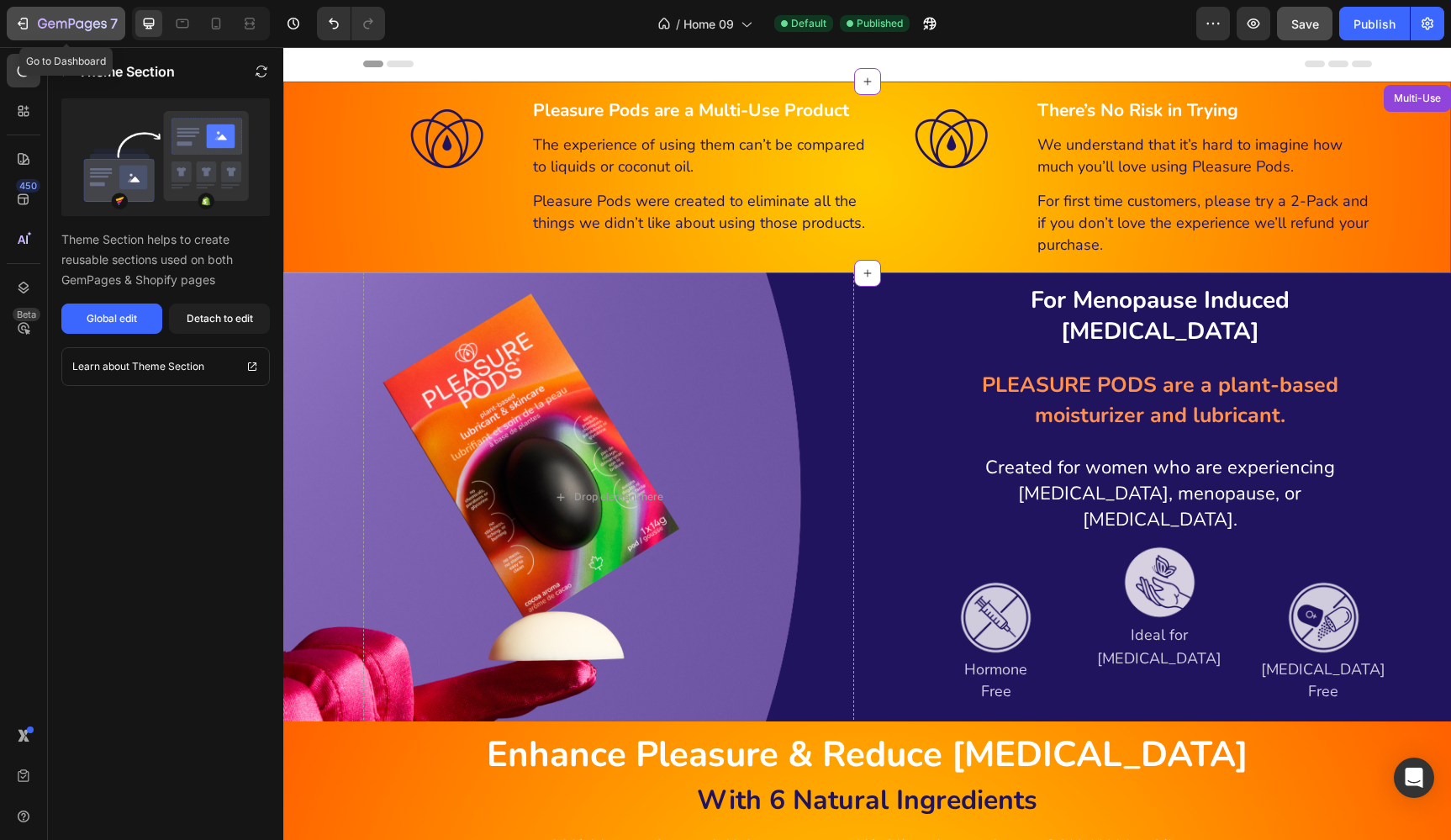
click at [77, 20] on icon "button" at bounding box center [72, 25] width 69 height 14
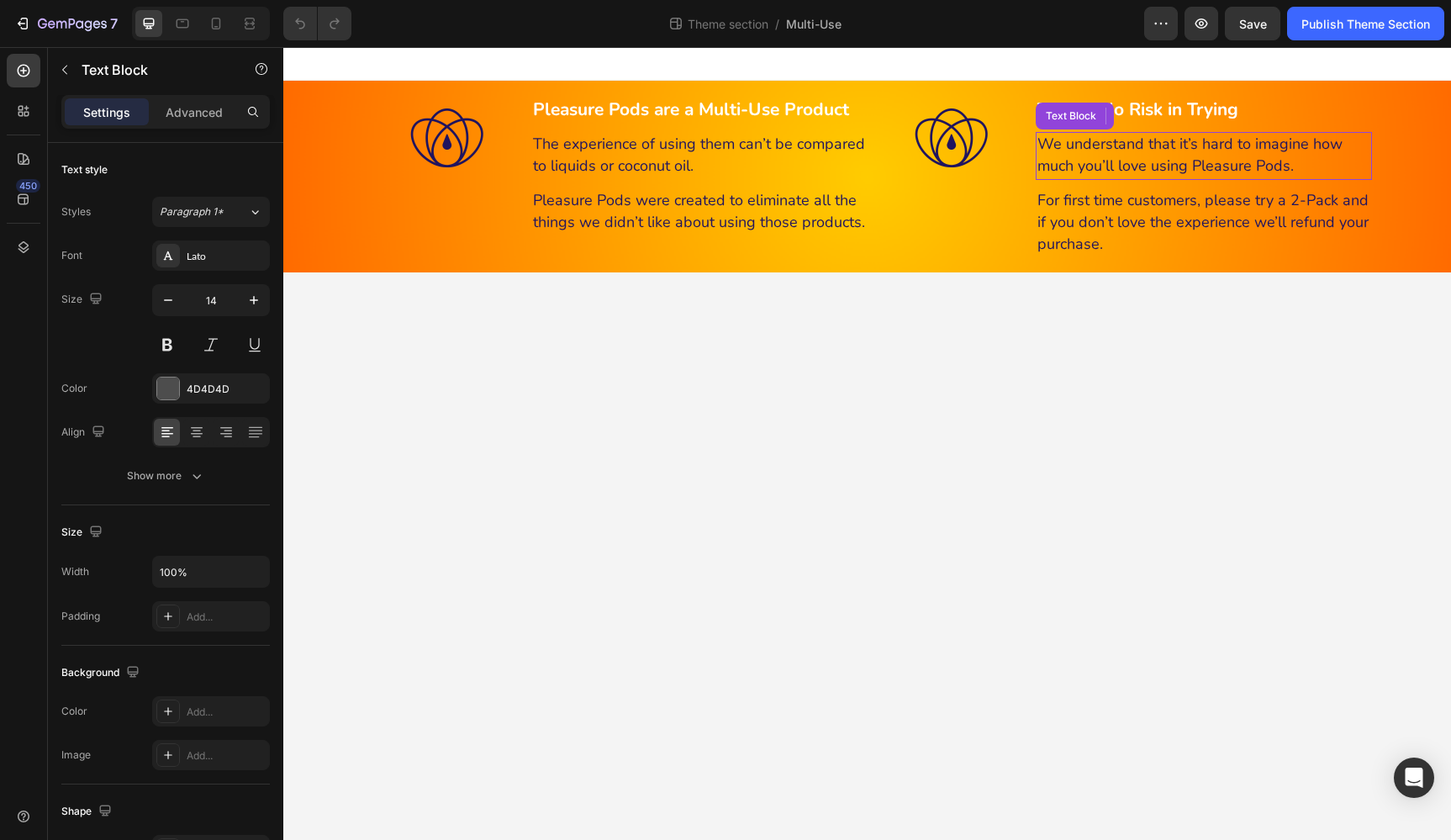
click at [1170, 145] on span "We understand that it’s hard to imagine how much you’ll love using Pleasure Pod…" at bounding box center [1189, 154] width 305 height 42
click at [1172, 145] on span "We understand that it’s hard to imagine how much you’ll love using Pleasure Pod…" at bounding box center [1189, 154] width 305 height 42
click at [1154, 312] on body "Pleasure Pods are a Multi-Use Product Heading The experience of using them can’…" at bounding box center [867, 443] width 1168 height 792
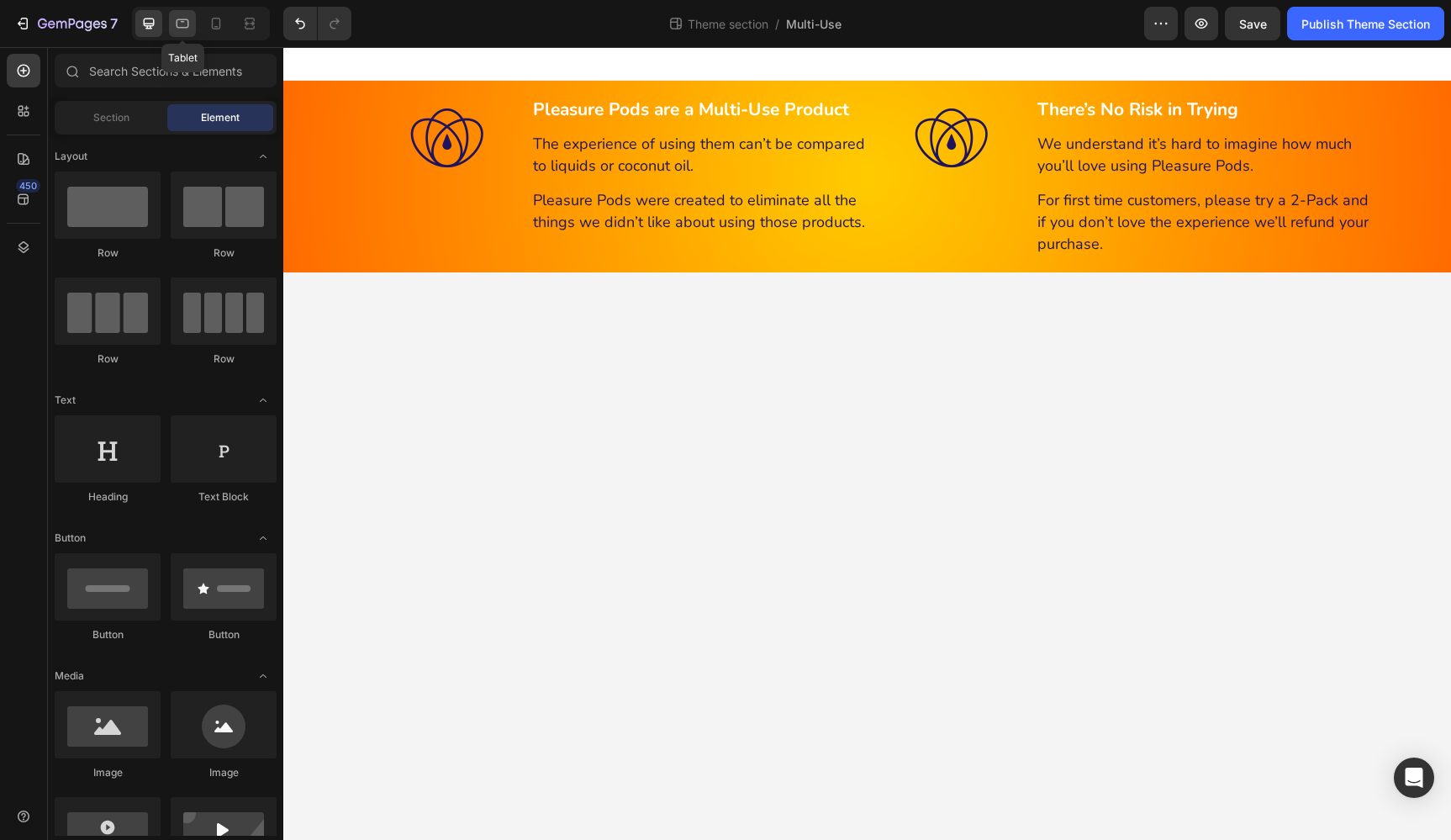
click at [183, 28] on icon at bounding box center [183, 24] width 13 height 9
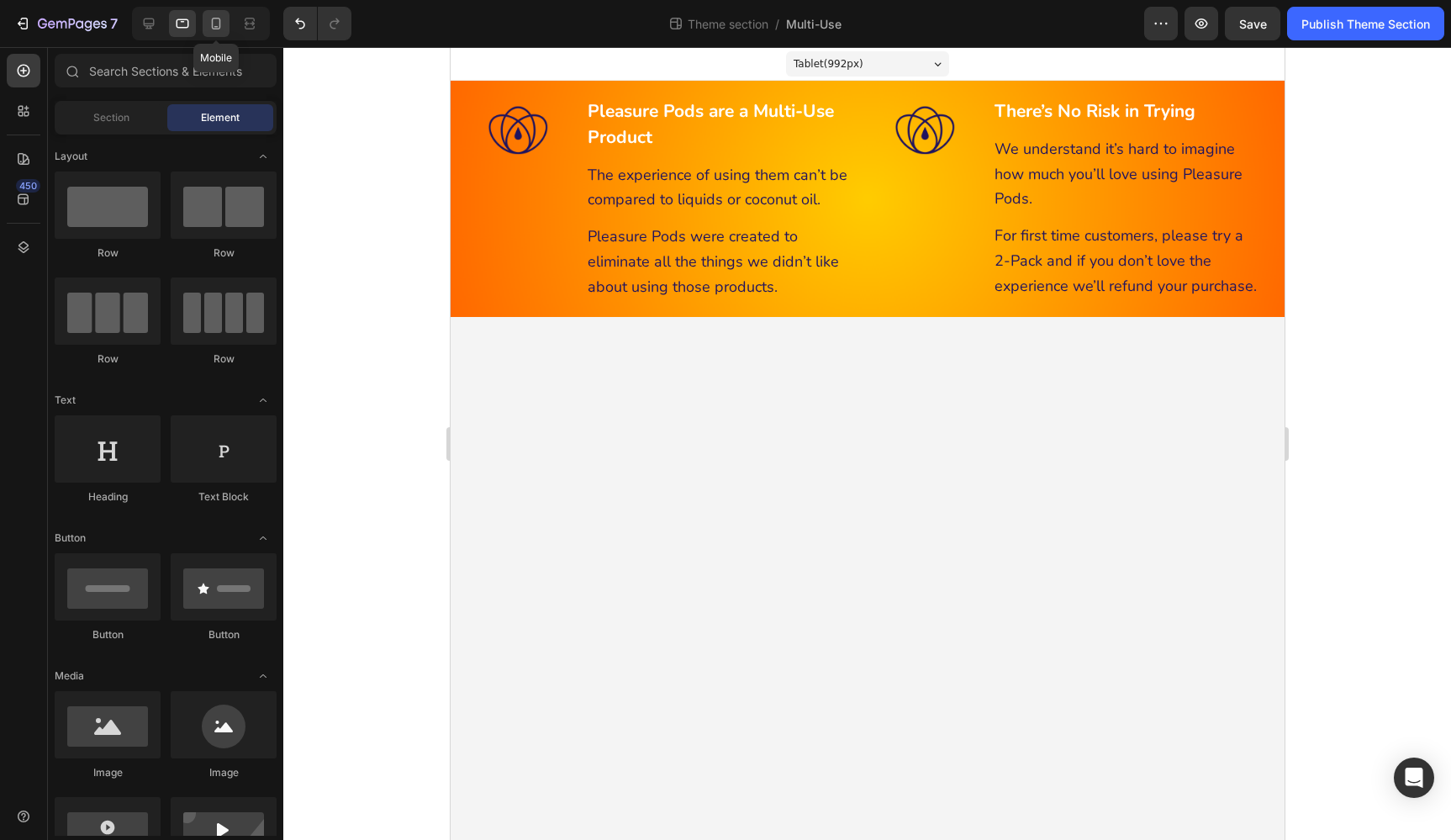
click at [219, 26] on icon at bounding box center [216, 24] width 9 height 12
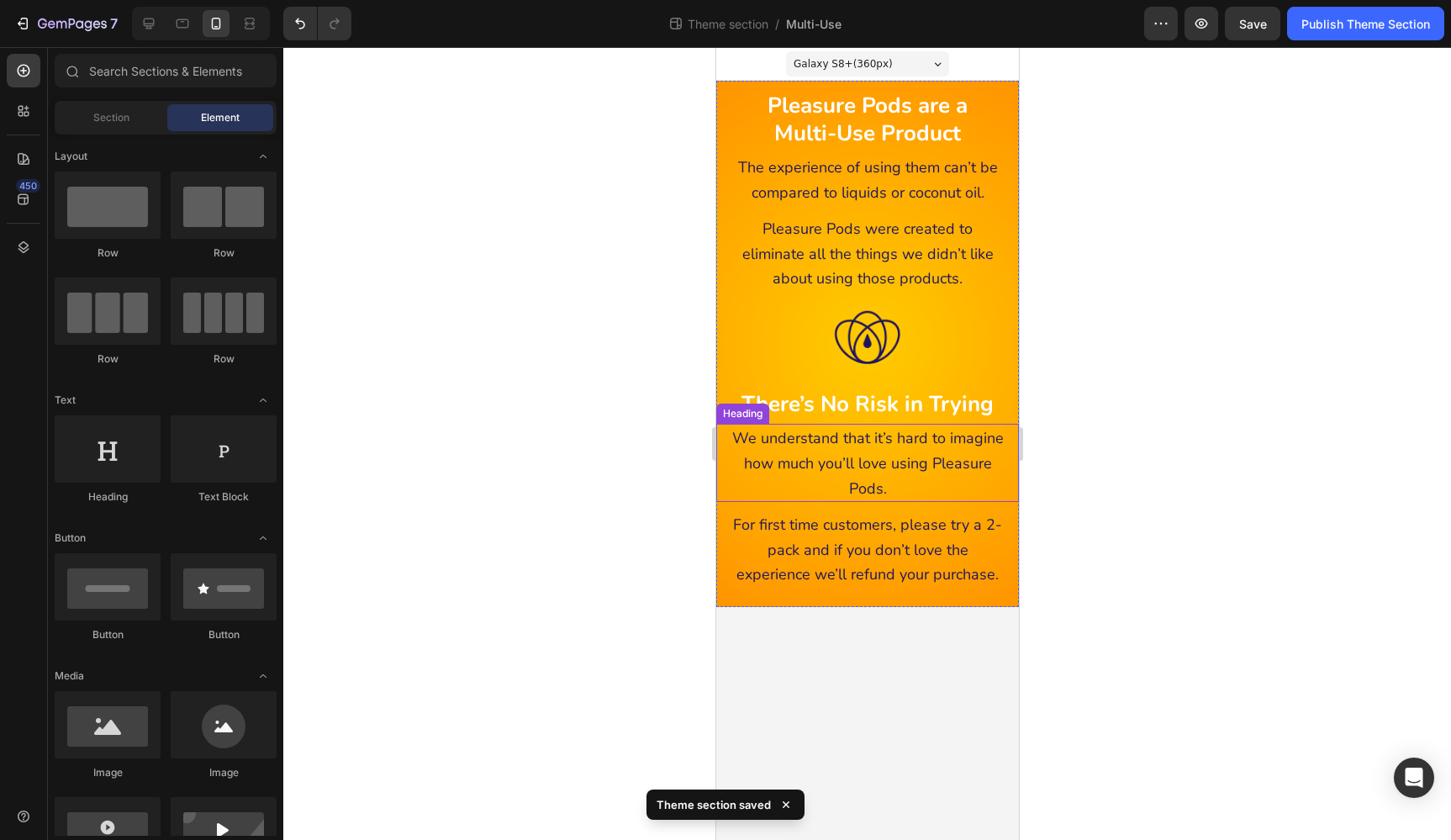
click at [872, 438] on span "We understand that it’s hard to imagine how much you’ll love using Pleasure Pod…" at bounding box center [867, 463] width 272 height 70
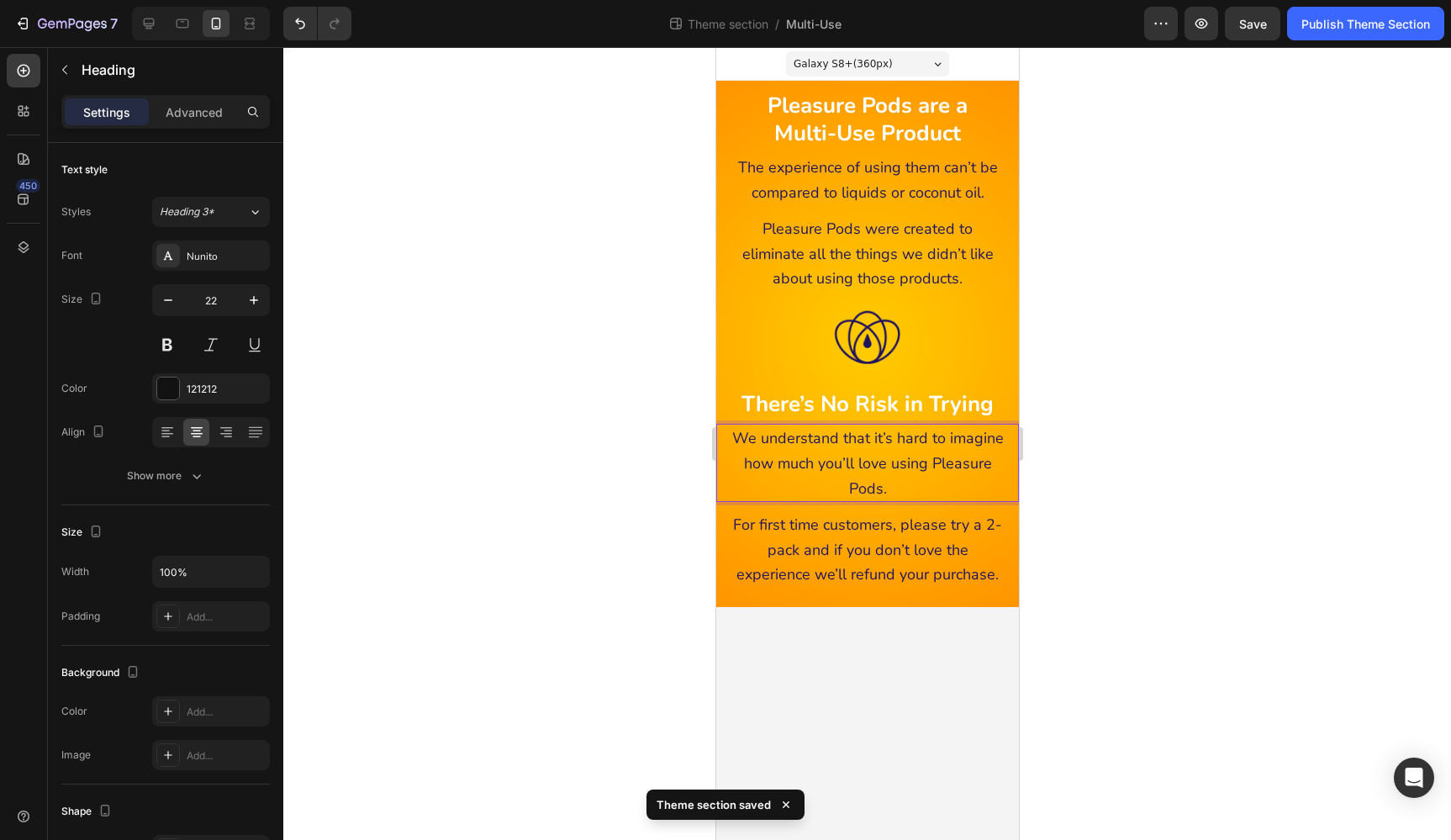
click at [872, 438] on span "We understand that it’s hard to imagine how much you’ll love using Pleasure Pod…" at bounding box center [867, 463] width 272 height 70
click at [1089, 489] on div at bounding box center [867, 443] width 1168 height 792
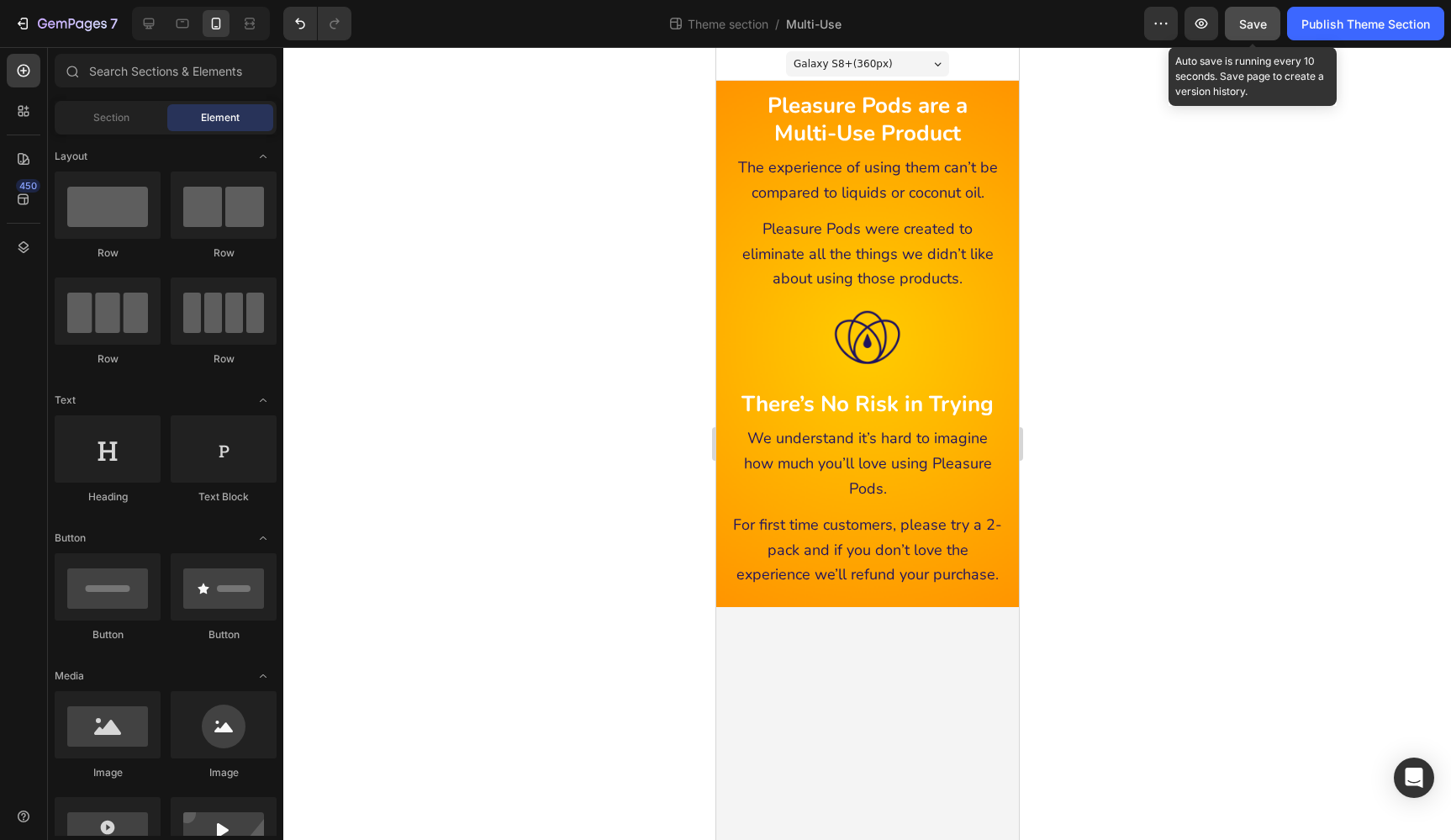
drag, startPoint x: 1253, startPoint y: 19, endPoint x: 1268, endPoint y: 25, distance: 16.2
click at [1253, 19] on span "Save" at bounding box center [1253, 24] width 28 height 14
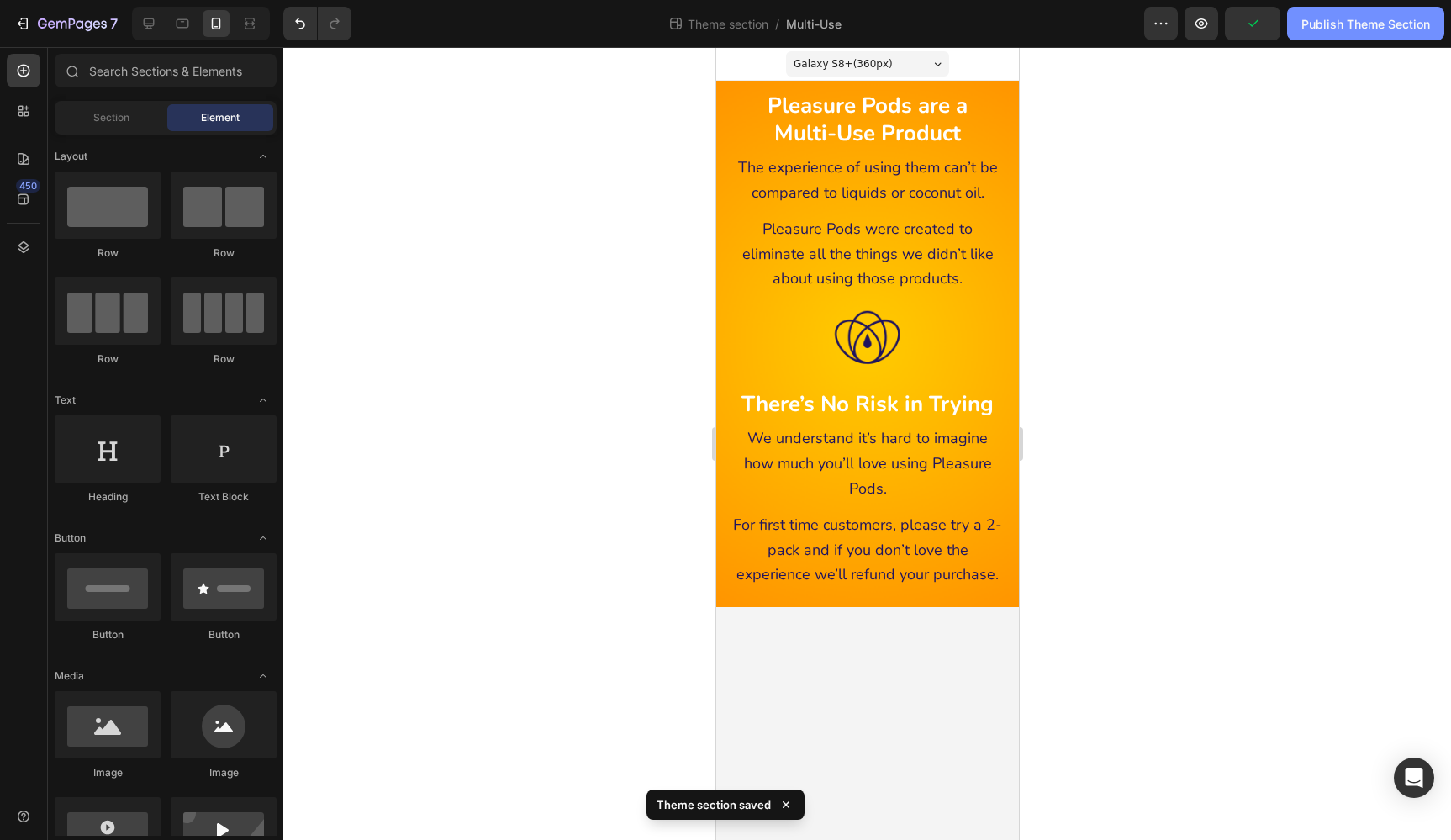
click at [1332, 28] on div "Publish Theme Section" at bounding box center [1365, 24] width 128 height 18
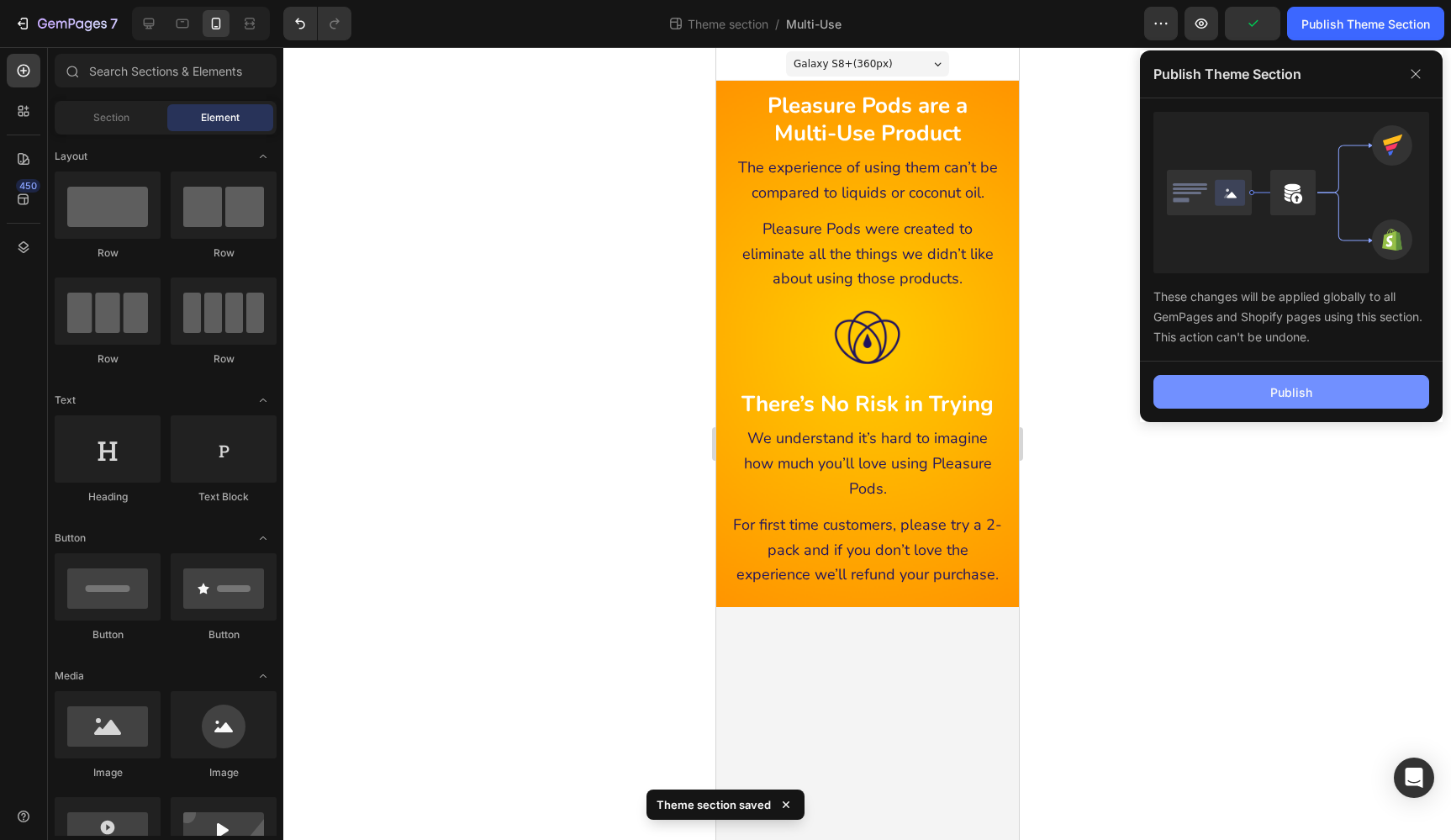
click at [1374, 389] on button "Publish" at bounding box center [1291, 392] width 276 height 34
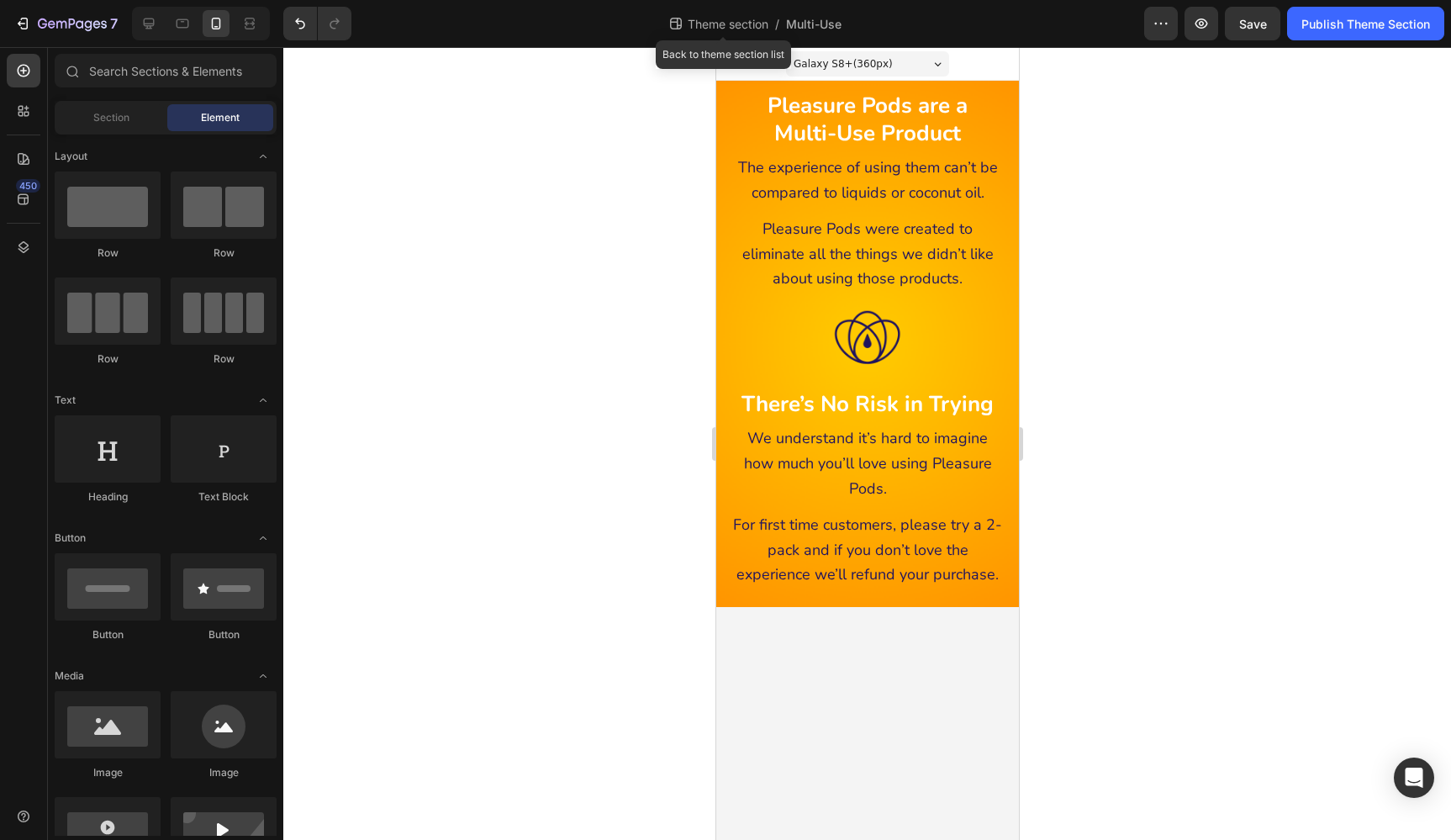
click at [716, 22] on span "Theme section" at bounding box center [728, 24] width 88 height 18
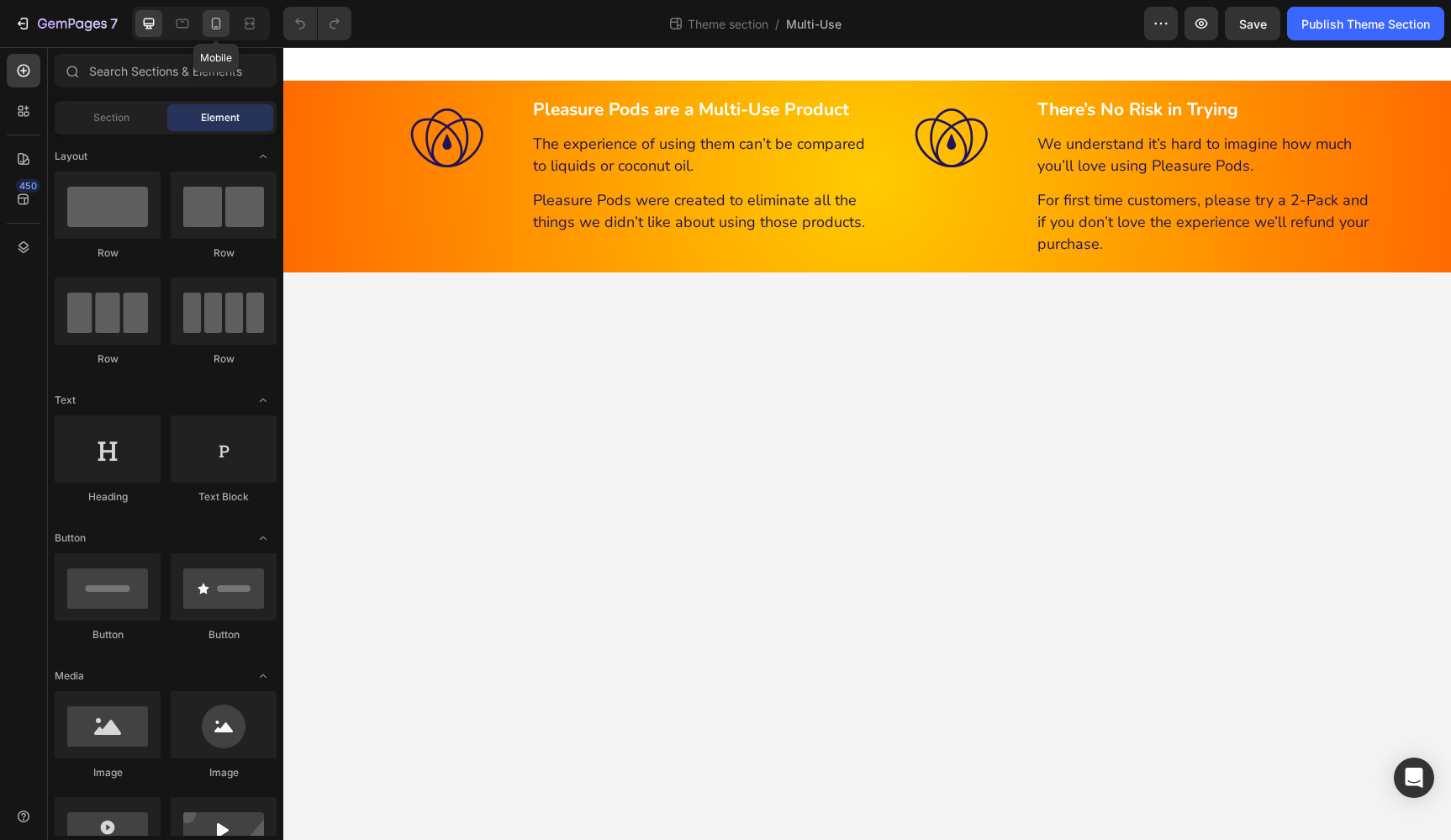
click at [214, 25] on icon at bounding box center [216, 24] width 17 height 17
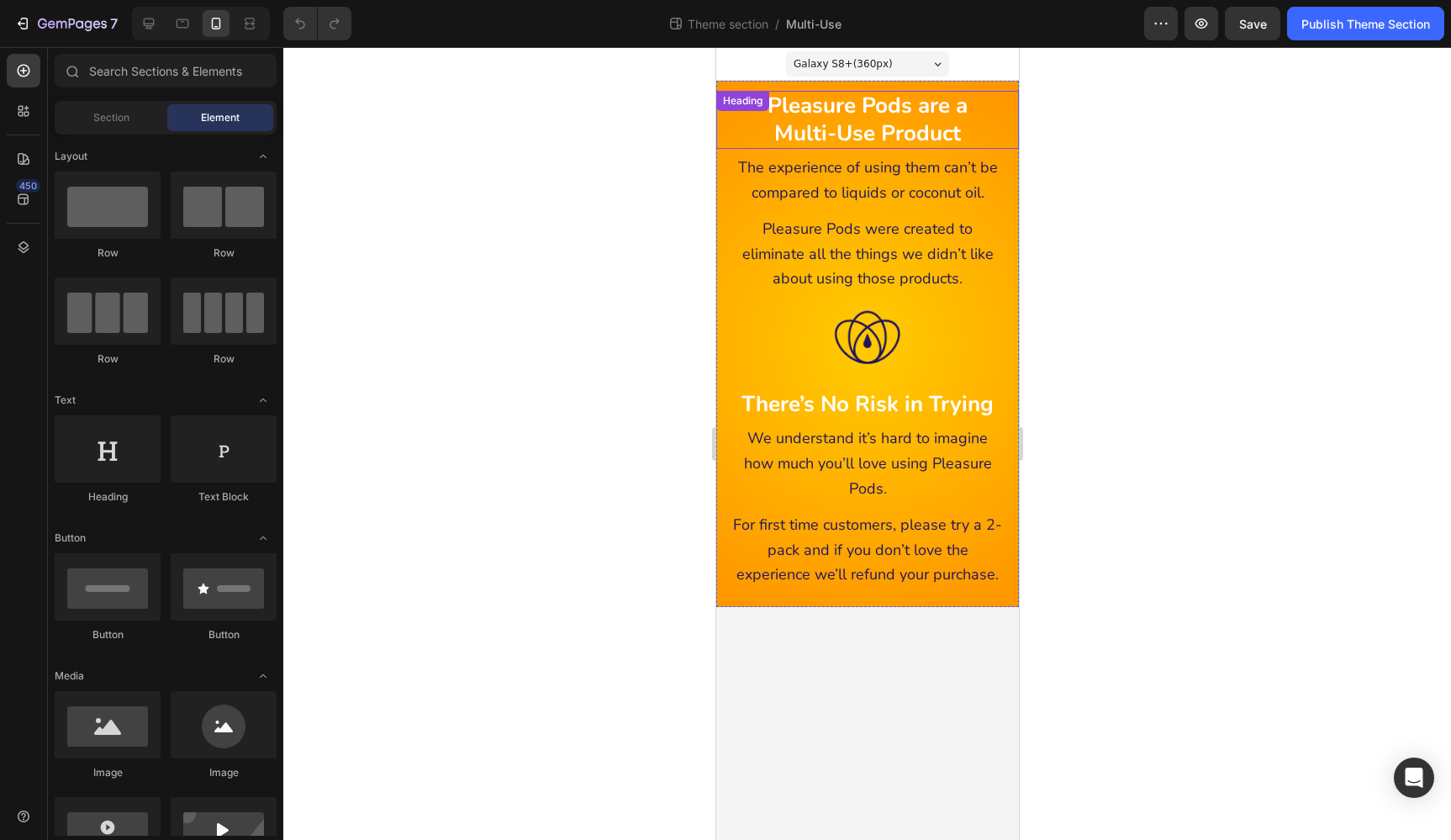
click at [889, 110] on strong "Pleasure Pods are a" at bounding box center [867, 105] width 200 height 30
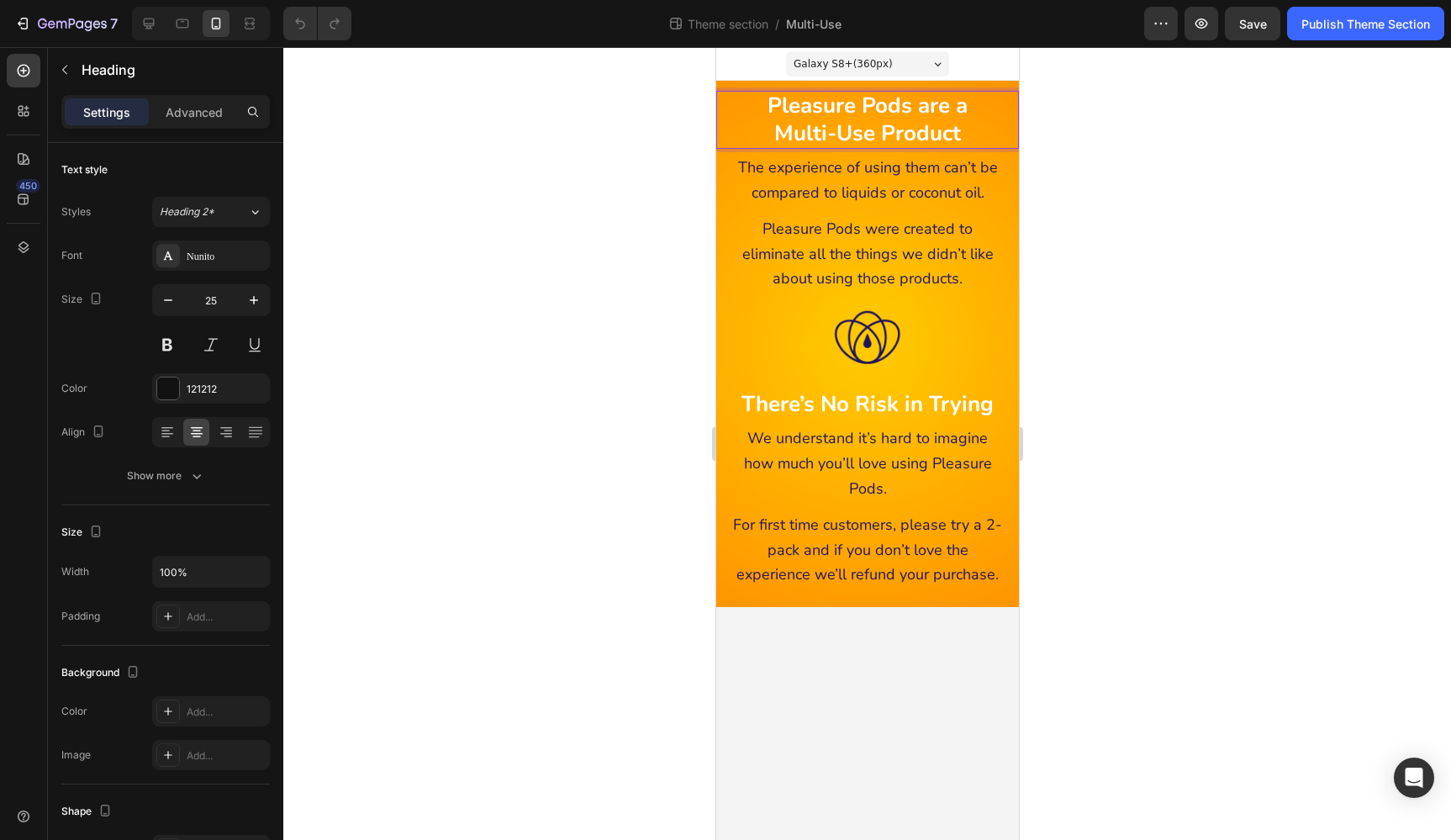
click at [889, 110] on strong "Pleasure Pods are a" at bounding box center [867, 105] width 200 height 30
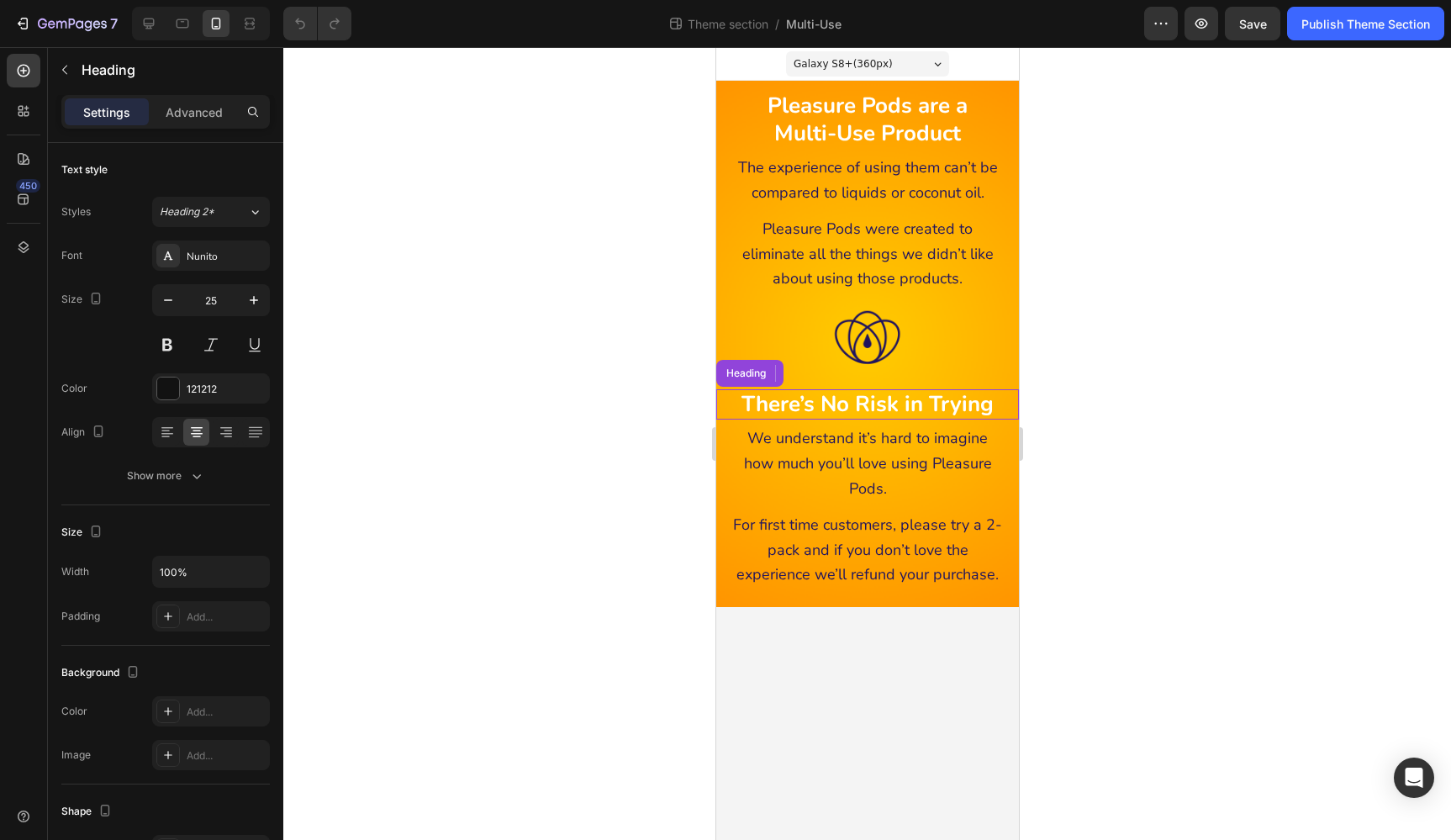
click at [887, 404] on strong "There’s No Risk in Trying" at bounding box center [867, 403] width 252 height 30
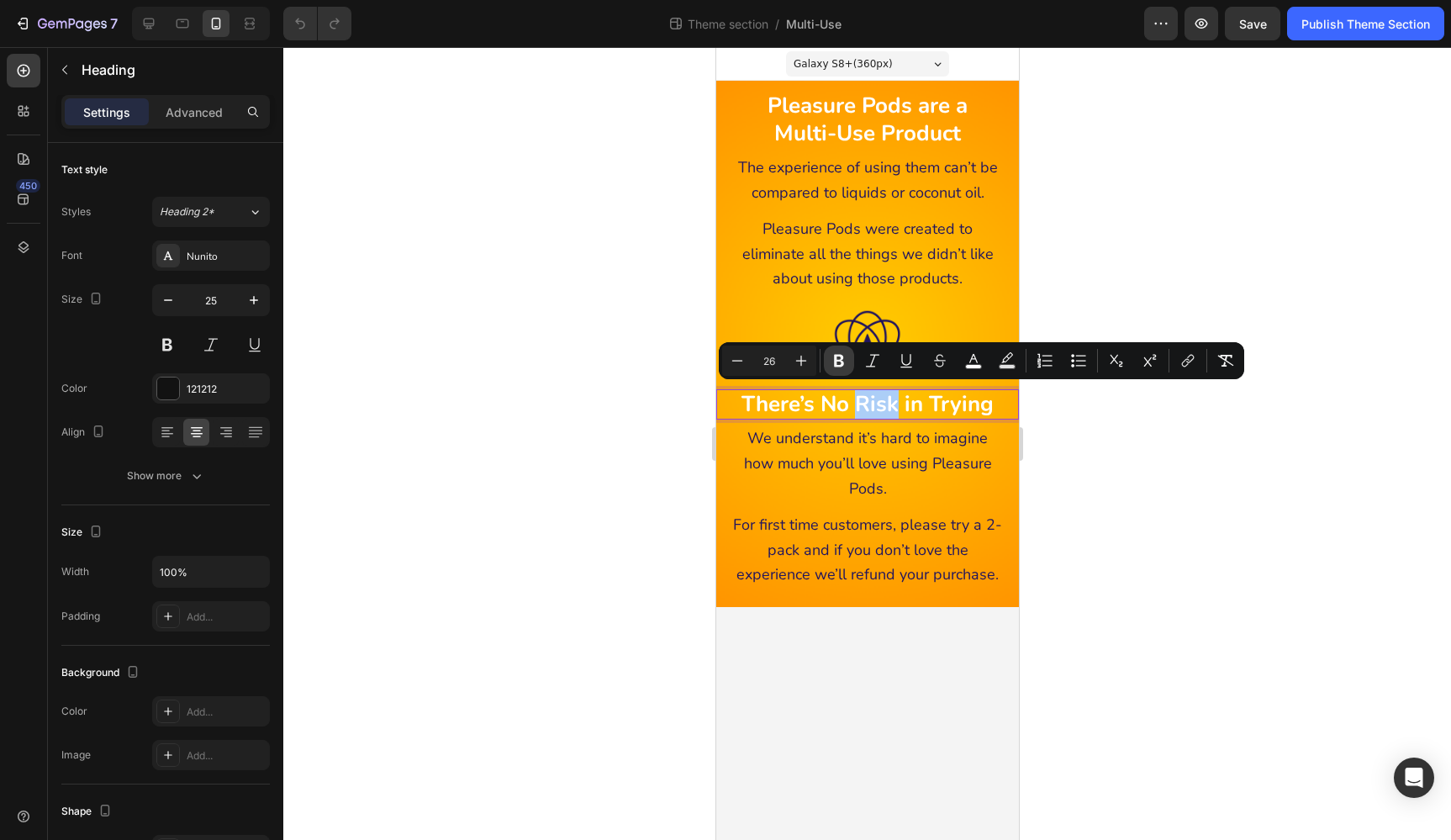
click at [844, 359] on icon "Editor contextual toolbar" at bounding box center [839, 361] width 17 height 17
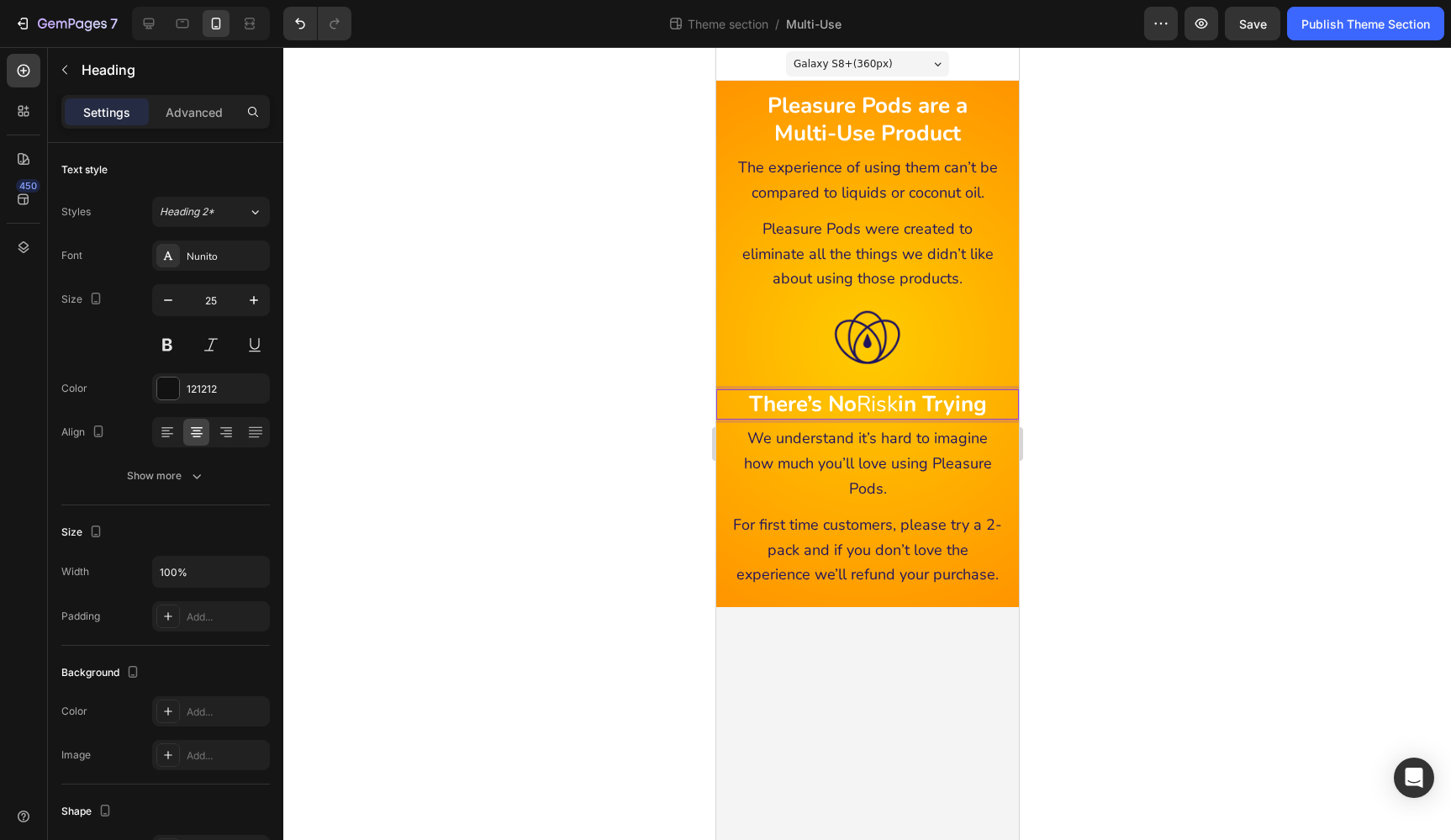
click at [883, 404] on span "There’s No Risk in Trying" at bounding box center [867, 403] width 238 height 30
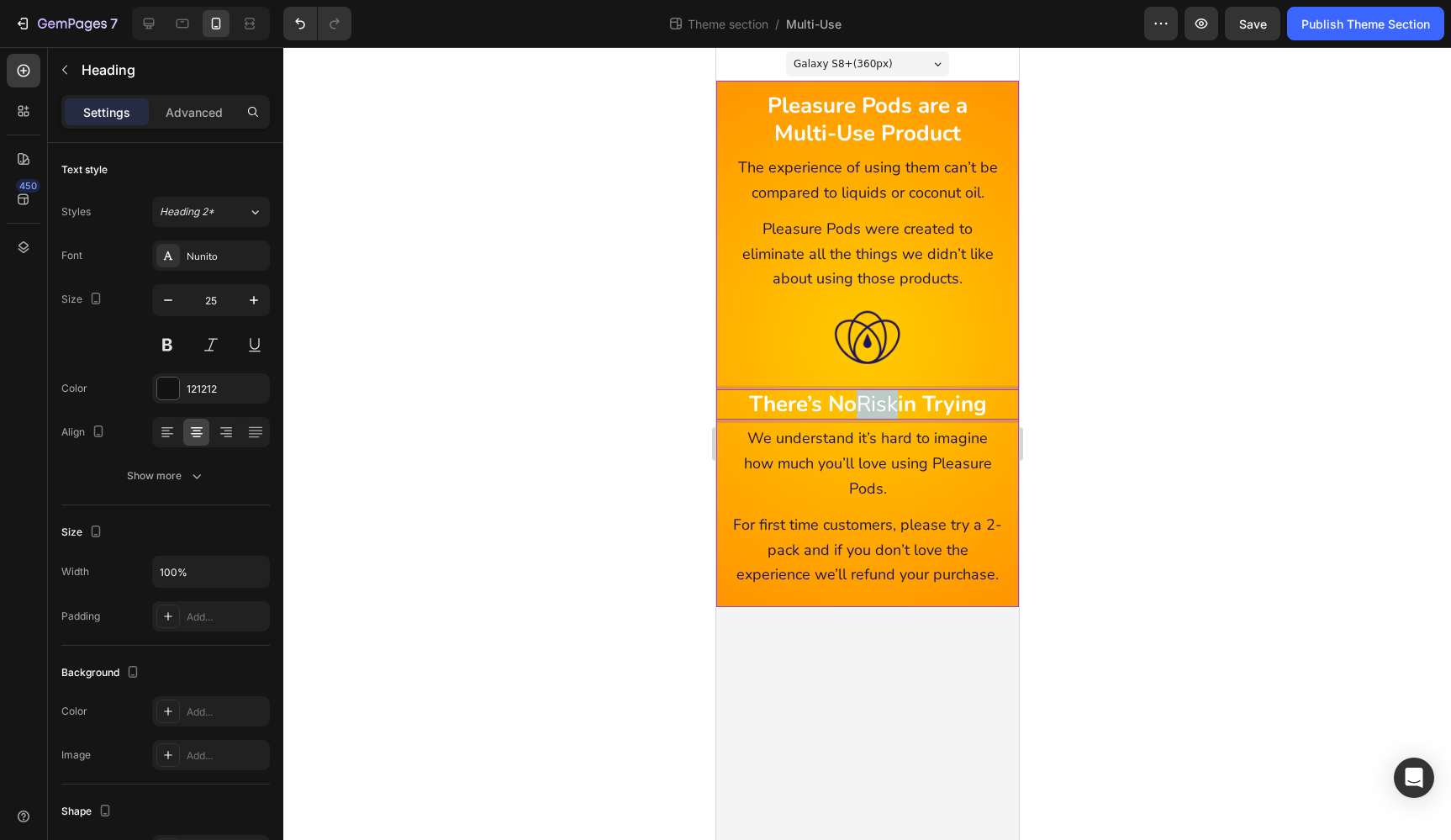
click at [947, 291] on div "⁠⁠⁠⁠⁠⁠⁠ Pleasure Pods are a Multi-Use Product Heading The experience of using t…" at bounding box center [867, 344] width 302 height 506
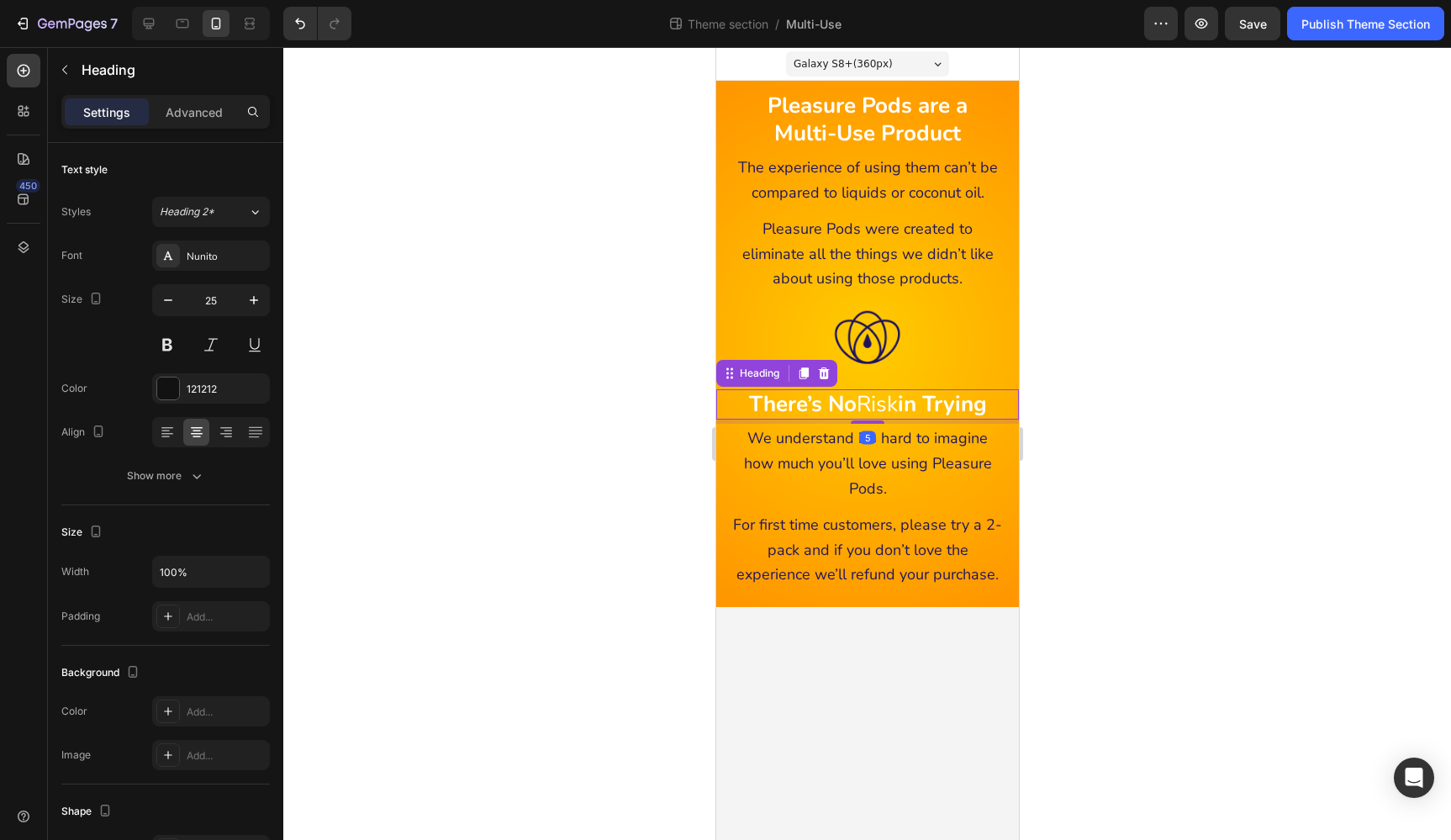
click at [887, 402] on span "There’s No Risk in Trying" at bounding box center [867, 403] width 238 height 30
click at [882, 403] on span "There’s No Risk in Trying" at bounding box center [867, 403] width 238 height 30
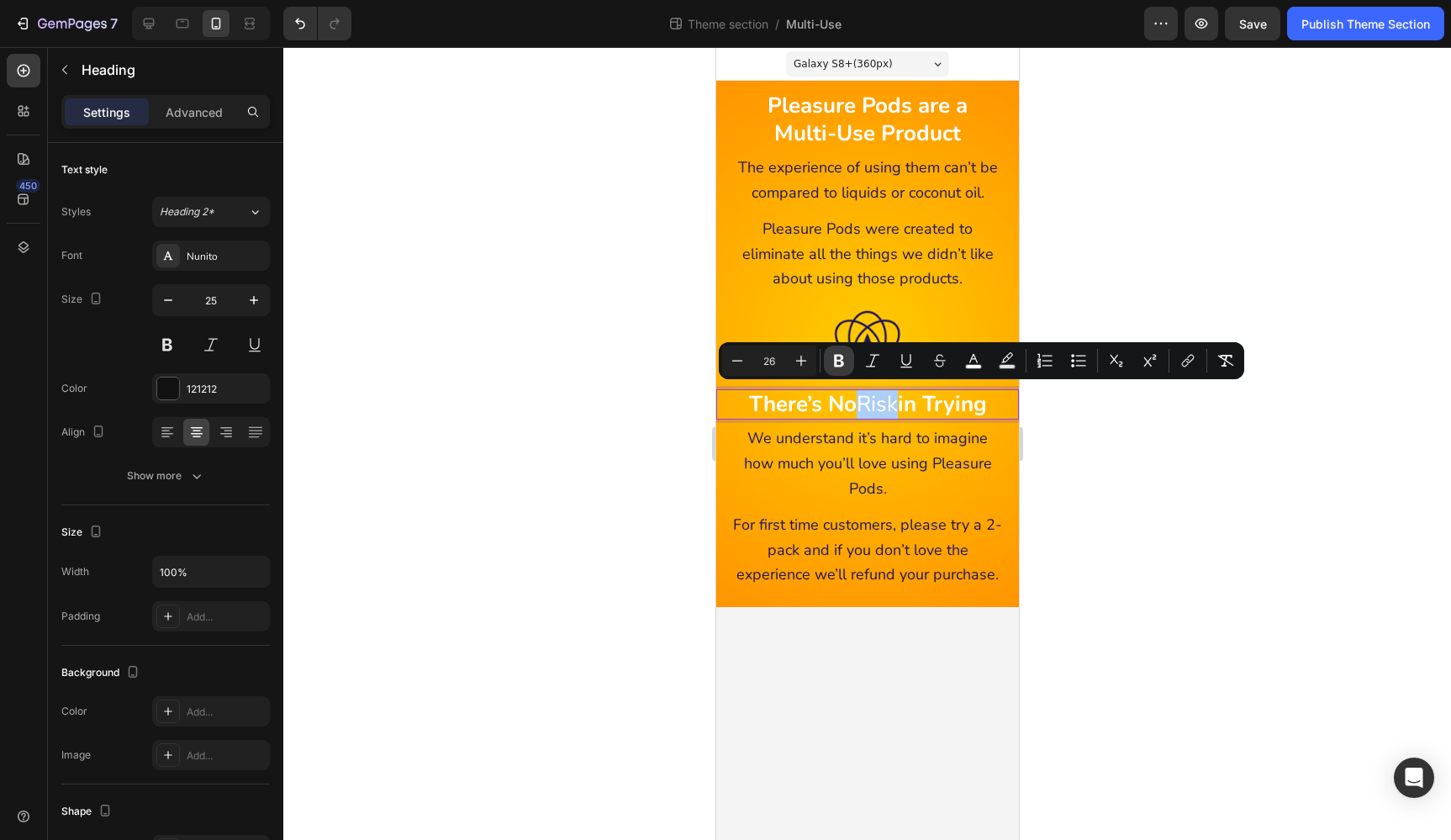
click at [836, 363] on icon "Editor contextual toolbar" at bounding box center [839, 361] width 10 height 13
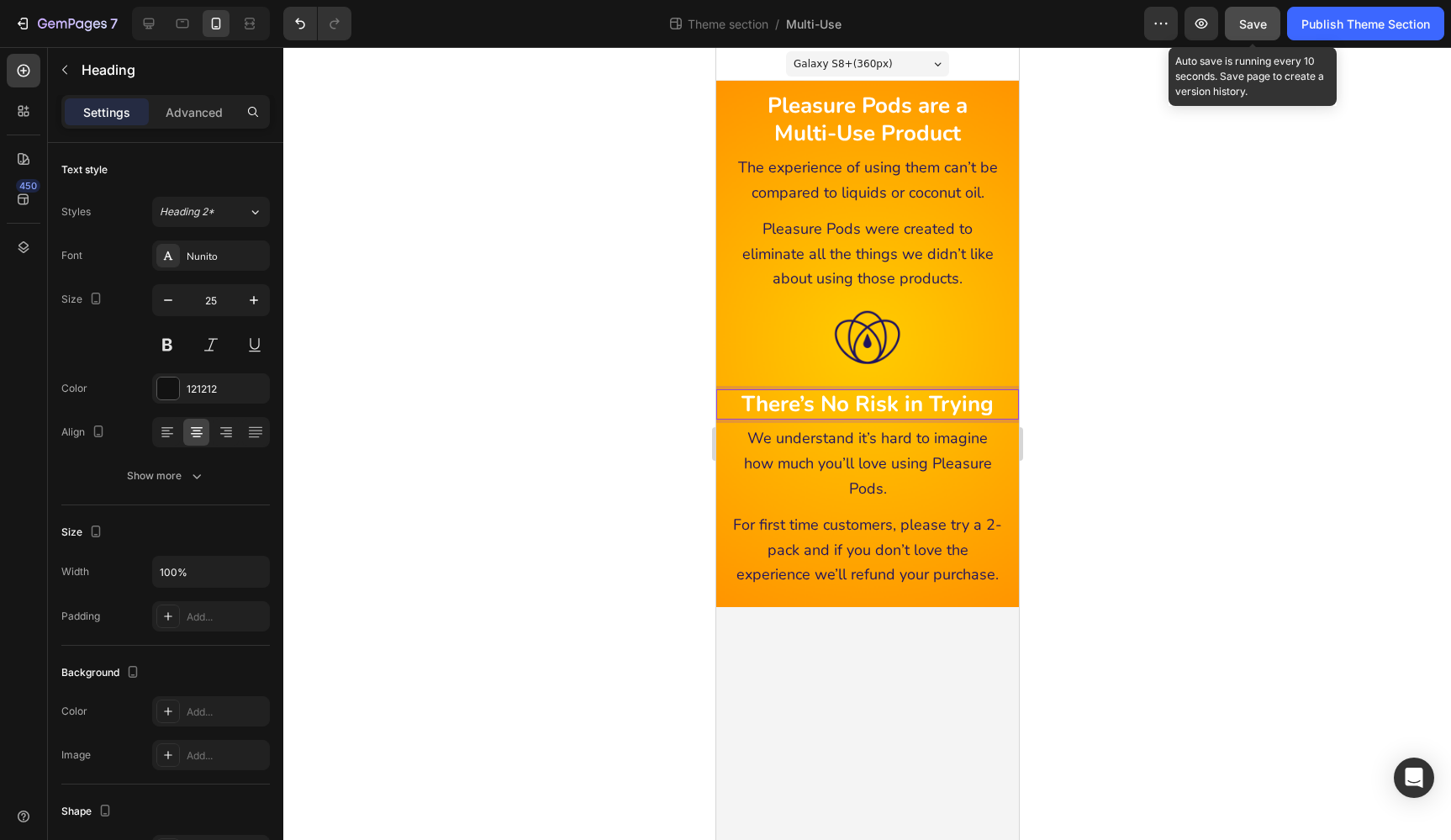
click at [1253, 18] on span "Save" at bounding box center [1253, 24] width 28 height 14
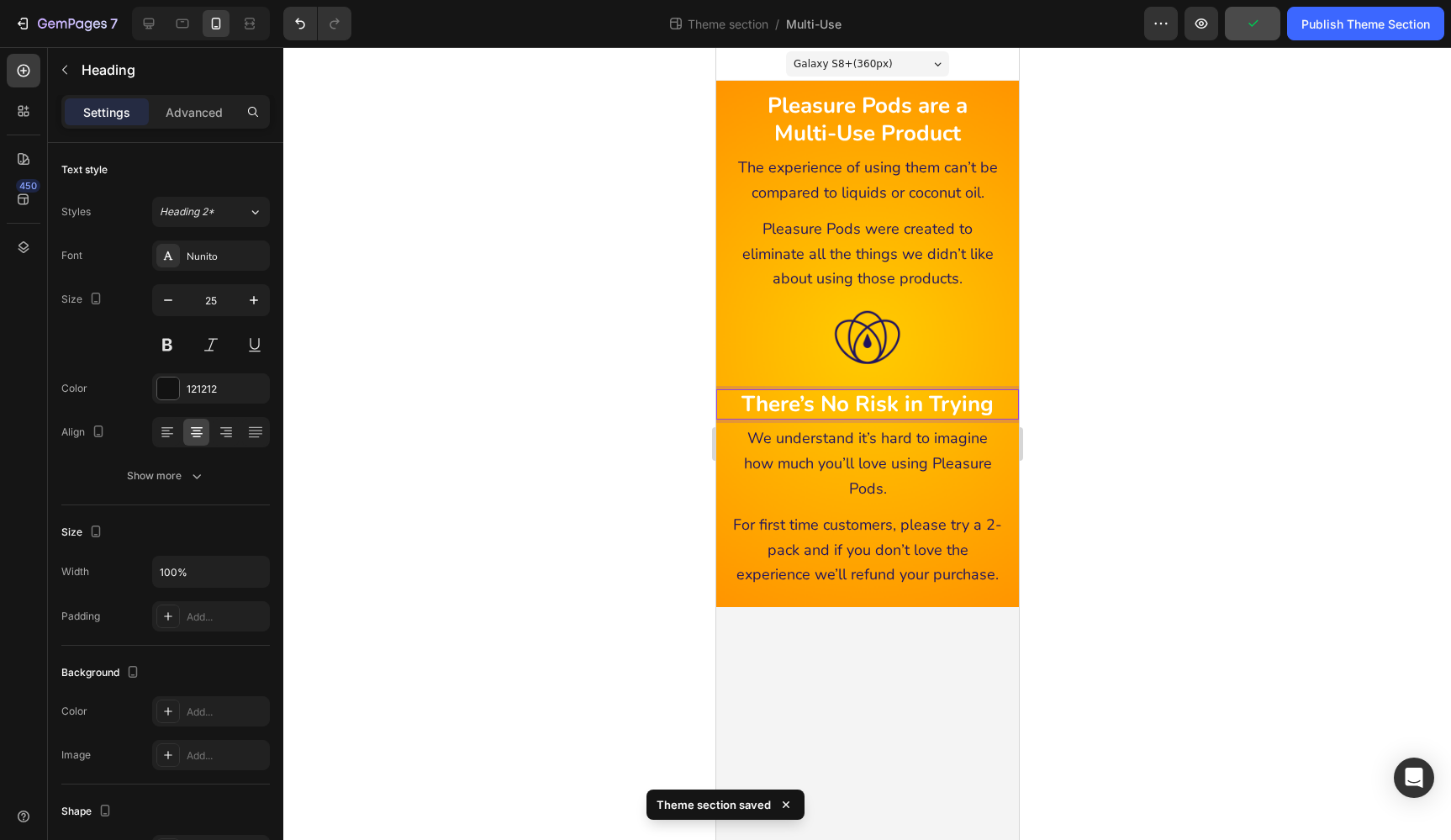
click at [1278, 151] on div at bounding box center [867, 443] width 1168 height 792
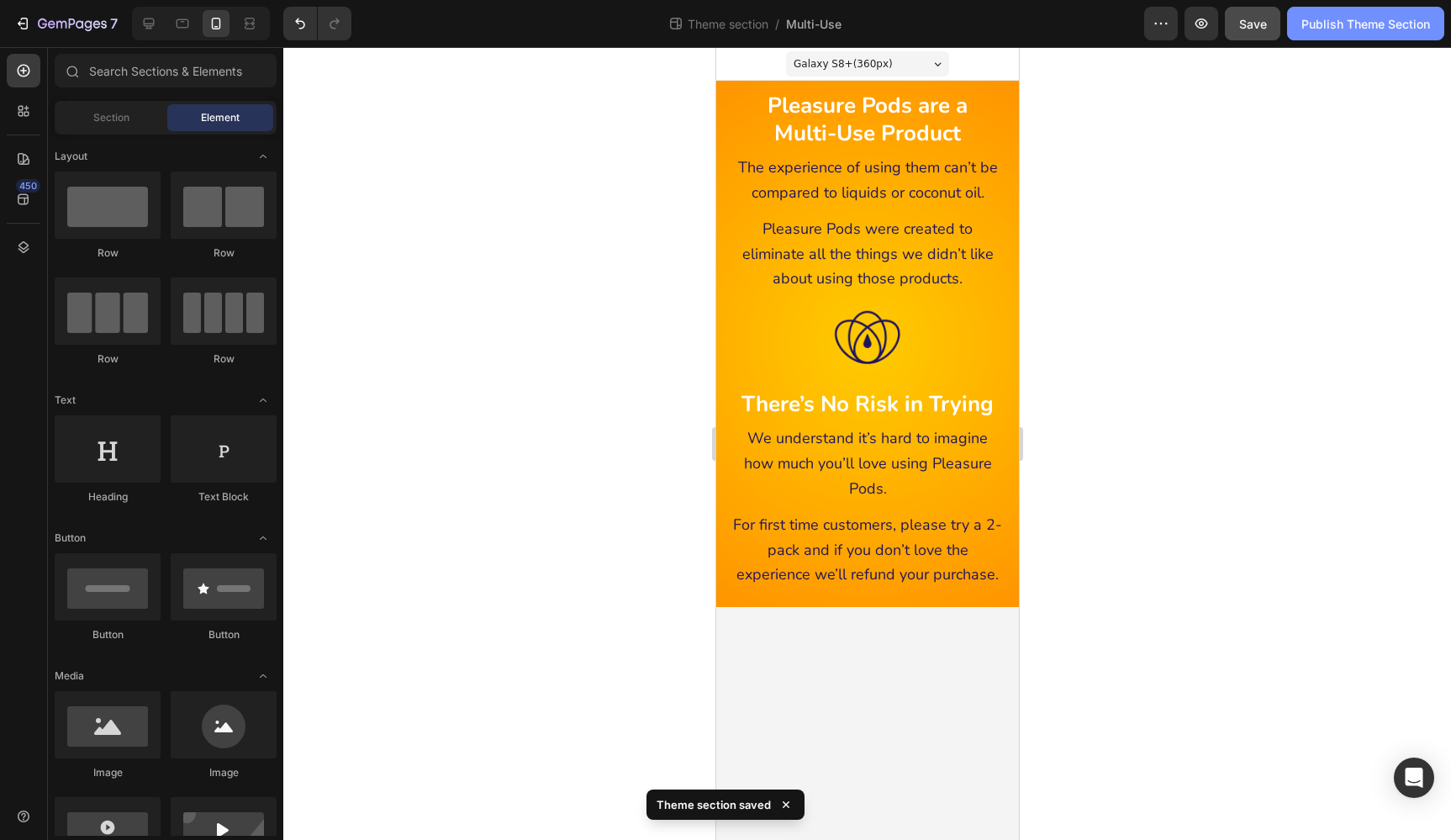
click at [1330, 24] on div "Publish Theme Section" at bounding box center [1365, 24] width 128 height 18
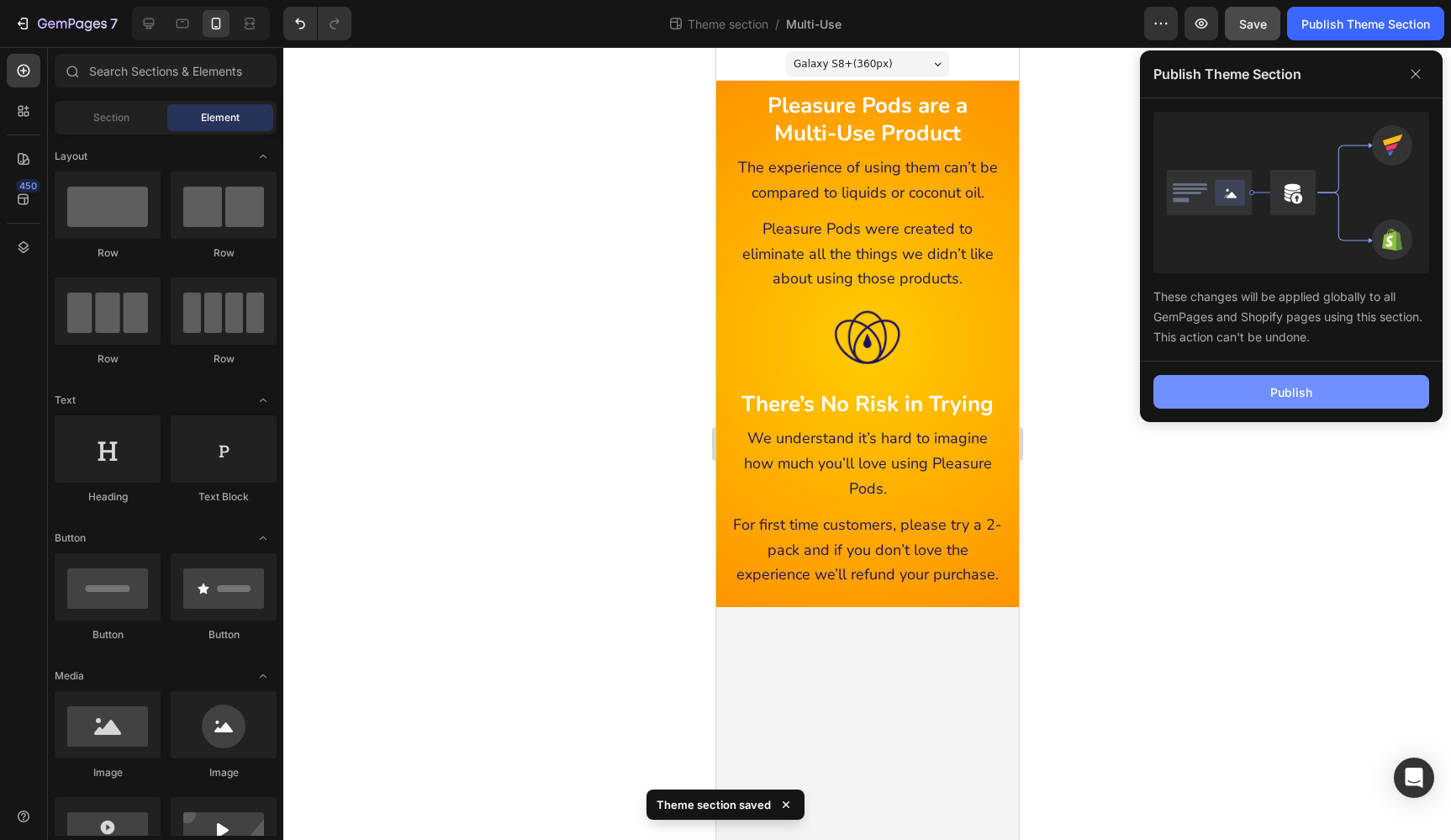
click at [1355, 387] on button "Publish" at bounding box center [1291, 392] width 276 height 34
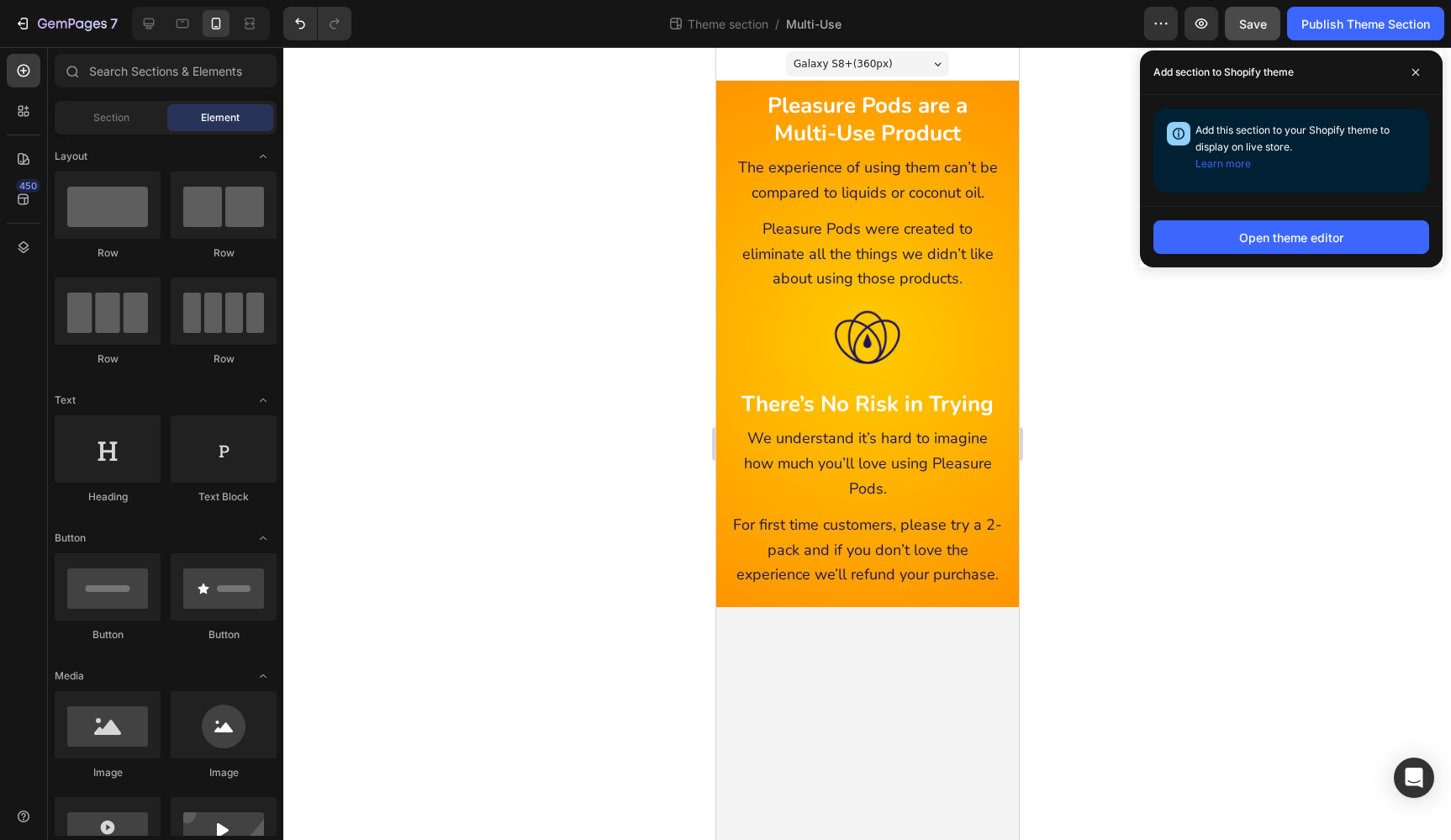
click at [1257, 313] on div at bounding box center [867, 443] width 1168 height 792
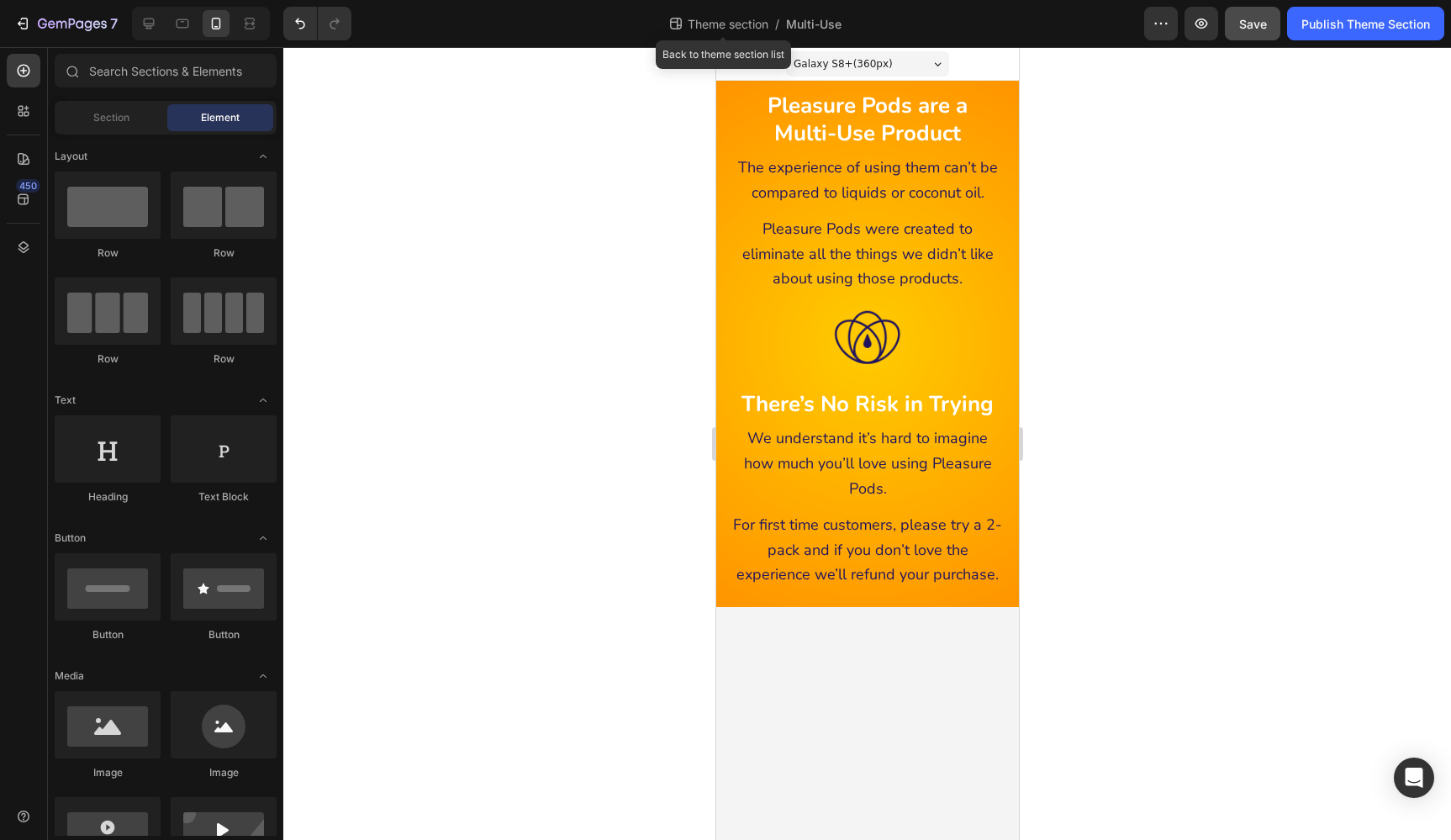
click at [713, 27] on span "Theme section" at bounding box center [728, 24] width 88 height 18
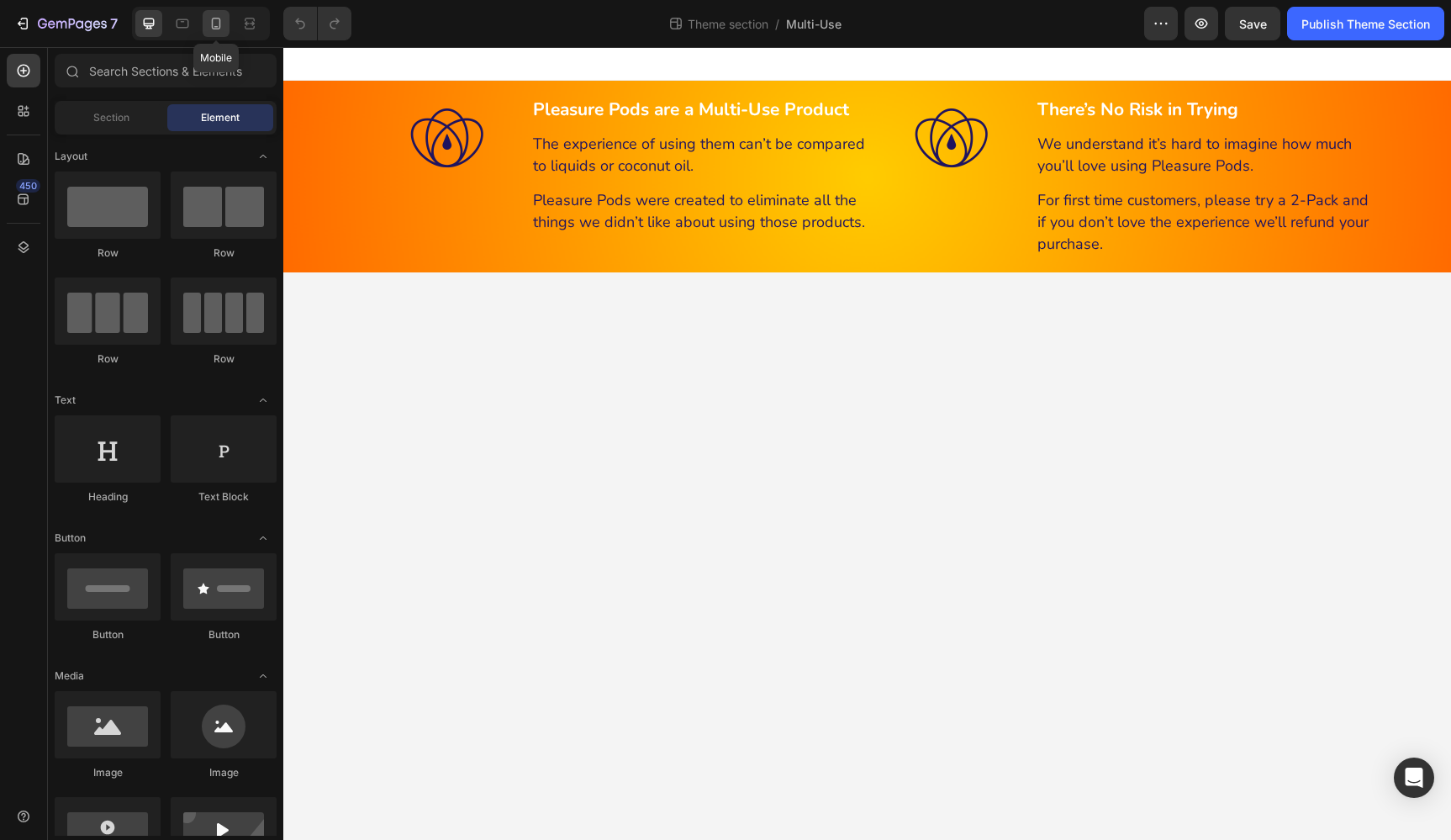
click at [212, 21] on icon at bounding box center [216, 24] width 9 height 12
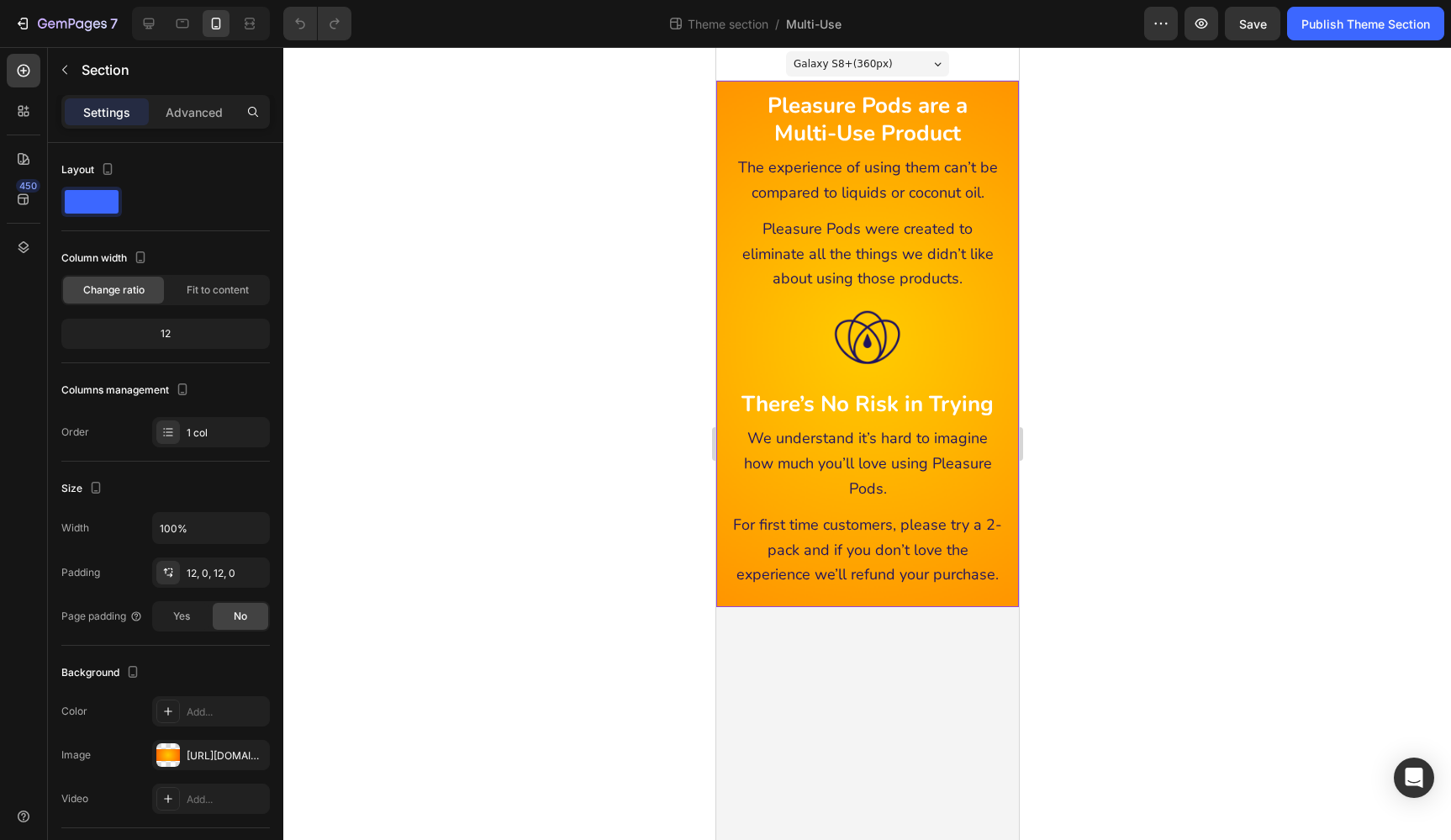
click at [980, 84] on div "Pleasure Pods are a Multi-Use Product Heading The experience of using them can’…" at bounding box center [867, 343] width 302 height 526
click at [201, 115] on p "Advanced" at bounding box center [194, 112] width 57 height 18
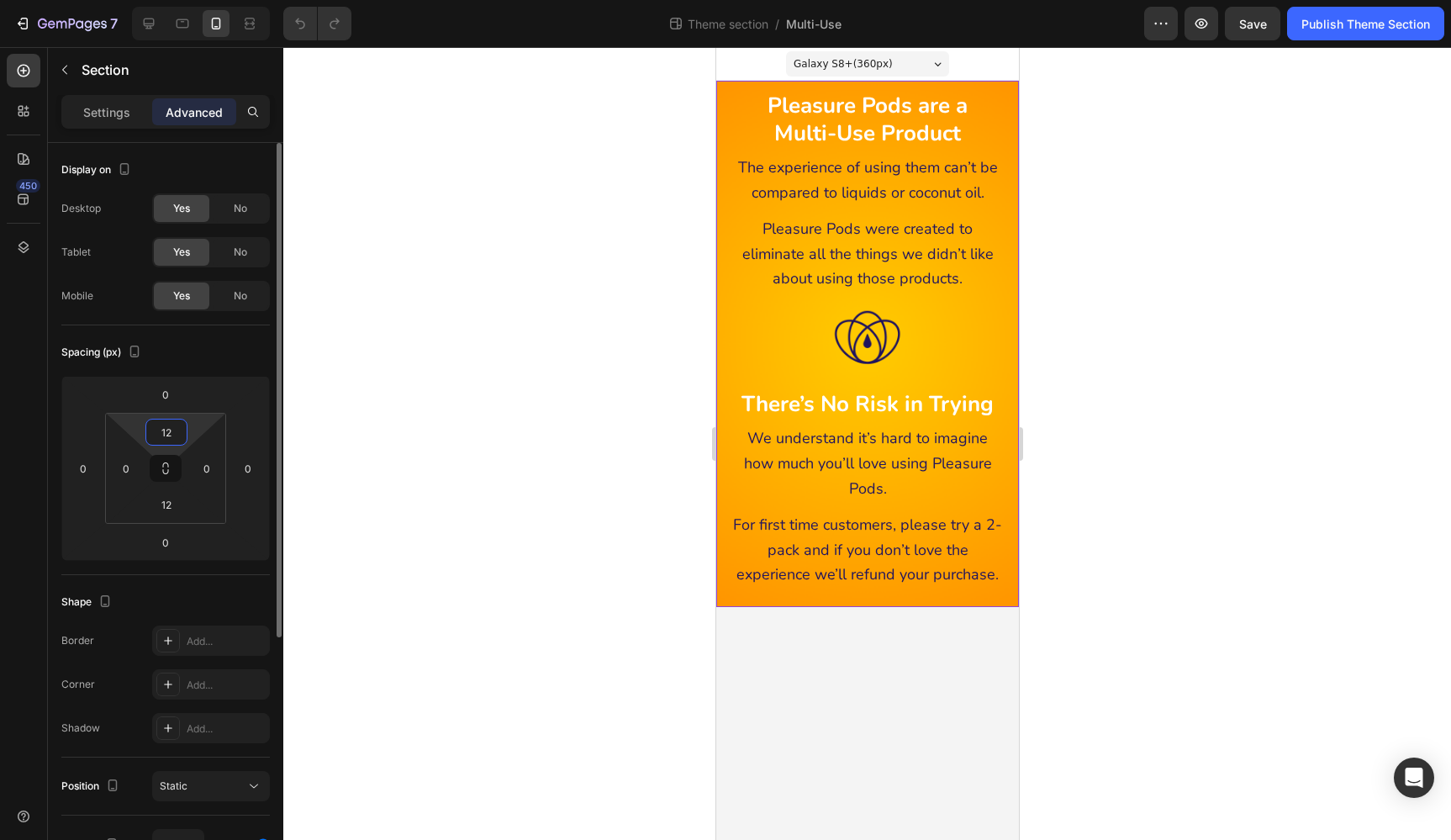
click at [161, 433] on input "12" at bounding box center [167, 432] width 34 height 25
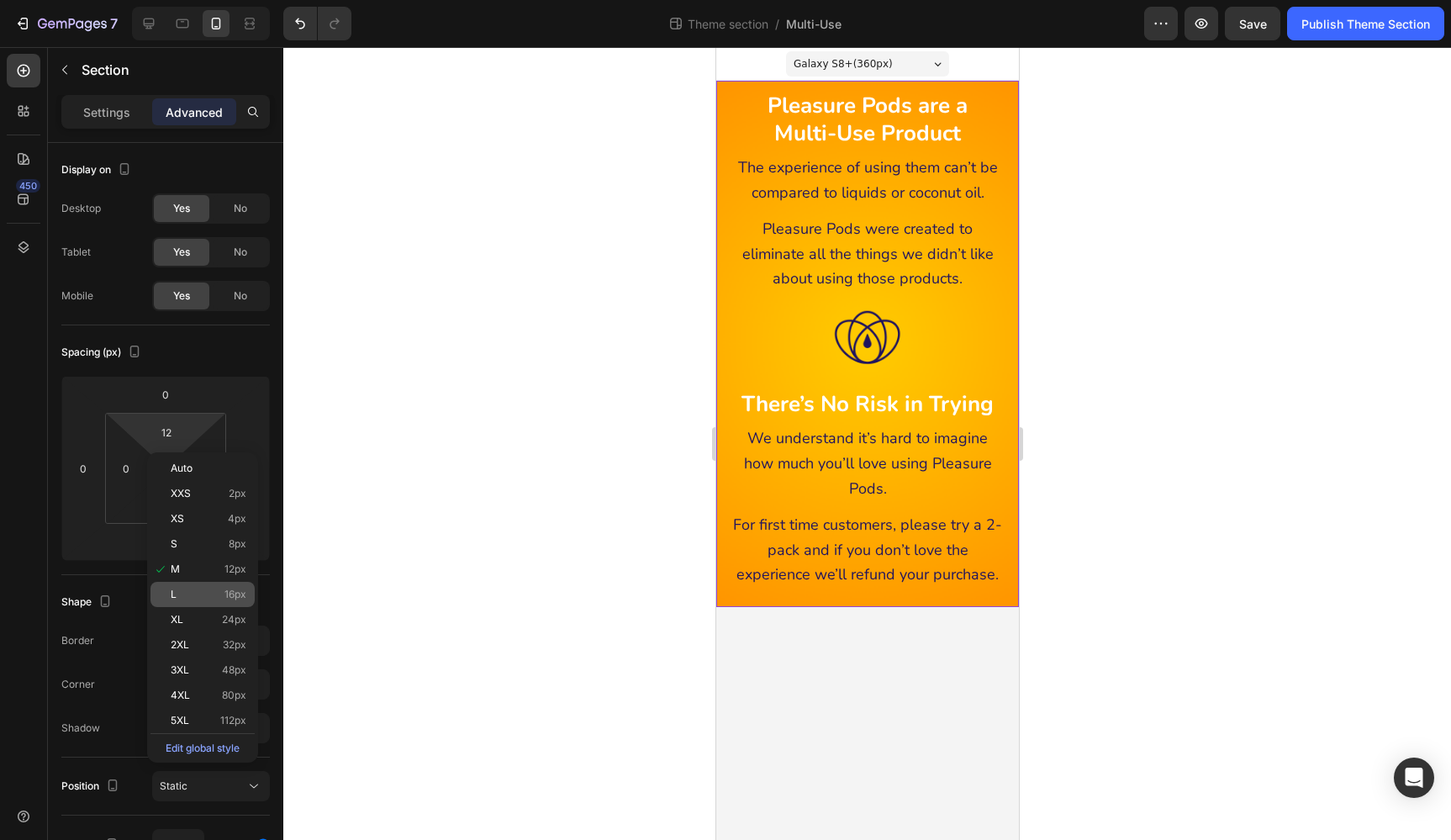
click at [228, 586] on div "L 16px" at bounding box center [202, 595] width 104 height 25
type input "16"
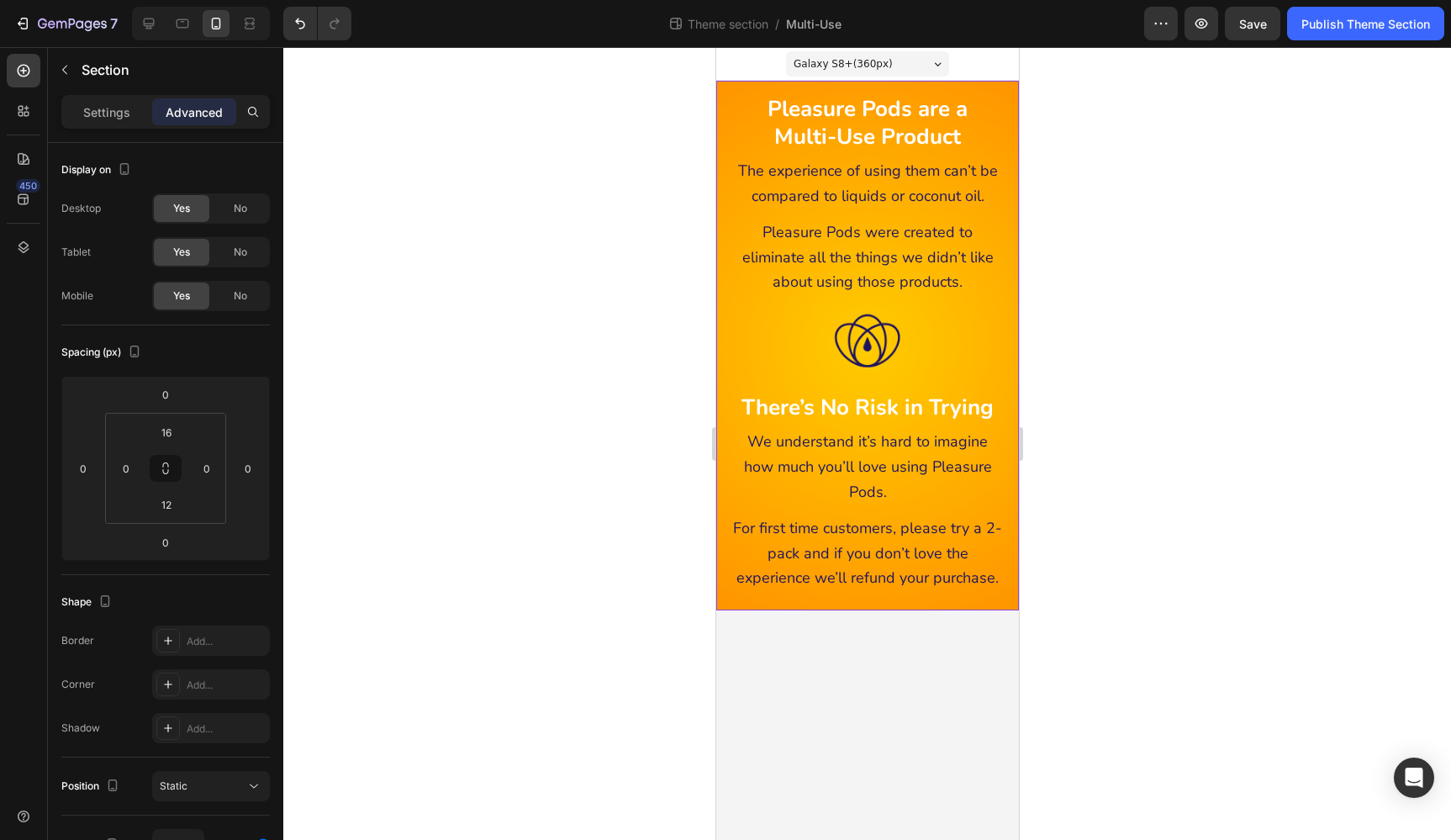
click at [1168, 431] on div at bounding box center [867, 443] width 1168 height 792
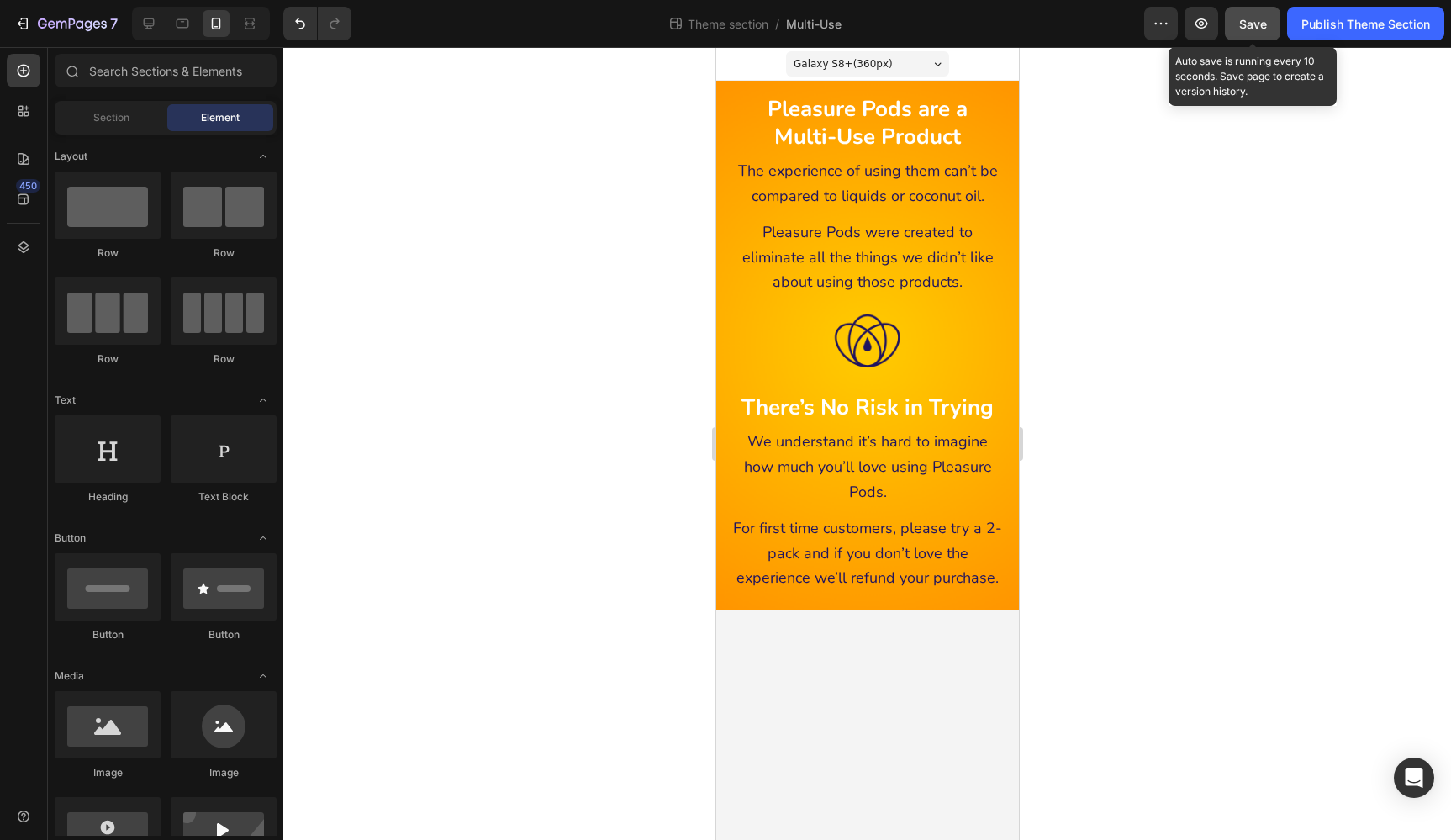
click at [1251, 18] on span "Save" at bounding box center [1253, 24] width 28 height 14
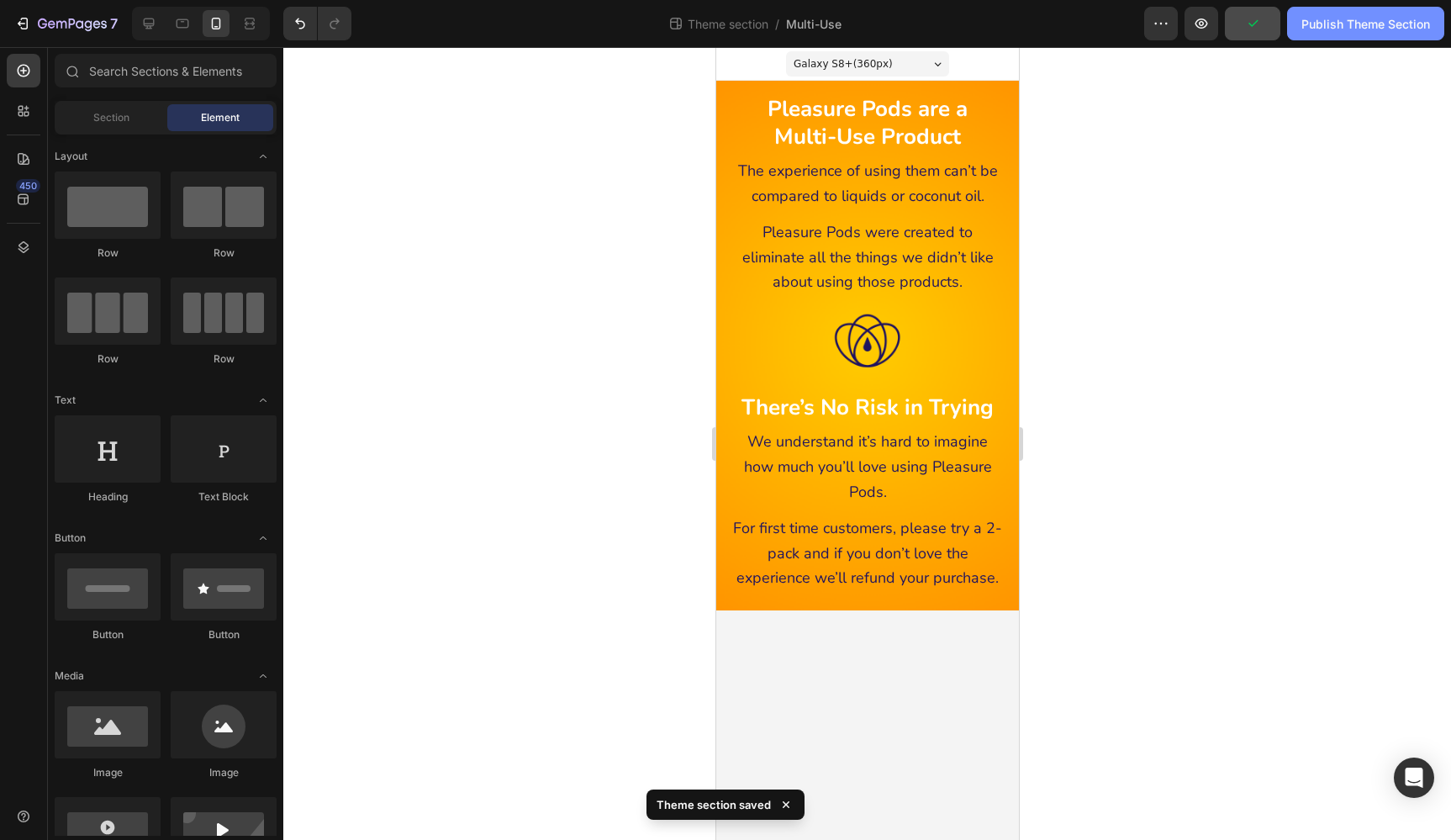
click at [1336, 22] on div "Publish Theme Section" at bounding box center [1365, 24] width 128 height 18
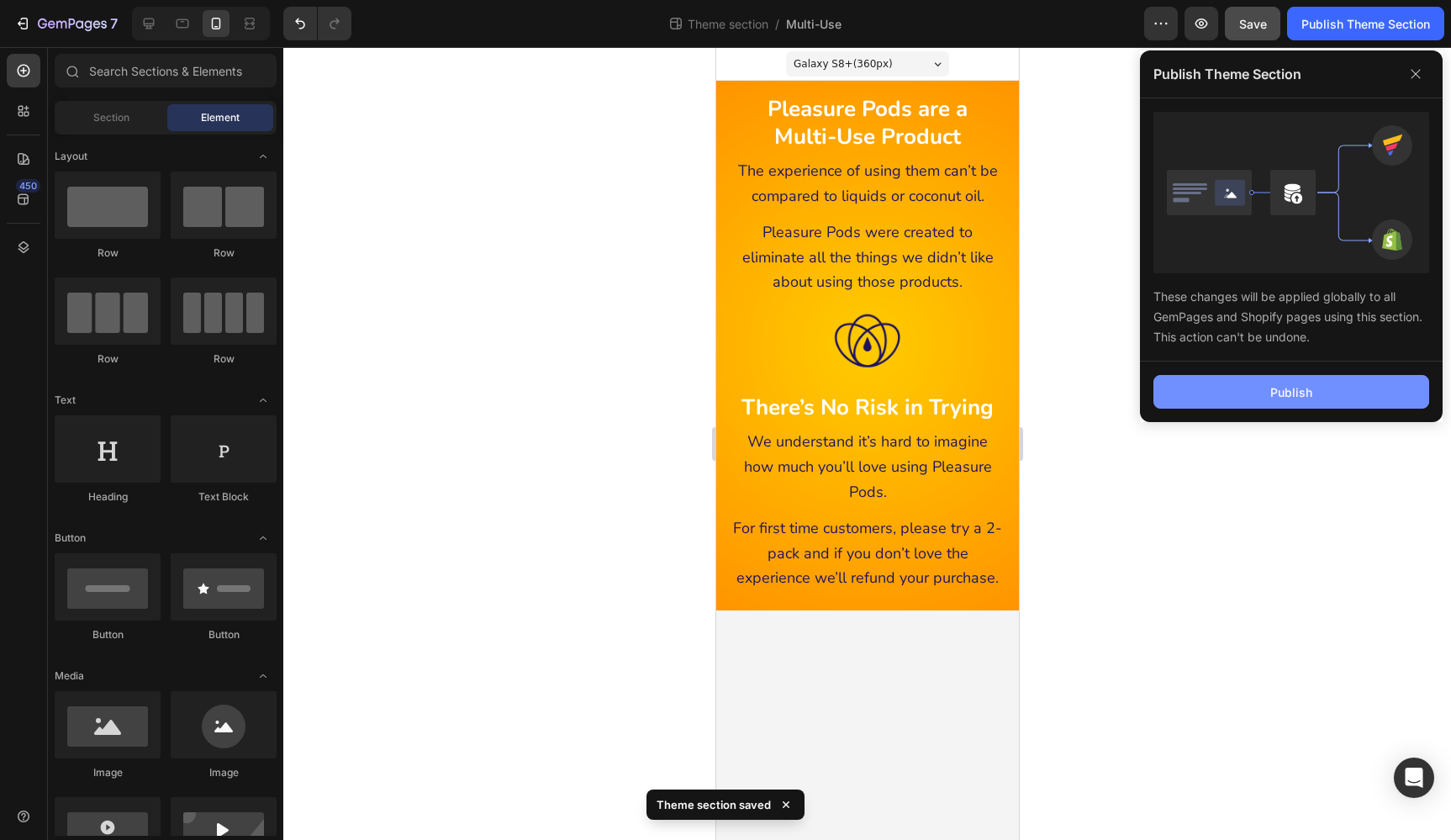
click at [1382, 383] on button "Publish" at bounding box center [1291, 392] width 276 height 34
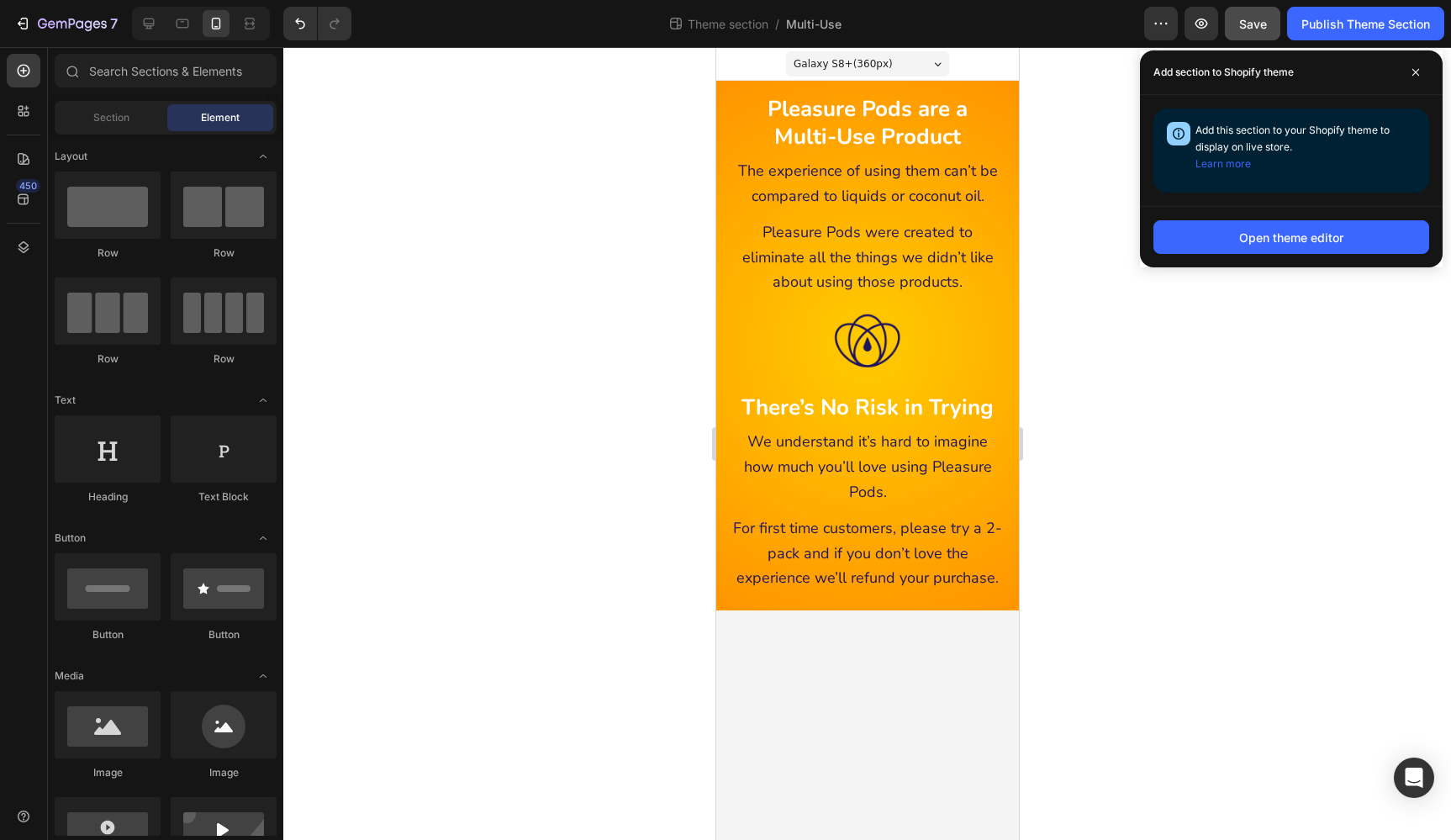
click at [1383, 383] on div at bounding box center [867, 443] width 1168 height 792
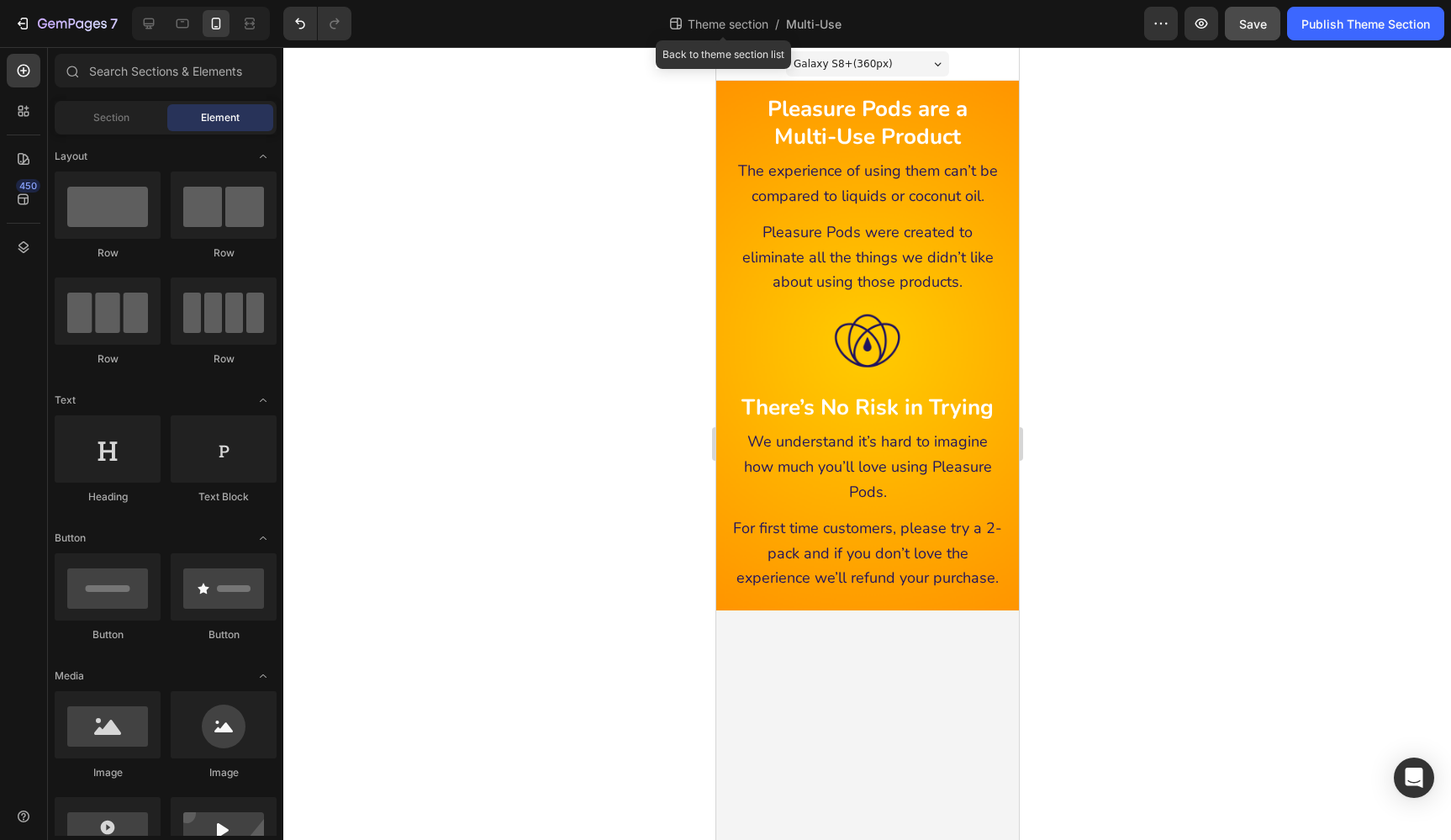
click at [724, 26] on span "Theme section" at bounding box center [728, 24] width 88 height 18
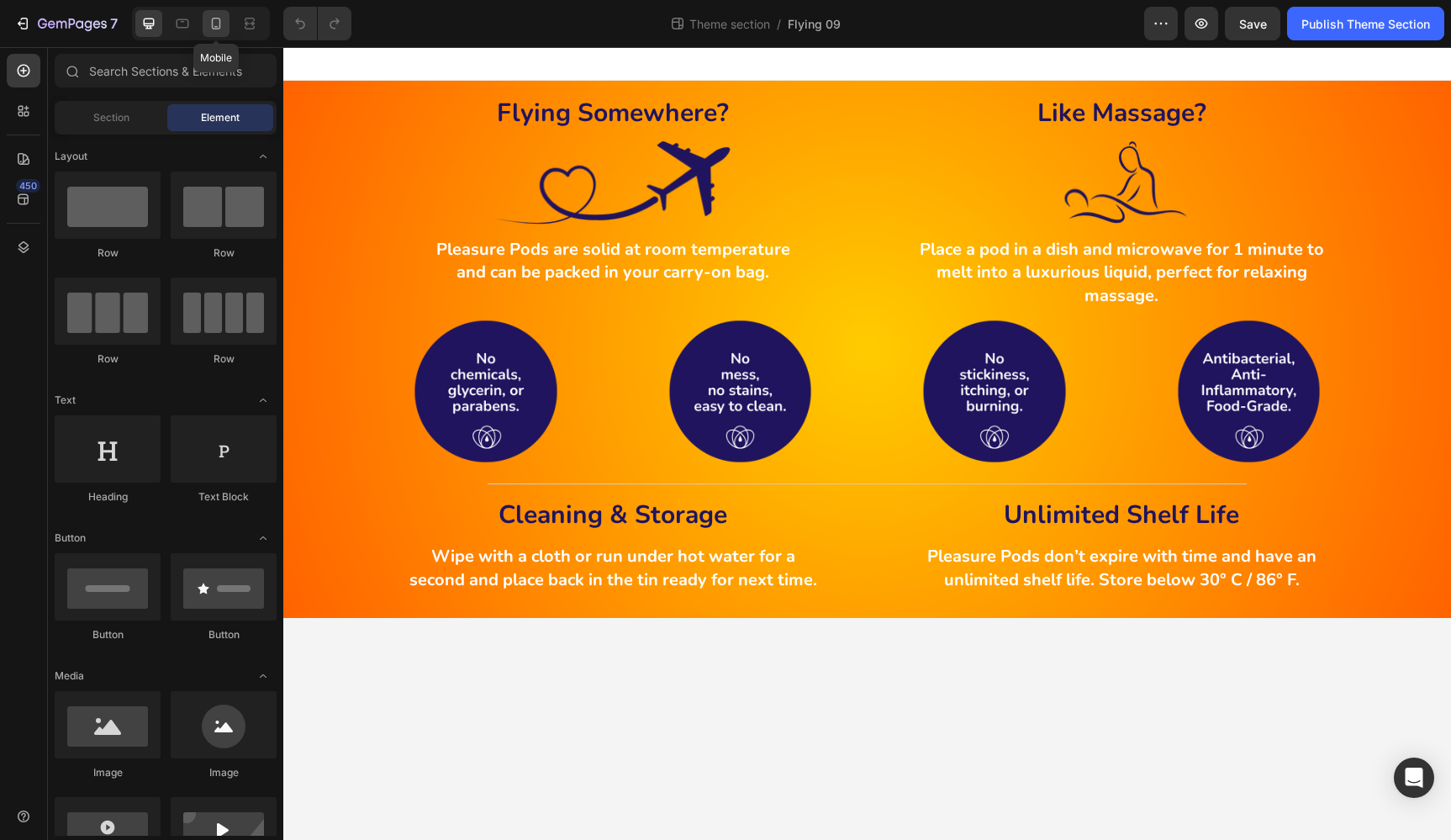
click at [211, 20] on icon at bounding box center [216, 24] width 17 height 17
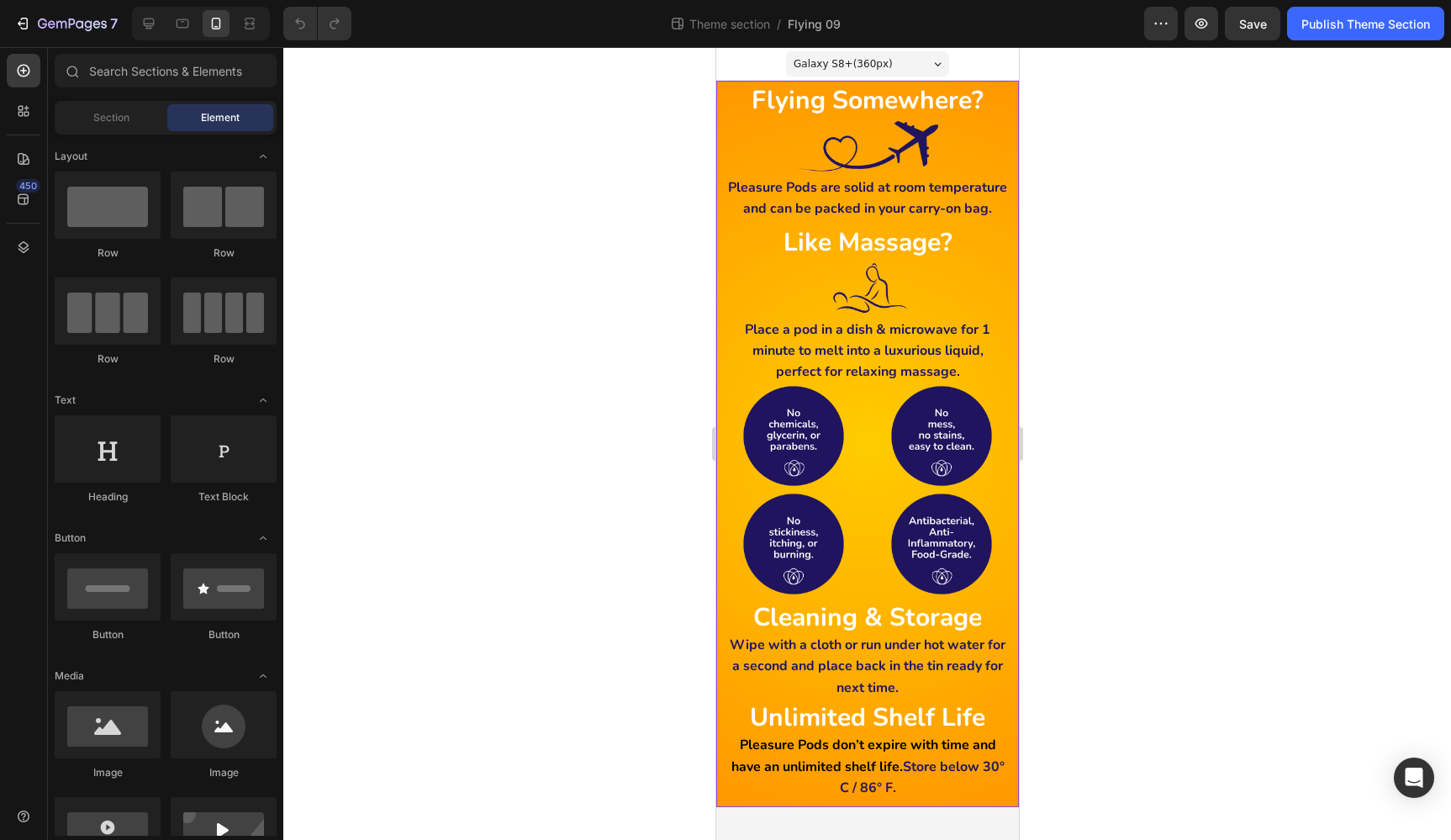
click at [730, 84] on div "Flying Somewhere? Heading Image Pleasure Pods are solid at room temperature and…" at bounding box center [867, 443] width 302 height 726
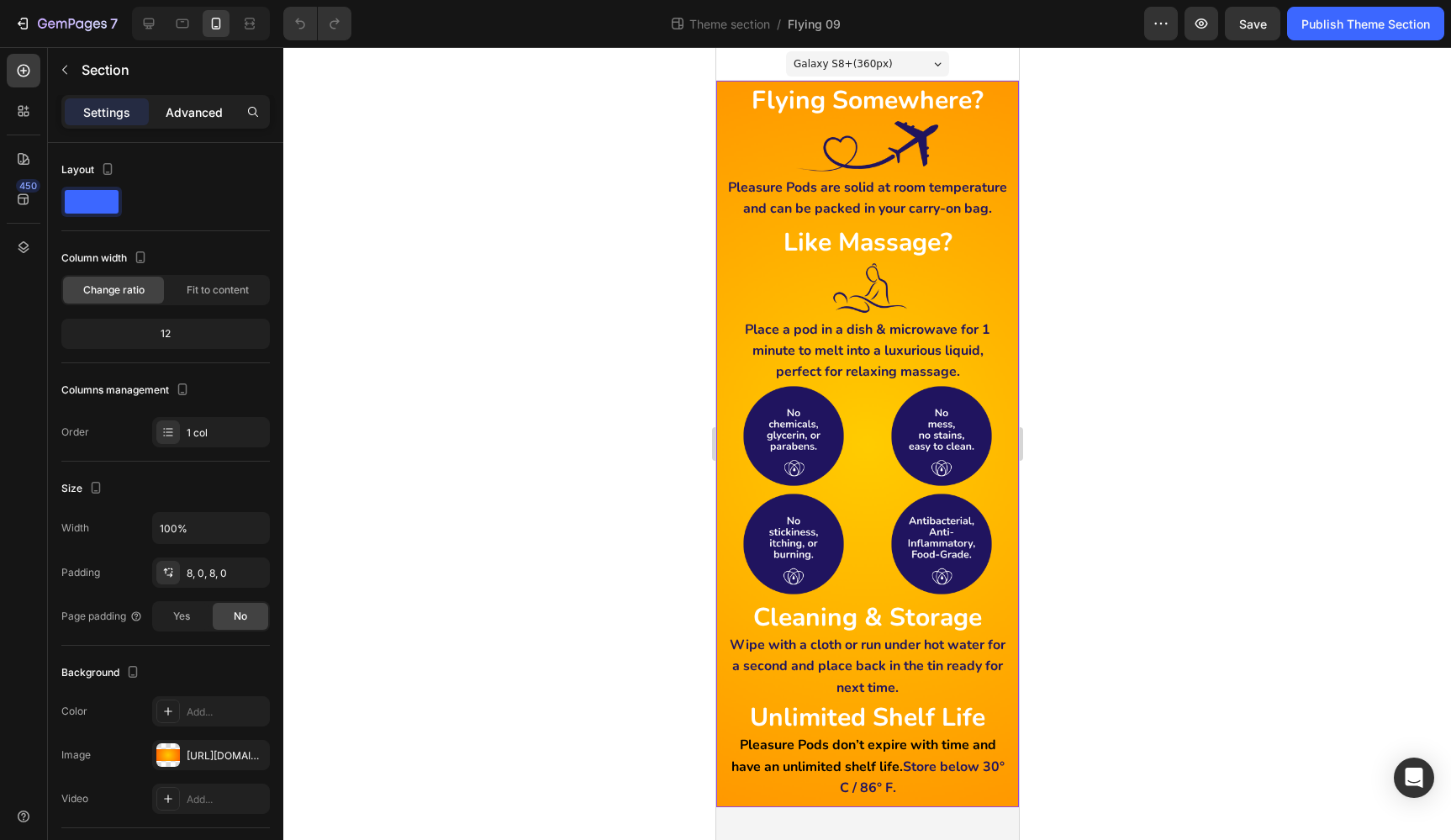
click at [184, 105] on p "Advanced" at bounding box center [194, 112] width 57 height 18
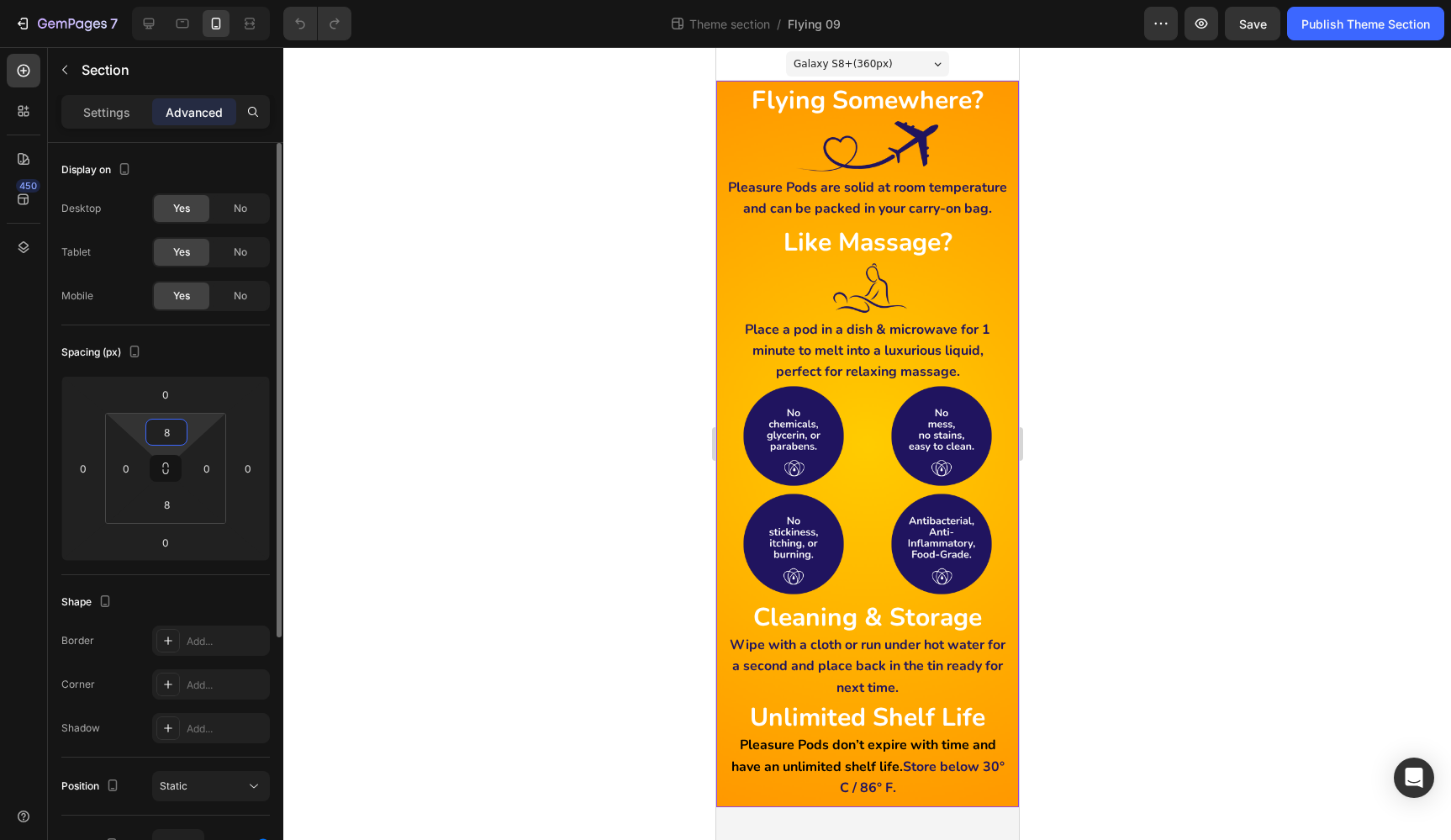
click at [178, 433] on input "8" at bounding box center [167, 432] width 34 height 25
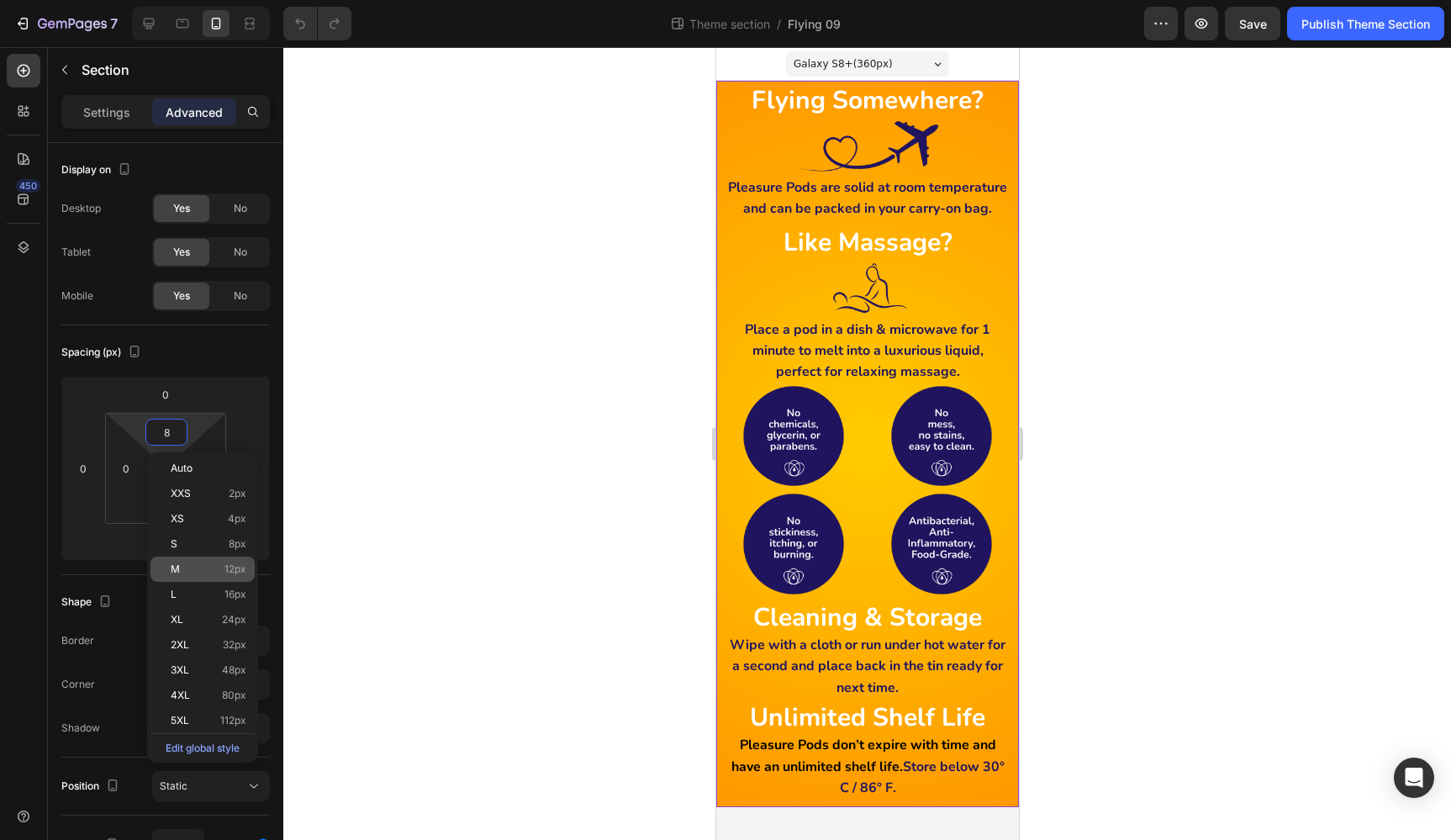
click at [241, 573] on span "12px" at bounding box center [235, 569] width 22 height 12
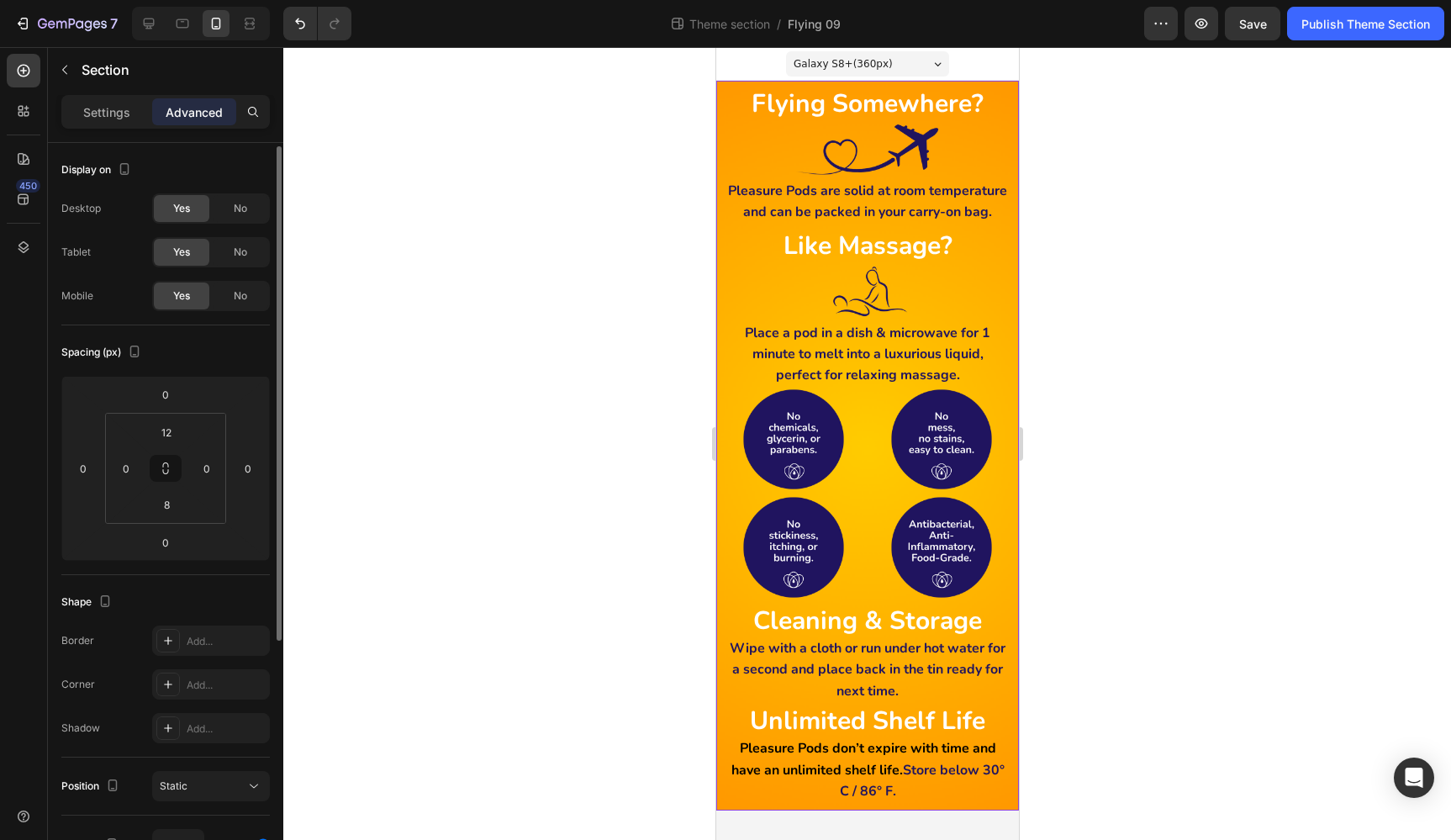
scroll to position [3, 0]
click at [175, 429] on input "12" at bounding box center [167, 430] width 34 height 25
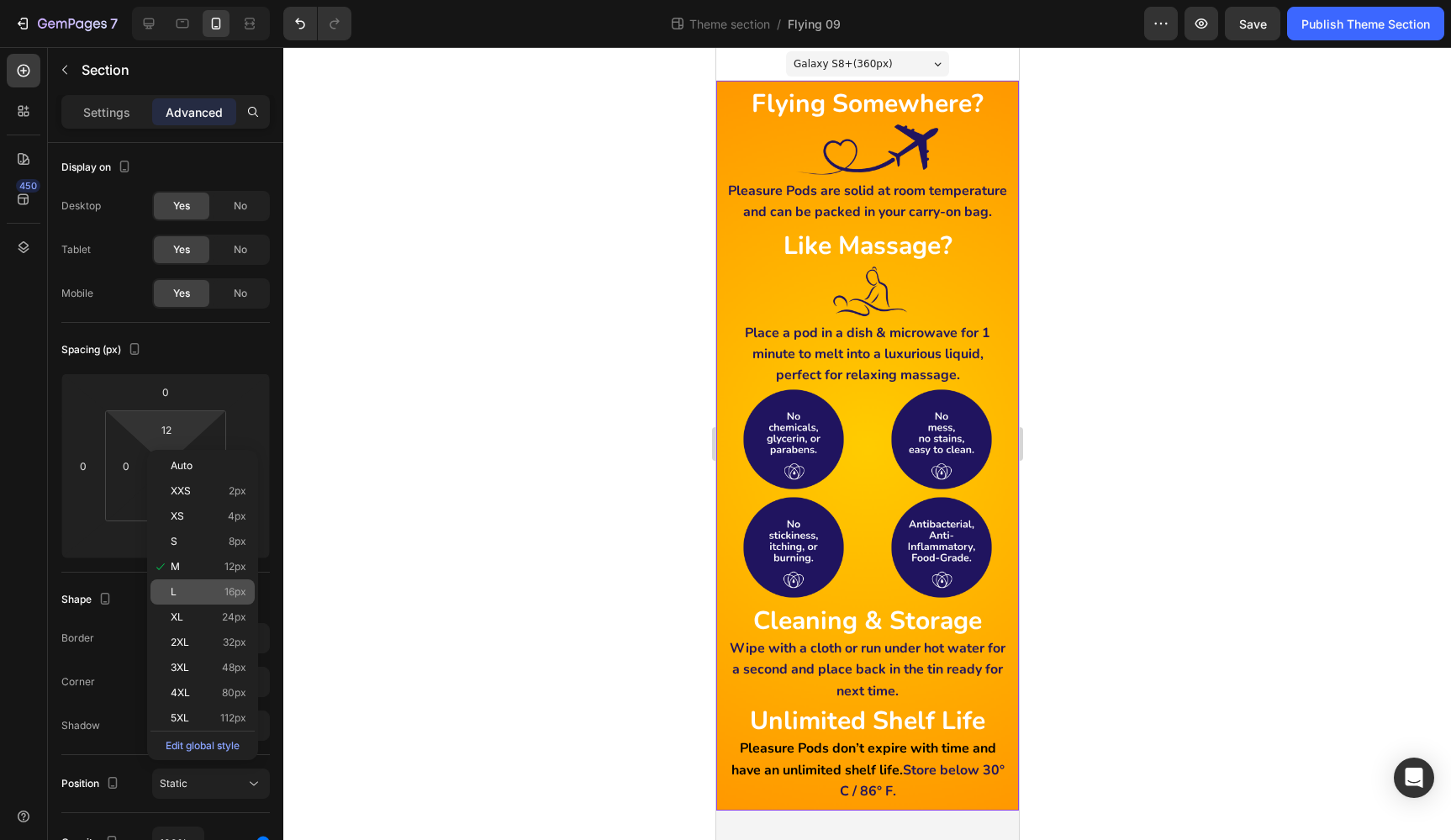
click at [235, 585] on div "L 16px" at bounding box center [202, 592] width 104 height 25
type input "16"
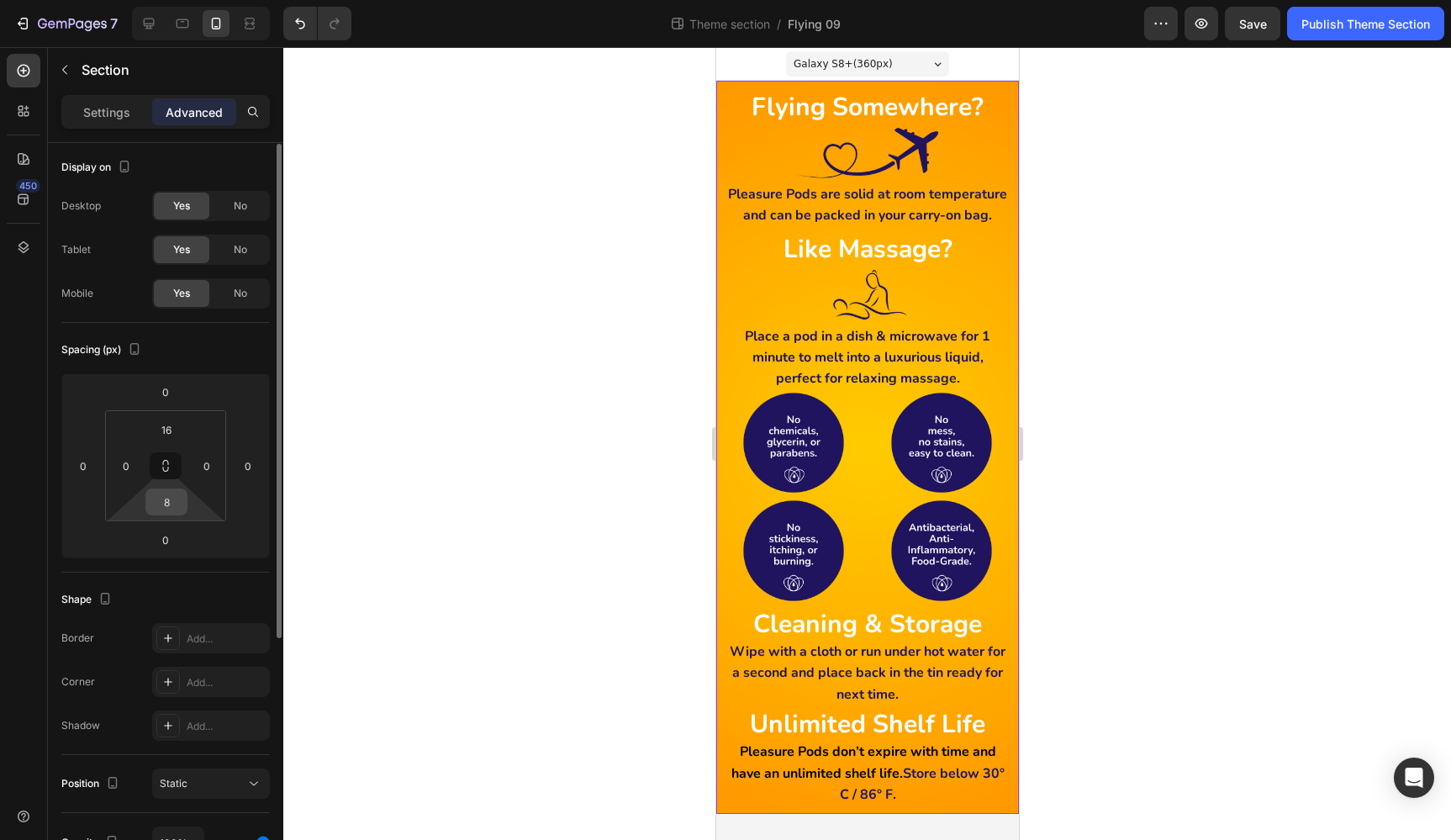
click at [172, 506] on input "8" at bounding box center [167, 502] width 34 height 25
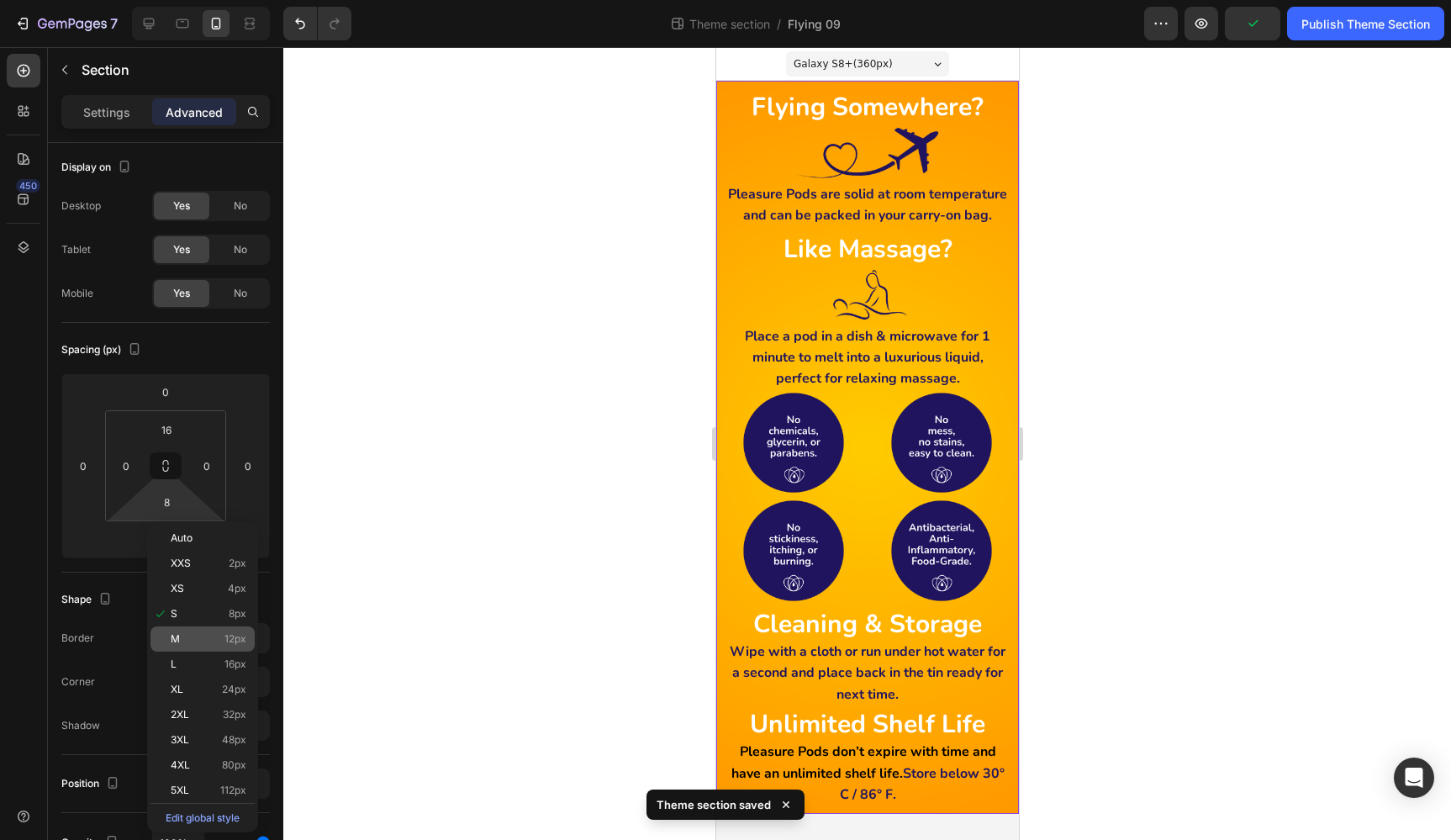
click at [246, 636] on span "12px" at bounding box center [235, 639] width 22 height 12
type input "12"
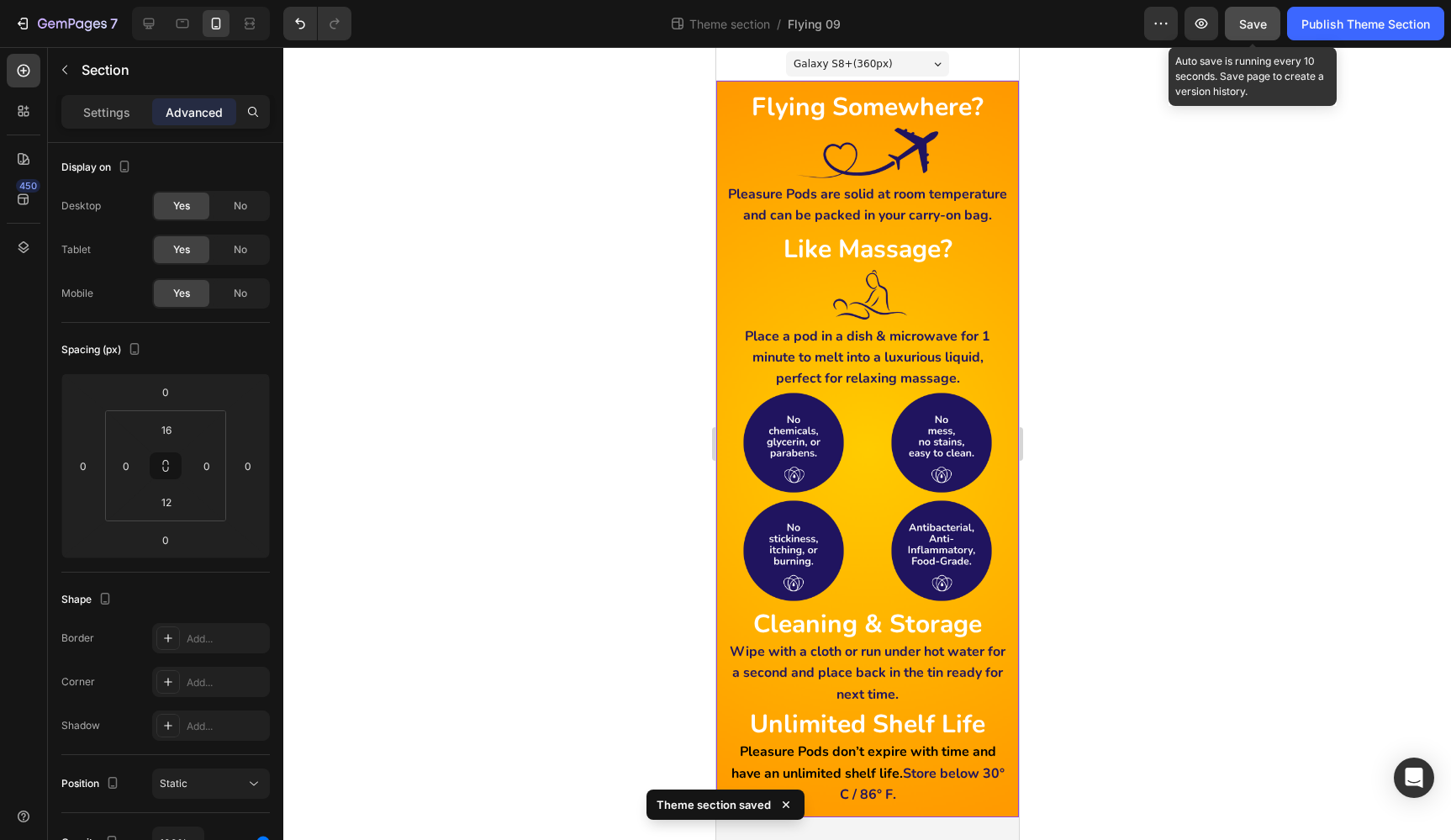
click at [1251, 17] on span "Save" at bounding box center [1253, 24] width 28 height 14
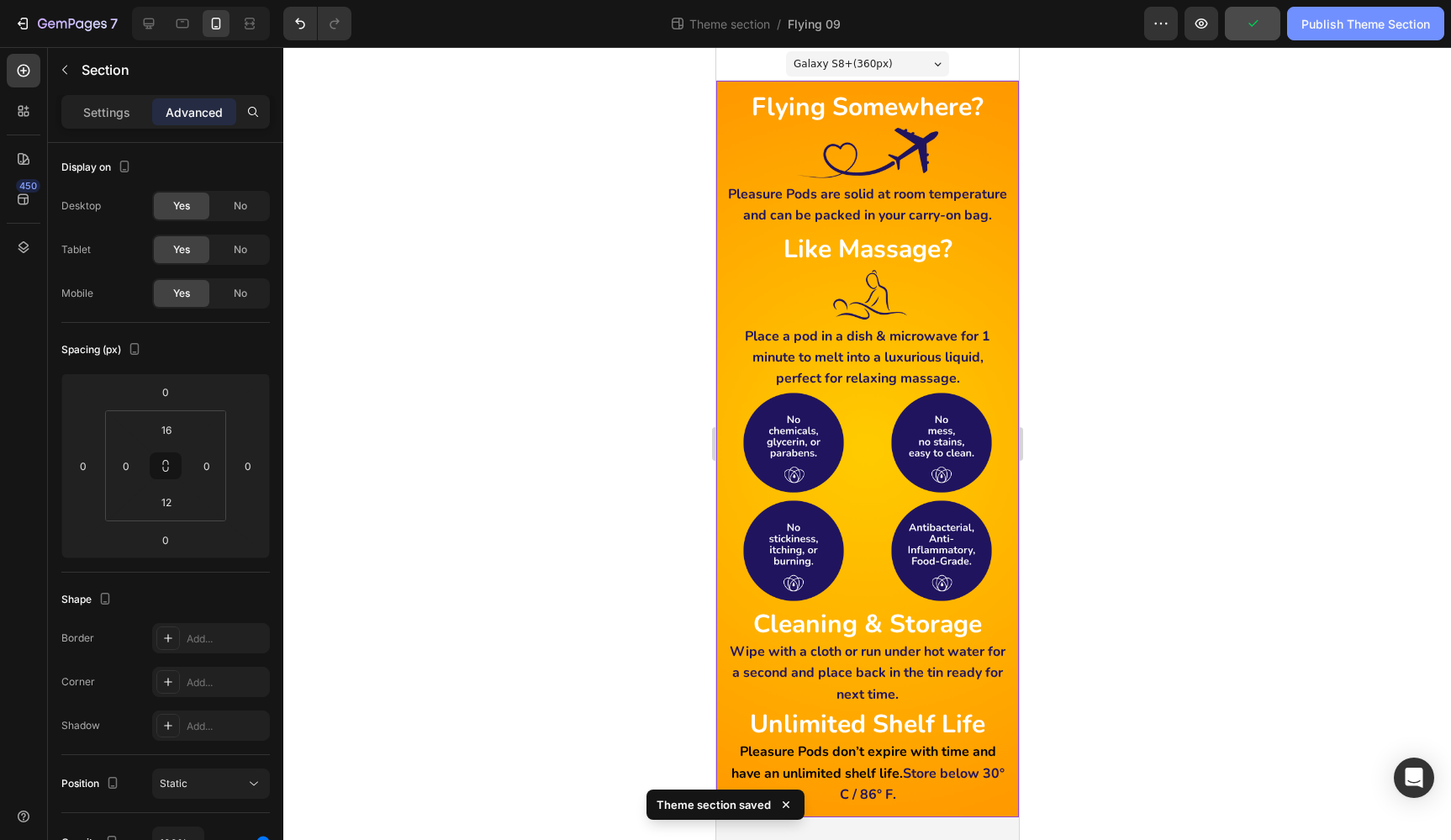
click at [1362, 16] on div "Publish Theme Section" at bounding box center [1365, 24] width 128 height 18
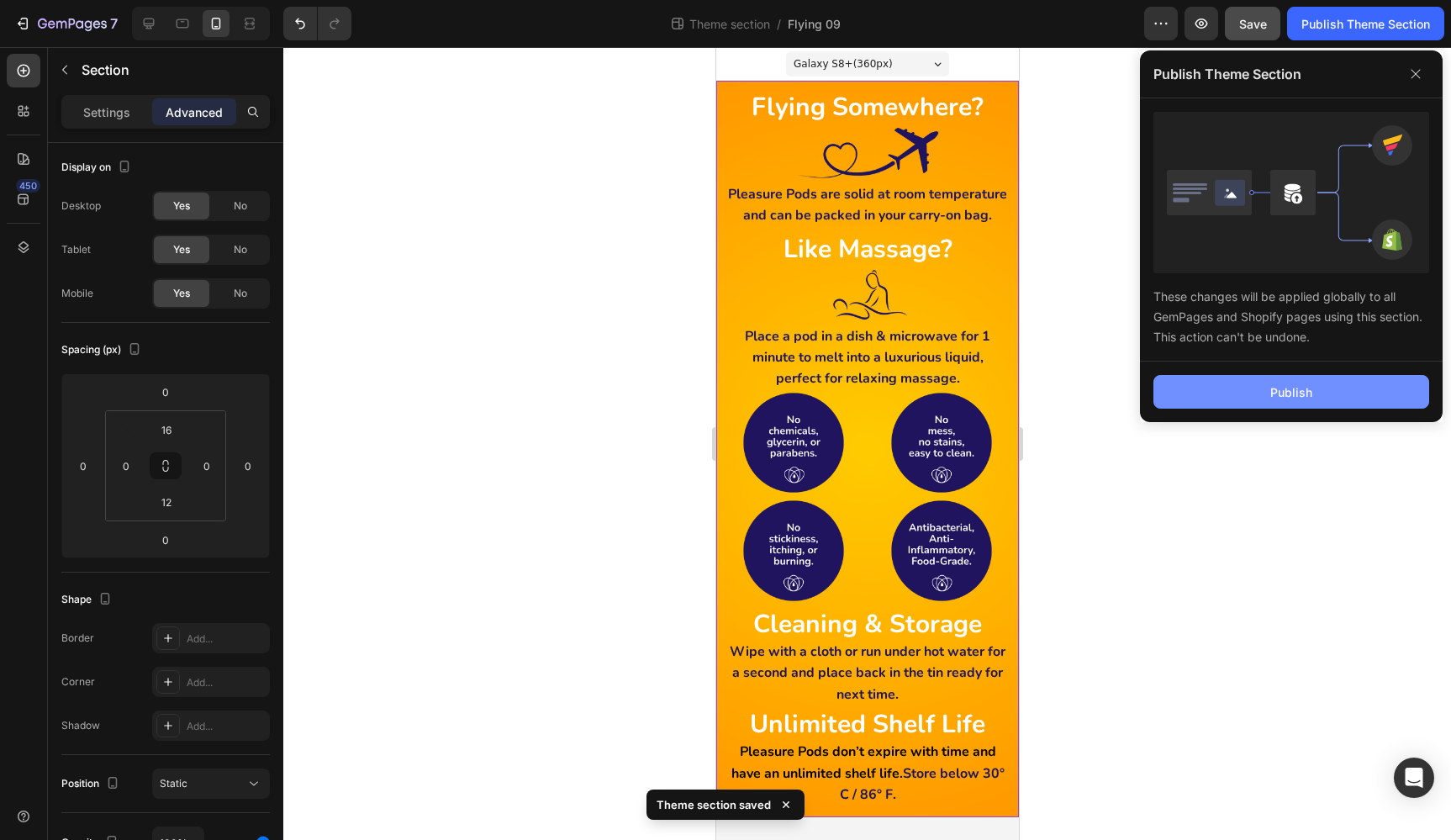
click at [1383, 386] on button "Publish" at bounding box center [1291, 392] width 276 height 34
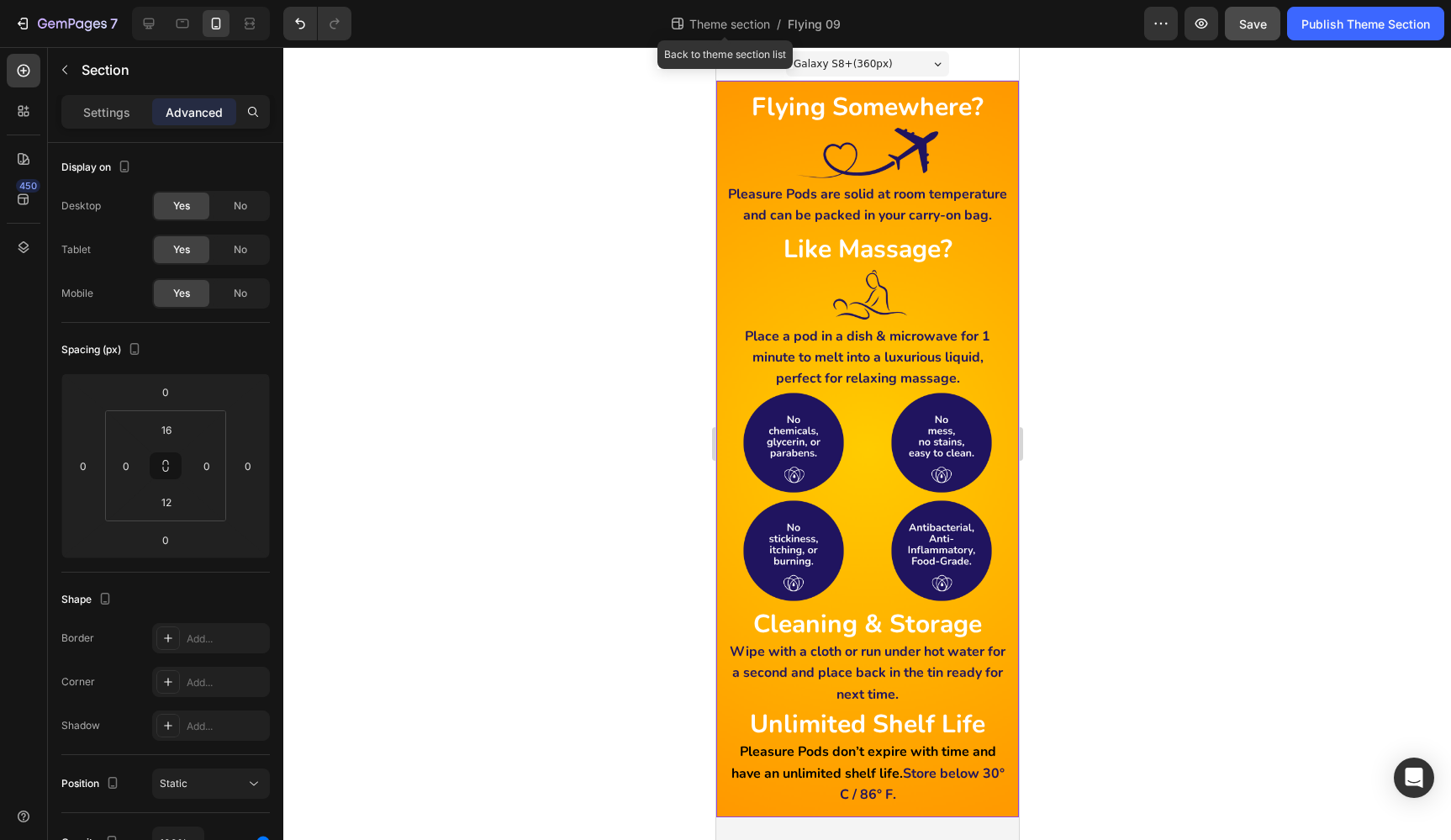
click at [720, 25] on span "Theme section" at bounding box center [729, 24] width 88 height 18
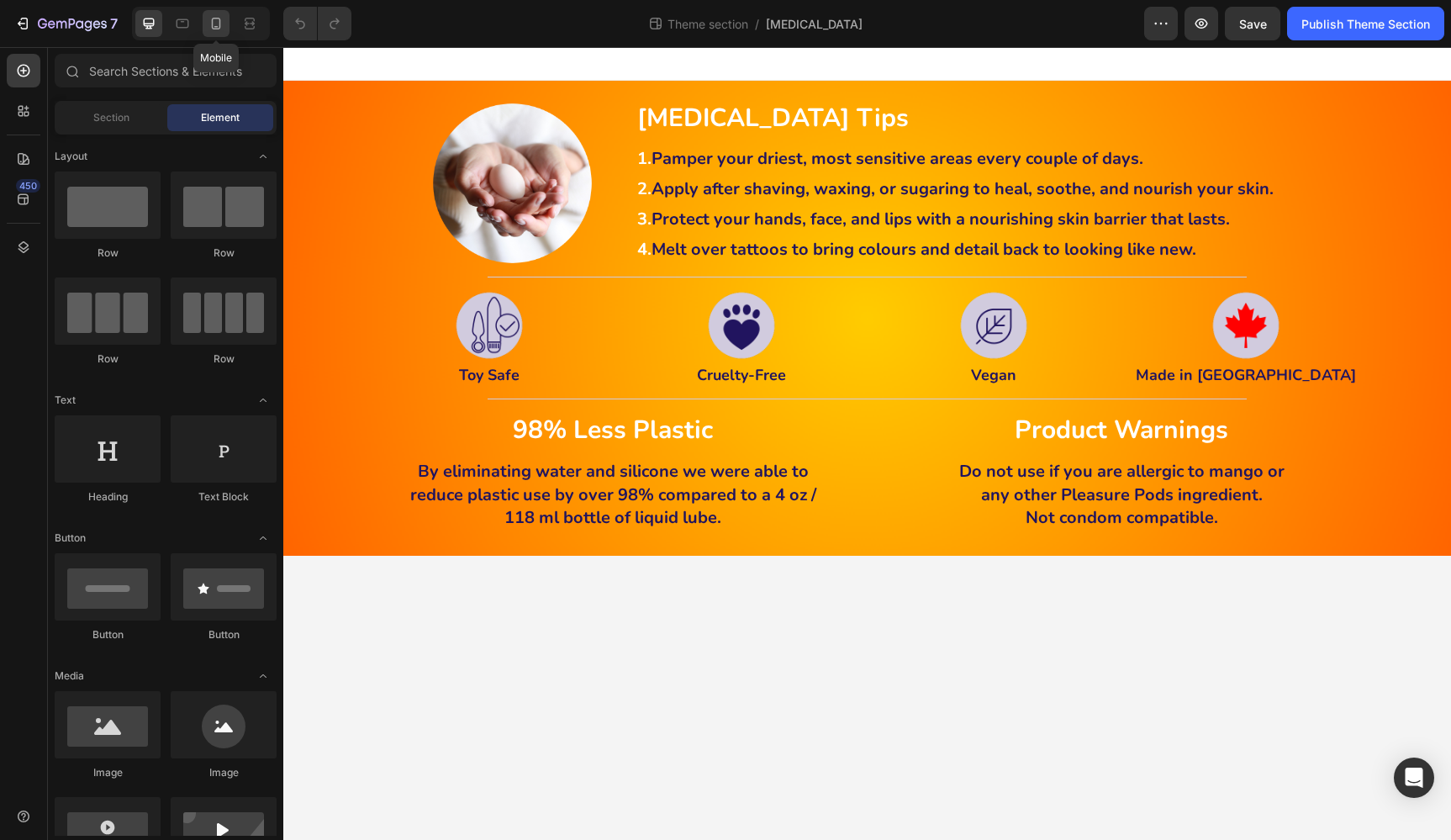
click at [217, 24] on icon at bounding box center [216, 24] width 17 height 17
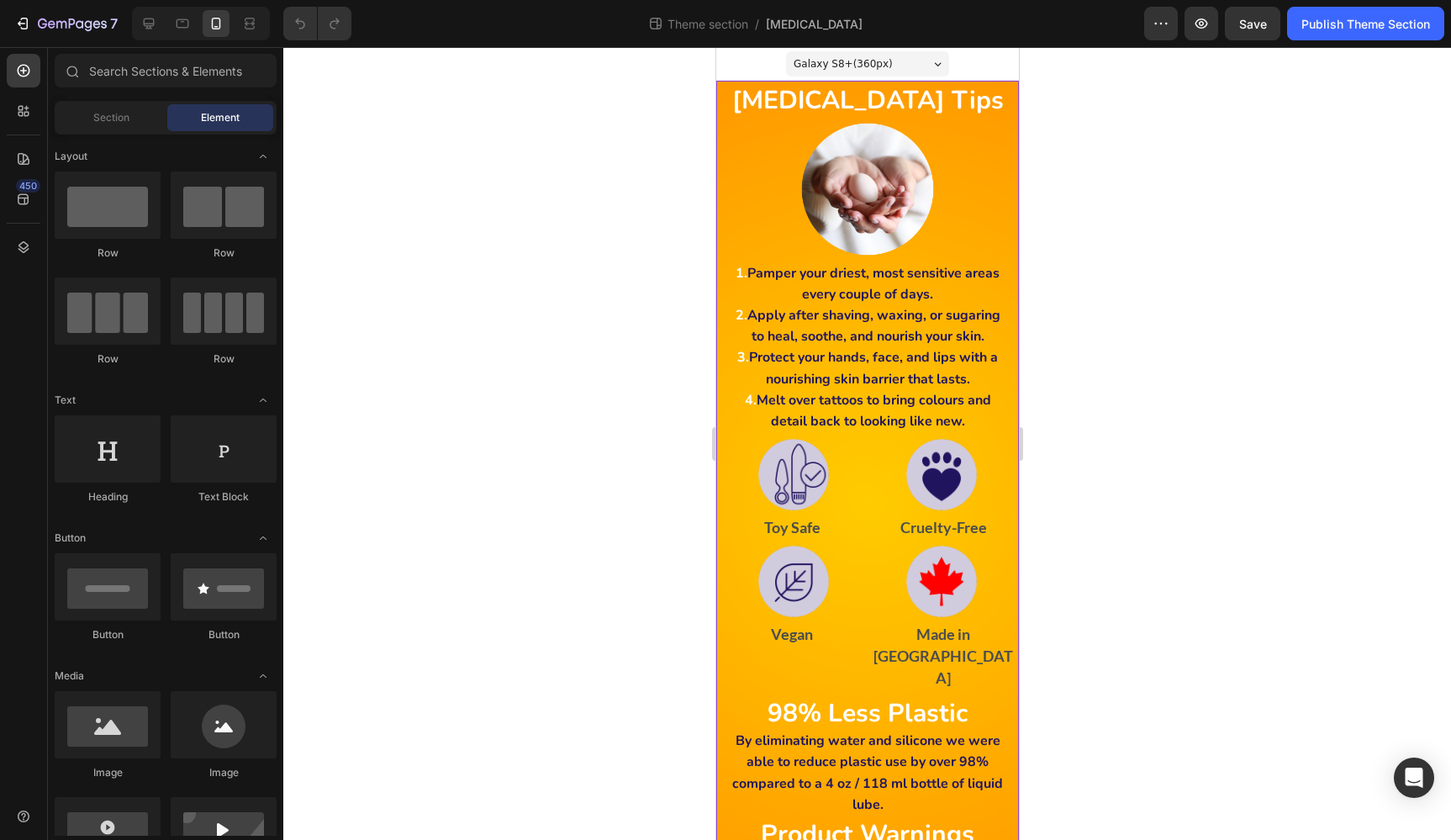
click at [980, 85] on div "[MEDICAL_DATA] Tips Heading Image 1. Pamper your driest, most sensitive areas e…" at bounding box center [867, 502] width 302 height 843
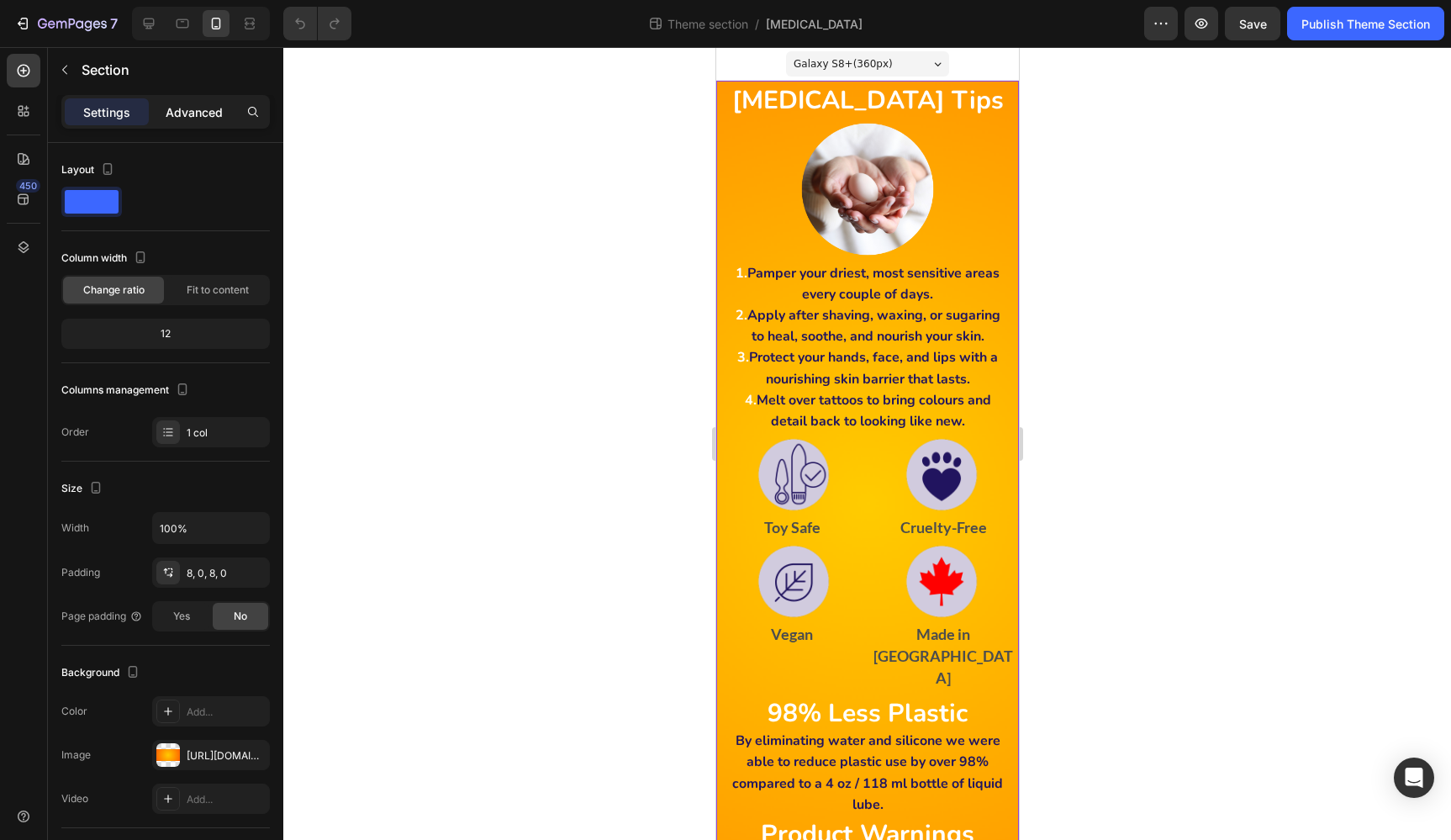
click at [199, 107] on p "Advanced" at bounding box center [194, 112] width 57 height 18
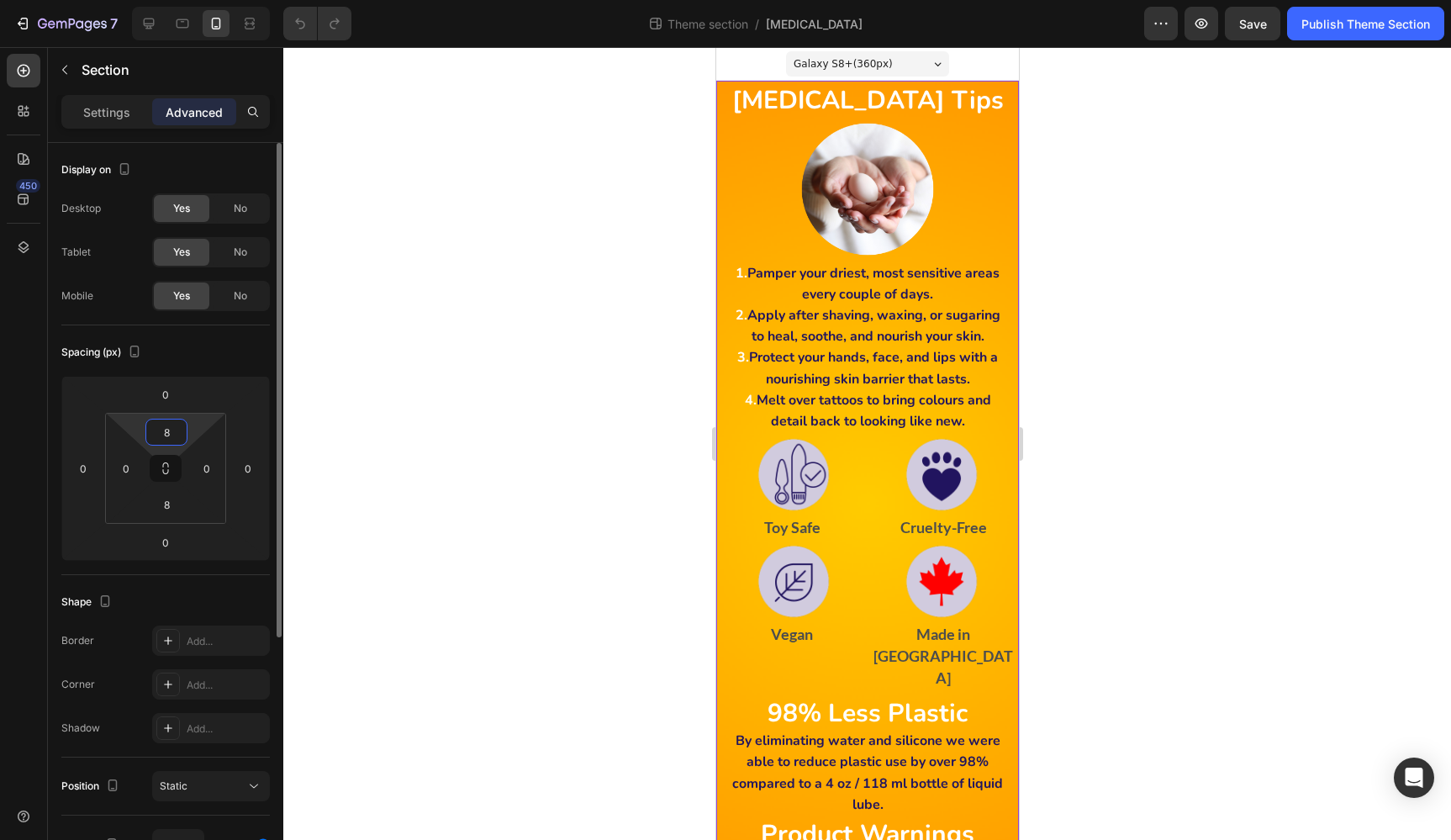
click at [176, 437] on input "8" at bounding box center [167, 432] width 34 height 25
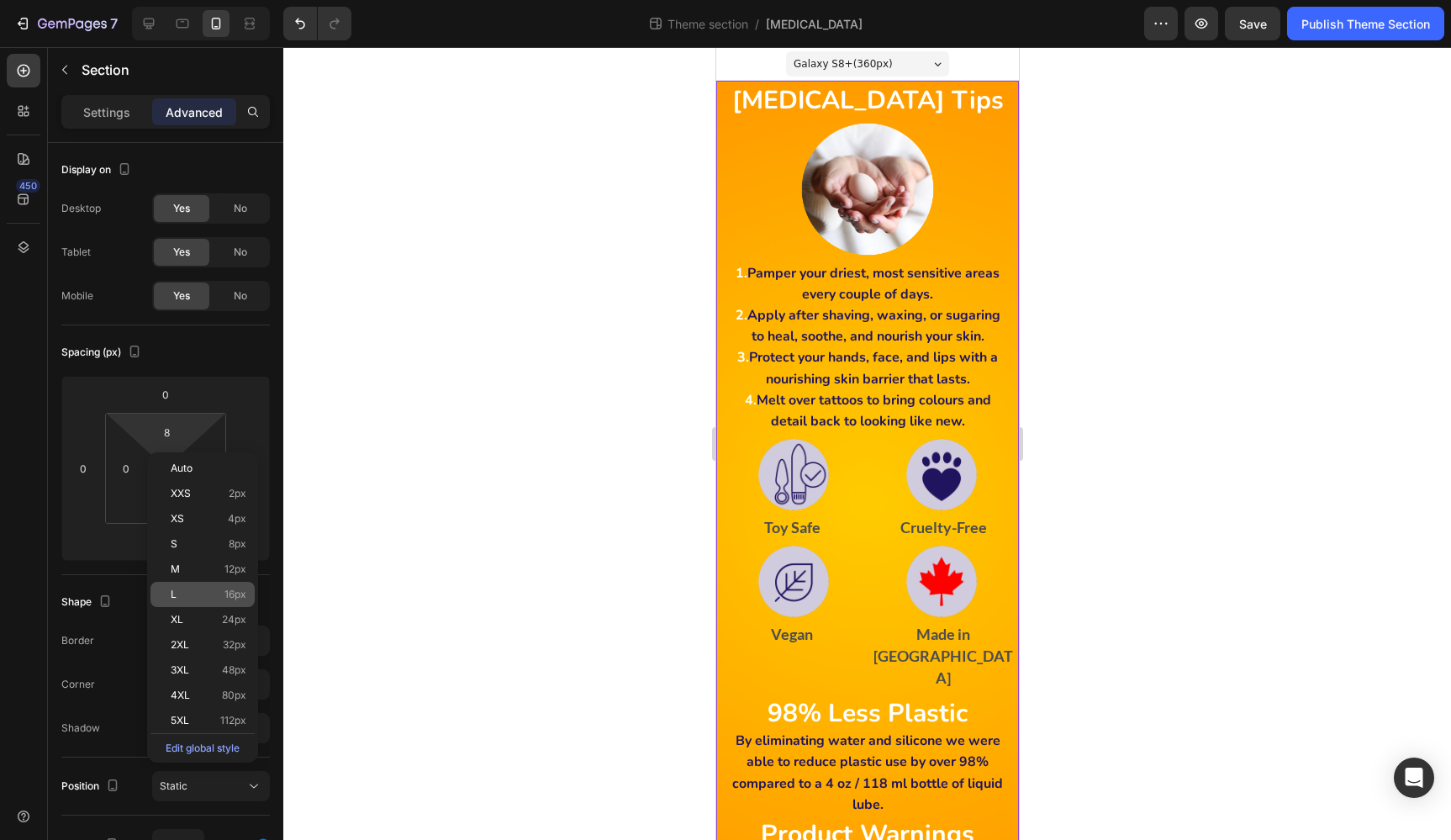
click at [241, 589] on span "16px" at bounding box center [235, 595] width 22 height 12
type input "16"
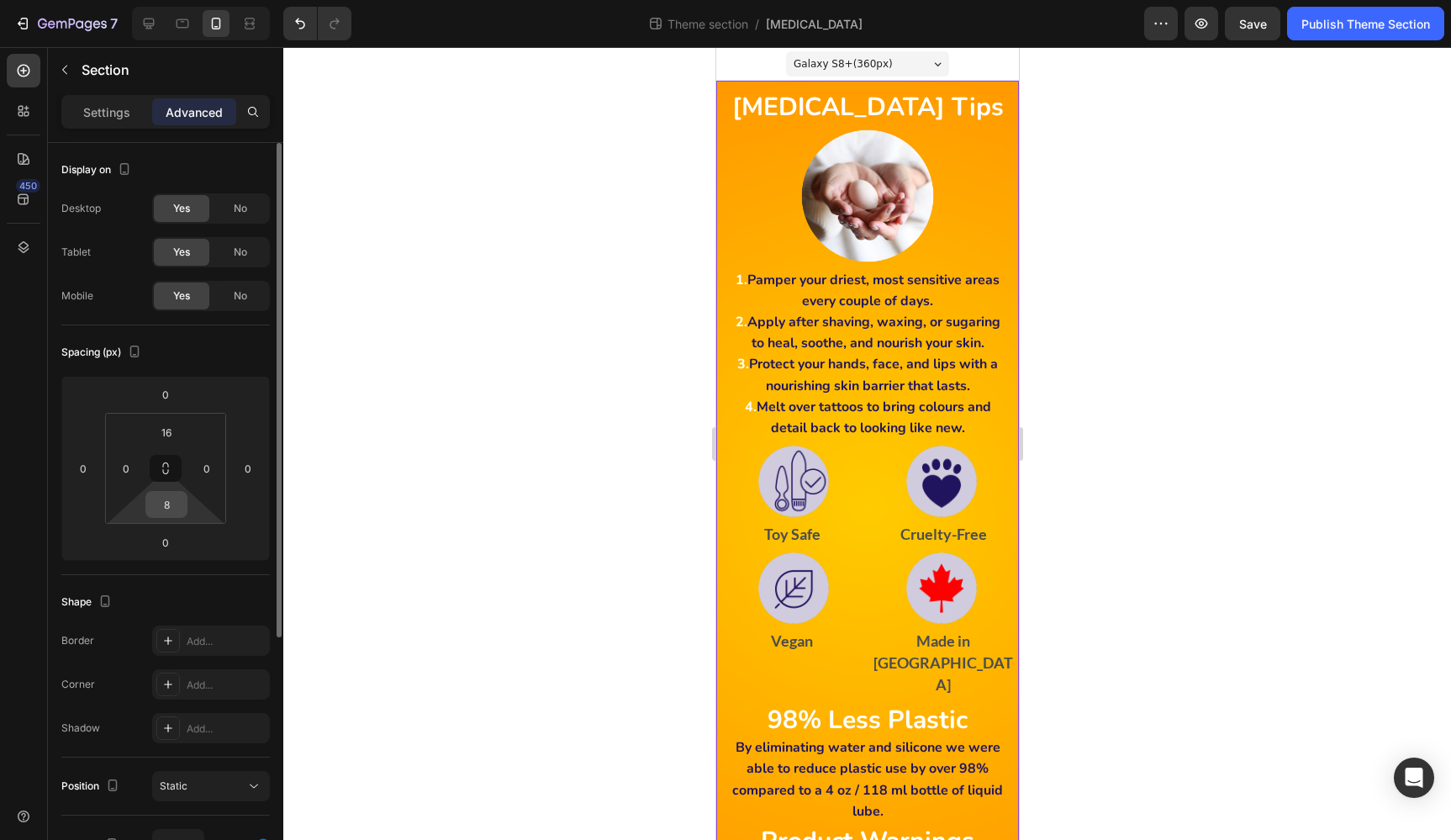
click at [175, 504] on input "8" at bounding box center [167, 505] width 34 height 25
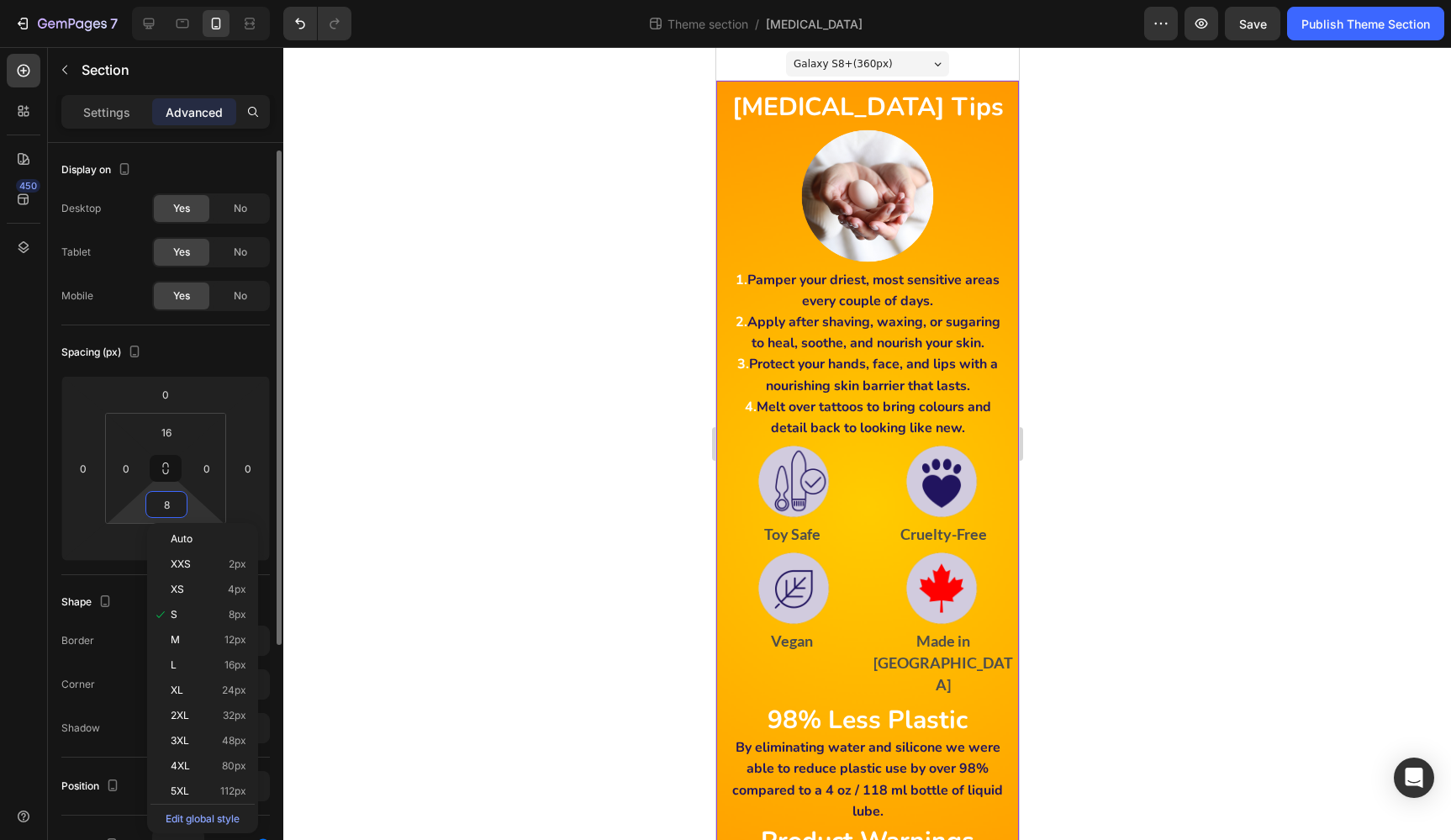
scroll to position [8, 0]
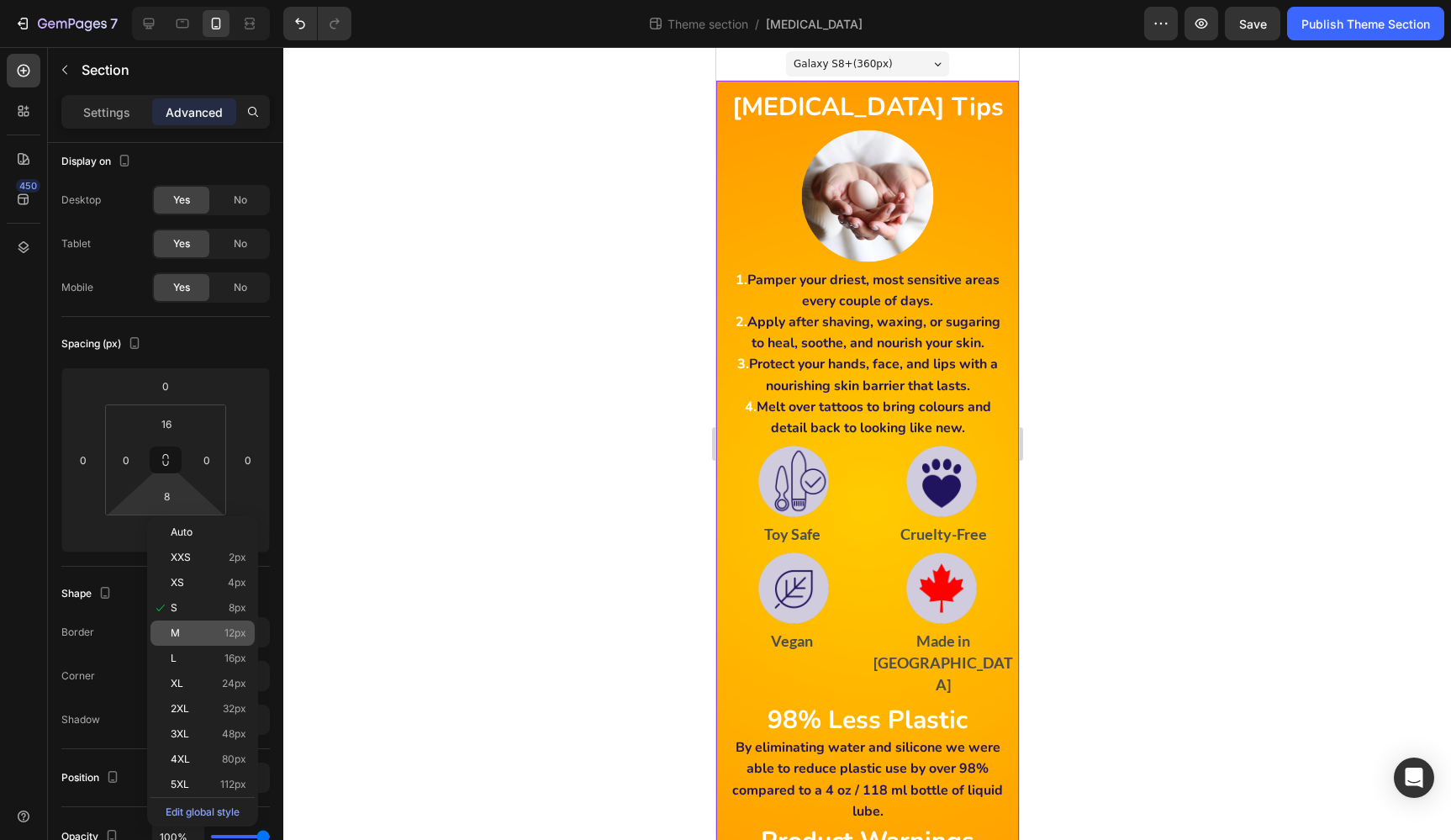
click at [232, 630] on span "12px" at bounding box center [235, 633] width 22 height 12
type input "12"
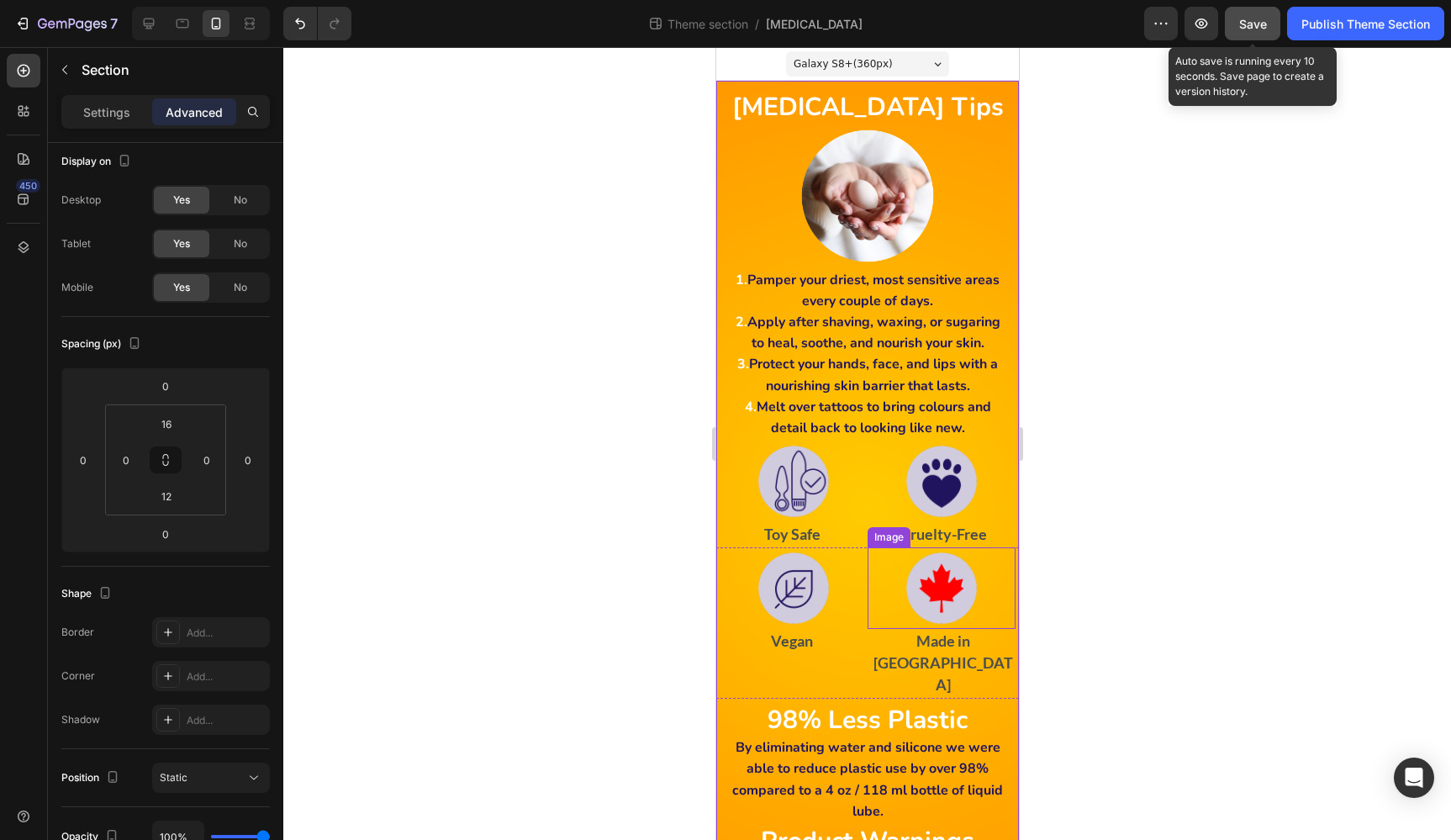
click at [1265, 17] on span "Save" at bounding box center [1253, 24] width 28 height 14
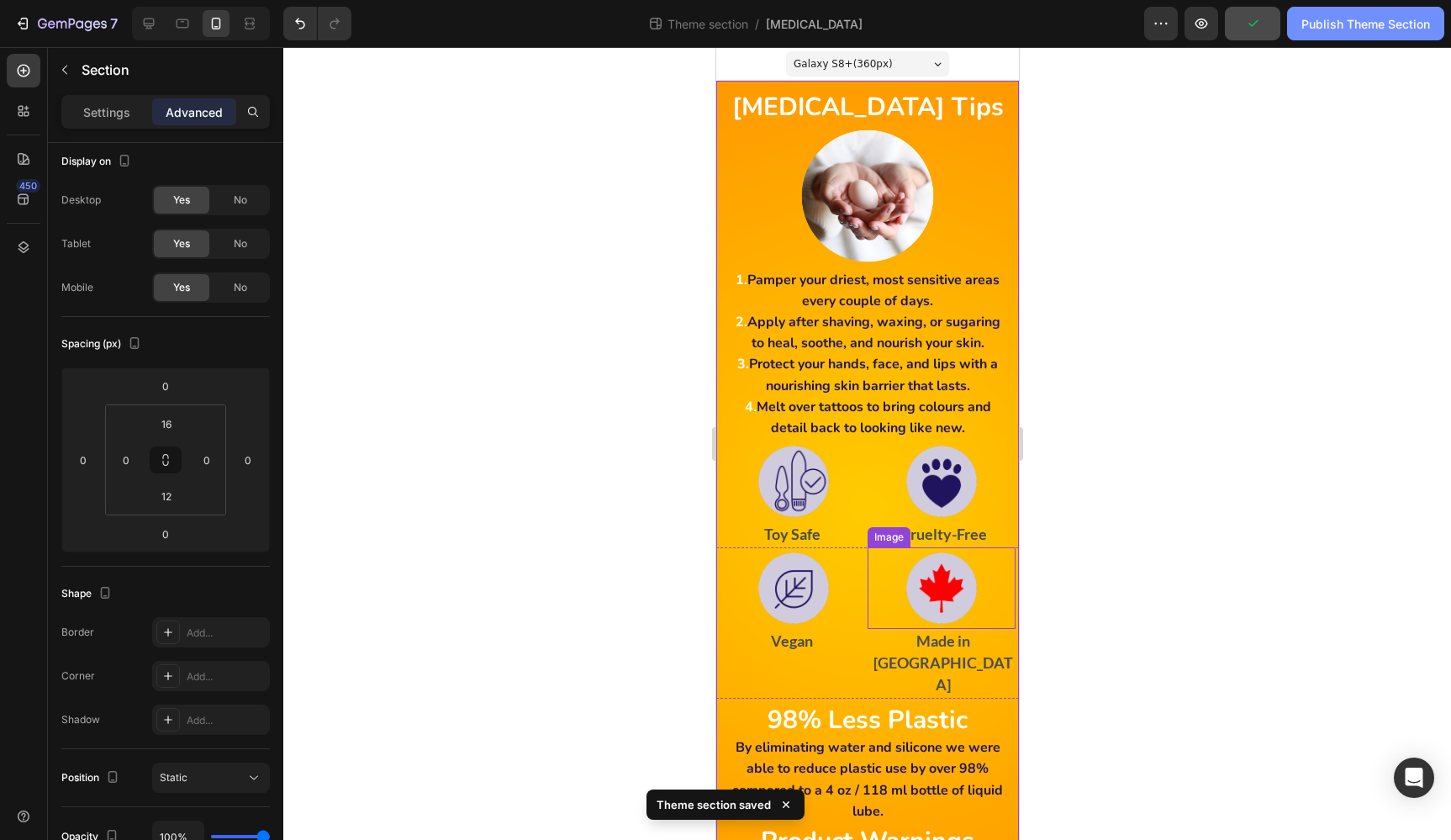
click at [1347, 20] on div "Publish Theme Section" at bounding box center [1365, 24] width 128 height 18
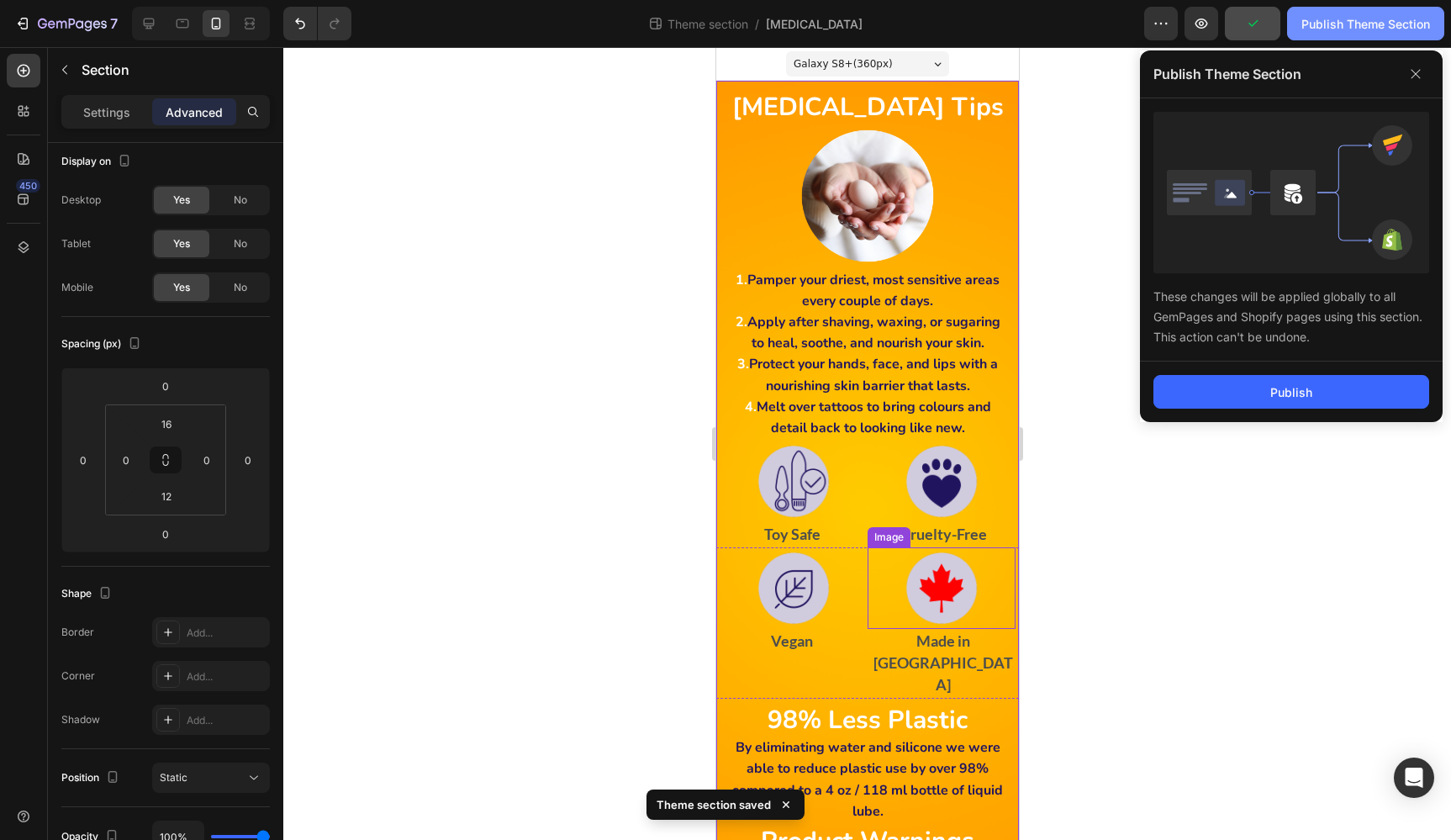
click at [1347, 20] on div "Publish Theme Section" at bounding box center [1365, 24] width 128 height 18
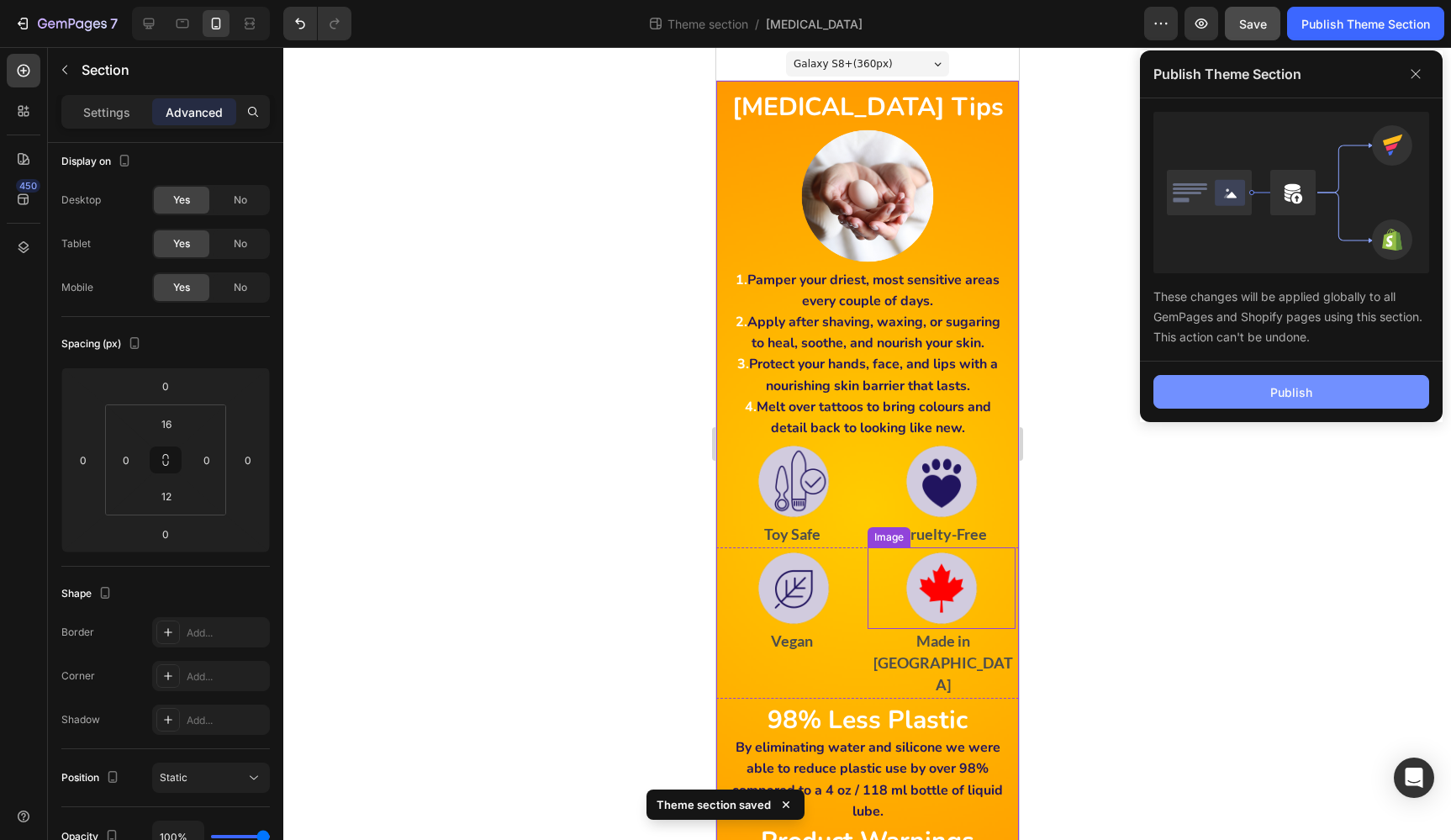
click at [1296, 386] on div "Publish" at bounding box center [1290, 392] width 42 height 18
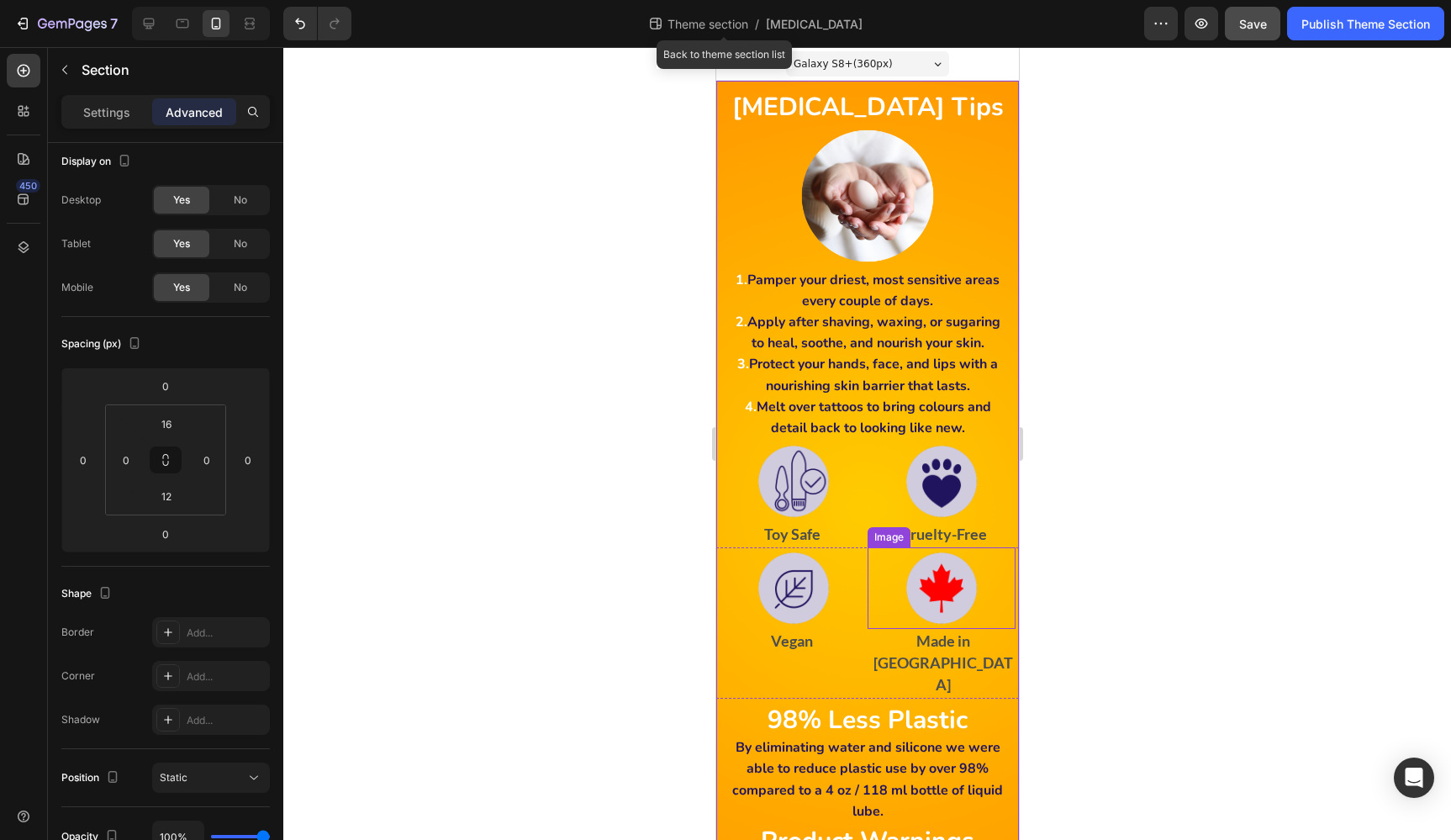
click at [728, 20] on span "Theme section" at bounding box center [708, 24] width 88 height 18
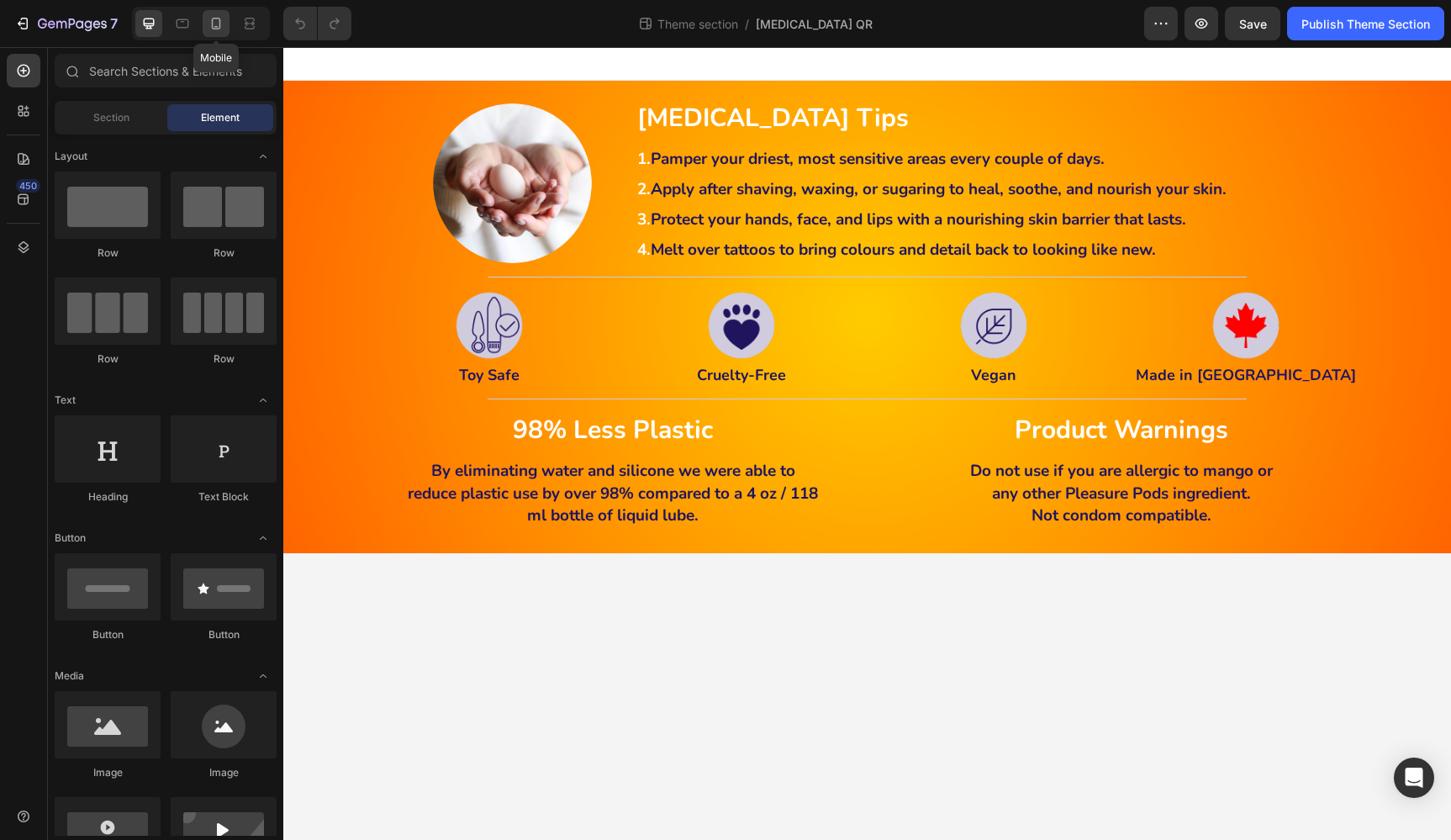
click at [217, 24] on icon at bounding box center [216, 24] width 17 height 17
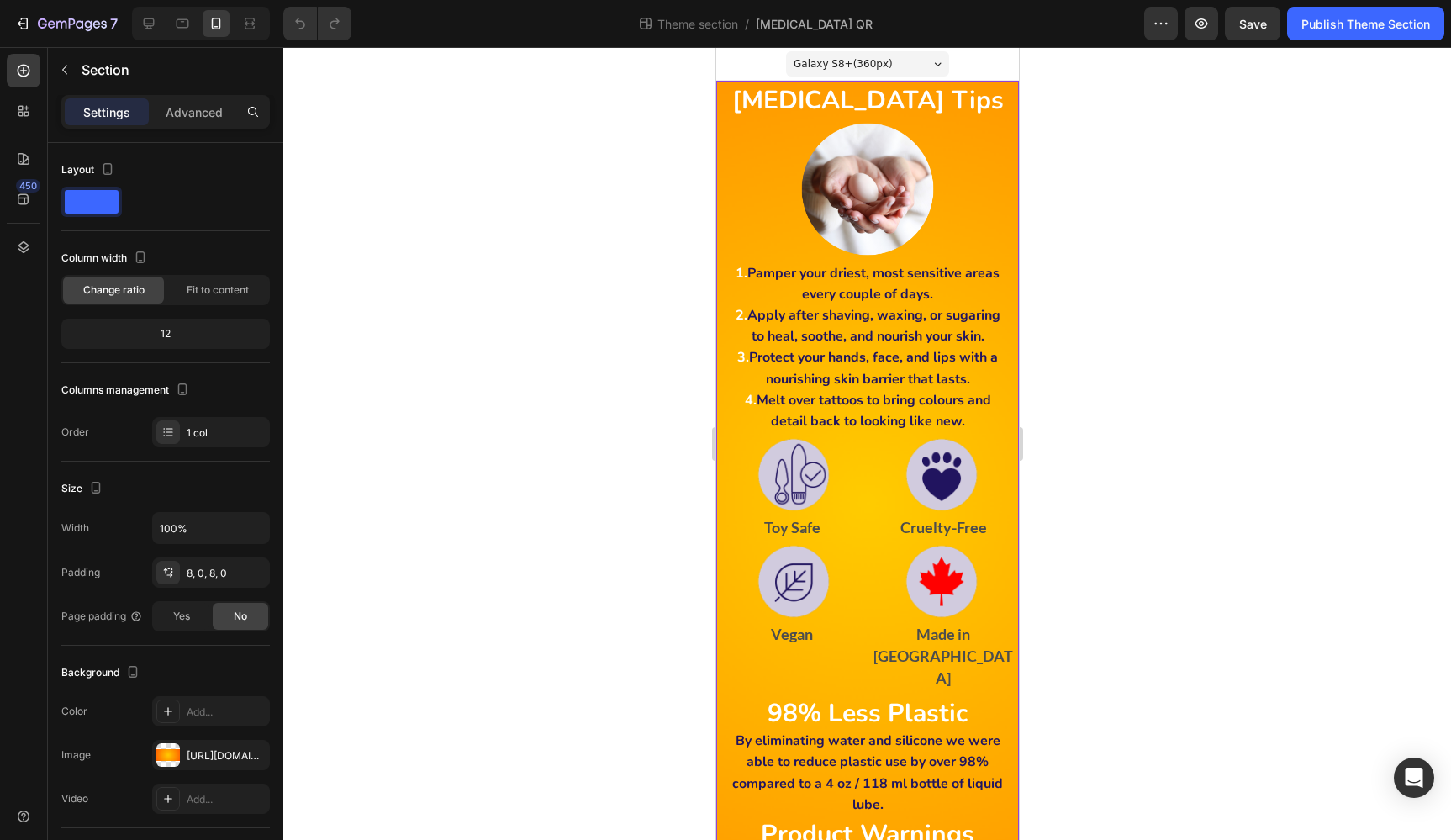
click at [736, 86] on div "[MEDICAL_DATA] Tips Heading Image 1. Pamper your driest, most sensitive areas e…" at bounding box center [867, 502] width 302 height 843
click at [189, 114] on p "Advanced" at bounding box center [194, 112] width 57 height 18
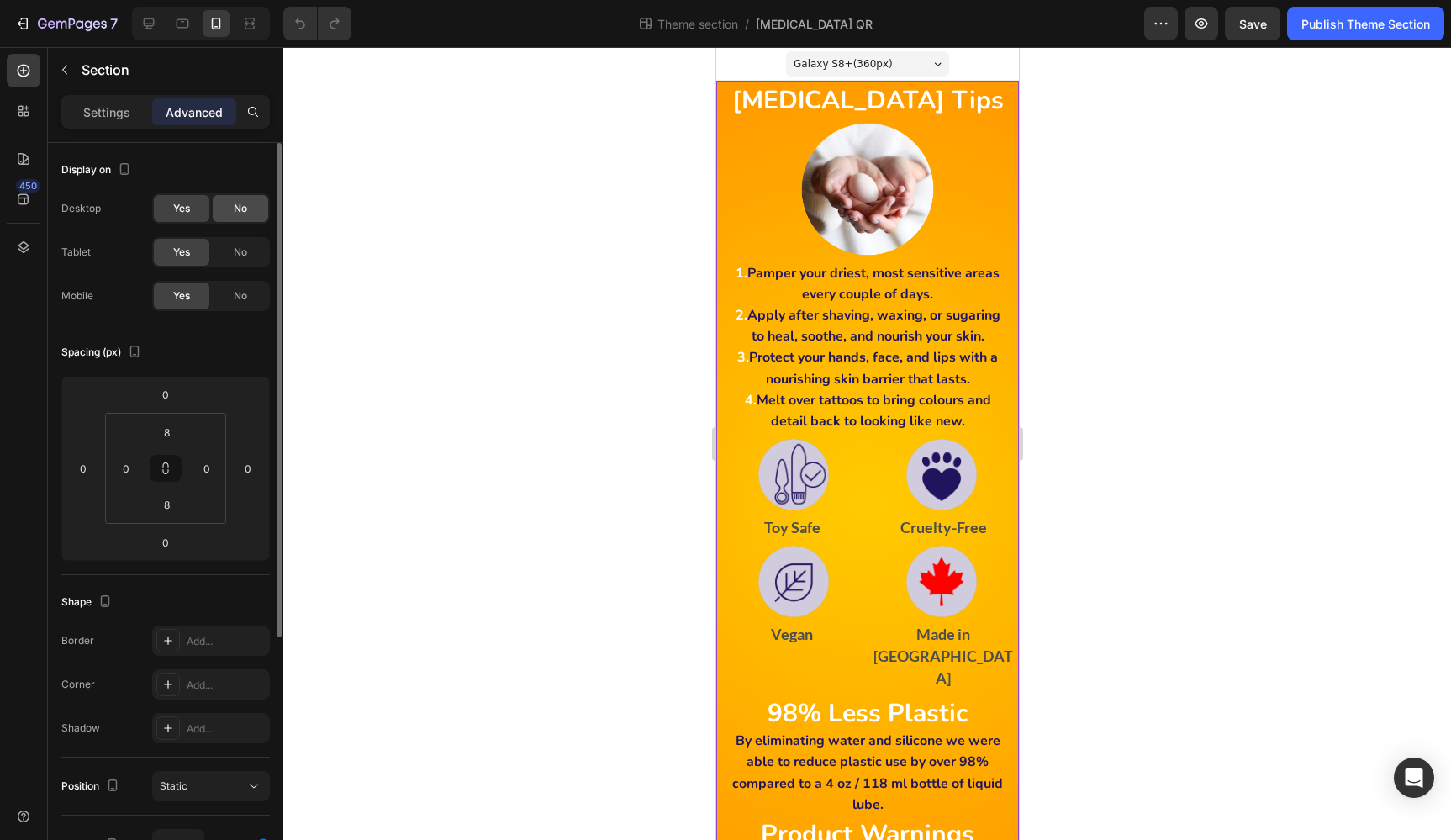
click at [243, 202] on span "No" at bounding box center [240, 209] width 14 height 15
click at [241, 249] on span "No" at bounding box center [240, 252] width 14 height 15
click at [748, 89] on h1 "Skin Care Tips" at bounding box center [867, 102] width 282 height 30
click at [744, 84] on div "Skin Care Tips Heading Image 1. Pamper your driest, most sensitive areas every …" at bounding box center [867, 502] width 302 height 843
click at [172, 426] on input "8" at bounding box center [167, 432] width 34 height 25
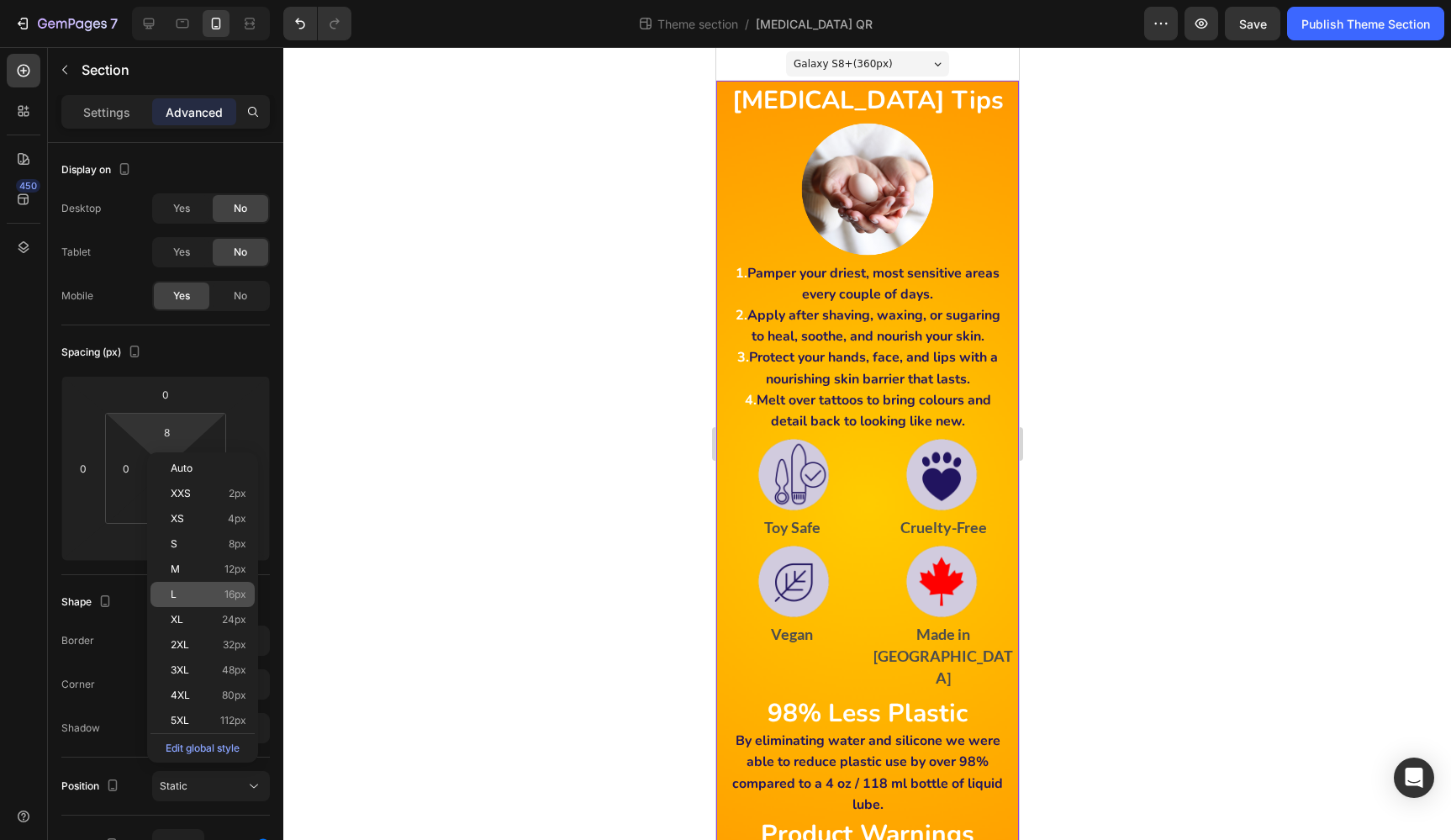
click at [237, 594] on span "16px" at bounding box center [235, 595] width 22 height 12
type input "16"
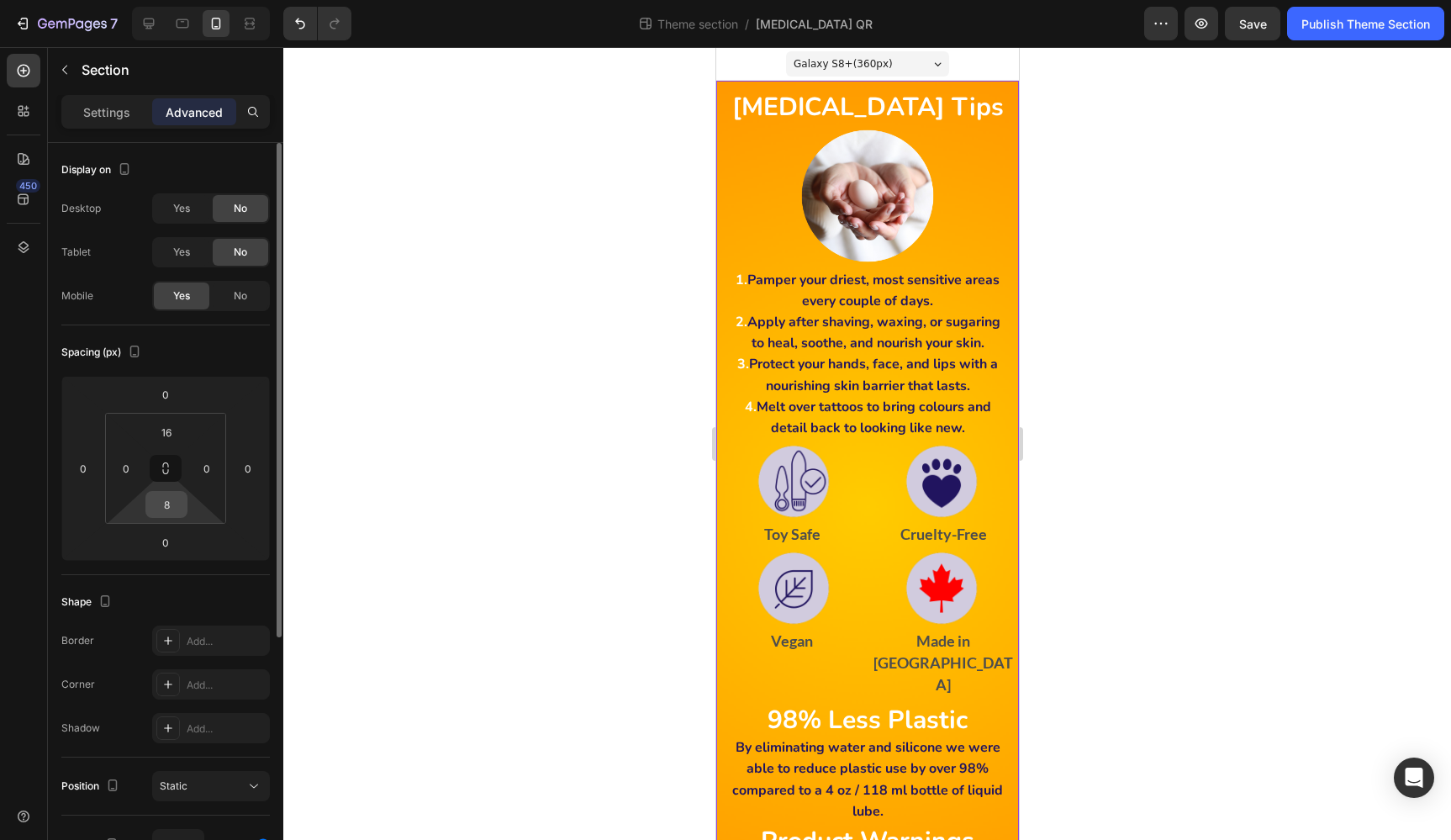
click at [167, 505] on input "8" at bounding box center [167, 505] width 34 height 25
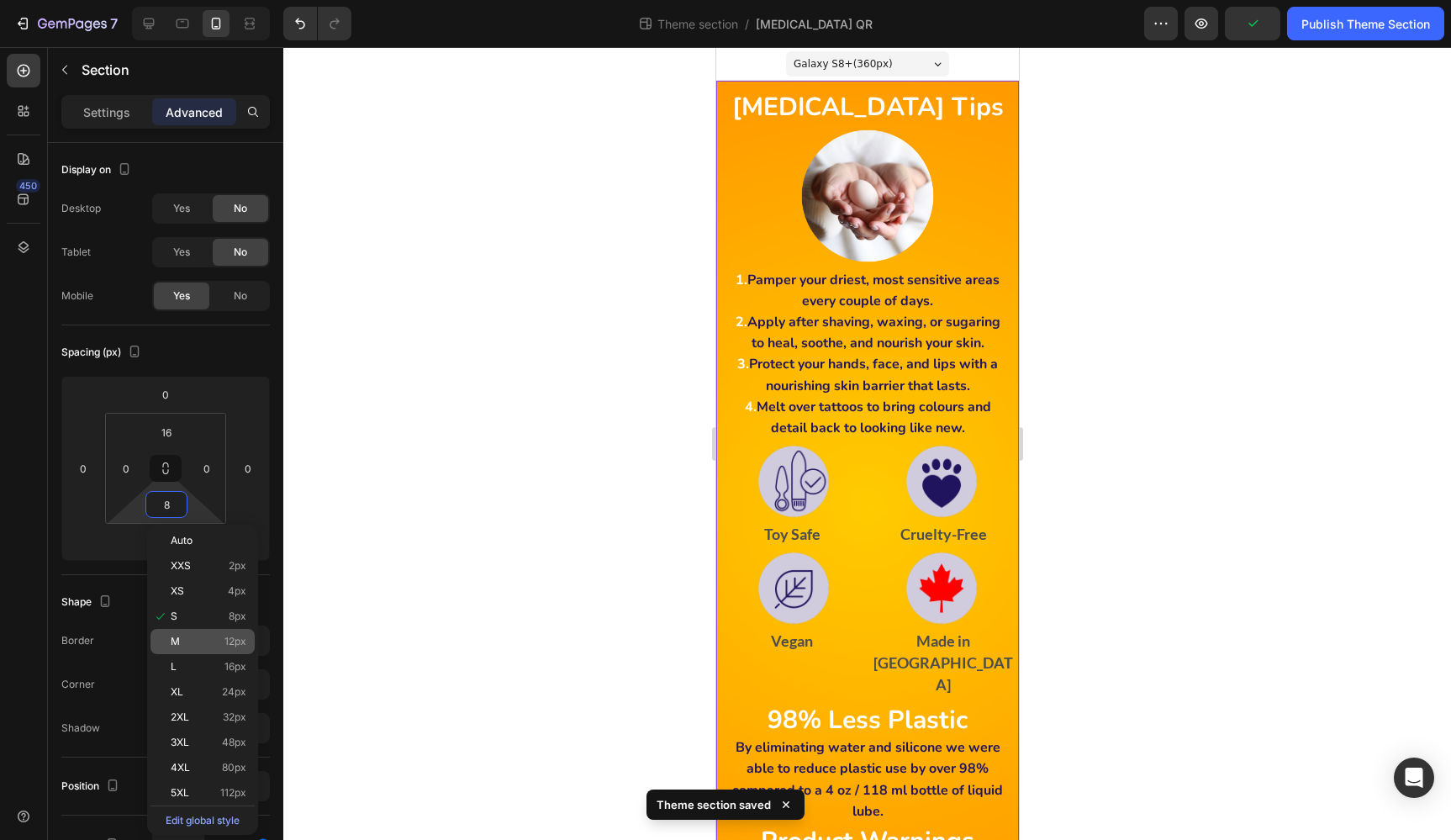
click at [229, 642] on span "12px" at bounding box center [235, 641] width 22 height 12
type input "12"
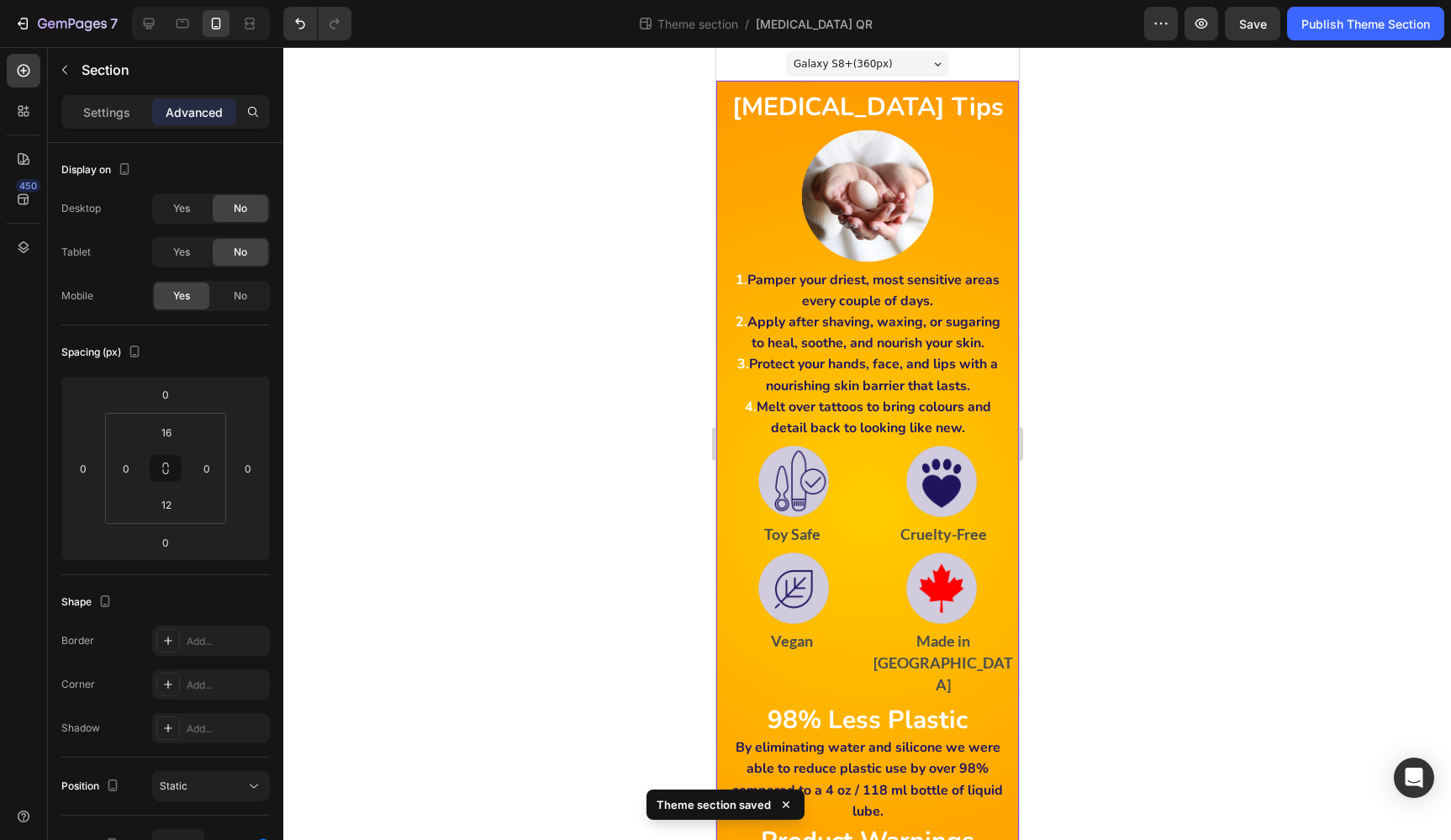
click at [427, 579] on div at bounding box center [867, 443] width 1168 height 792
click at [966, 84] on div "Skin Care Tips Heading Image 1. Pamper your driest, most sensitive areas every …" at bounding box center [867, 507] width 302 height 853
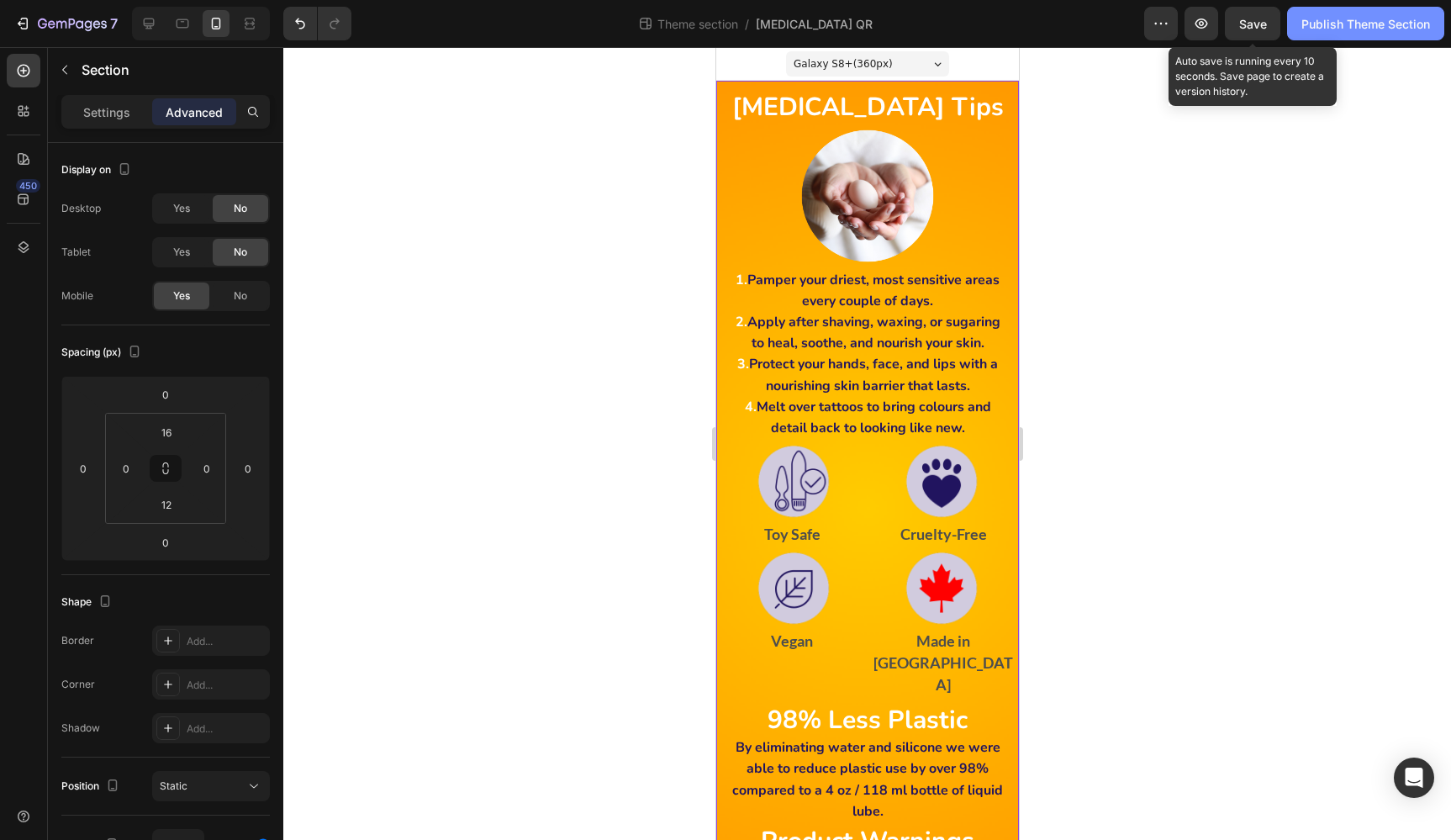
drag, startPoint x: 1256, startPoint y: 24, endPoint x: 1301, endPoint y: 28, distance: 45.2
click at [1258, 22] on span "Save" at bounding box center [1253, 24] width 28 height 14
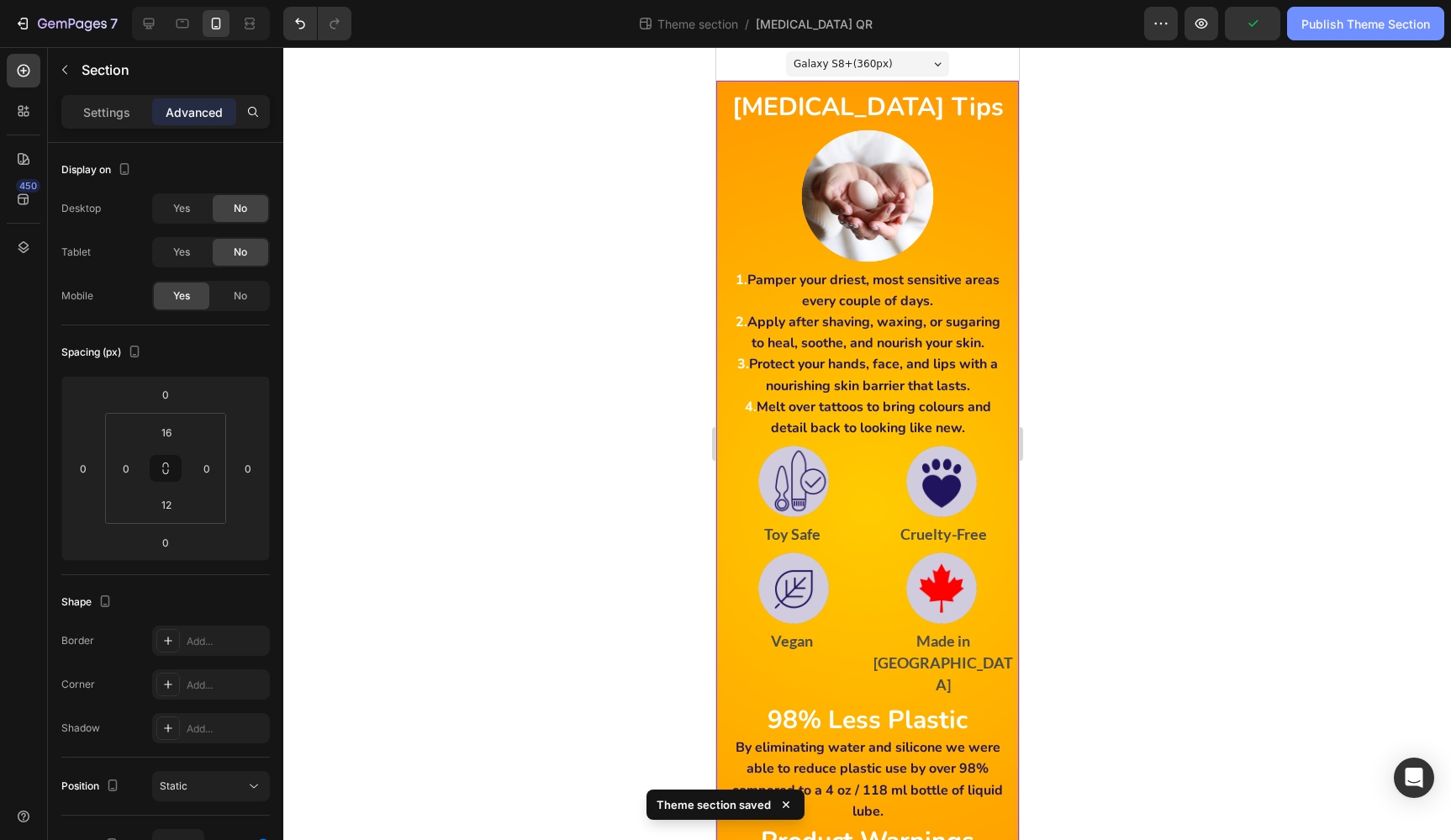
click at [1351, 27] on div "Publish Theme Section" at bounding box center [1365, 24] width 128 height 18
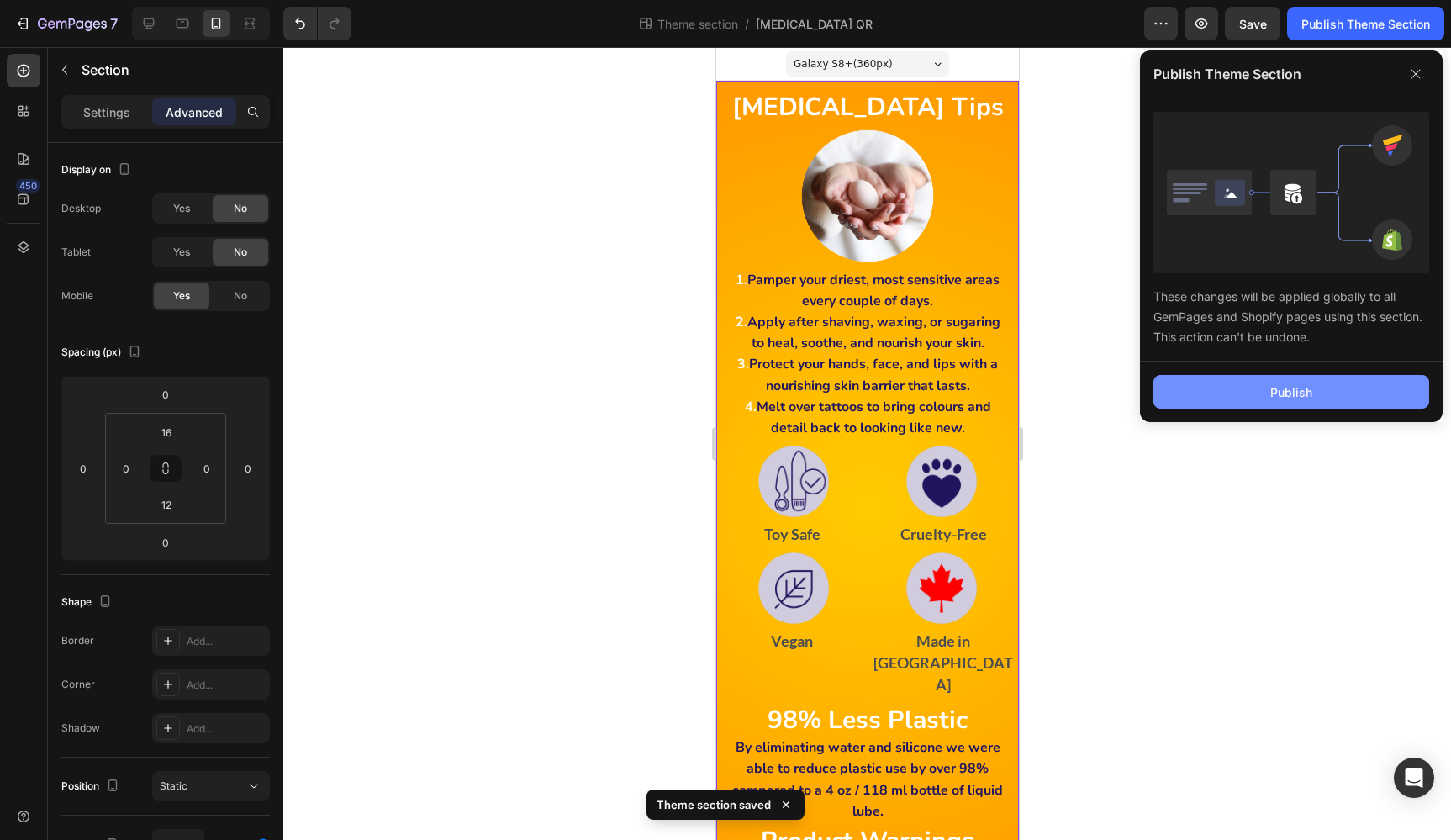
click at [1386, 388] on button "Publish" at bounding box center [1291, 392] width 276 height 34
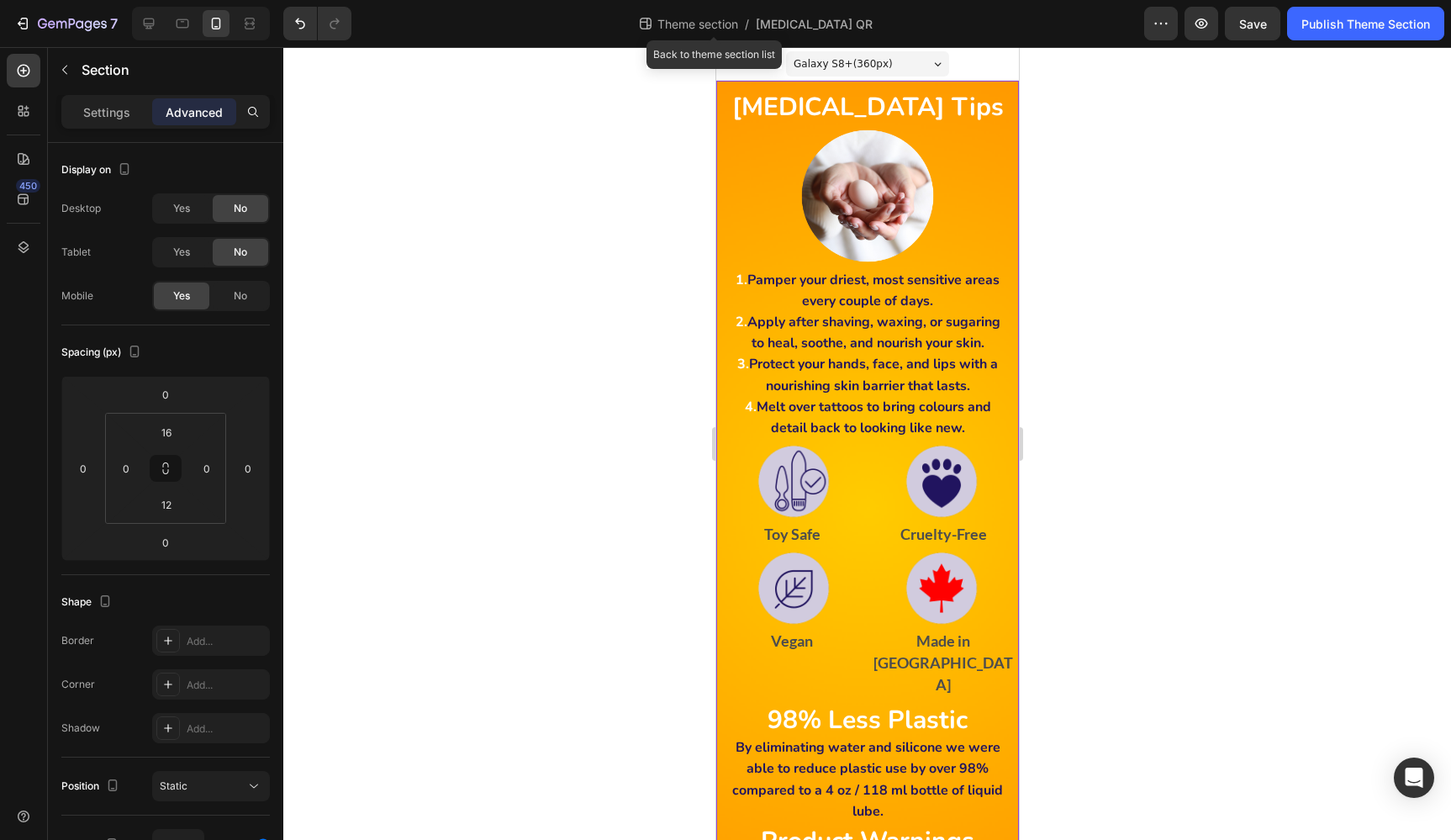
click at [703, 26] on span "Theme section" at bounding box center [697, 24] width 88 height 18
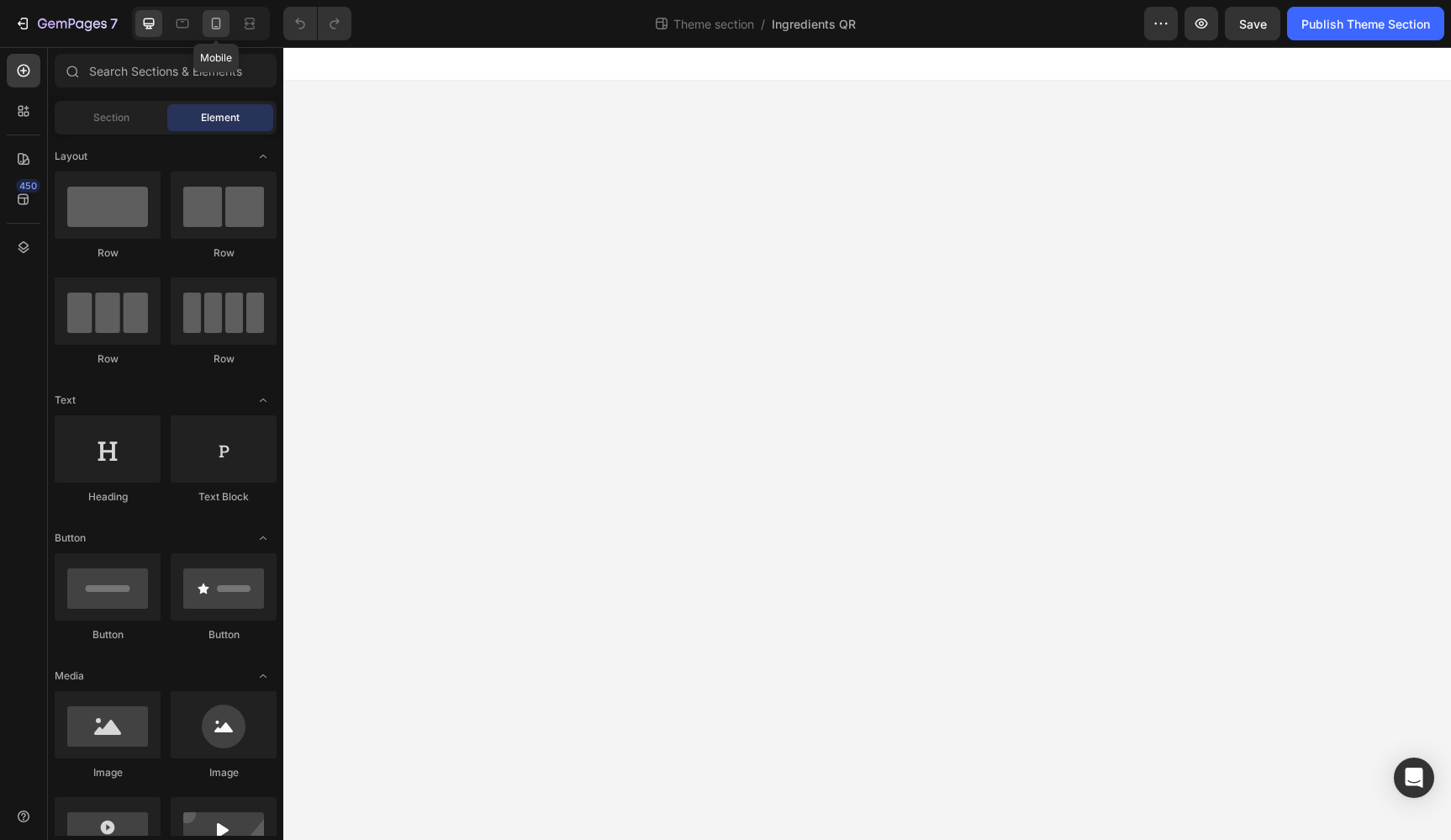
click at [217, 21] on icon at bounding box center [216, 24] width 17 height 17
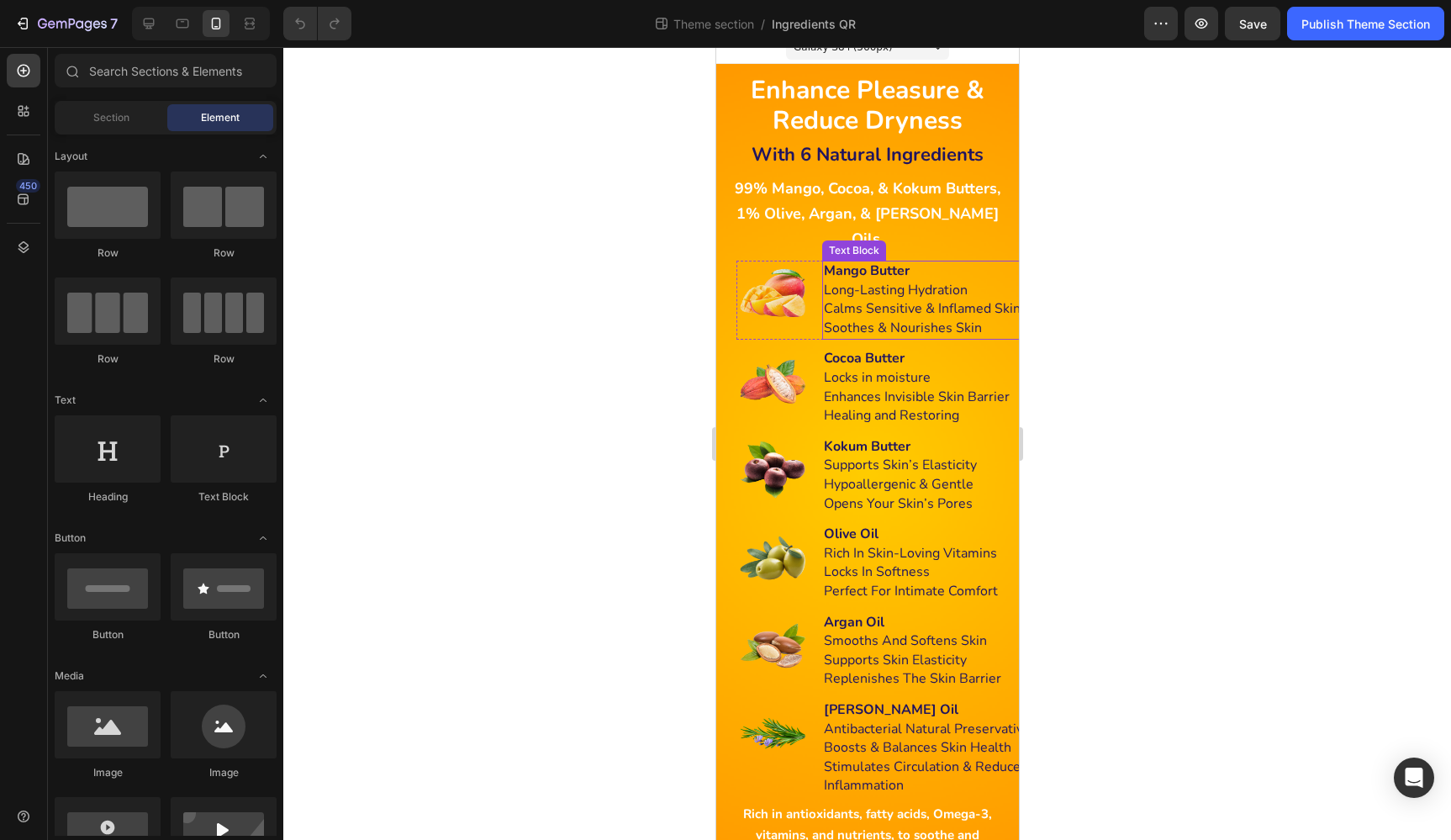
scroll to position [16, 0]
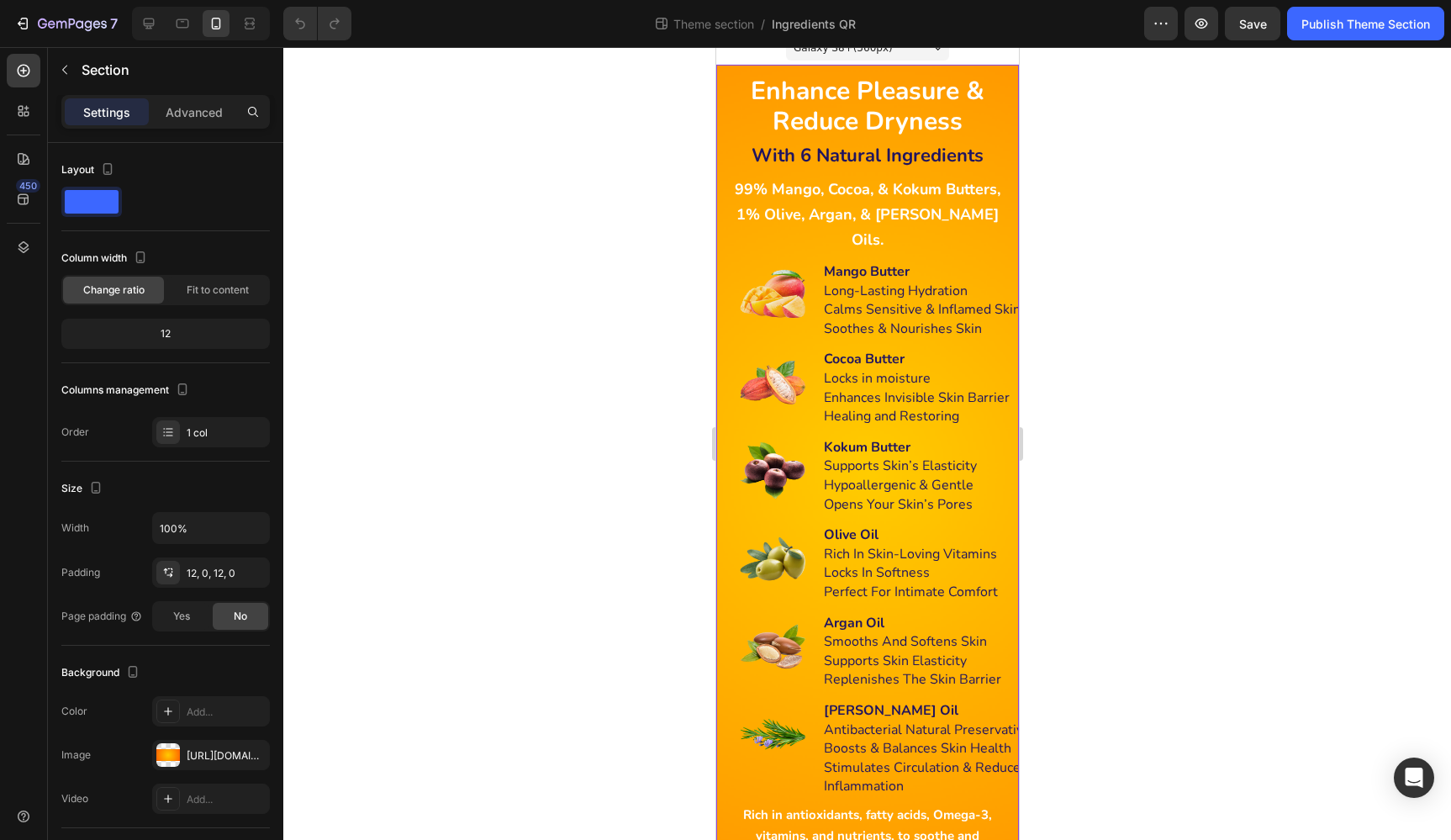
click at [736, 69] on div "Enhance Pleasure & Reduce Dryness Heading Enhance Pleasure & Reduce Dryness Hea…" at bounding box center [867, 472] width 302 height 815
click at [166, 115] on div "Advanced" at bounding box center [194, 112] width 84 height 27
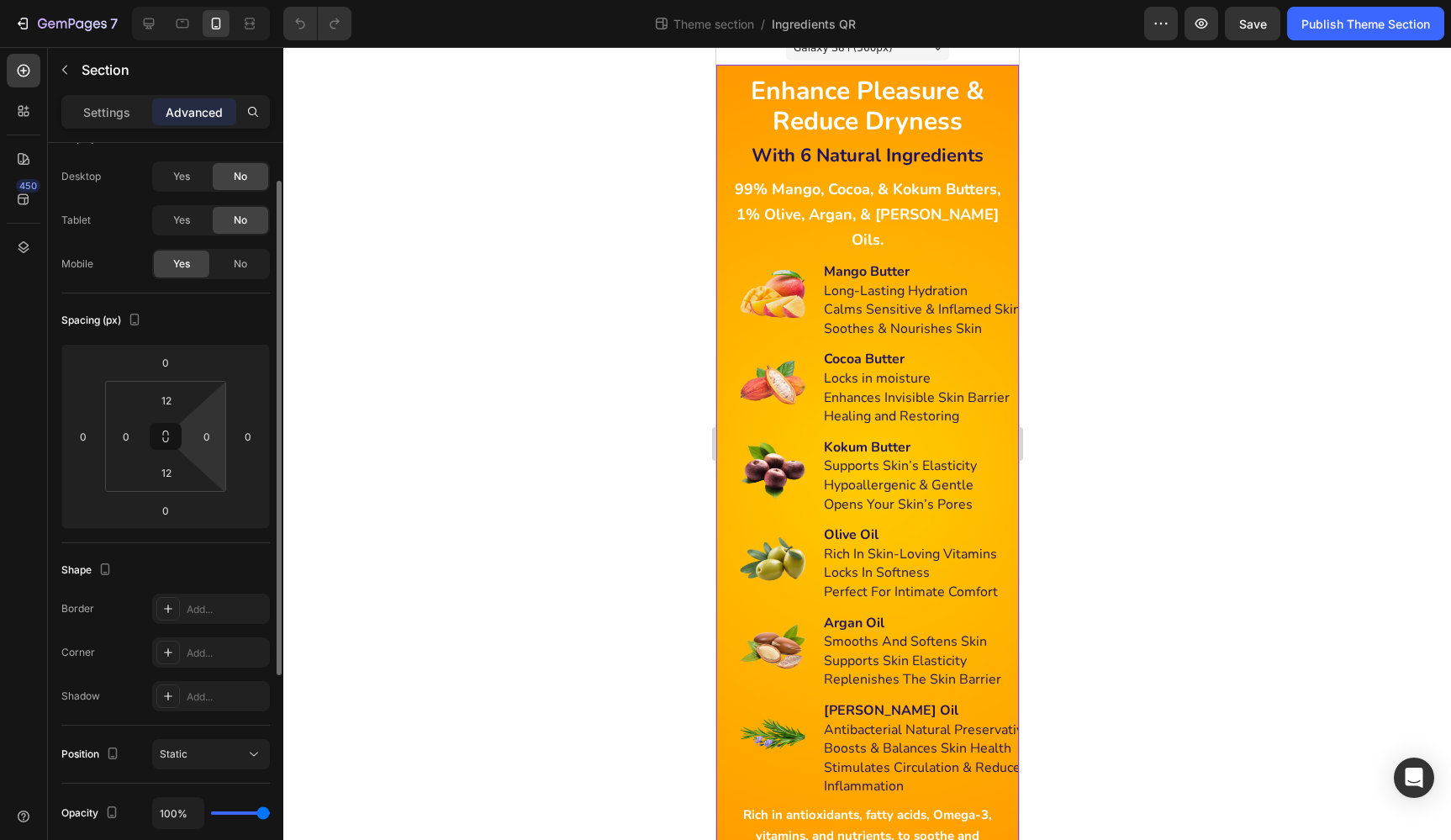
scroll to position [42, 0]
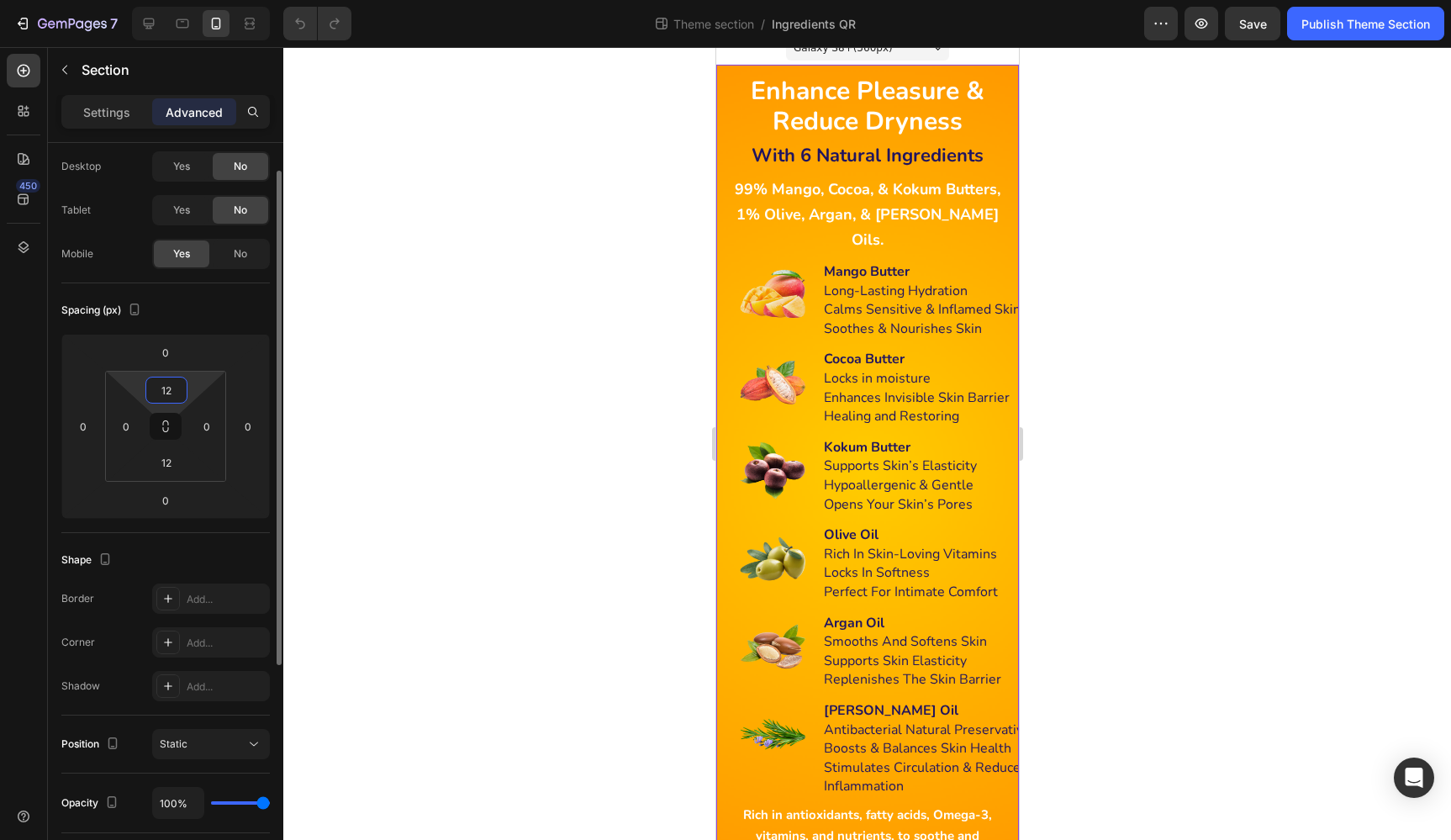
click at [170, 393] on input "12" at bounding box center [167, 390] width 34 height 25
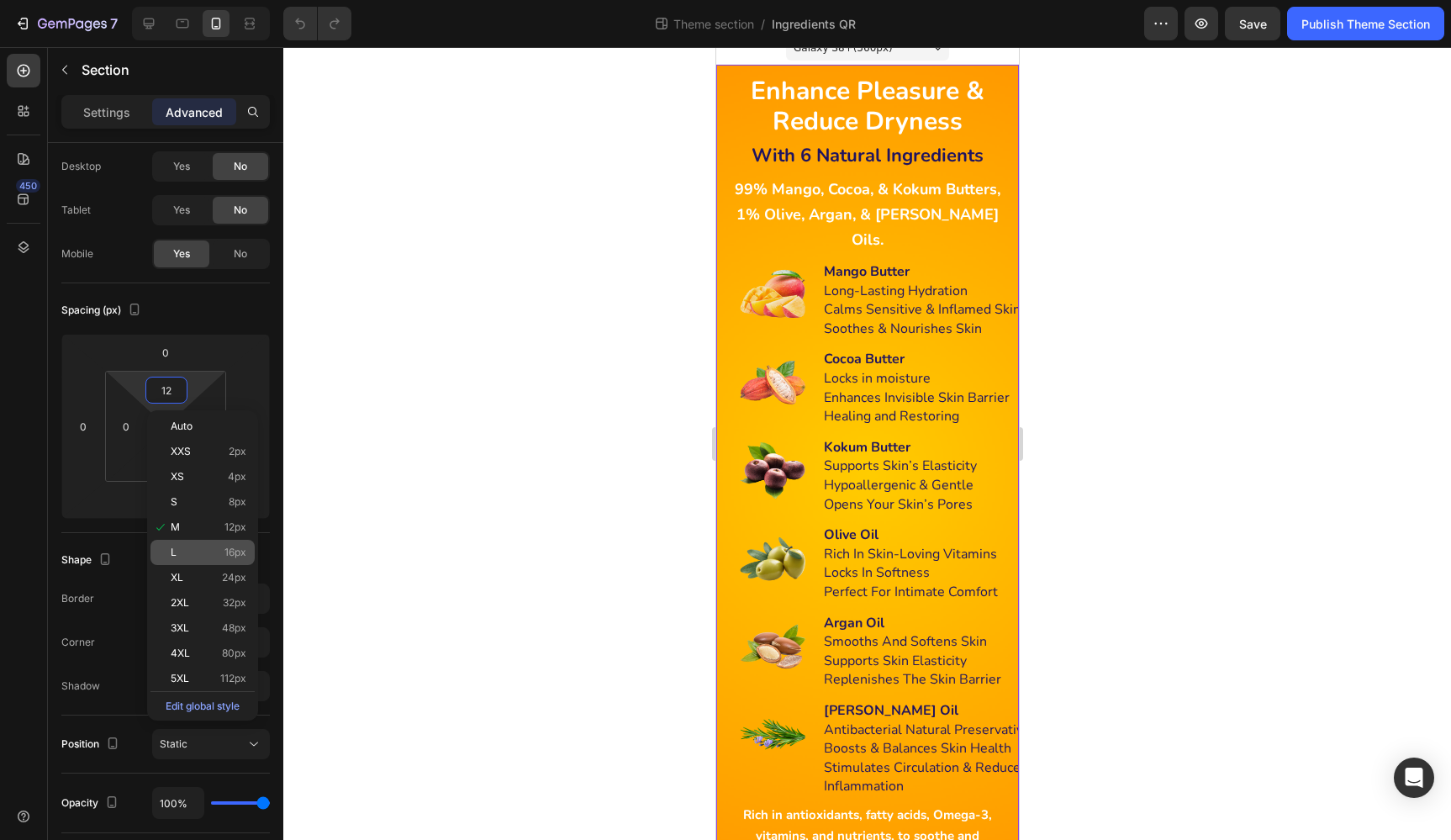
click at [239, 550] on span "16px" at bounding box center [235, 552] width 22 height 12
type input "16"
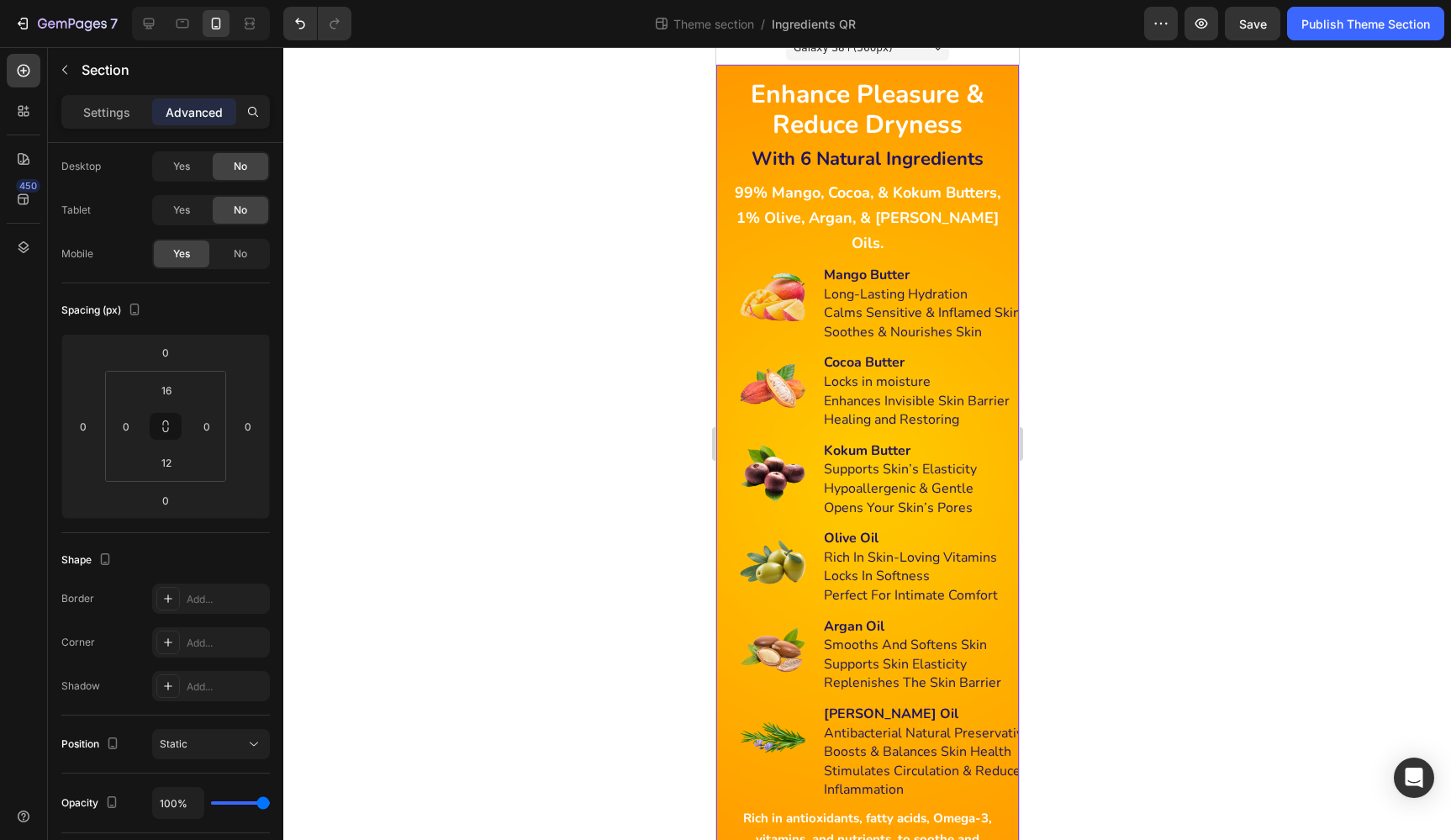
click at [460, 482] on div at bounding box center [867, 443] width 1168 height 792
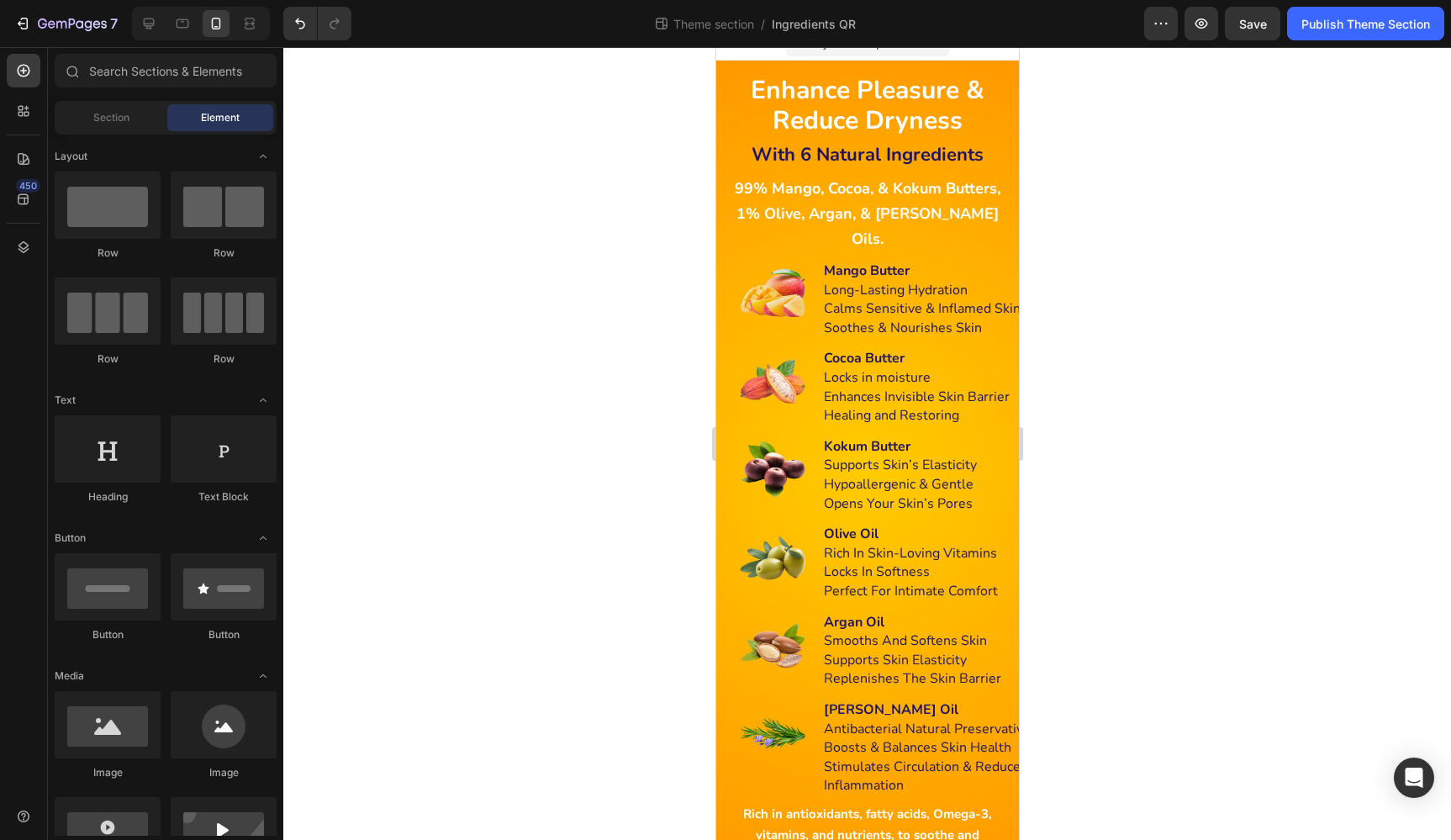
scroll to position [20, 0]
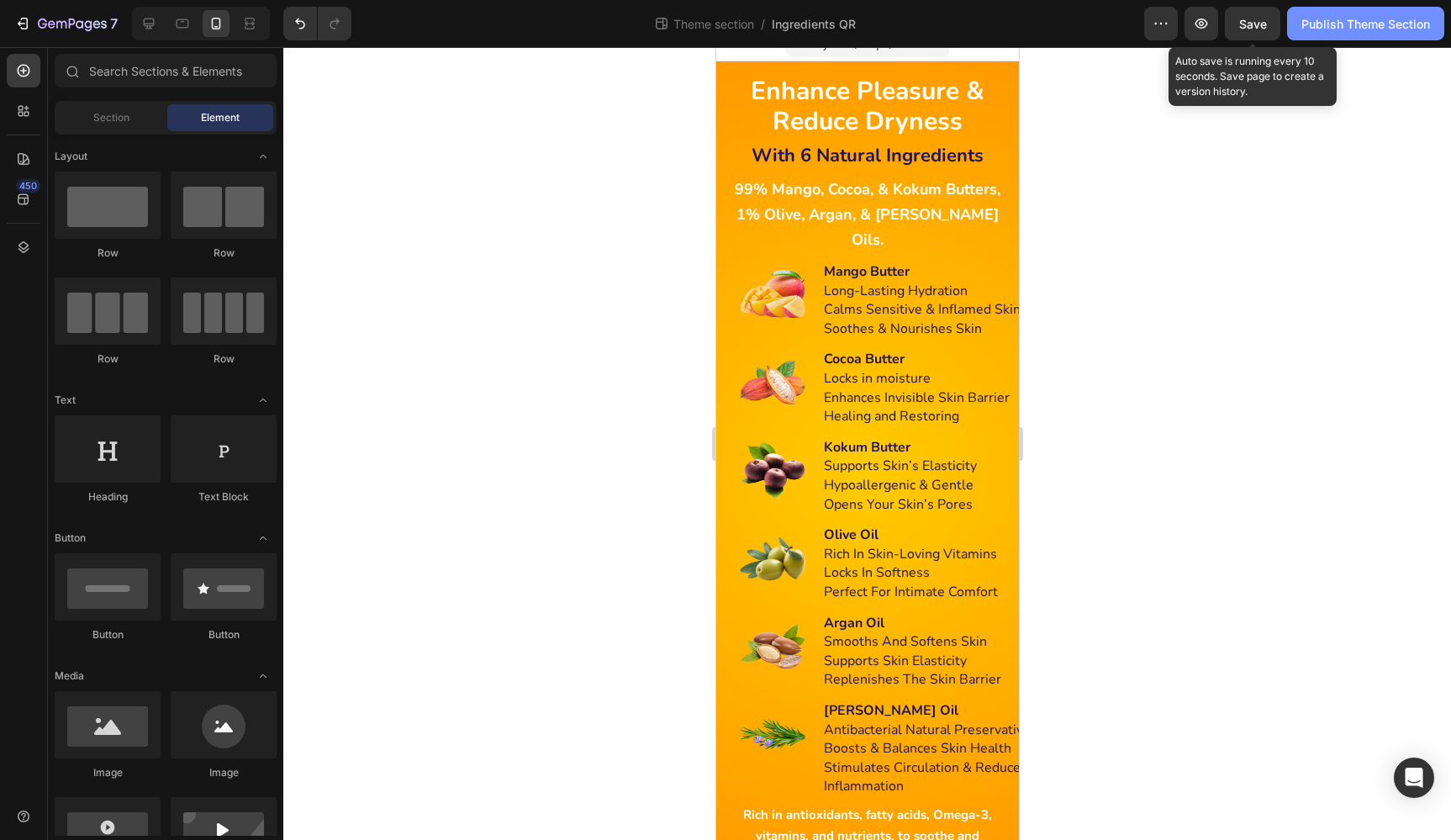
drag, startPoint x: 1257, startPoint y: 20, endPoint x: 1293, endPoint y: 30, distance: 37.4
click at [1257, 20] on span "Save" at bounding box center [1253, 24] width 28 height 14
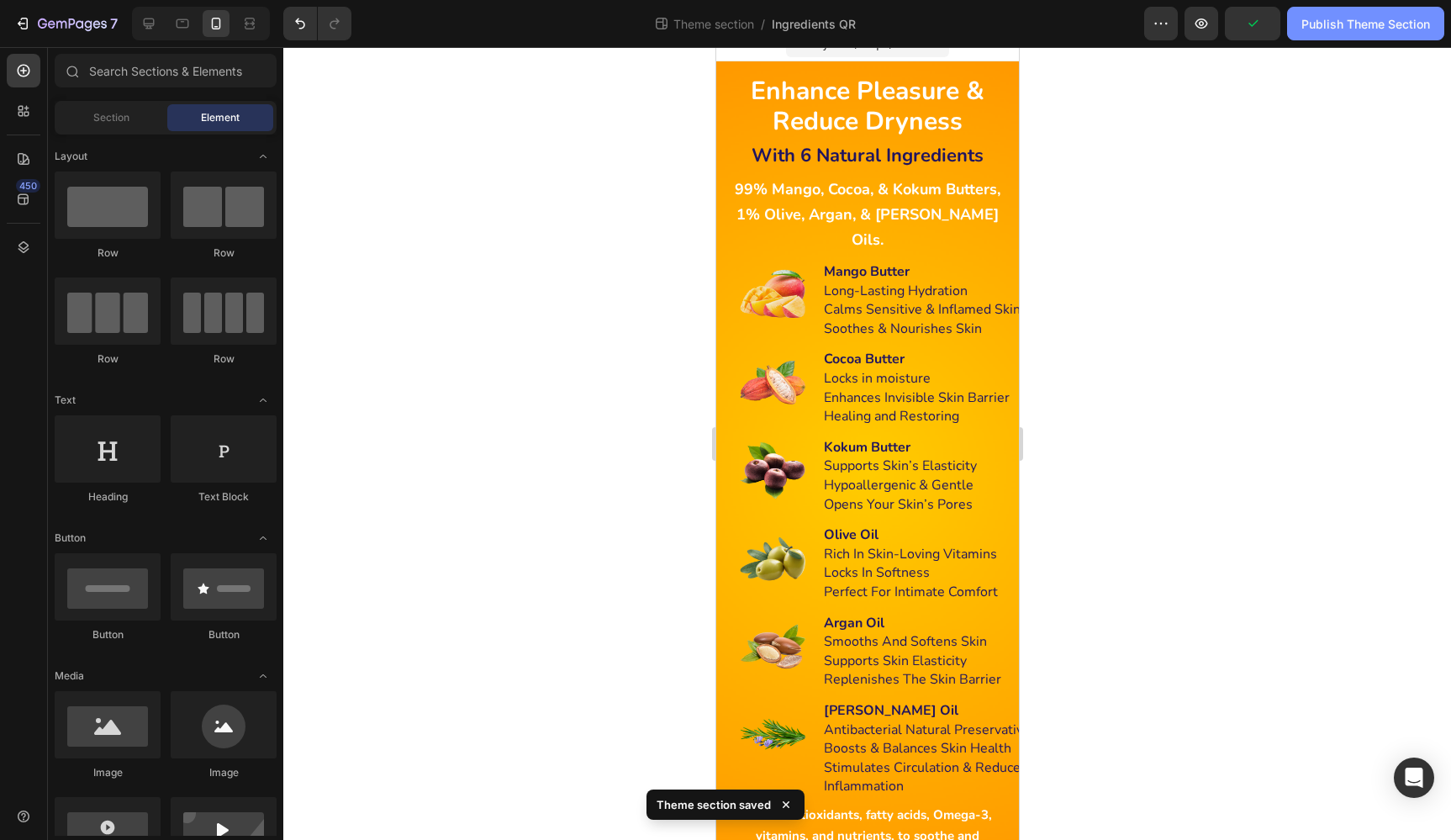
click at [1341, 25] on div "Publish Theme Section" at bounding box center [1365, 24] width 128 height 18
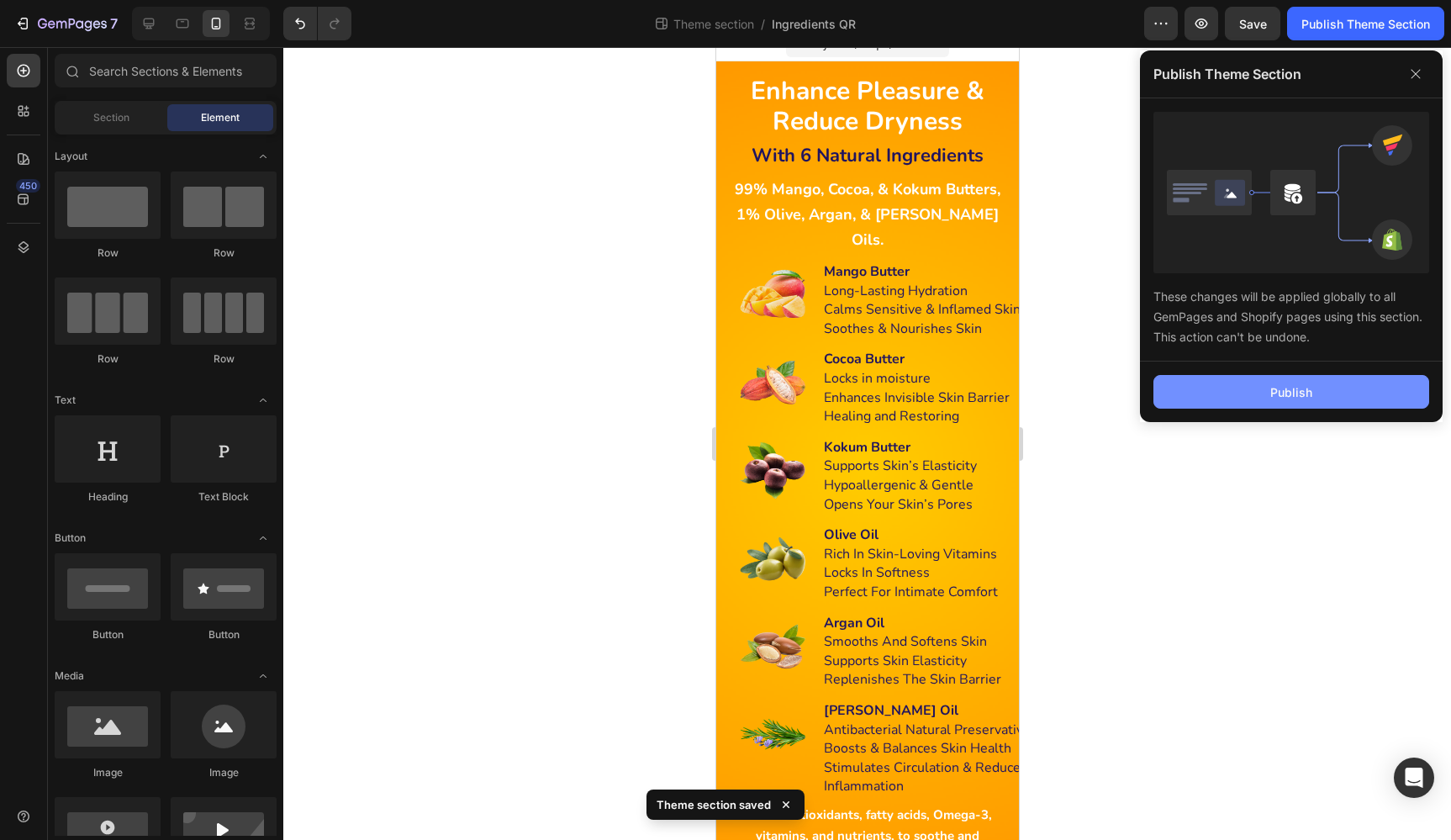
click at [1322, 381] on button "Publish" at bounding box center [1291, 392] width 276 height 34
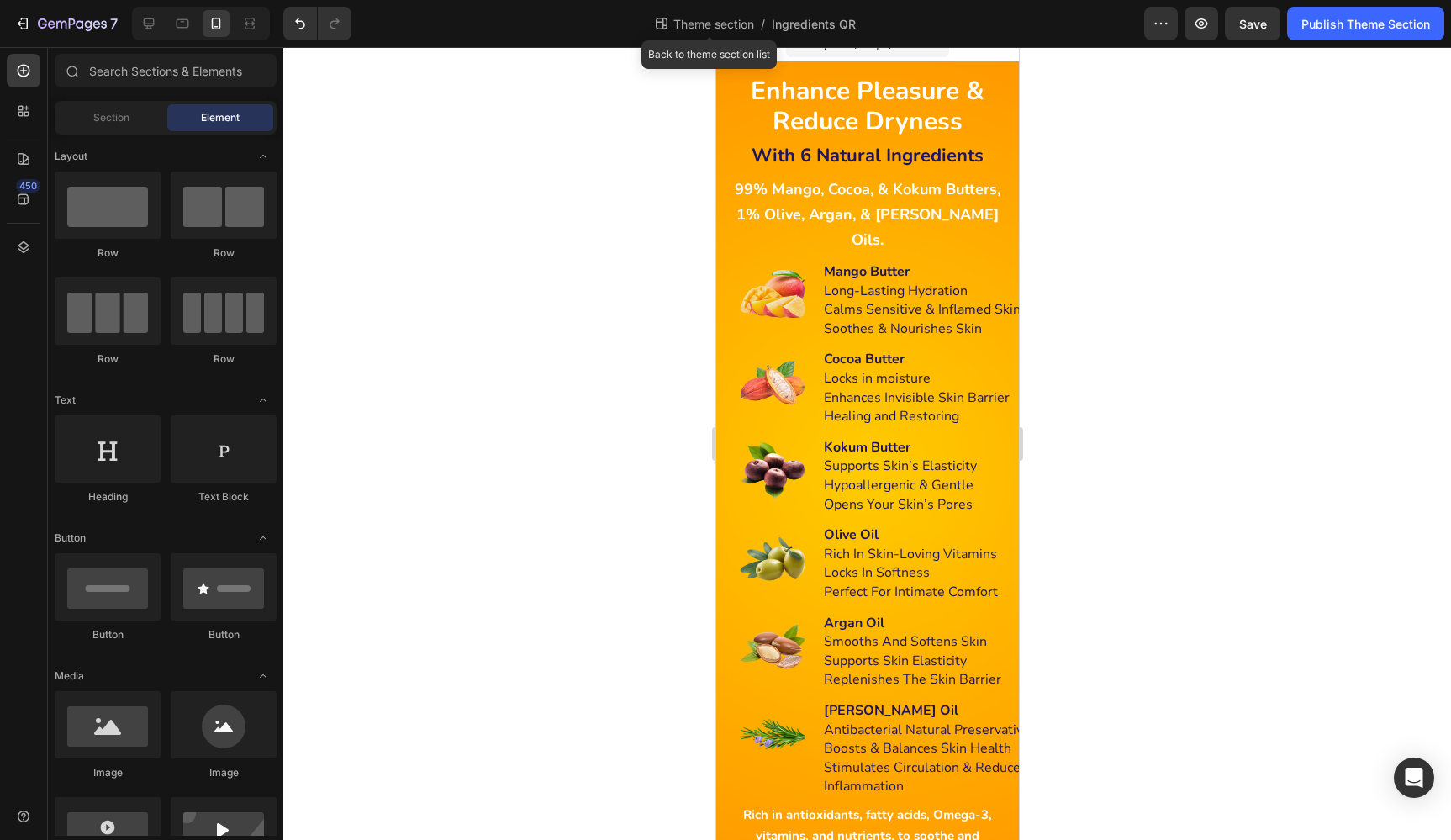
click at [706, 28] on span "Theme section" at bounding box center [714, 24] width 88 height 18
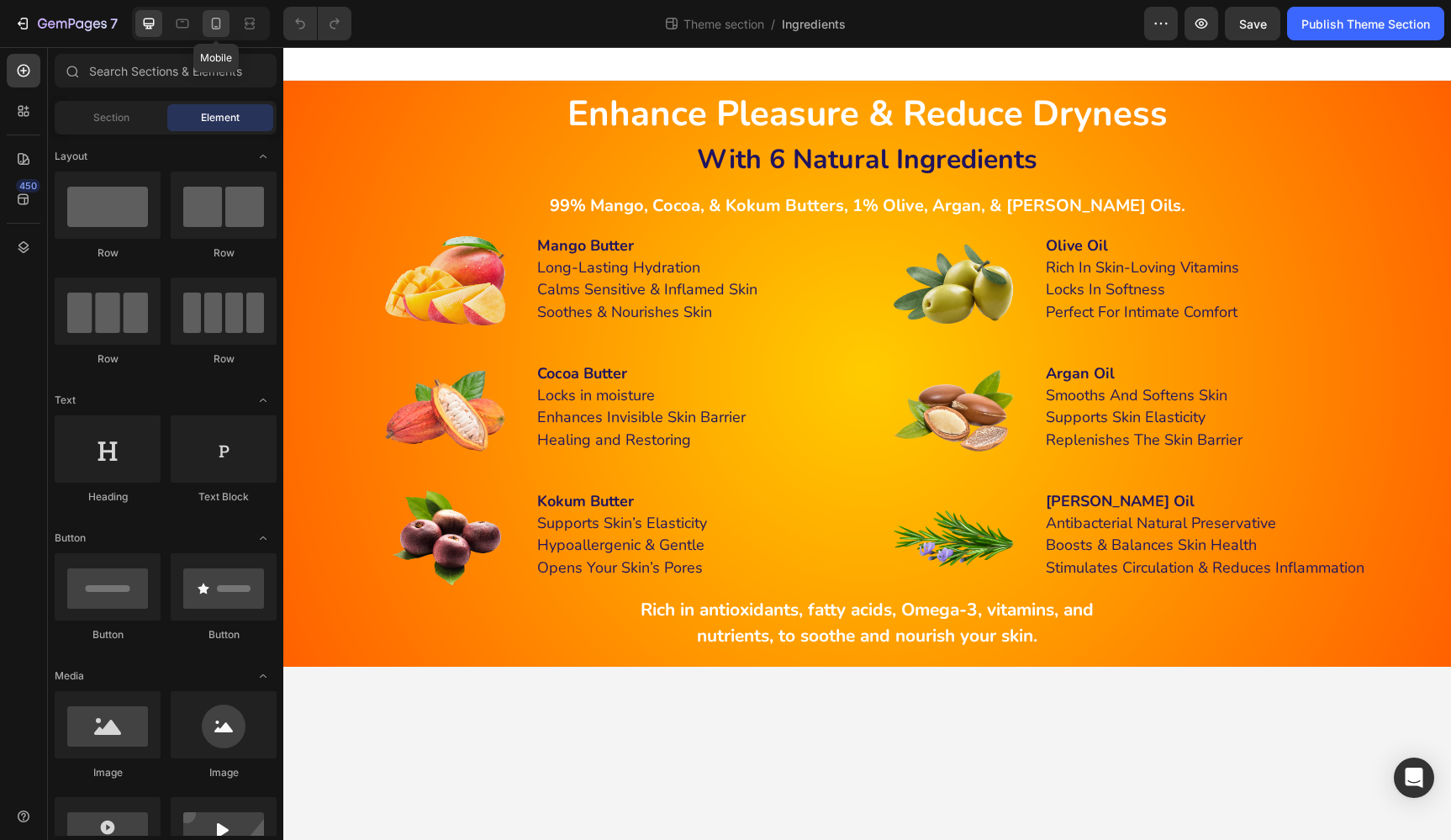
click at [209, 18] on icon at bounding box center [216, 24] width 17 height 17
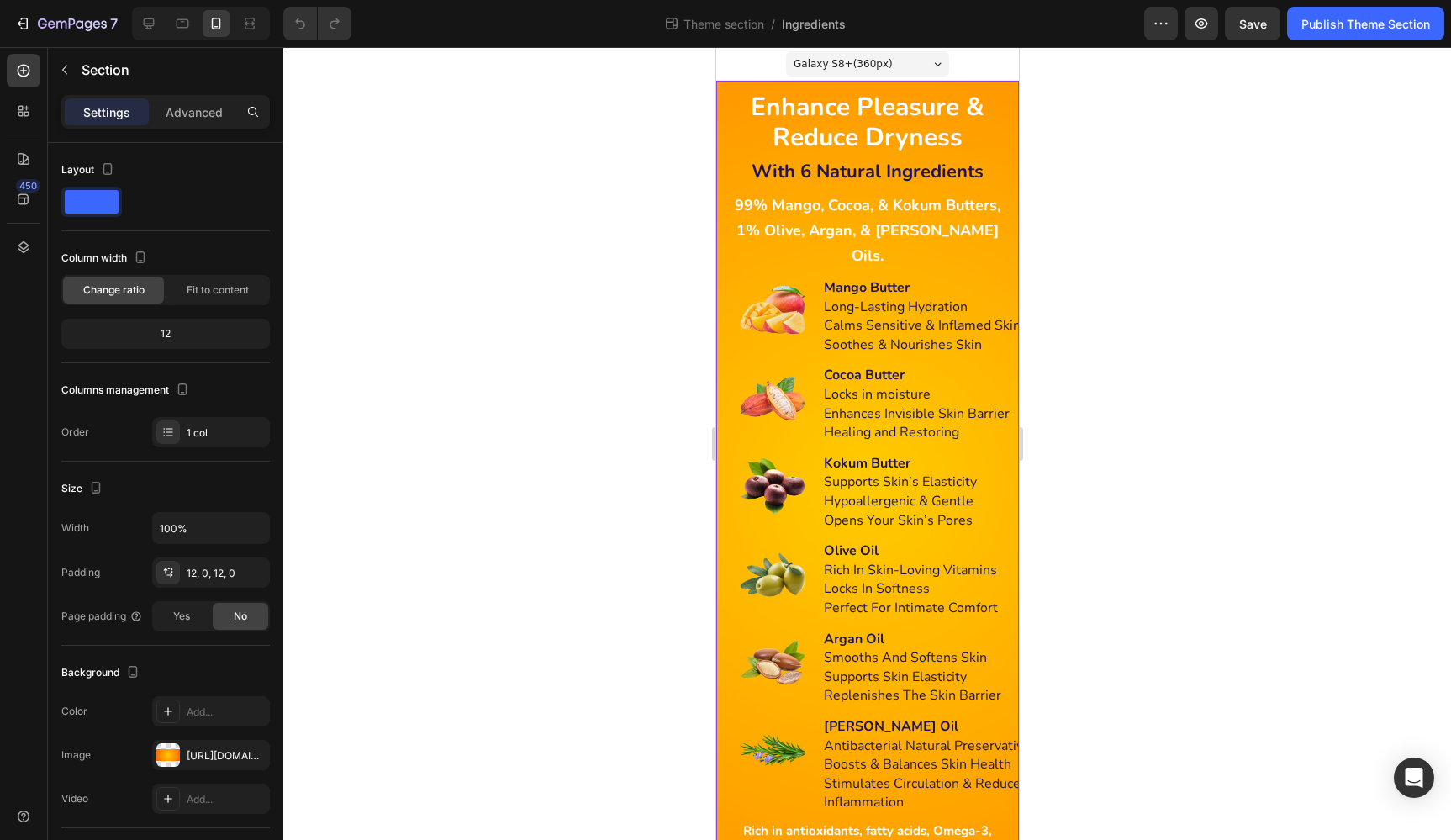
click at [771, 86] on div "Enhance Pleasure & Reduce Dryness Heading Enhance Pleasure & Reduce Dryness Hea…" at bounding box center [867, 488] width 302 height 815
click at [204, 110] on p "Advanced" at bounding box center [194, 112] width 57 height 18
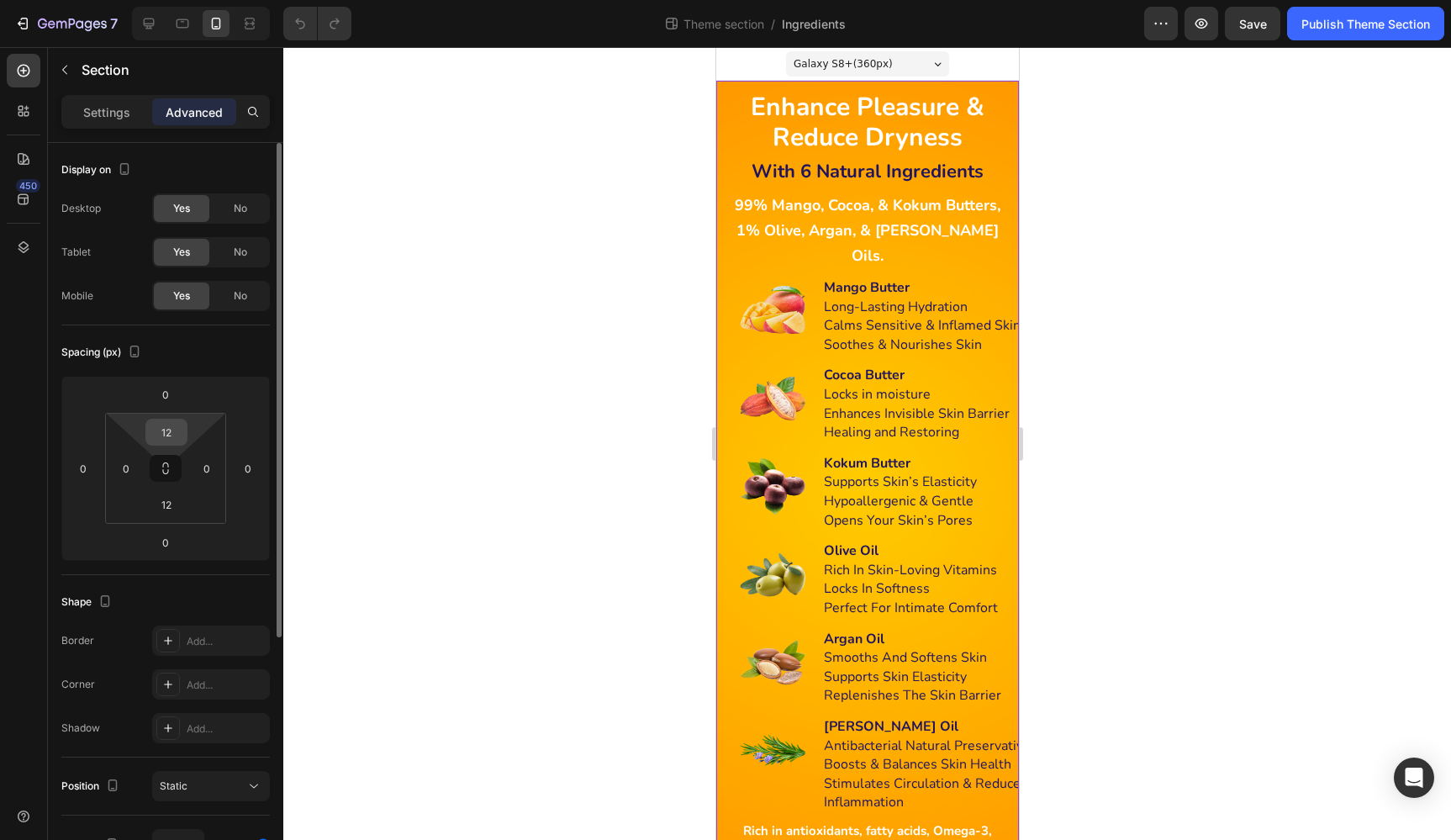
click at [164, 434] on input "12" at bounding box center [167, 432] width 34 height 25
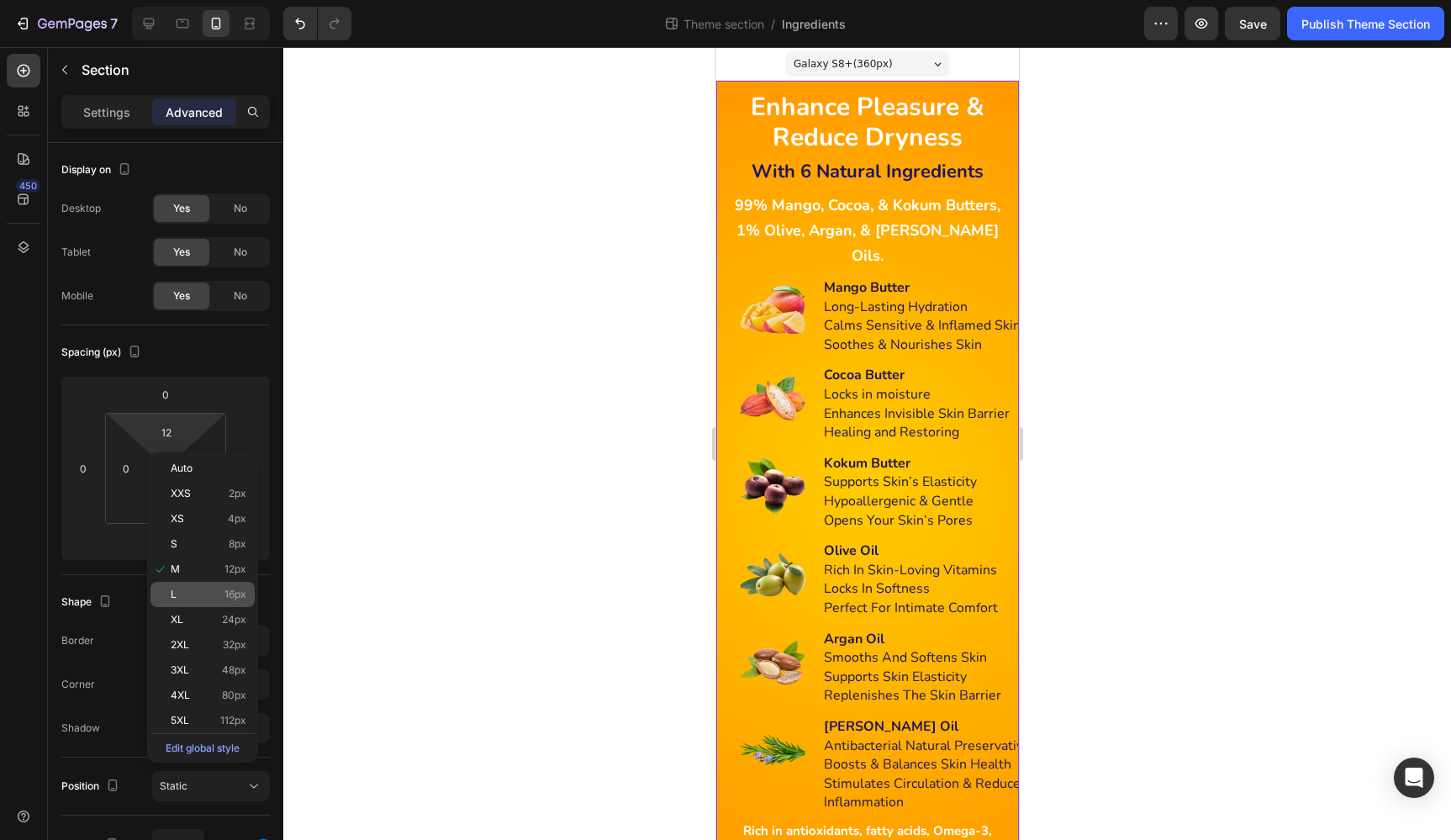
click at [227, 590] on span "16px" at bounding box center [235, 595] width 22 height 12
type input "16"
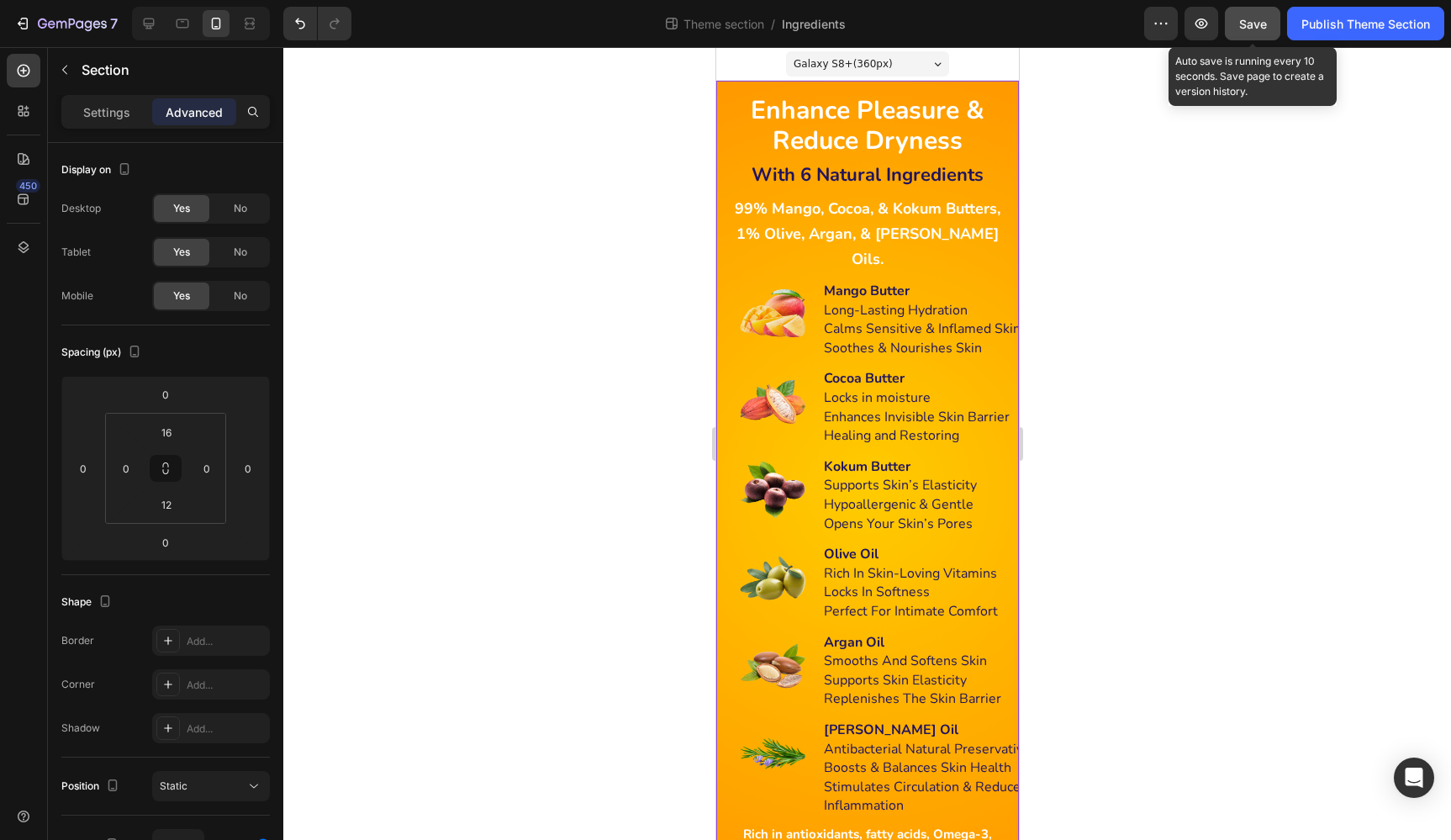
click at [1268, 20] on button "Save" at bounding box center [1252, 24] width 55 height 34
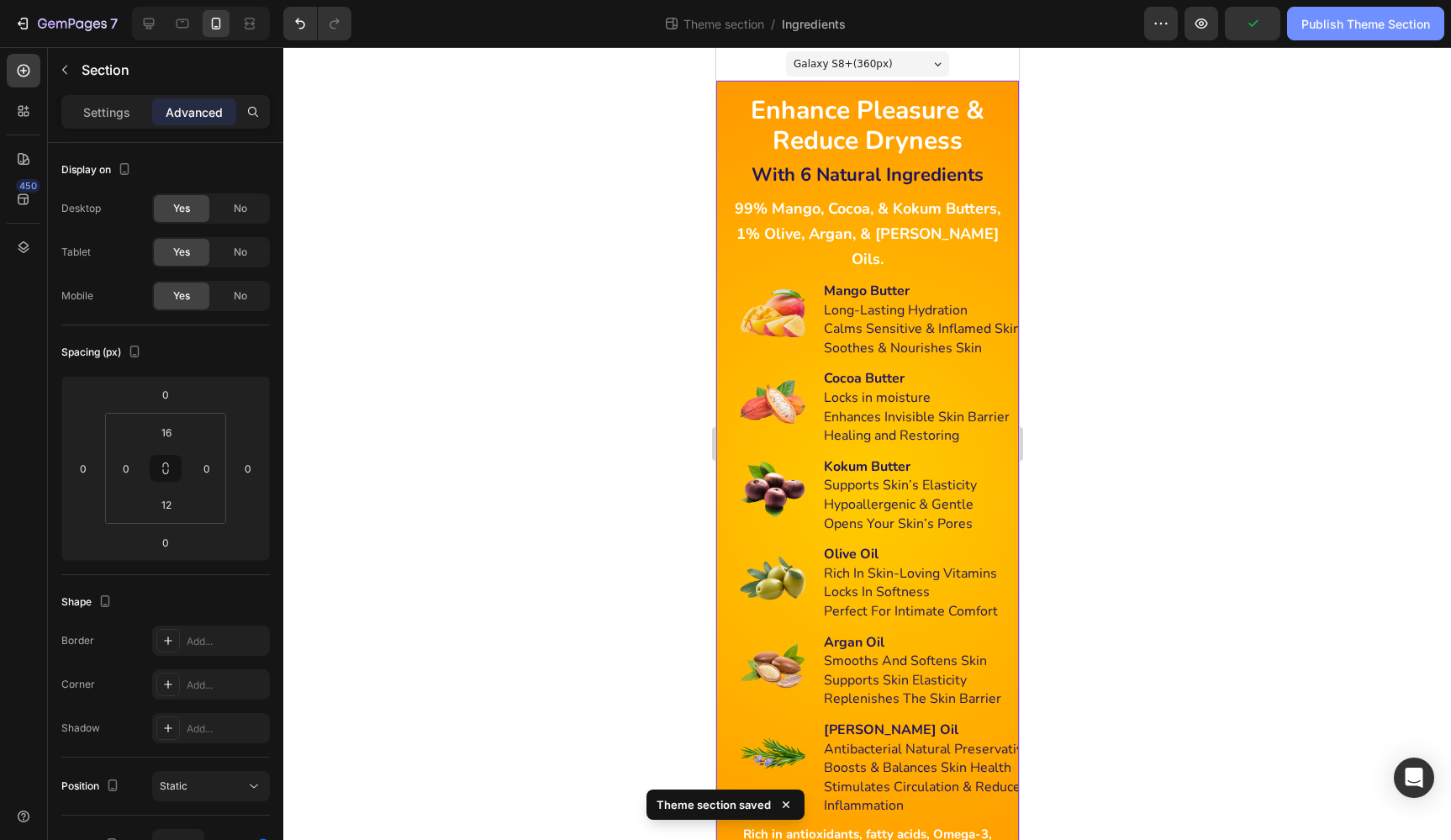
click at [1334, 21] on div "Publish Theme Section" at bounding box center [1365, 24] width 128 height 18
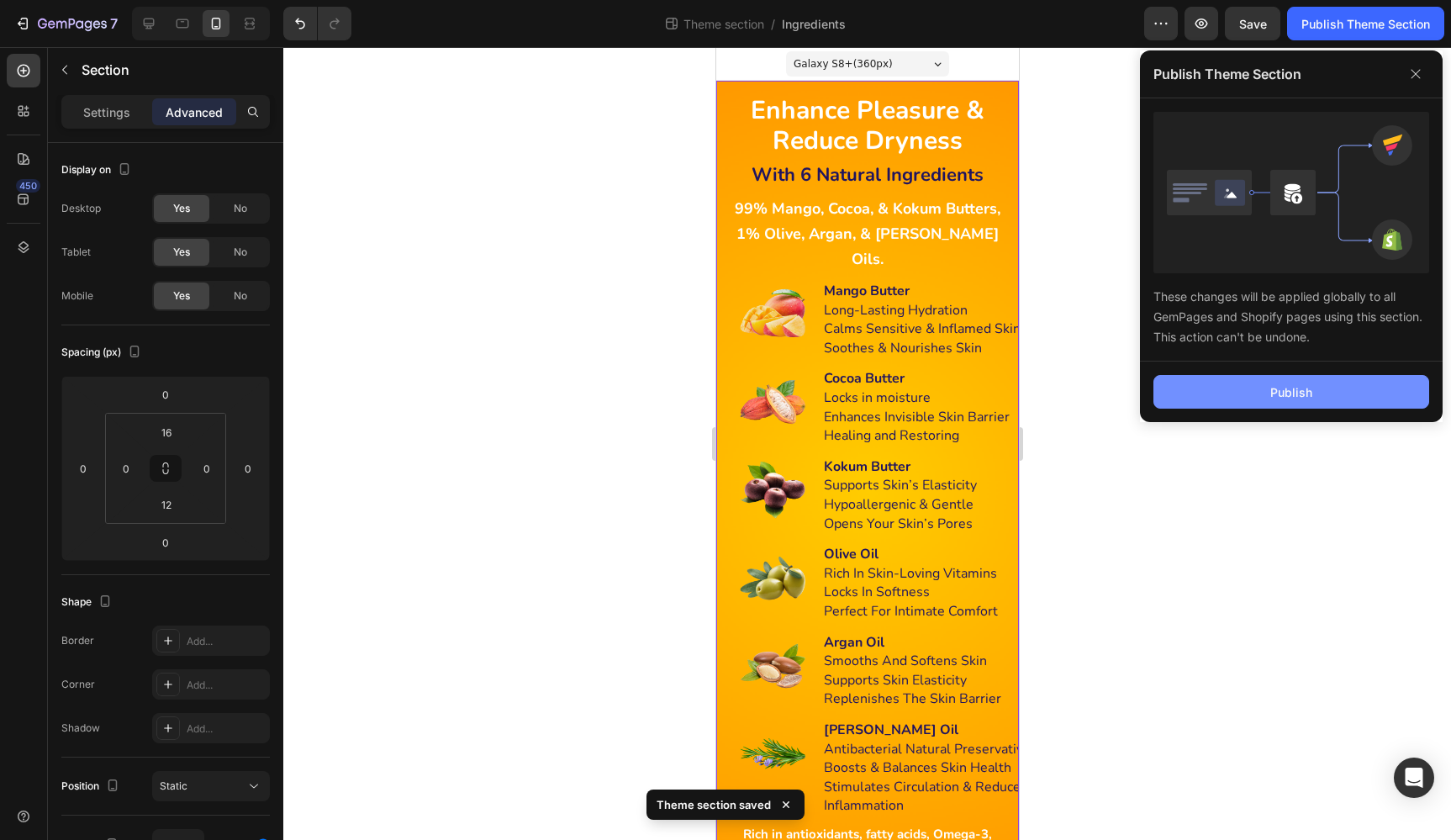
click at [1301, 399] on div "Publish" at bounding box center [1290, 392] width 42 height 18
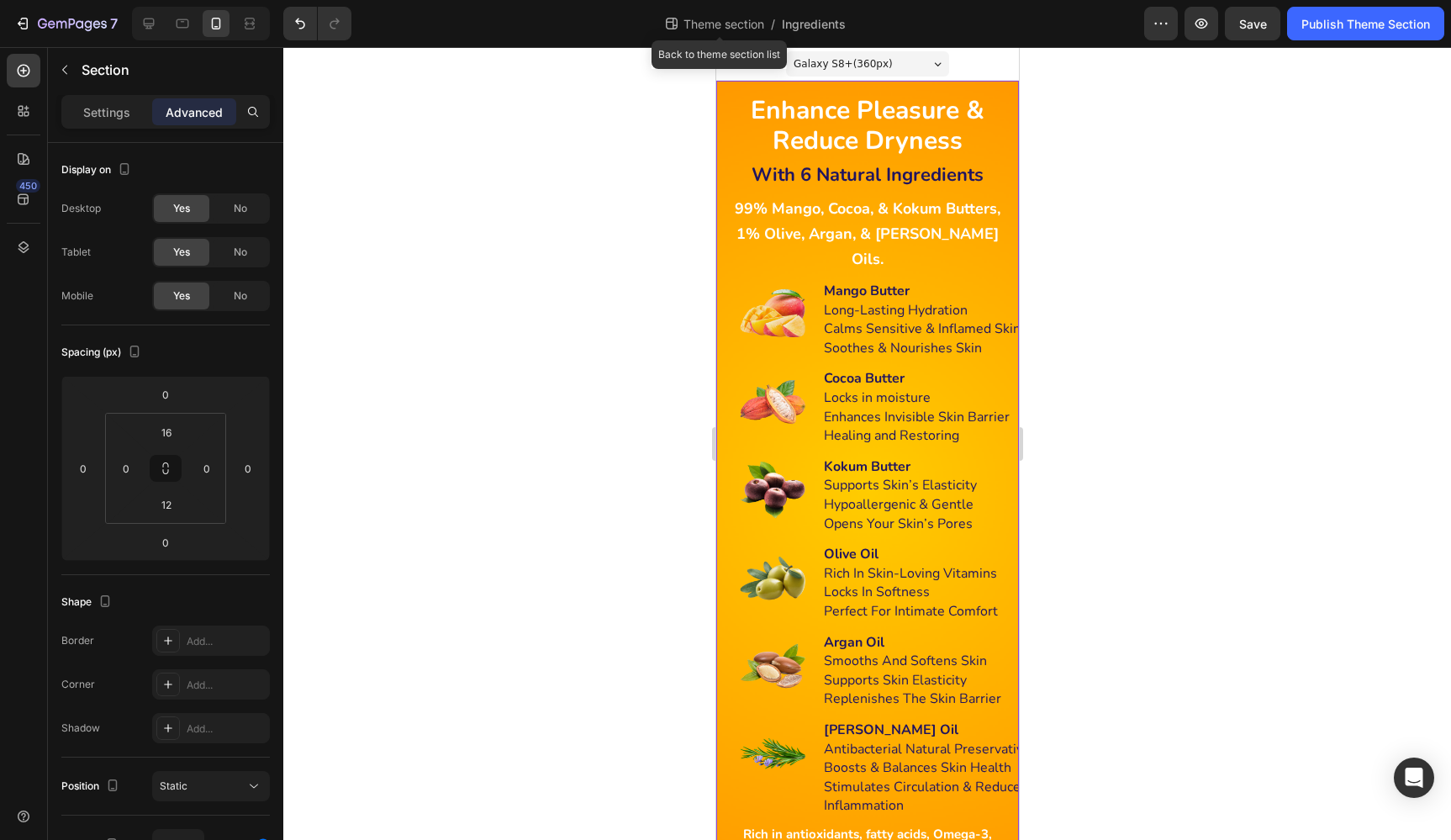
click at [729, 23] on span "Theme section" at bounding box center [724, 24] width 88 height 18
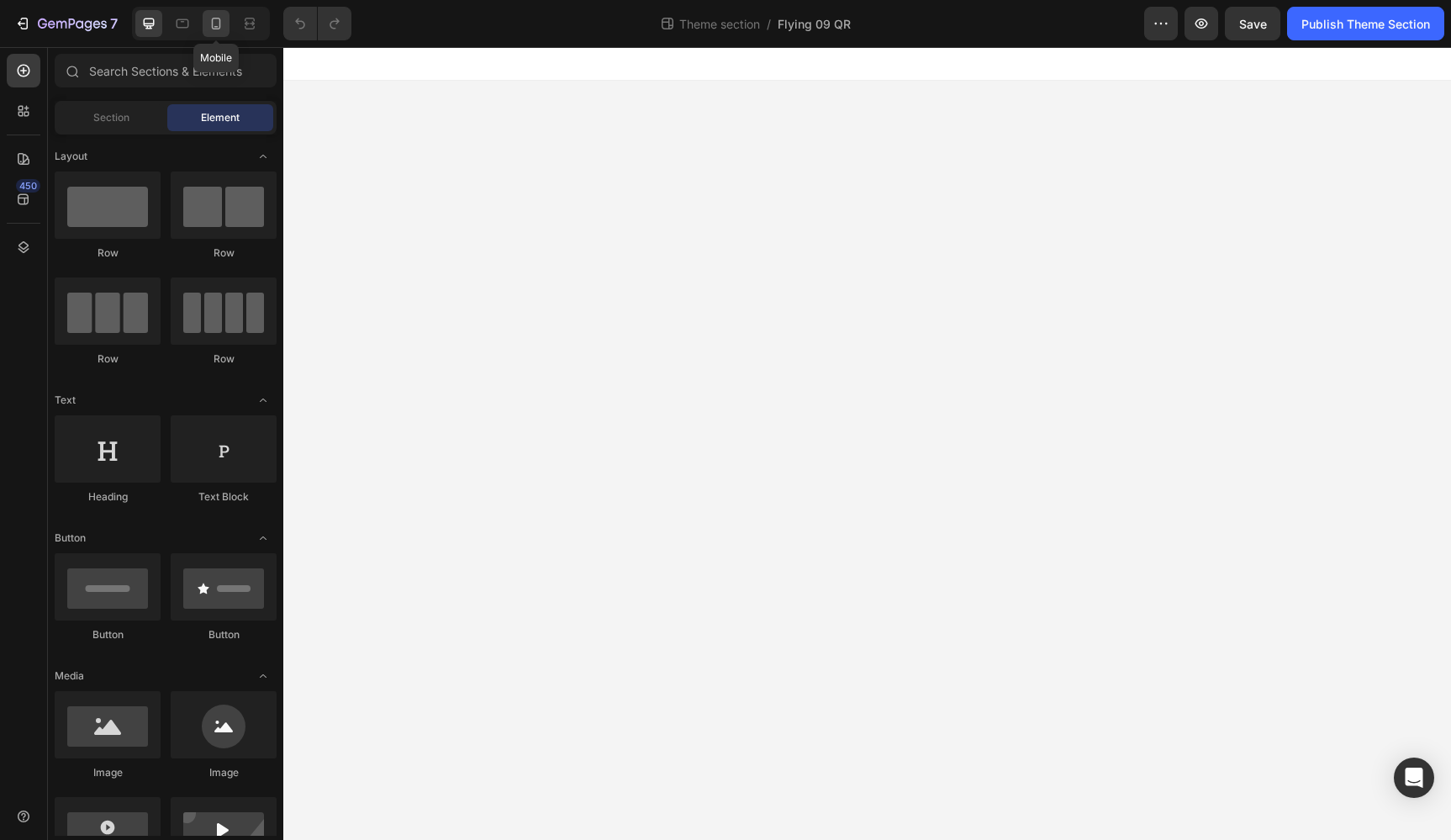
click at [213, 27] on icon at bounding box center [216, 24] width 17 height 17
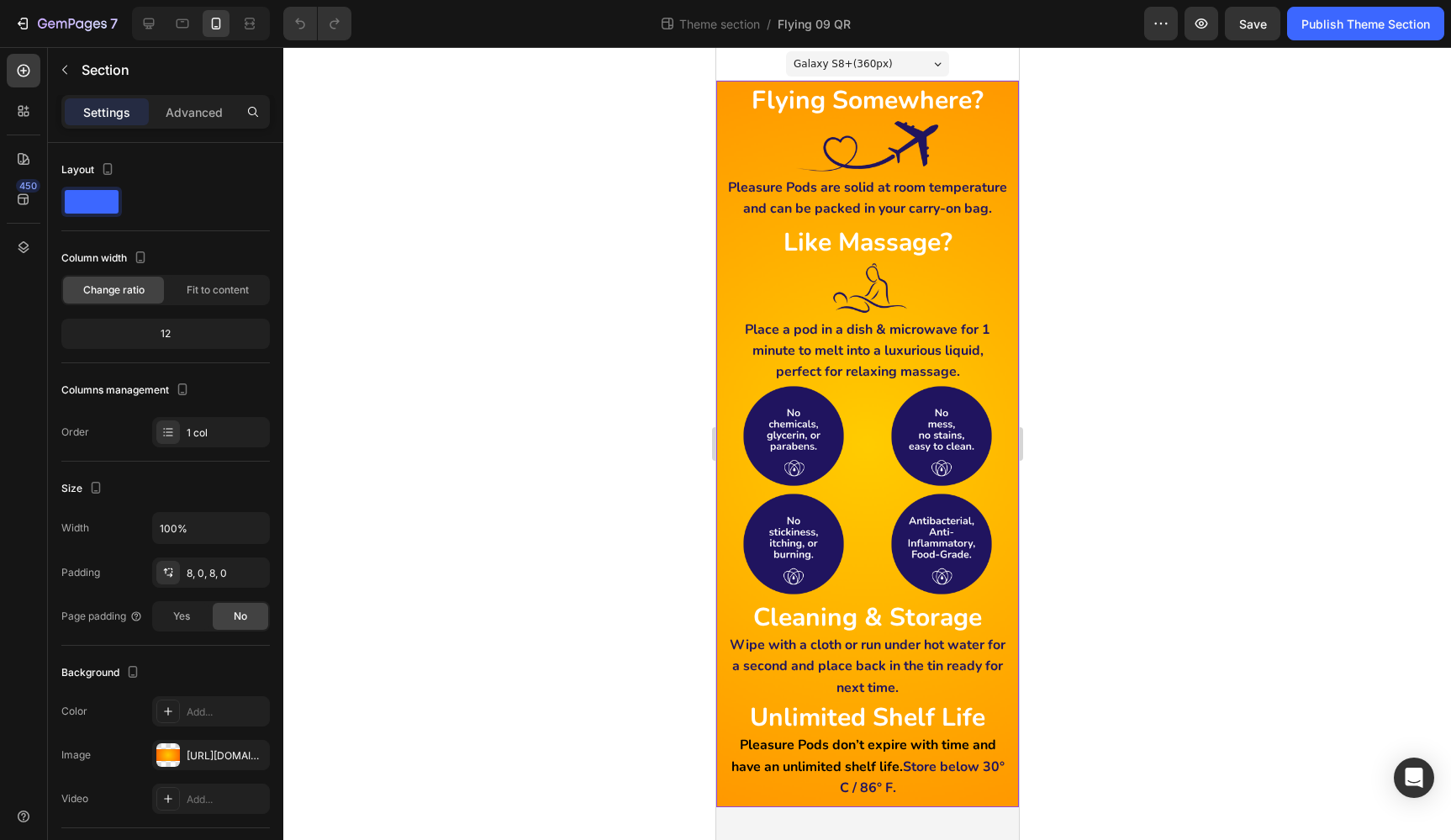
click at [737, 85] on div "Flying Somewhere? Heading Image Pleasure Pods are solid at room temperature and…" at bounding box center [867, 443] width 302 height 726
click at [192, 115] on p "Advanced" at bounding box center [194, 112] width 57 height 18
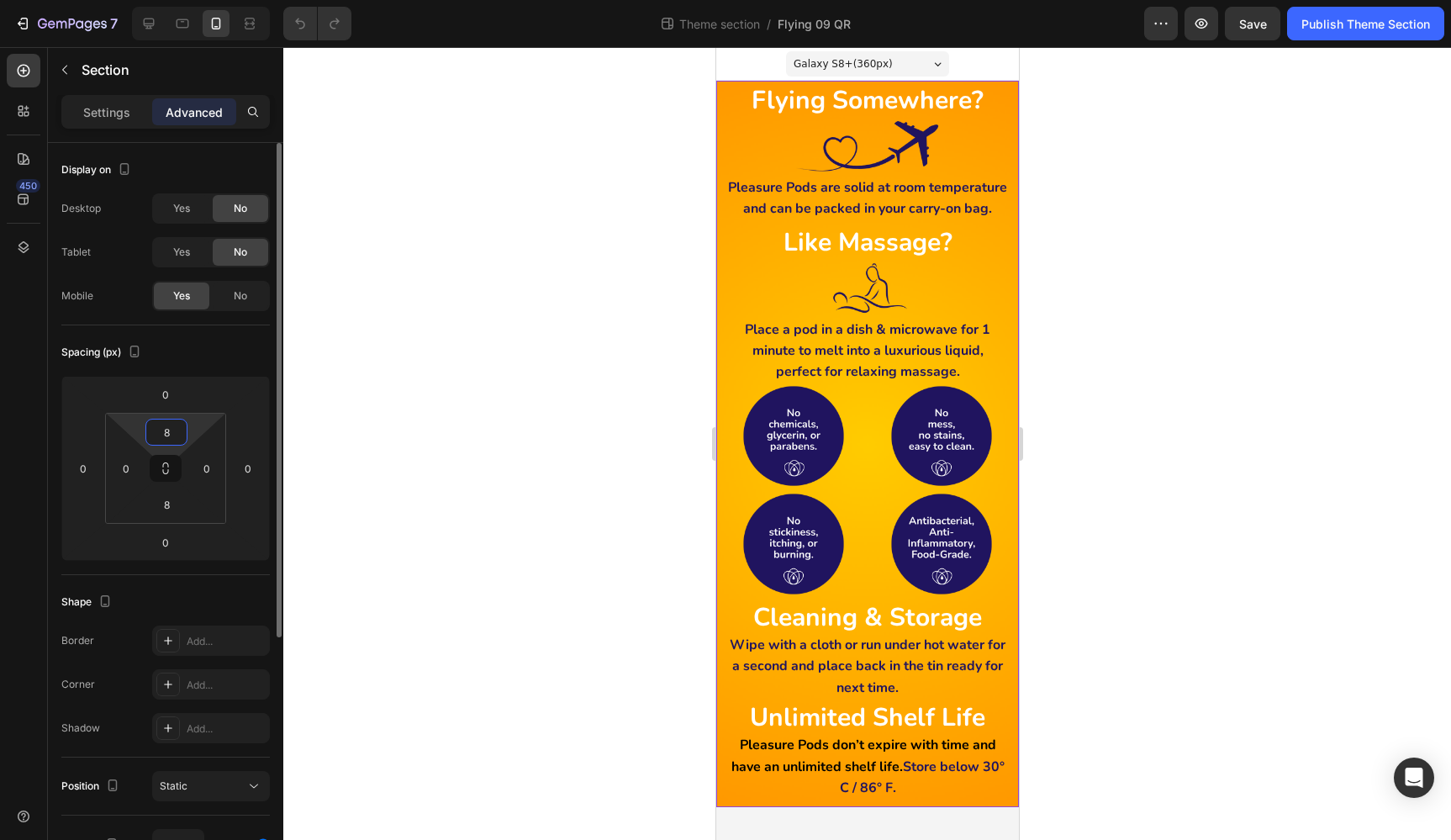
click at [172, 431] on input "8" at bounding box center [167, 432] width 34 height 25
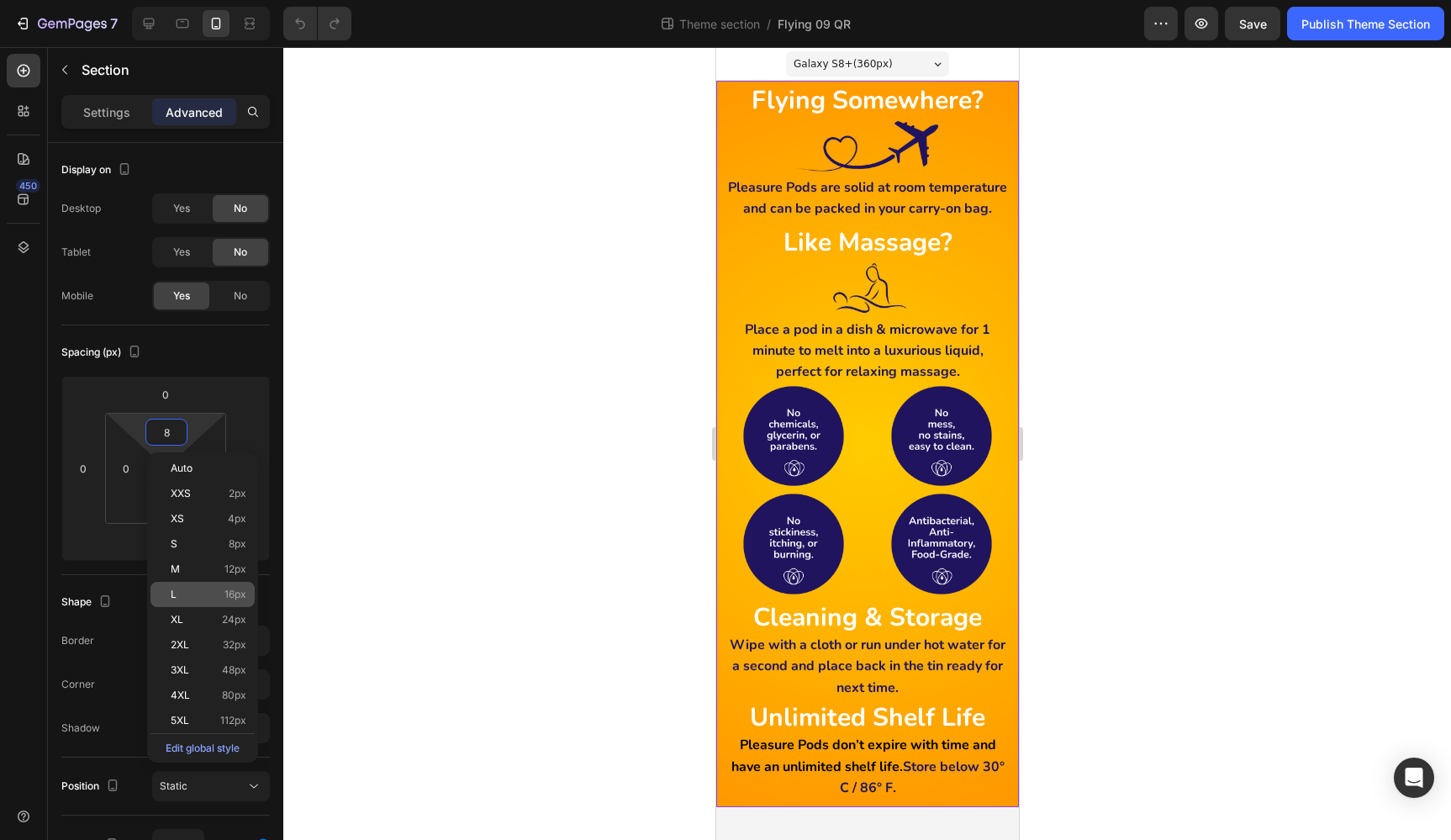
click at [230, 589] on span "16px" at bounding box center [235, 595] width 22 height 12
type input "16"
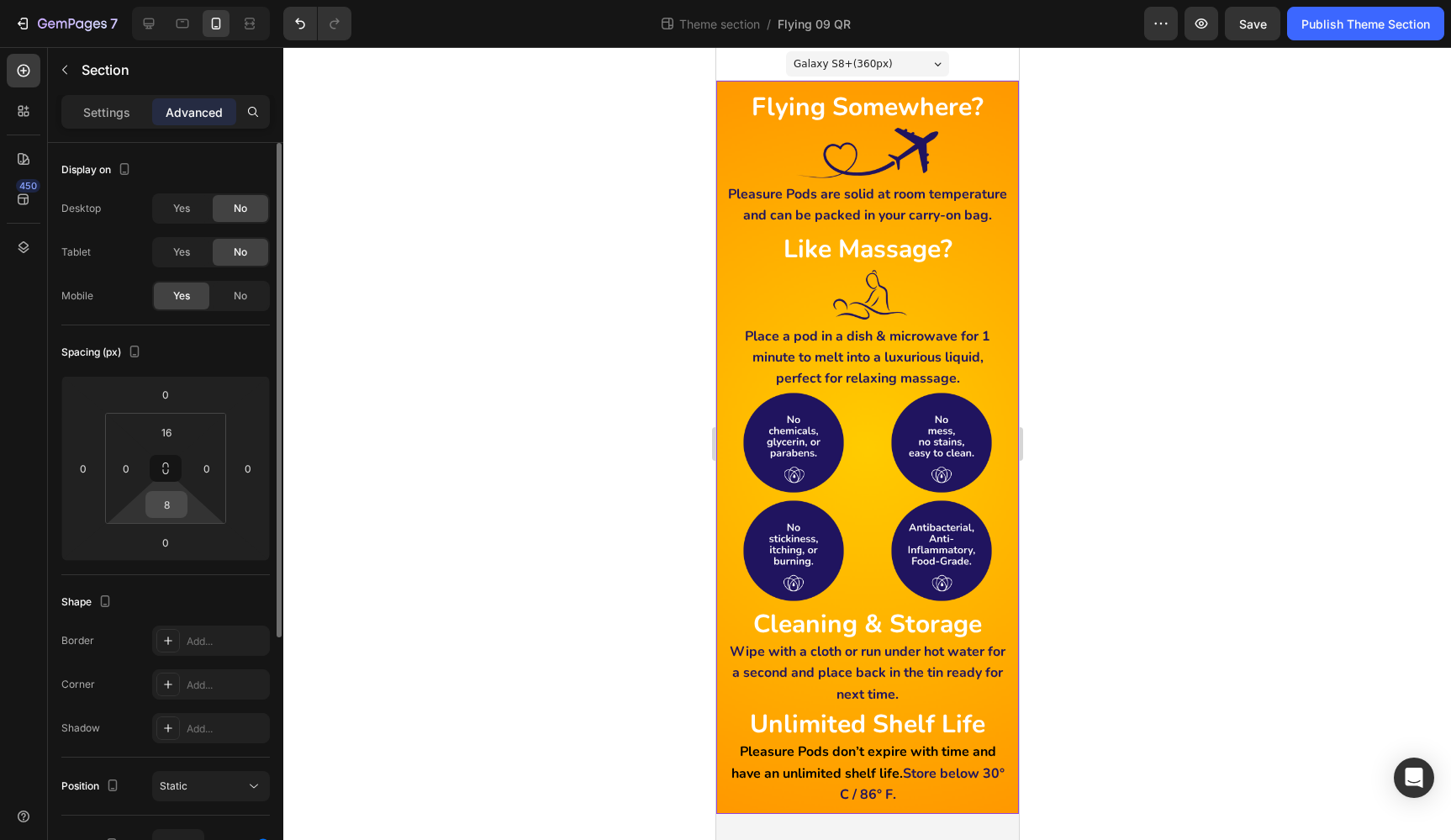
click at [174, 508] on input "8" at bounding box center [167, 505] width 34 height 25
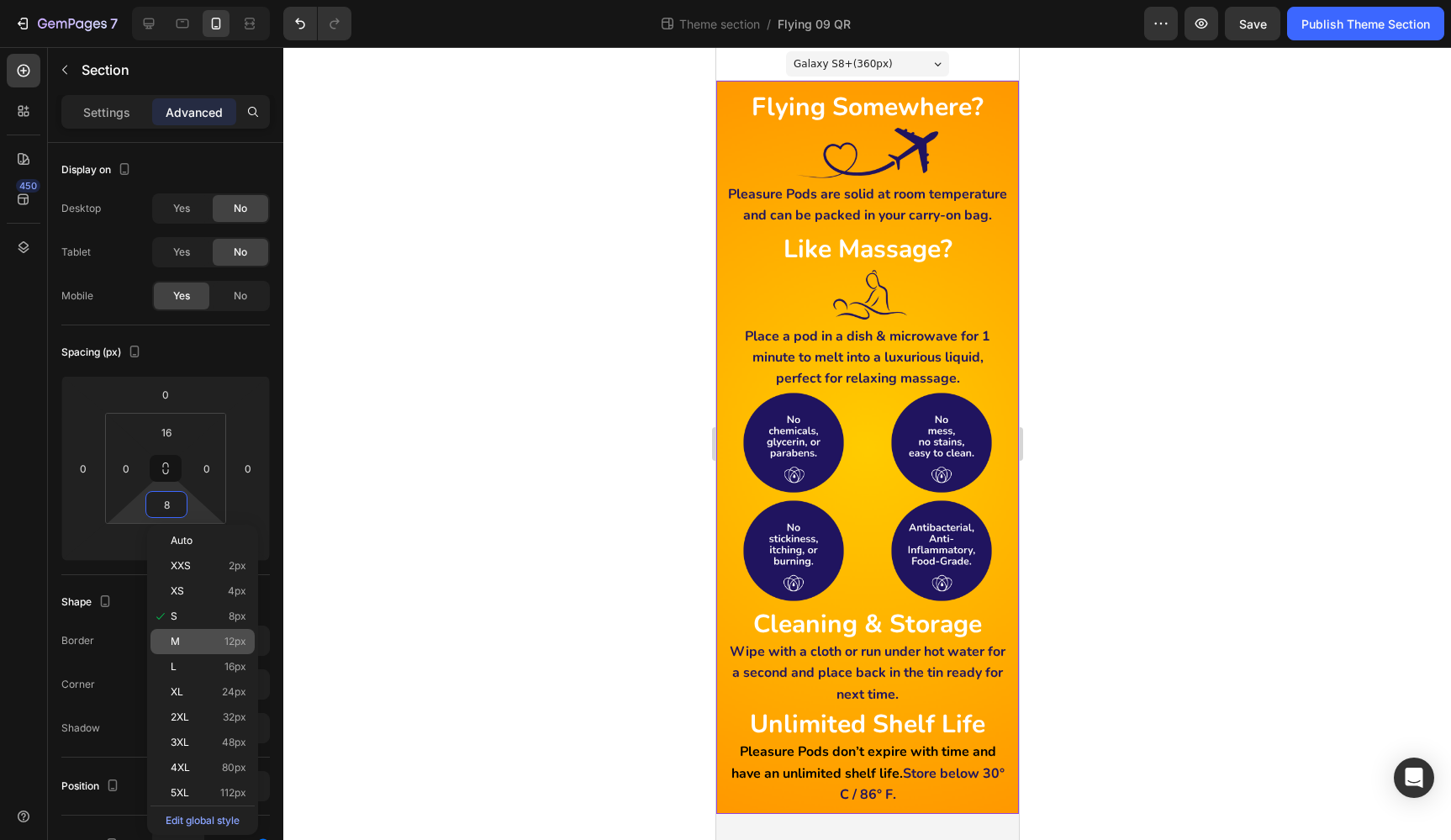
click at [243, 642] on span "12px" at bounding box center [235, 641] width 22 height 12
type input "12"
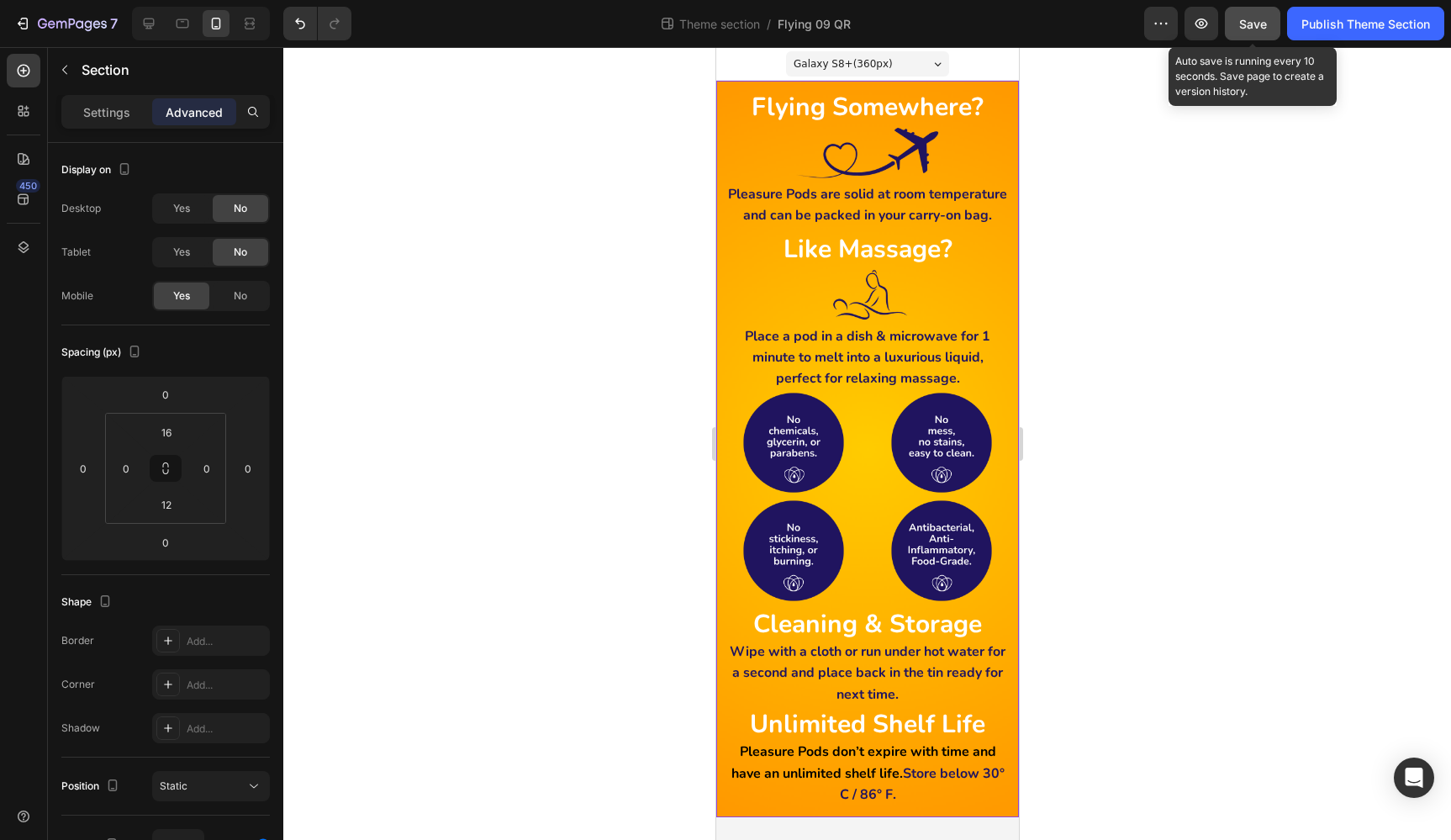
click at [1245, 30] on span "Save" at bounding box center [1253, 24] width 28 height 14
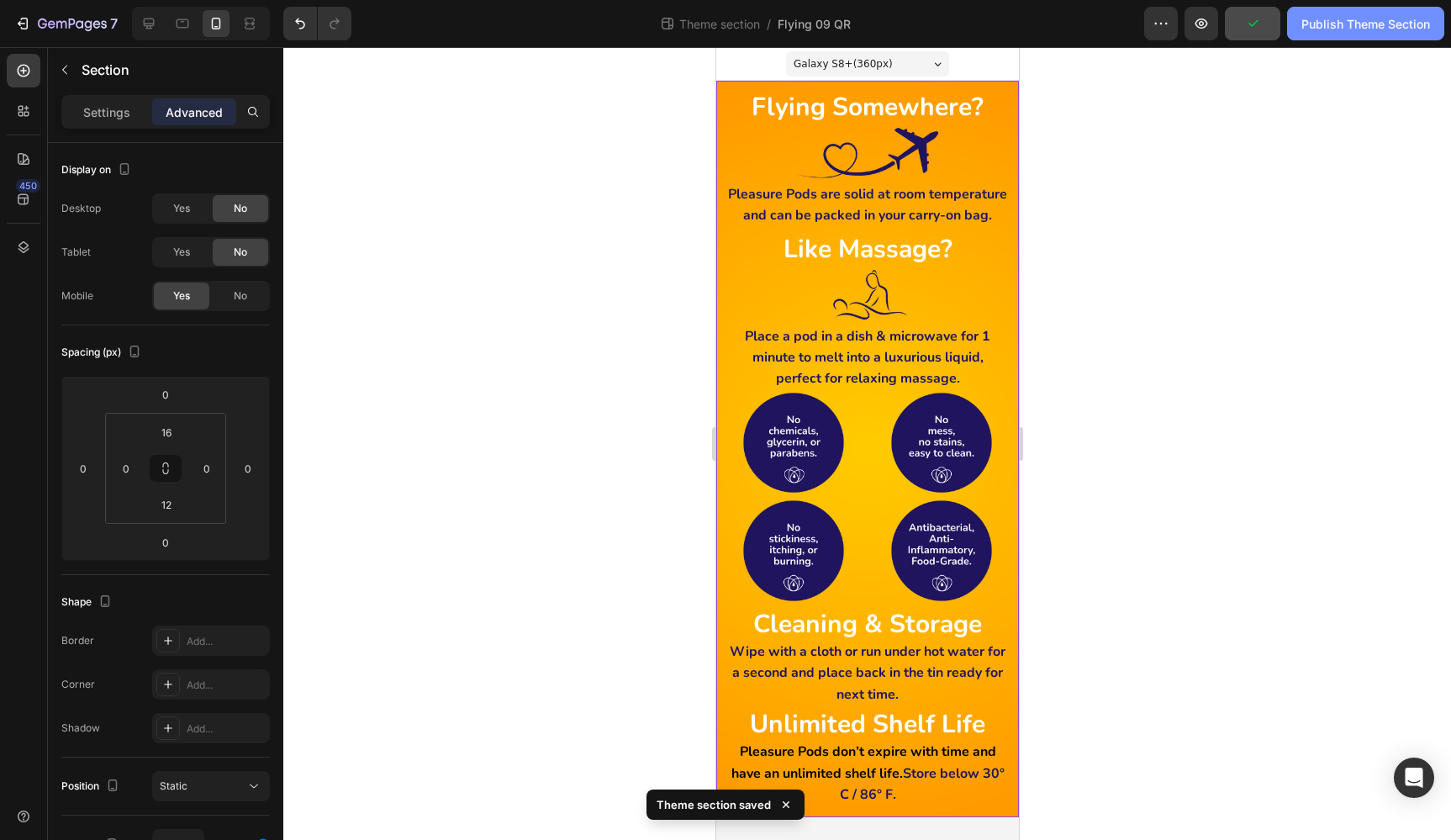
click at [1353, 31] on div "Publish Theme Section" at bounding box center [1365, 24] width 128 height 18
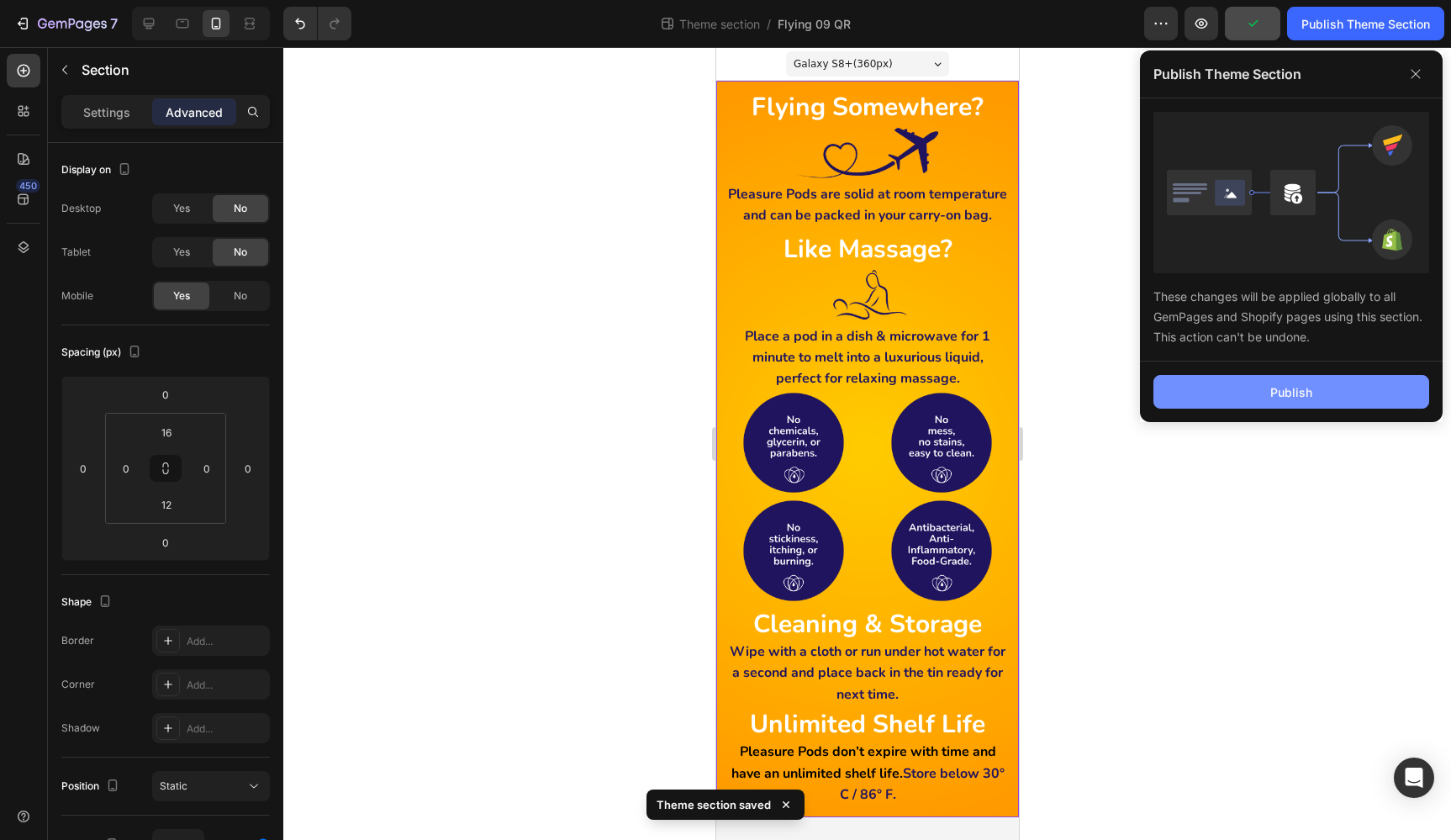
click at [1343, 404] on button "Publish" at bounding box center [1291, 392] width 276 height 34
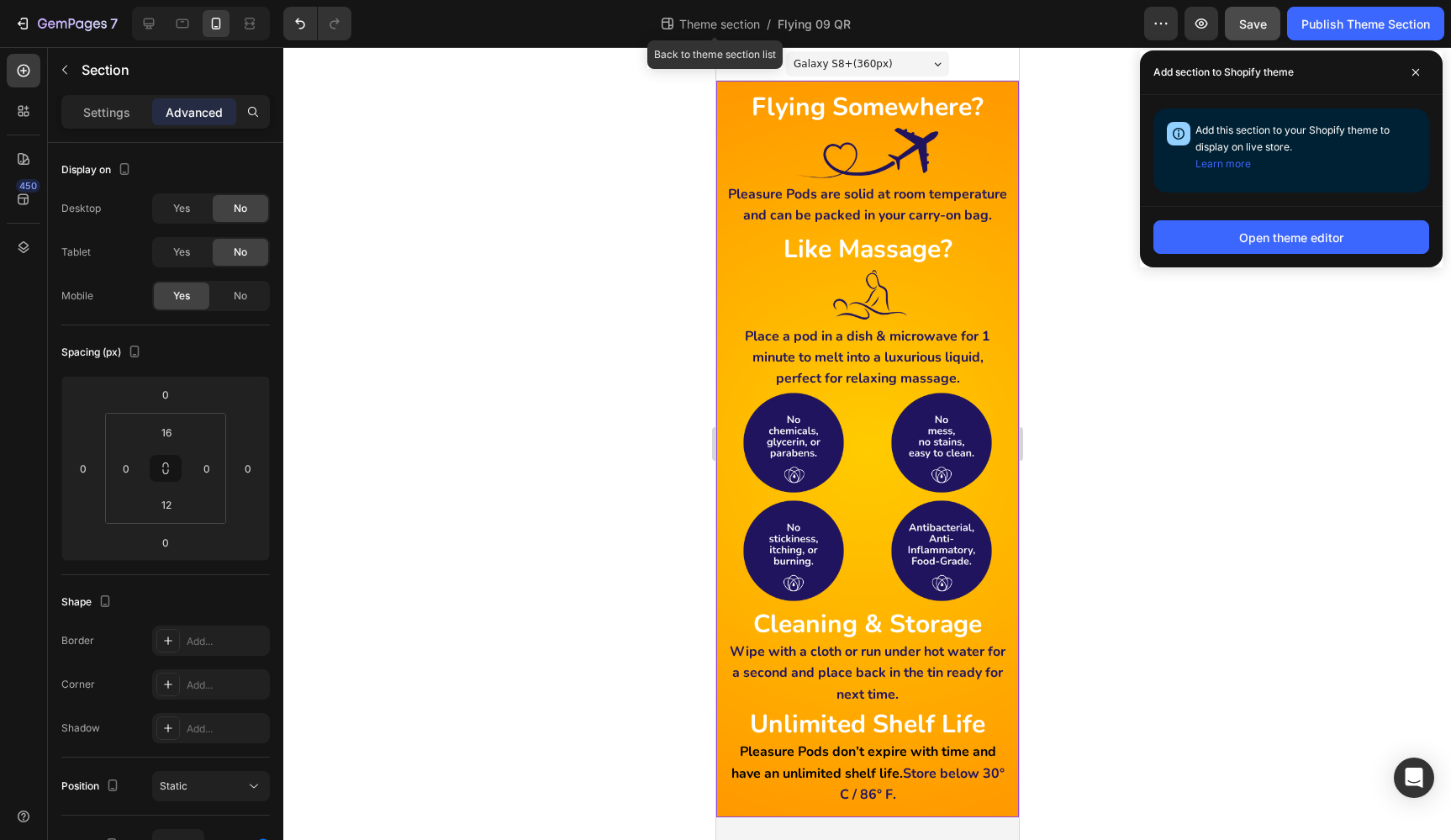
click at [718, 26] on span "Theme section" at bounding box center [720, 24] width 88 height 18
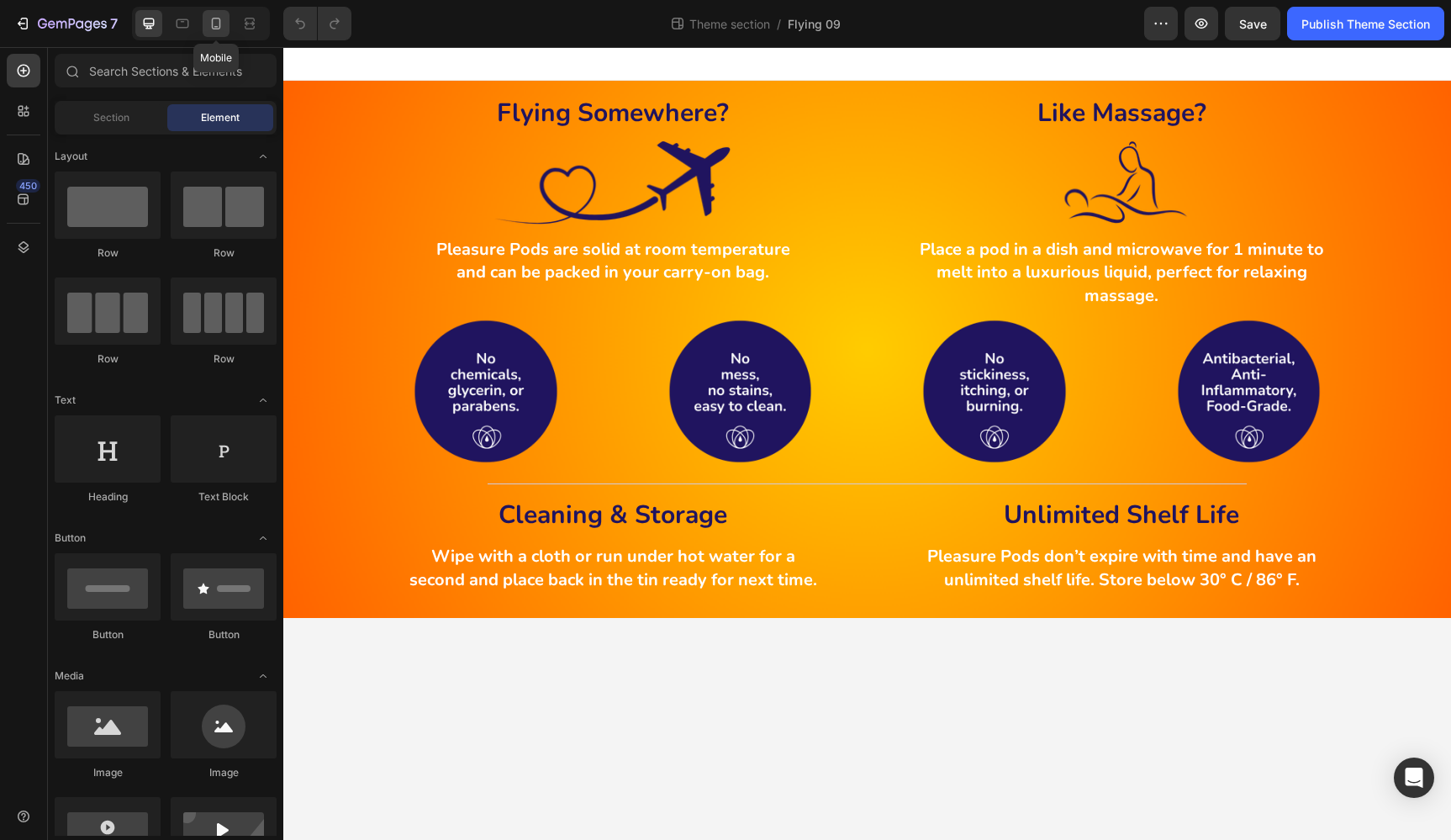
click at [215, 24] on icon at bounding box center [216, 24] width 17 height 17
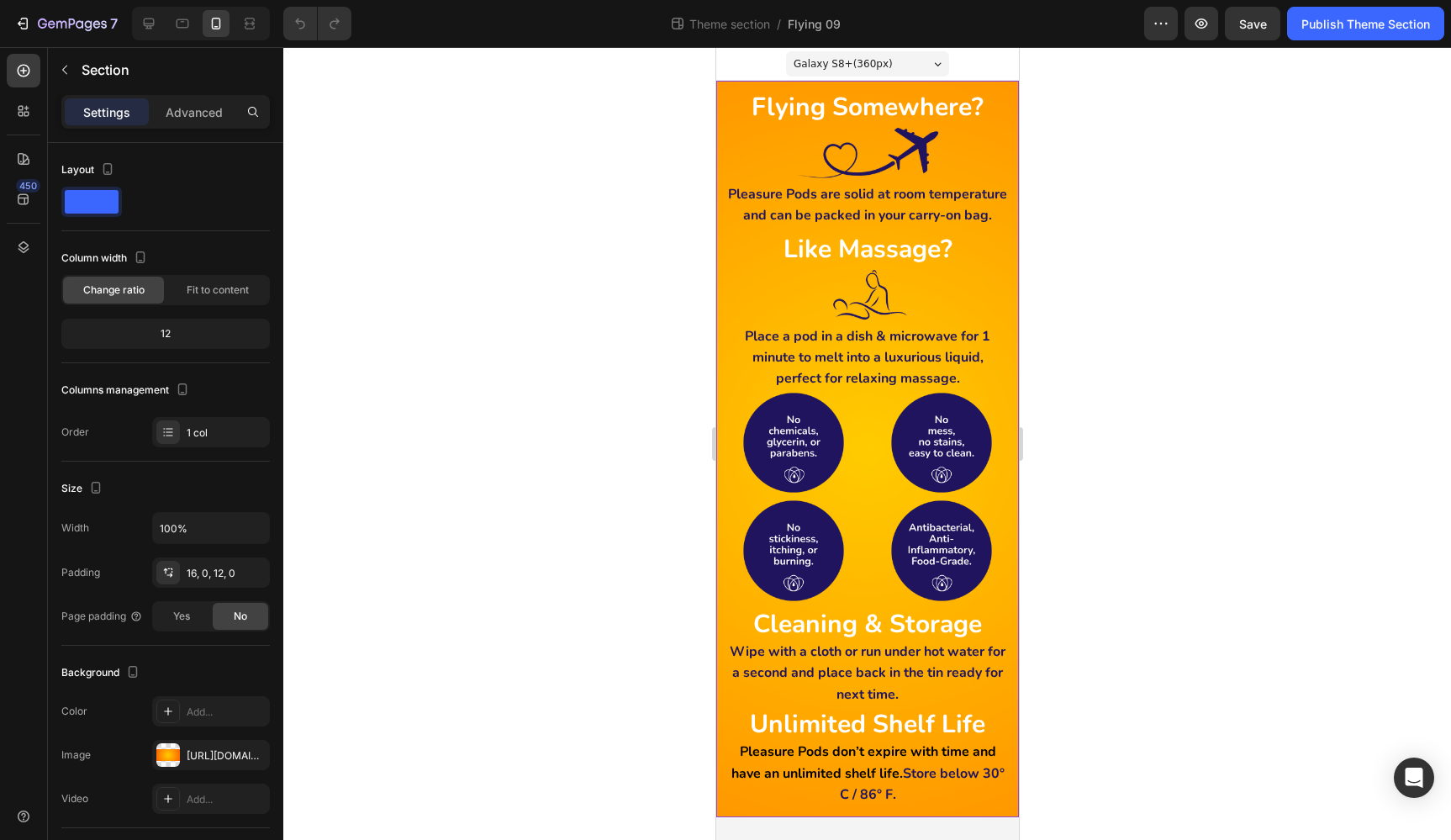
click at [742, 87] on div "Flying Somewhere? Heading Image Pleasure Pods are solid at room temperature and…" at bounding box center [867, 448] width 302 height 736
click at [196, 110] on p "Advanced" at bounding box center [194, 112] width 57 height 18
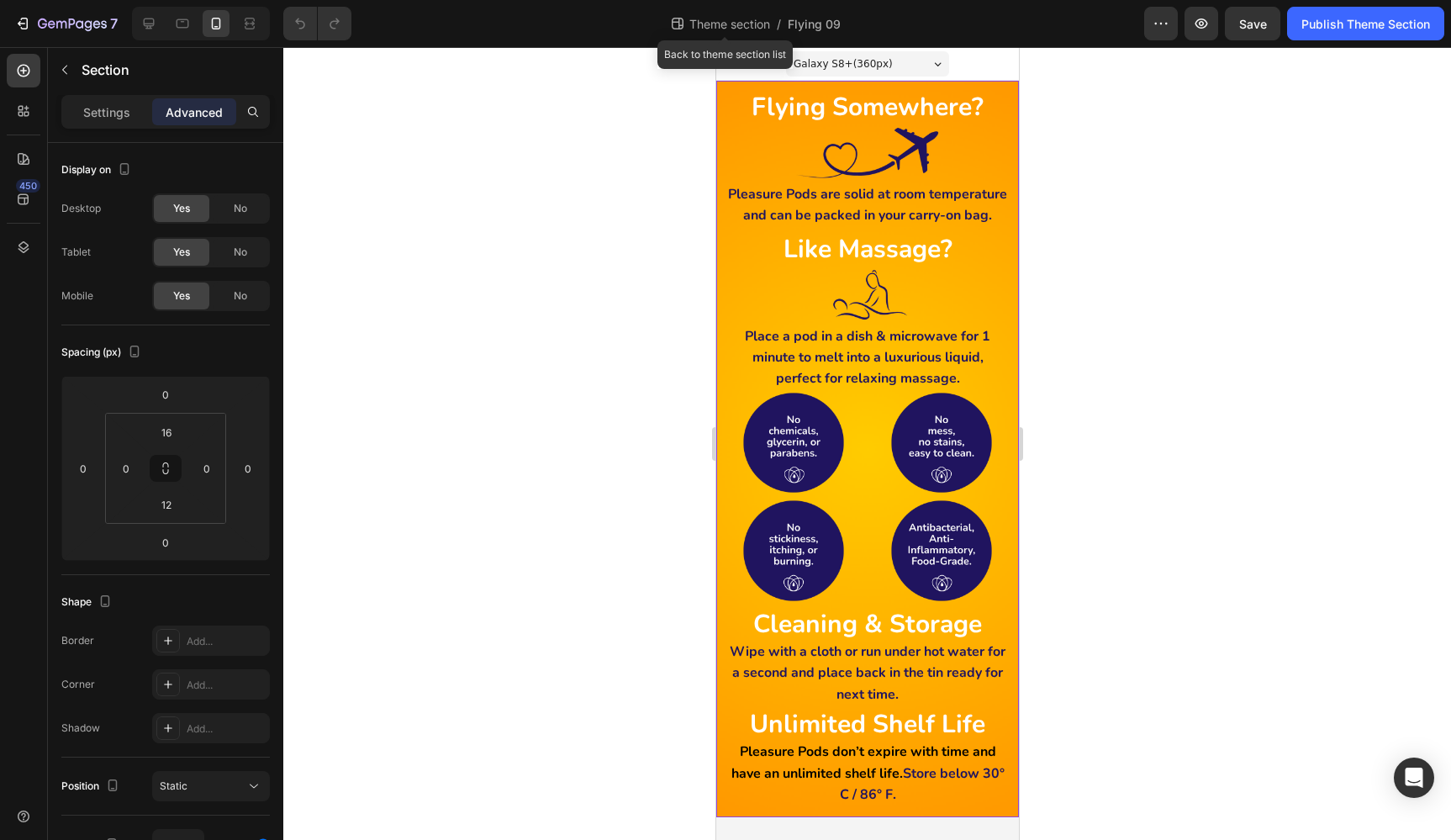
click at [714, 22] on span "Theme section" at bounding box center [729, 24] width 88 height 18
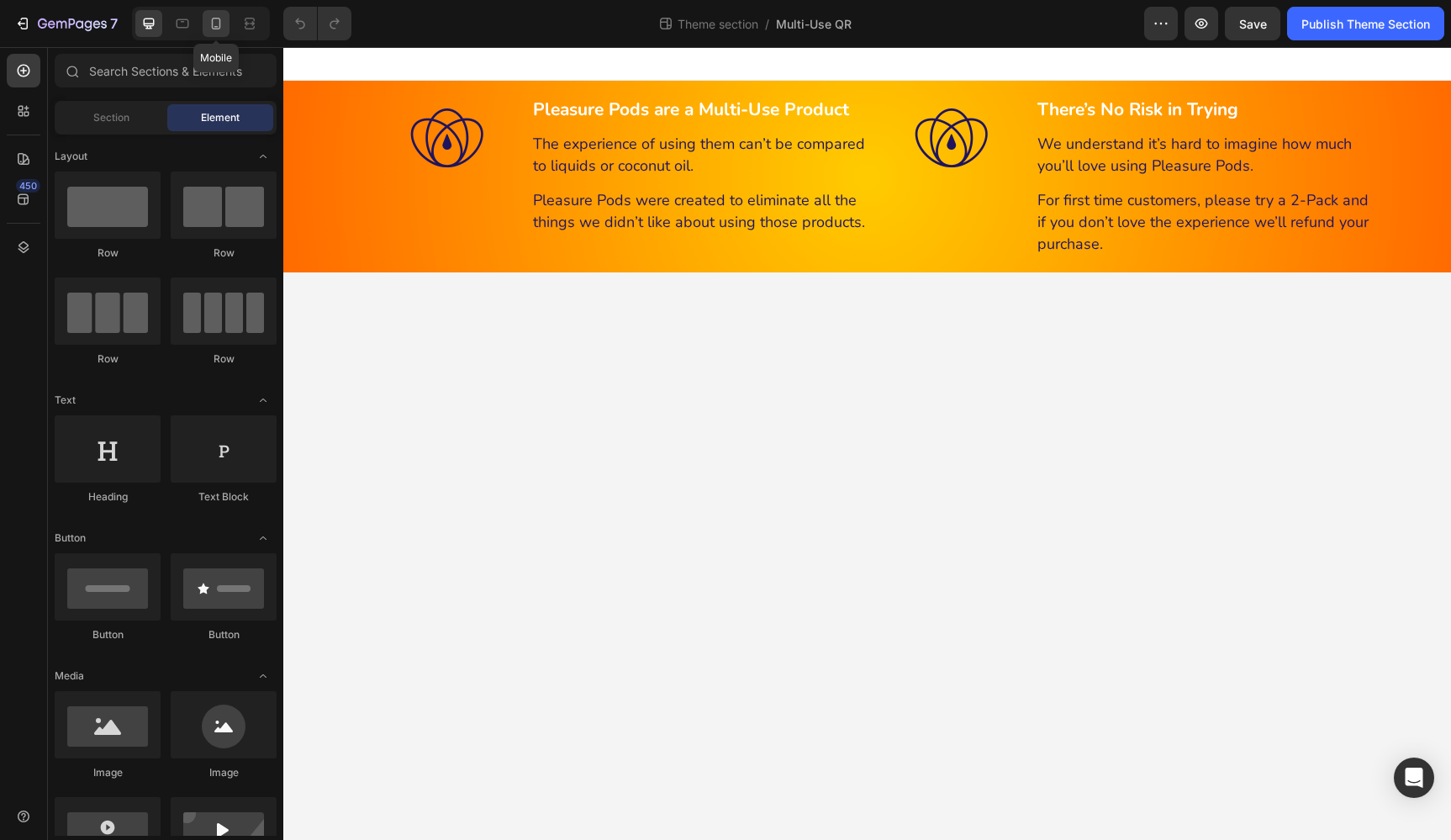
click at [217, 21] on icon at bounding box center [216, 24] width 17 height 17
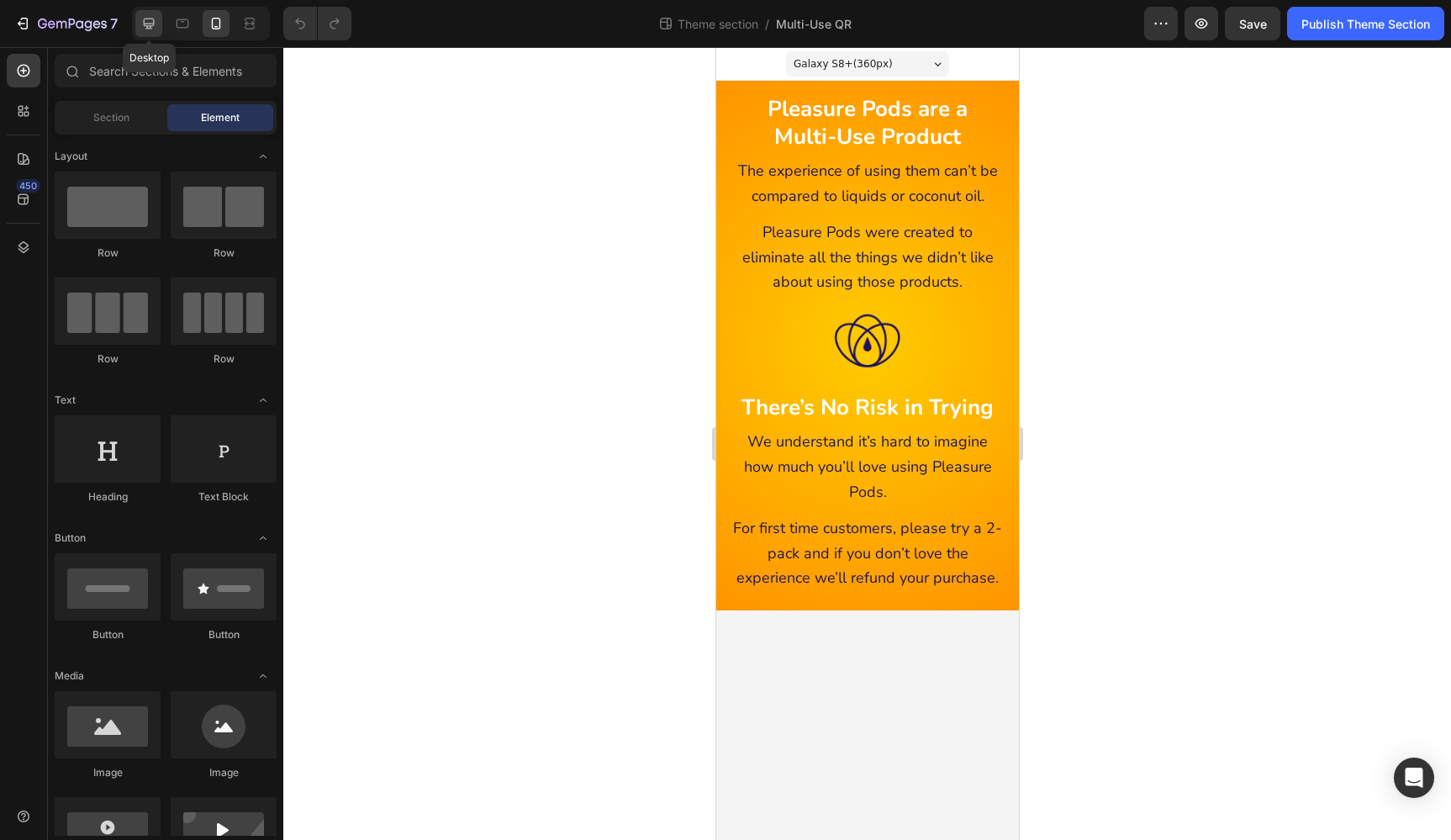
click at [153, 21] on icon at bounding box center [149, 24] width 17 height 17
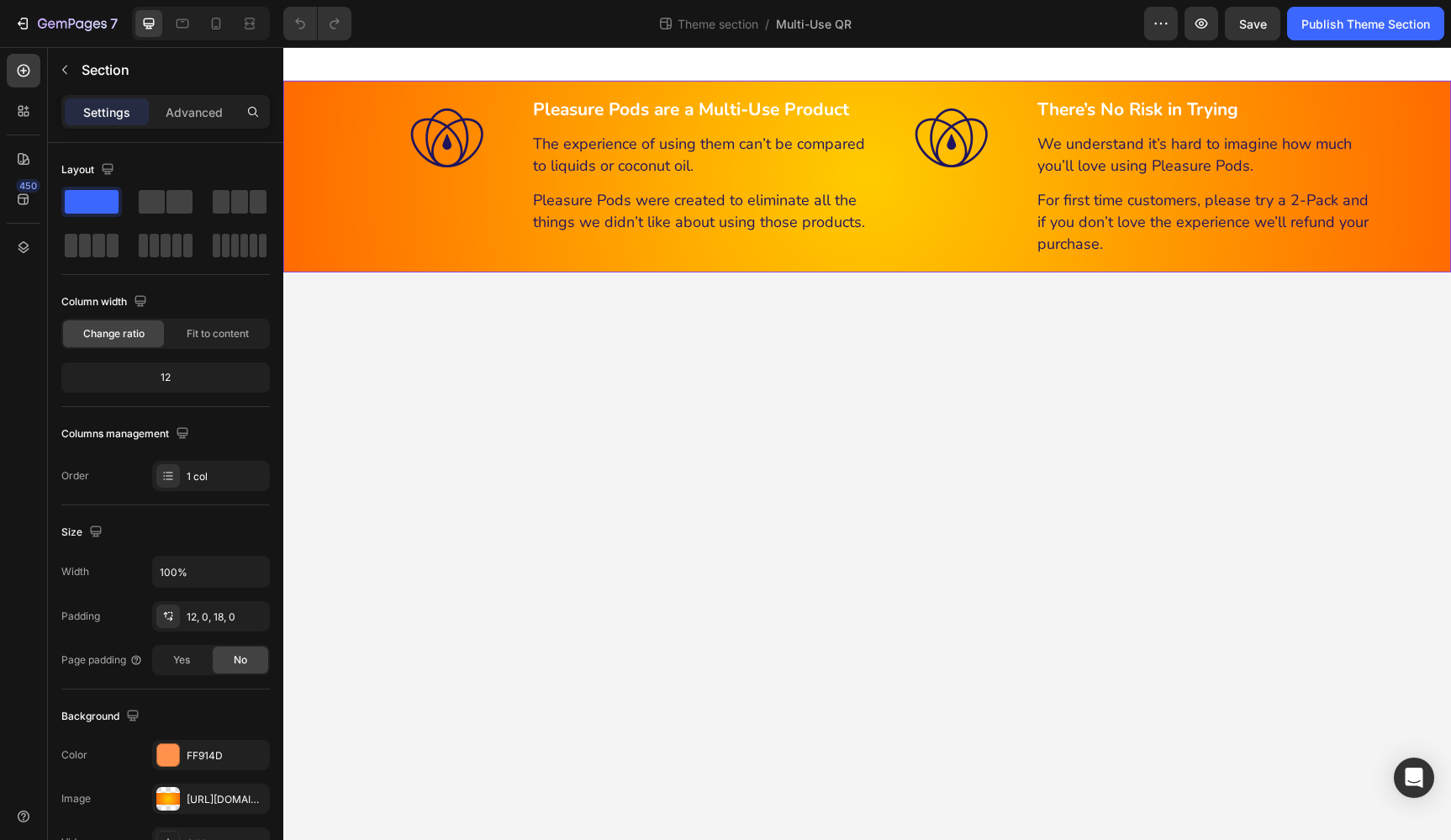
click at [329, 90] on div "Pleasure Pods are a Multi-Use Product Heading The experience of using them can’…" at bounding box center [867, 177] width 1168 height 192
click at [198, 115] on p "Advanced" at bounding box center [194, 112] width 57 height 18
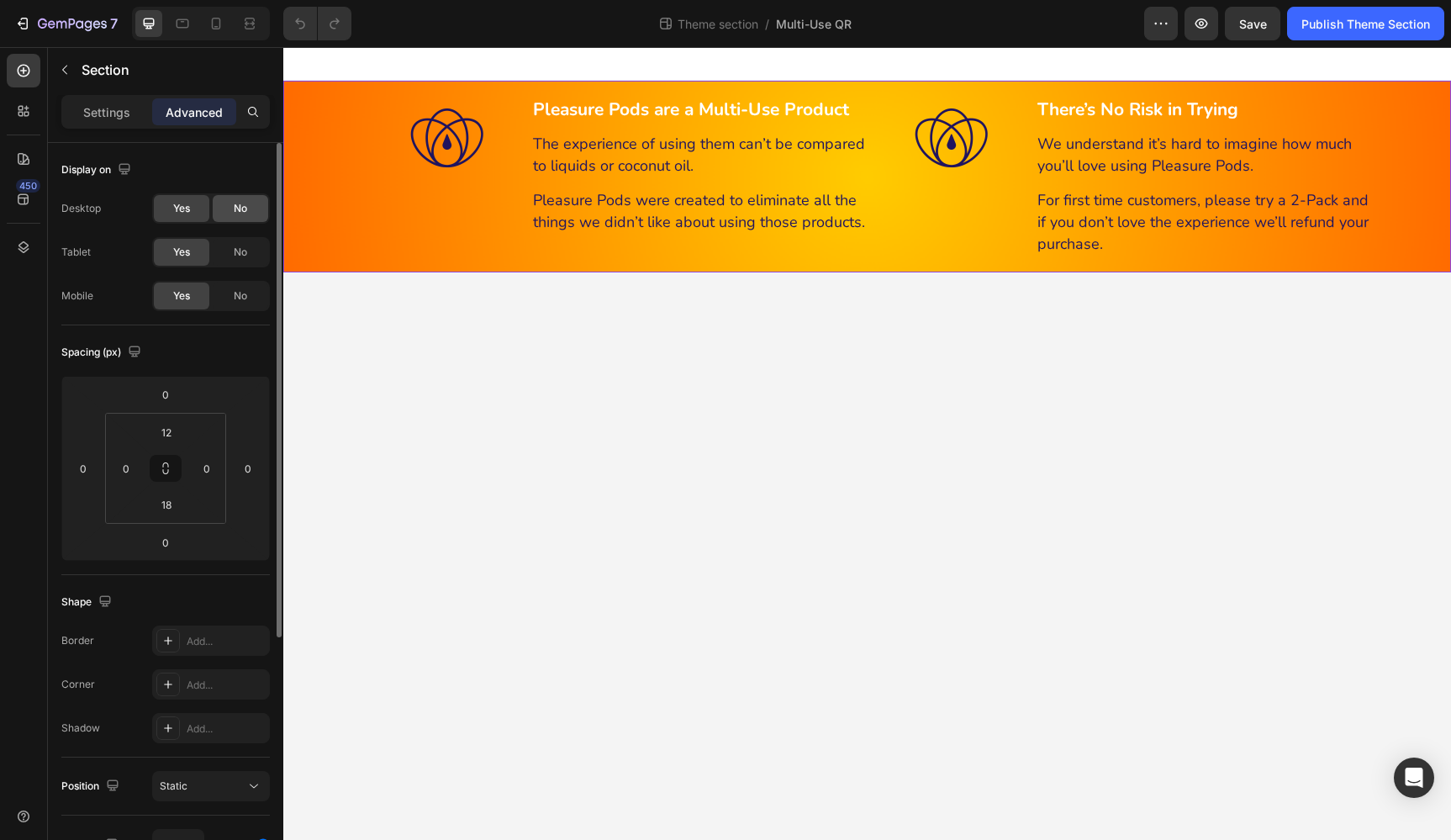
click at [231, 206] on div "No" at bounding box center [240, 209] width 55 height 27
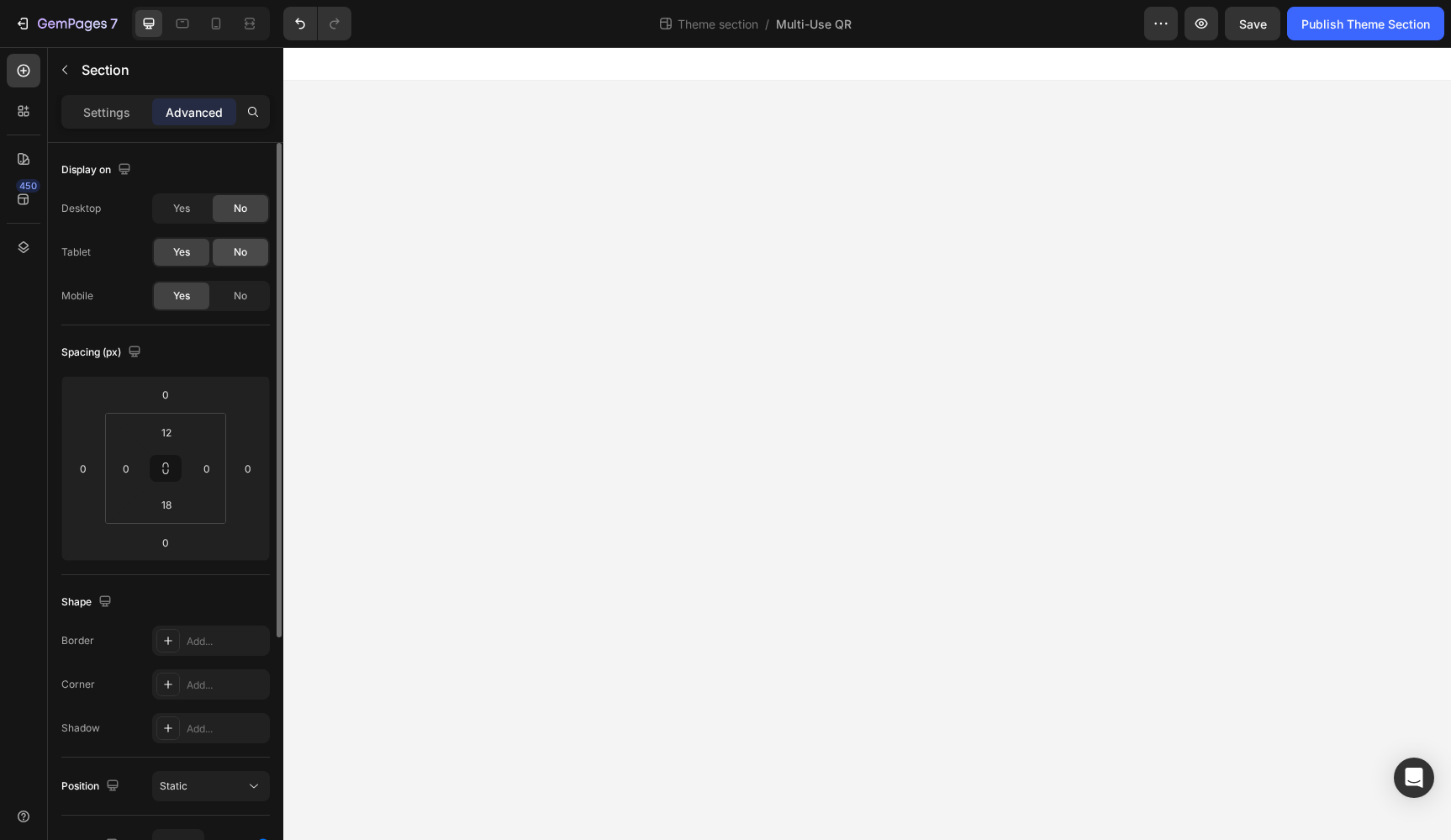
click at [234, 250] on span "No" at bounding box center [240, 252] width 14 height 15
click at [240, 296] on span "No" at bounding box center [240, 296] width 14 height 15
click at [219, 22] on icon at bounding box center [216, 24] width 9 height 12
type input "16"
type input "12"
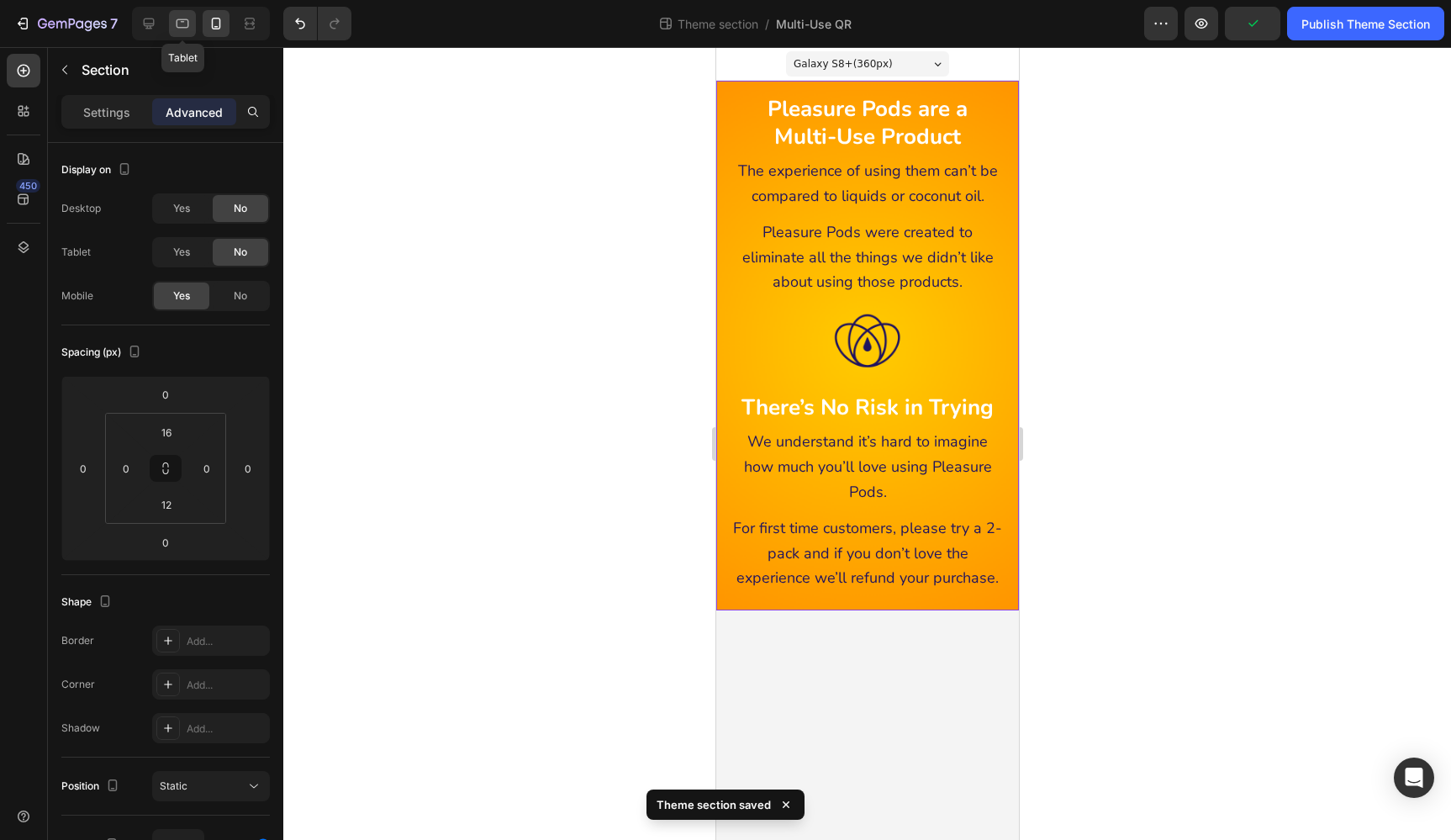
click at [189, 24] on icon at bounding box center [183, 24] width 13 height 9
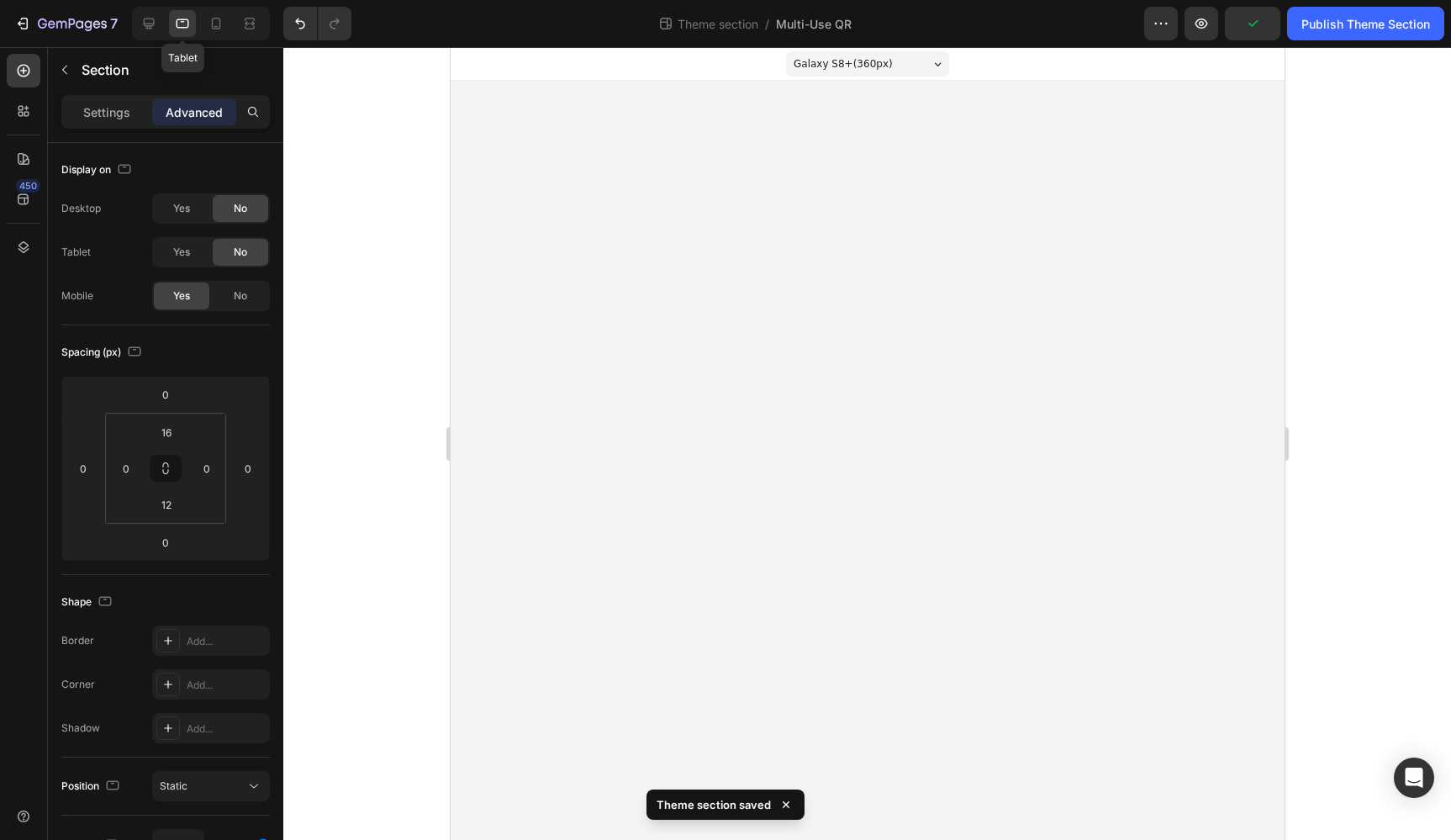
type input "12"
type input "18"
click at [176, 204] on span "Yes" at bounding box center [182, 209] width 17 height 15
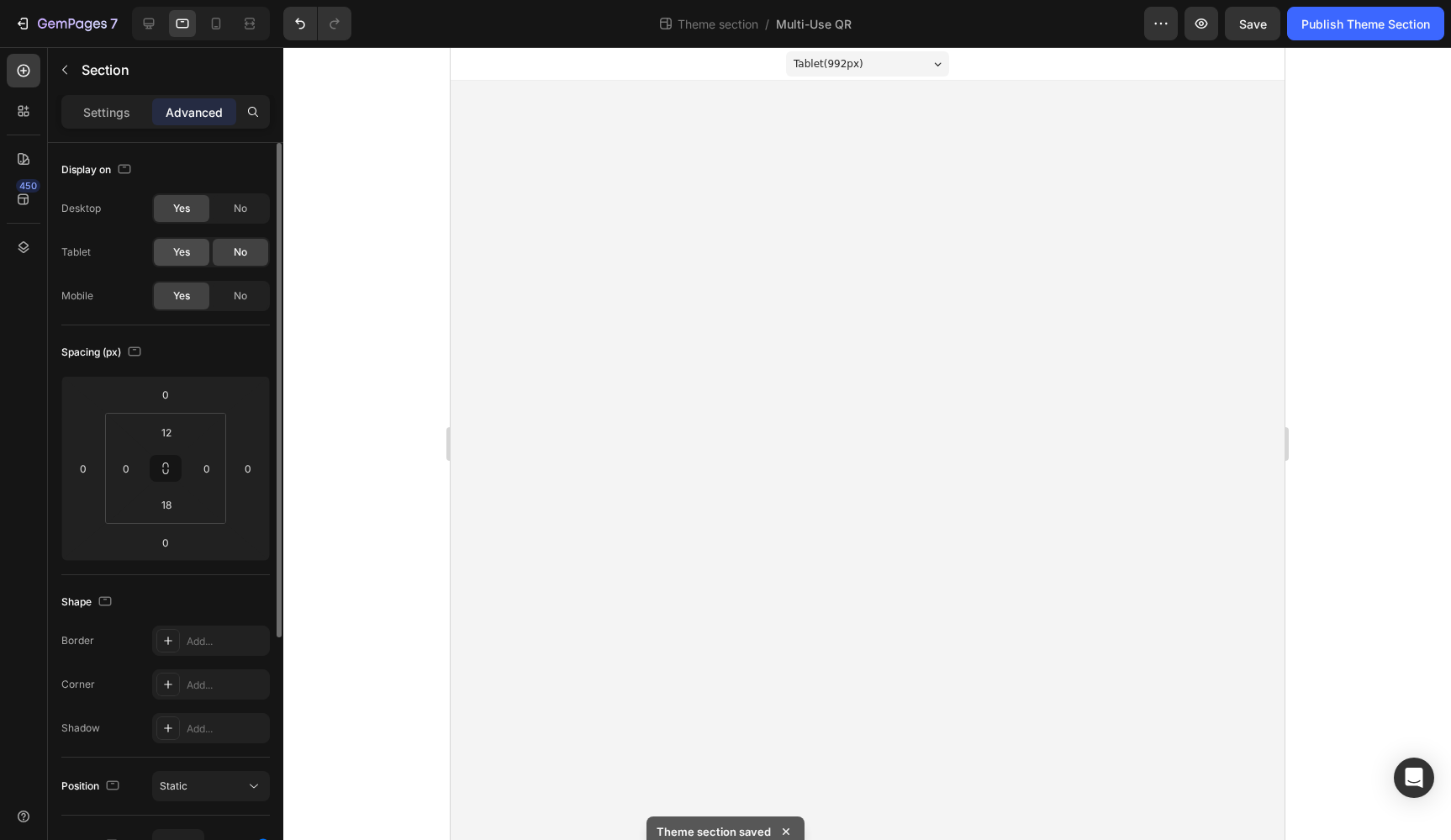
click at [176, 250] on span "Yes" at bounding box center [182, 252] width 17 height 15
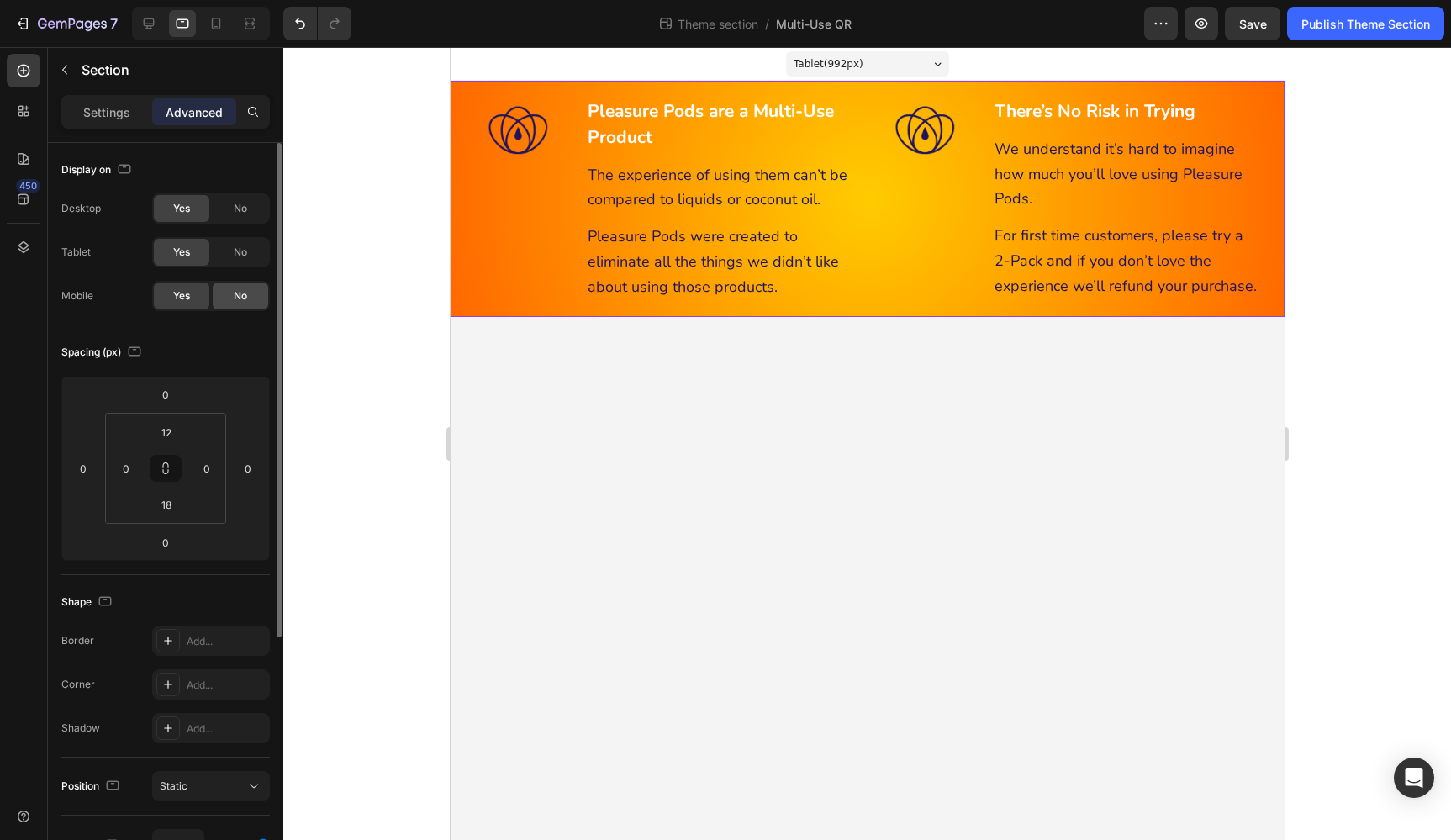
click at [234, 297] on span "No" at bounding box center [240, 296] width 14 height 15
click at [532, 307] on div "Pleasure Pods are a Multi-Use Product Heading The experience of using them can’…" at bounding box center [867, 199] width 834 height 236
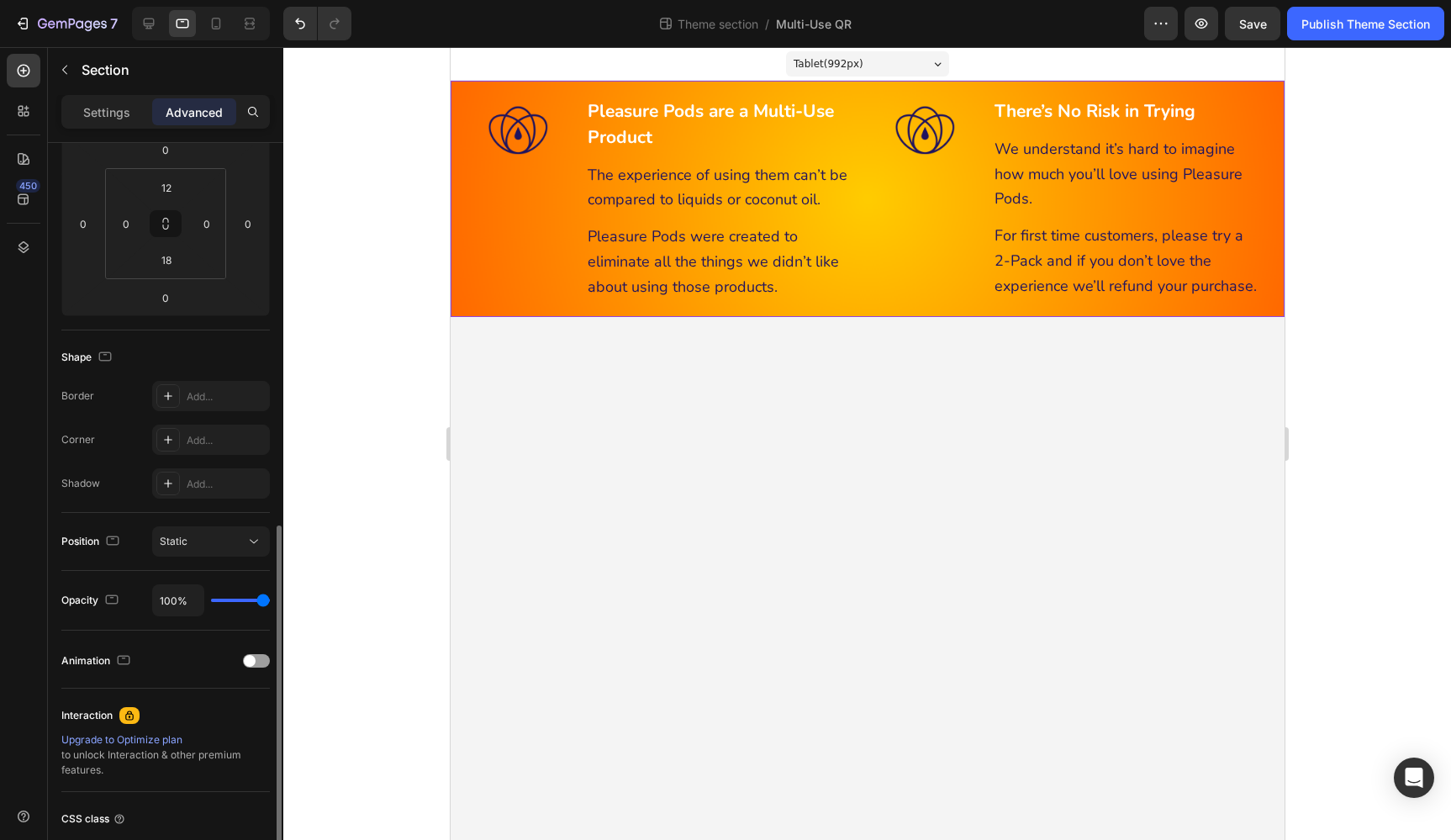
scroll to position [376, 0]
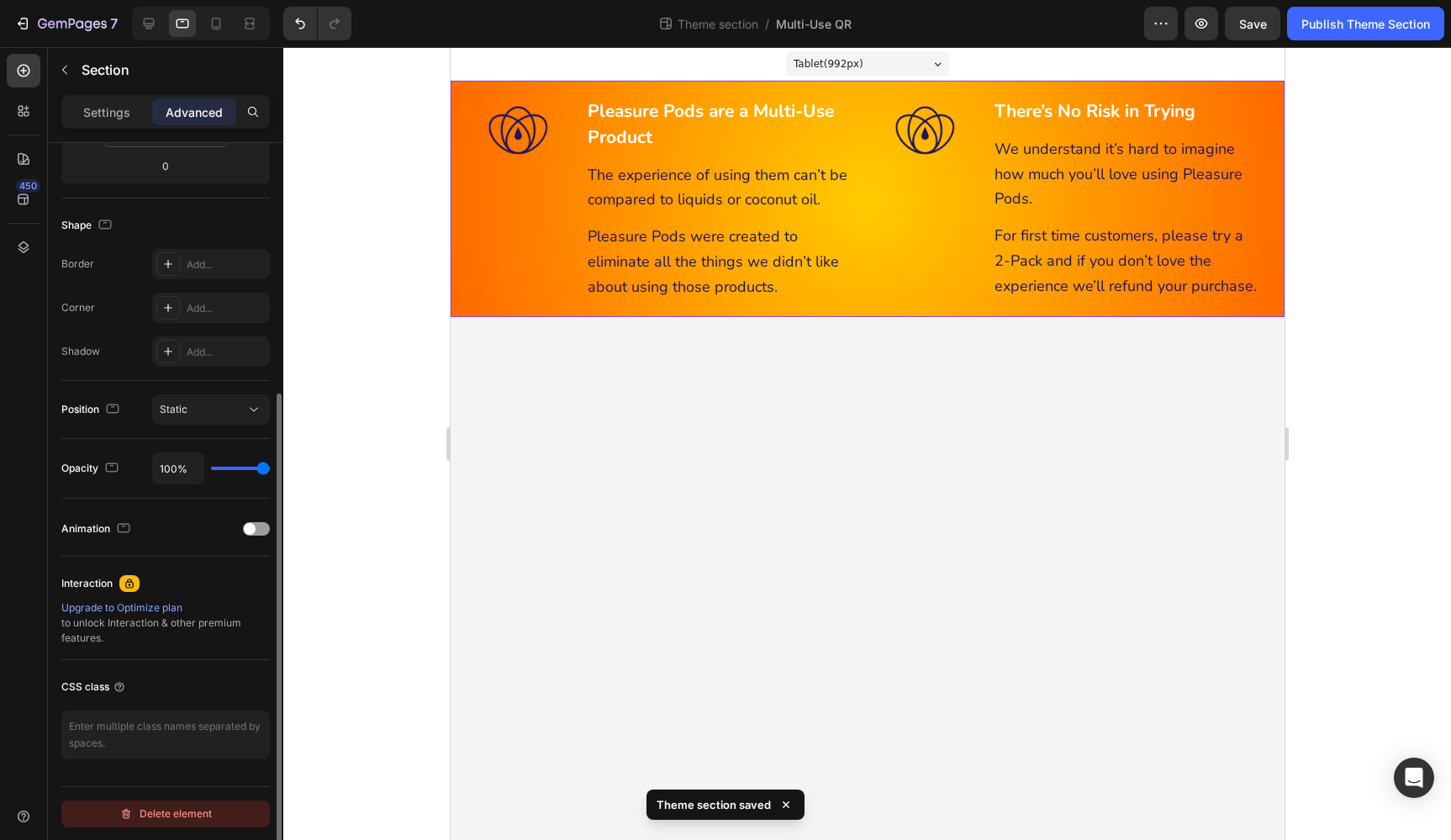
click at [196, 818] on div "Delete element" at bounding box center [166, 814] width 93 height 20
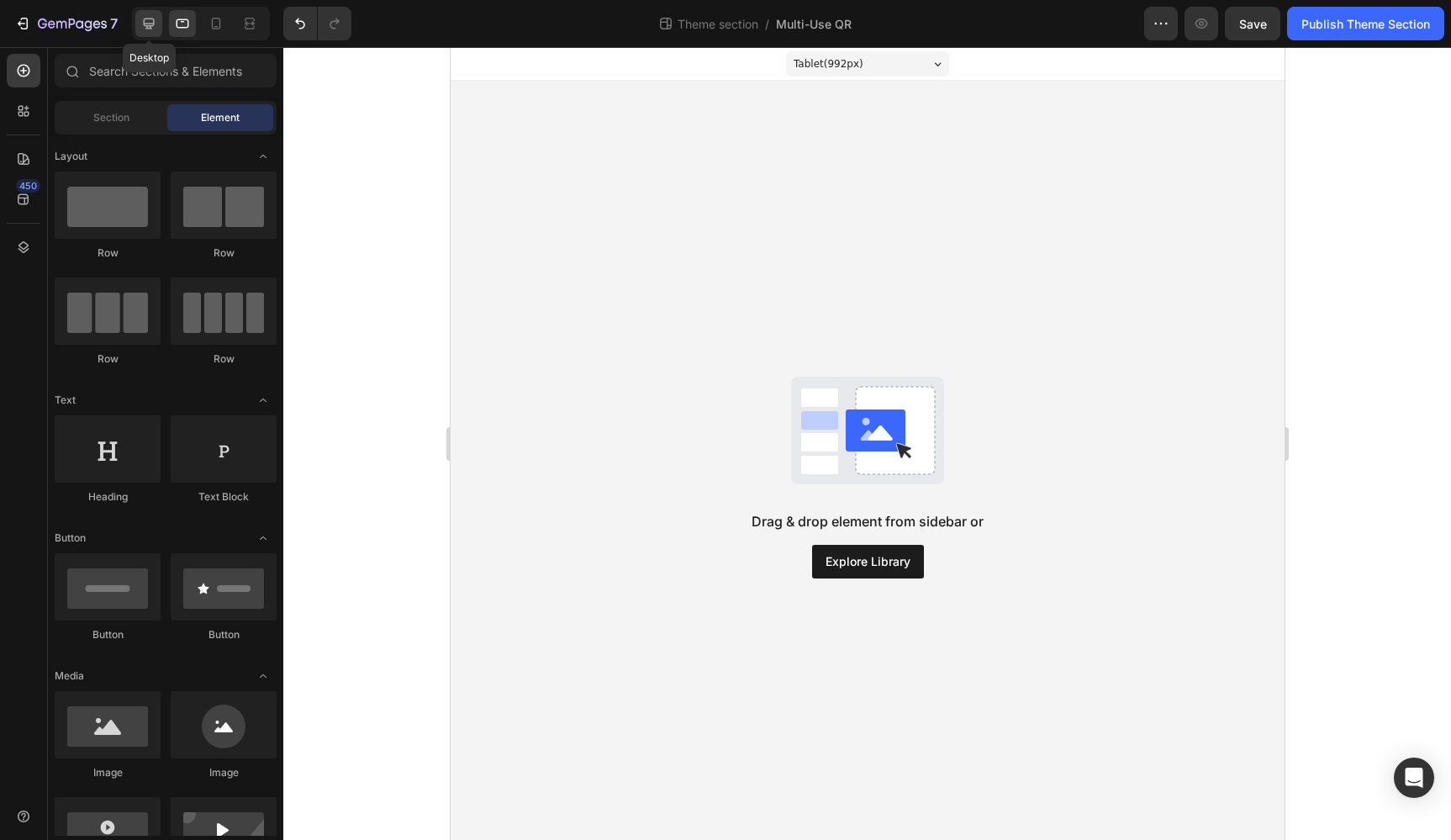
click at [159, 22] on div at bounding box center [149, 24] width 27 height 27
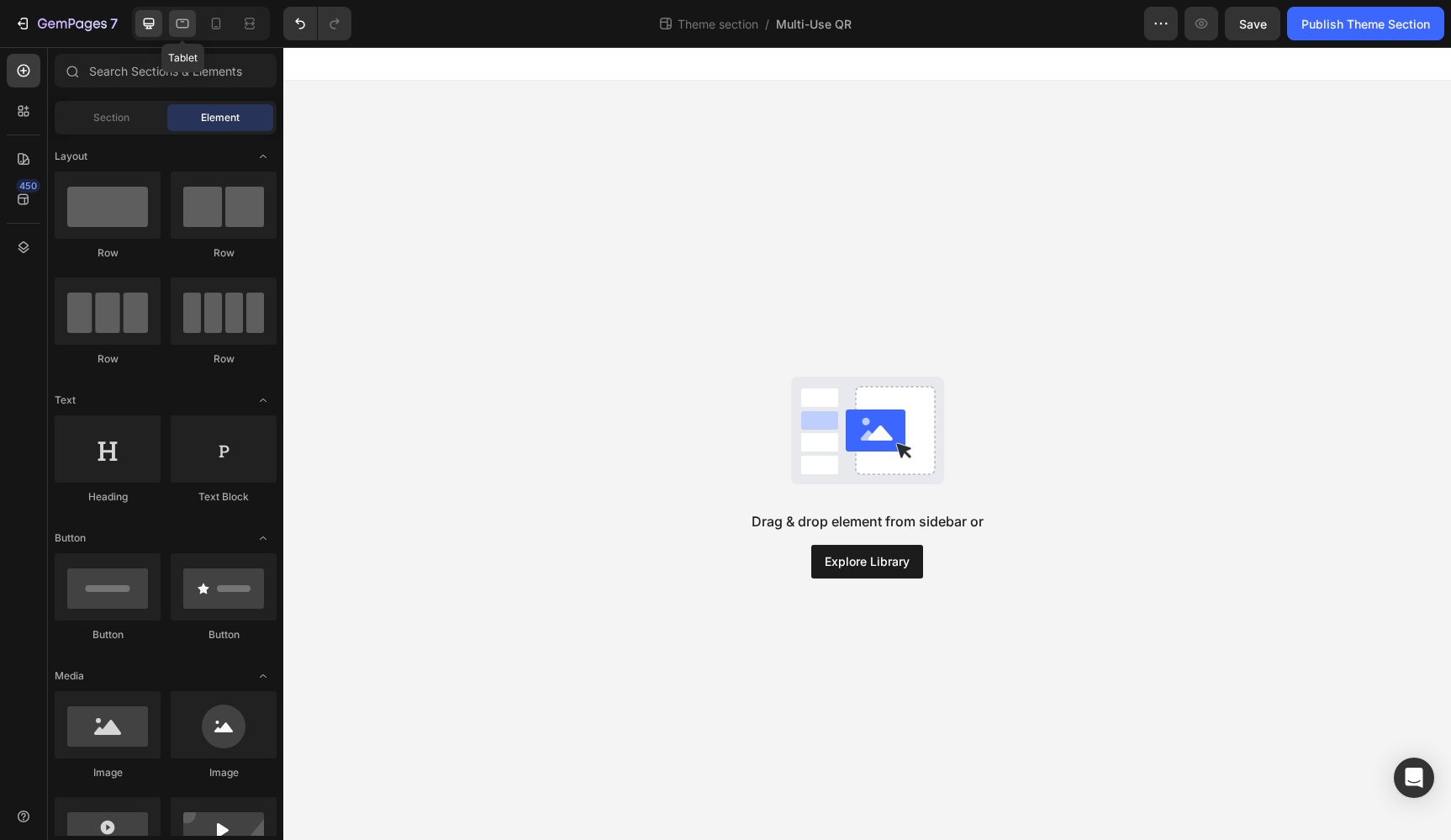
click at [178, 25] on icon at bounding box center [183, 24] width 17 height 17
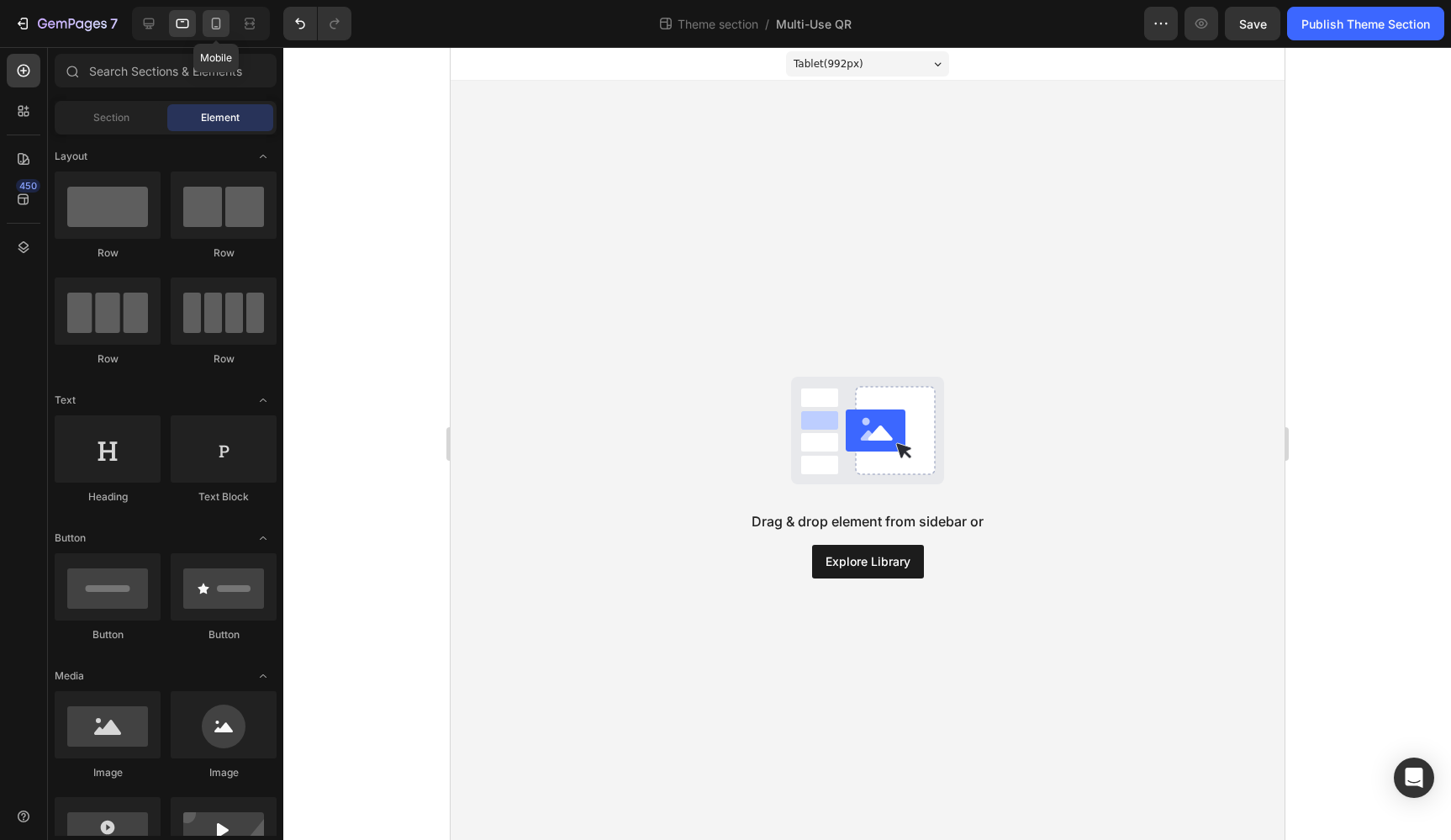
click at [219, 26] on icon at bounding box center [216, 24] width 9 height 12
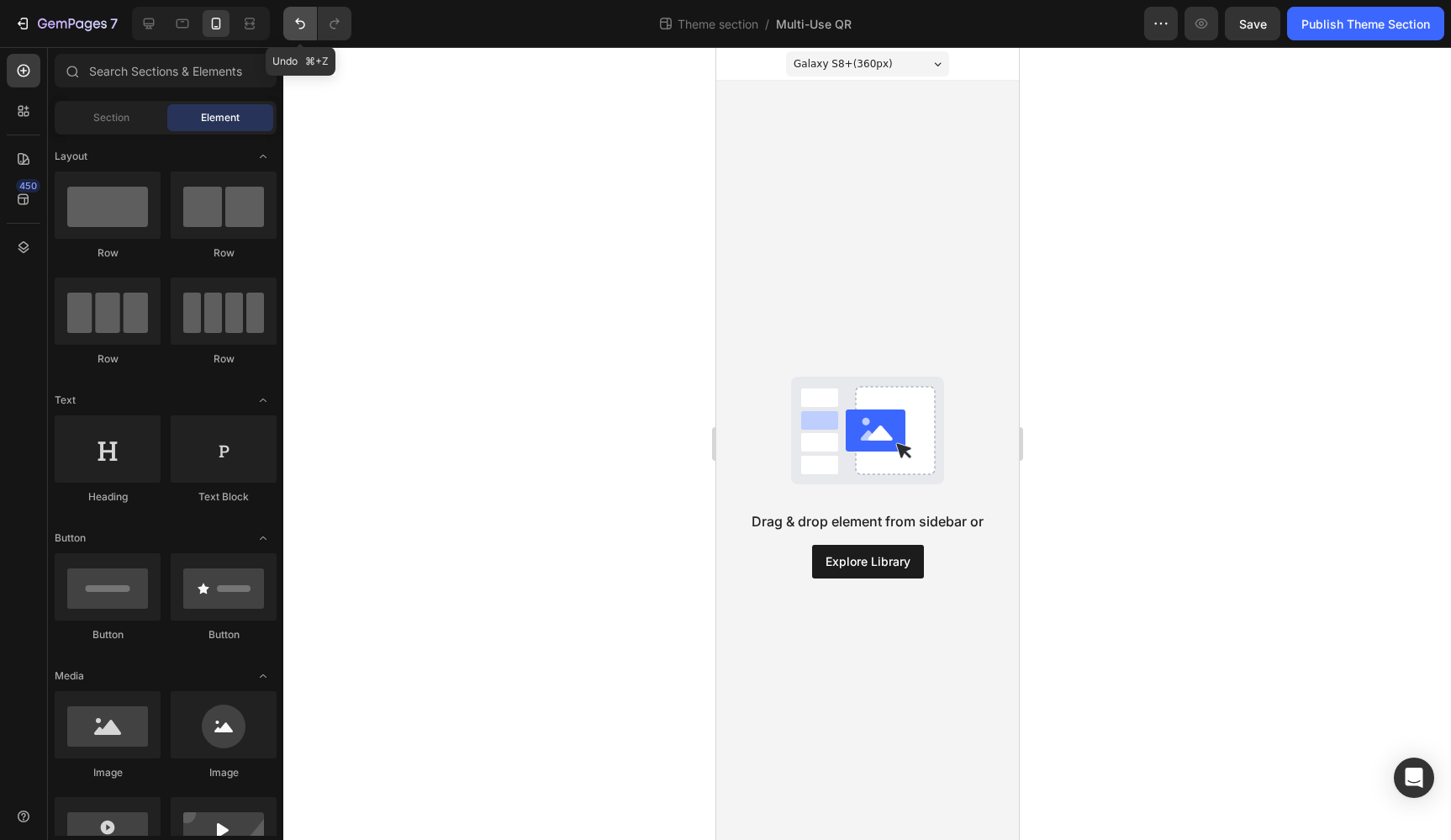
click at [299, 22] on icon "Undo/Redo" at bounding box center [300, 24] width 10 height 11
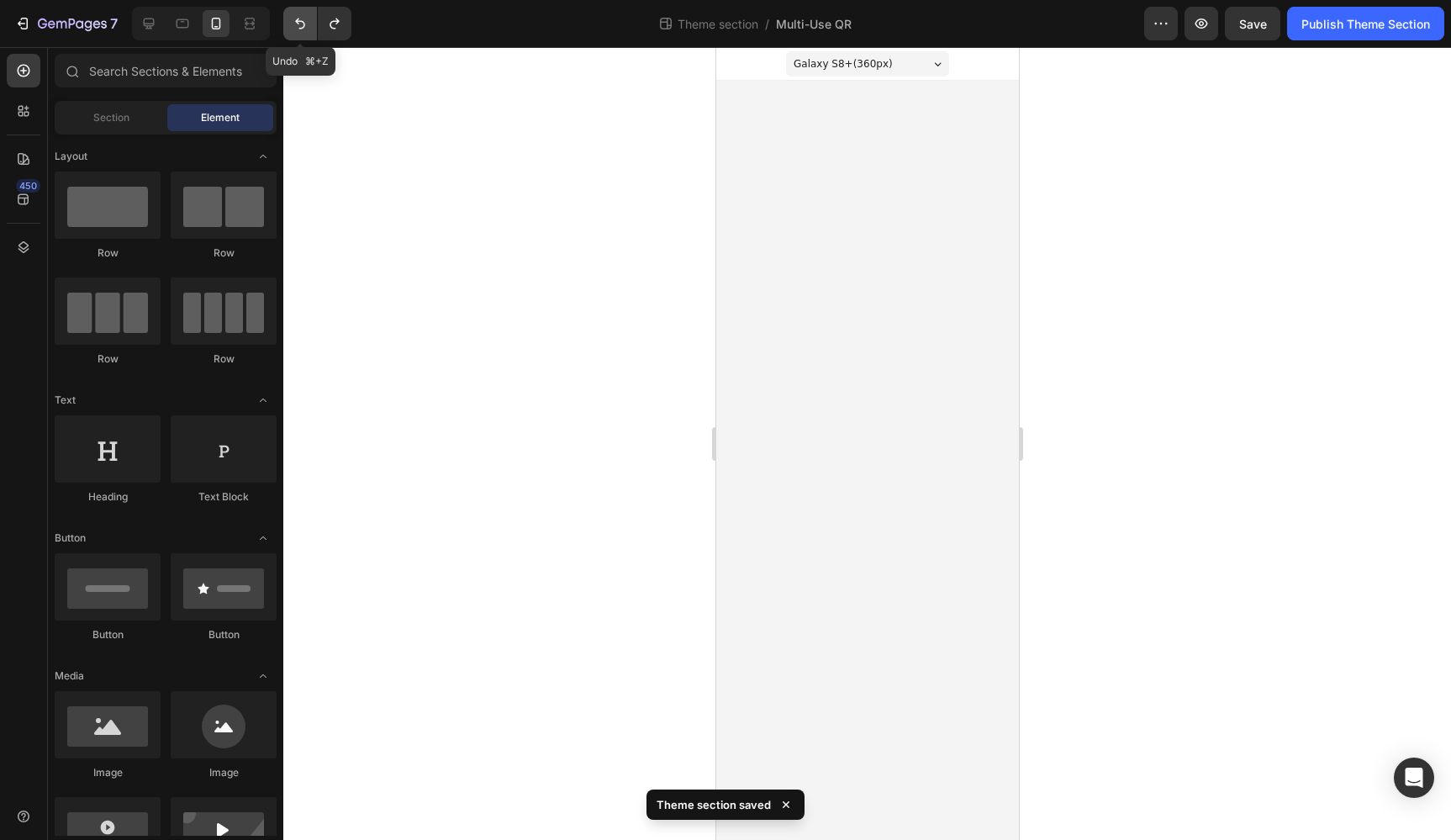
click at [299, 22] on icon "Undo/Redo" at bounding box center [300, 24] width 10 height 11
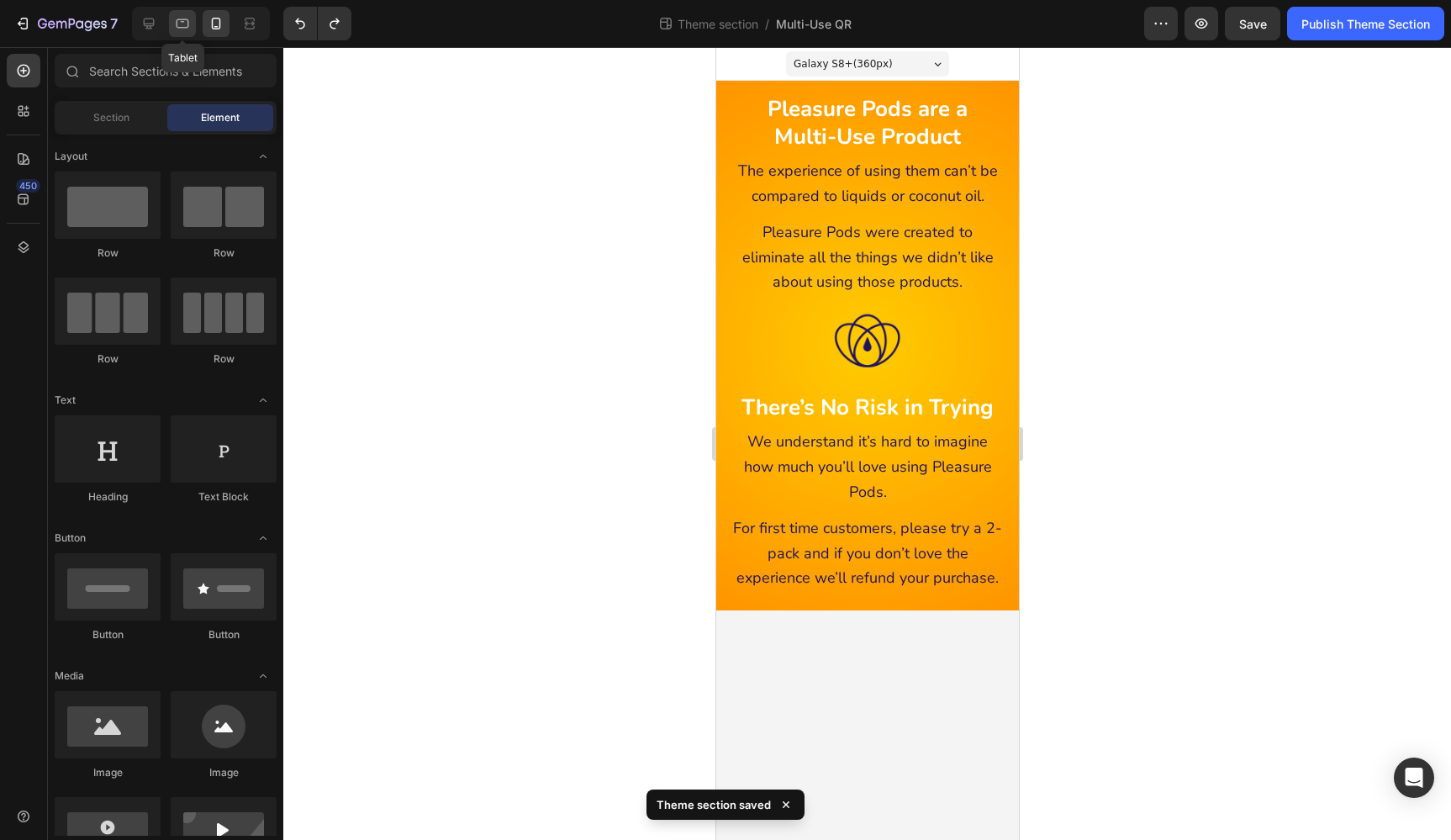
click at [183, 23] on icon at bounding box center [183, 24] width 17 height 17
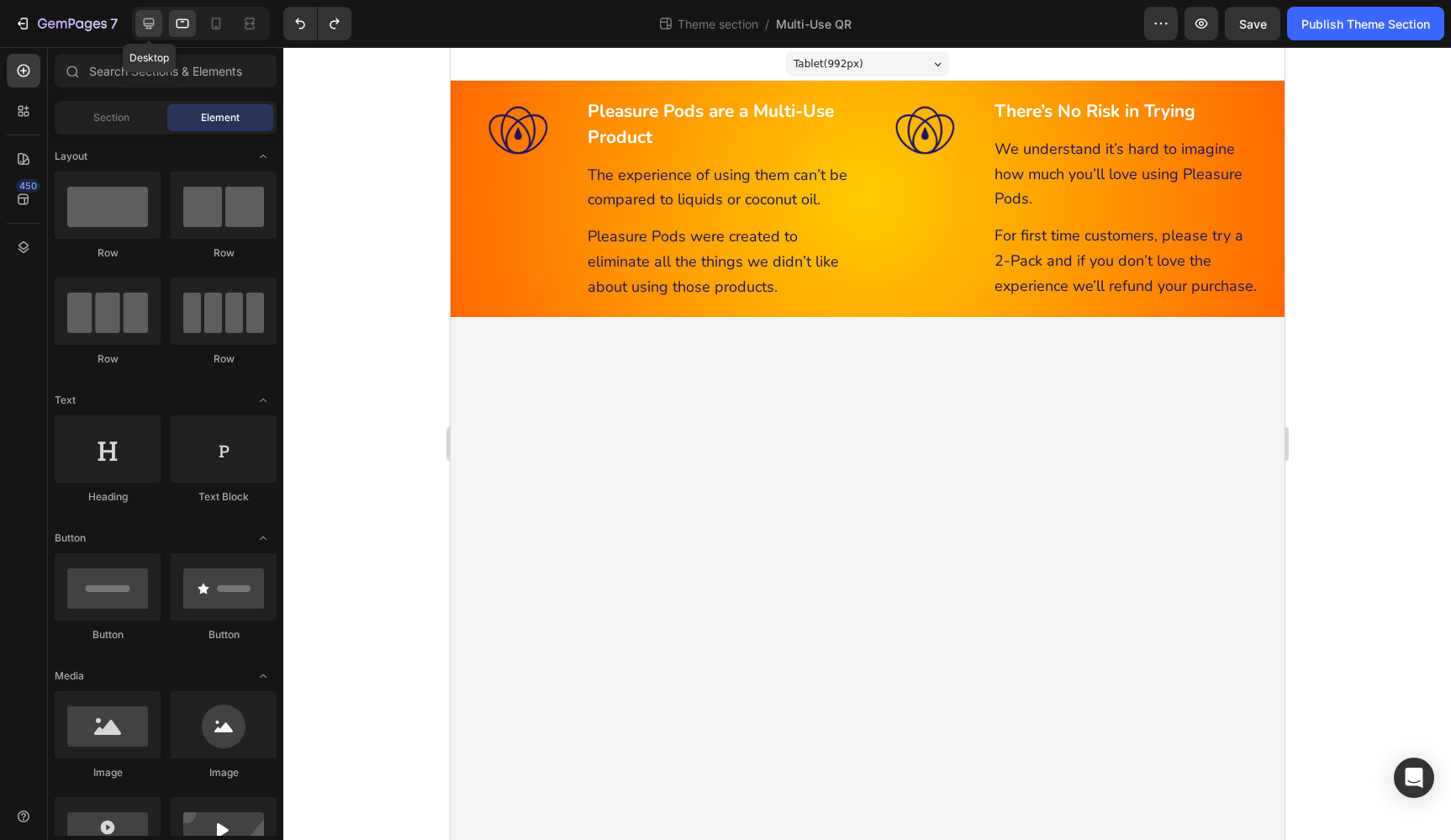
click at [147, 23] on icon at bounding box center [149, 24] width 17 height 17
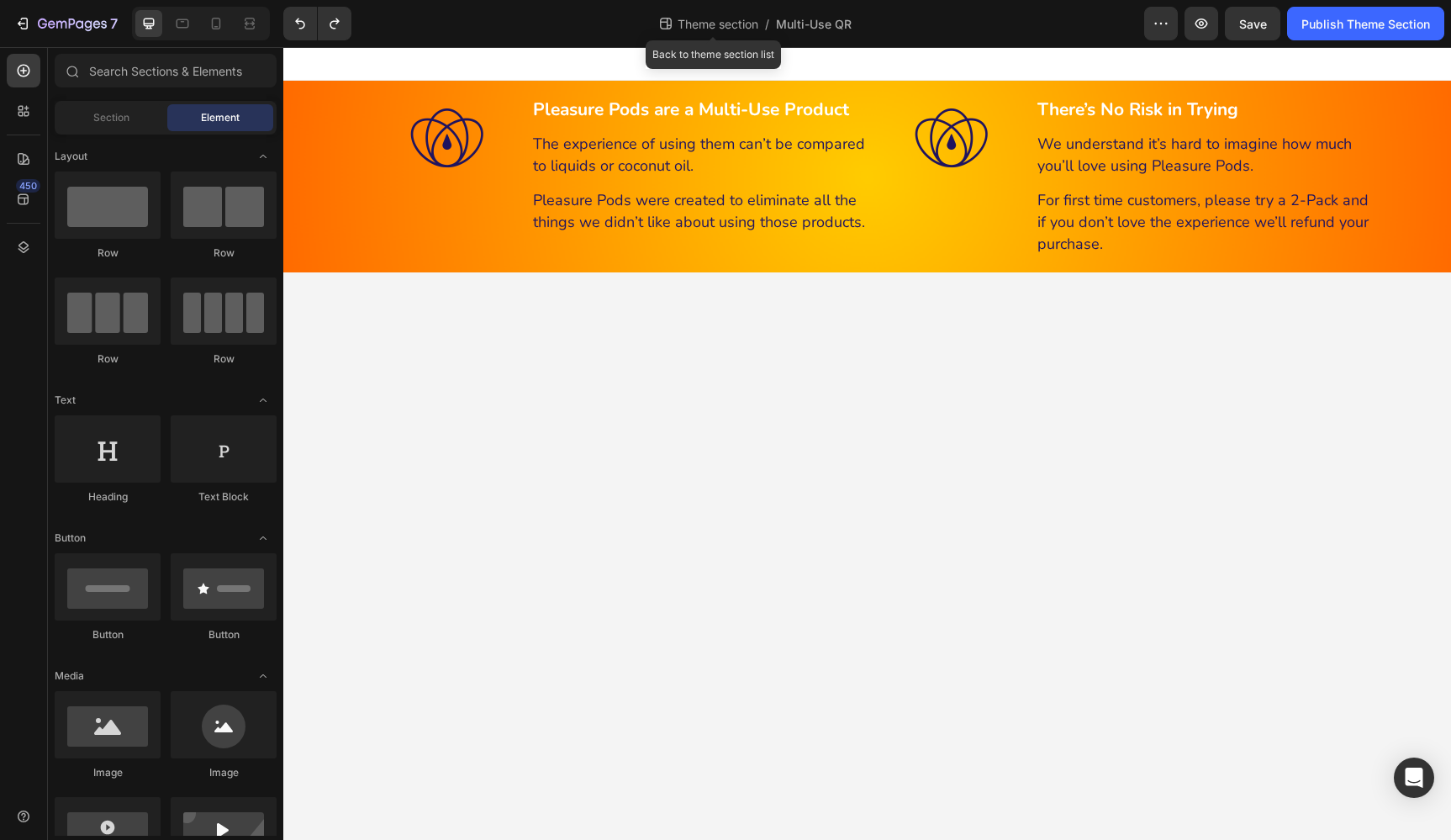
click at [710, 25] on span "Theme section" at bounding box center [718, 24] width 88 height 18
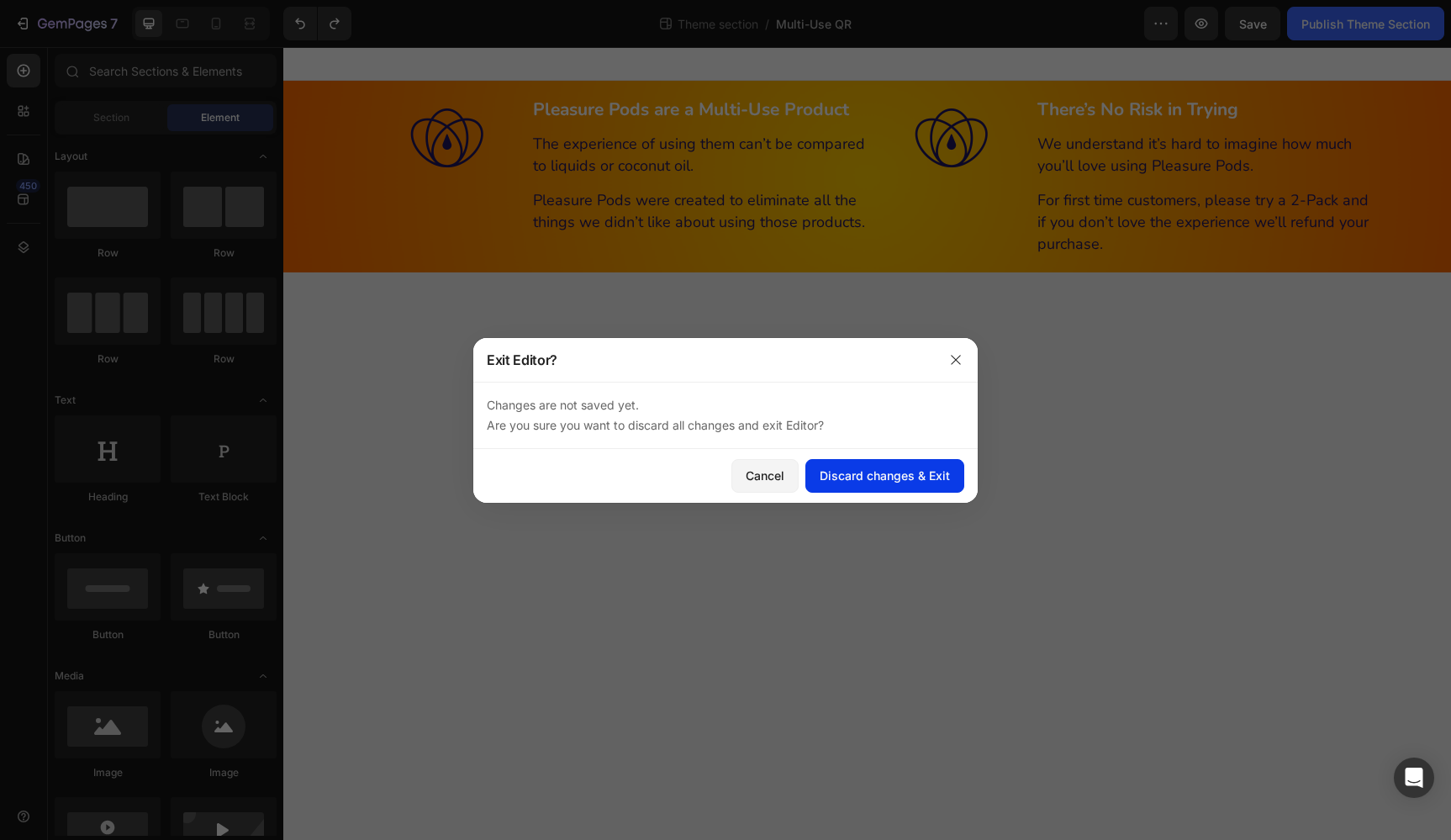
click at [897, 473] on div "Discard changes & Exit" at bounding box center [884, 475] width 130 height 18
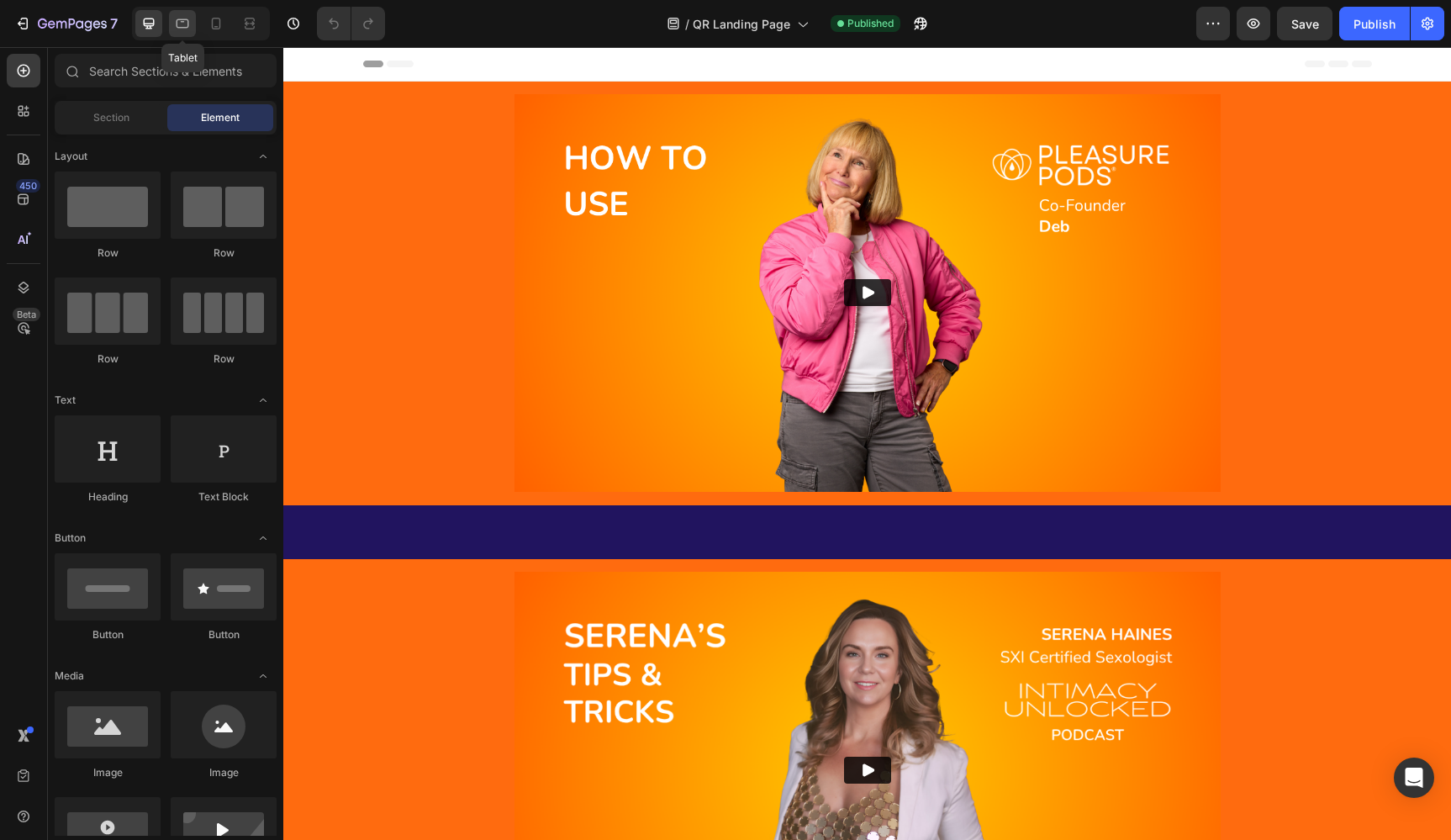
click at [179, 24] on icon at bounding box center [183, 24] width 17 height 17
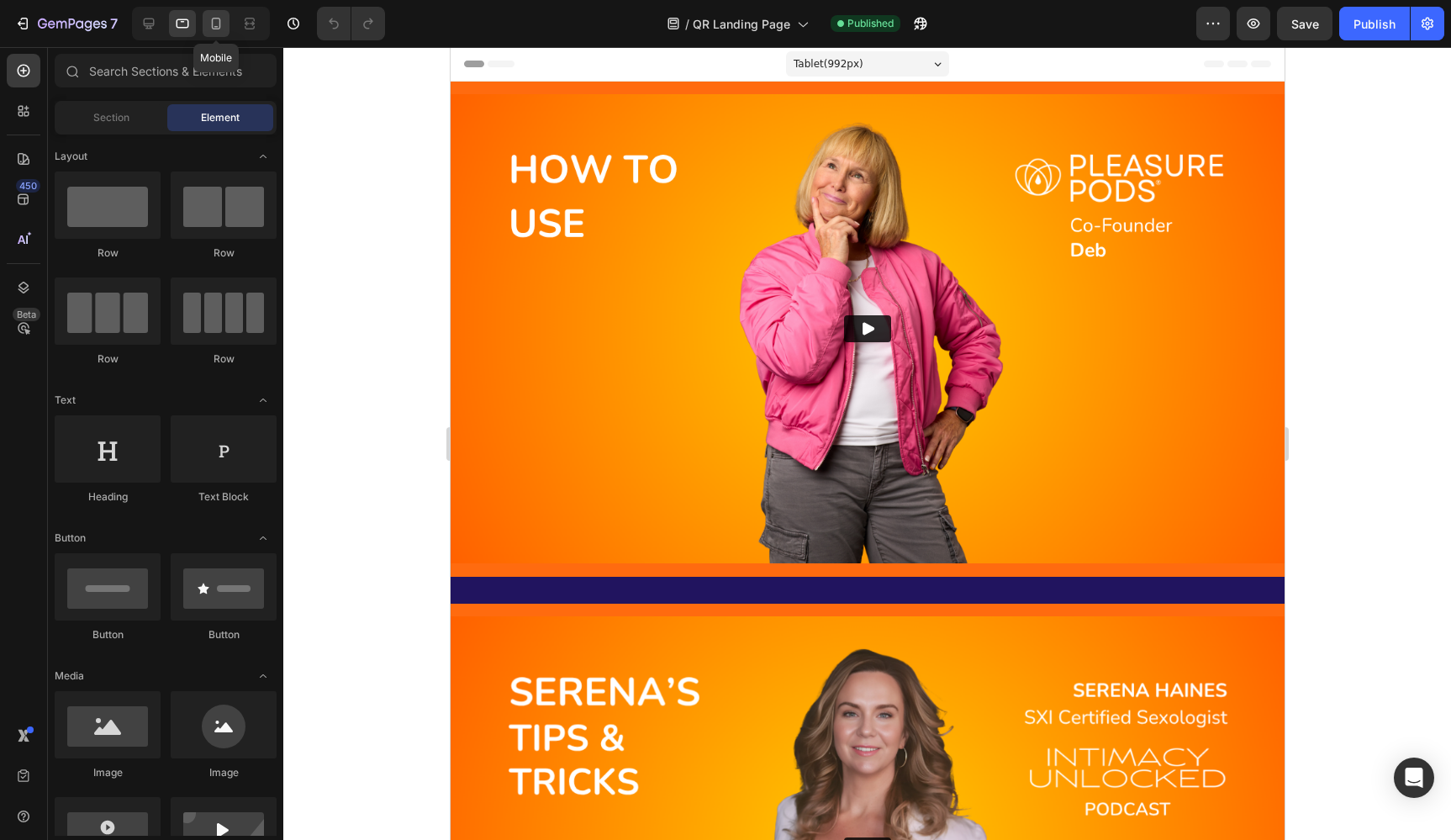
click at [219, 23] on icon at bounding box center [216, 24] width 9 height 12
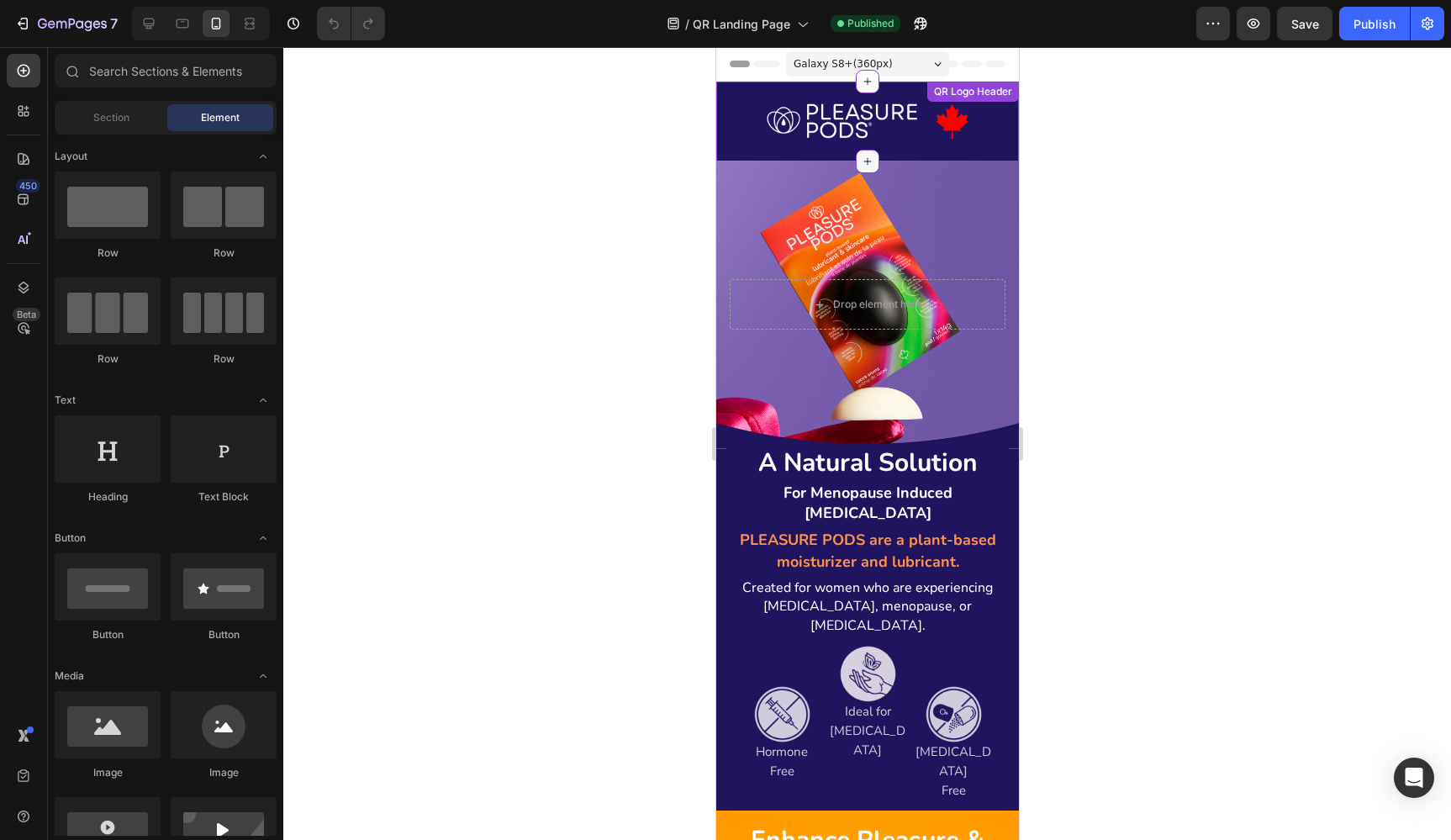
click at [871, 160] on icon at bounding box center [867, 161] width 14 height 14
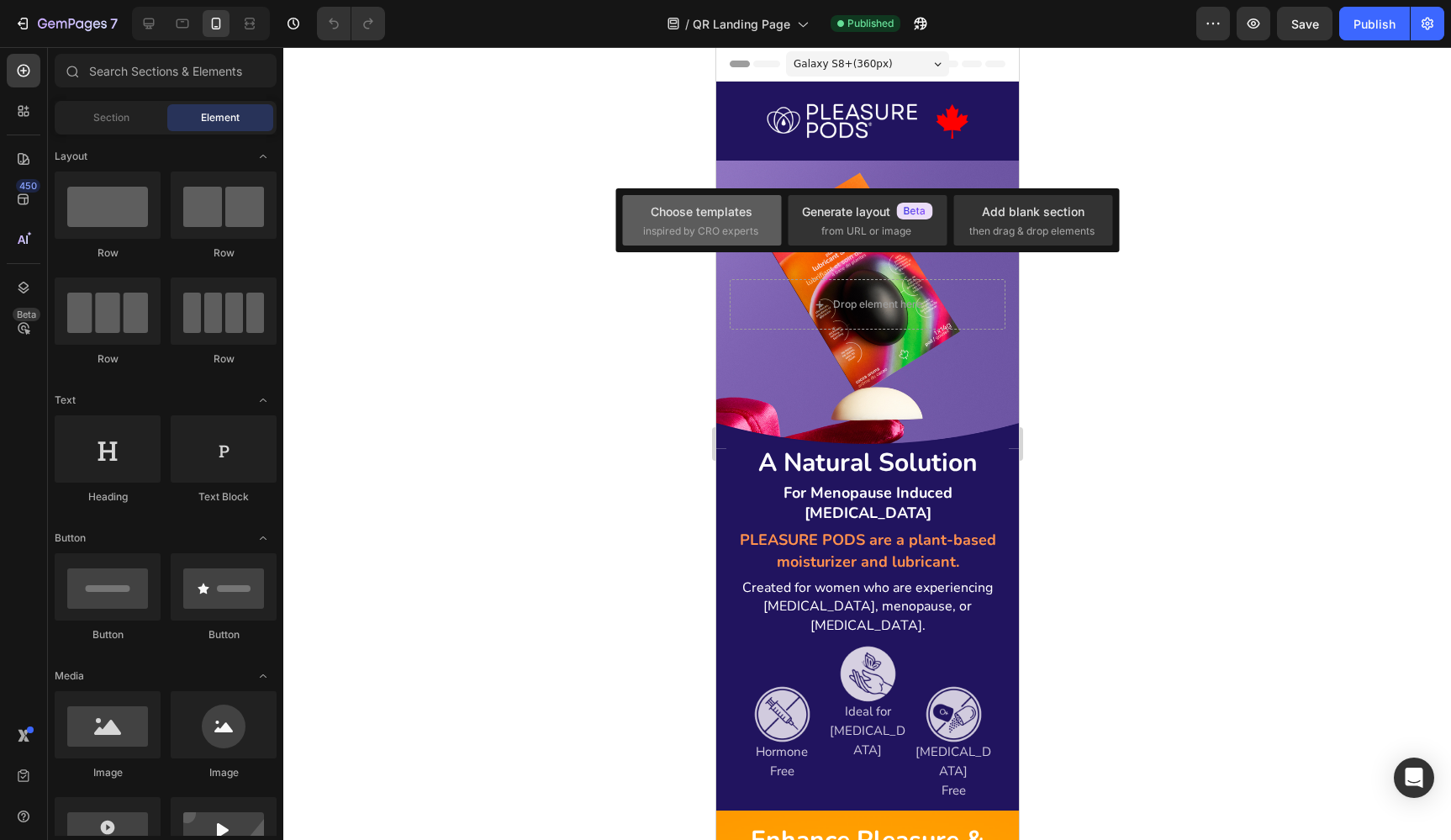
click at [712, 223] on span "inspired by CRO experts" at bounding box center [701, 231] width 116 height 15
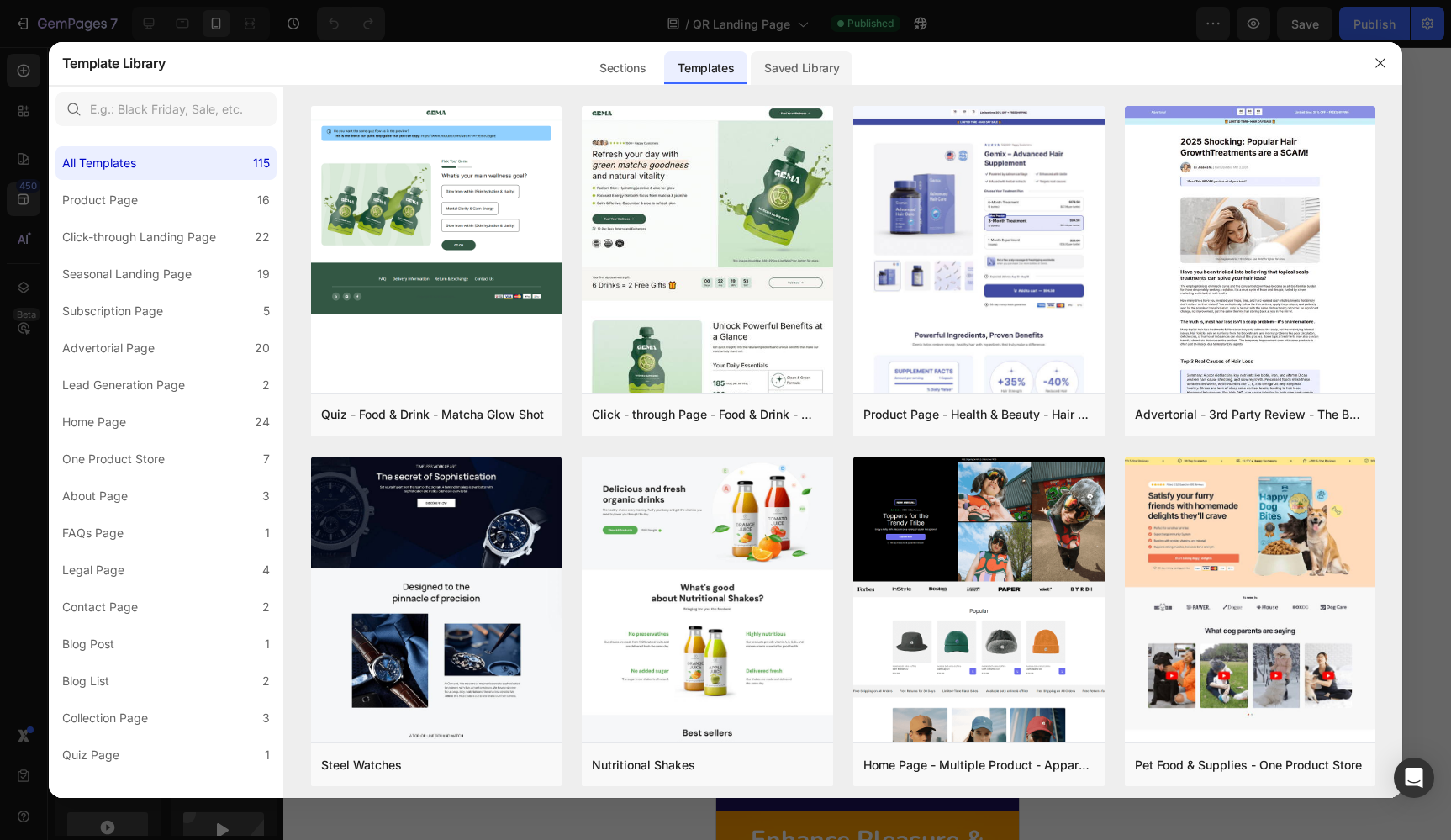
click at [806, 63] on div "Saved Library" at bounding box center [802, 68] width 102 height 34
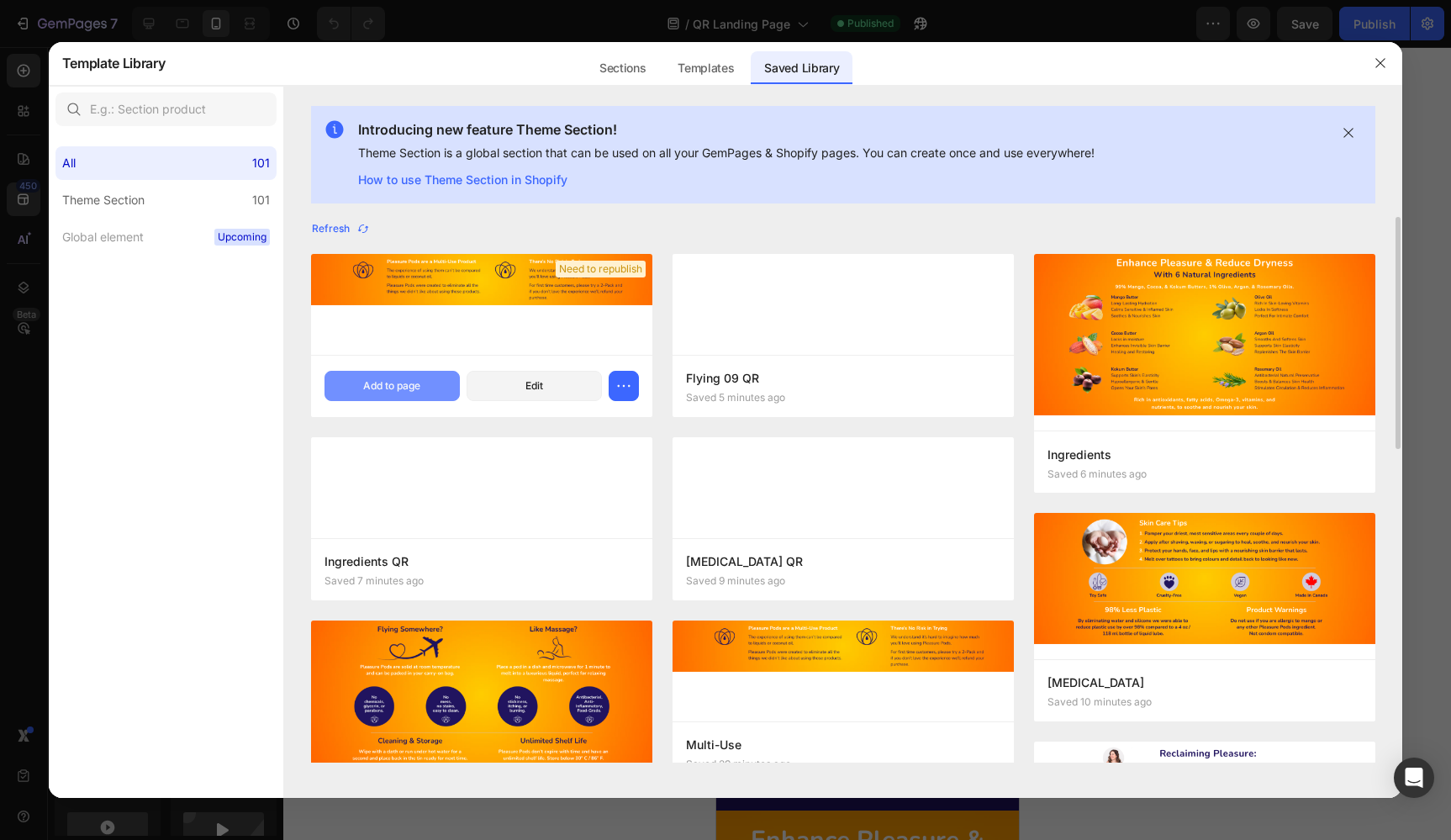
click at [393, 391] on div "Add to page" at bounding box center [391, 386] width 57 height 15
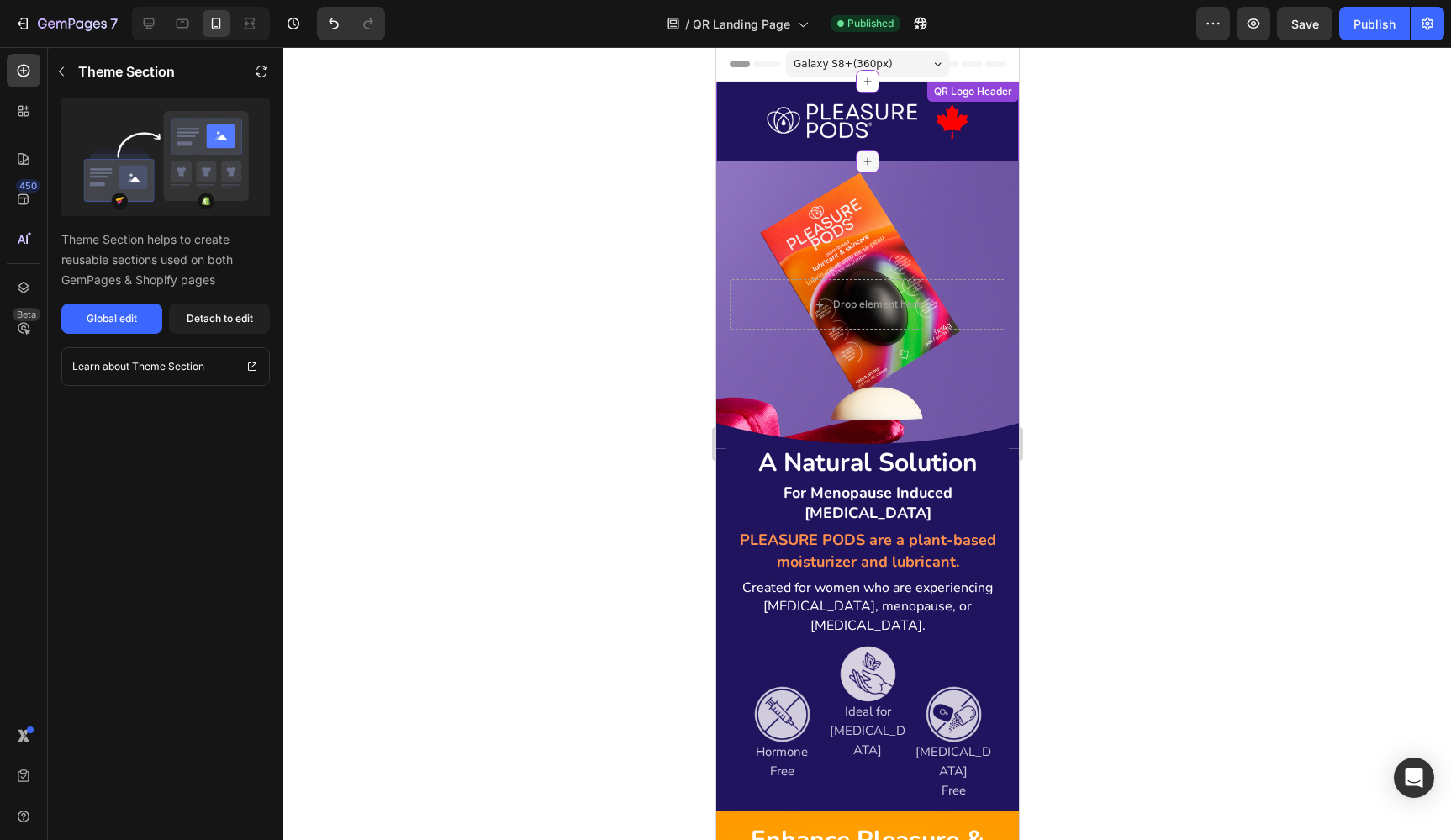
click at [869, 159] on icon at bounding box center [867, 161] width 14 height 14
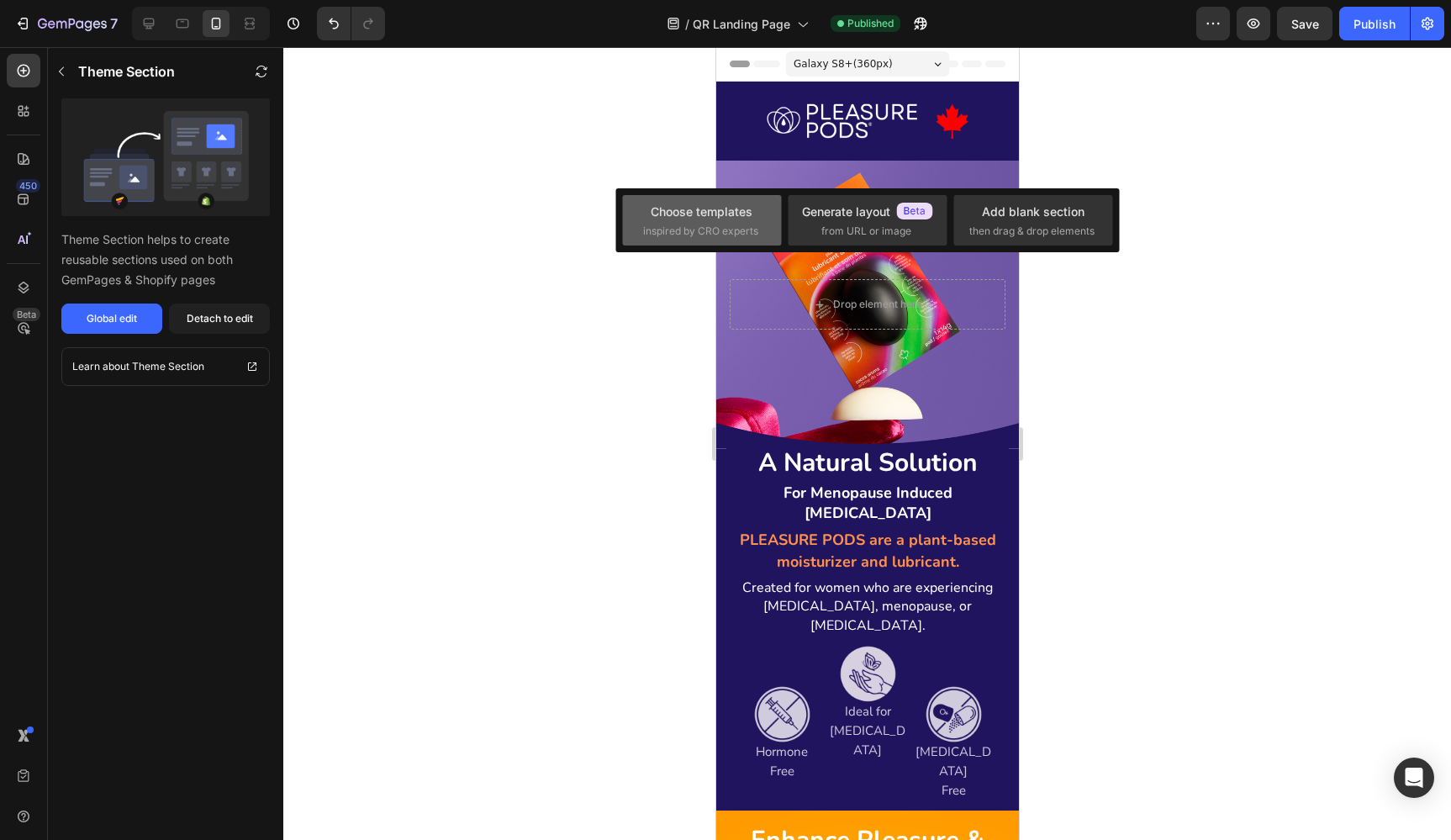
click at [694, 222] on div "Choose templates inspired by CRO experts" at bounding box center [702, 220] width 118 height 37
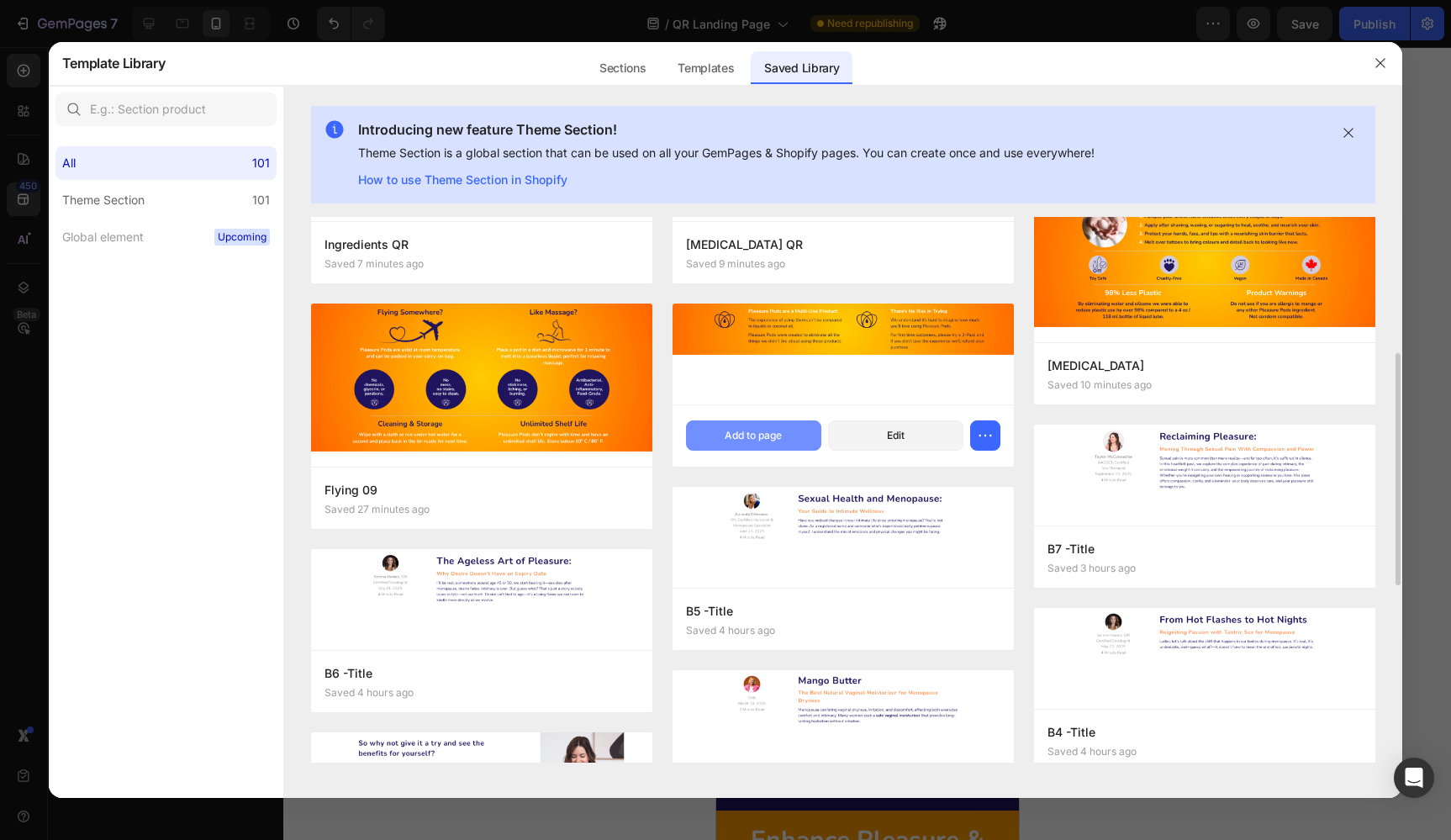
scroll to position [321, 0]
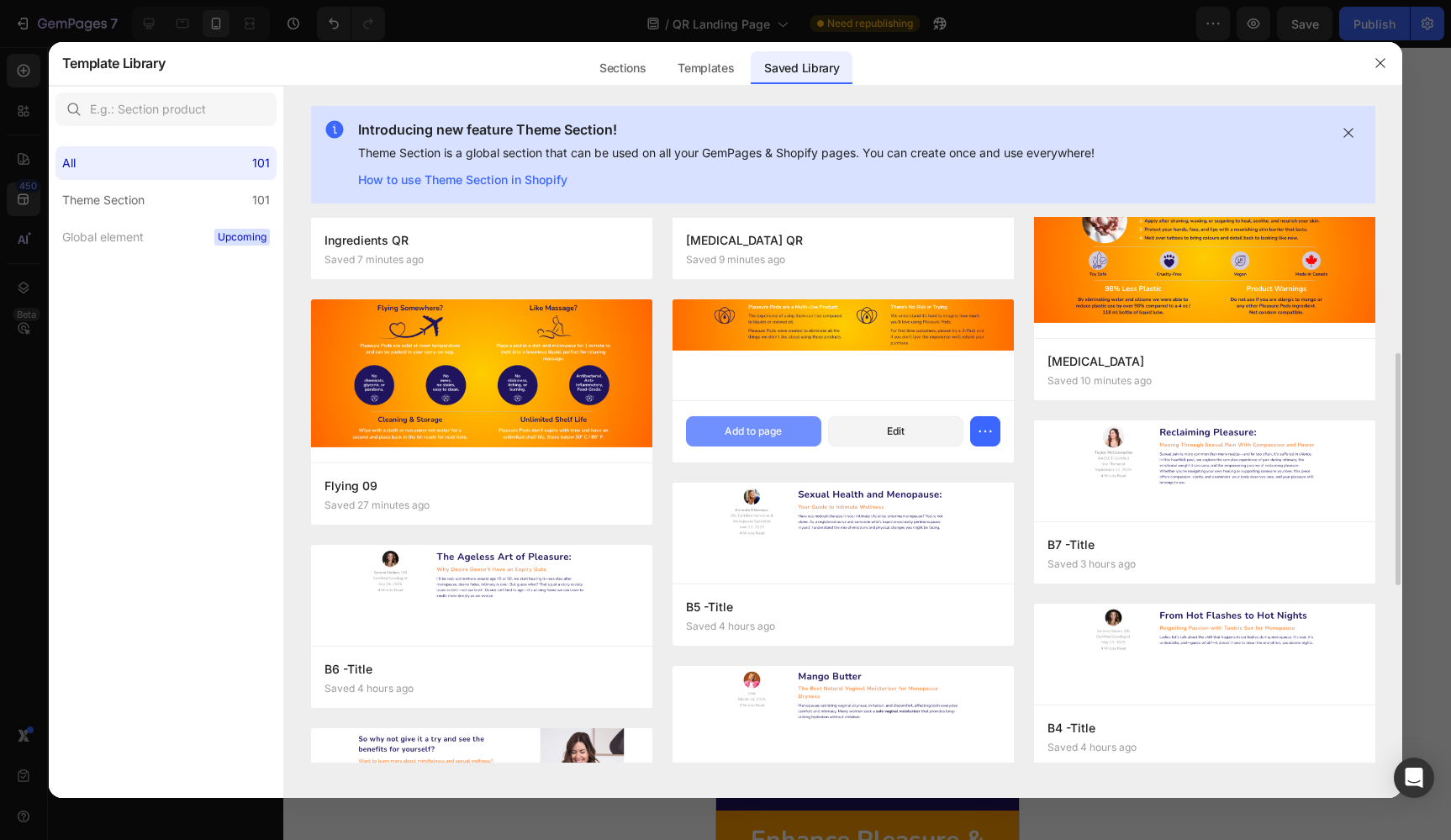
click at [754, 431] on div "Add to page" at bounding box center [753, 431] width 57 height 15
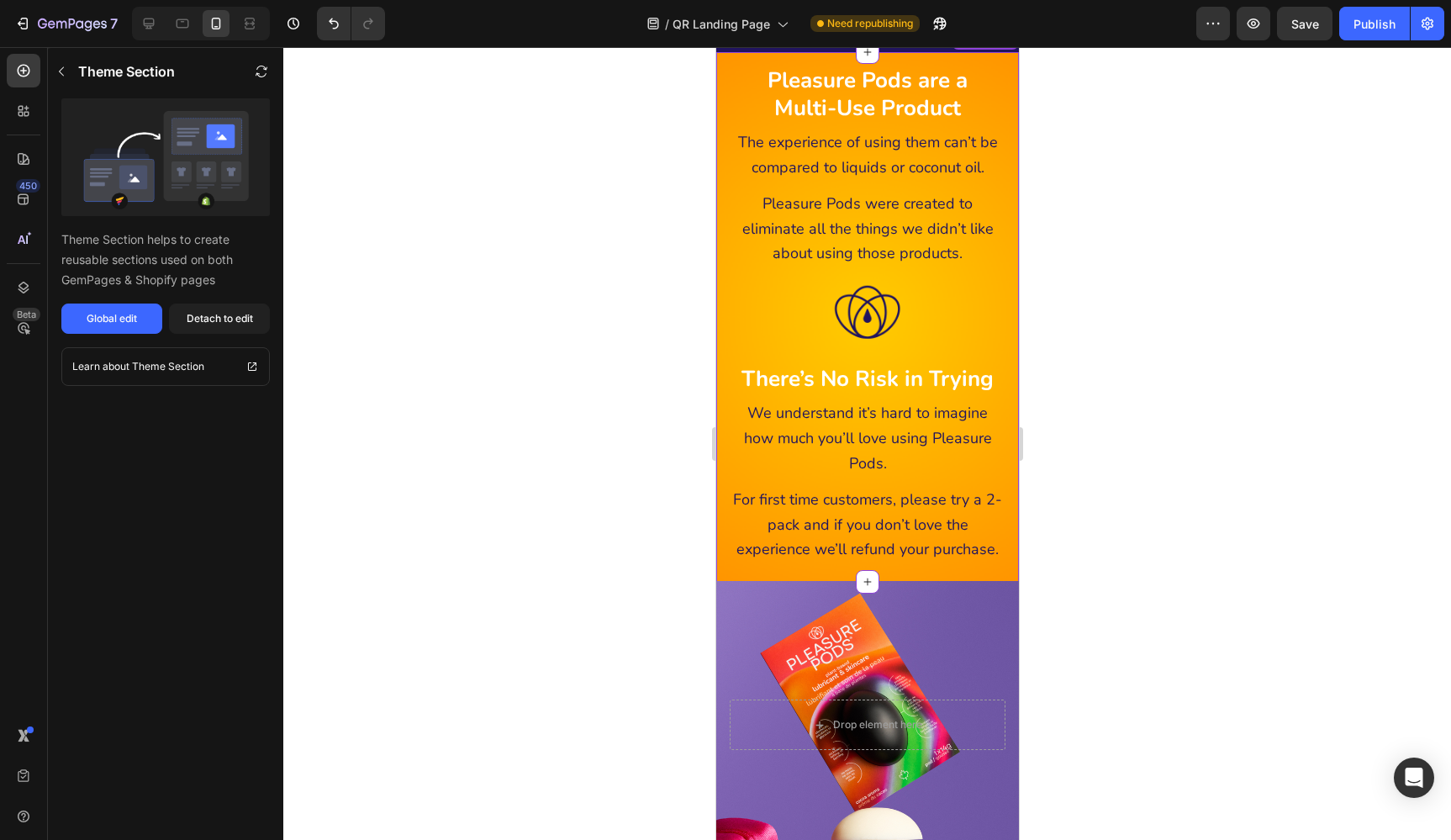
scroll to position [115, 0]
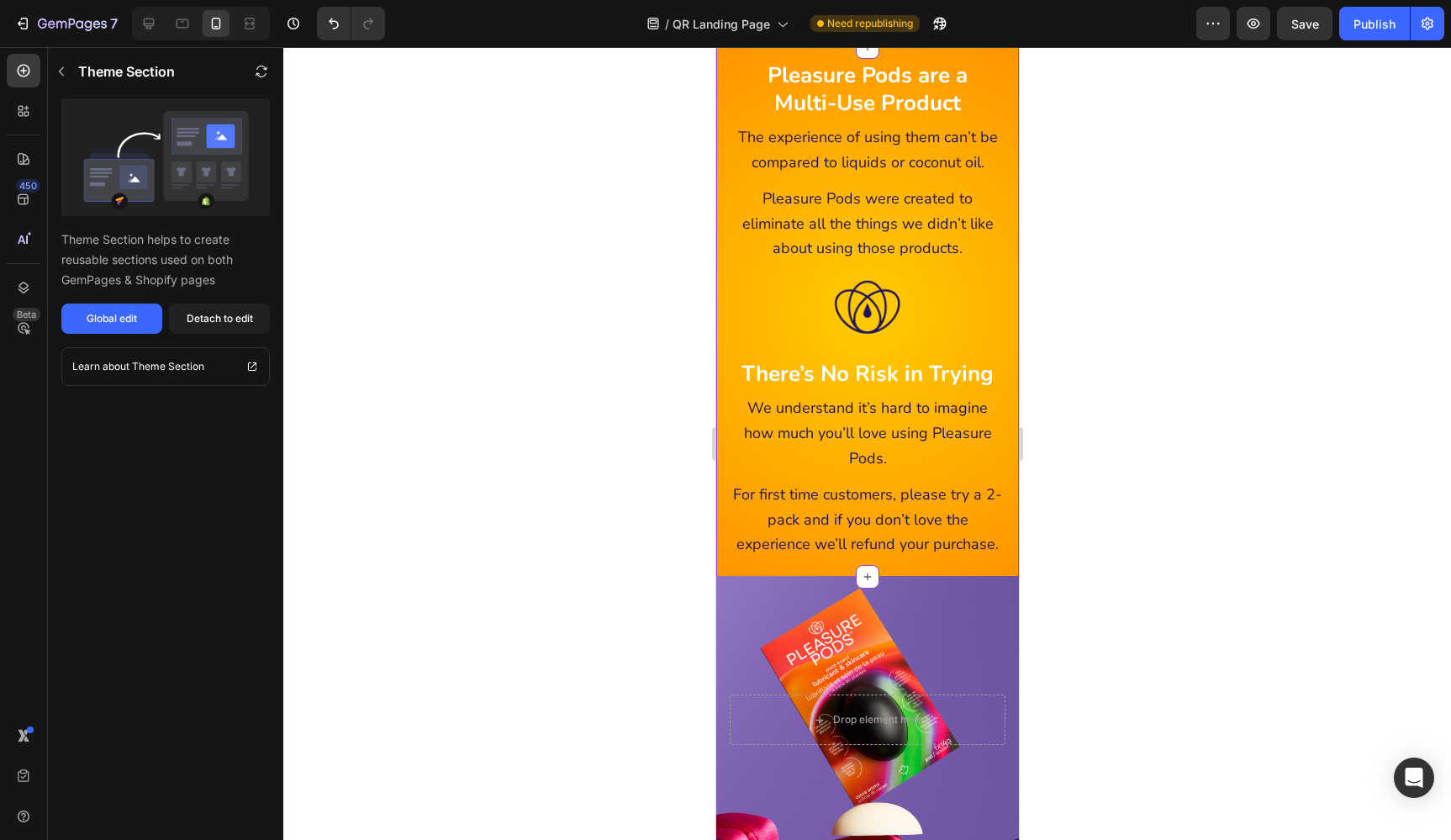
click at [607, 344] on div at bounding box center [867, 443] width 1168 height 792
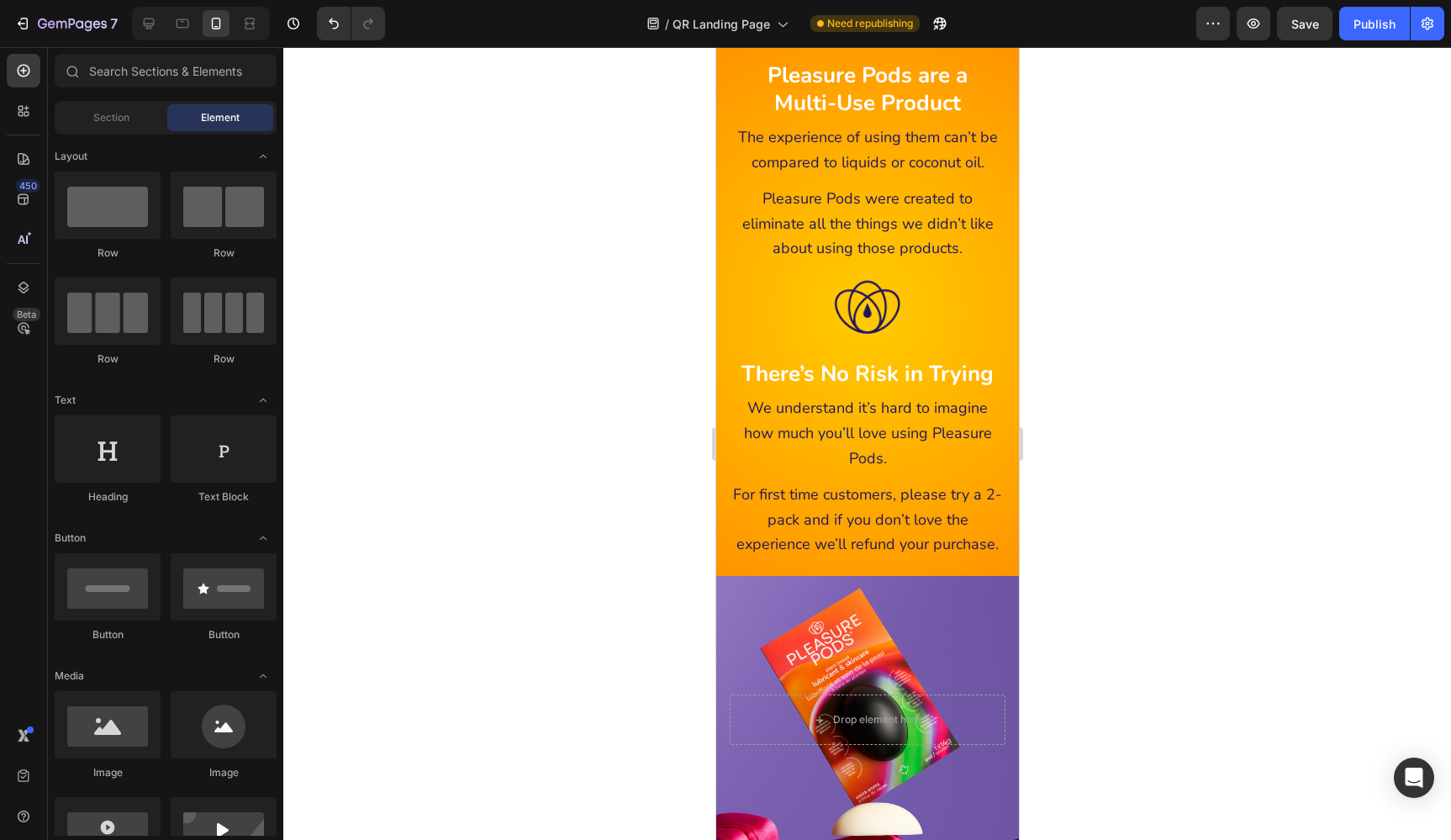
click at [1115, 356] on div at bounding box center [867, 443] width 1168 height 792
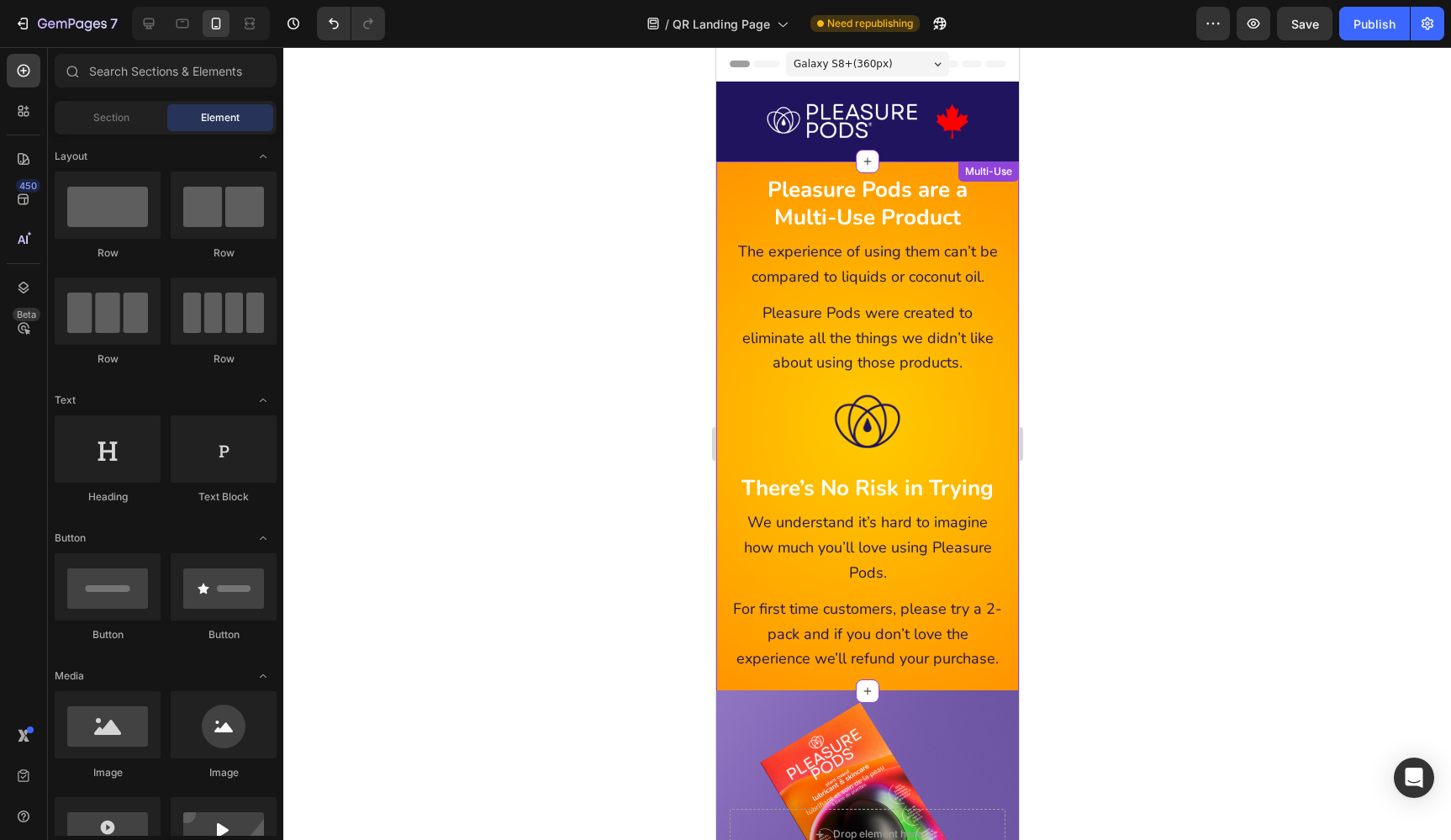
scroll to position [0, 0]
click at [965, 270] on span "The experience of using them can’t be compared to liquids or coconut oil." at bounding box center [867, 263] width 260 height 45
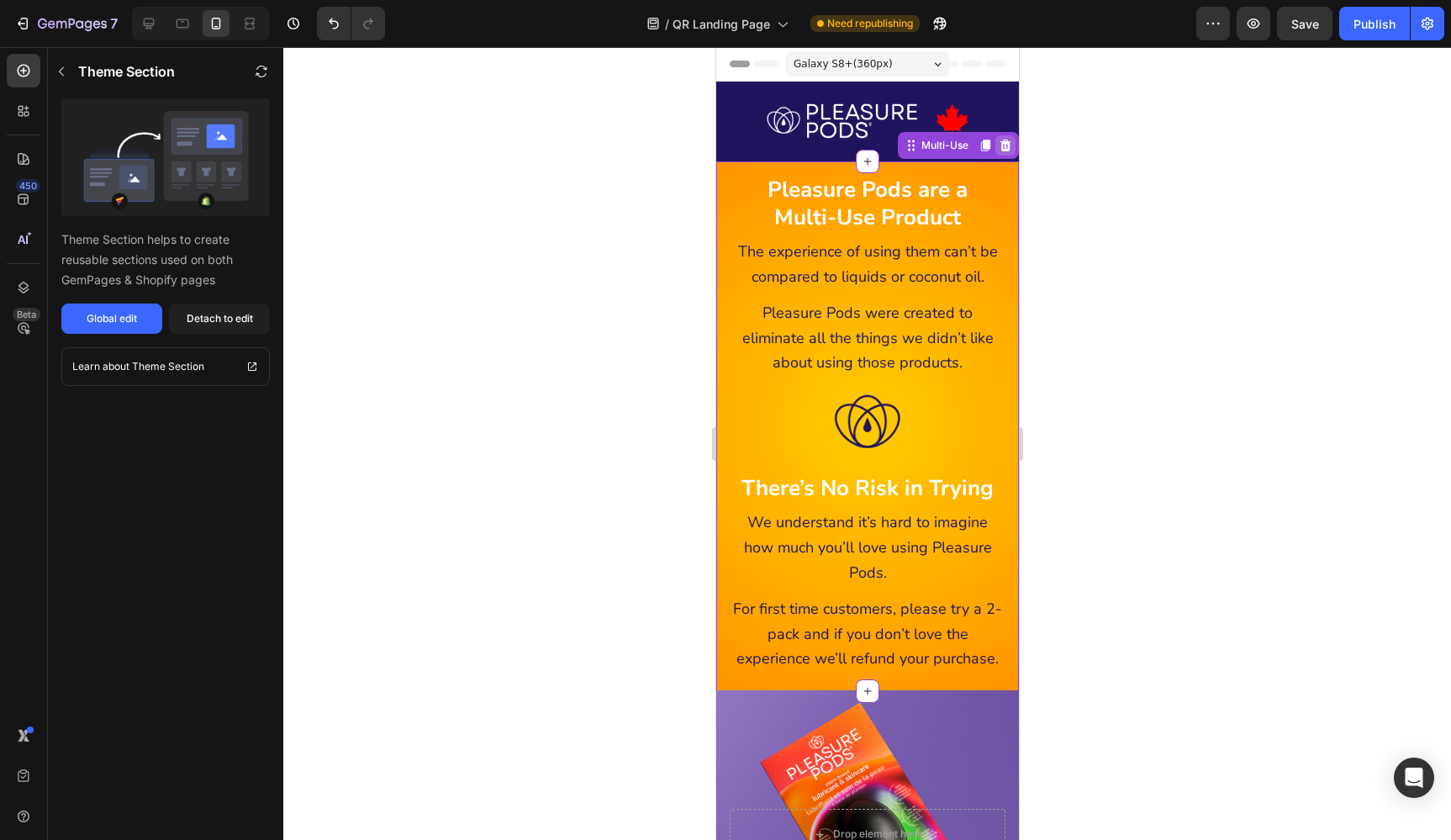
click at [1004, 144] on icon at bounding box center [1005, 145] width 11 height 12
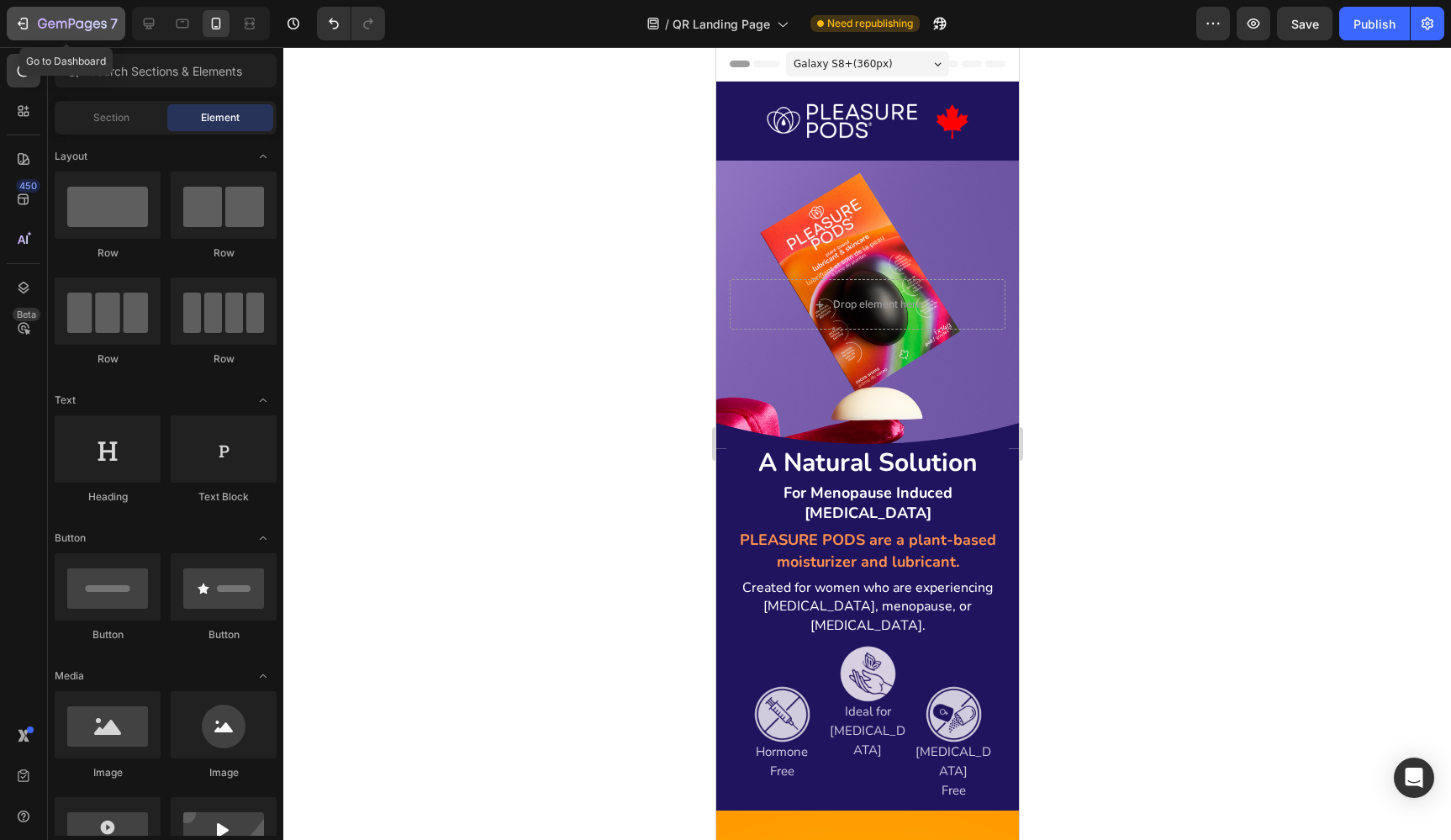
click at [50, 24] on icon "button" at bounding box center [72, 25] width 69 height 14
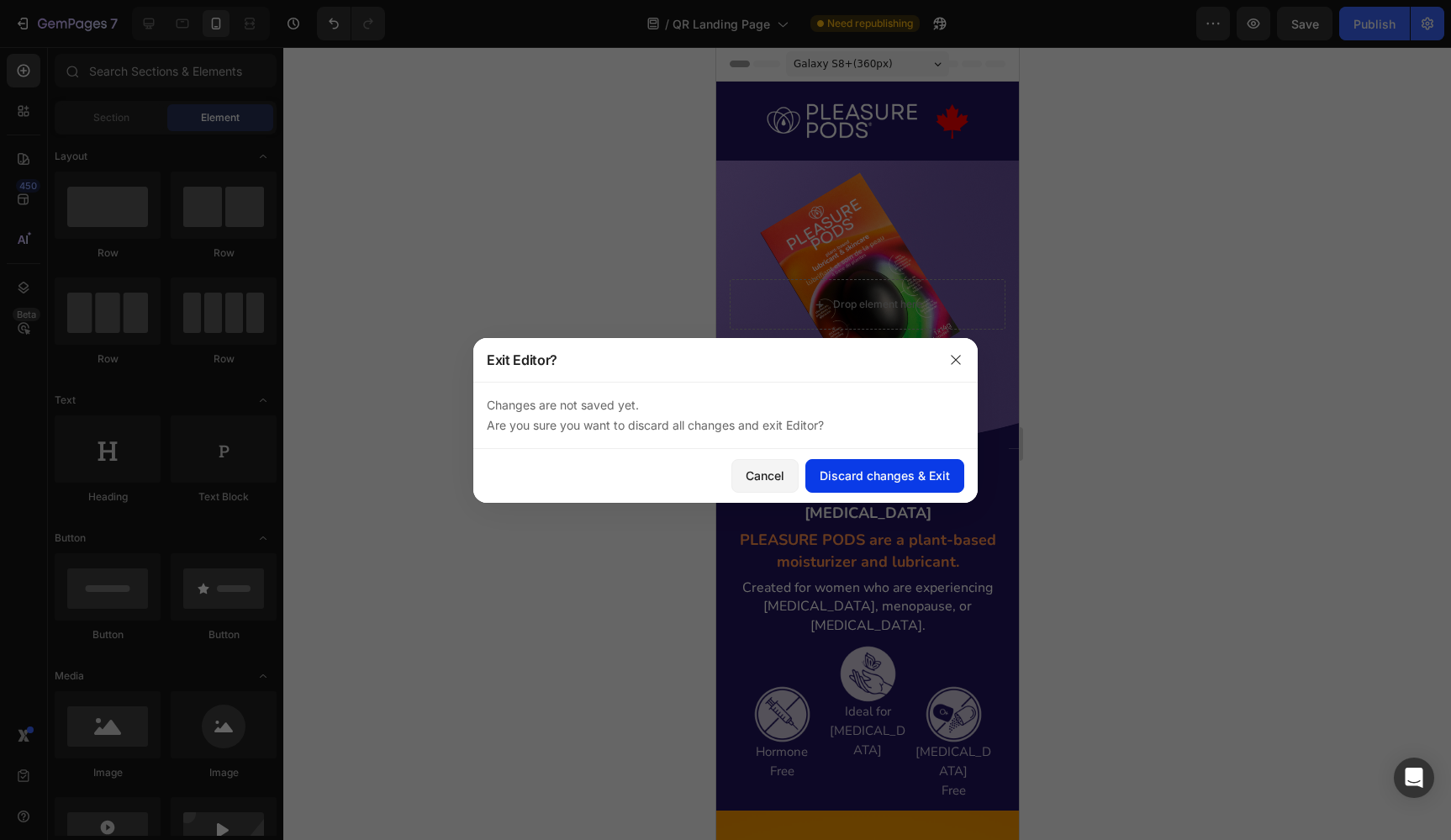
click at [864, 477] on div "Discard changes & Exit" at bounding box center [884, 475] width 130 height 18
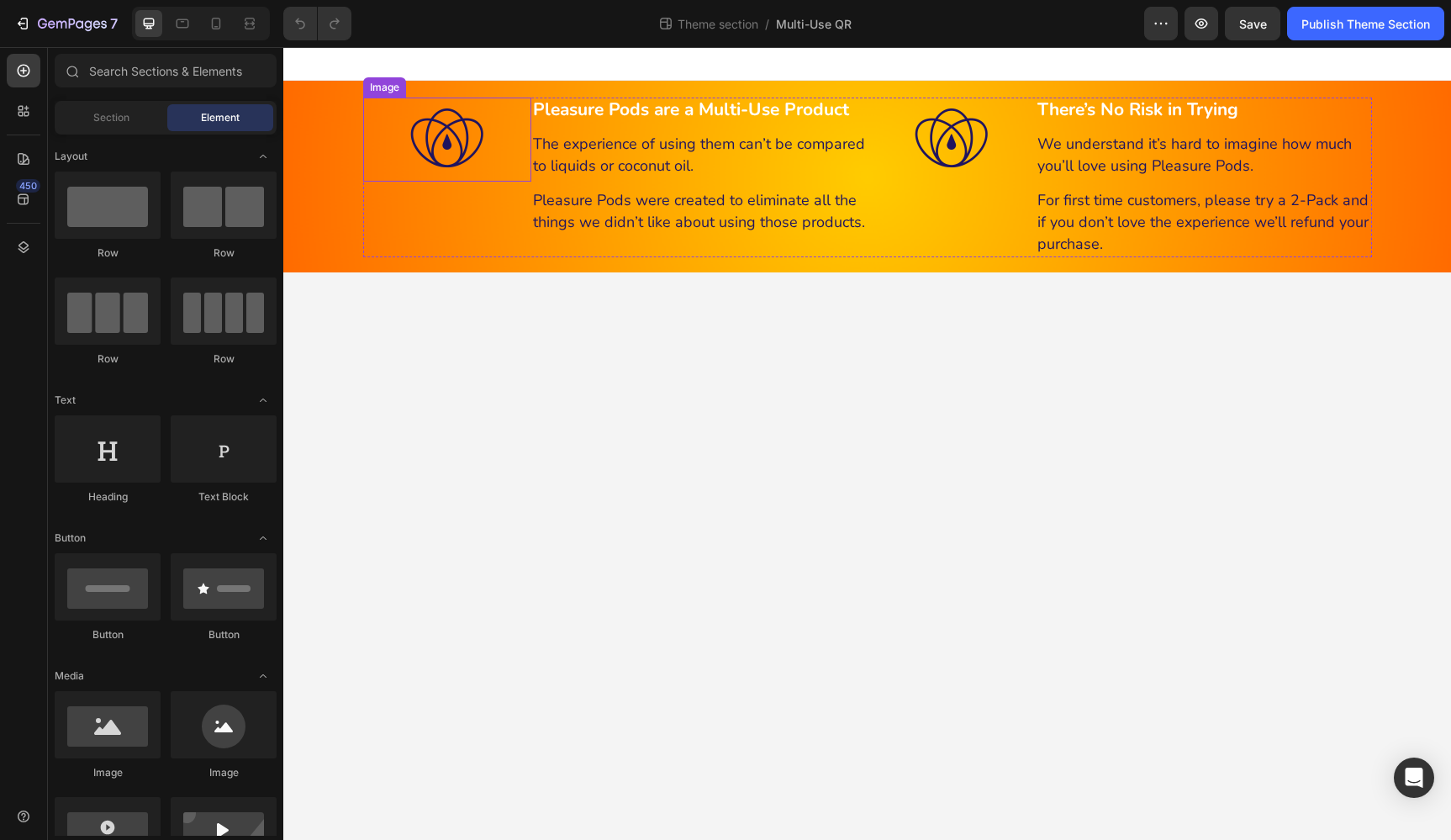
click at [459, 137] on img at bounding box center [447, 139] width 84 height 84
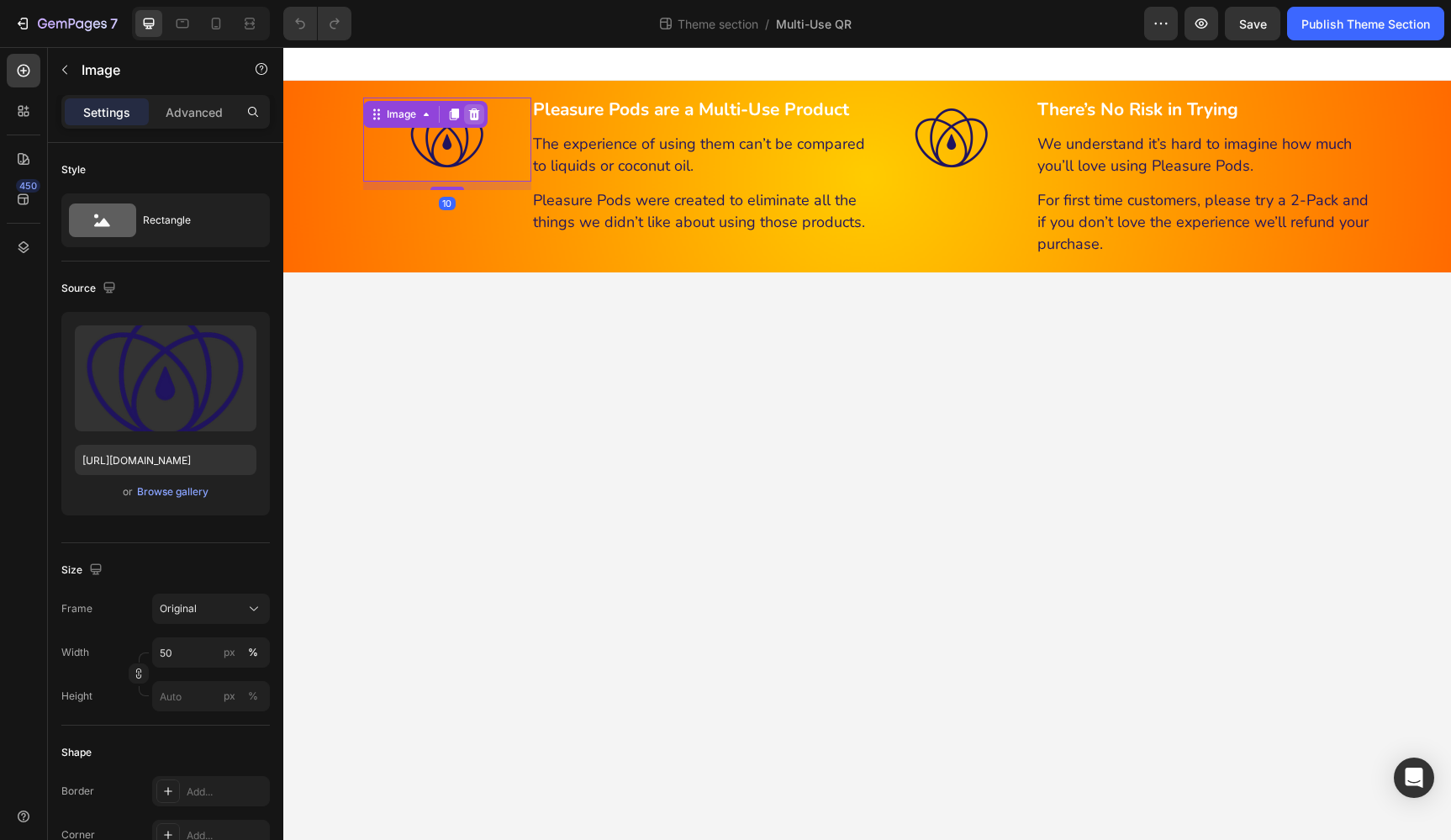
click at [473, 111] on icon at bounding box center [473, 115] width 11 height 12
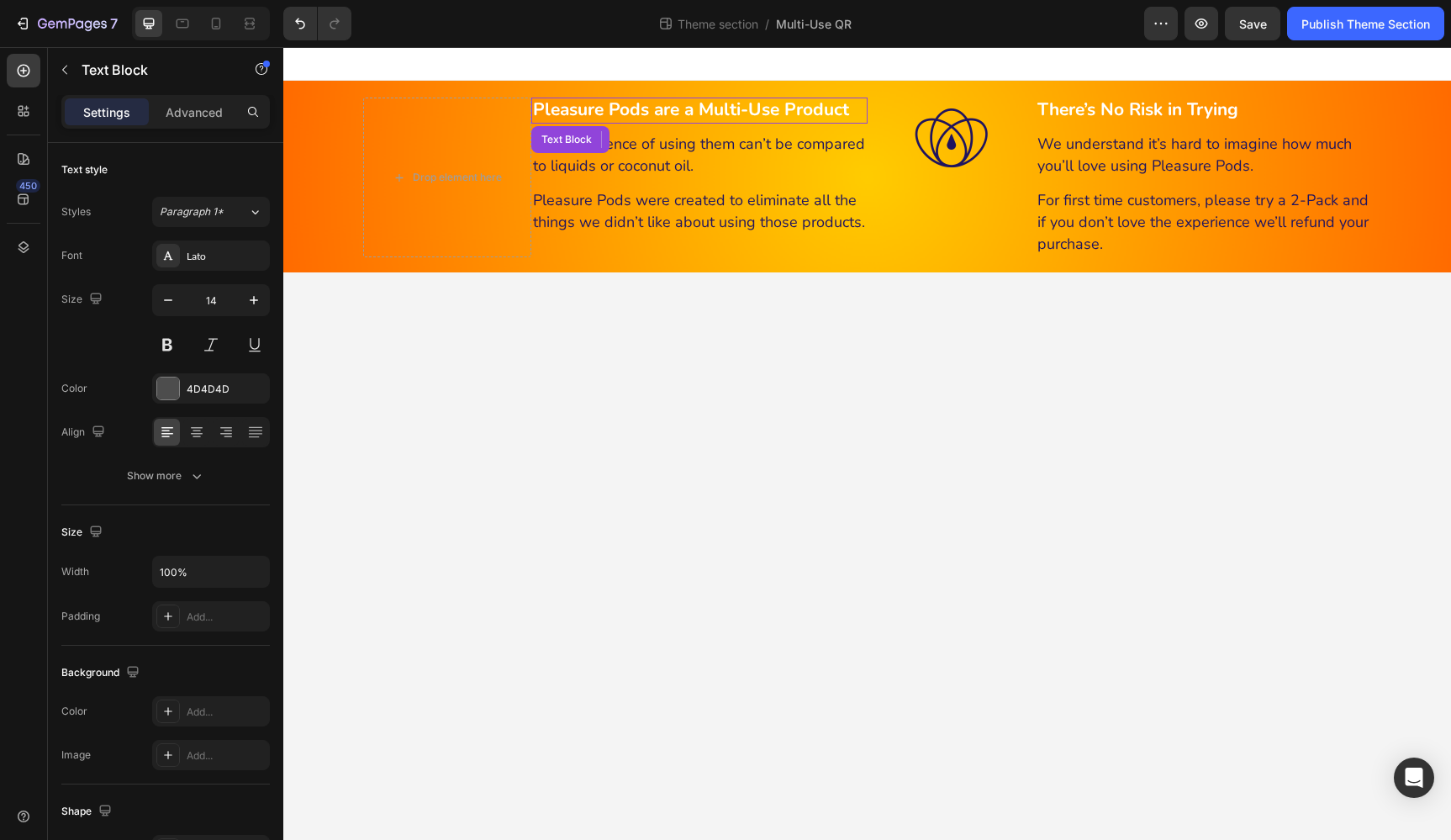
click at [552, 121] on div "Pleasure Pods are a Multi-Use Product" at bounding box center [699, 110] width 336 height 26
click at [661, 142] on icon at bounding box center [663, 139] width 14 height 14
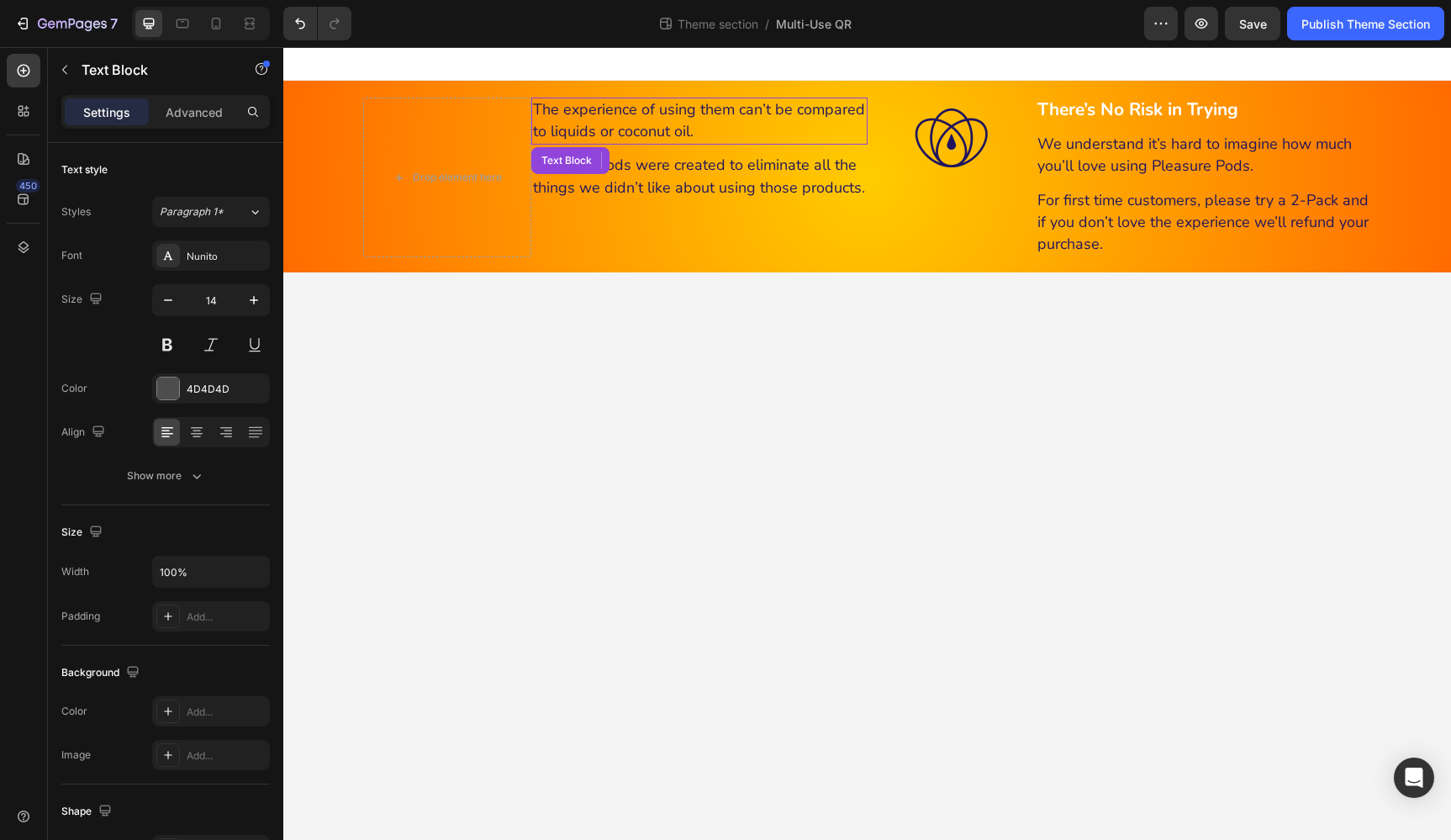
click at [658, 124] on span "The experience of using them can’t be compared to liquids or coconut oil." at bounding box center [698, 120] width 332 height 42
click at [662, 151] on div at bounding box center [663, 161] width 20 height 20
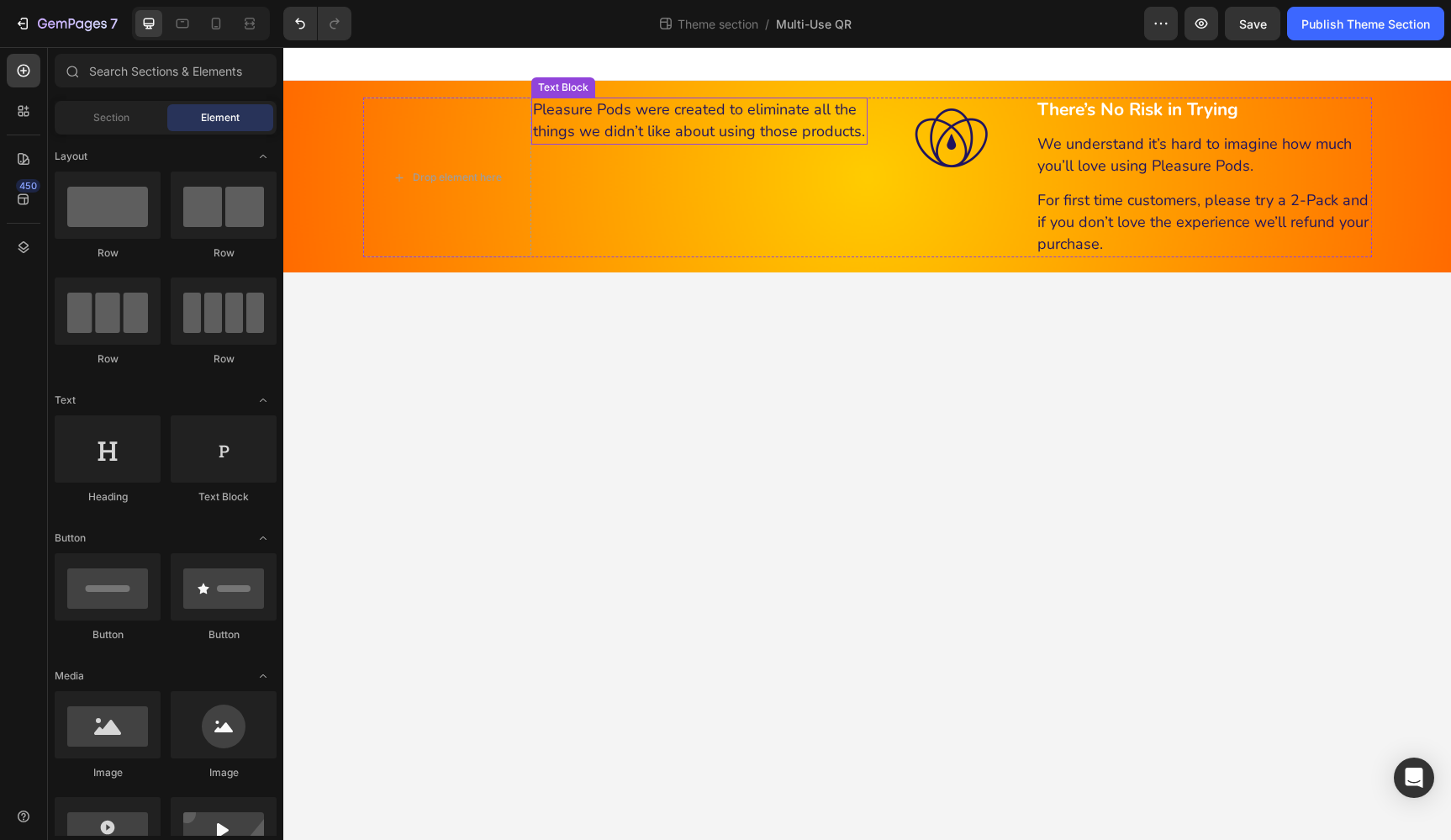
click at [663, 128] on span "Pleasure Pods were created to eliminate all the things we didn’t like about usi…" at bounding box center [698, 120] width 332 height 42
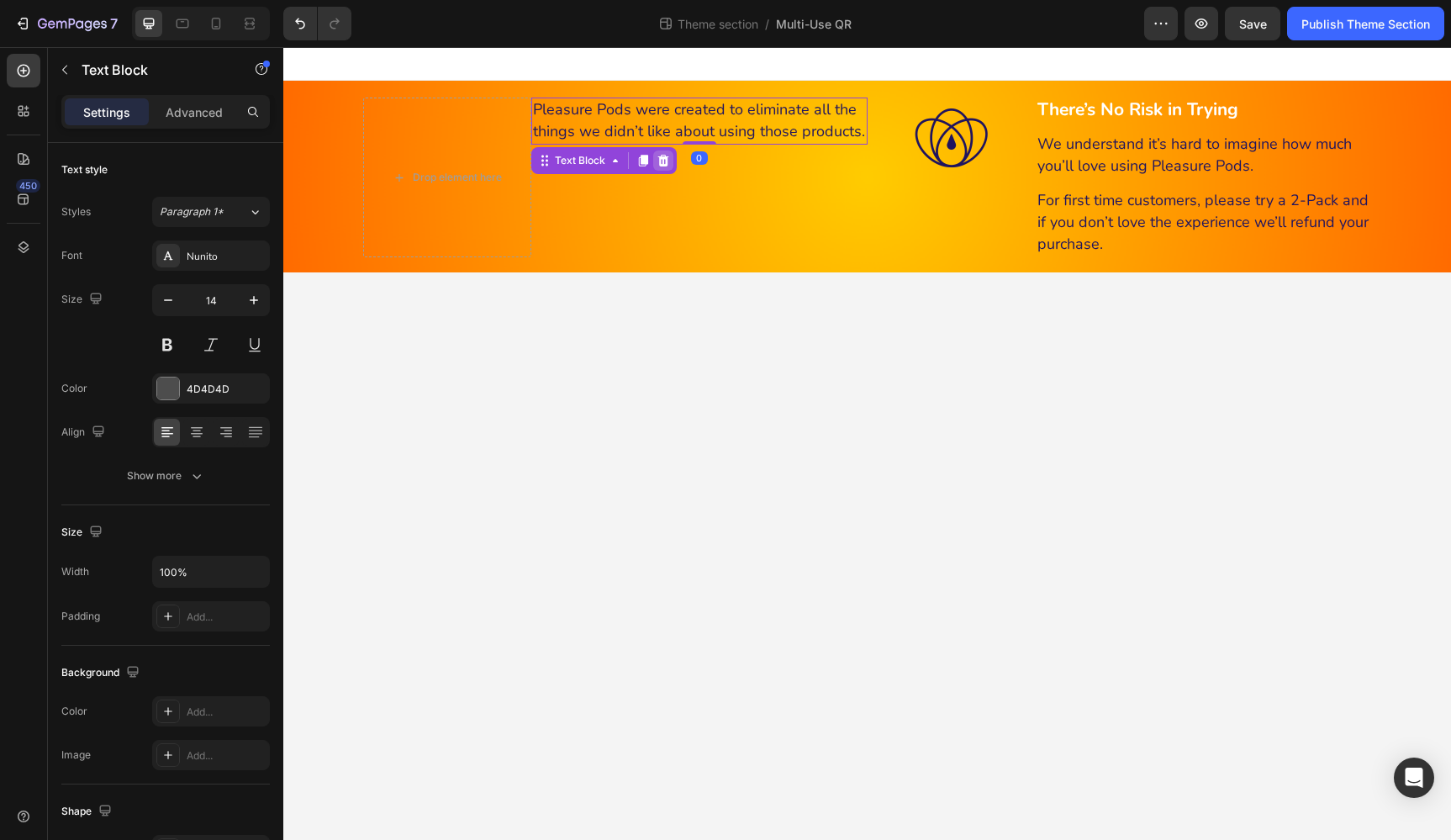
click at [666, 161] on icon at bounding box center [663, 161] width 11 height 12
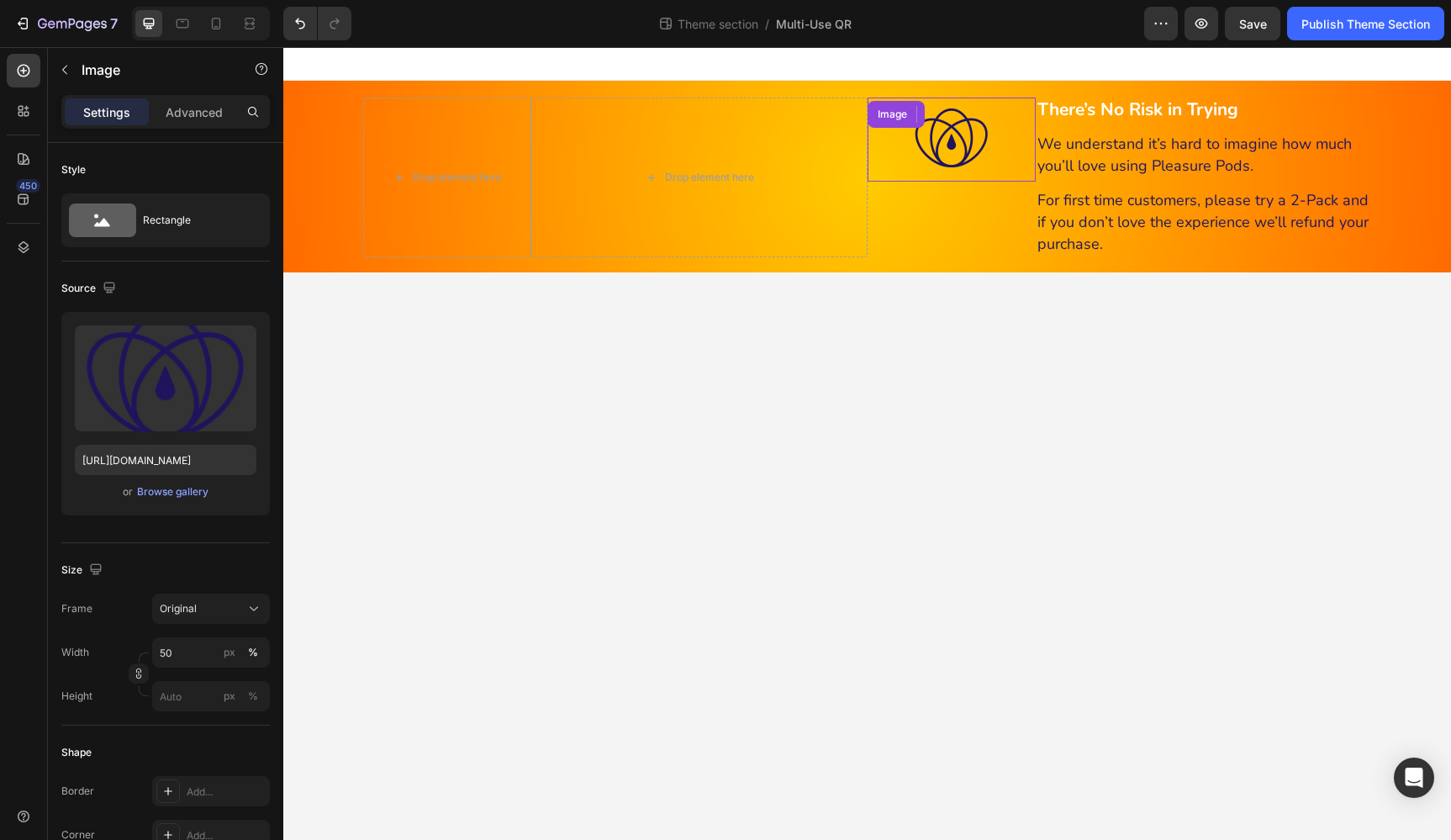
click at [970, 145] on img at bounding box center [951, 139] width 84 height 84
drag, startPoint x: 980, startPoint y: 117, endPoint x: 1064, endPoint y: 114, distance: 84.1
click at [985, 116] on icon at bounding box center [979, 115] width 14 height 14
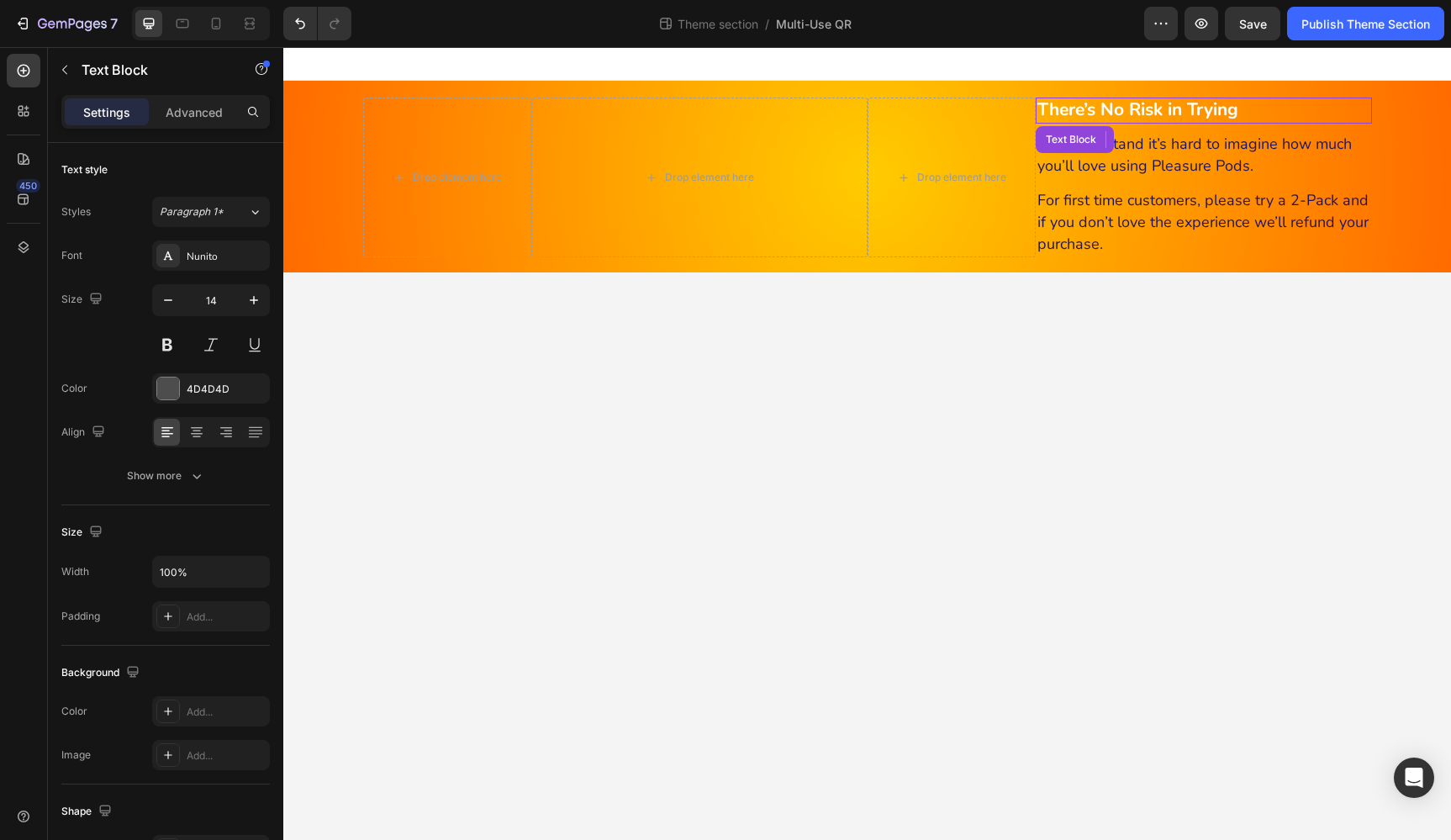
click at [1108, 108] on strong "There’s No Risk in Trying" at bounding box center [1138, 110] width 201 height 24
click at [1166, 134] on icon at bounding box center [1167, 139] width 11 height 12
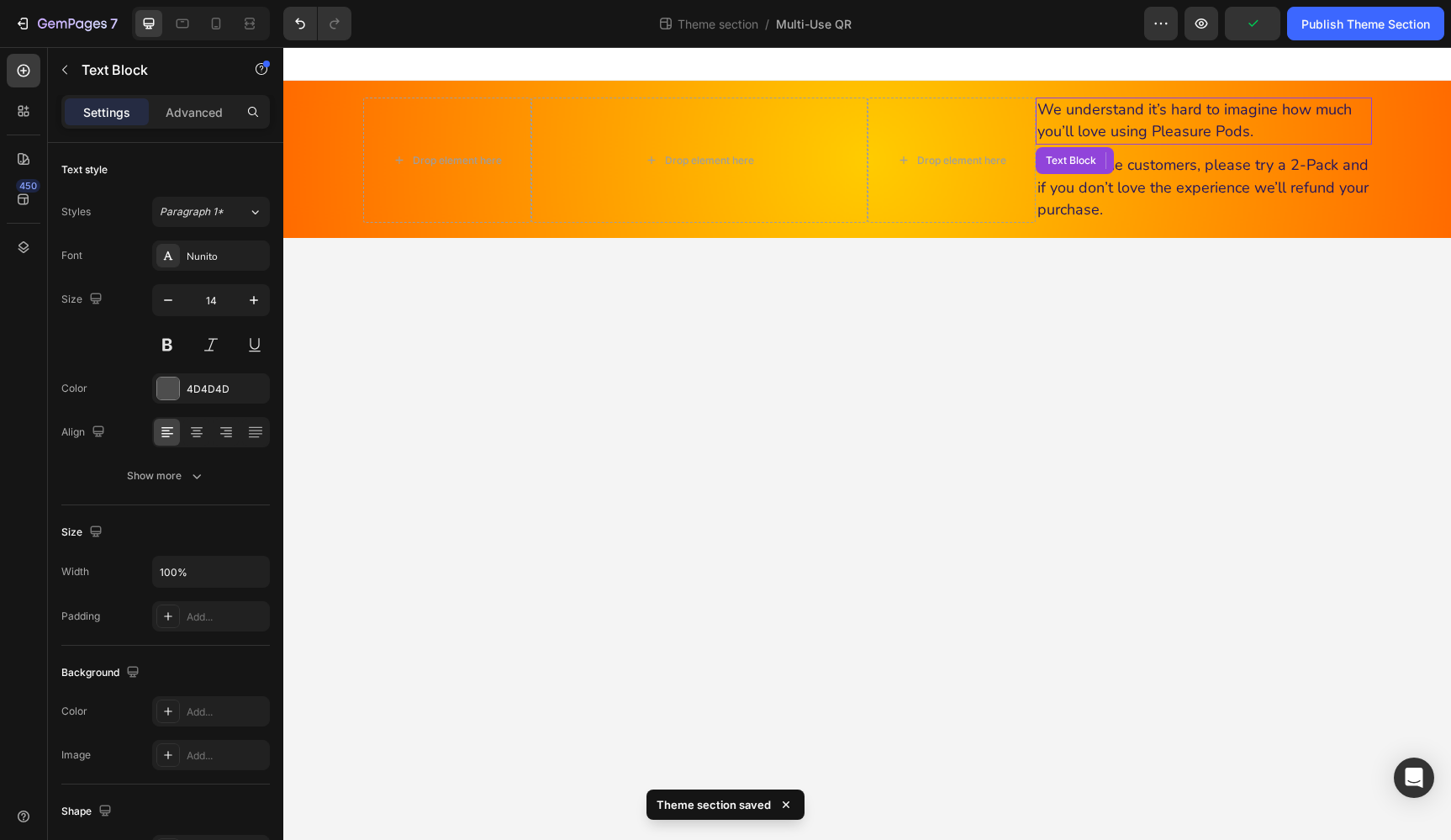
click at [1148, 127] on span "We understand it’s hard to imagine how much you’ll love using Pleasure Pods." at bounding box center [1194, 120] width 314 height 42
click at [1166, 158] on icon at bounding box center [1167, 161] width 11 height 12
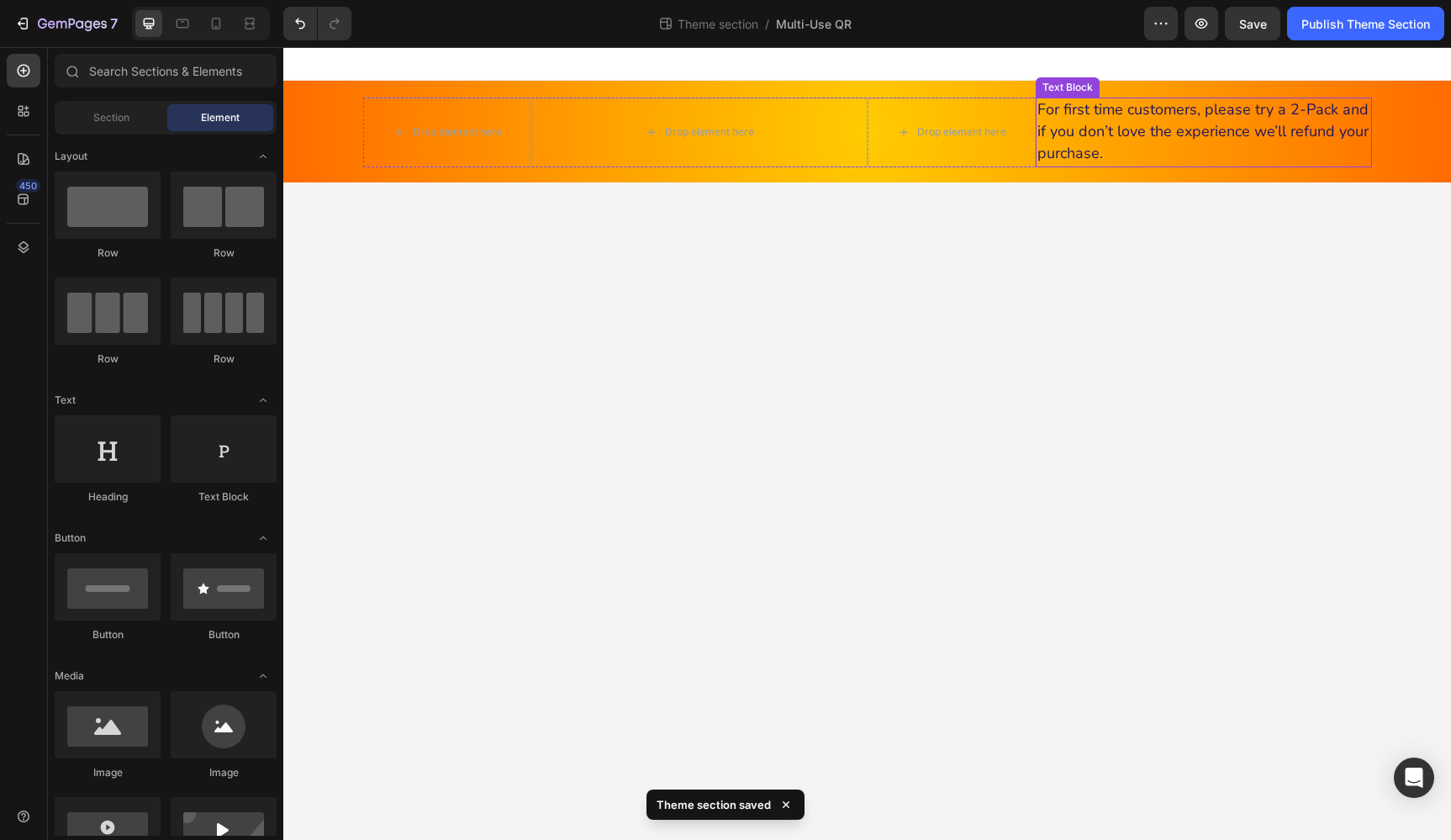
click at [1143, 126] on div "For first time customers, please try a 2-Pack and if you don’t love the experie…" at bounding box center [1204, 132] width 336 height 70
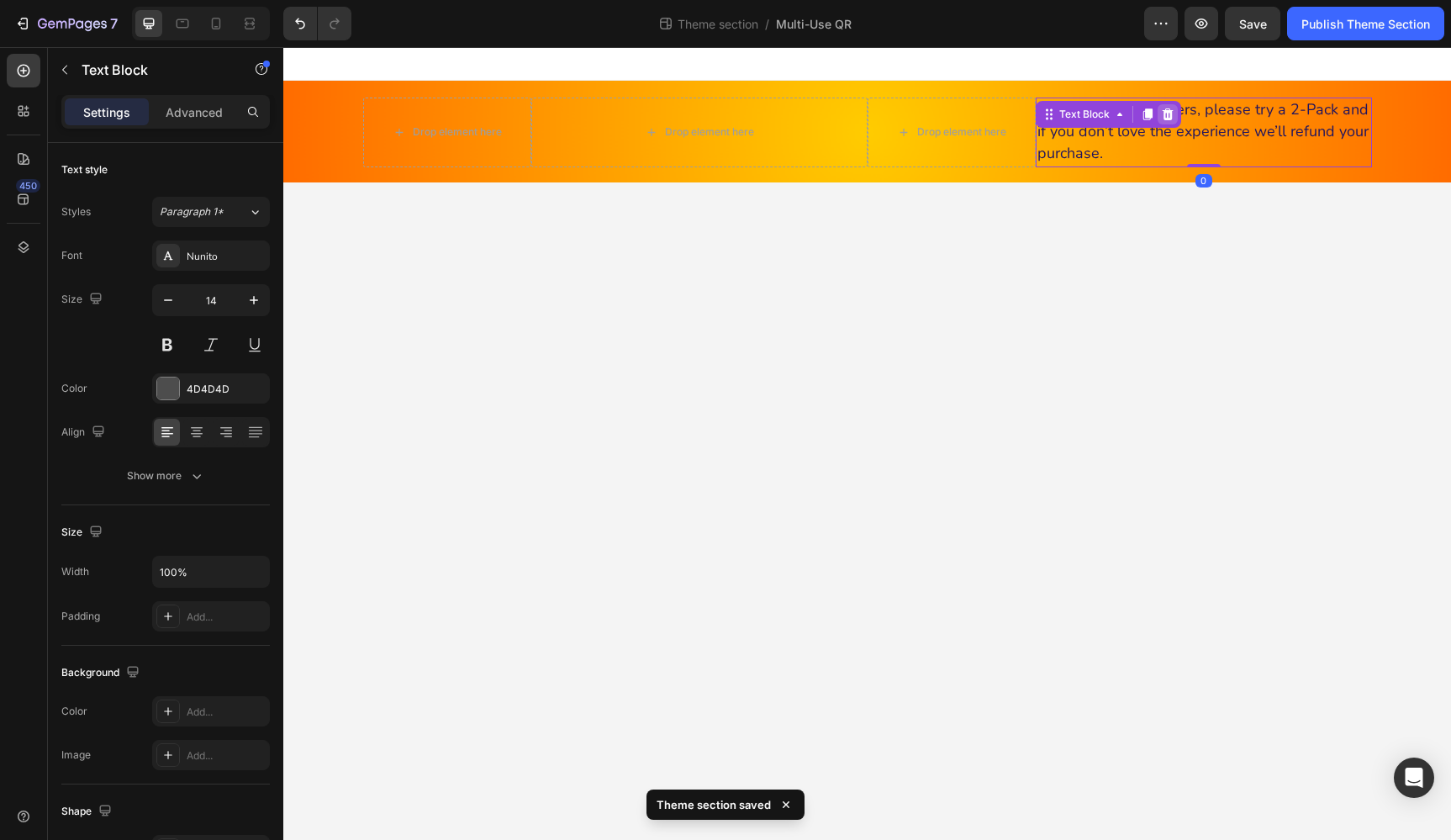
click at [1167, 117] on icon at bounding box center [1167, 115] width 11 height 12
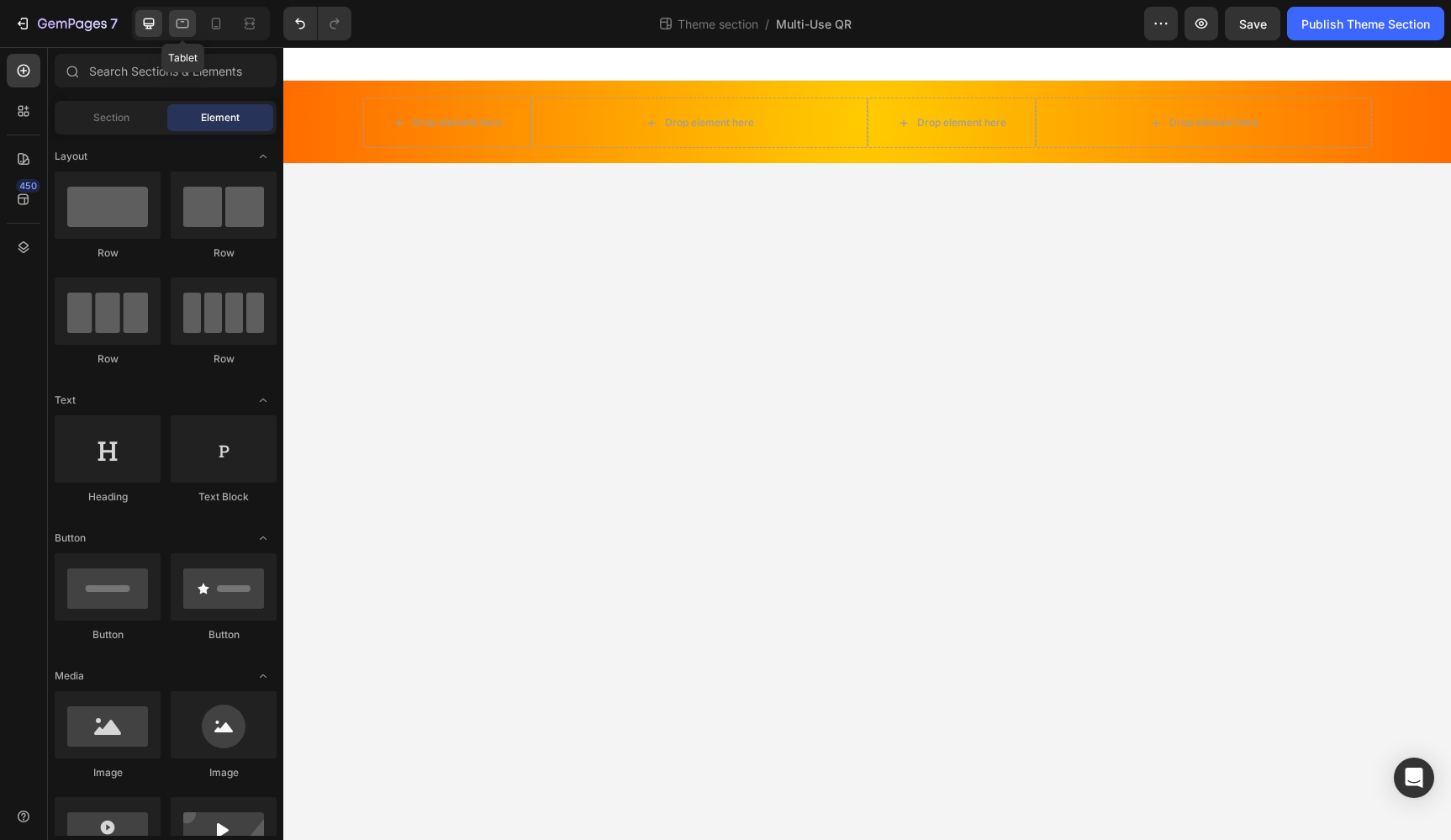
click at [174, 24] on icon at bounding box center [183, 24] width 17 height 17
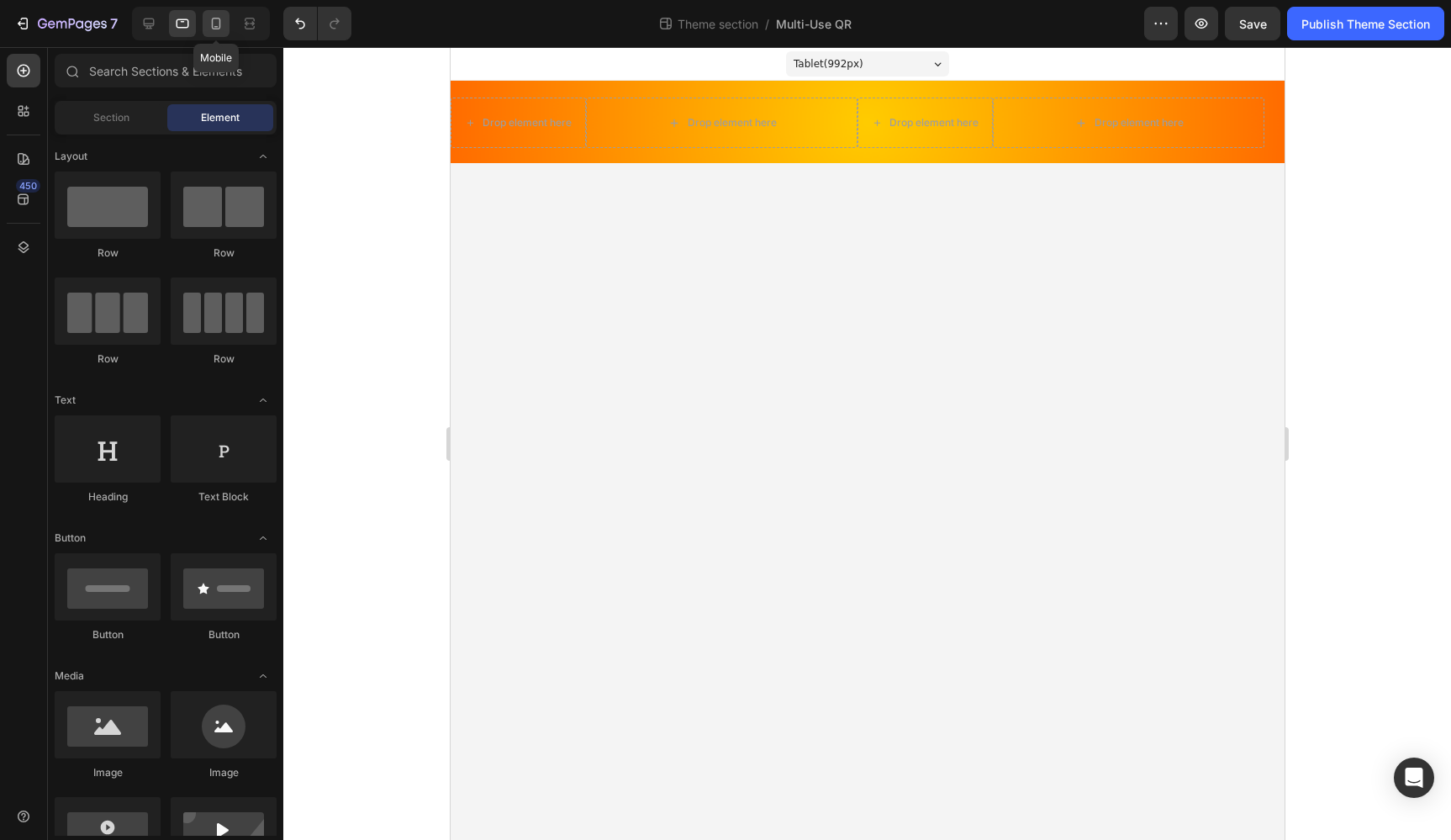
click at [221, 25] on icon at bounding box center [216, 24] width 17 height 17
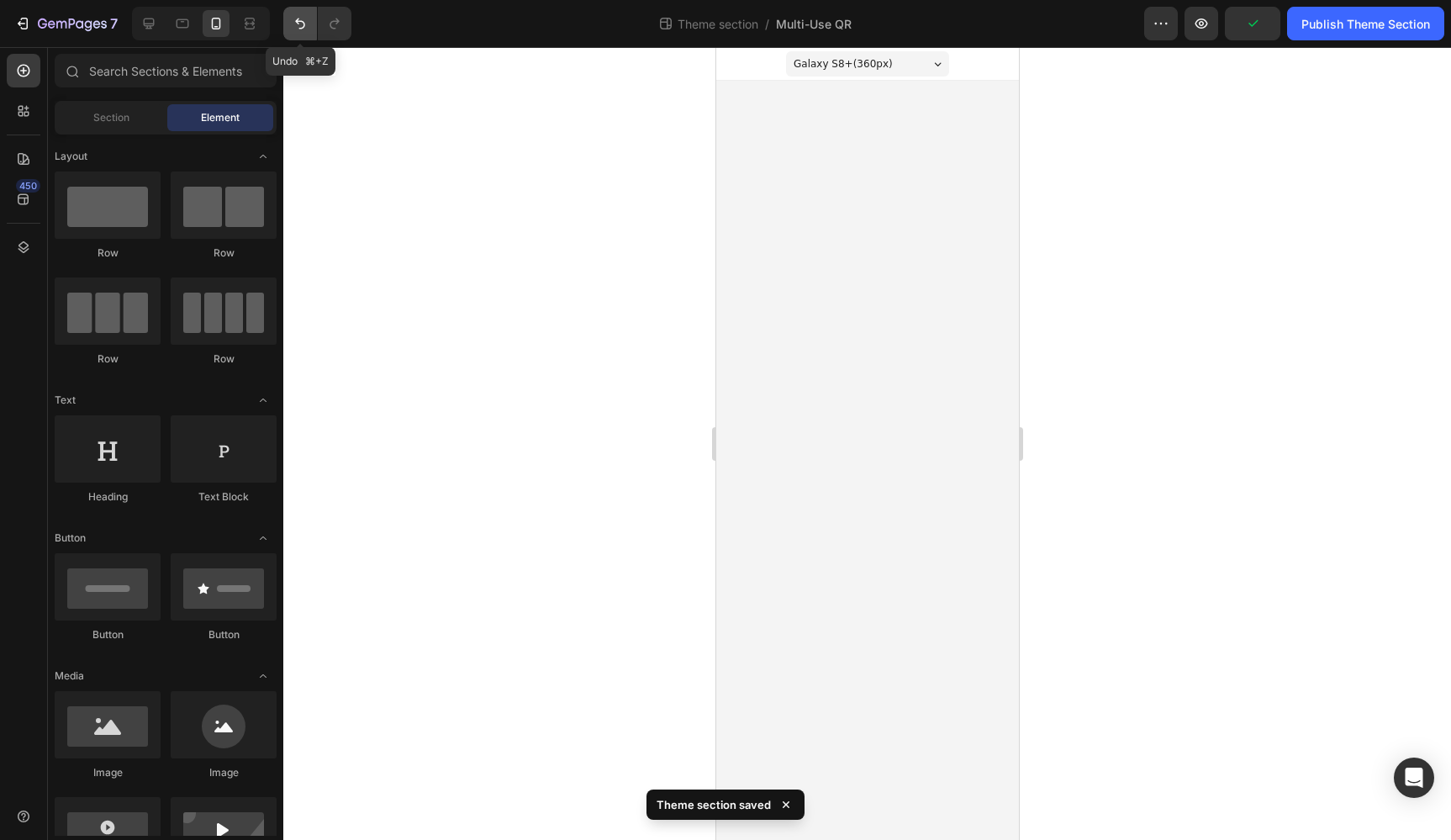
click at [300, 25] on icon "Undo/Redo" at bounding box center [300, 24] width 17 height 17
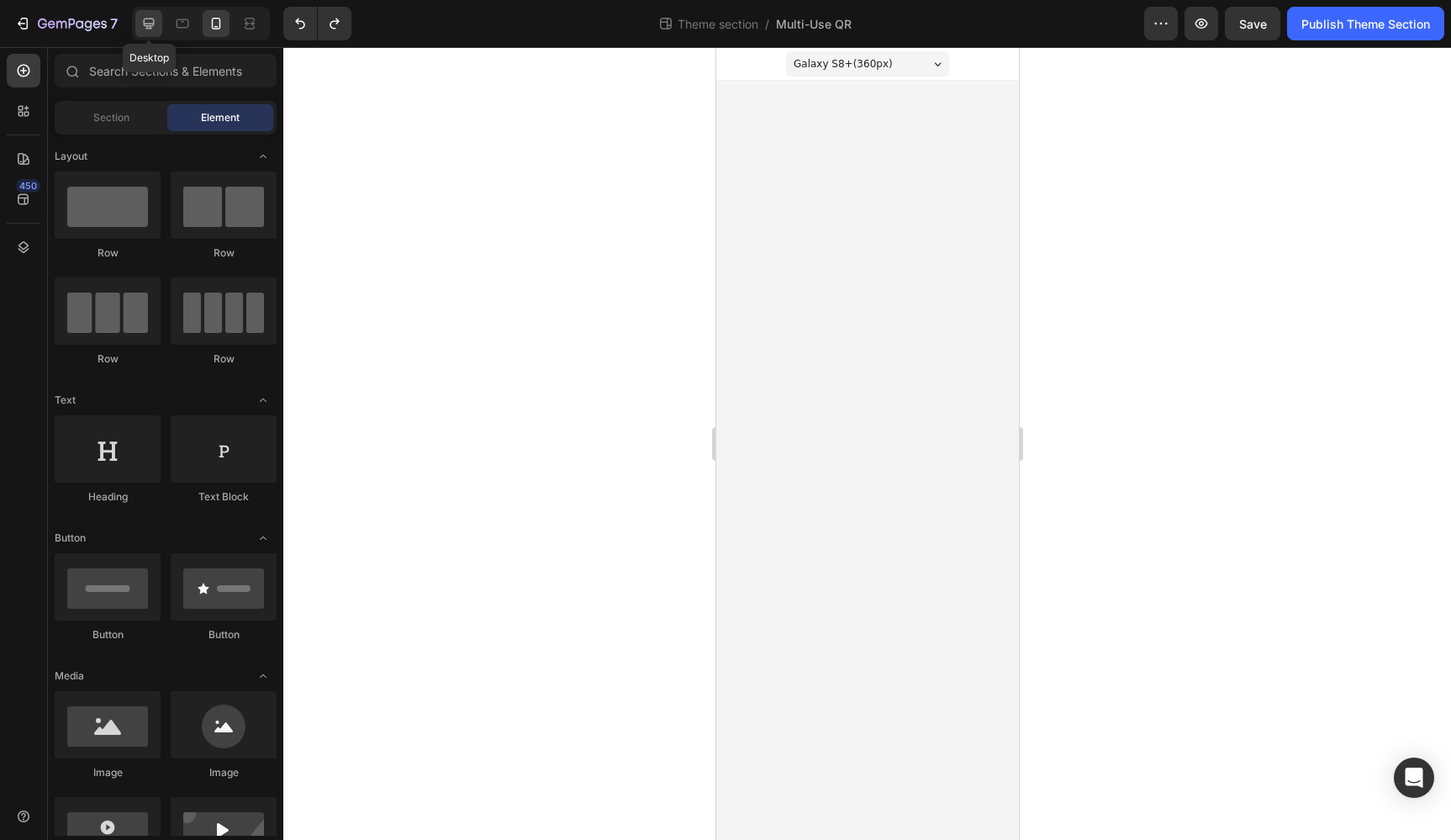
click at [148, 21] on icon at bounding box center [149, 24] width 17 height 17
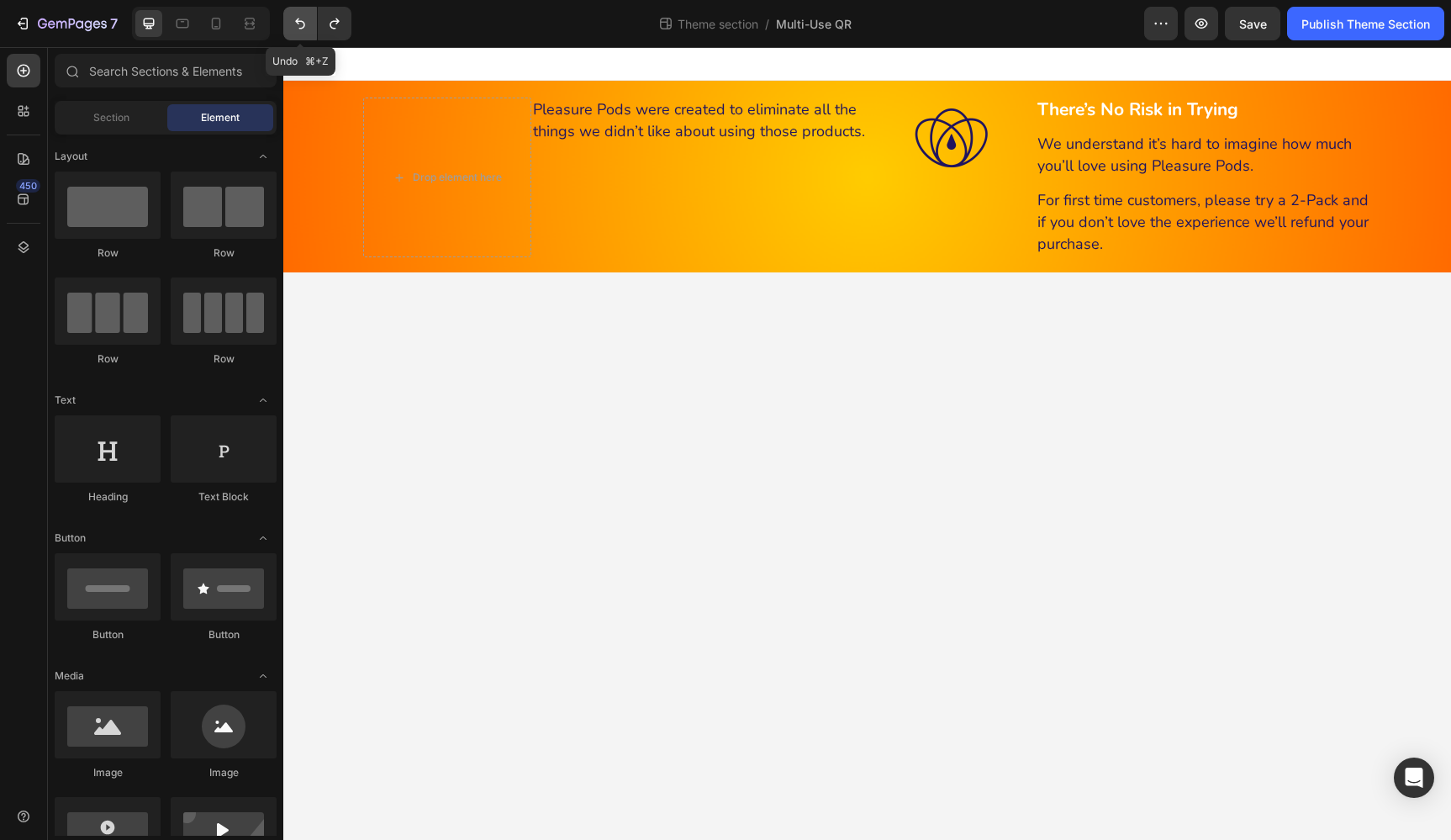
click at [307, 20] on icon "Undo/Redo" at bounding box center [300, 24] width 17 height 17
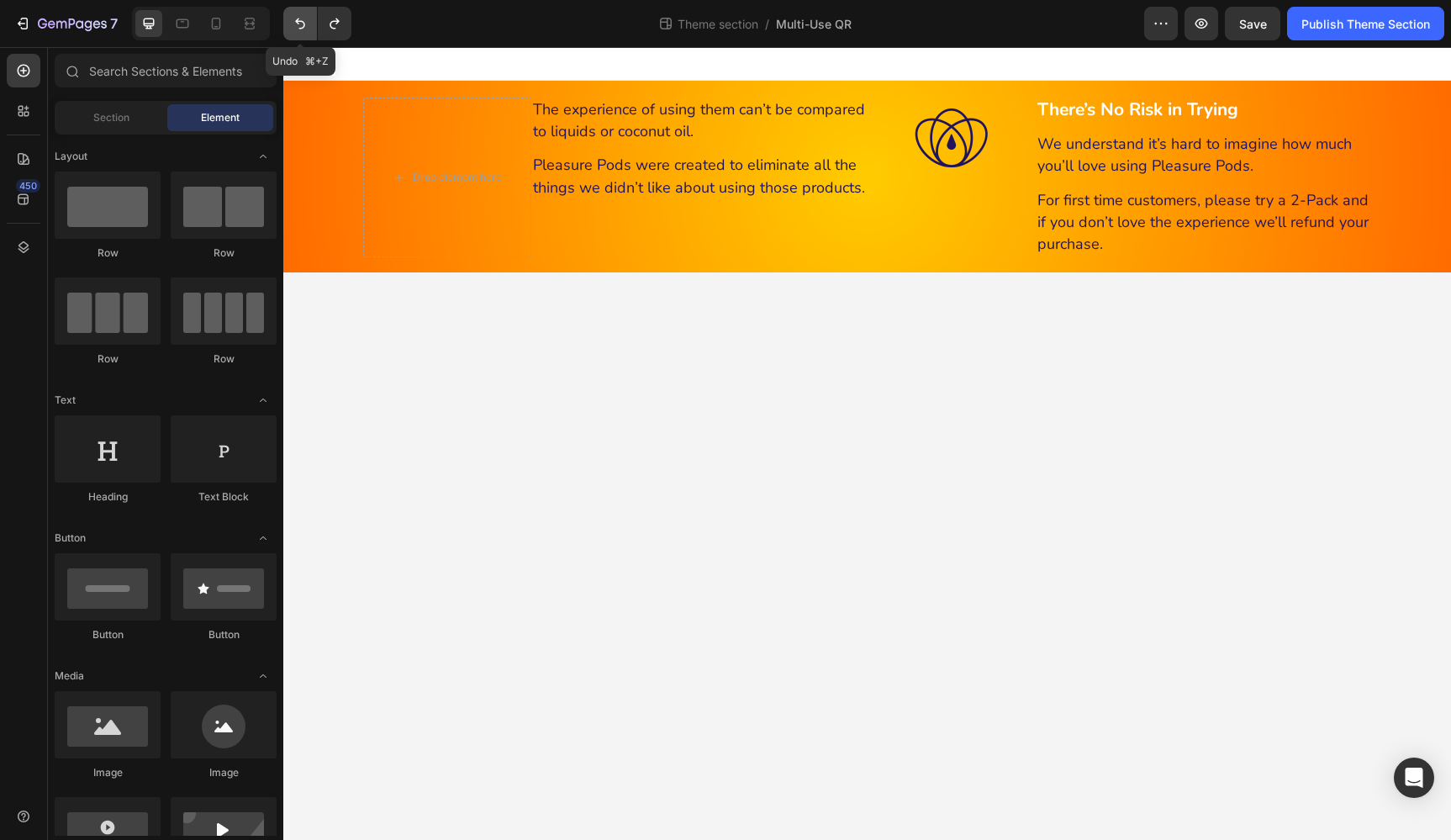
click at [307, 20] on icon "Undo/Redo" at bounding box center [300, 24] width 17 height 17
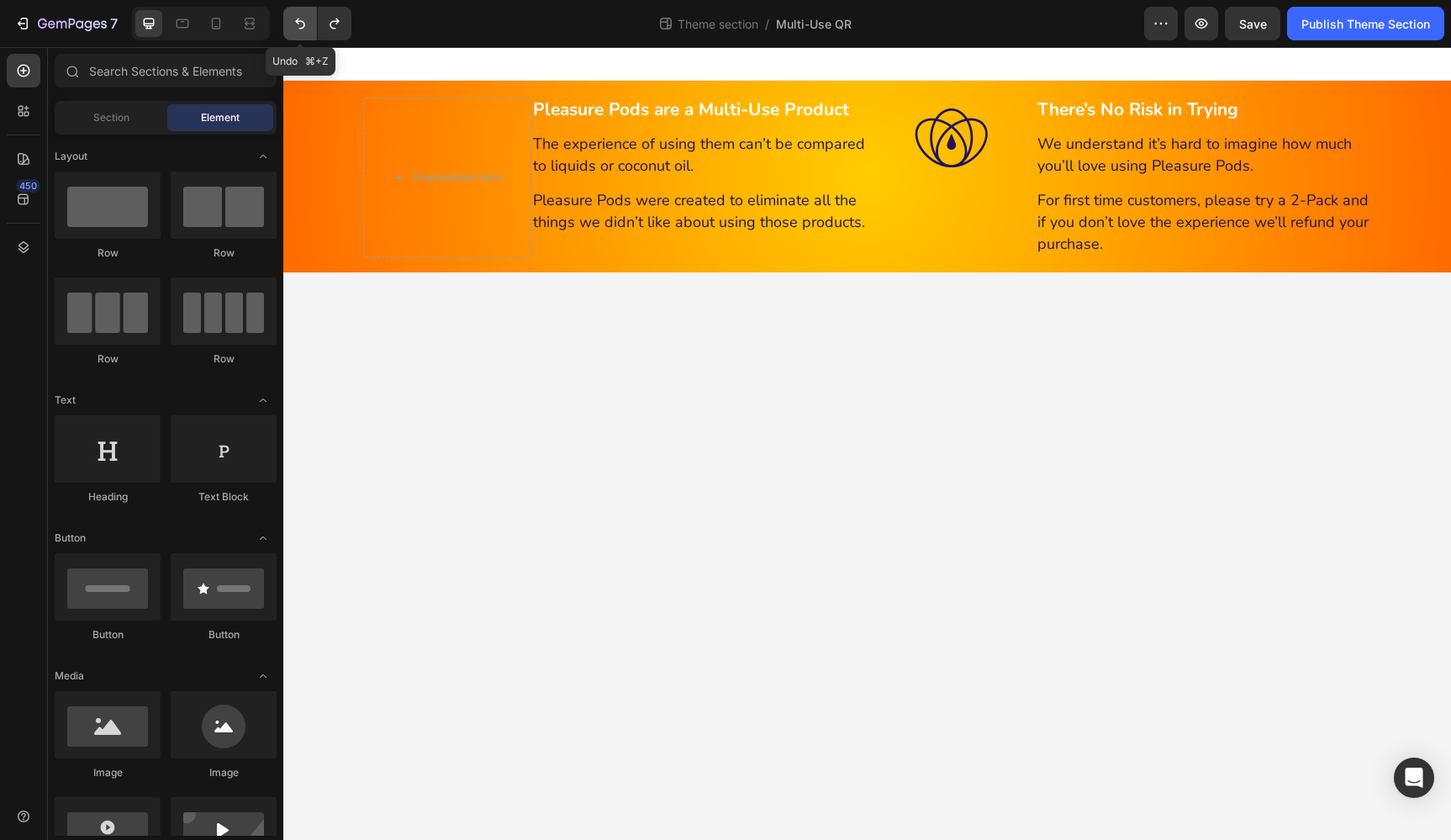
click at [307, 20] on icon "Undo/Redo" at bounding box center [300, 24] width 17 height 17
click at [216, 21] on icon at bounding box center [216, 24] width 17 height 17
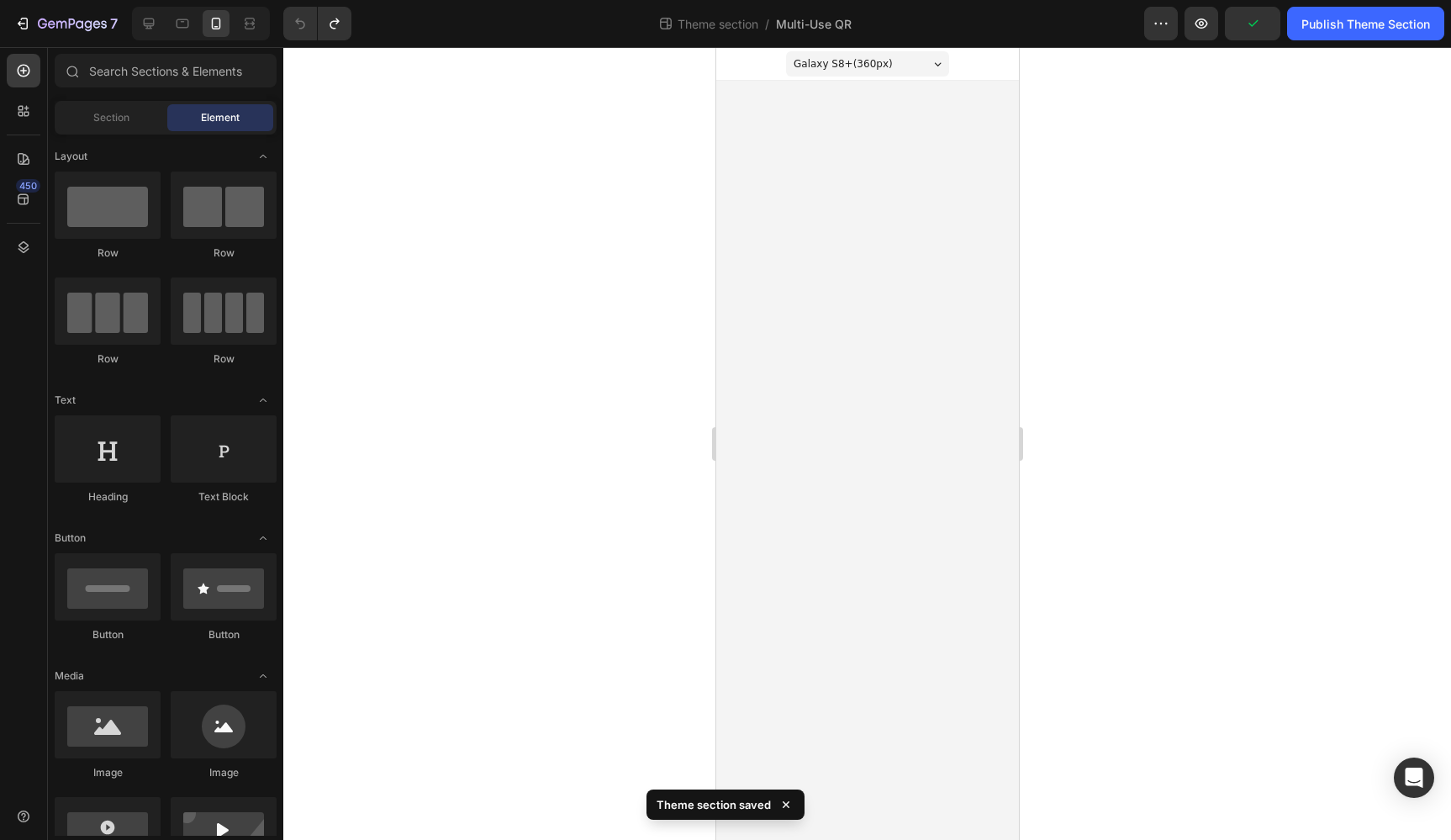
click at [878, 161] on body "Galaxy S8+ ( 360 px) iPhone 13 Mini iPhone 13 Pro iPhone 11 Pro Max iPhone 15 P…" at bounding box center [867, 443] width 302 height 792
click at [686, 28] on span "Theme section" at bounding box center [718, 24] width 88 height 18
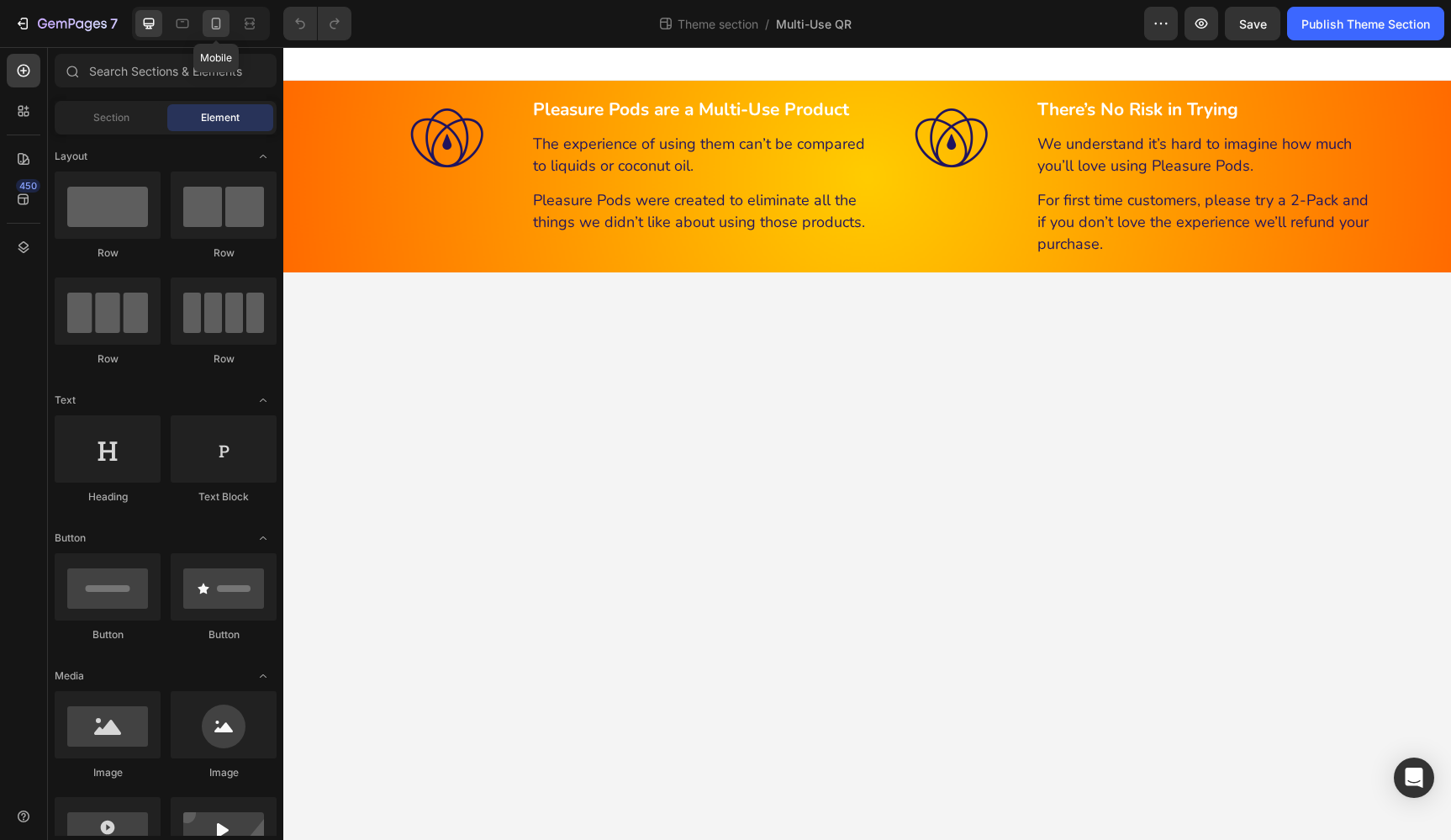
click at [222, 23] on icon at bounding box center [216, 24] width 17 height 17
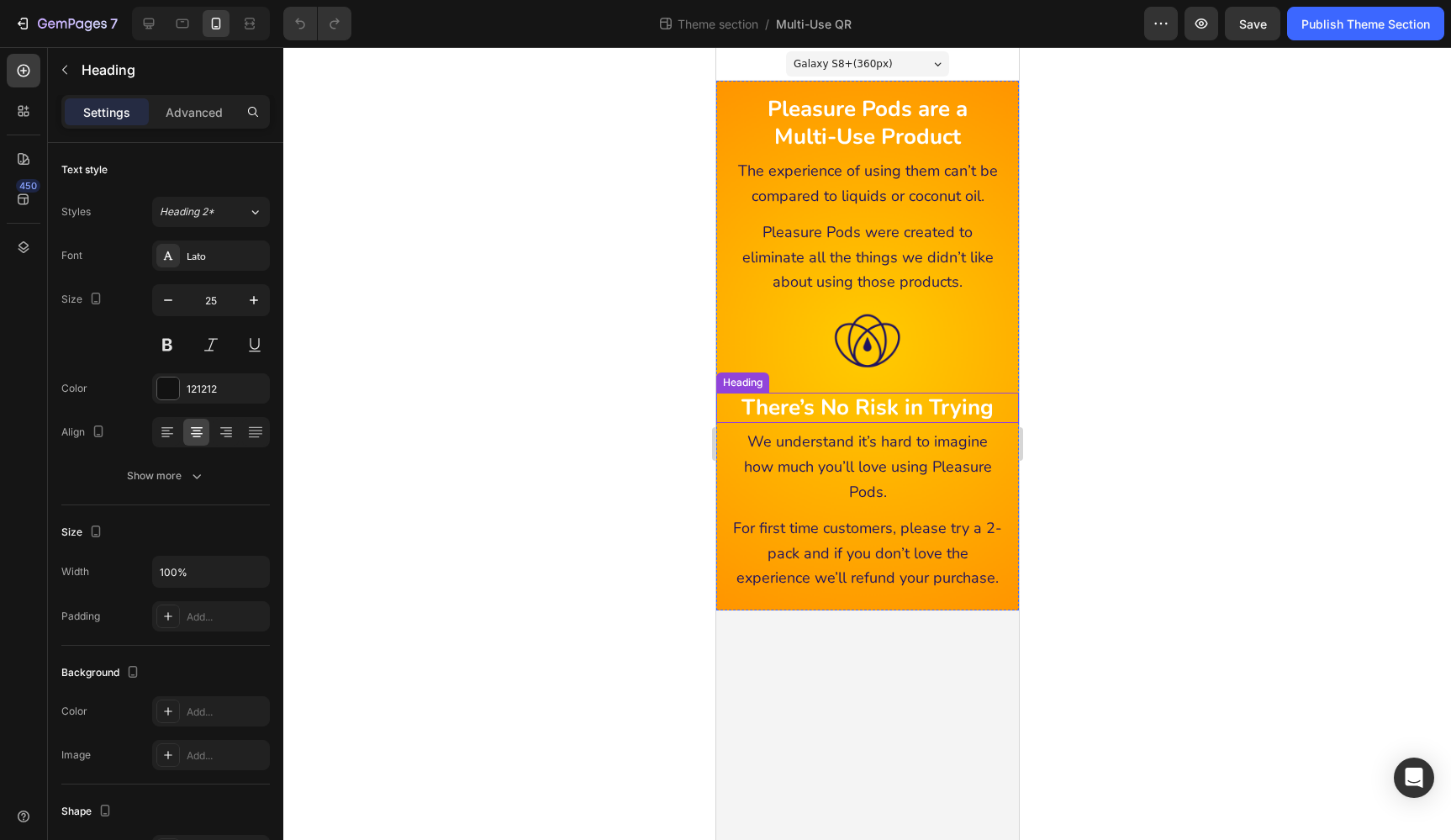
click at [951, 408] on strong "There’s No Risk in Trying" at bounding box center [867, 407] width 252 height 30
click at [828, 375] on icon at bounding box center [823, 376] width 11 height 12
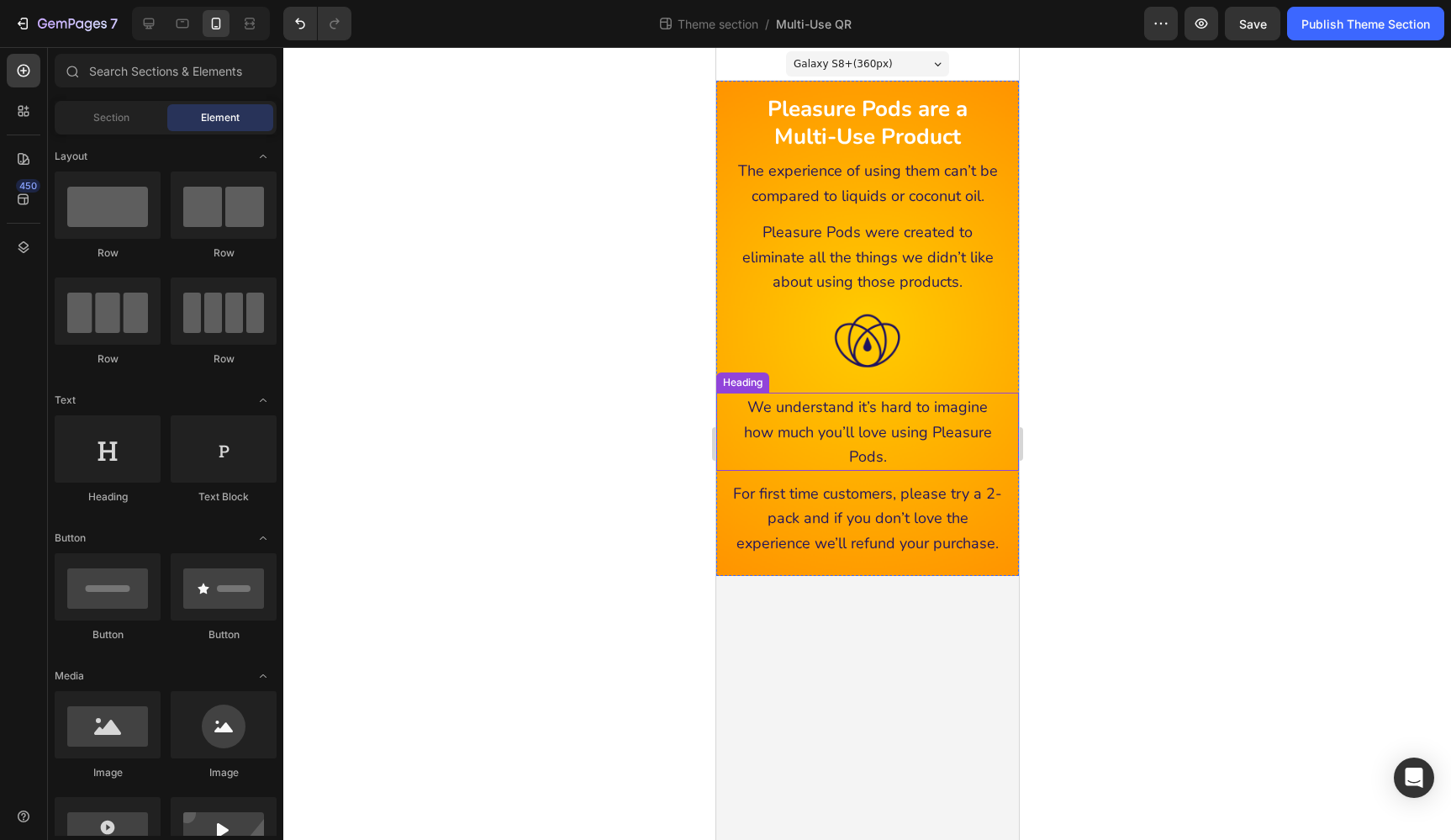
click at [849, 407] on span "We understand it’s hard to imagine how much you’ll love using Pleasure Pods." at bounding box center [867, 431] width 248 height 70
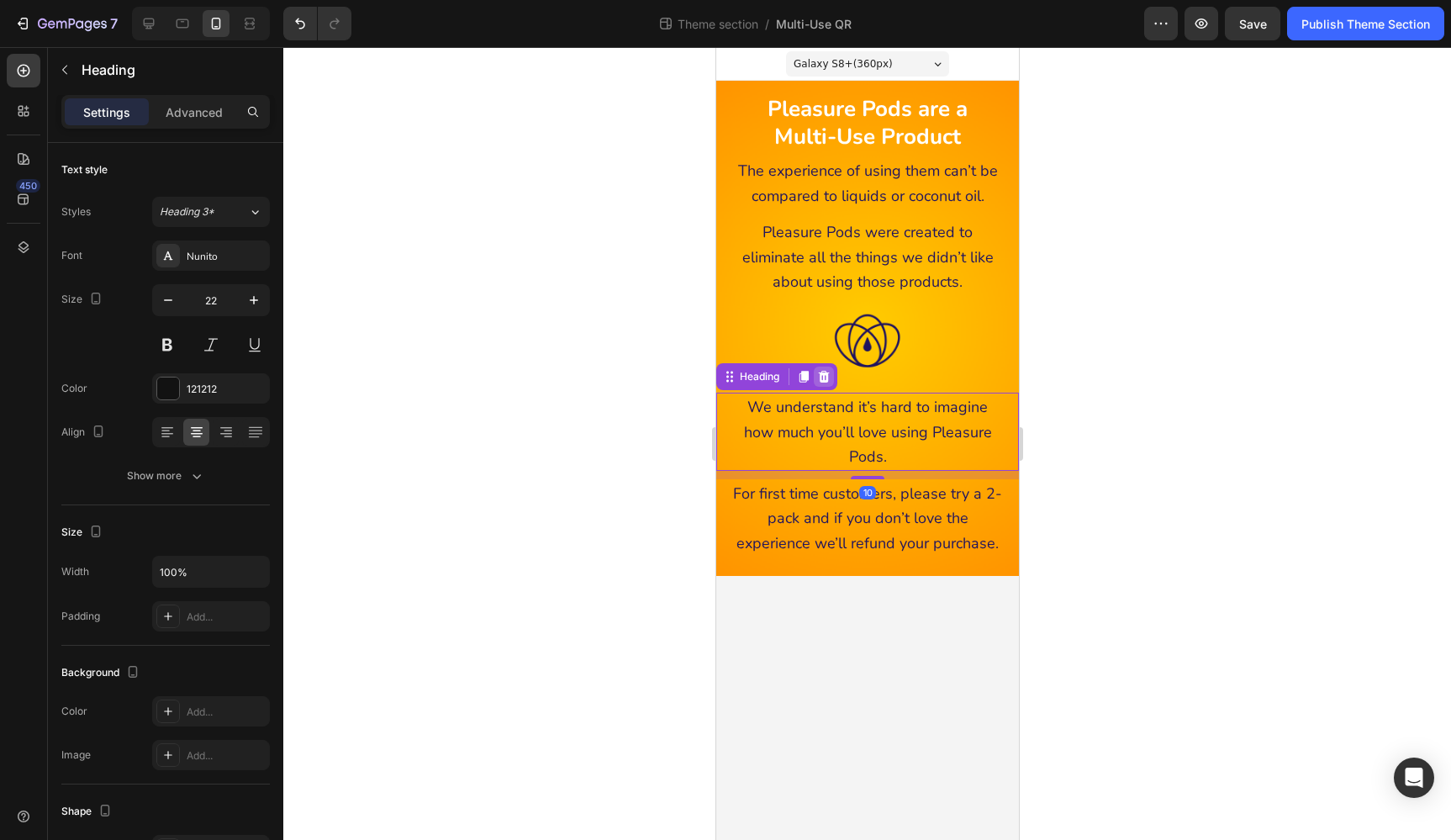
click at [826, 378] on icon at bounding box center [823, 376] width 11 height 12
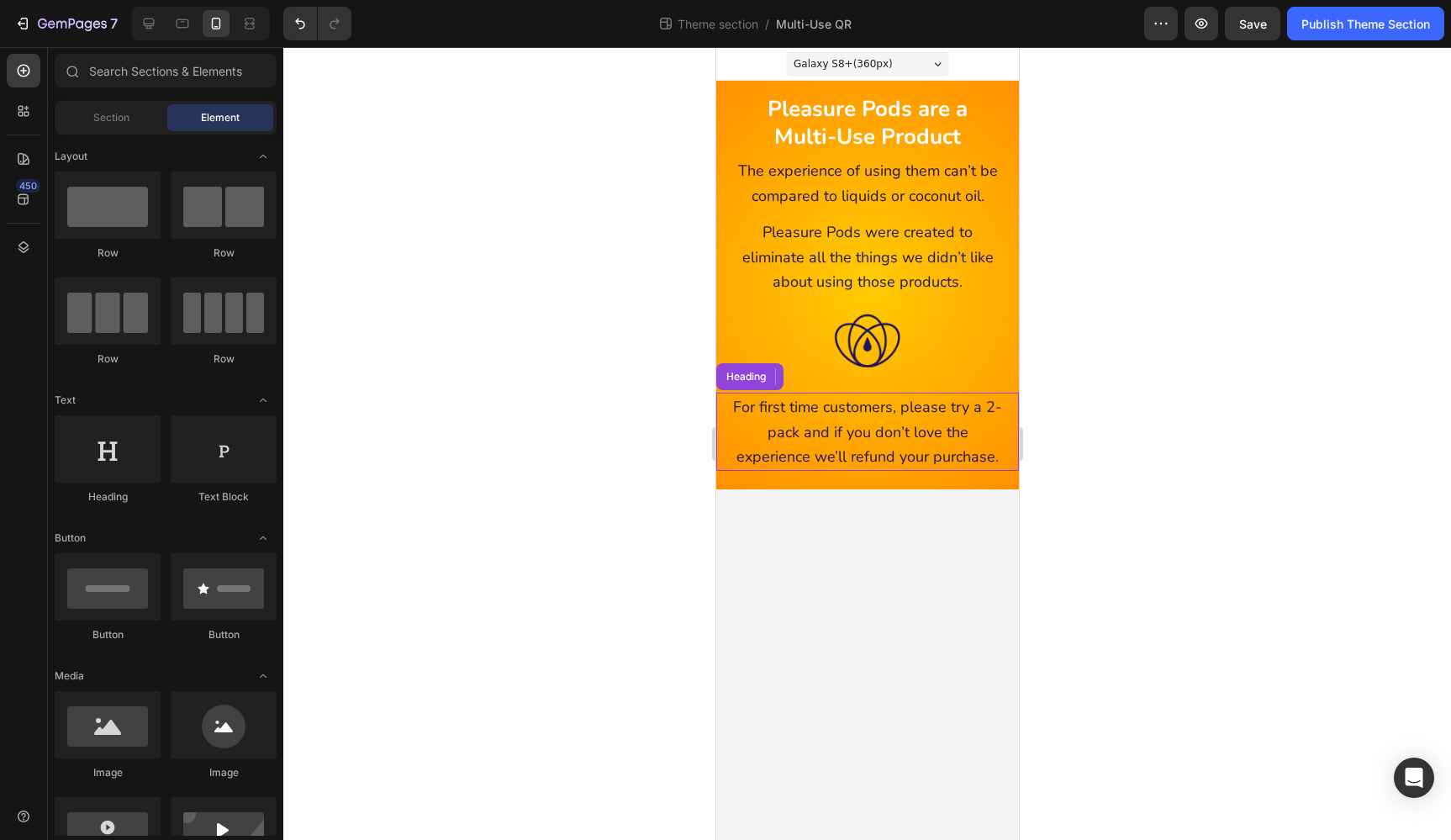
click at [862, 414] on h2 "For first time customers, please try a 2-pack and if you don’t love the experie…" at bounding box center [867, 431] width 276 height 78
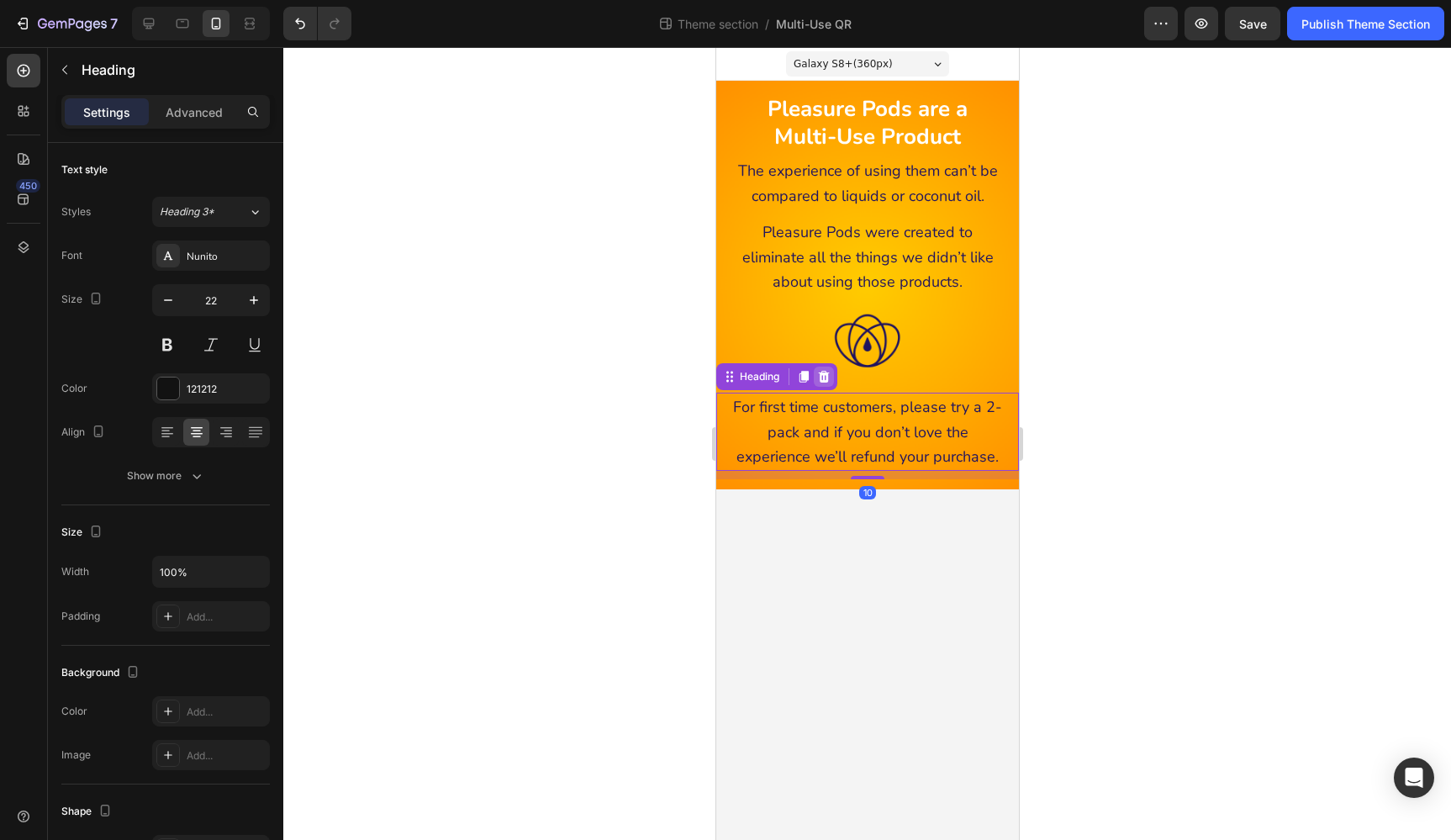
click at [828, 371] on icon at bounding box center [823, 376] width 11 height 12
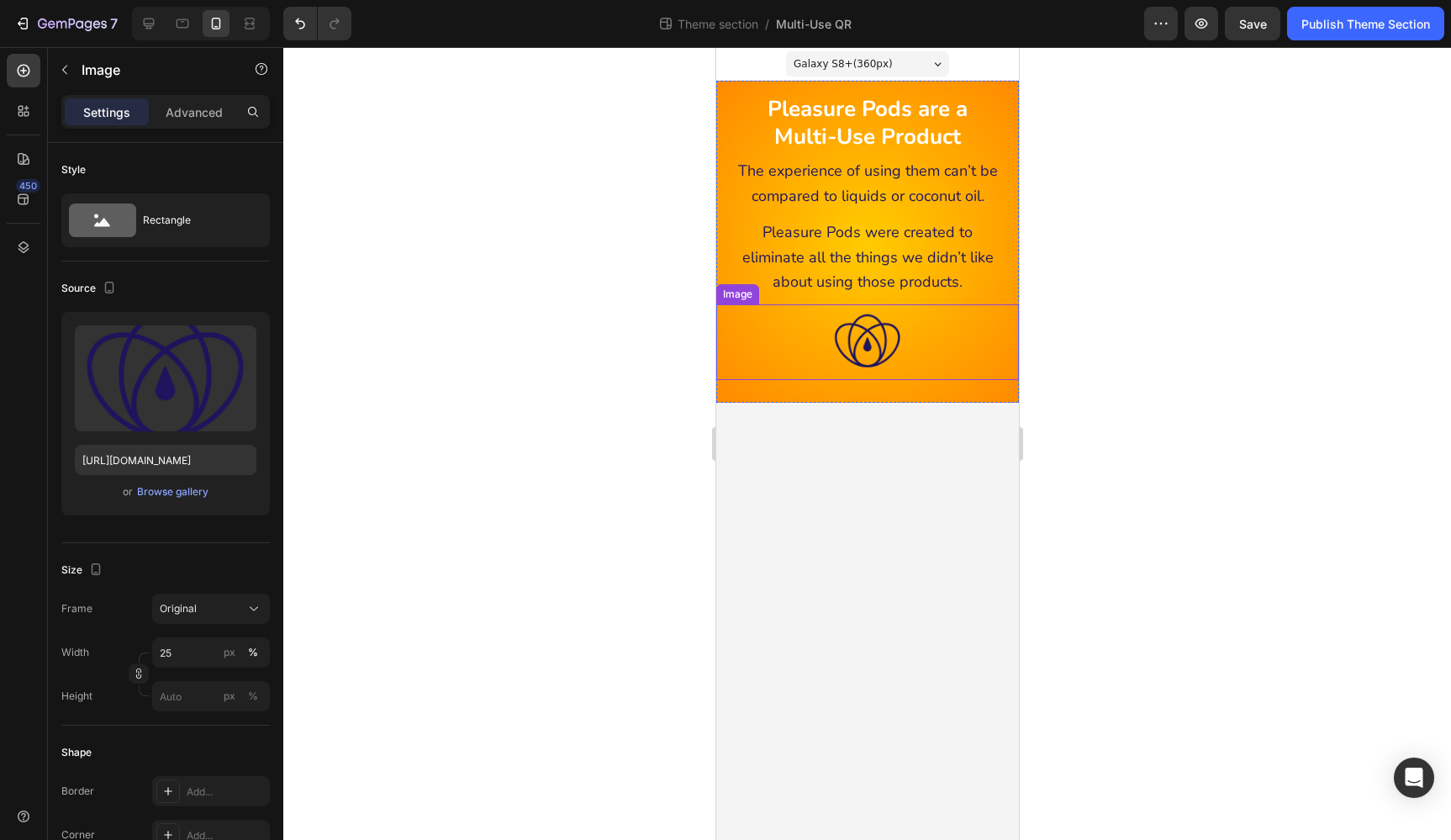
click at [904, 351] on img at bounding box center [867, 341] width 76 height 76
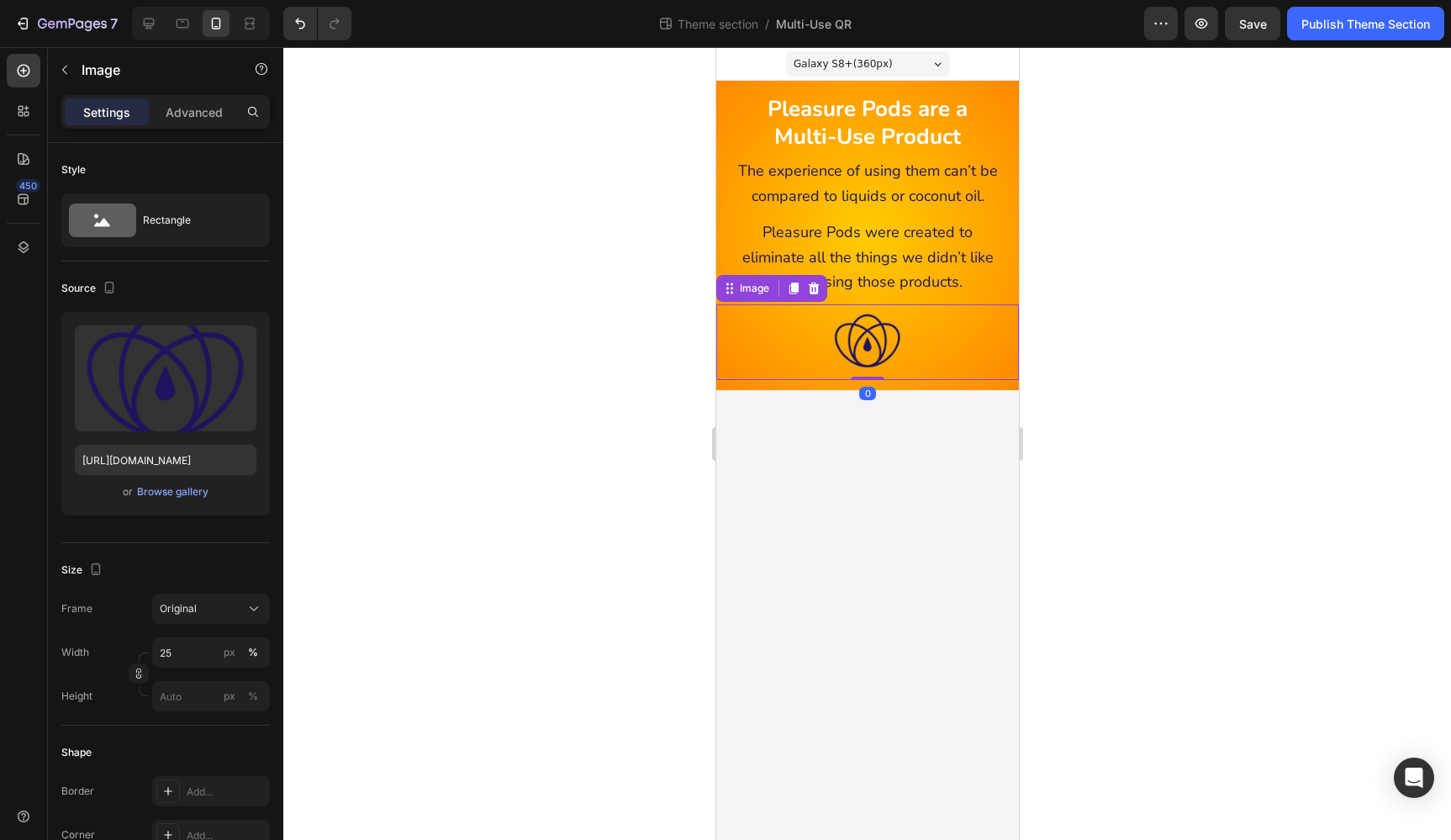
drag, startPoint x: 872, startPoint y: 387, endPoint x: 868, endPoint y: 365, distance: 22.4
click at [868, 365] on div "Image 0" at bounding box center [867, 341] width 302 height 76
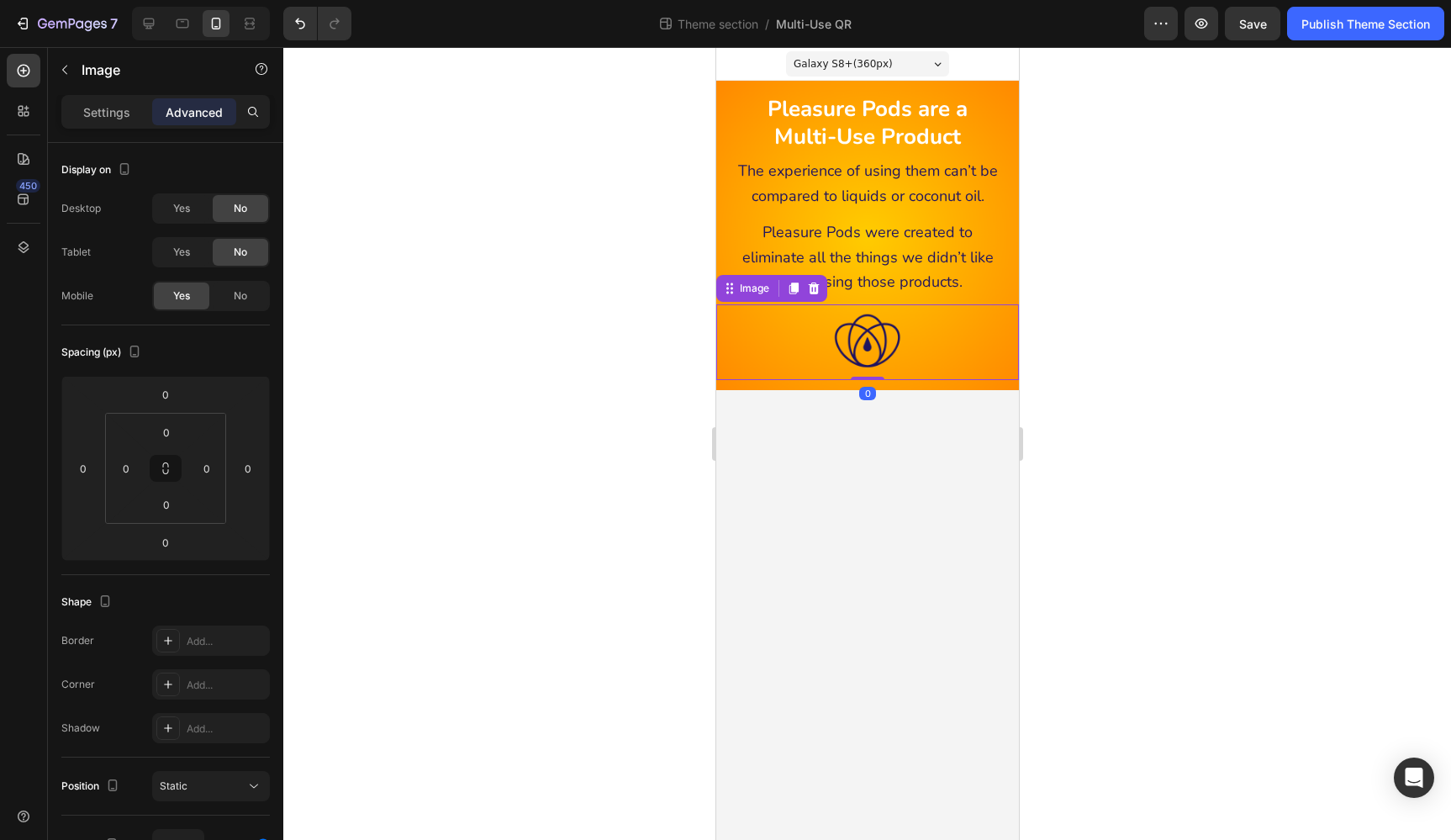
click at [1089, 411] on div at bounding box center [867, 443] width 1168 height 792
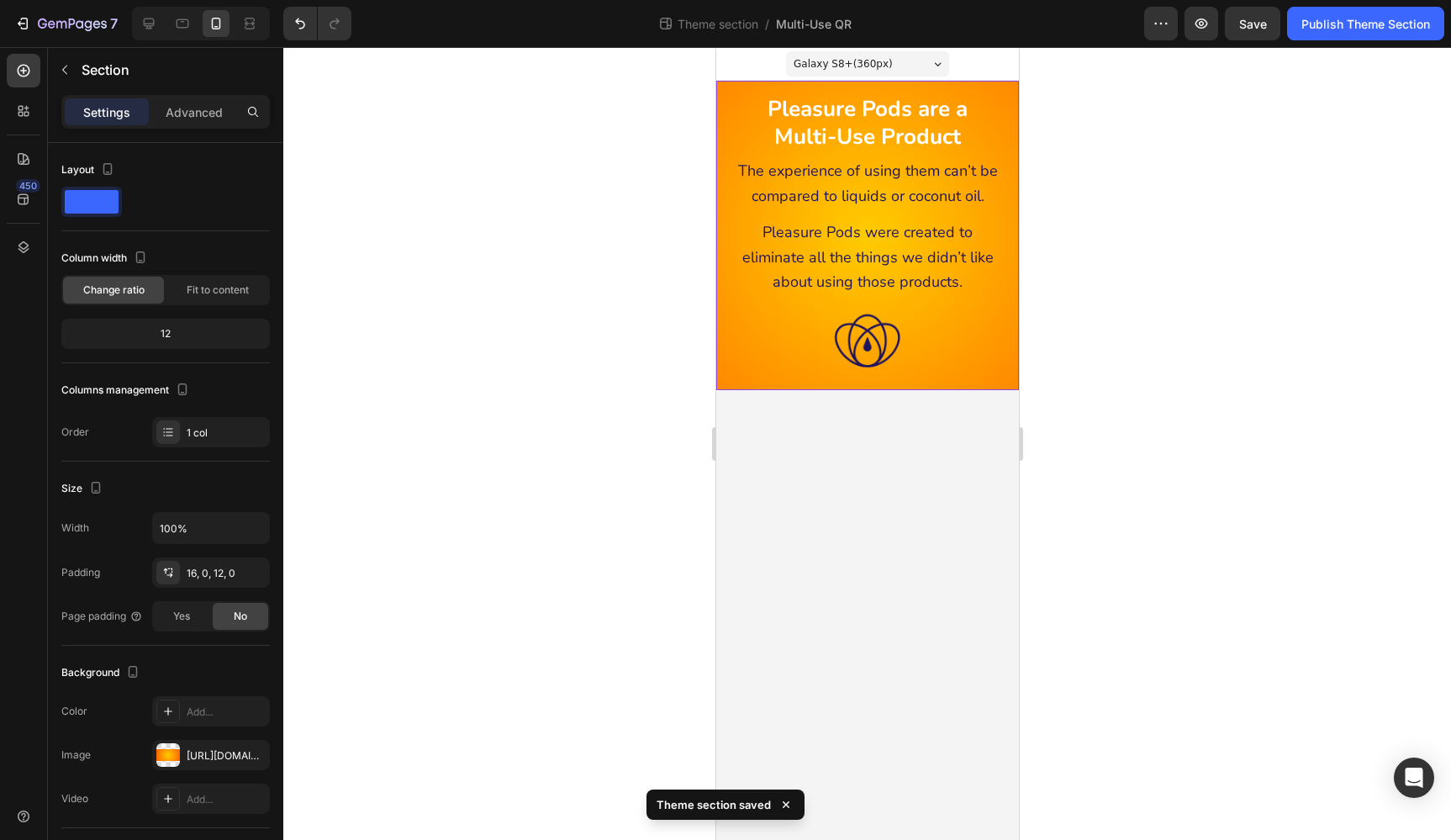
click at [754, 89] on div "Pleasure Pods are a Multi-Use Product Heading The experience of using them can’…" at bounding box center [867, 235] width 302 height 309
click at [198, 111] on p "Advanced" at bounding box center [194, 112] width 57 height 18
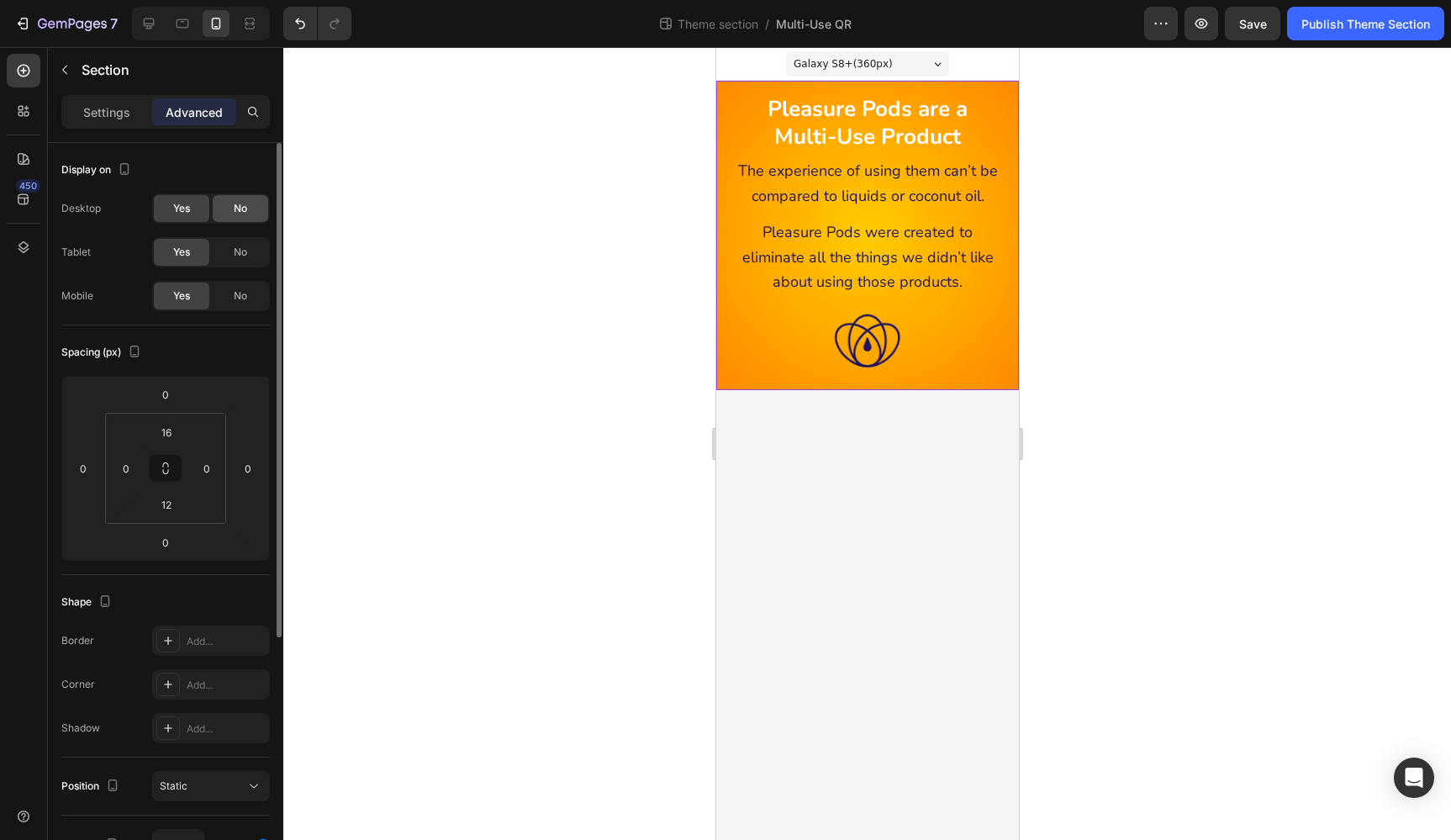
click at [246, 206] on span "No" at bounding box center [240, 209] width 14 height 15
click at [240, 247] on span "No" at bounding box center [240, 252] width 14 height 15
click at [178, 22] on icon at bounding box center [183, 24] width 13 height 9
type input "12"
type input "18"
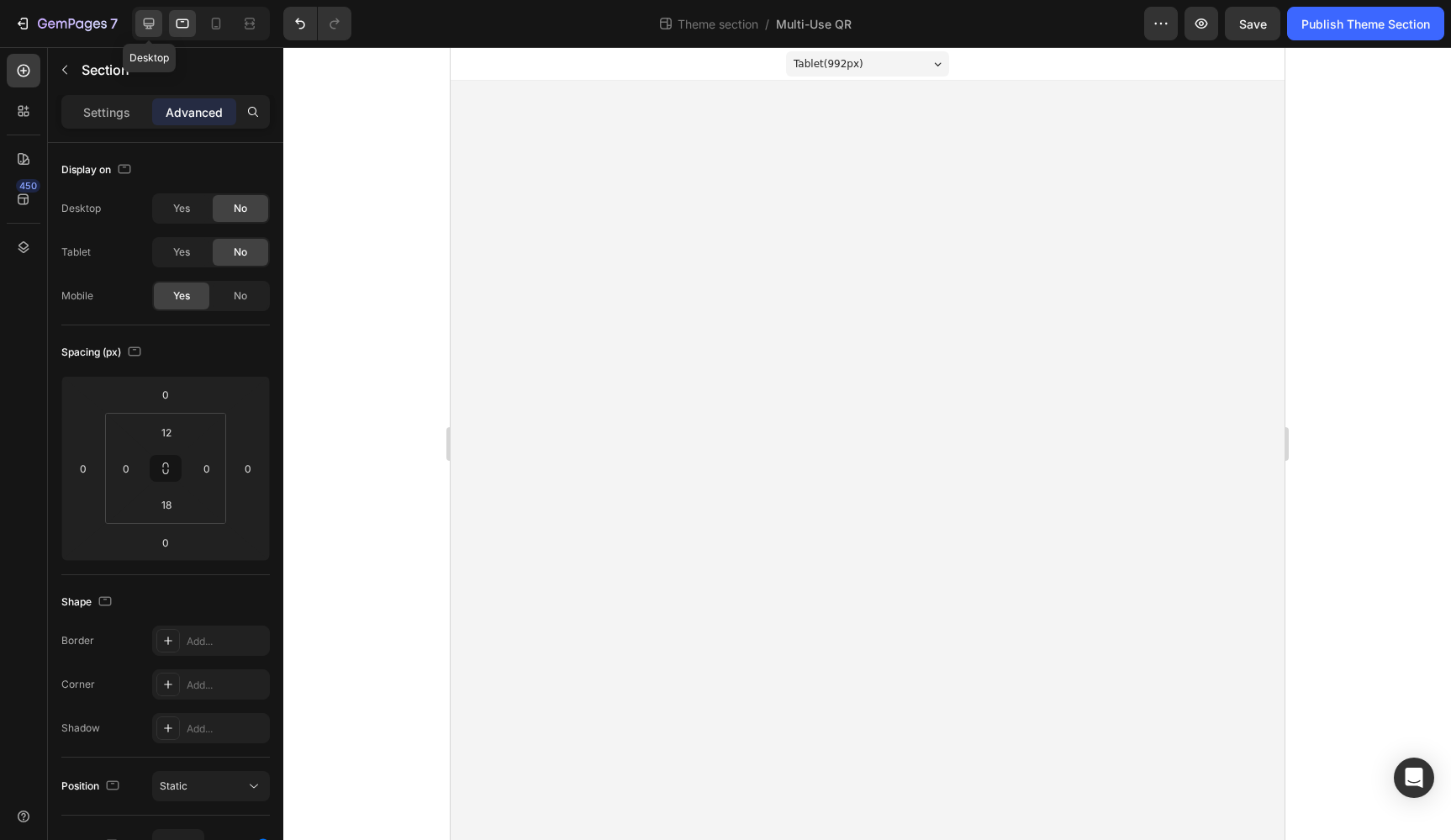
click at [149, 23] on icon at bounding box center [149, 24] width 17 height 17
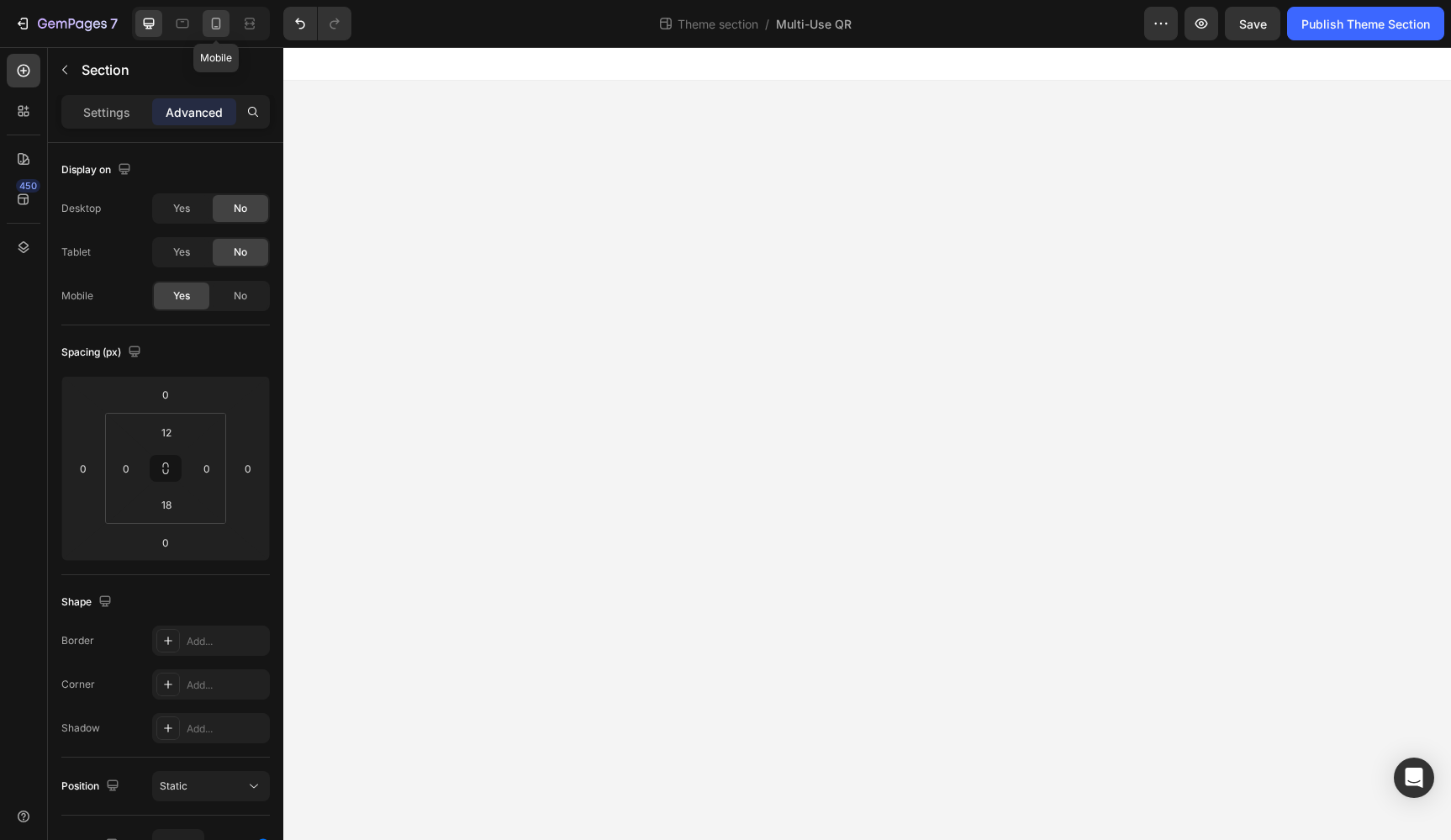
click at [216, 24] on icon at bounding box center [216, 24] width 17 height 17
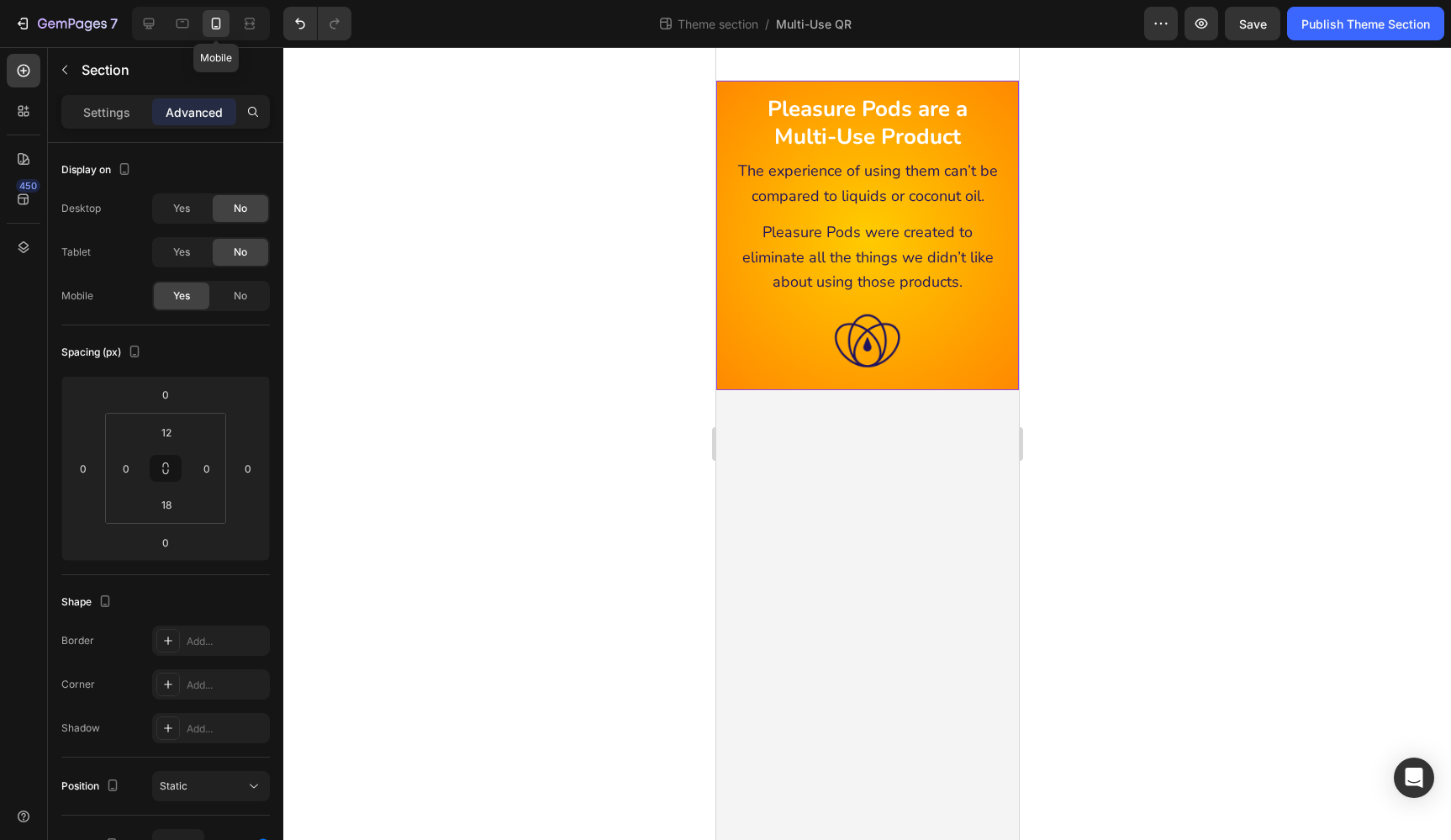
type input "16"
type input "12"
click at [181, 20] on icon at bounding box center [183, 24] width 13 height 9
type input "12"
type input "18"
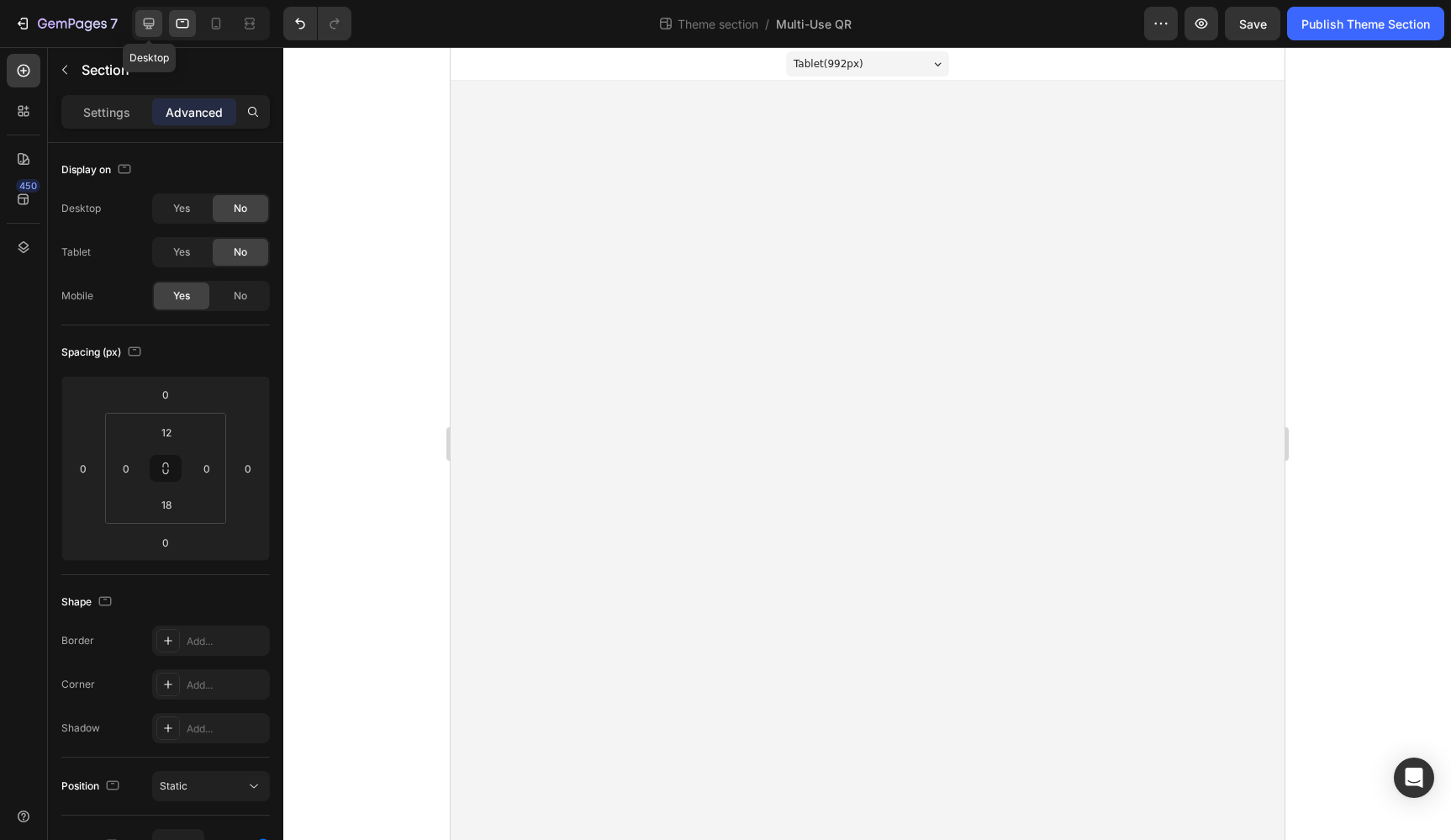
click at [152, 20] on icon at bounding box center [149, 24] width 17 height 17
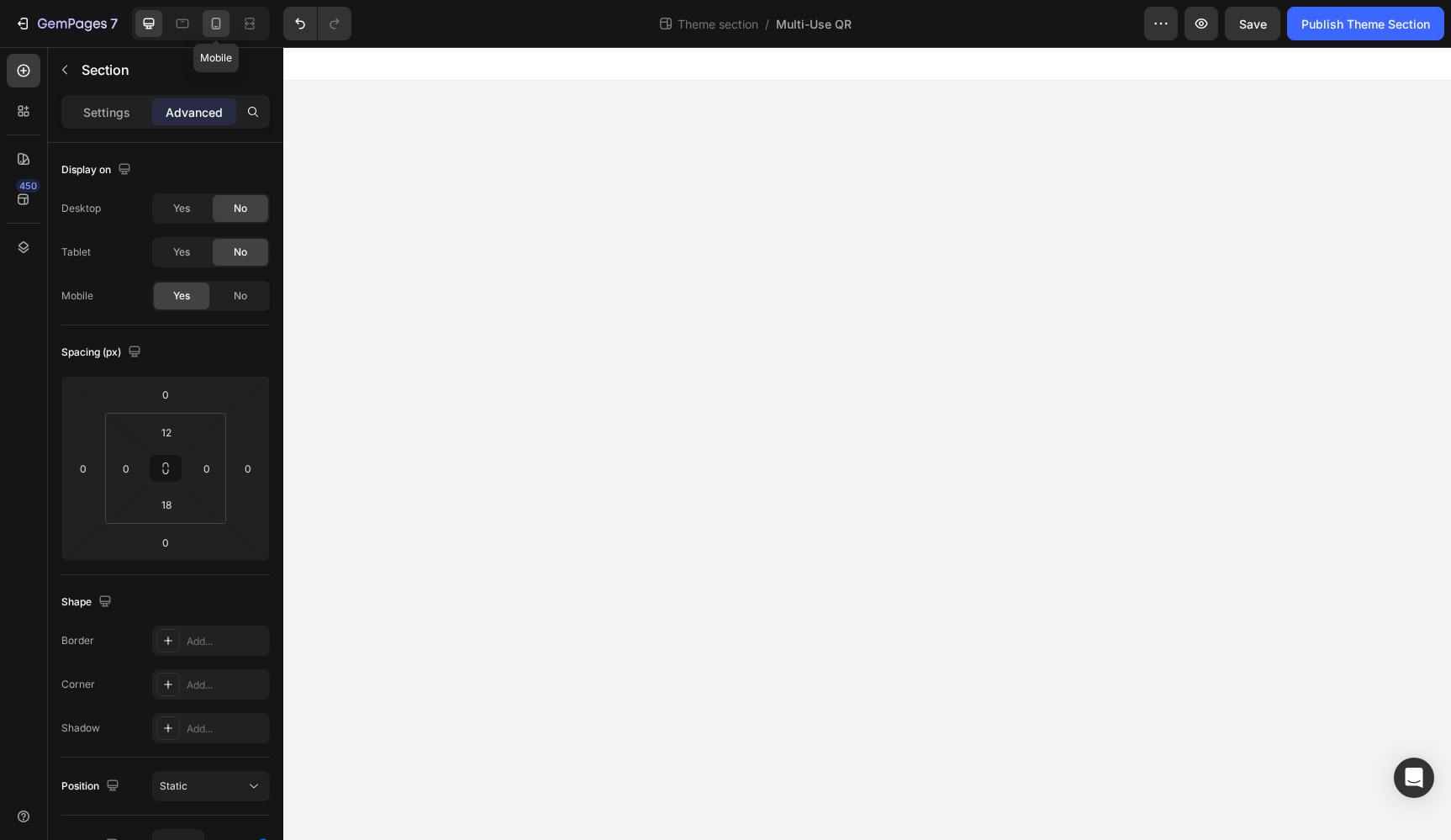
click at [210, 21] on icon at bounding box center [216, 24] width 17 height 17
type input "16"
type input "12"
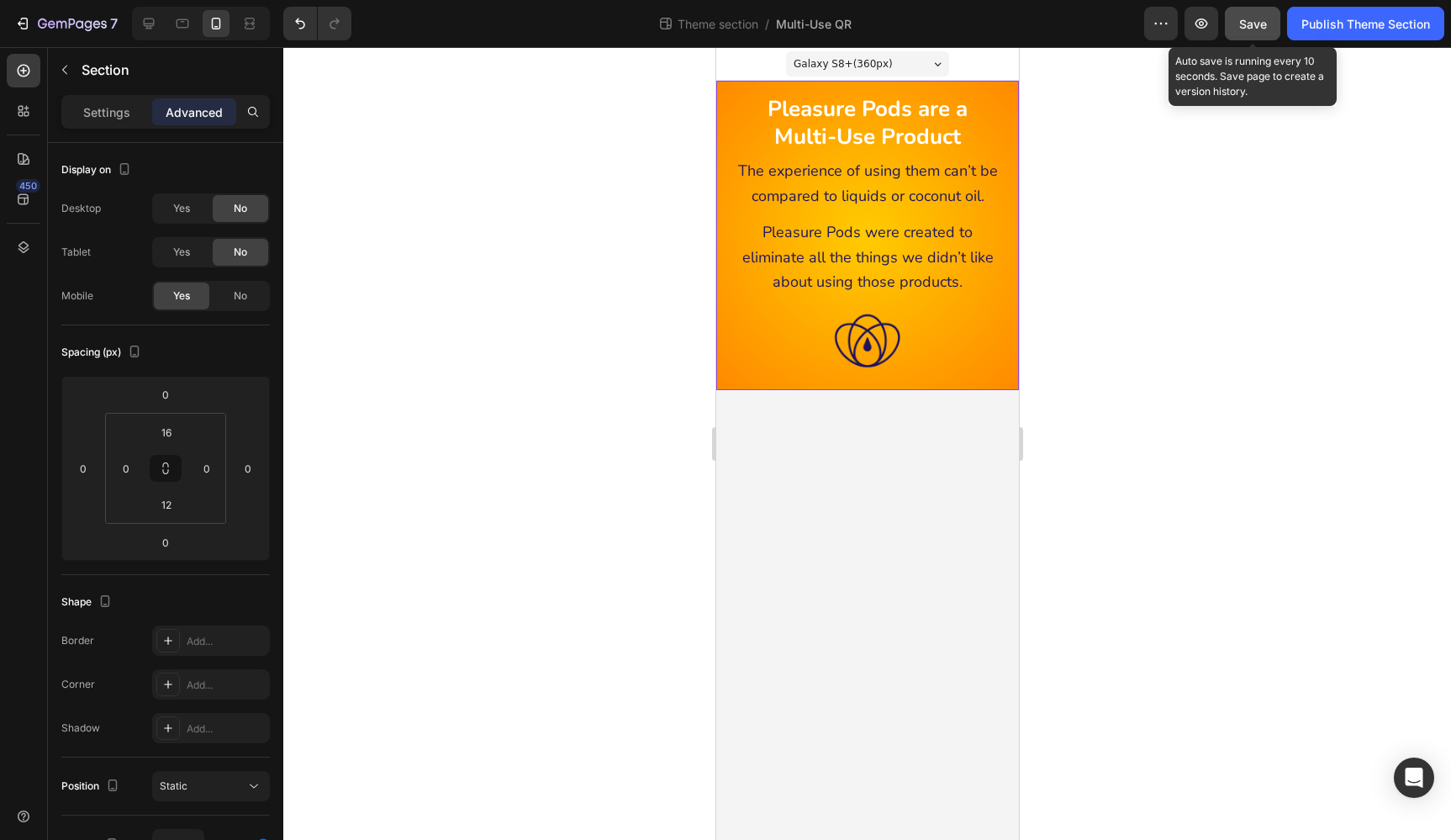
click at [1246, 28] on span "Save" at bounding box center [1253, 24] width 28 height 14
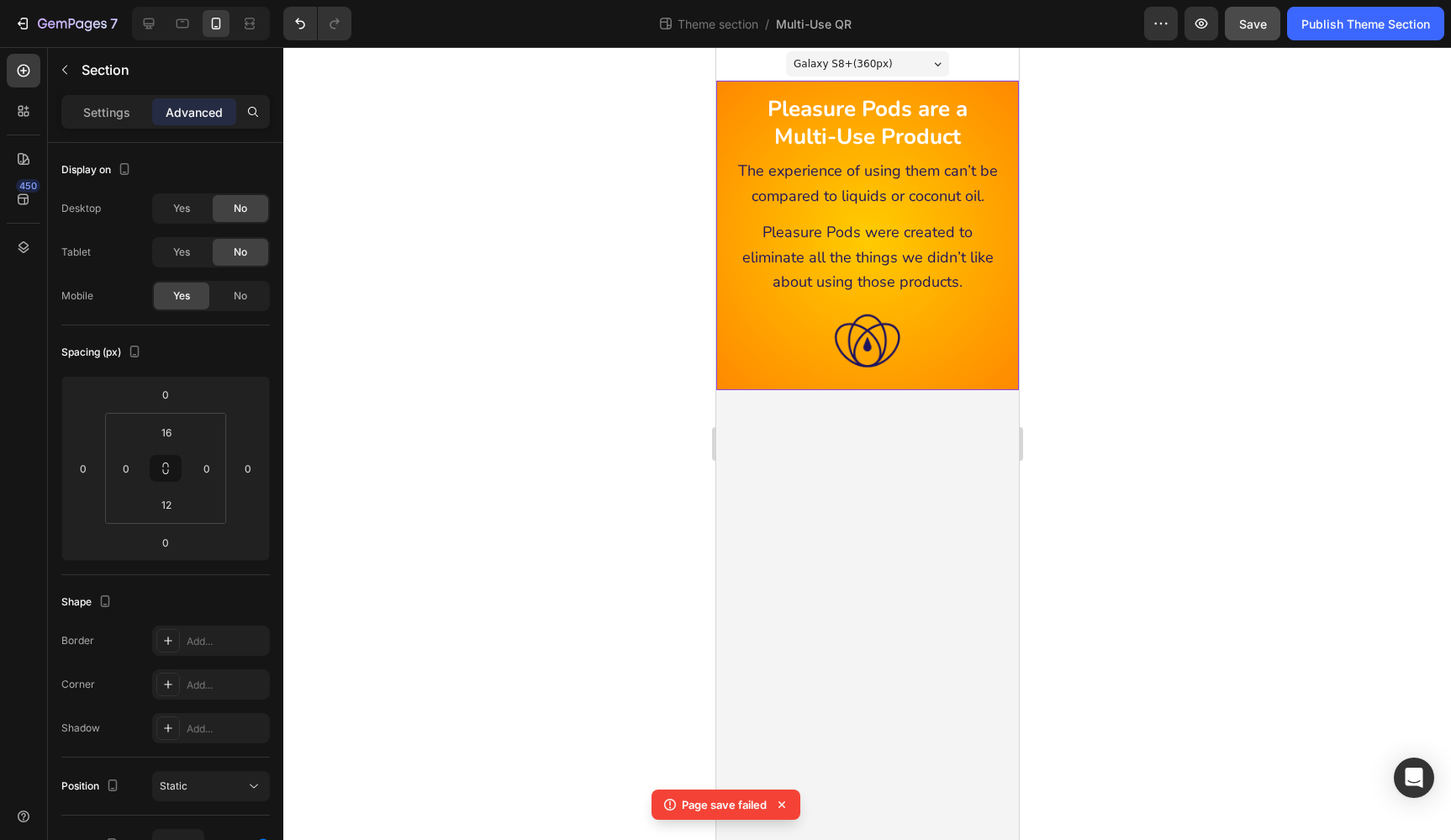
click at [1279, 166] on div at bounding box center [867, 443] width 1168 height 792
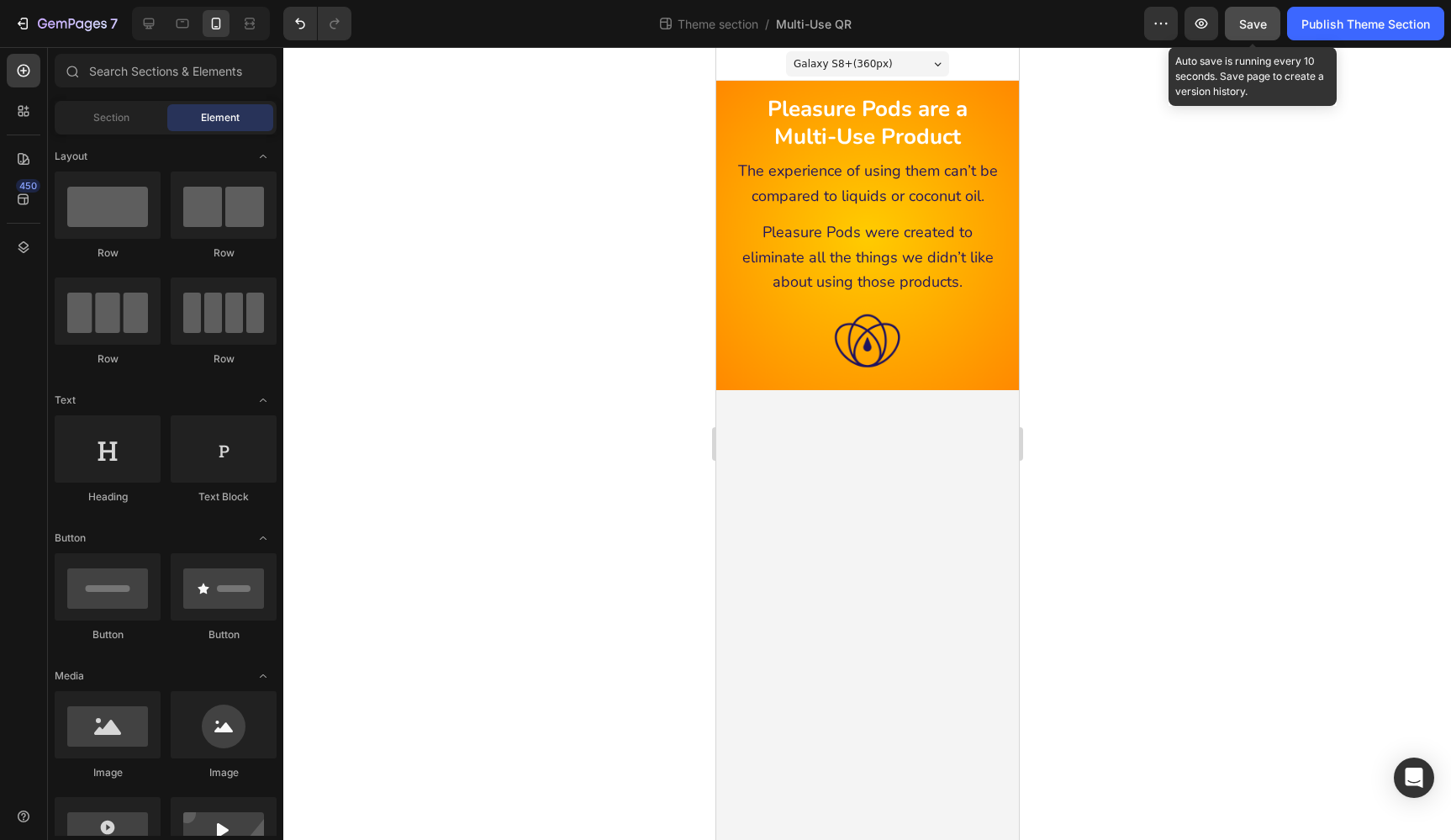
click at [1257, 20] on span "Save" at bounding box center [1253, 24] width 28 height 14
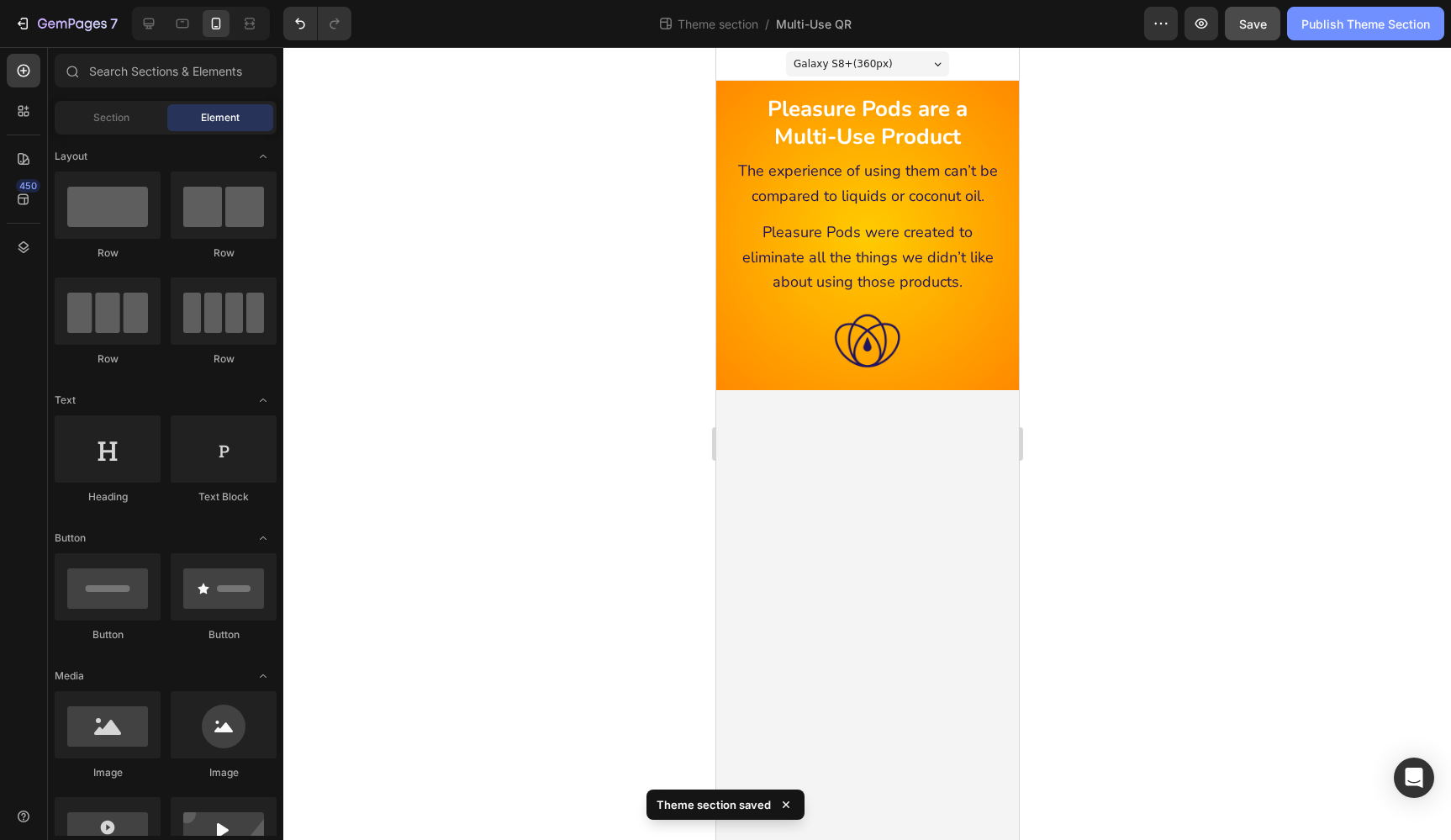
click at [1353, 18] on div "Publish Theme Section" at bounding box center [1365, 24] width 128 height 18
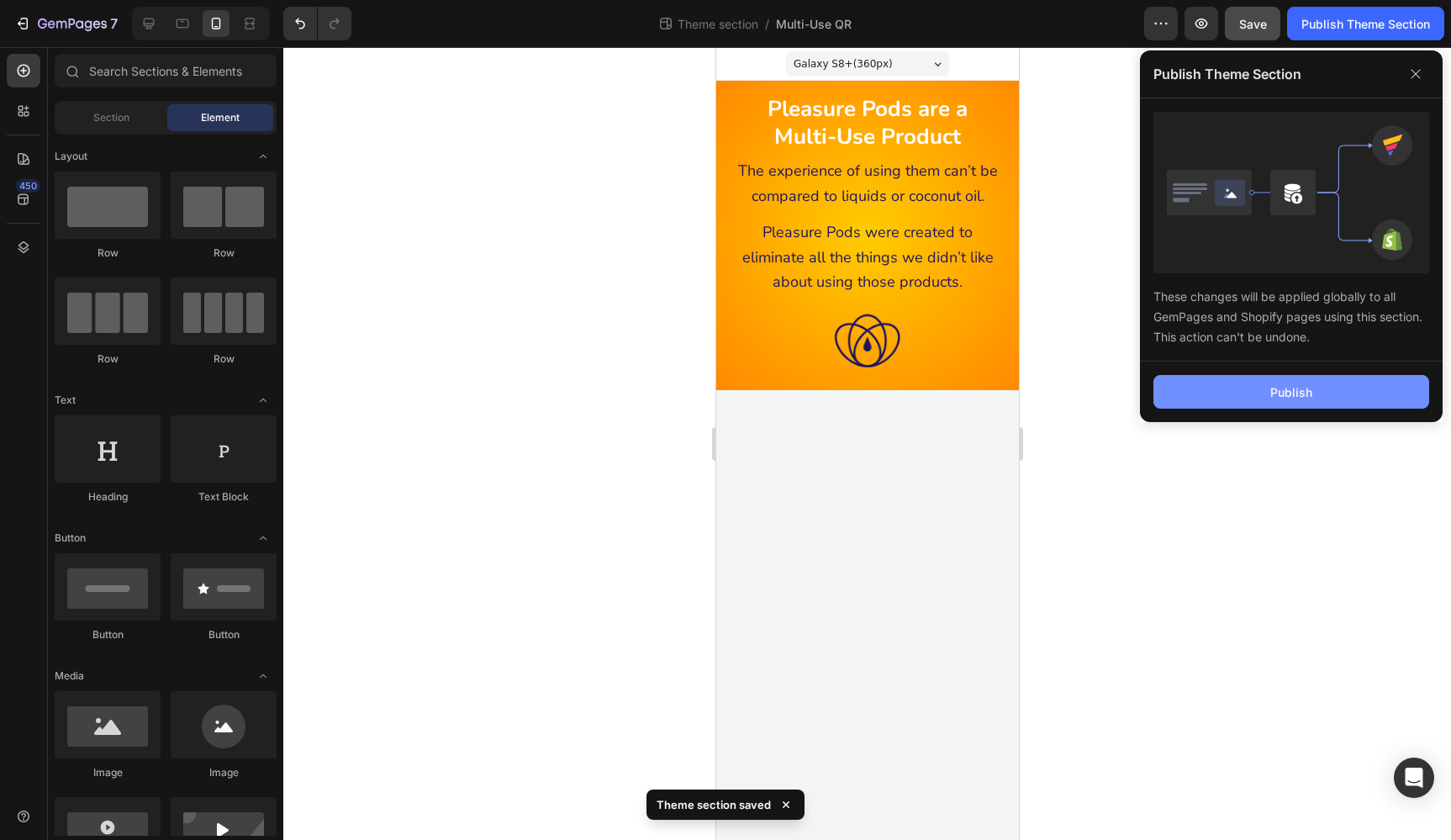
click at [1365, 385] on button "Publish" at bounding box center [1291, 392] width 276 height 34
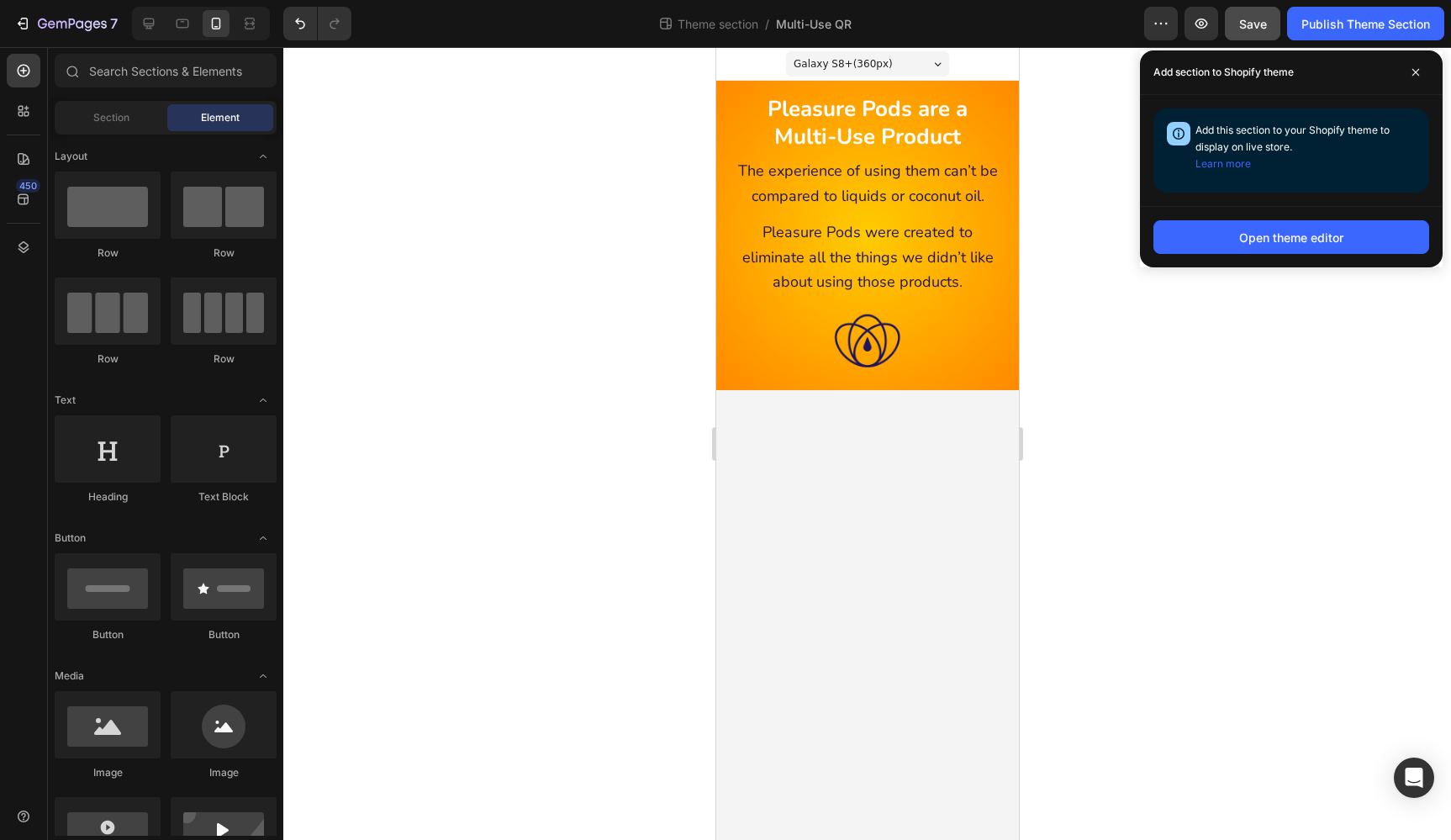
click at [1358, 385] on div at bounding box center [867, 443] width 1168 height 792
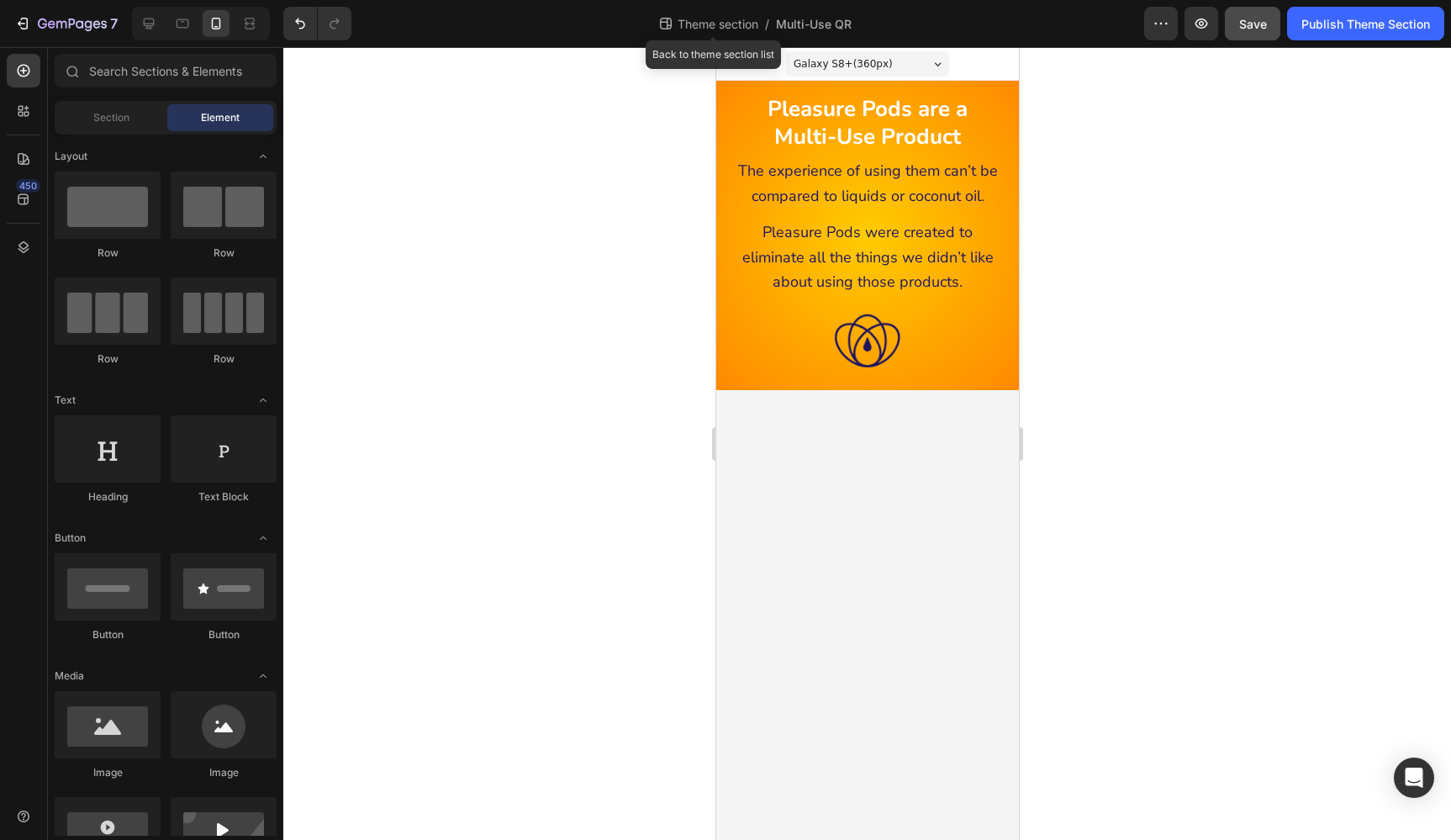
click at [686, 30] on span "Theme section" at bounding box center [718, 24] width 88 height 18
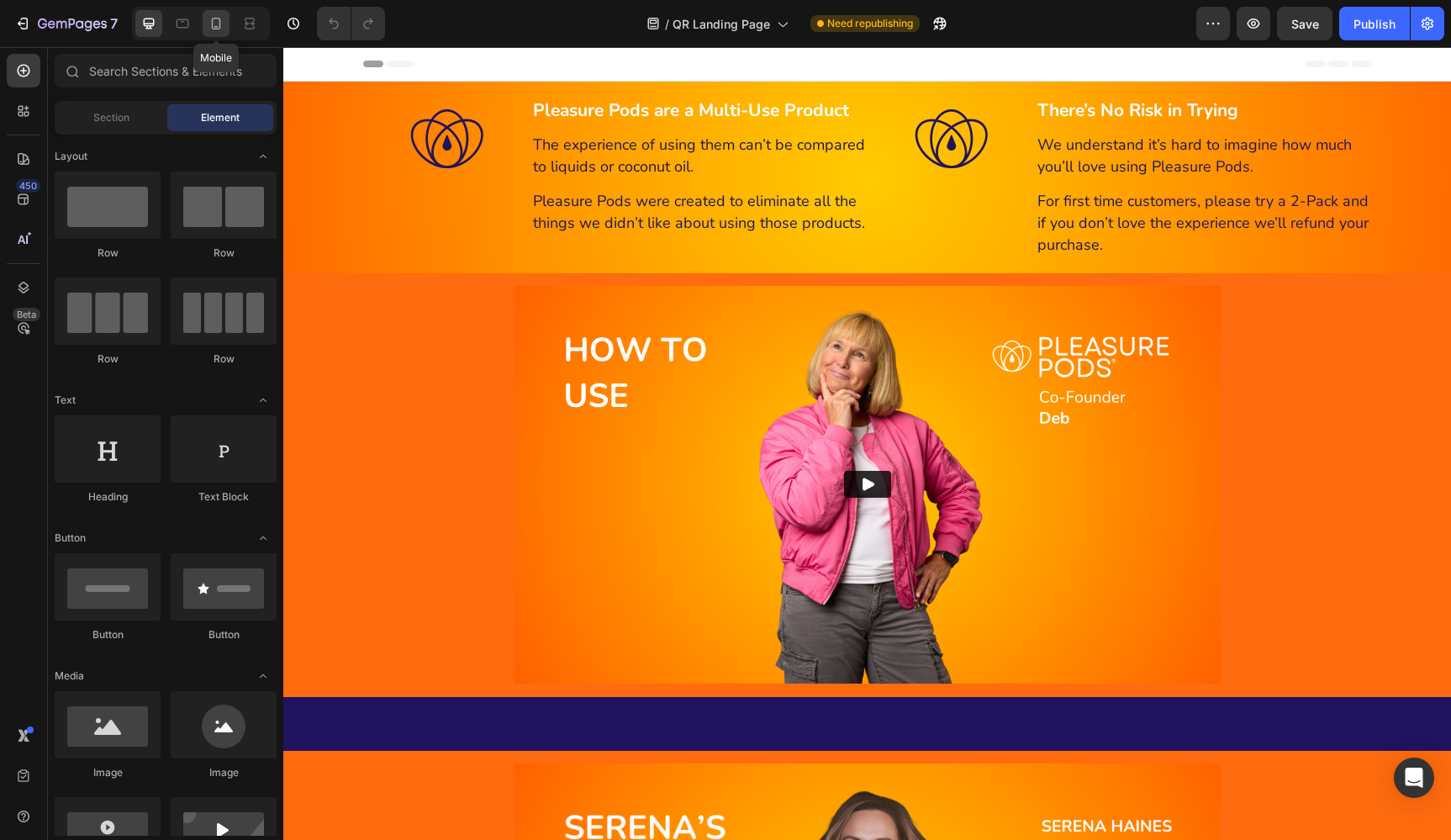
click at [222, 24] on icon at bounding box center [216, 24] width 17 height 17
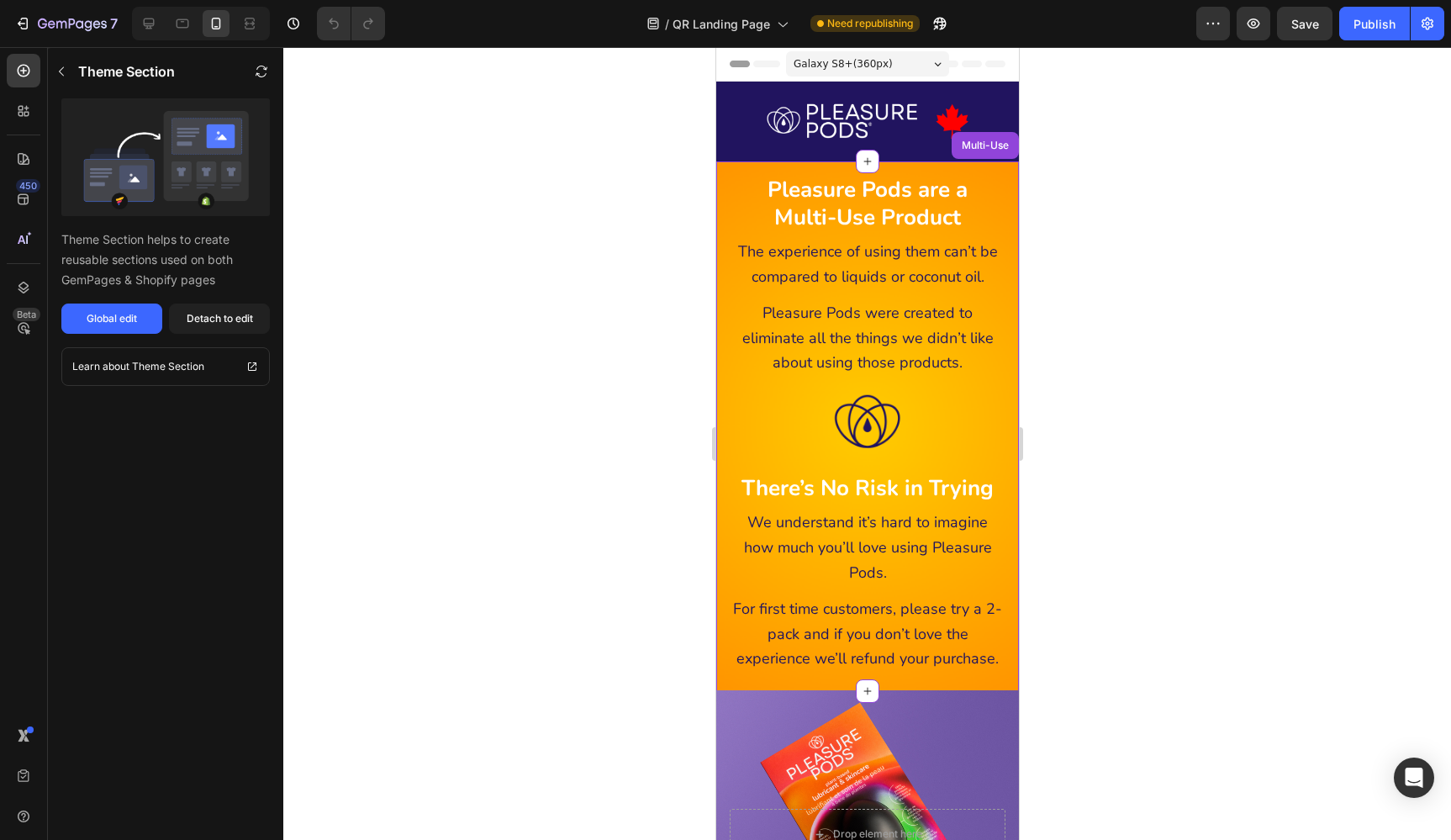
click at [996, 190] on h2 "Pleasure Pods are a Multi-Use Product" at bounding box center [867, 204] width 282 height 58
click at [1005, 149] on icon at bounding box center [1005, 145] width 11 height 12
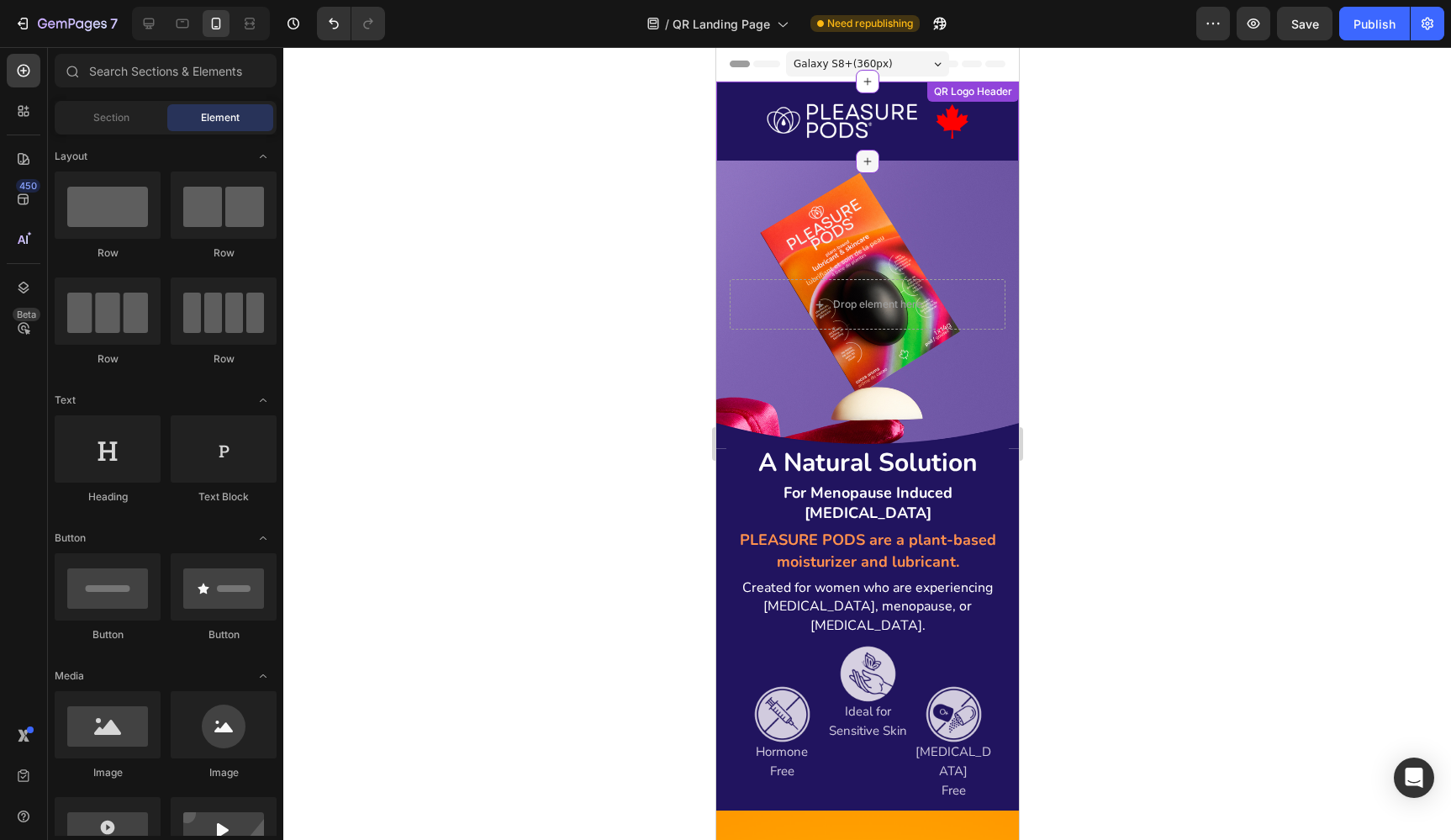
click at [867, 161] on icon at bounding box center [867, 161] width 14 height 14
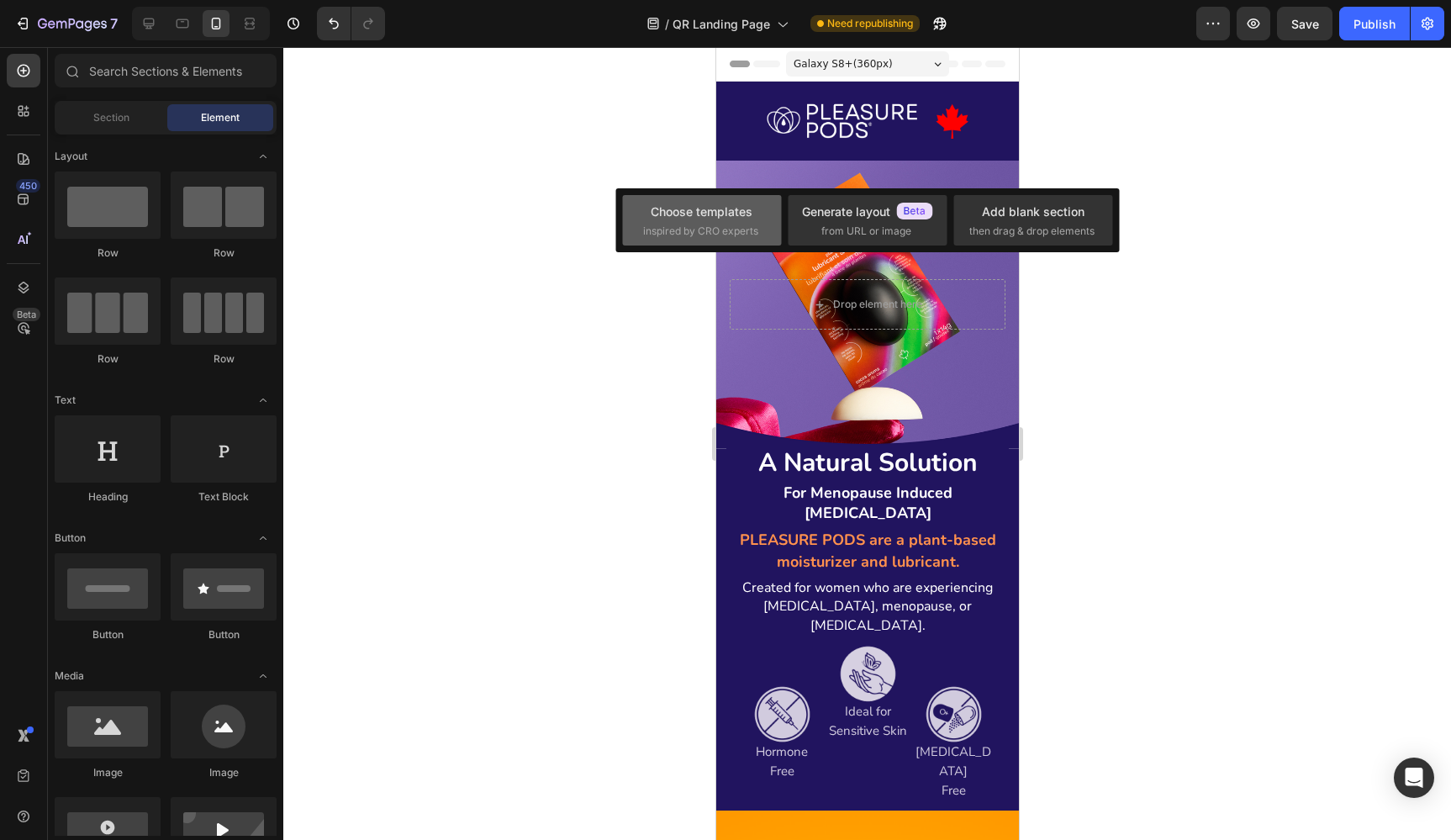
click at [730, 211] on div "Choose templates" at bounding box center [702, 211] width 102 height 18
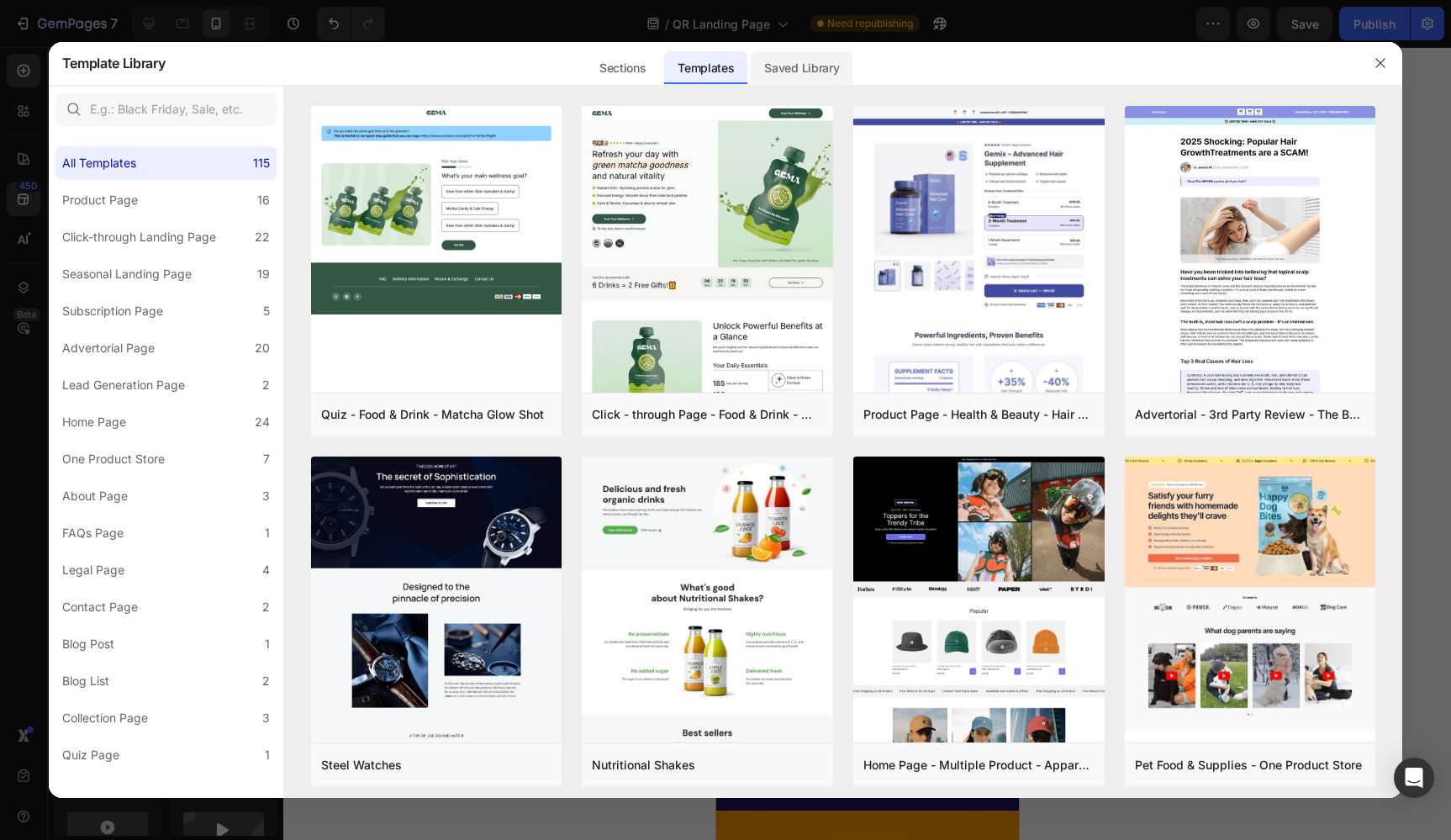
click at [765, 55] on div "Saved Library" at bounding box center [802, 68] width 102 height 34
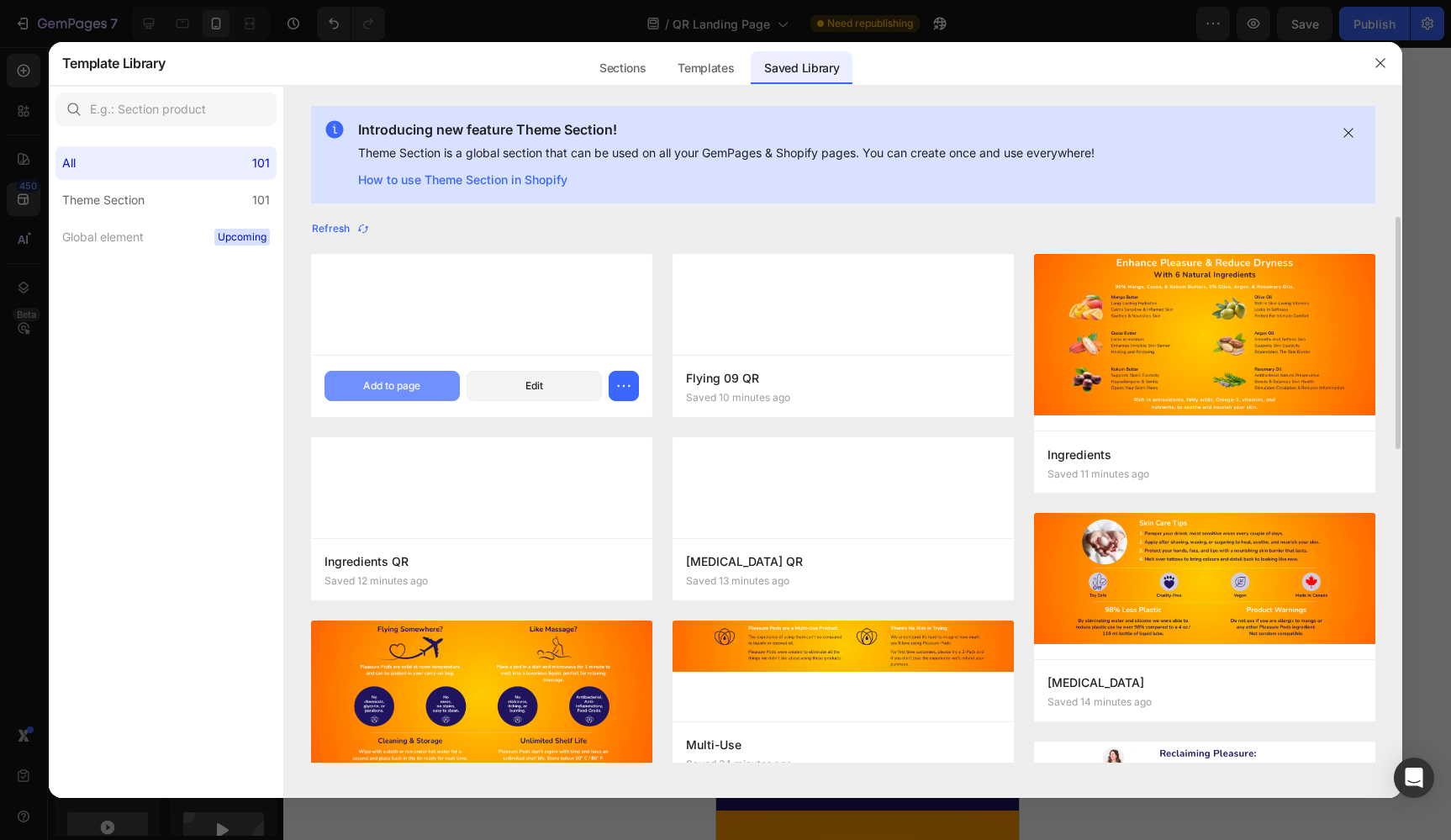
click at [394, 386] on div "Add to page" at bounding box center [391, 386] width 57 height 15
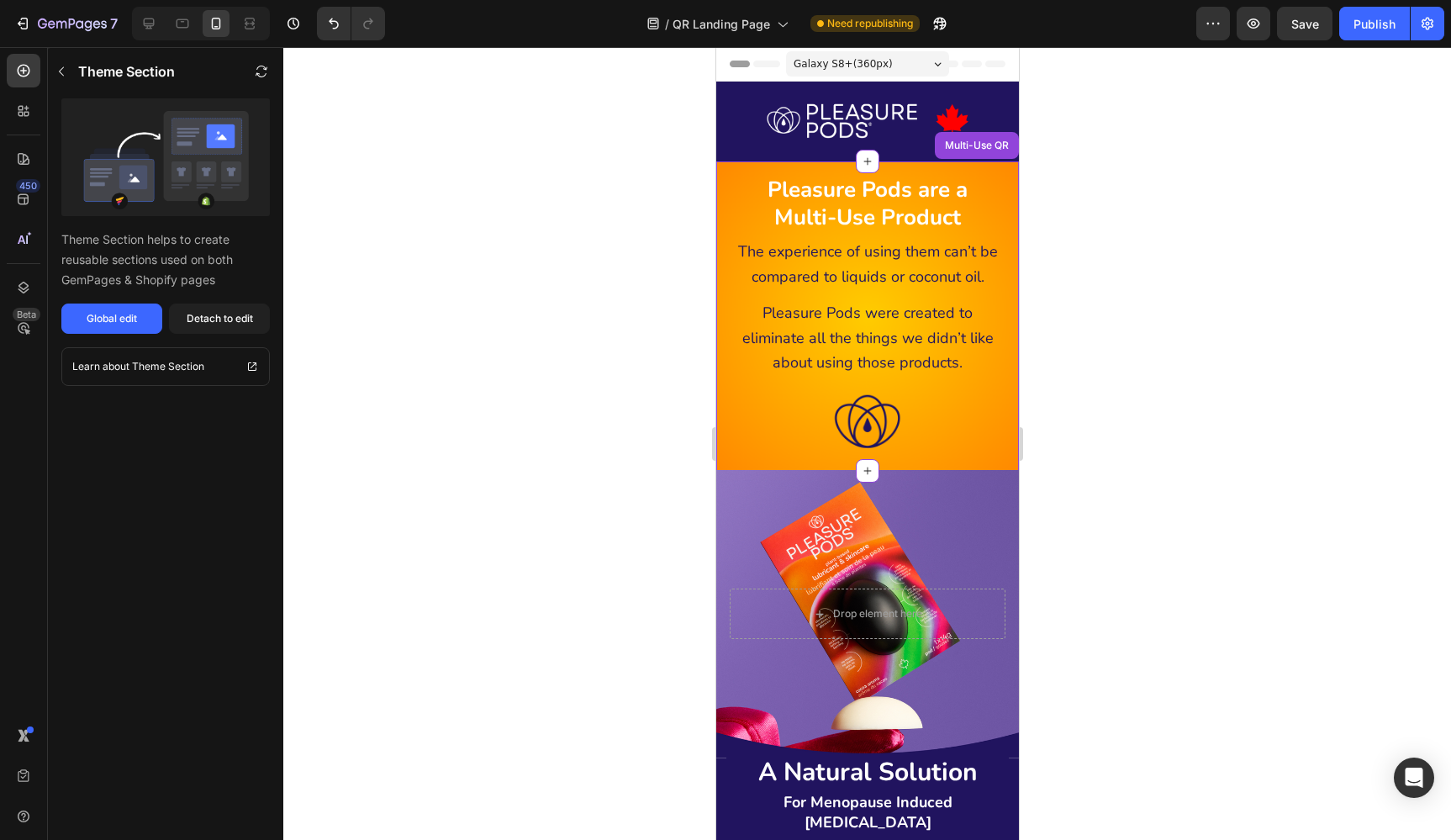
scroll to position [115, 0]
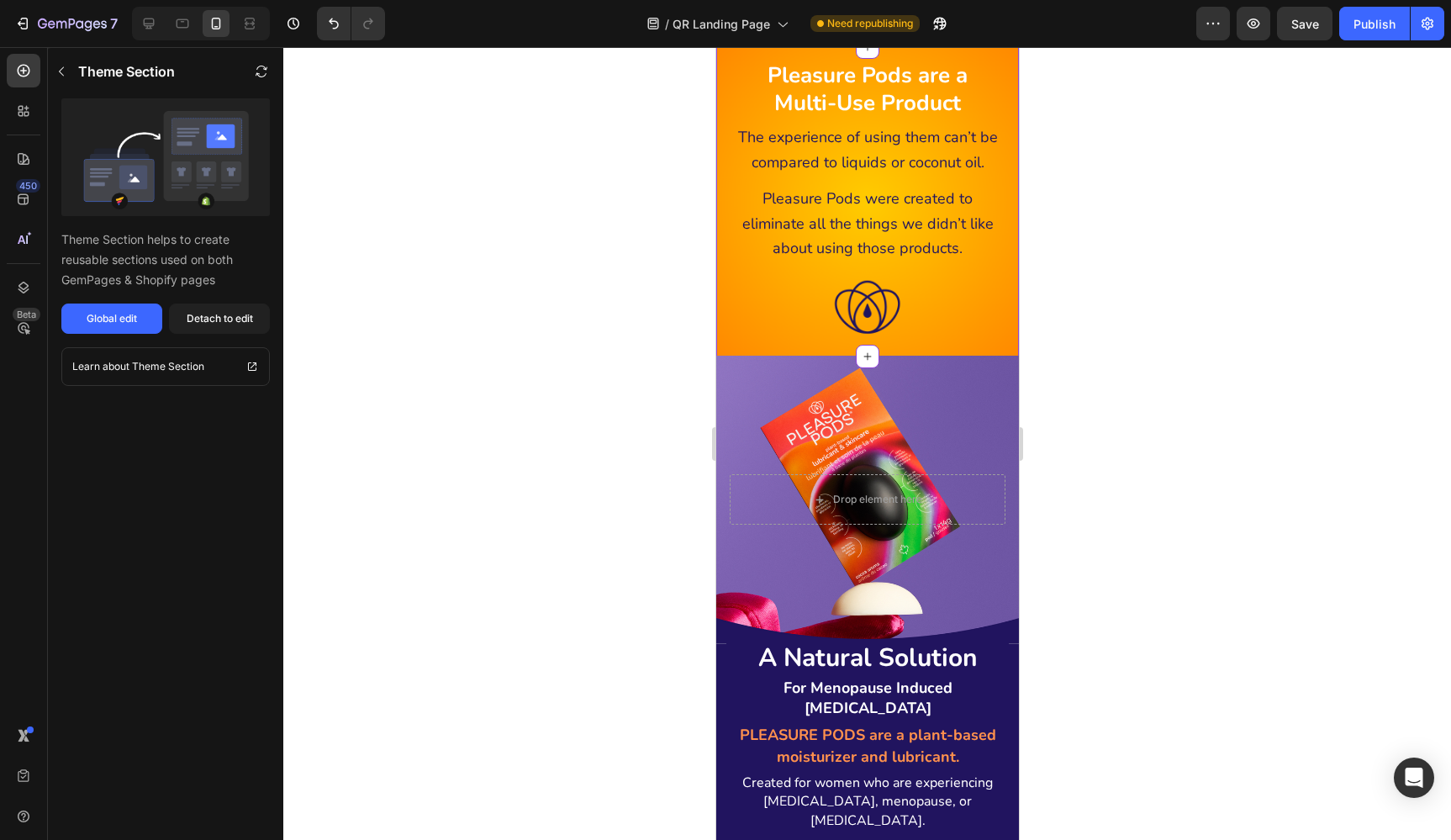
click at [1183, 364] on div at bounding box center [867, 443] width 1168 height 792
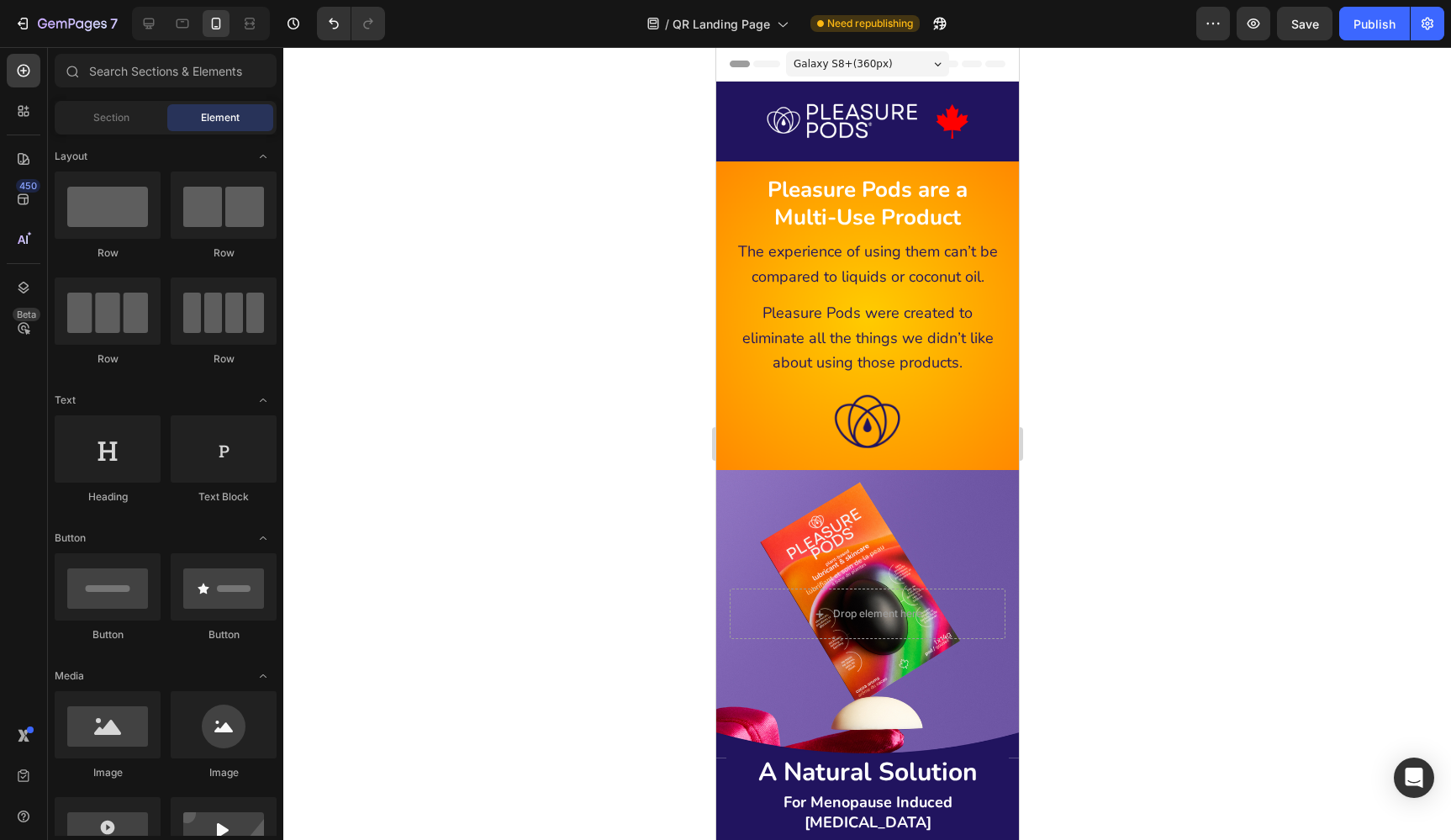
scroll to position [0, 0]
click at [182, 20] on icon at bounding box center [183, 24] width 13 height 9
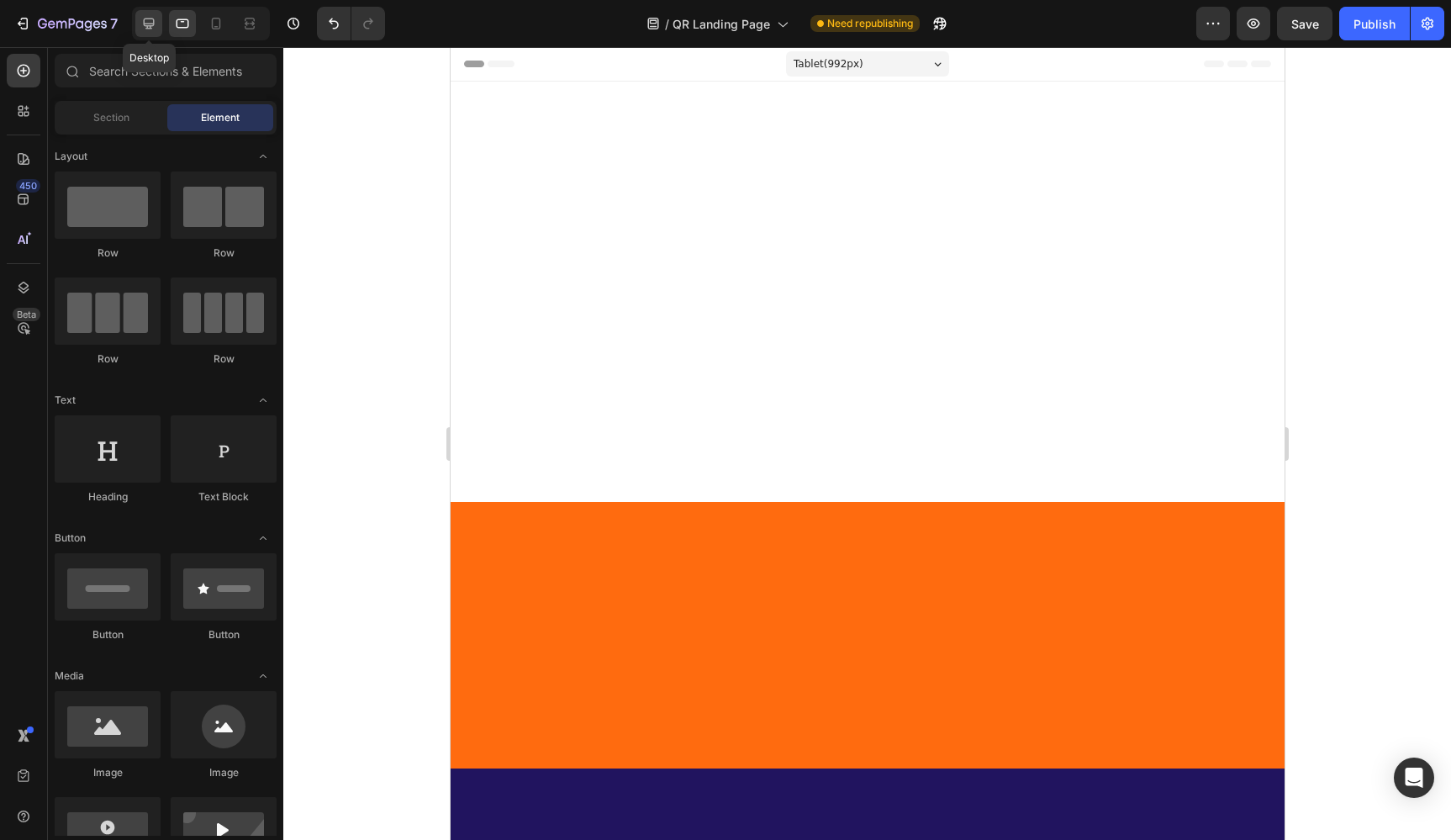
click at [145, 25] on icon at bounding box center [149, 24] width 11 height 11
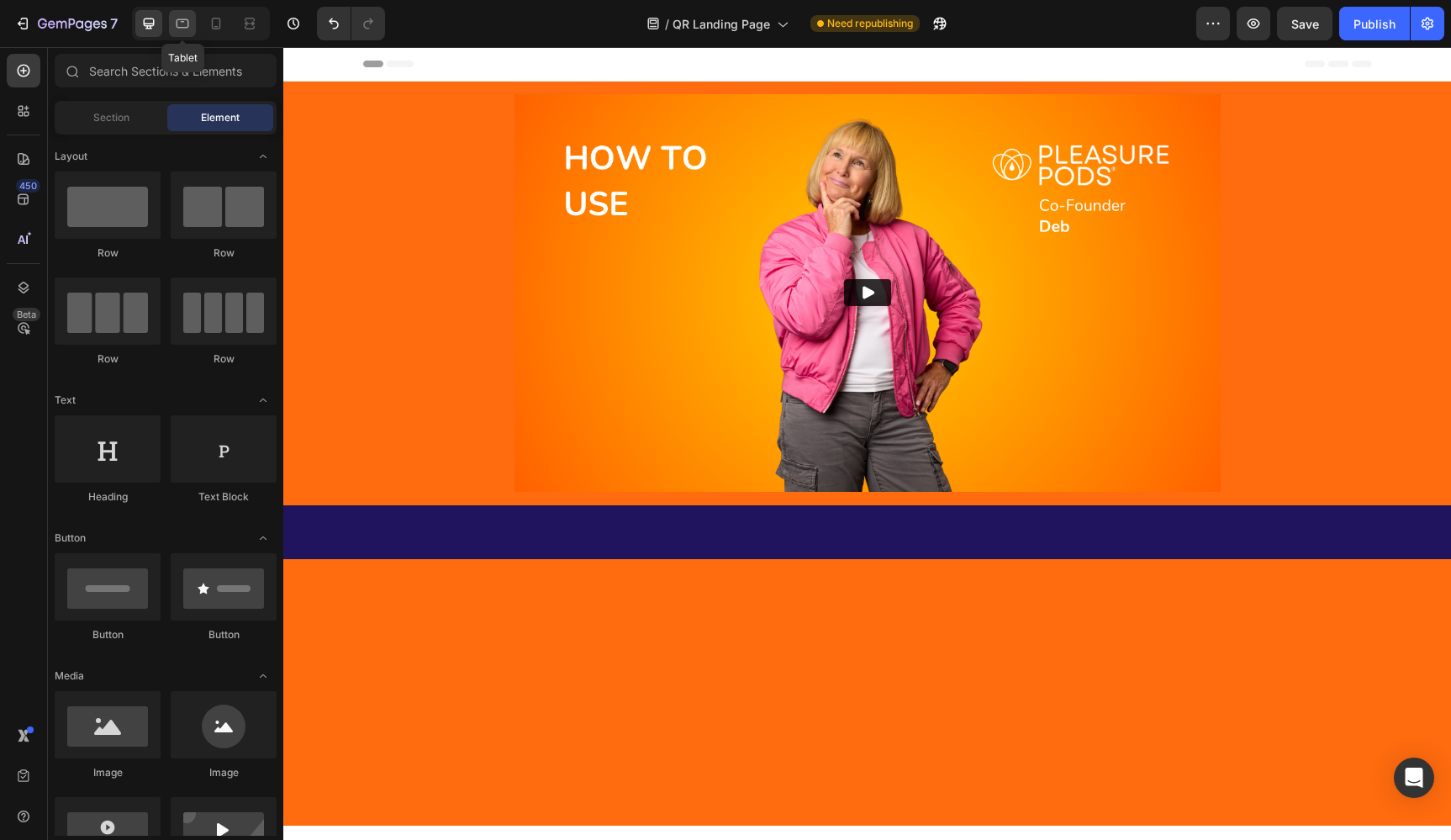
click at [191, 22] on icon at bounding box center [183, 24] width 17 height 17
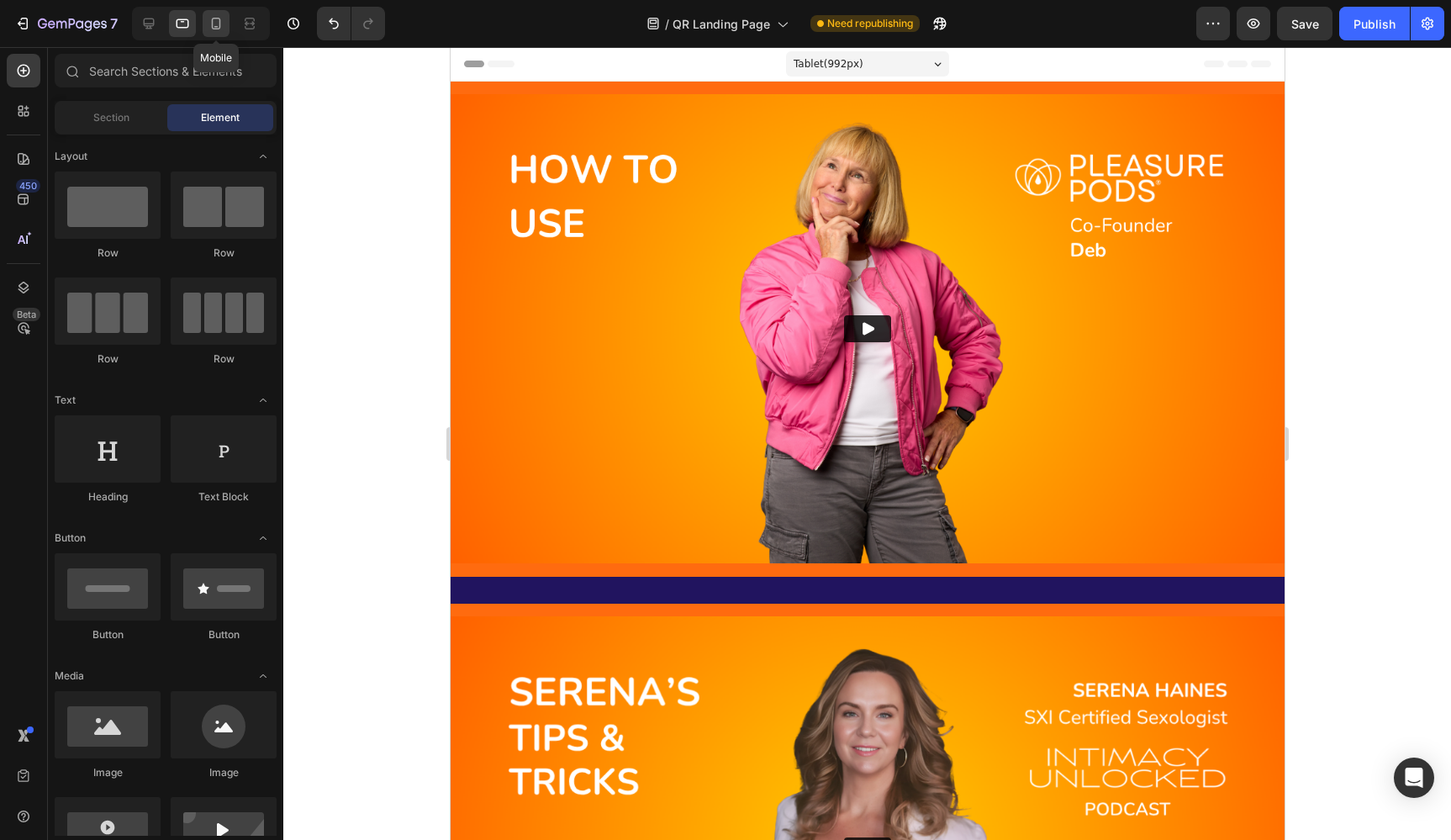
click at [212, 22] on icon at bounding box center [216, 24] width 9 height 12
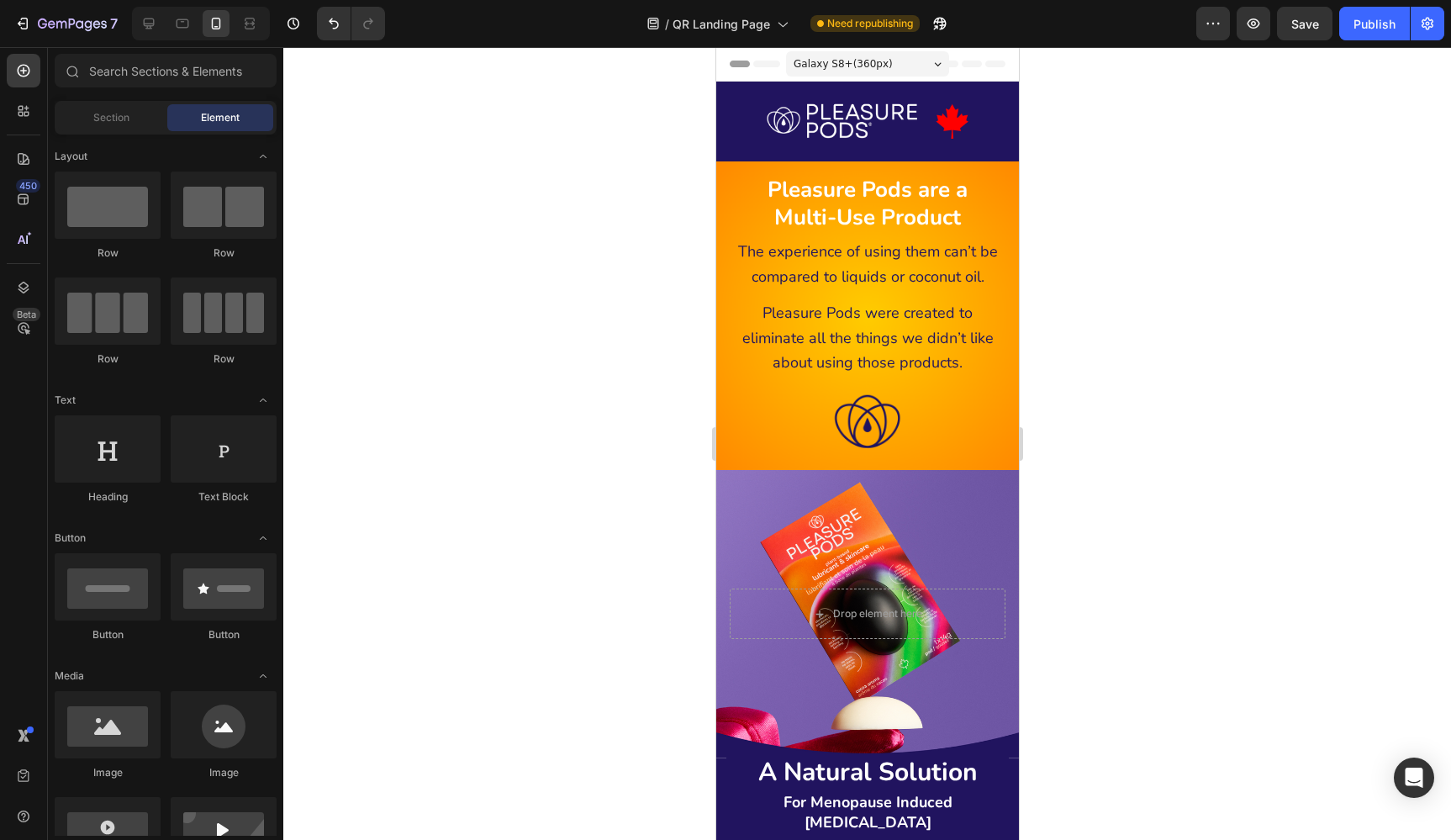
click at [578, 286] on div at bounding box center [867, 443] width 1168 height 792
click at [1301, 20] on span "Save" at bounding box center [1305, 24] width 28 height 14
click at [1370, 24] on div "Publish" at bounding box center [1374, 24] width 42 height 18
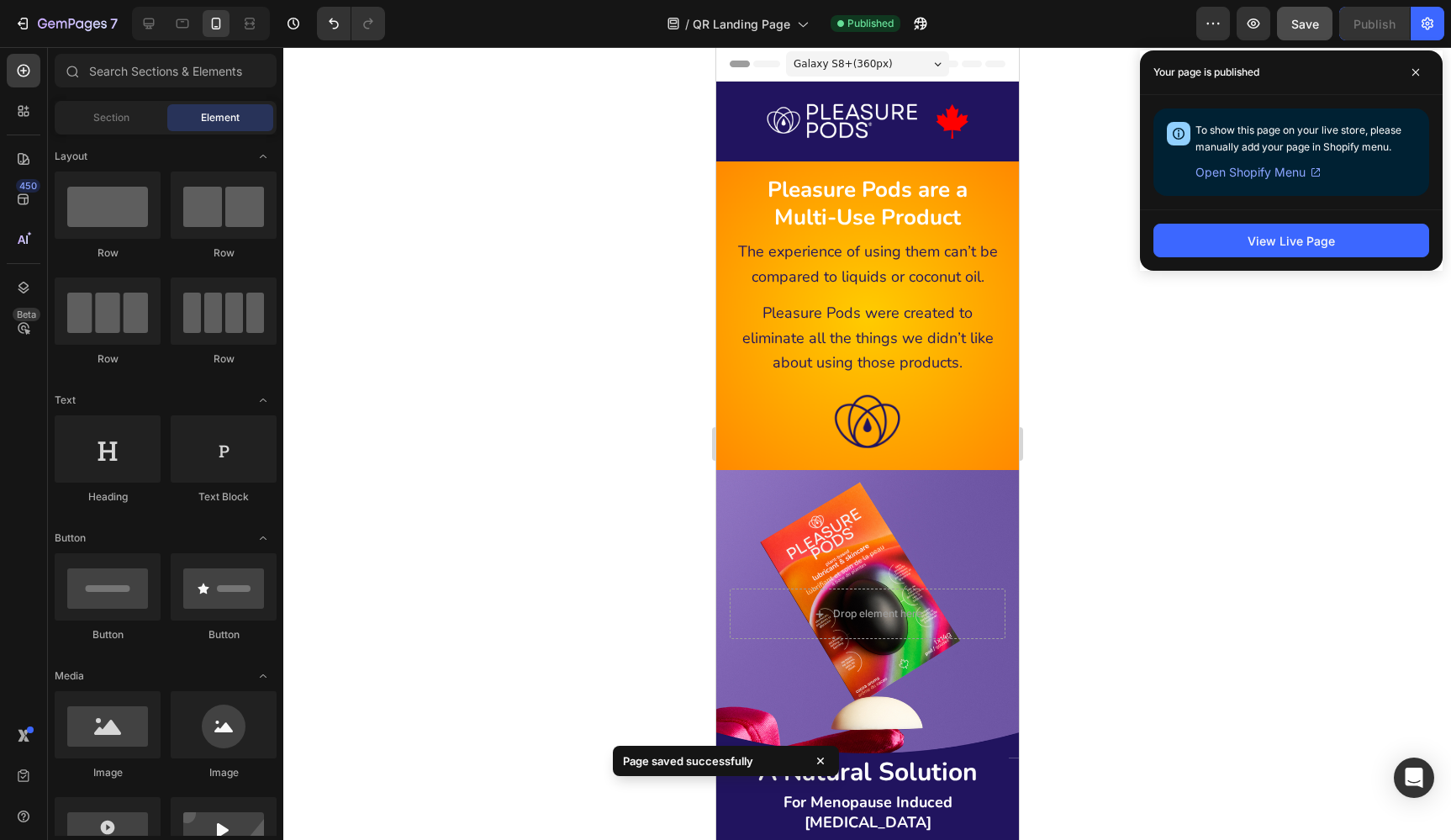
click at [1289, 321] on div at bounding box center [867, 443] width 1168 height 792
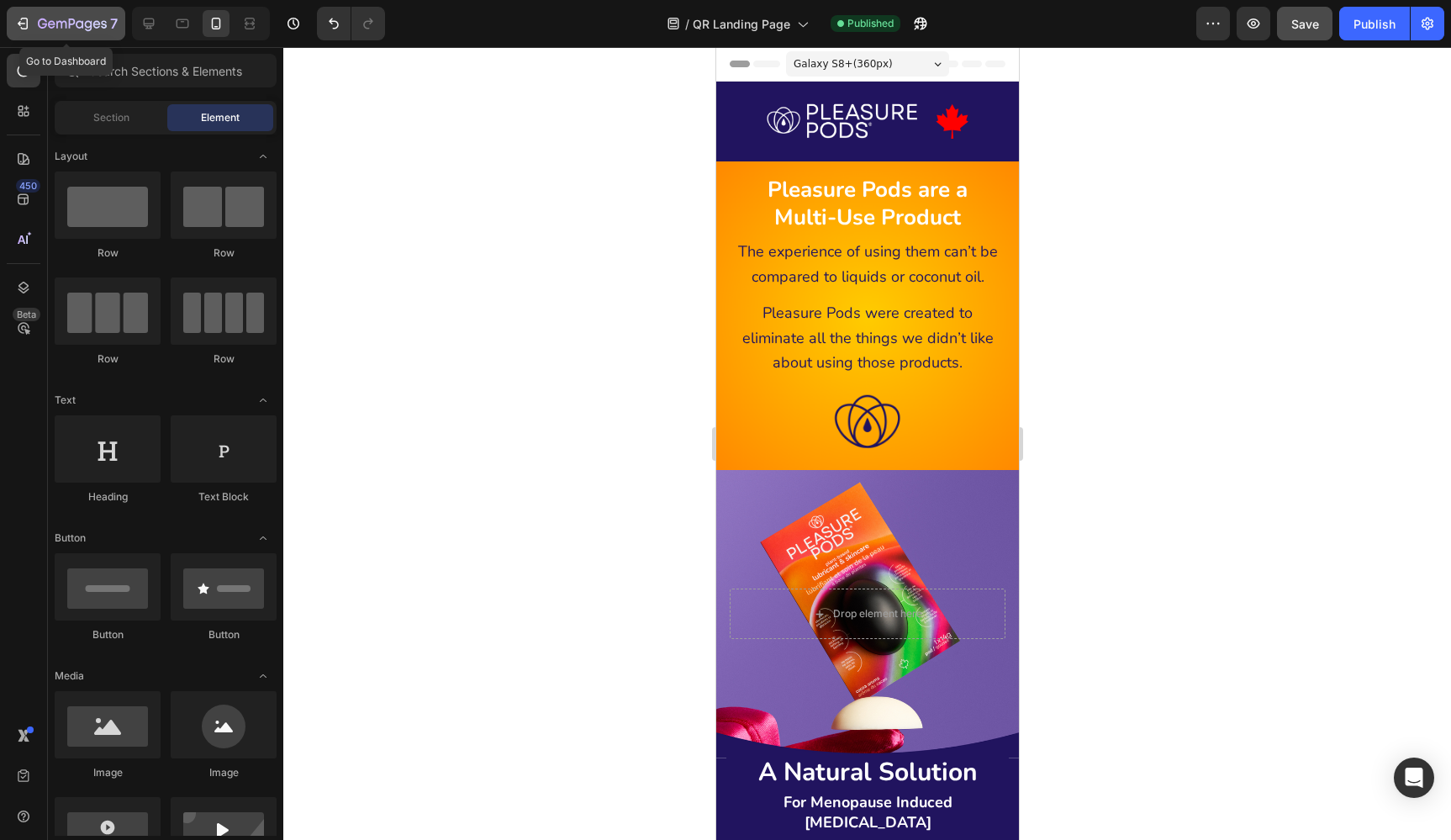
click at [80, 27] on icon "button" at bounding box center [72, 25] width 69 height 14
